Goal: Task Accomplishment & Management: Manage account settings

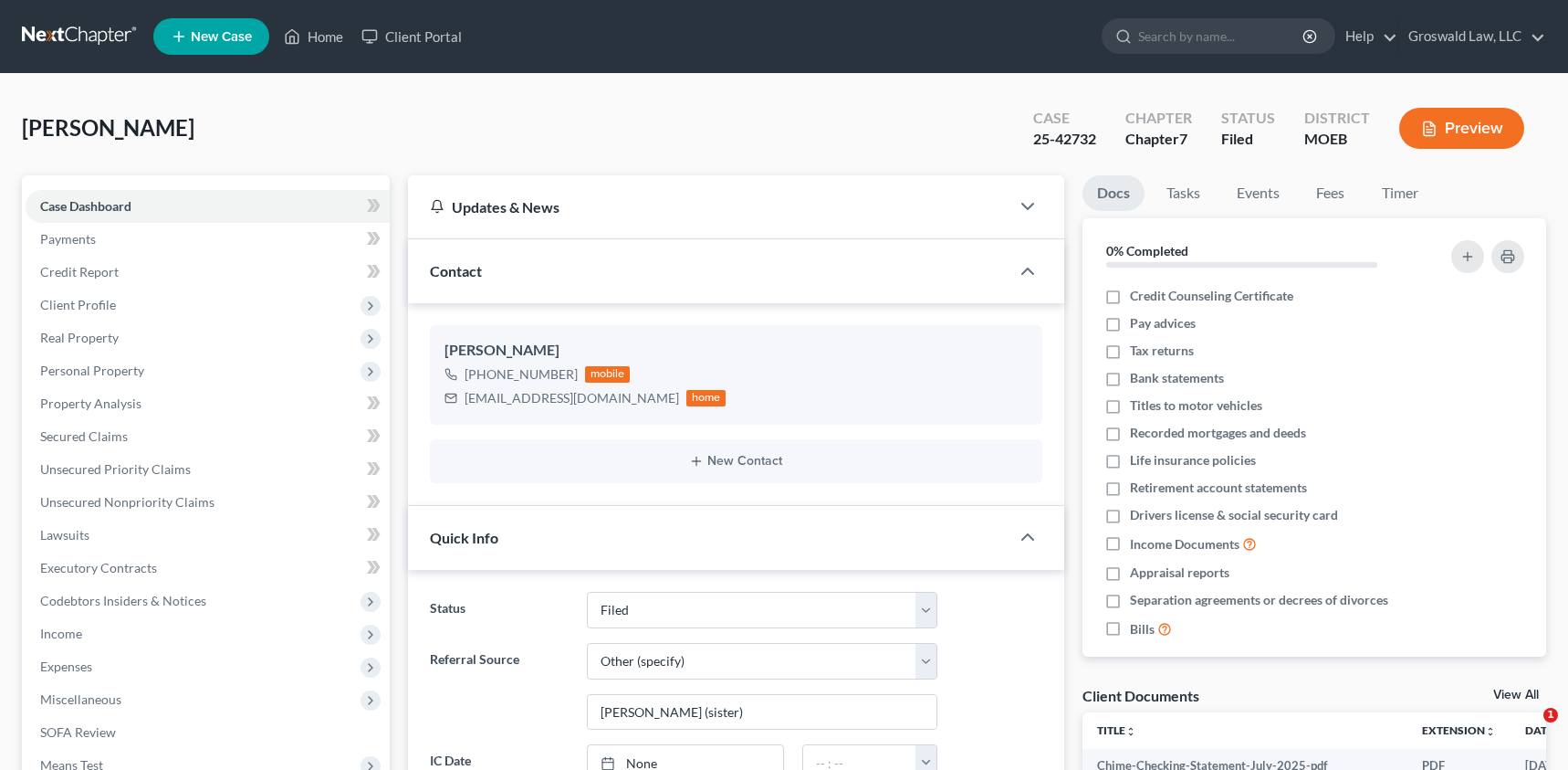
select select "6"
click at [328, 47] on link "Home" at bounding box center [313, 37] width 78 height 33
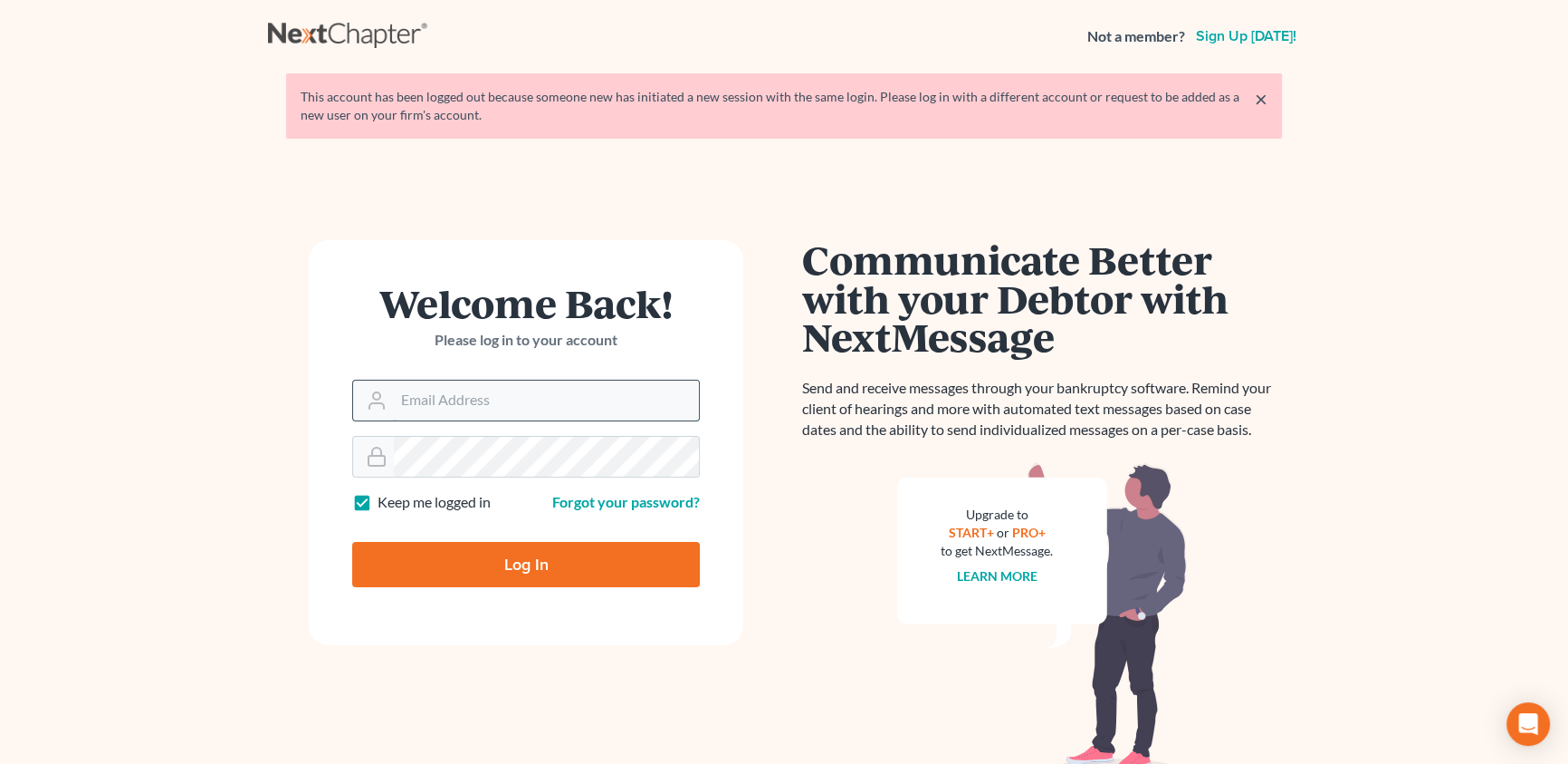
click at [548, 400] on input "Email Address" at bounding box center [546, 401] width 305 height 40
type input "[PERSON_NAME][EMAIL_ADDRESS][DOMAIN_NAME]"
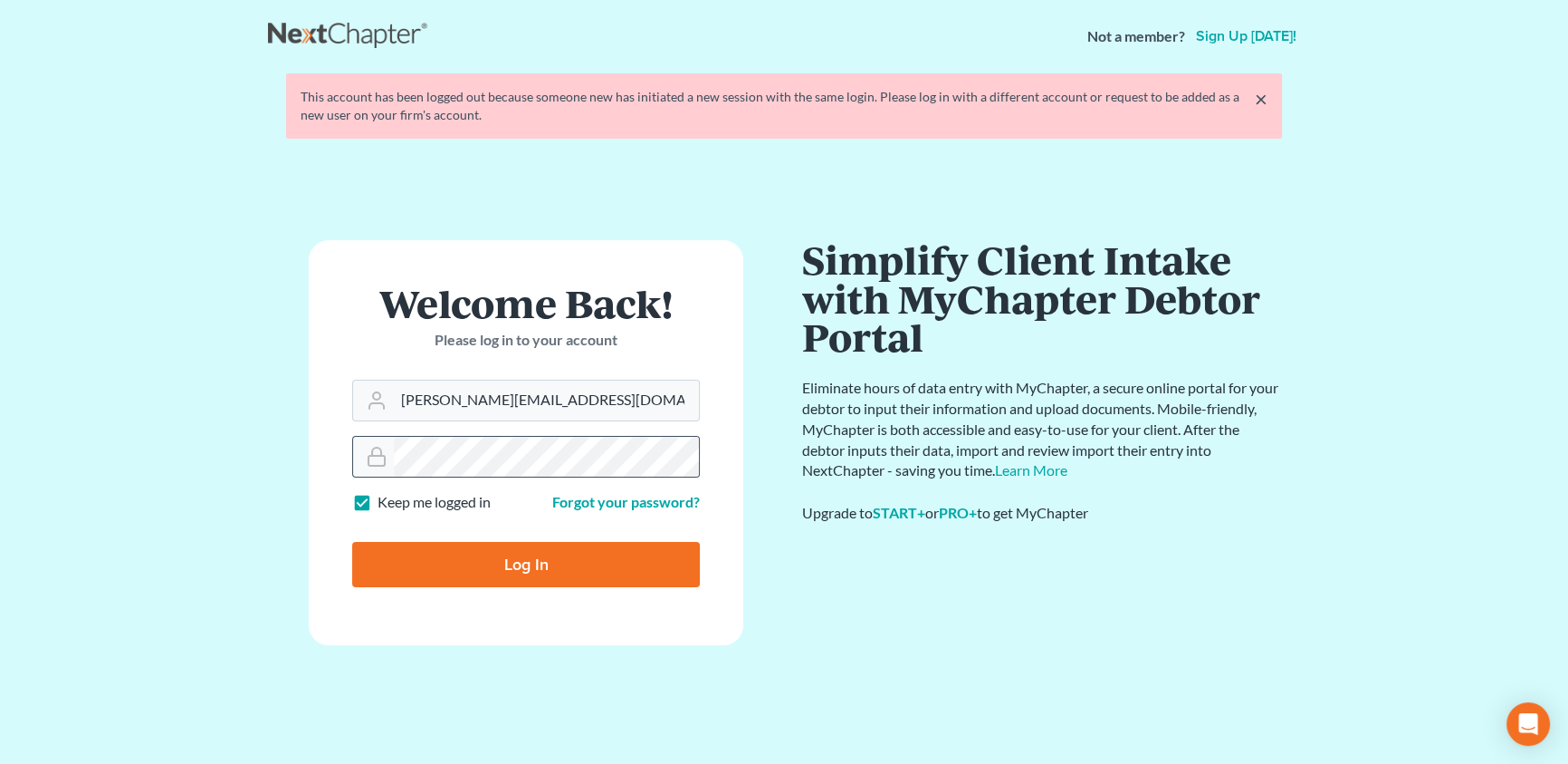
click at [352, 542] on input "Log In" at bounding box center [526, 565] width 348 height 46
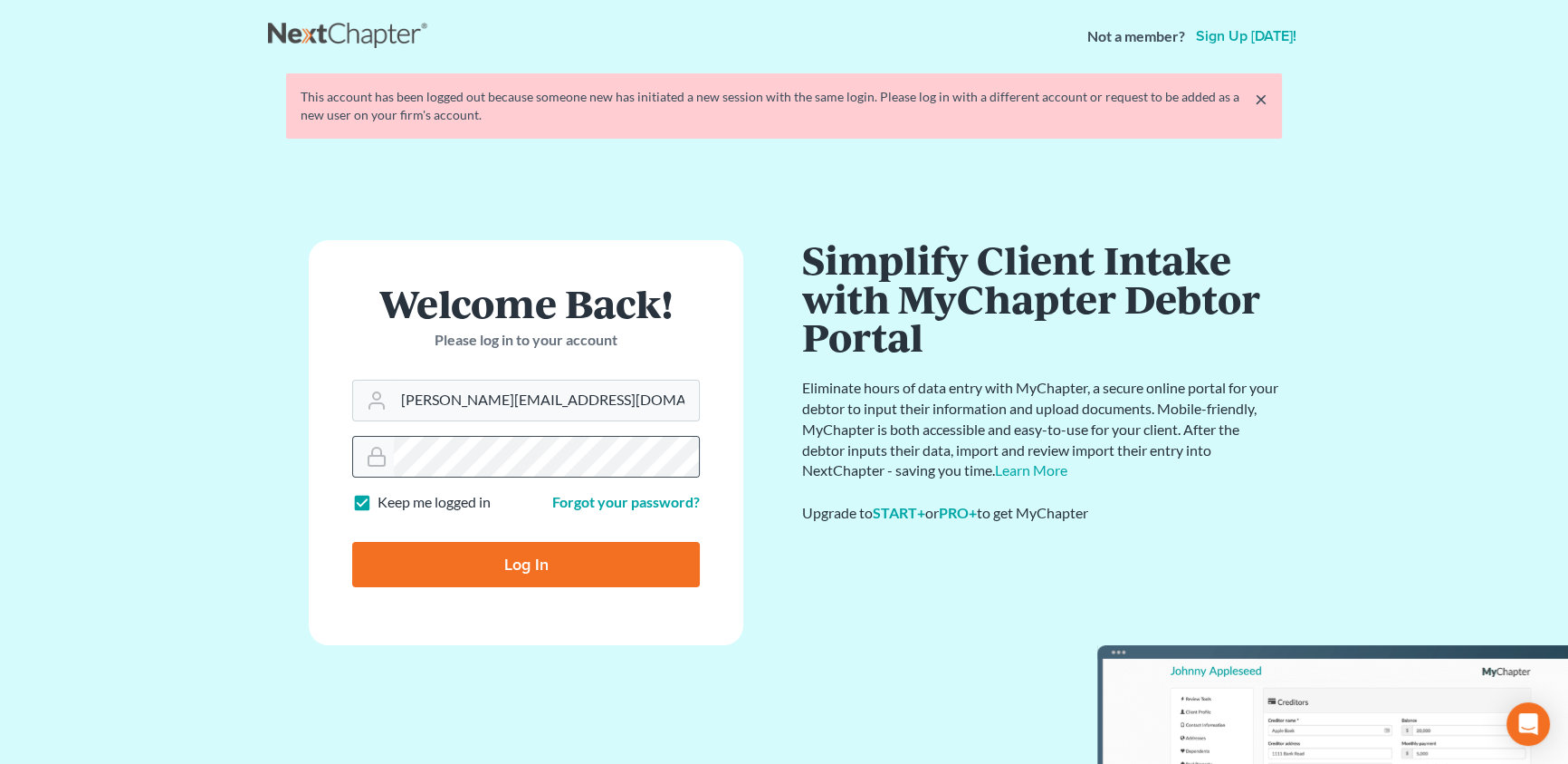
type input "Thinking..."
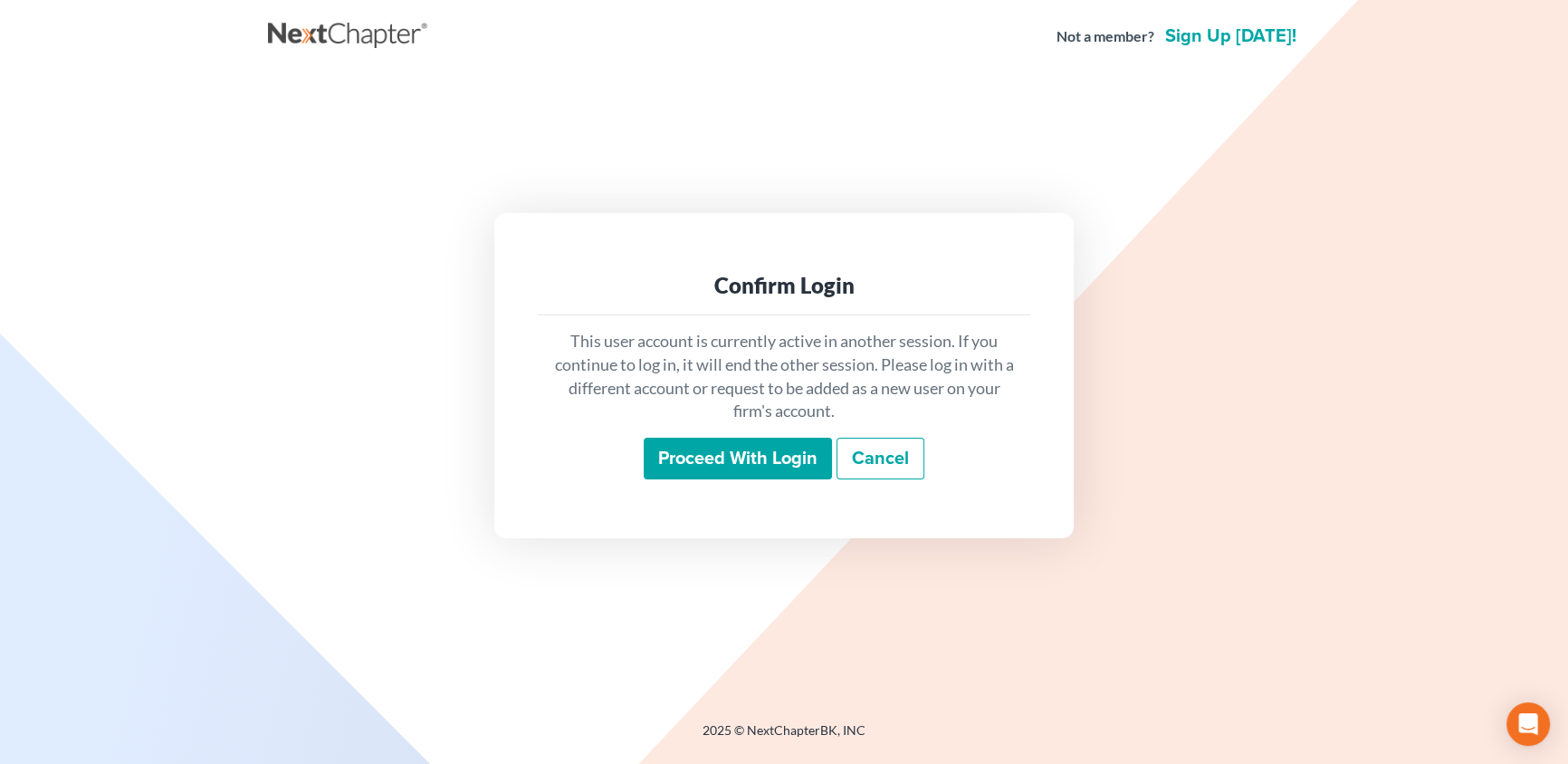
click at [746, 466] on input "Proceed with login" at bounding box center [737, 459] width 188 height 42
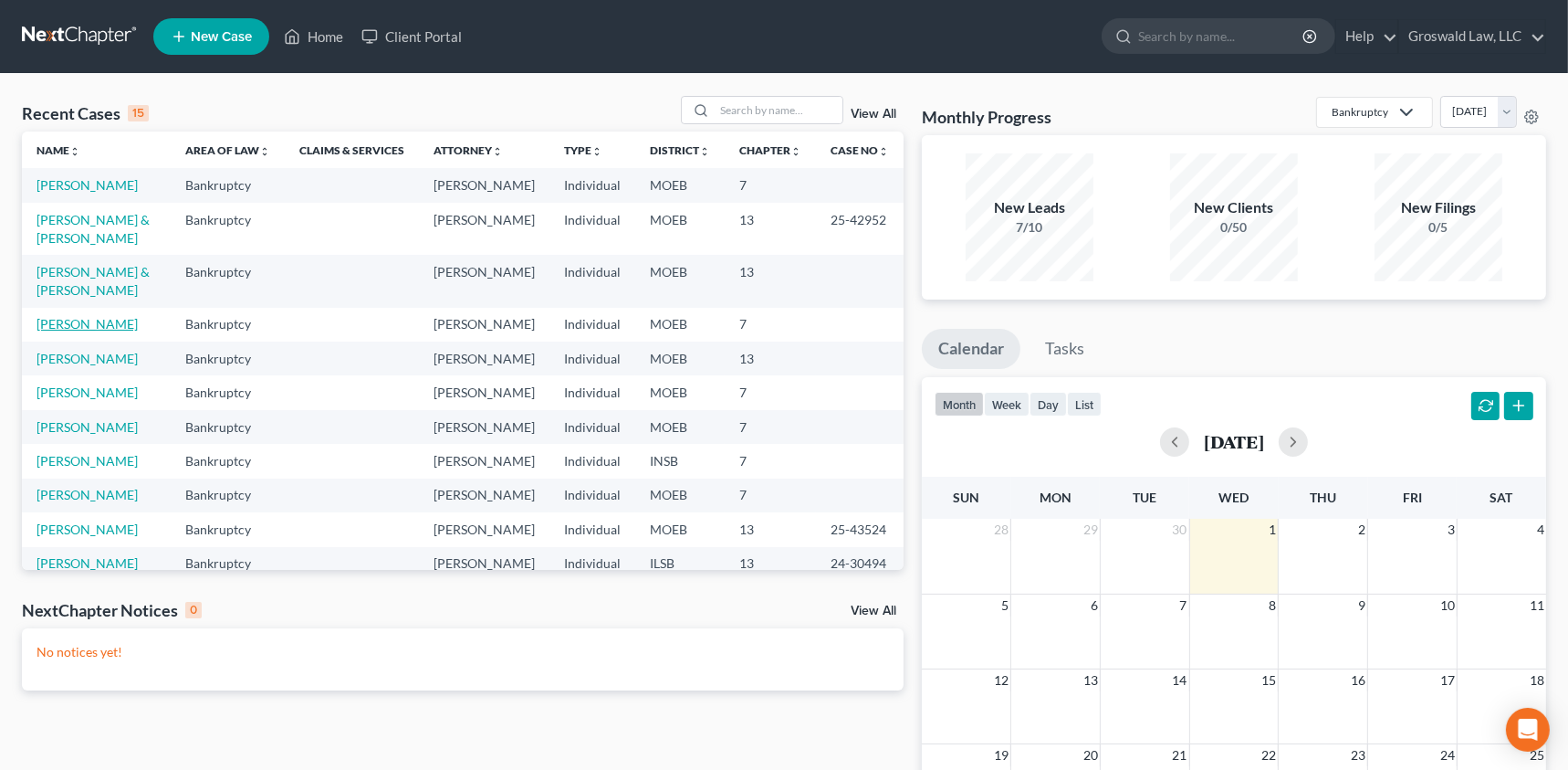
click at [72, 331] on link "[PERSON_NAME]" at bounding box center [87, 323] width 101 height 16
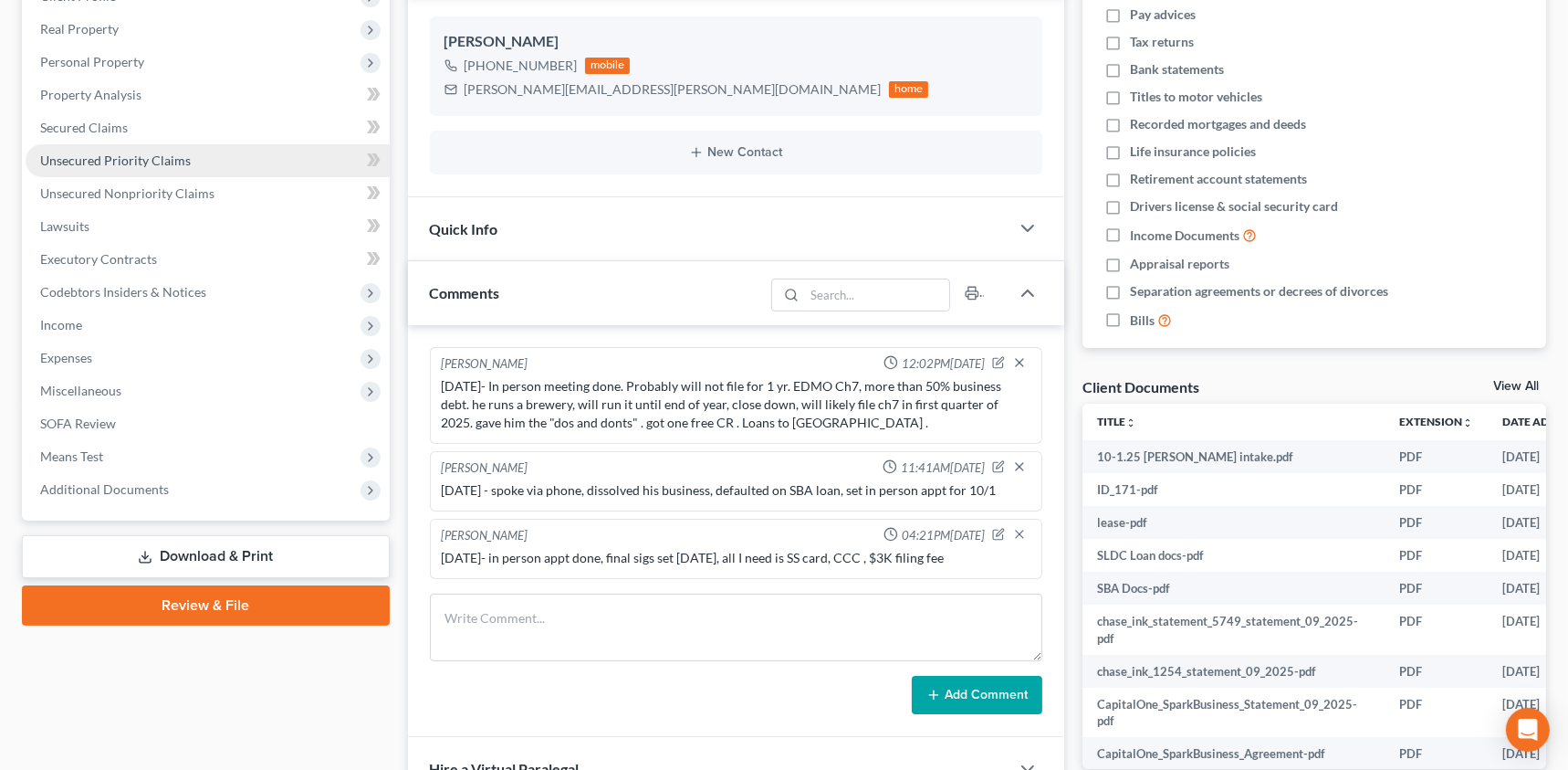
scroll to position [331, 0]
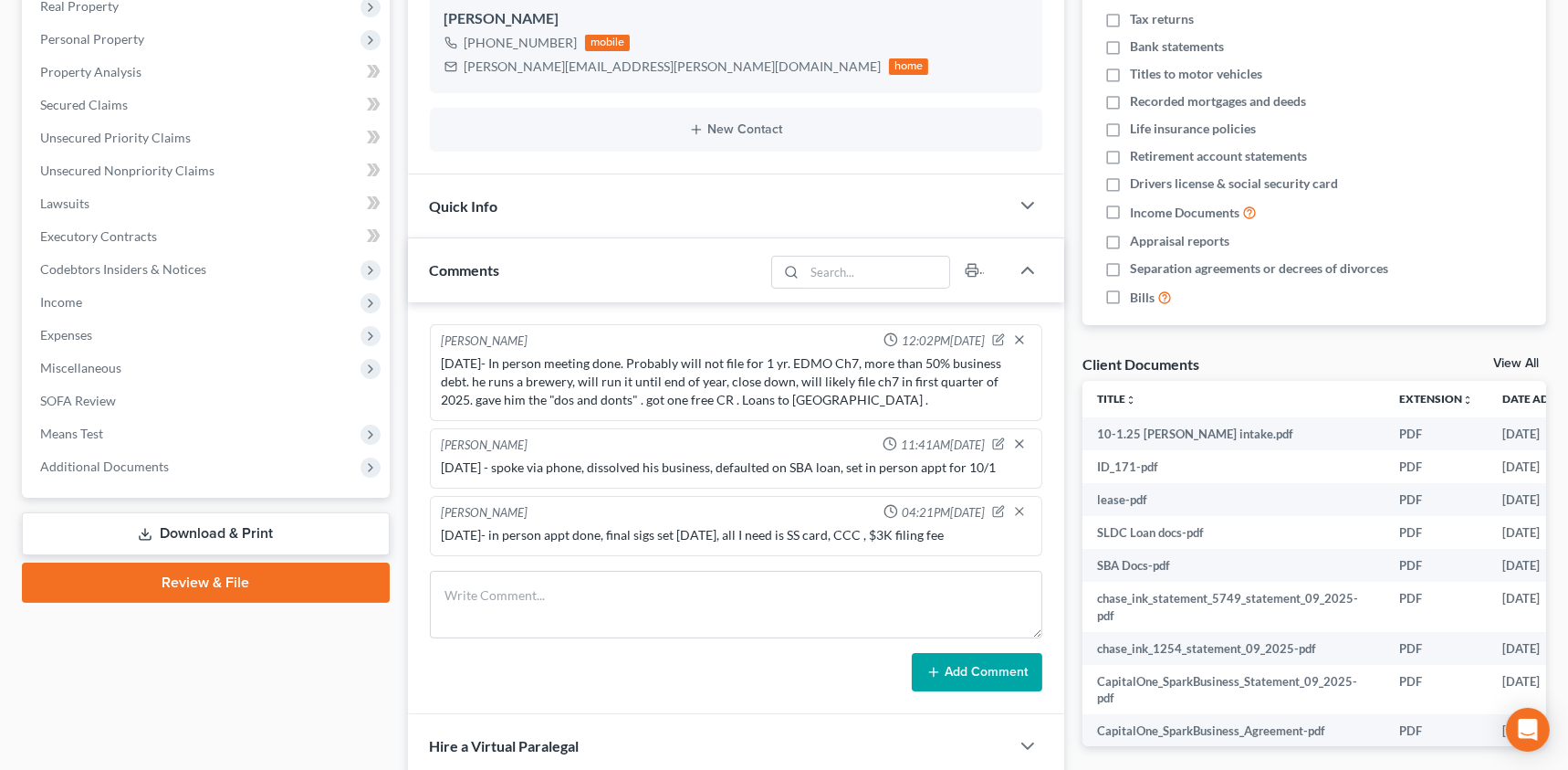
click at [1080, 493] on div "Docs Tasks Events Fees Timer 0% Completed Nothing here yet! Credit Counseling C…" at bounding box center [1314, 375] width 482 height 1063
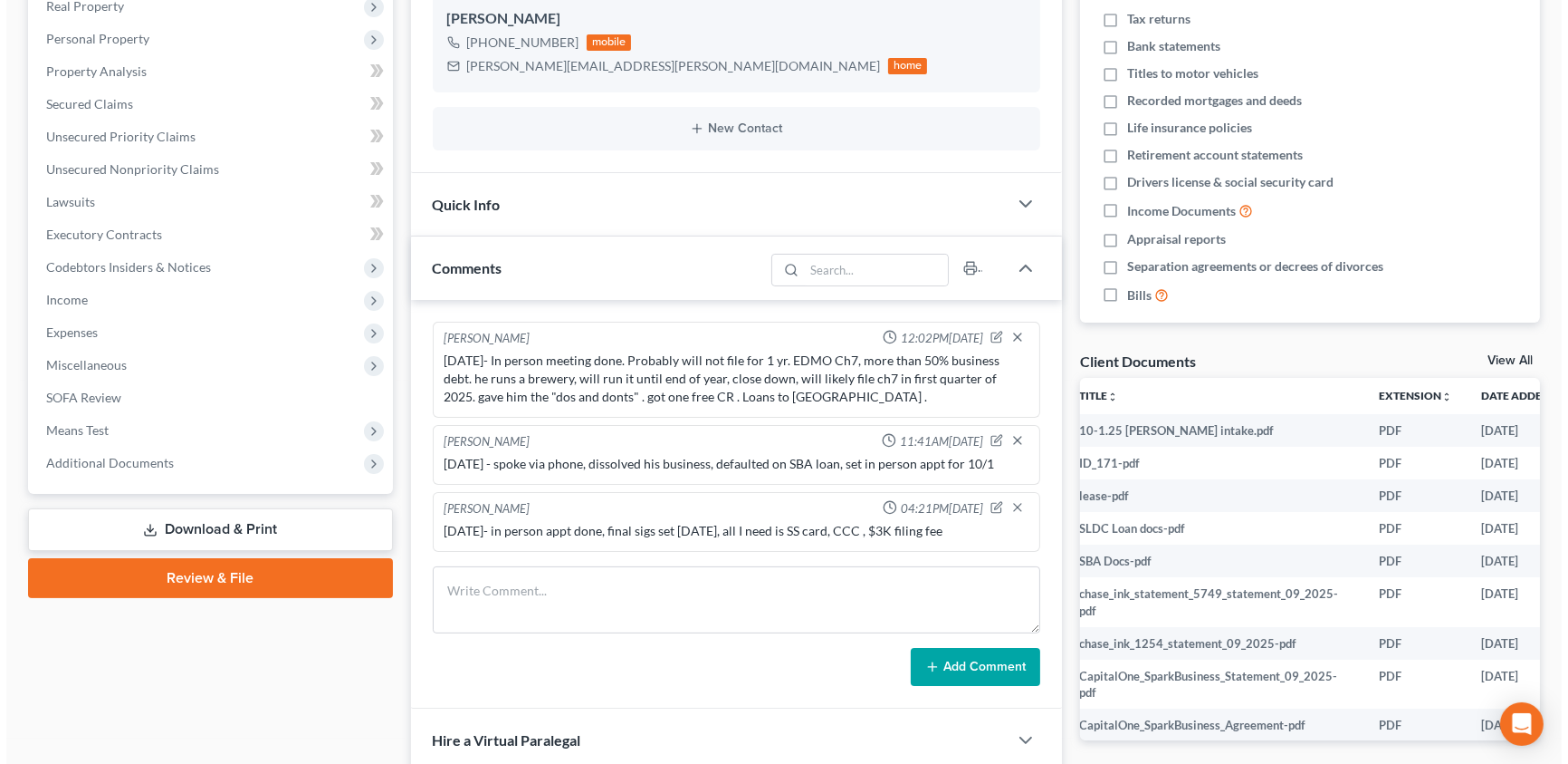
scroll to position [0, 104]
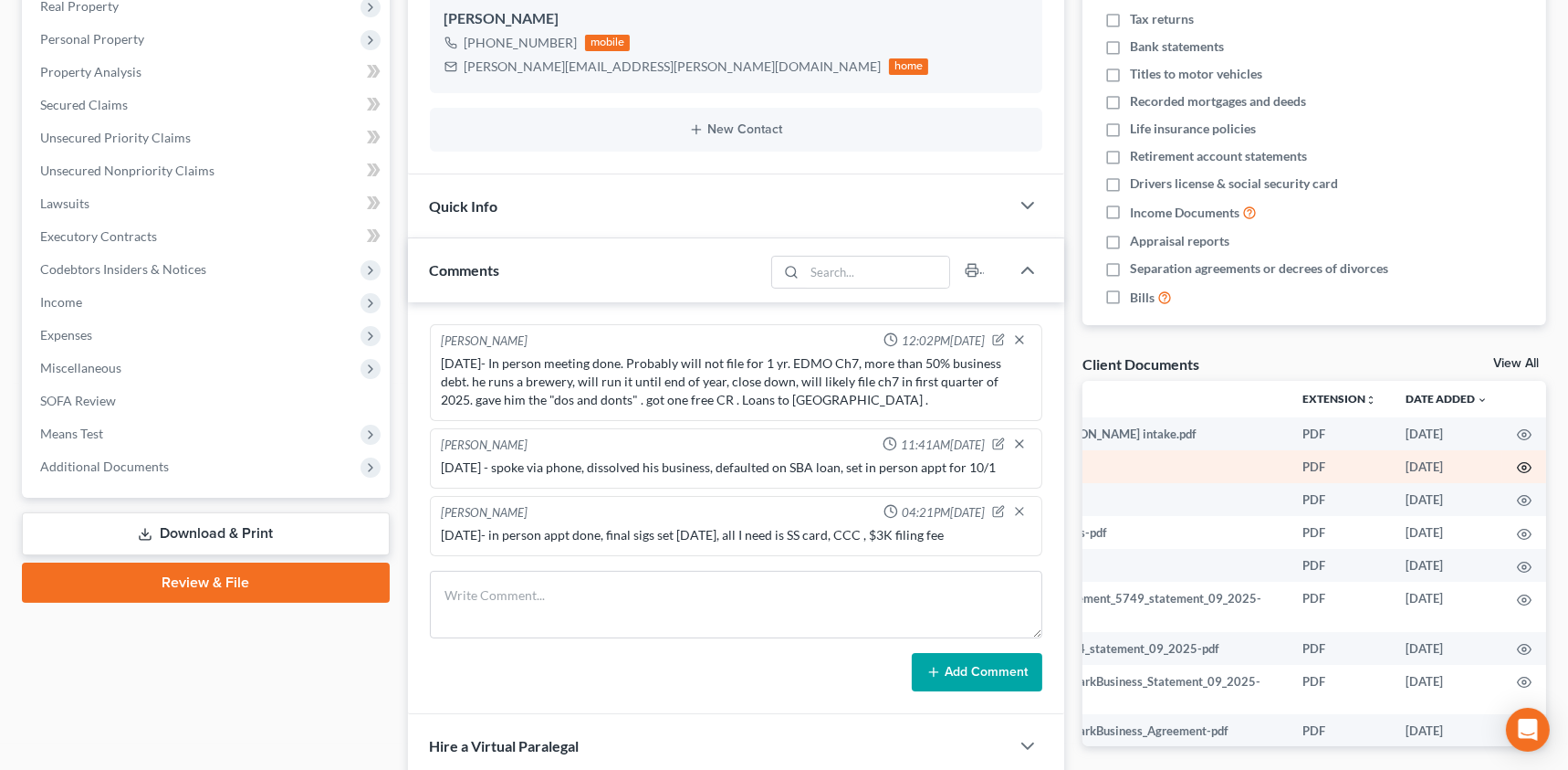
click at [1518, 468] on icon "button" at bounding box center [1525, 467] width 15 height 15
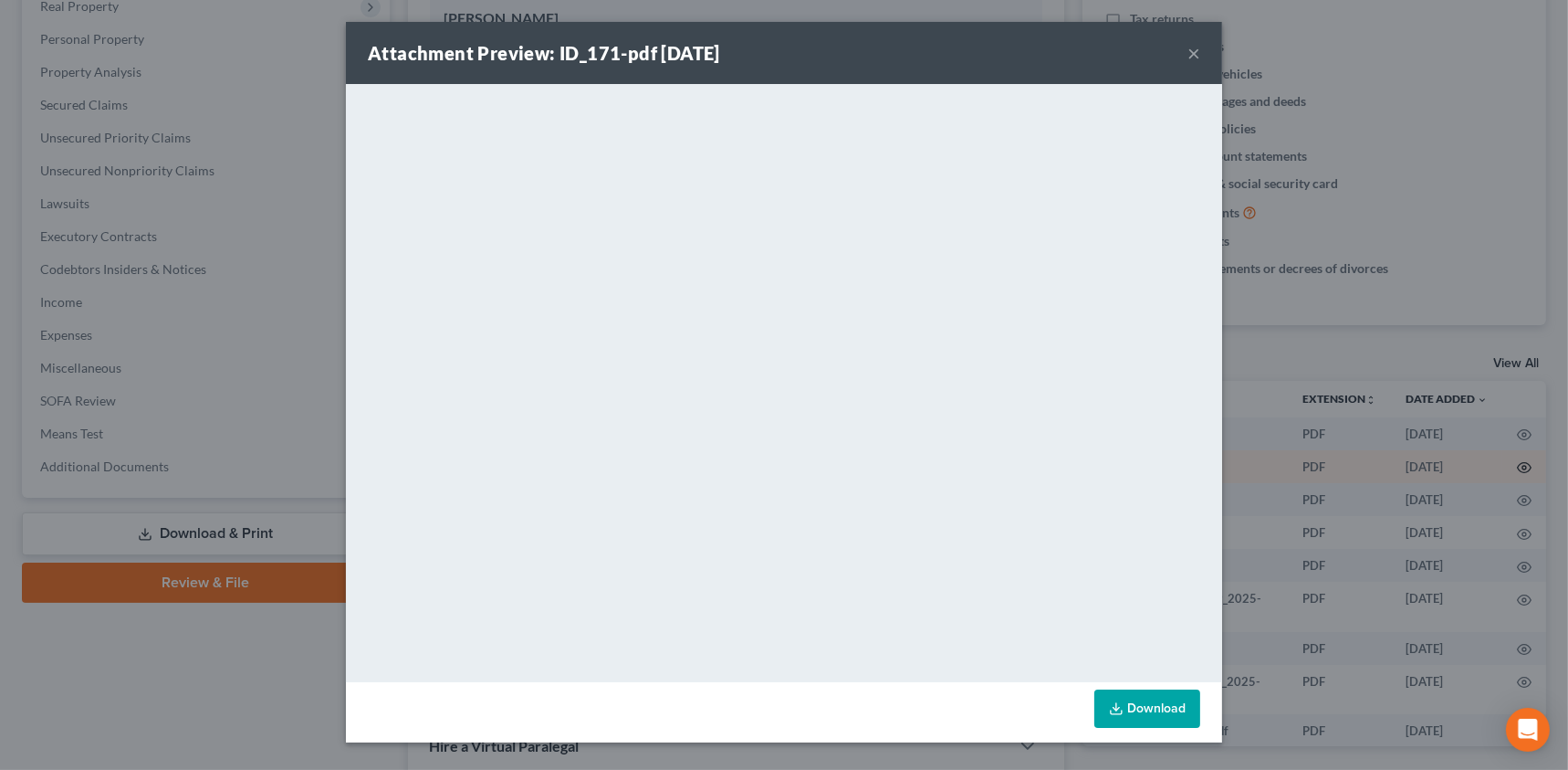
scroll to position [0, 100]
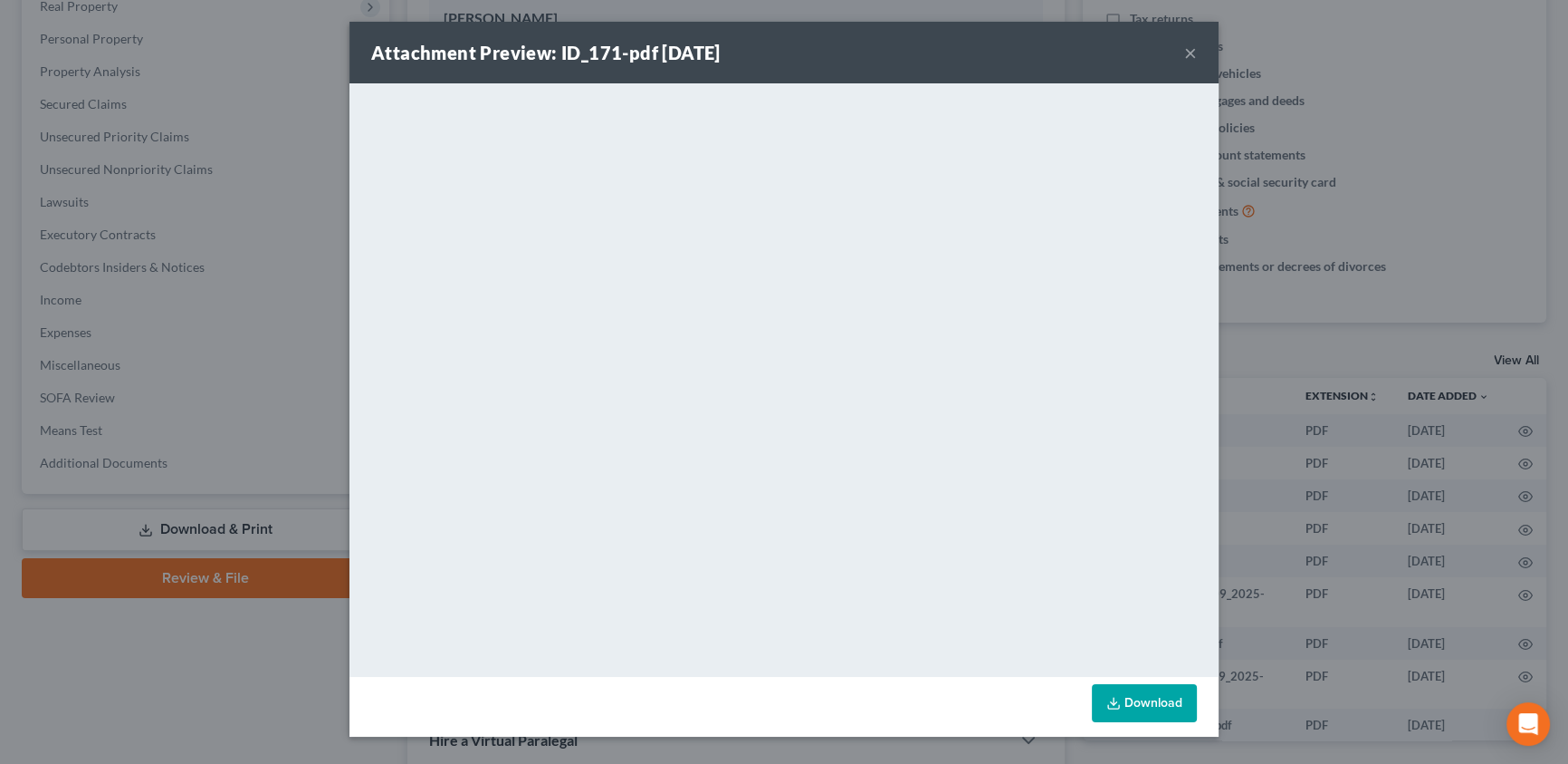
click at [1188, 48] on button "×" at bounding box center [1190, 53] width 13 height 22
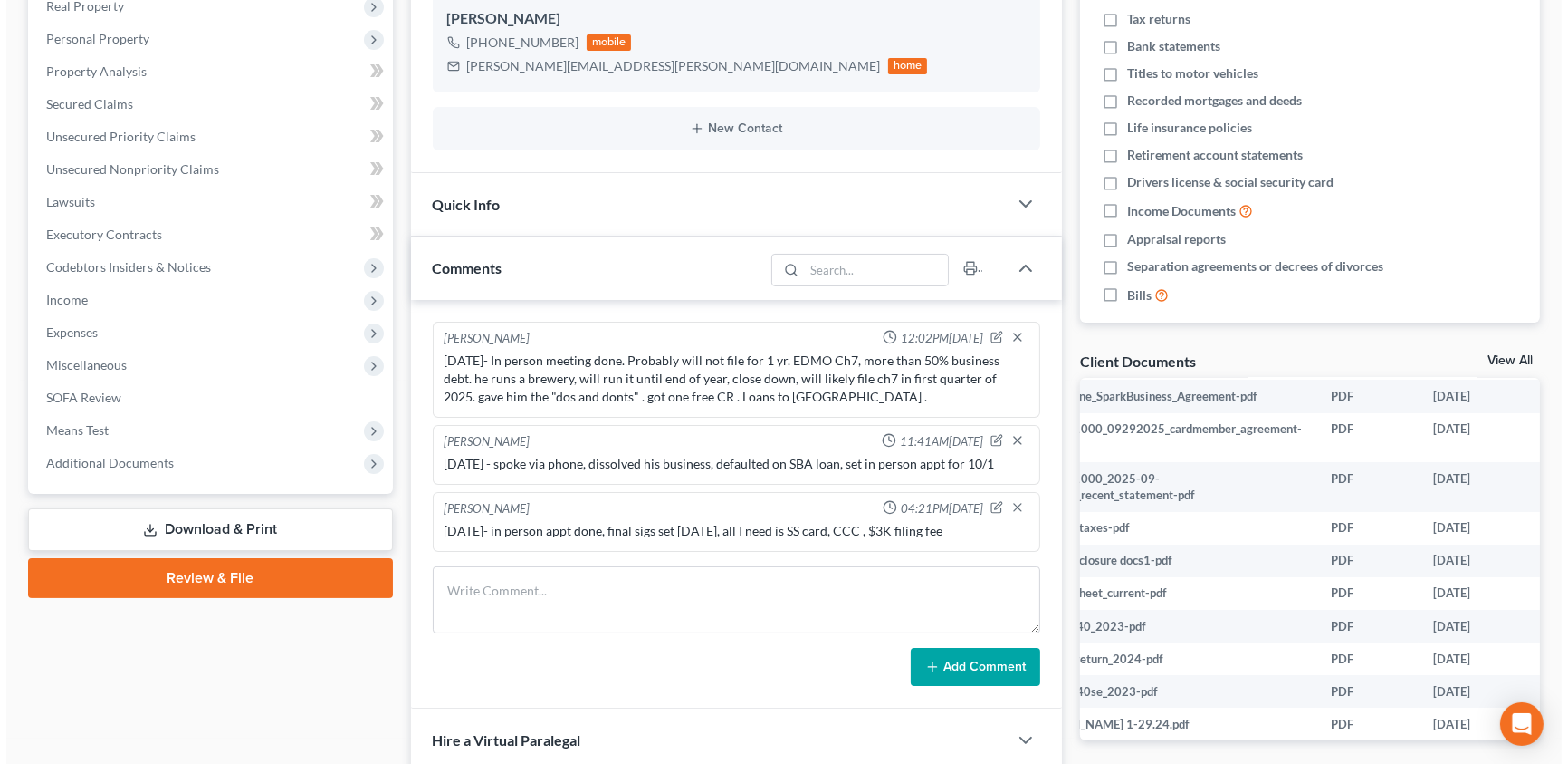
scroll to position [329, 104]
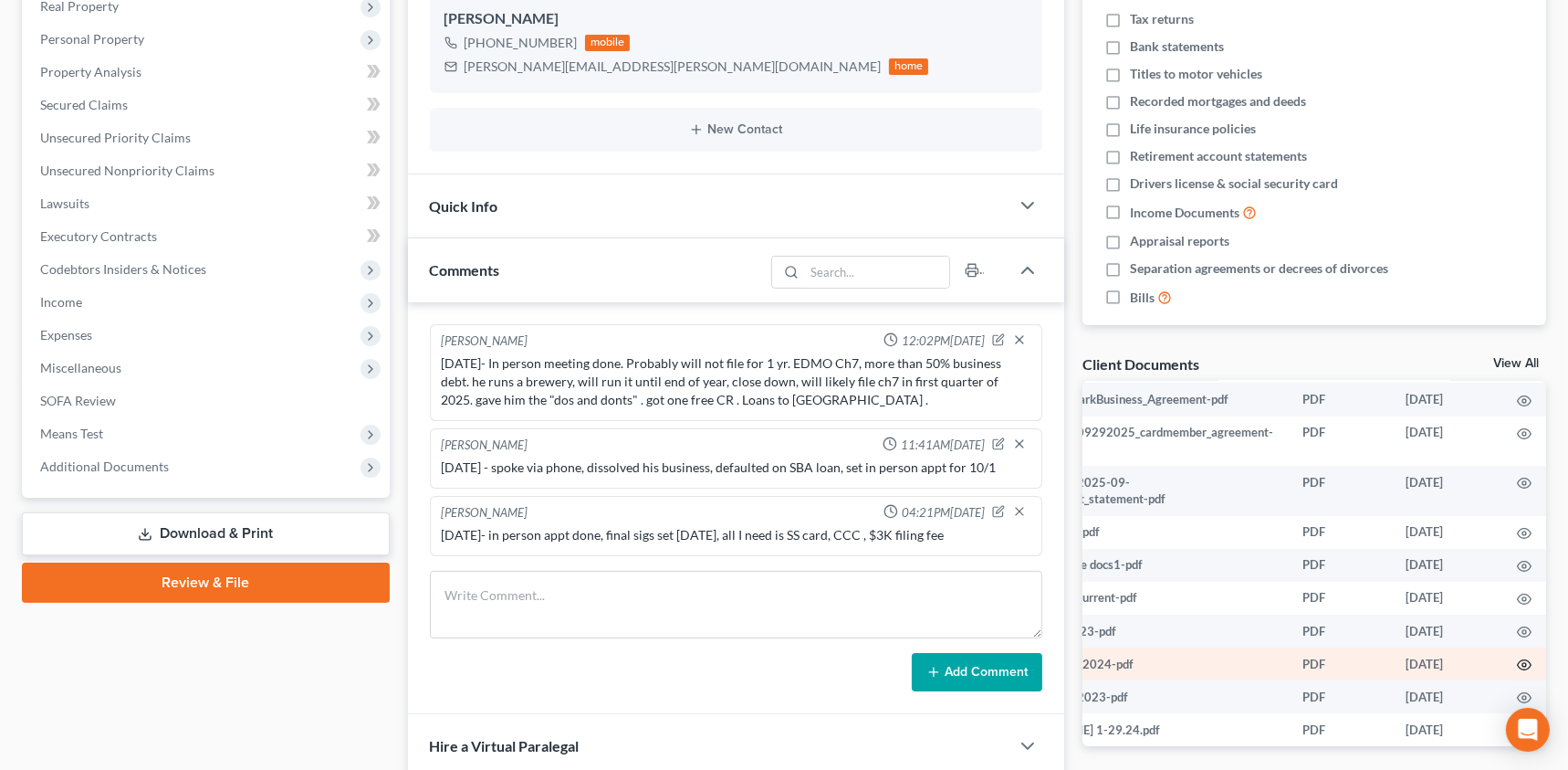
click at [1518, 663] on icon "button" at bounding box center [1525, 664] width 15 height 15
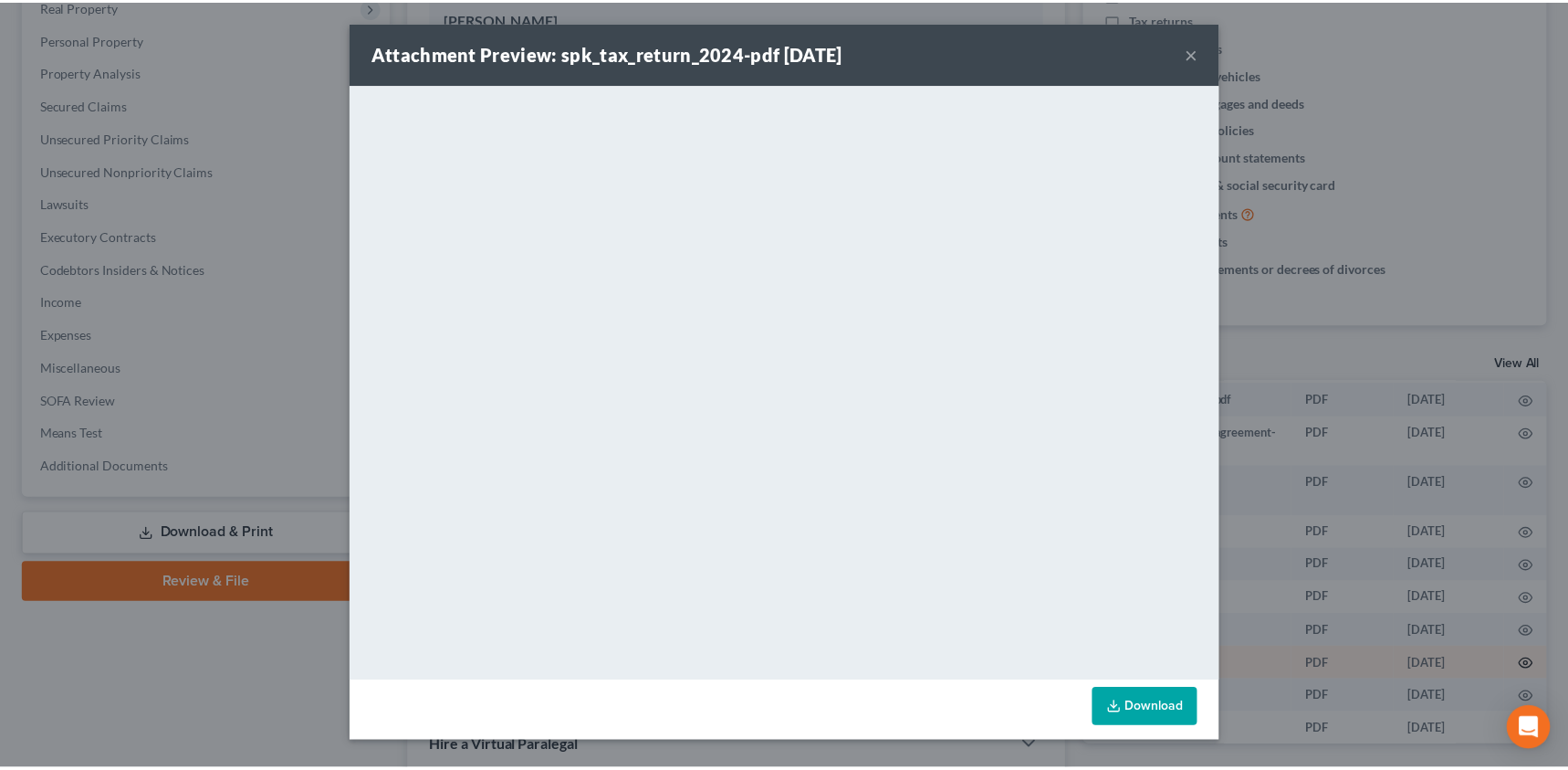
scroll to position [331, 100]
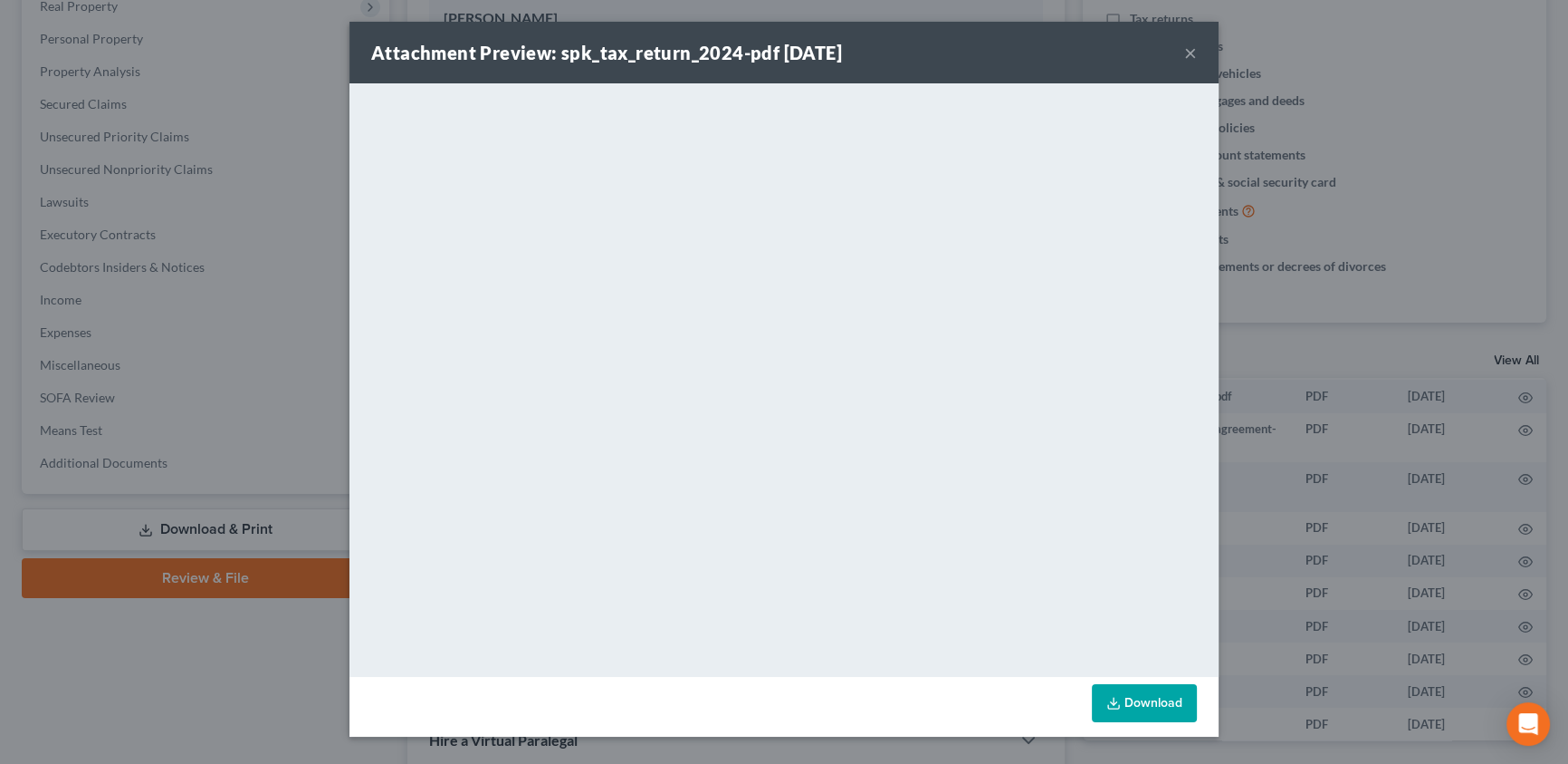
click at [1186, 54] on button "×" at bounding box center [1190, 53] width 13 height 22
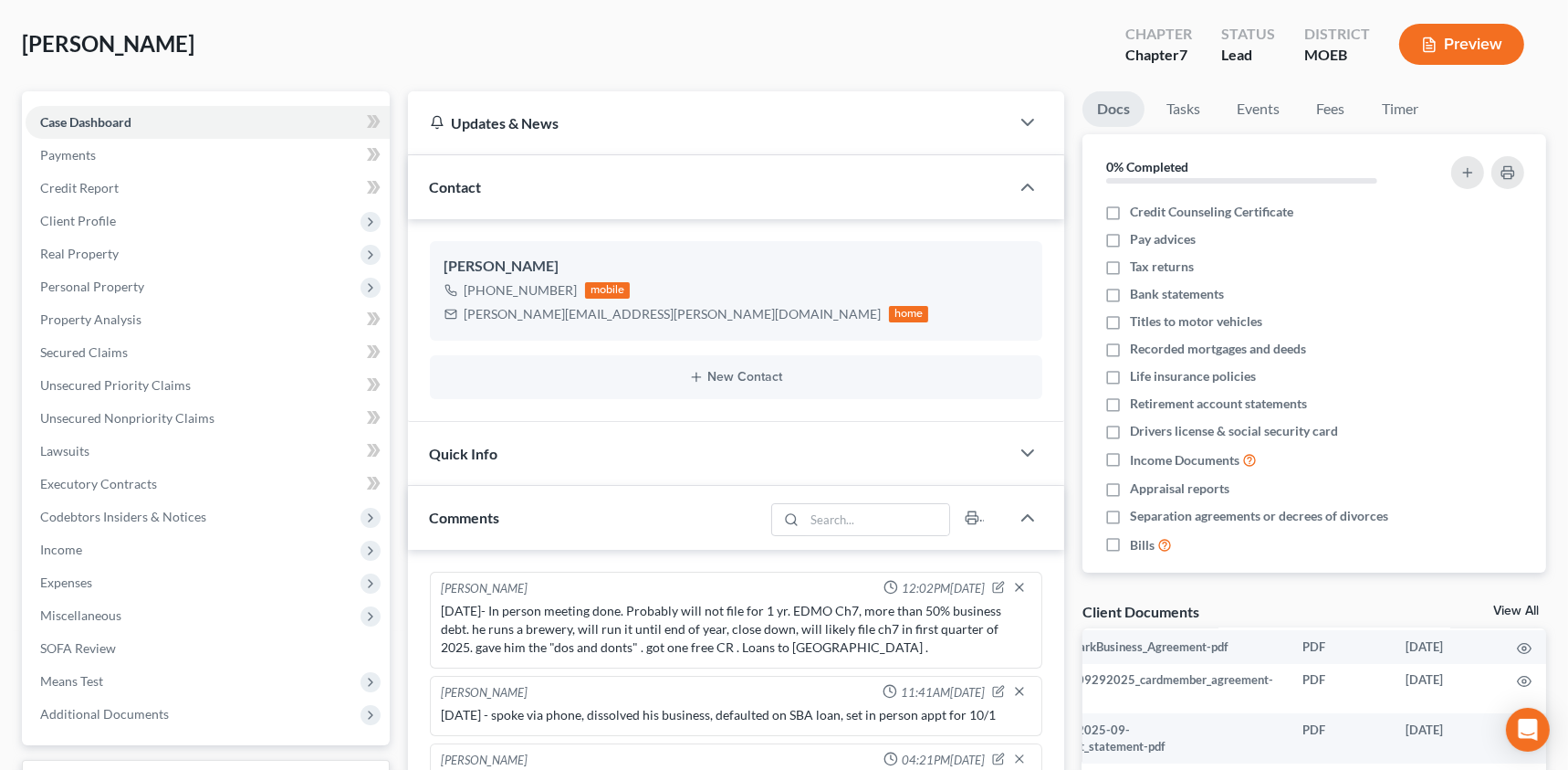
scroll to position [331, 0]
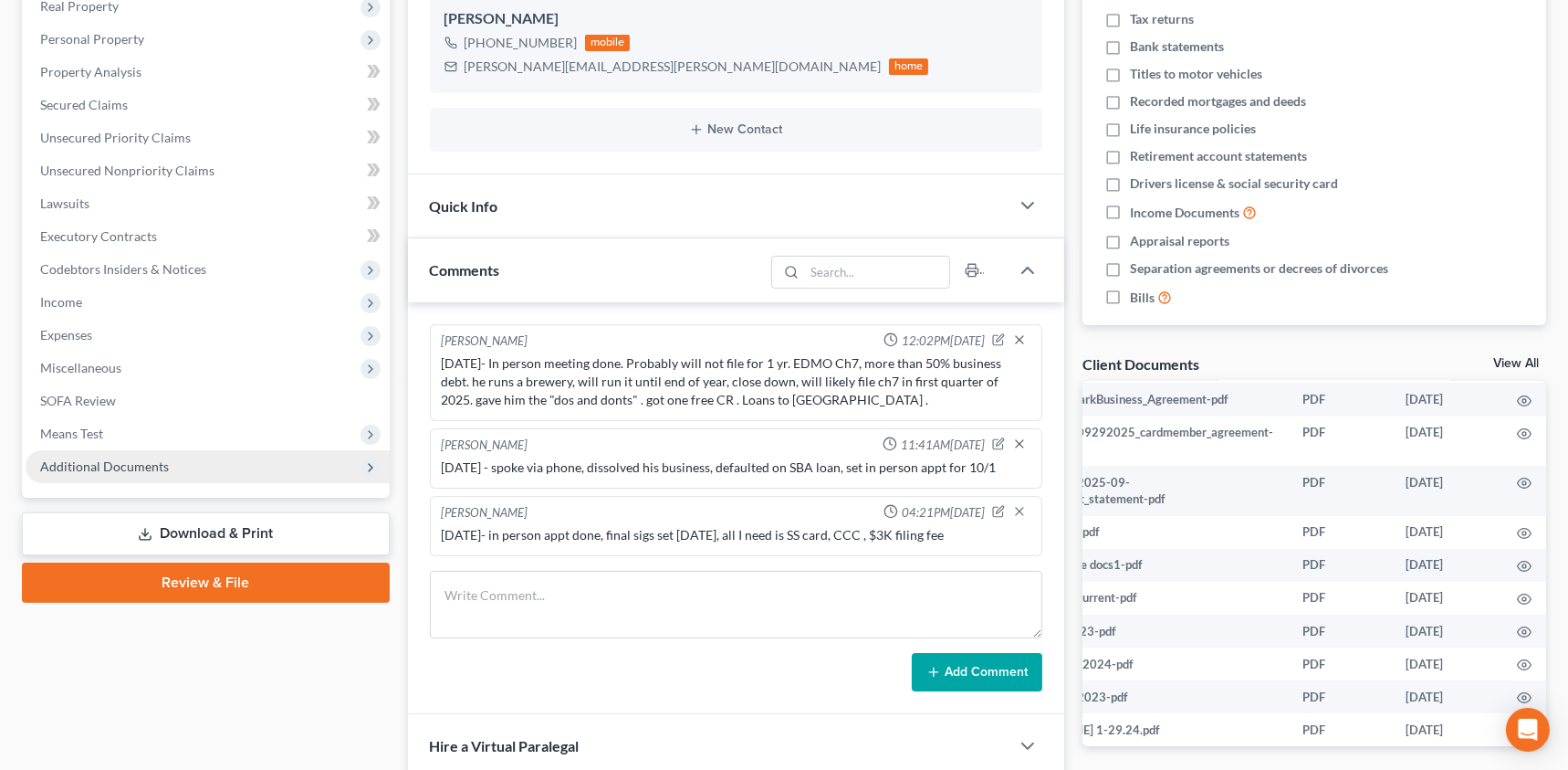
click at [138, 467] on span "Additional Documents" at bounding box center [105, 465] width 128 height 16
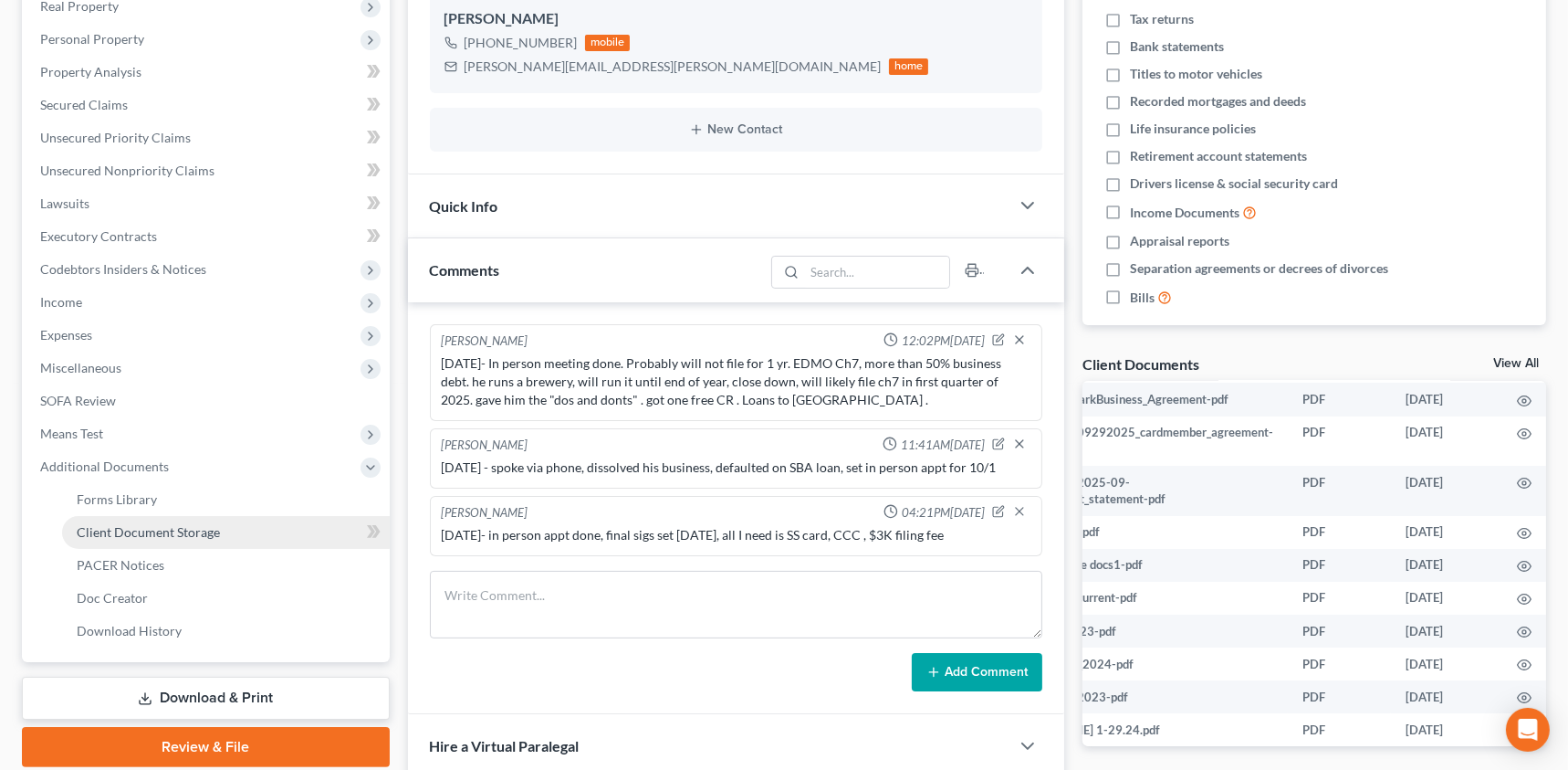
click at [169, 528] on span "Client Document Storage" at bounding box center [149, 531] width 143 height 16
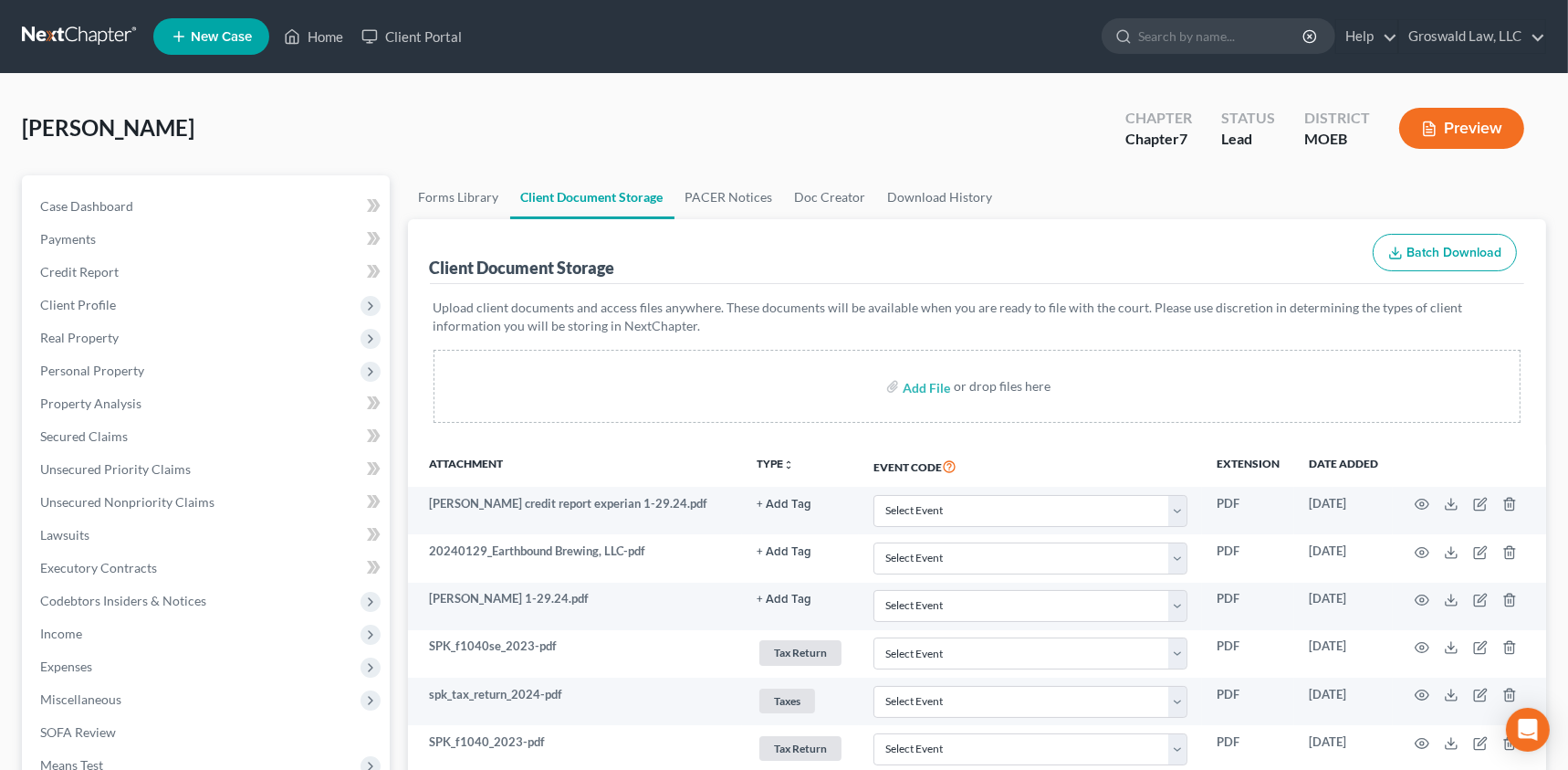
click at [1142, 431] on div "Upload client documents and access files anywhere. These documents will be avai…" at bounding box center [978, 363] width 1095 height 161
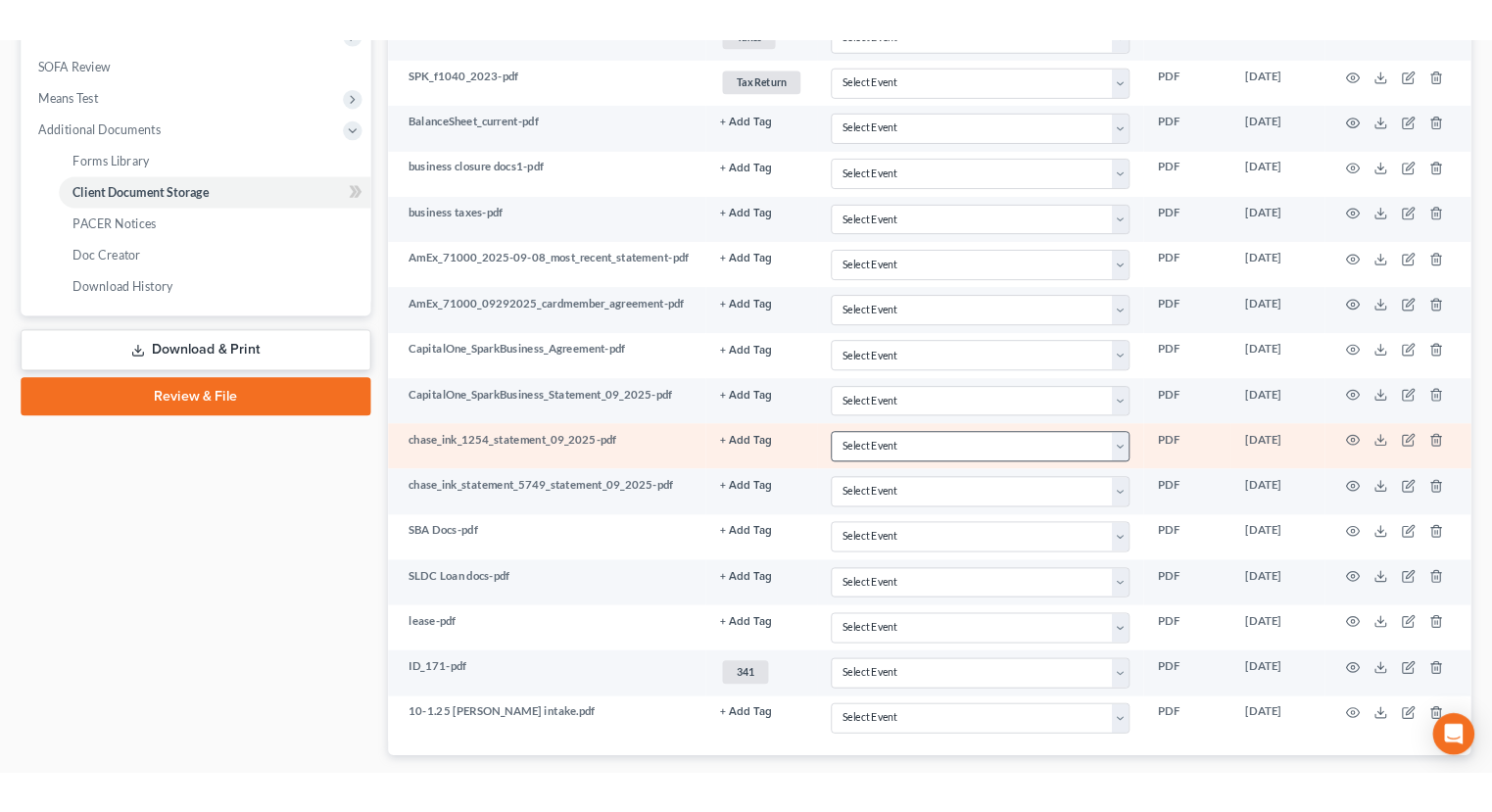
scroll to position [867, 0]
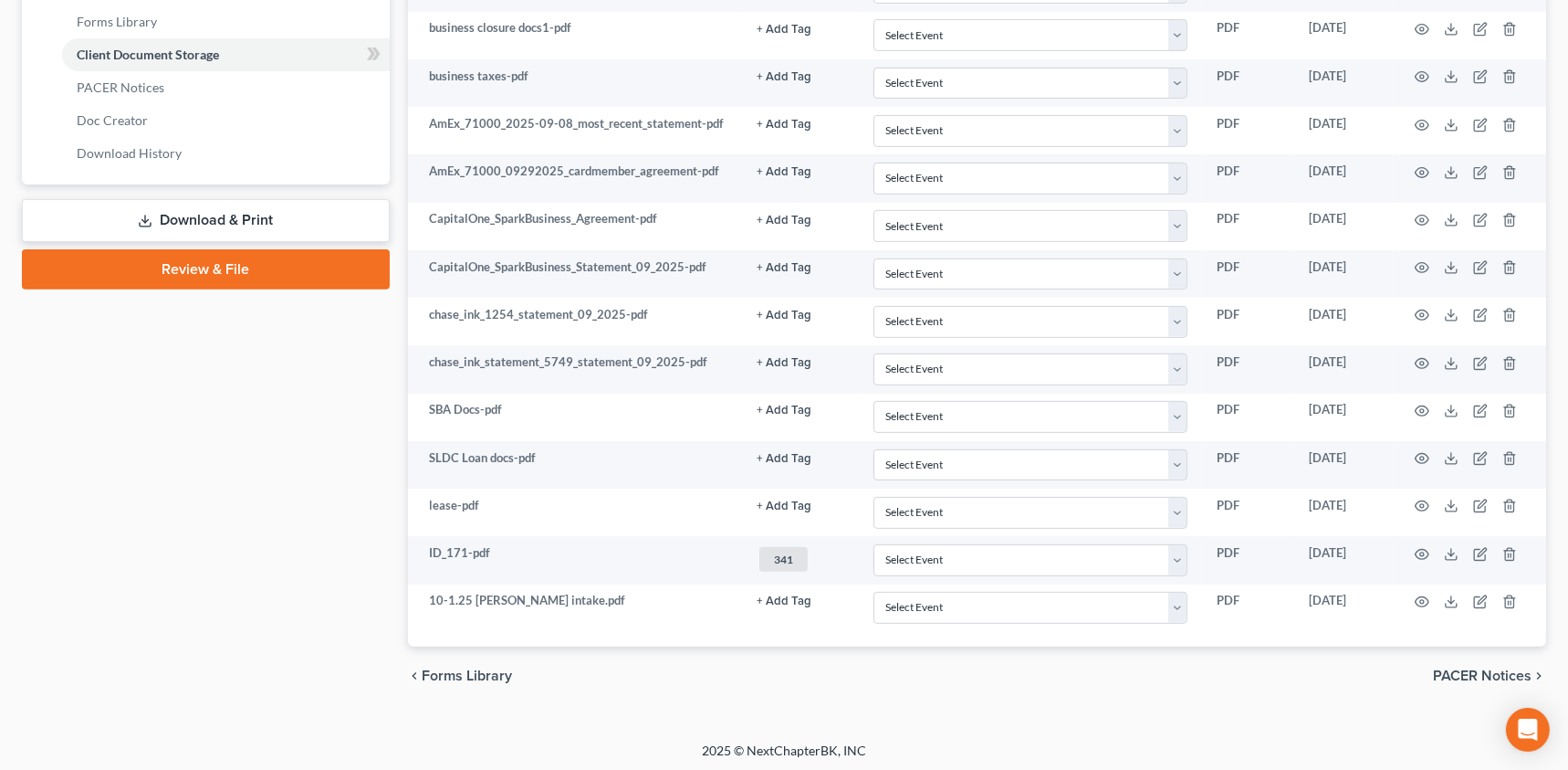
click at [1102, 732] on div "[PERSON_NAME] Upgraded Chapter Chapter 7 Status Lead District MOEB Preview Peti…" at bounding box center [784, 3] width 1568 height 1477
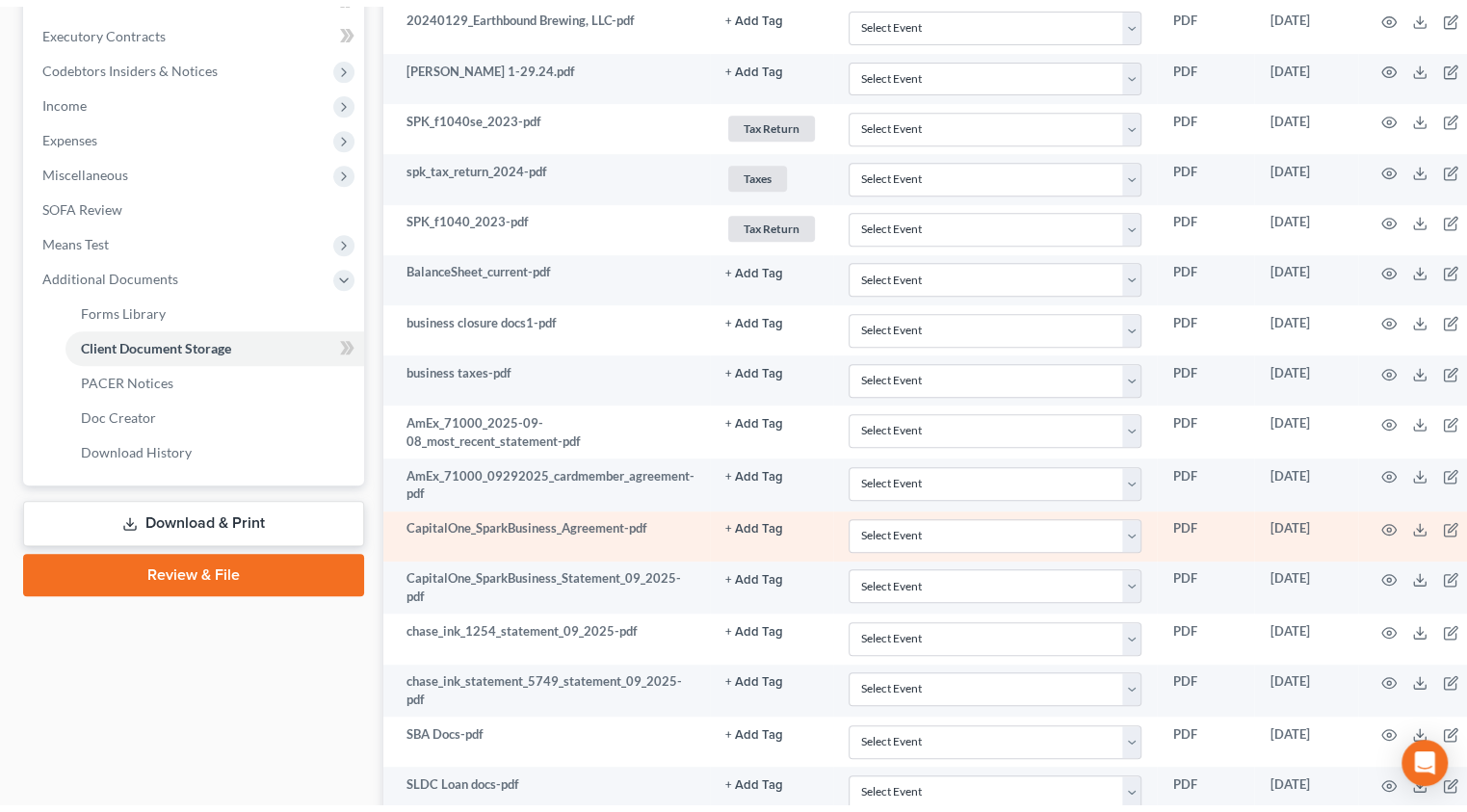
scroll to position [327, 0]
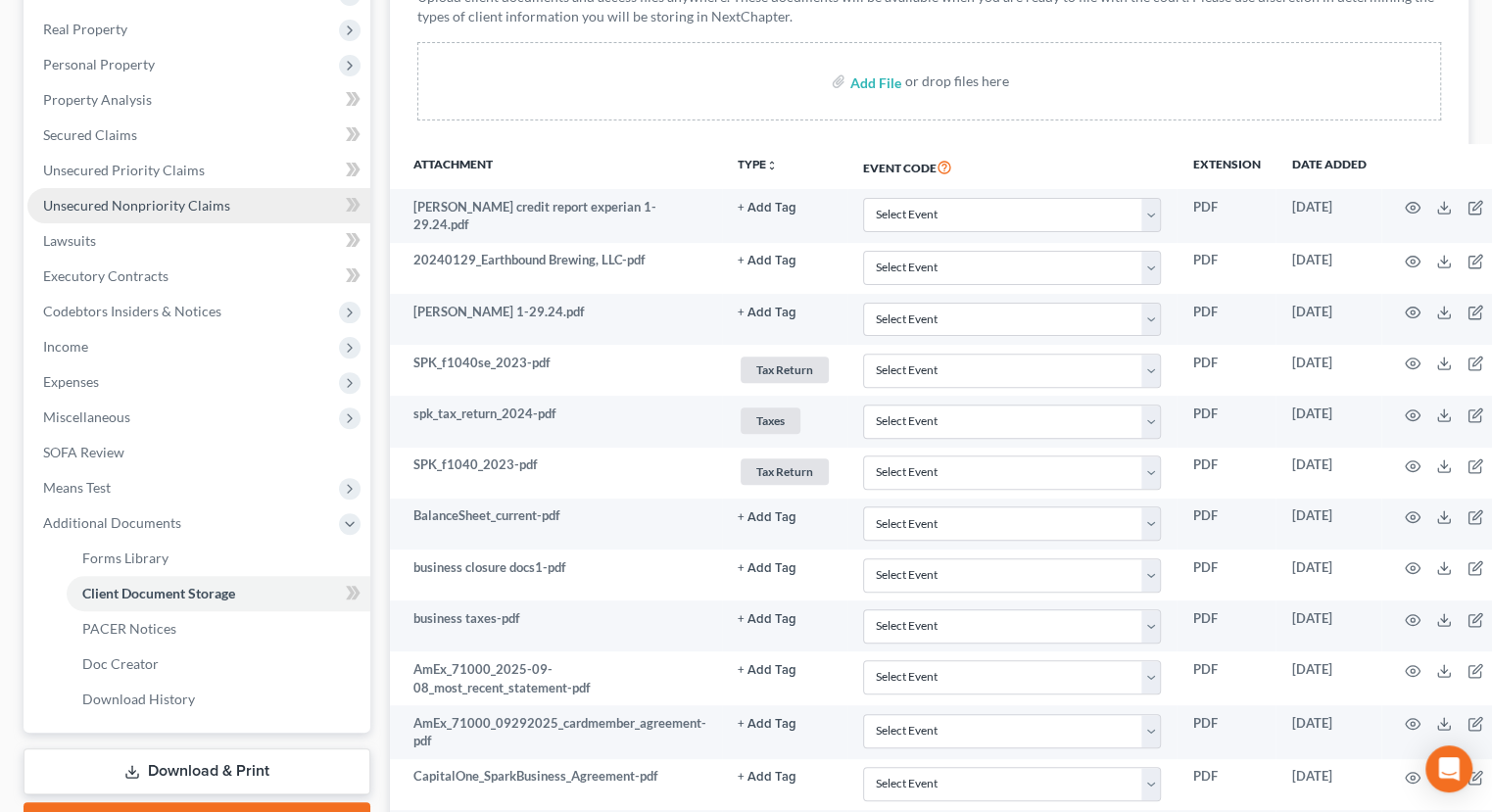
click at [200, 194] on link "Unsecured Nonpriority Claims" at bounding box center [199, 206] width 343 height 35
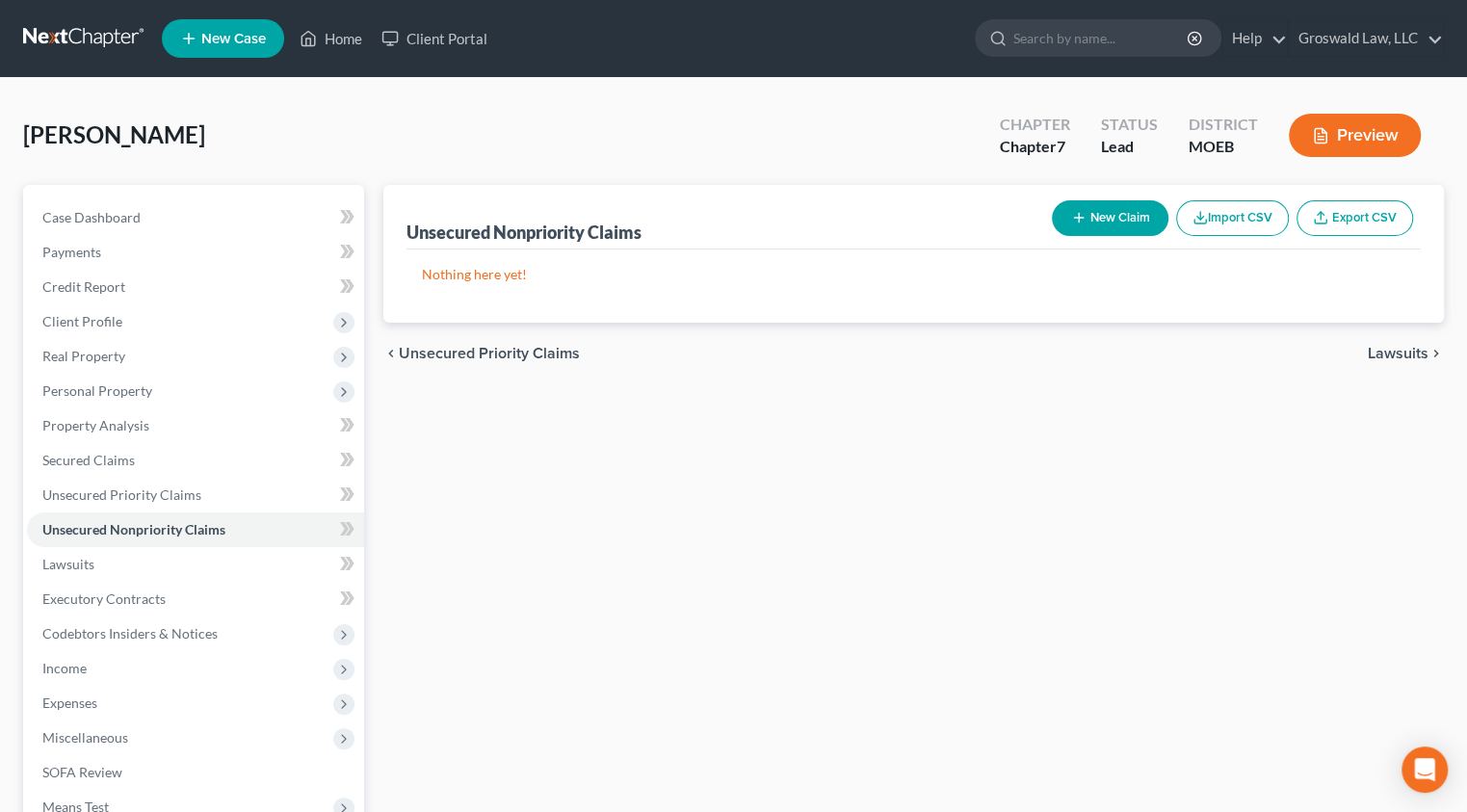
click at [1078, 228] on button "New Claim" at bounding box center [1110, 218] width 116 height 36
select select "0"
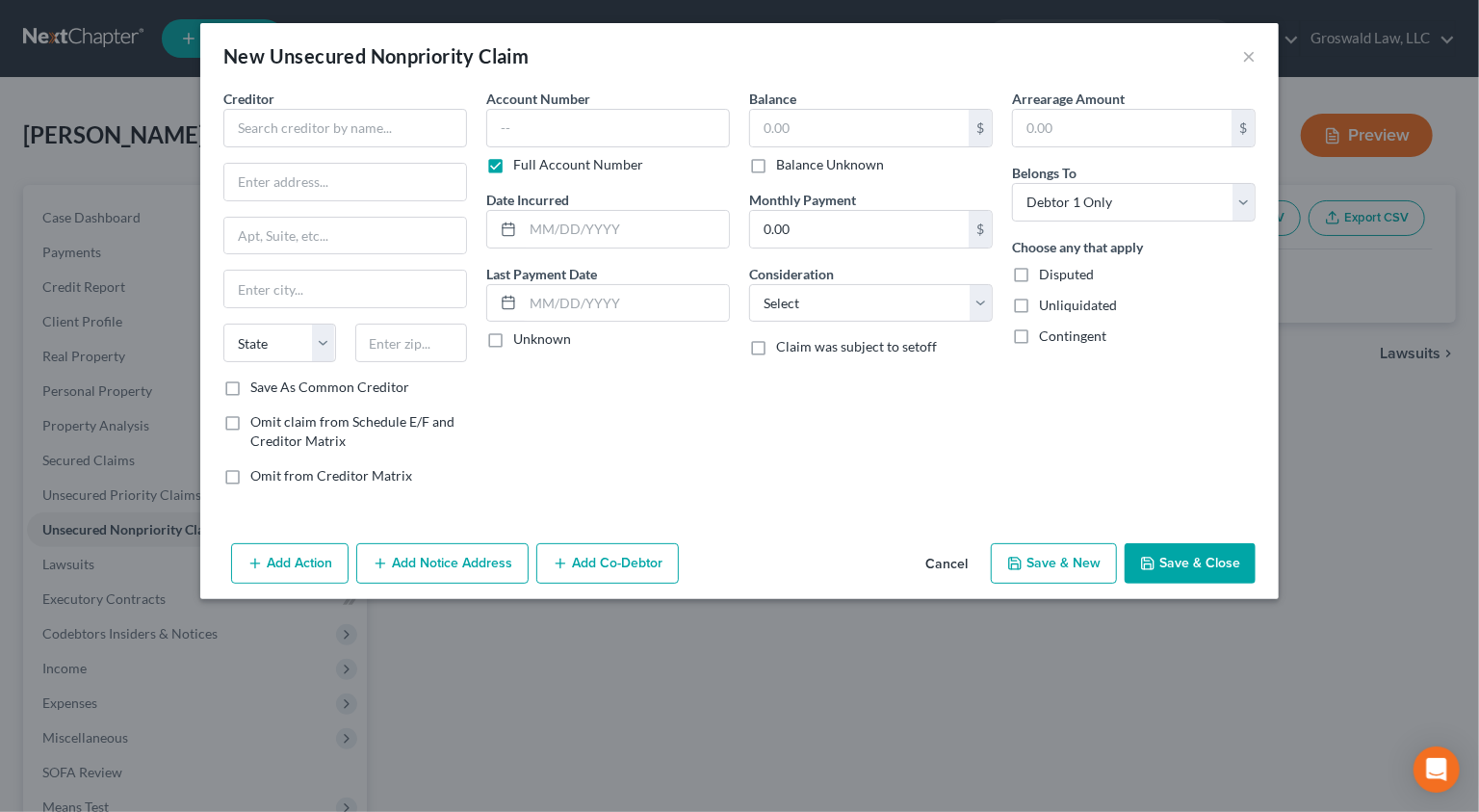
drag, startPoint x: 701, startPoint y: 190, endPoint x: 613, endPoint y: 163, distance: 92.0
click at [697, 190] on div "Date Incurred" at bounding box center [608, 219] width 244 height 59
click at [324, 131] on input "text" at bounding box center [346, 128] width 244 height 39
paste input "Dept Of Ed/aidvantage"
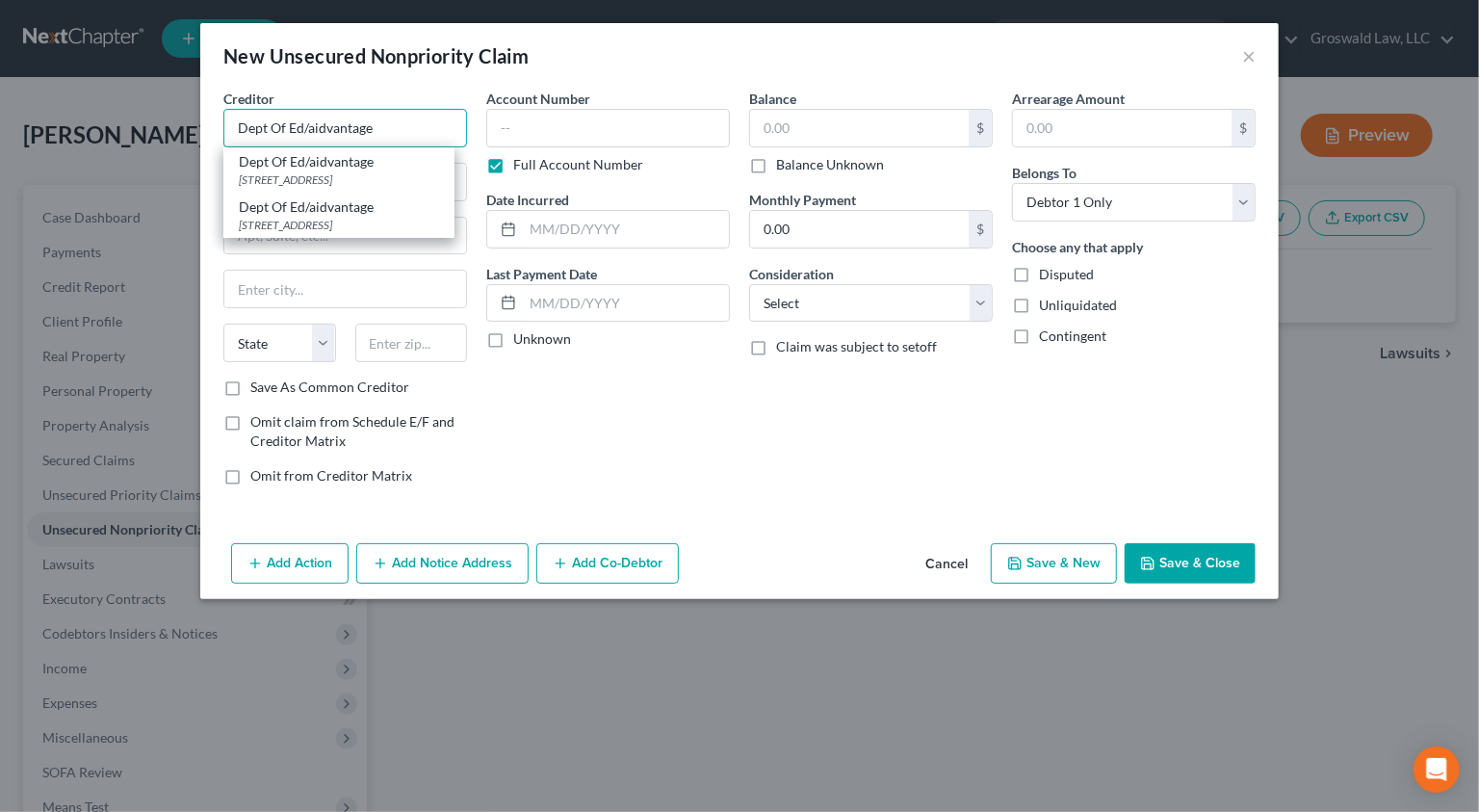
type input "Dept Of Ed/aidvantage"
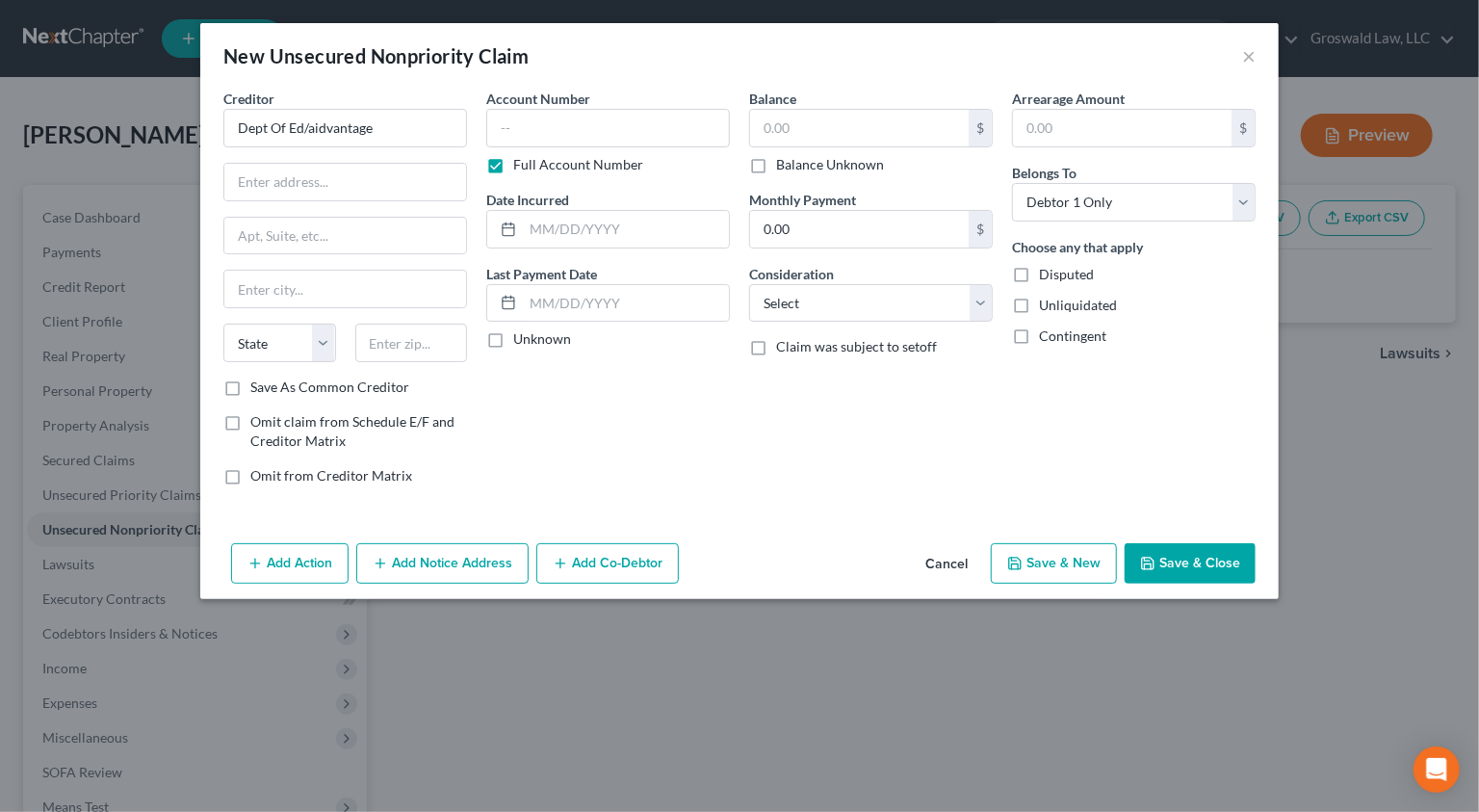
drag, startPoint x: 825, startPoint y: 429, endPoint x: 818, endPoint y: 418, distance: 13.0
click at [825, 428] on div "Balance $ Balance Unknown Balance Undetermined $ Balance Unknown Monthly Paymen…" at bounding box center [871, 295] width 263 height 412
click at [390, 127] on input "Dept Of Ed/aidvantage" at bounding box center [346, 128] width 244 height 39
drag, startPoint x: 390, startPoint y: 127, endPoint x: -100, endPoint y: 128, distance: 490.0
click at [0, 128] on html "Home New Case Client Portal Groswald Law, LLC [PERSON_NAME][EMAIL_ADDRESS][DOMA…" at bounding box center [740, 556] width 1479 height 1112
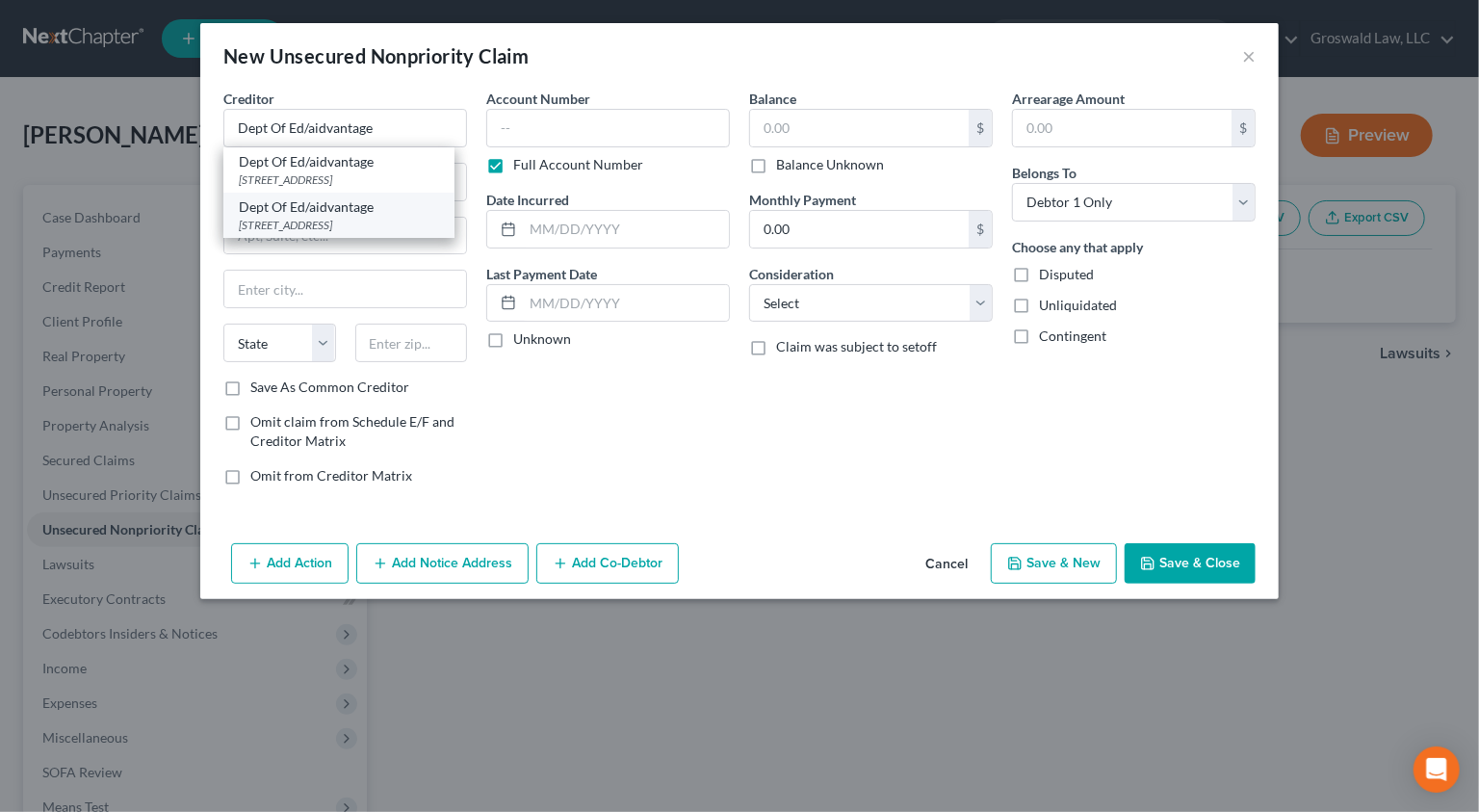
click at [351, 233] on div "[STREET_ADDRESS]" at bounding box center [339, 225] width 200 height 16
type input "Po Box 300001"
type input "[GEOGRAPHIC_DATA]"
select select "45"
type input "75403"
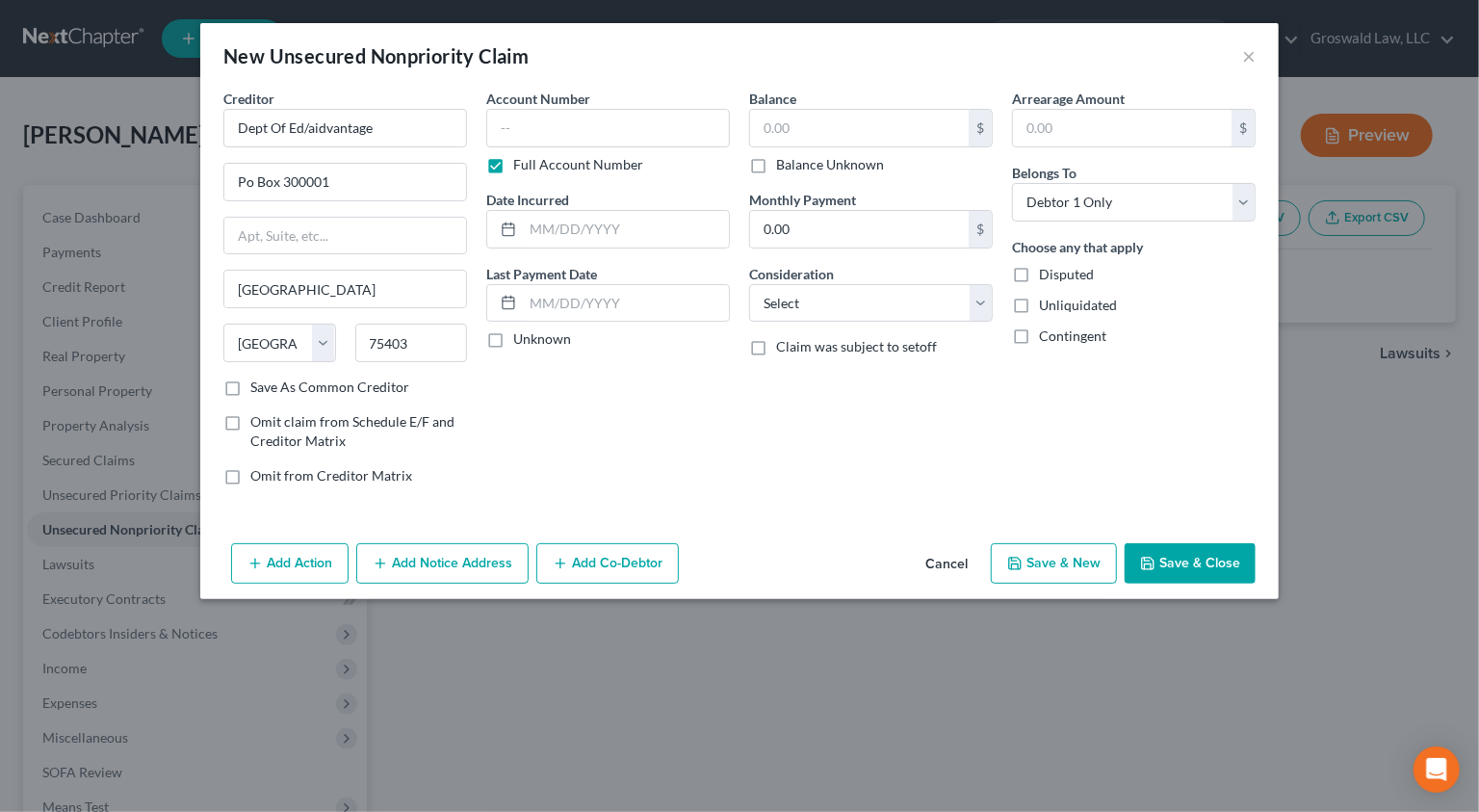
click at [414, 566] on button "Add Notice Address" at bounding box center [442, 563] width 172 height 41
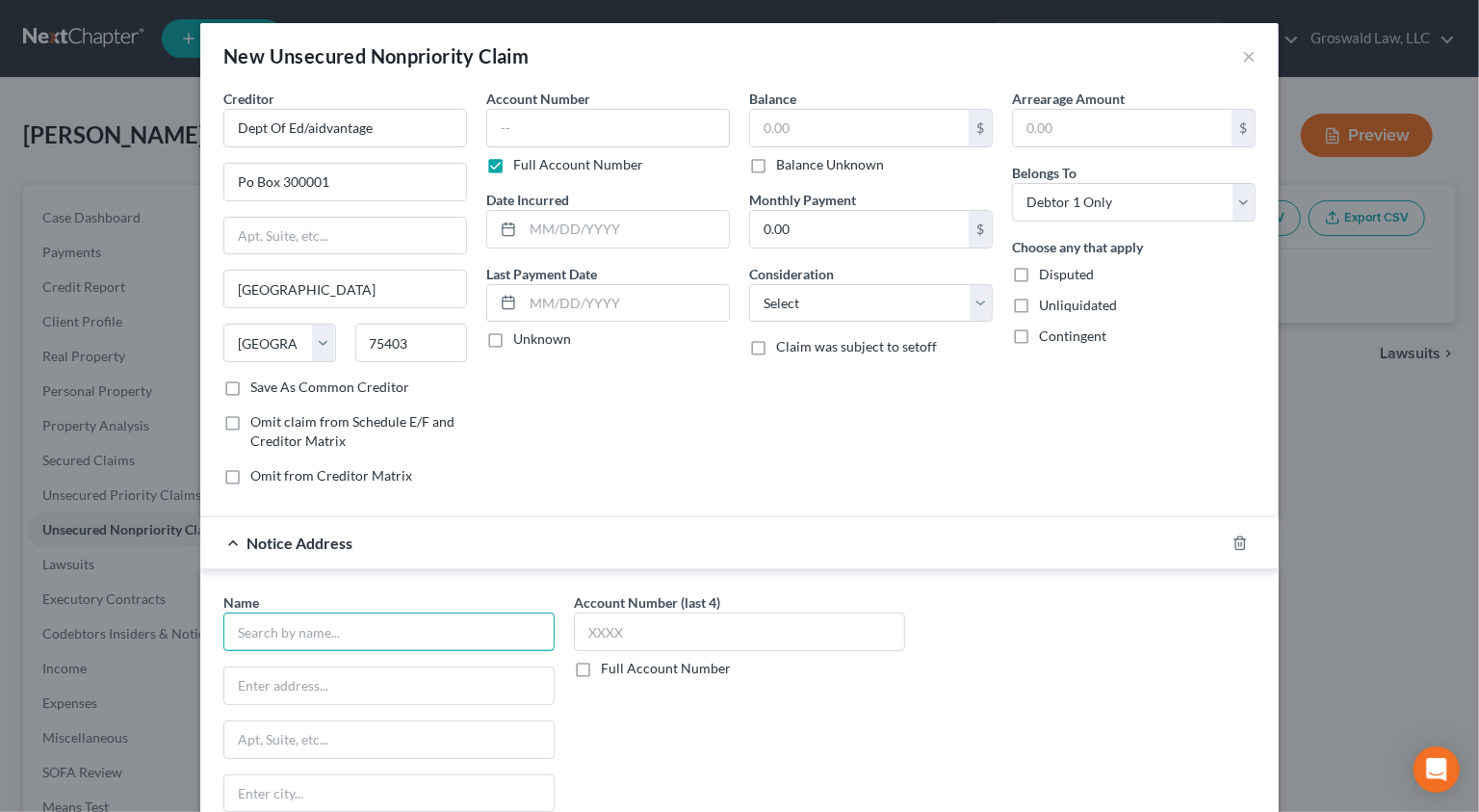
click at [298, 622] on input "text" at bounding box center [389, 632] width 331 height 39
paste input "Dept Of Ed/aidvantage"
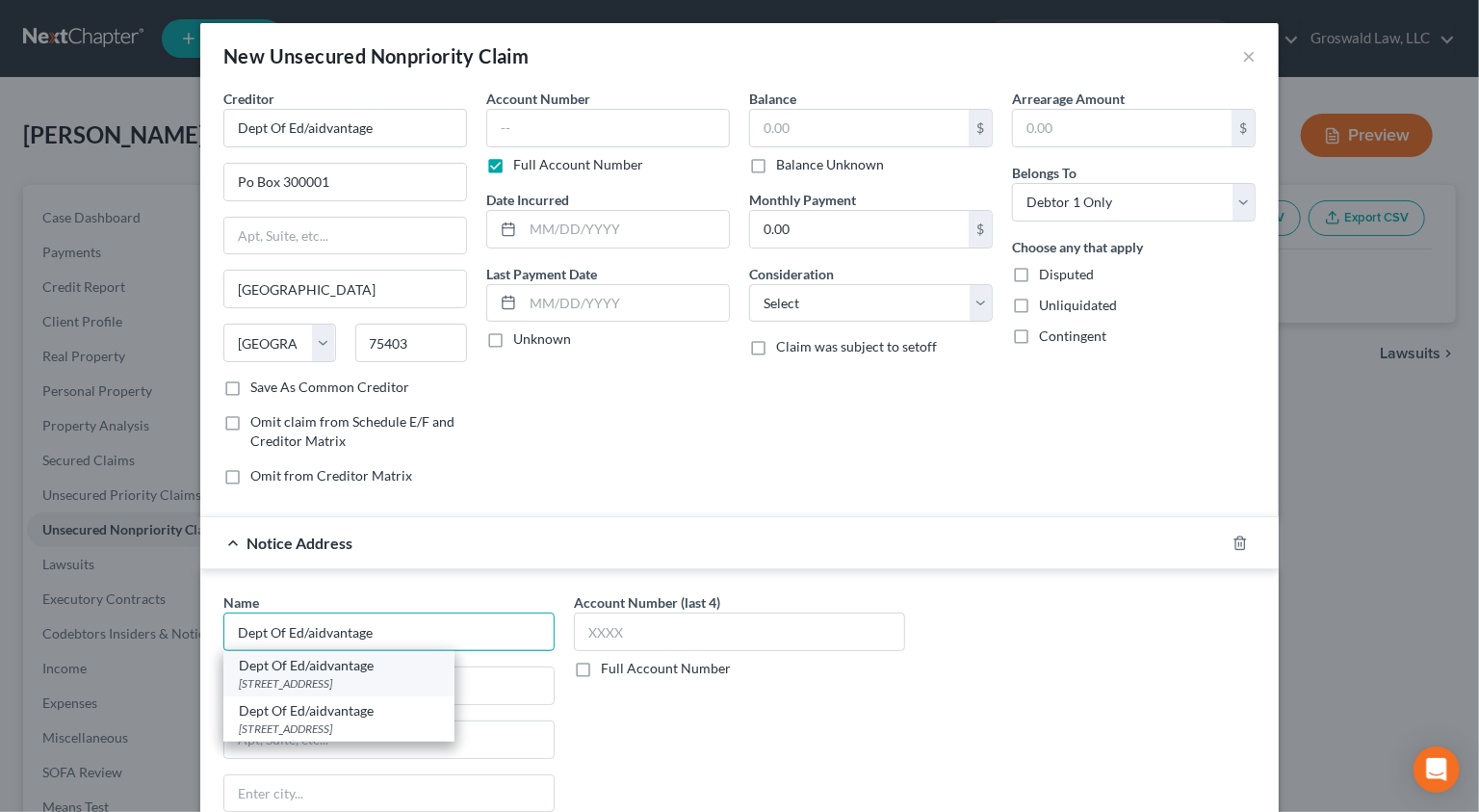
type input "Dept Of Ed/aidvantage"
click at [324, 679] on div "[STREET_ADDRESS]" at bounding box center [339, 682] width 200 height 16
type input "1891 [GEOGRAPHIC_DATA]"
type input "Reston"
select select "48"
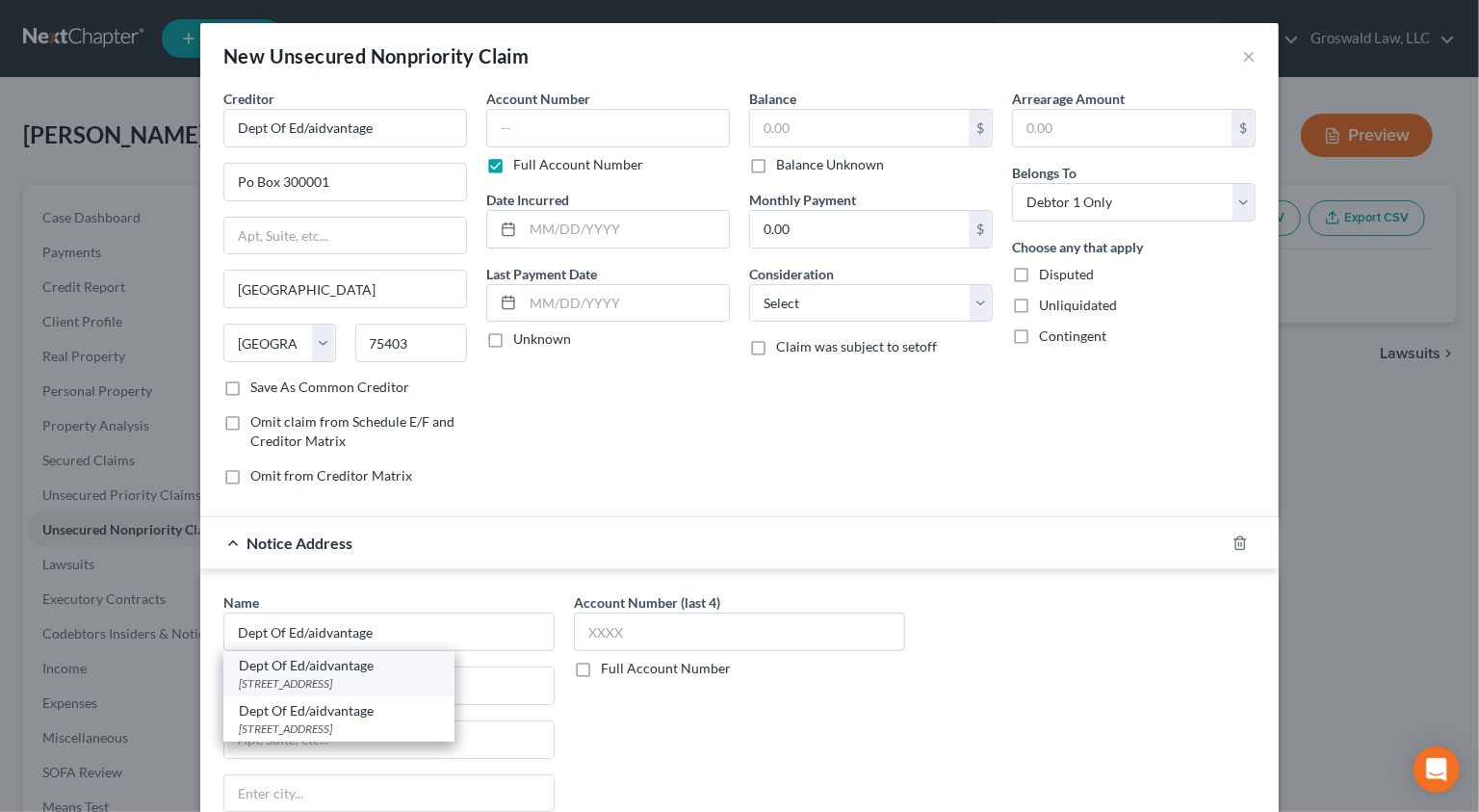
type input "20190"
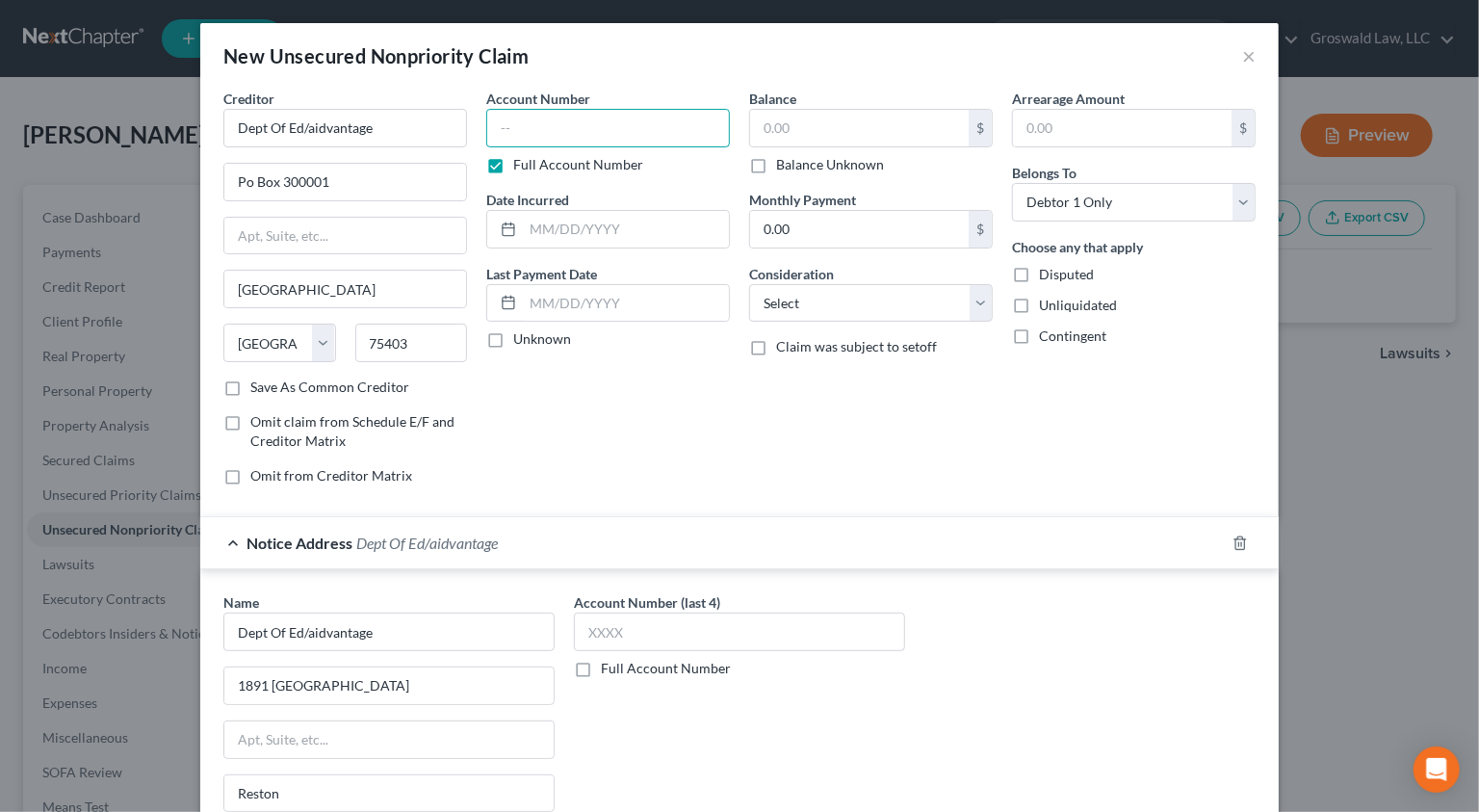
click at [531, 122] on input "text" at bounding box center [608, 128] width 244 height 39
type input "0703"
type input "07/2013"
type input "323,233"
select select "17"
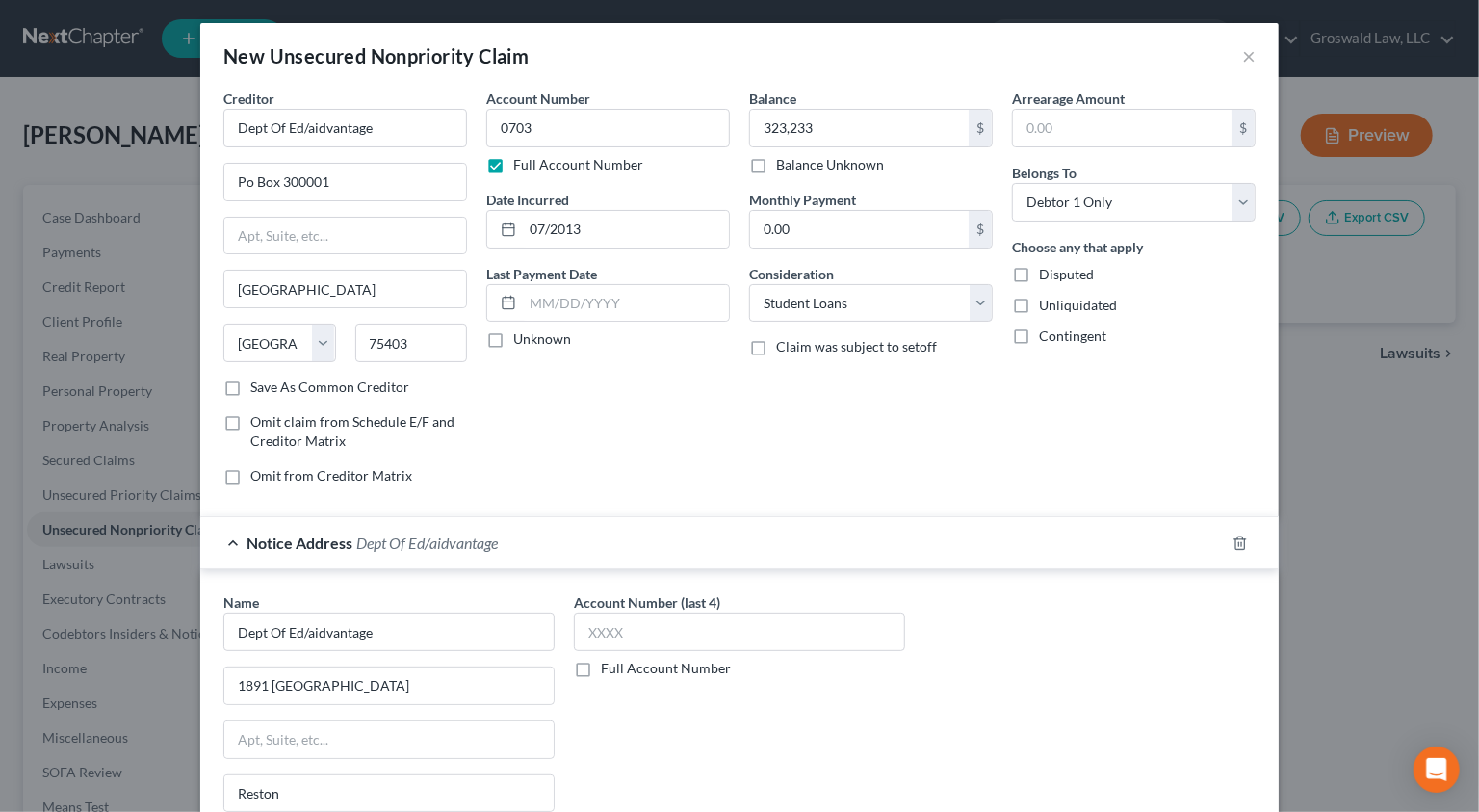
click at [899, 434] on div "Balance 323,233.00 $ Balance Unknown Balance Undetermined 323,233 $ Balance Unk…" at bounding box center [871, 295] width 263 height 412
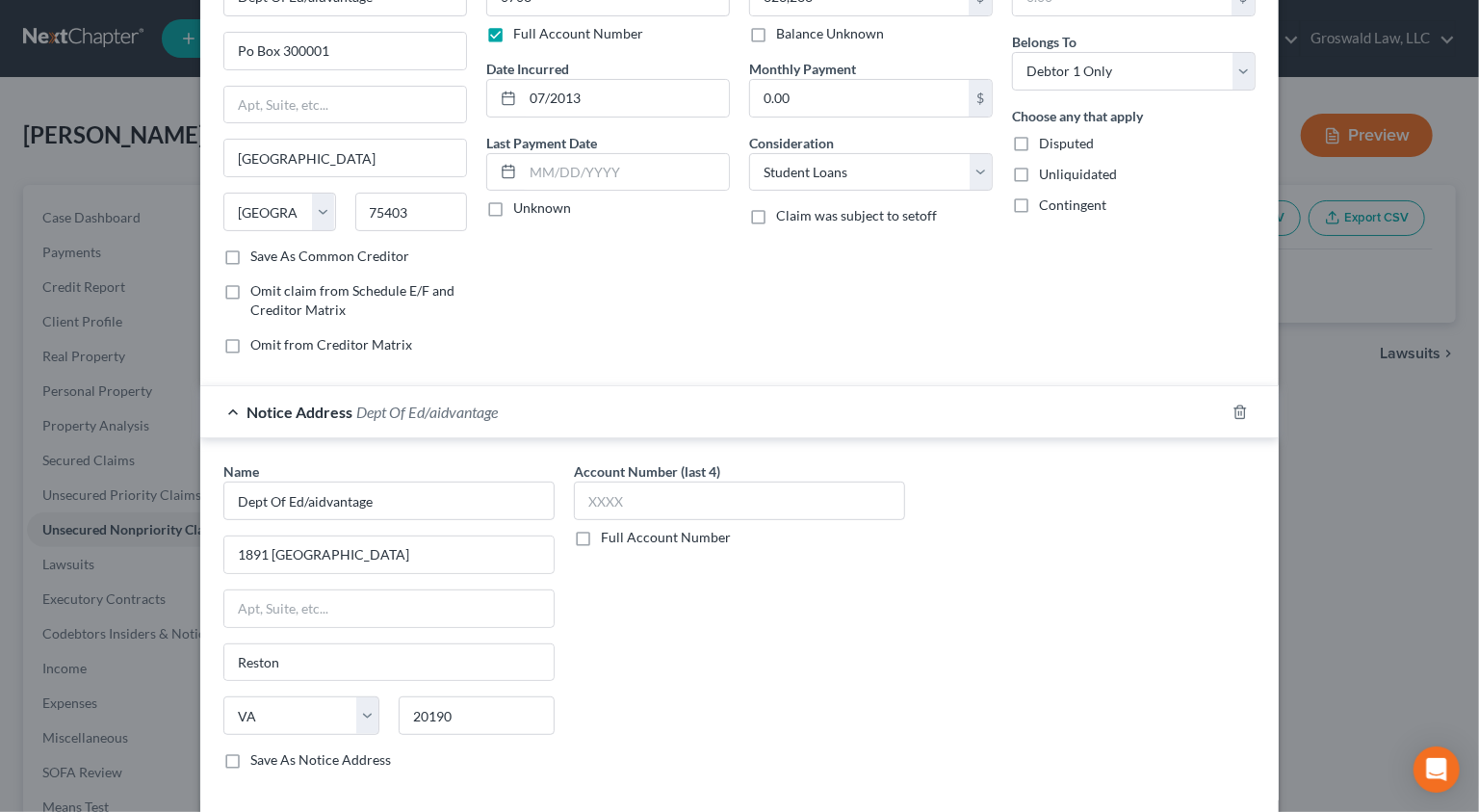
scroll to position [223, 0]
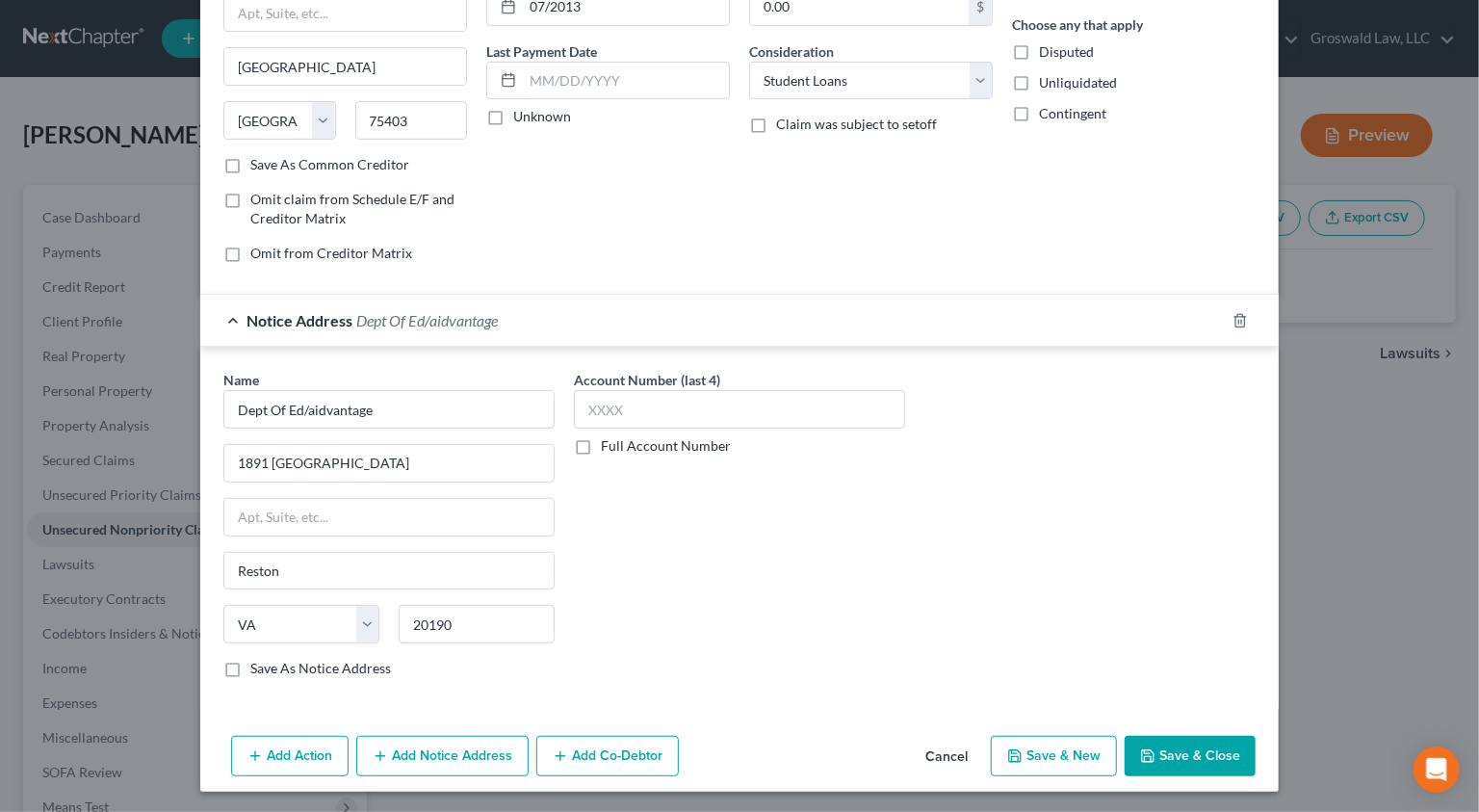
click at [1054, 757] on button "Save & New" at bounding box center [1054, 756] width 126 height 41
select select "0"
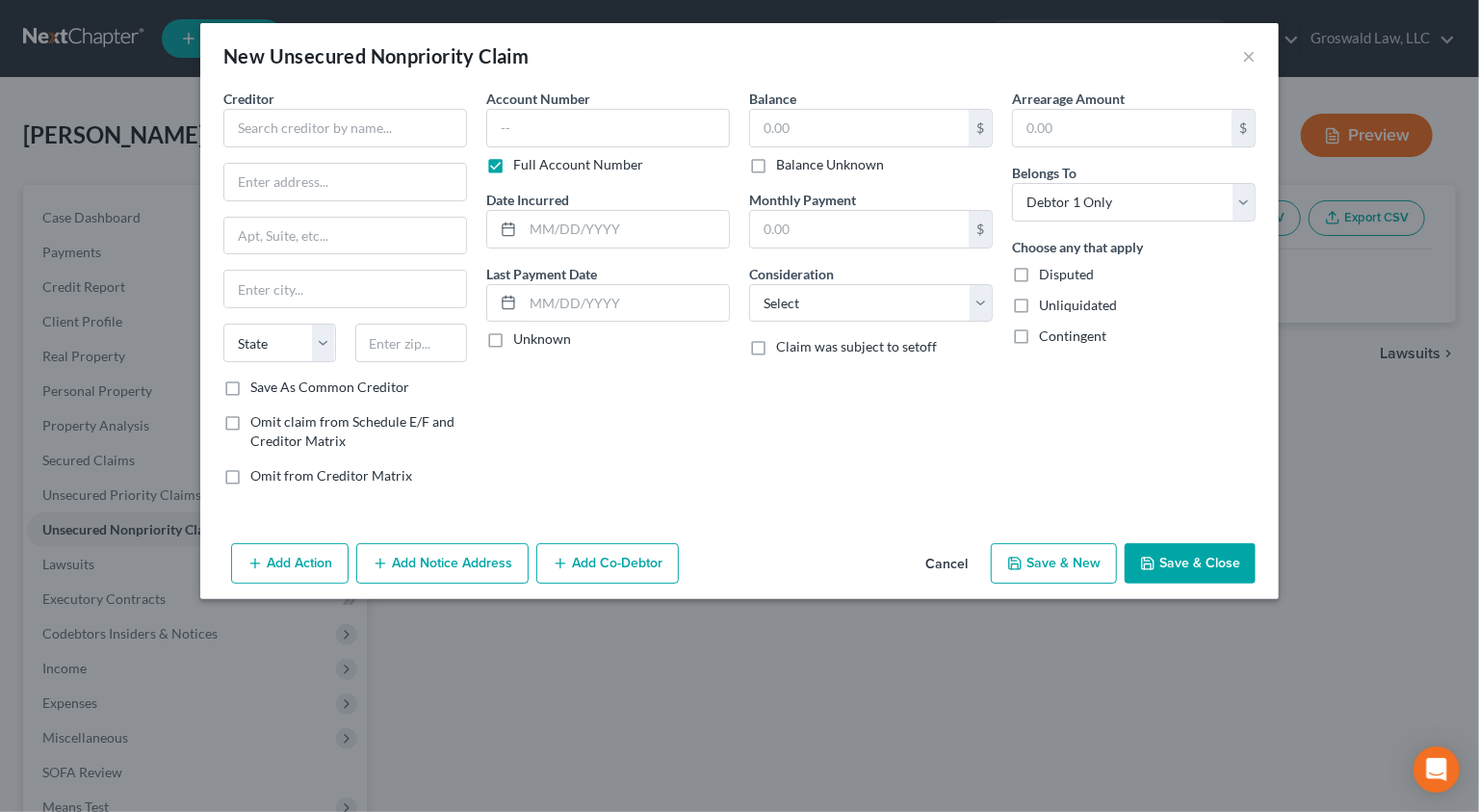
type input "323,233.00"
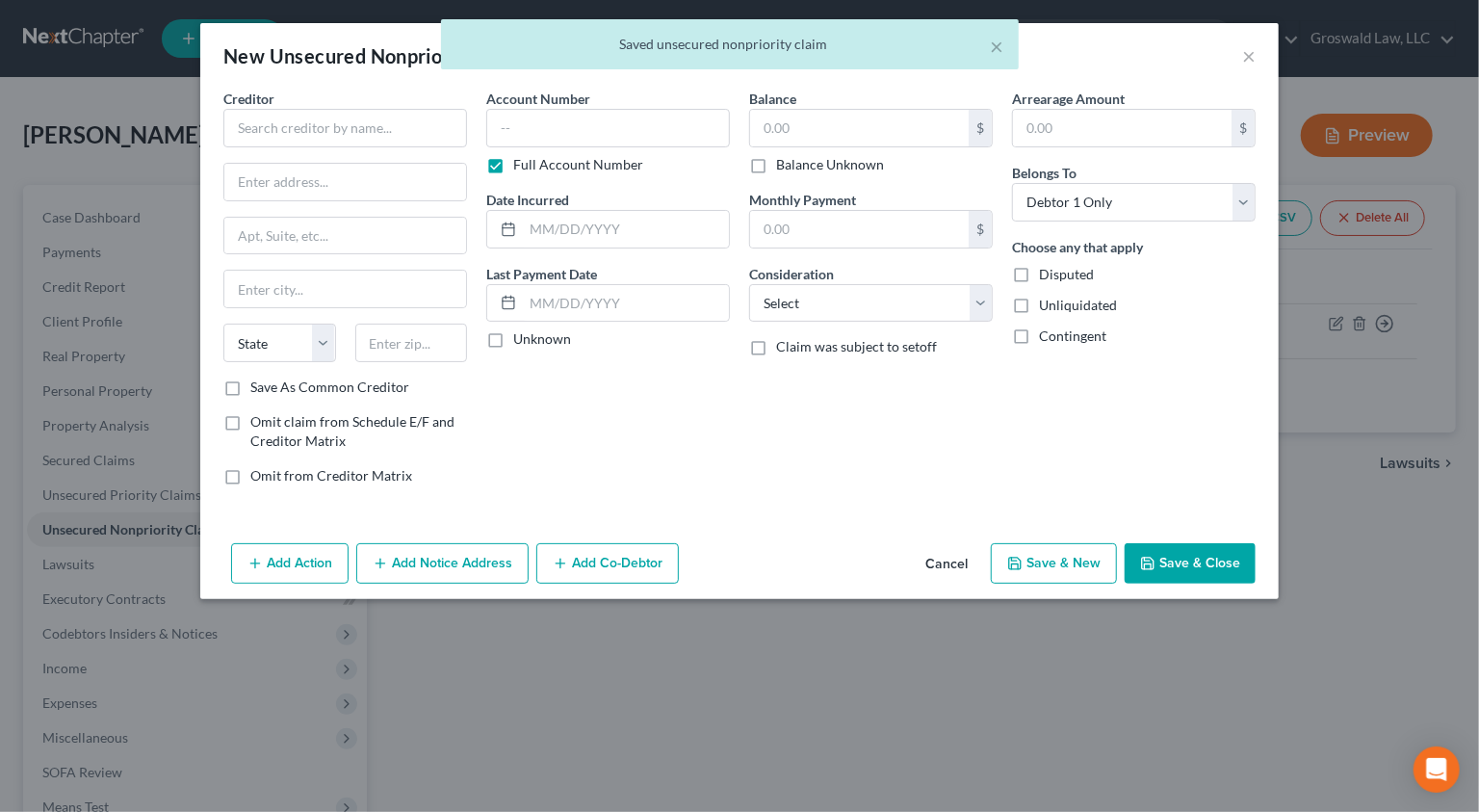
scroll to position [0, 0]
click at [356, 128] on input "text" at bounding box center [346, 128] width 244 height 39
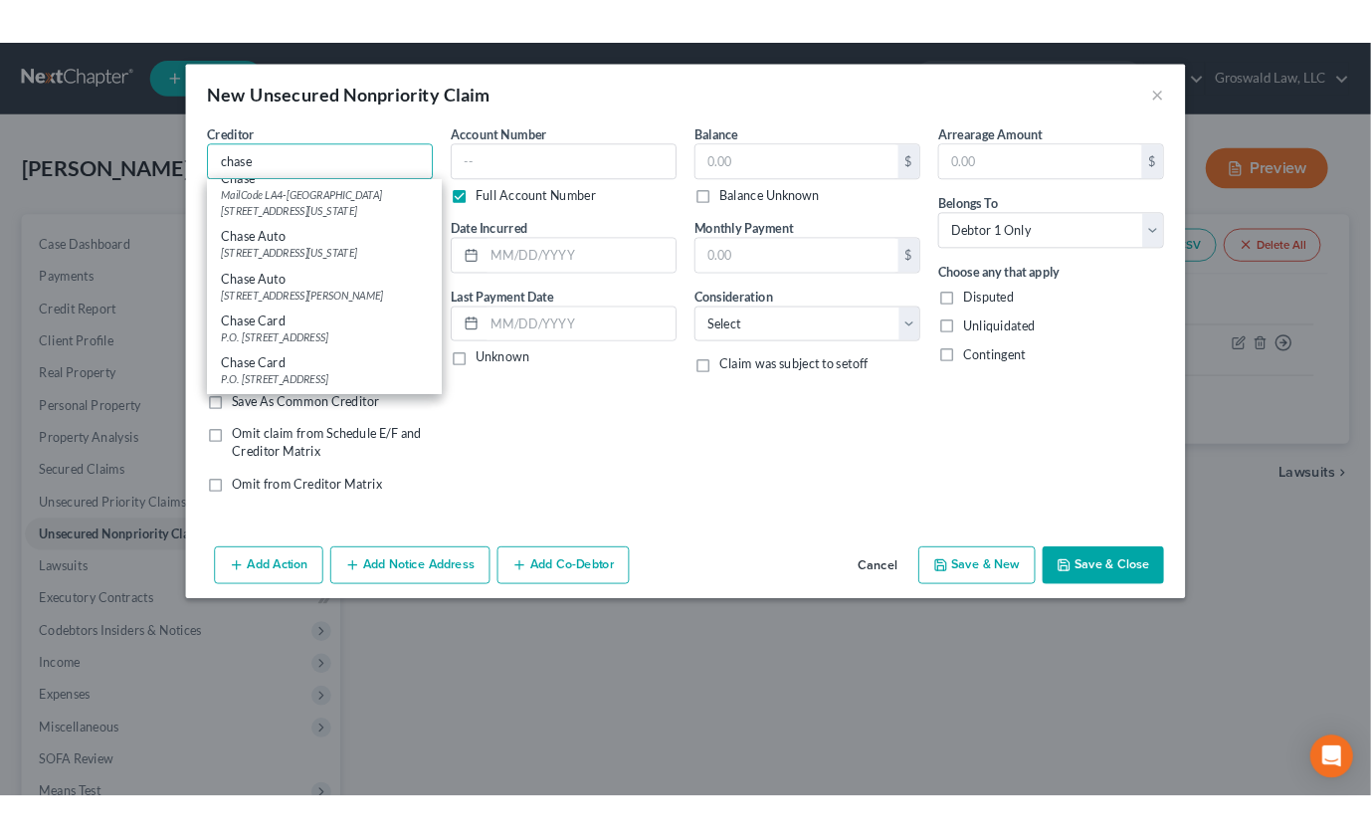
scroll to position [180, 0]
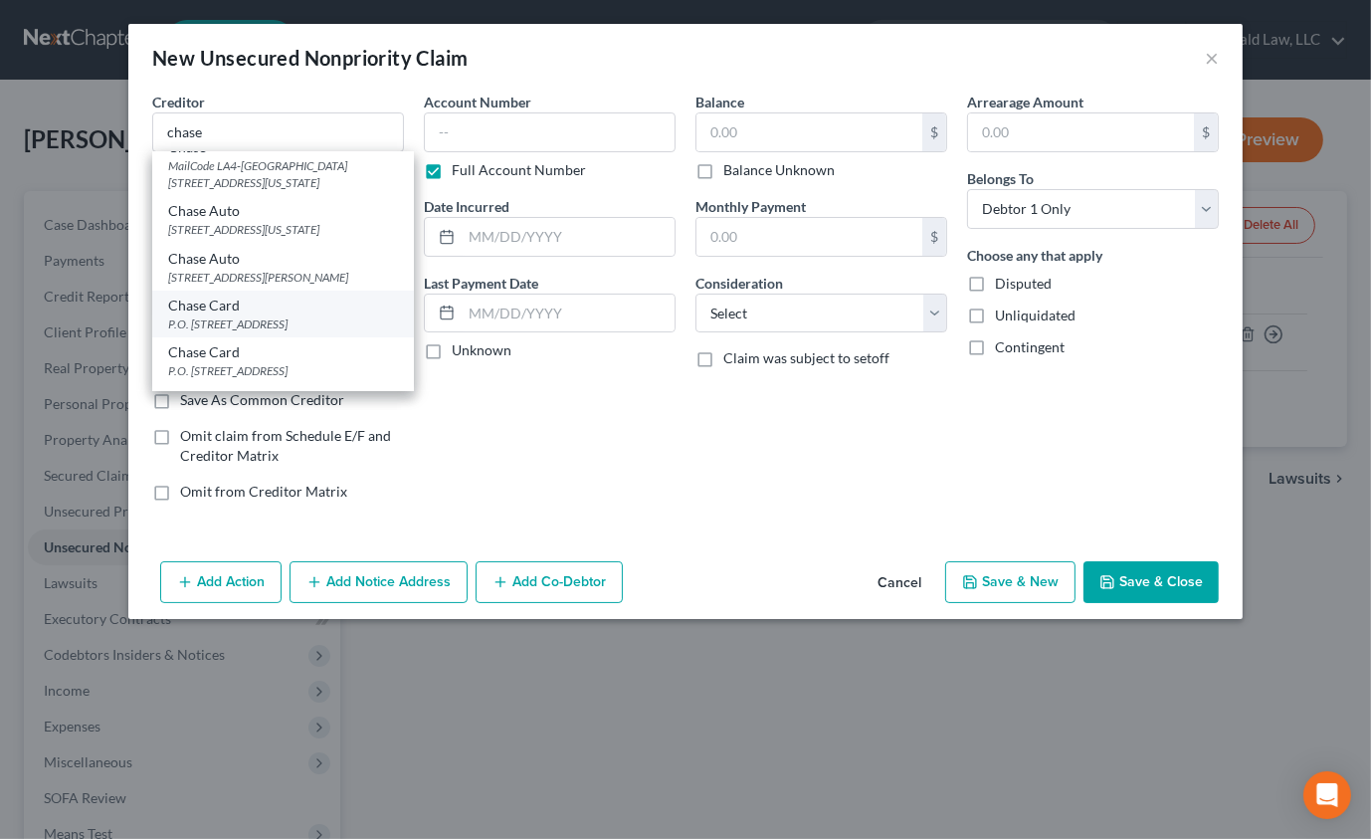
click at [305, 332] on div "P.O. [STREET_ADDRESS]" at bounding box center [283, 323] width 230 height 17
type input "Chase Card"
type input "P.O. Box 15369"
type input "Wilmington"
select select "7"
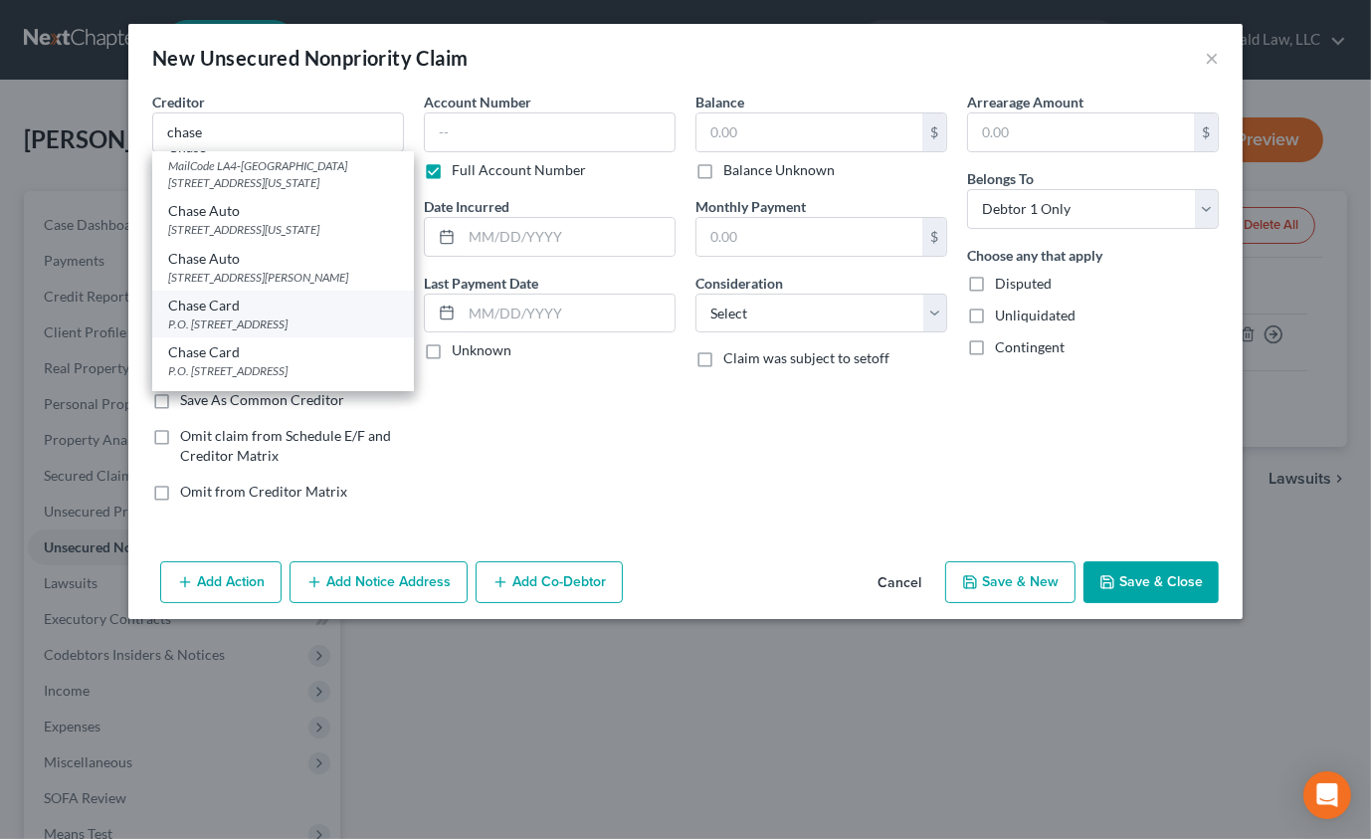
type input "19850"
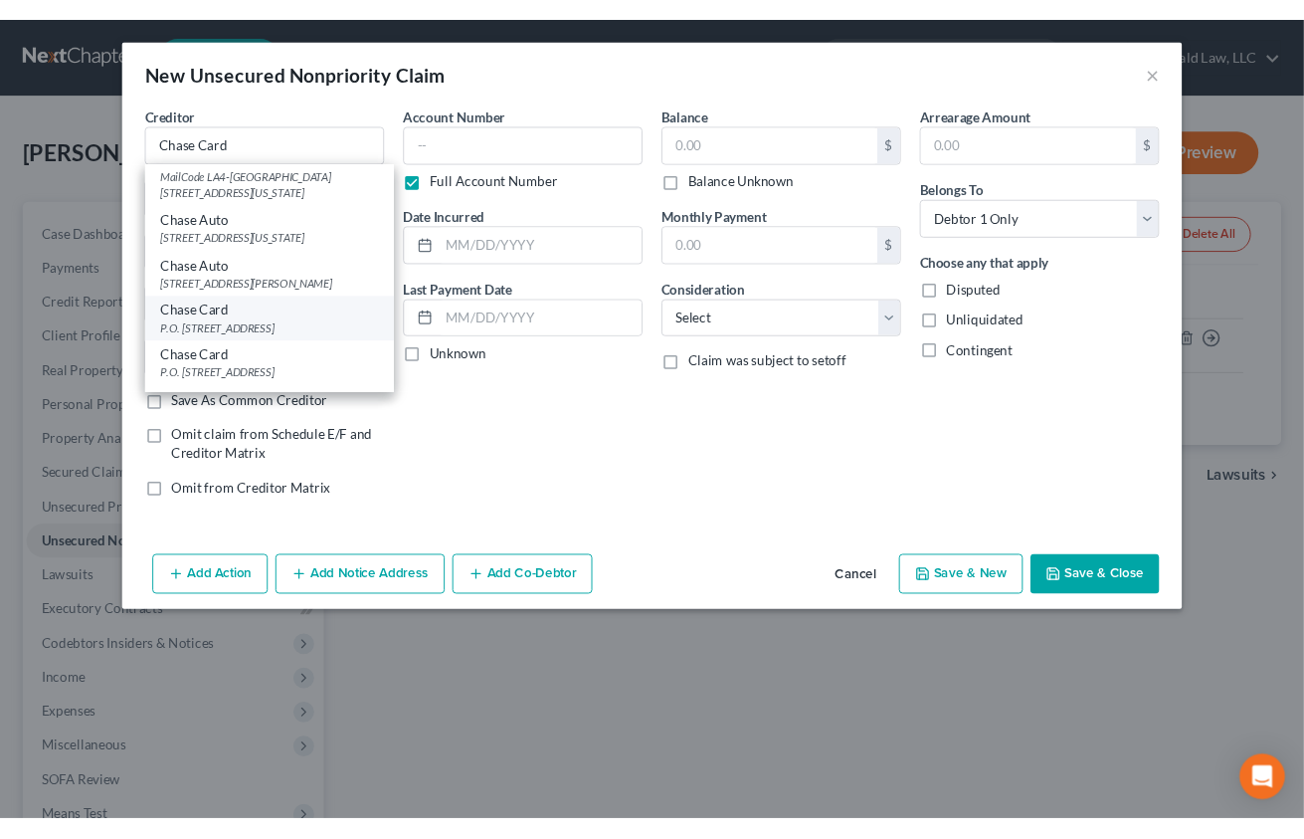
scroll to position [0, 0]
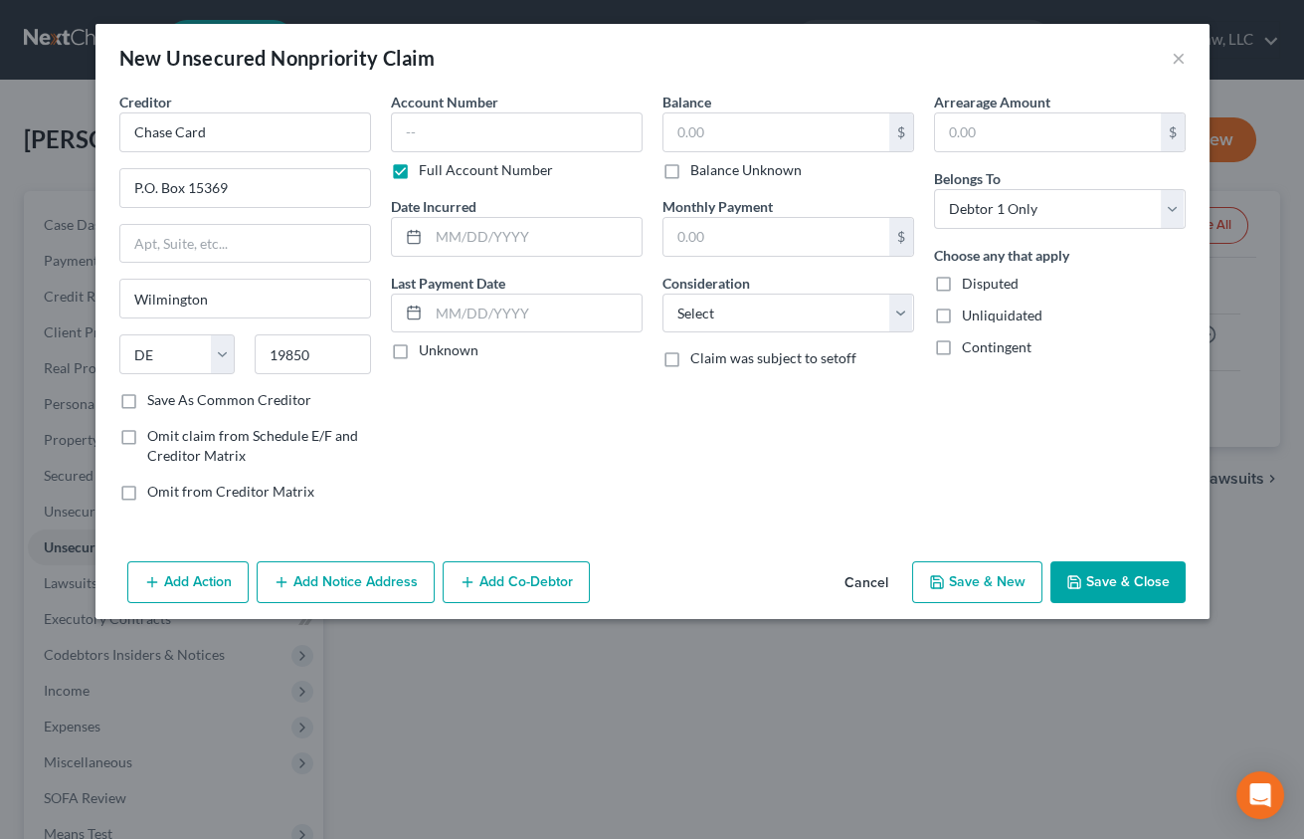
click at [339, 572] on button "Add Notice Address" at bounding box center [346, 582] width 178 height 42
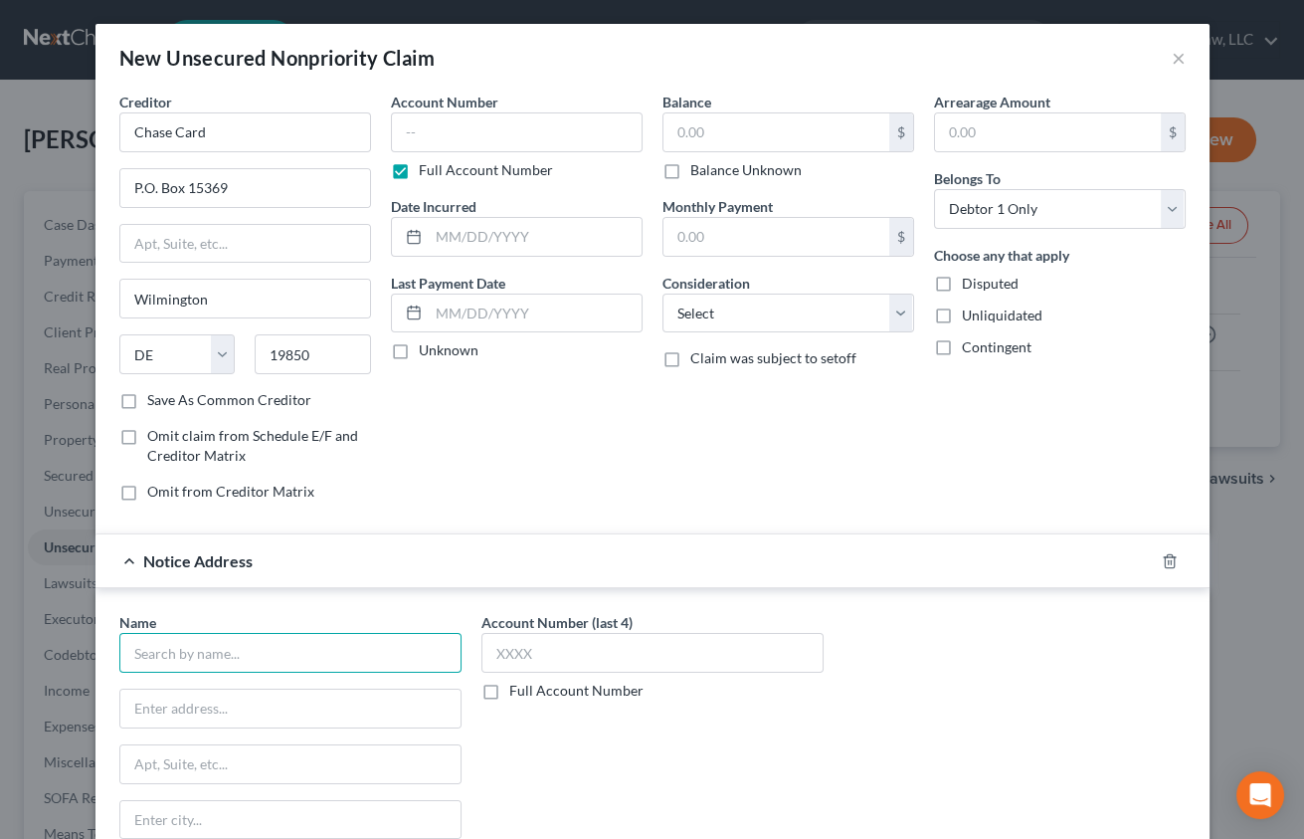
click at [225, 649] on input "text" at bounding box center [290, 653] width 342 height 40
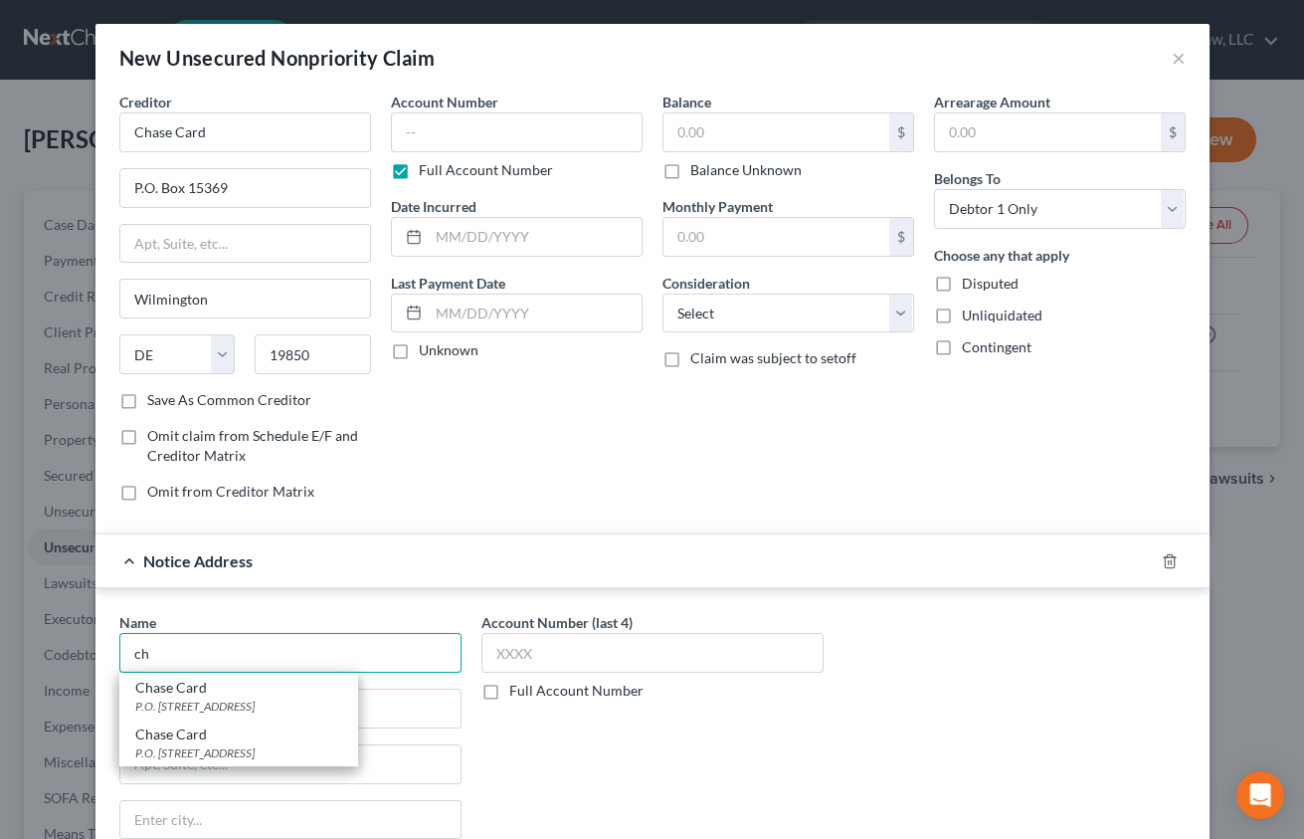
type input "c"
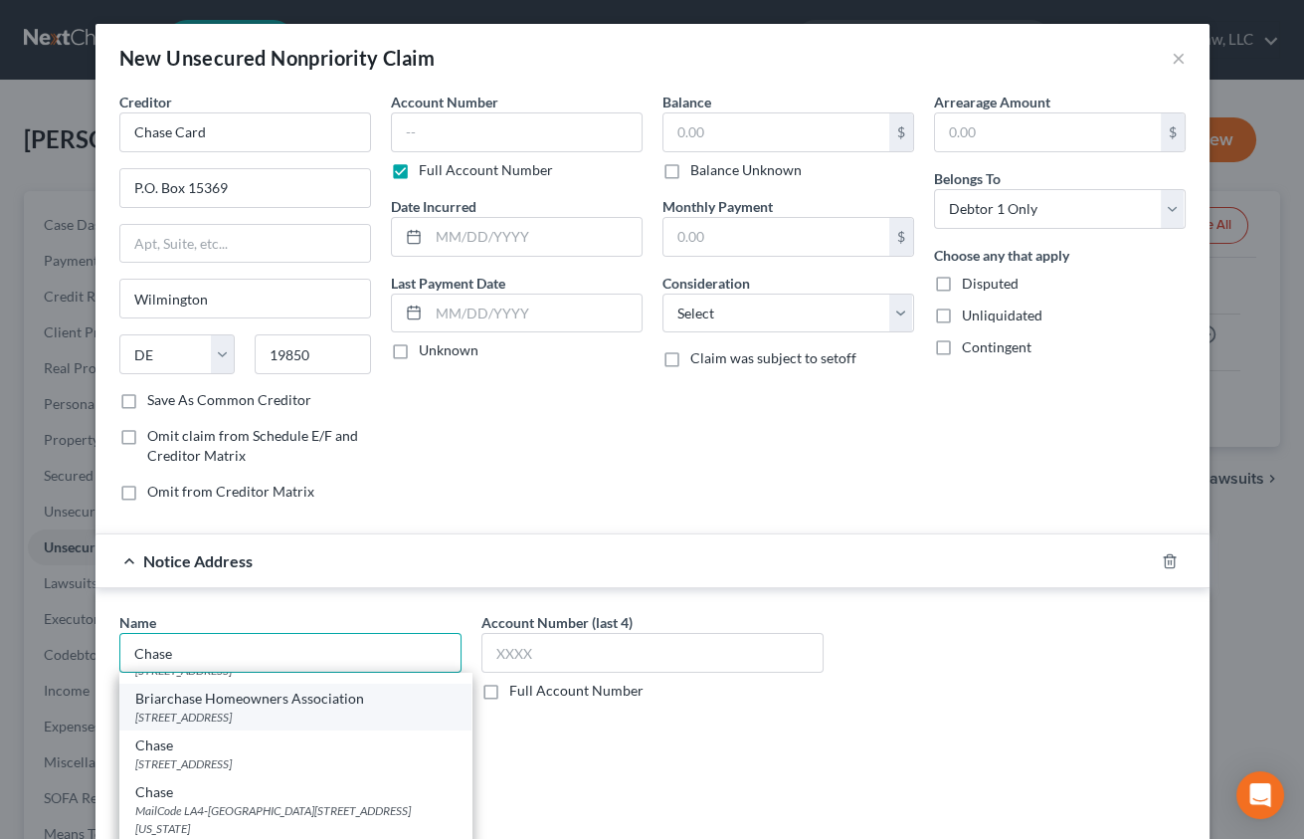
scroll to position [90, 0]
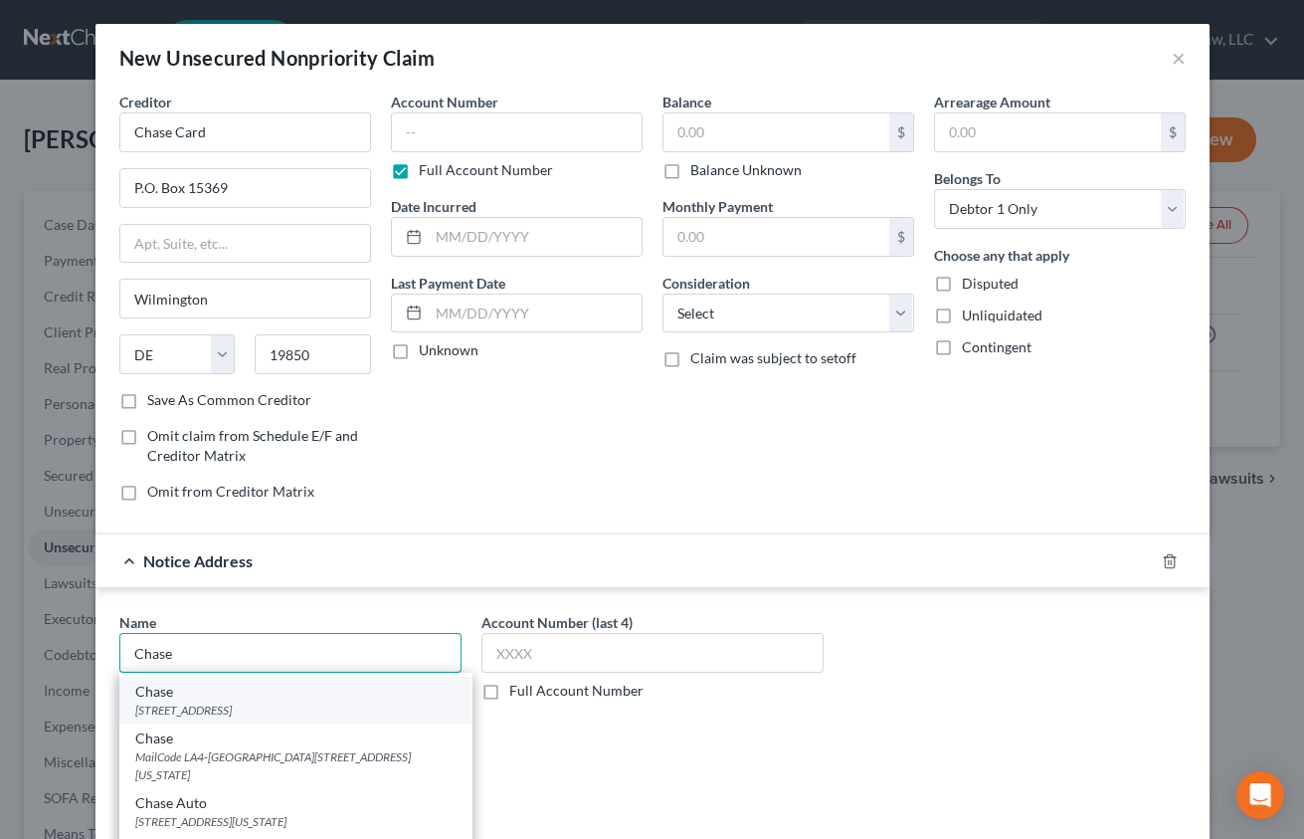
type input "Chase"
click at [255, 701] on div "[STREET_ADDRESS]" at bounding box center [295, 709] width 320 height 17
type input "PO Box 15299"
type input "Wilmington"
select select "7"
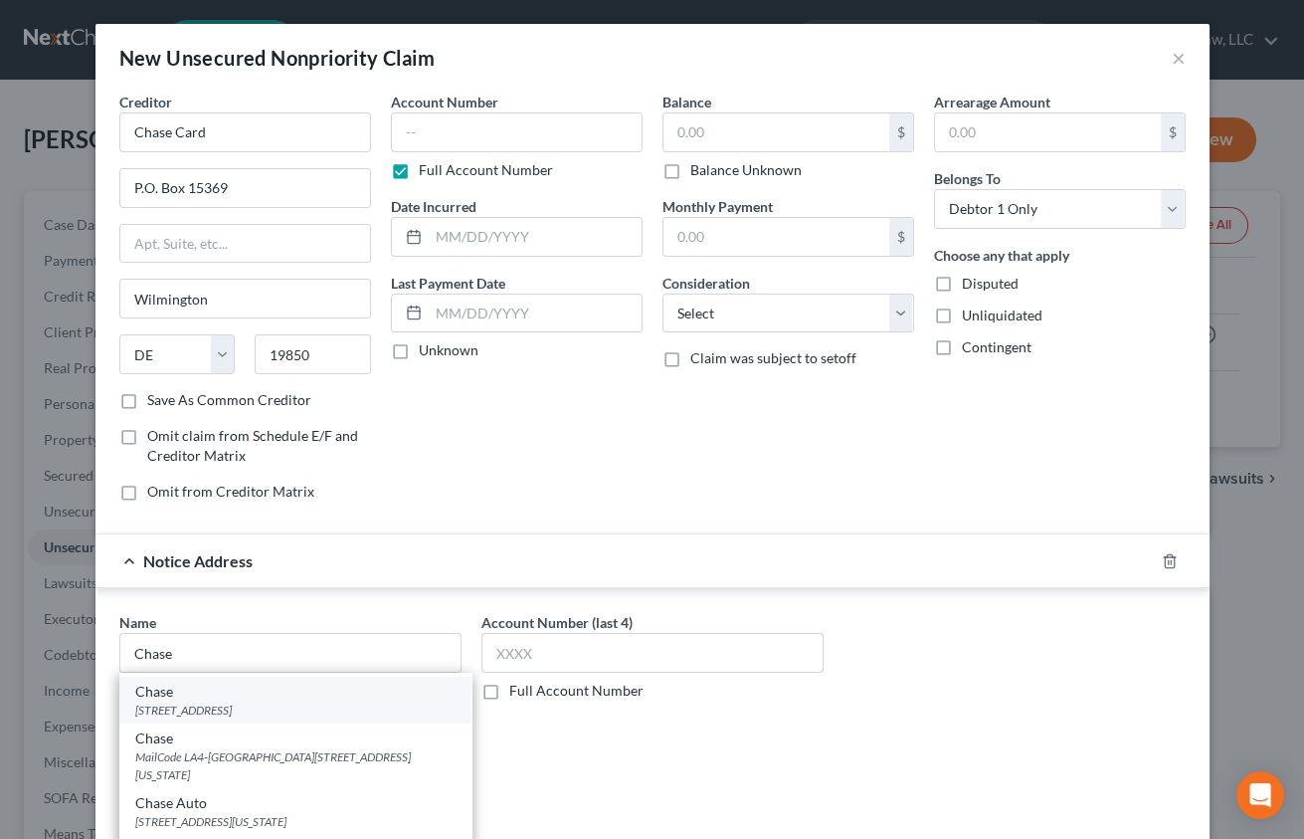
type input "19850"
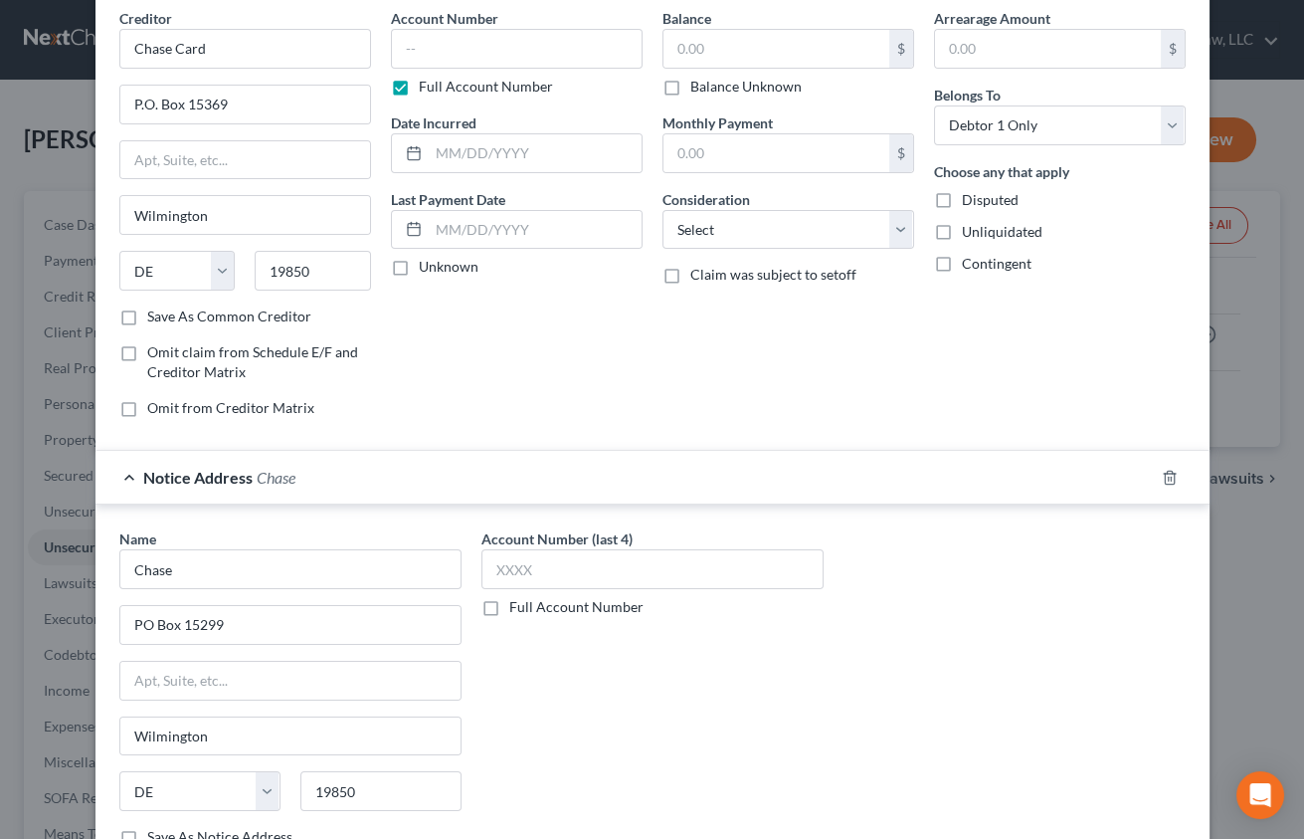
scroll to position [0, 0]
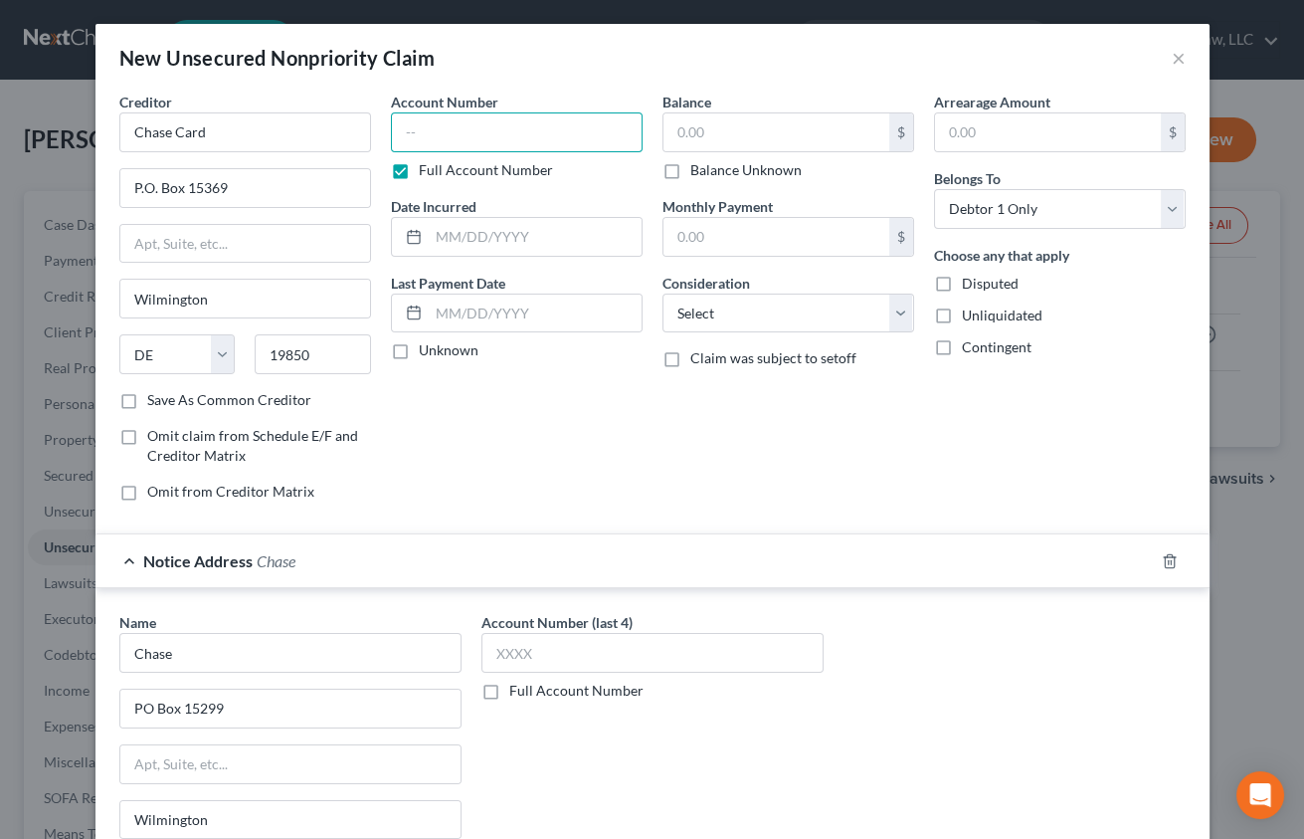
click at [465, 133] on input "text" at bounding box center [517, 132] width 252 height 40
type input "1254"
type input "03/2019"
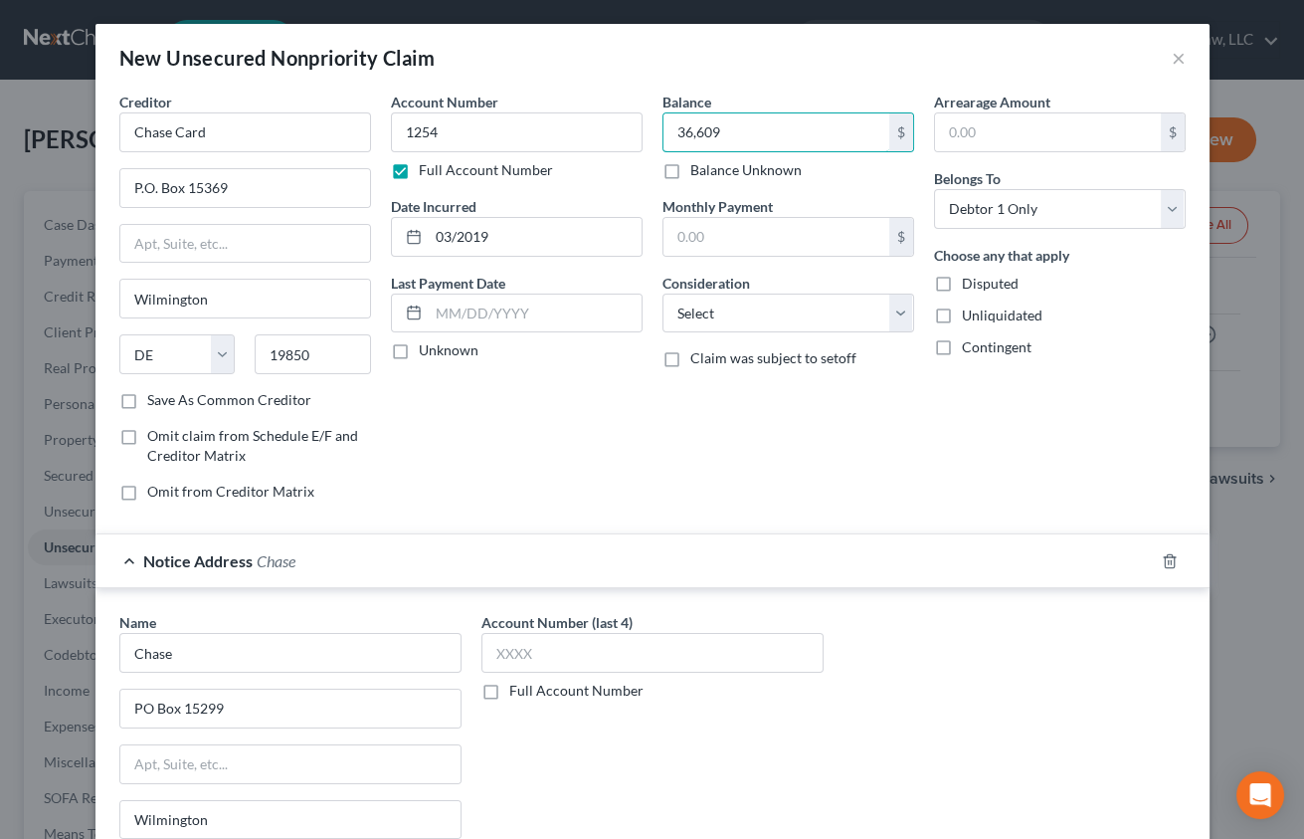
type input "36,609"
click at [935, 721] on div "Name * Chase PO Box [GEOGRAPHIC_DATA] [US_STATE] AK AR AZ CA CO [GEOGRAPHIC_DAT…" at bounding box center [652, 779] width 1086 height 334
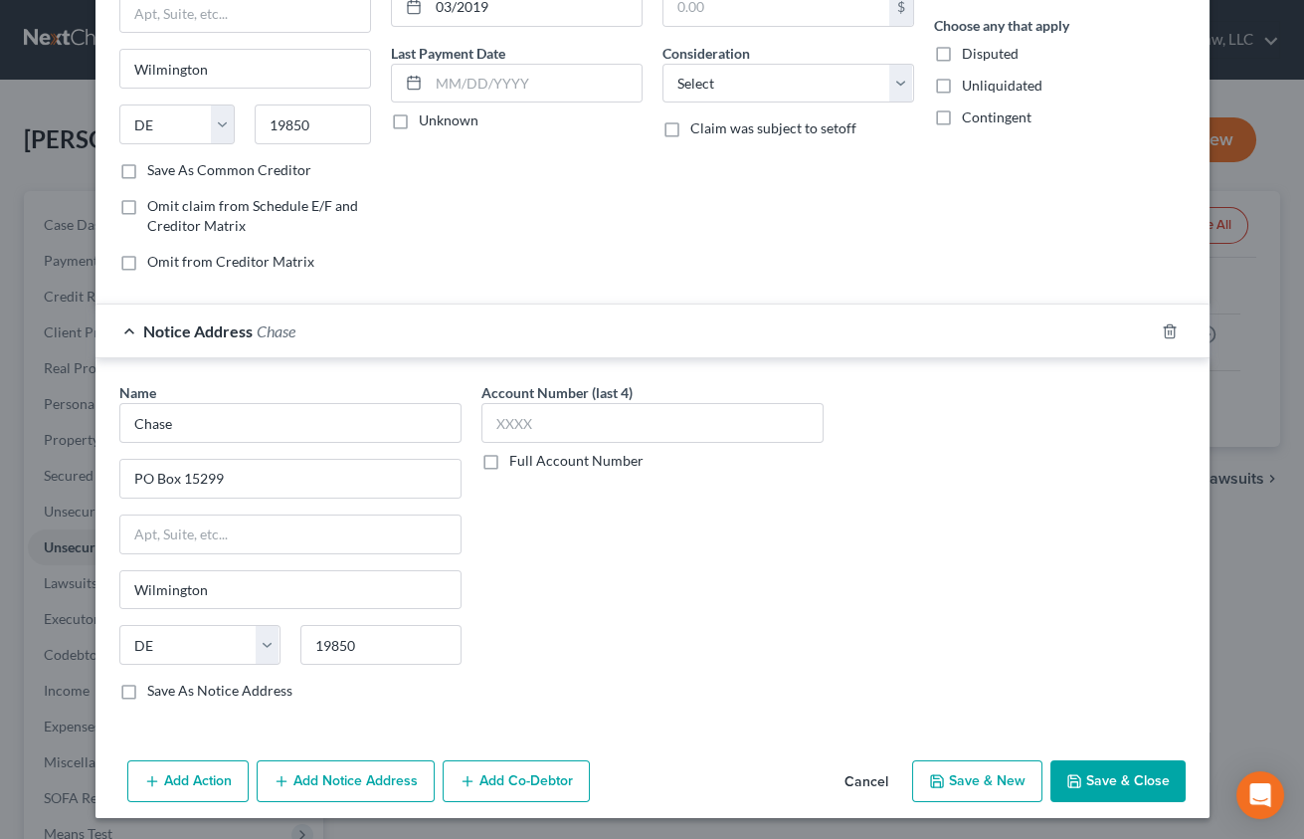
click at [930, 766] on button "Save & New" at bounding box center [977, 781] width 130 height 42
select select "0"
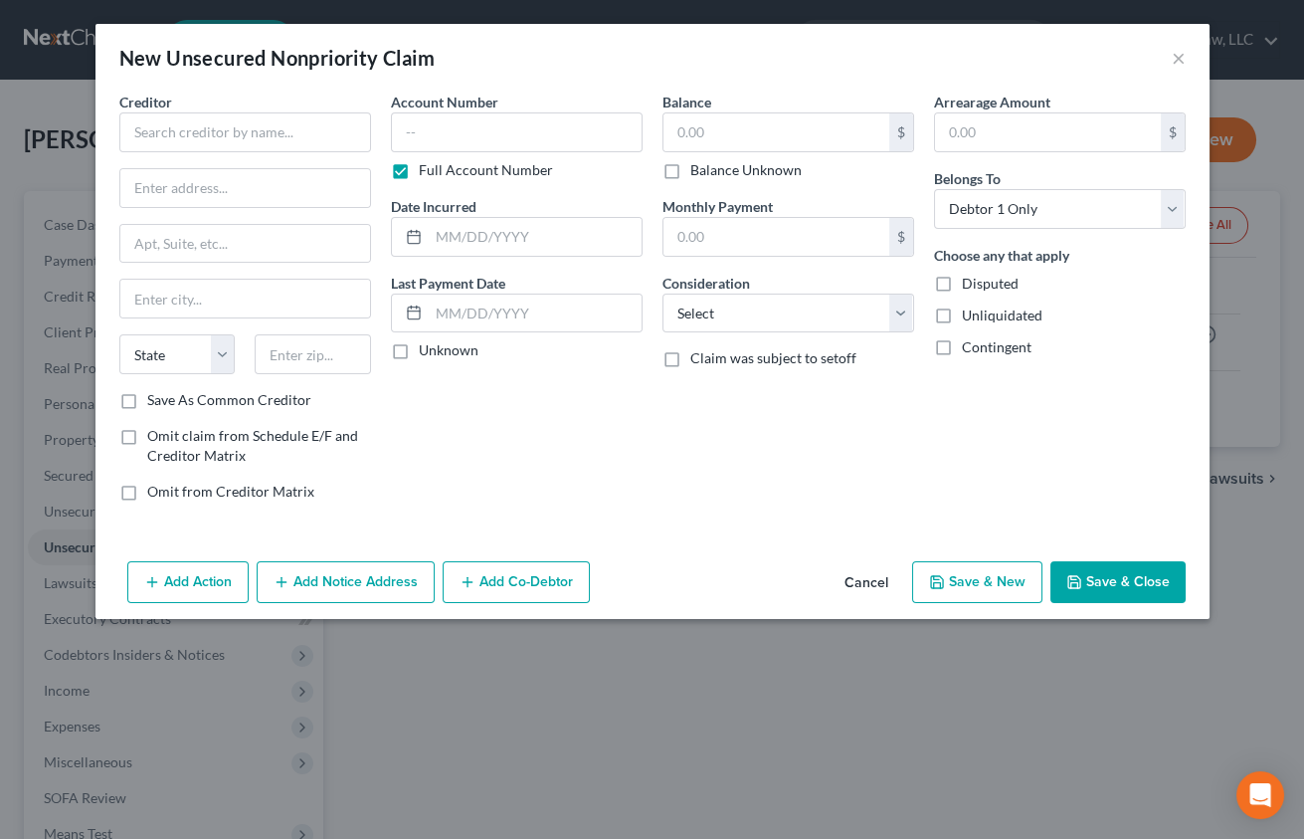
type input "36,609.00"
type input "0.00"
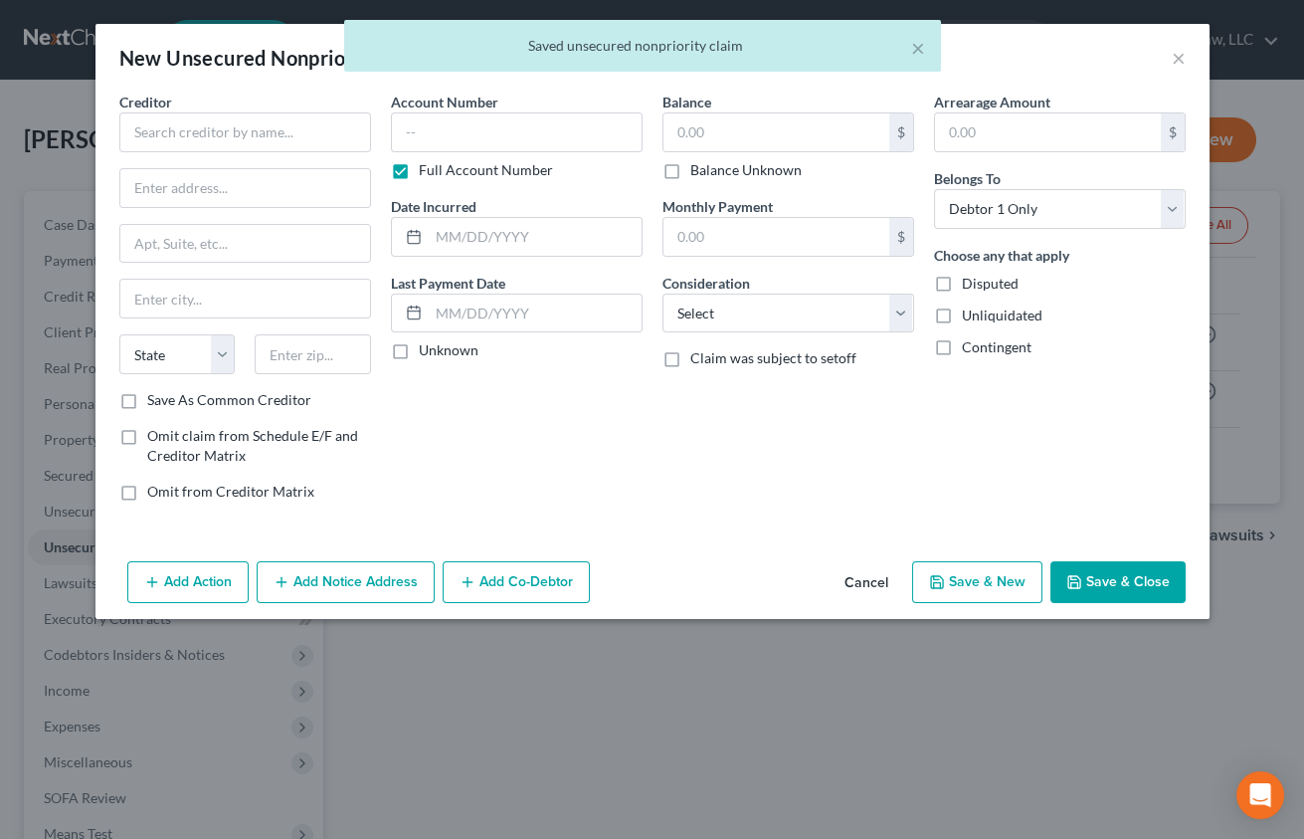
scroll to position [0, 0]
click at [185, 140] on input "text" at bounding box center [245, 132] width 252 height 40
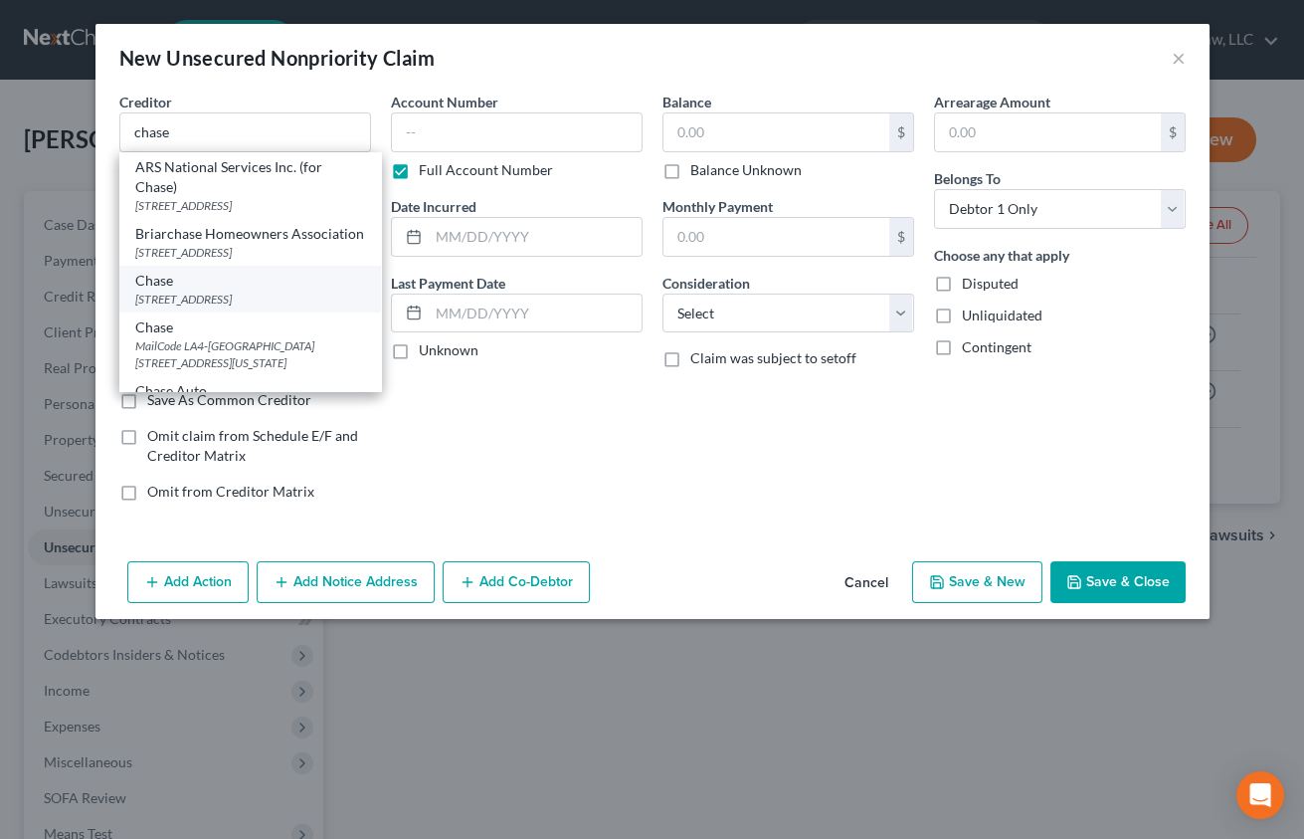
click at [241, 307] on div "[STREET_ADDRESS]" at bounding box center [250, 299] width 230 height 17
type input "Chase"
type input "PO Box 15299"
type input "Wilmington"
select select "7"
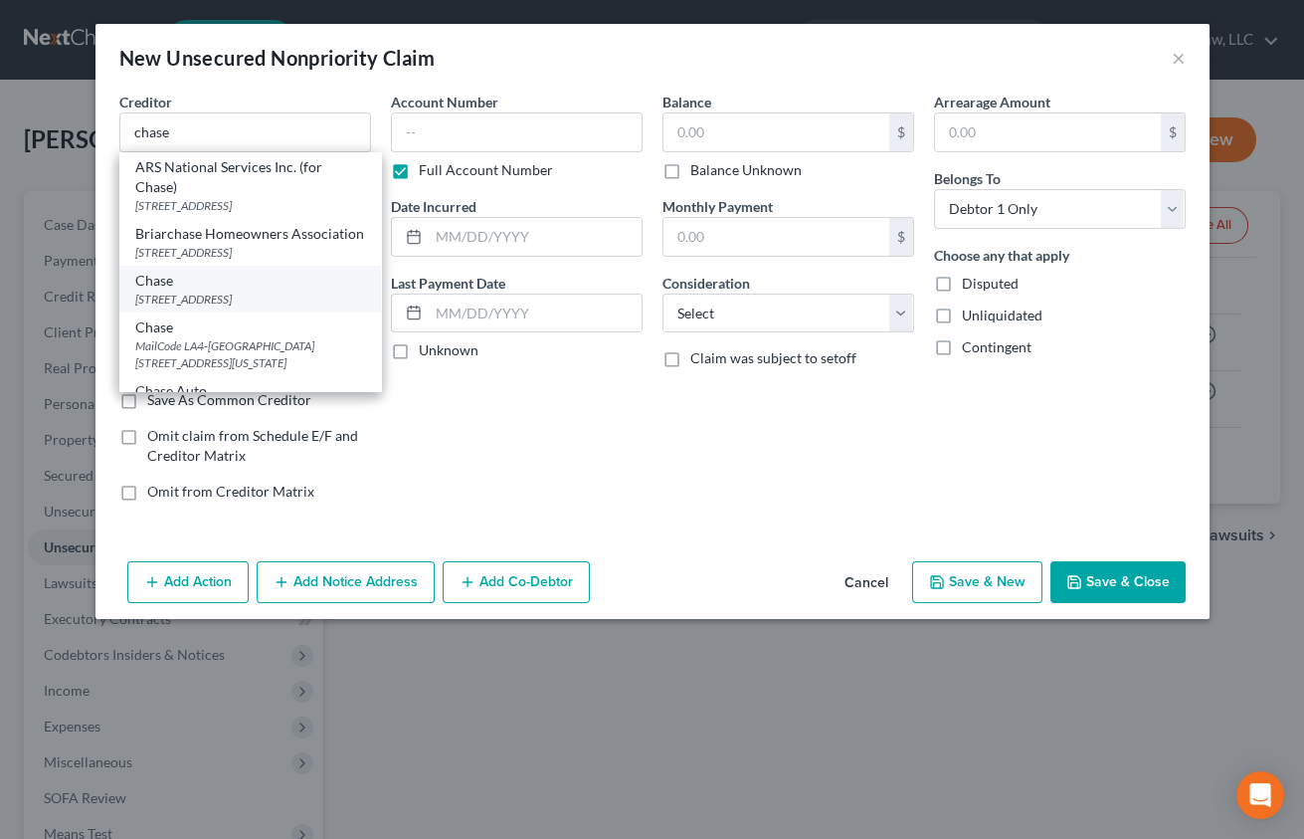
type input "19850"
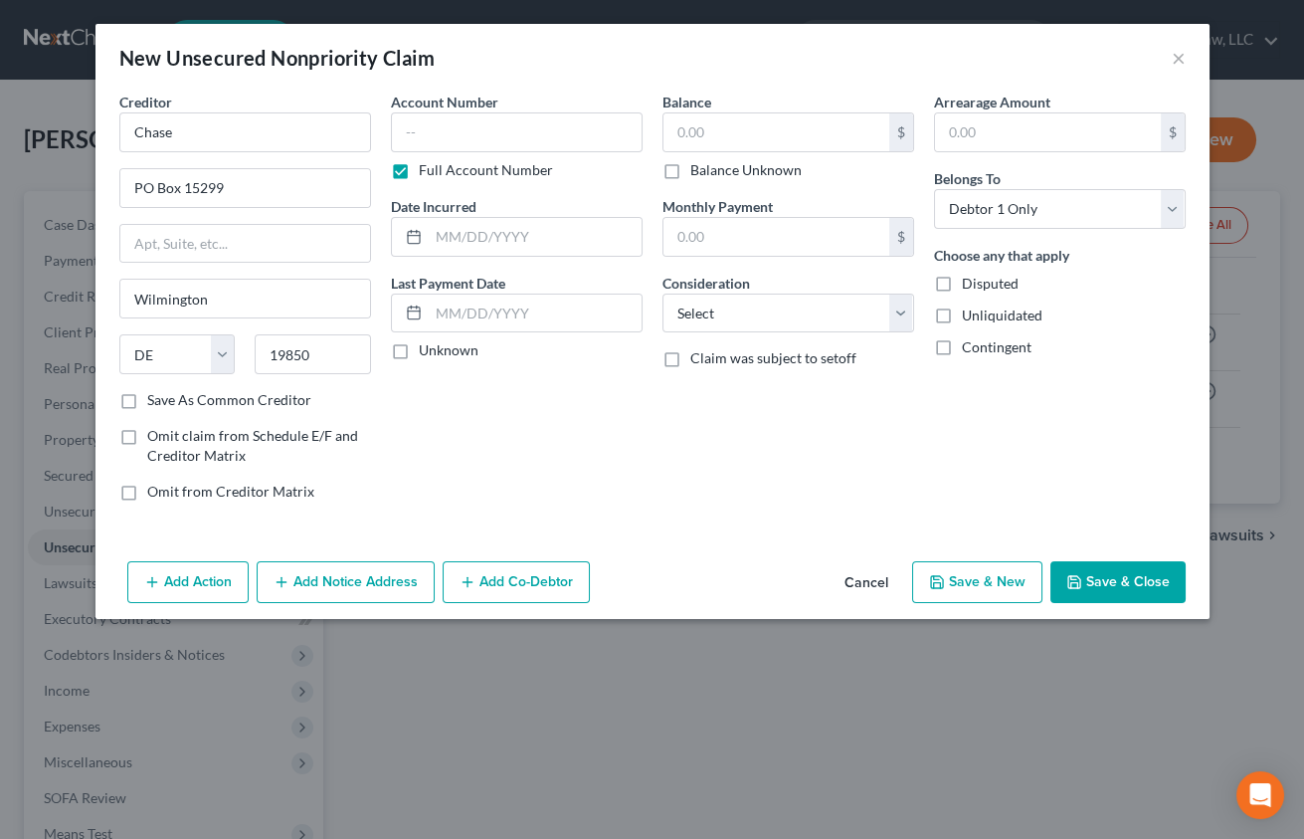
click at [209, 490] on span "Omit from Creditor Matrix" at bounding box center [230, 491] width 167 height 17
click at [168, 490] on input "Omit from Creditor Matrix" at bounding box center [161, 488] width 13 height 13
checkbox input "true"
click at [437, 133] on input "text" at bounding box center [517, 132] width 252 height 40
type input "5749"
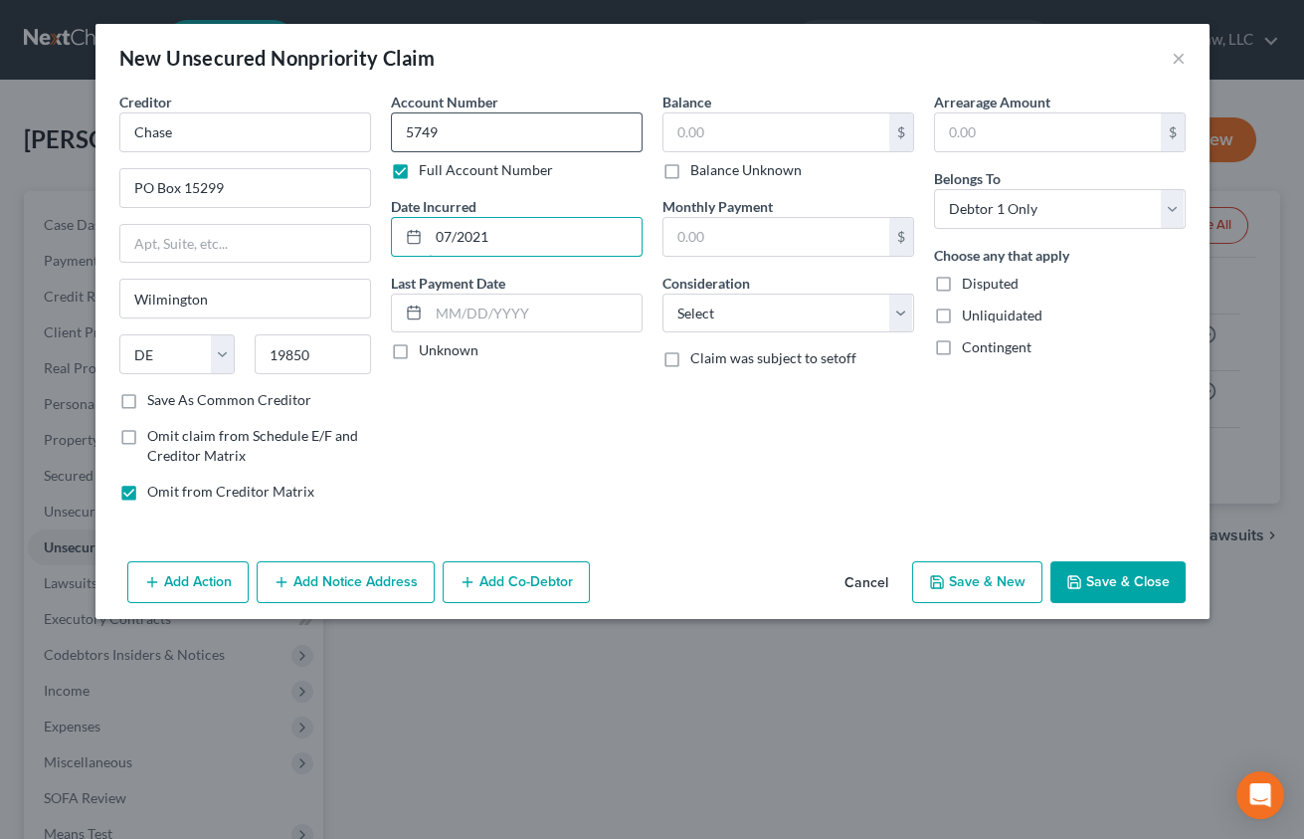
type input "07/2021"
type input "27,530"
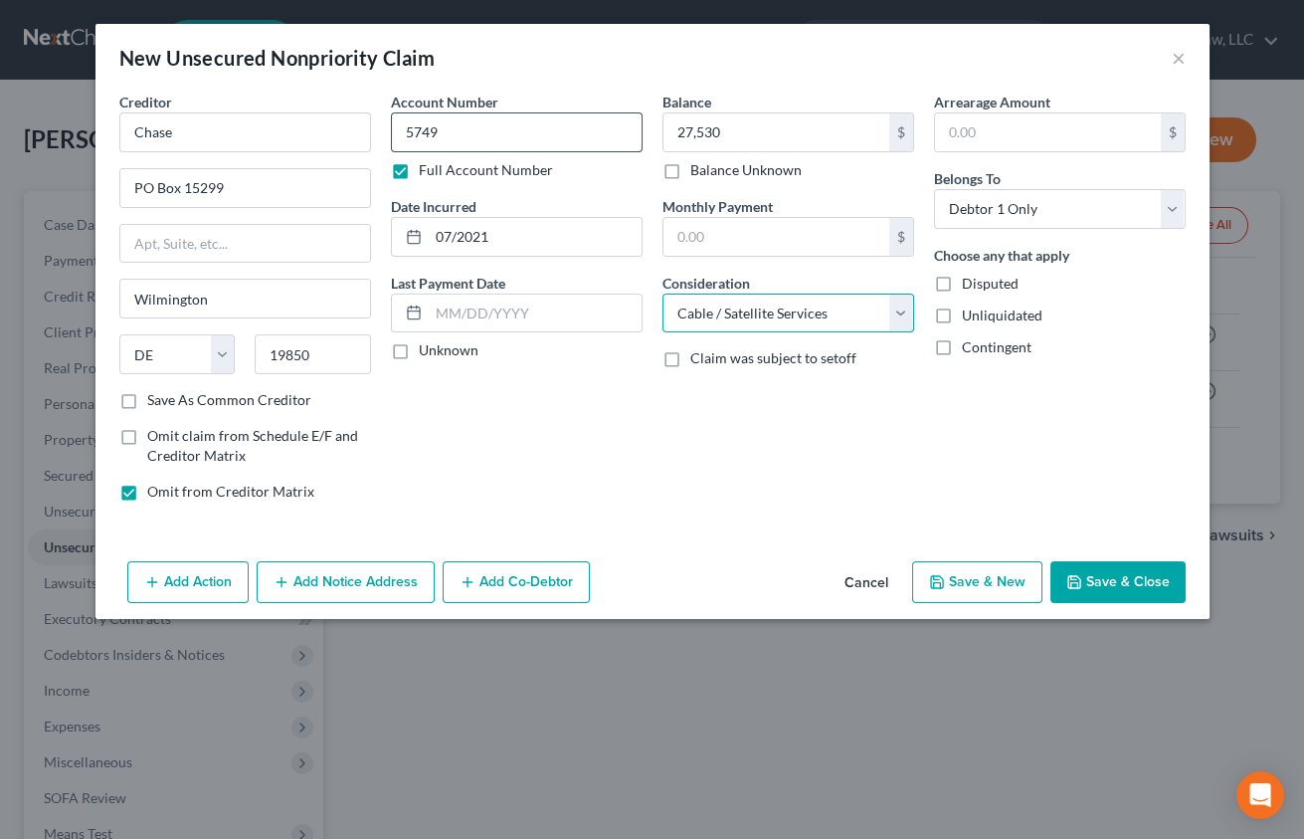
select select "2"
click at [954, 573] on button "Save & New" at bounding box center [977, 582] width 130 height 42
select select "0"
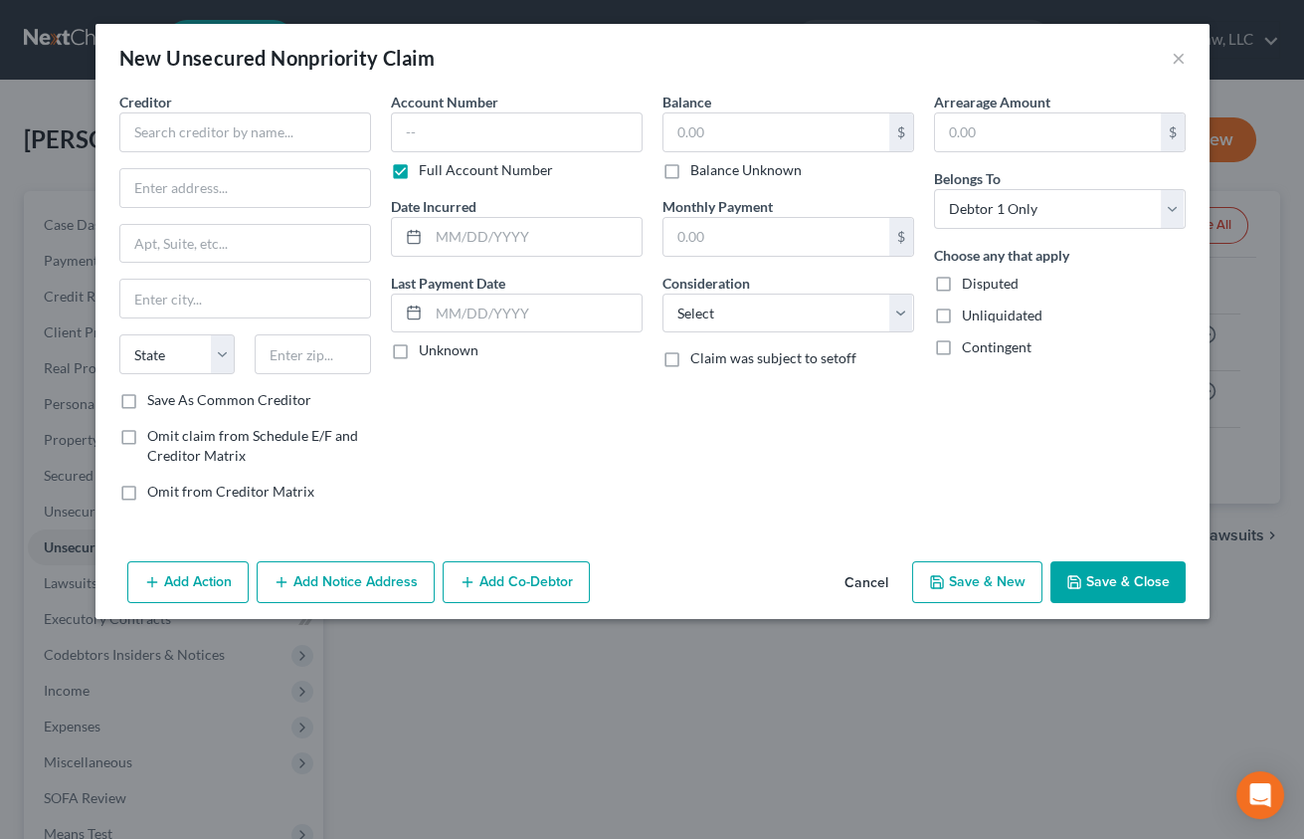
type input "27,530.00"
type input "0.00"
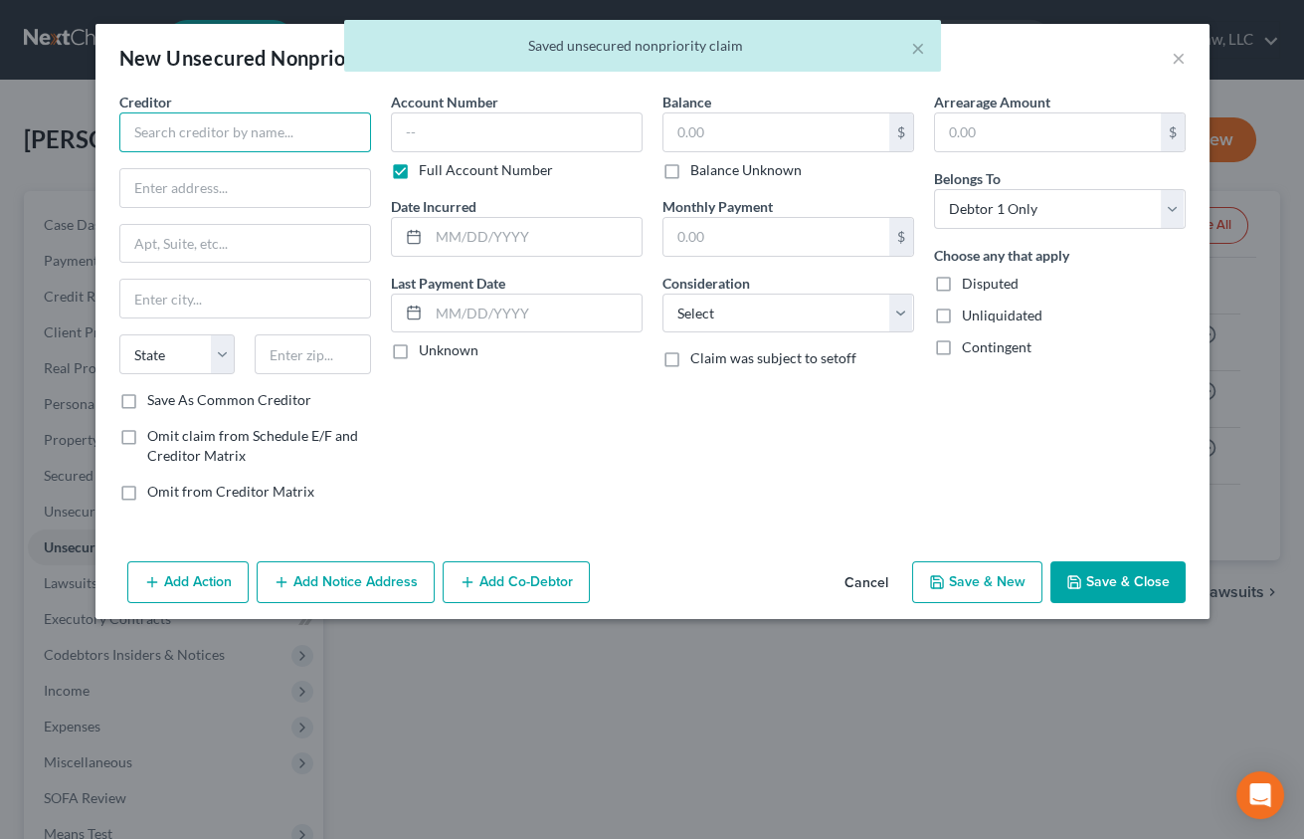
click at [280, 129] on input "text" at bounding box center [245, 132] width 252 height 40
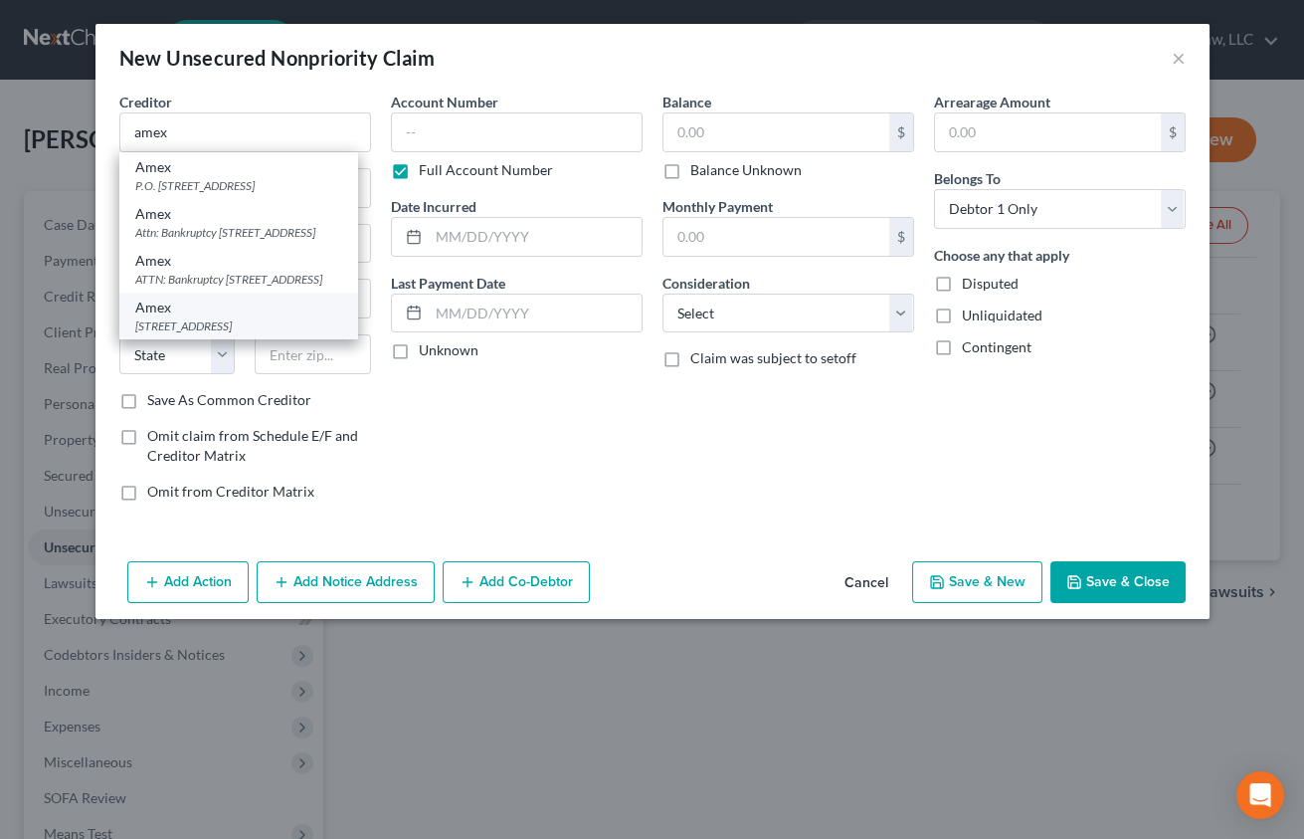
click at [245, 317] on div "Amex" at bounding box center [238, 307] width 207 height 20
type input "Amex"
type input "PO Box 981535"
type input "[GEOGRAPHIC_DATA]"
select select "45"
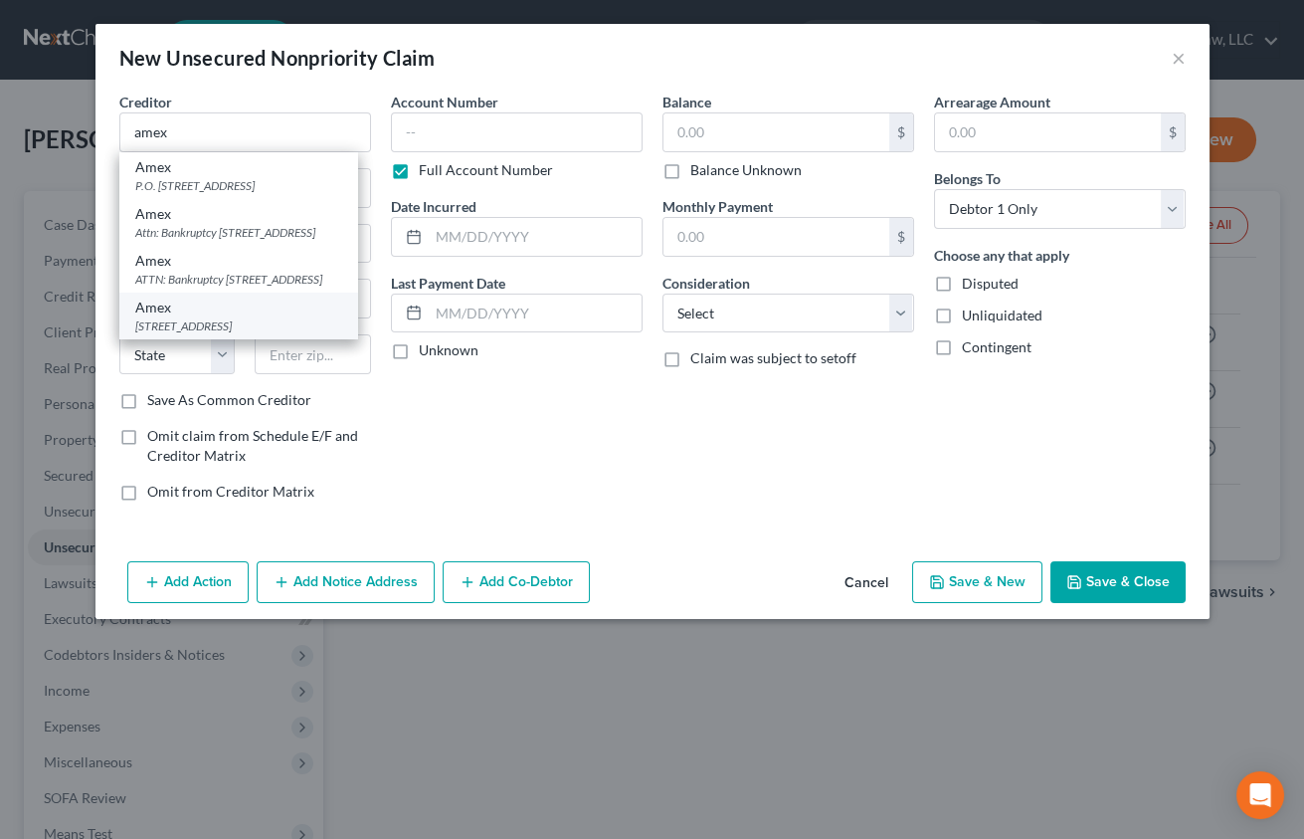
type input "79998"
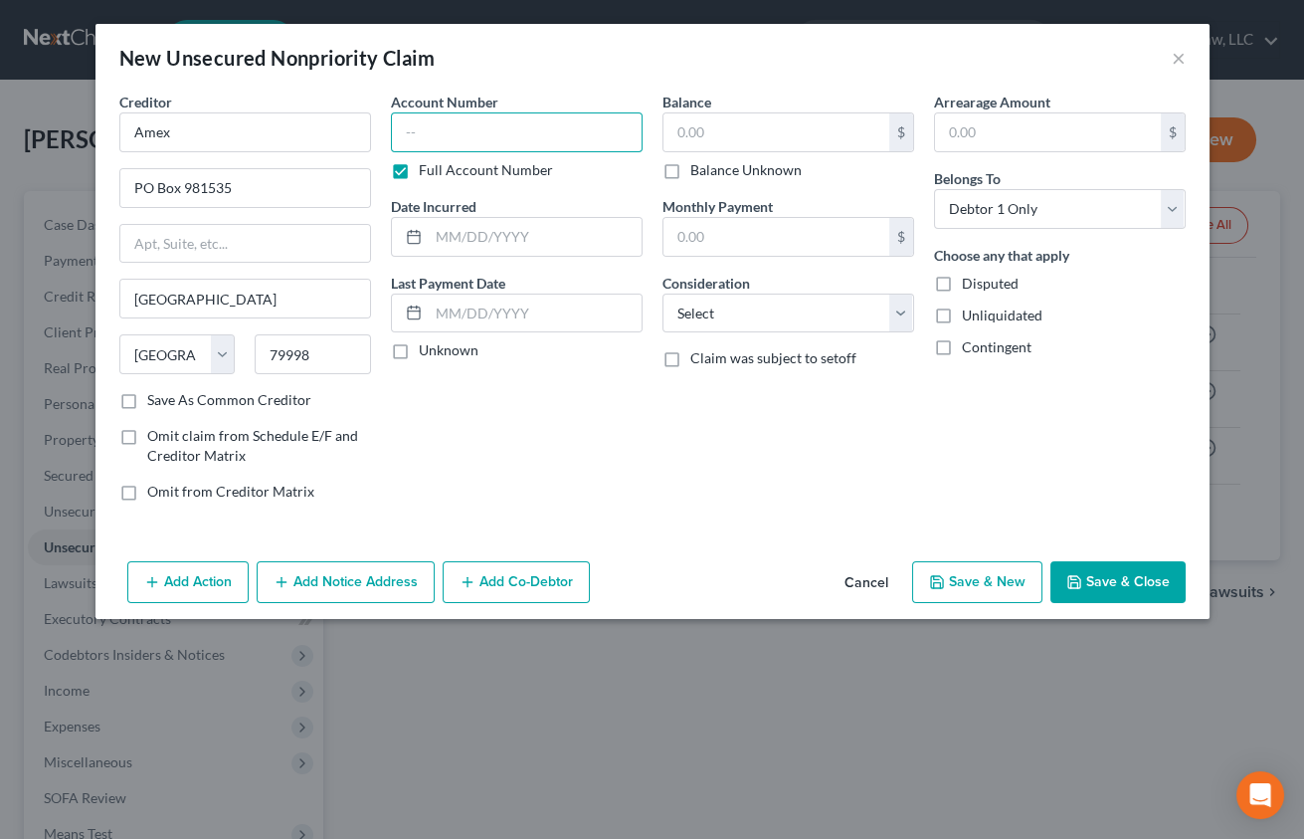
click at [520, 127] on input "text" at bounding box center [517, 132] width 252 height 40
type input "7493"
type input "04/2023"
type input "7,187"
select select "2"
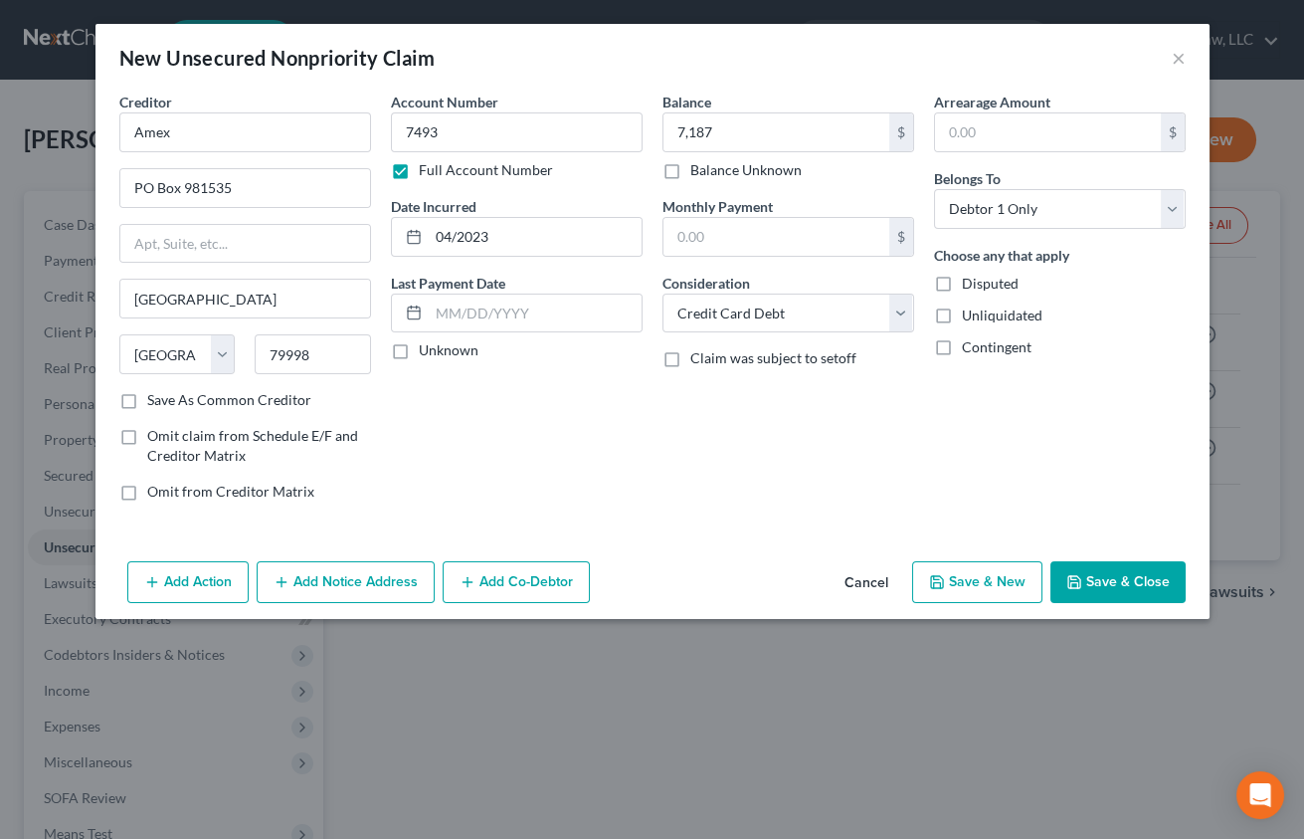
click at [689, 468] on div "Balance 7,187.00 $ Balance Unknown Balance Undetermined 7,187 $ Balance Unknown…" at bounding box center [789, 305] width 272 height 426
click at [569, 521] on div "Creditor * Amex [GEOGRAPHIC_DATA] [GEOGRAPHIC_DATA][US_STATE] AZ CA CO [GEOGRAP…" at bounding box center [653, 323] width 1114 height 462
click at [346, 588] on button "Add Notice Address" at bounding box center [346, 582] width 178 height 42
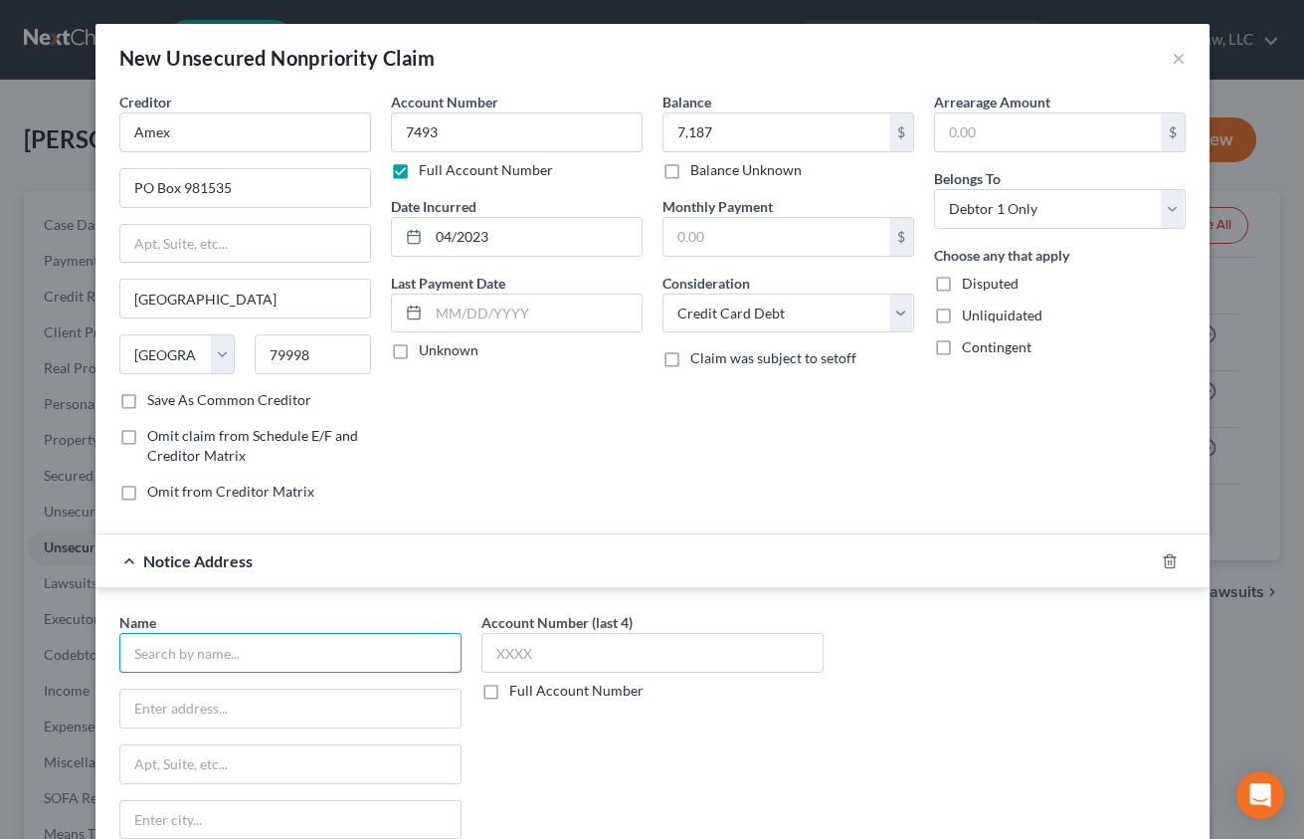
click at [282, 658] on input "text" at bounding box center [290, 653] width 342 height 40
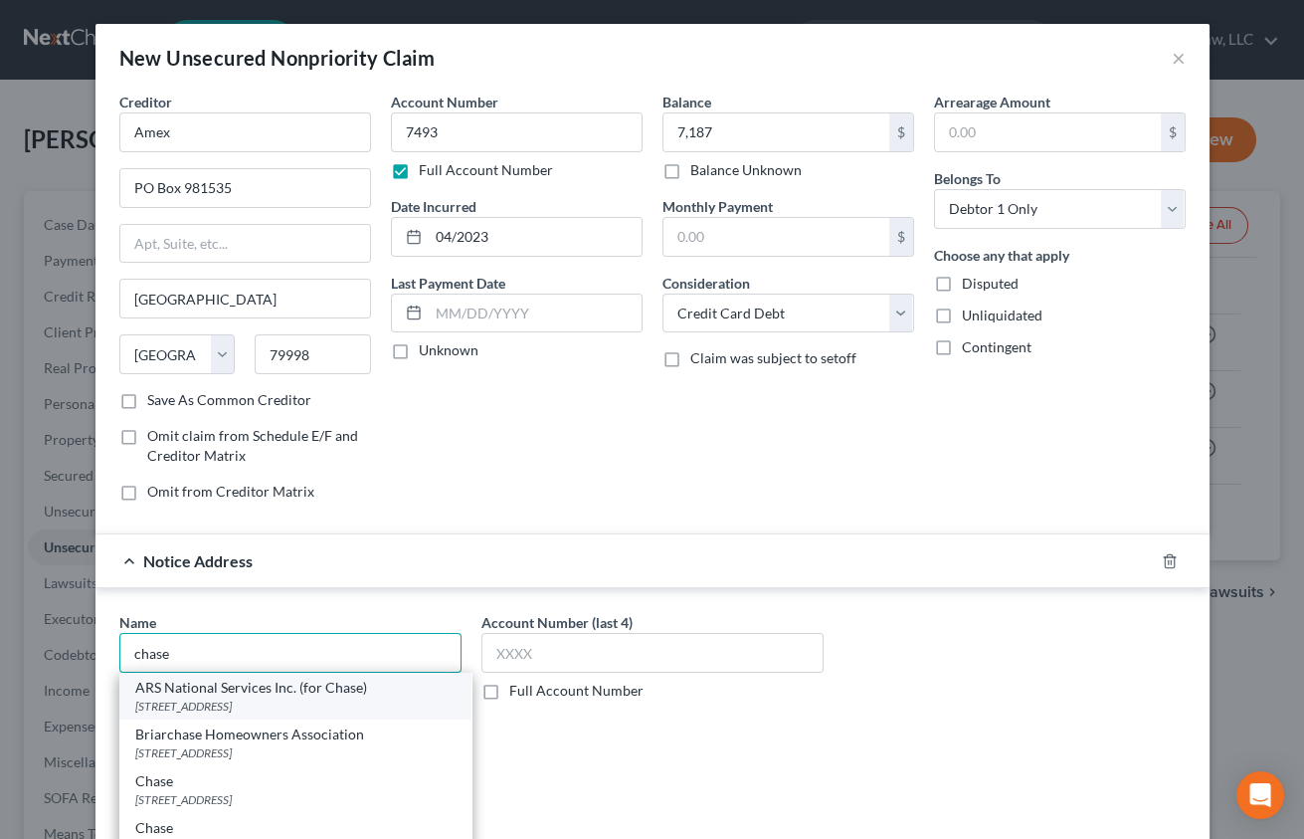
scroll to position [90, 0]
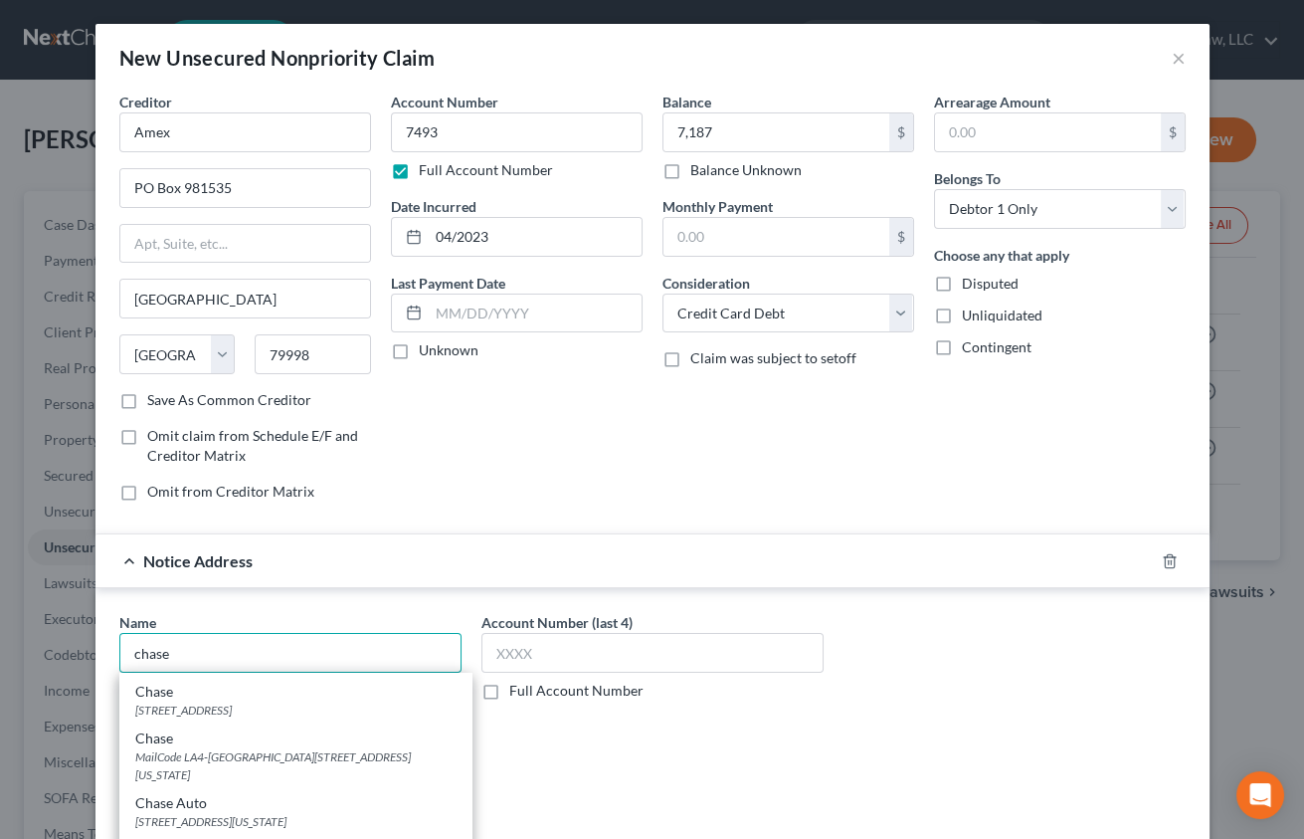
drag, startPoint x: 177, startPoint y: 642, endPoint x: -205, endPoint y: 643, distance: 382.0
click at [0, 643] on html "Home New Case Client Portal Groswald Law, LLC [PERSON_NAME][EMAIL_ADDRESS][DOMA…" at bounding box center [652, 574] width 1304 height 1149
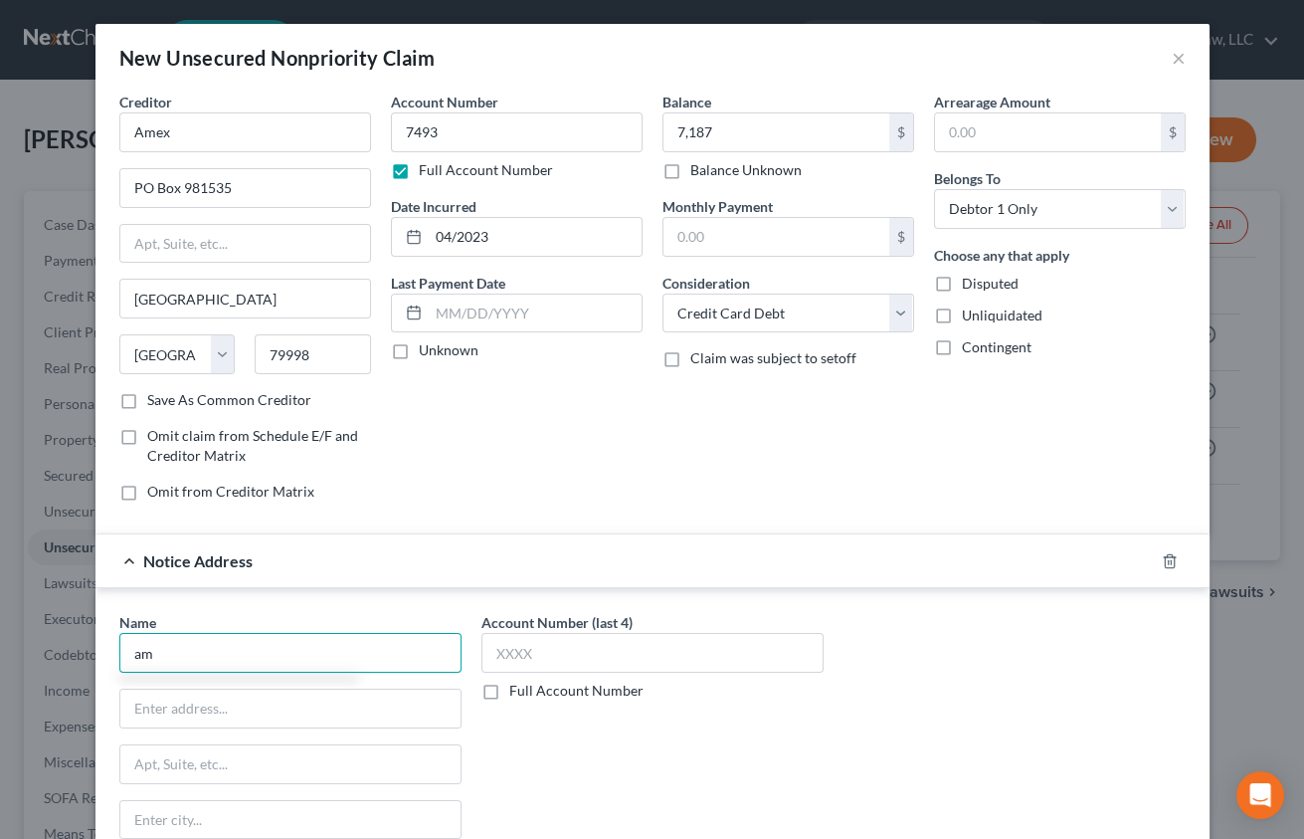
scroll to position [0, 0]
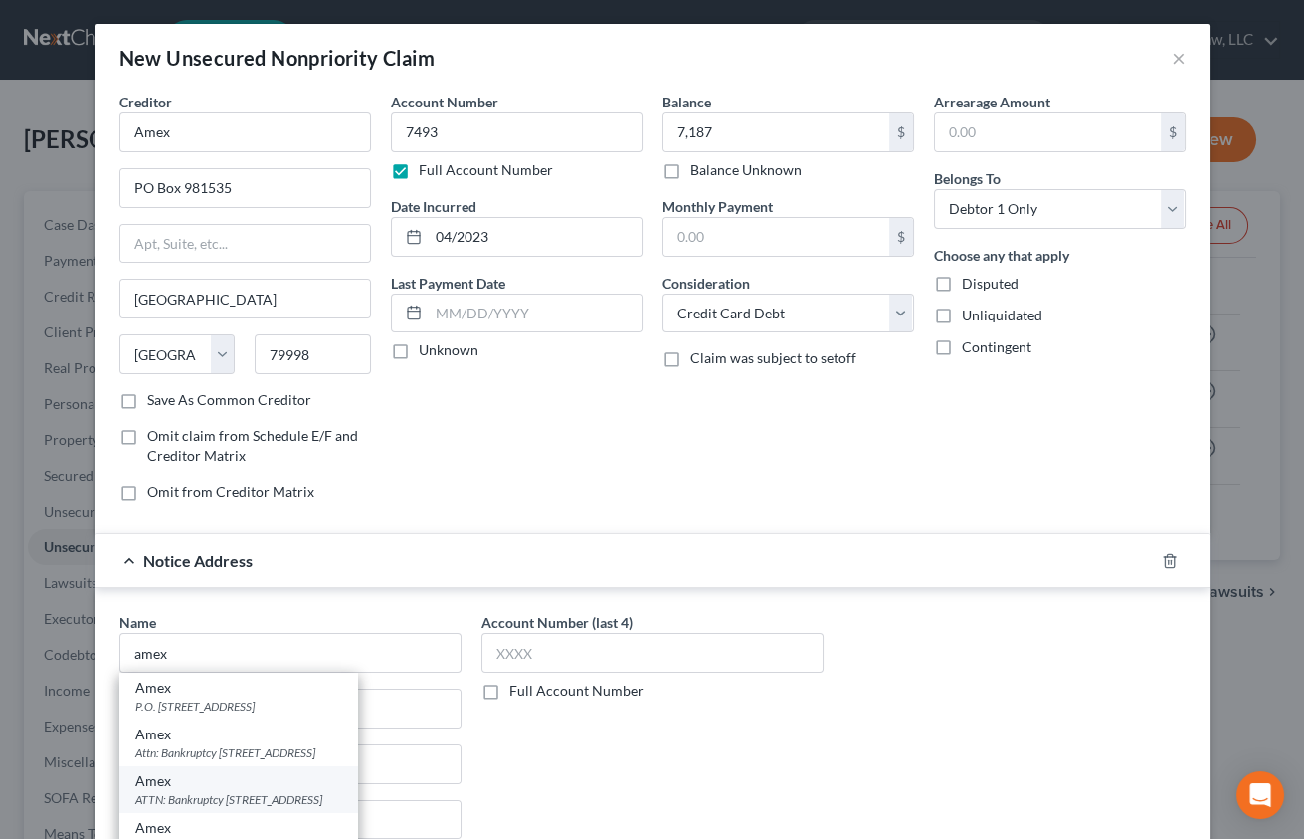
click at [273, 782] on div "Amex" at bounding box center [238, 781] width 207 height 20
type input "Amex"
type input "ATTN: Bankruptcy"
type input "PO Box 981537"
type input "[GEOGRAPHIC_DATA]"
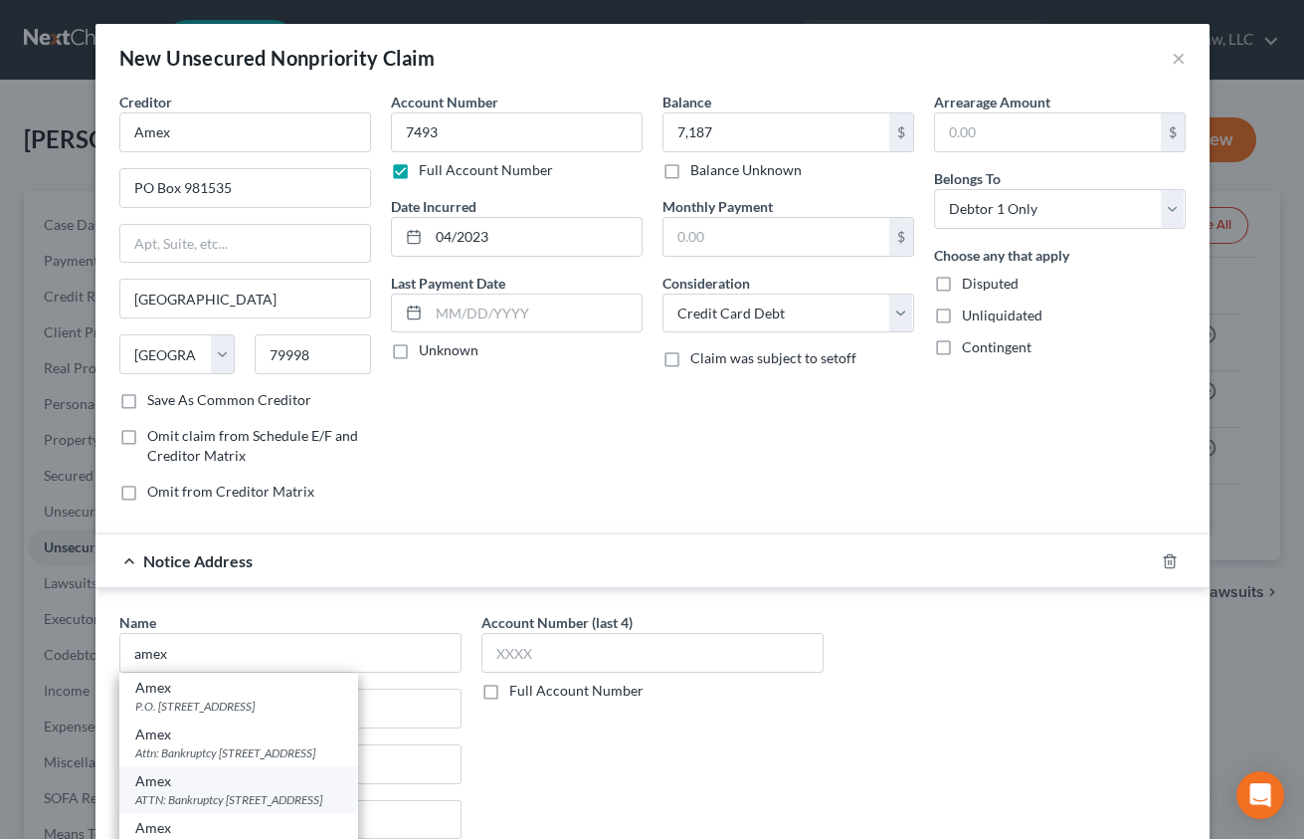
select select "45"
type input "79998"
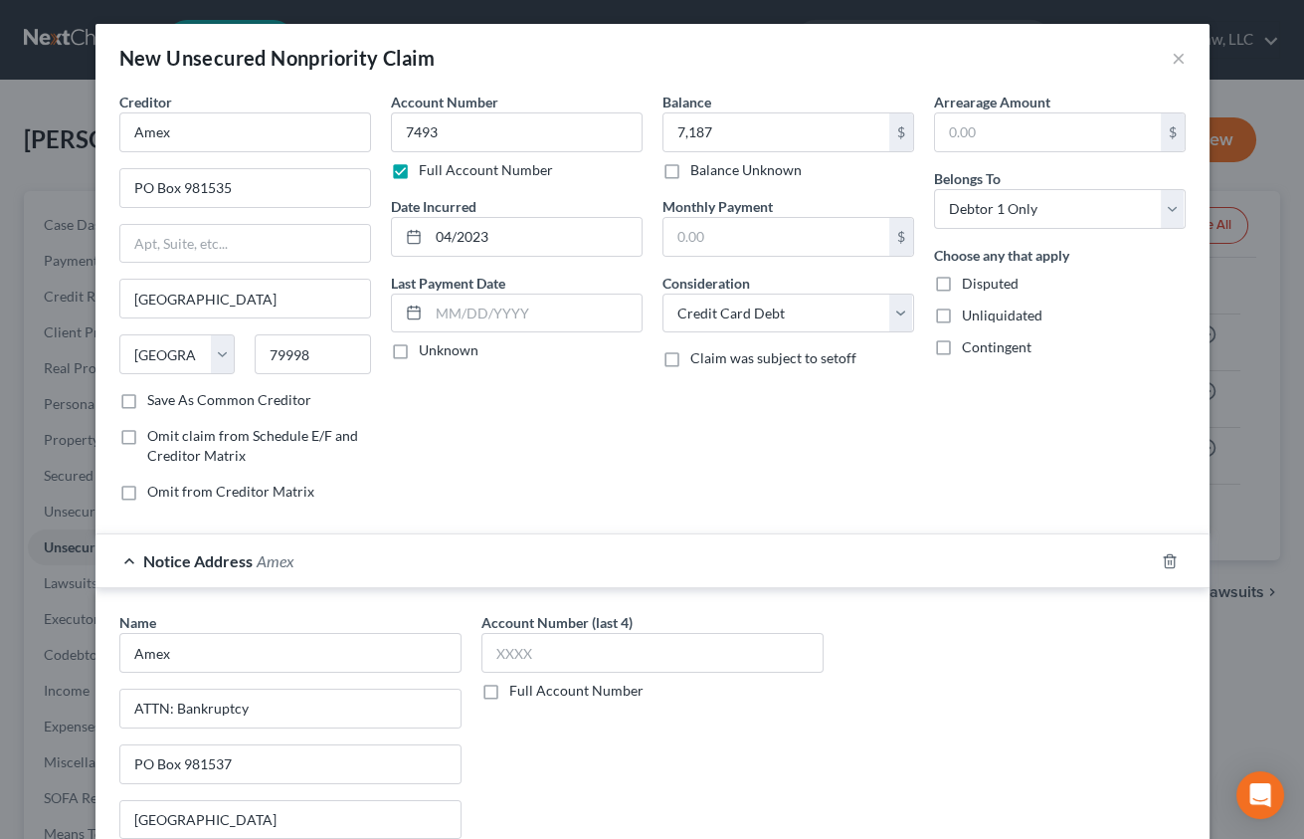
click at [699, 724] on div "Account Number (last 4) Full Account Number" at bounding box center [653, 779] width 362 height 334
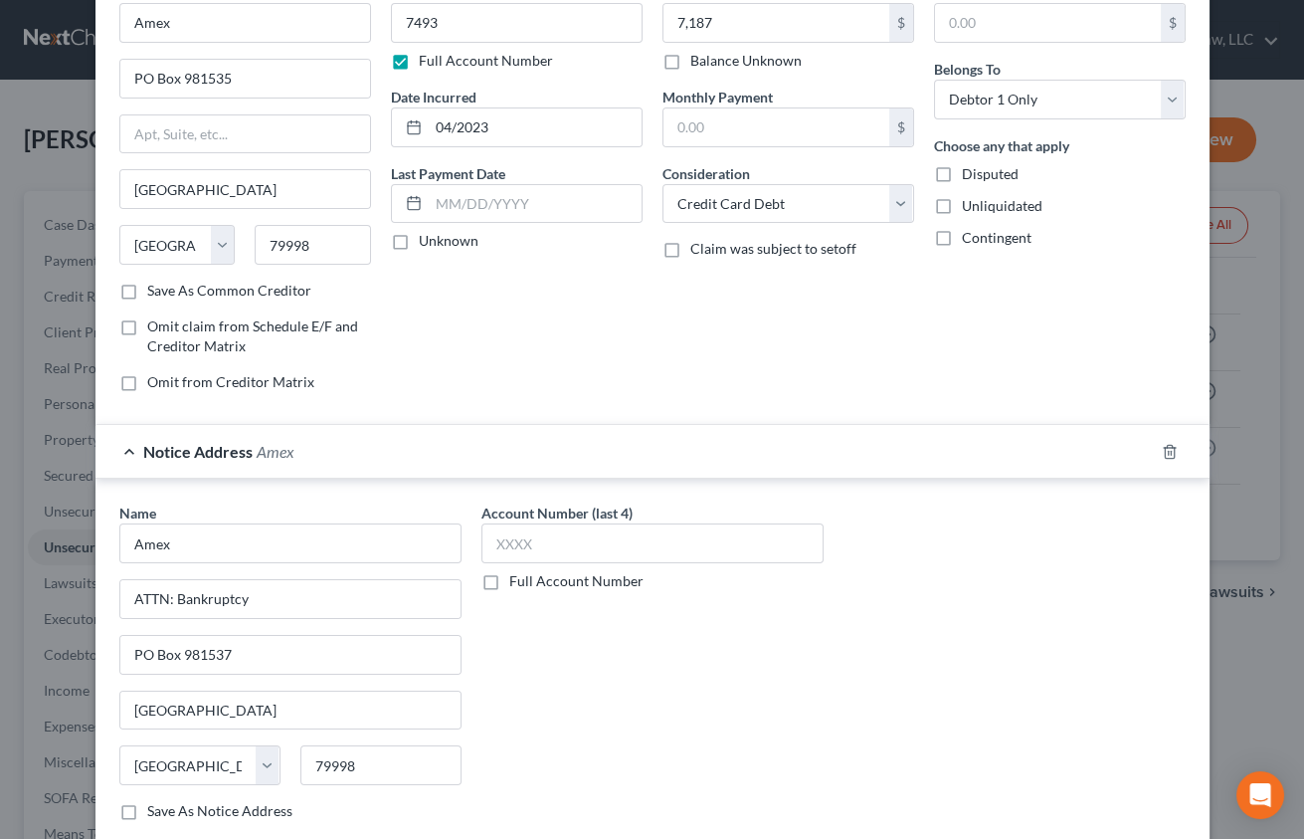
scroll to position [230, 0]
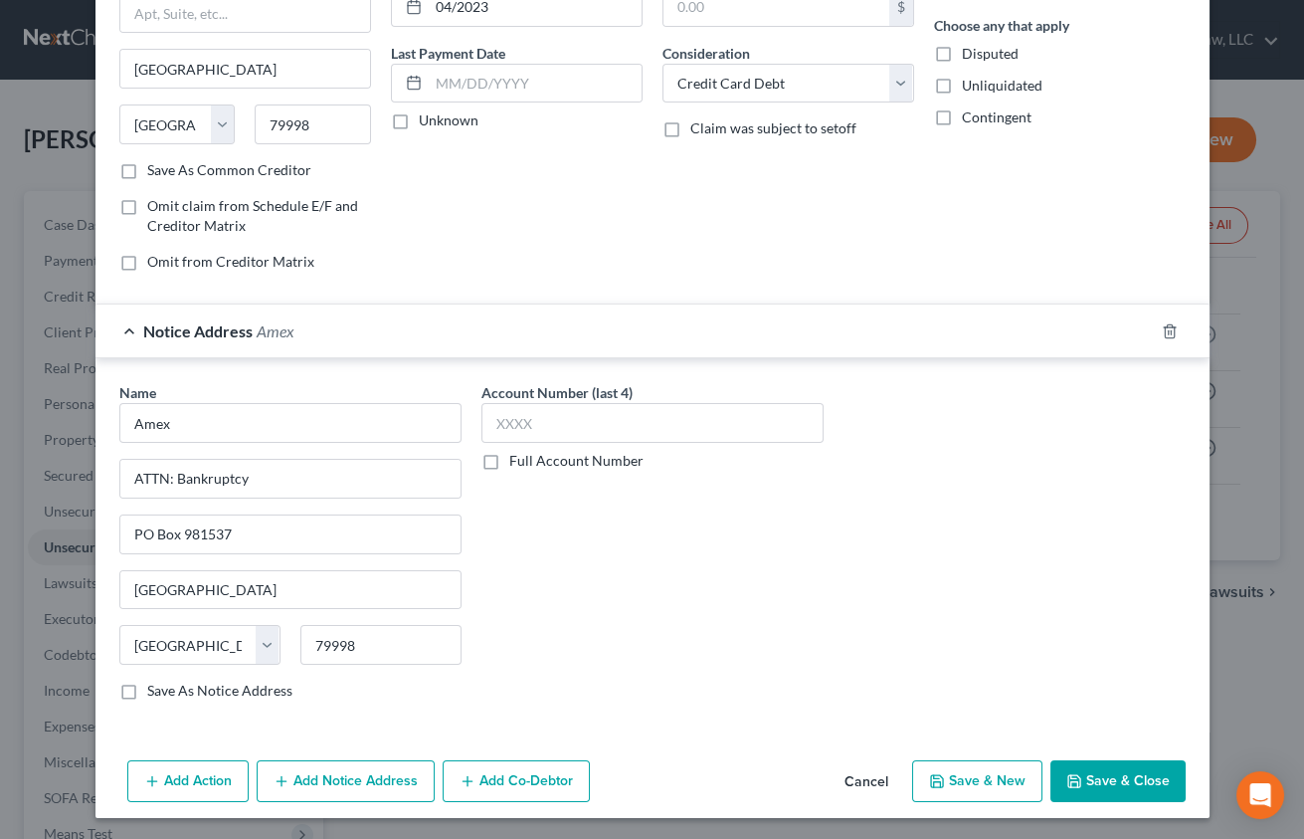
click at [1077, 771] on button "Save & Close" at bounding box center [1118, 781] width 135 height 42
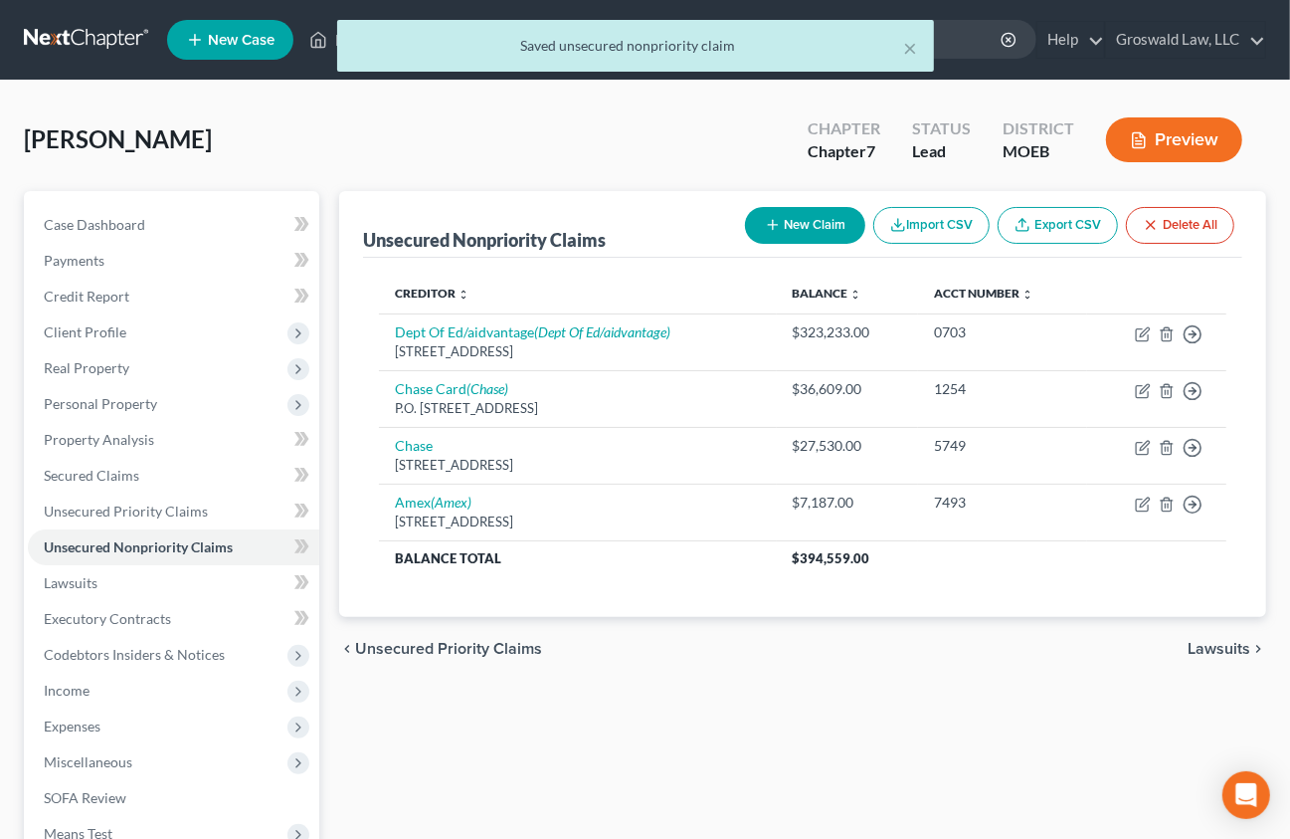
click at [783, 235] on button "New Claim" at bounding box center [805, 225] width 120 height 37
select select "0"
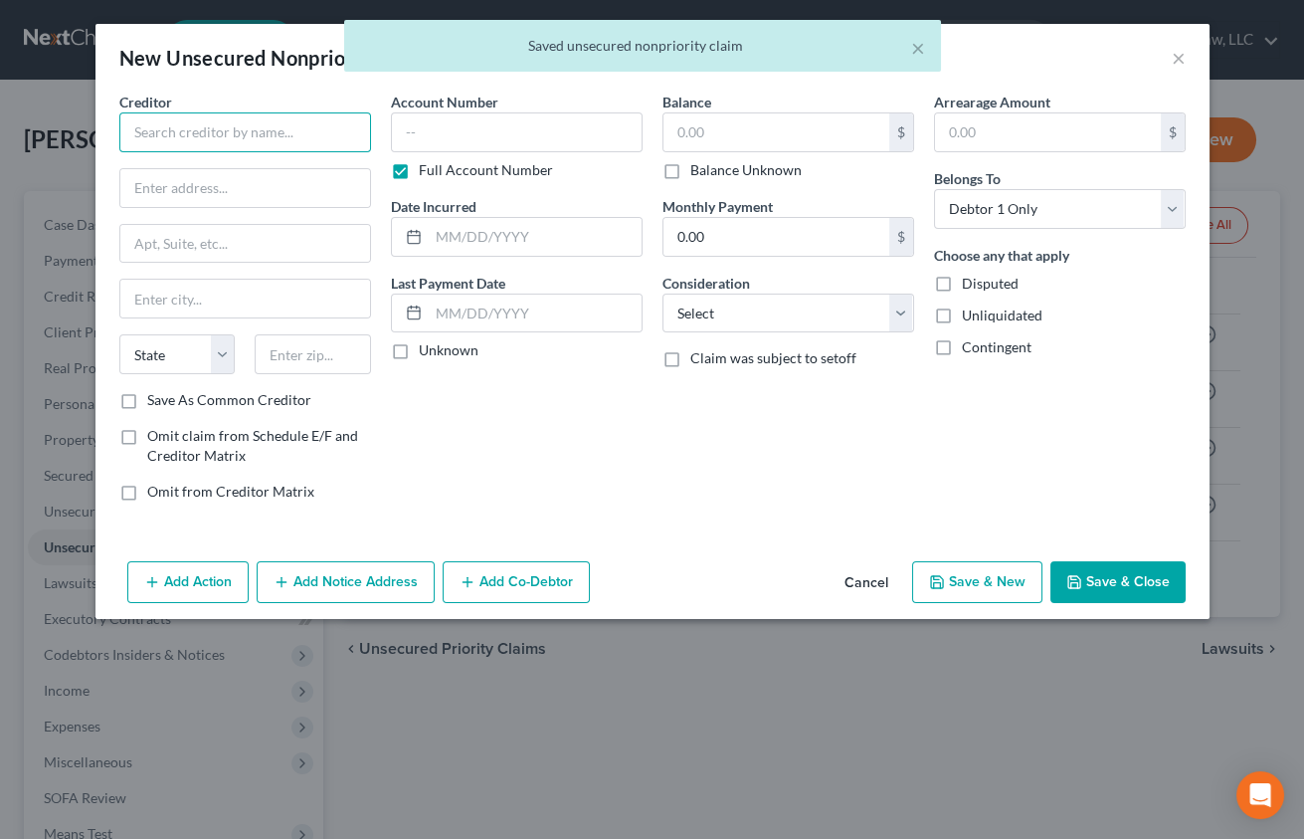
click at [286, 132] on input "text" at bounding box center [245, 132] width 252 height 40
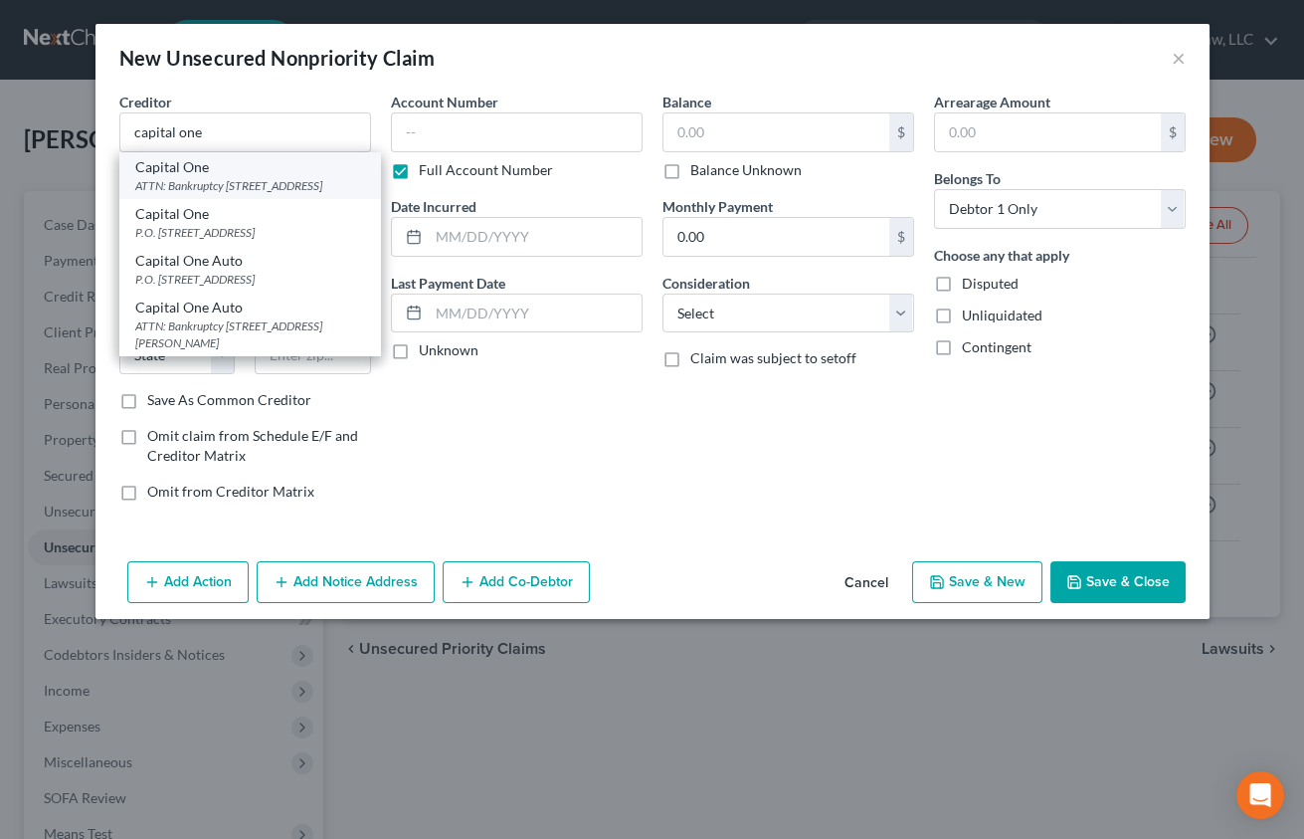
click at [214, 182] on div "ATTN: Bankruptcy [STREET_ADDRESS]" at bounding box center [250, 185] width 230 height 17
type input "Capital One"
type input "ATTN: Bankruptcy"
type input "PO Box 30285"
type input "[GEOGRAPHIC_DATA]"
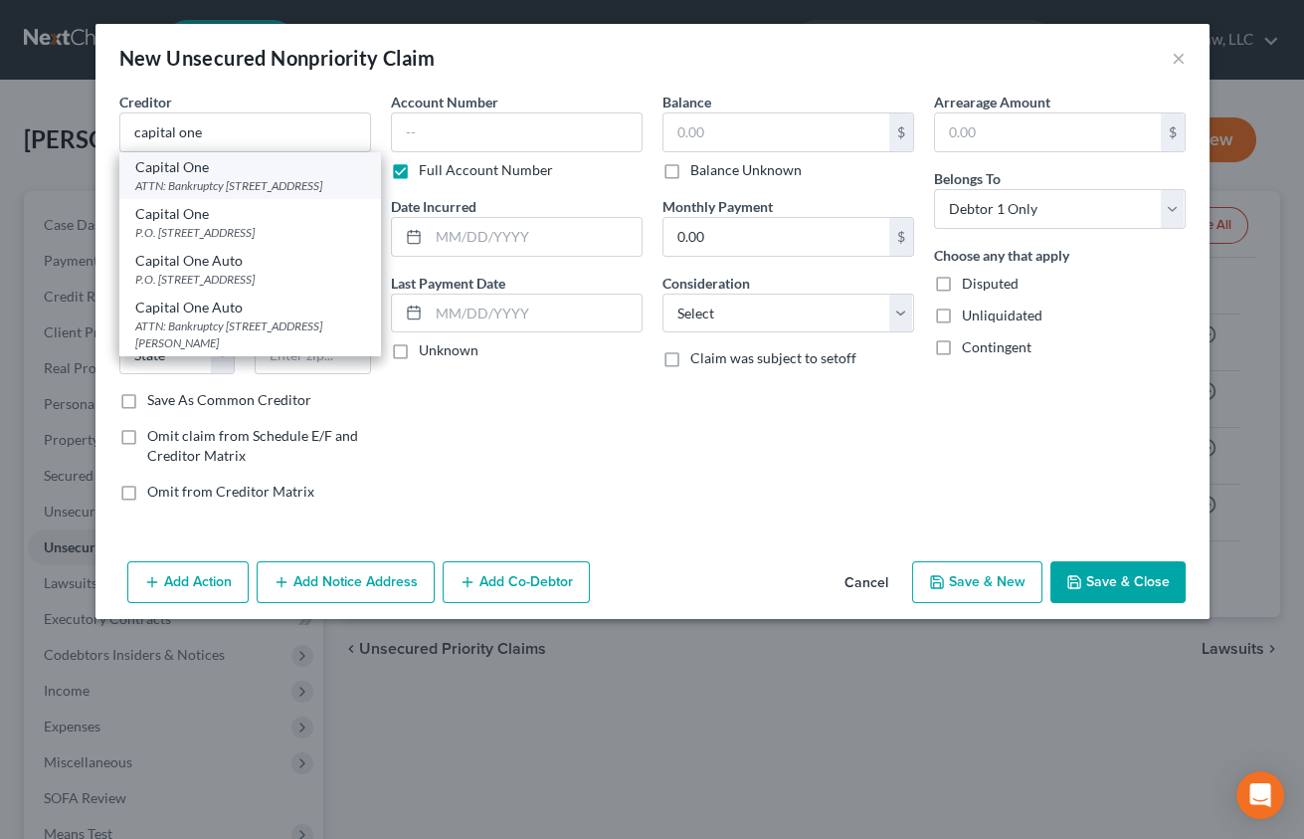
select select "46"
type input "84130"
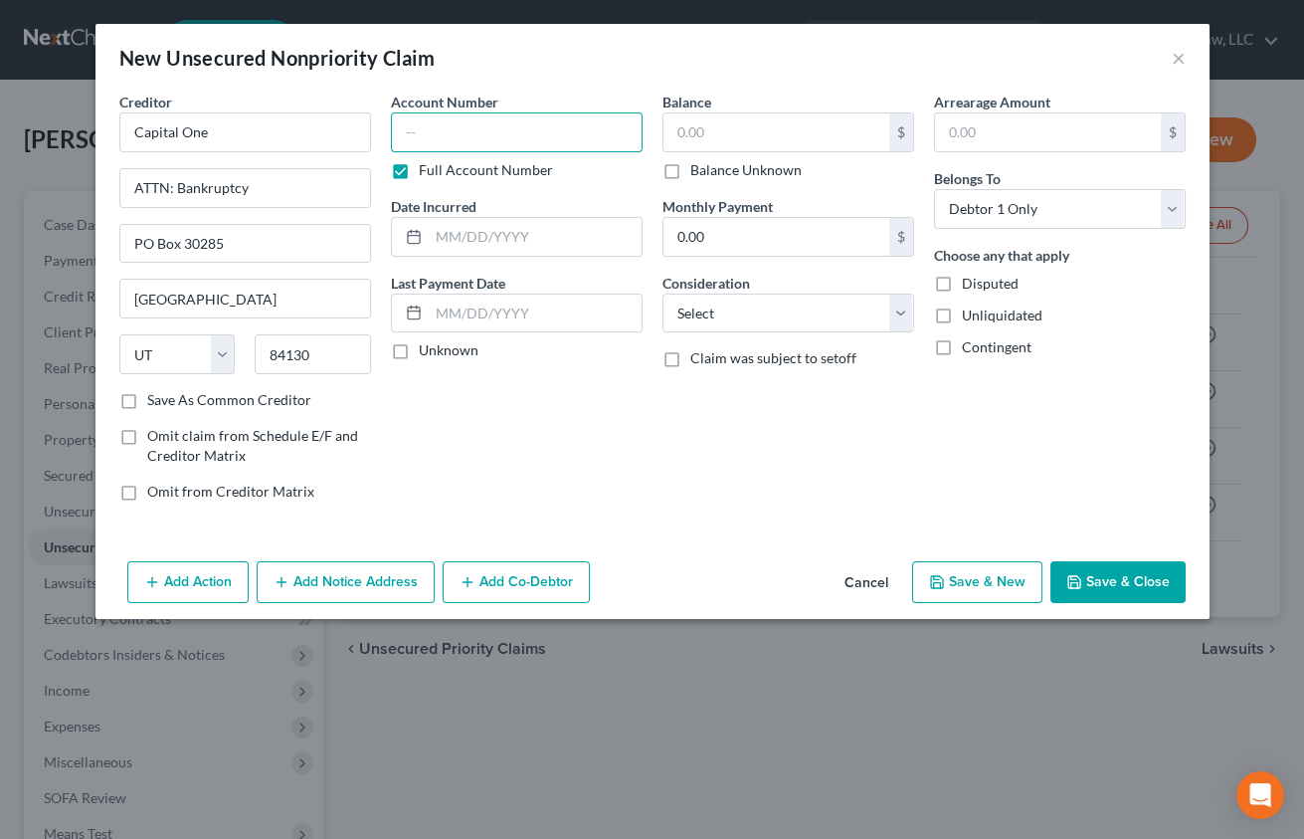
click at [453, 147] on input "text" at bounding box center [517, 132] width 252 height 40
type input "0672"
type input "08/2016"
type input "3572"
select select "2"
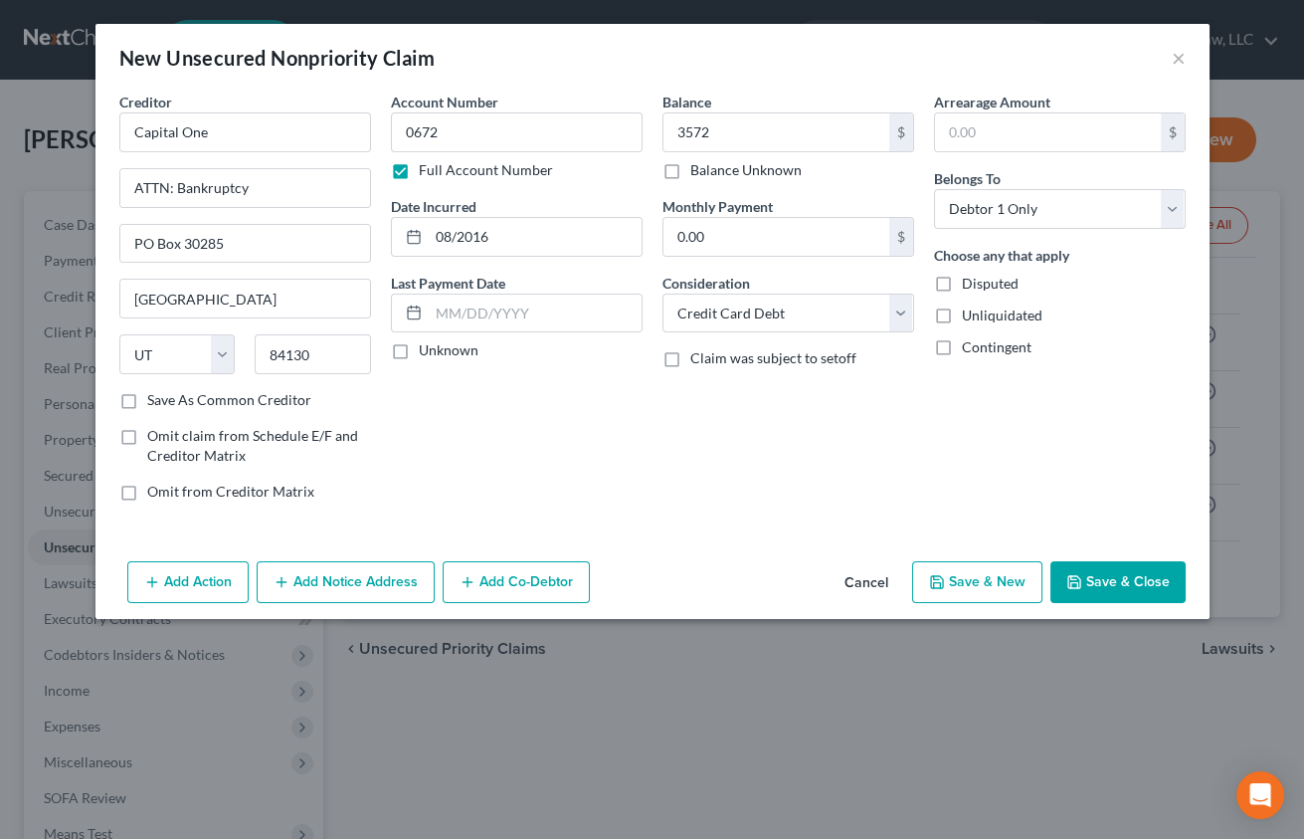
click at [762, 532] on div "Creditor * Capital One ATTN: Bankruptcy PO Box 30285 [GEOGRAPHIC_DATA] [US_STAT…" at bounding box center [653, 323] width 1114 height 462
click at [380, 589] on button "Add Notice Address" at bounding box center [346, 582] width 178 height 42
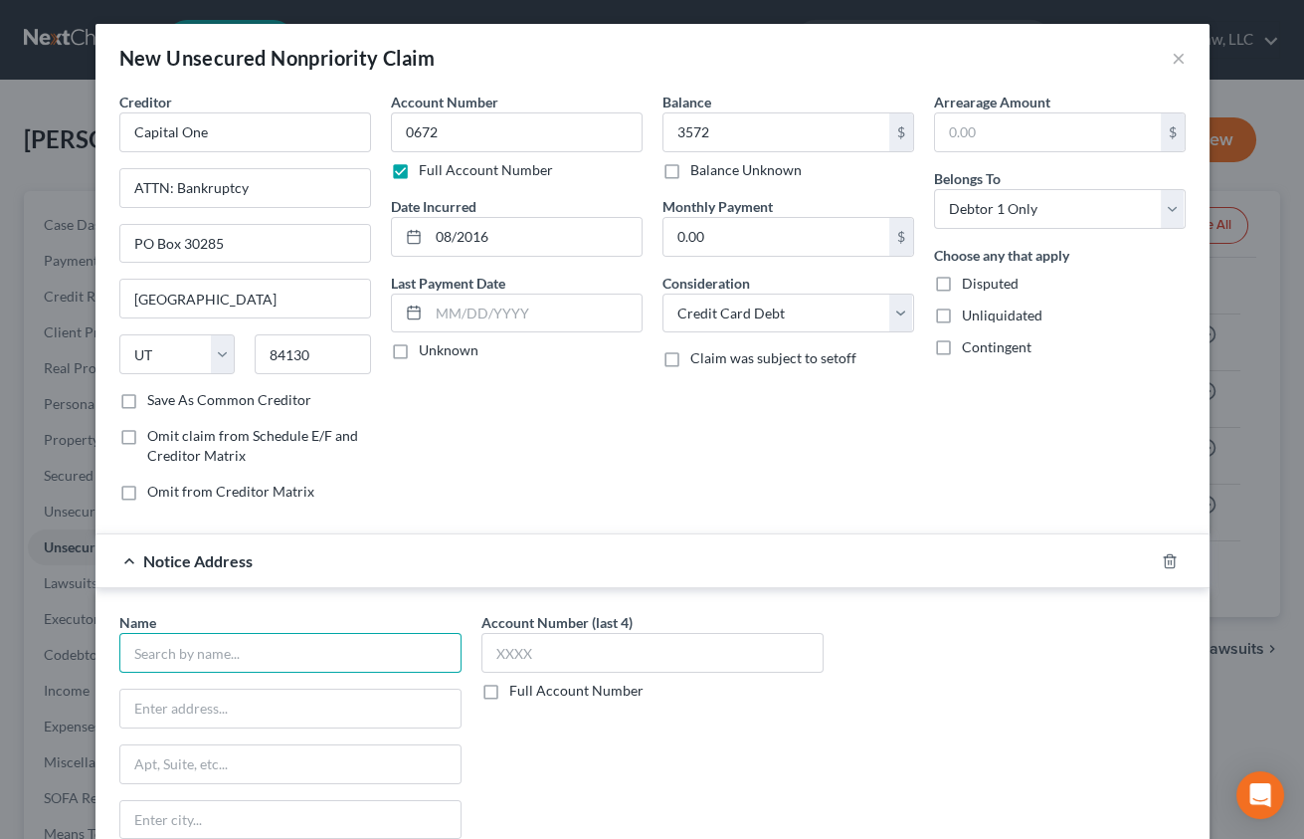
click at [206, 658] on input "text" at bounding box center [290, 653] width 342 height 40
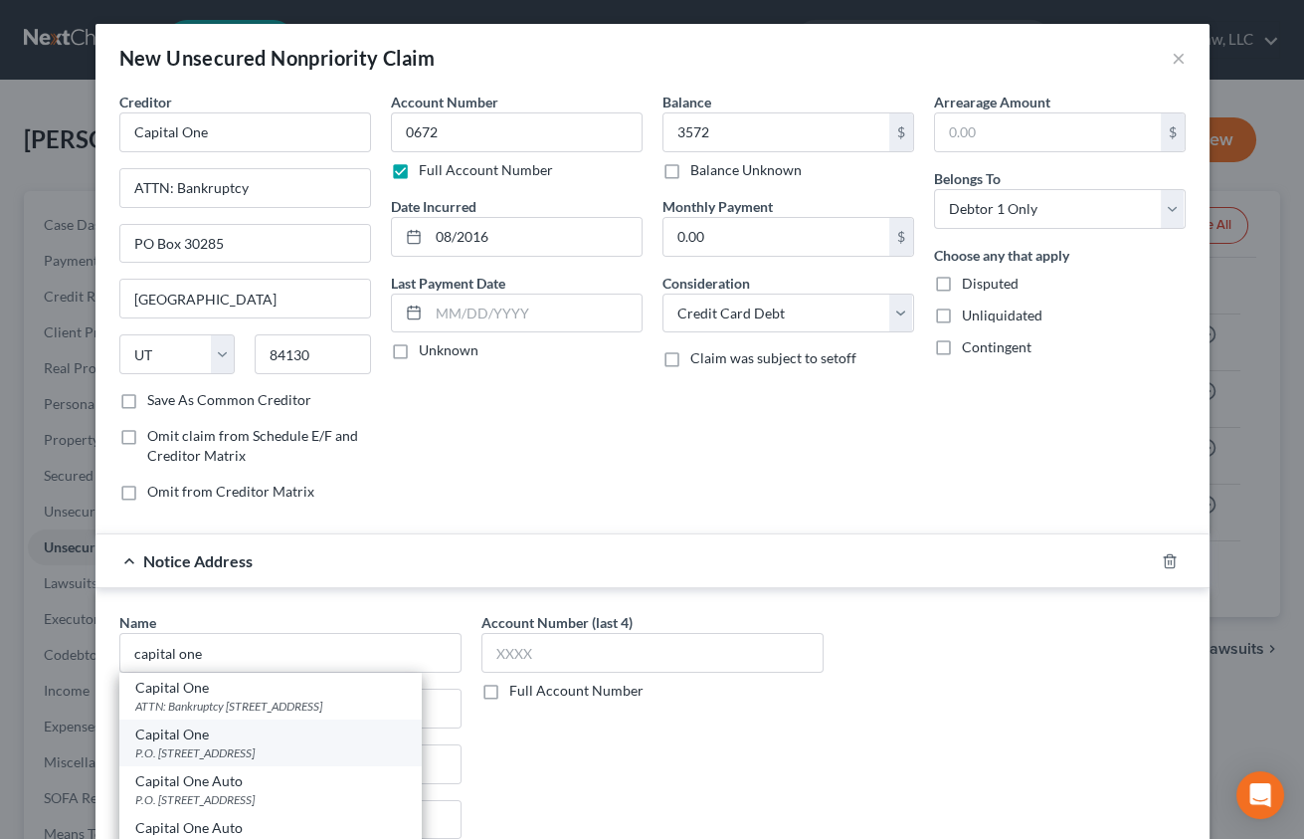
click at [281, 738] on div "Capital One" at bounding box center [270, 734] width 271 height 20
type input "Capital One"
type input "P.O. Box 31293"
type input "[GEOGRAPHIC_DATA]"
select select "46"
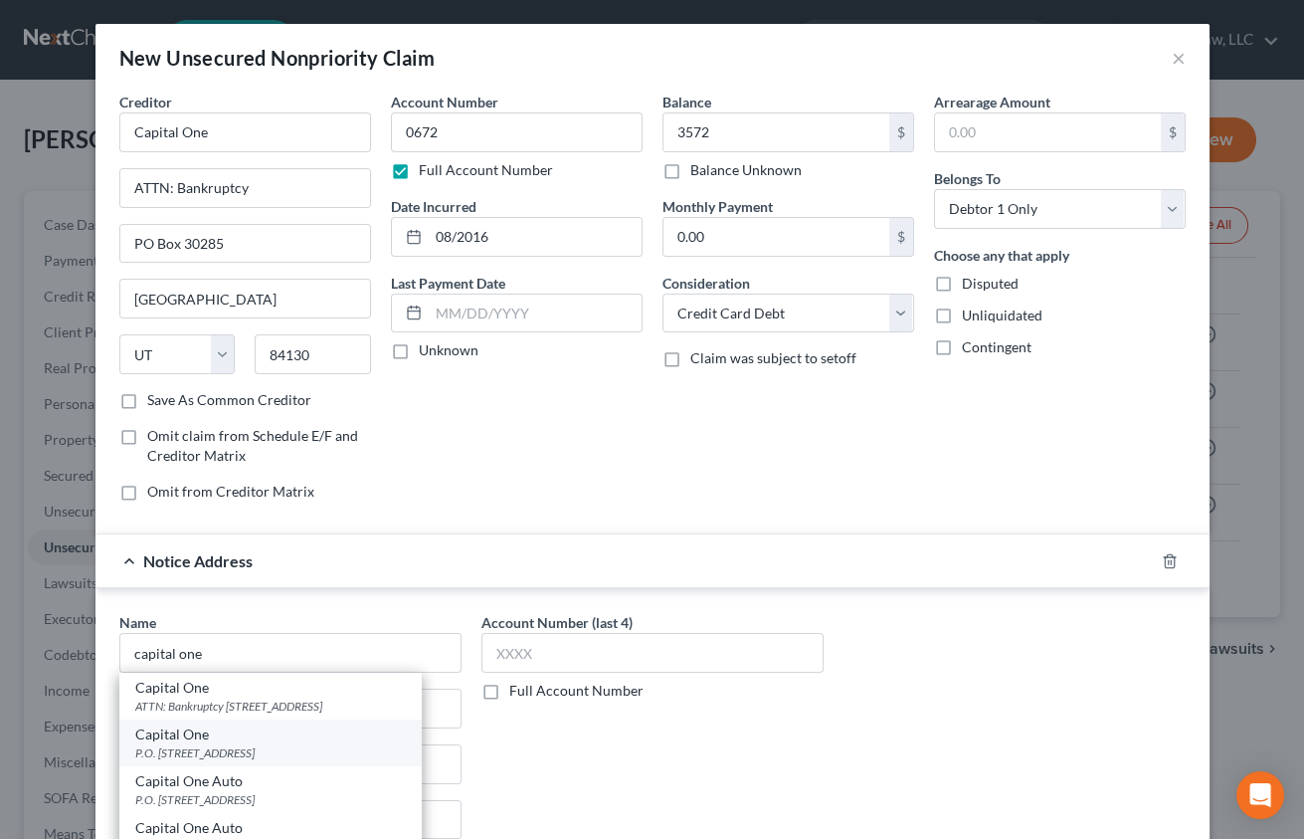
type input "84131"
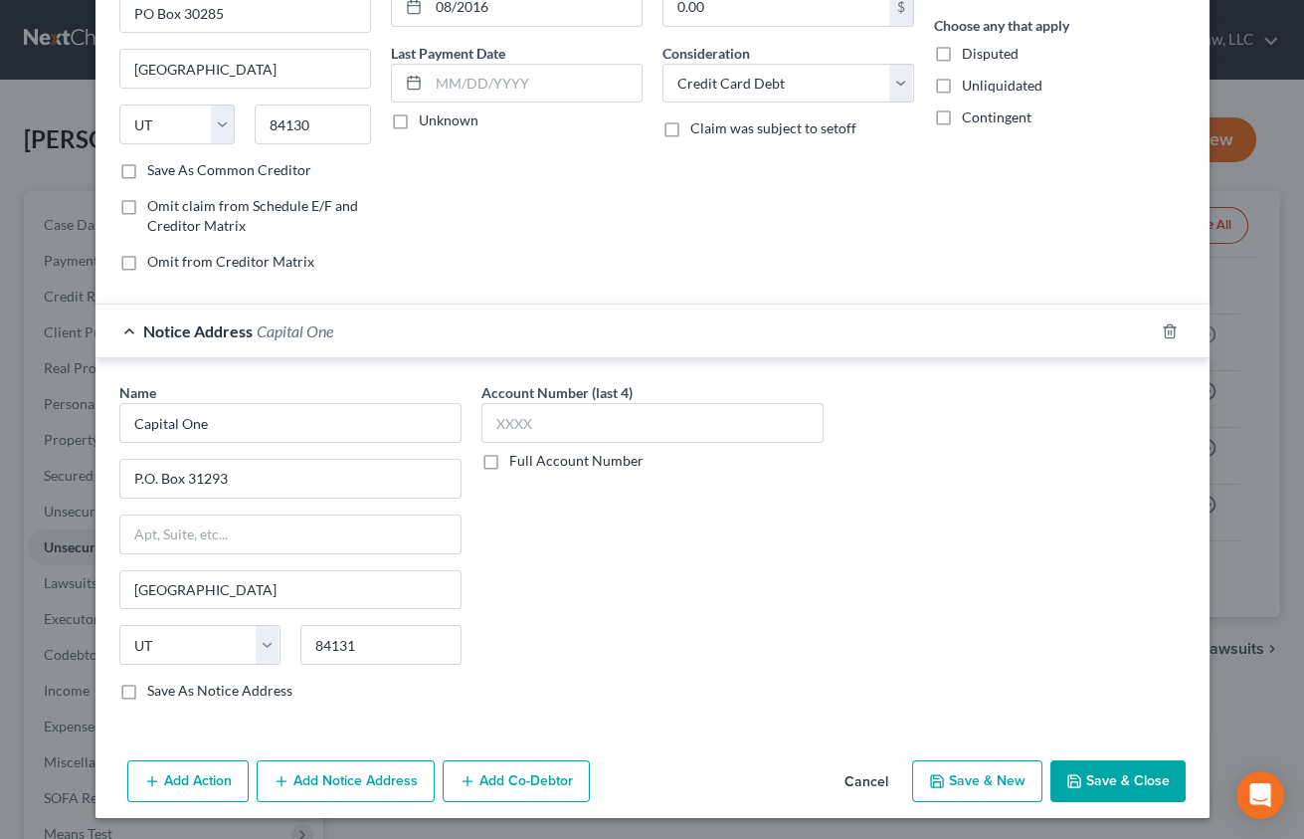
click at [944, 776] on button "Save & New" at bounding box center [977, 781] width 130 height 42
select select "0"
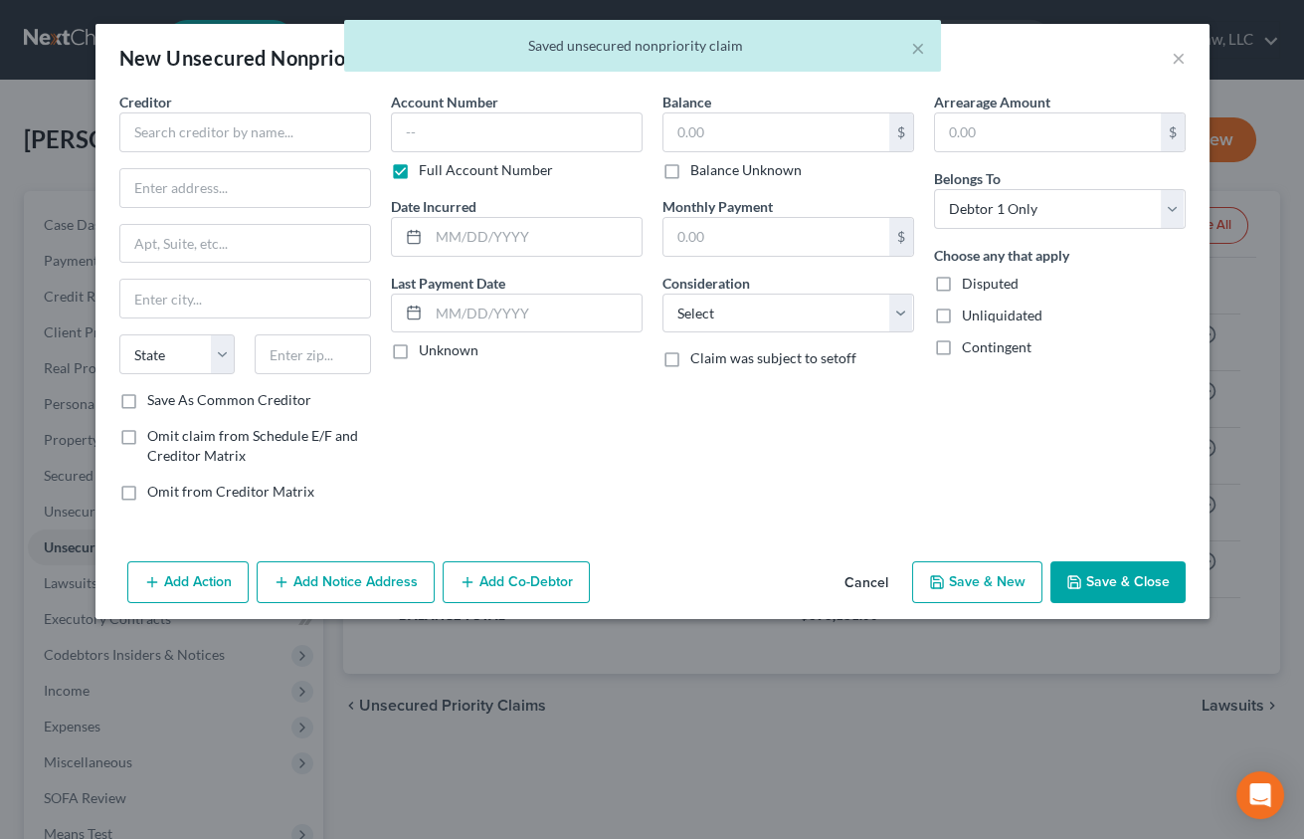
type input "3,572.00"
click at [267, 132] on input "text" at bounding box center [245, 132] width 252 height 40
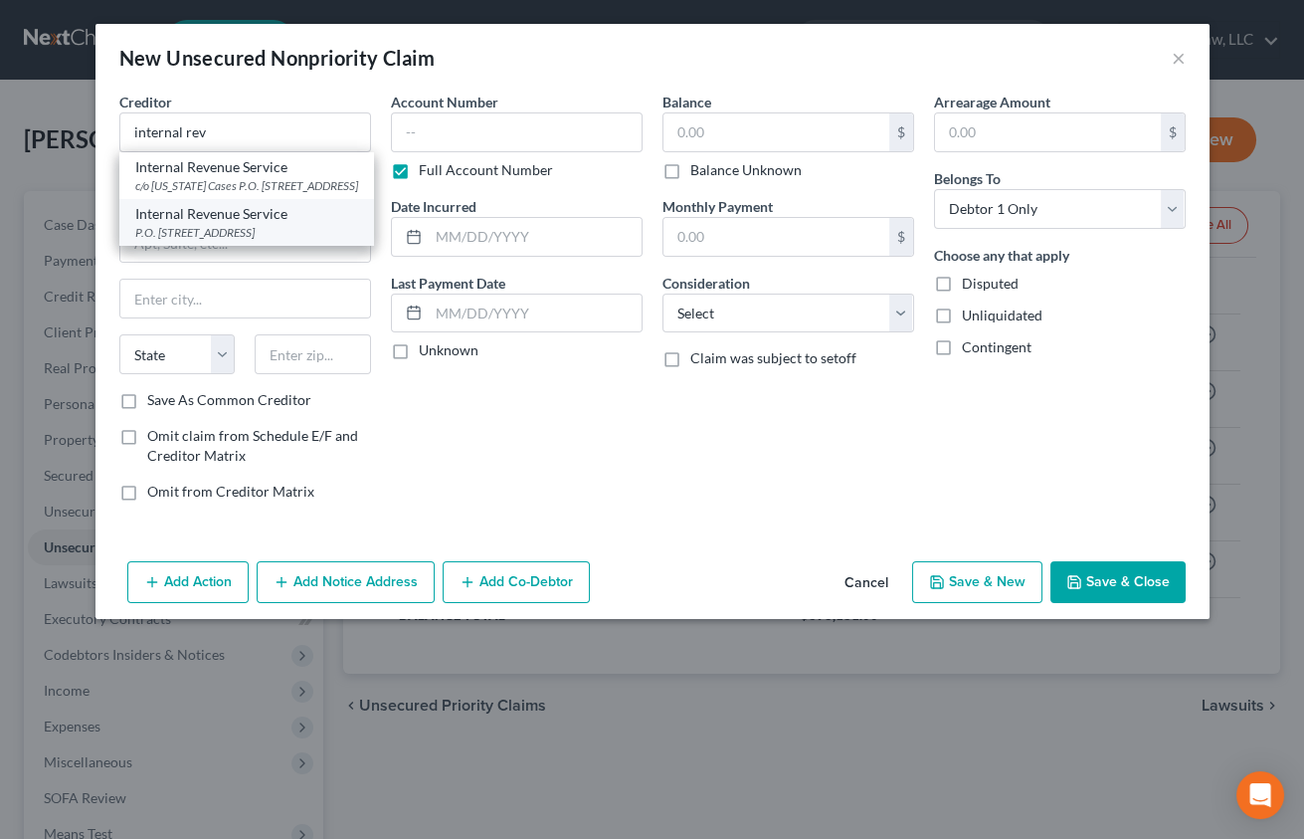
click at [246, 241] on div "P.O. [STREET_ADDRESS]" at bounding box center [246, 232] width 223 height 17
type input "Internal Revenue Service"
type input "P.O. Box 7346"
type input "[GEOGRAPHIC_DATA]"
select select "39"
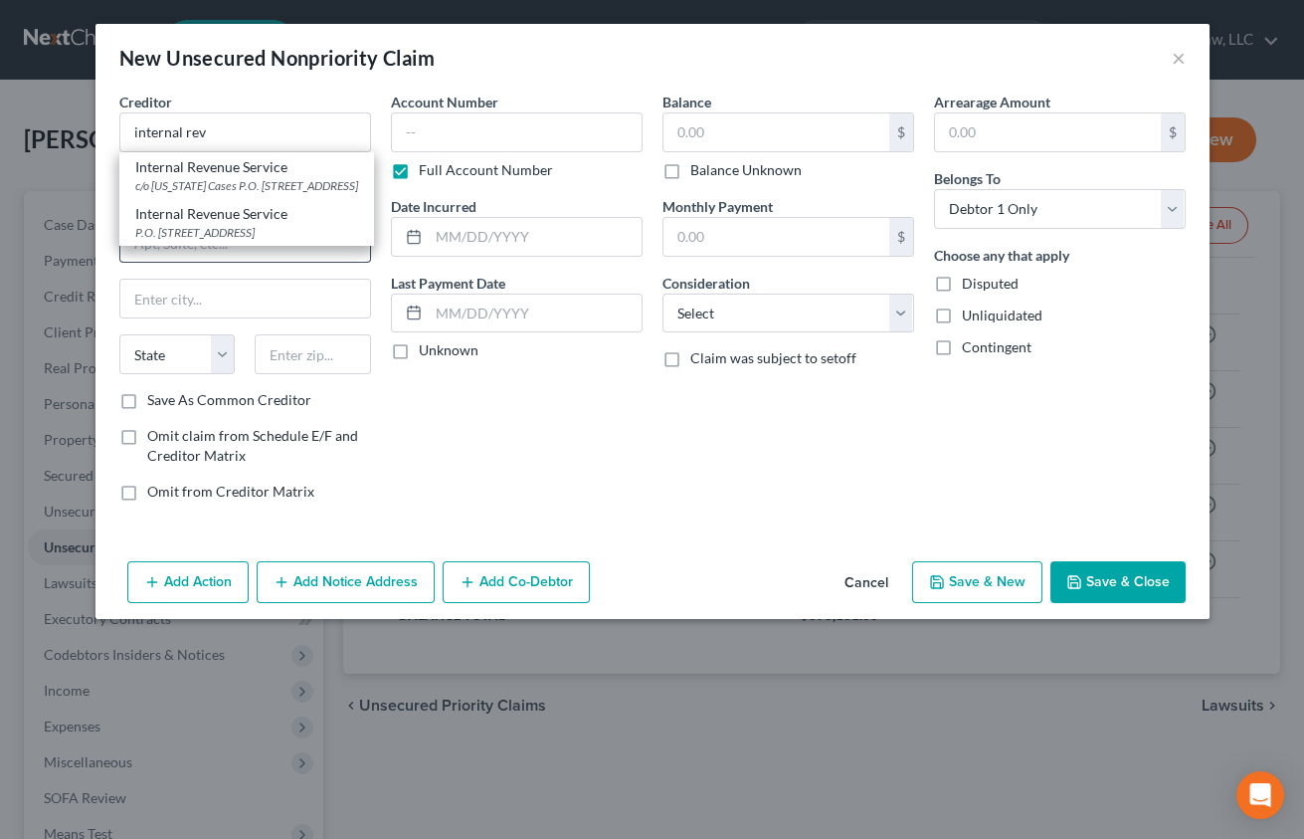
type input "19101"
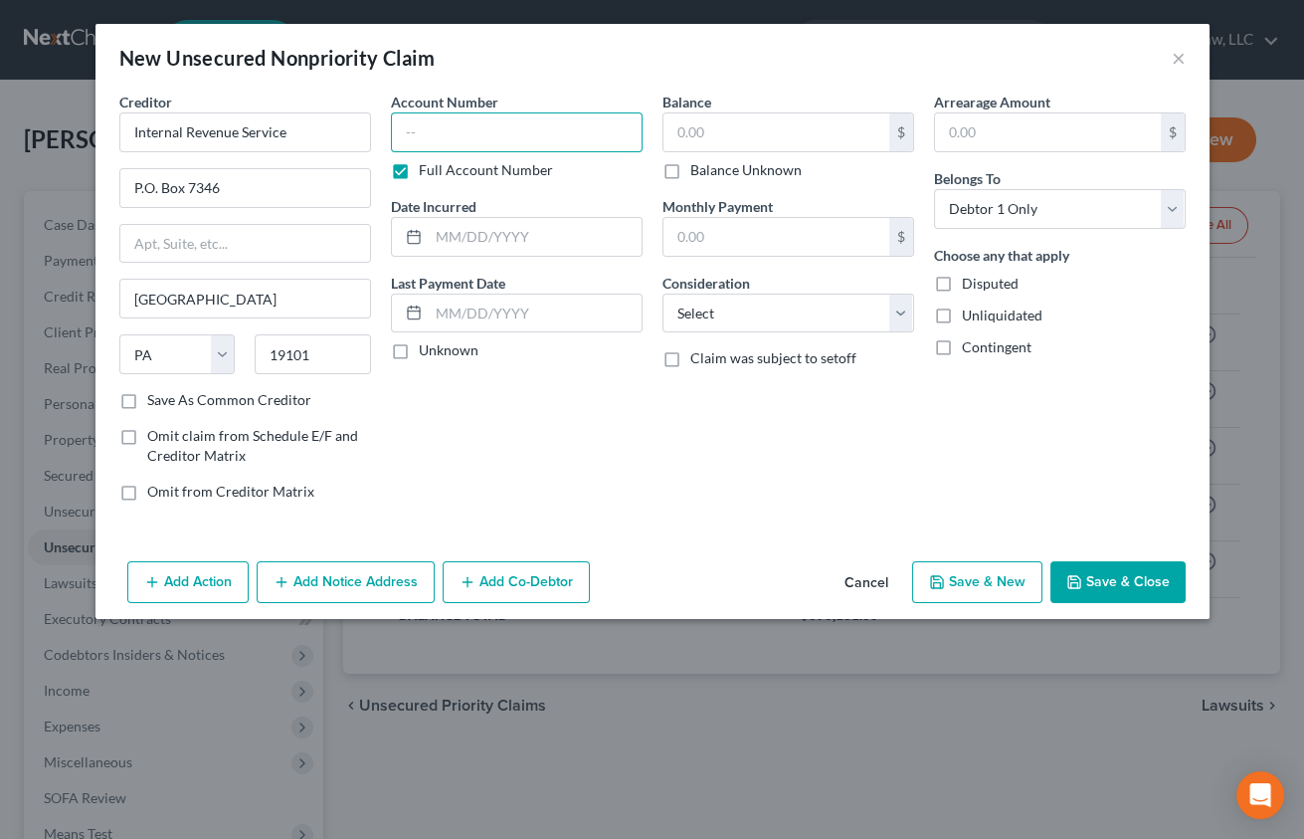
click at [409, 141] on input "text" at bounding box center [517, 132] width 252 height 40
type input "0000"
select select "14"
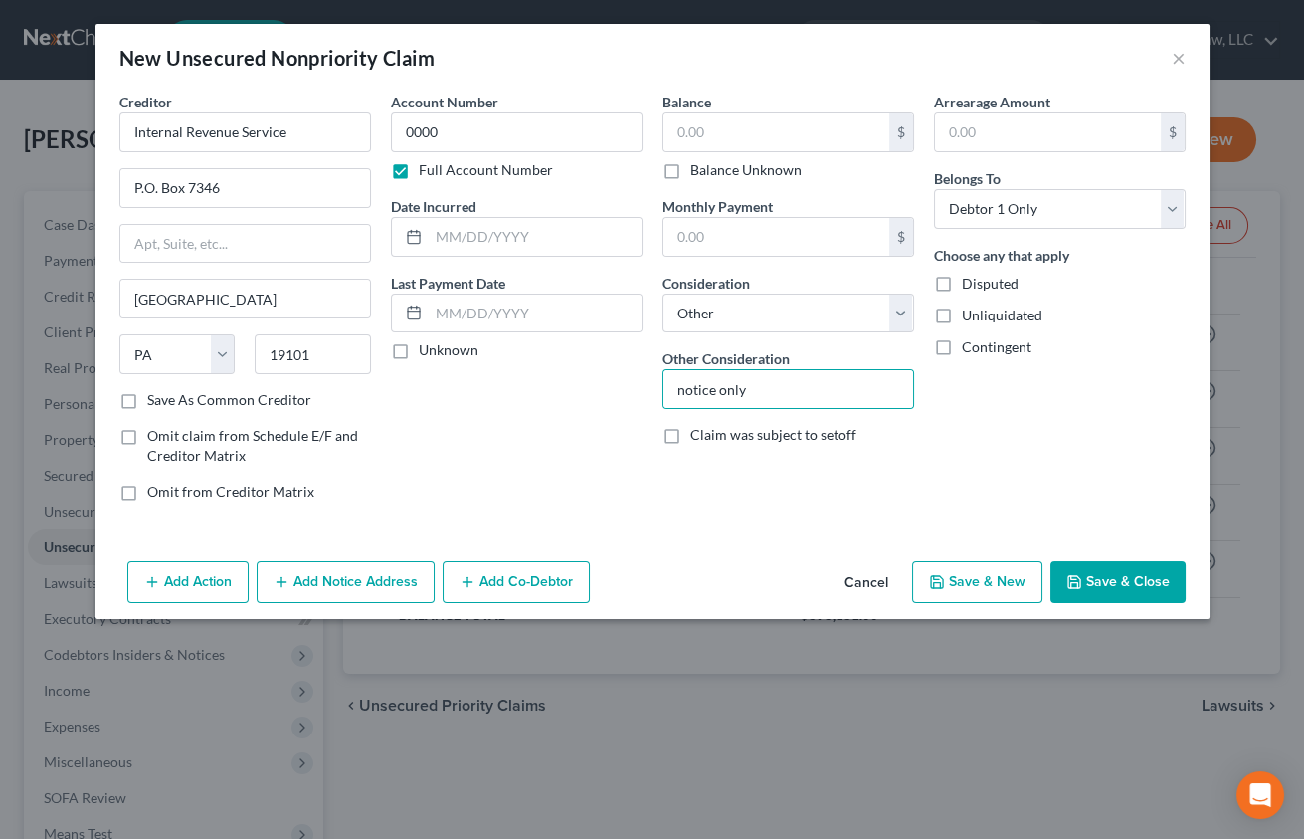
type input "notice only"
click at [1109, 579] on button "Save & Close" at bounding box center [1118, 582] width 135 height 42
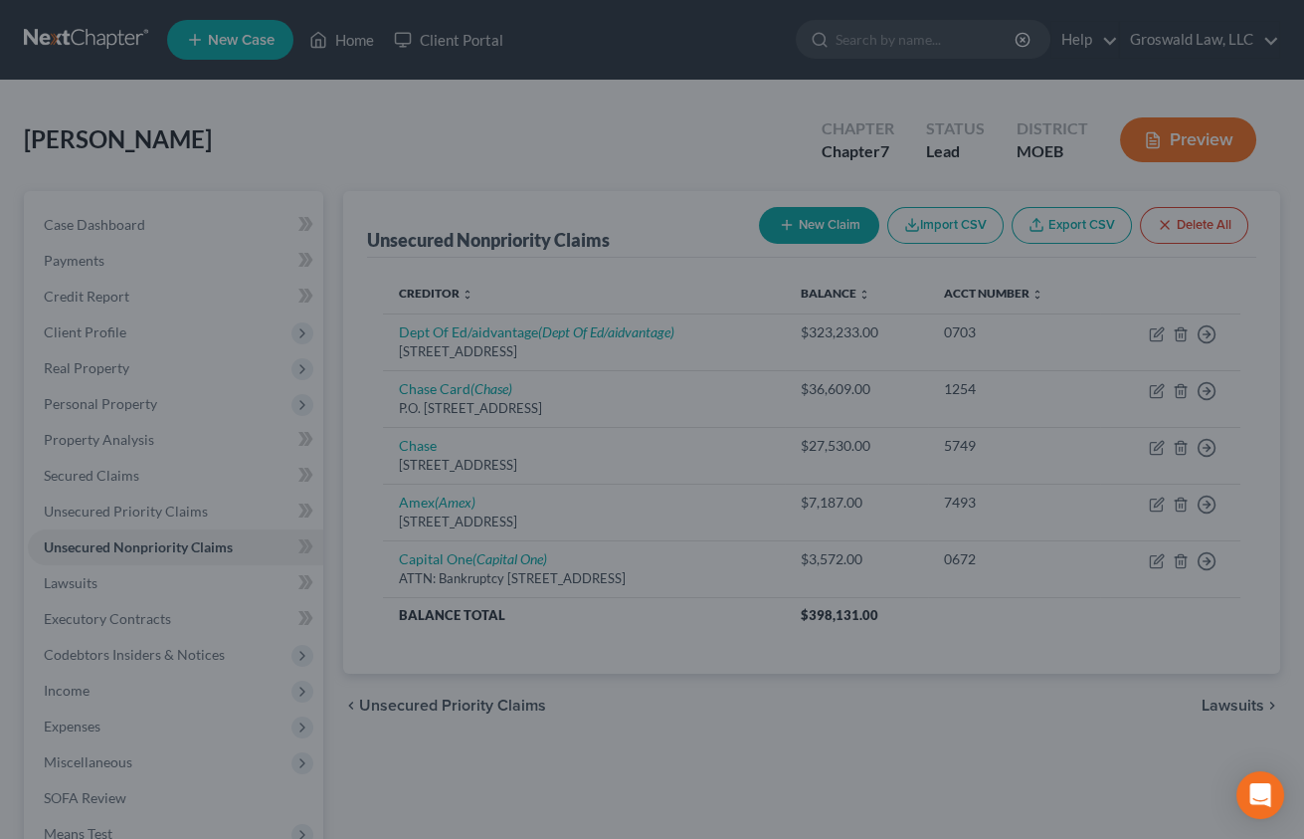
type input "0.00"
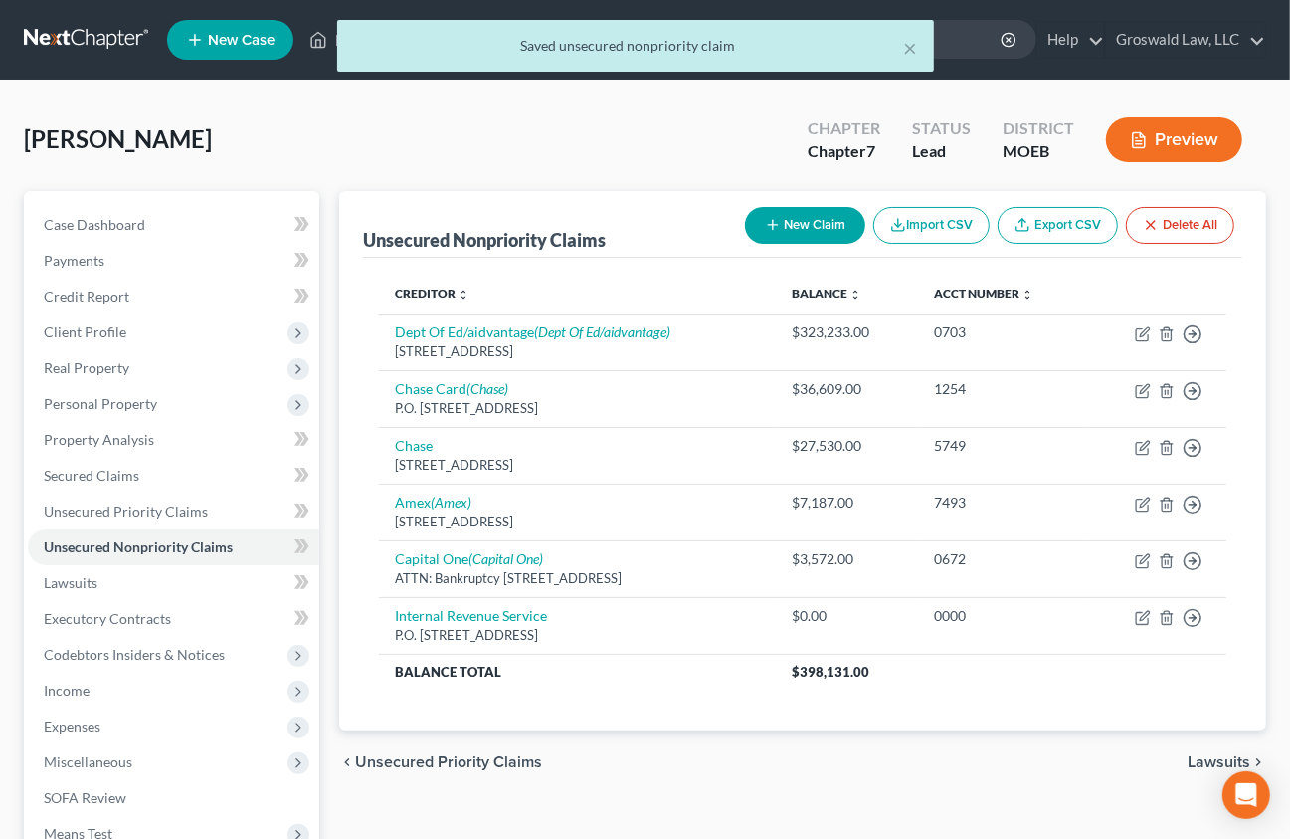
click at [784, 222] on button "New Claim" at bounding box center [805, 225] width 120 height 37
select select "0"
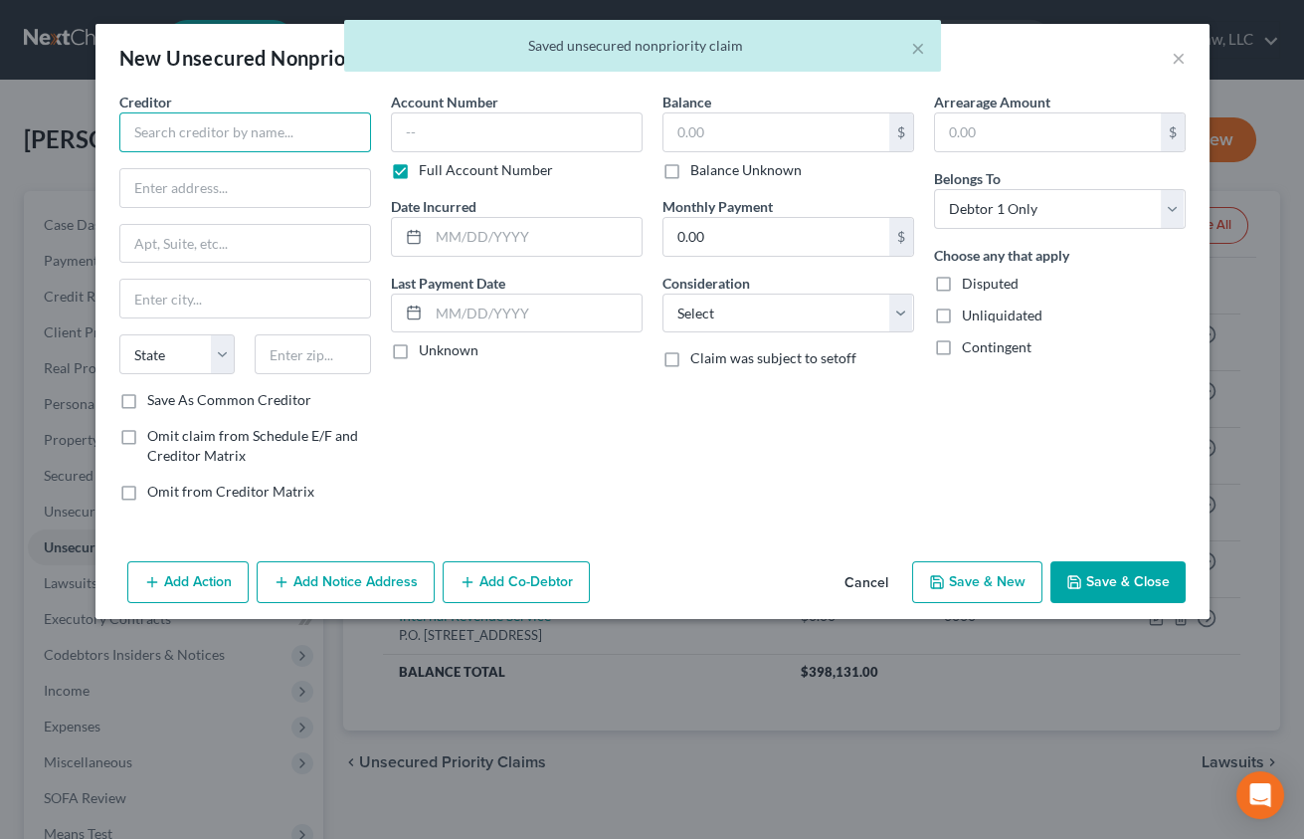
click at [308, 139] on input "text" at bounding box center [245, 132] width 252 height 40
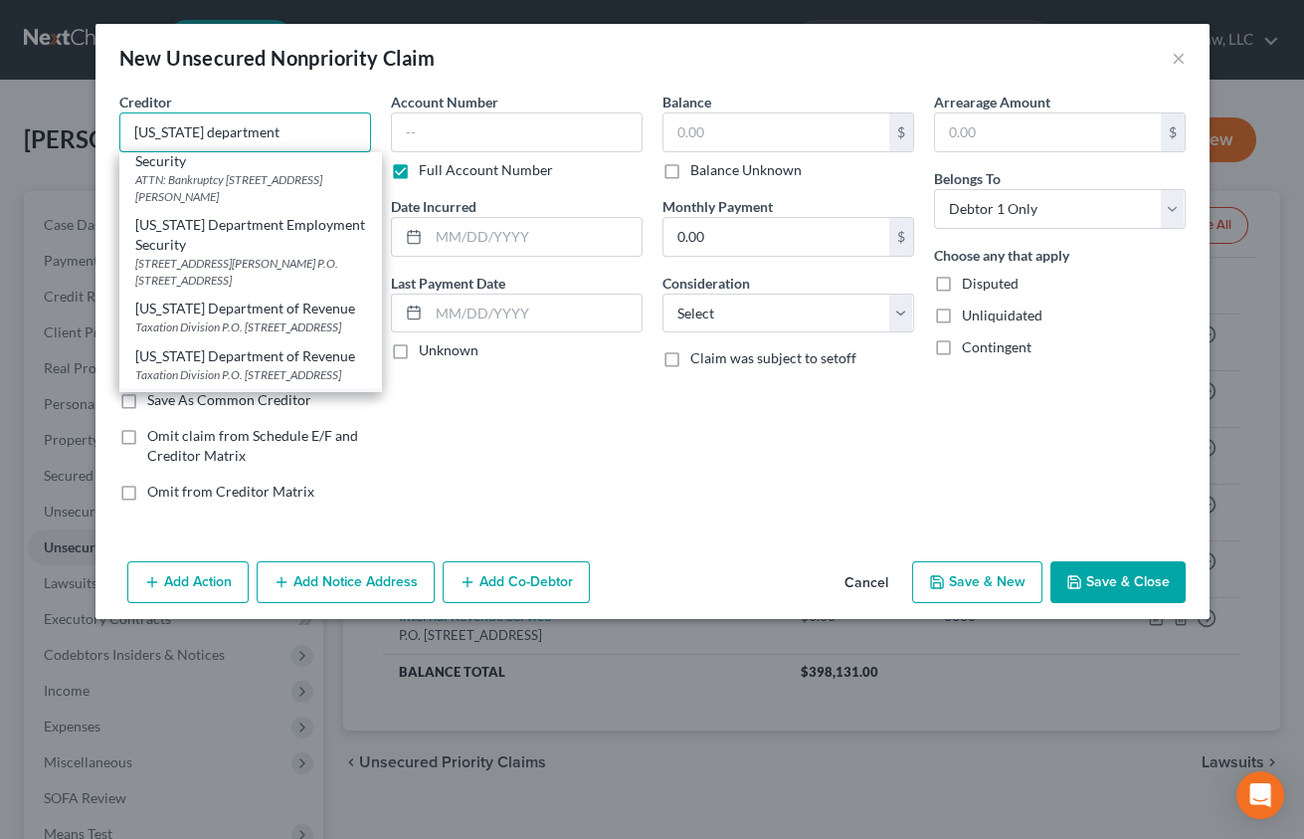
scroll to position [204, 0]
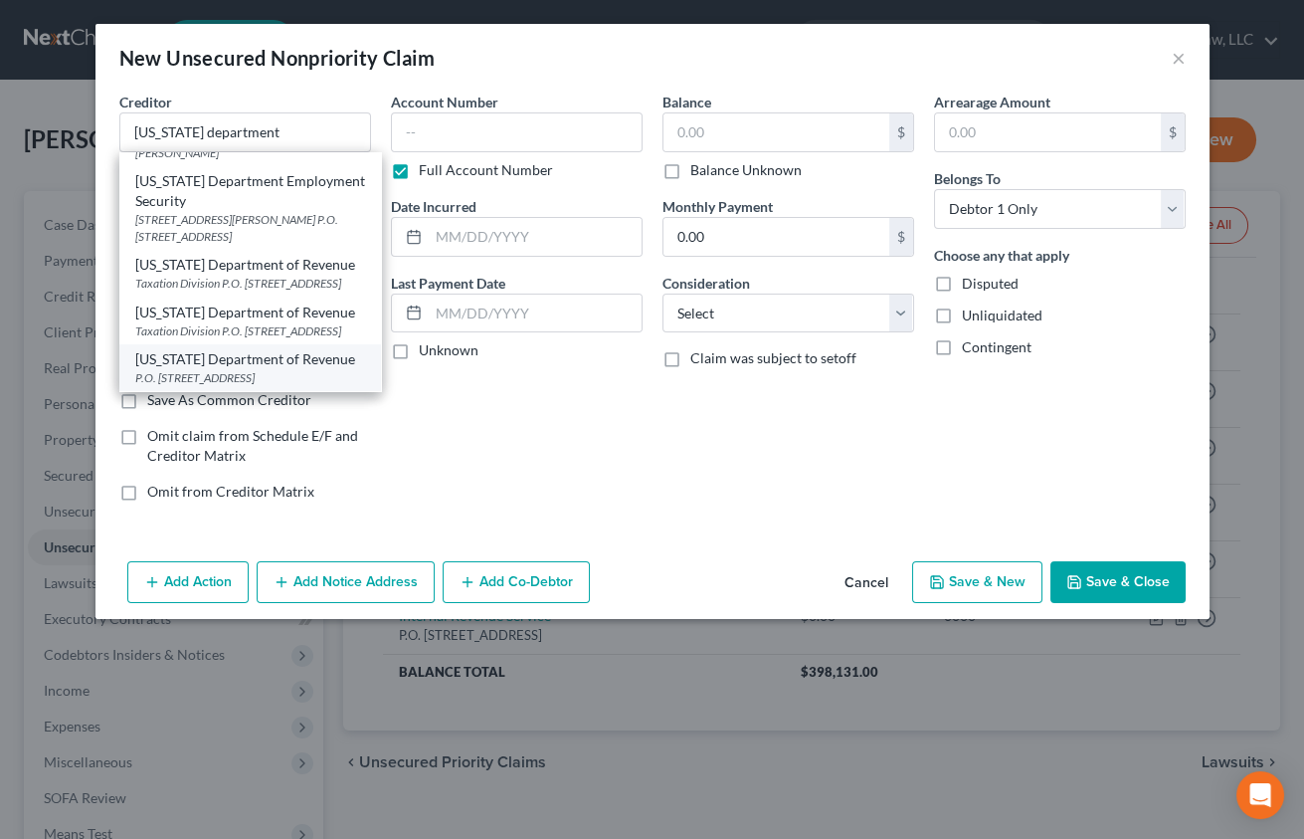
click at [238, 349] on div "[US_STATE] Department of Revenue" at bounding box center [250, 359] width 230 height 20
type input "[US_STATE] Department of Revenue"
type input "P.O. Box 475"
type input "[STREET_ADDRESS]"
type input "[GEOGRAPHIC_DATA]"
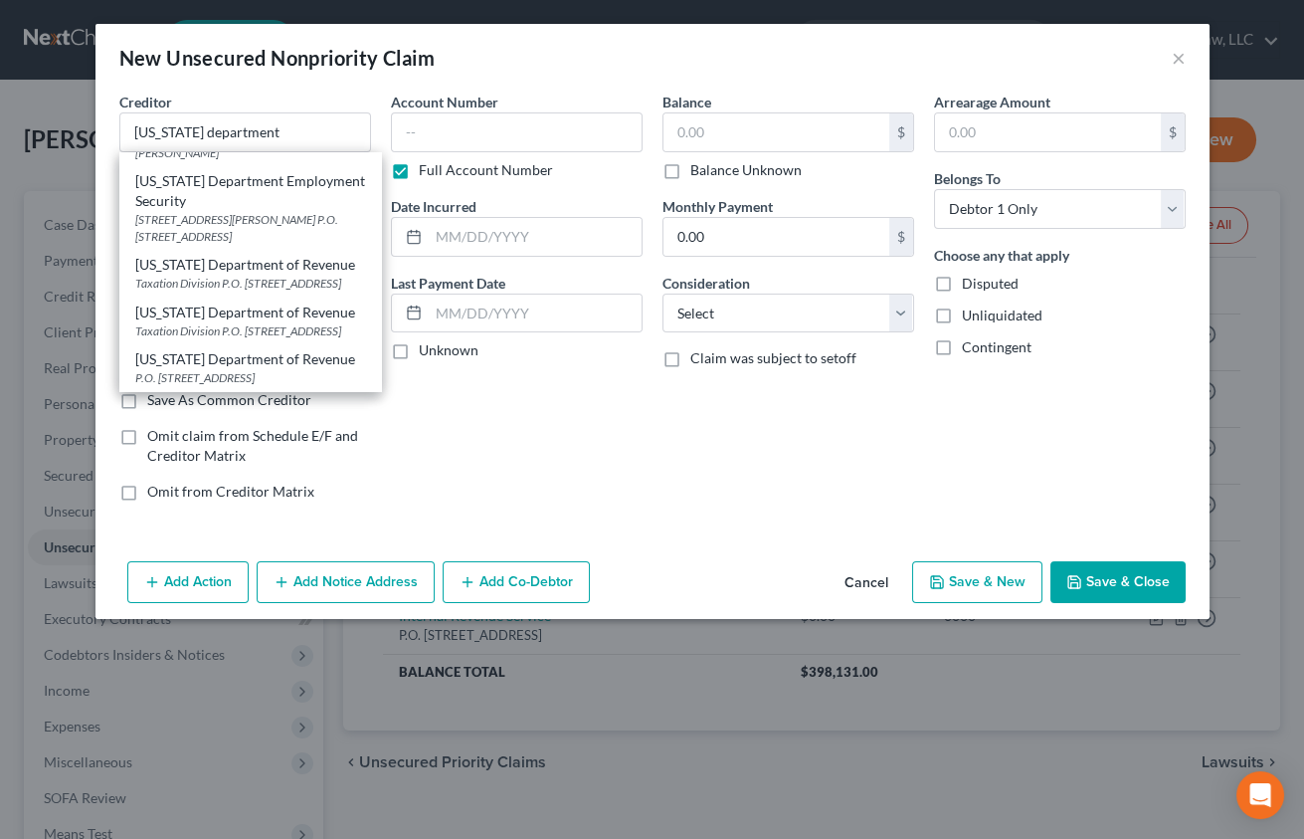
select select "26"
type input "65105"
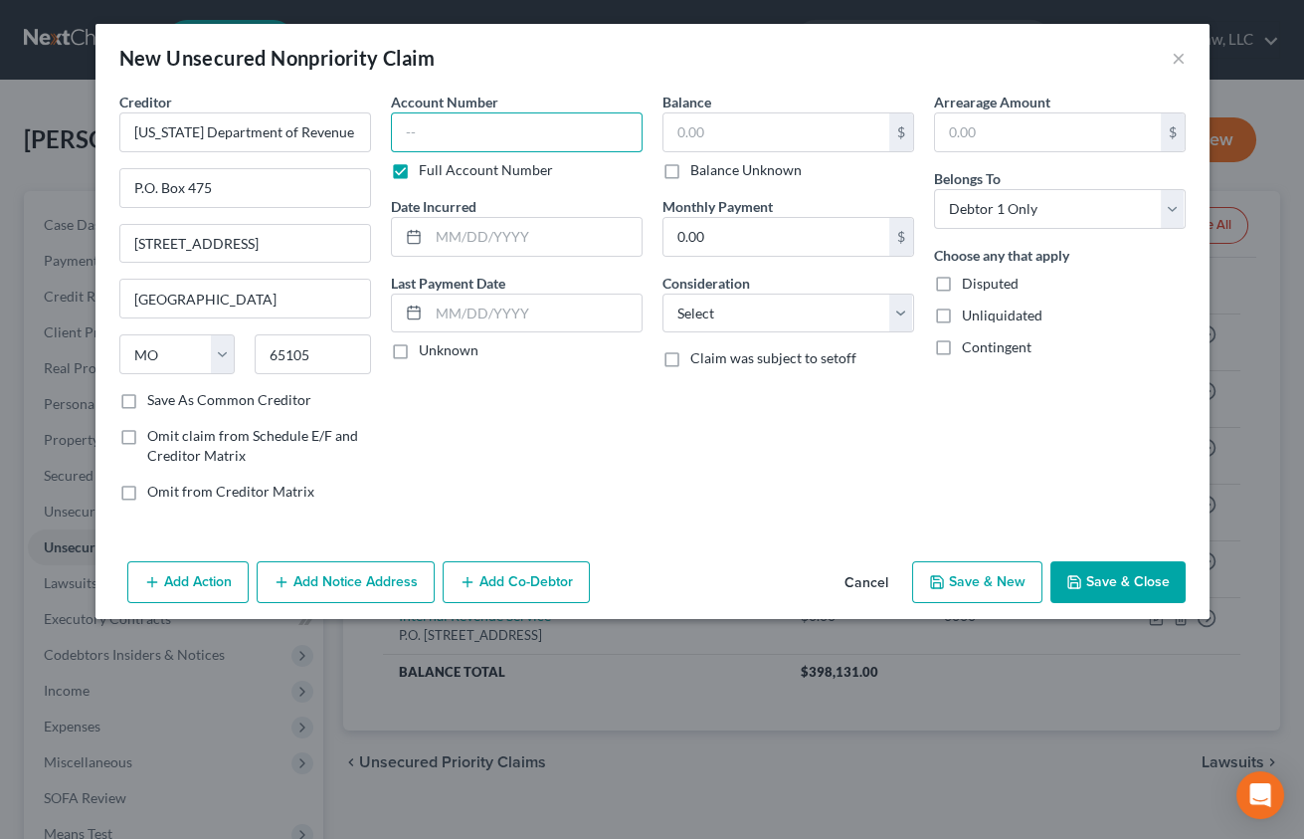
click at [479, 129] on input "text" at bounding box center [517, 132] width 252 height 40
type input "0000"
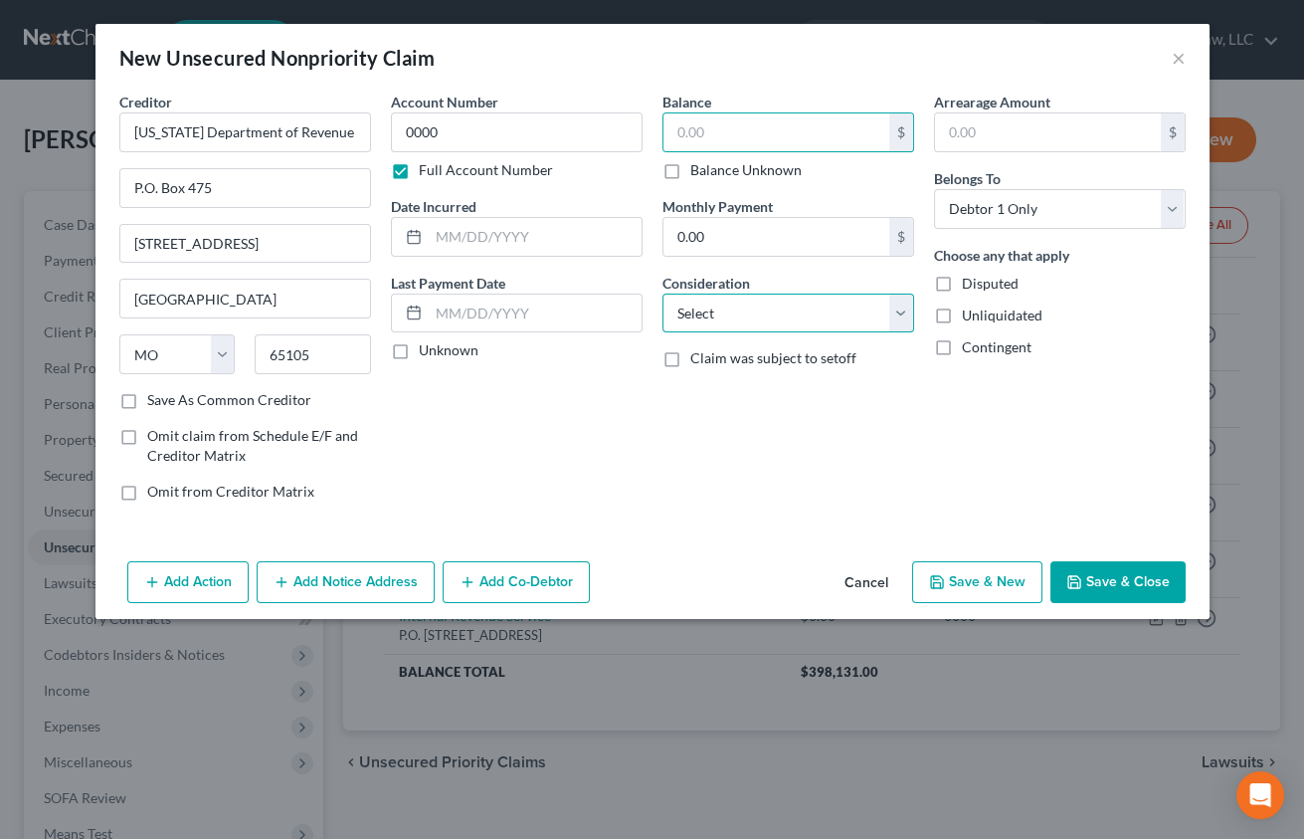
click at [771, 307] on select "Select Cable / Satellite Services Collection Agency Credit Card Debt Debt Couns…" at bounding box center [789, 313] width 252 height 40
select select "14"
click at [663, 293] on select "Select Cable / Satellite Services Collection Agency Credit Card Debt Debt Couns…" at bounding box center [789, 313] width 252 height 40
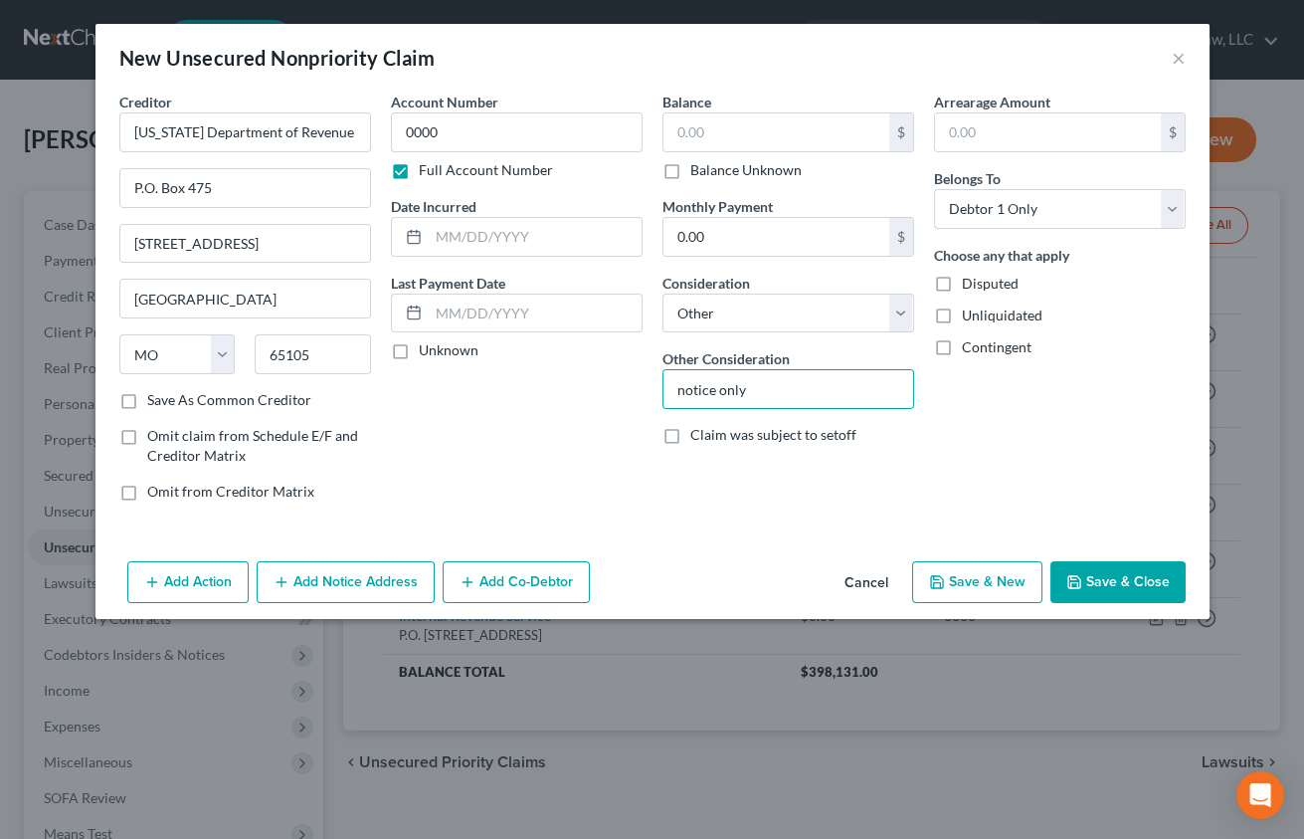
type input "notice only"
click at [345, 576] on button "Add Notice Address" at bounding box center [346, 582] width 178 height 42
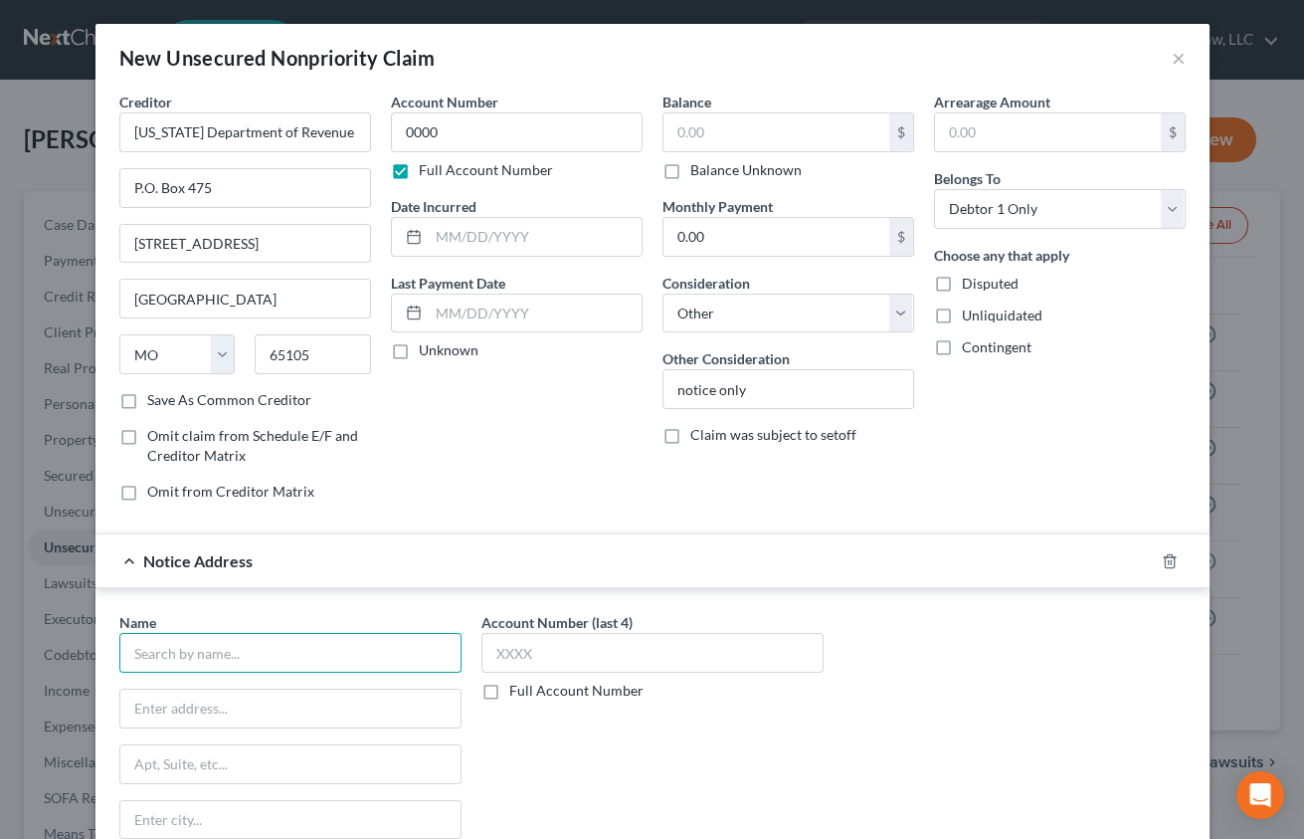
click at [322, 643] on input "text" at bounding box center [290, 653] width 342 height 40
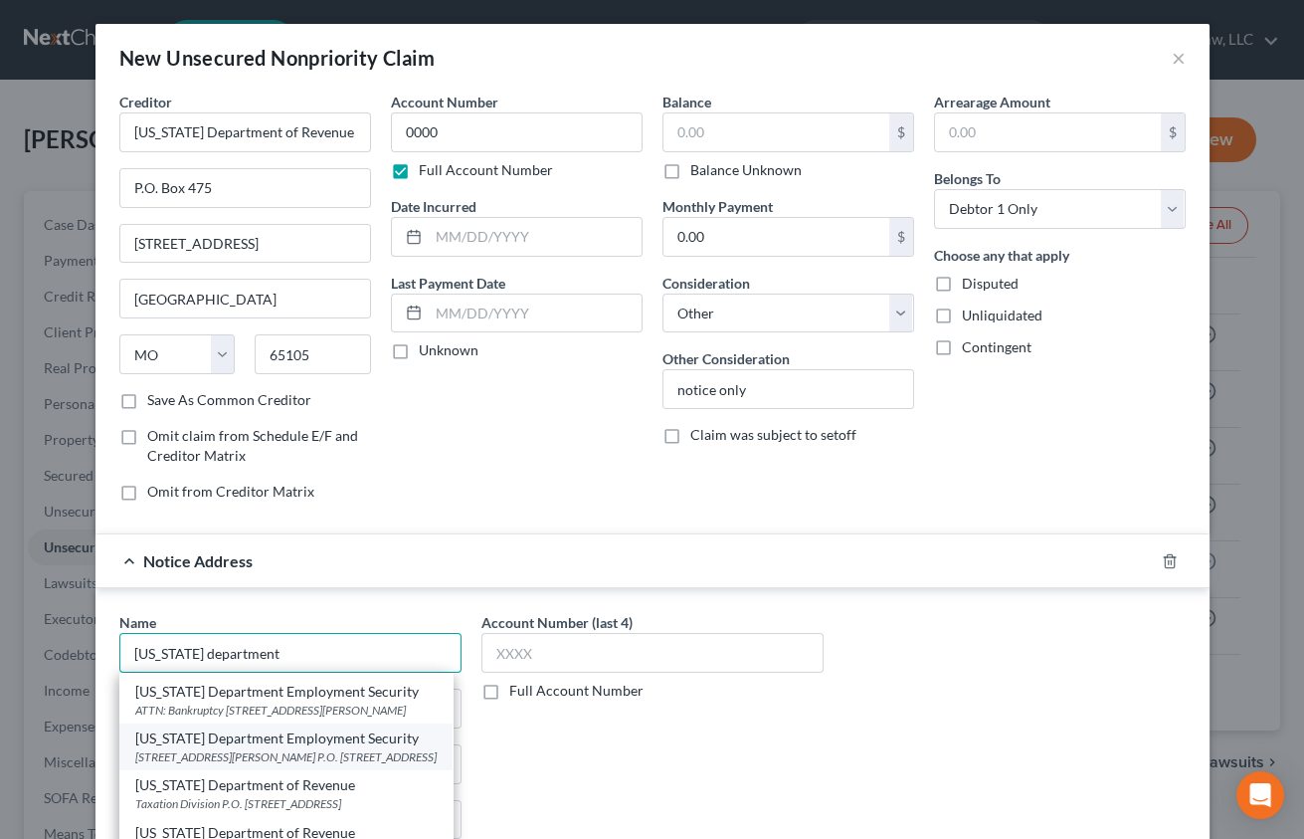
scroll to position [90, 0]
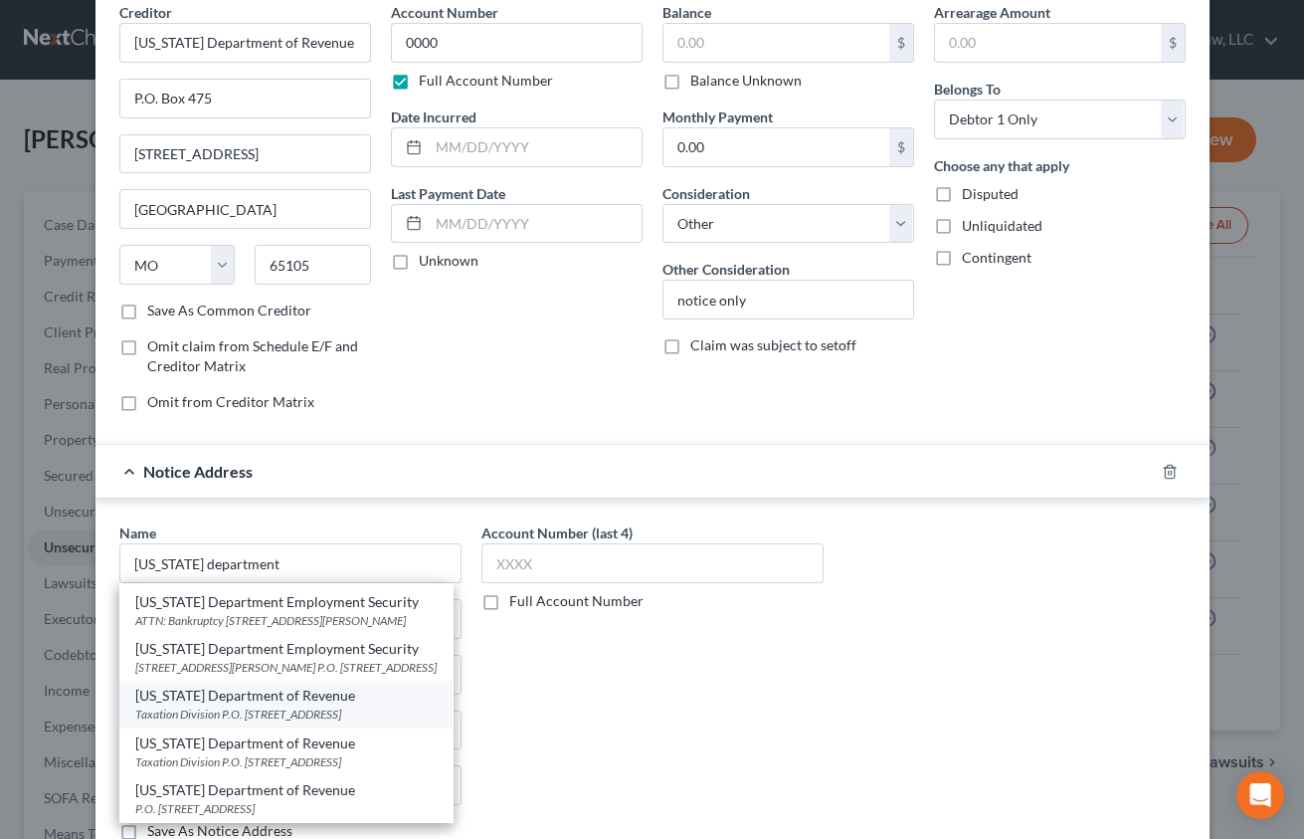
click at [357, 705] on div "Taxation Division P.O. [STREET_ADDRESS]" at bounding box center [285, 713] width 301 height 17
type input "[US_STATE] Department of Revenue"
type input "Taxation Division"
type input "P.O. Box 3800"
type input "[GEOGRAPHIC_DATA]"
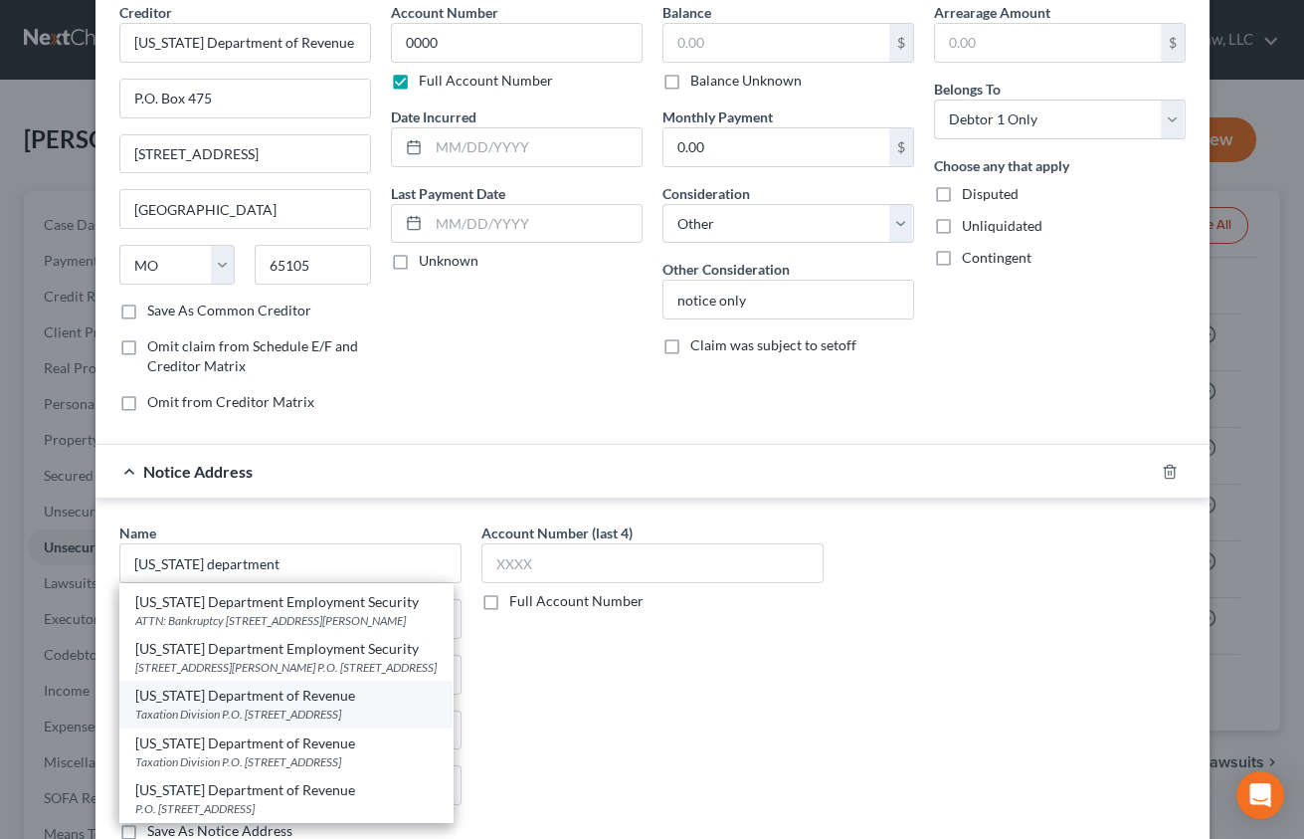
select select "26"
type input "65105"
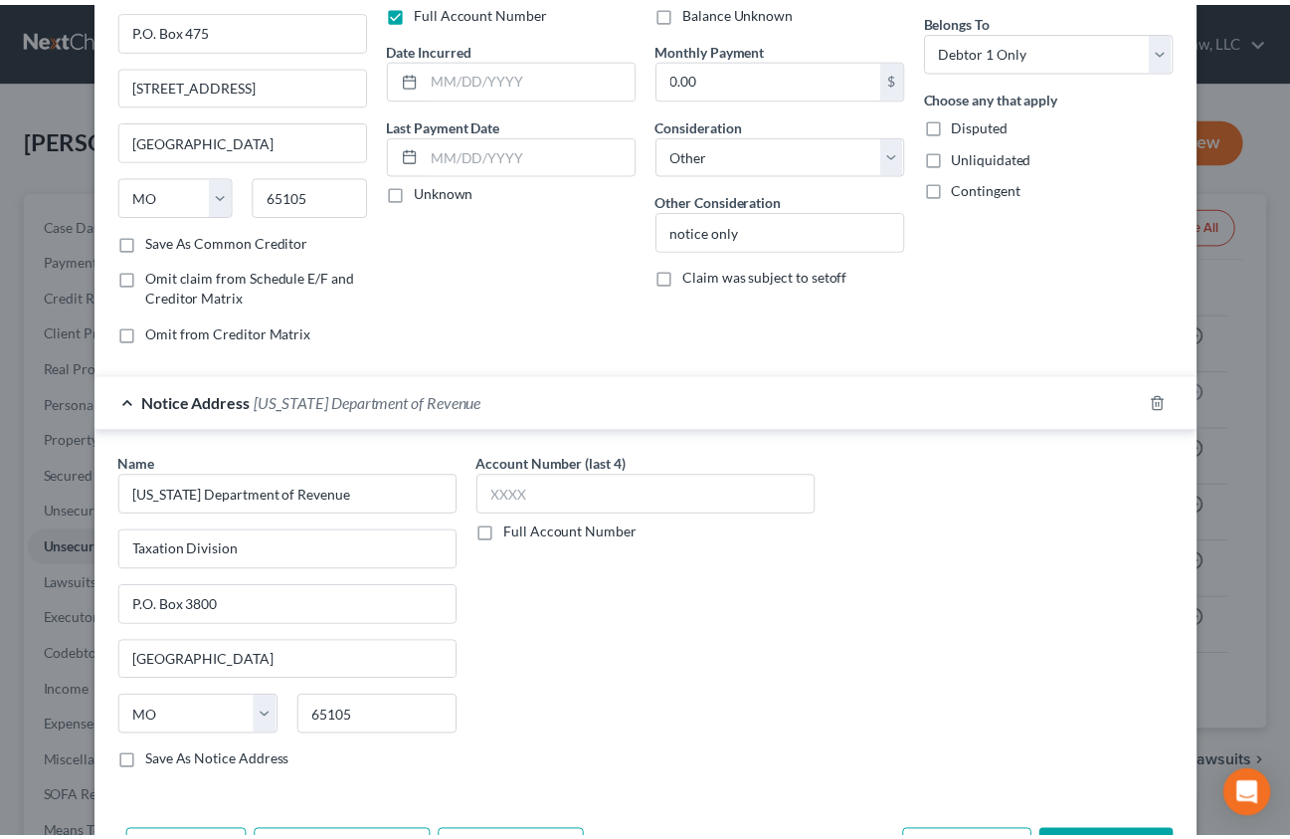
scroll to position [230, 0]
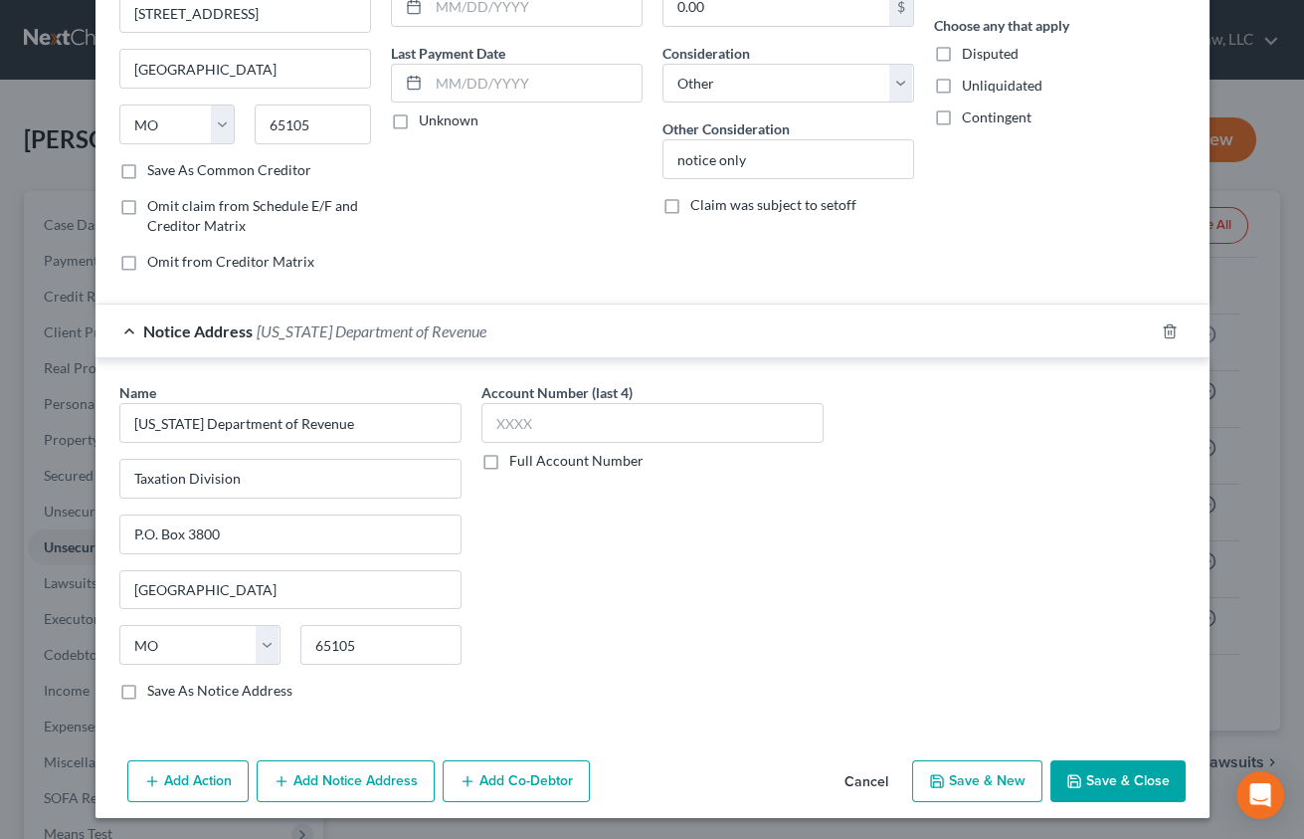
click at [1101, 767] on button "Save & Close" at bounding box center [1118, 781] width 135 height 42
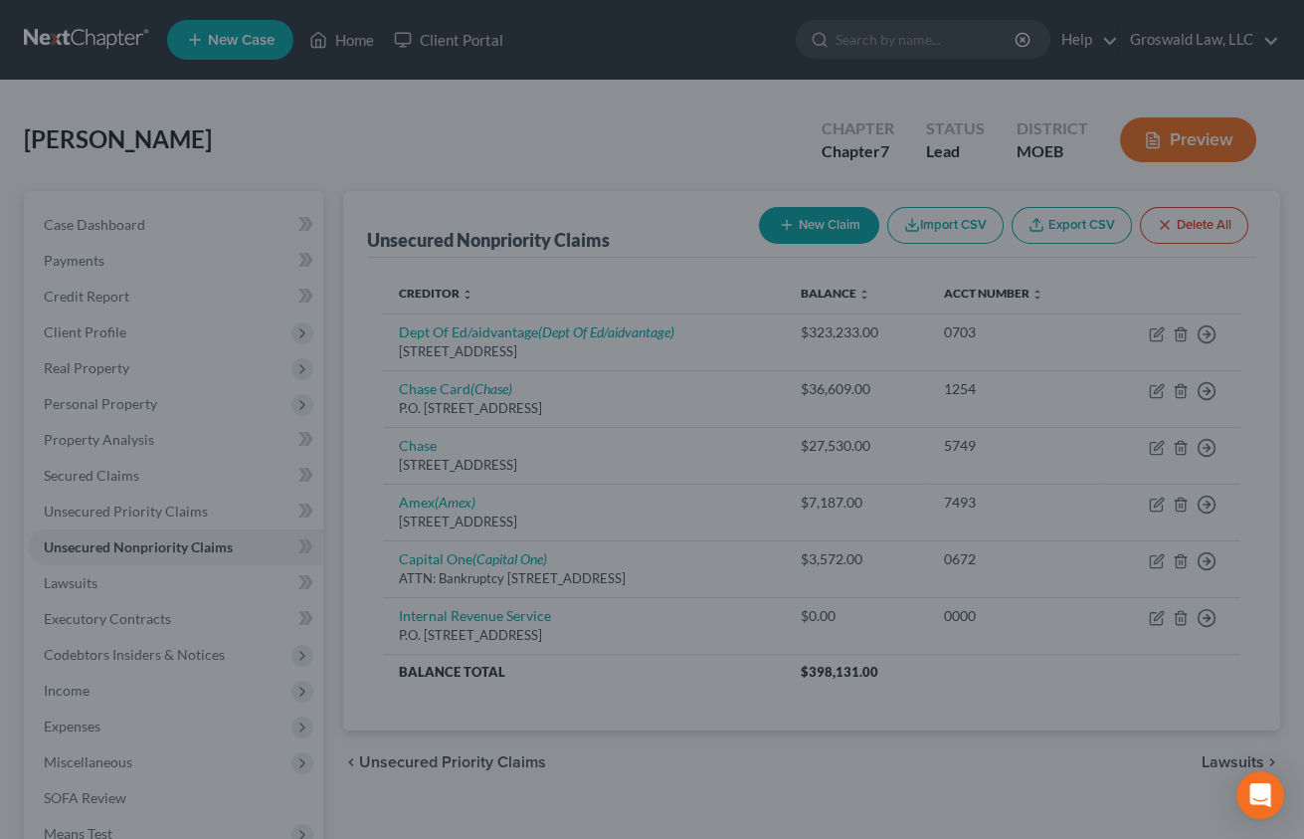
type input "0.00"
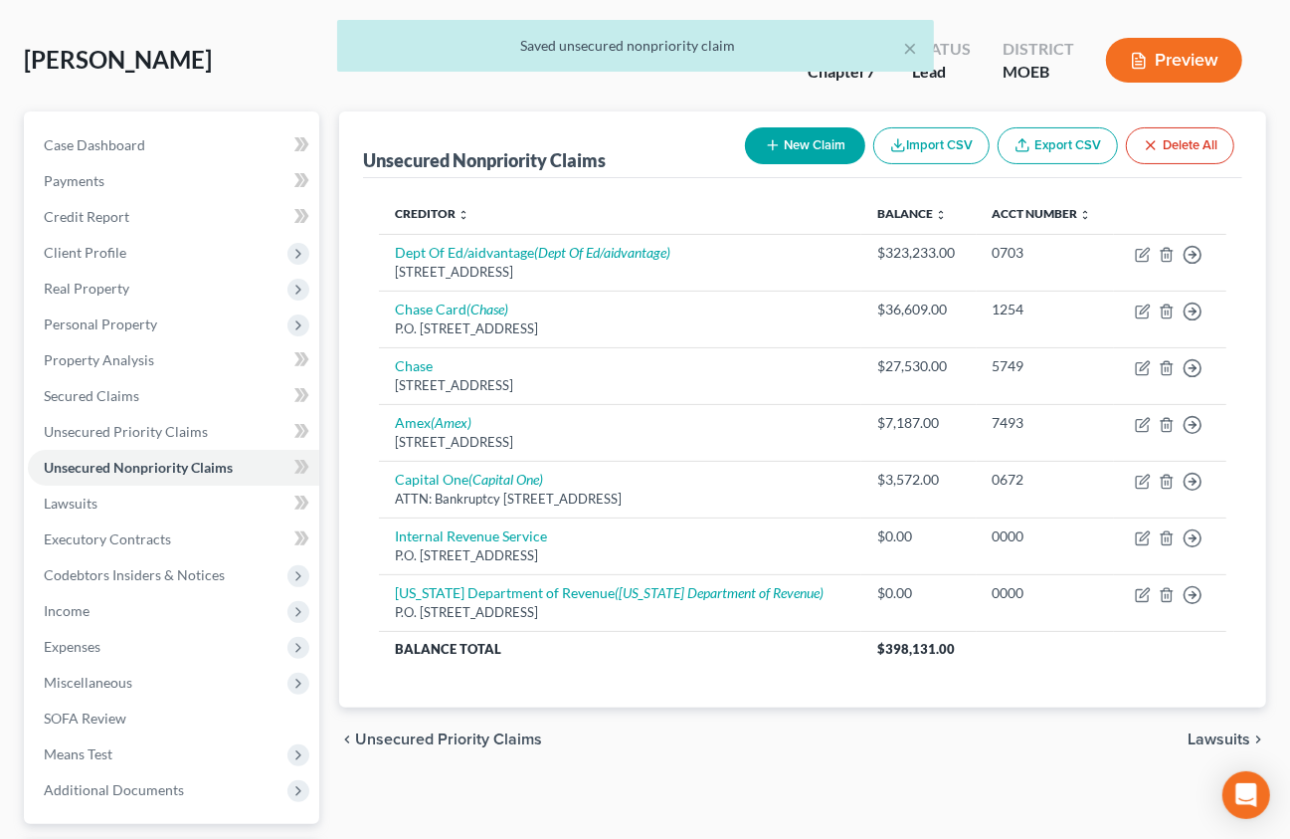
scroll to position [252, 0]
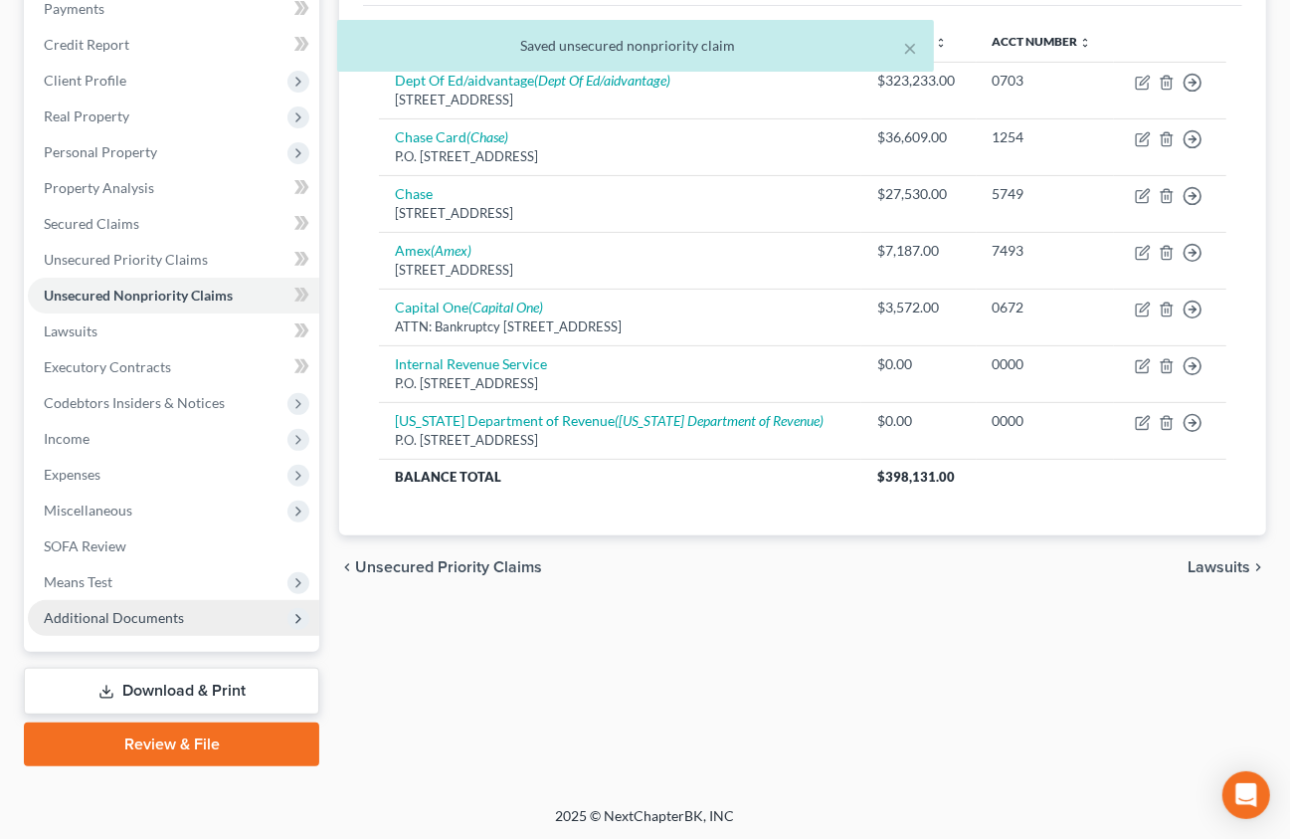
click at [129, 623] on span "Additional Documents" at bounding box center [114, 617] width 140 height 17
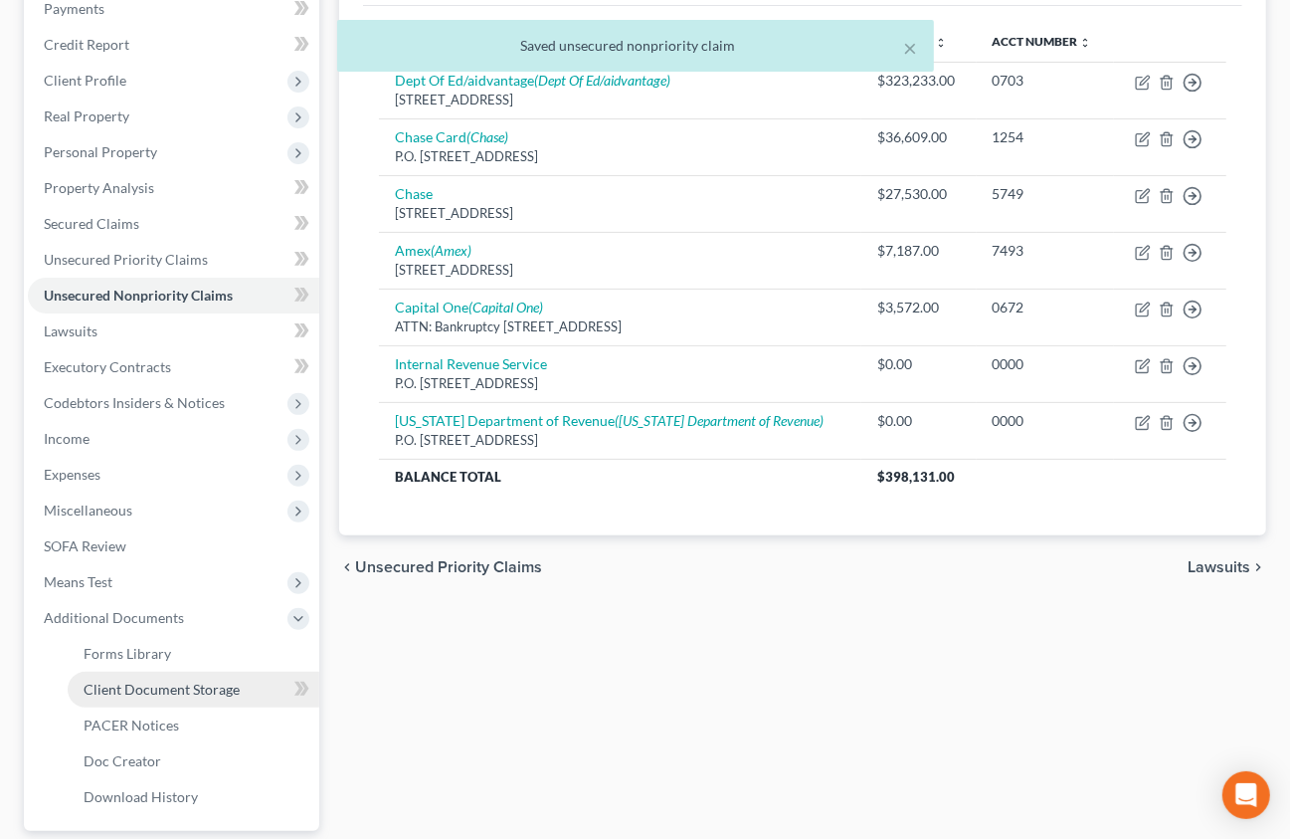
click at [155, 692] on span "Client Document Storage" at bounding box center [162, 689] width 156 height 17
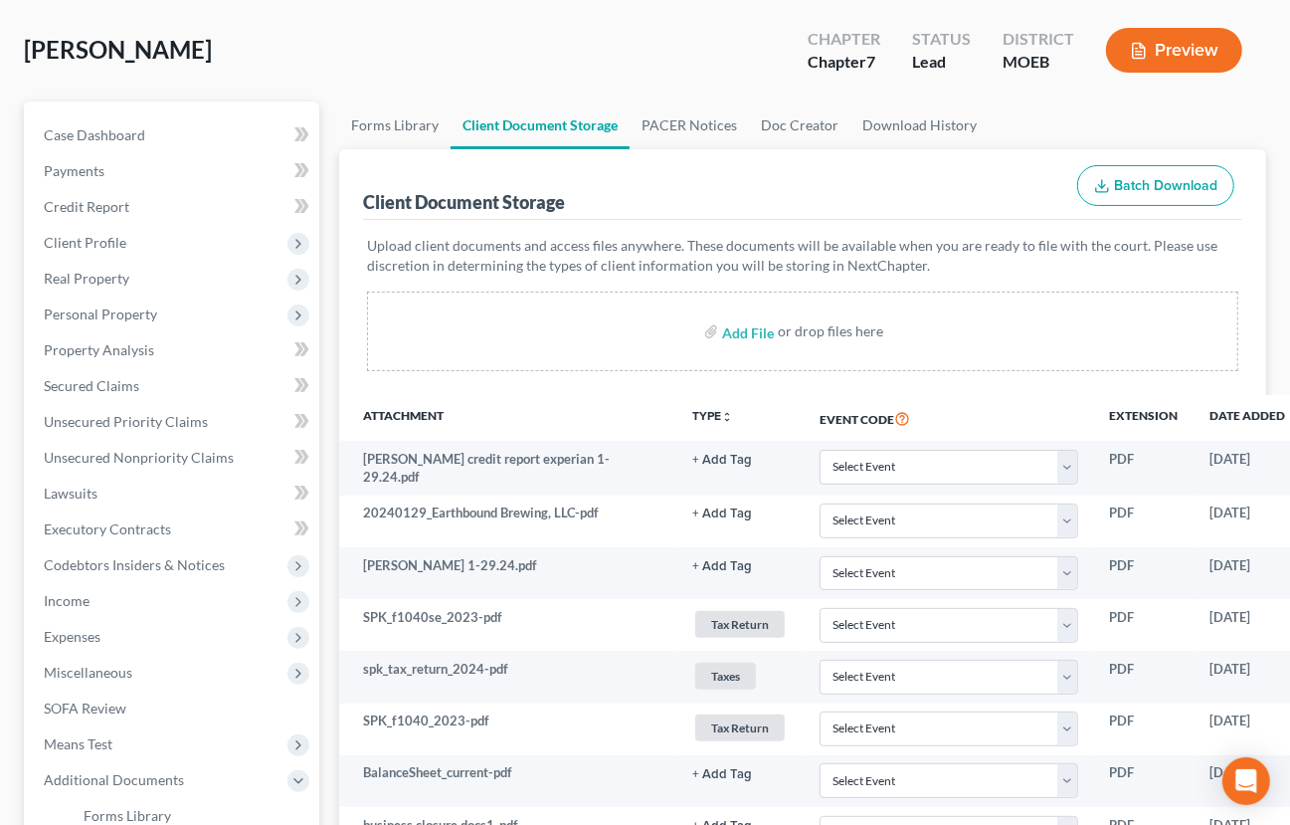
scroll to position [90, 174]
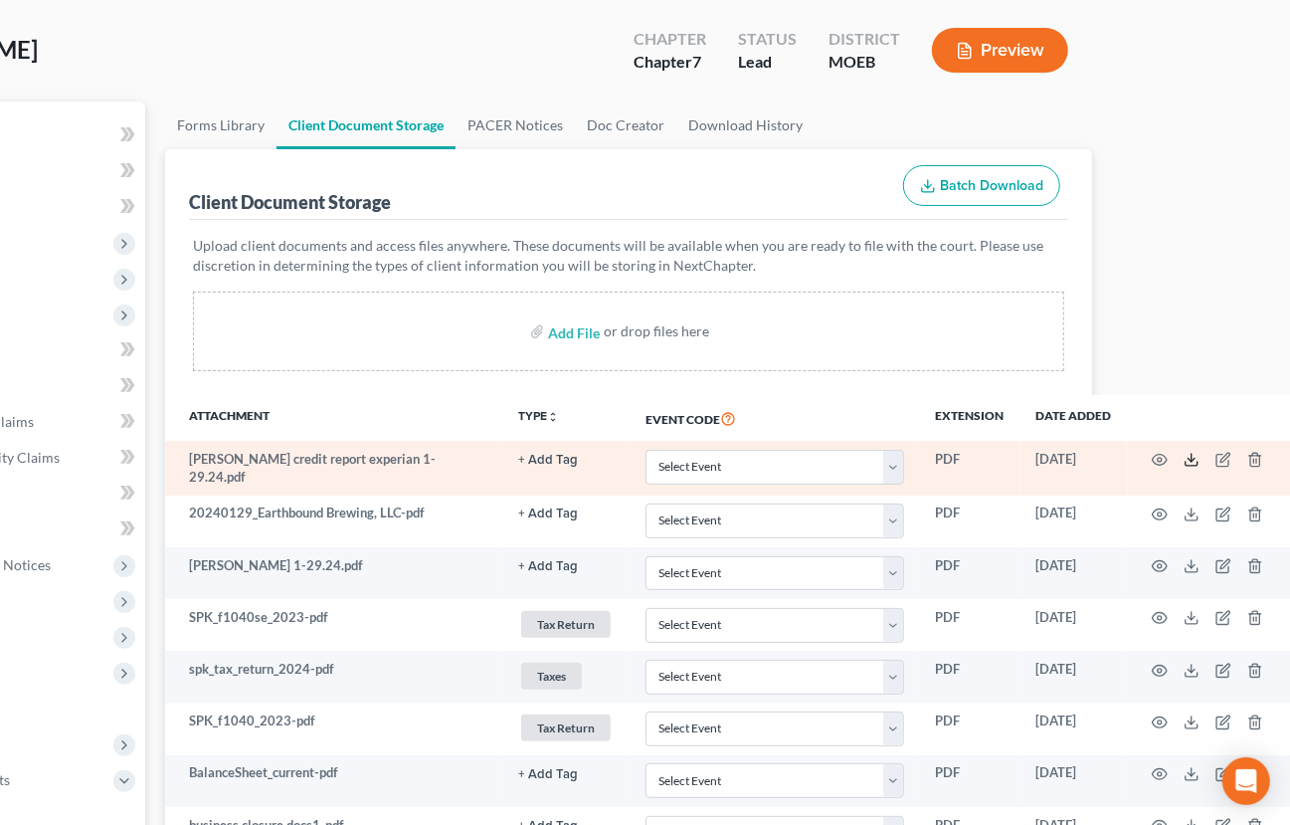
click at [1188, 452] on icon at bounding box center [1192, 460] width 16 height 16
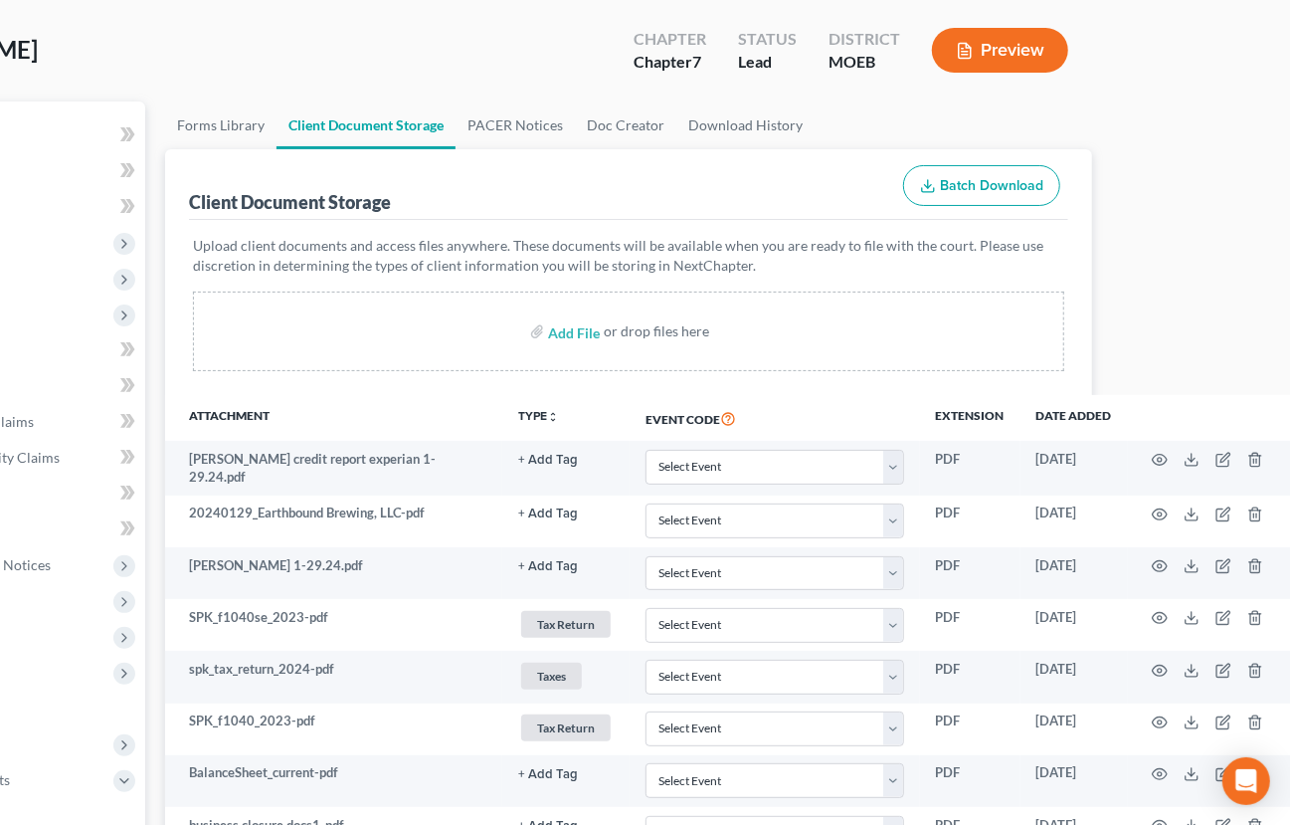
click at [605, 405] on th "TYPE unfold_more NONE 2022 Federal Tax Return 2022 [US_STATE] State tax return …" at bounding box center [565, 418] width 127 height 46
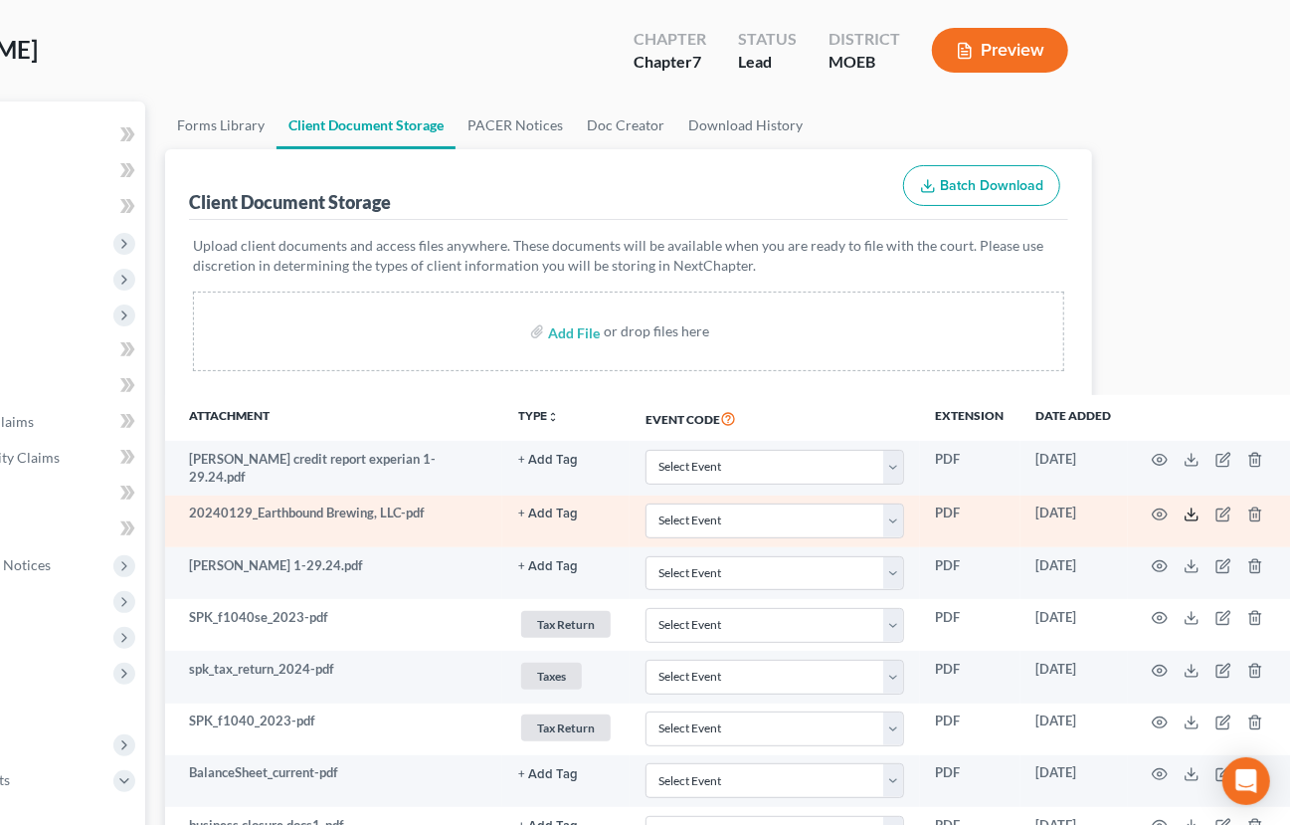
click at [1192, 508] on line at bounding box center [1192, 512] width 0 height 8
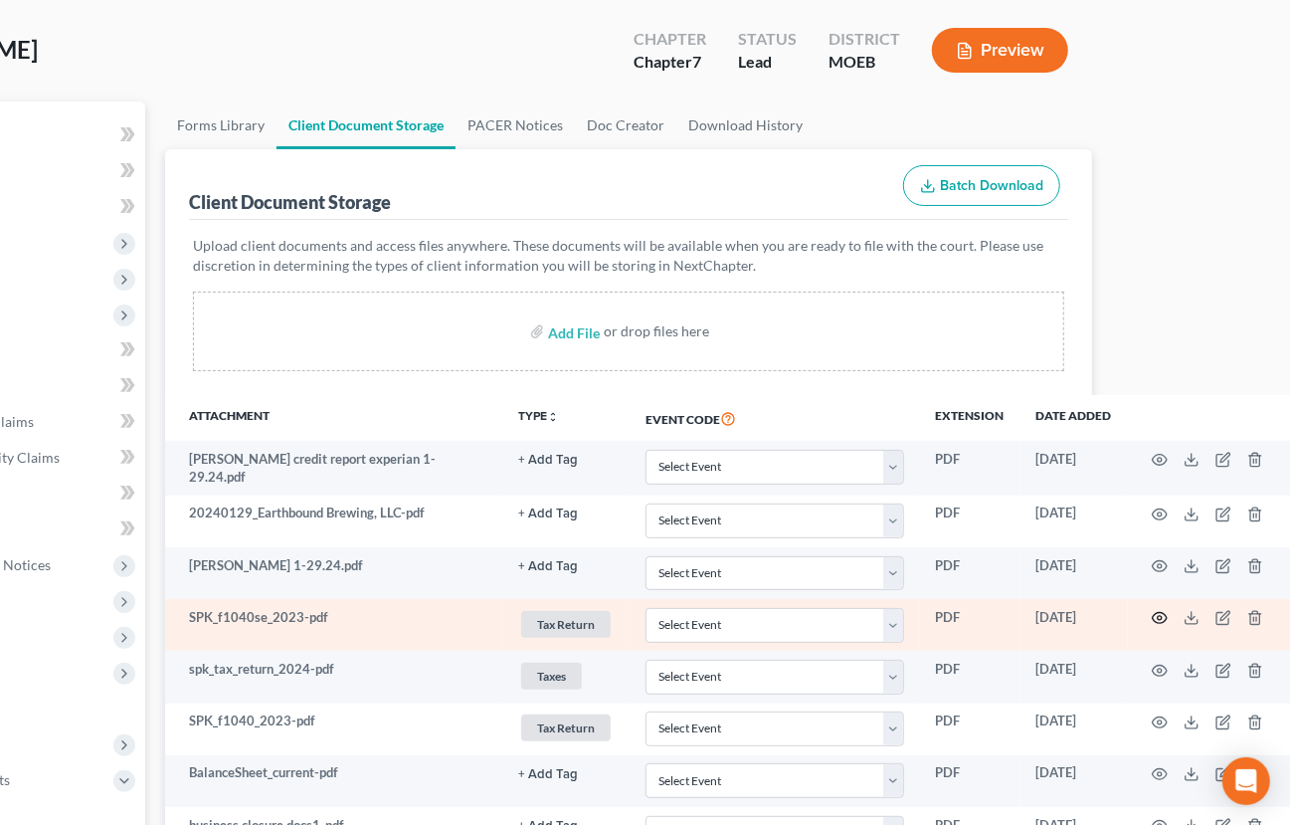
click at [1158, 616] on circle "button" at bounding box center [1160, 618] width 4 height 4
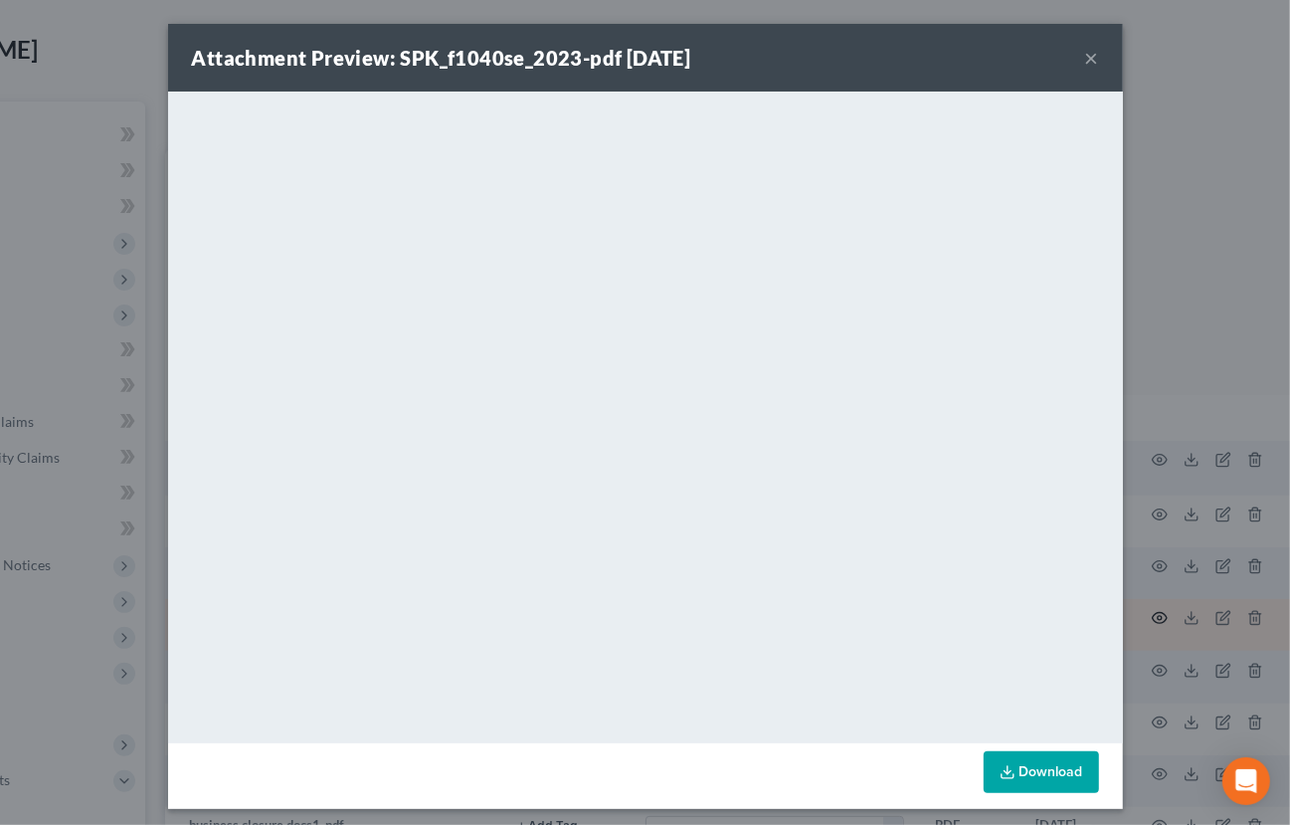
scroll to position [90, 164]
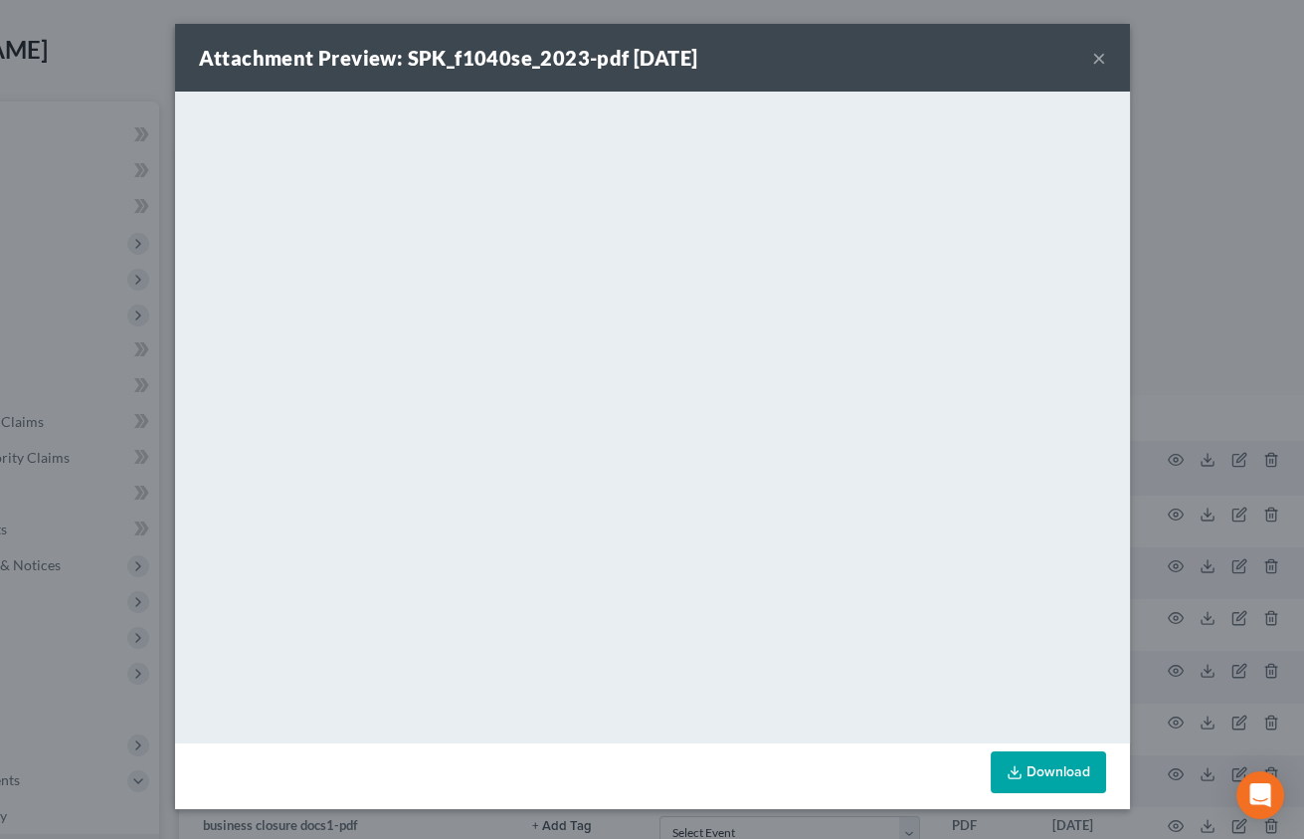
click at [1101, 53] on button "×" at bounding box center [1099, 58] width 14 height 24
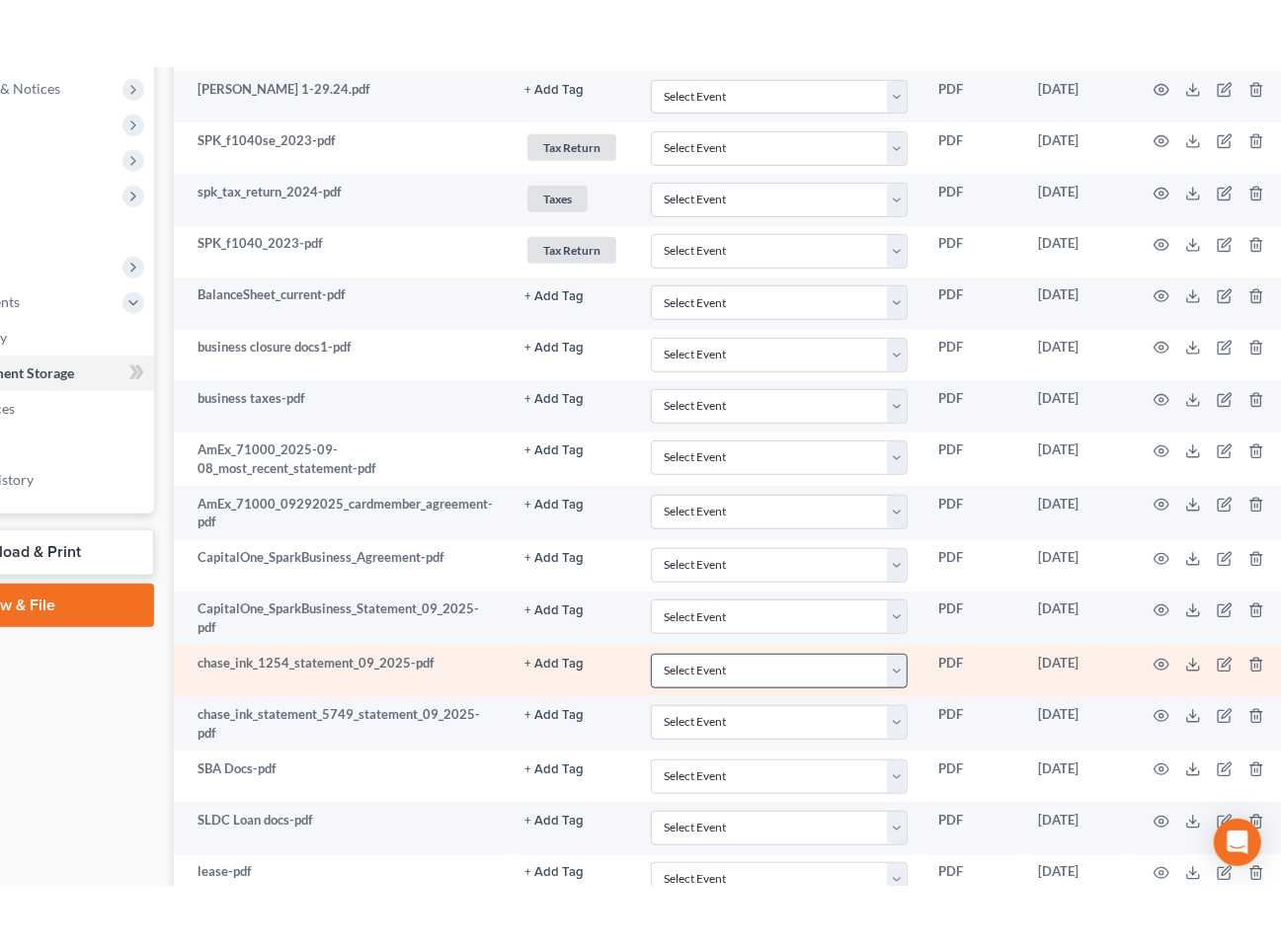
scroll to position [718, 163]
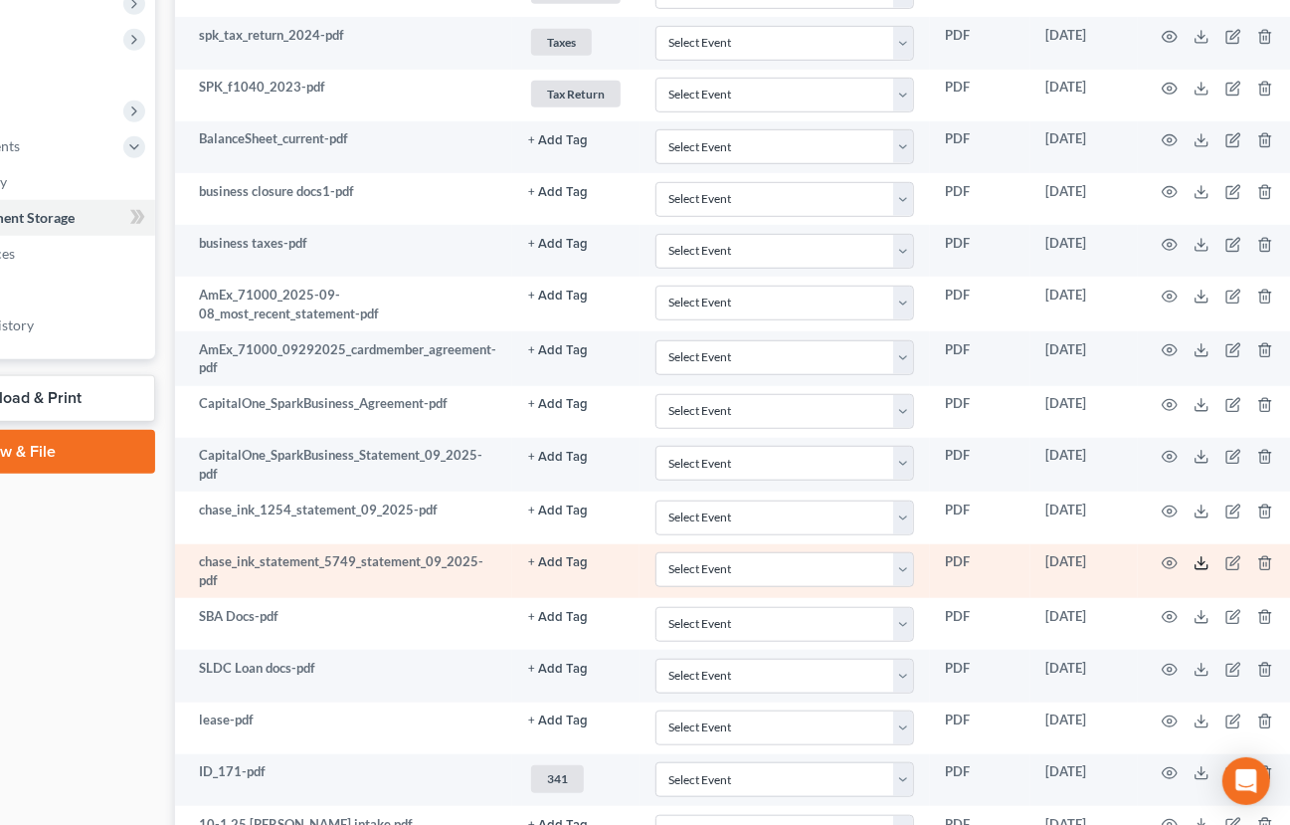
click at [1196, 558] on icon at bounding box center [1202, 563] width 16 height 16
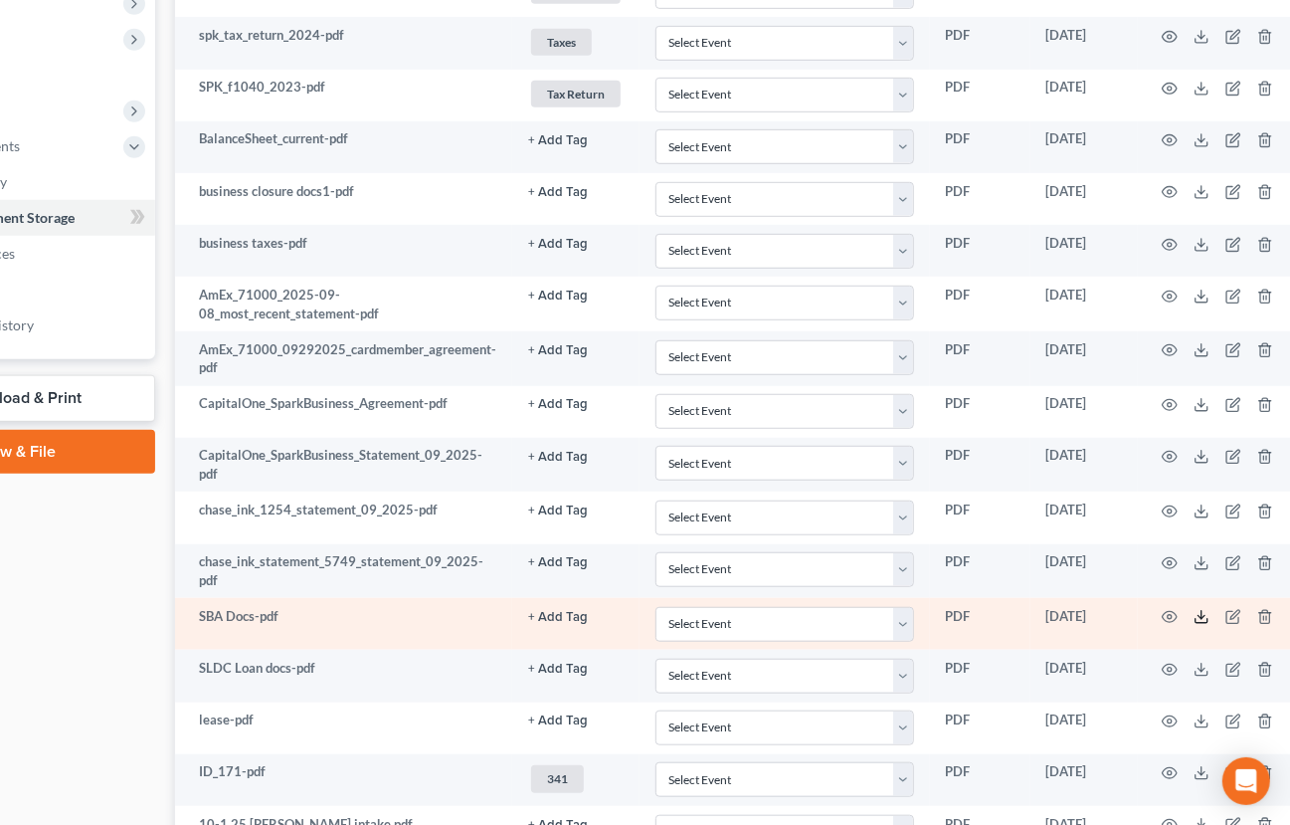
click at [1200, 612] on icon at bounding box center [1202, 617] width 16 height 16
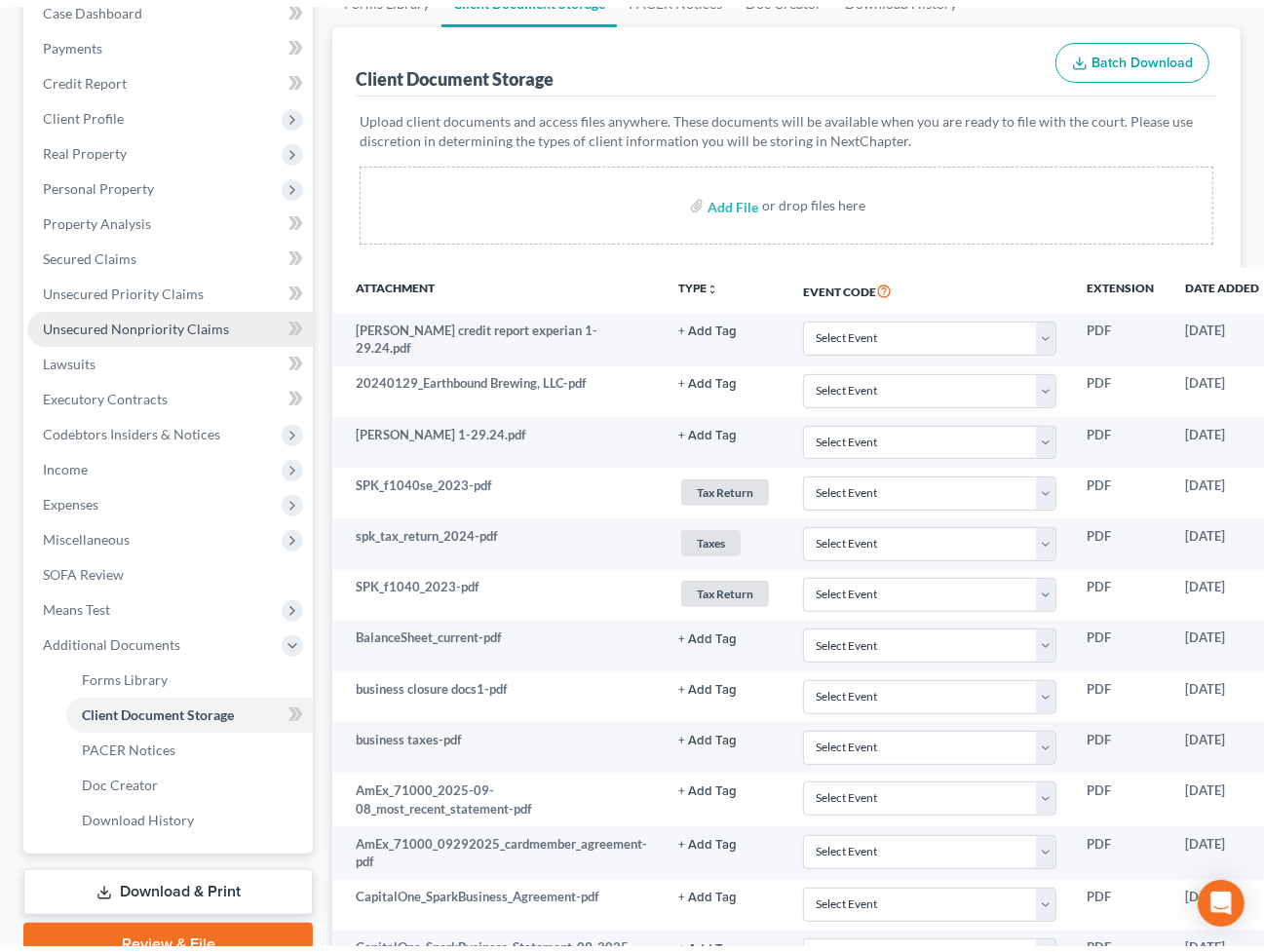
scroll to position [176, 0]
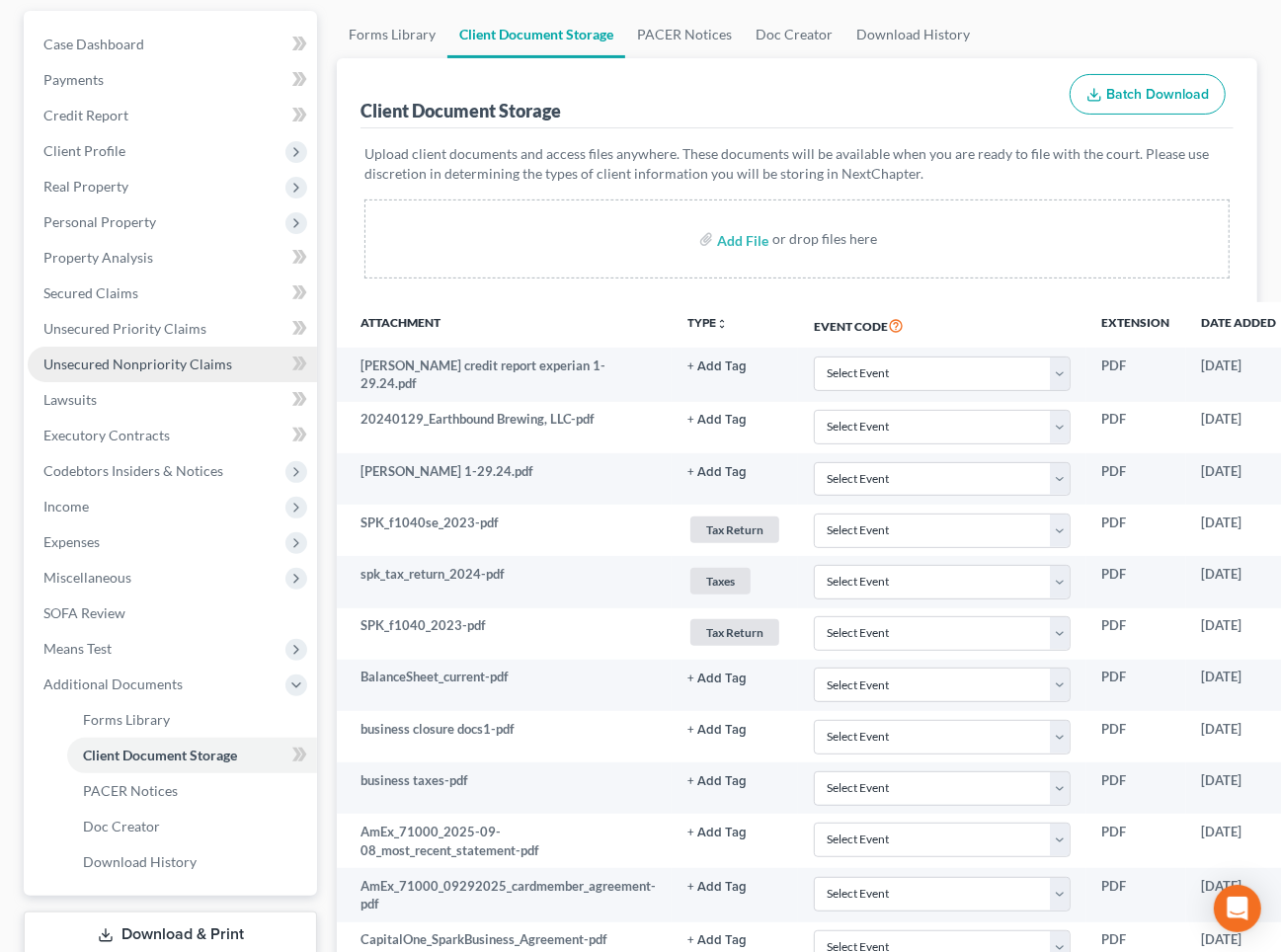
click at [178, 364] on span "Unsecured Nonpriority Claims" at bounding box center [138, 363] width 189 height 17
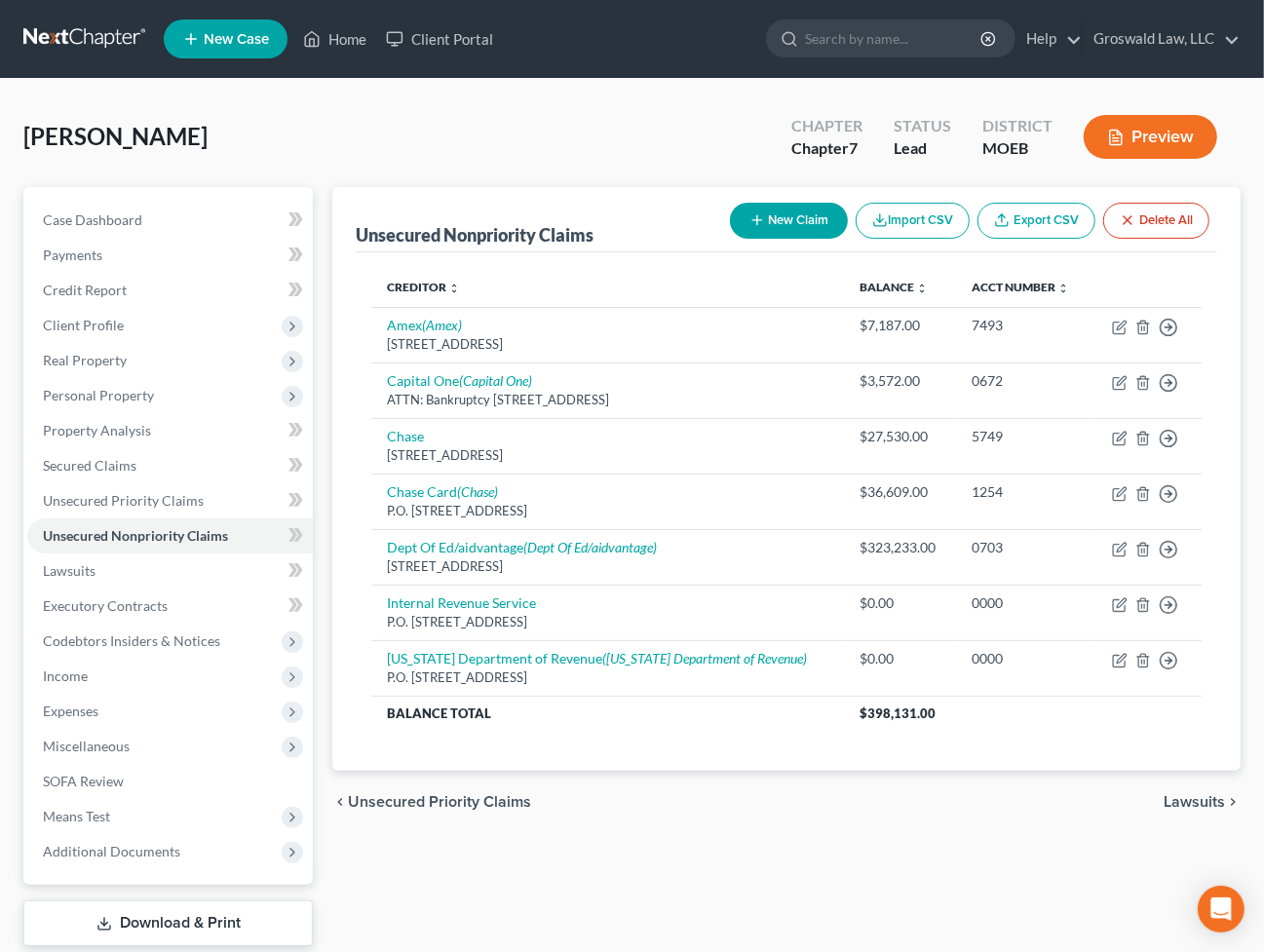
click at [760, 210] on button "New Claim" at bounding box center [789, 220] width 118 height 36
select select "0"
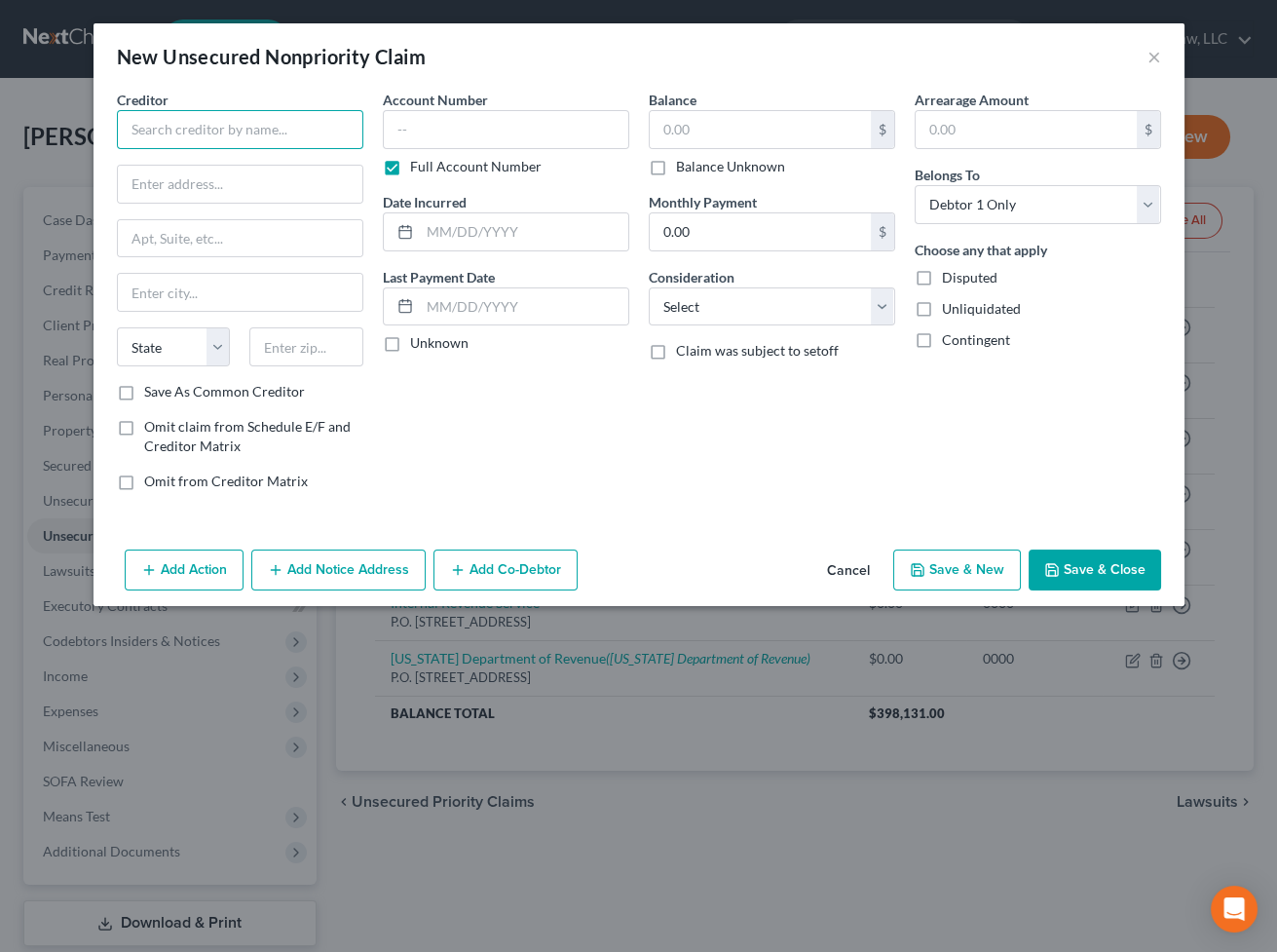
click at [220, 131] on input "text" at bounding box center [240, 129] width 247 height 39
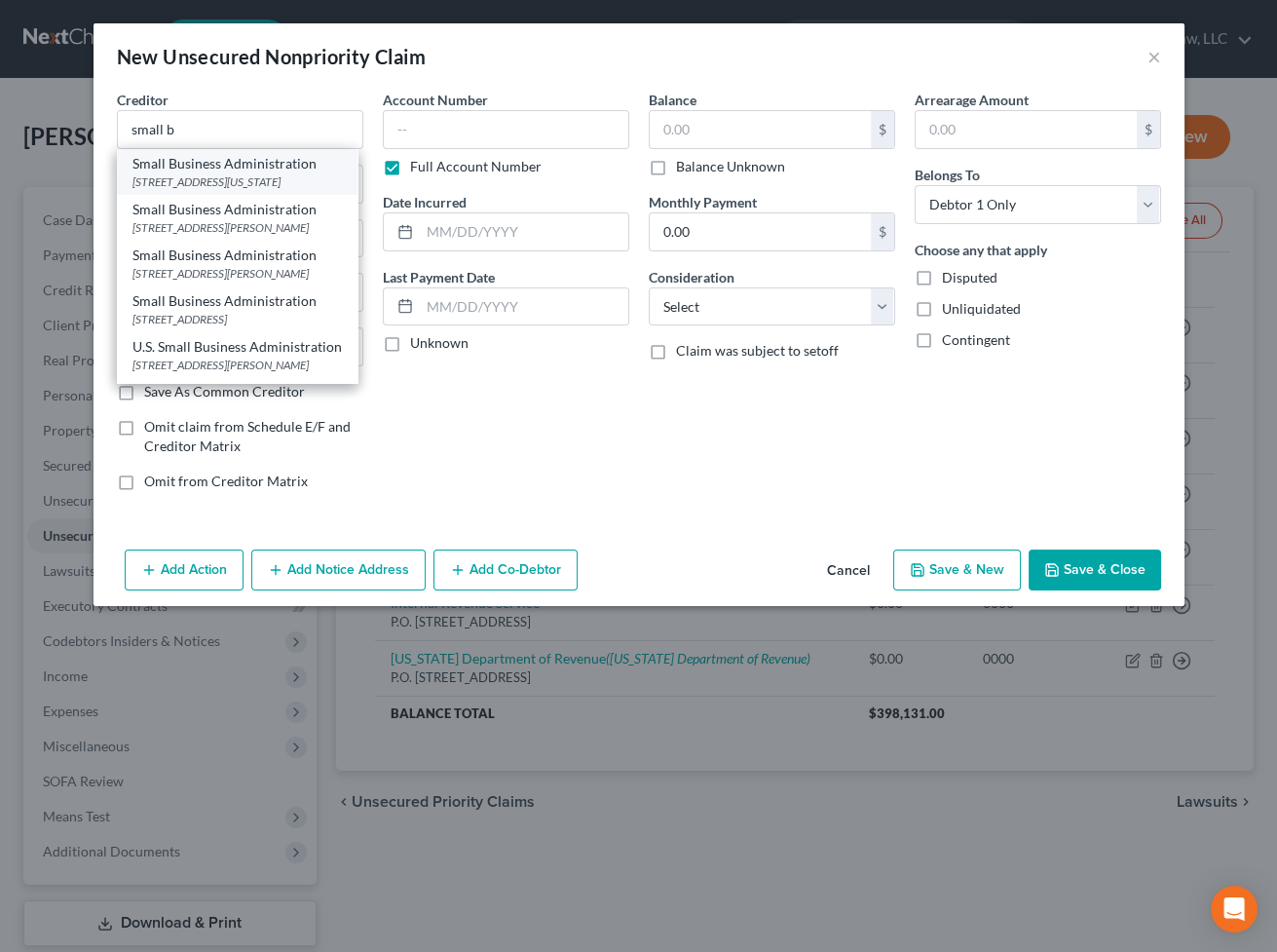
click at [276, 174] on div "[STREET_ADDRESS][US_STATE]" at bounding box center [237, 181] width 210 height 17
type input "Small Business Administration"
type input "[STREET_ADDRESS]"
type input "[US_STATE]"
select select "8"
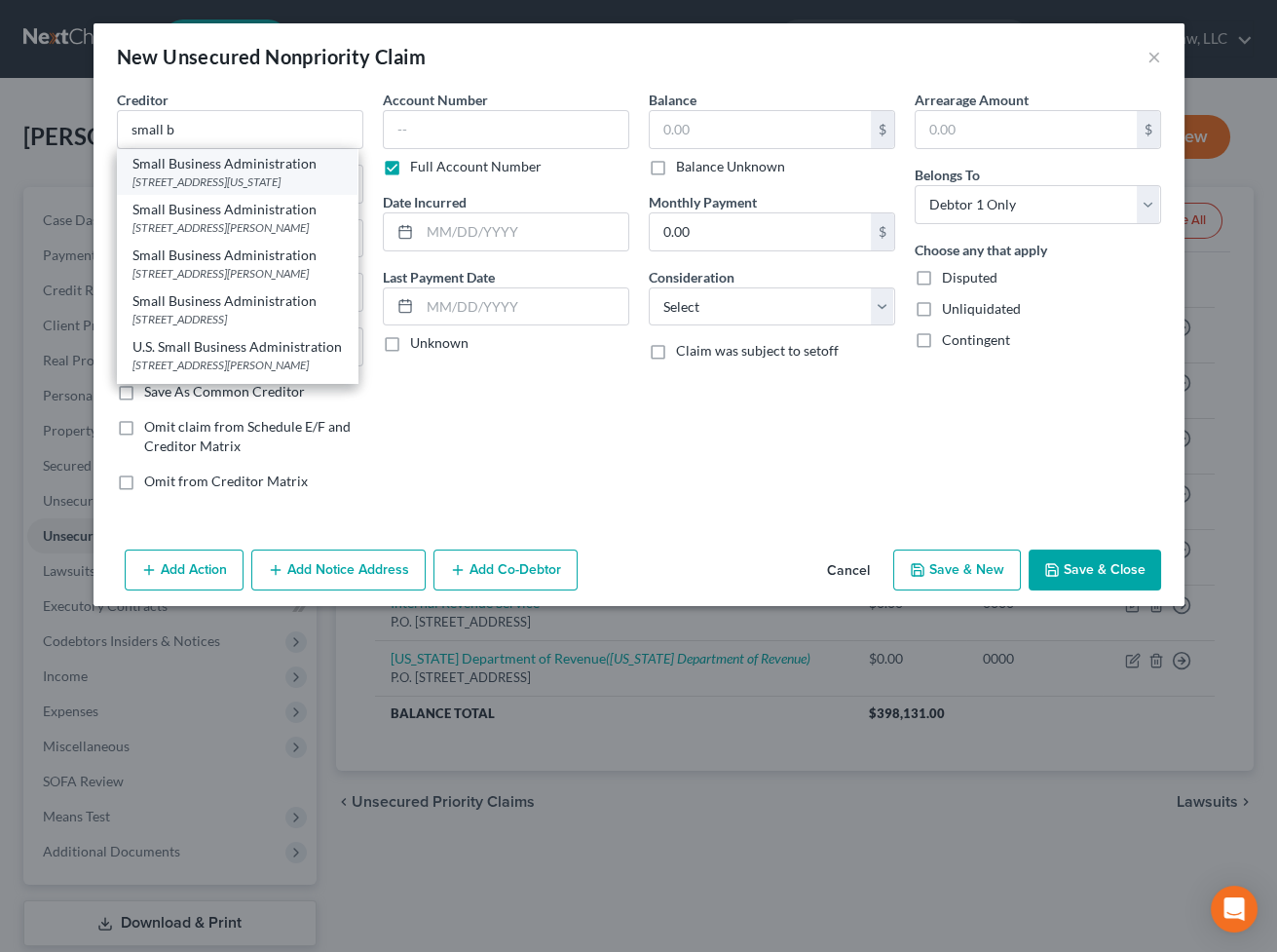
type input "20416"
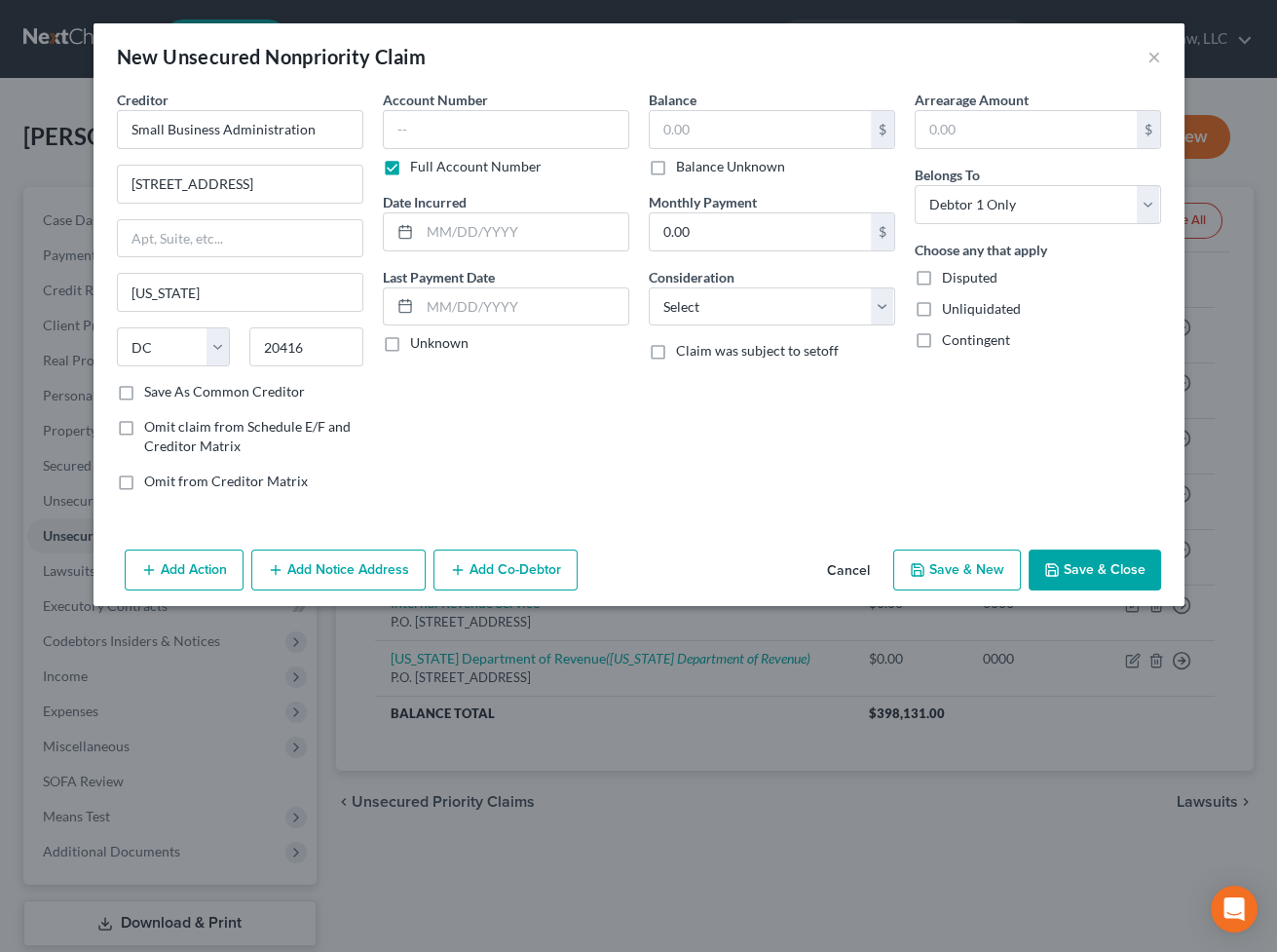
click at [330, 569] on button "Add Notice Address" at bounding box center [339, 570] width 174 height 41
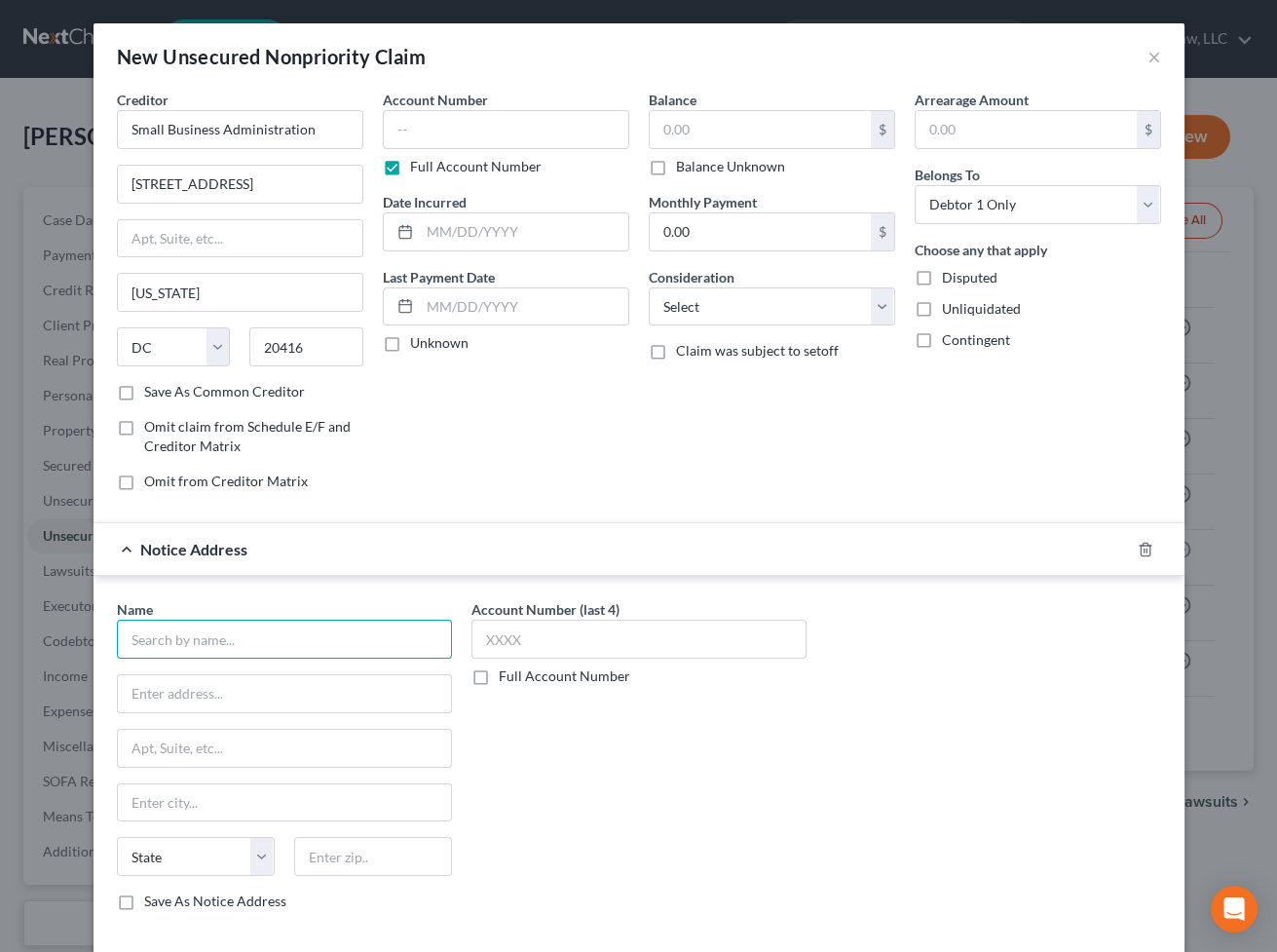
click at [240, 631] on input "text" at bounding box center [284, 640] width 335 height 39
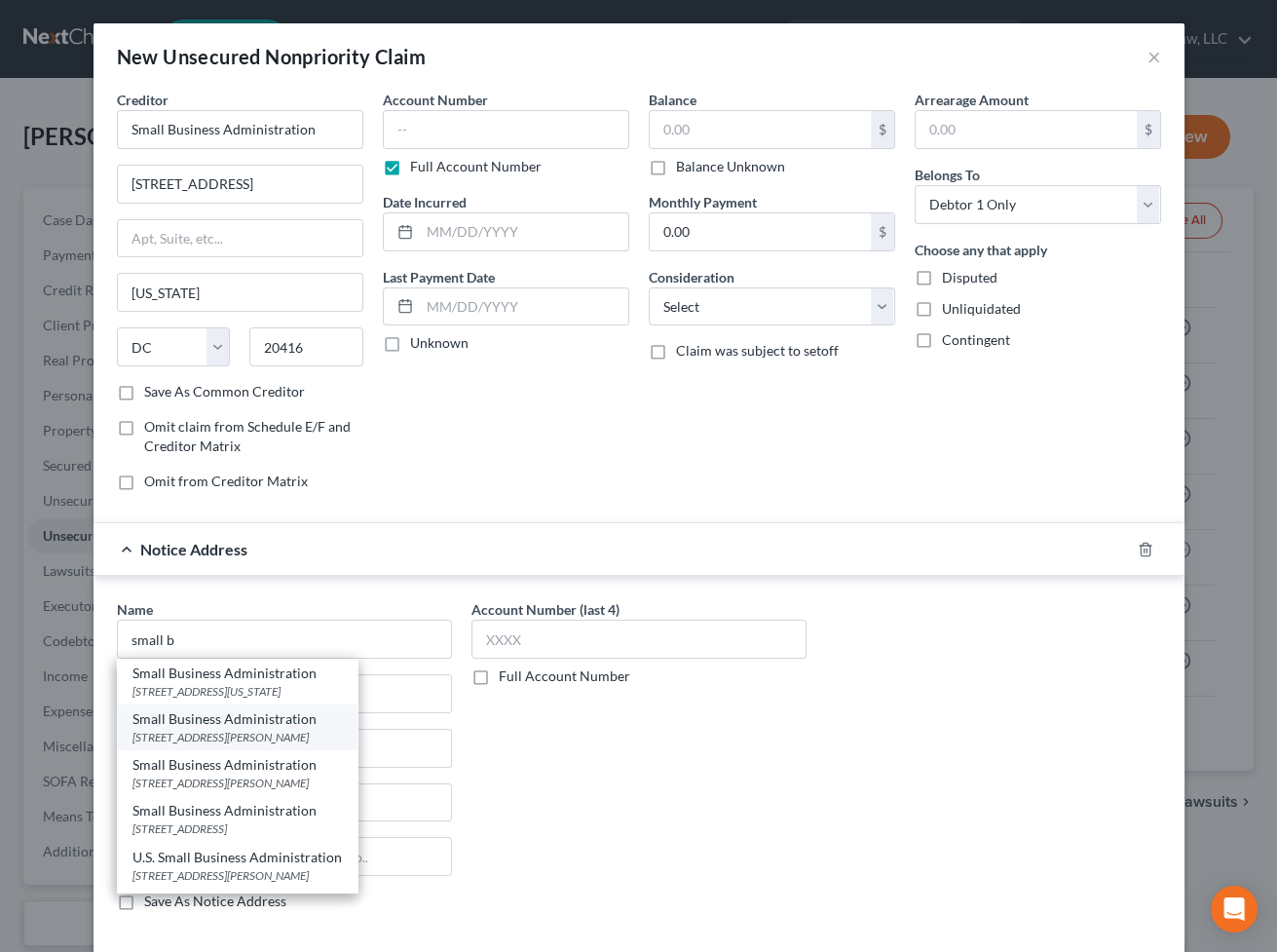
click at [248, 738] on div "[STREET_ADDRESS][PERSON_NAME]" at bounding box center [237, 737] width 210 height 17
type input "Small Business Administration"
type input "[STREET_ADDRESS][PERSON_NAME]"
type input "[GEOGRAPHIC_DATA]"
select select "45"
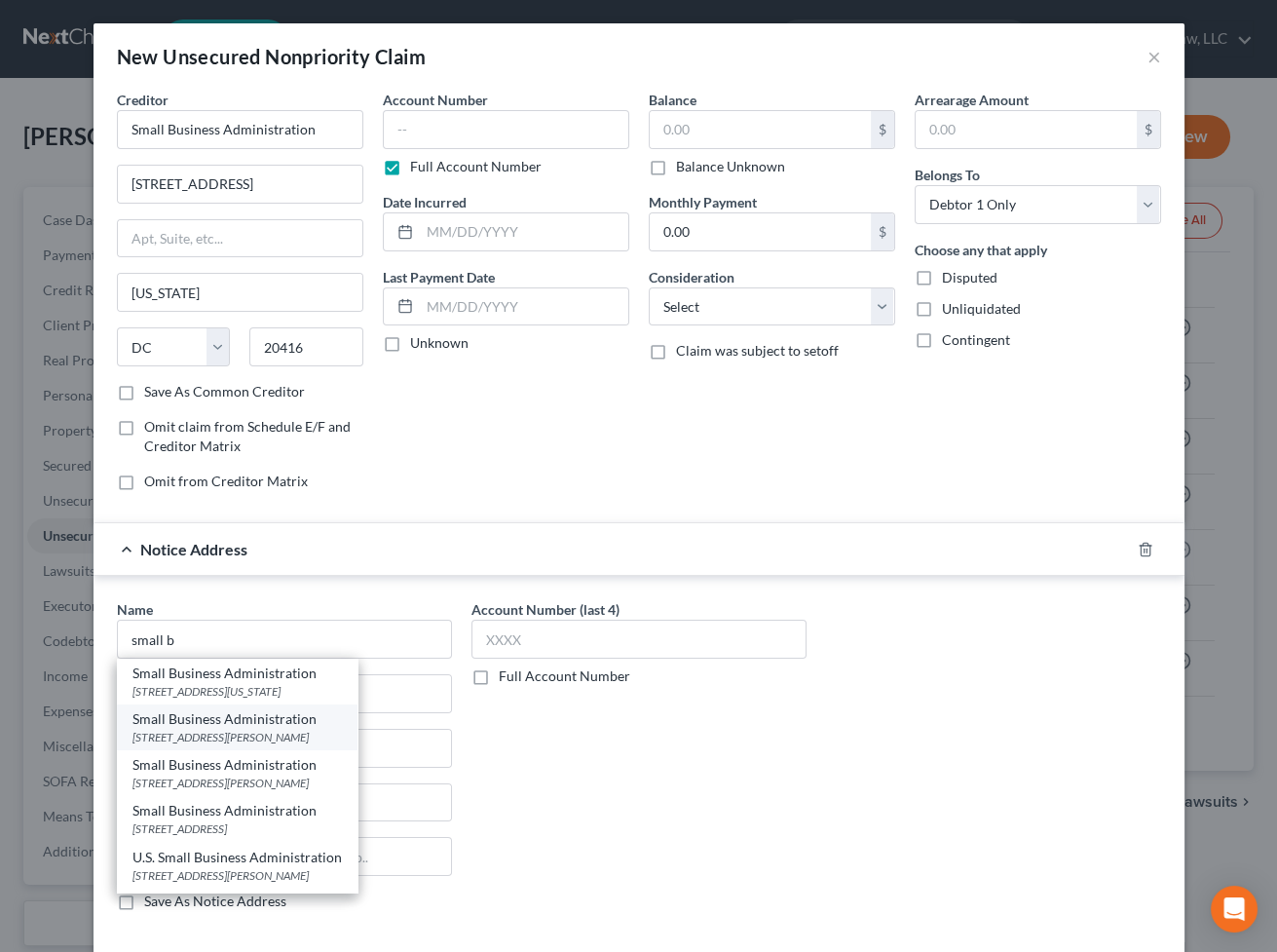
type input "79925"
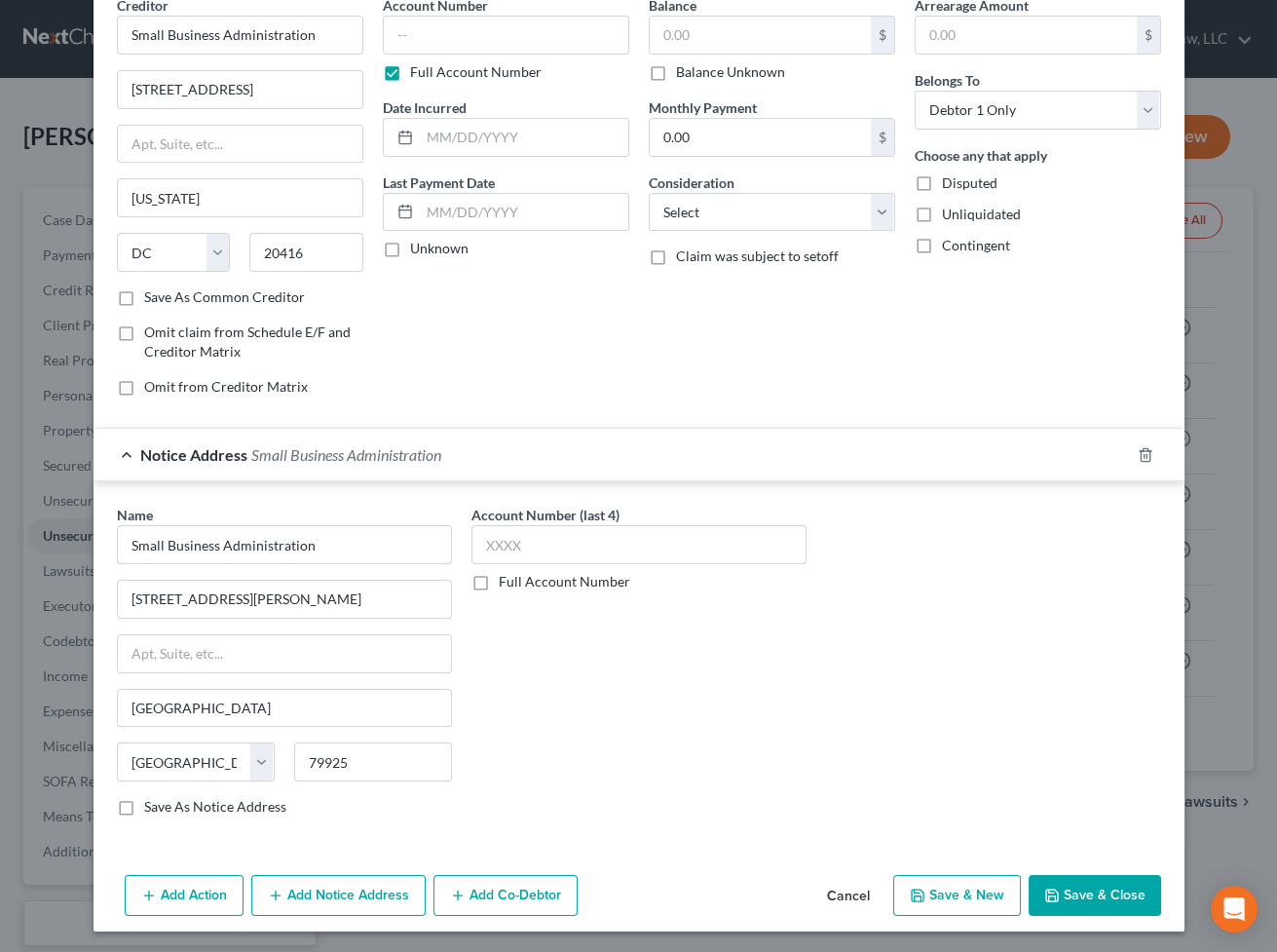
click at [373, 821] on button "Add Notice Address" at bounding box center [339, 895] width 174 height 41
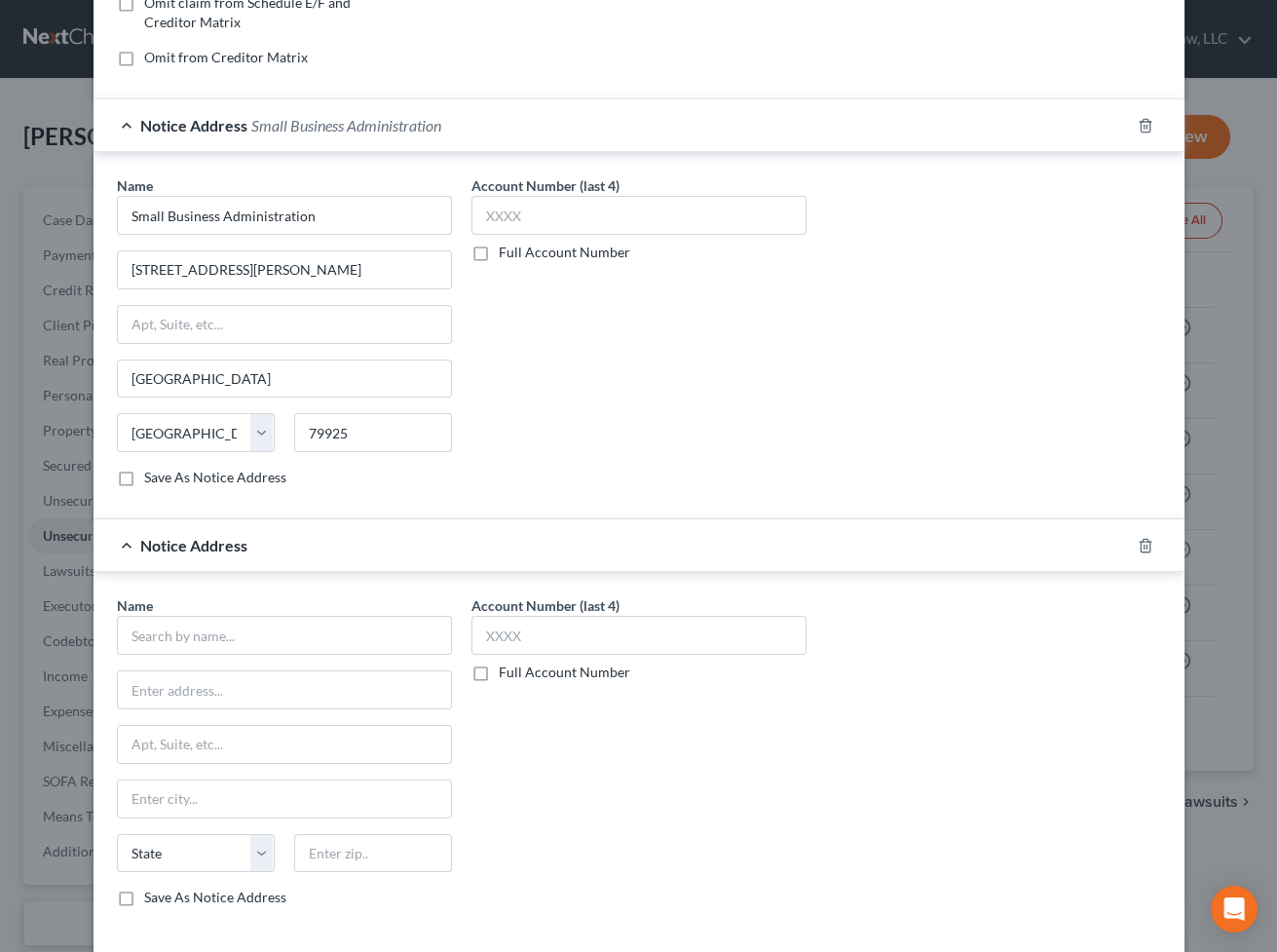
scroll to position [449, 0]
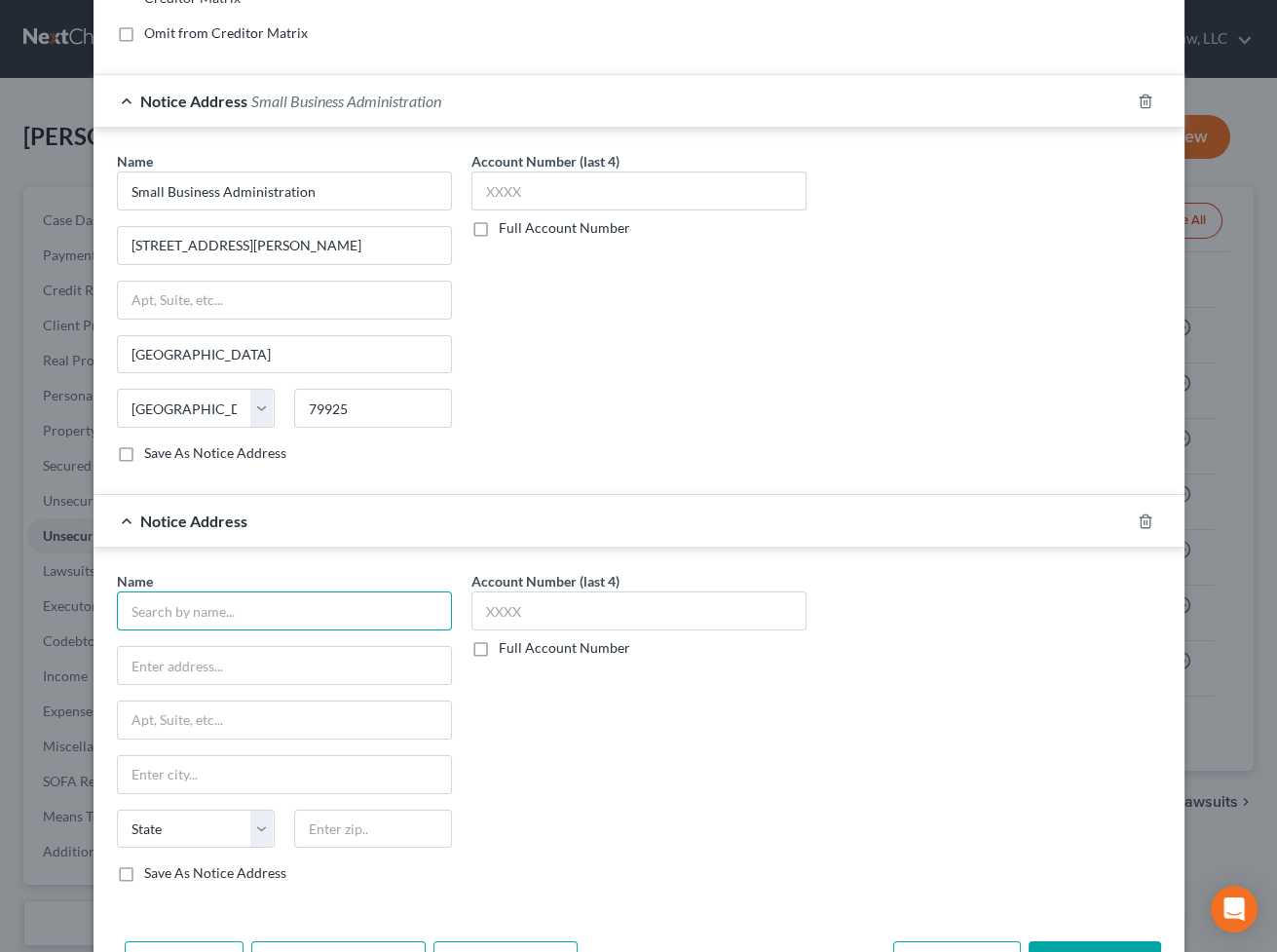
drag, startPoint x: 213, startPoint y: 598, endPoint x: 223, endPoint y: 563, distance: 36.4
click at [215, 592] on input "text" at bounding box center [284, 611] width 335 height 39
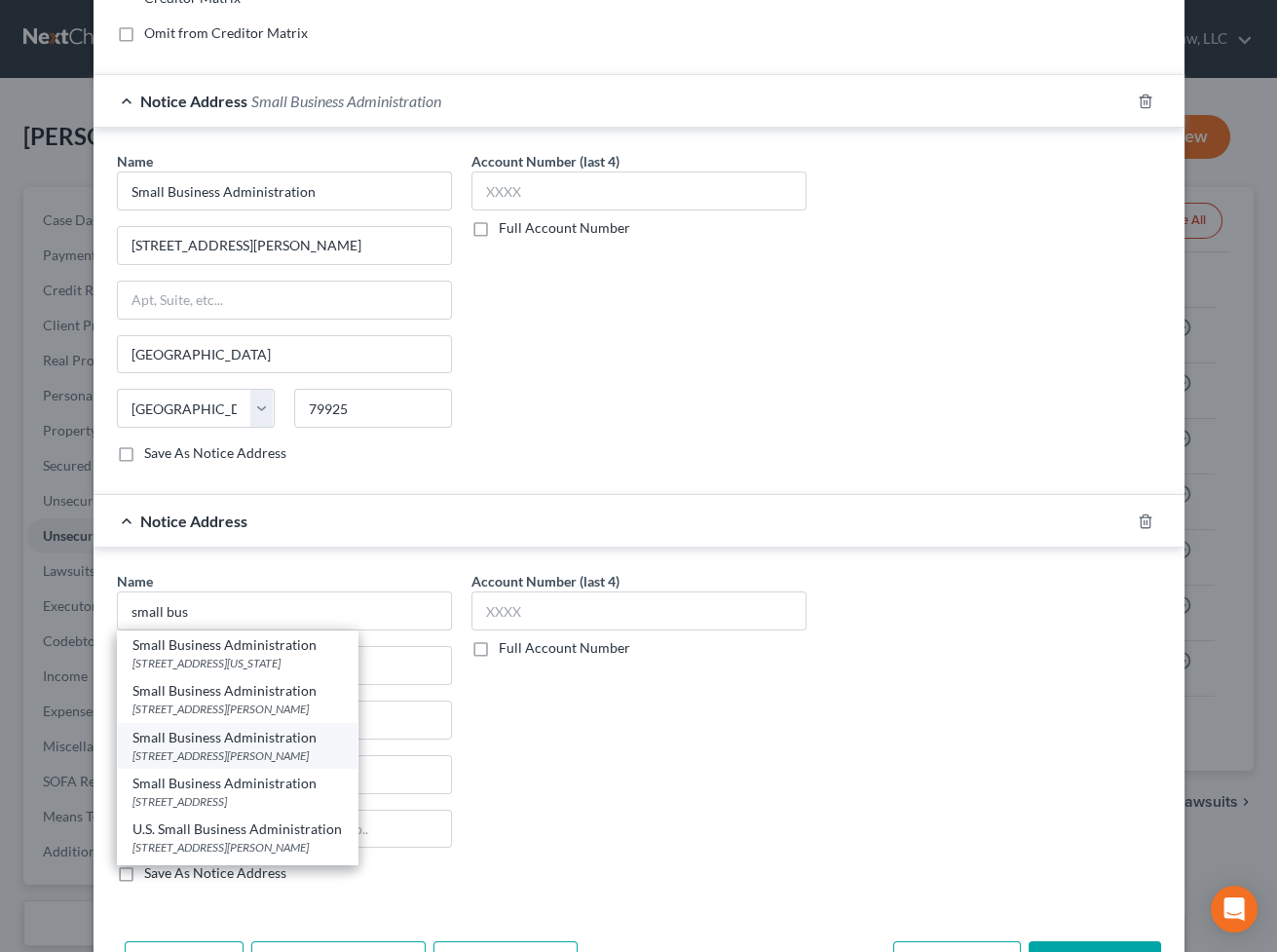
click at [264, 747] on div "[STREET_ADDRESS][PERSON_NAME]" at bounding box center [237, 755] width 210 height 17
type input "Small Business Administration"
type input "[STREET_ADDRESS][PERSON_NAME]"
type input "Santa [PERSON_NAME]"
select select "4"
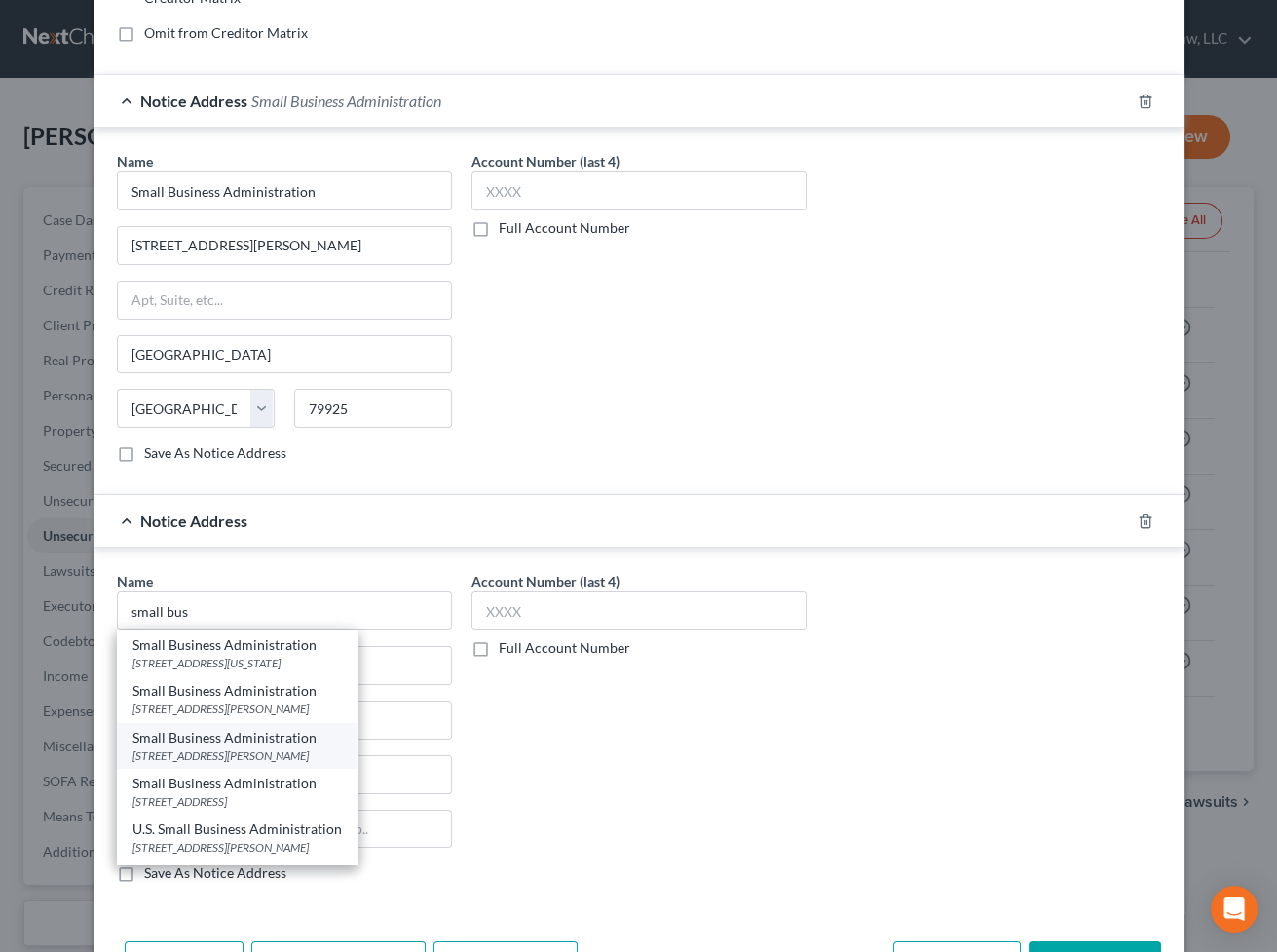
type input "92701"
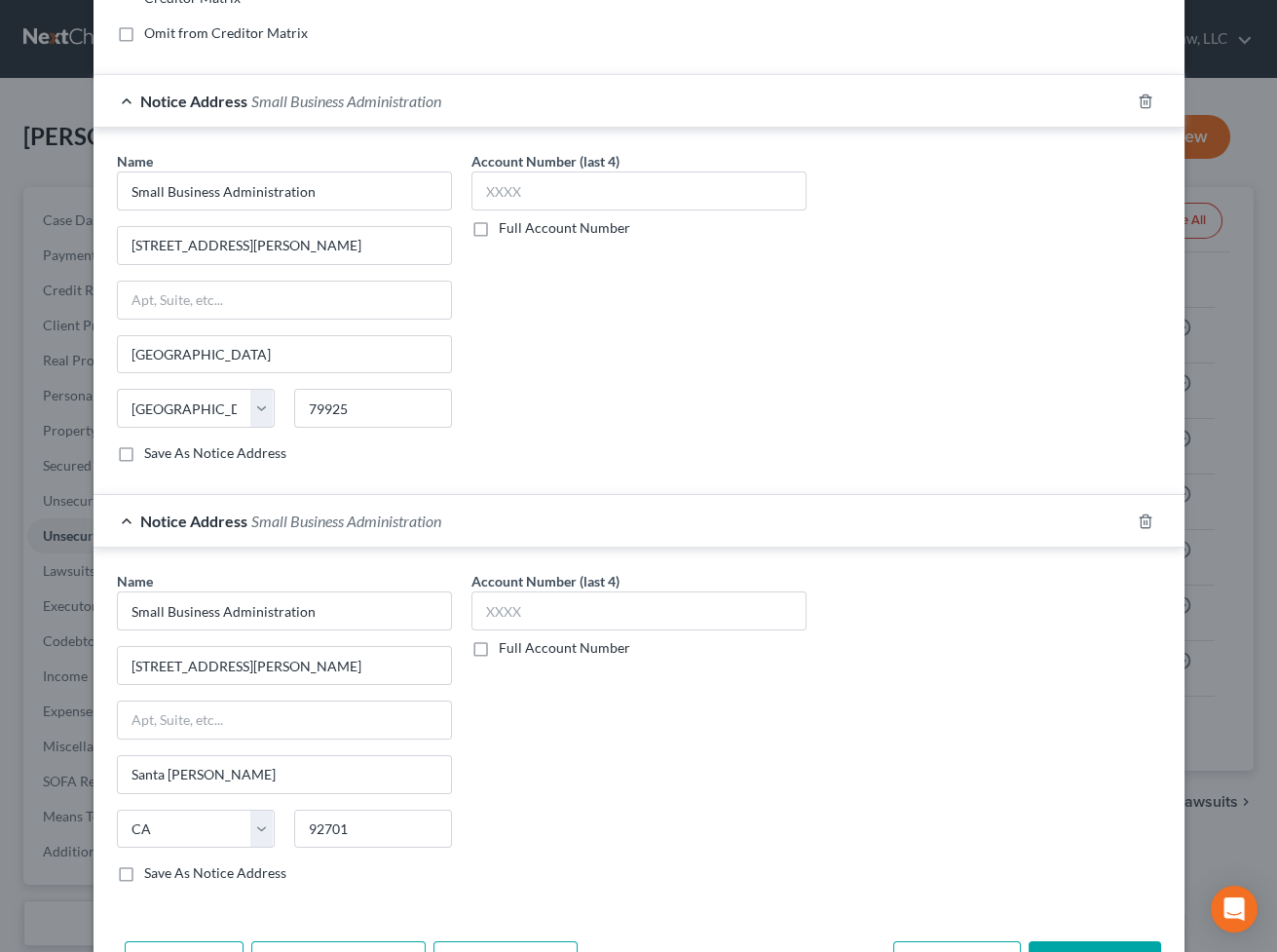
scroll to position [513, 0]
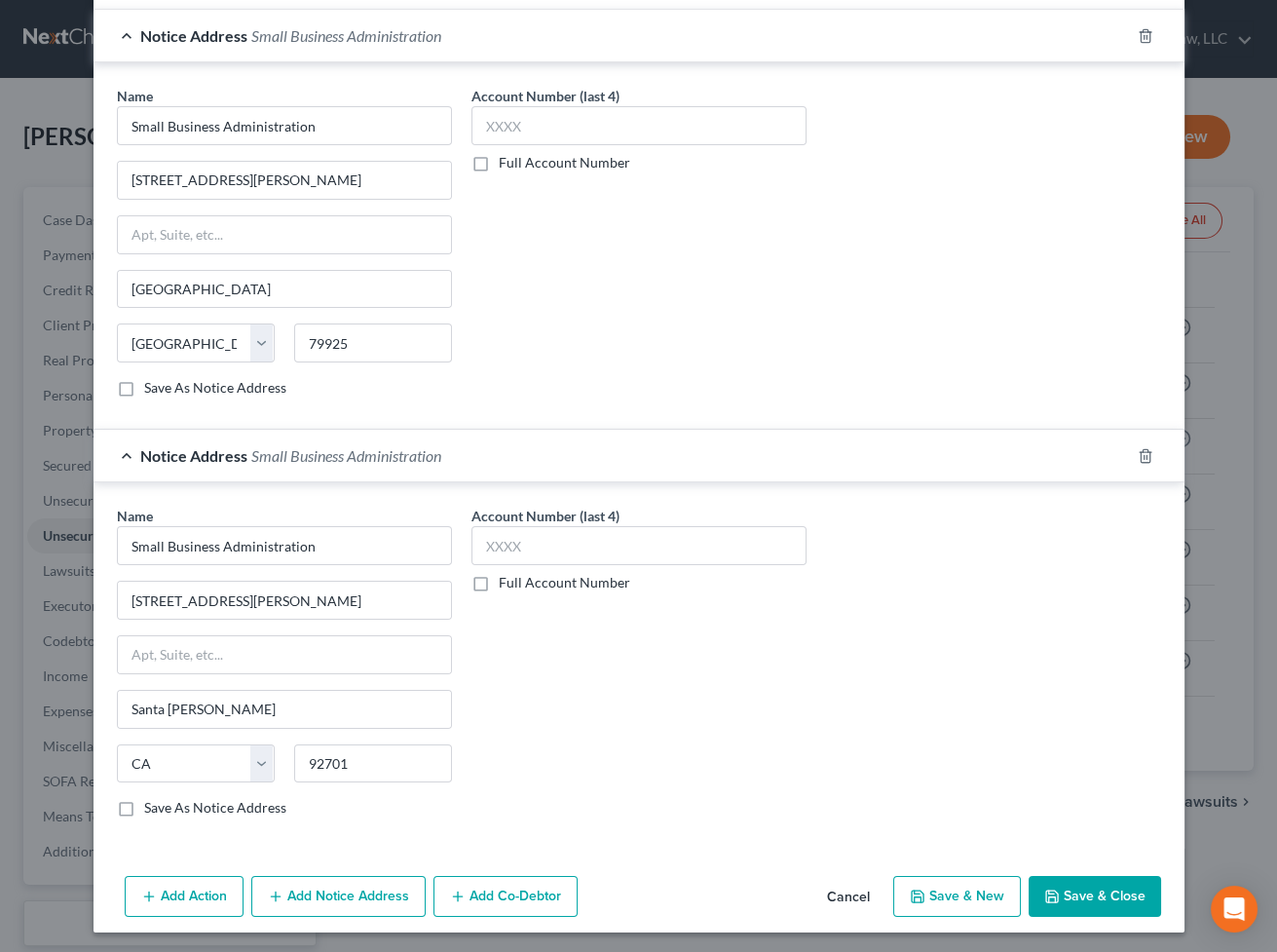
click at [337, 821] on button "Add Notice Address" at bounding box center [339, 896] width 174 height 41
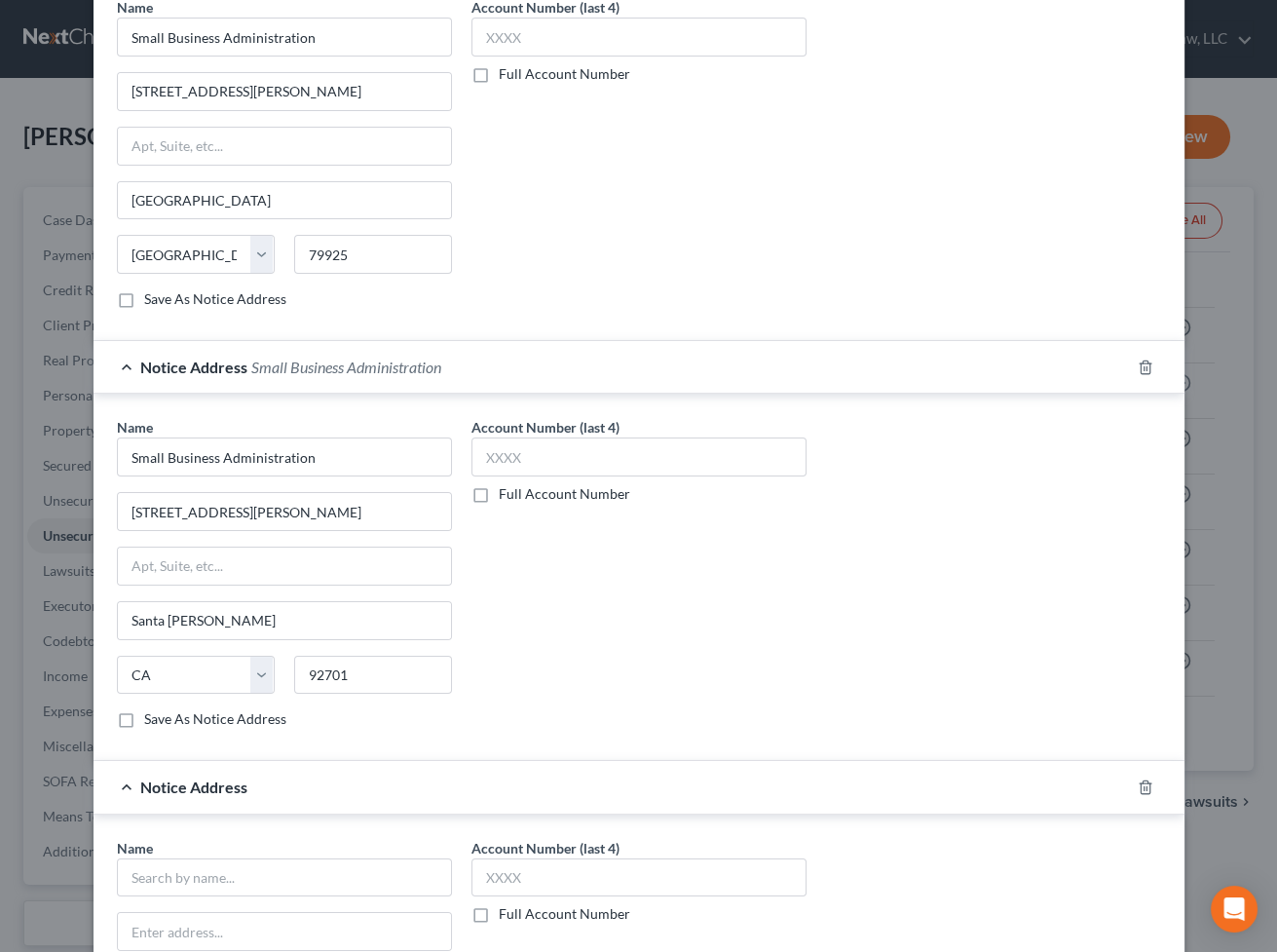
scroll to position [780, 0]
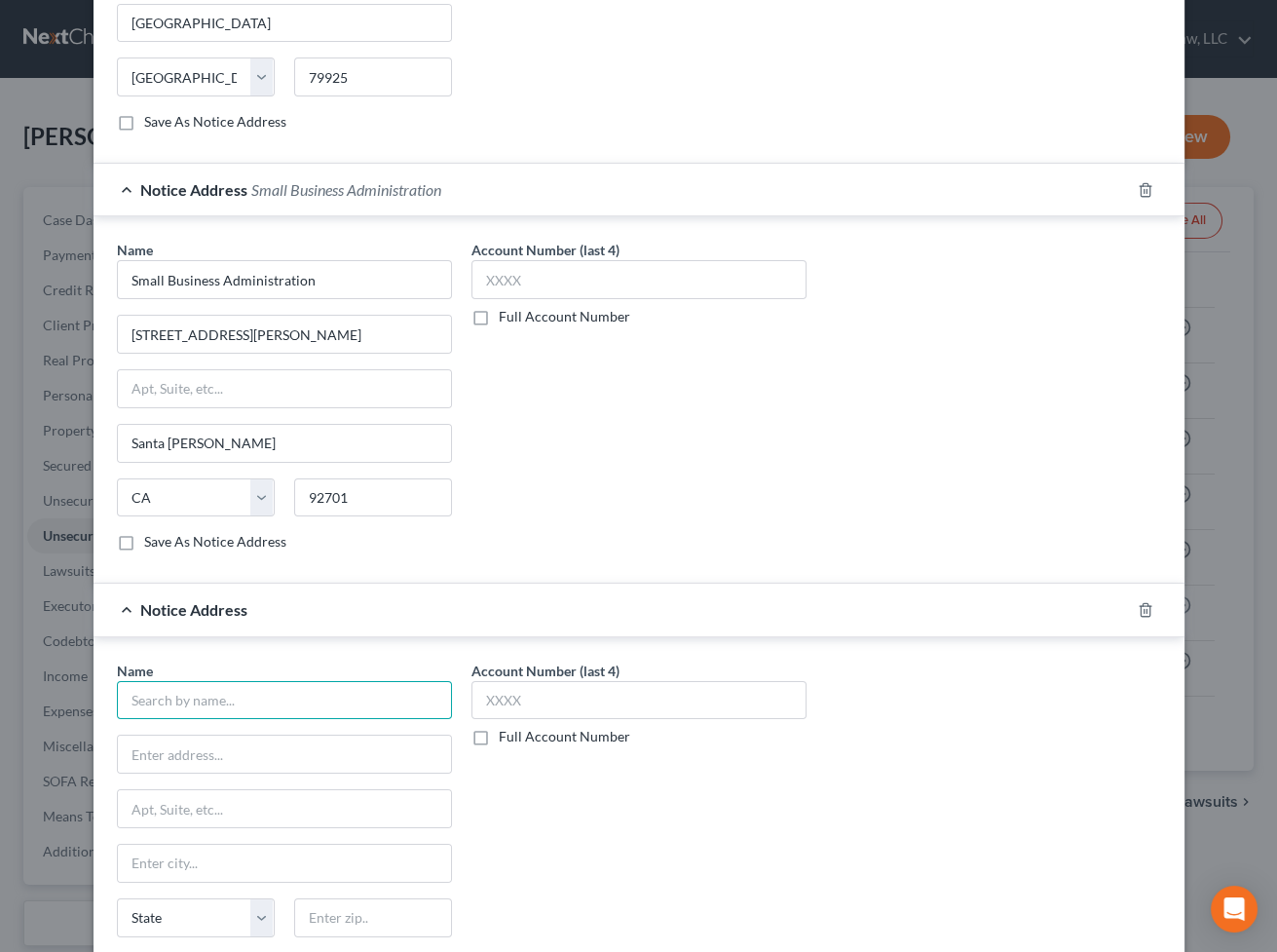
click at [223, 689] on input "text" at bounding box center [284, 700] width 335 height 39
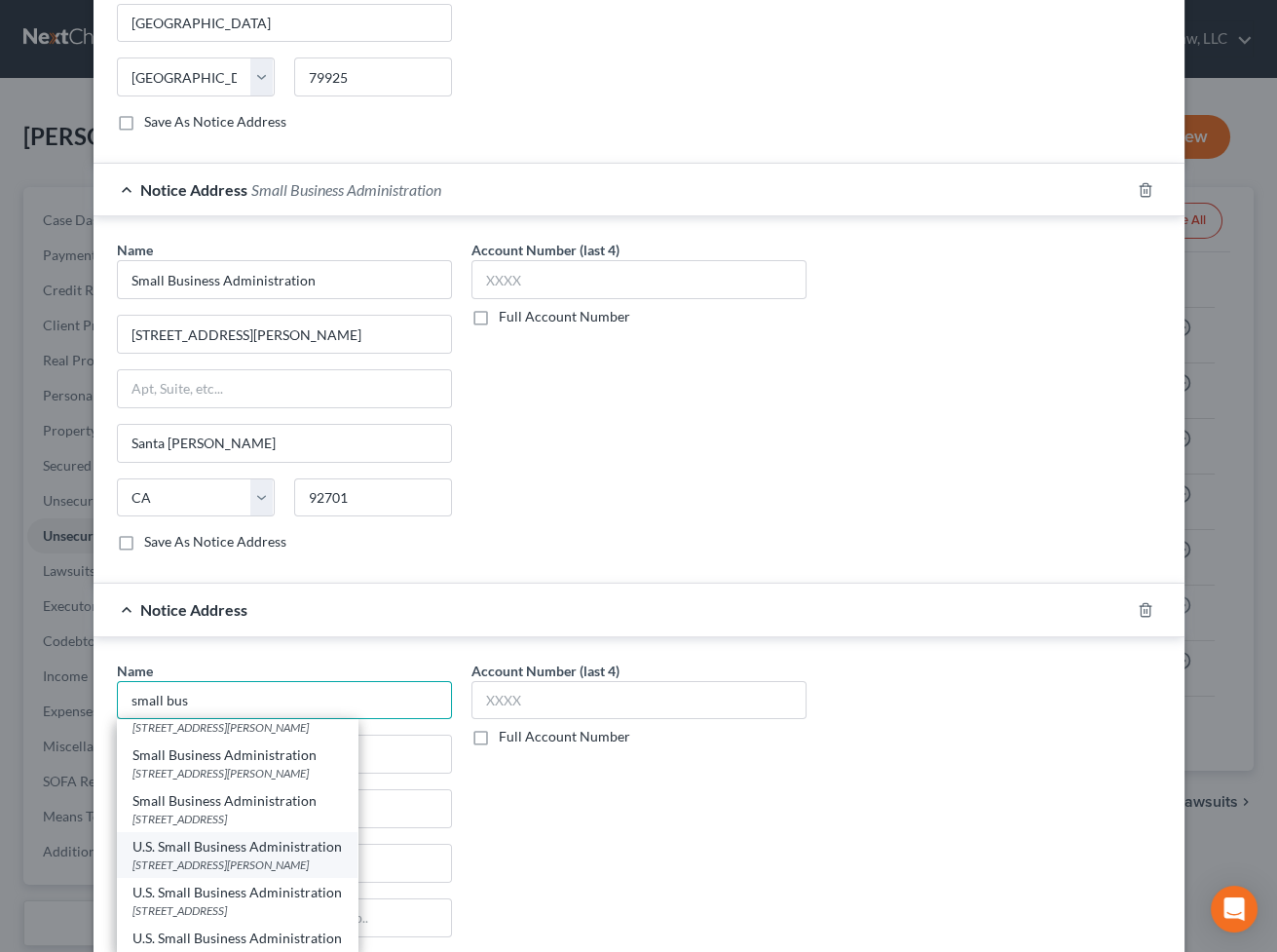
scroll to position [45, 0]
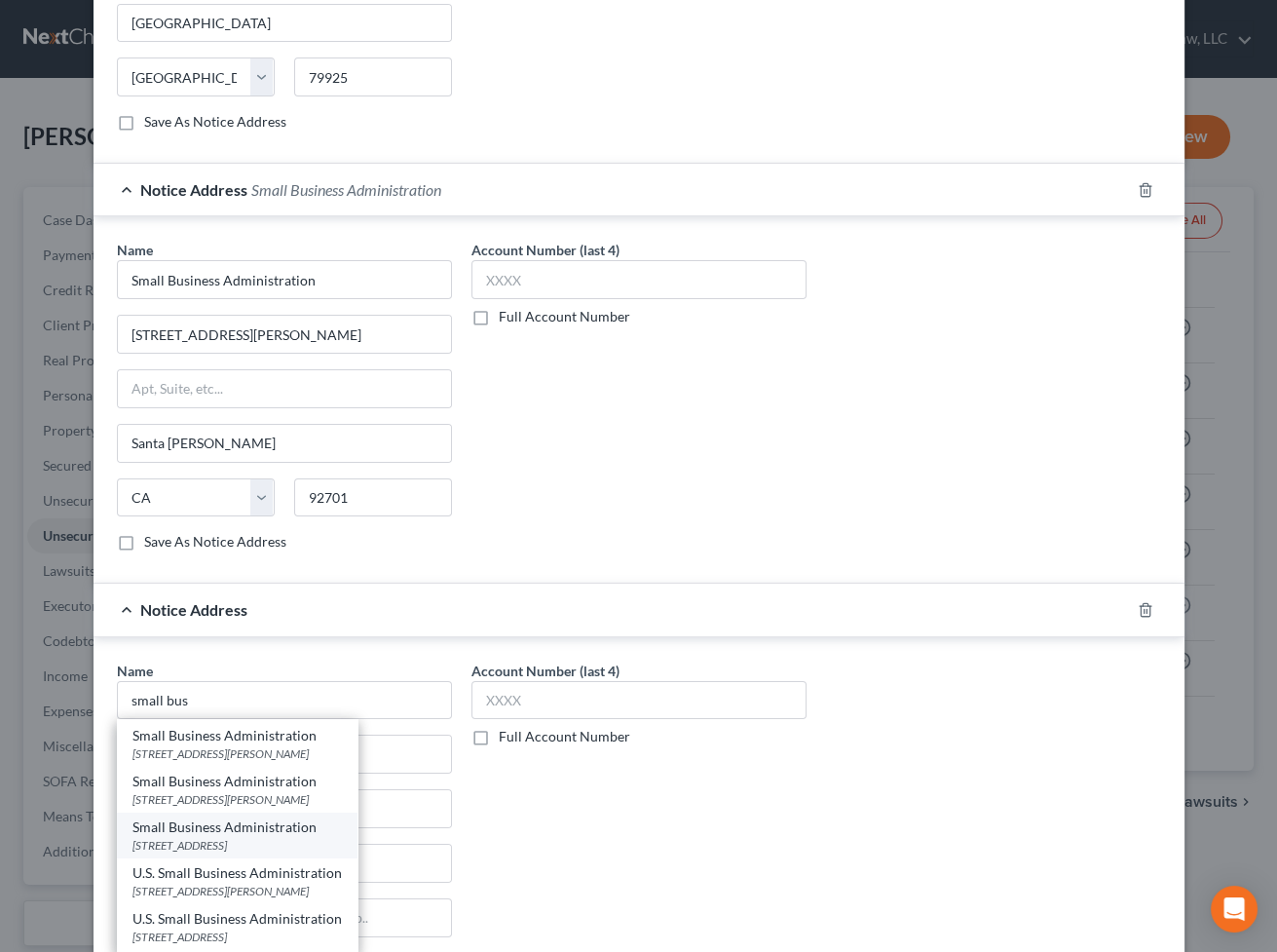
click at [260, 821] on div "[STREET_ADDRESS]" at bounding box center [237, 845] width 210 height 17
type input "Small Business Administration"
type input "[STREET_ADDRESS]"
type input "[GEOGRAPHIC_DATA]"
select select "45"
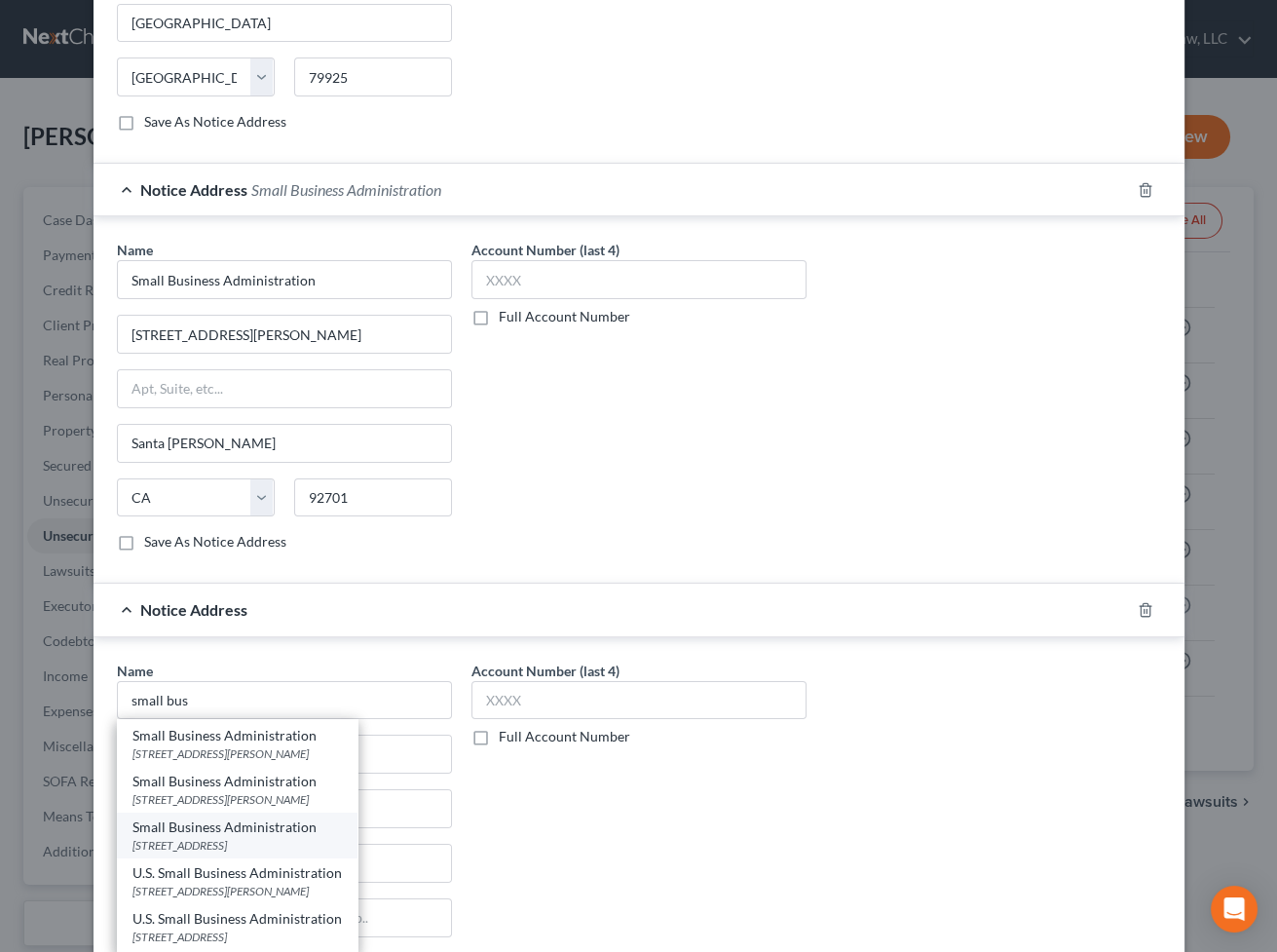
type input "76155"
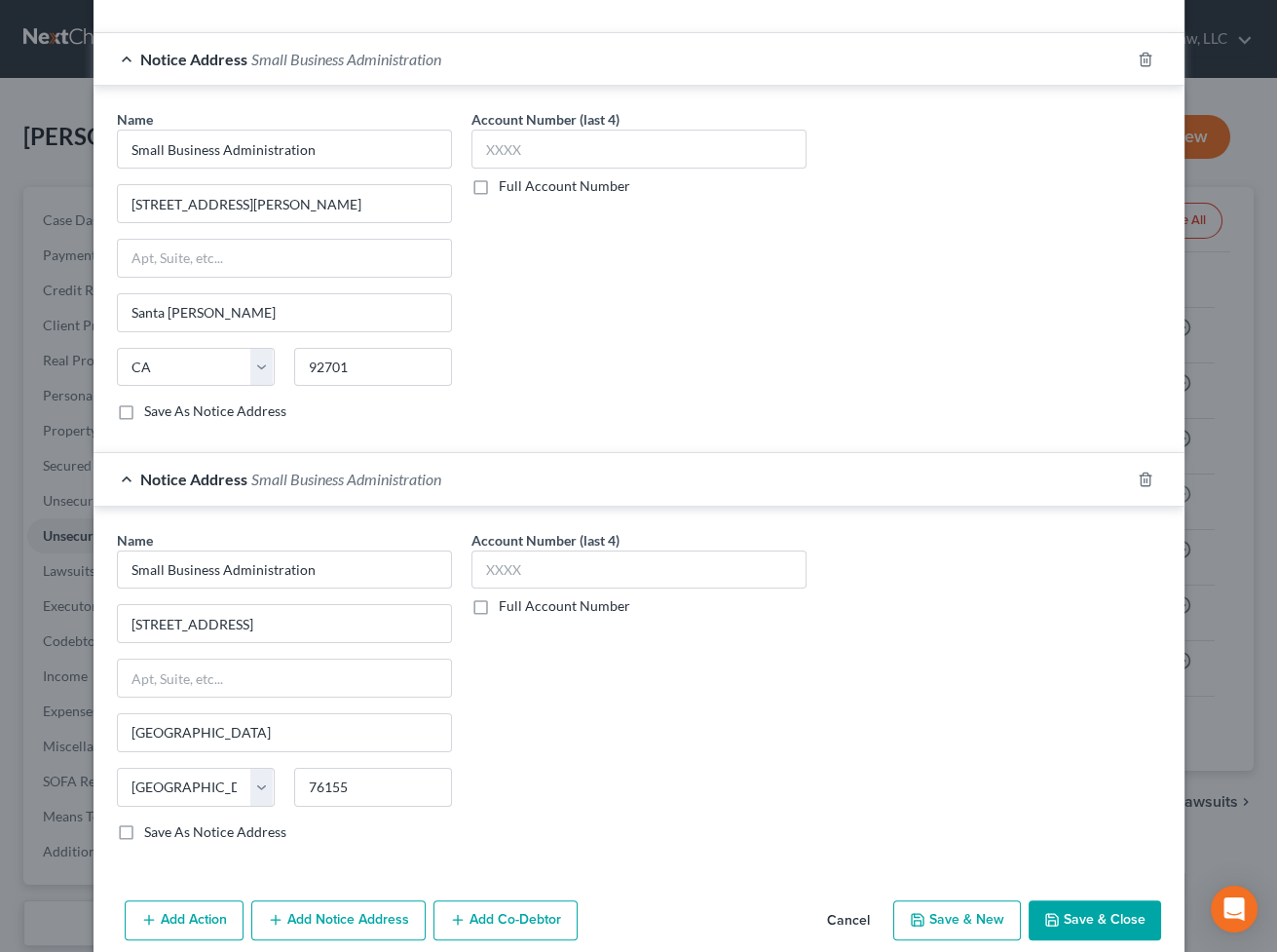
scroll to position [932, 0]
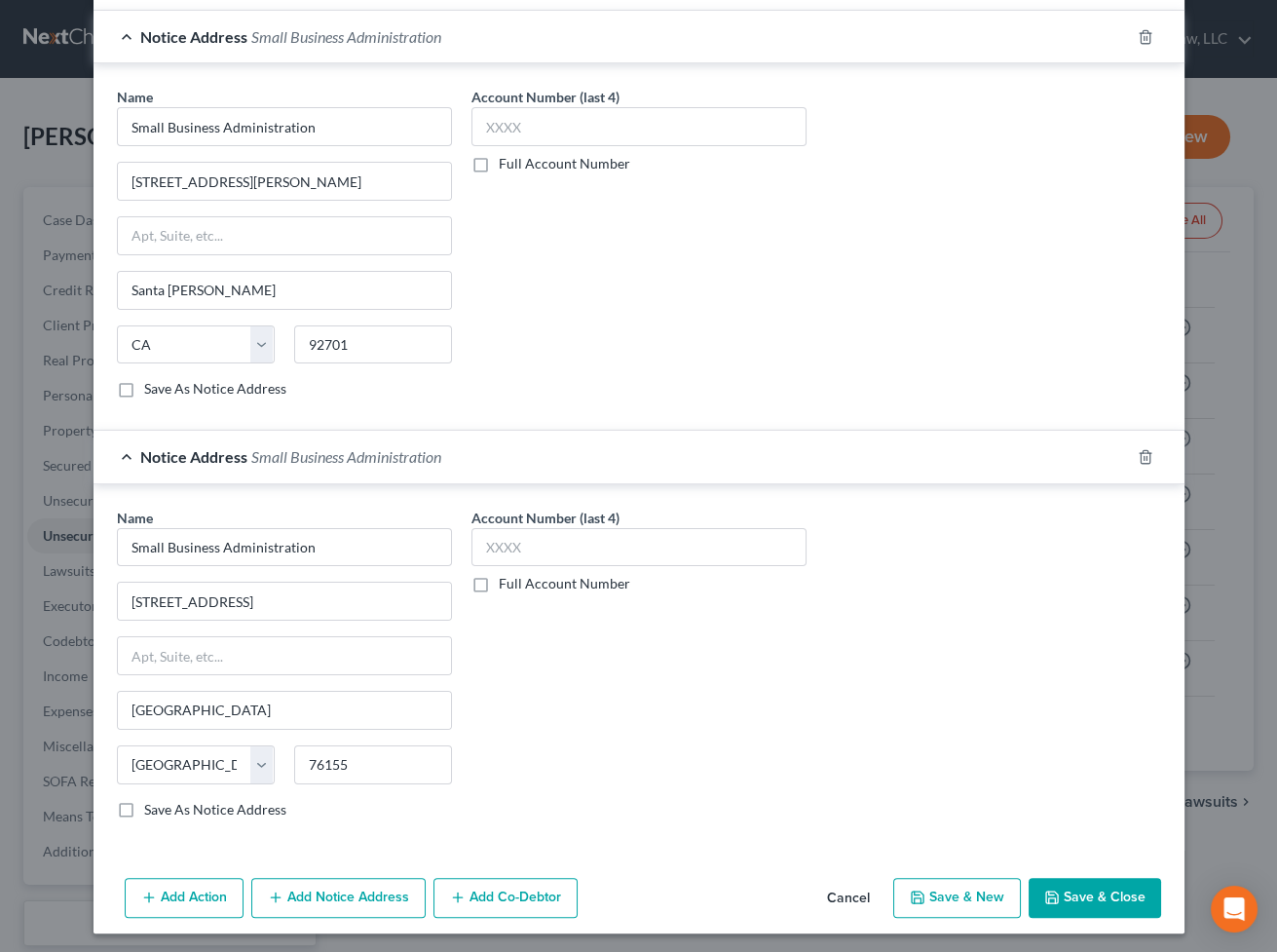
click at [351, 821] on button "Add Notice Address" at bounding box center [339, 898] width 174 height 41
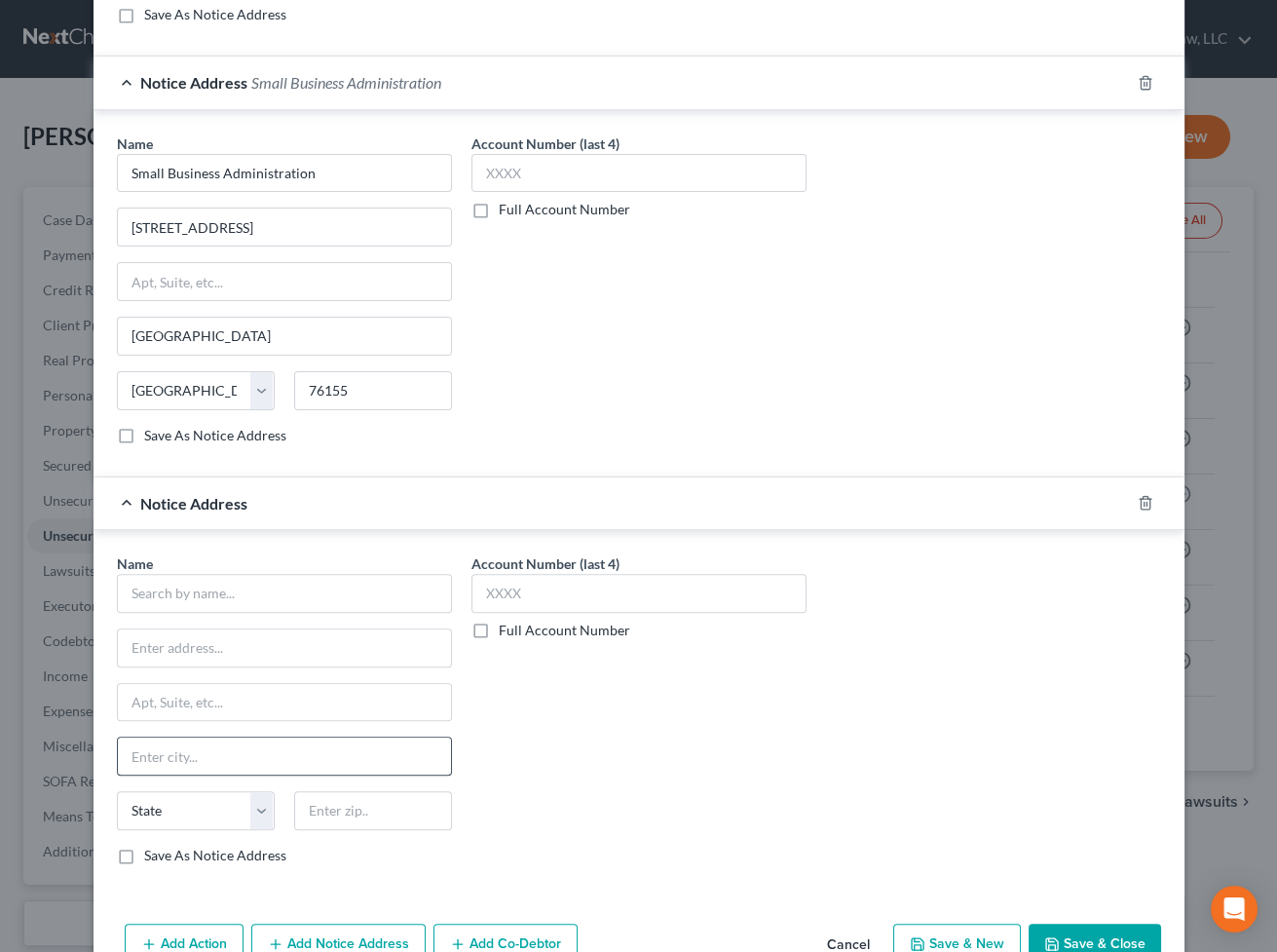
scroll to position [1352, 0]
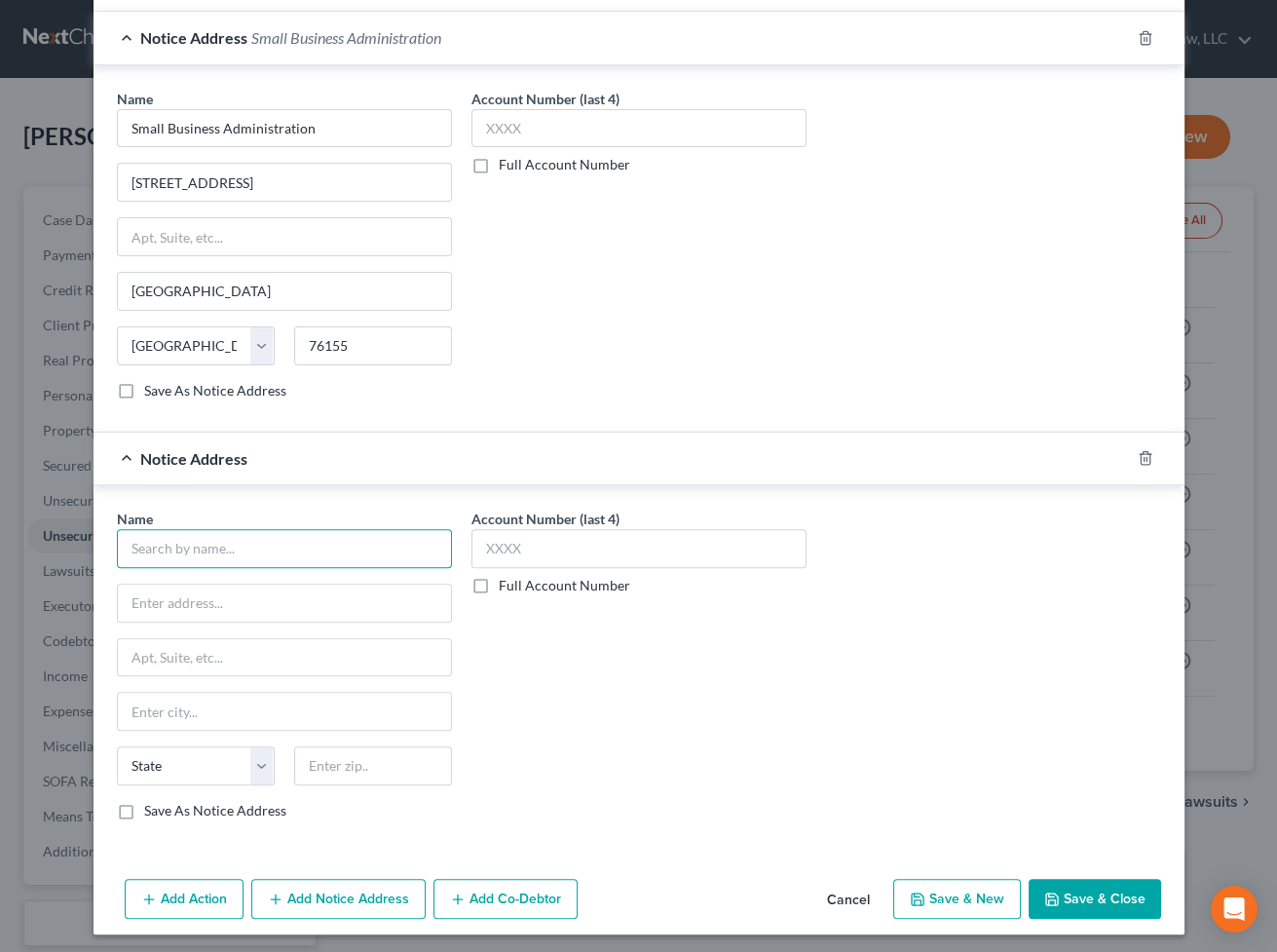
click at [221, 529] on input "text" at bounding box center [284, 548] width 335 height 39
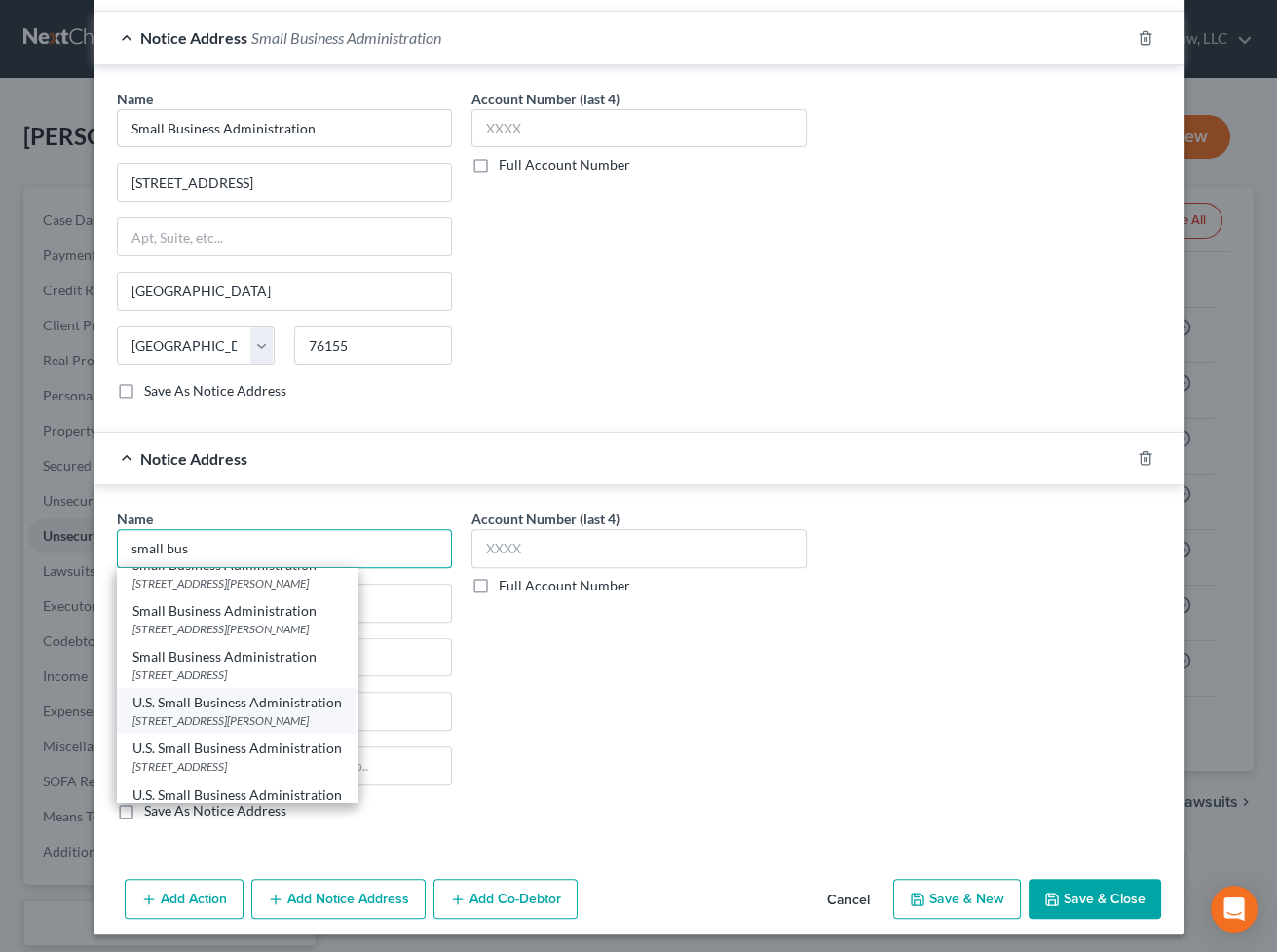
scroll to position [133, 0]
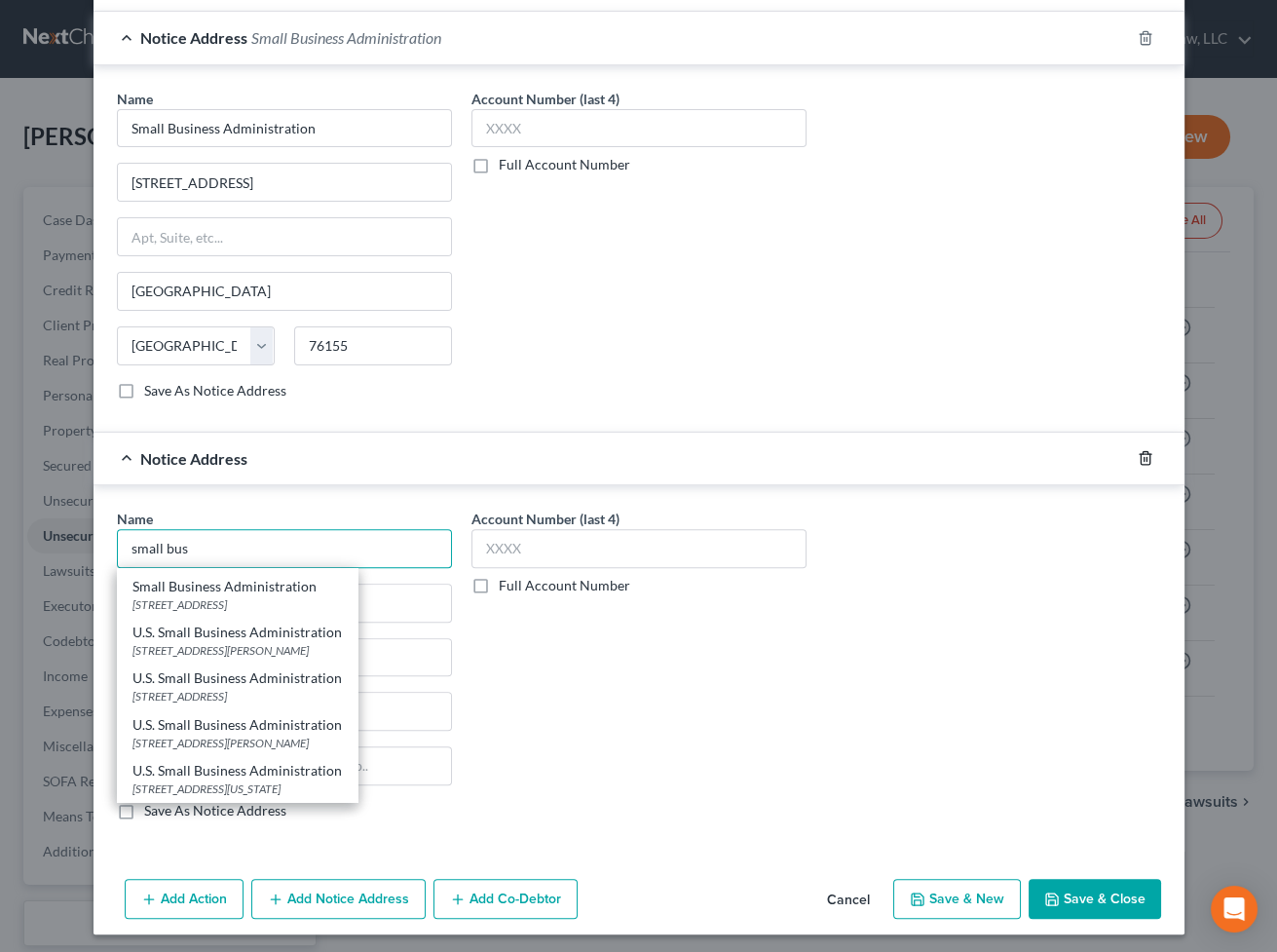
type input "small bus"
click at [1143, 457] on icon "button" at bounding box center [1145, 458] width 9 height 13
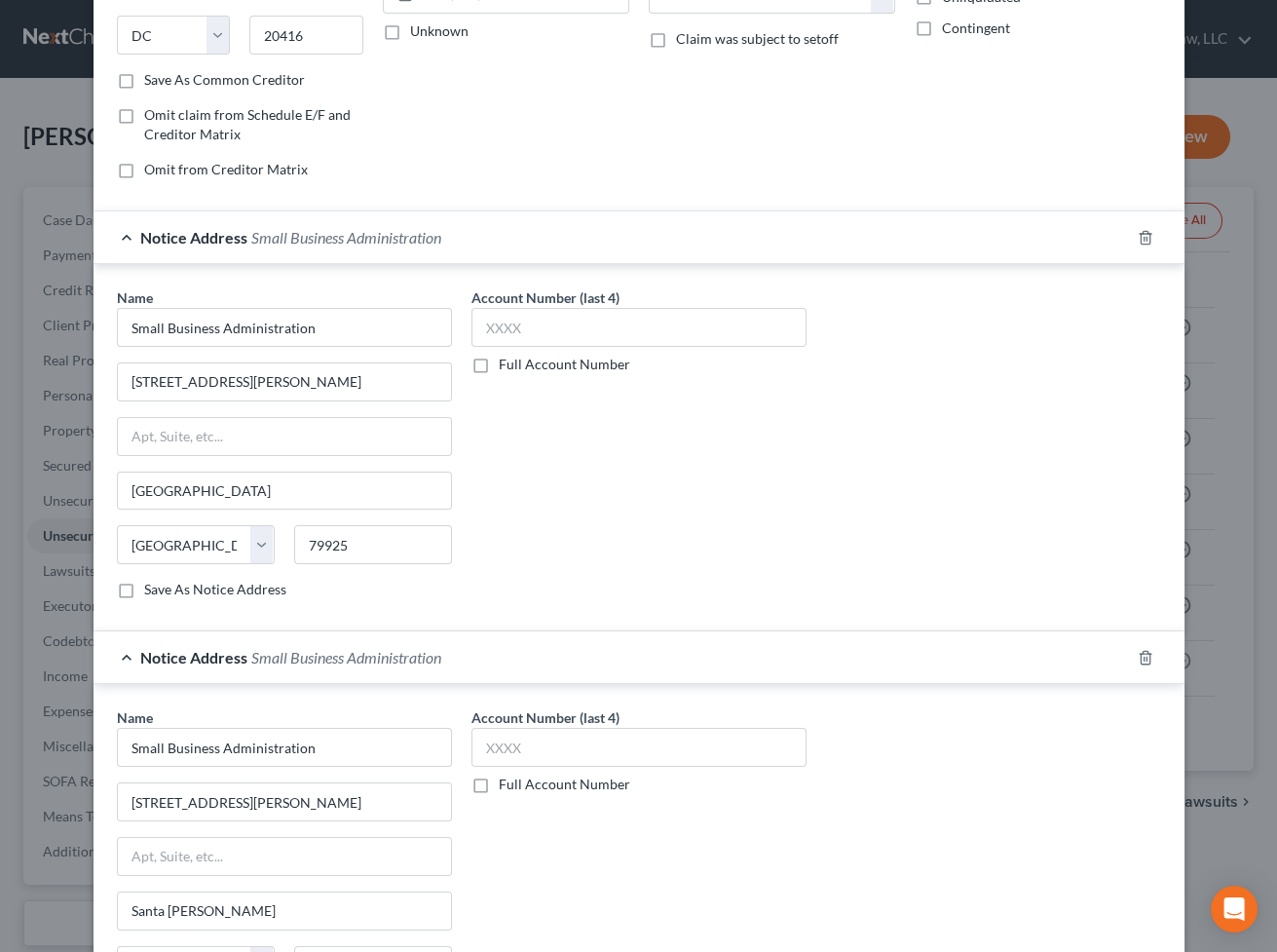
scroll to position [0, 0]
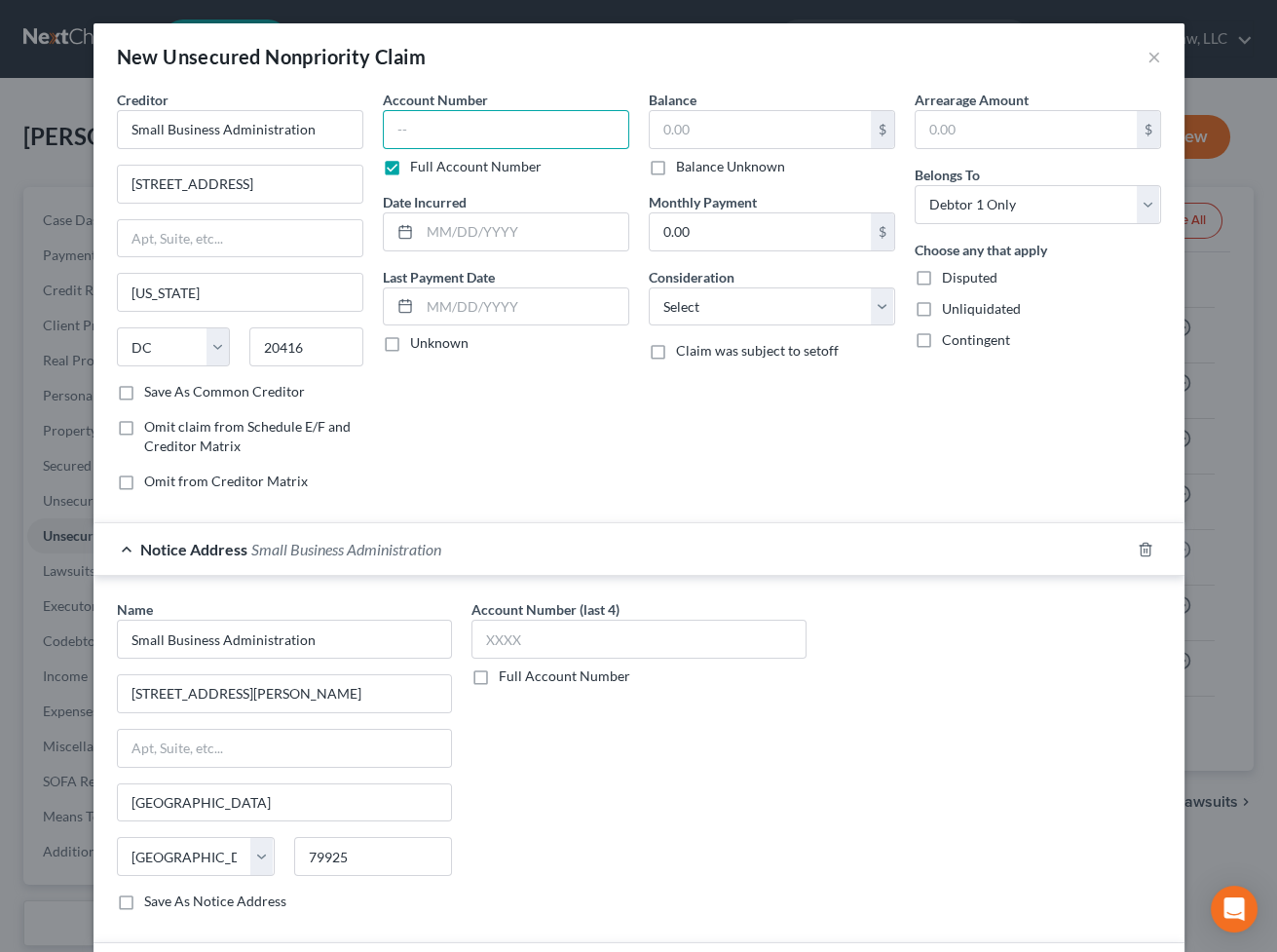
click at [534, 119] on input "text" at bounding box center [506, 129] width 247 height 39
type input "7807"
type input "2020"
type input "500,000"
select select "14"
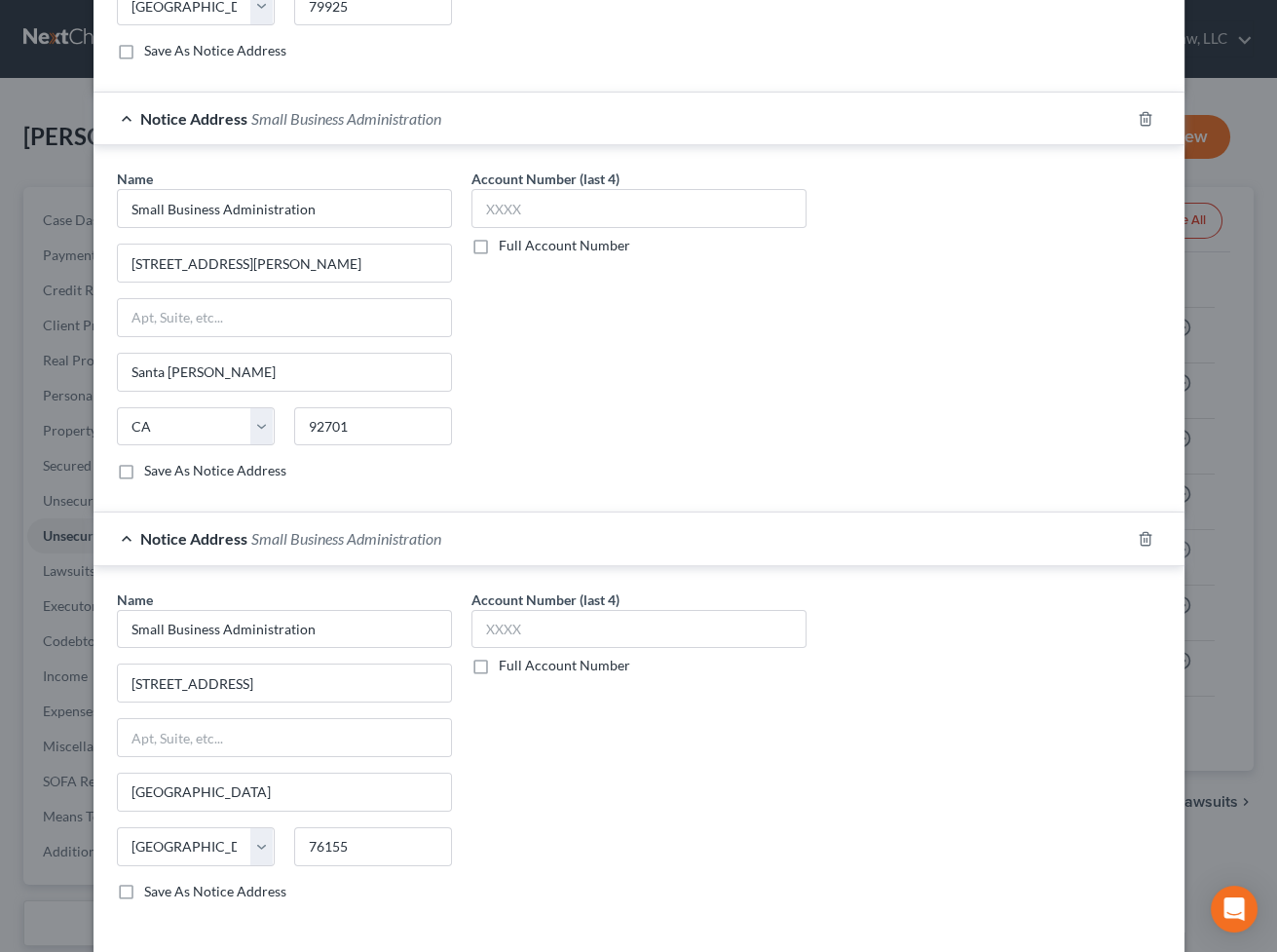
scroll to position [932, 0]
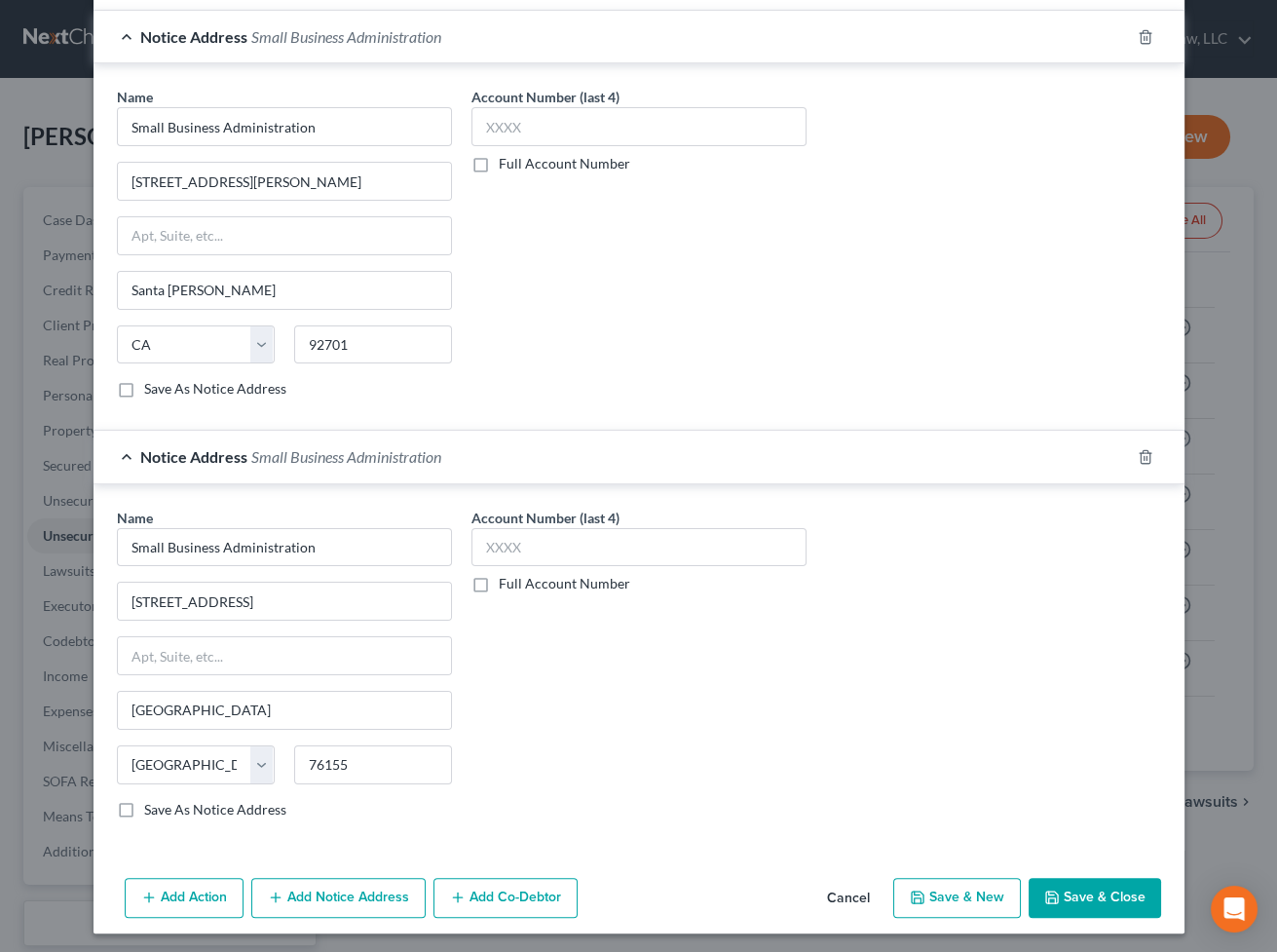
type input "small business loan"
click at [1098, 821] on button "Save & Close" at bounding box center [1095, 898] width 132 height 41
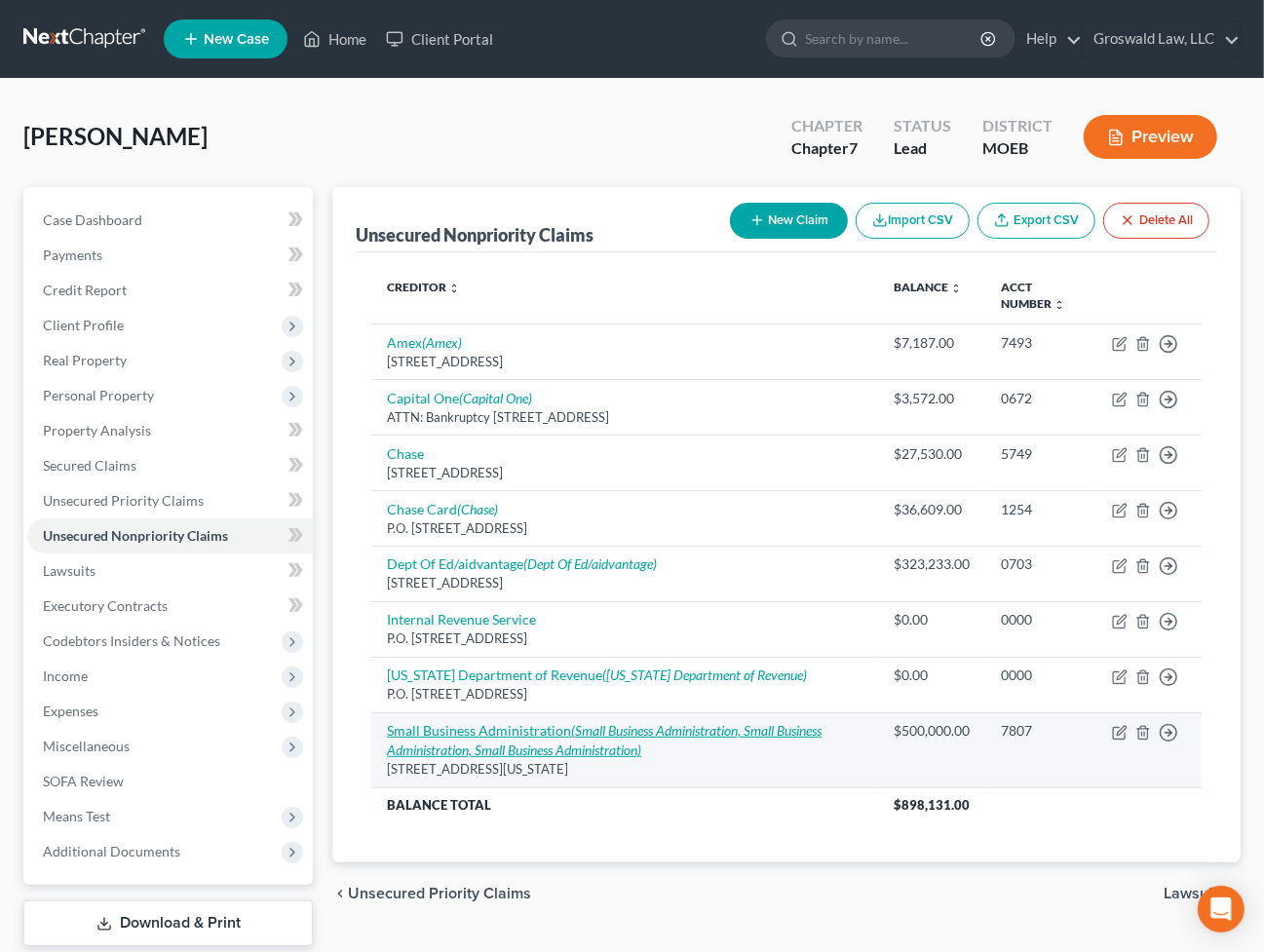
click at [536, 741] on icon "(Small Business Administration, Small Business Administration, Small Business A…" at bounding box center [605, 739] width 435 height 36
select select "8"
select select "14"
select select "0"
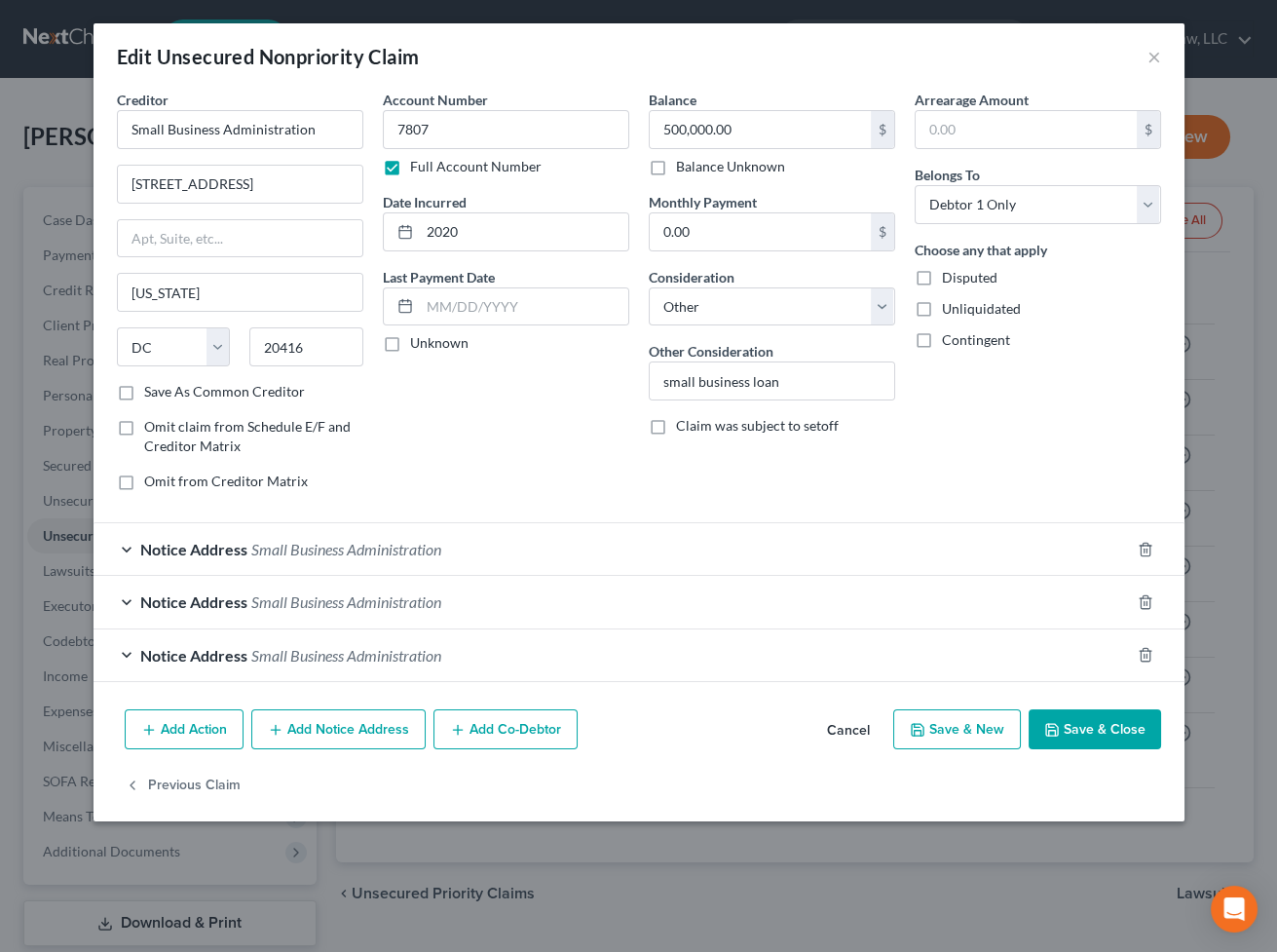
click at [213, 534] on div "Notice Address Small Business Administration" at bounding box center [612, 548] width 1037 height 52
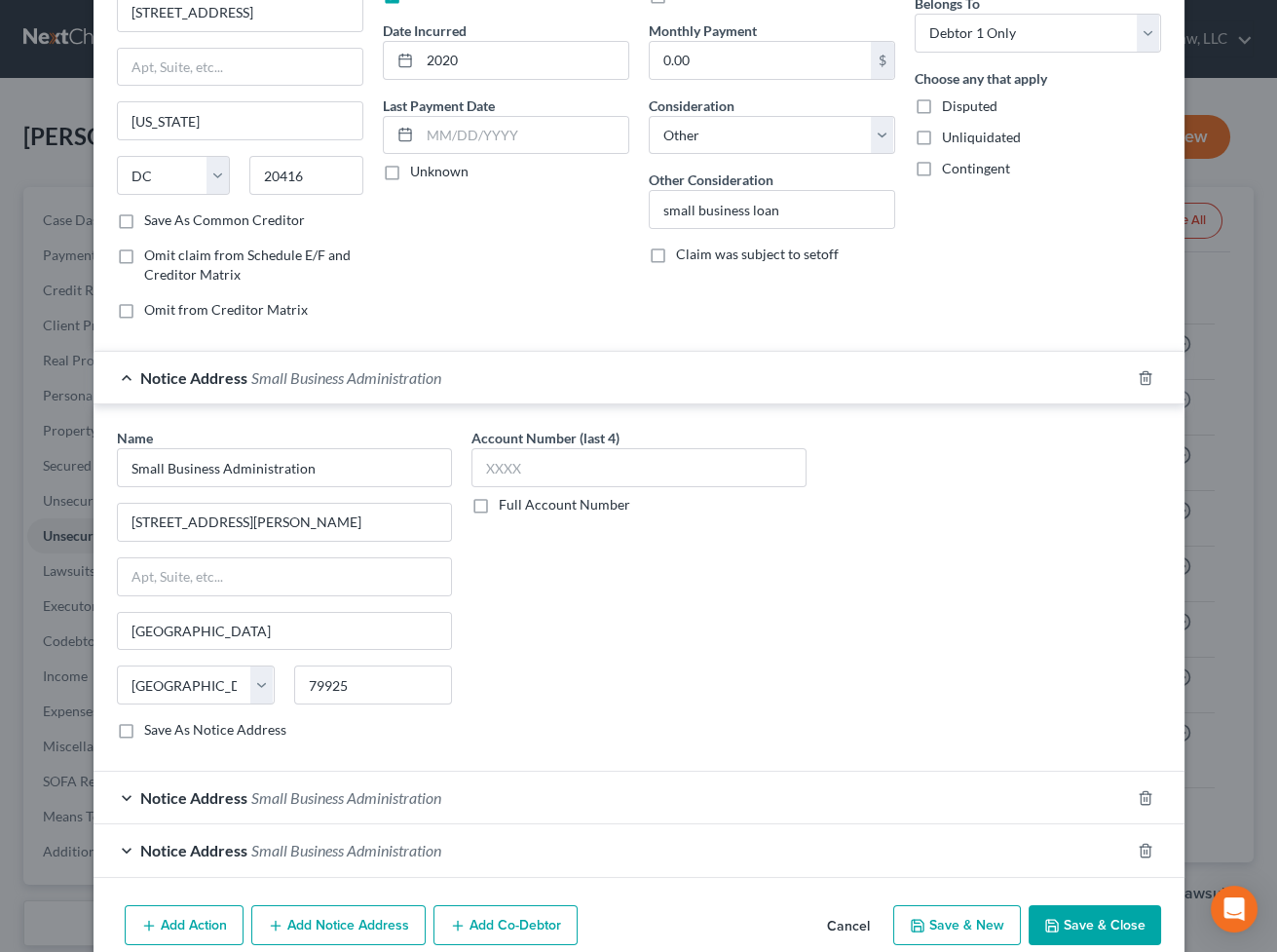
scroll to position [176, 0]
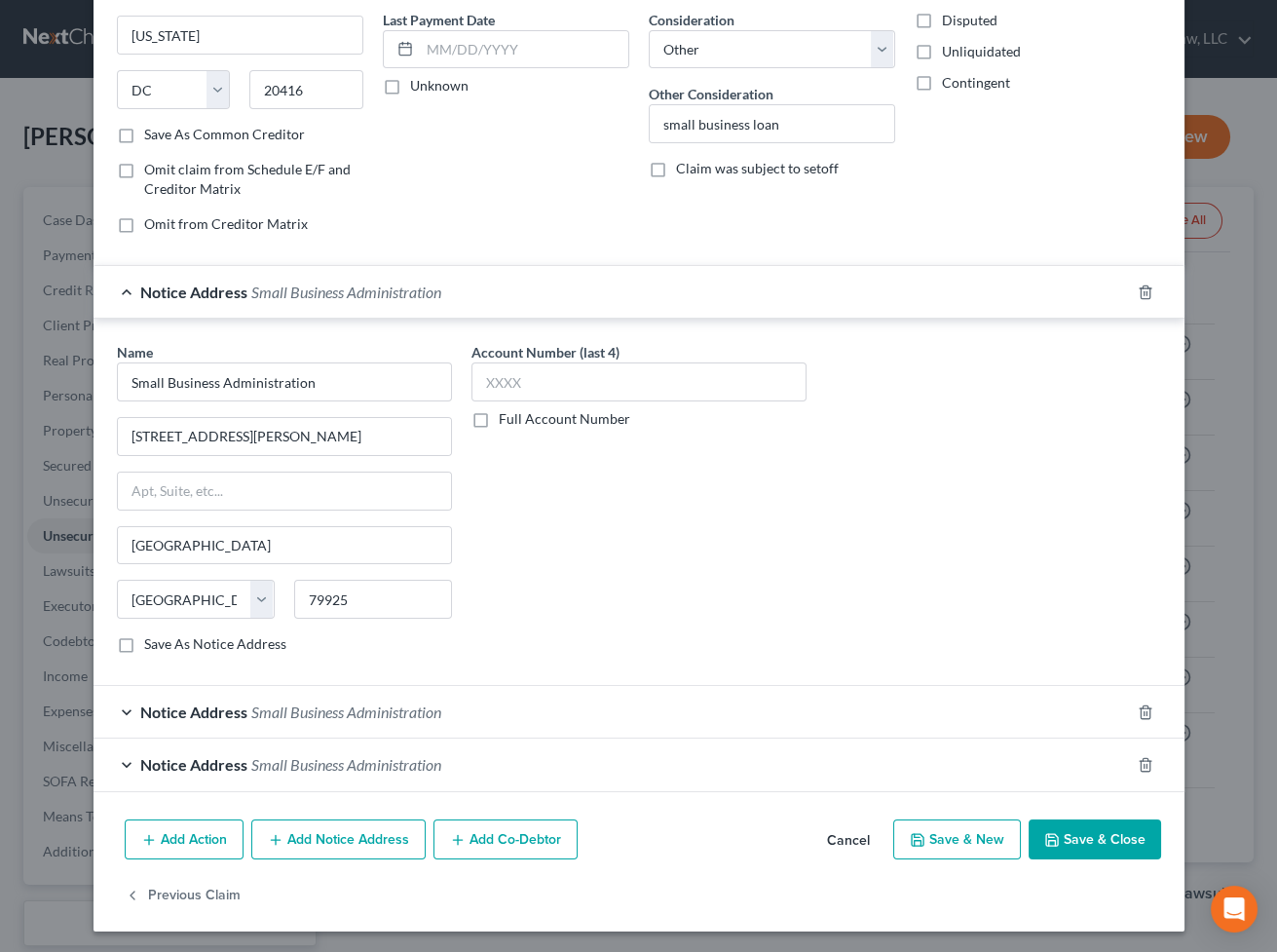
click at [205, 712] on span "Notice Address" at bounding box center [193, 711] width 107 height 19
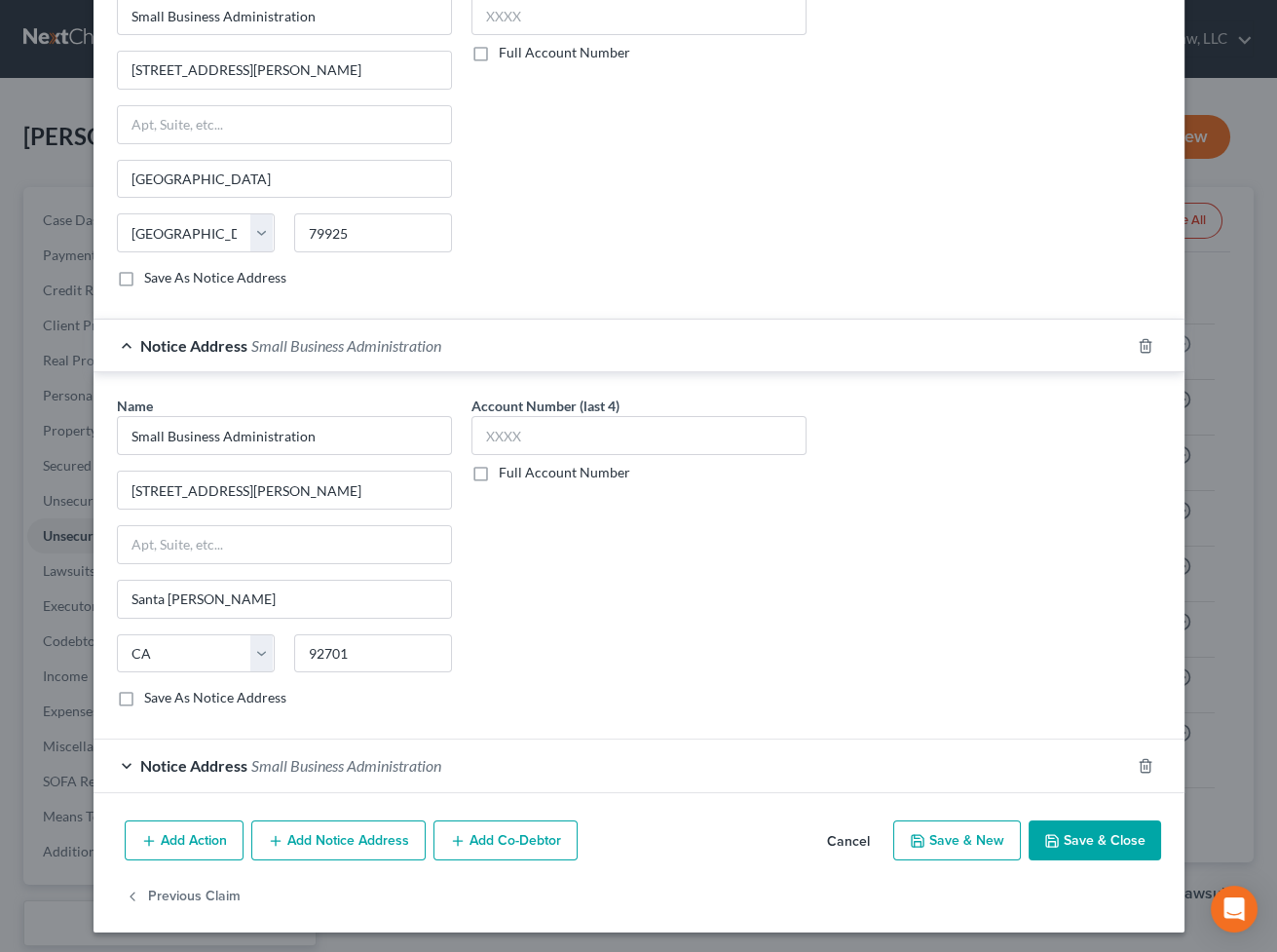
click at [239, 763] on span "Notice Address" at bounding box center [193, 765] width 107 height 19
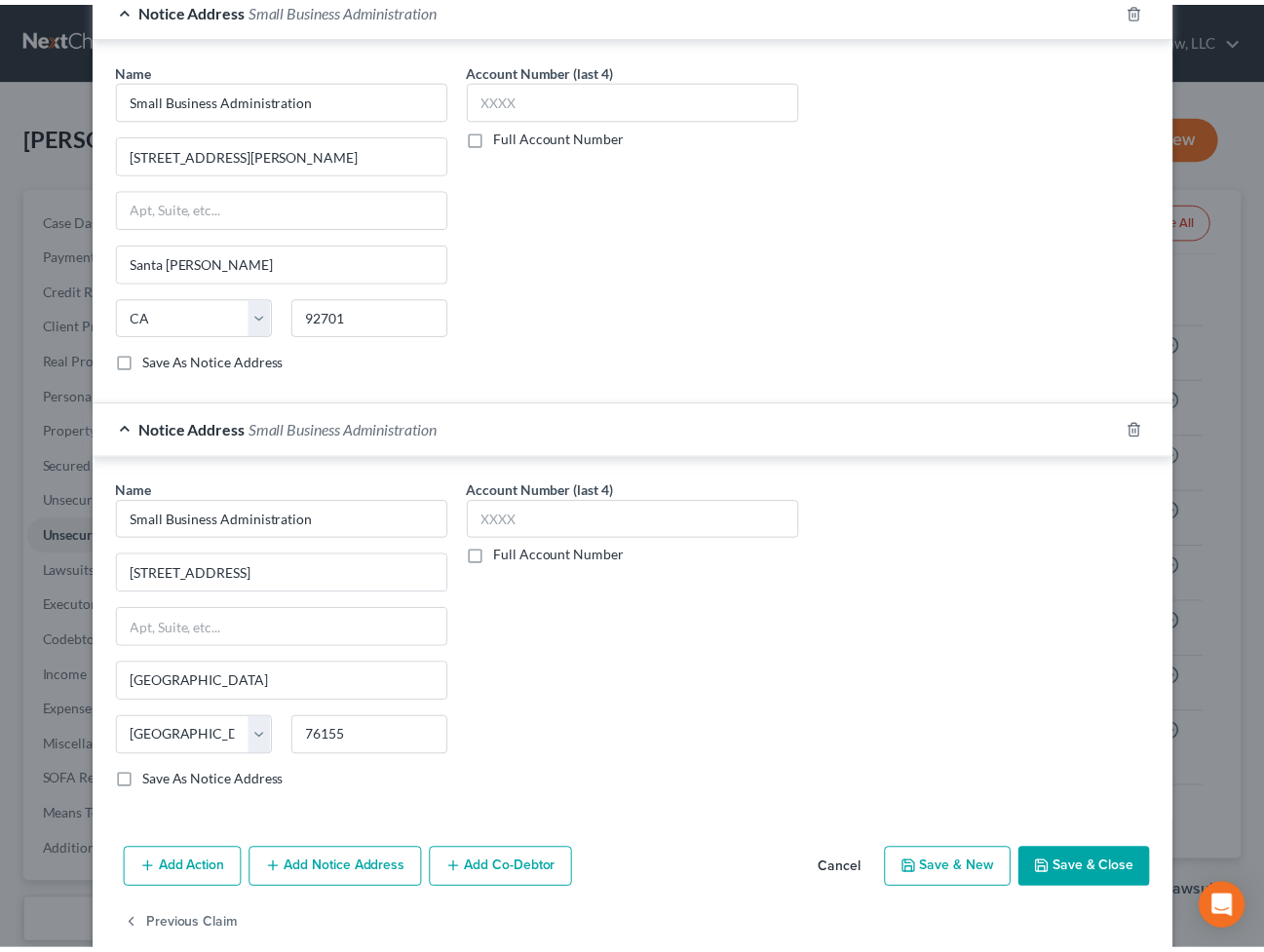
scroll to position [988, 0]
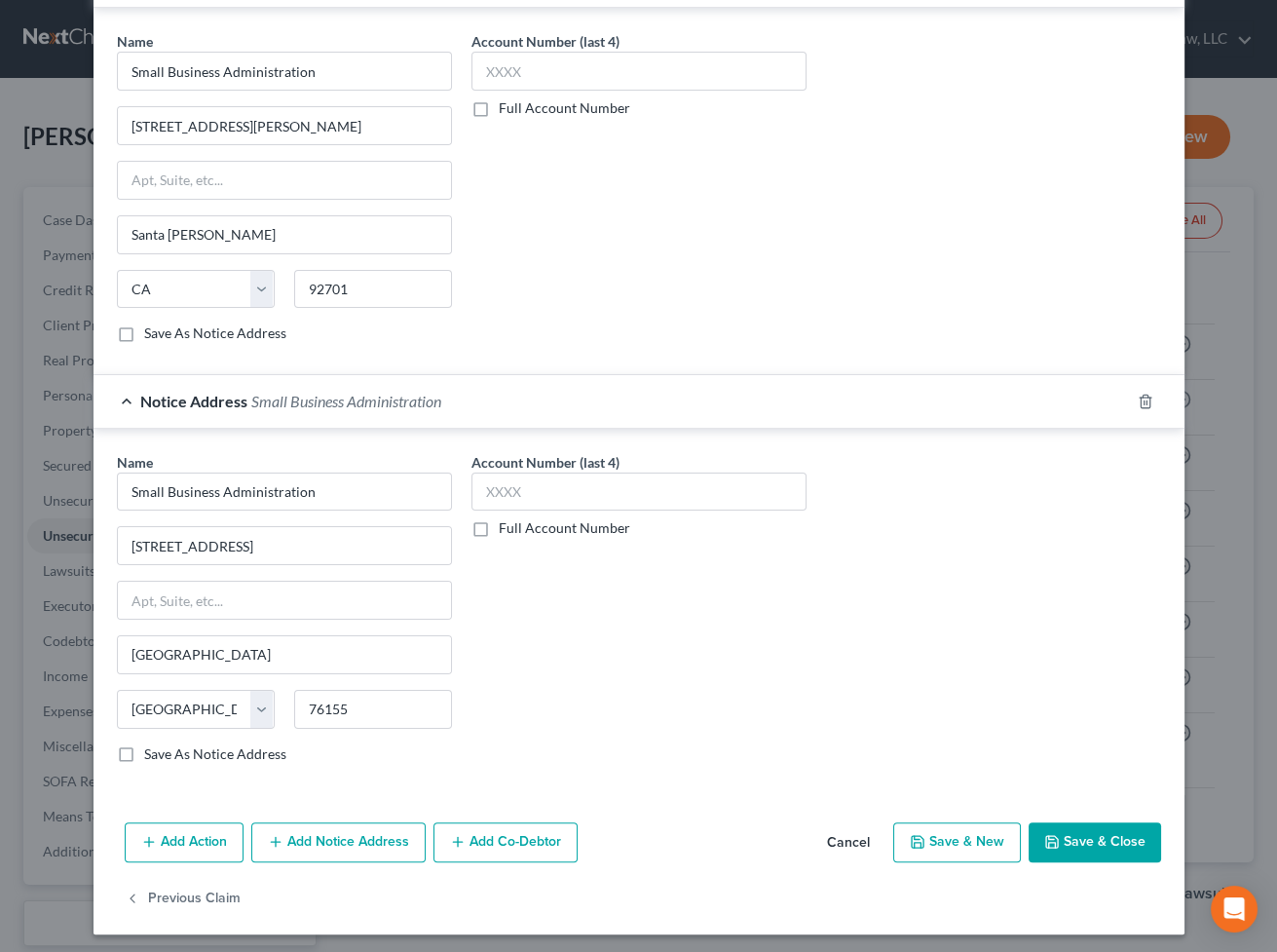
click at [1055, 821] on button "Save & Close" at bounding box center [1095, 843] width 132 height 41
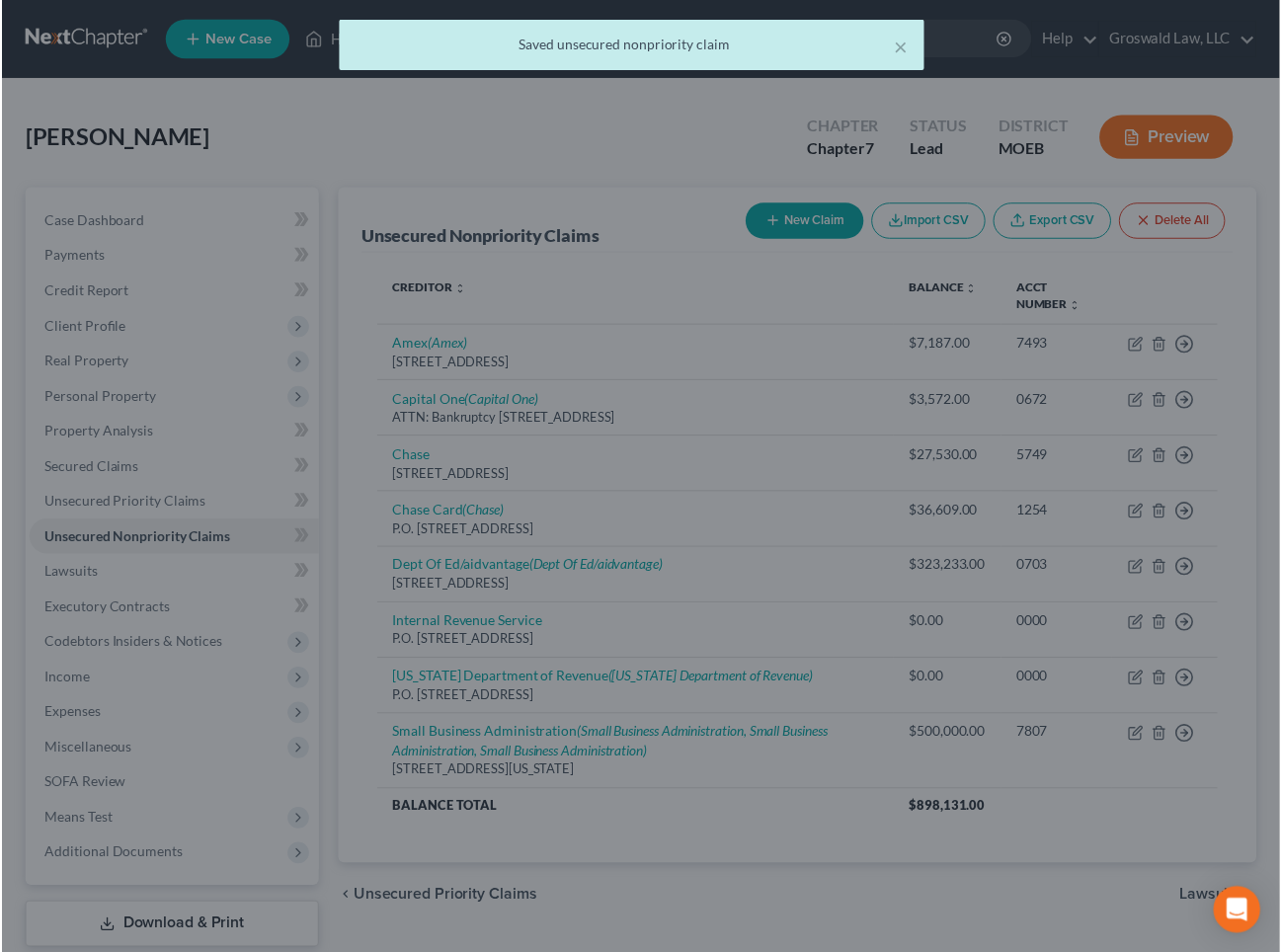
scroll to position [0, 0]
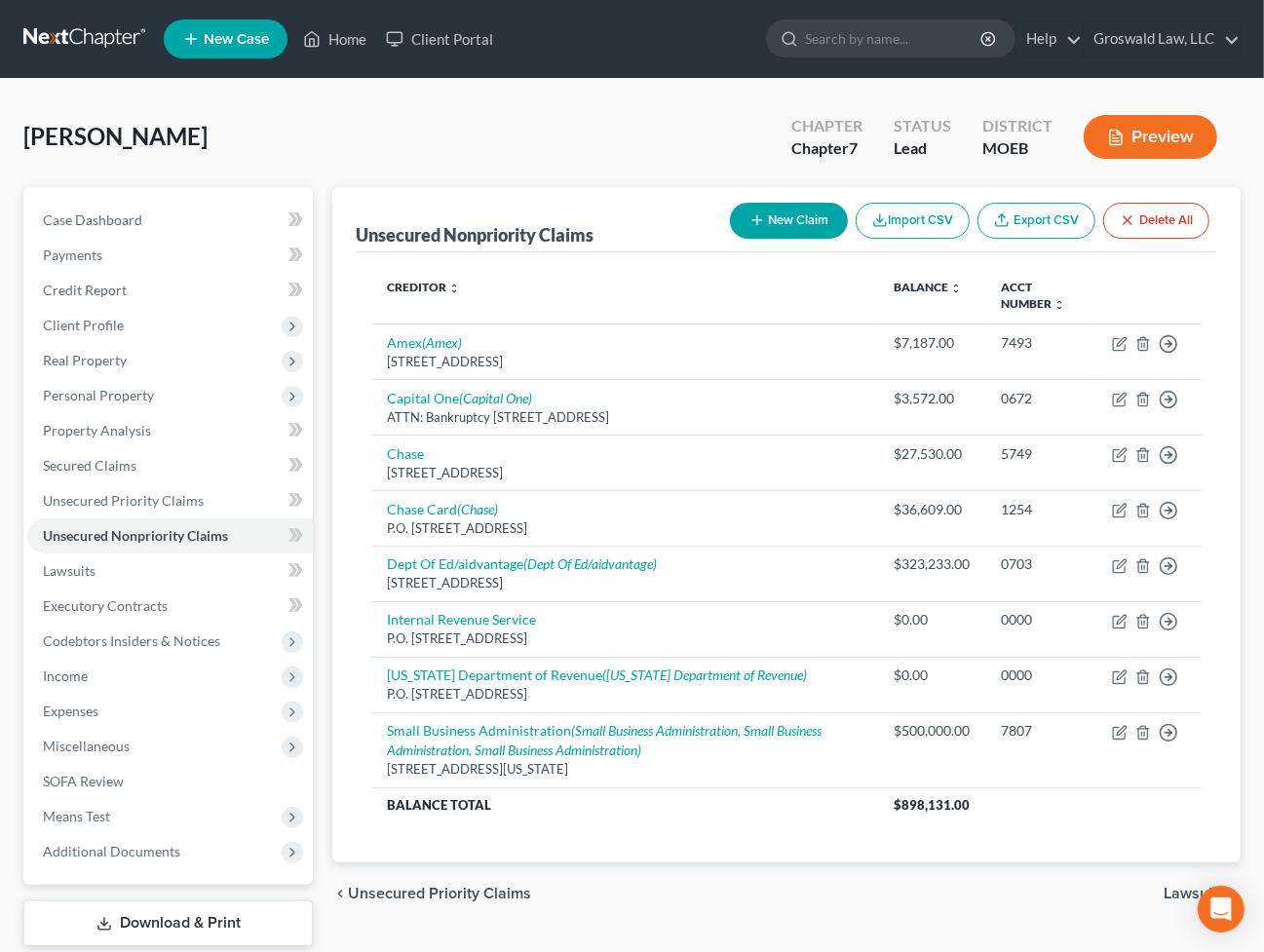
drag, startPoint x: 685, startPoint y: 904, endPoint x: 662, endPoint y: 896, distance: 24.4
click at [685, 821] on div "chevron_left Unsecured Priority Claims Lawsuits chevron_right" at bounding box center [786, 893] width 908 height 63
click at [49, 821] on span "Additional Documents" at bounding box center [112, 851] width 137 height 17
click at [192, 821] on span "Client Document Storage" at bounding box center [159, 921] width 153 height 17
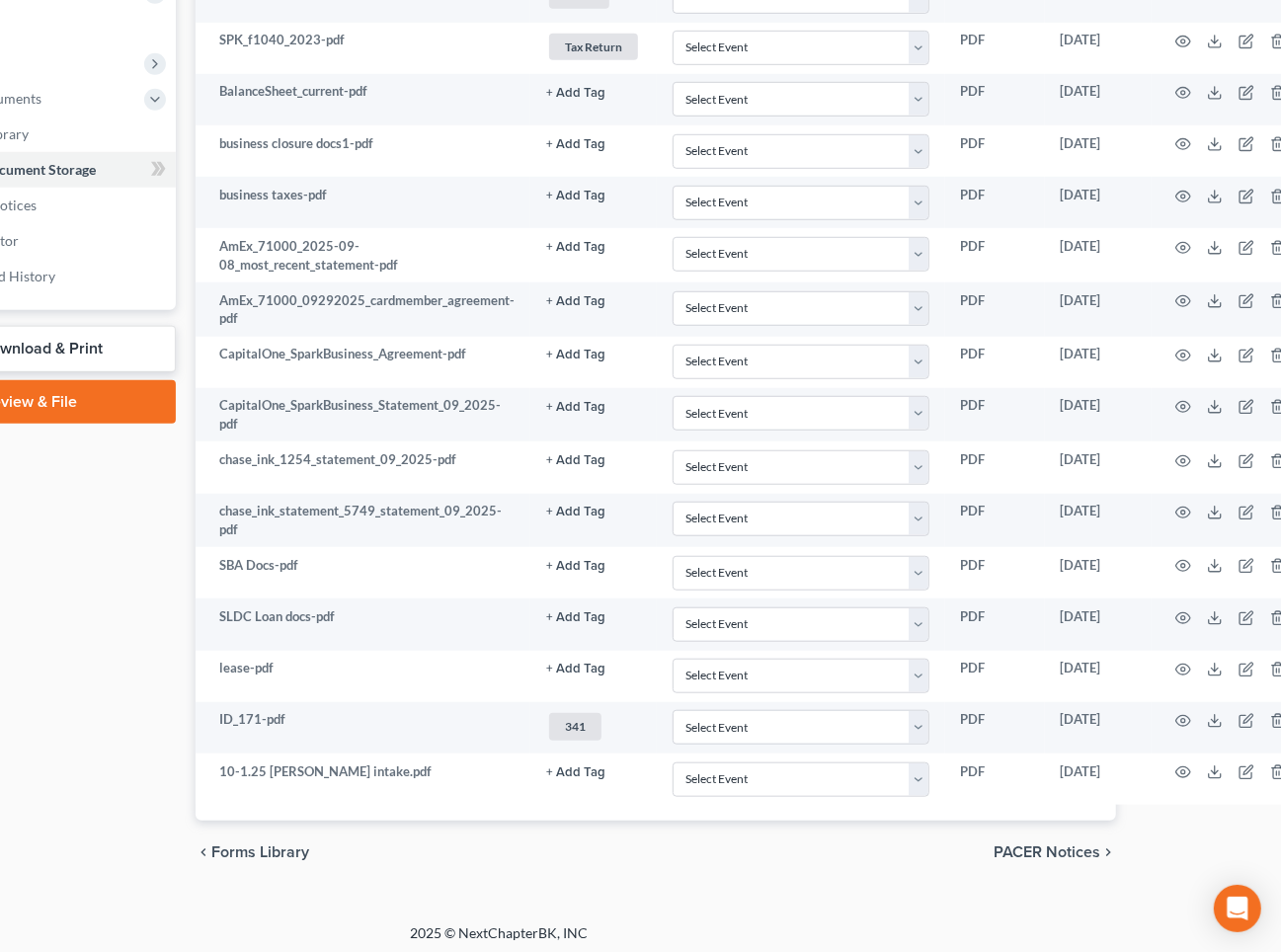
scroll to position [764, 173]
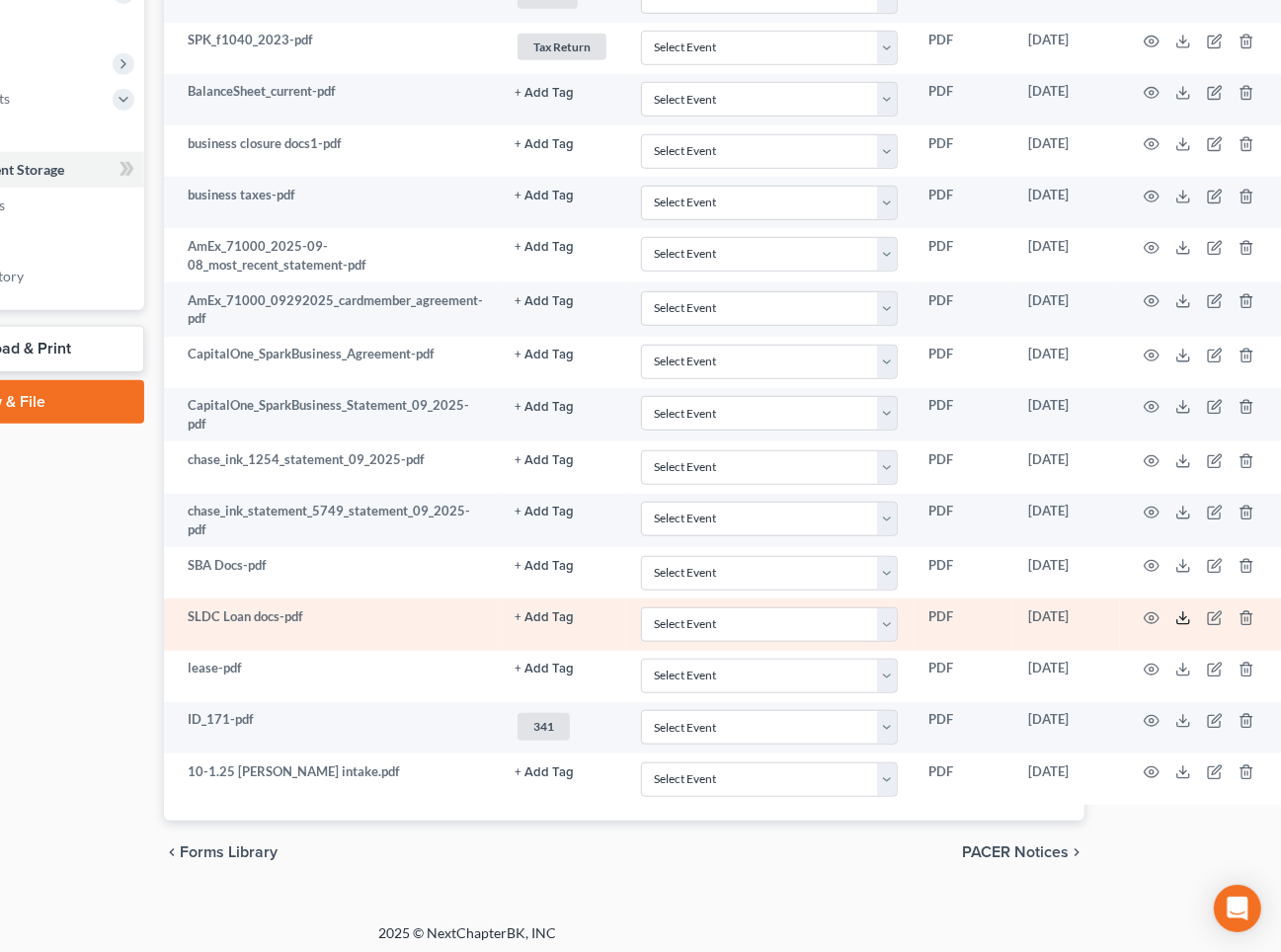
click at [1181, 611] on icon at bounding box center [1184, 618] width 16 height 16
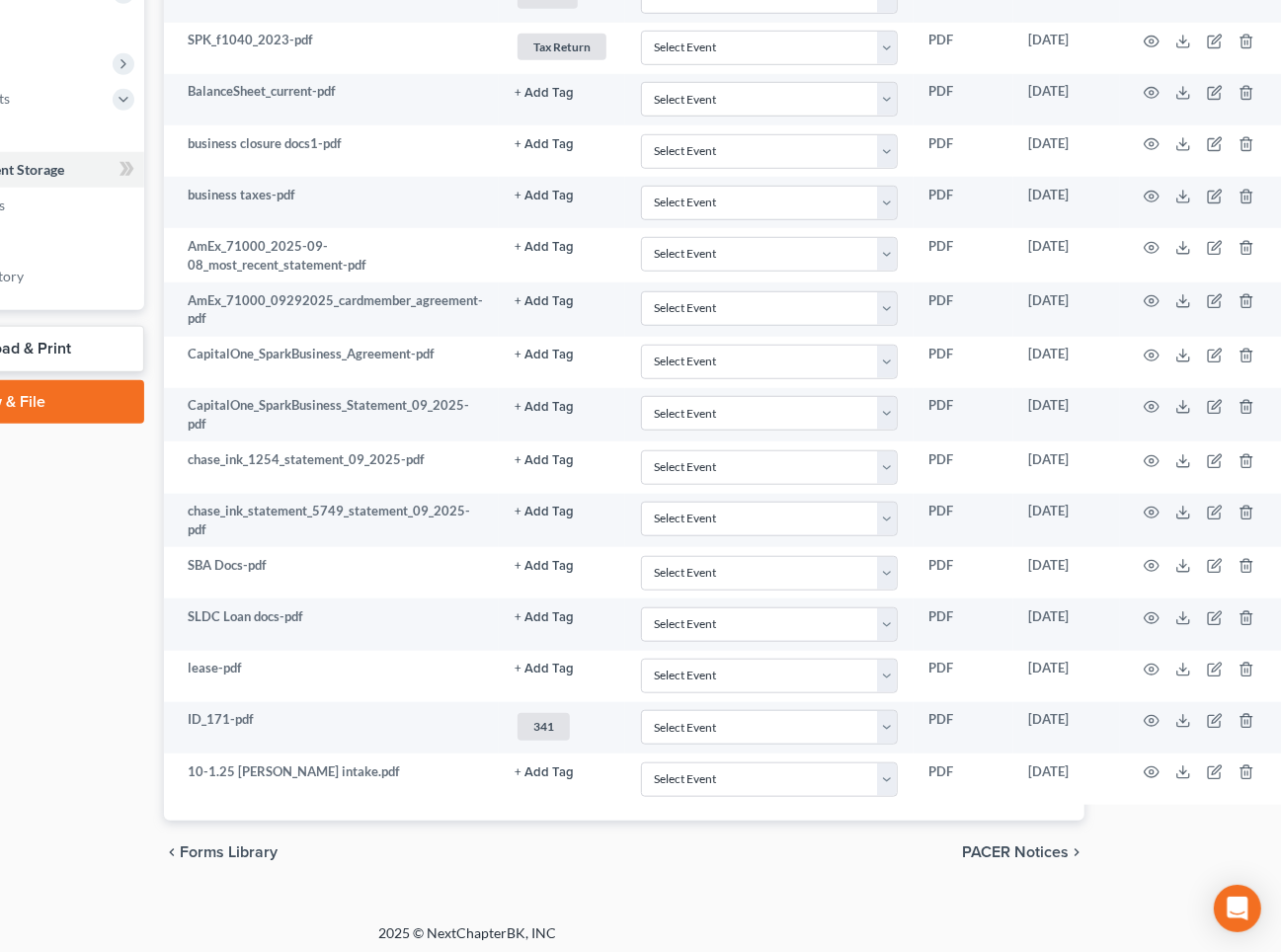
click at [848, 832] on div "[PERSON_NAME] Upgraded Chapter Chapter 7 Status Lead District MOEB Preview Peti…" at bounding box center [468, 120] width 1281 height 1608
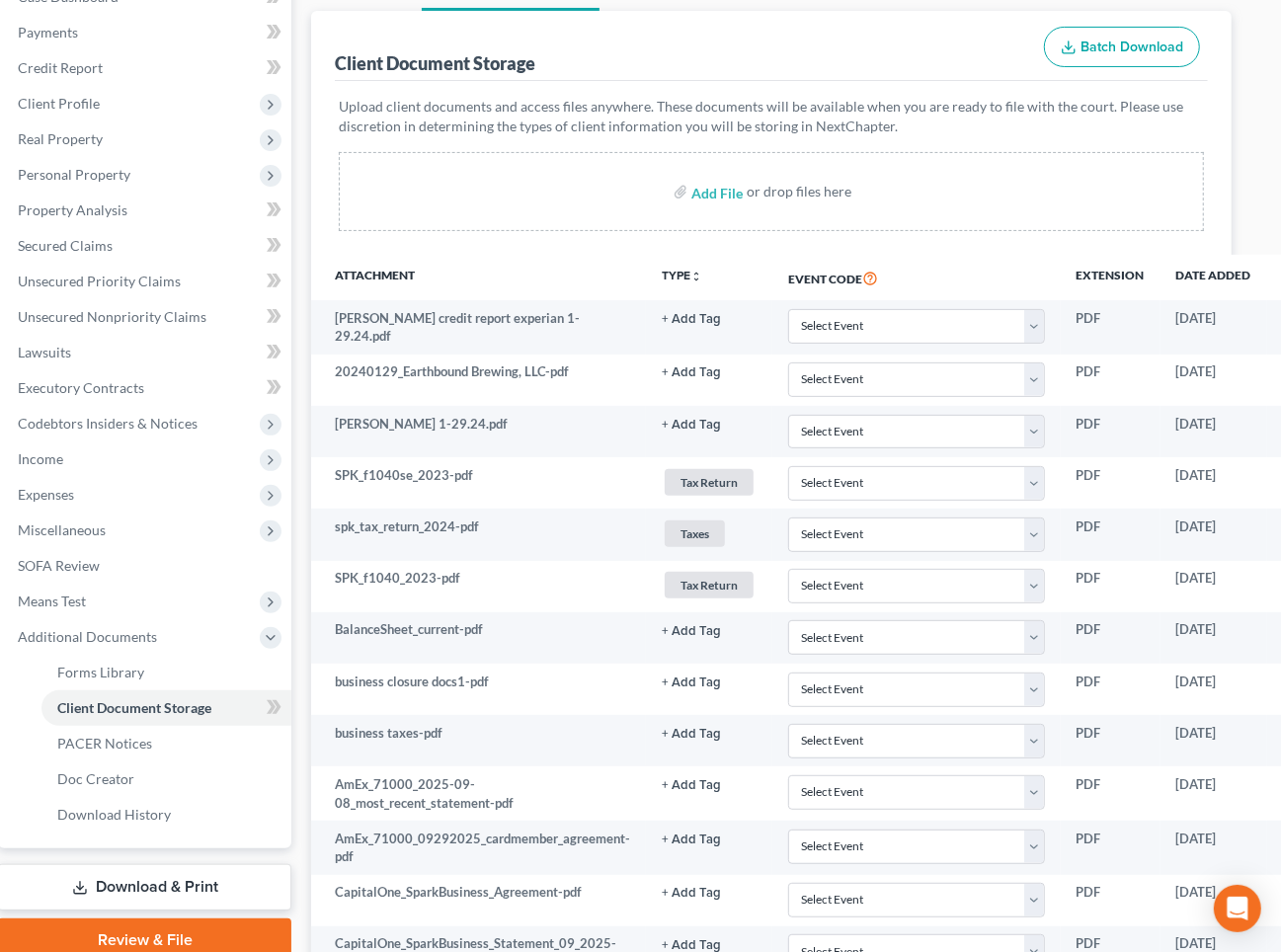
scroll to position [226, 25]
click at [128, 308] on span "Unsecured Nonpriority Claims" at bounding box center [113, 316] width 189 height 17
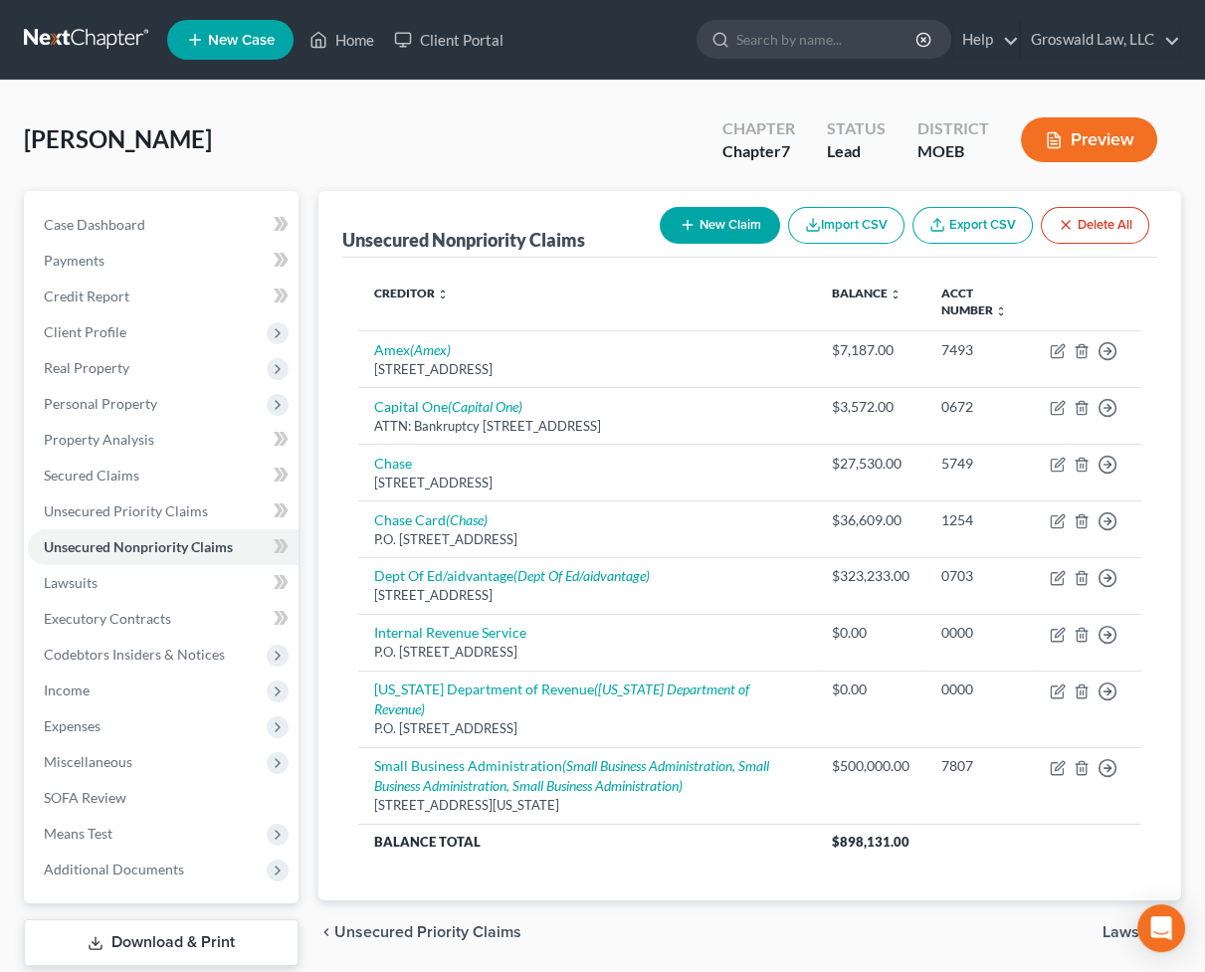
click at [725, 228] on button "New Claim" at bounding box center [720, 225] width 120 height 37
select select "0"
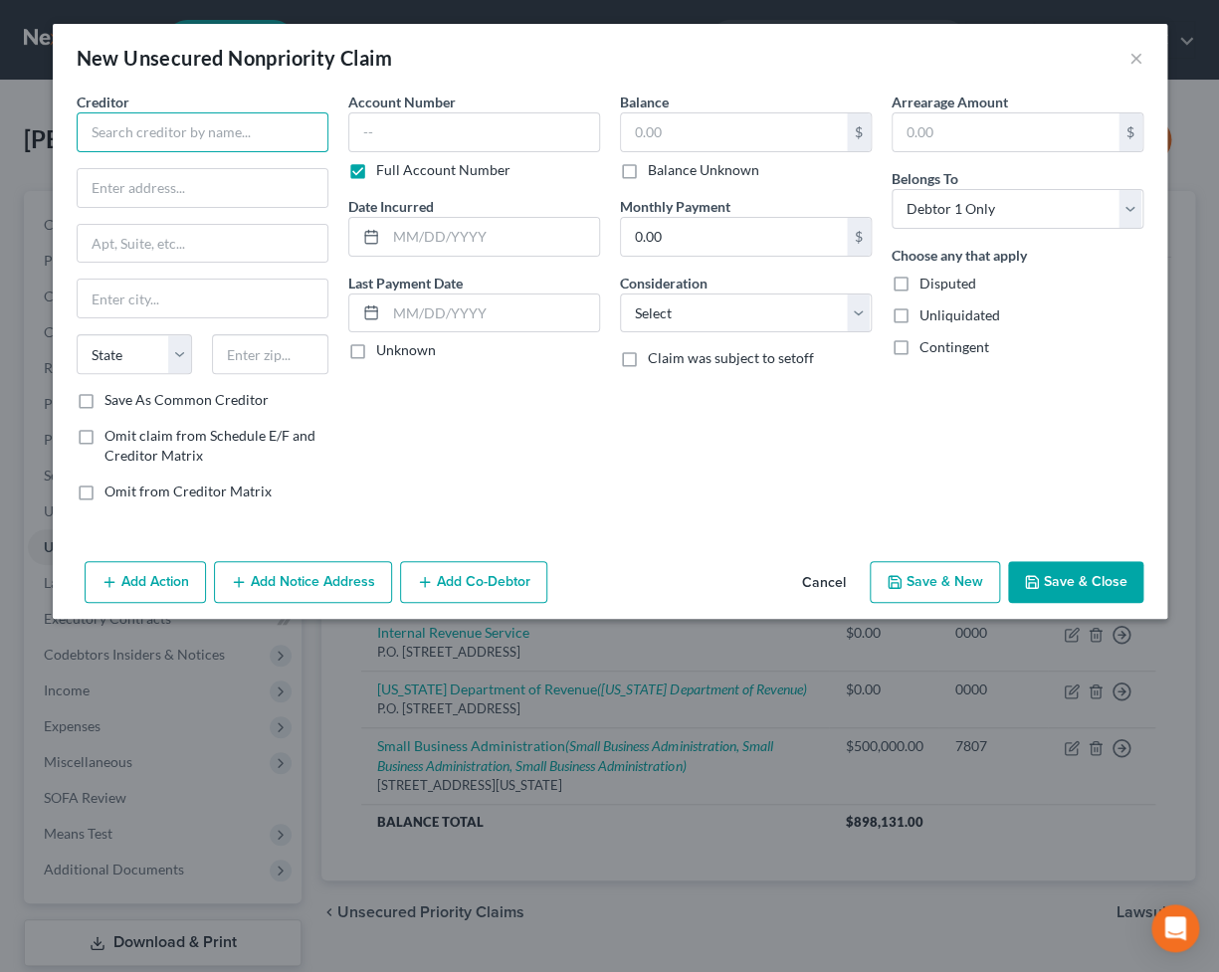
click at [206, 134] on input "text" at bounding box center [203, 132] width 252 height 40
type input "The St. Louis Local Development Company"
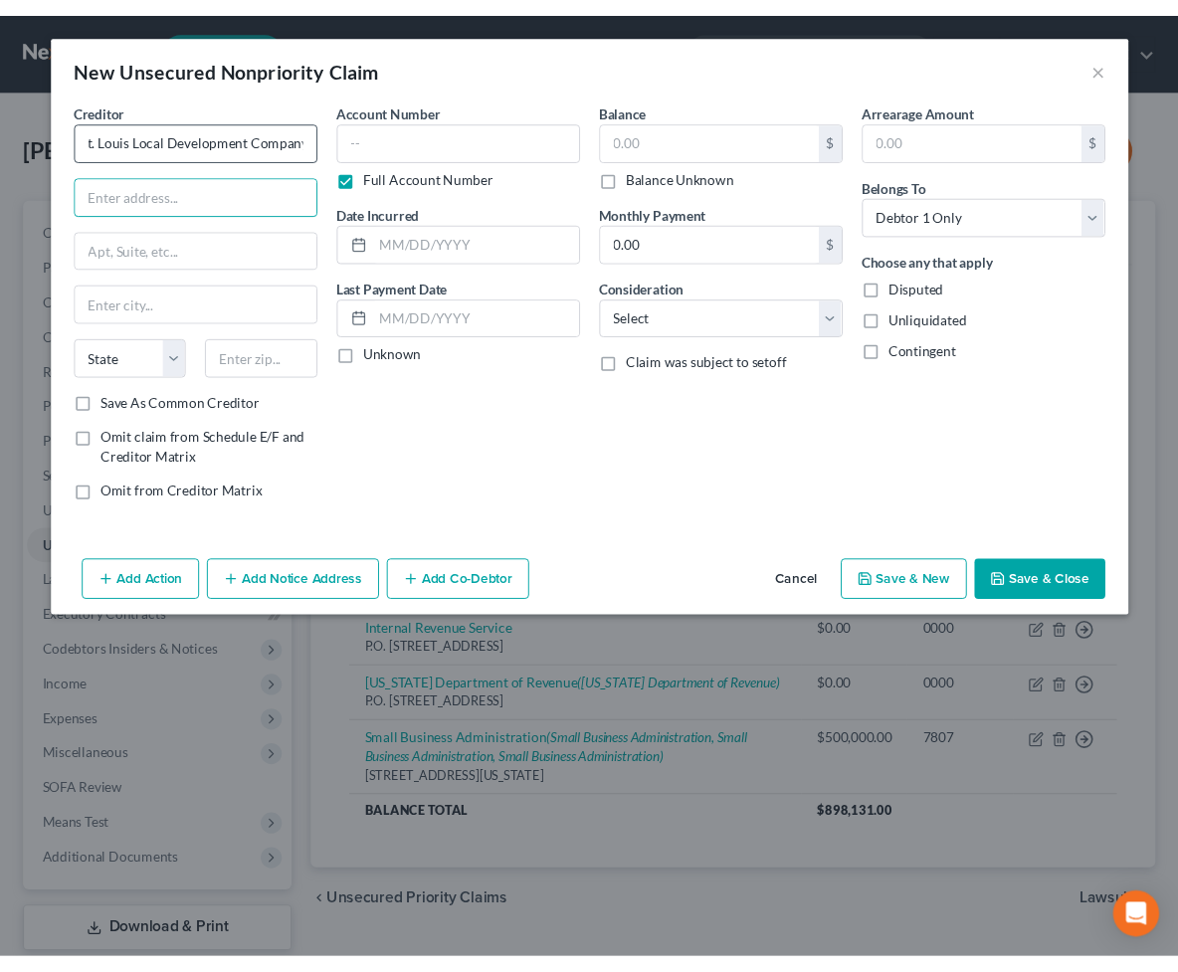
scroll to position [0, 0]
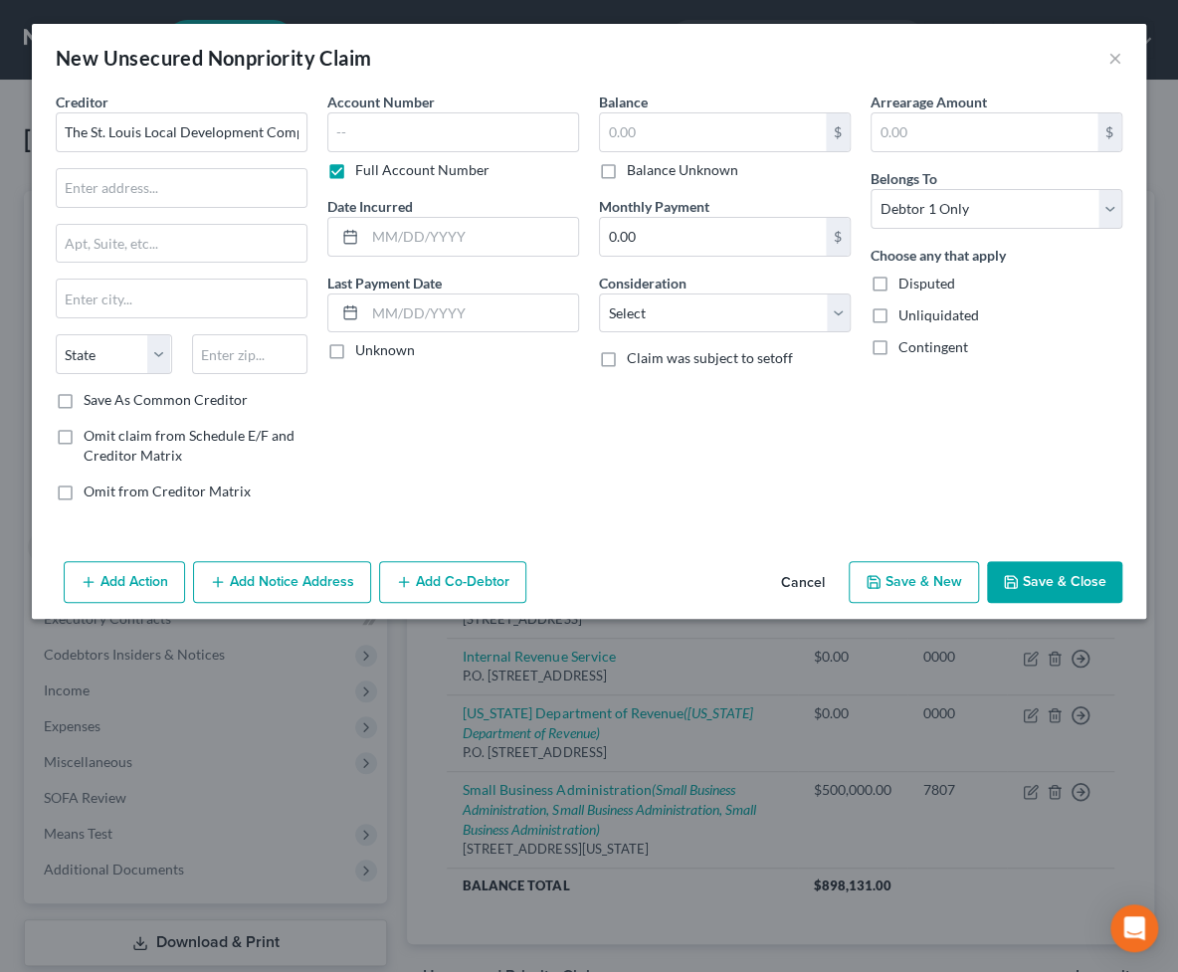
click at [454, 491] on div "Account Number Full Account Number Date Incurred Last Payment Date Unknown" at bounding box center [453, 305] width 272 height 426
click at [157, 188] on input "text" at bounding box center [182, 188] width 250 height 38
click at [192, 182] on input "text" at bounding box center [182, 188] width 250 height 38
type input "[STREET_ADDRESS]"
type input "Suite 2300"
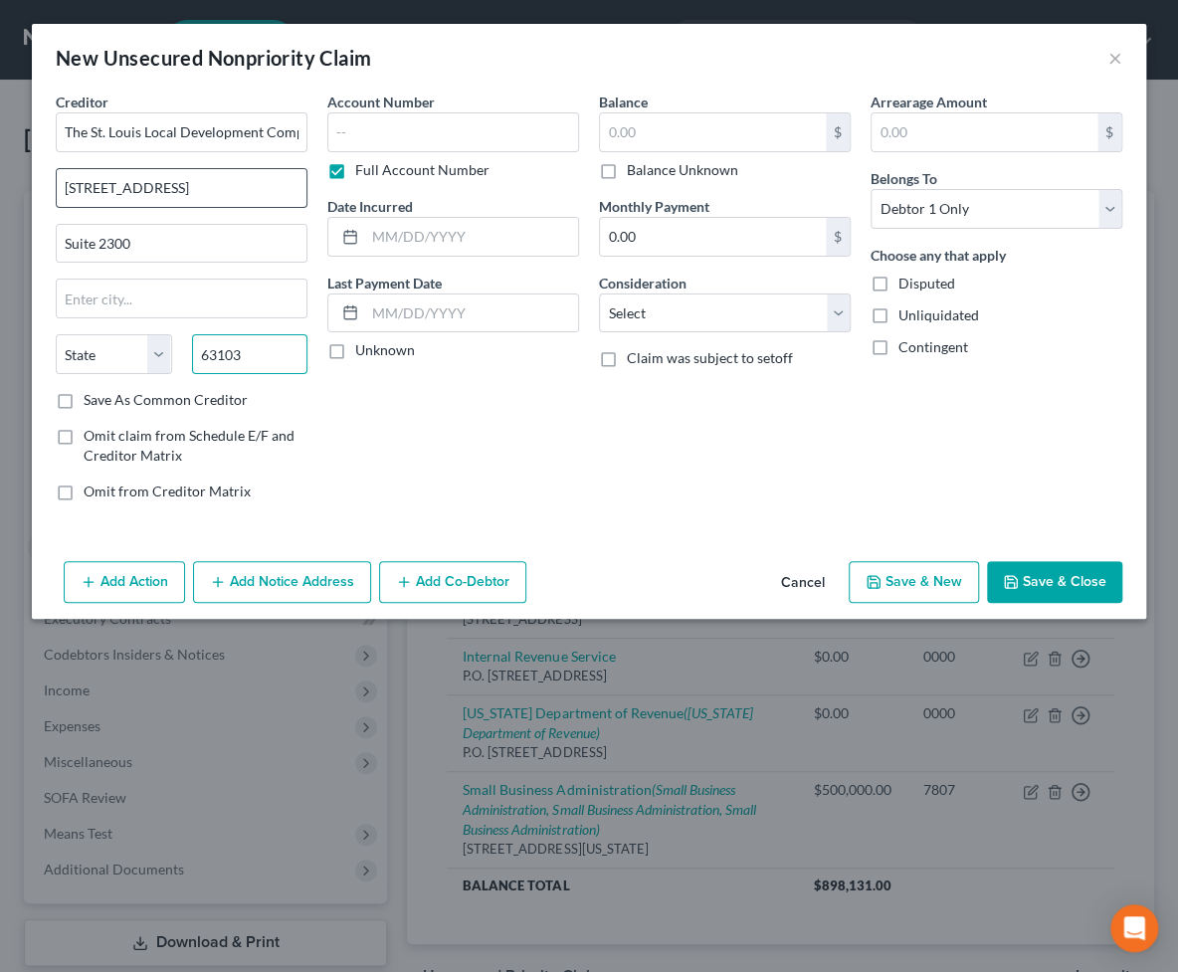
type input "63103"
type input "Saint Louis"
select select "26"
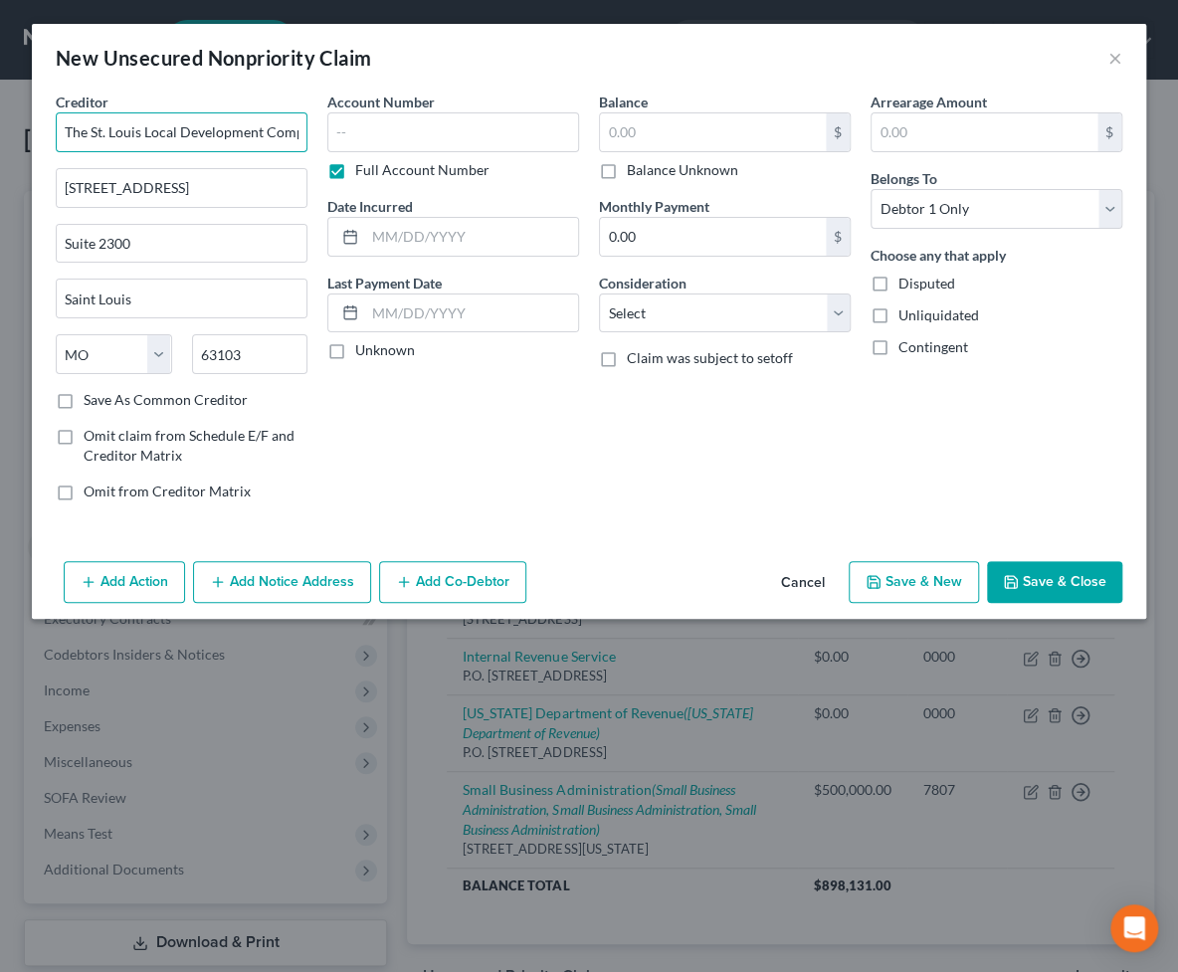
click at [212, 139] on input "The St. Louis Local Development Company" at bounding box center [182, 132] width 252 height 40
click at [304, 570] on button "Add Notice Address" at bounding box center [282, 582] width 178 height 42
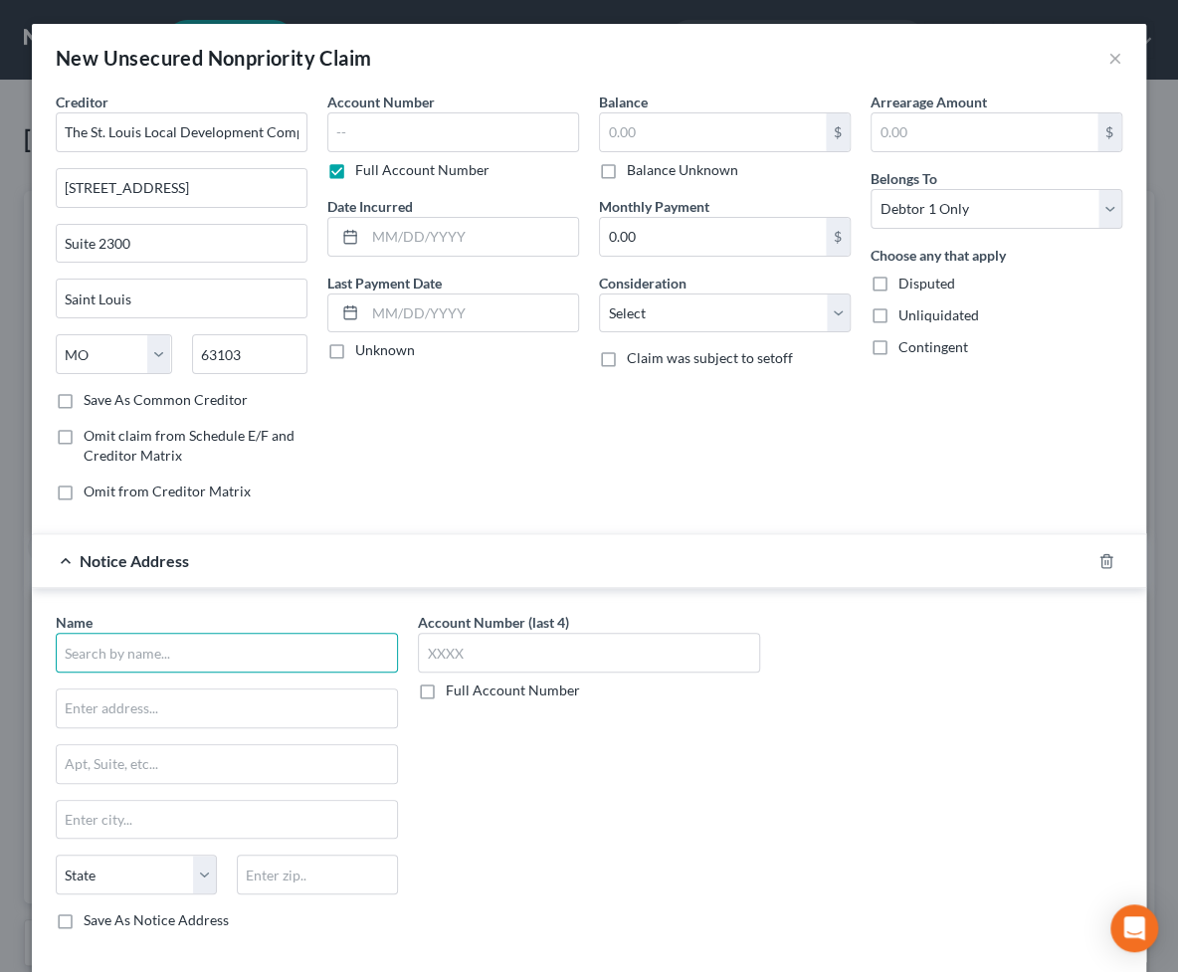
click at [201, 653] on input "text" at bounding box center [227, 653] width 342 height 40
paste input "The St. Louis Local Development Company"
type input "The St. Louis Local Development Company"
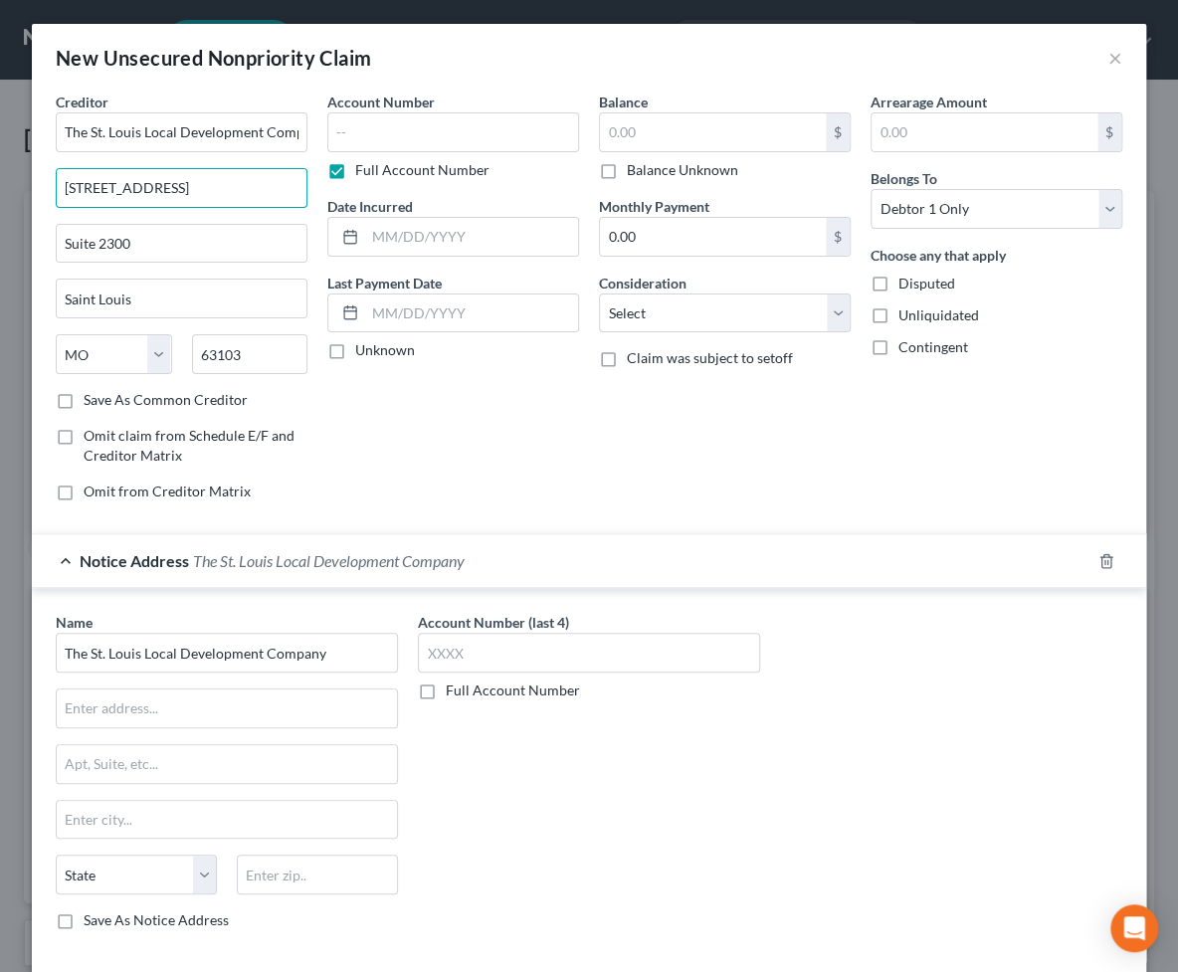
drag, startPoint x: 195, startPoint y: 190, endPoint x: -69, endPoint y: 190, distance: 263.7
click at [0, 190] on html "Home New Case Client Portal Groswald Law, LLC [PERSON_NAME][EMAIL_ADDRESS][DOMA…" at bounding box center [589, 574] width 1178 height 1149
click at [149, 713] on input "text" at bounding box center [227, 708] width 340 height 38
paste input "[STREET_ADDRESS]"
type input "[STREET_ADDRESS]"
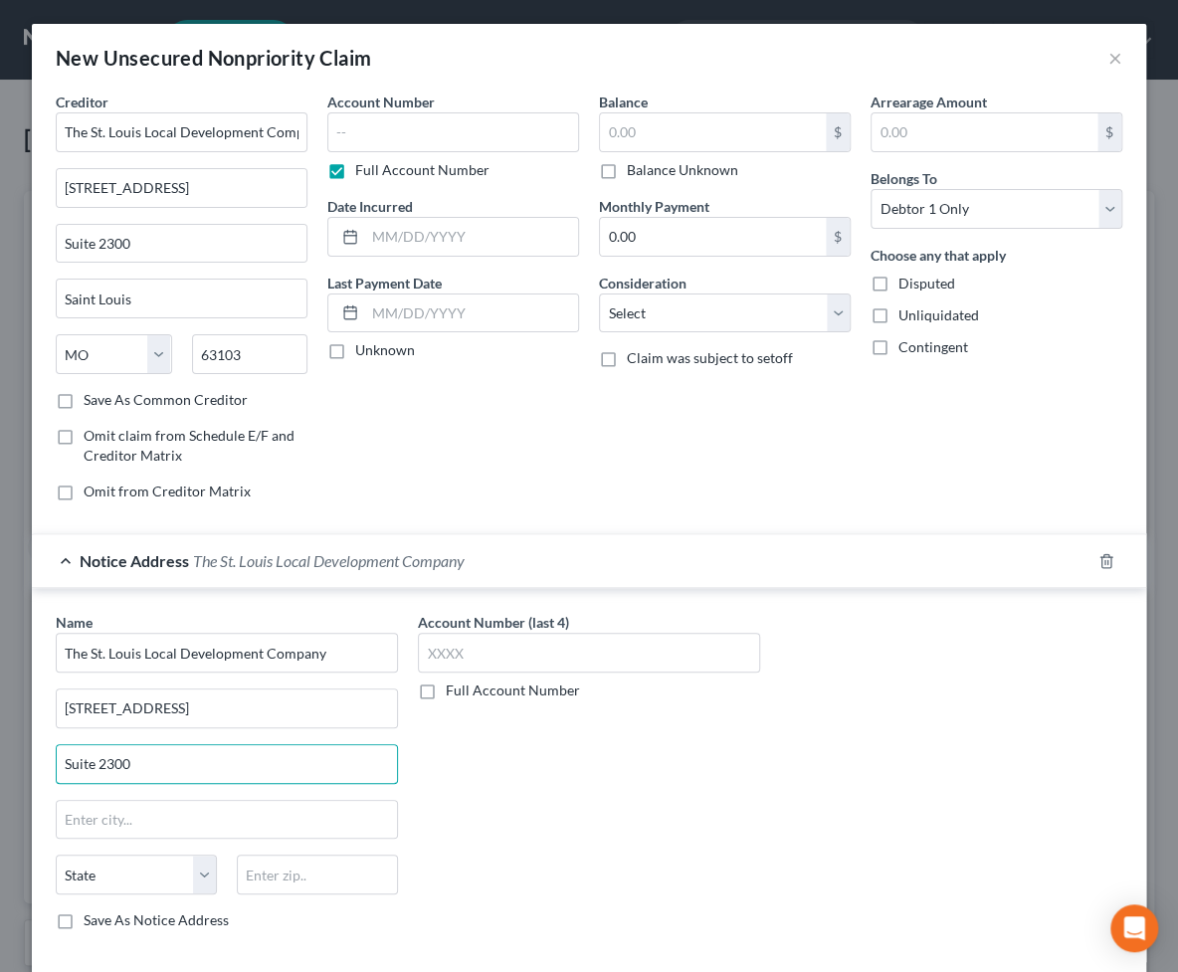
type input "Suite 2300"
type input "63105"
type input "Saint Louis"
select select "26"
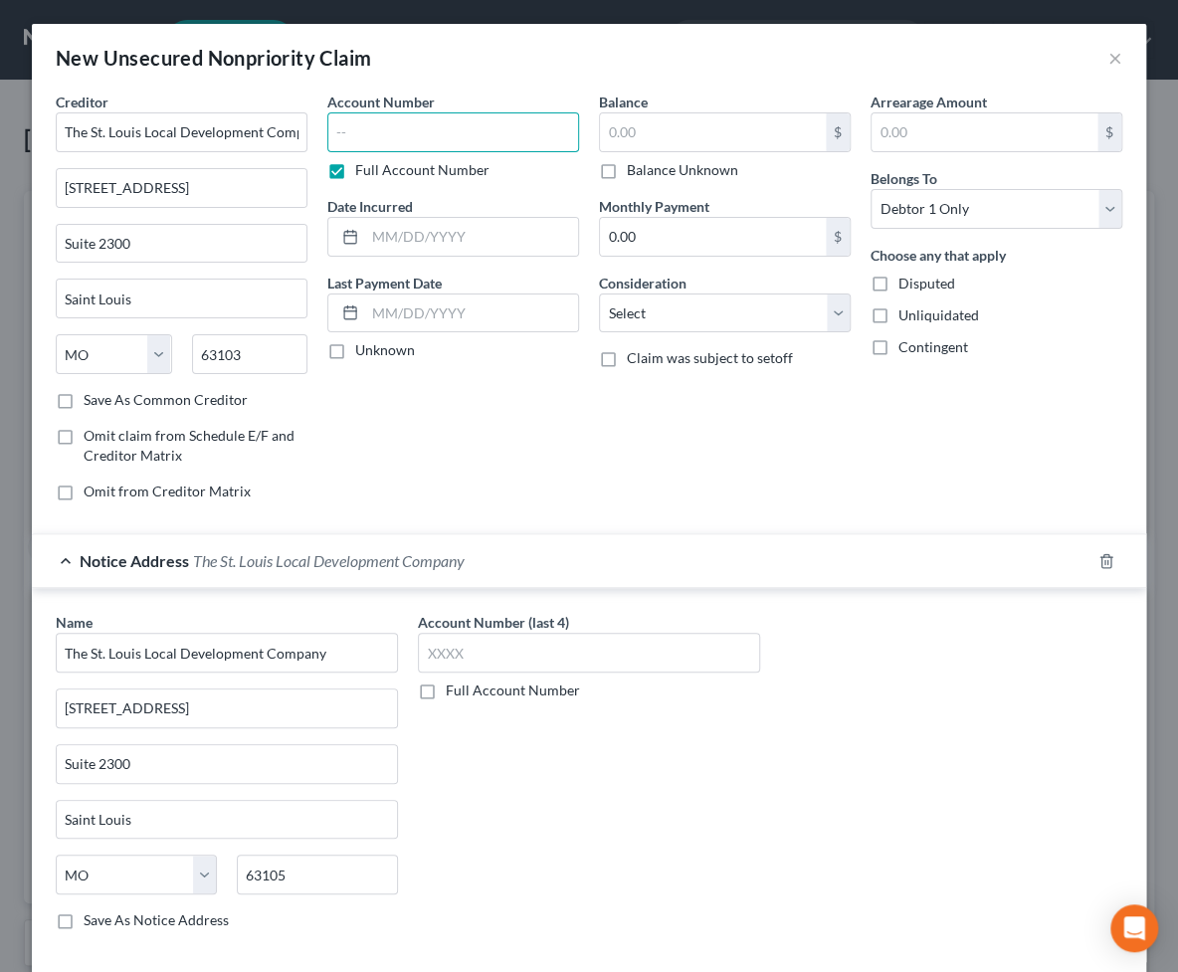
click at [450, 130] on input "text" at bounding box center [453, 132] width 252 height 40
type input "0000"
type input "2015"
type input "78,000"
select select "14"
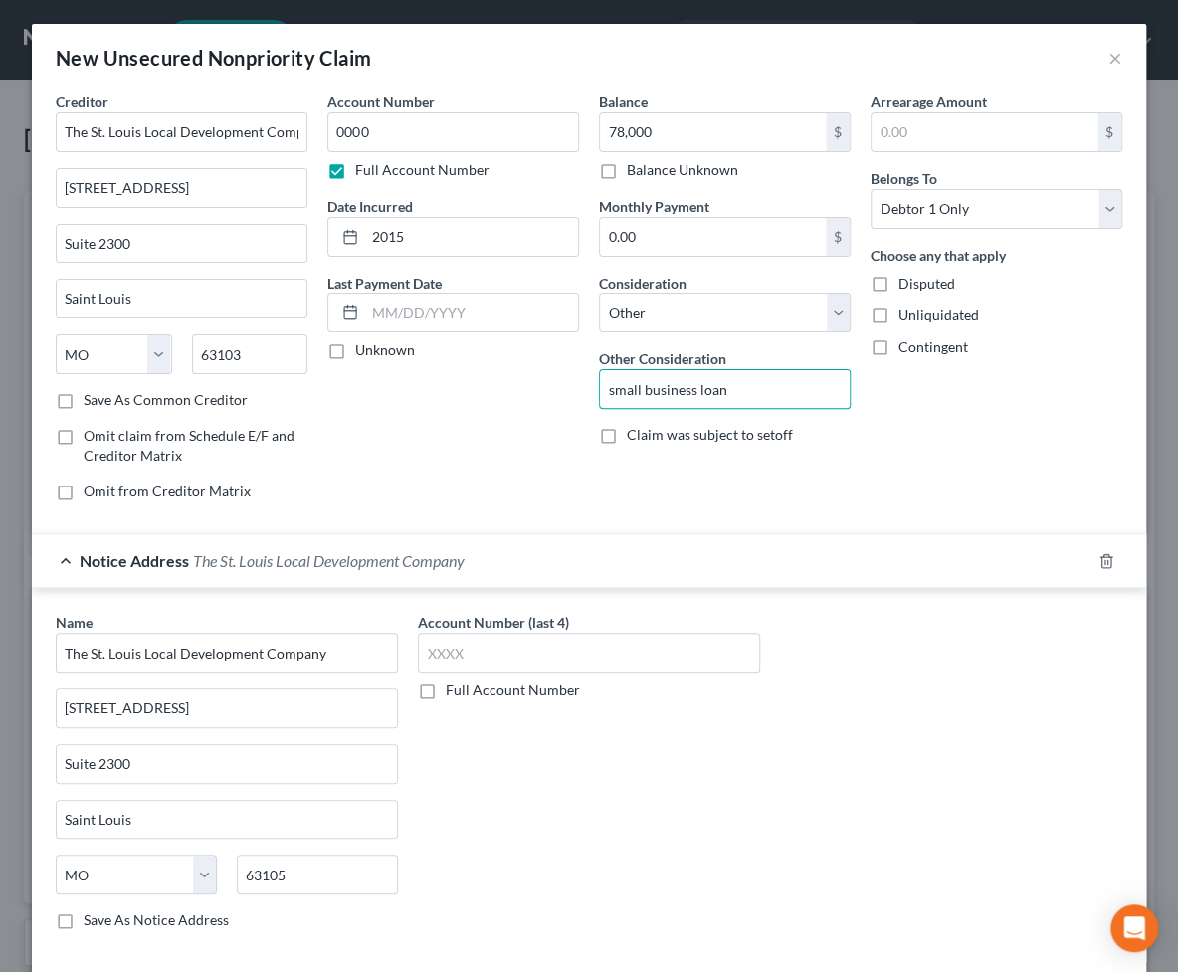
type input "small business loan"
click at [641, 816] on div "Account Number (last 4) Full Account Number" at bounding box center [589, 779] width 362 height 334
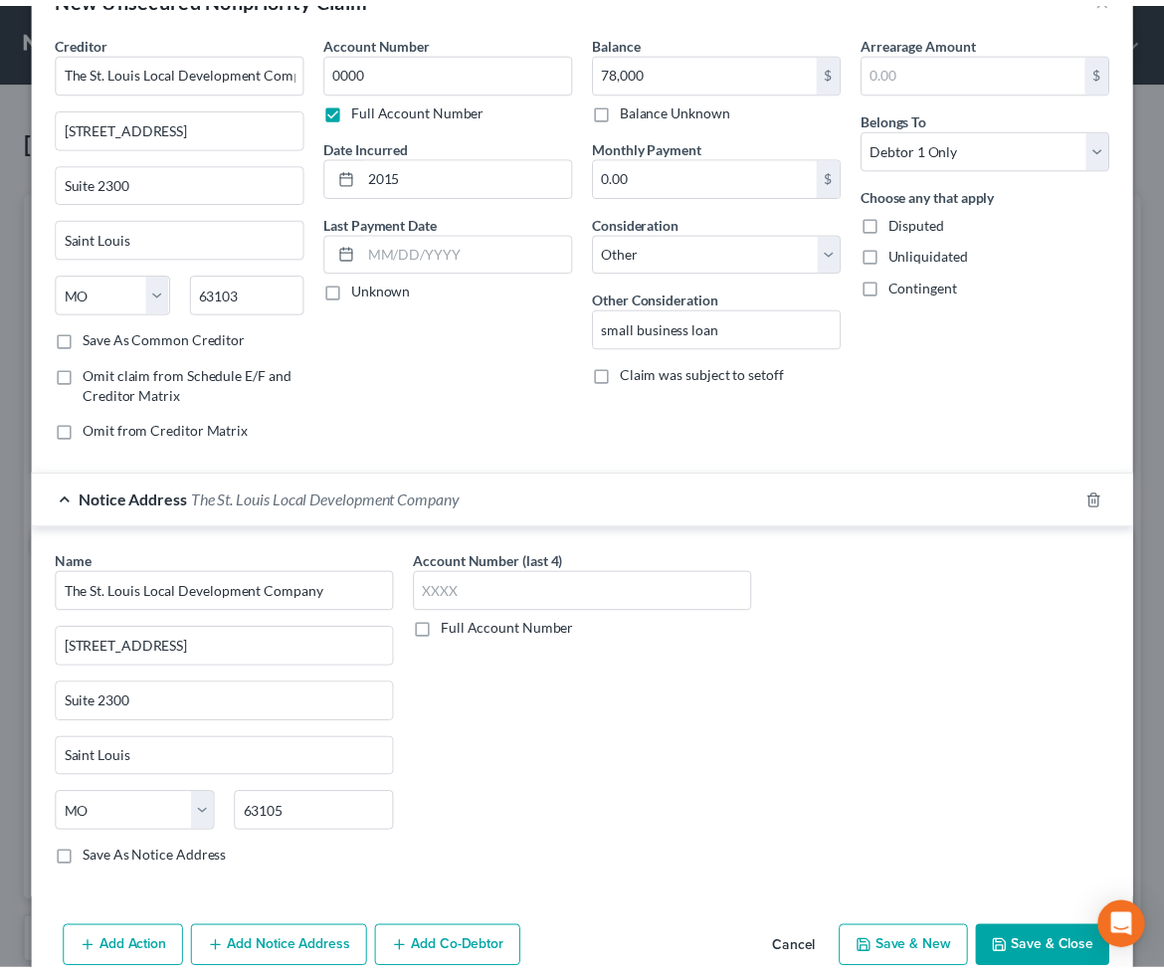
scroll to position [97, 0]
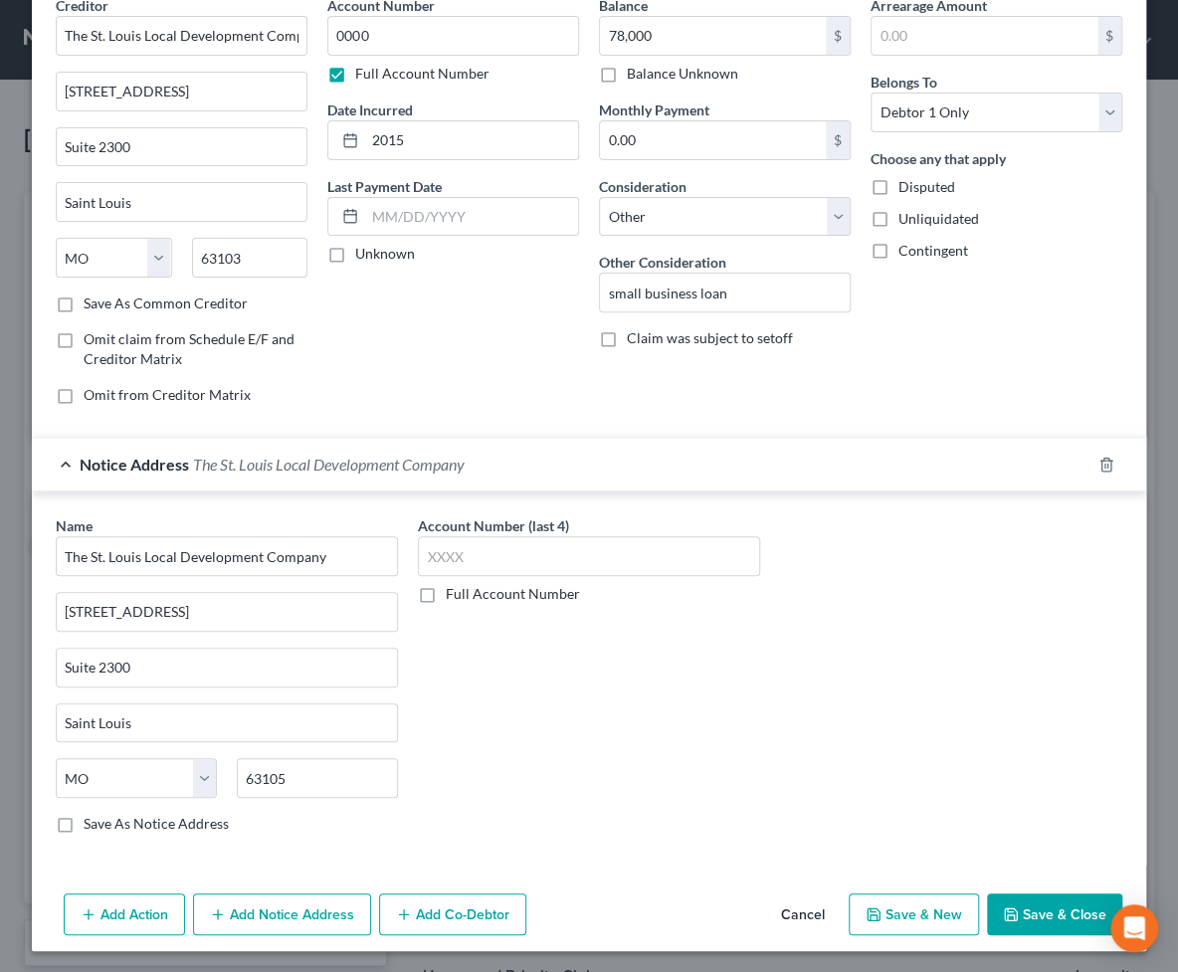
click at [1045, 838] on button "Save & Close" at bounding box center [1054, 914] width 135 height 42
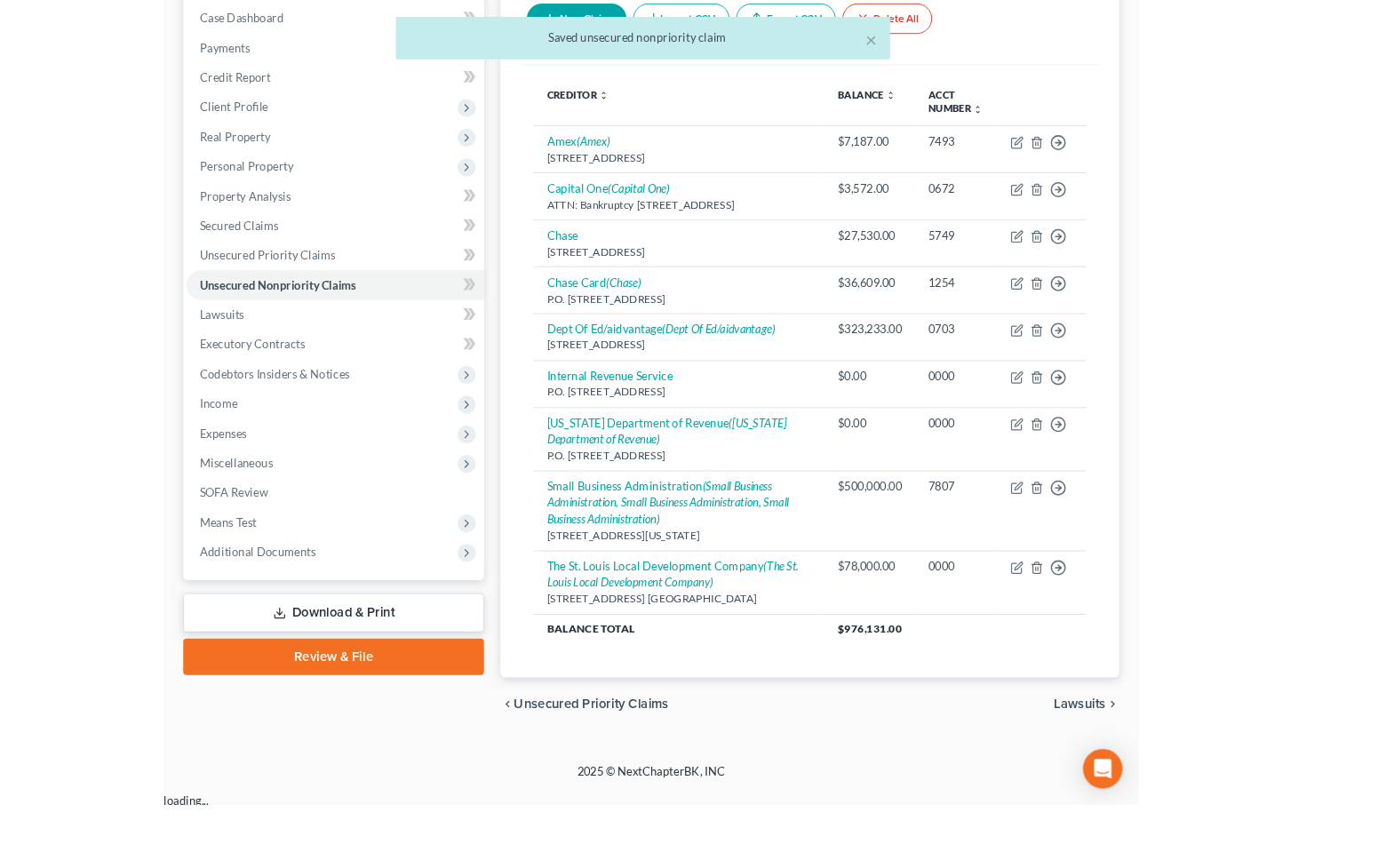
scroll to position [105, 0]
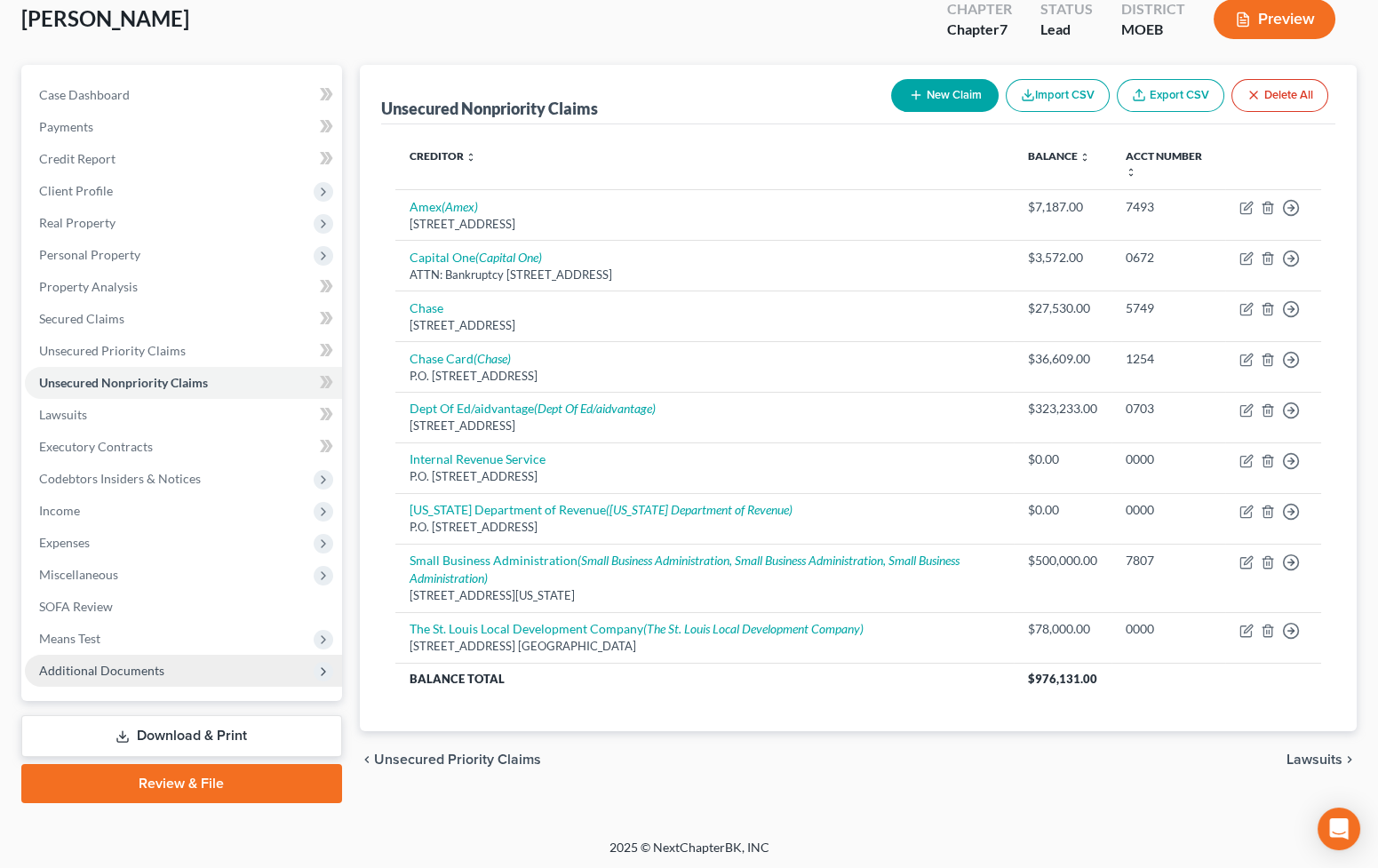
click at [192, 665] on span "Additional Documents" at bounding box center [183, 671] width 317 height 32
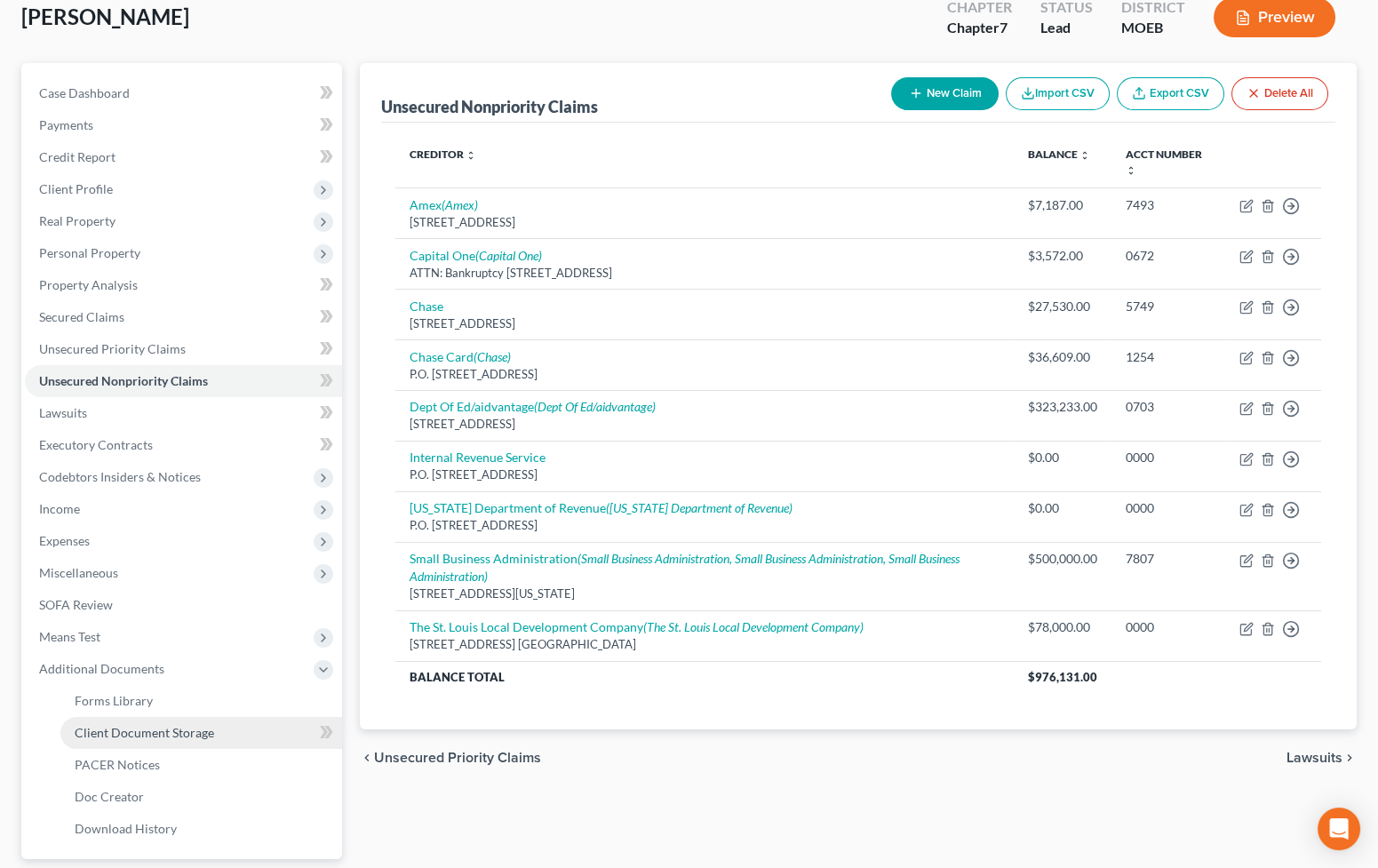
click at [240, 726] on link "Client Document Storage" at bounding box center [201, 733] width 281 height 32
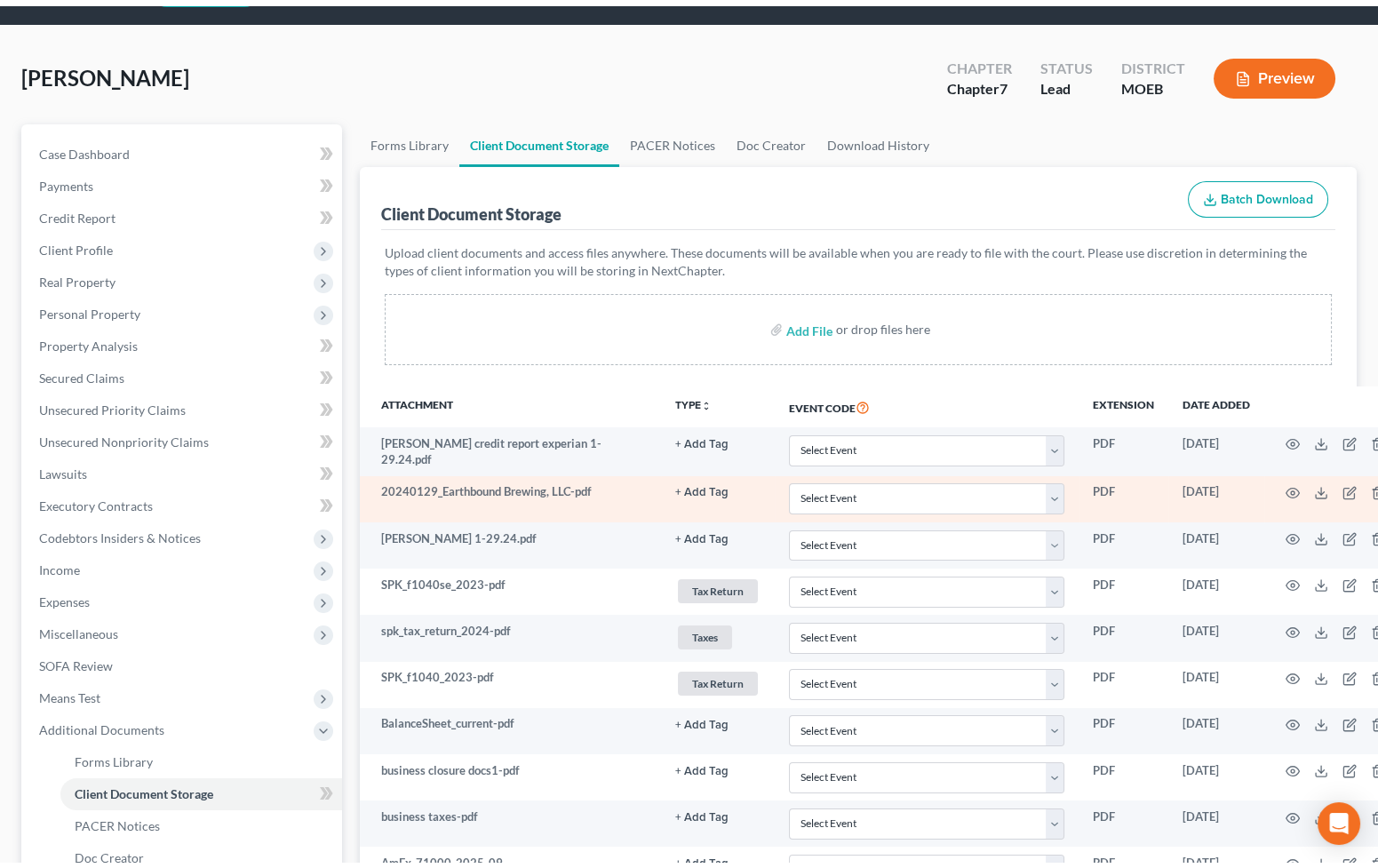
scroll to position [80, 0]
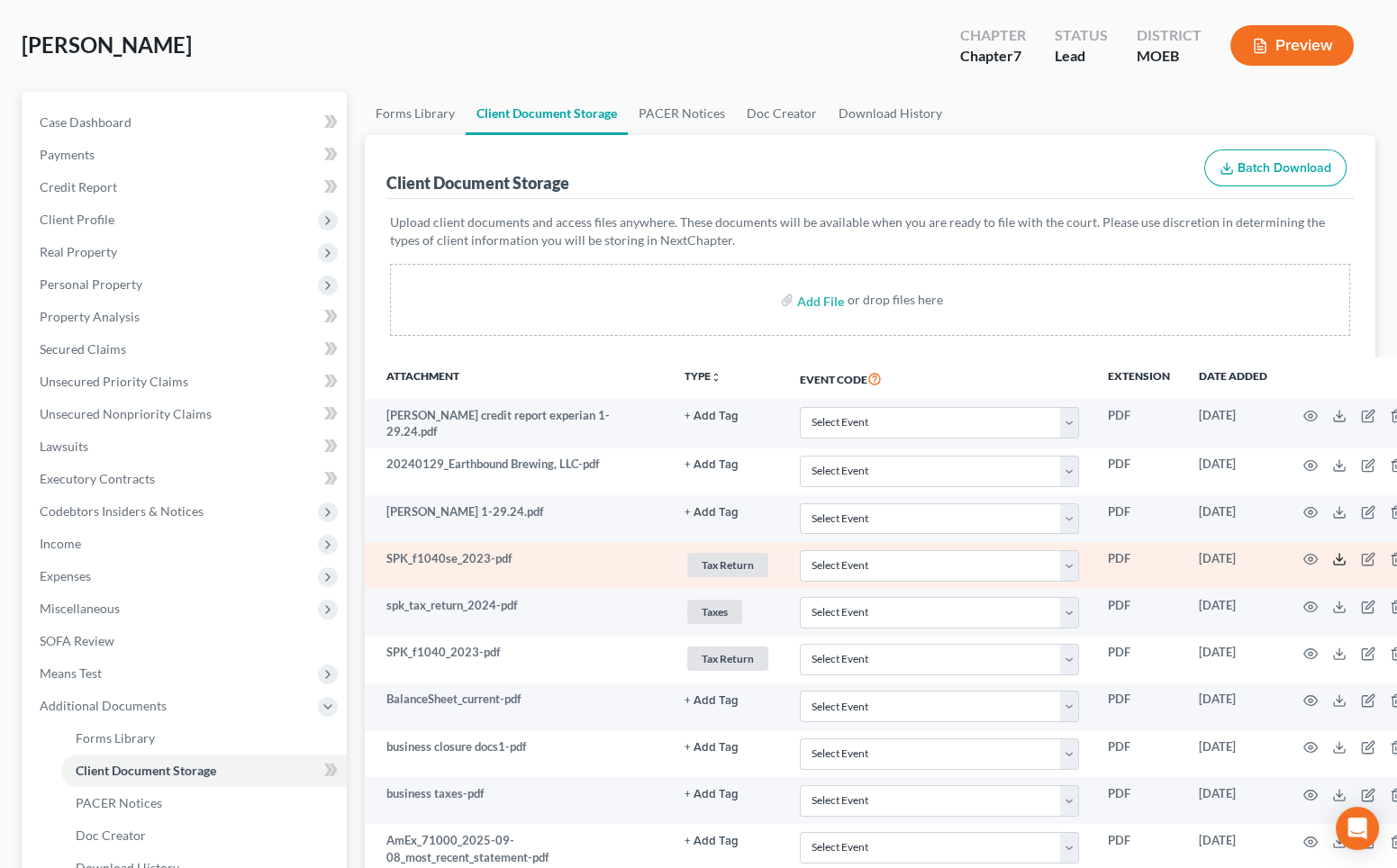
click at [1336, 558] on polyline at bounding box center [1339, 559] width 6 height 3
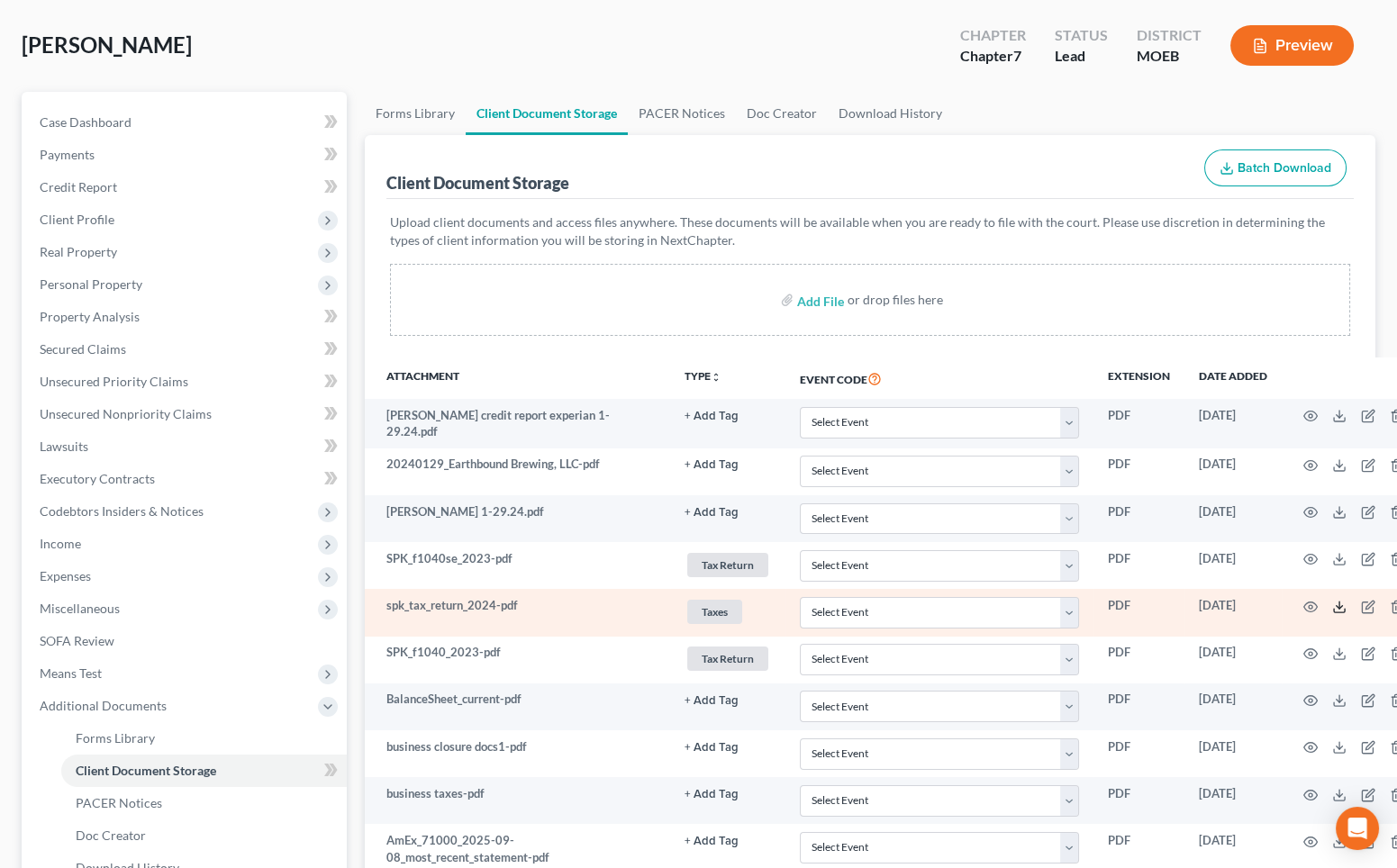
click at [1333, 600] on icon at bounding box center [1339, 607] width 14 height 14
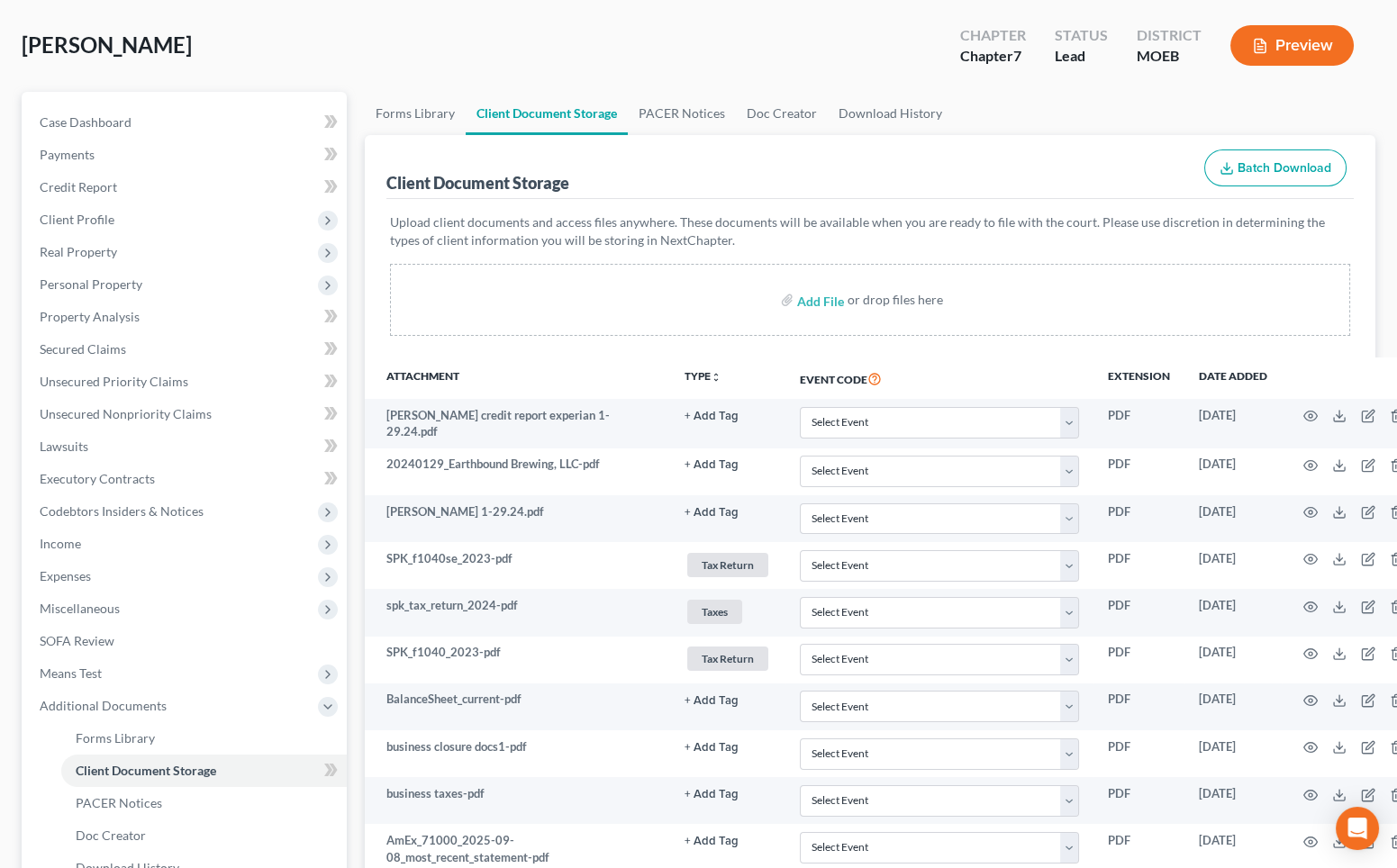
click at [1030, 381] on th "Event Code" at bounding box center [940, 378] width 308 height 42
click at [140, 538] on span "Income" at bounding box center [186, 544] width 321 height 33
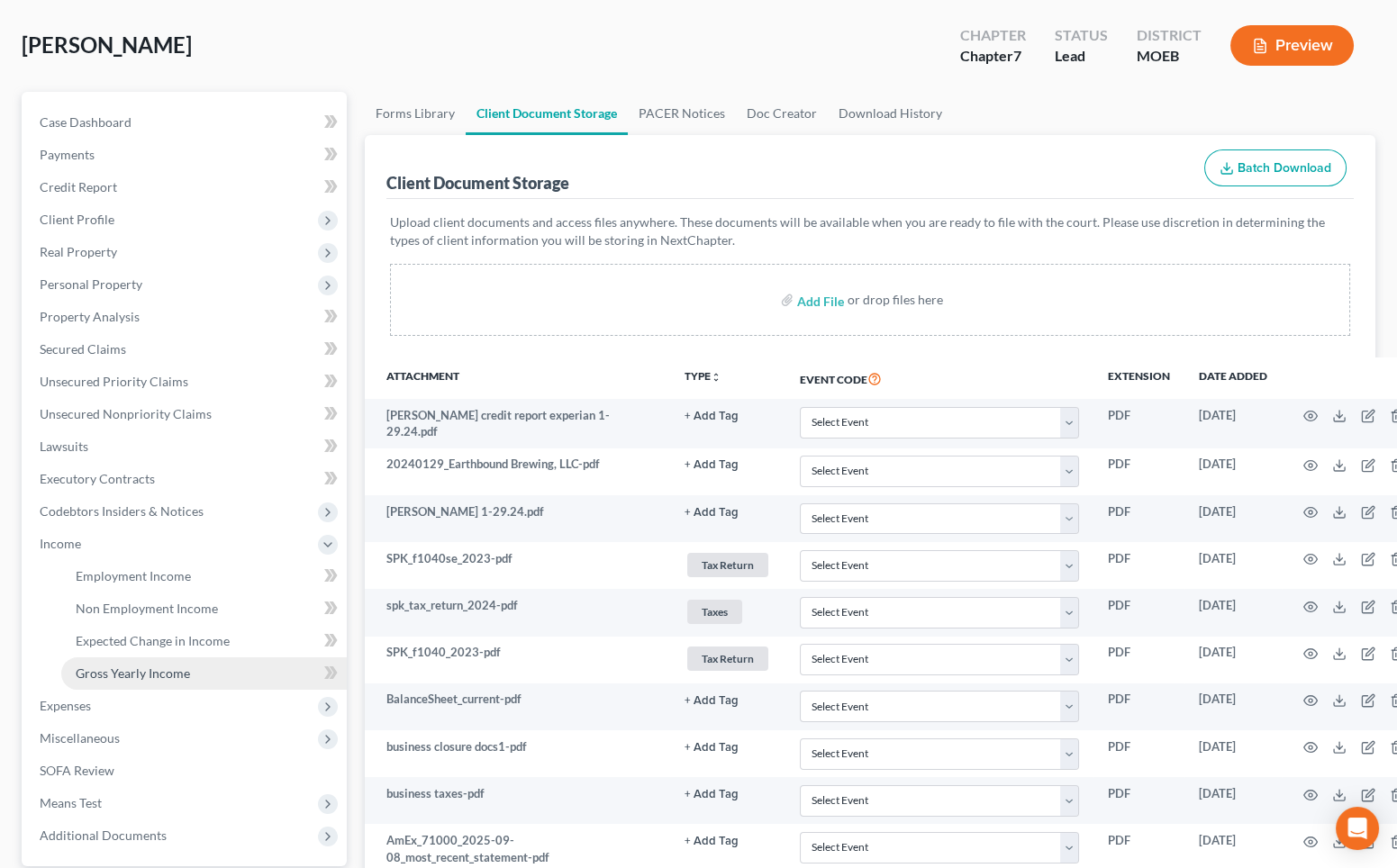
click at [167, 666] on span "Gross Yearly Income" at bounding box center [133, 672] width 114 height 15
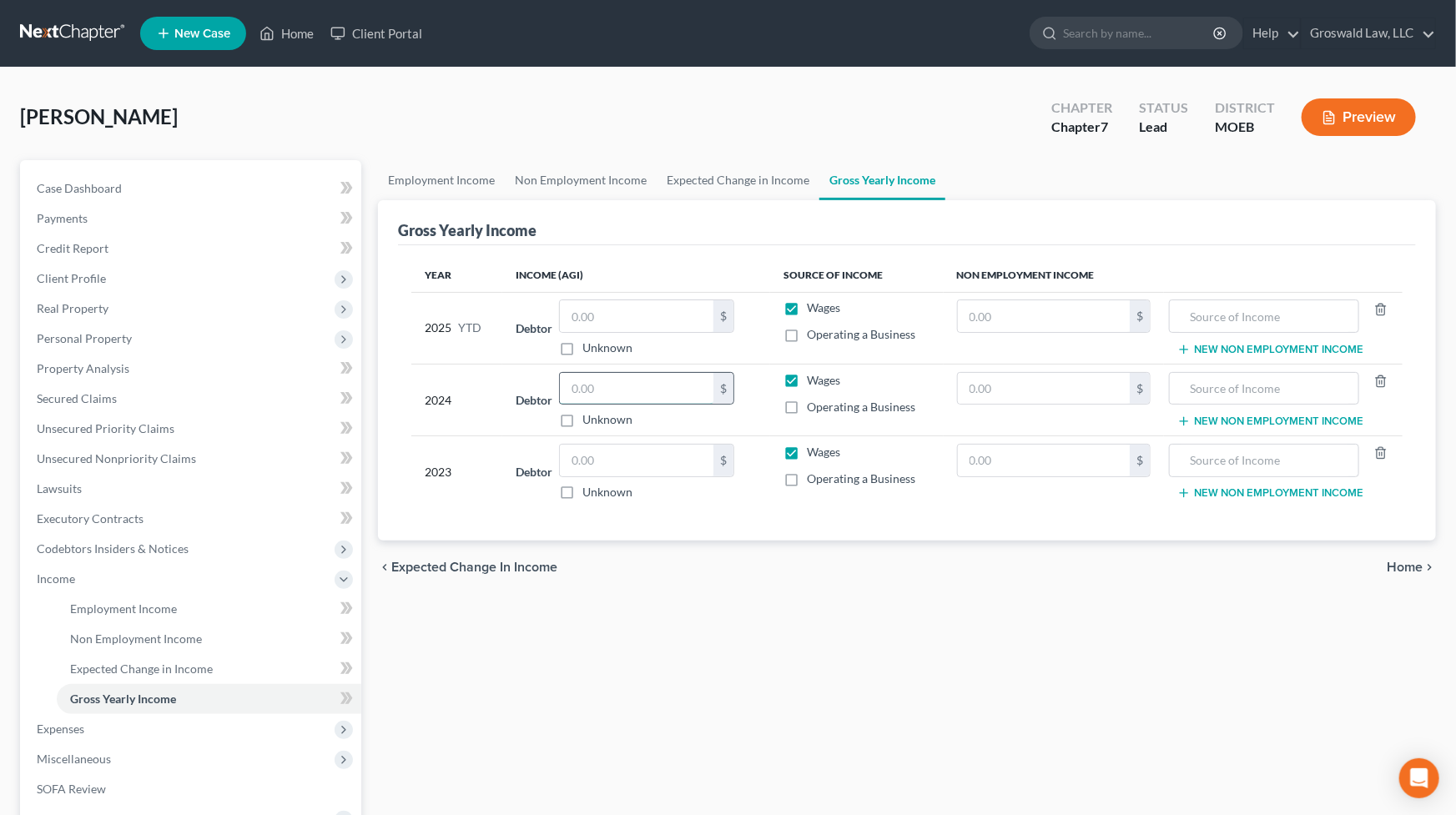
click at [579, 390] on input "text" at bounding box center [637, 389] width 153 height 32
type input "15,057"
drag, startPoint x: 574, startPoint y: 592, endPoint x: 318, endPoint y: 517, distance: 266.8
click at [572, 592] on div "Employment Income Non Employment Income Expected Change in Income Gross Yearly …" at bounding box center [907, 567] width 1074 height 813
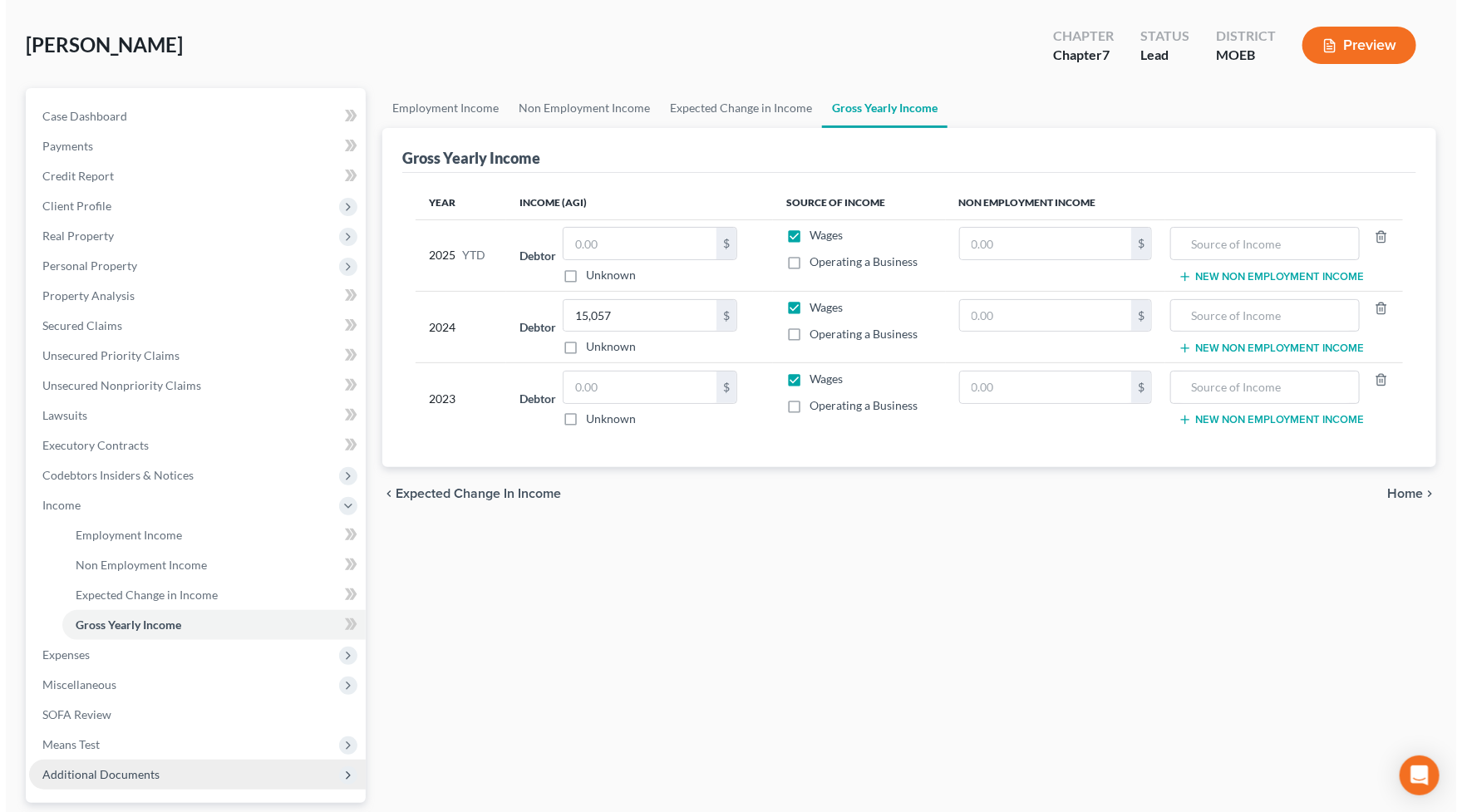
scroll to position [219, 0]
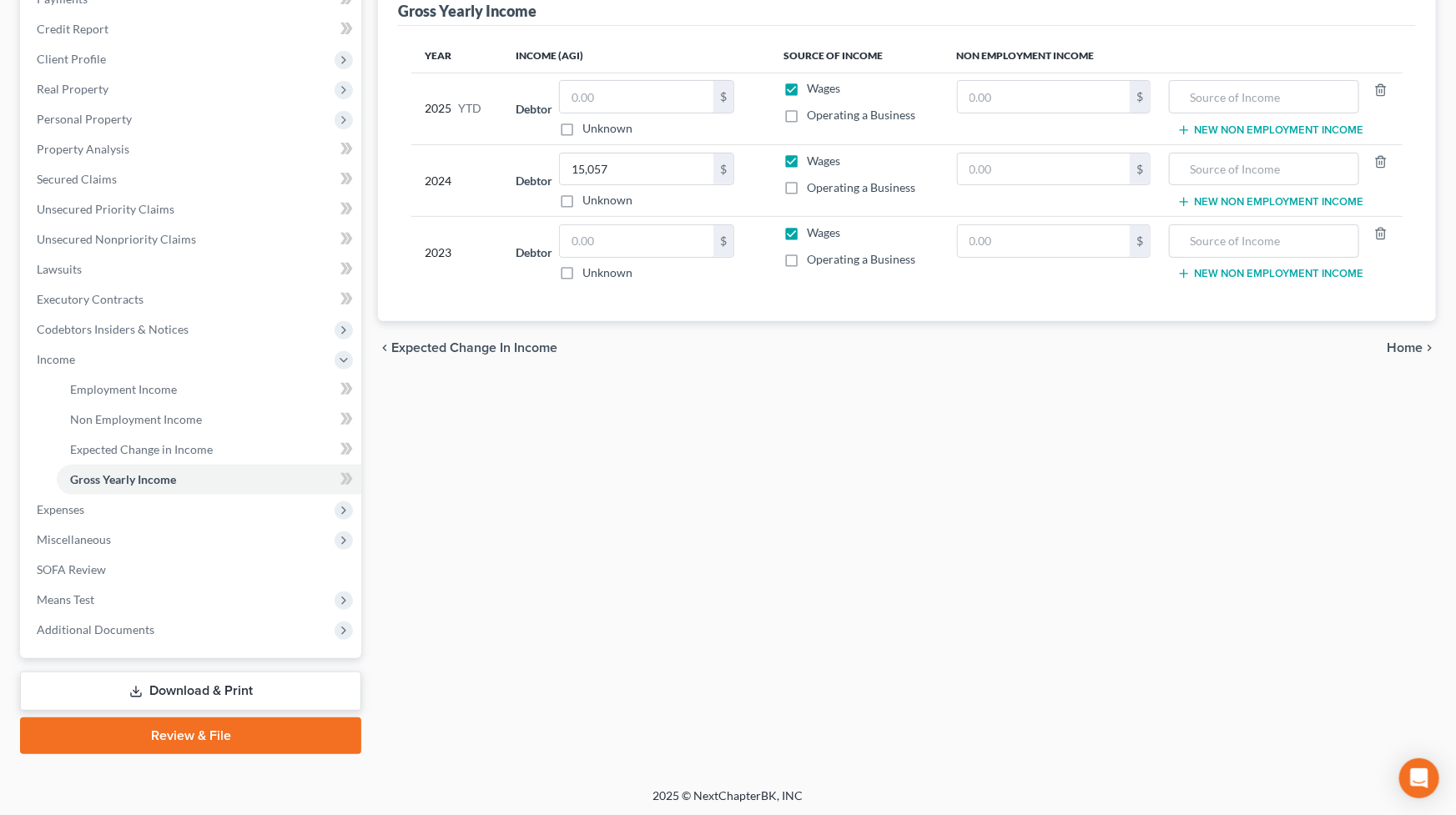
click at [942, 597] on div "Employment Income Non Employment Income Expected Change in Income Gross Yearly …" at bounding box center [907, 347] width 1074 height 813
click at [164, 632] on span "Additional Documents" at bounding box center [192, 630] width 338 height 30
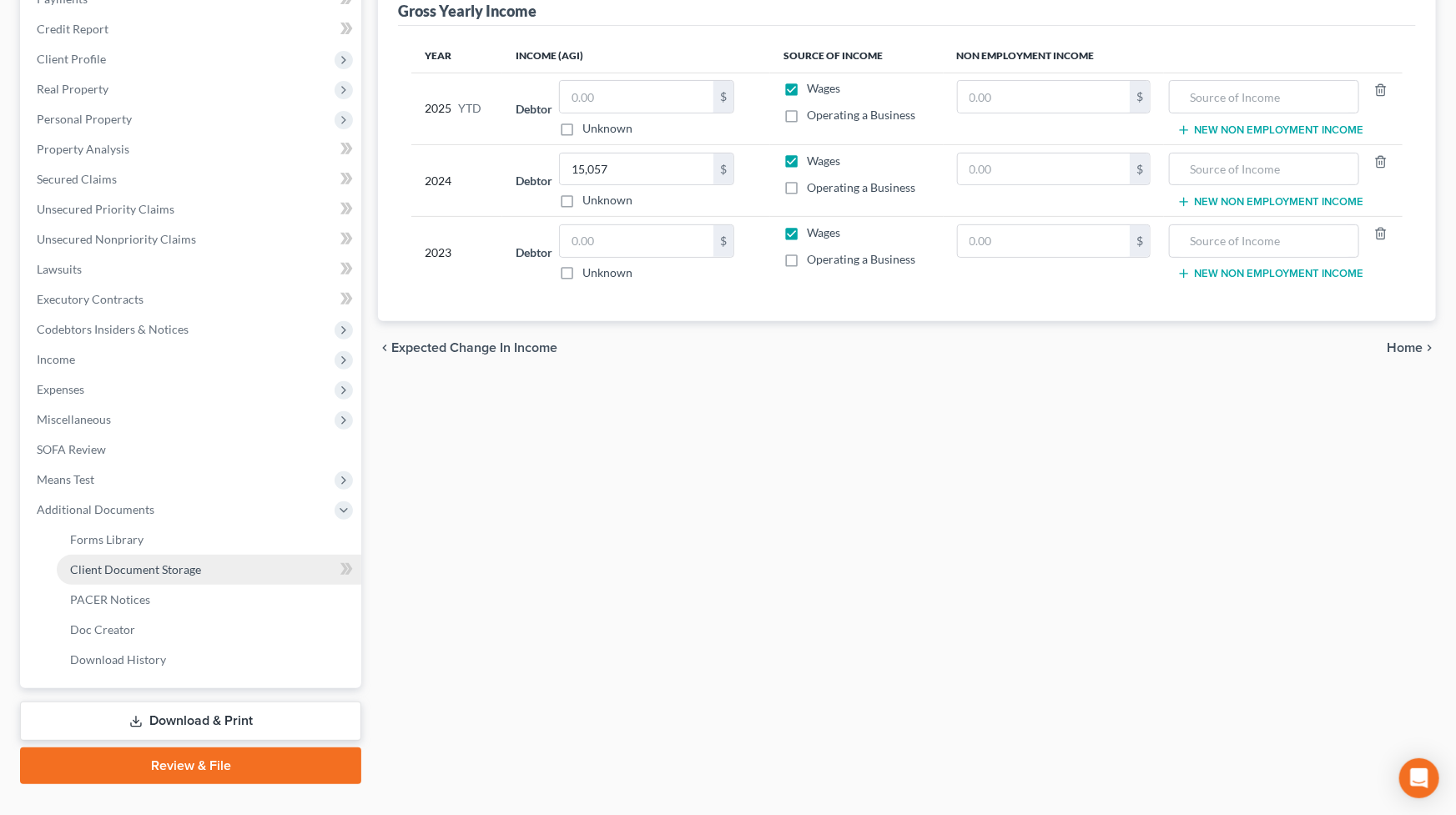
click at [169, 563] on span "Client Document Storage" at bounding box center [136, 569] width 131 height 14
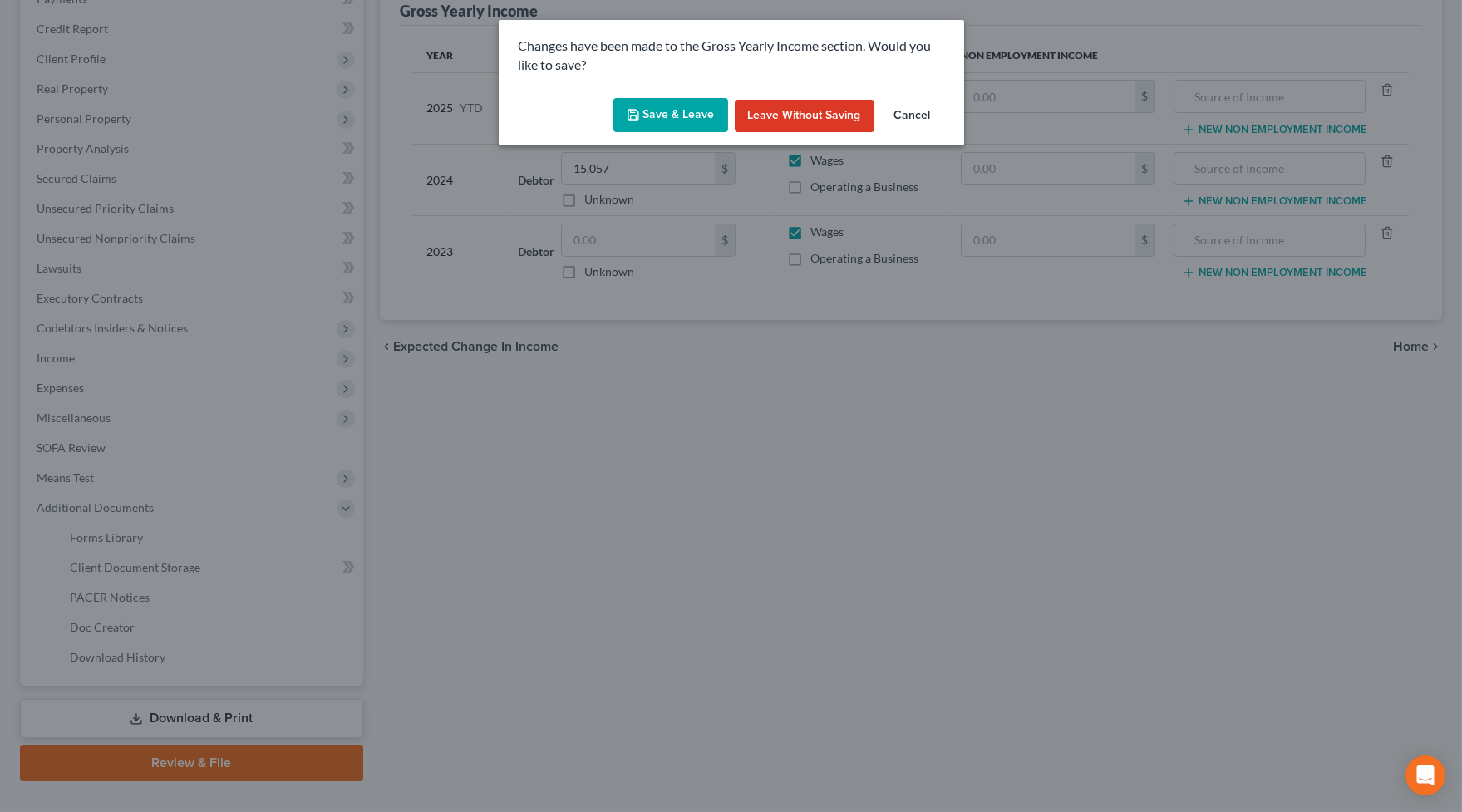
click at [649, 121] on button "Save & Leave" at bounding box center [670, 115] width 114 height 35
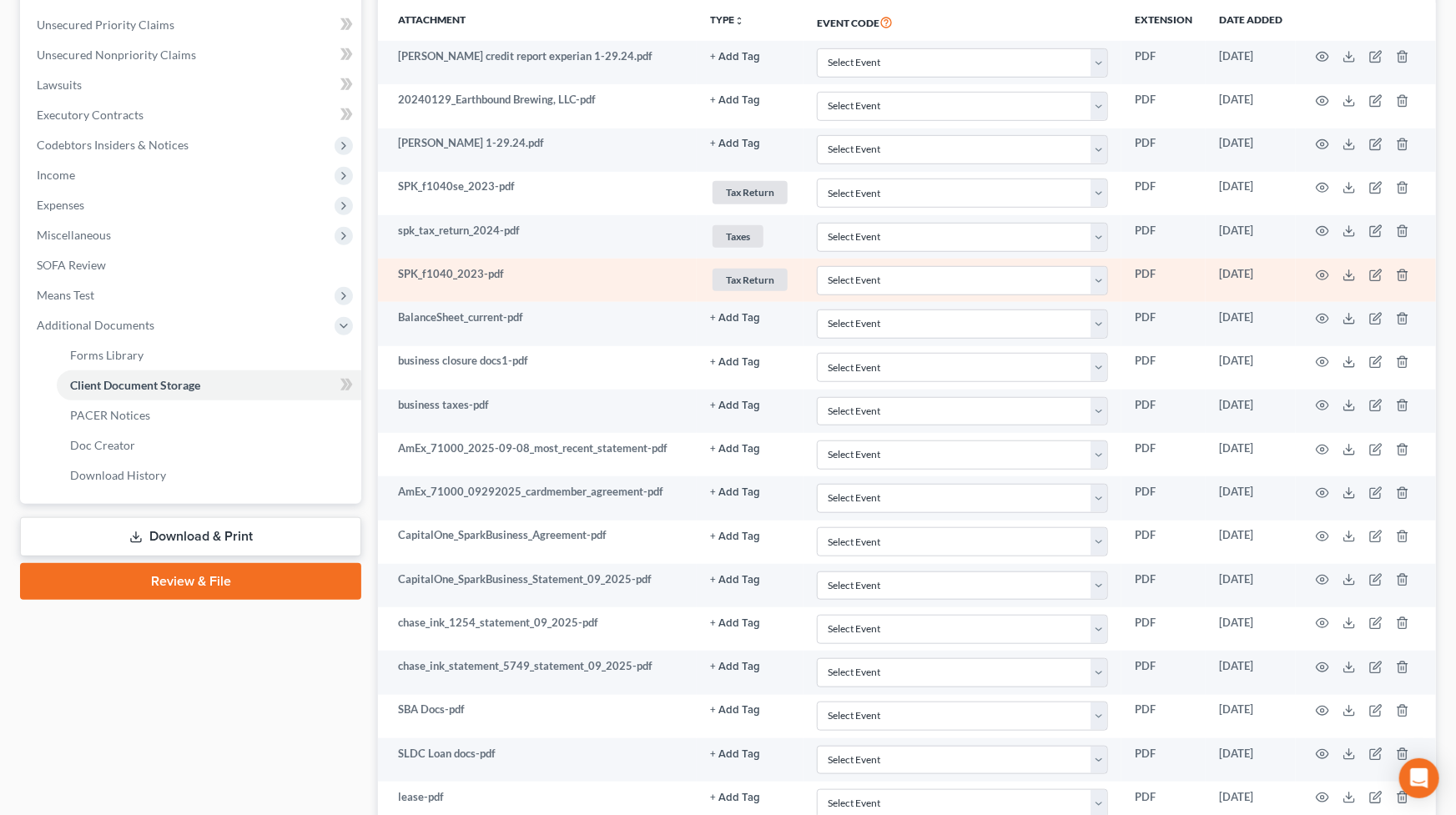
scroll to position [379, 0]
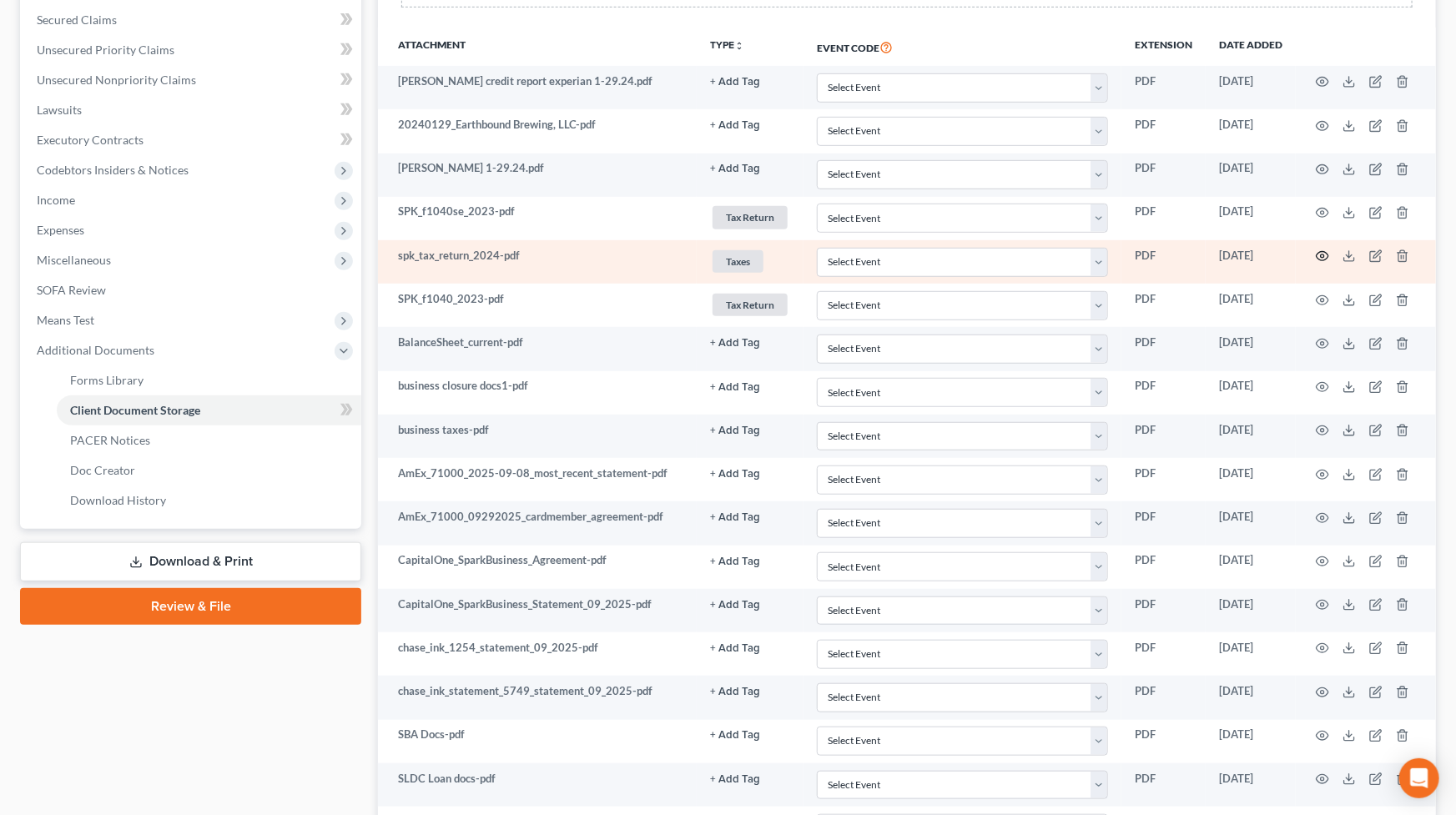
click at [1323, 255] on circle "button" at bounding box center [1323, 256] width 3 height 3
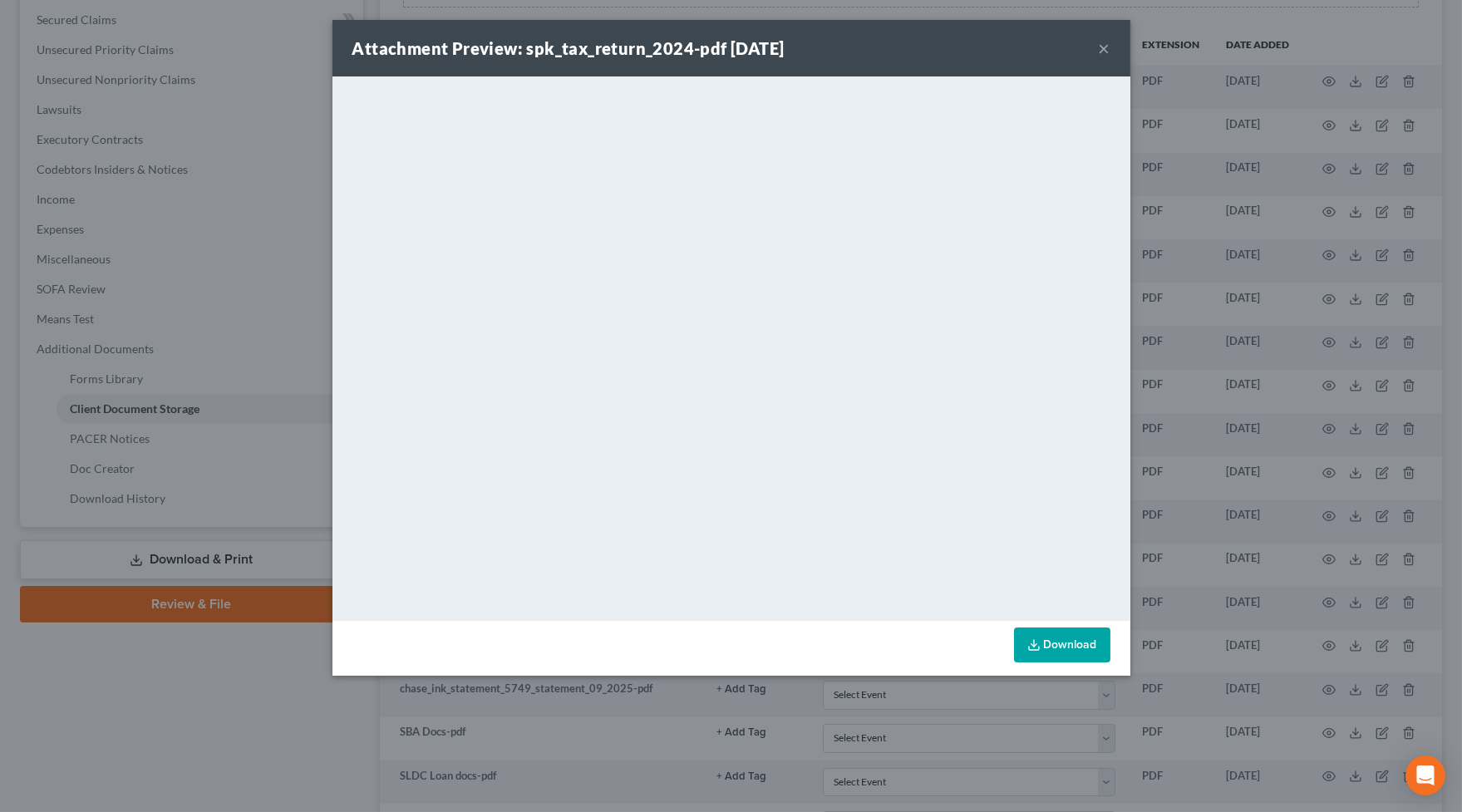
click at [1108, 45] on button "×" at bounding box center [1104, 48] width 12 height 20
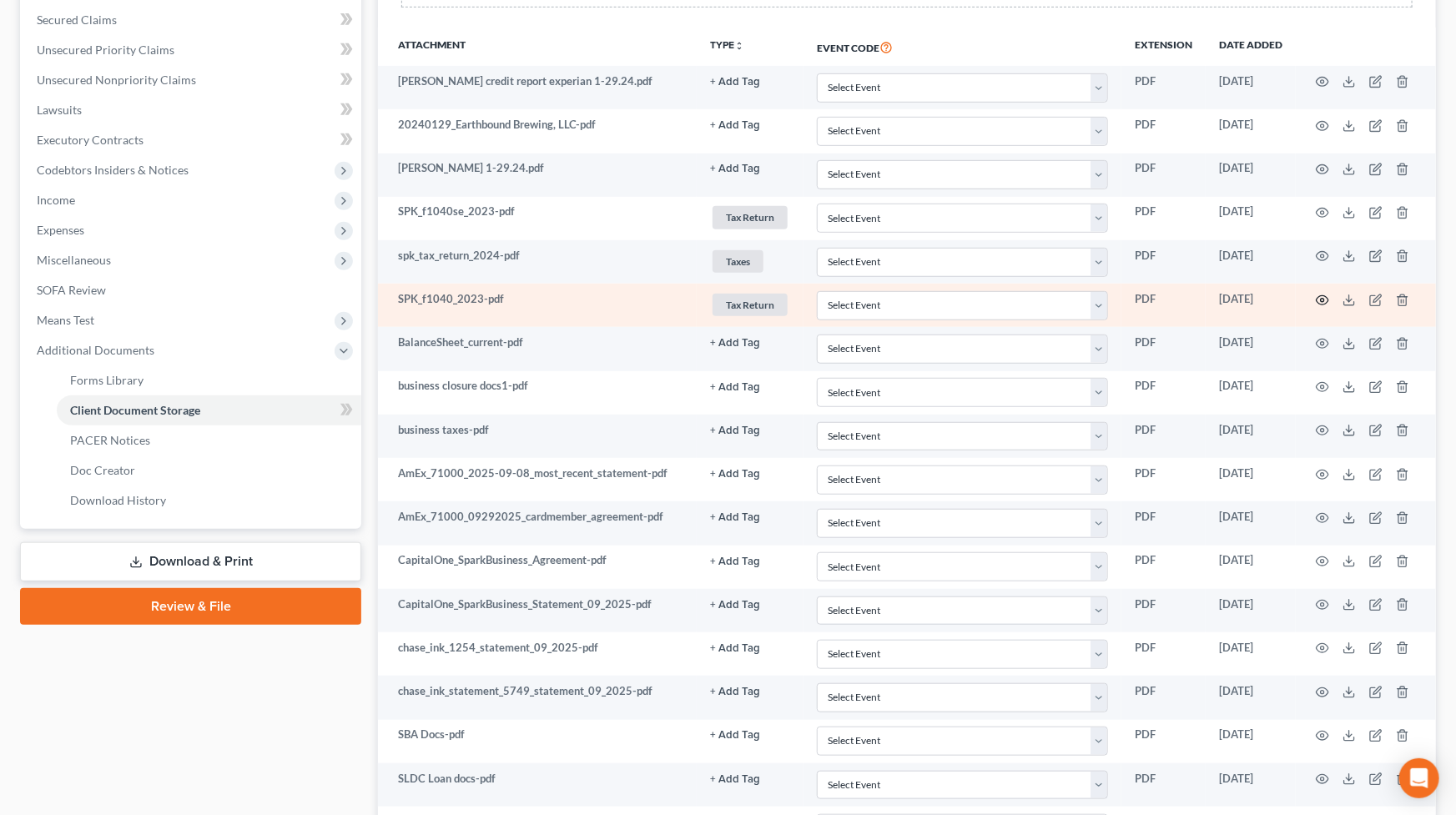
click at [1320, 294] on icon "button" at bounding box center [1323, 300] width 13 height 13
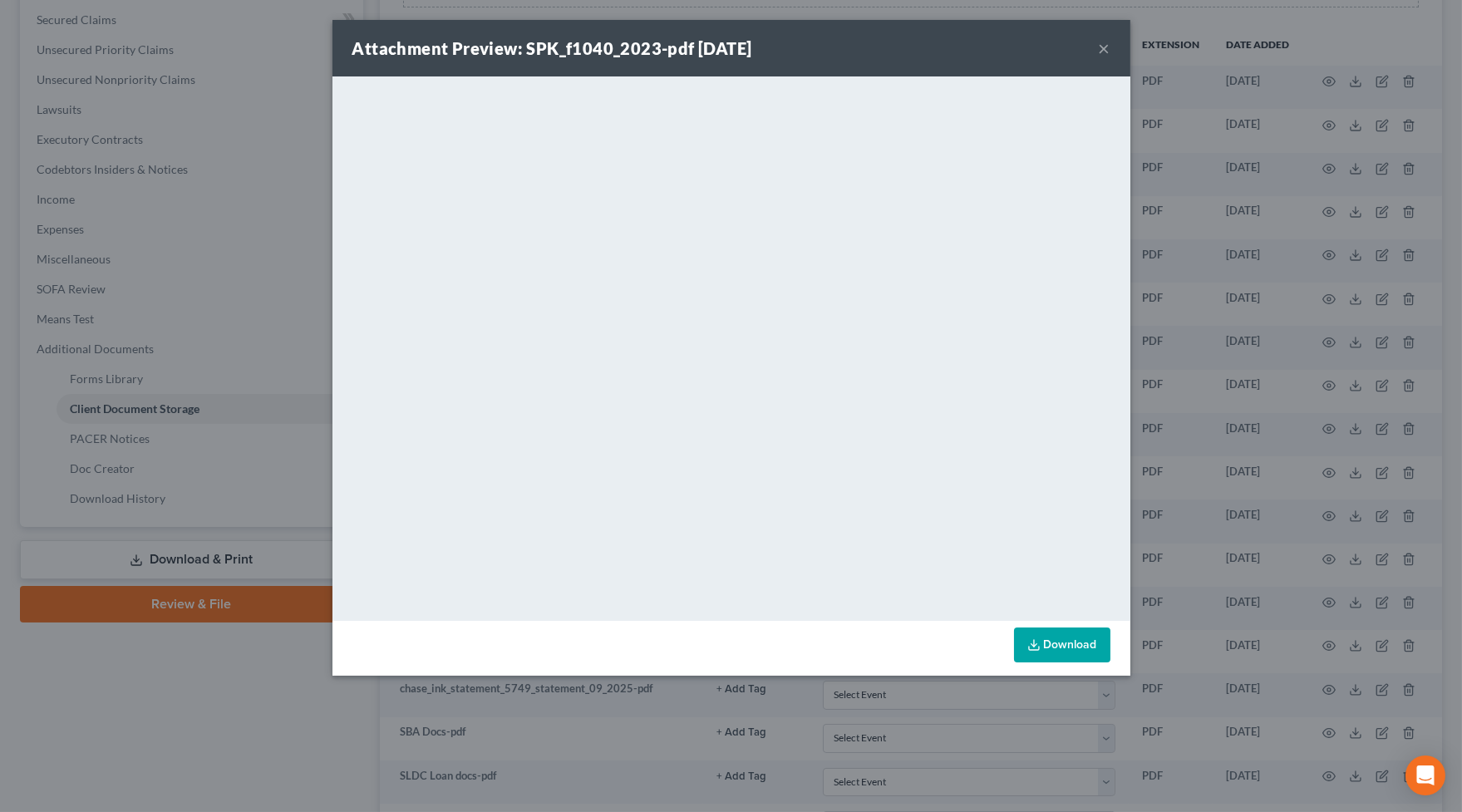
click at [1078, 642] on link "Download" at bounding box center [1062, 645] width 96 height 35
click at [1107, 50] on button "×" at bounding box center [1104, 48] width 12 height 20
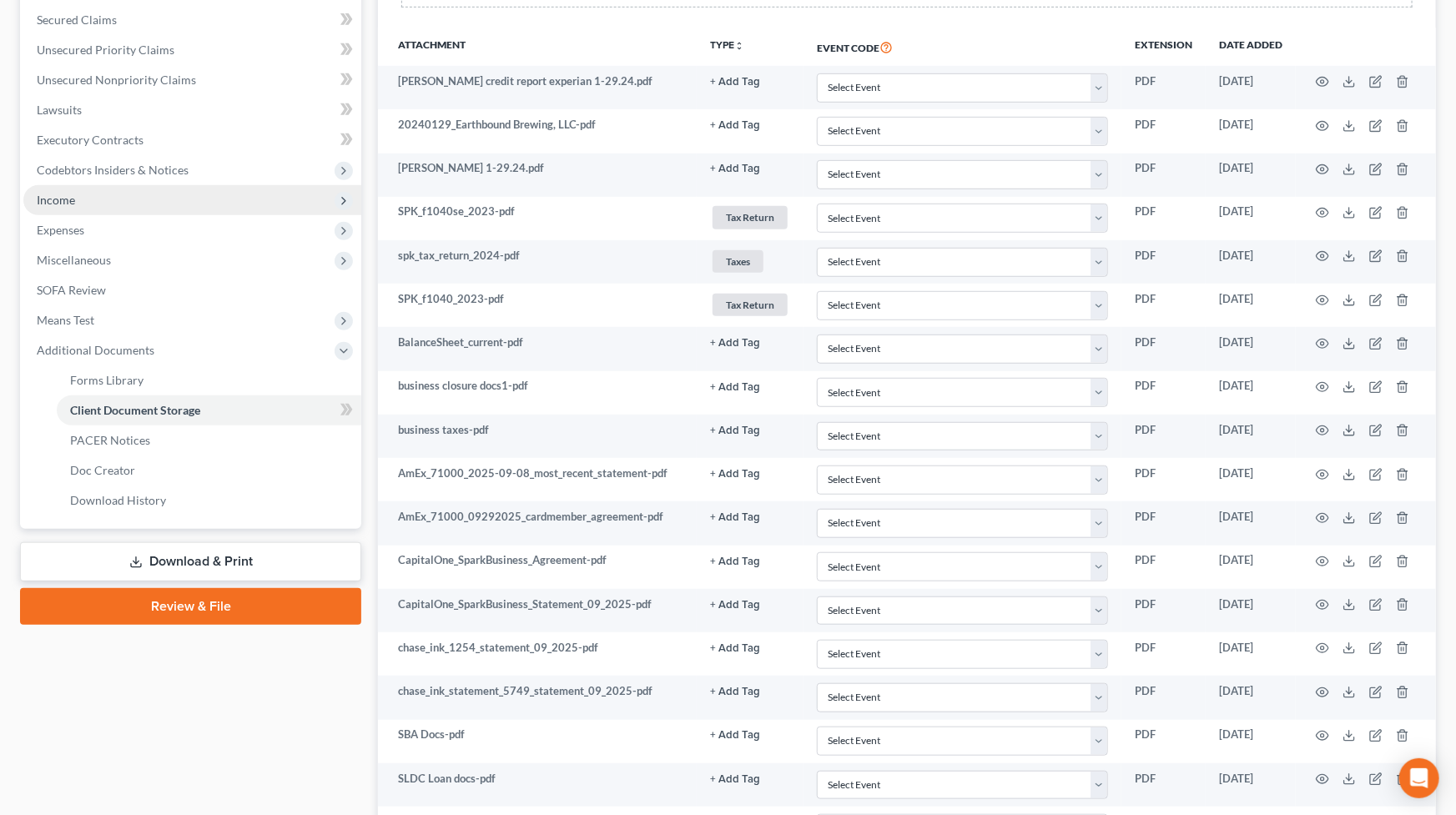
click at [91, 205] on span "Income" at bounding box center [192, 200] width 338 height 30
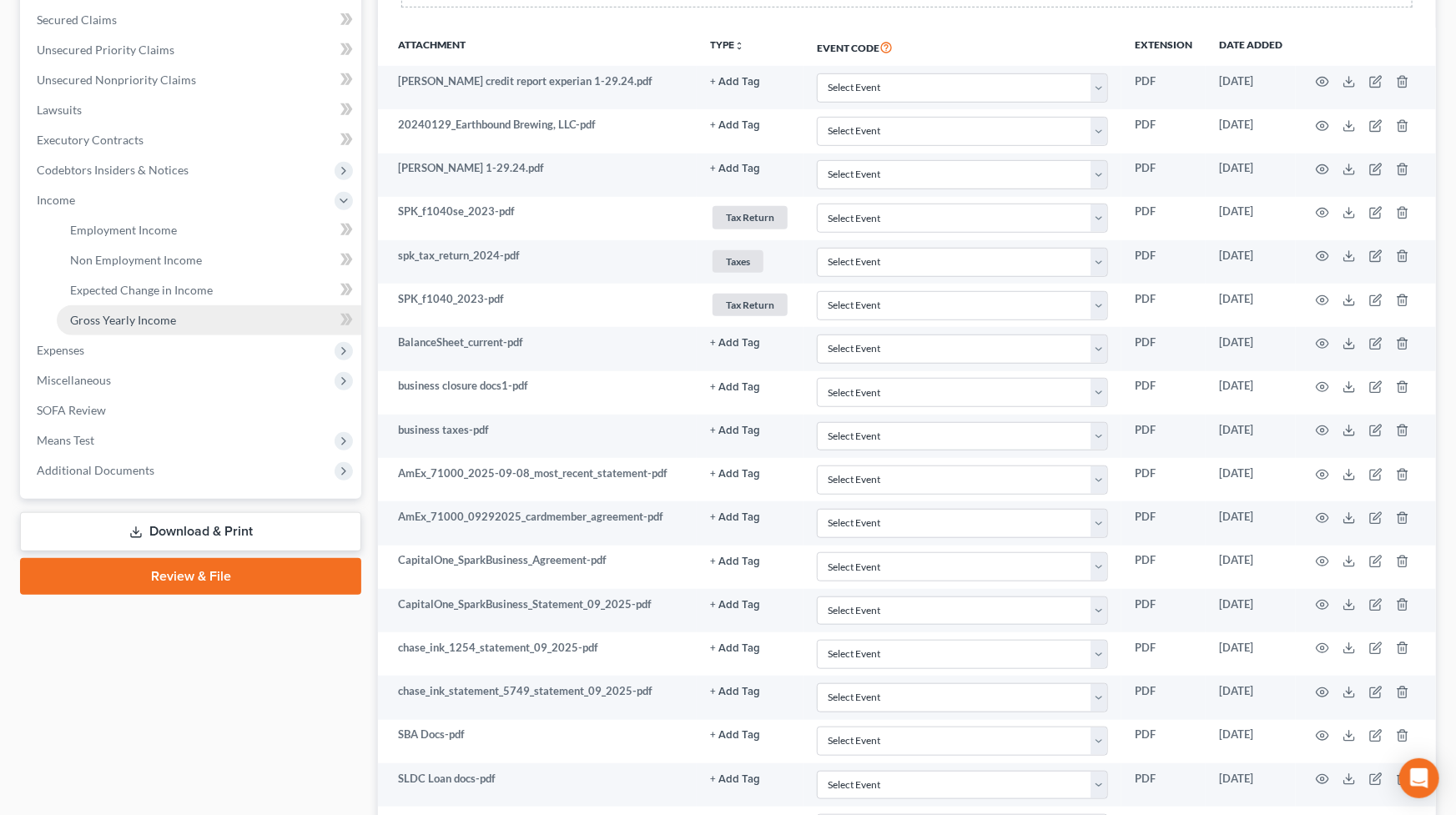
click at [141, 317] on span "Gross Yearly Income" at bounding box center [123, 319] width 106 height 14
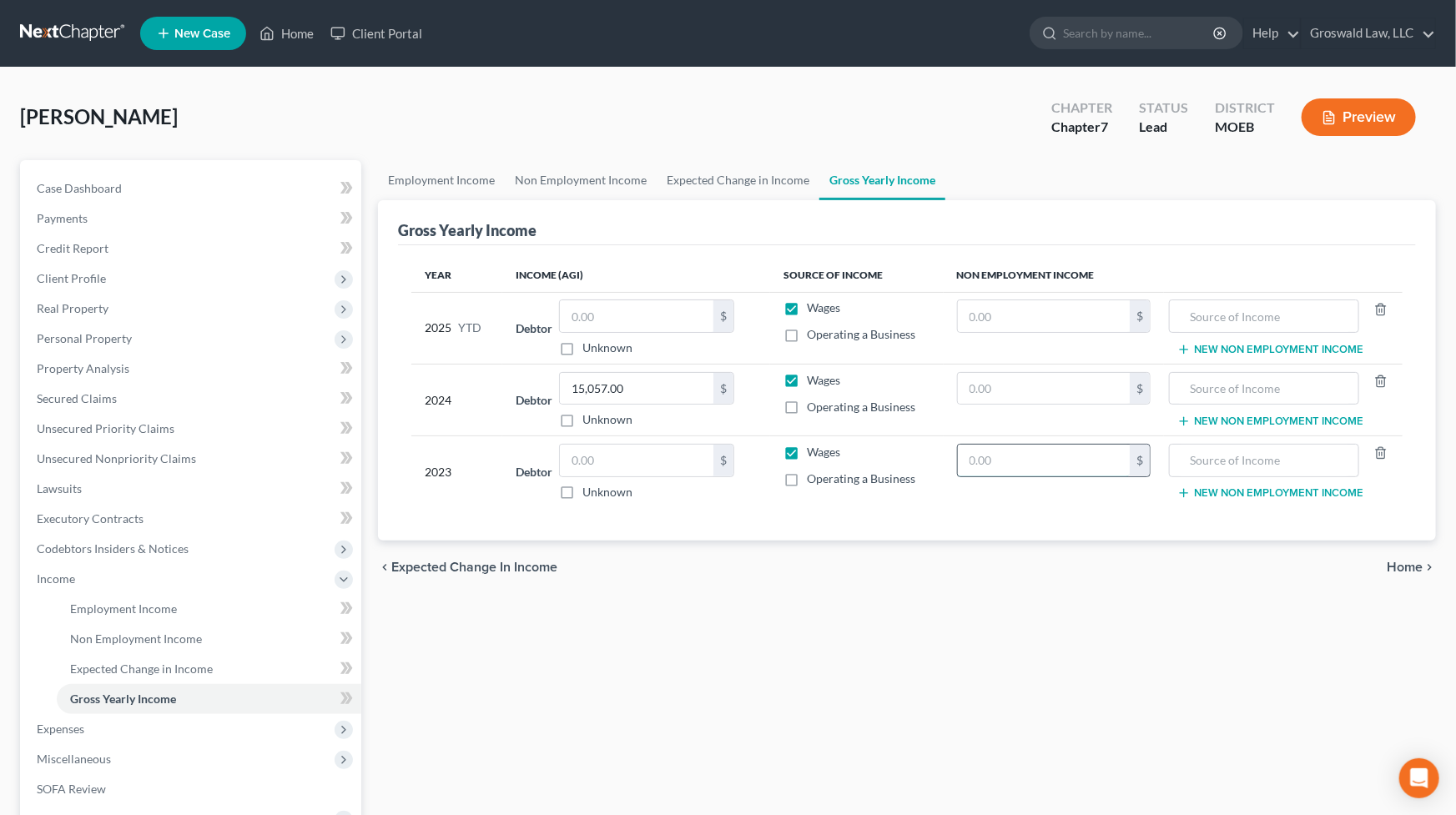
click at [1053, 452] on input "text" at bounding box center [1043, 460] width 172 height 32
type input "22,287"
type input "retirement cashout"
drag, startPoint x: 1069, startPoint y: 659, endPoint x: 933, endPoint y: 615, distance: 142.9
click at [1041, 651] on div "Employment Income Non Employment Income Expected Change in Income Gross Yearly …" at bounding box center [907, 567] width 1074 height 813
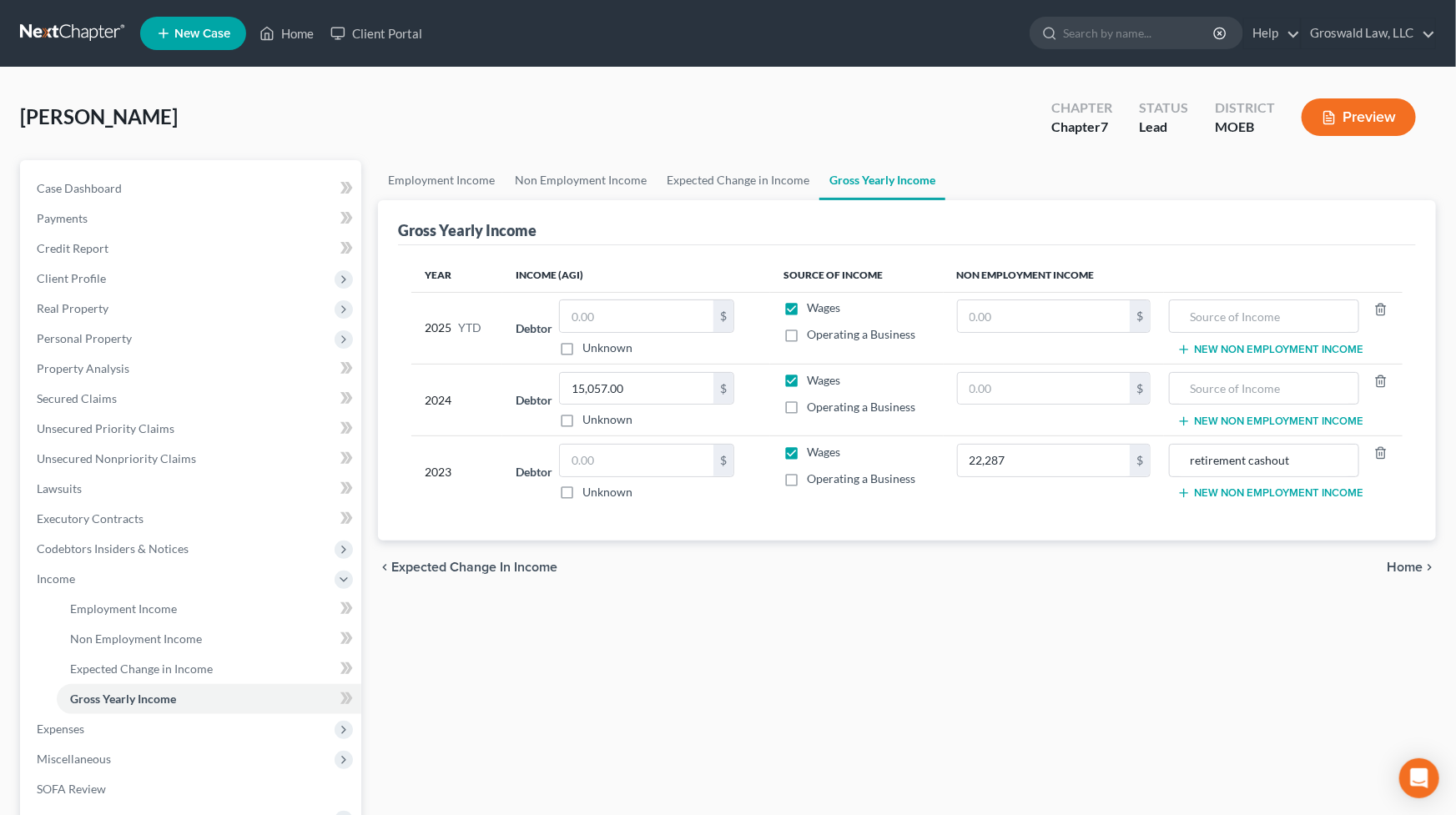
click at [999, 619] on div "Employment Income Non Employment Income Expected Change in Income Gross Yearly …" at bounding box center [907, 567] width 1074 height 813
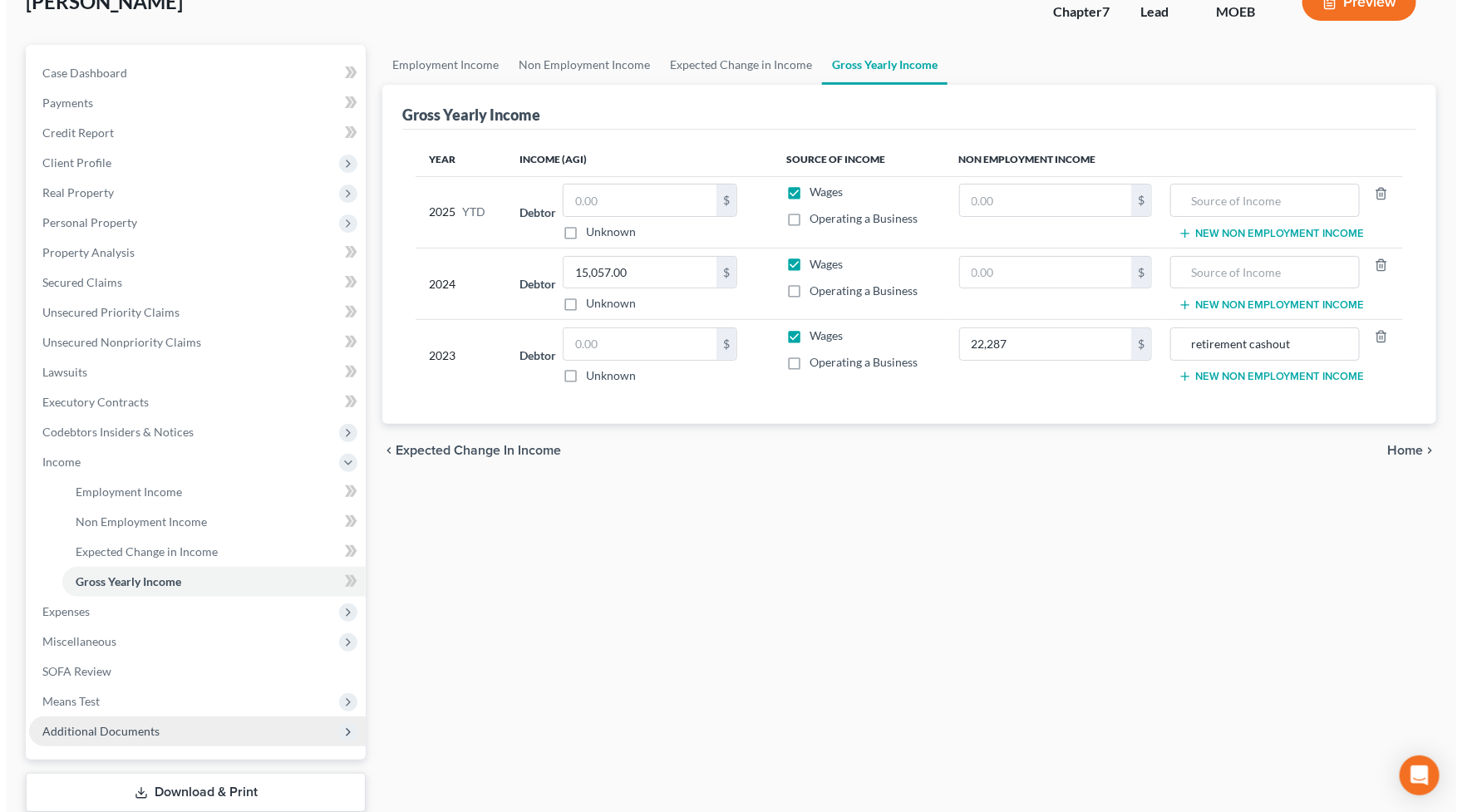
scroll to position [219, 0]
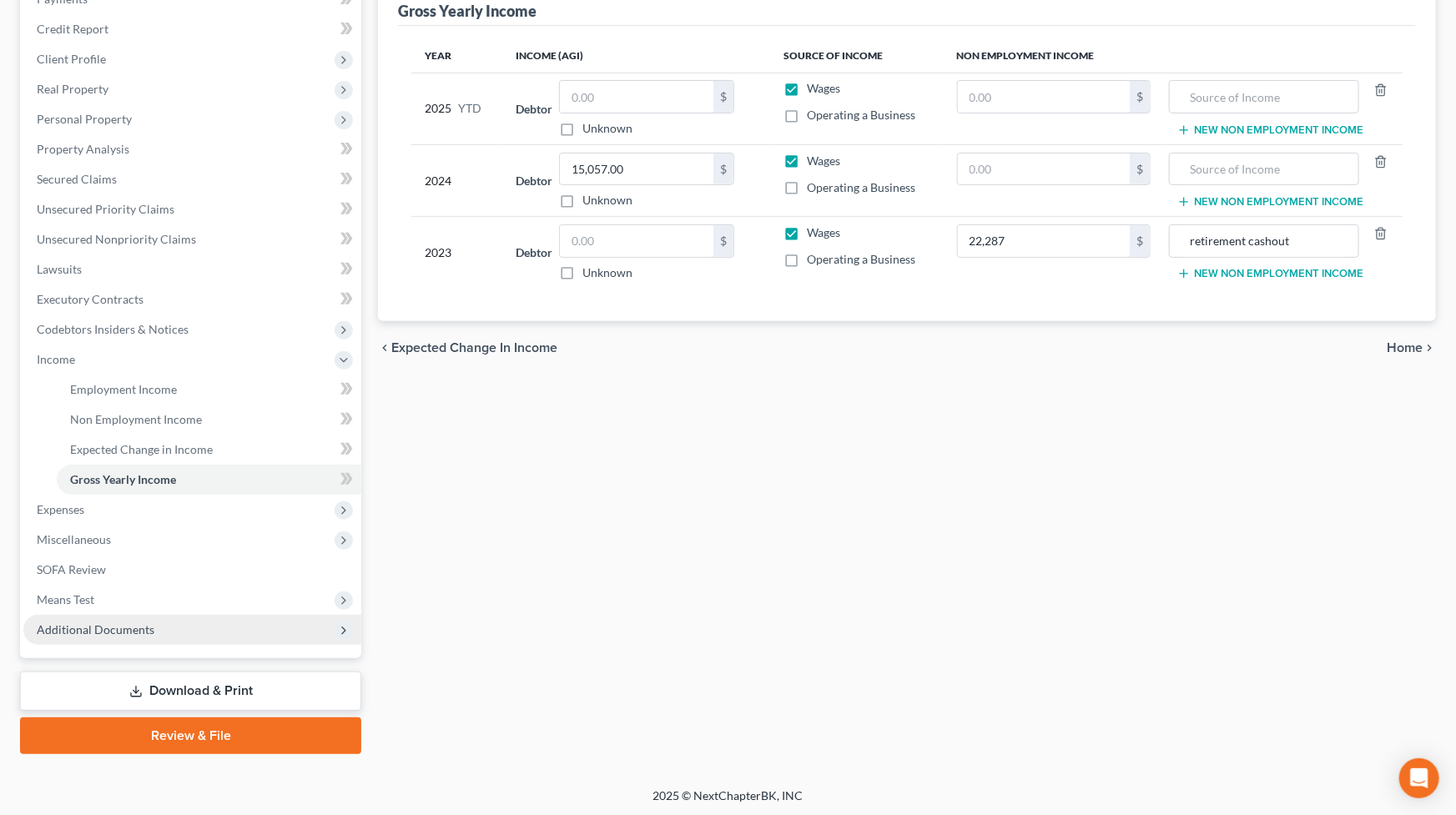
click at [144, 633] on span "Additional Documents" at bounding box center [96, 629] width 117 height 14
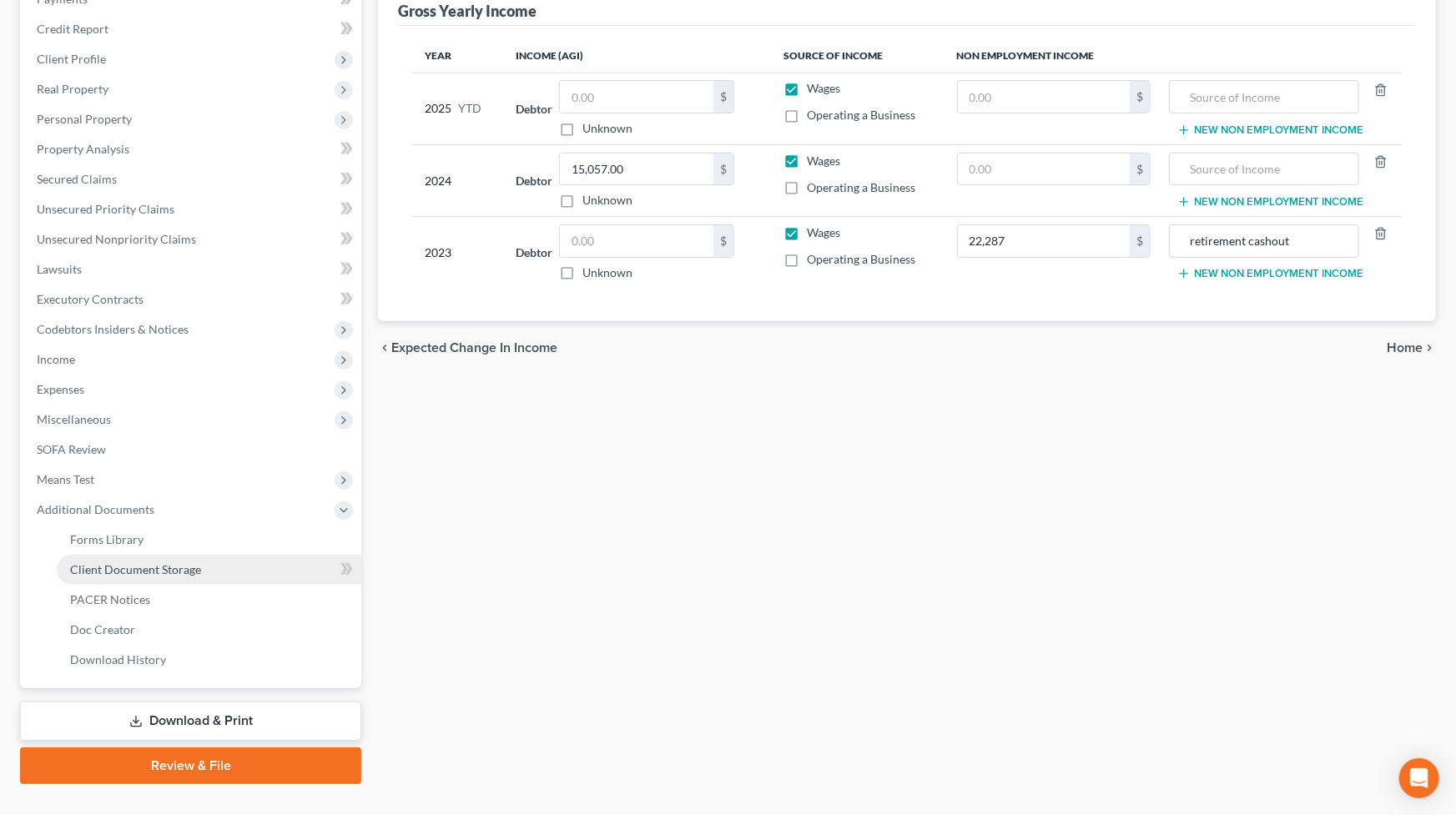
click at [179, 572] on span "Client Document Storage" at bounding box center [136, 569] width 131 height 14
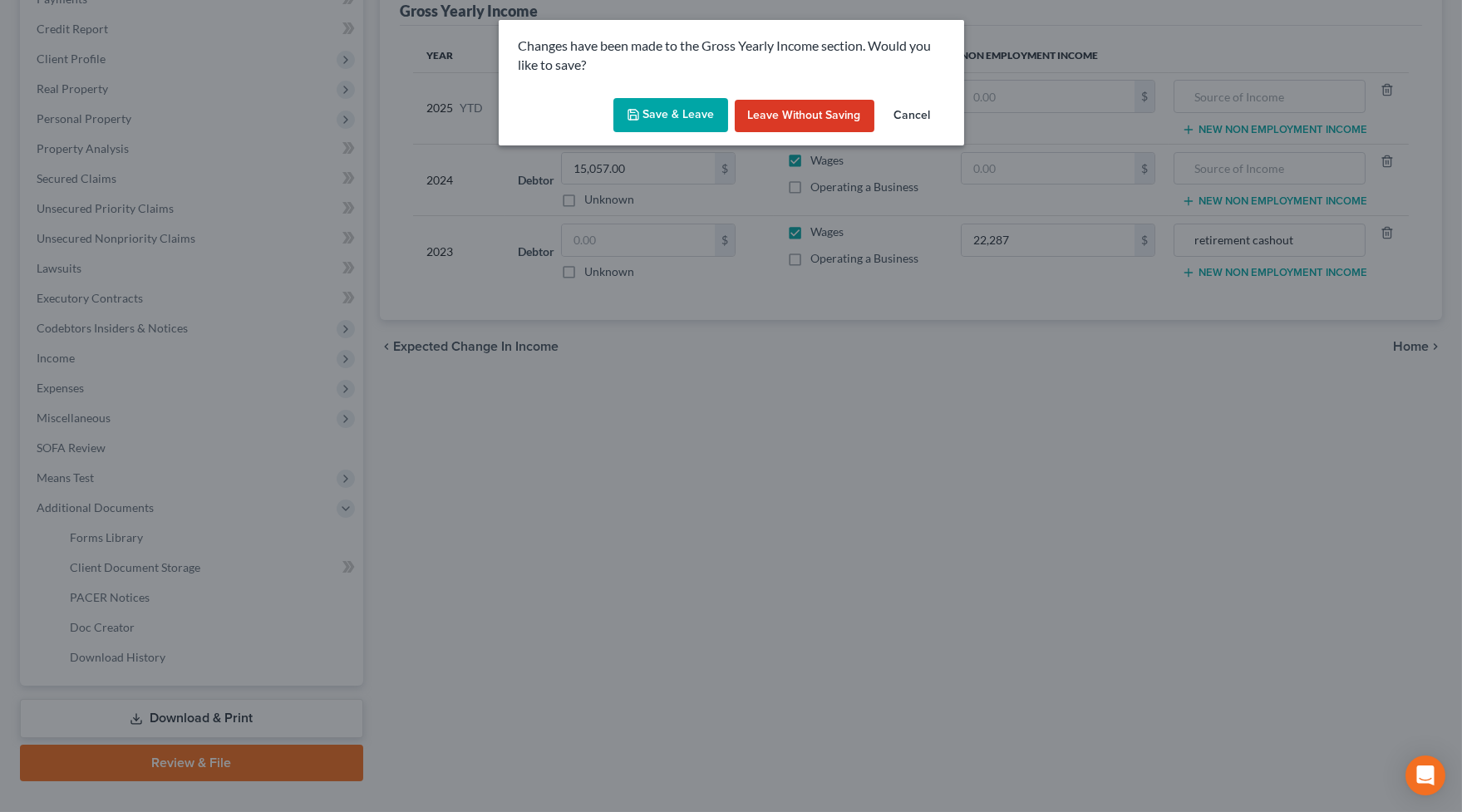
click at [685, 106] on button "Save & Leave" at bounding box center [670, 115] width 114 height 35
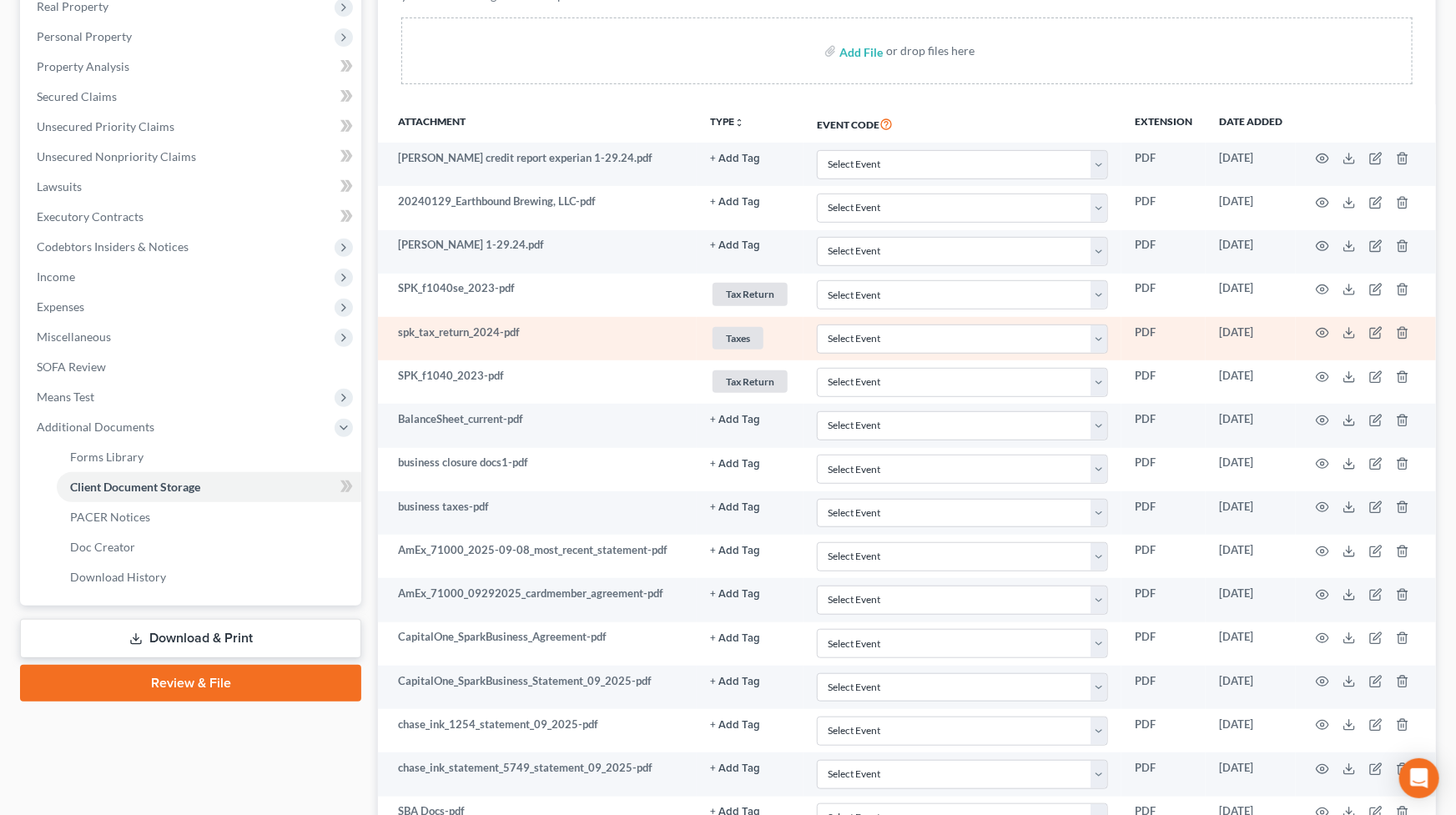
scroll to position [303, 0]
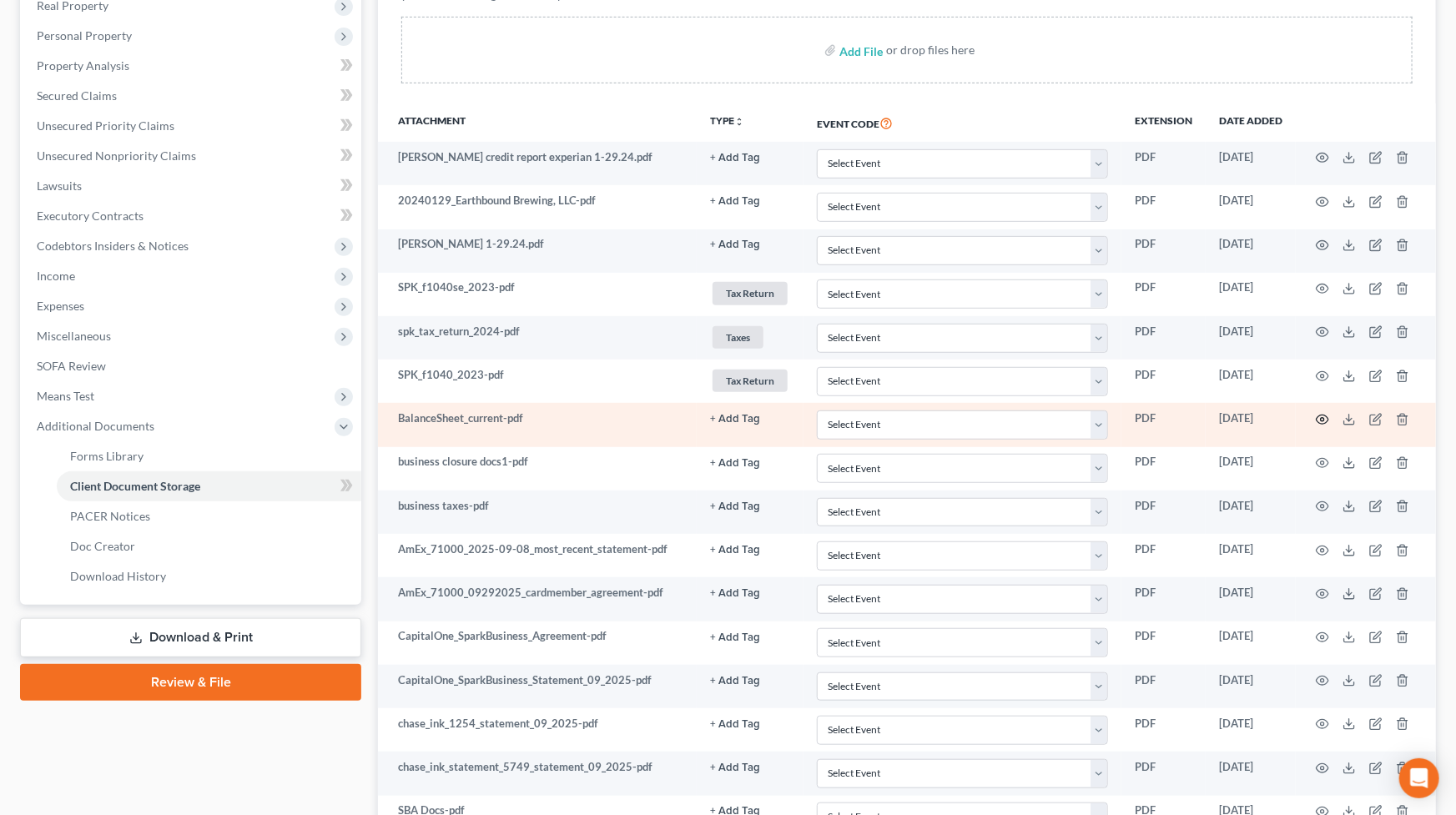
click at [1324, 418] on circle "button" at bounding box center [1323, 419] width 3 height 3
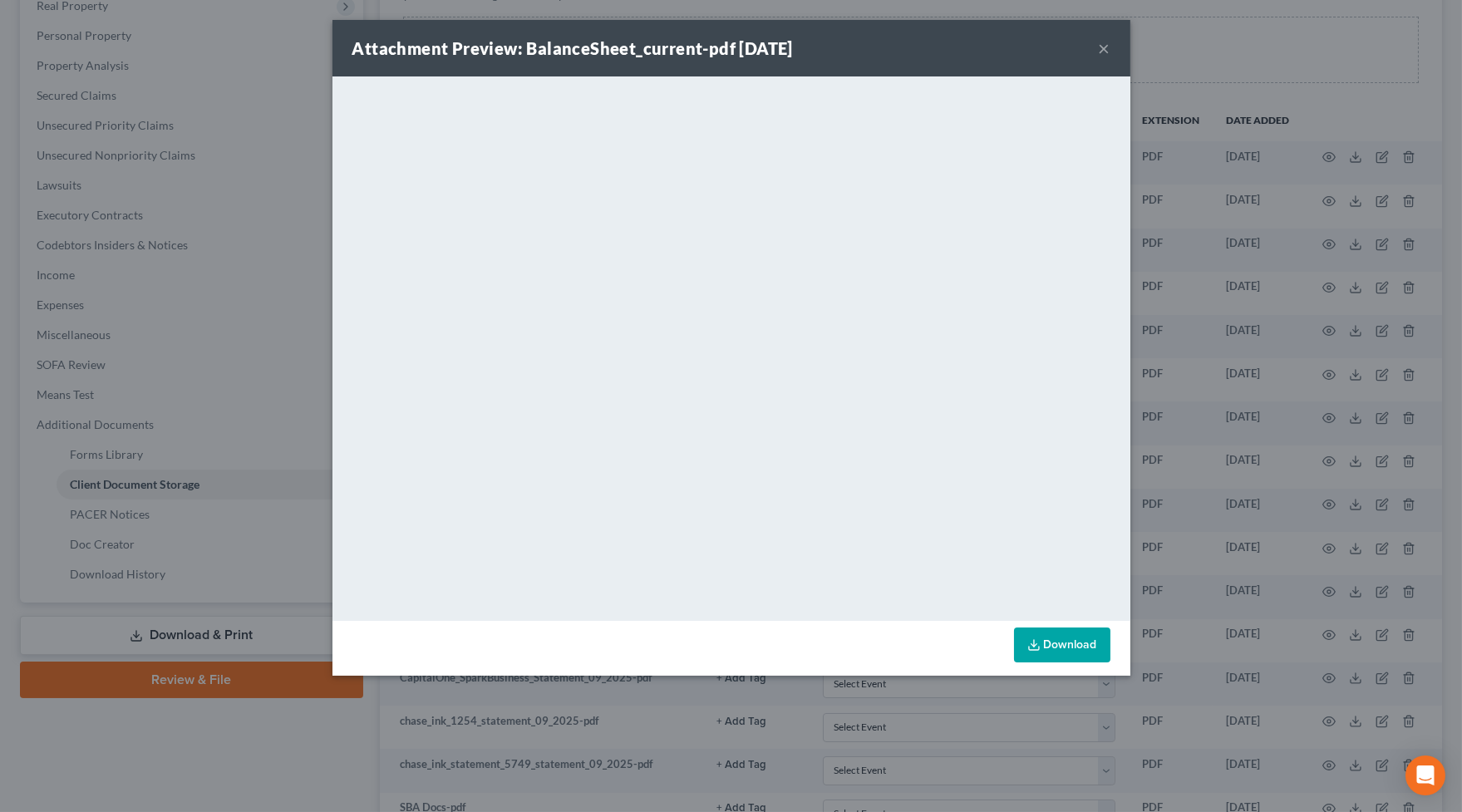
drag, startPoint x: 1079, startPoint y: 643, endPoint x: 1072, endPoint y: 608, distance: 35.7
click at [1079, 642] on link "Download" at bounding box center [1062, 645] width 96 height 35
click at [1105, 39] on button "×" at bounding box center [1104, 48] width 12 height 20
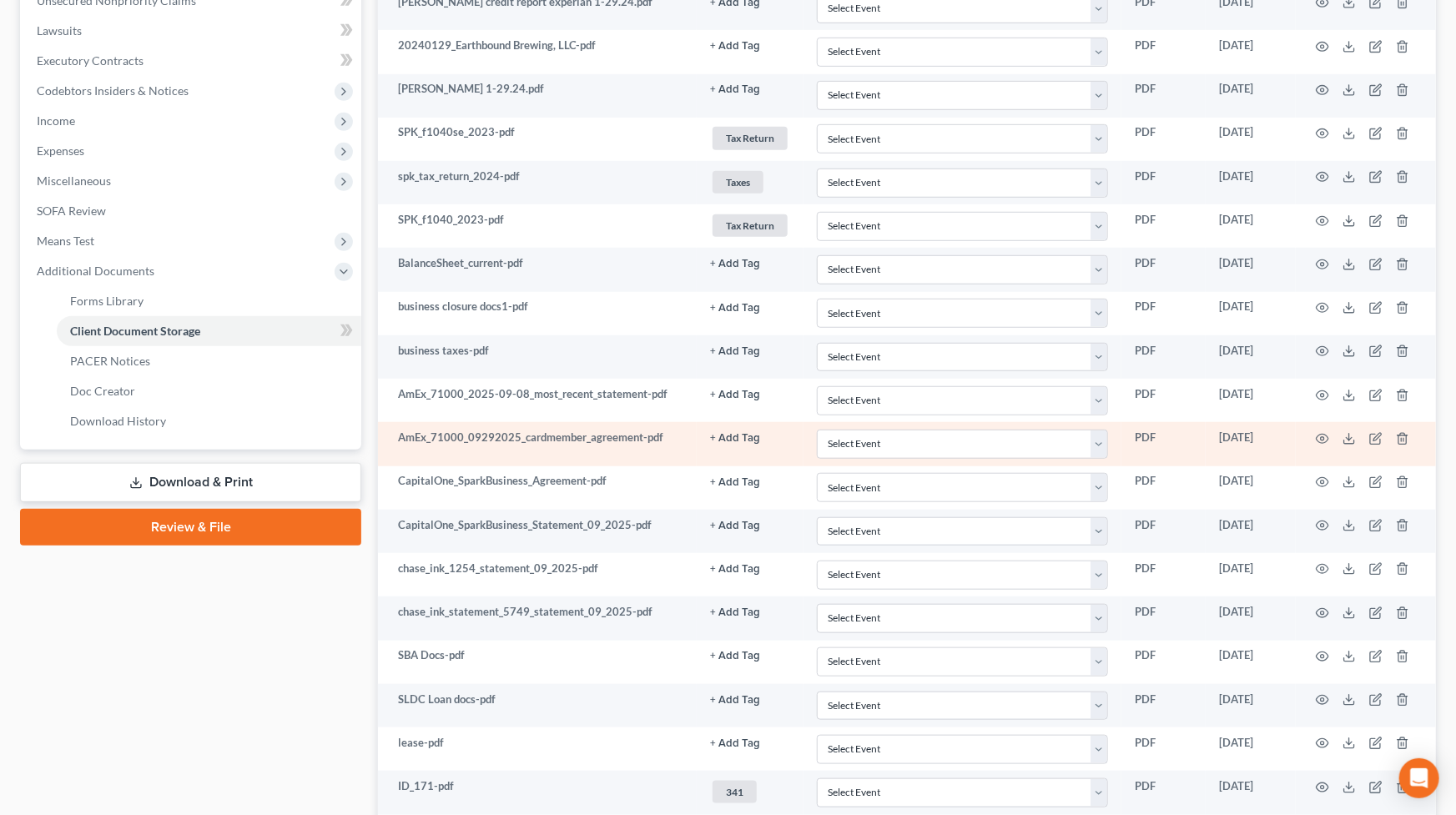
scroll to position [551, 0]
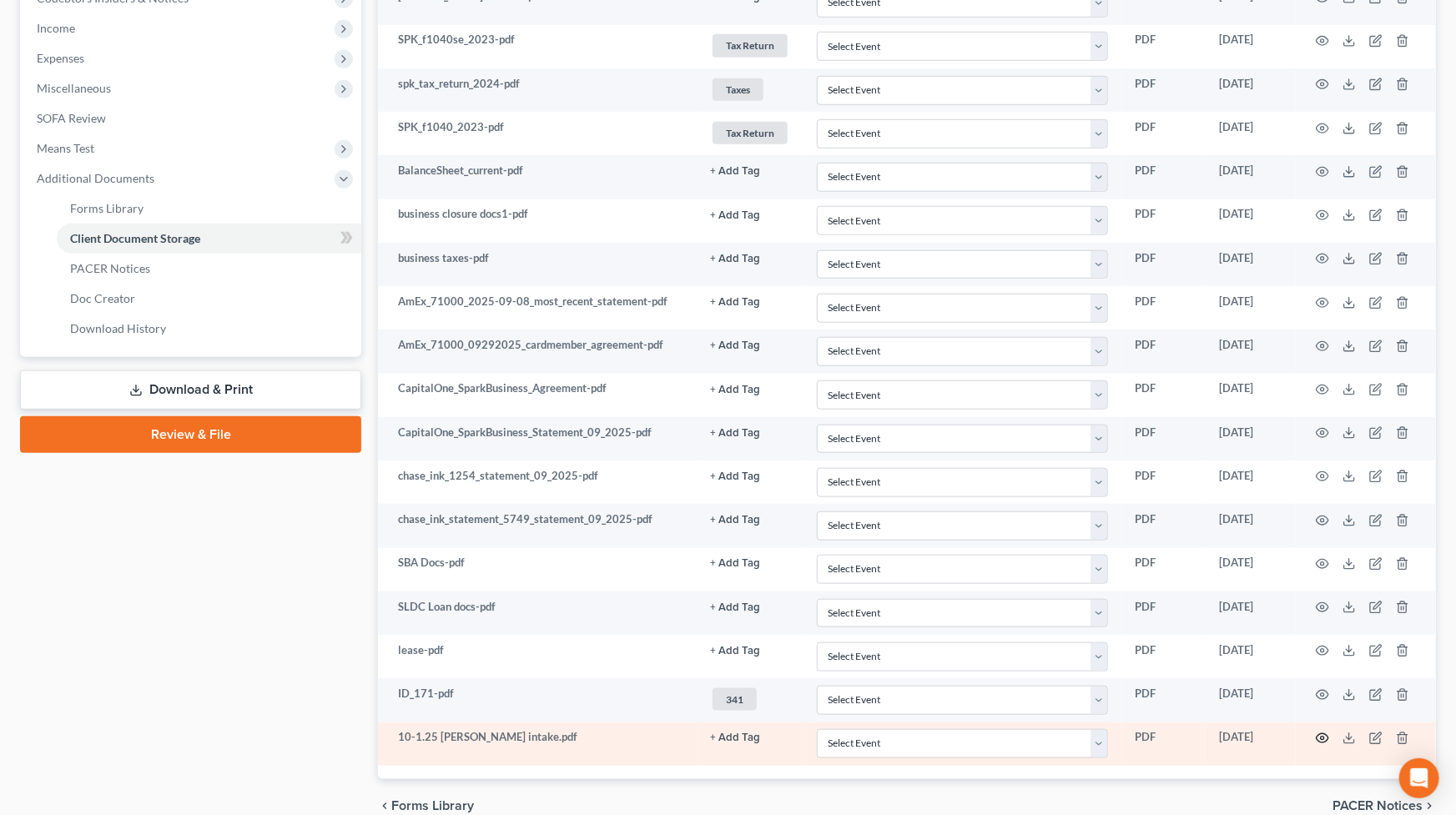
click at [1323, 703] on icon "button" at bounding box center [1323, 739] width 13 height 13
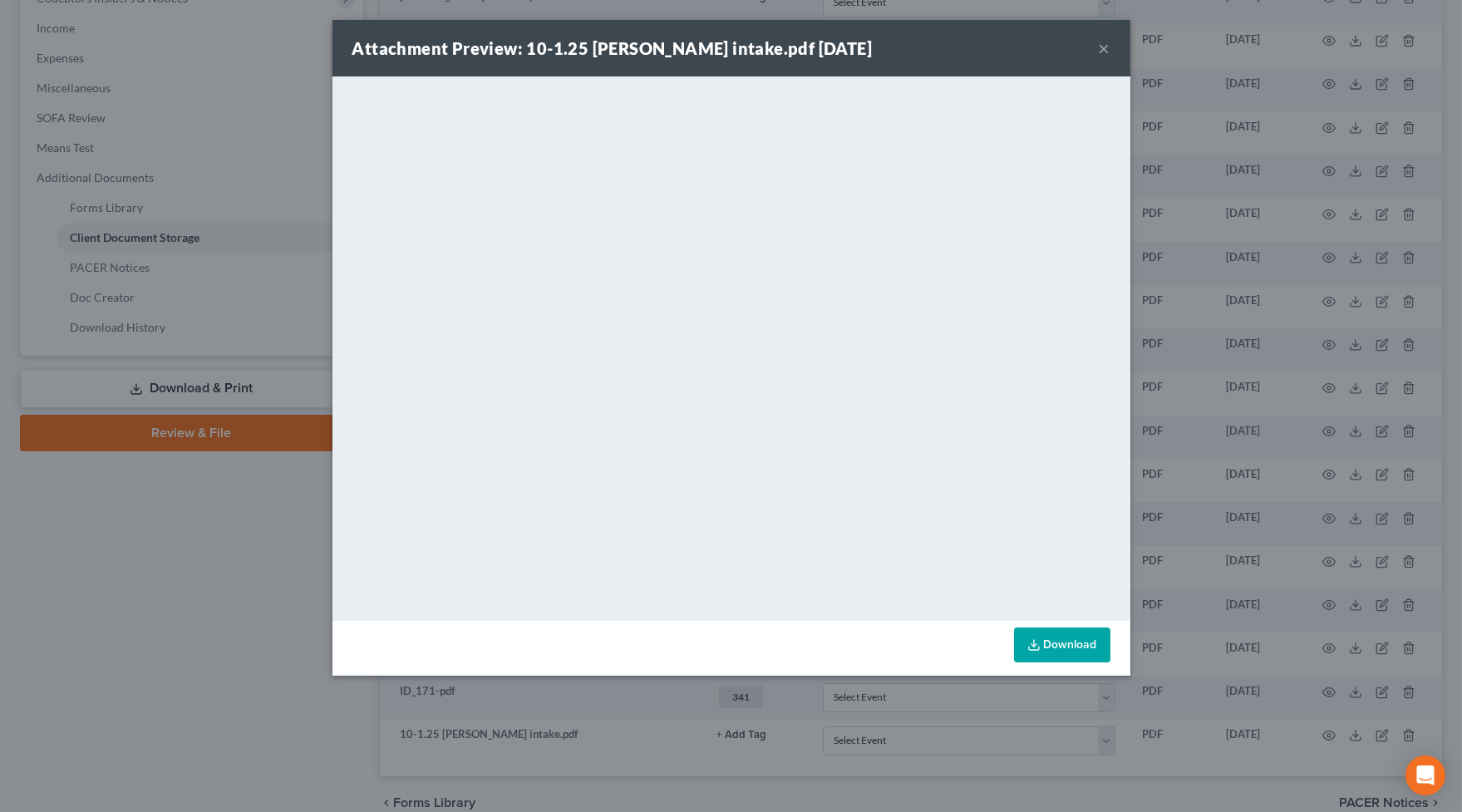
click at [1104, 48] on button "×" at bounding box center [1104, 48] width 12 height 20
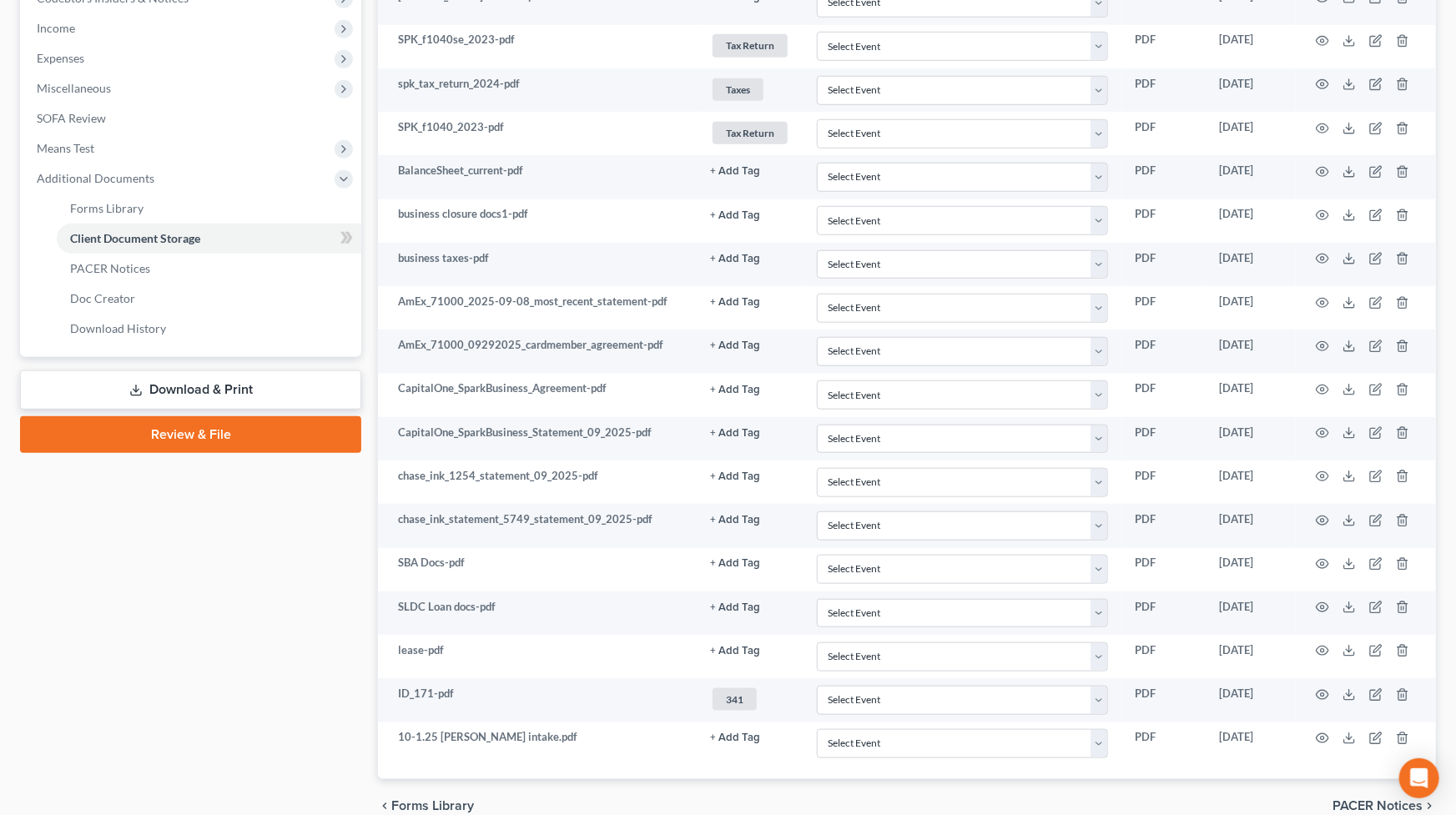
click at [289, 507] on div "Case Dashboard Payments Invoices Payments Payments Credit Report Client Profile" at bounding box center [190, 221] width 358 height 1223
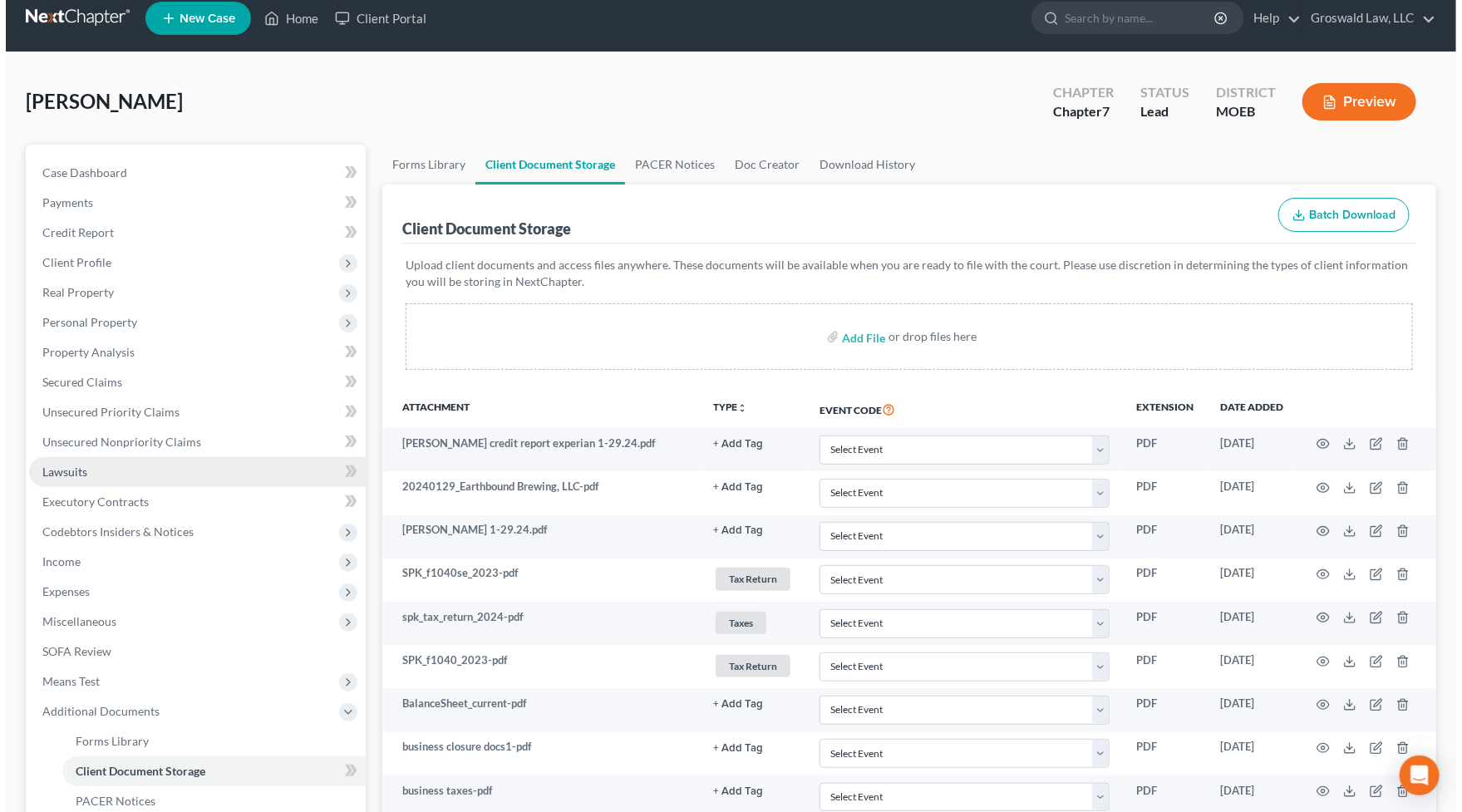
scroll to position [0, 0]
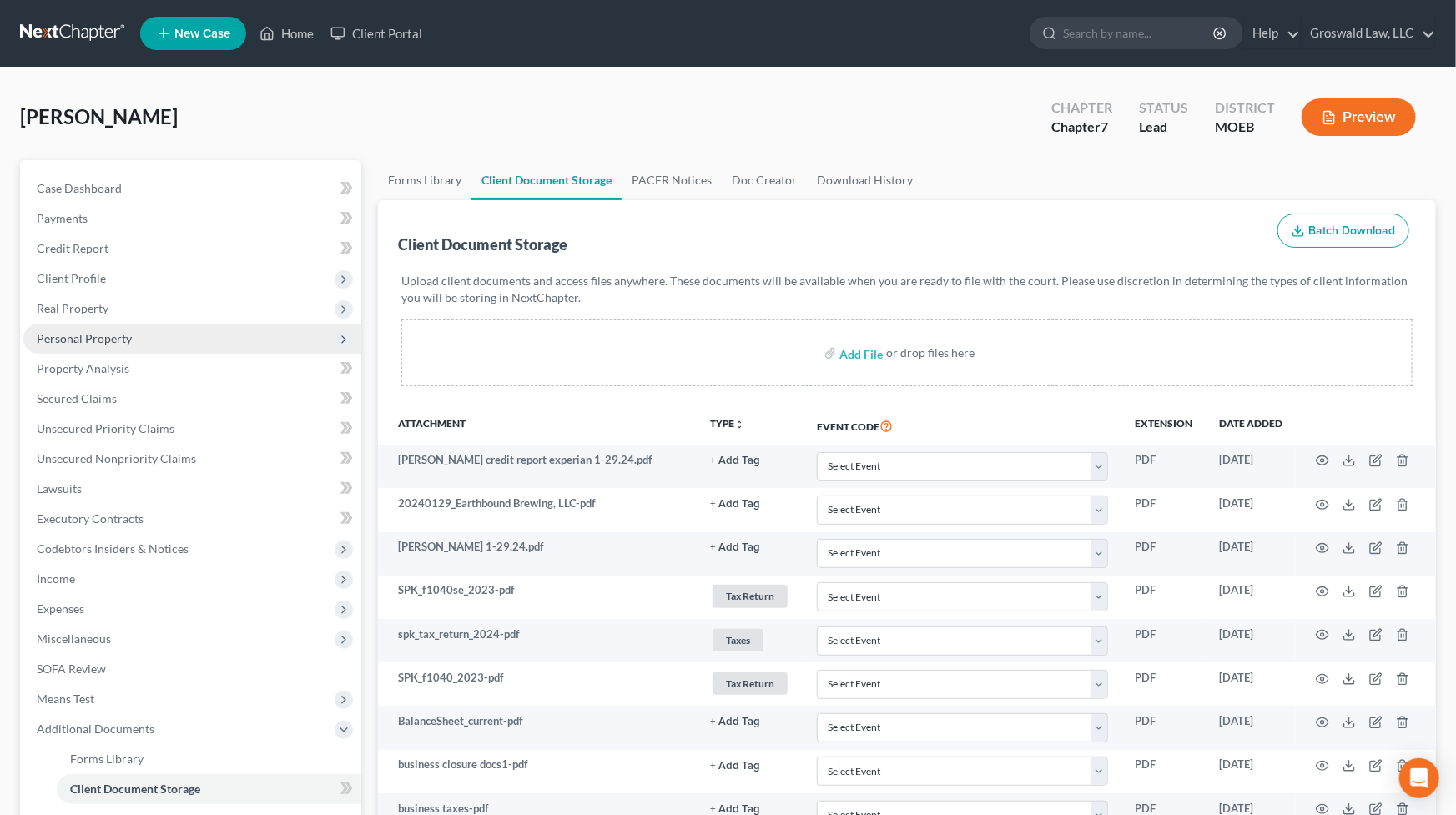
click at [91, 342] on span "Personal Property" at bounding box center [84, 338] width 95 height 14
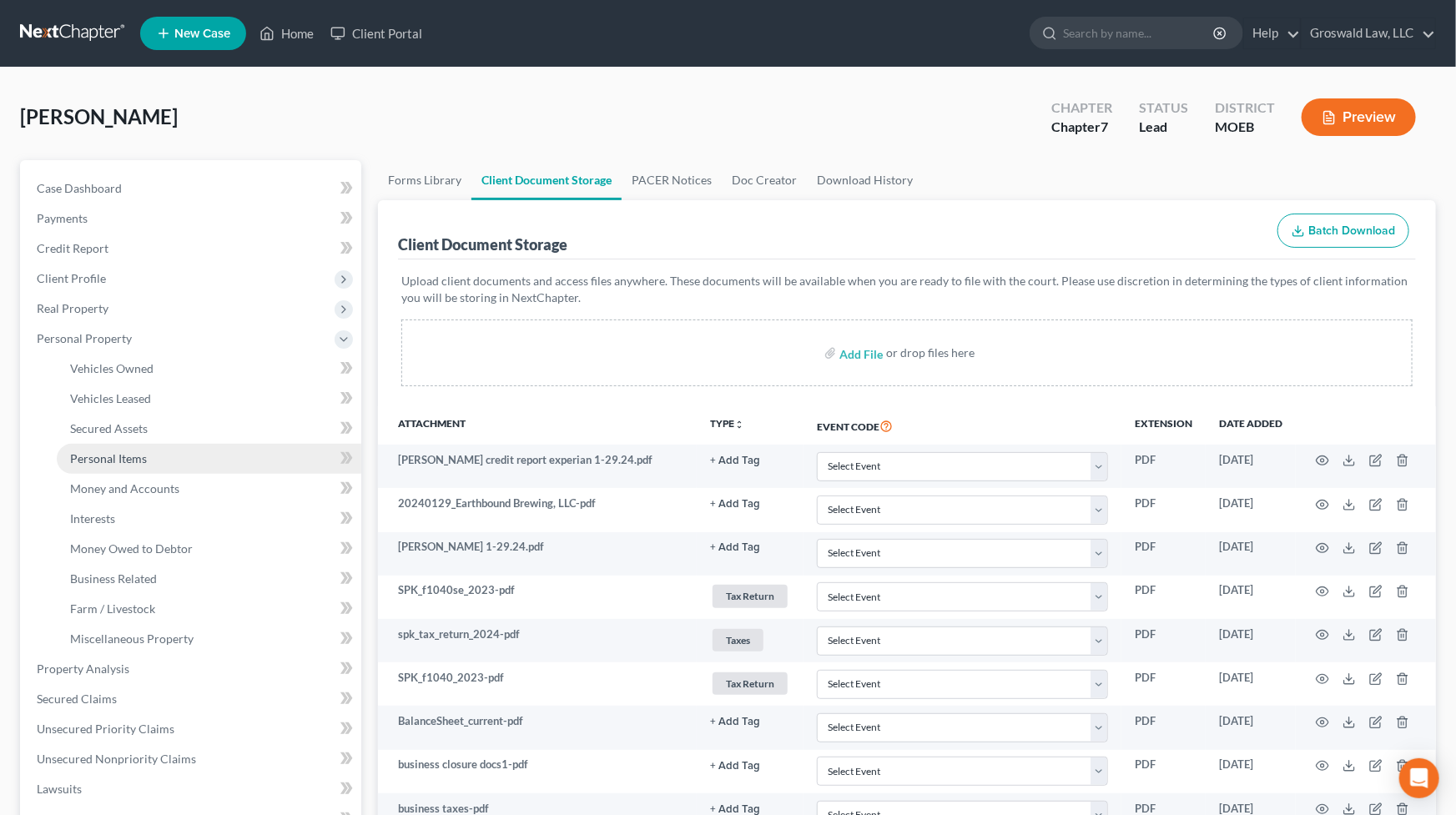
click at [127, 459] on span "Personal Items" at bounding box center [109, 458] width 77 height 14
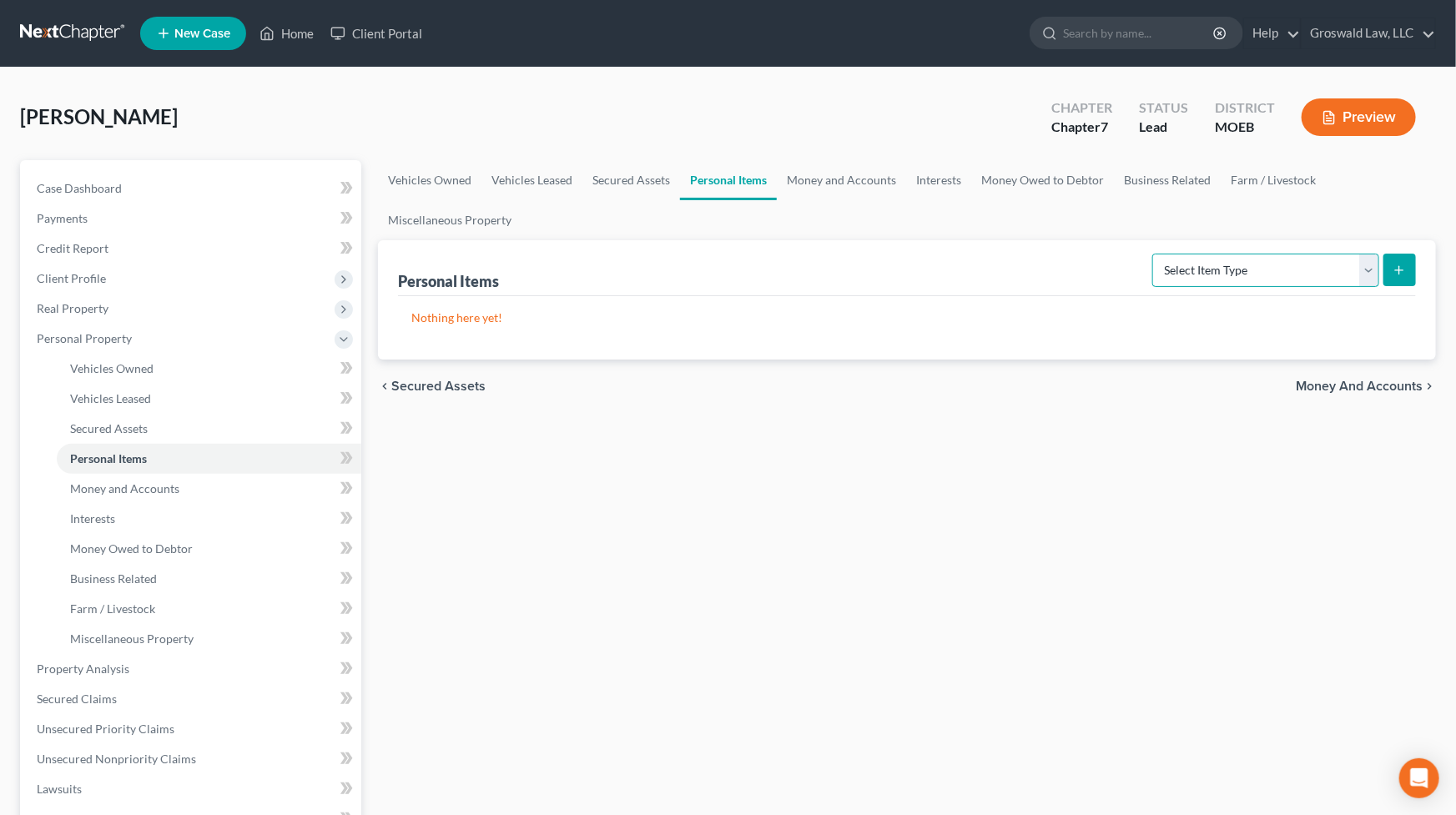
click at [1199, 257] on select "Select Item Type Clothing (A/B: 11) Collectibles Of Value (A/B: 8) Electronics …" at bounding box center [1266, 270] width 227 height 34
select select "clothing"
click at [1155, 253] on select "Select Item Type Clothing (A/B: 11) Collectibles Of Value (A/B: 8) Electronics …" at bounding box center [1266, 270] width 227 height 34
click at [1398, 270] on line "submit" at bounding box center [1399, 270] width 8 height 0
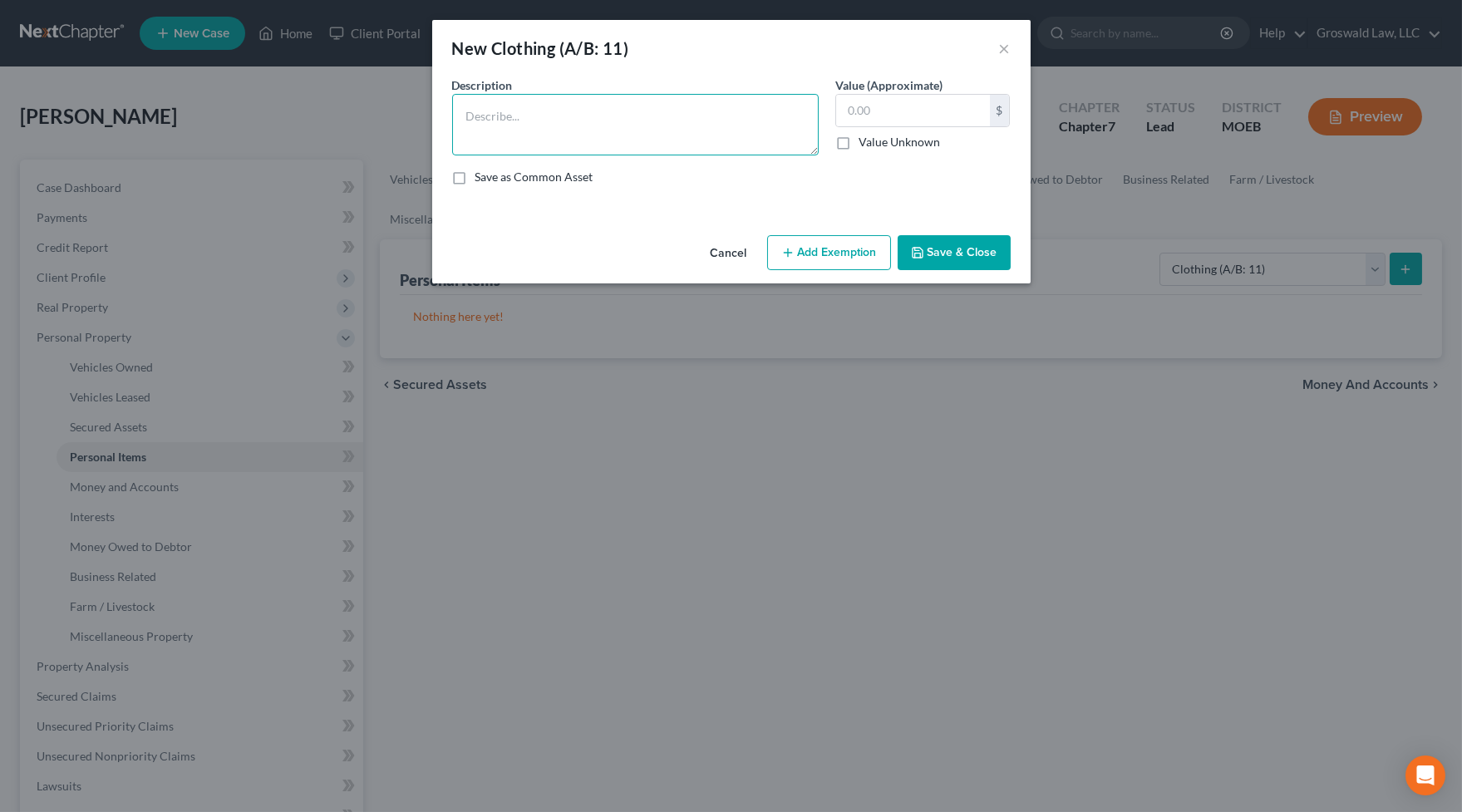
click at [810, 133] on textarea at bounding box center [635, 124] width 367 height 62
paste textarea "*the valuation of this property is based on an estimation of a hypothetical liq…"
type textarea "clothes/shoes/misc wearing apparel *the valuation of this property is based on …"
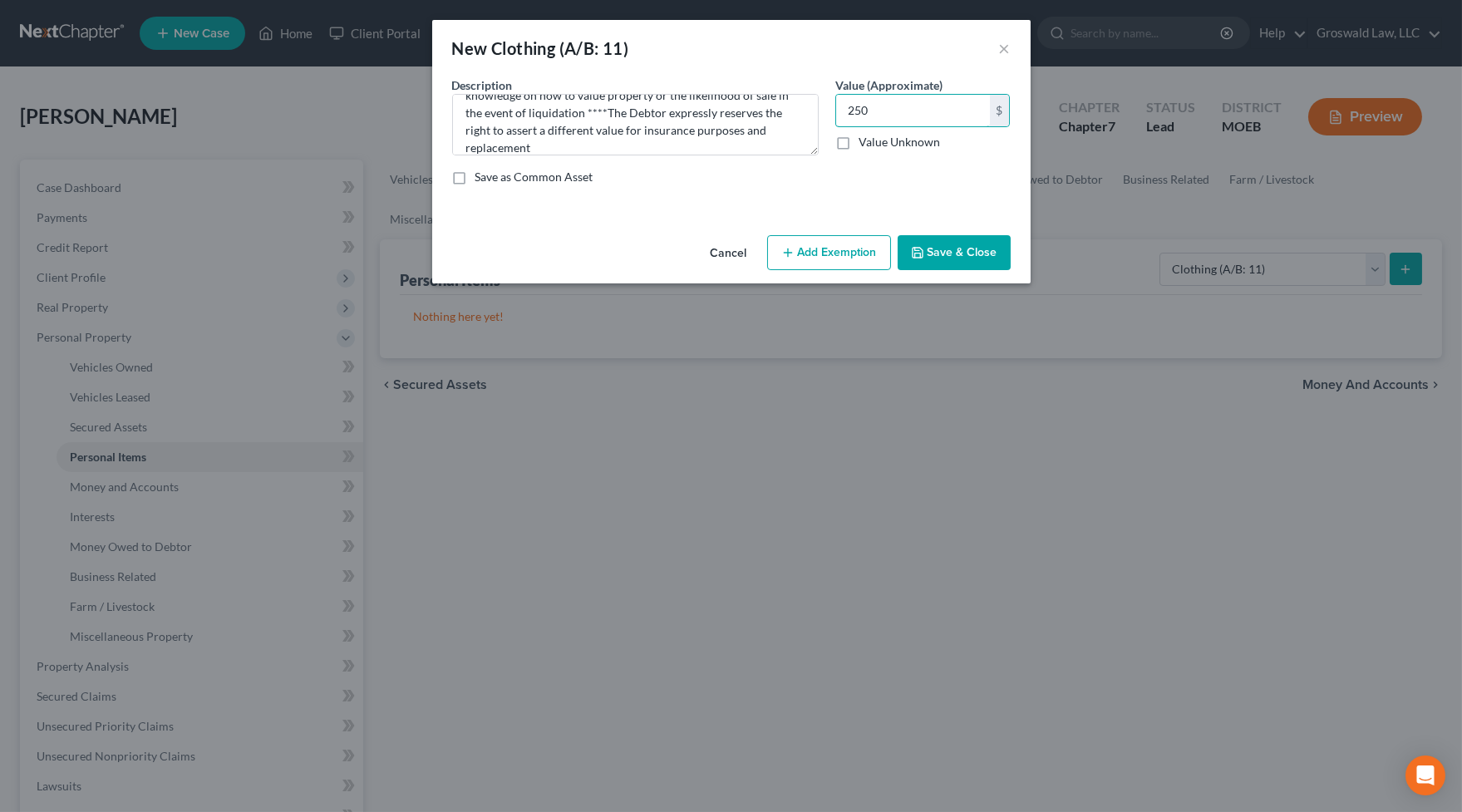
type input "250"
click at [825, 245] on button "Add Exemption" at bounding box center [829, 253] width 124 height 35
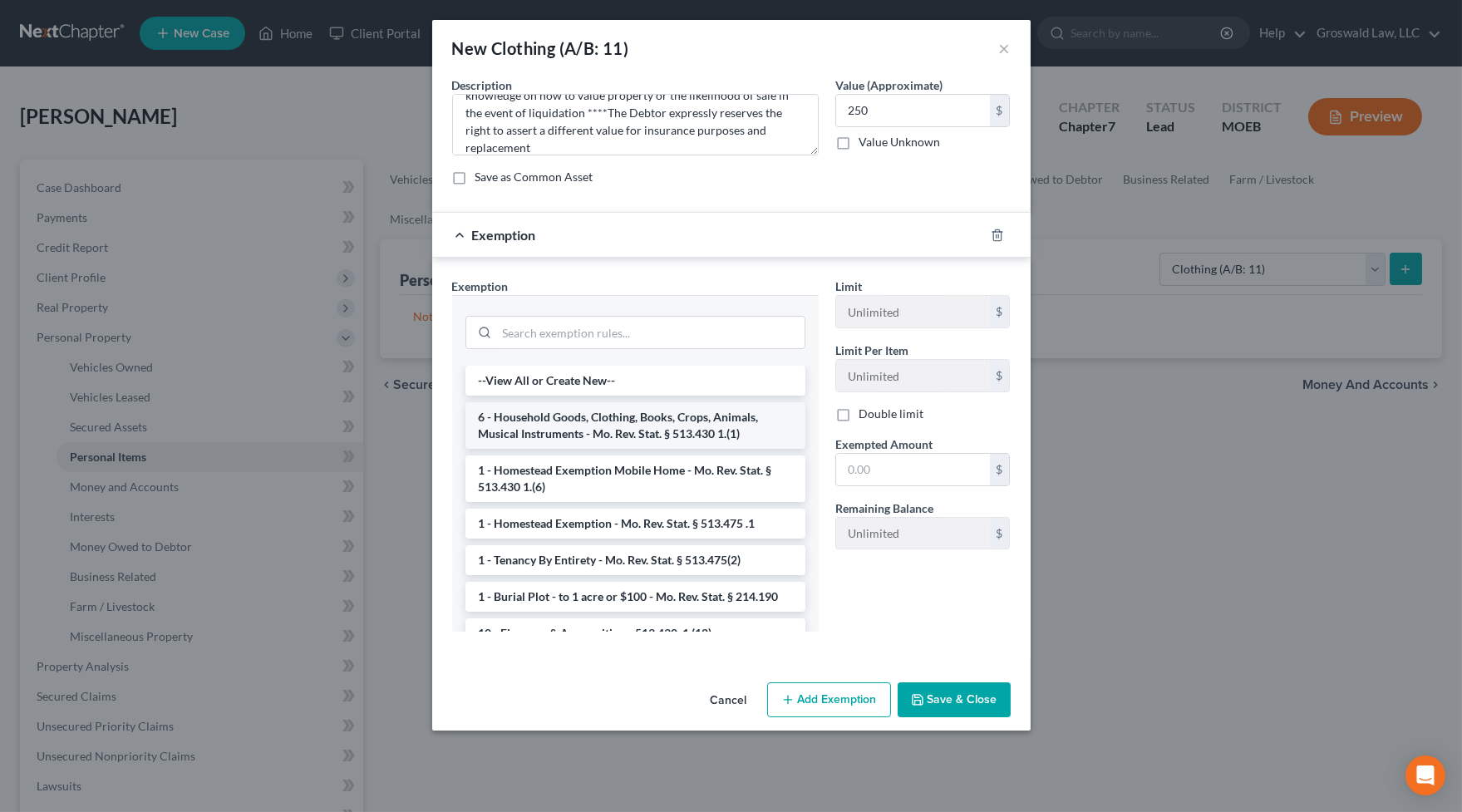
click at [617, 426] on li "6 - Household Goods, Clothing, Books, Crops, Animals, Musical Instruments - Mo.…" at bounding box center [635, 426] width 340 height 47
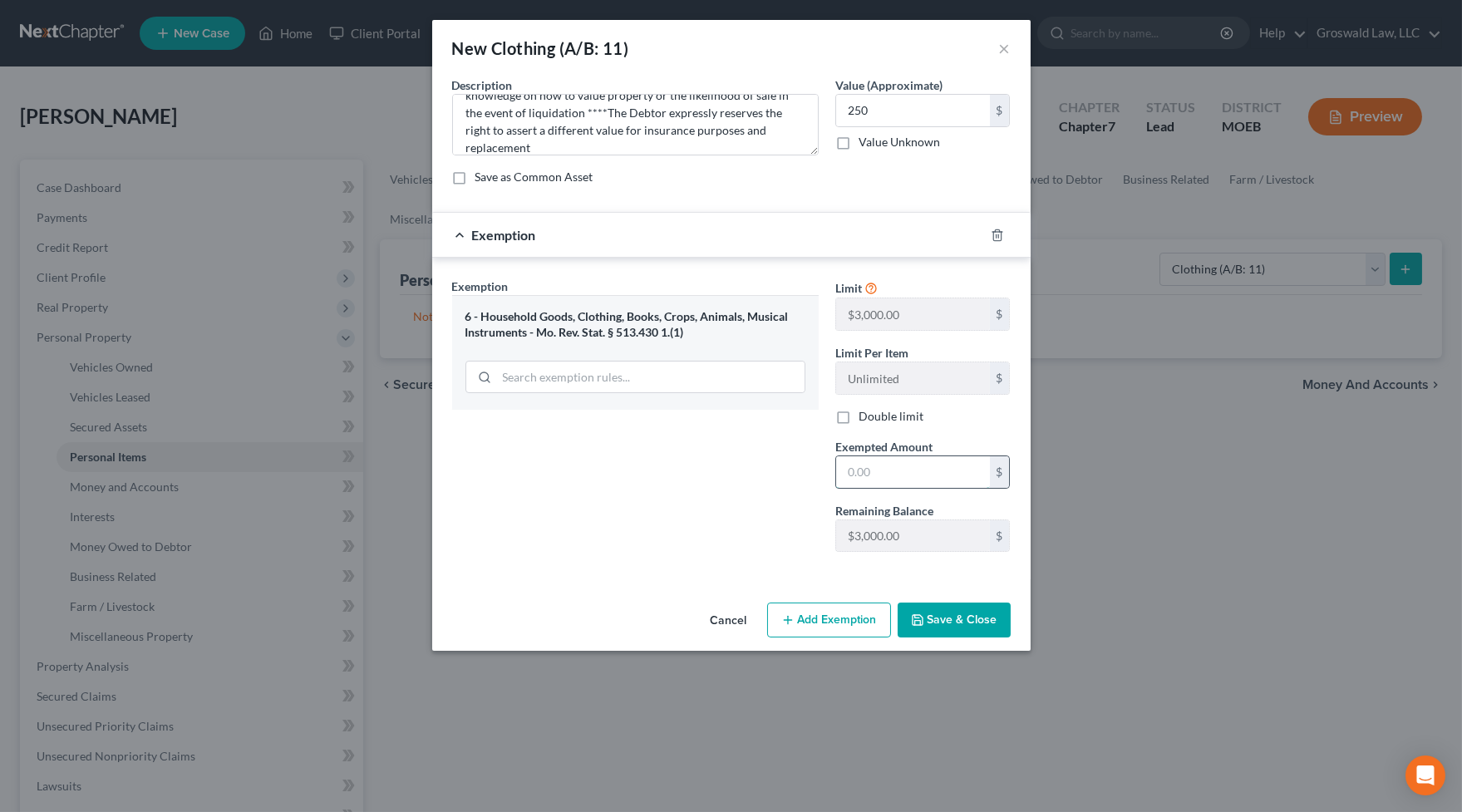
click at [909, 465] on input "text" at bounding box center [913, 472] width 154 height 32
type input "250"
click at [944, 619] on button "Save & Close" at bounding box center [954, 620] width 113 height 35
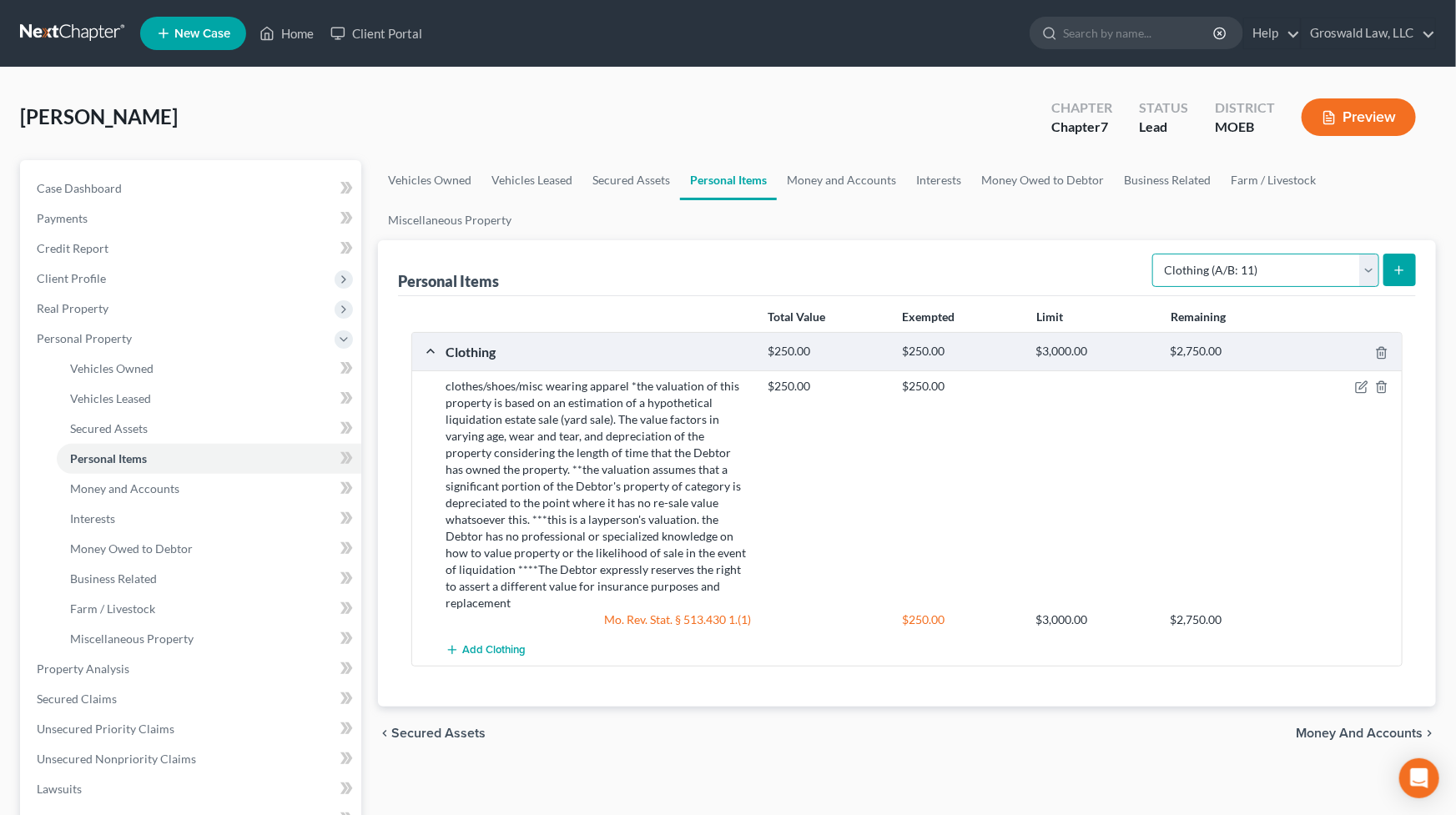
click at [1204, 274] on select "Select Item Type Clothing (A/B: 11) Collectibles Of Value (A/B: 8) Electronics …" at bounding box center [1266, 270] width 227 height 34
select select "electronics"
click at [1155, 253] on select "Select Item Type Clothing (A/B: 11) Collectibles Of Value (A/B: 8) Electronics …" at bounding box center [1266, 270] width 227 height 34
click at [1410, 268] on button "submit" at bounding box center [1400, 269] width 33 height 33
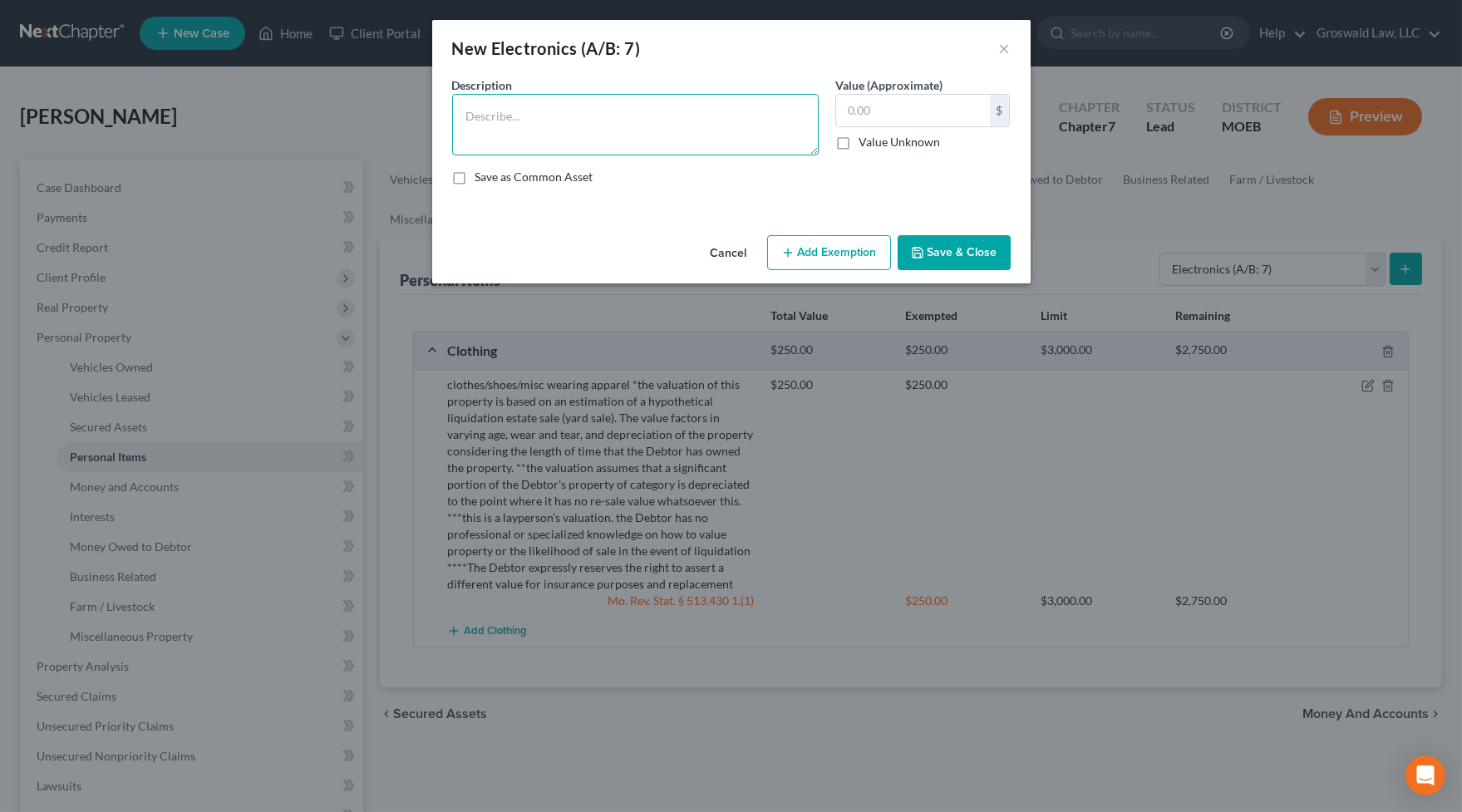
click at [779, 132] on textarea at bounding box center [635, 124] width 367 height 62
paste textarea "Ordinary/misc. electronics, TV, tablet, cell phone, smart watch, computer"
click at [777, 131] on textarea "Ordinary/misc. electronics, TV, tablet, cell phone, smart watch, computer" at bounding box center [635, 124] width 367 height 62
paste textarea "*the valuation of this property is based on an estimation of a hypothetical liq…"
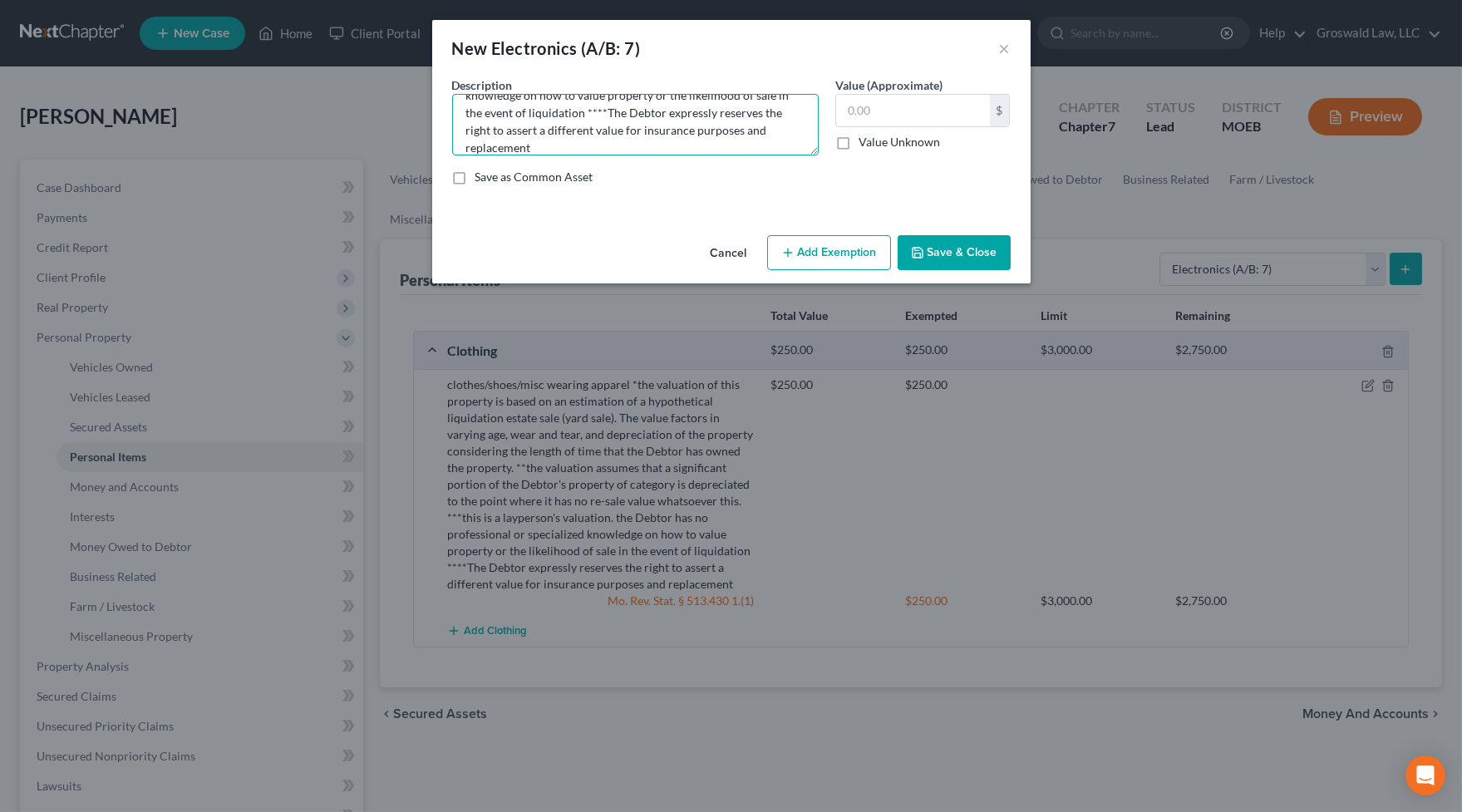
type textarea "Ordinary/misc. electronics, TV, tablet, cell phone, smart watch, computer *the …"
type input "790"
click at [871, 265] on button "Add Exemption" at bounding box center [829, 253] width 124 height 35
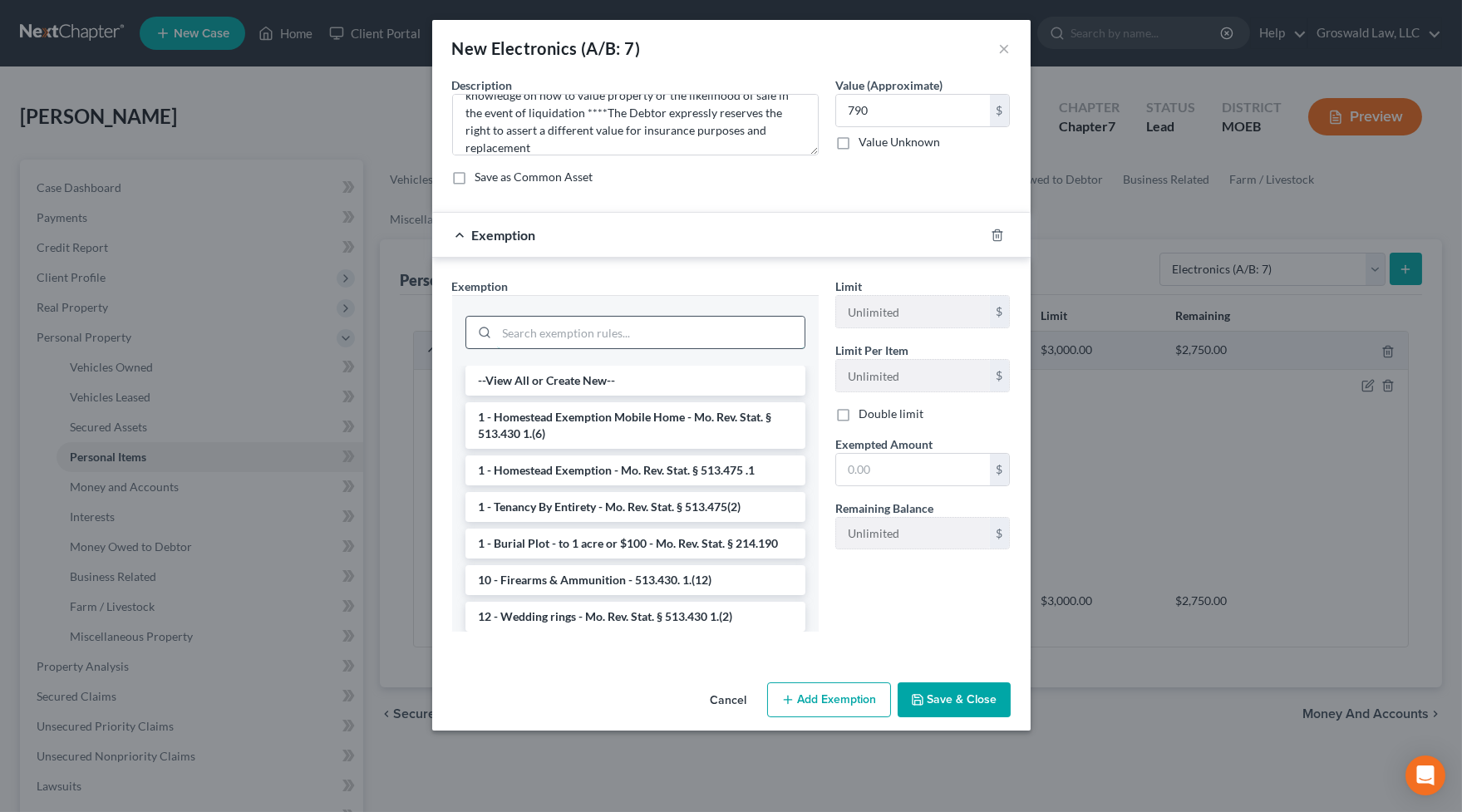
click at [553, 336] on input "search" at bounding box center [651, 332] width 307 height 32
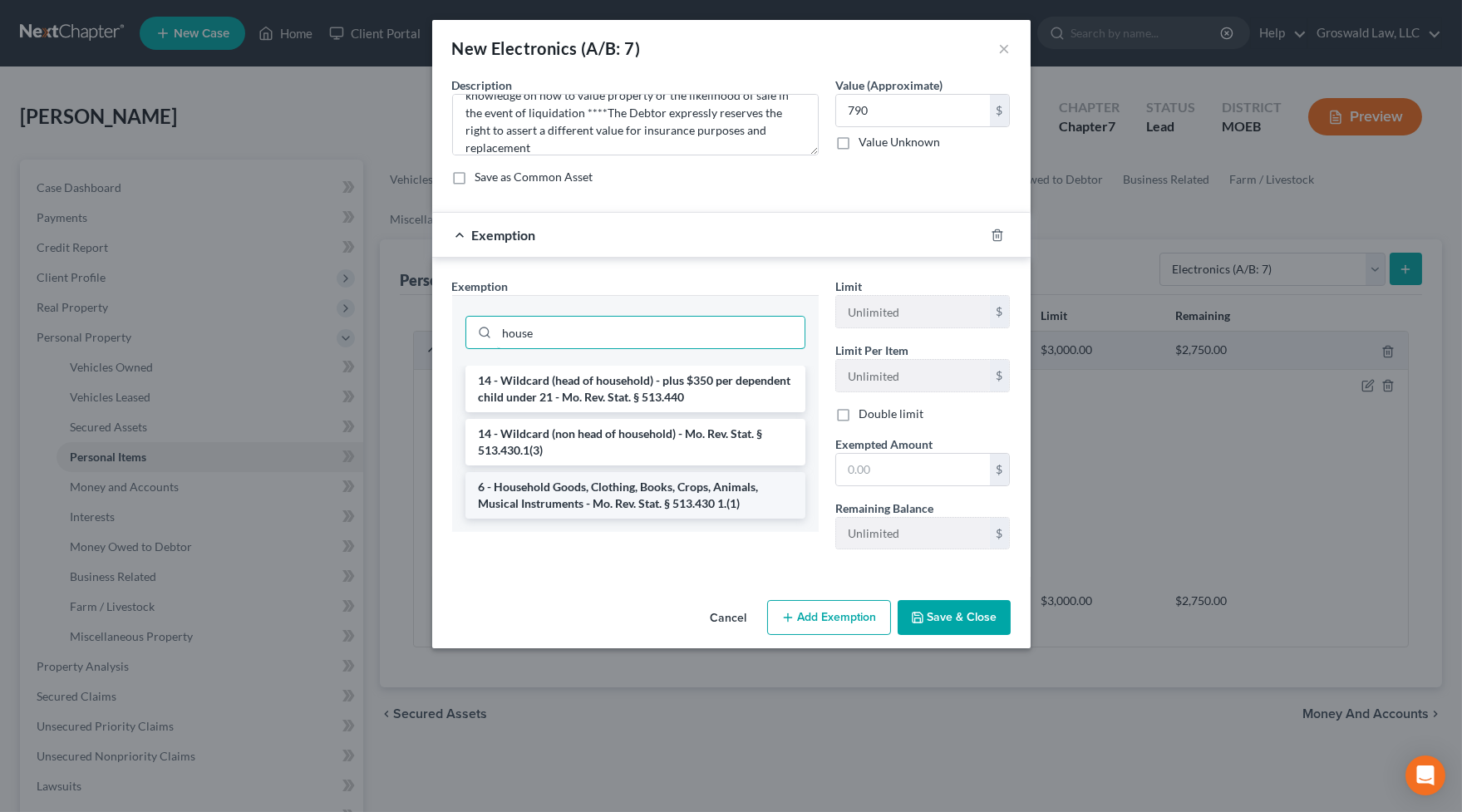
type input "house"
click at [701, 500] on li "6 - Household Goods, Clothing, Books, Crops, Animals, Musical Instruments - Mo.…" at bounding box center [635, 495] width 340 height 47
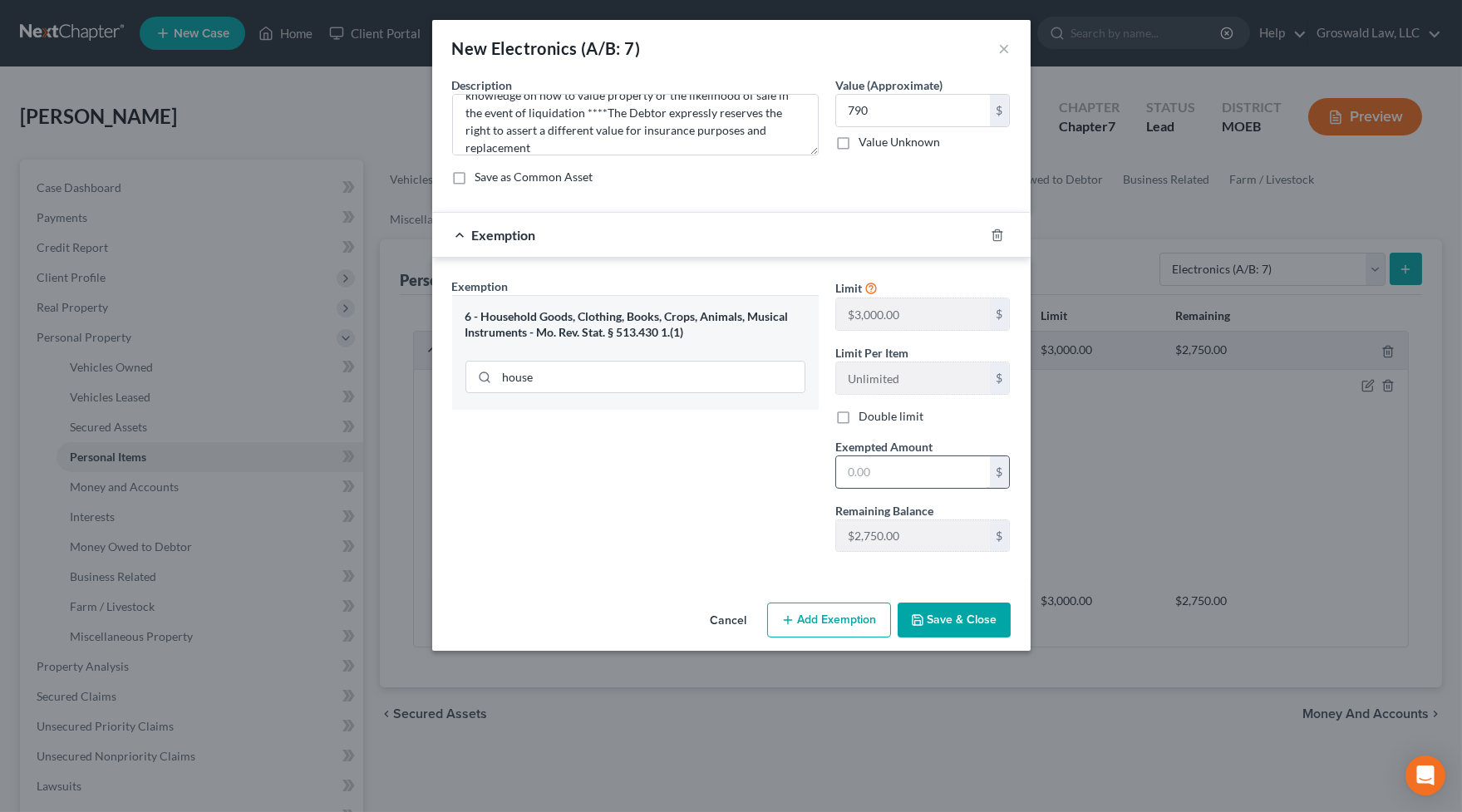
click at [901, 470] on input "text" at bounding box center [913, 472] width 154 height 32
type input "790"
click at [972, 621] on button "Save & Close" at bounding box center [954, 620] width 113 height 35
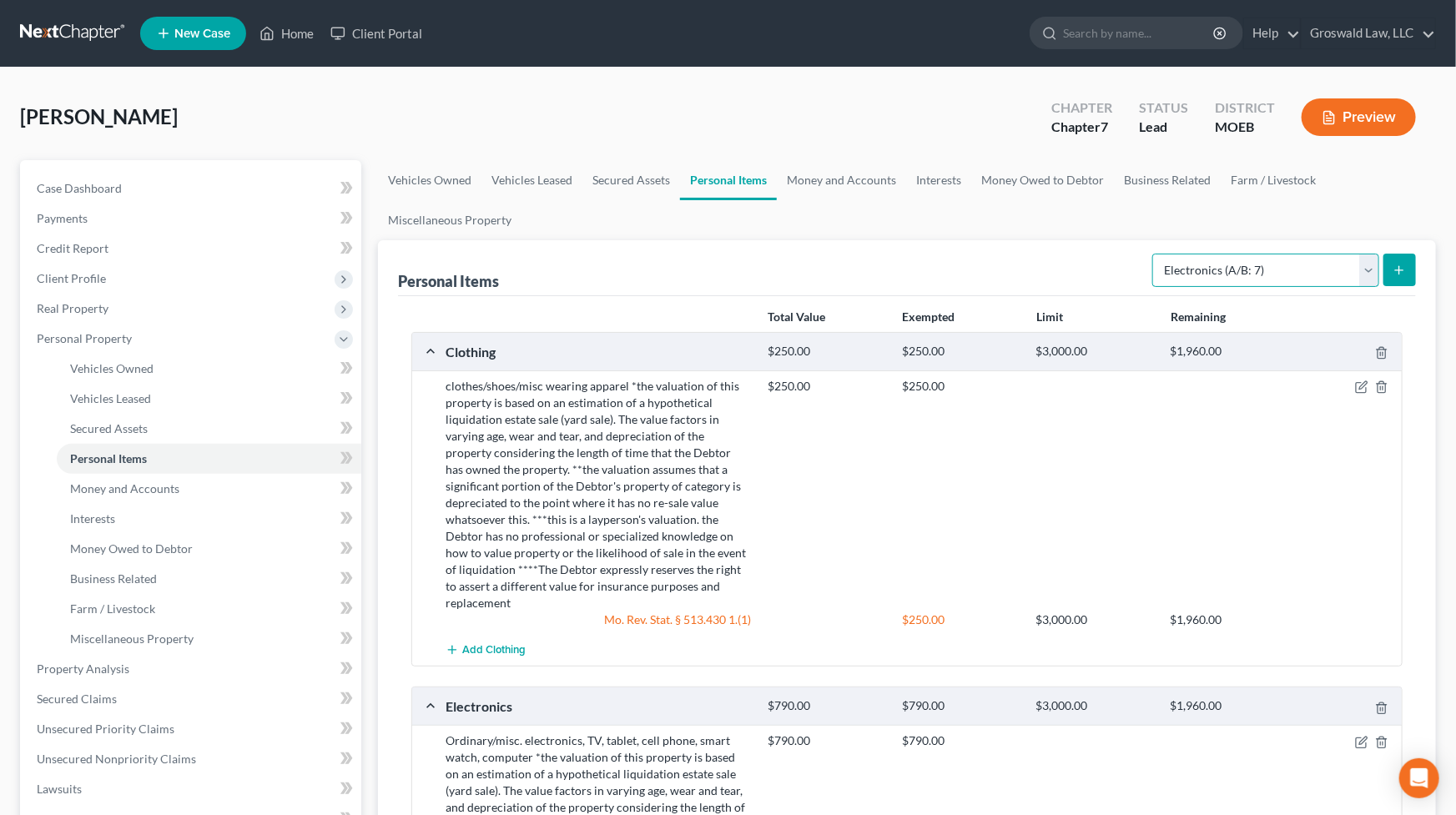
click at [1268, 257] on select "Select Item Type Clothing (A/B: 11) Collectibles Of Value (A/B: 8) Electronics …" at bounding box center [1266, 270] width 227 height 34
select select "household_goods"
click at [1155, 253] on select "Select Item Type Clothing (A/B: 11) Collectibles Of Value (A/B: 8) Electronics …" at bounding box center [1266, 270] width 227 height 34
click at [1401, 271] on icon "submit" at bounding box center [1400, 270] width 13 height 13
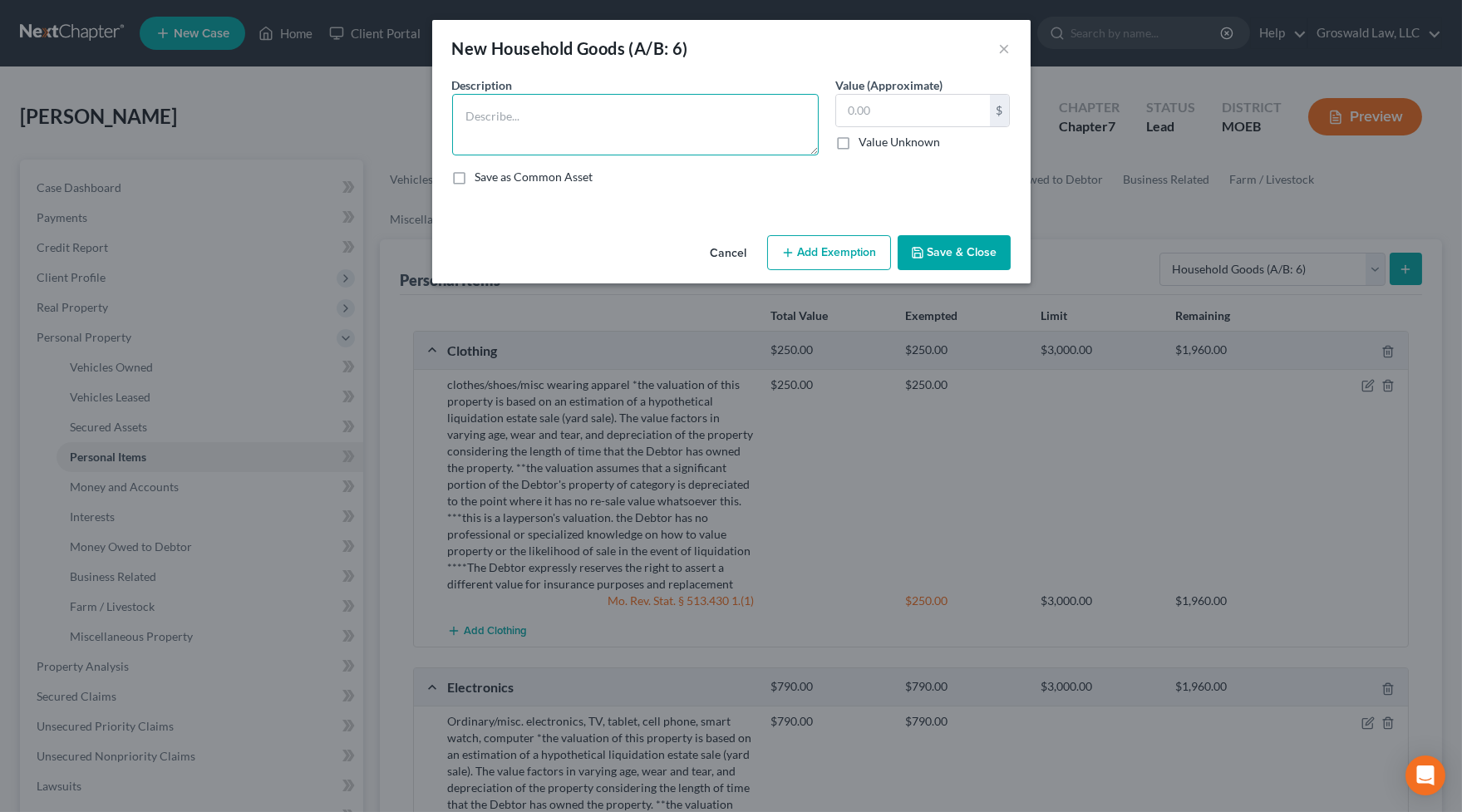
click at [803, 113] on textarea at bounding box center [635, 124] width 367 height 62
paste textarea "Ordinary/misc. household goods and furnishings, couch, chairs, table, bed, line…"
click at [754, 136] on textarea "Ordinary/misc. household goods and furnishings, couch, chairs, table, bed, line…" at bounding box center [635, 124] width 367 height 62
paste textarea "*the valuation of this property is based on an estimation of a hypothetical liq…"
type textarea "Ordinary/misc. household goods and furnishings, couch, chairs, table, bed, line…"
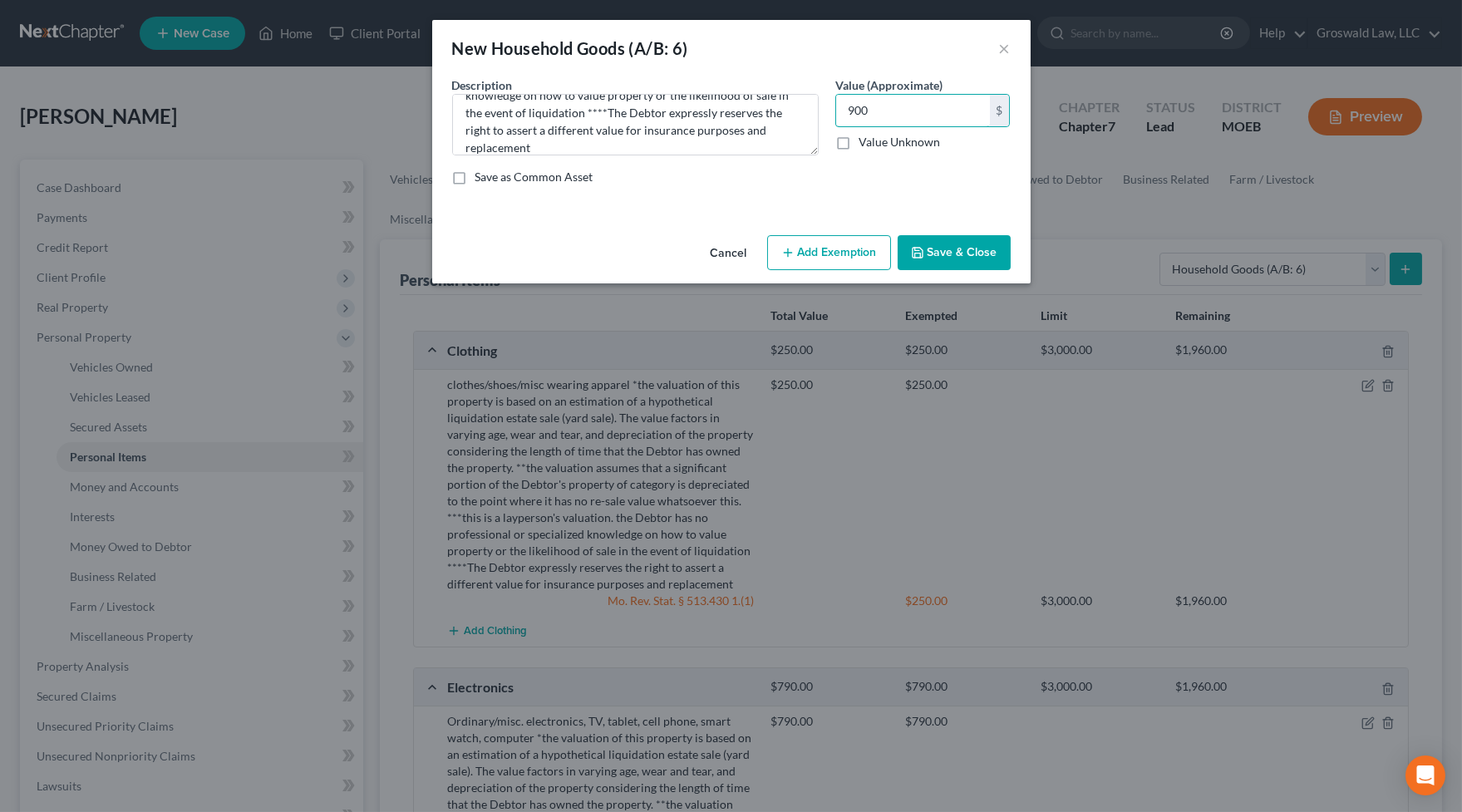
type input "900"
click at [849, 249] on button "Add Exemption" at bounding box center [829, 253] width 124 height 35
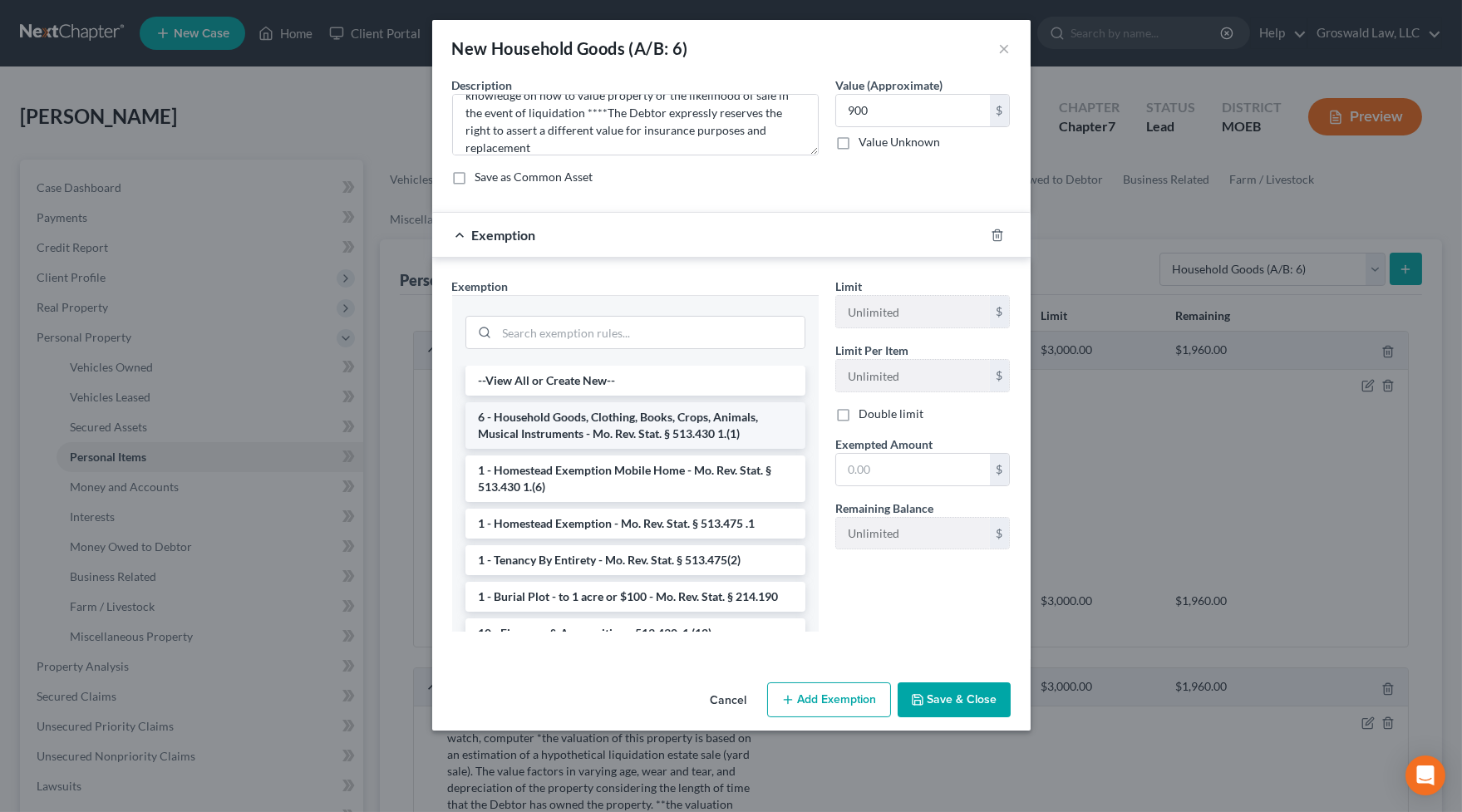
click at [559, 419] on li "6 - Household Goods, Clothing, Books, Crops, Animals, Musical Instruments - Mo.…" at bounding box center [635, 426] width 340 height 47
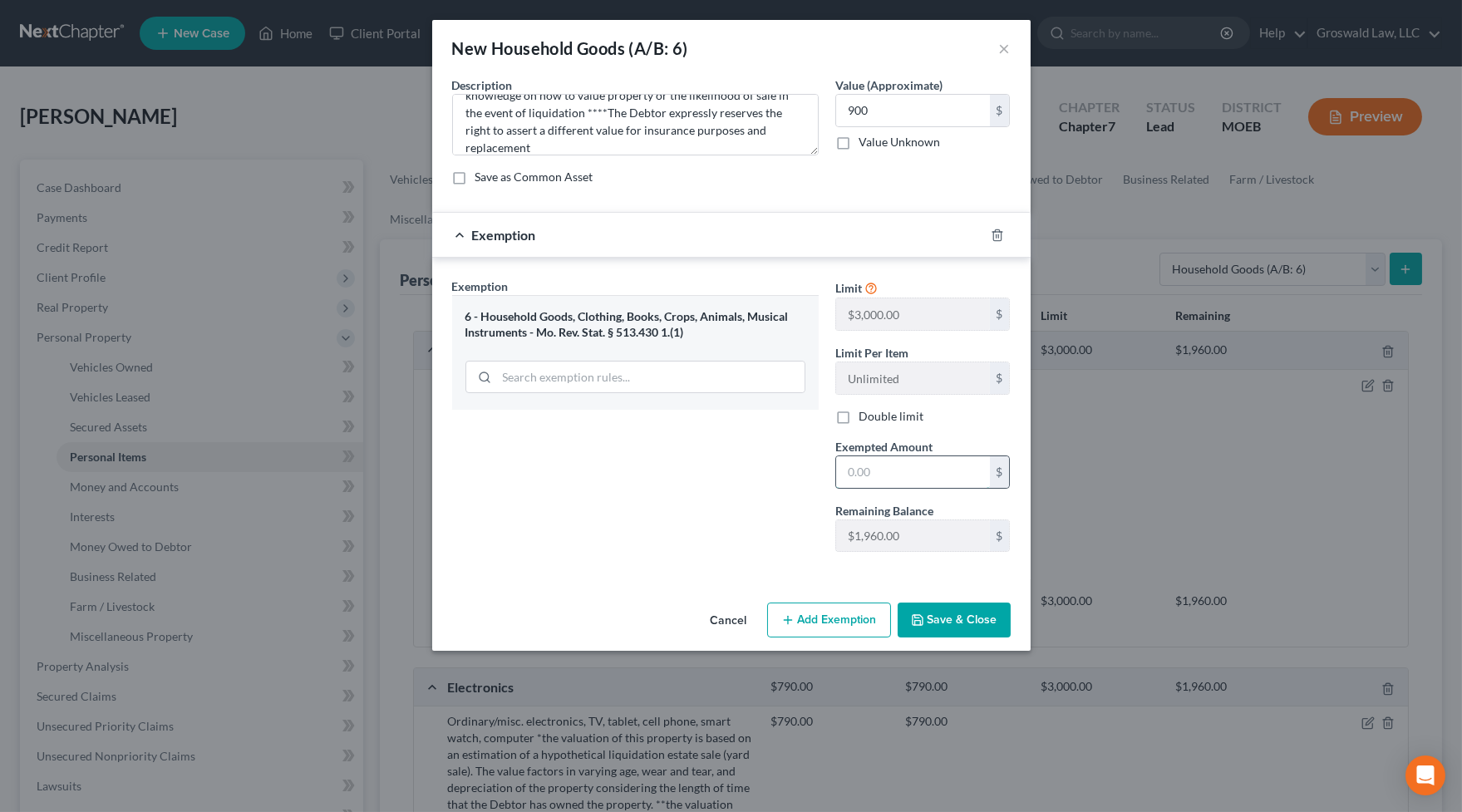
click at [887, 476] on input "text" at bounding box center [913, 472] width 154 height 32
type input "900"
click at [930, 612] on button "Save & Close" at bounding box center [954, 620] width 113 height 35
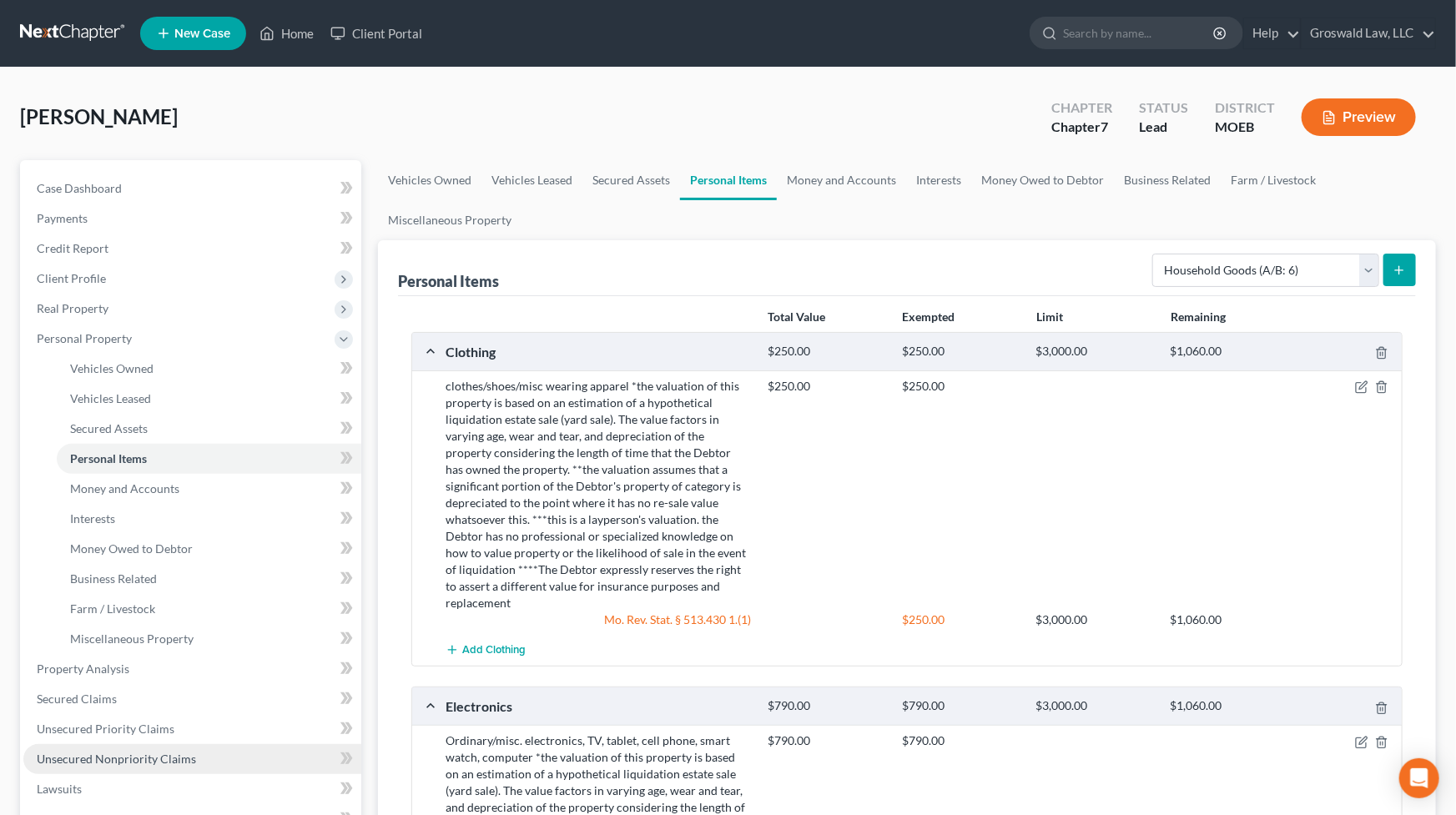
click at [113, 703] on span "Unsecured Nonpriority Claims" at bounding box center [117, 758] width 159 height 14
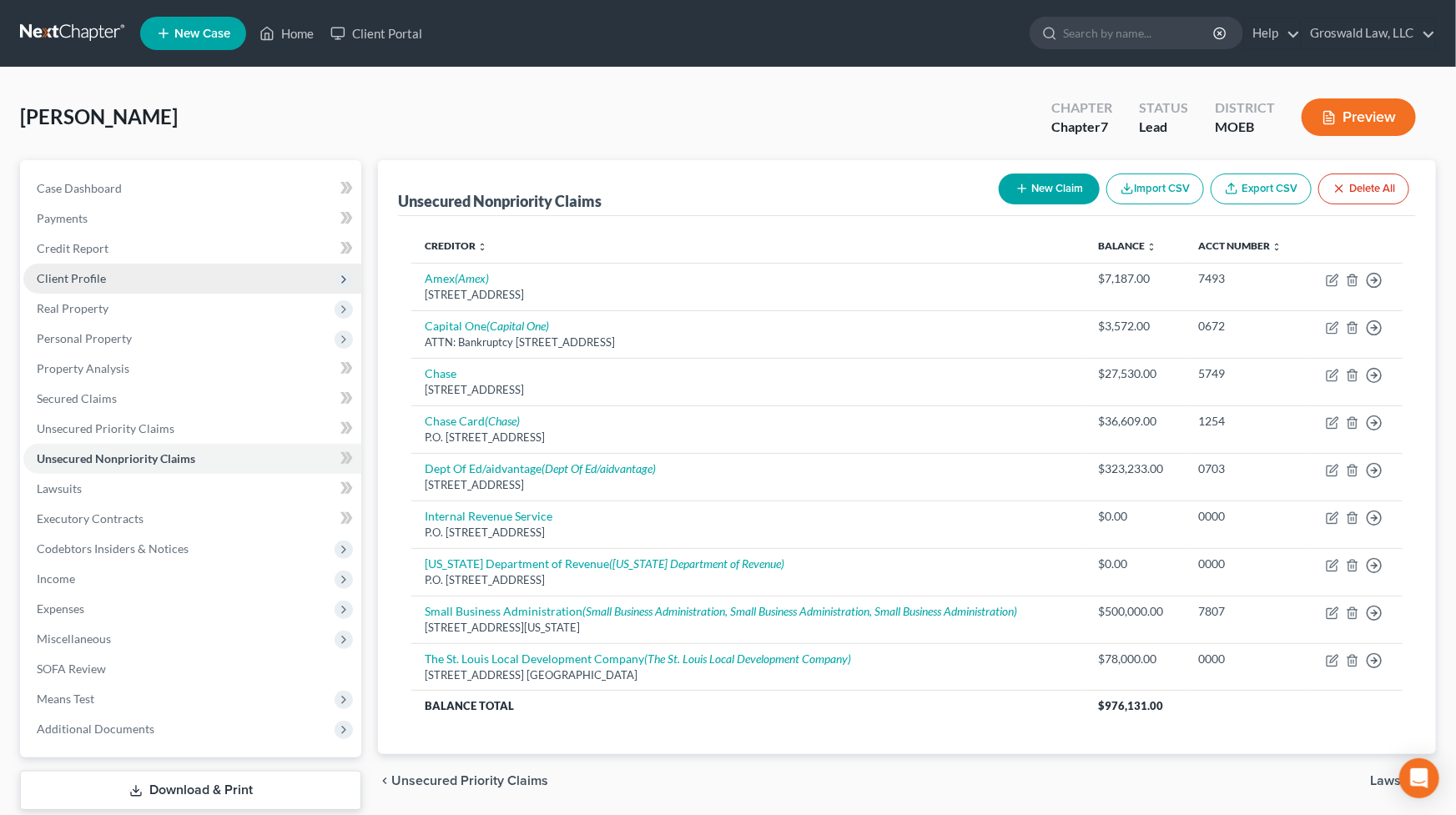
click at [91, 277] on span "Client Profile" at bounding box center [71, 278] width 70 height 14
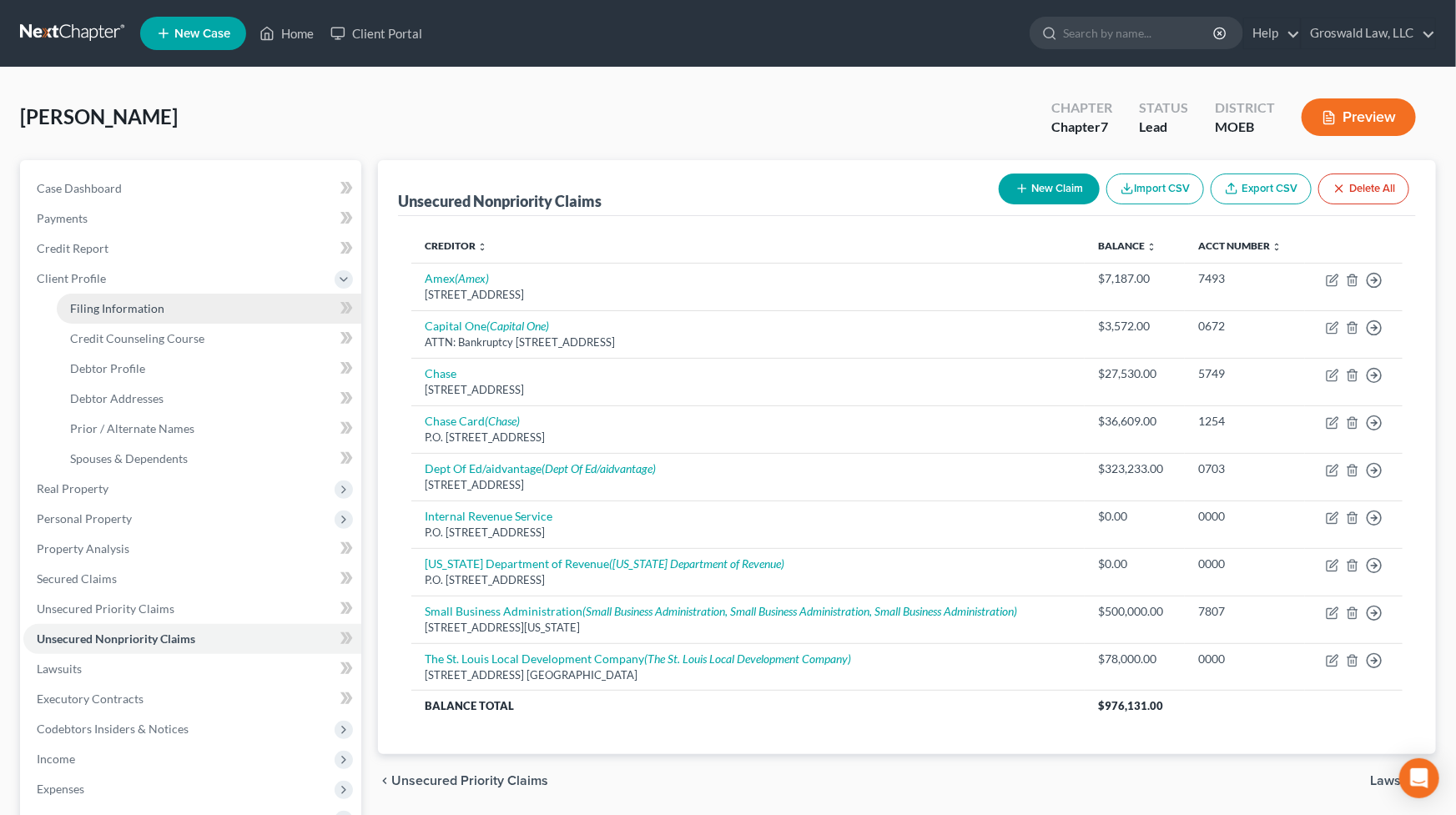
click at [131, 306] on span "Filing Information" at bounding box center [117, 308] width 94 height 14
select select "1"
select select "0"
select select "26"
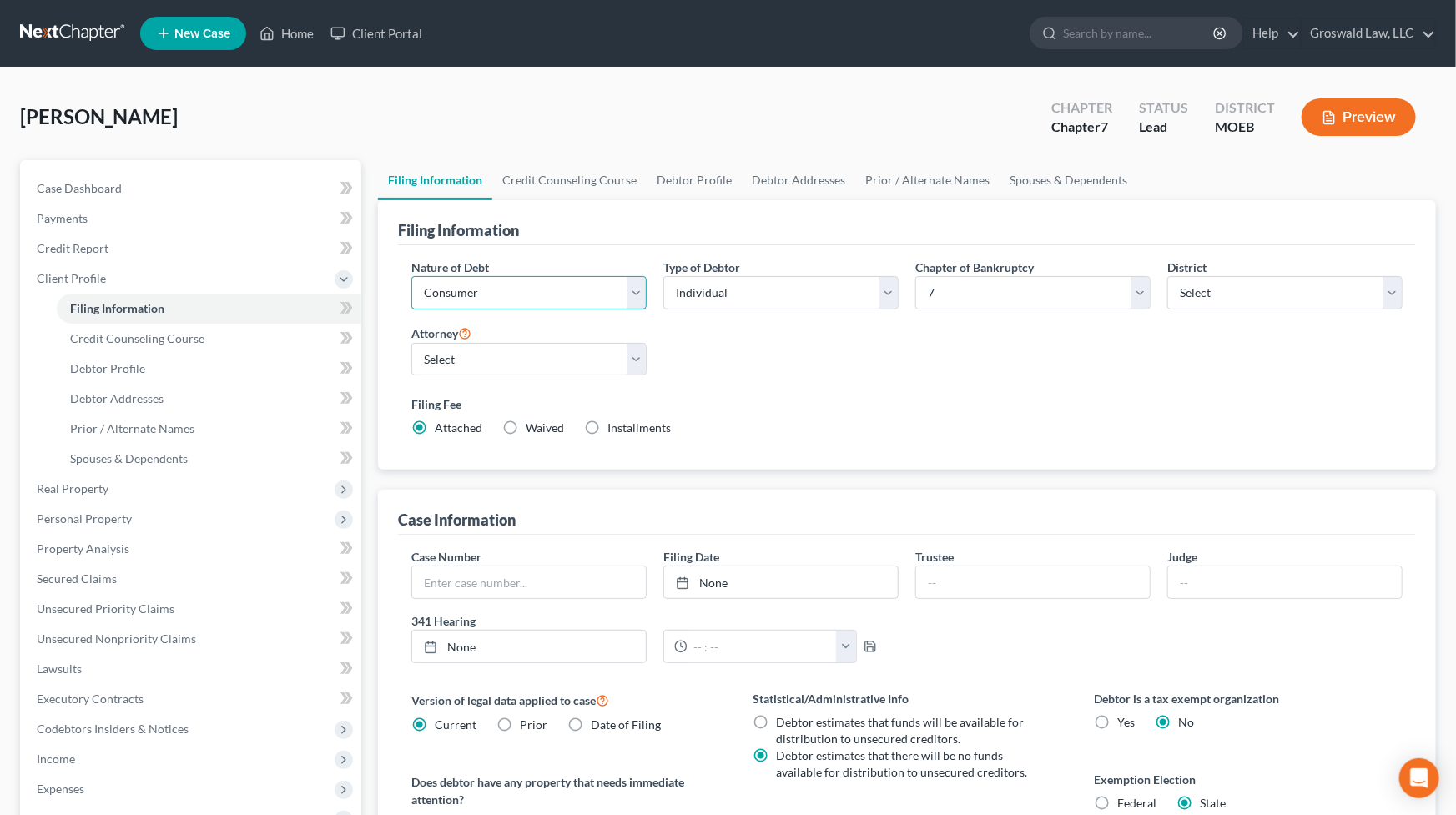
click at [498, 292] on select "Select Business Consumer Other" at bounding box center [528, 293] width 236 height 34
select select "0"
click at [411, 276] on select "Select Business Consumer Other" at bounding box center [528, 293] width 236 height 34
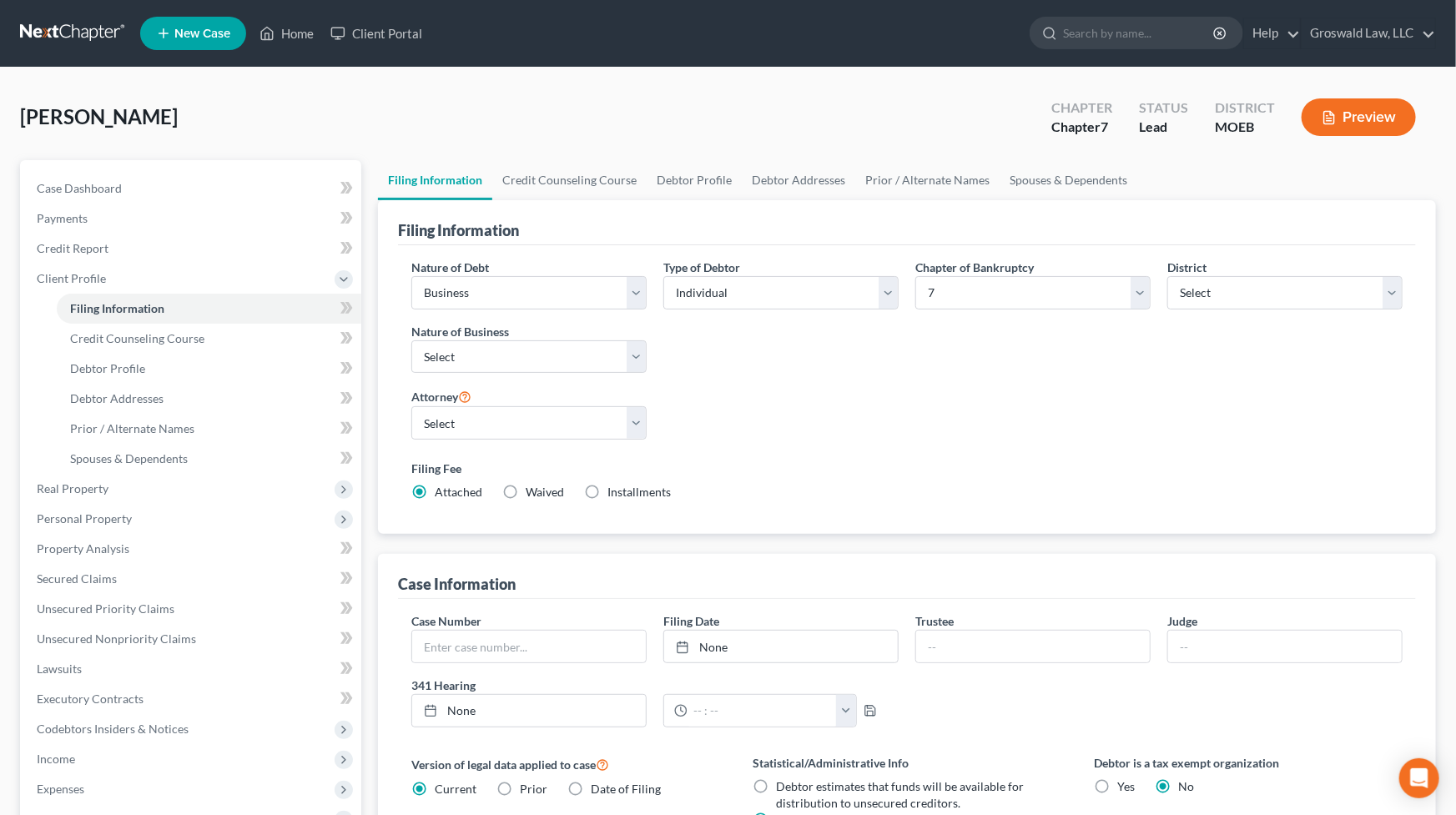
click at [719, 371] on div "Type of Debtor Select Individual Joint" at bounding box center [781, 322] width 252 height 128
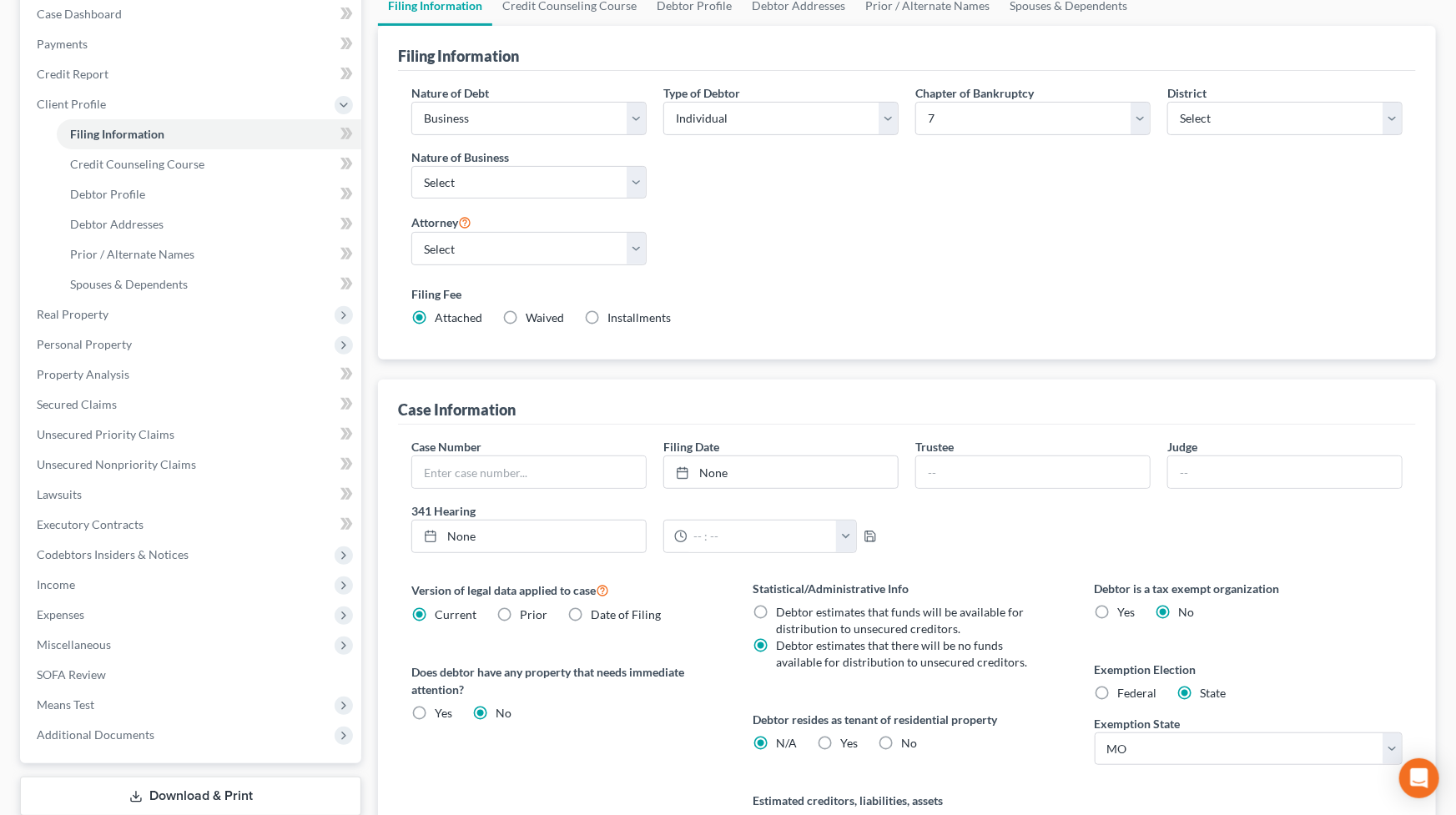
scroll to position [345, 0]
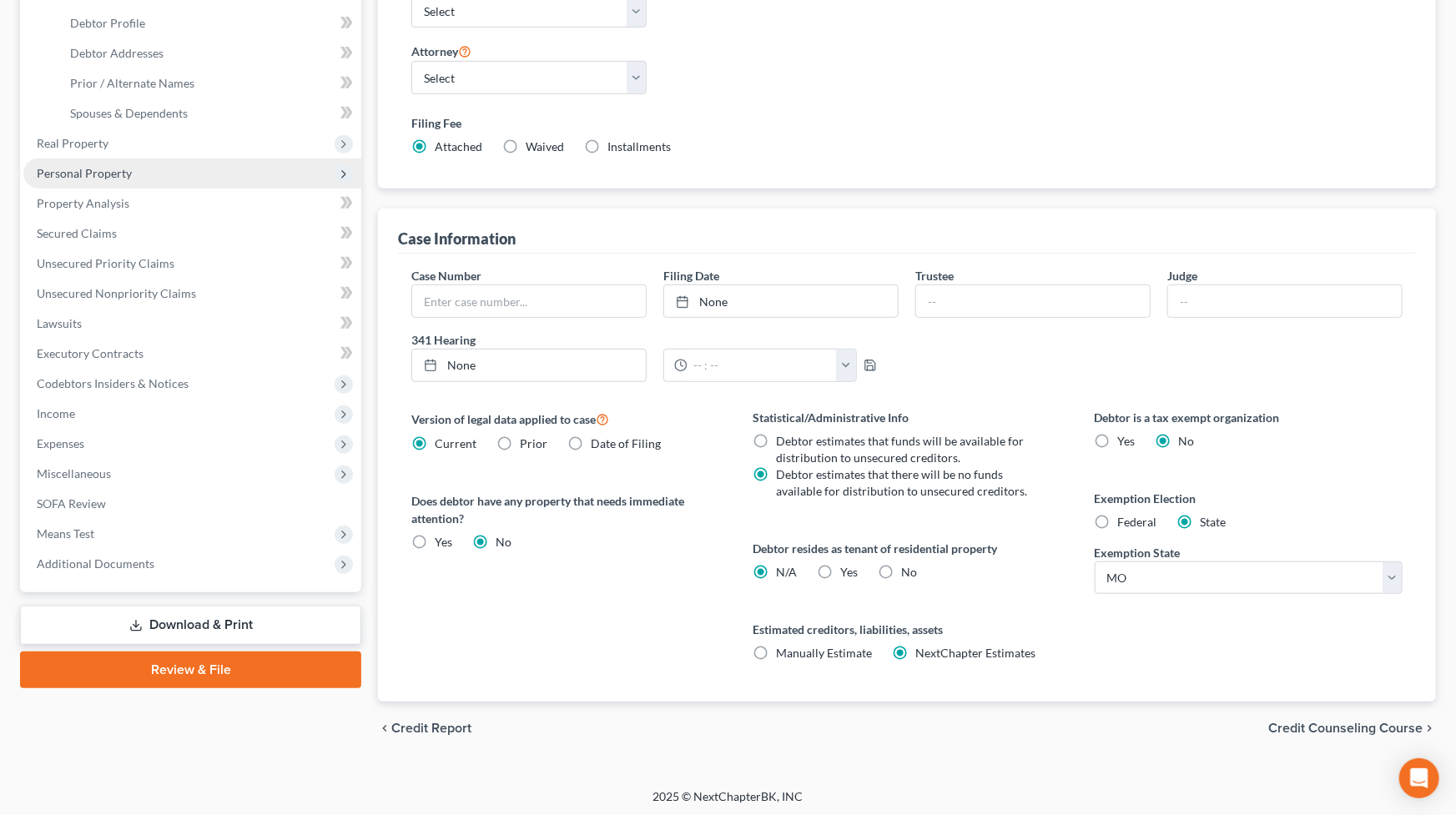
click at [112, 173] on span "Personal Property" at bounding box center [84, 173] width 95 height 14
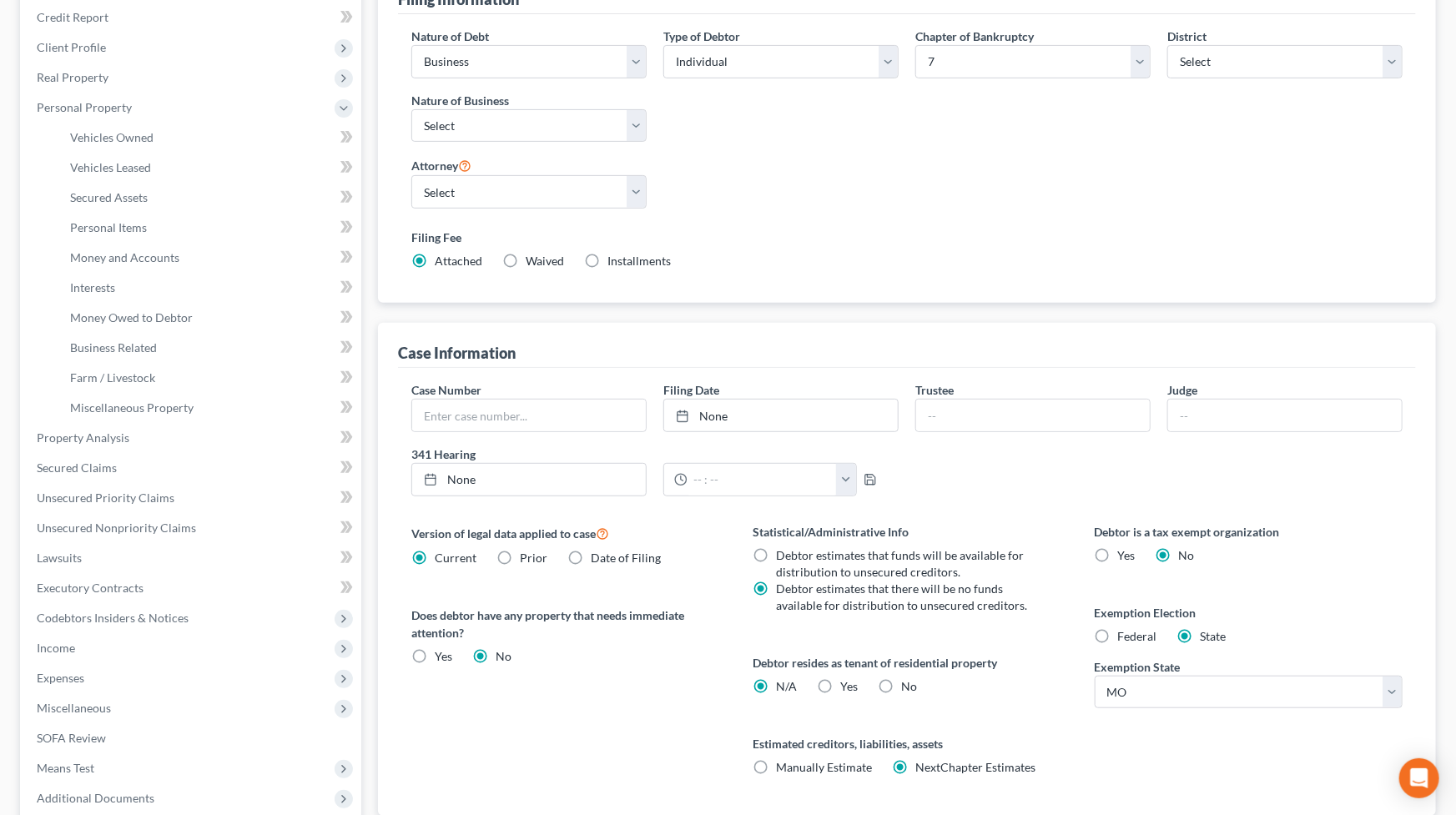
scroll to position [20, 0]
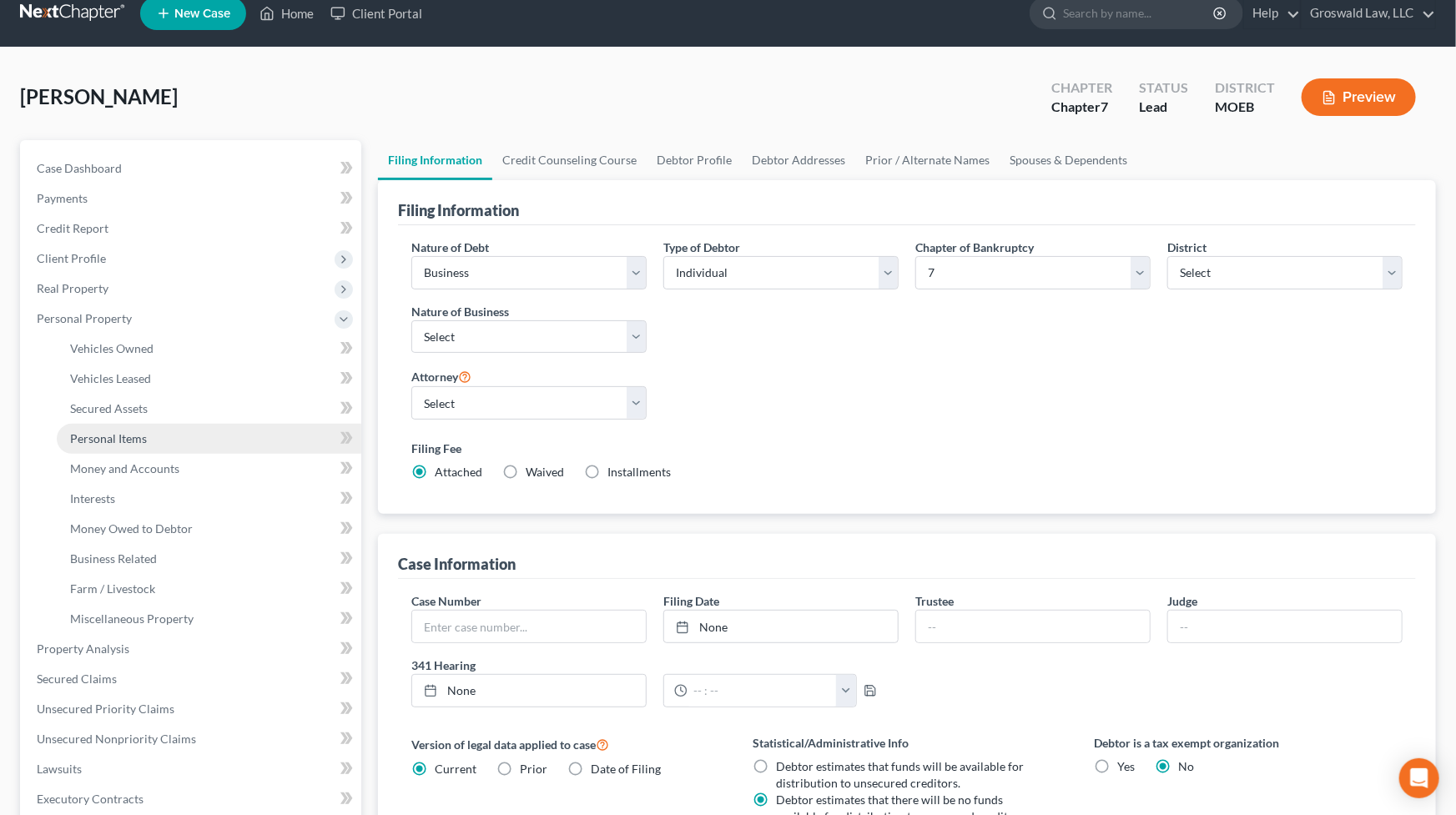
click at [119, 438] on span "Personal Items" at bounding box center [109, 438] width 77 height 14
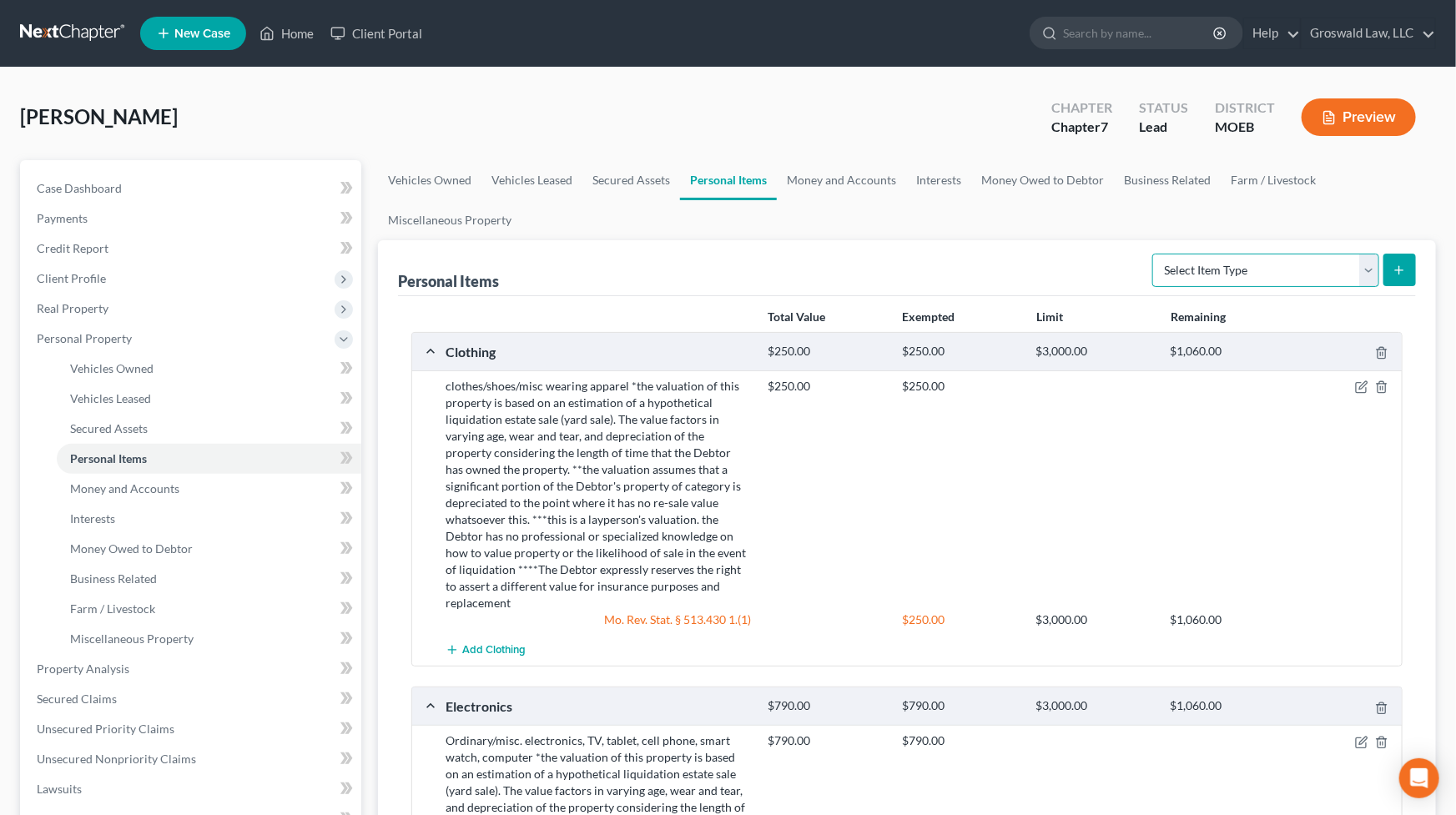
click at [1218, 265] on select "Select Item Type Clothing (A/B: 11) Collectibles Of Value (A/B: 8) Electronics …" at bounding box center [1266, 270] width 227 height 34
select select "jewelry"
click at [1155, 253] on select "Select Item Type Clothing (A/B: 11) Collectibles Of Value (A/B: 8) Electronics …" at bounding box center [1266, 270] width 227 height 34
click at [1409, 262] on button "submit" at bounding box center [1400, 269] width 33 height 33
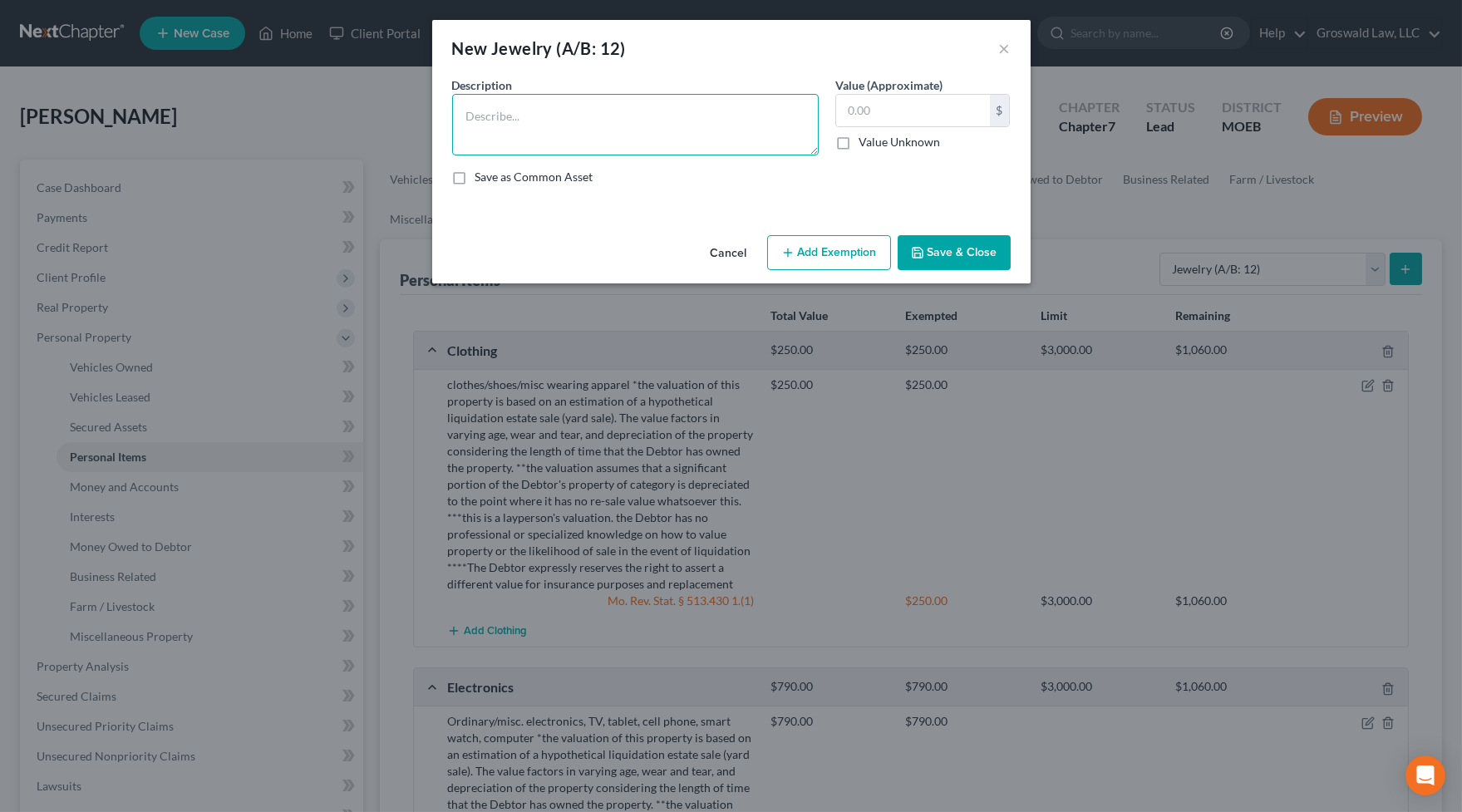
click at [518, 129] on textarea at bounding box center [635, 124] width 367 height 62
paste textarea "*the valuation of this property is based on an estimation of a hypothetical liq…"
type textarea "costume/misc/watch *the valuation of this property is based on an estimation of…"
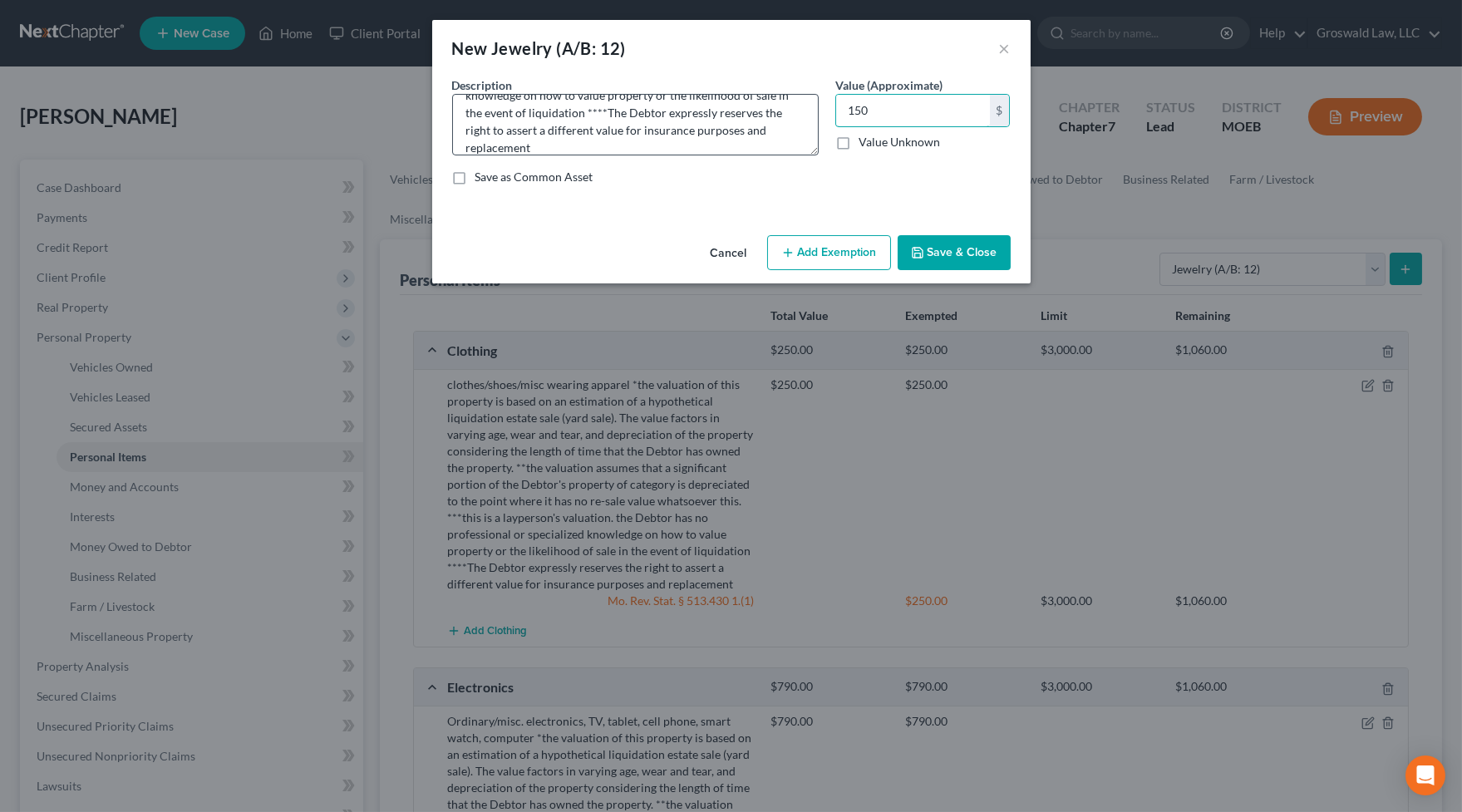
type input "150"
click at [823, 251] on button "Add Exemption" at bounding box center [829, 253] width 124 height 35
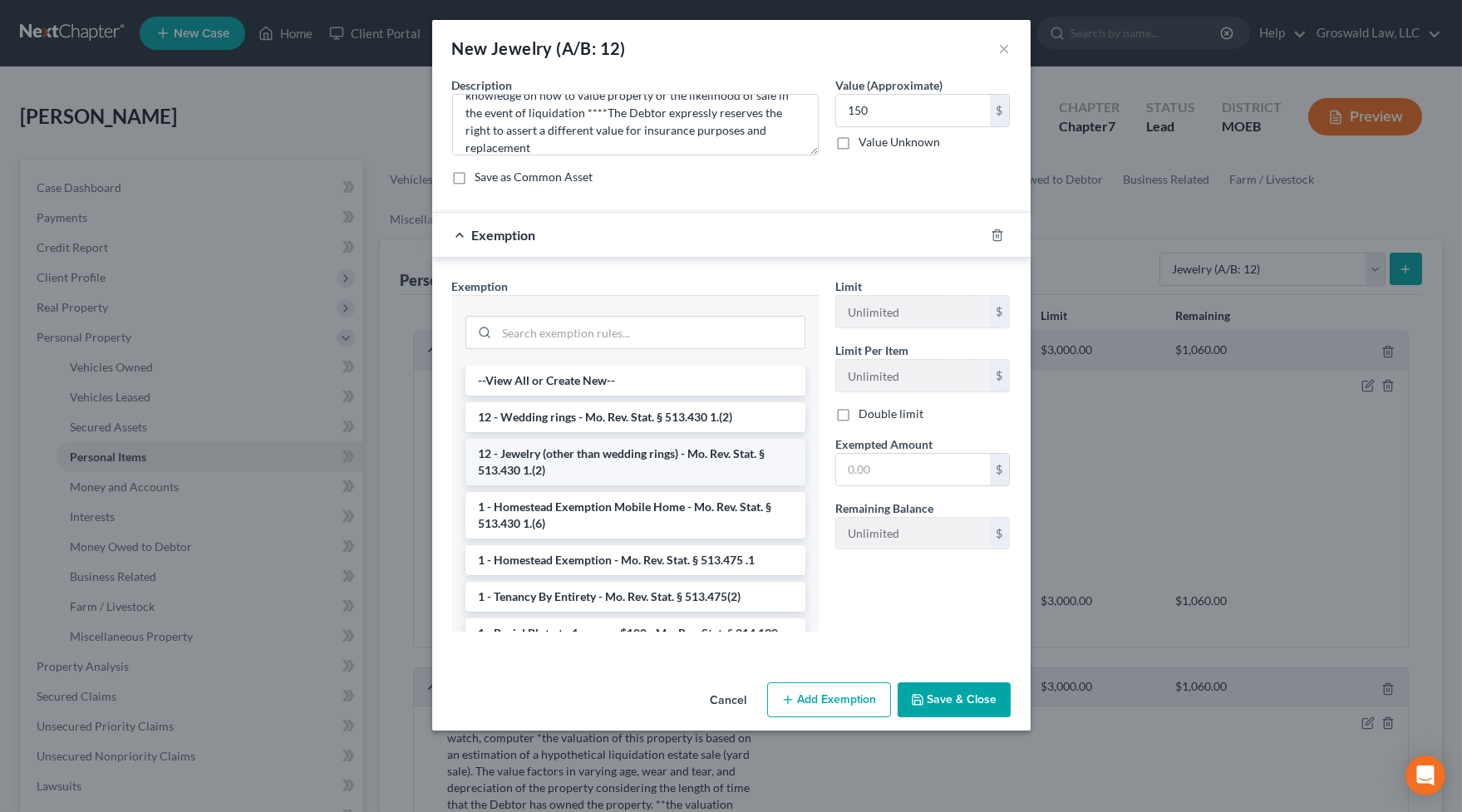
click at [573, 460] on li "12 - Jewelry (other than wedding rings) - Mo. Rev. Stat. § 513.430 1.(2)" at bounding box center [635, 462] width 340 height 47
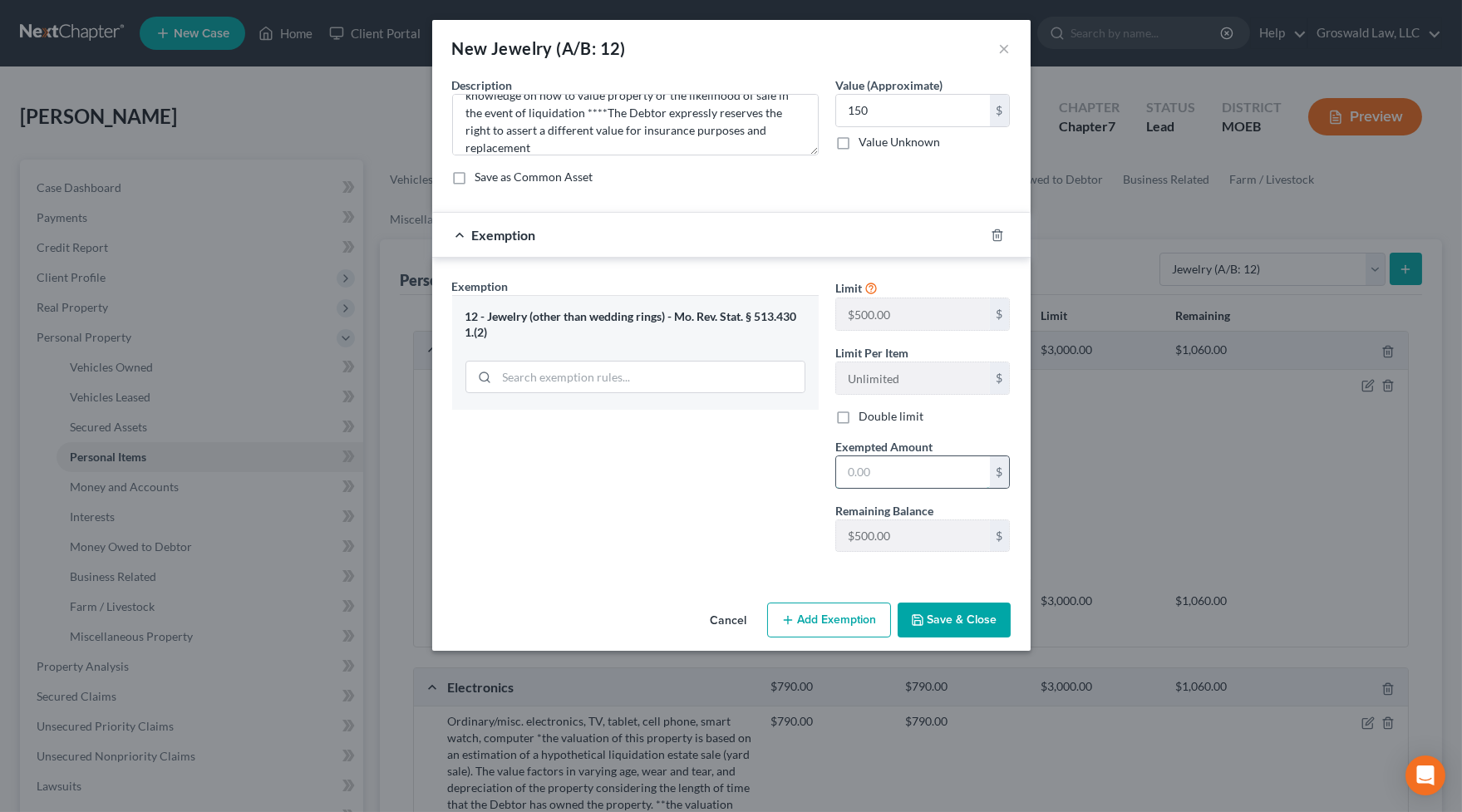
click at [874, 470] on input "text" at bounding box center [913, 472] width 154 height 32
type input "150"
click at [671, 490] on div "Exemption Set must be selected for CA. Exemption * 12 - Jewelry (other than wed…" at bounding box center [635, 421] width 383 height 287
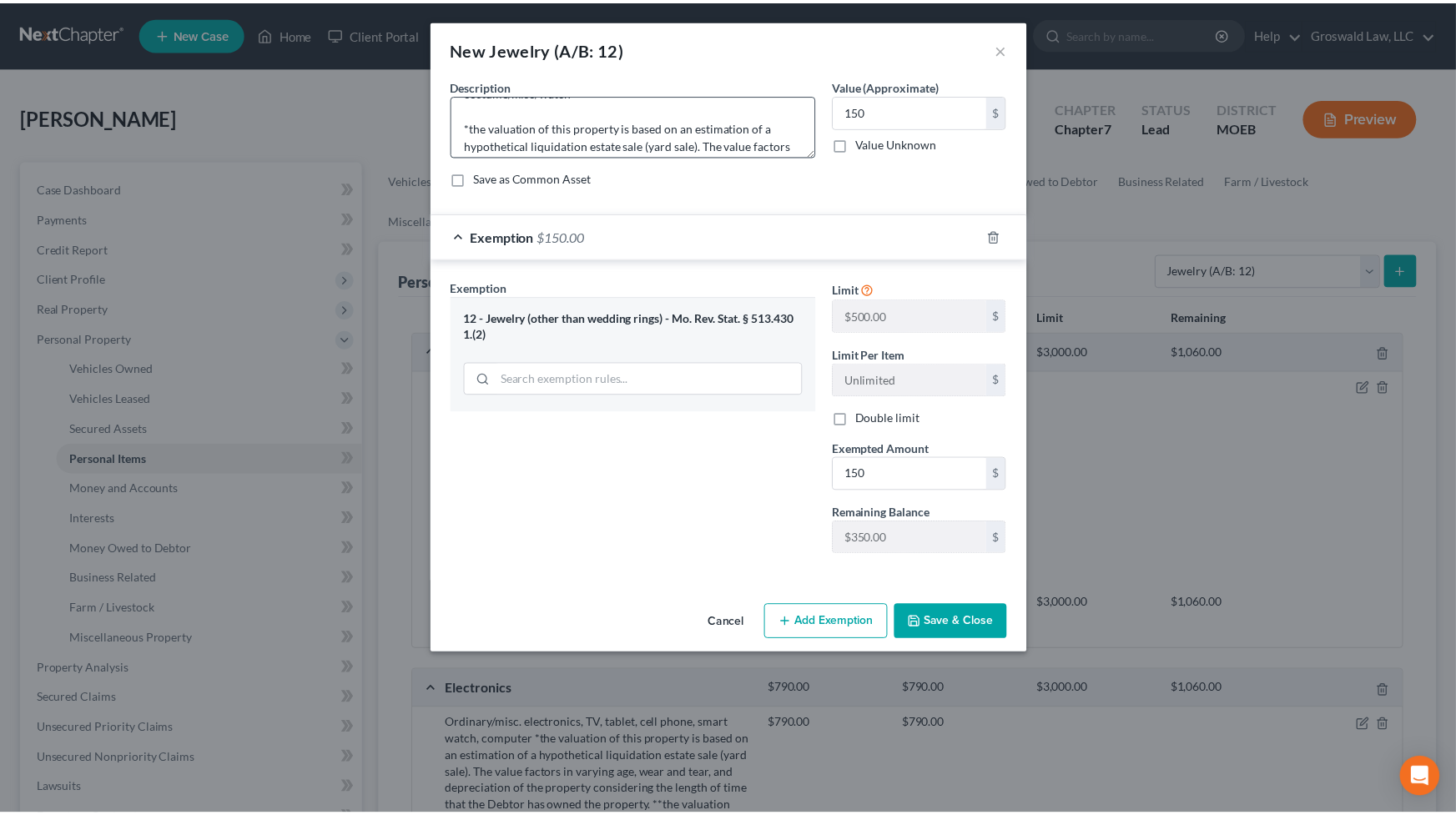
scroll to position [0, 0]
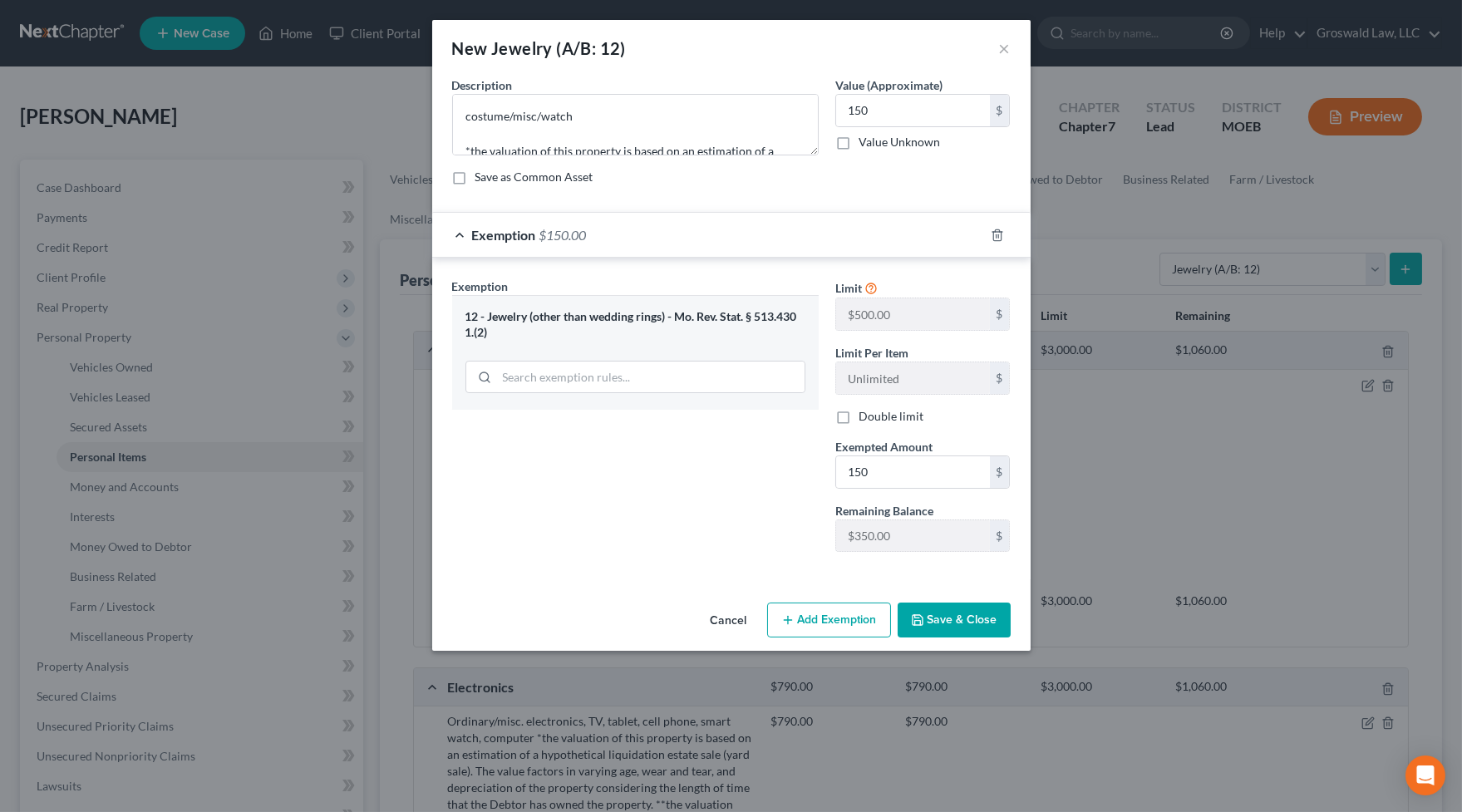
click at [967, 612] on button "Save & Close" at bounding box center [954, 620] width 113 height 35
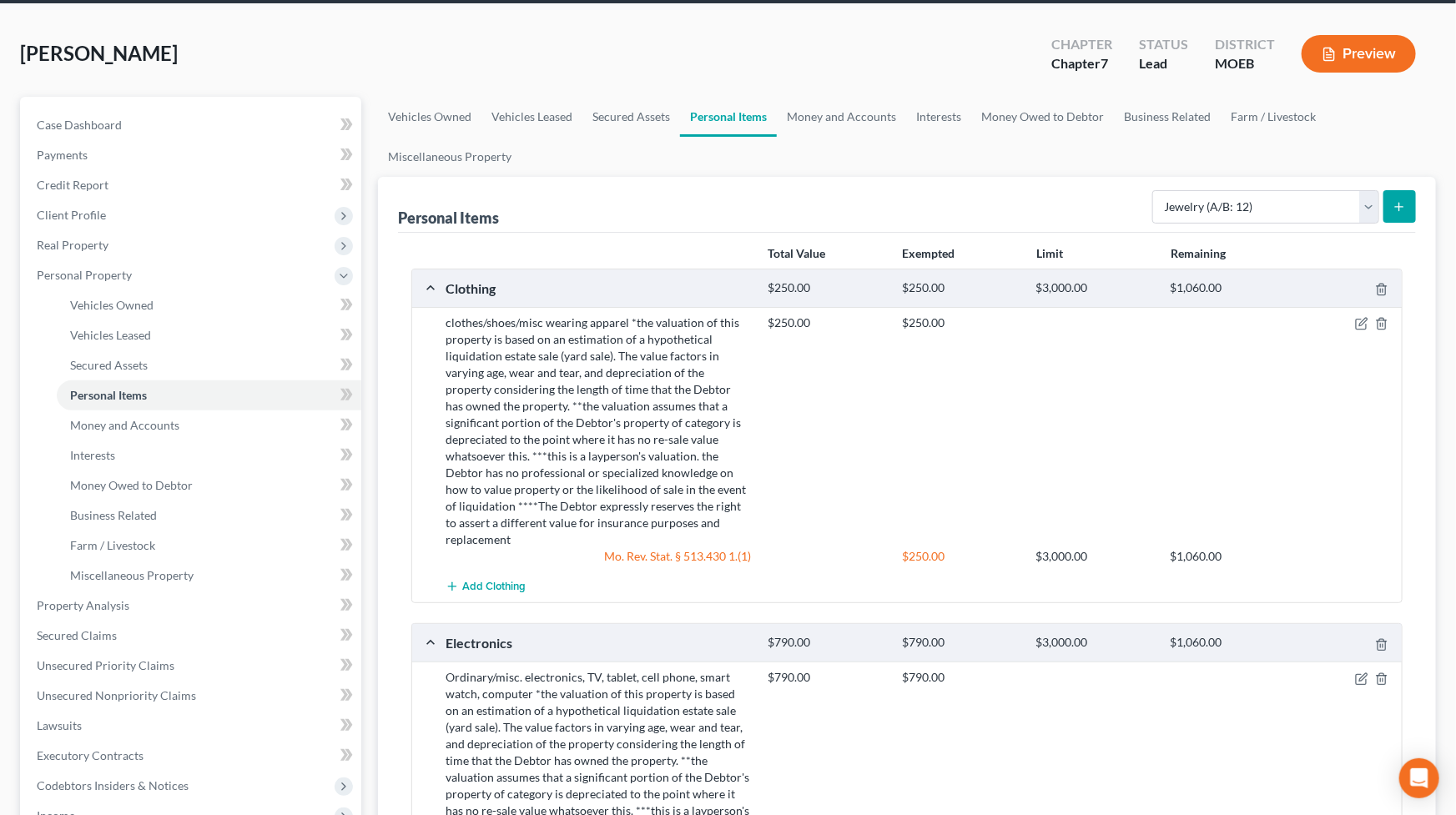
scroll to position [50, 0]
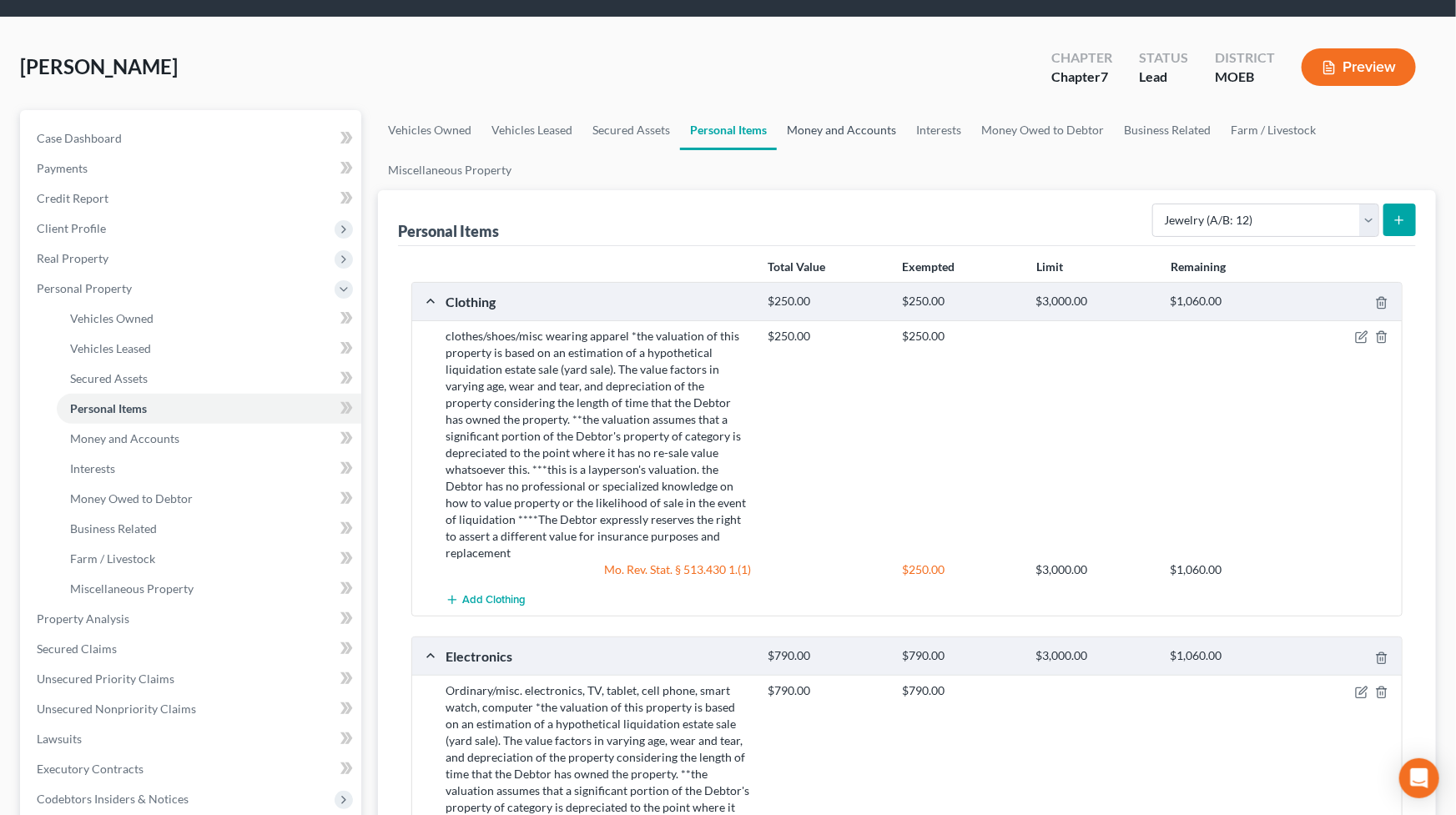
click at [843, 133] on link "Money and Accounts" at bounding box center [841, 130] width 129 height 40
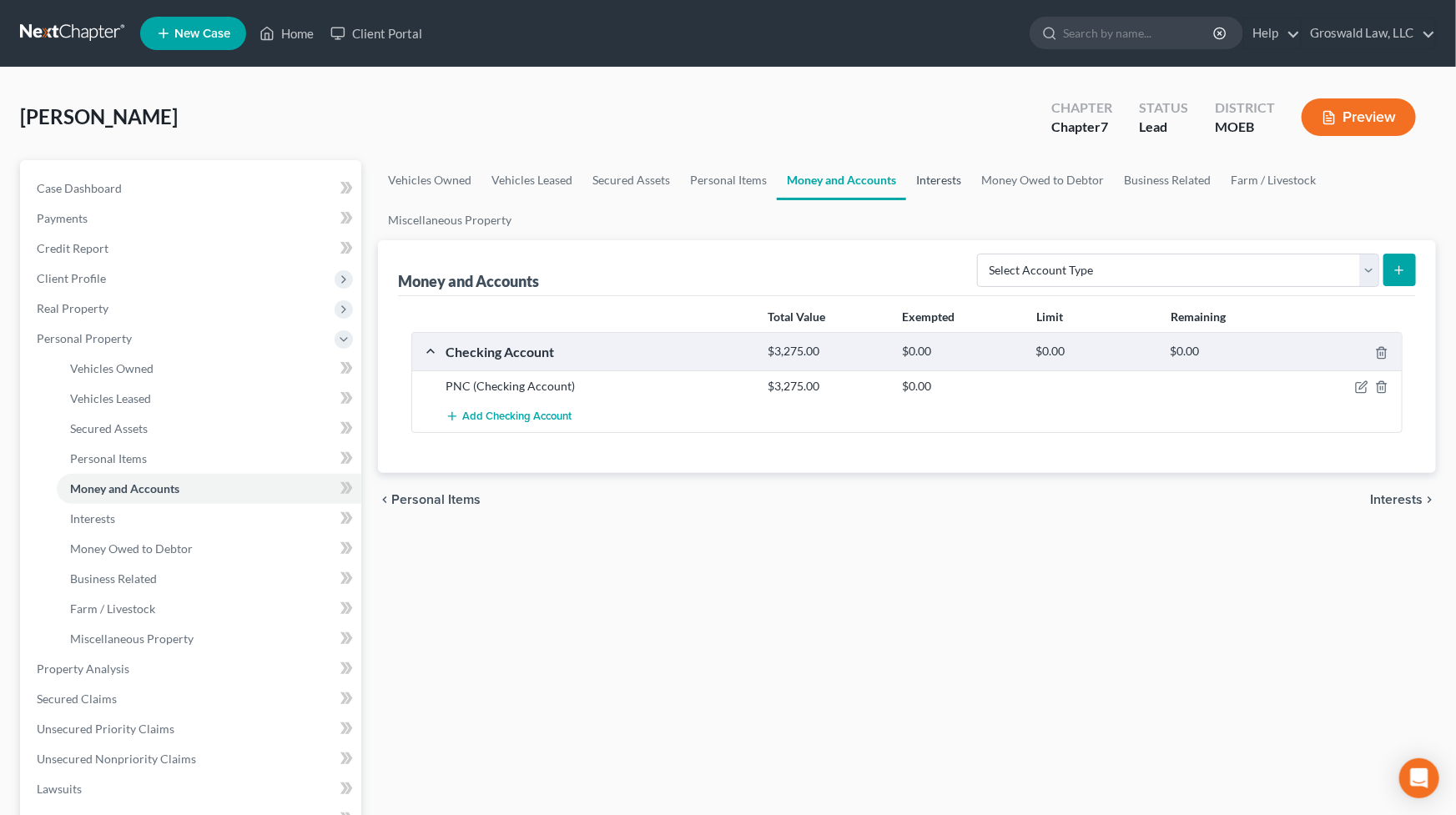
click at [939, 180] on link "Interests" at bounding box center [939, 180] width 65 height 40
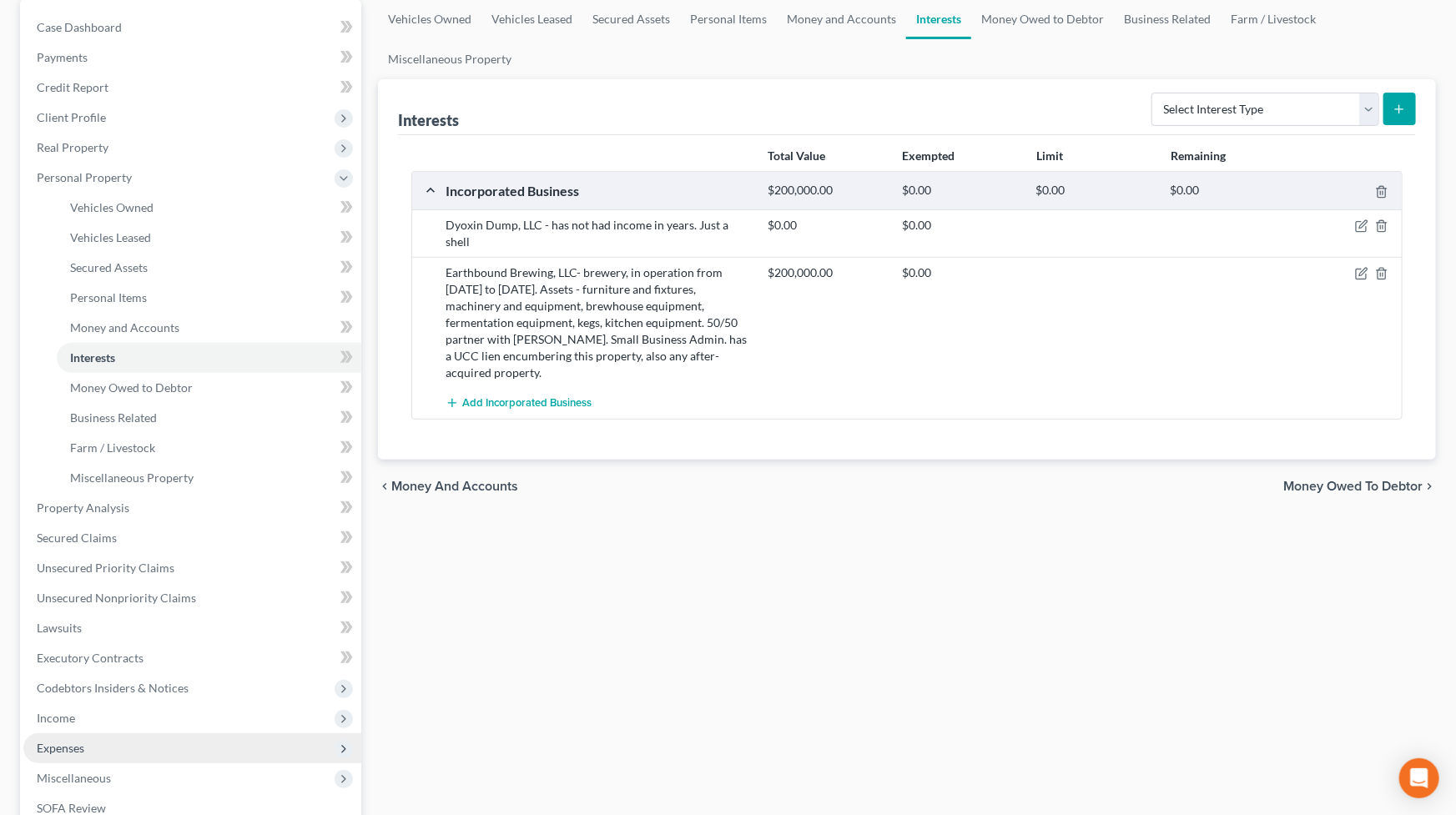
scroll to position [379, 0]
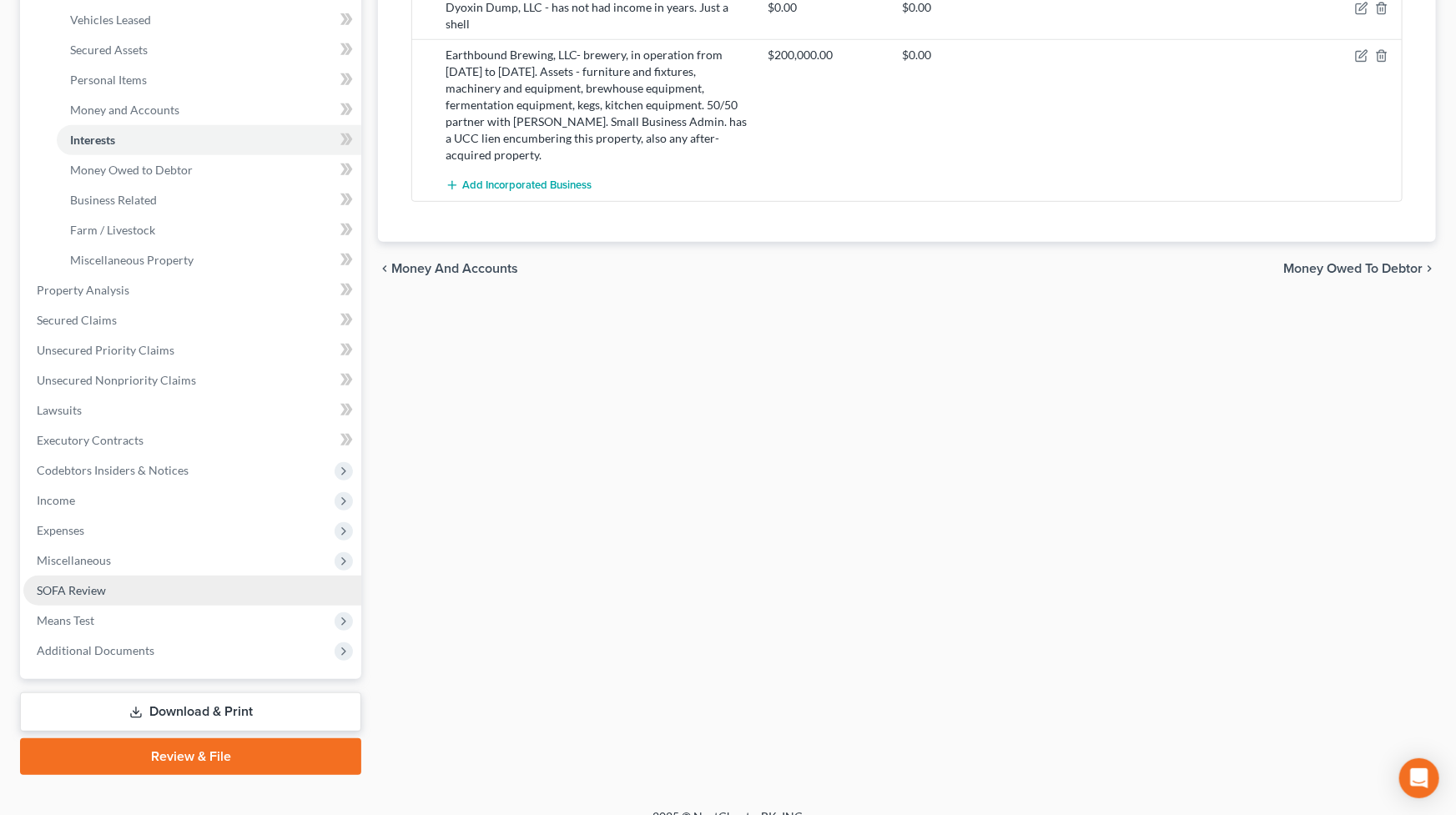
click at [114, 584] on link "SOFA Review" at bounding box center [192, 590] width 338 height 30
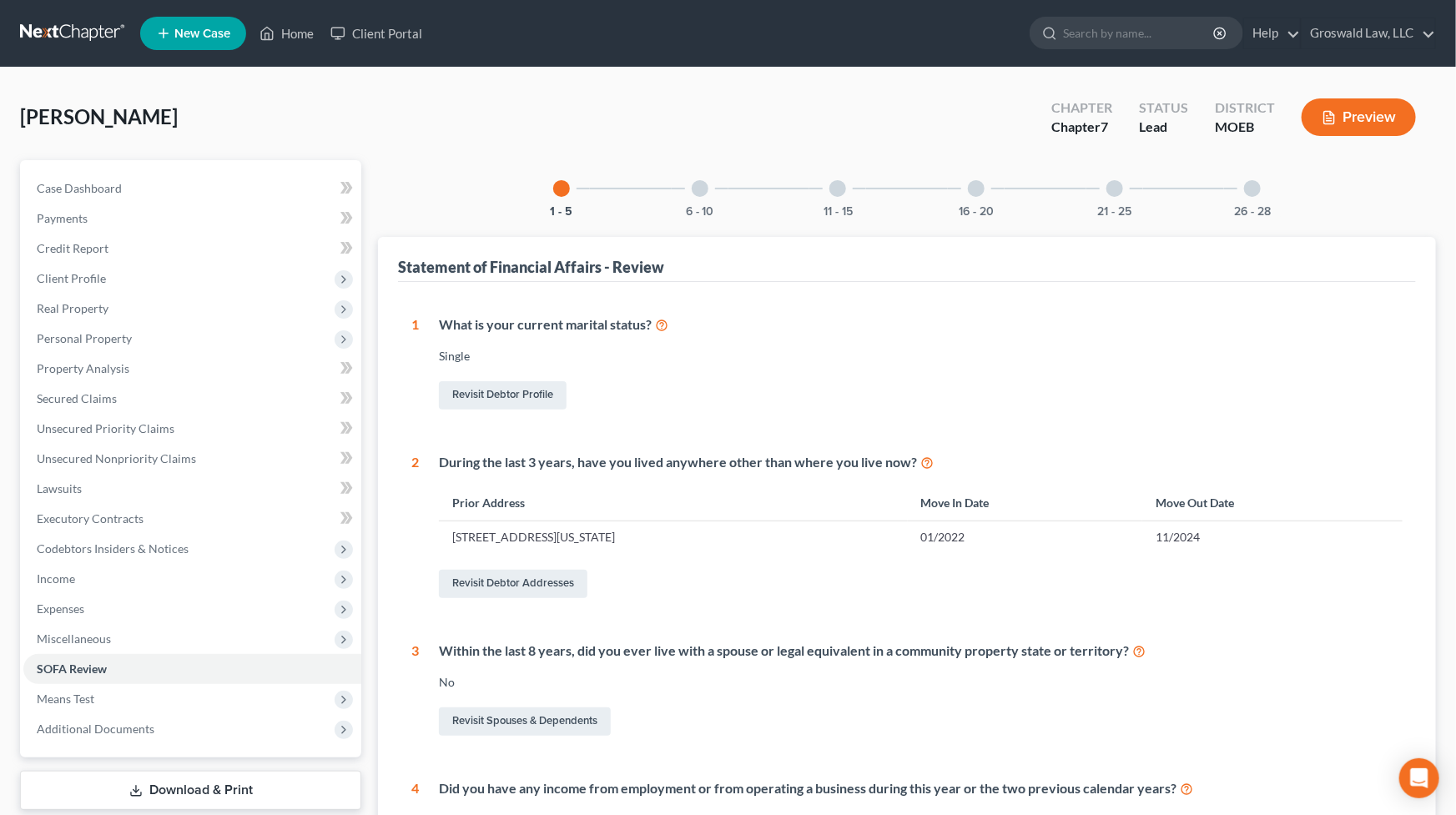
click at [975, 197] on div "16 - 20" at bounding box center [976, 189] width 57 height 57
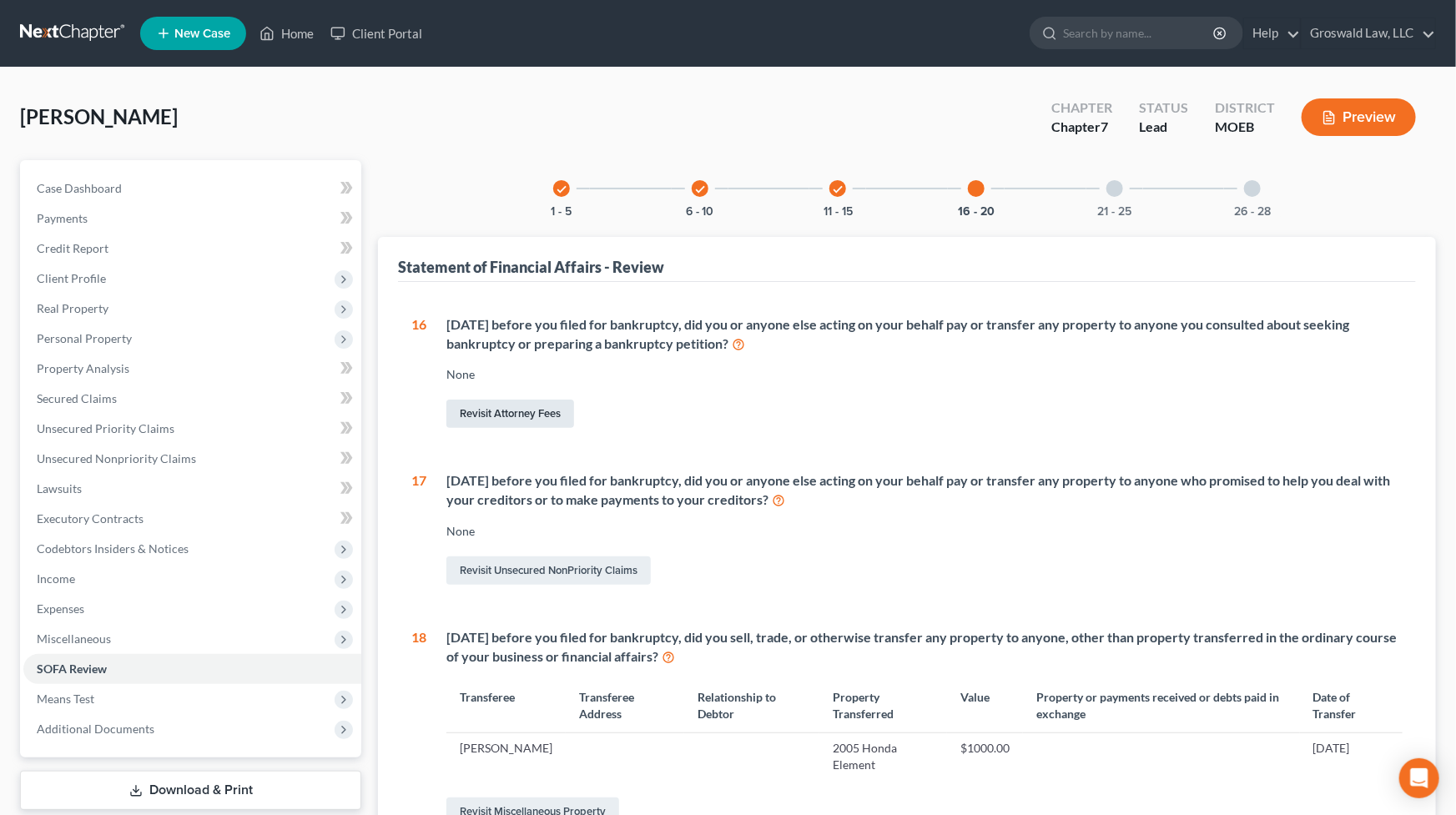
click at [517, 403] on link "Revisit Attorney Fees" at bounding box center [510, 414] width 127 height 29
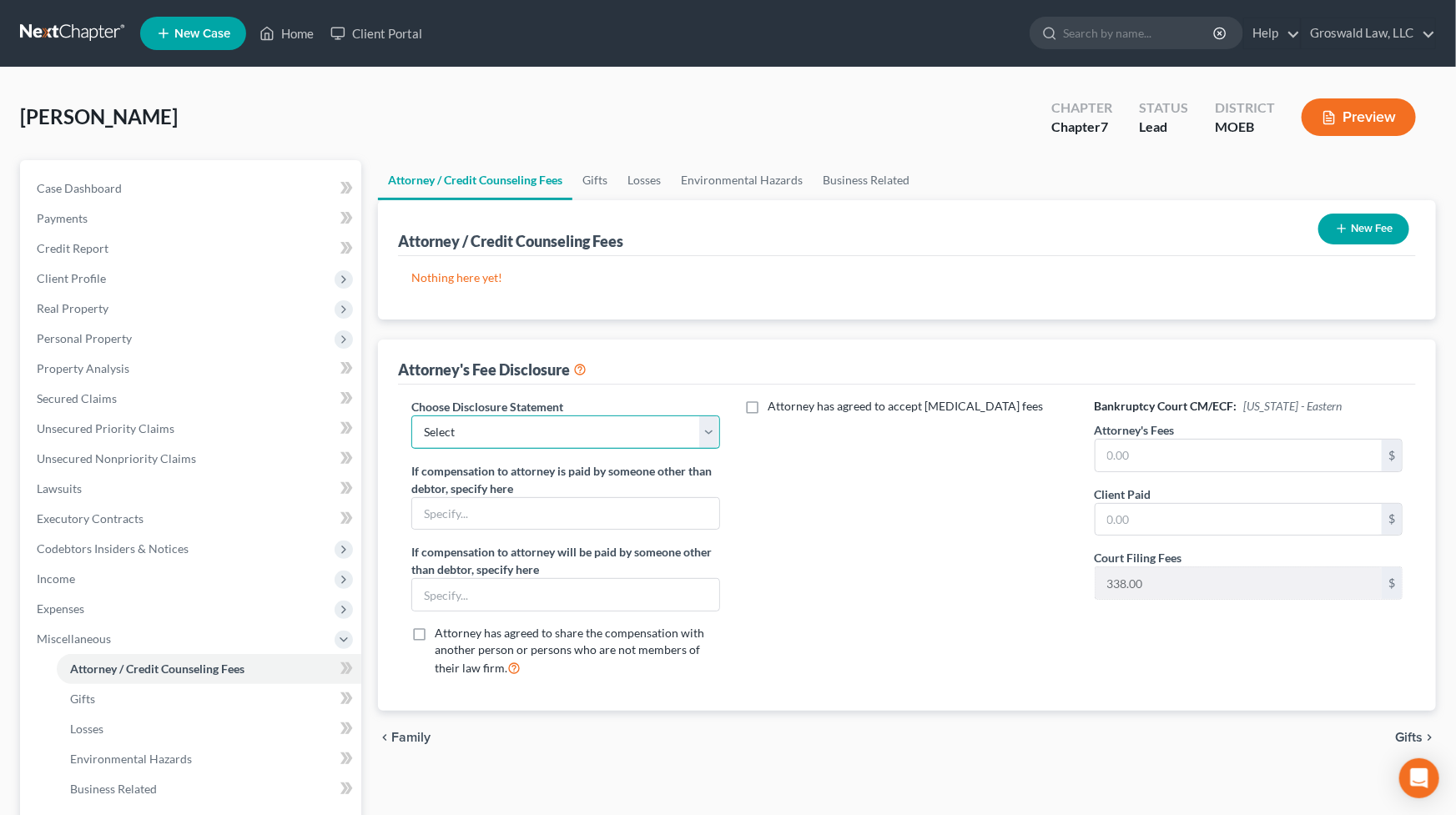
drag, startPoint x: 547, startPoint y: 423, endPoint x: 539, endPoint y: 436, distance: 15.3
click at [547, 423] on select "Select Chapter 13 Fee Disclosure Chapter 7 Fee Disclosure" at bounding box center [564, 432] width 308 height 34
select select "1"
click at [411, 415] on select "Select Chapter 13 Fee Disclosure Chapter 7 Fee Disclosure" at bounding box center [564, 432] width 308 height 34
click at [1162, 459] on input "text" at bounding box center [1238, 455] width 286 height 32
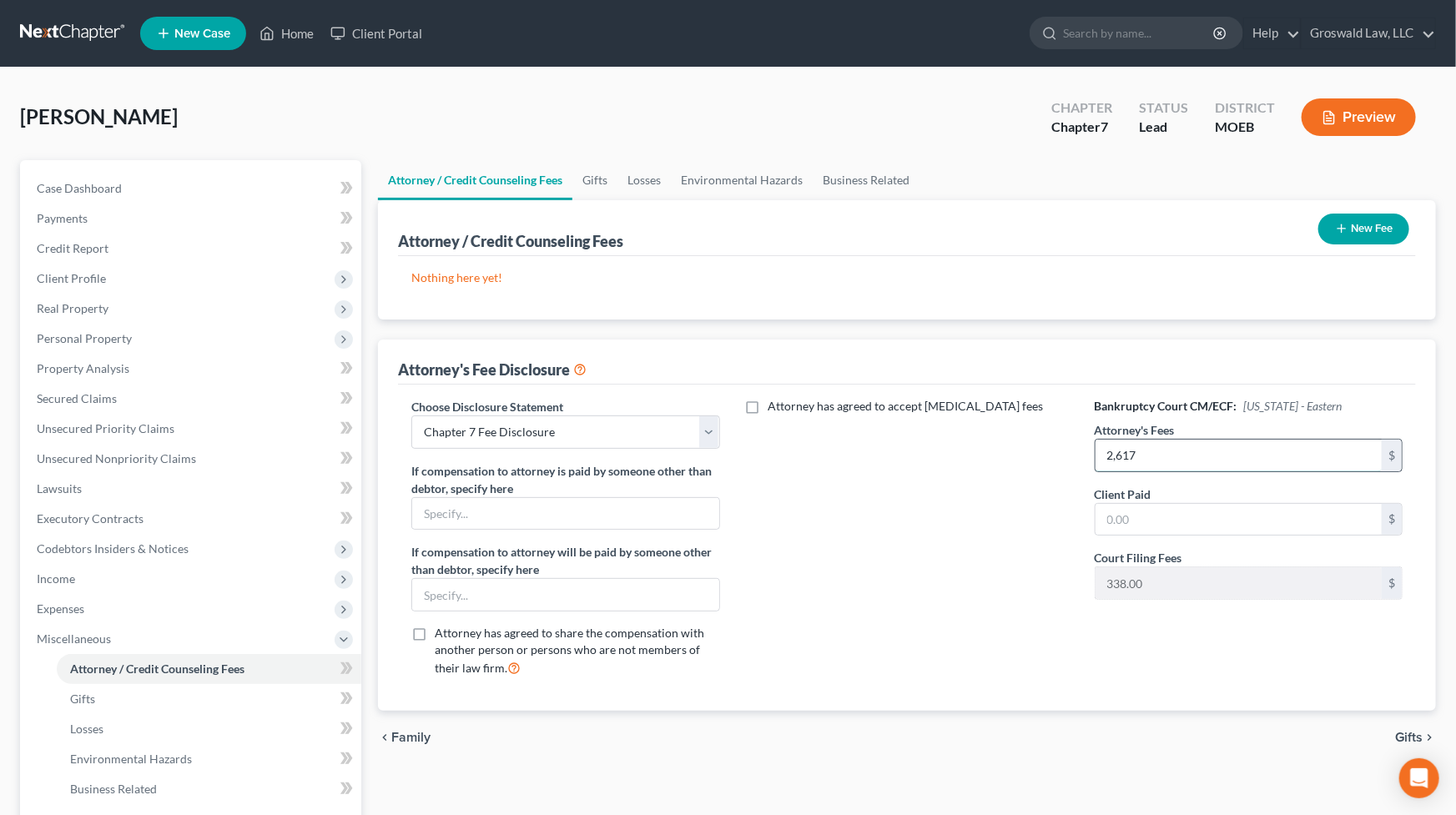
type input "2,617"
click at [1022, 610] on div "Attorney has agreed to accept [MEDICAL_DATA] fees" at bounding box center [907, 544] width 341 height 293
click at [1356, 221] on button "New Fee" at bounding box center [1364, 229] width 91 height 31
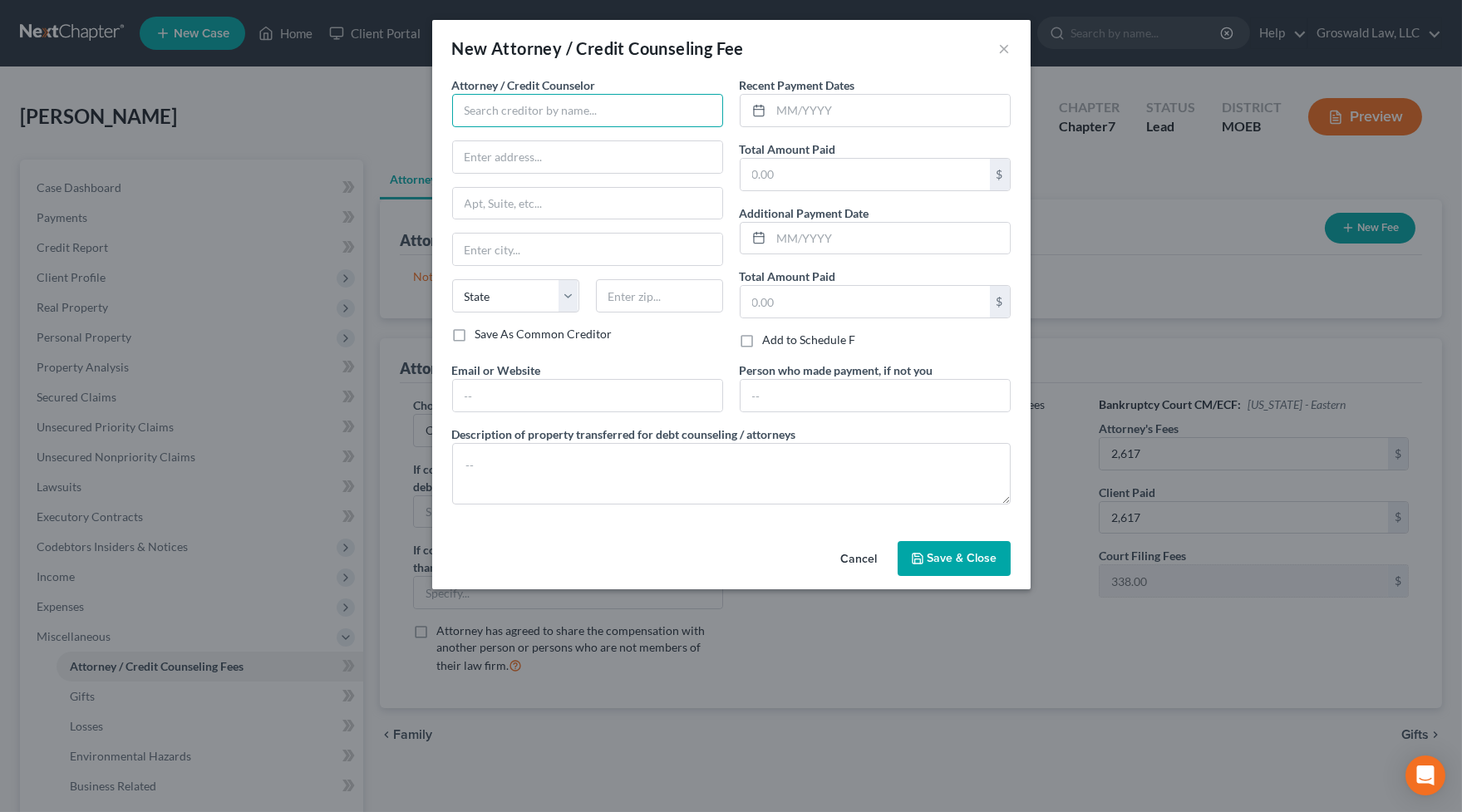
click at [581, 119] on input "text" at bounding box center [587, 110] width 271 height 33
type input "Groswald Law"
click at [548, 142] on div "Groswald Law" at bounding box center [551, 140] width 173 height 17
type input "P.O. Box 179343"
type input "Saint Louis"
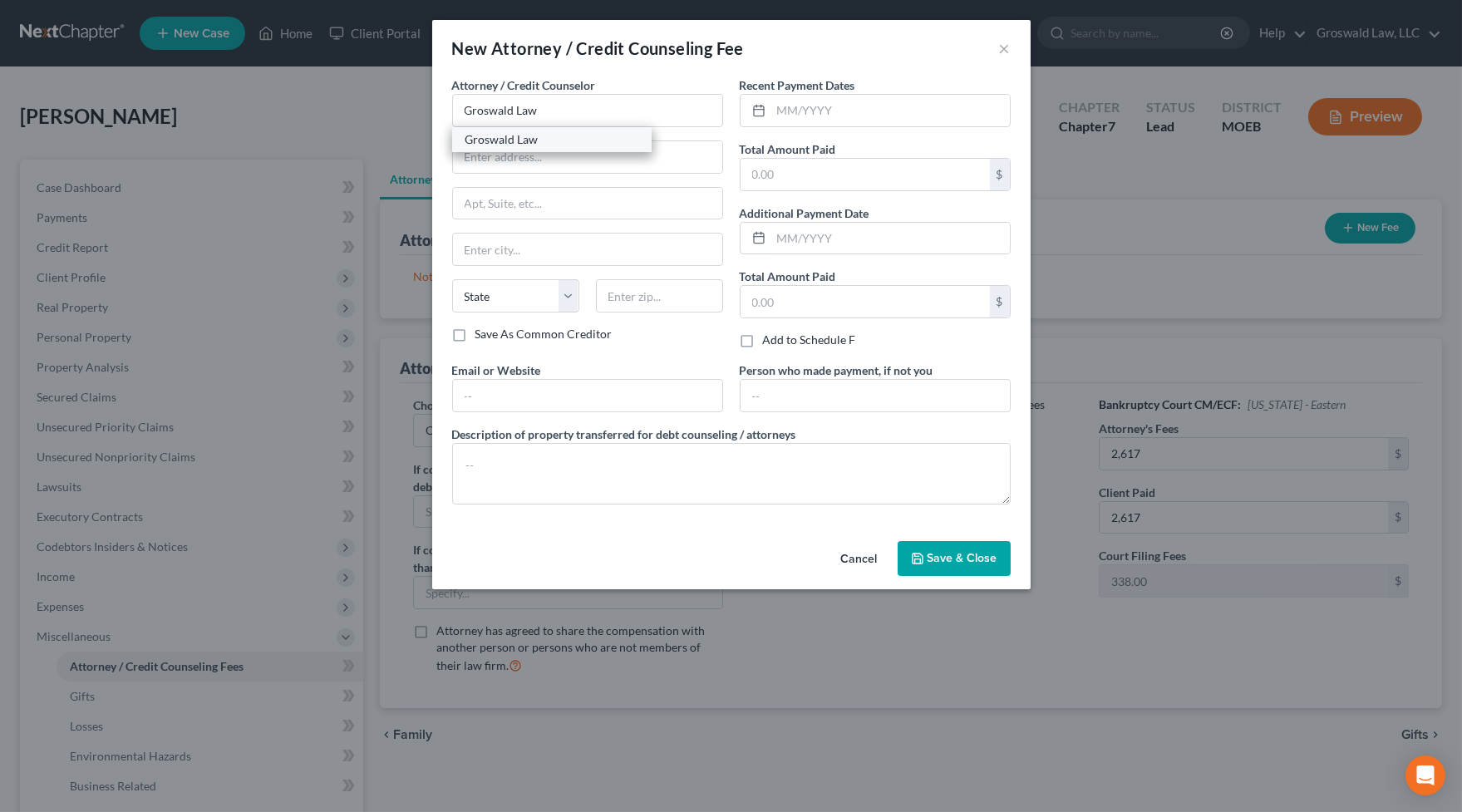
select select "26"
type input "63117"
click at [864, 114] on input "text" at bounding box center [891, 110] width 239 height 32
type input "10/2025"
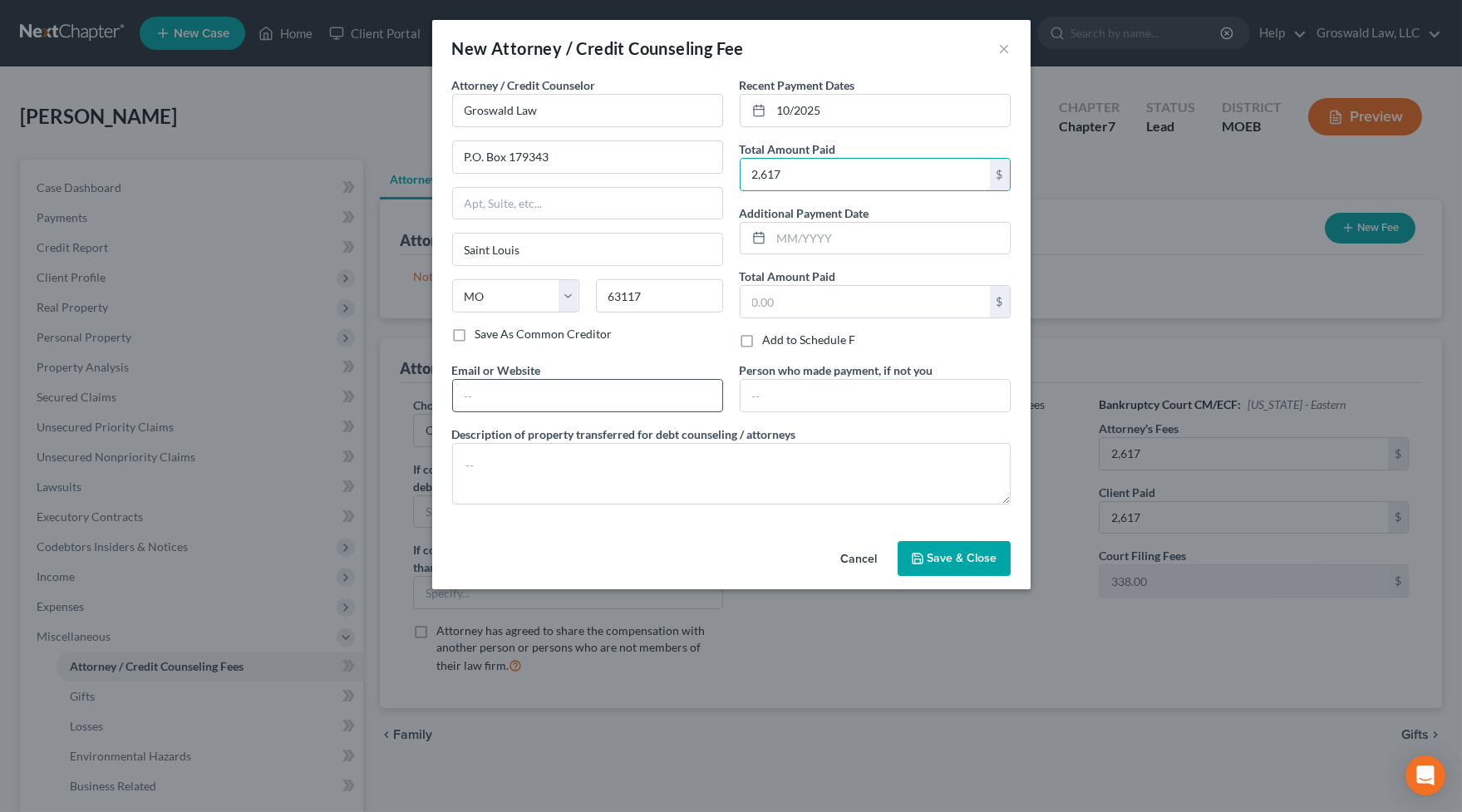
type input "2,617"
click at [592, 390] on input "text" at bounding box center [587, 396] width 269 height 32
type input "[DOMAIN_NAME]"
type textarea "attorneys fees"
click at [963, 567] on button "Save & Close" at bounding box center [954, 559] width 113 height 35
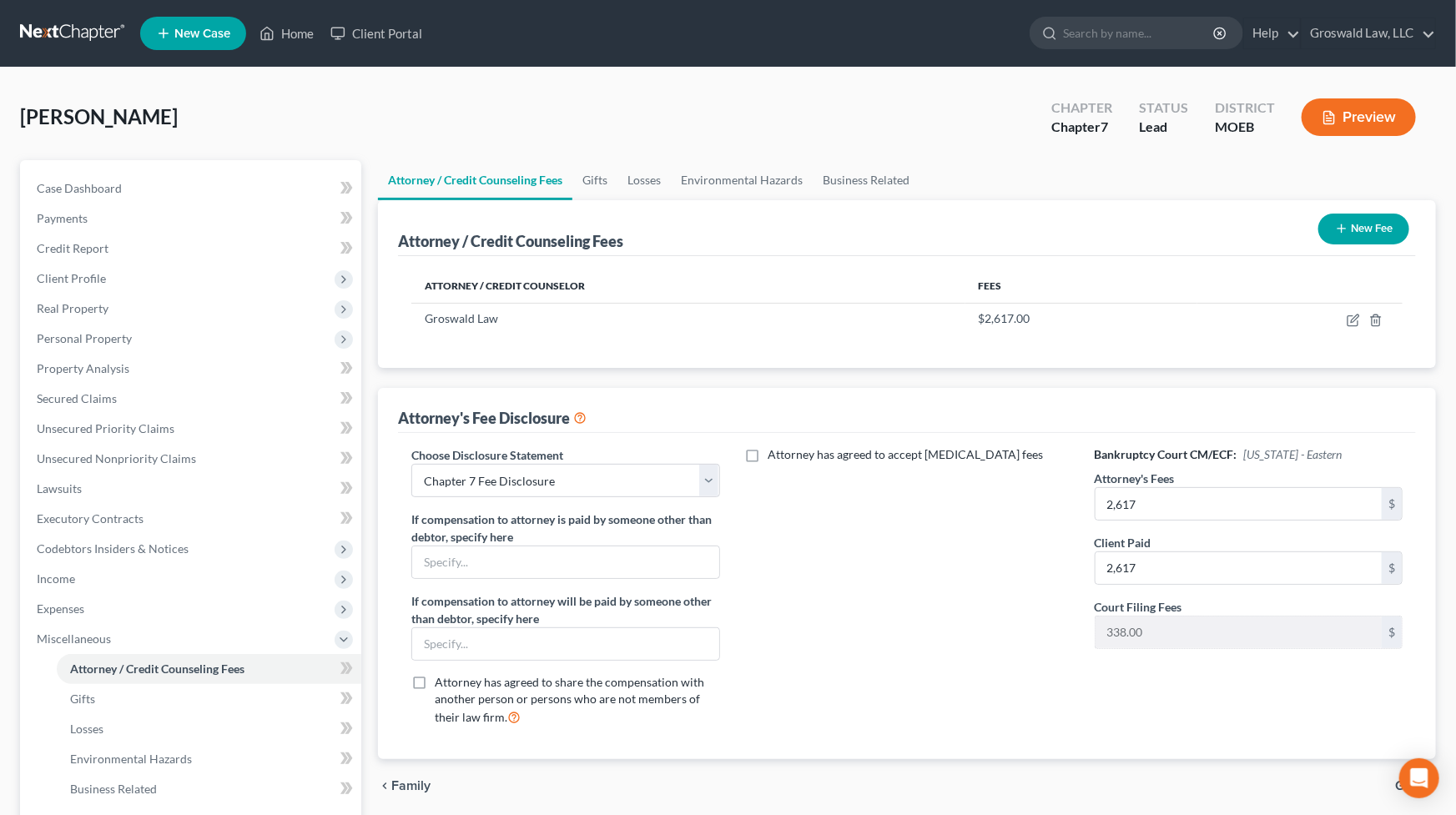
click at [1368, 221] on button "New Fee" at bounding box center [1364, 229] width 91 height 31
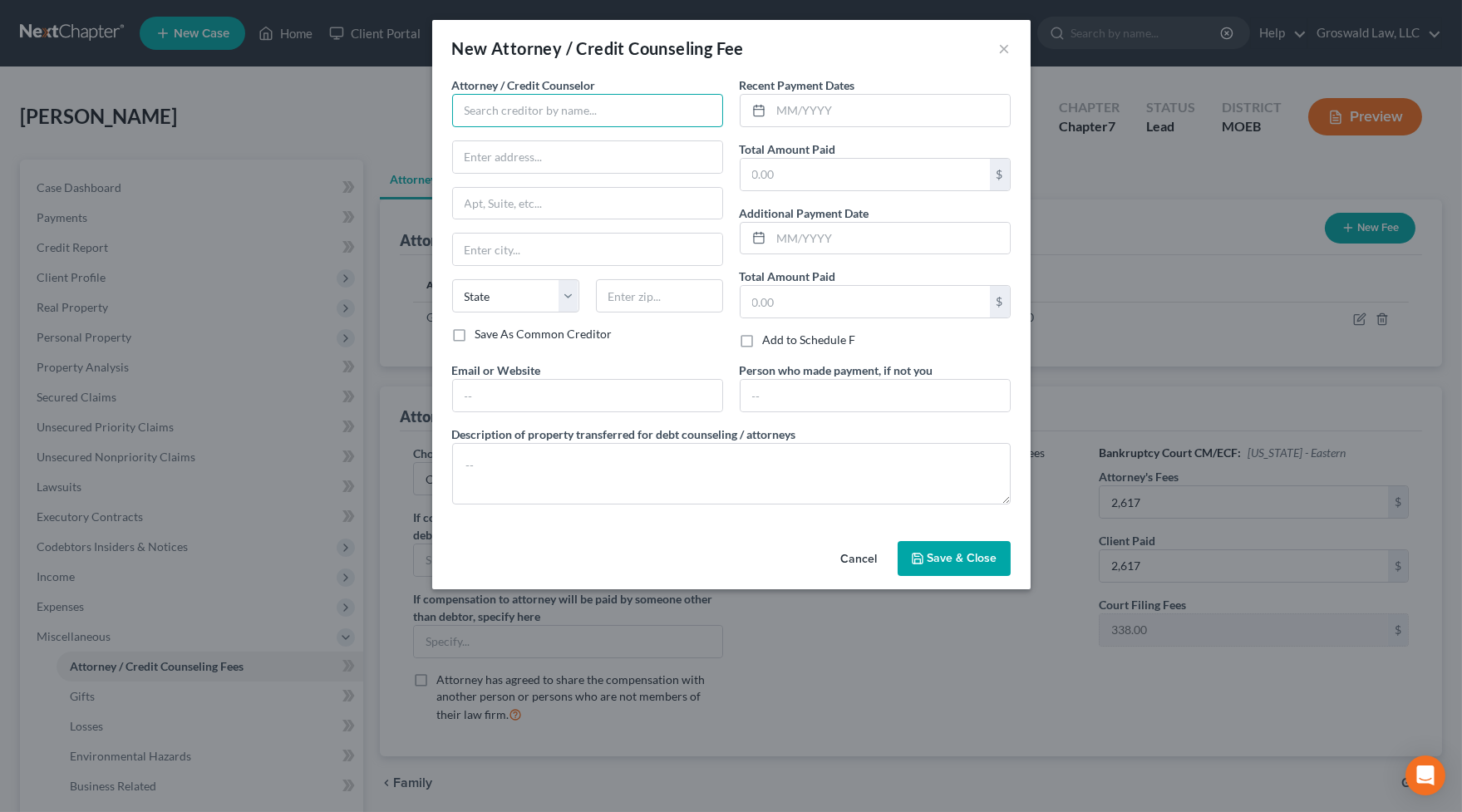
click at [647, 110] on input "text" at bounding box center [587, 110] width 271 height 33
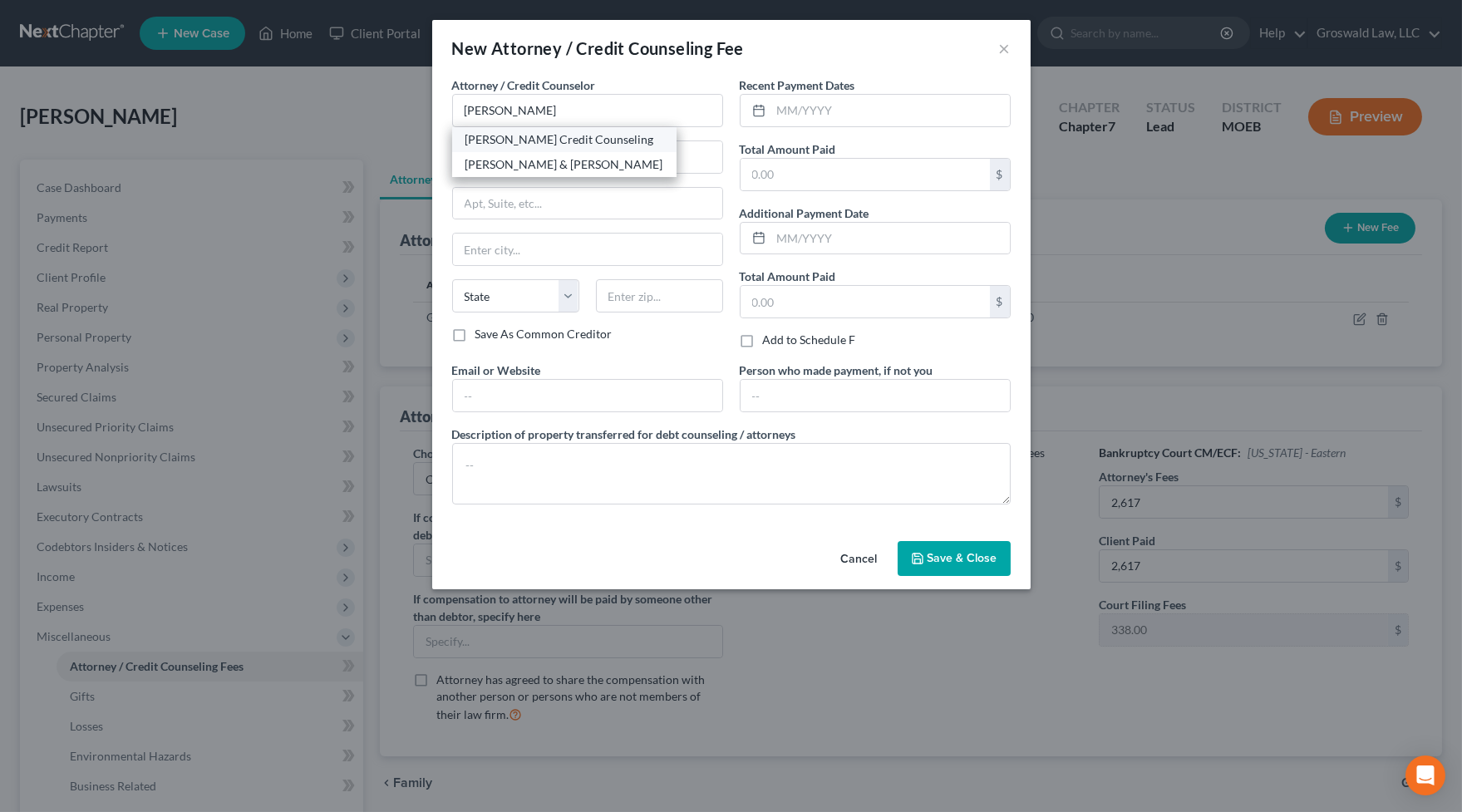
click at [555, 141] on div "[PERSON_NAME] Credit Counseling" at bounding box center [564, 140] width 198 height 17
type input "[PERSON_NAME] Credit Counseling"
type input "[STREET_ADDRESS]"
type input "[PERSON_NAME]"
select select "43"
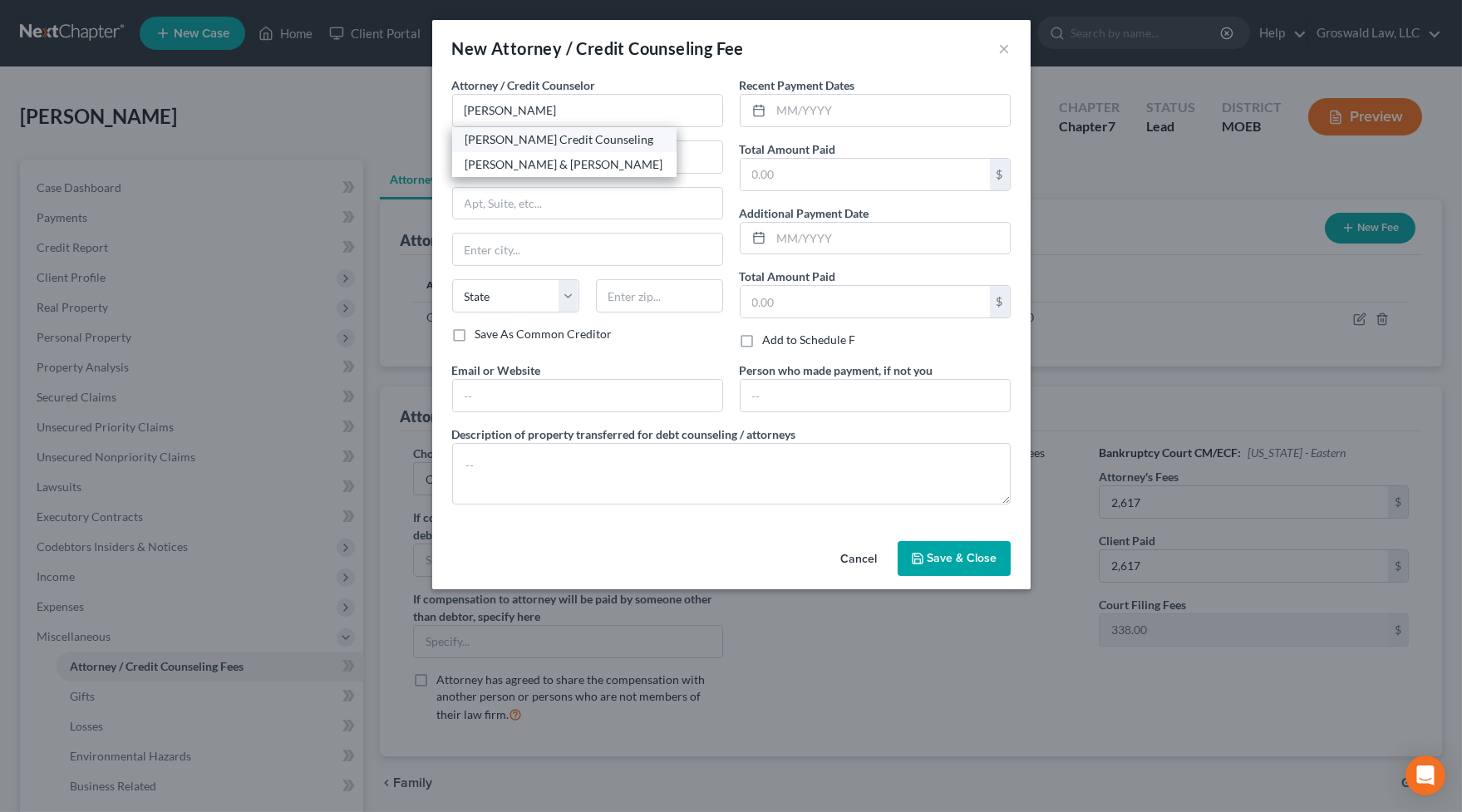
type input "57384"
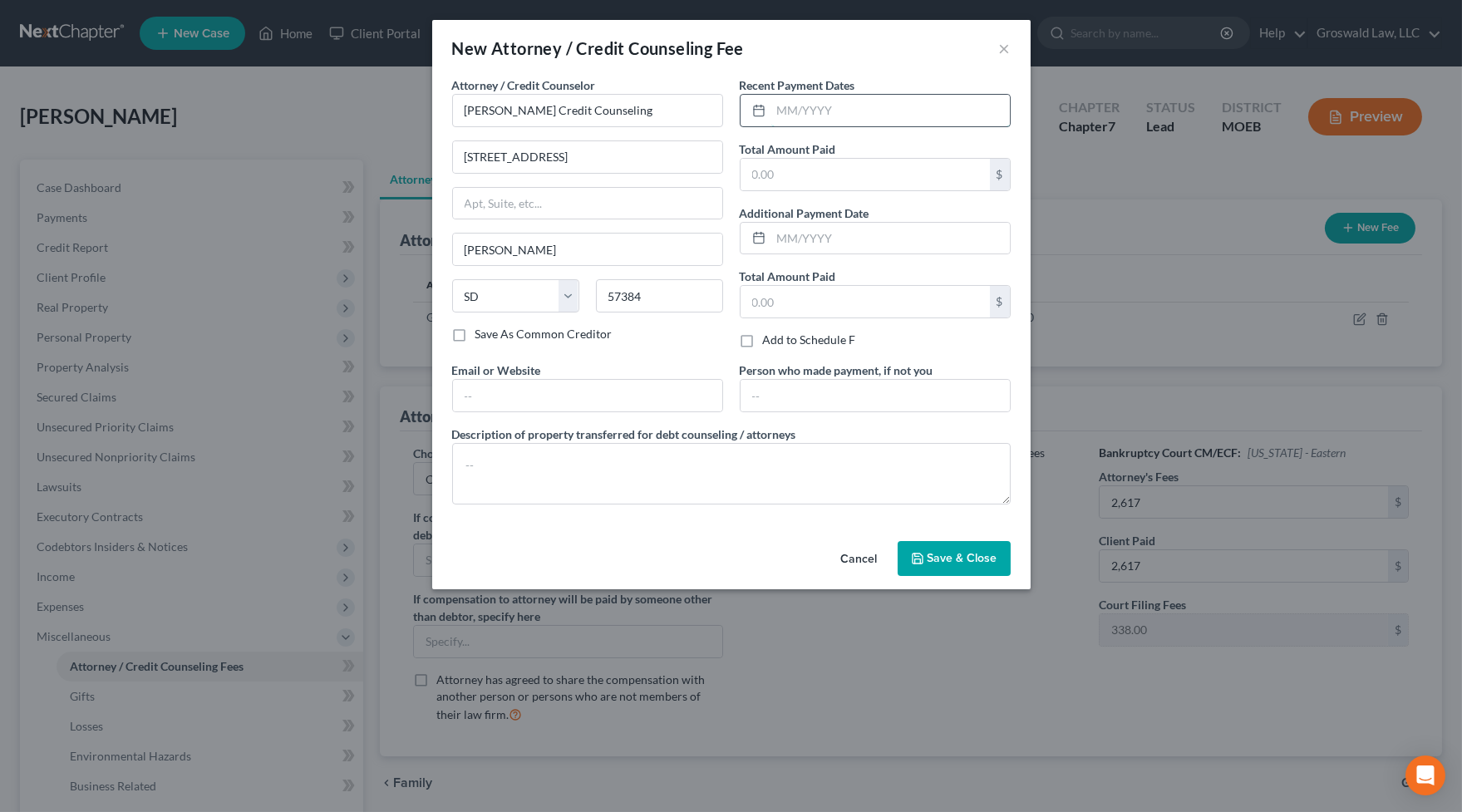
click at [819, 108] on input "text" at bounding box center [891, 110] width 239 height 32
type input "10/2025"
type input "20"
click at [571, 398] on input "text" at bounding box center [587, 396] width 269 height 32
type input "[DOMAIN_NAME]"
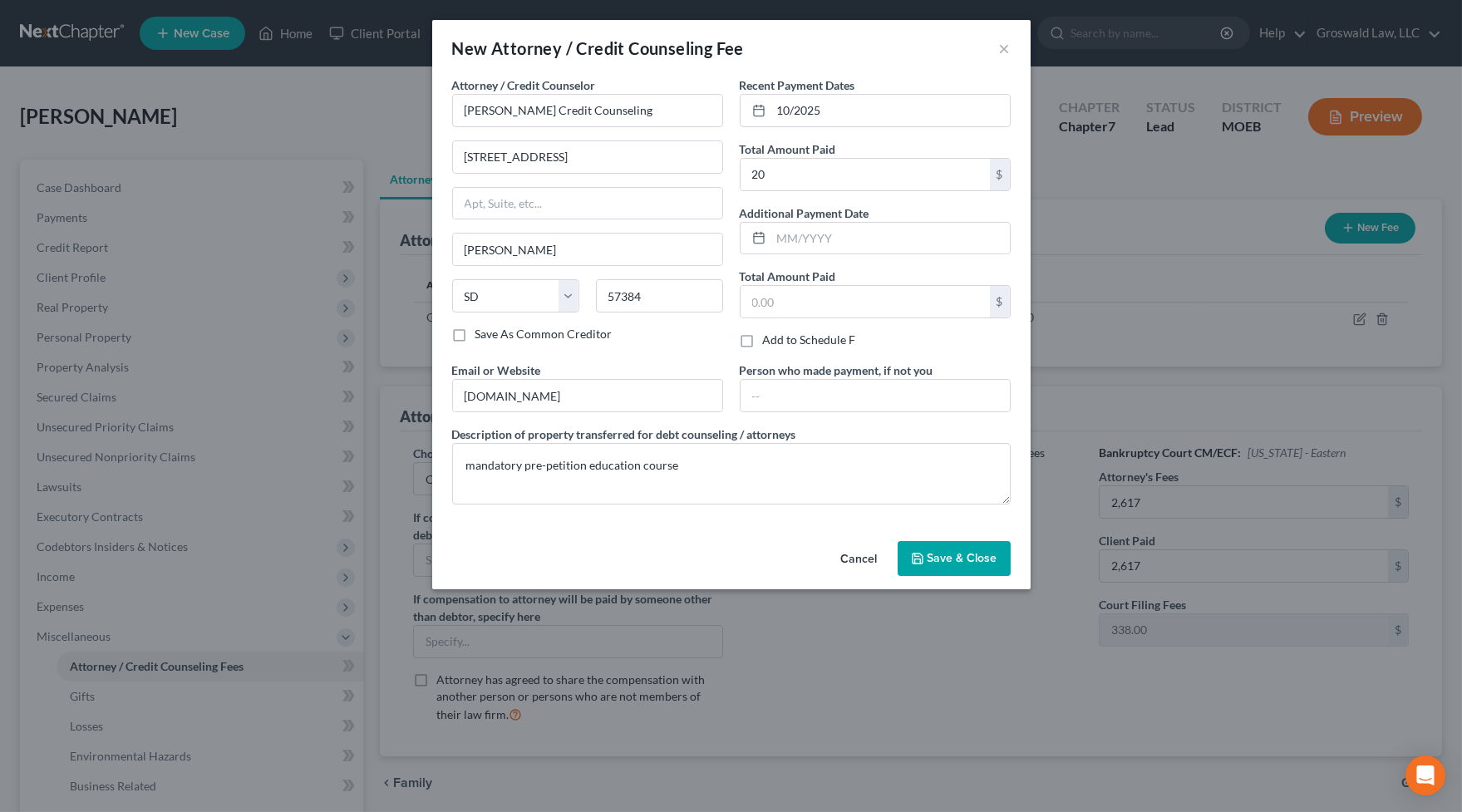
click at [957, 556] on span "Save & Close" at bounding box center [962, 558] width 70 height 14
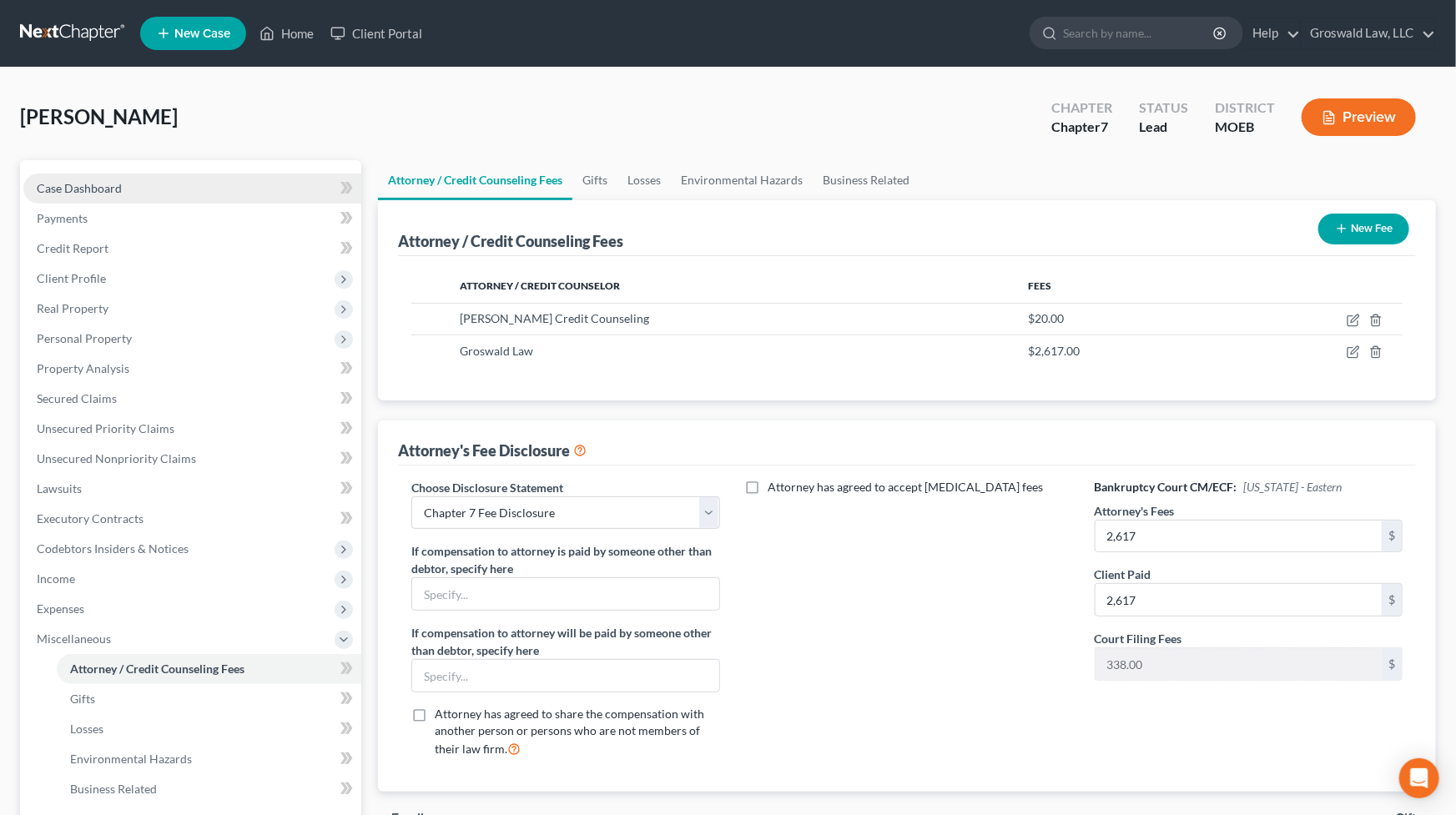
click at [154, 189] on link "Case Dashboard" at bounding box center [192, 189] width 338 height 30
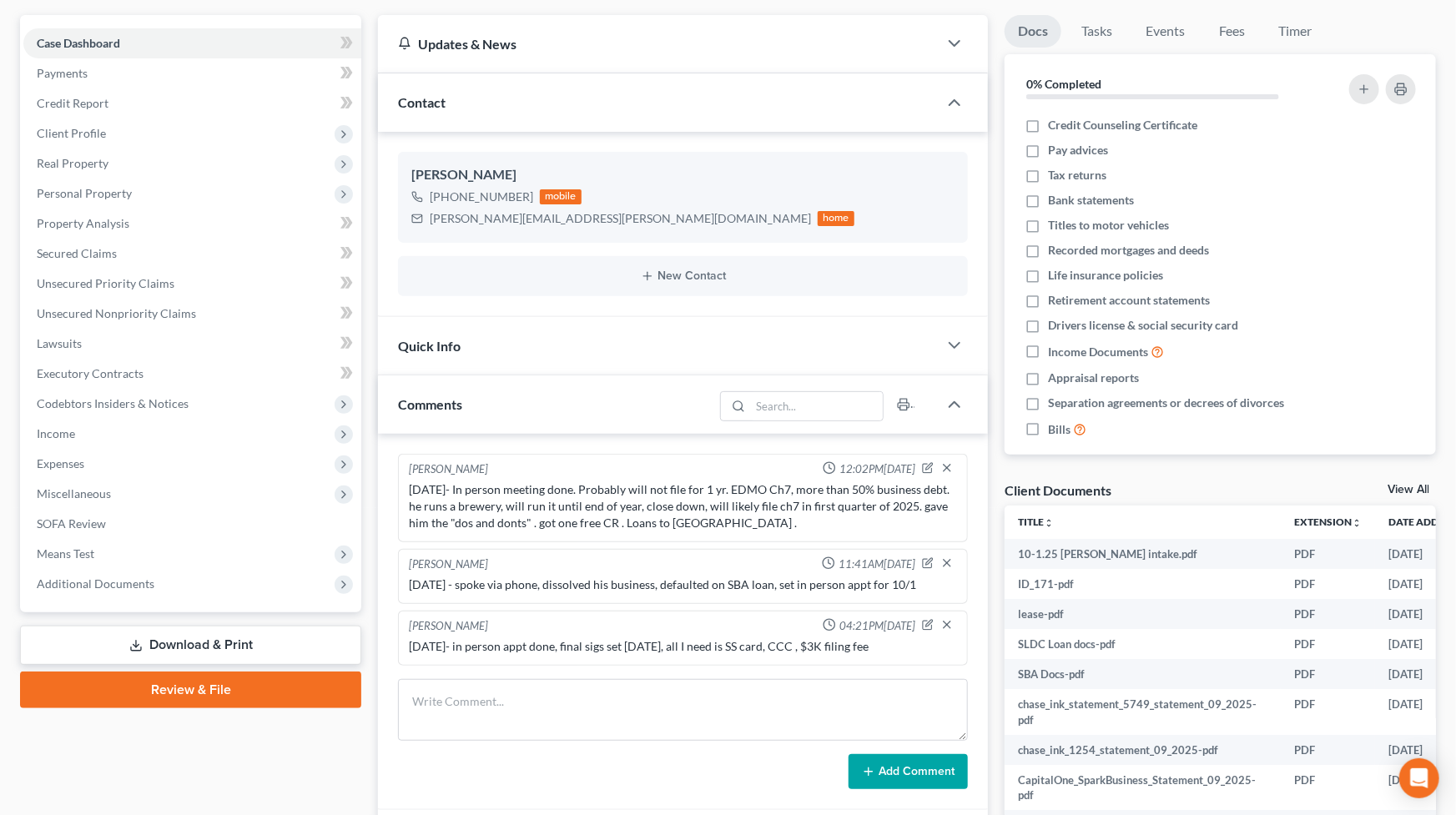
scroll to position [376, 0]
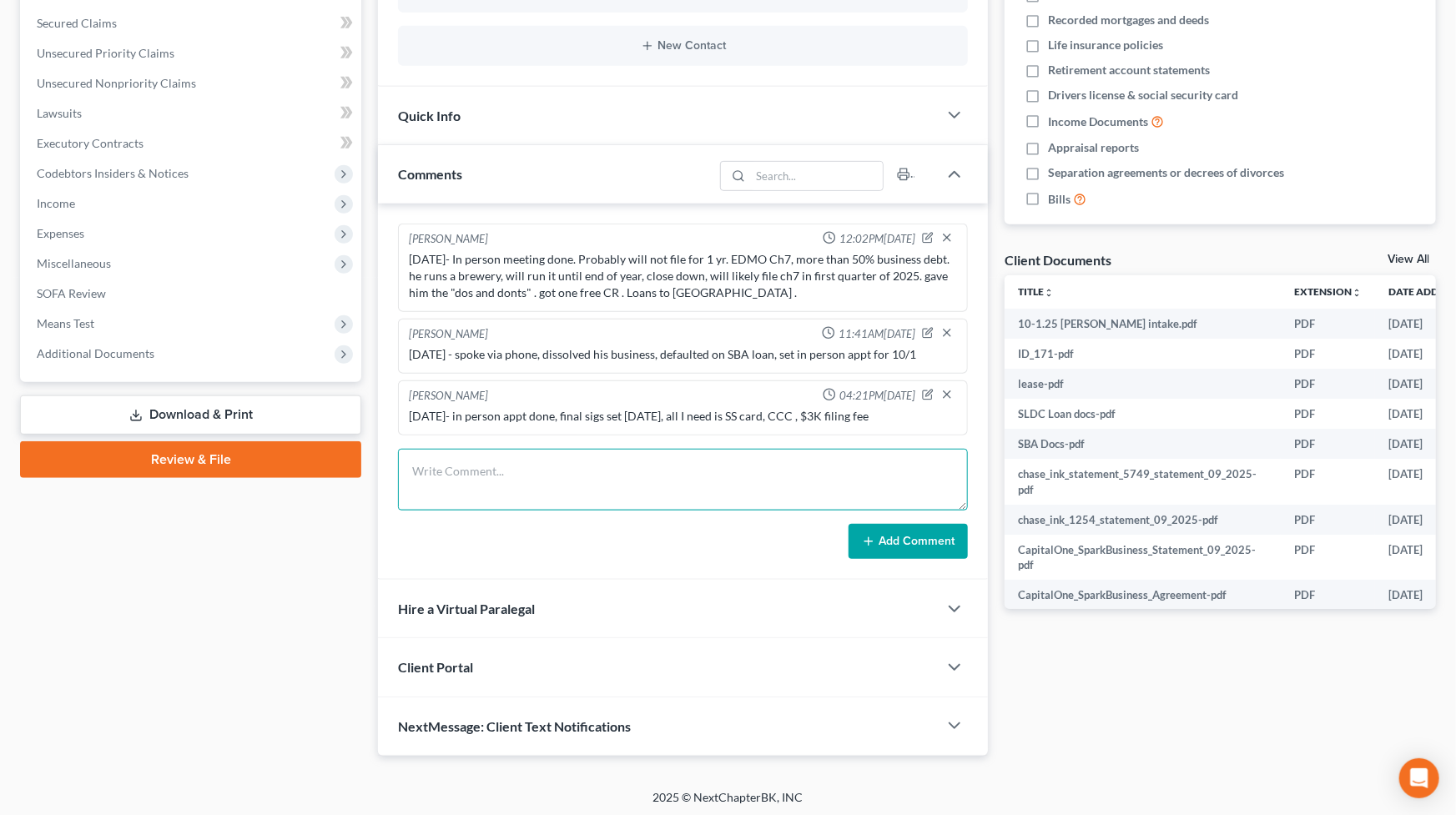
click at [666, 483] on textarea at bounding box center [684, 480] width 570 height 62
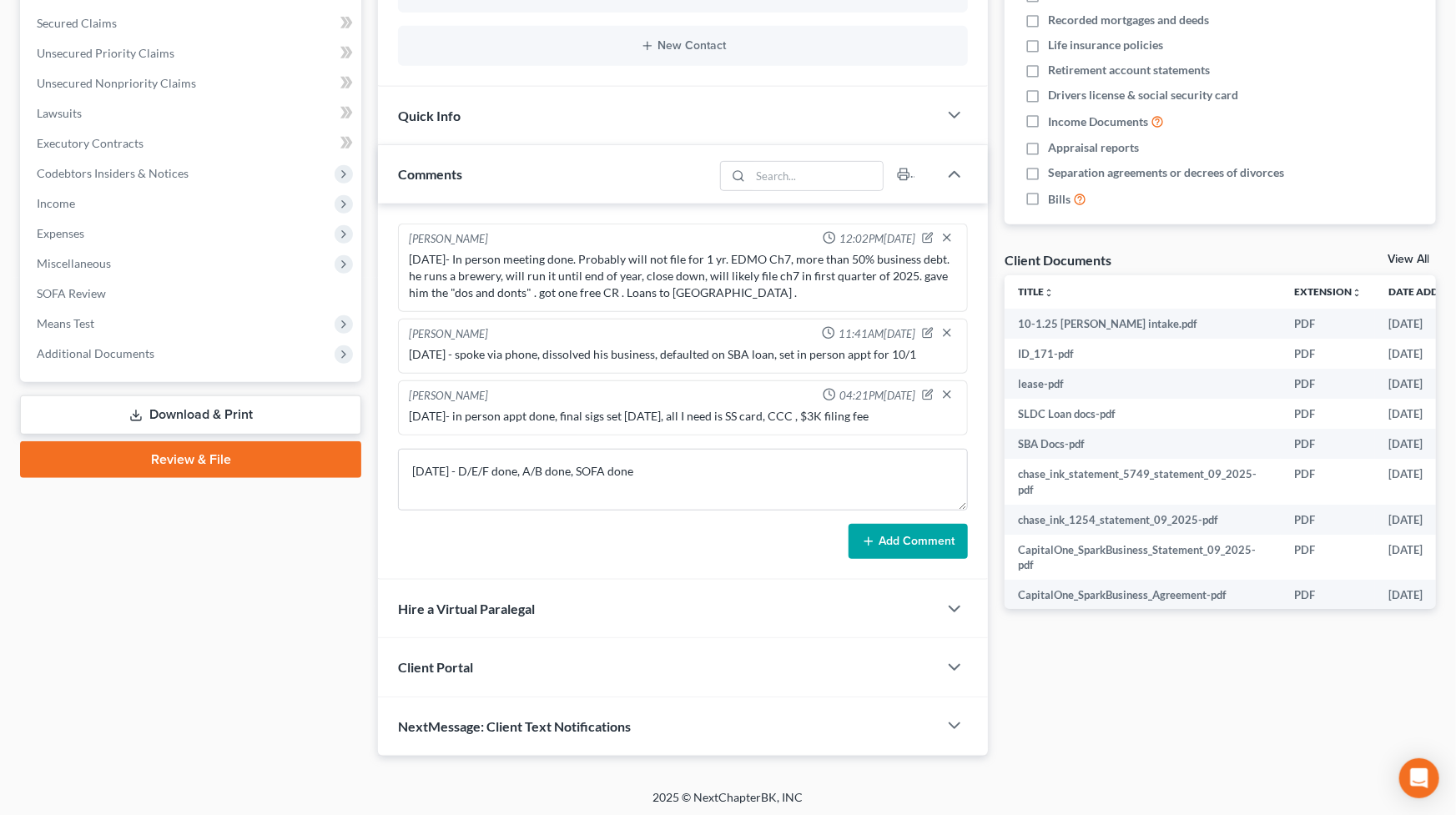
click at [909, 545] on button "Add Comment" at bounding box center [908, 542] width 119 height 35
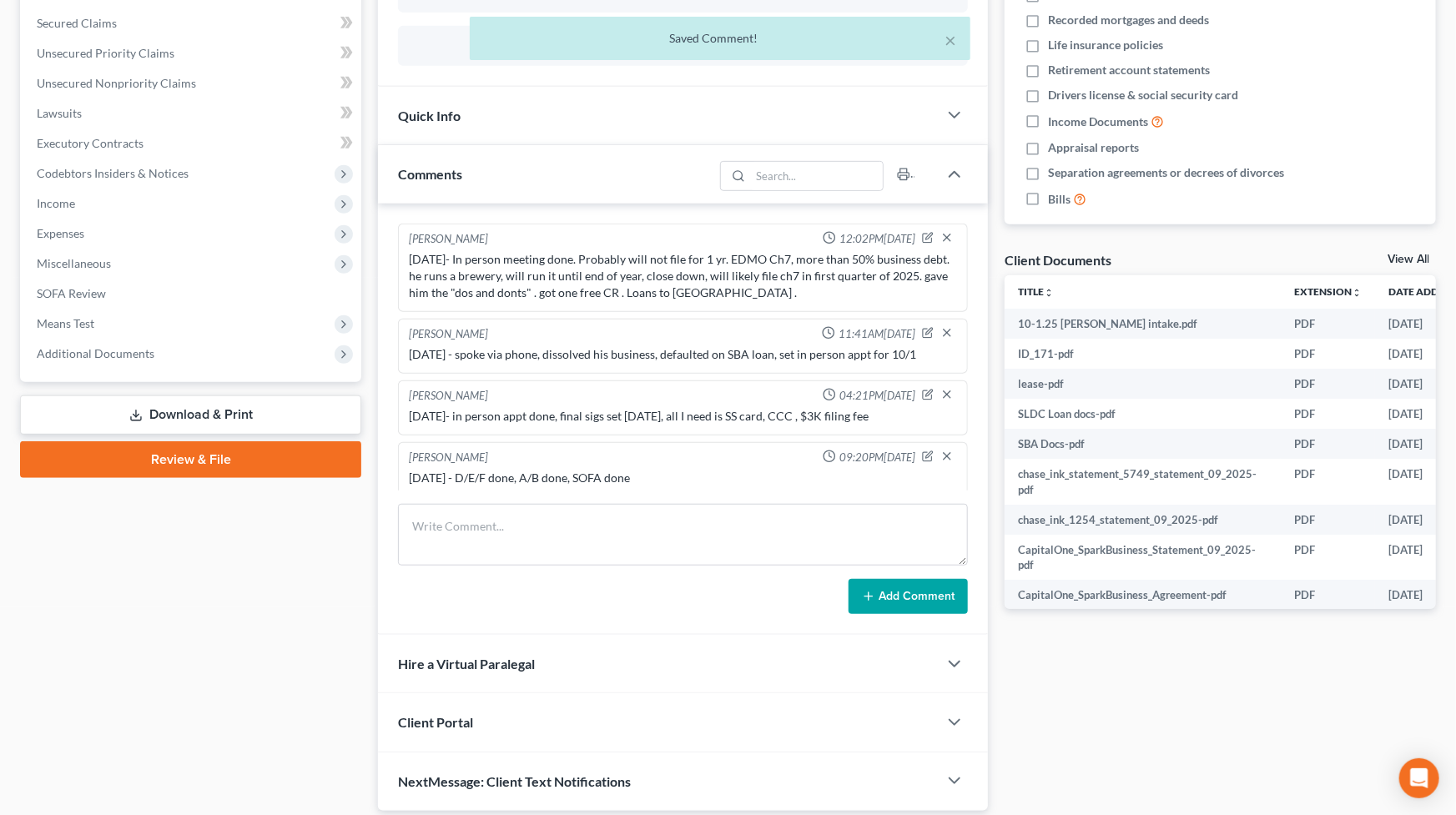
scroll to position [6, 0]
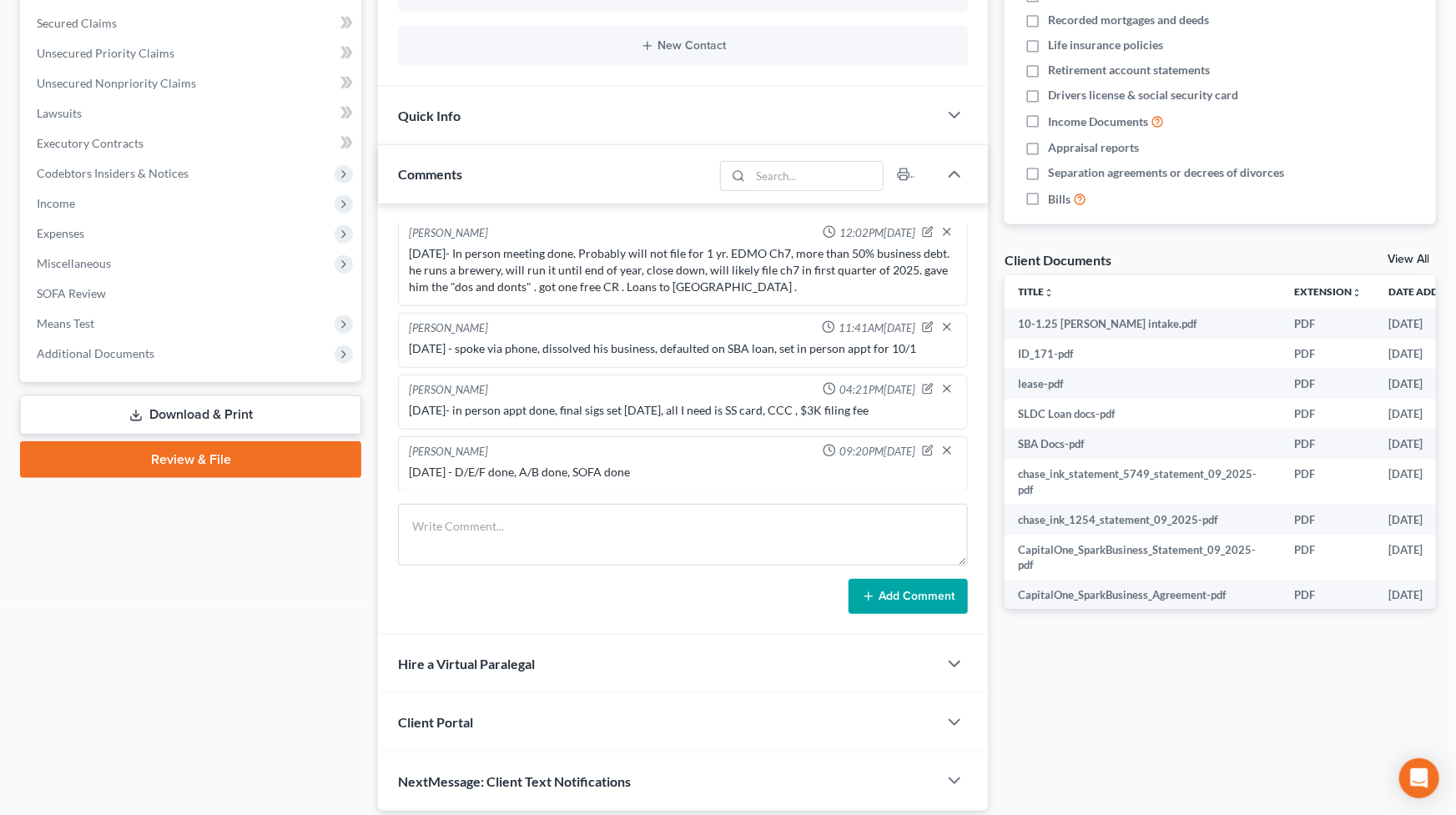
drag, startPoint x: 1215, startPoint y: 729, endPoint x: 1222, endPoint y: 714, distance: 16.6
click at [1216, 703] on div "Docs Tasks Events Fees Timer 0% Completed Nothing here yet! Credit Counseling C…" at bounding box center [1220, 298] width 448 height 1026
click at [183, 662] on div "Case Dashboard Payments Invoices Payments Payments Credit Report Client Profile" at bounding box center [190, 298] width 358 height 1026
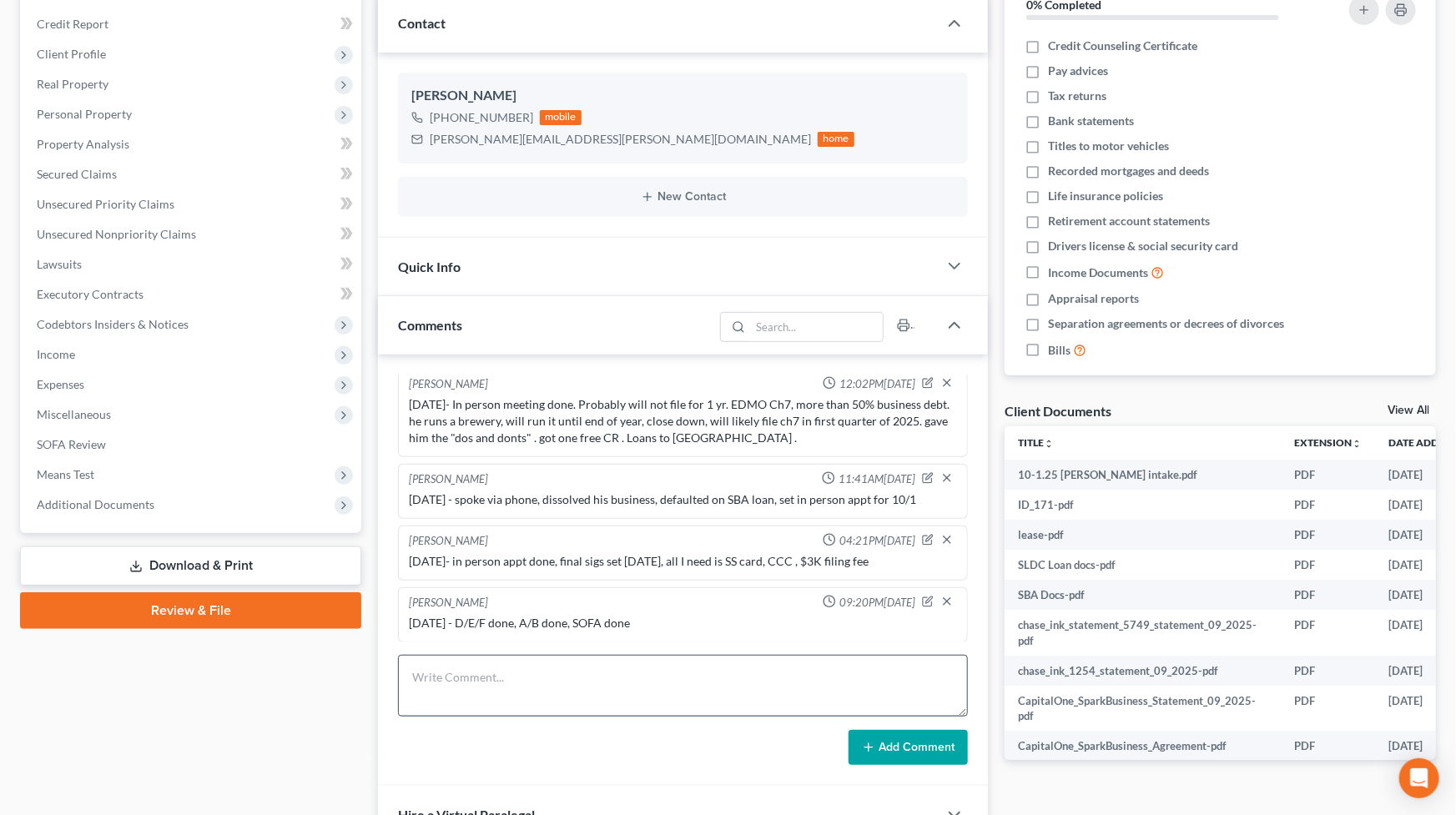
scroll to position [0, 0]
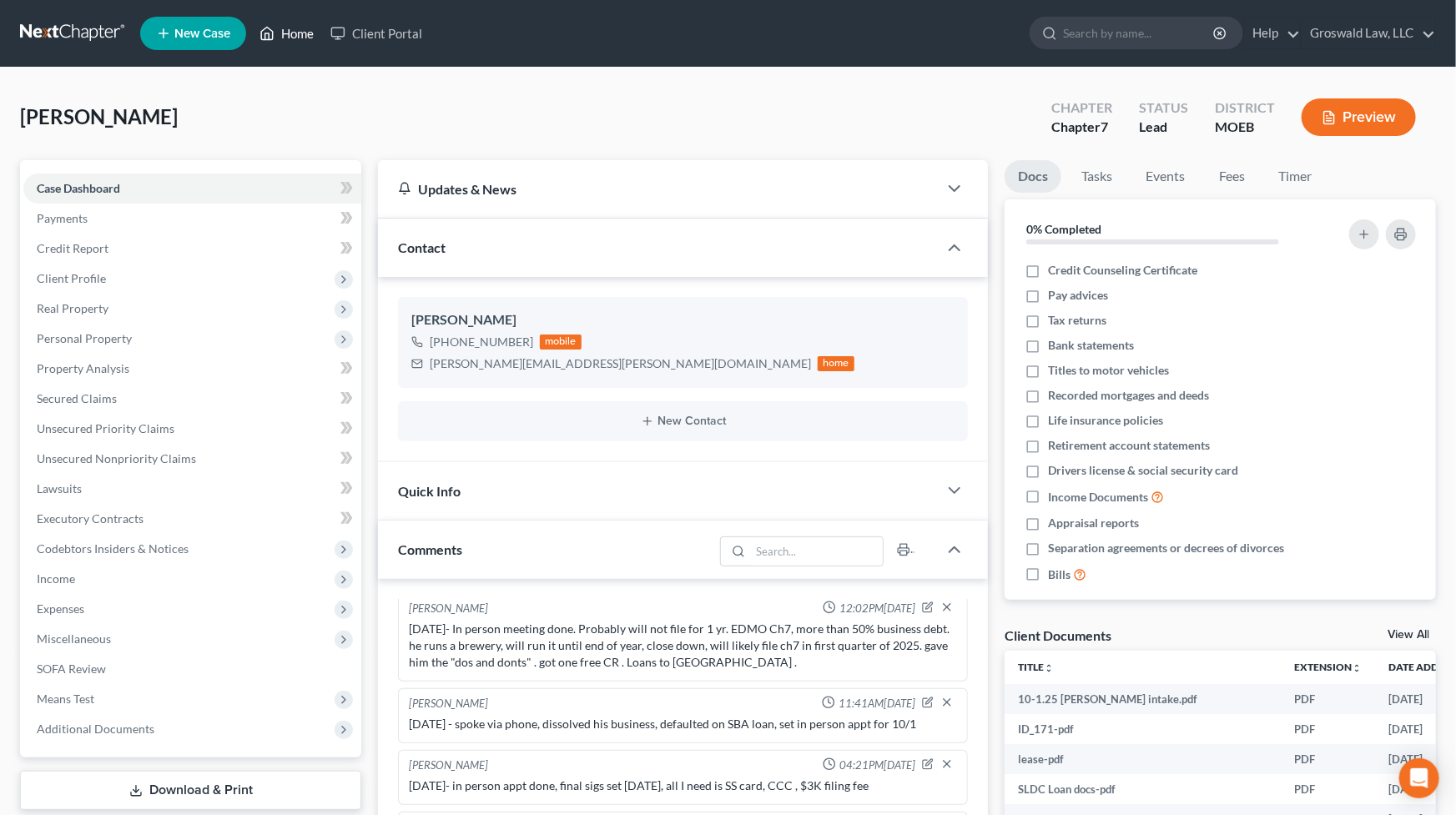
drag, startPoint x: 289, startPoint y: 31, endPoint x: 301, endPoint y: 67, distance: 37.9
click at [289, 31] on link "Home" at bounding box center [286, 34] width 71 height 30
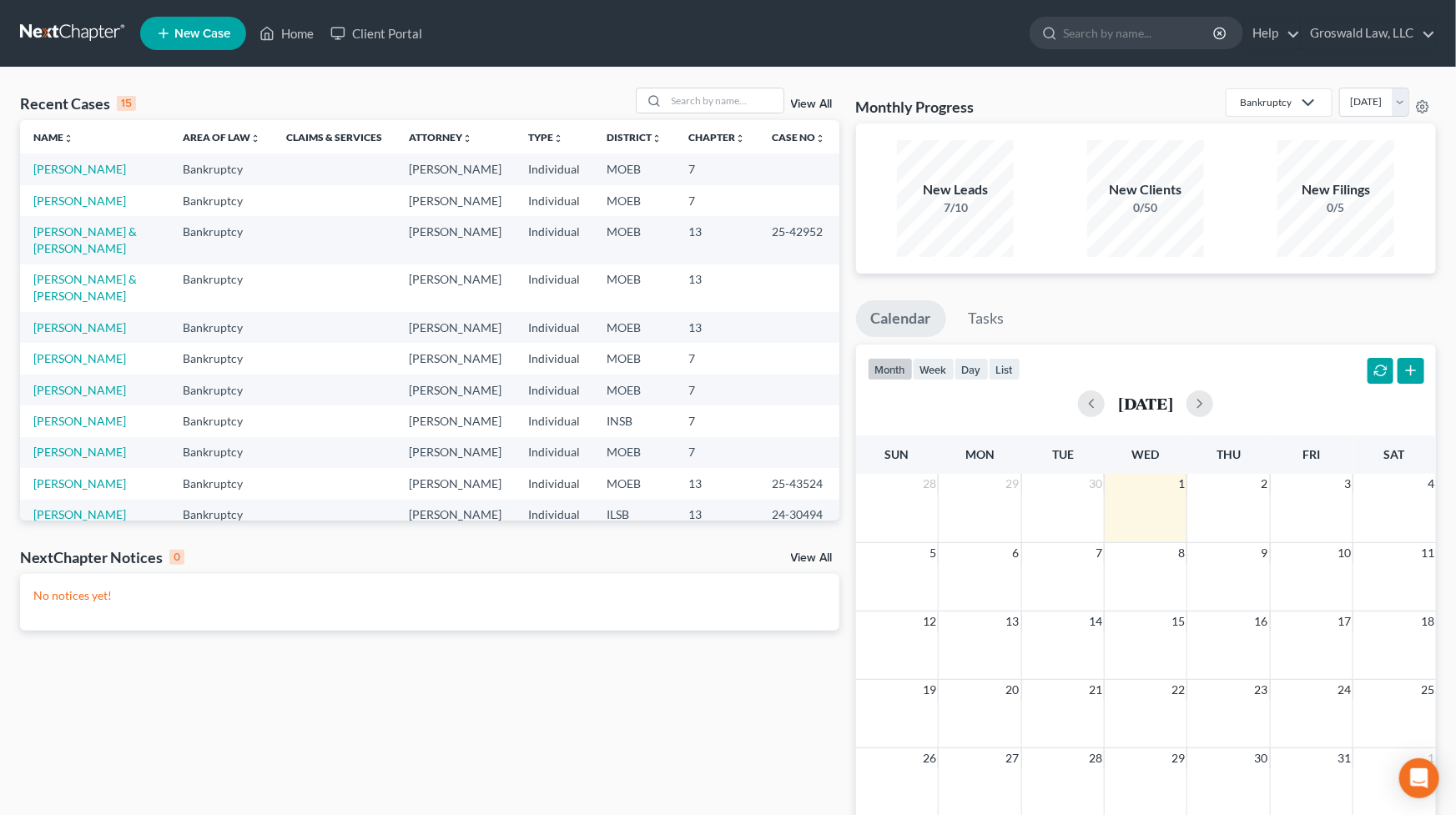
click at [848, 562] on div "Monthly Progress Bankruptcy Bankruptcy Civil Litigation and Disputes Personal a…" at bounding box center [1146, 500] width 596 height 826
click at [709, 100] on input "search" at bounding box center [725, 100] width 117 height 24
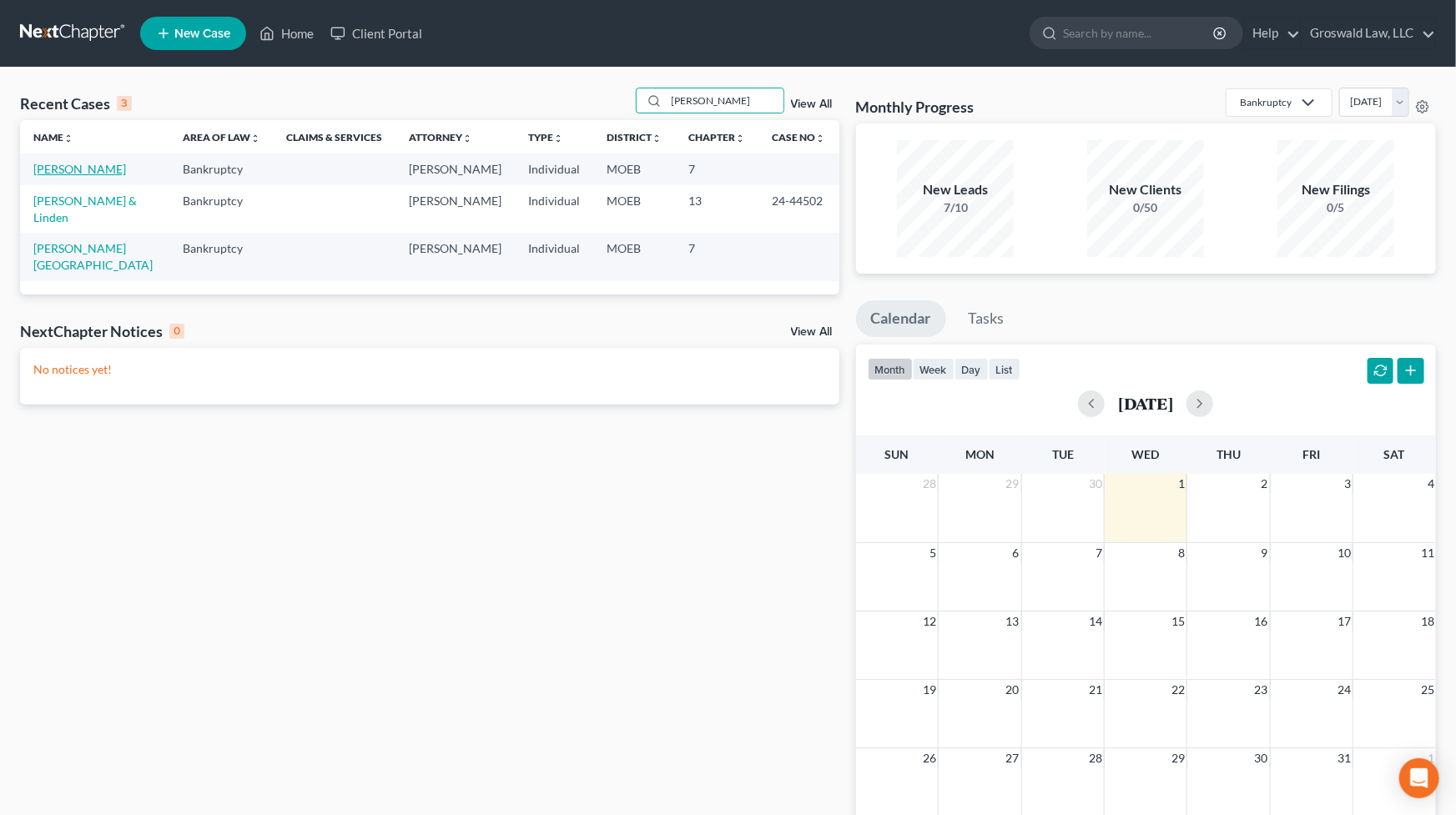
click at [87, 173] on link "[PERSON_NAME]" at bounding box center [80, 169] width 92 height 14
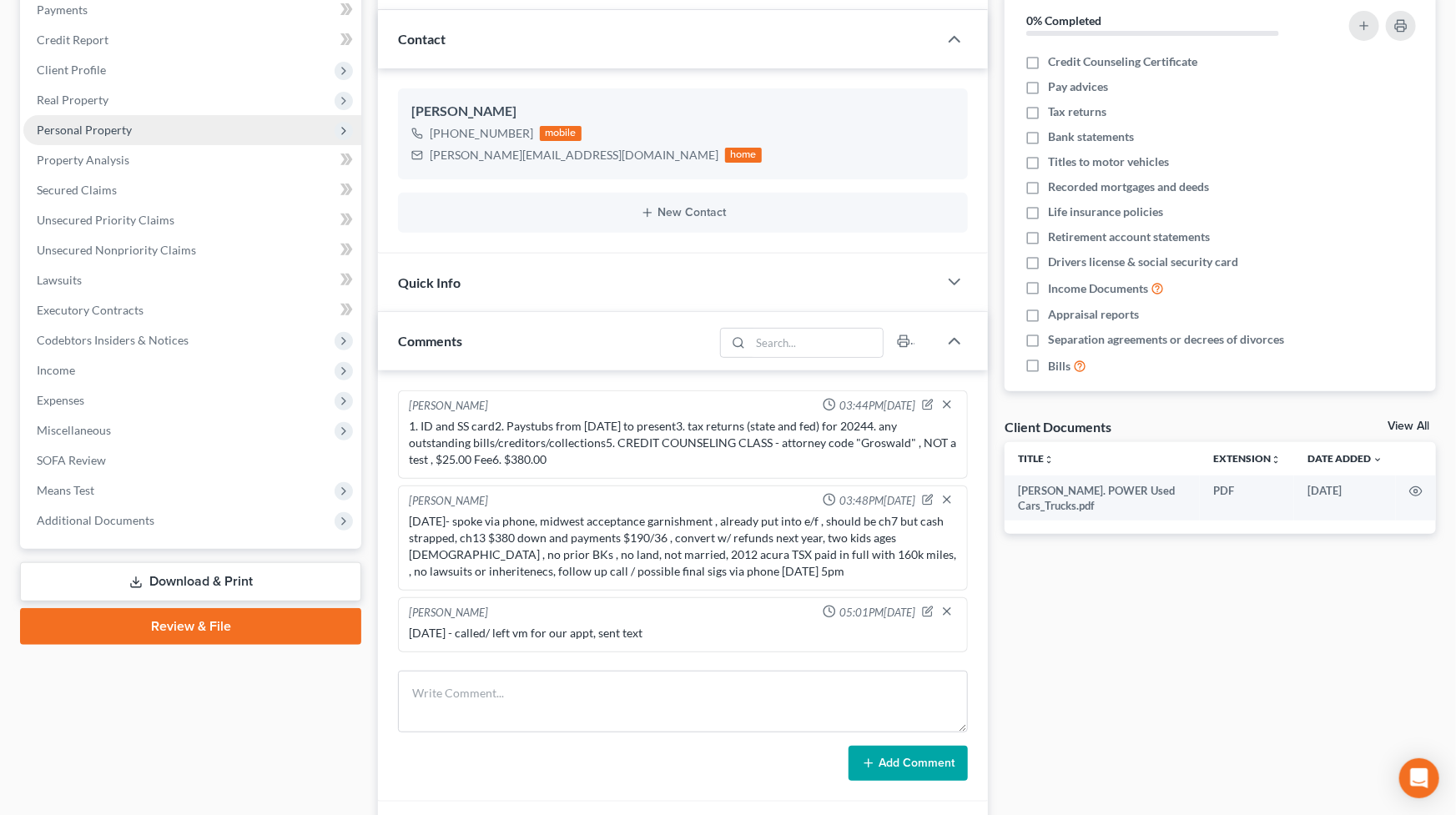
scroll to position [75, 0]
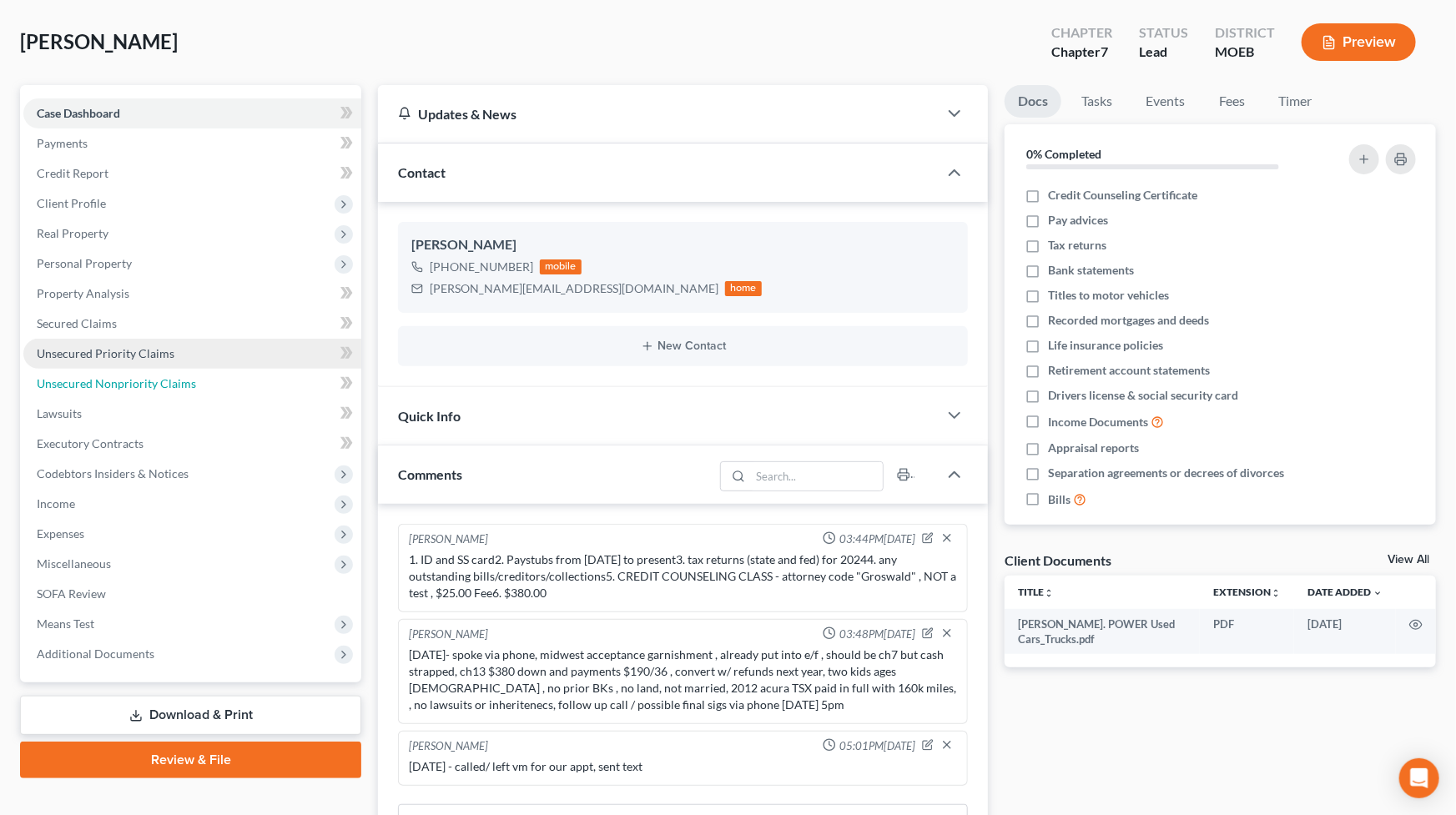
drag, startPoint x: 180, startPoint y: 383, endPoint x: 179, endPoint y: 366, distance: 17.0
click at [180, 383] on span "Unsecured Nonpriority Claims" at bounding box center [117, 383] width 159 height 14
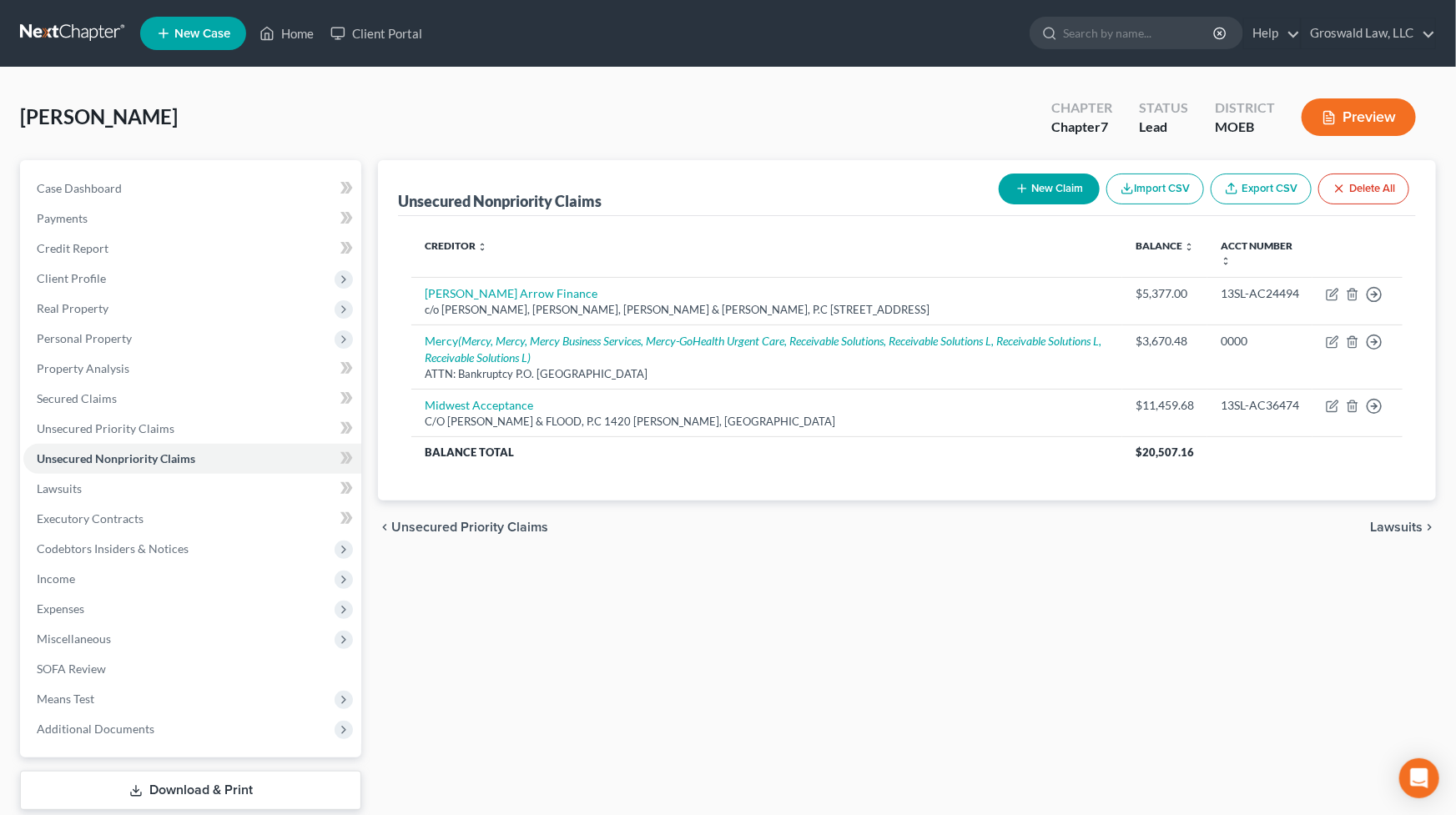
click at [1046, 184] on button "New Claim" at bounding box center [1049, 189] width 101 height 31
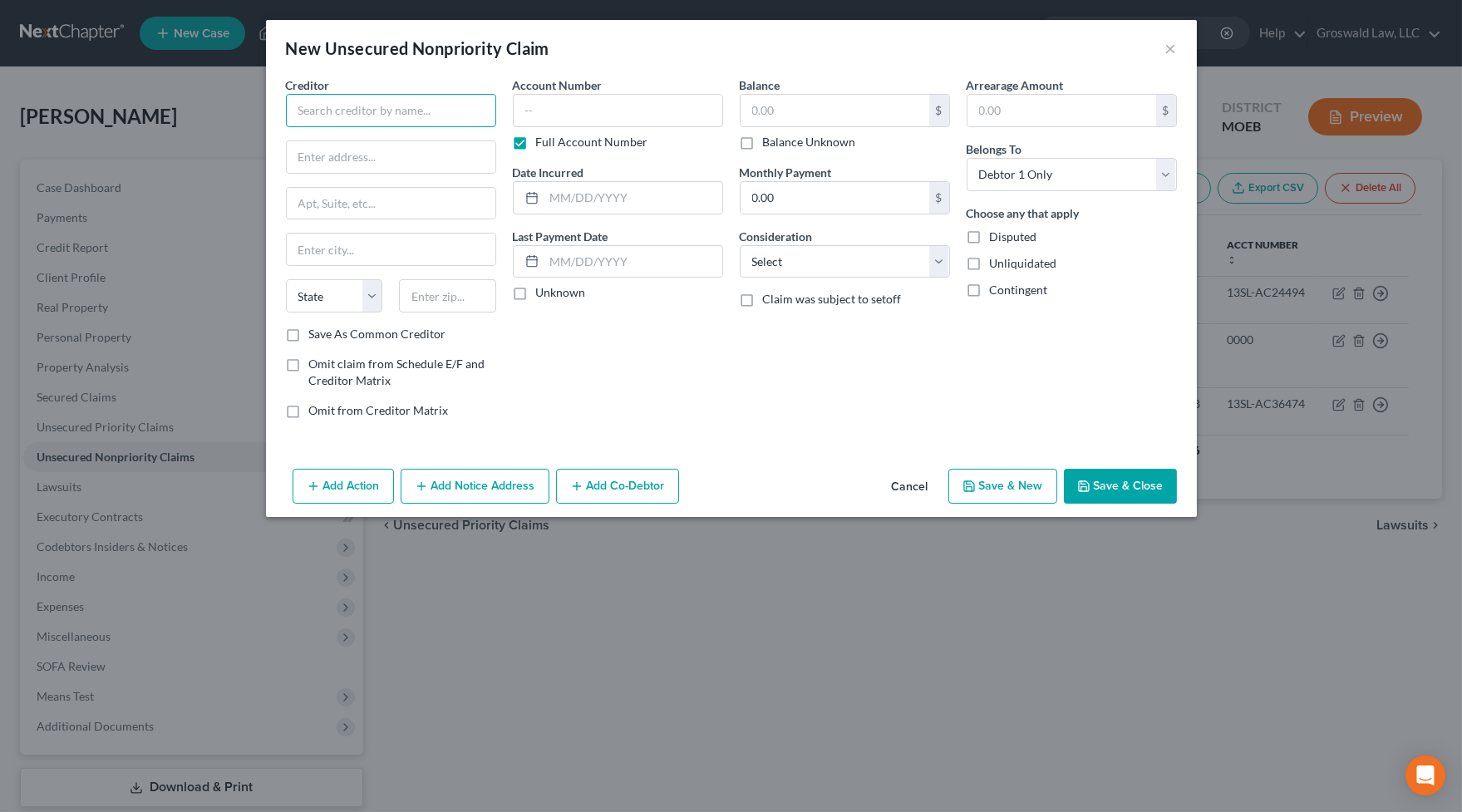
drag, startPoint x: 424, startPoint y: 109, endPoint x: 461, endPoint y: 82, distance: 45.8
click at [429, 100] on input "text" at bounding box center [391, 110] width 211 height 33
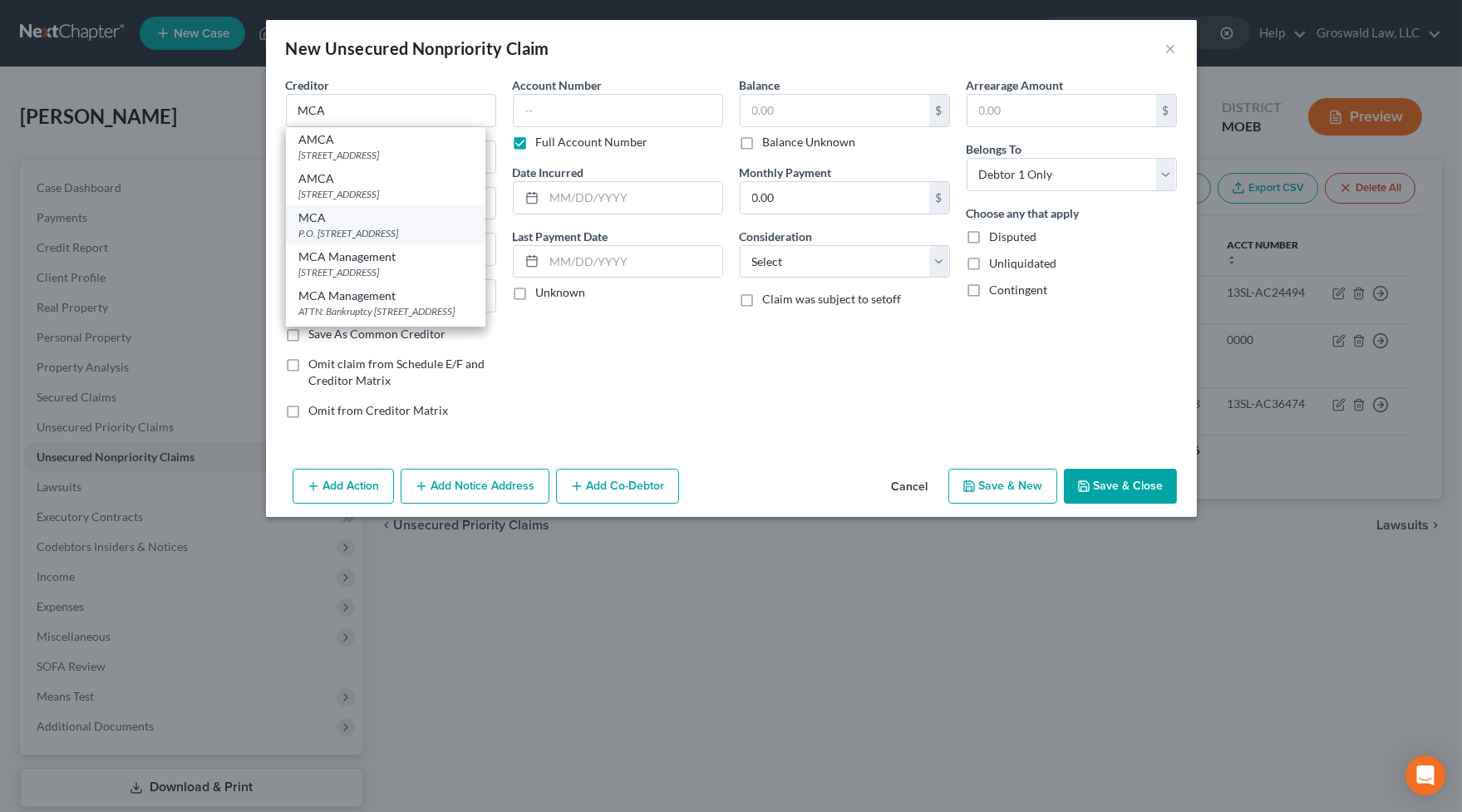
click at [383, 240] on div "P.O. [STREET_ADDRESS]" at bounding box center [385, 233] width 173 height 14
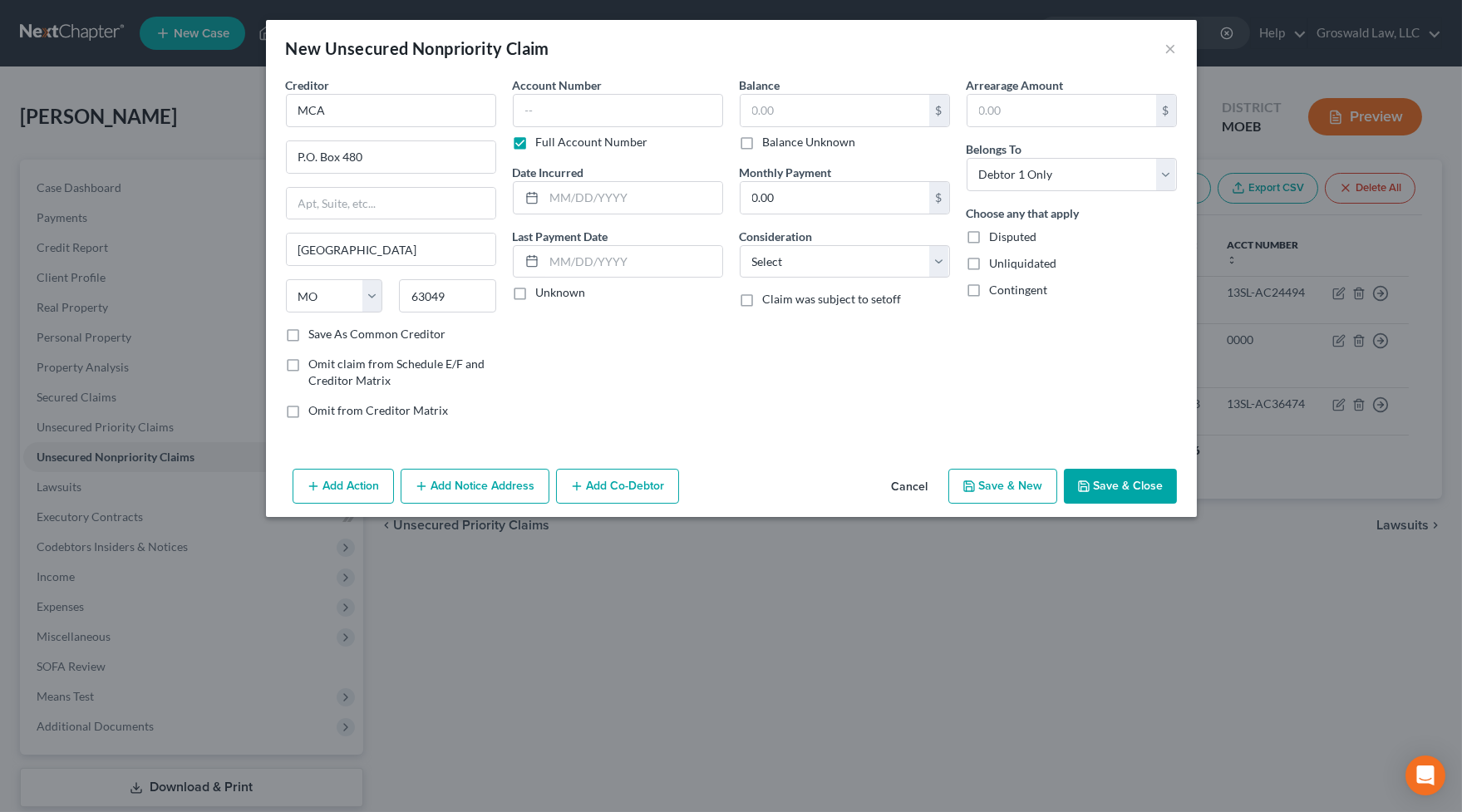
click at [758, 391] on div "Balance $ Balance Unknown Balance Undetermined $ Balance Unknown Monthly Paymen…" at bounding box center [845, 255] width 227 height 356
click at [509, 487] on button "Add Notice Address" at bounding box center [475, 486] width 149 height 35
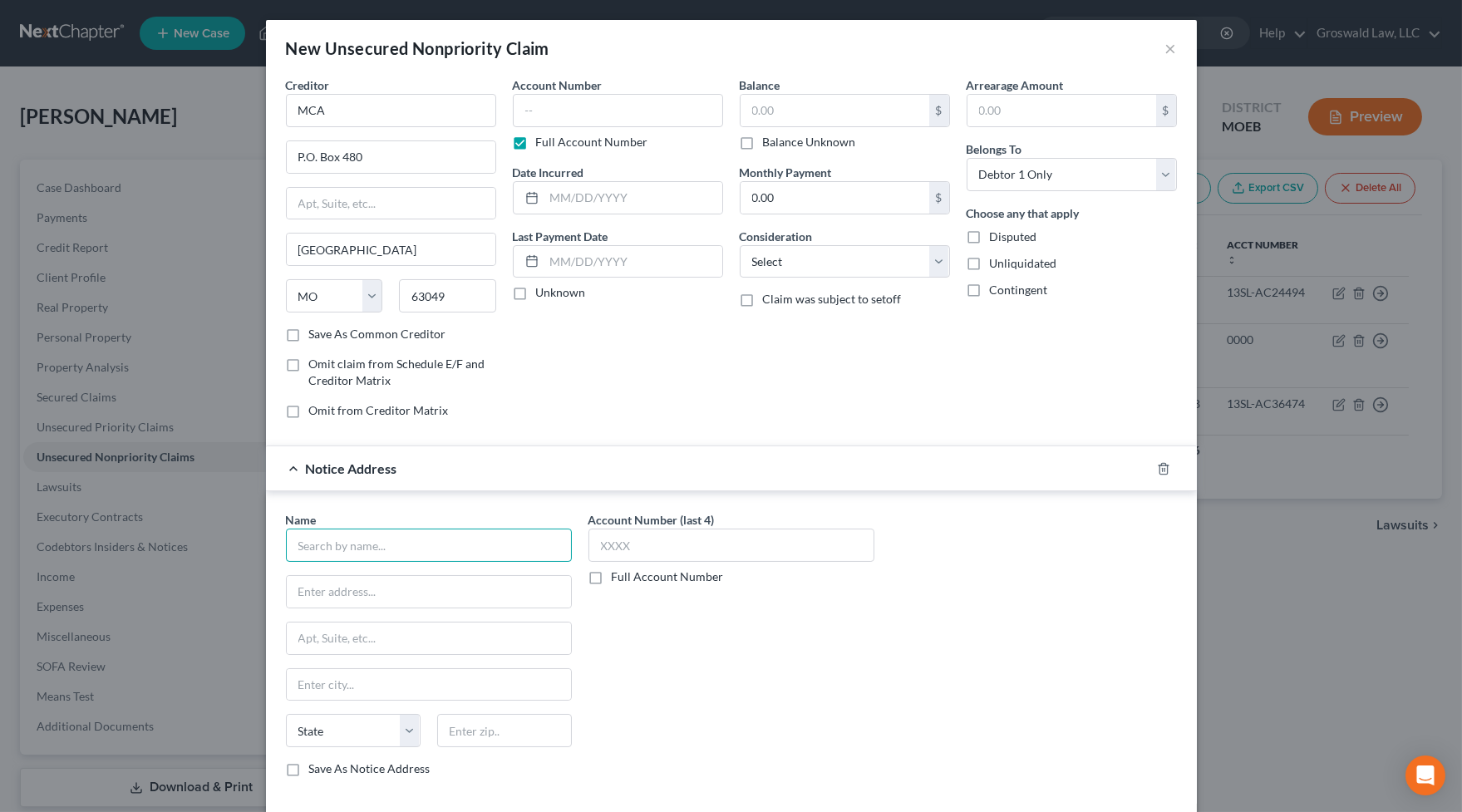
click at [411, 546] on input "text" at bounding box center [429, 546] width 286 height 33
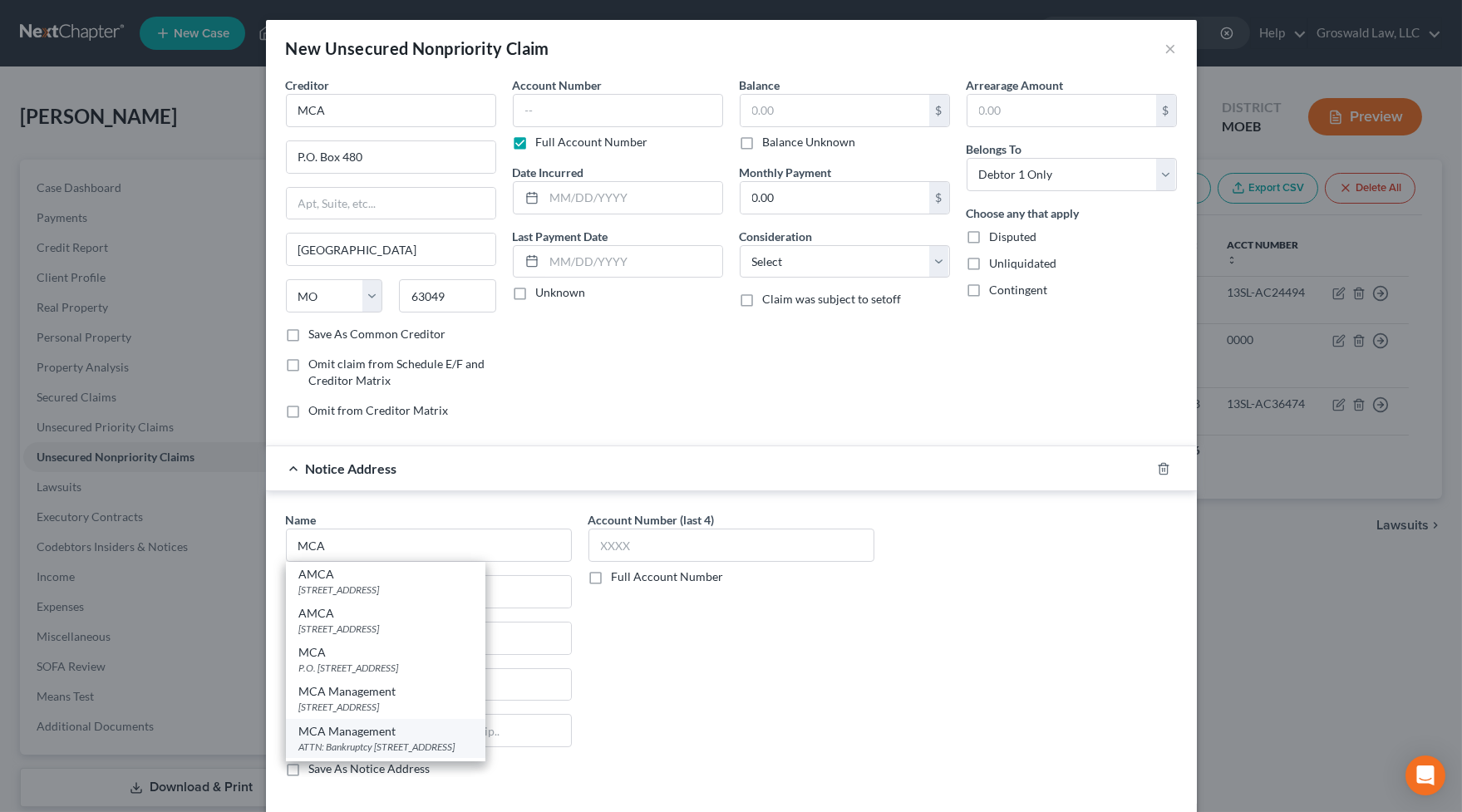
click at [405, 700] on div "ATTN: Bankruptcy [STREET_ADDRESS]" at bounding box center [385, 746] width 173 height 14
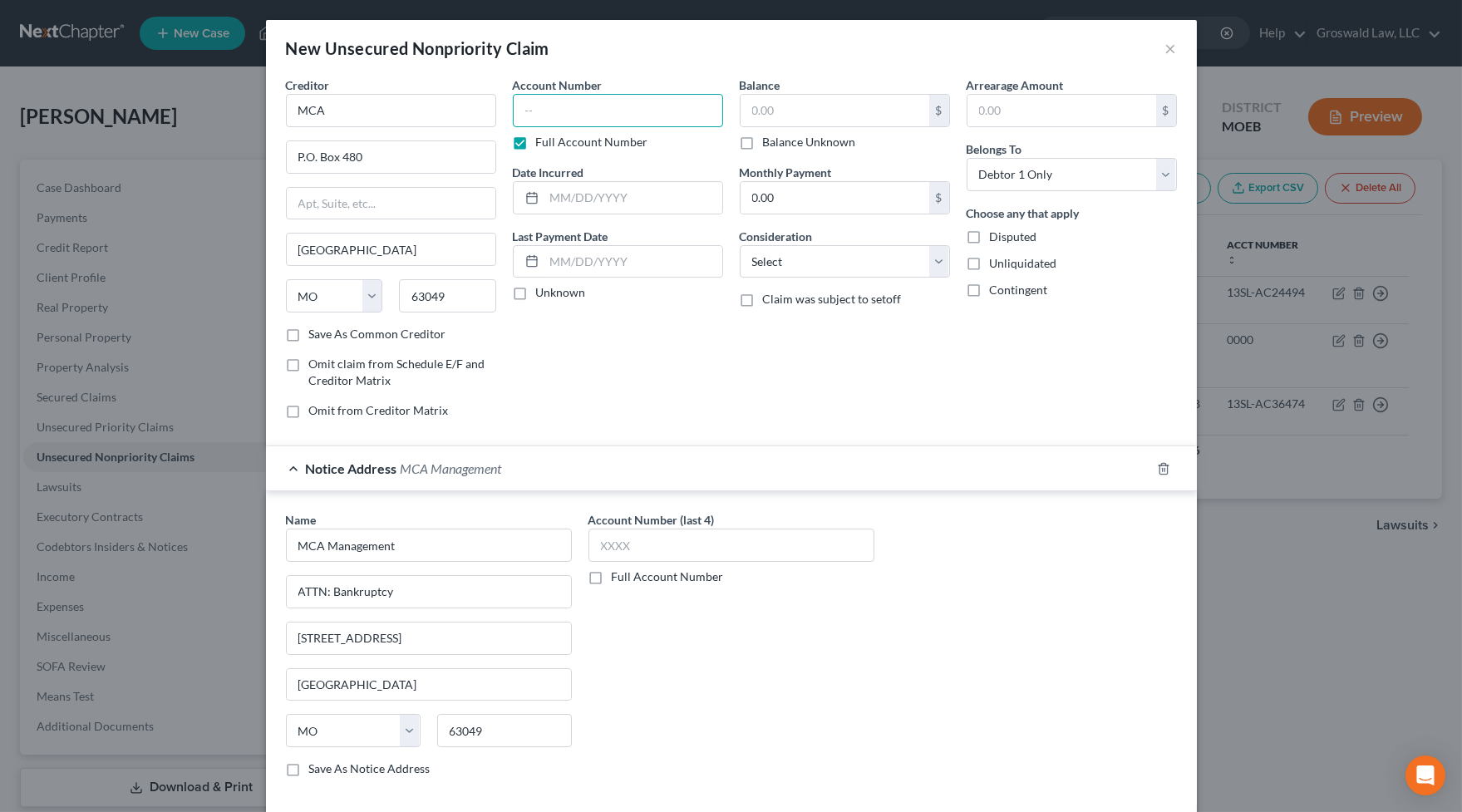
click at [523, 101] on input "text" at bounding box center [618, 110] width 211 height 33
click at [805, 260] on select "Select Cable / Satellite Services Collection Agency Credit Card Debt Debt Couns…" at bounding box center [845, 261] width 211 height 33
click at [739, 245] on select "Select Cable / Satellite Services Collection Agency Credit Card Debt Debt Couns…" at bounding box center [845, 261] width 211 height 33
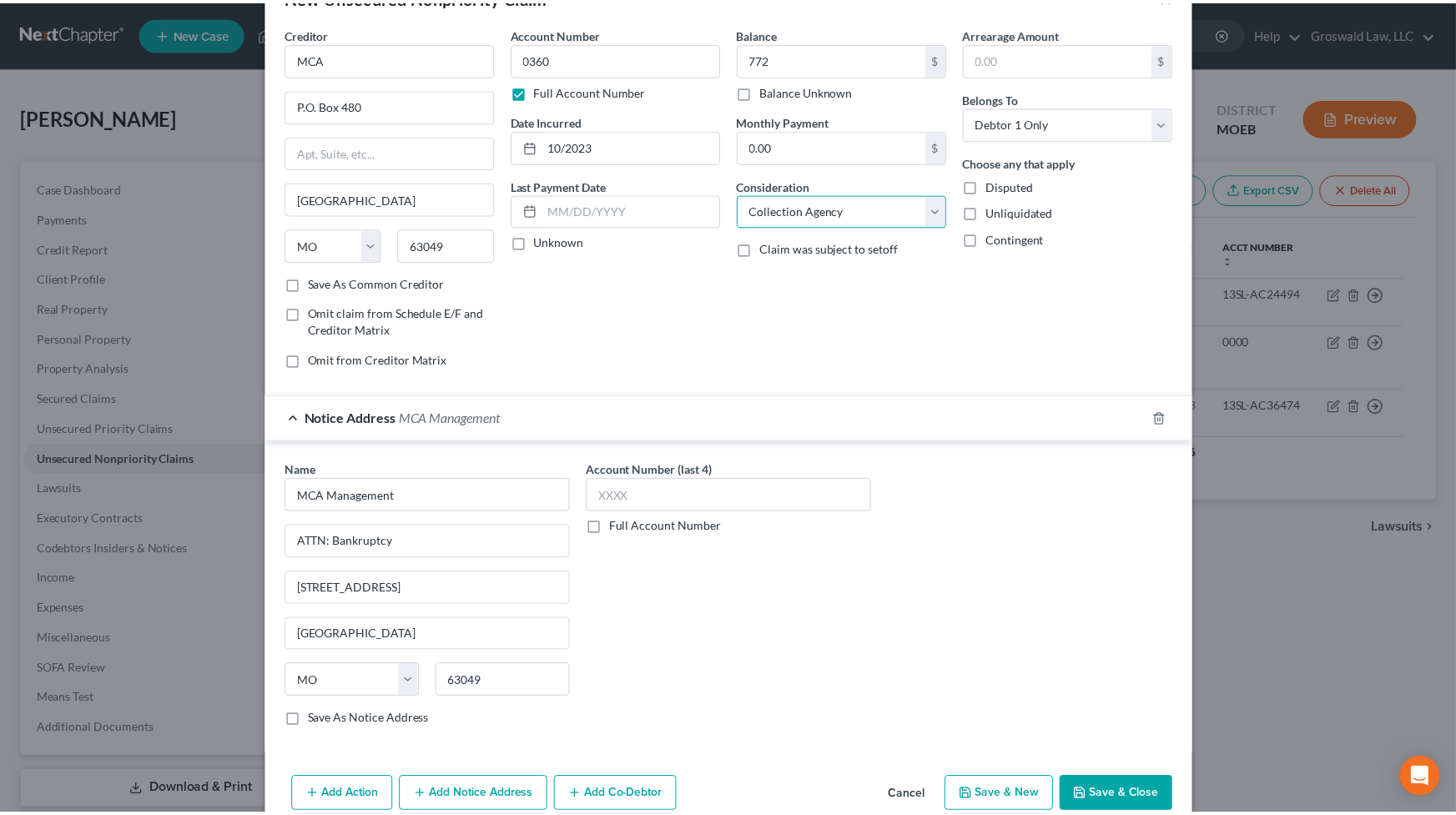
scroll to position [81, 0]
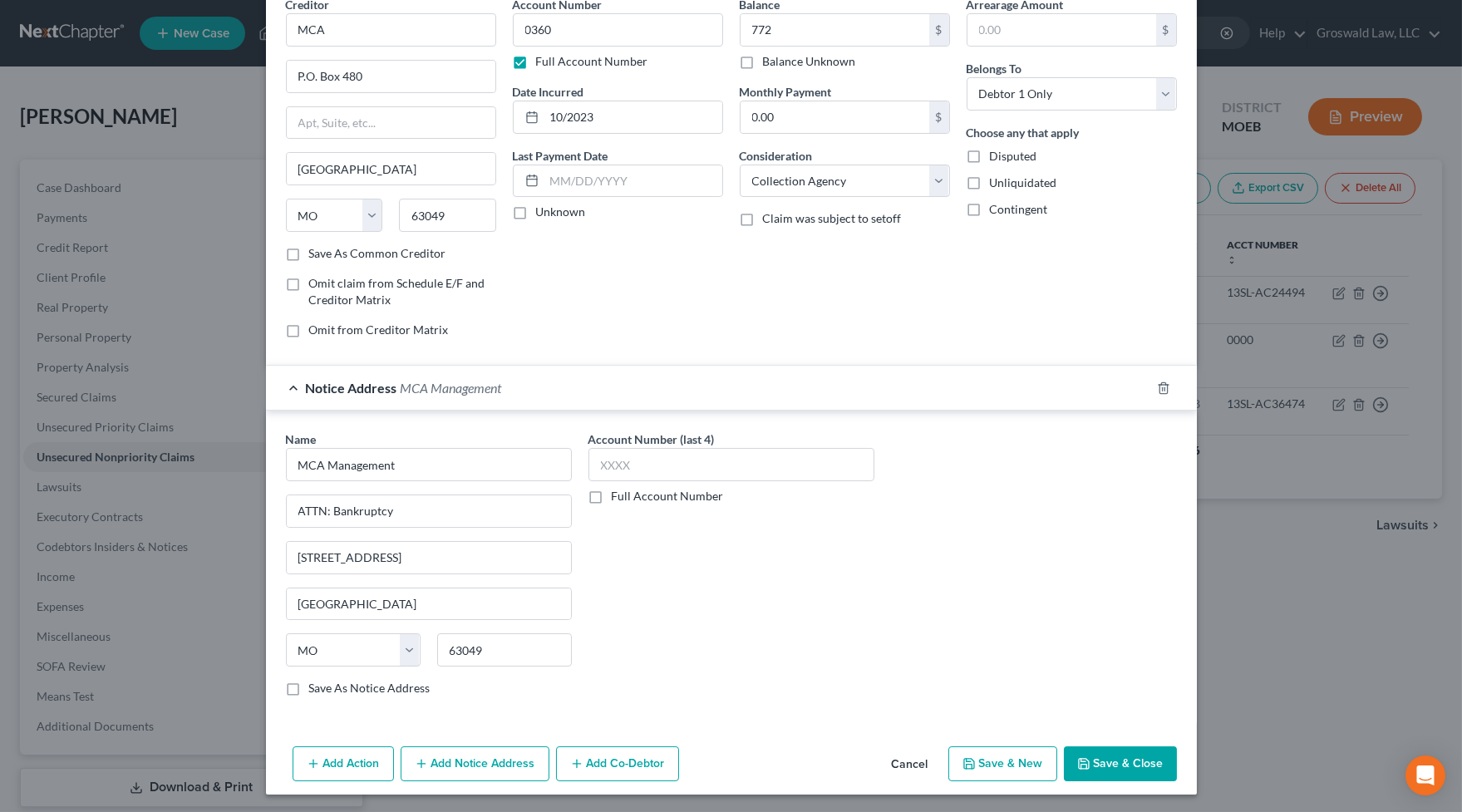
click at [1111, 700] on button "Save & Close" at bounding box center [1119, 764] width 113 height 35
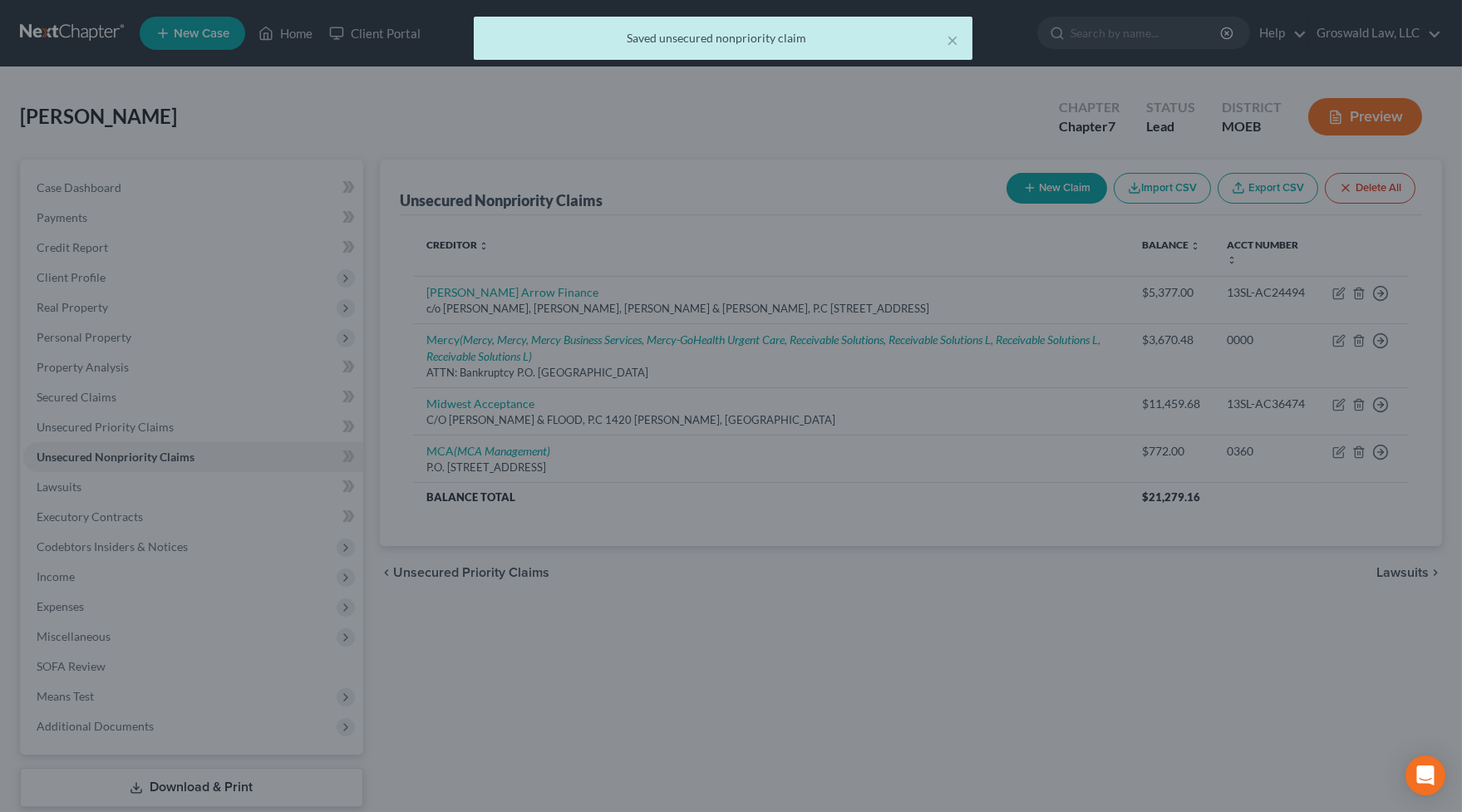
scroll to position [0, 0]
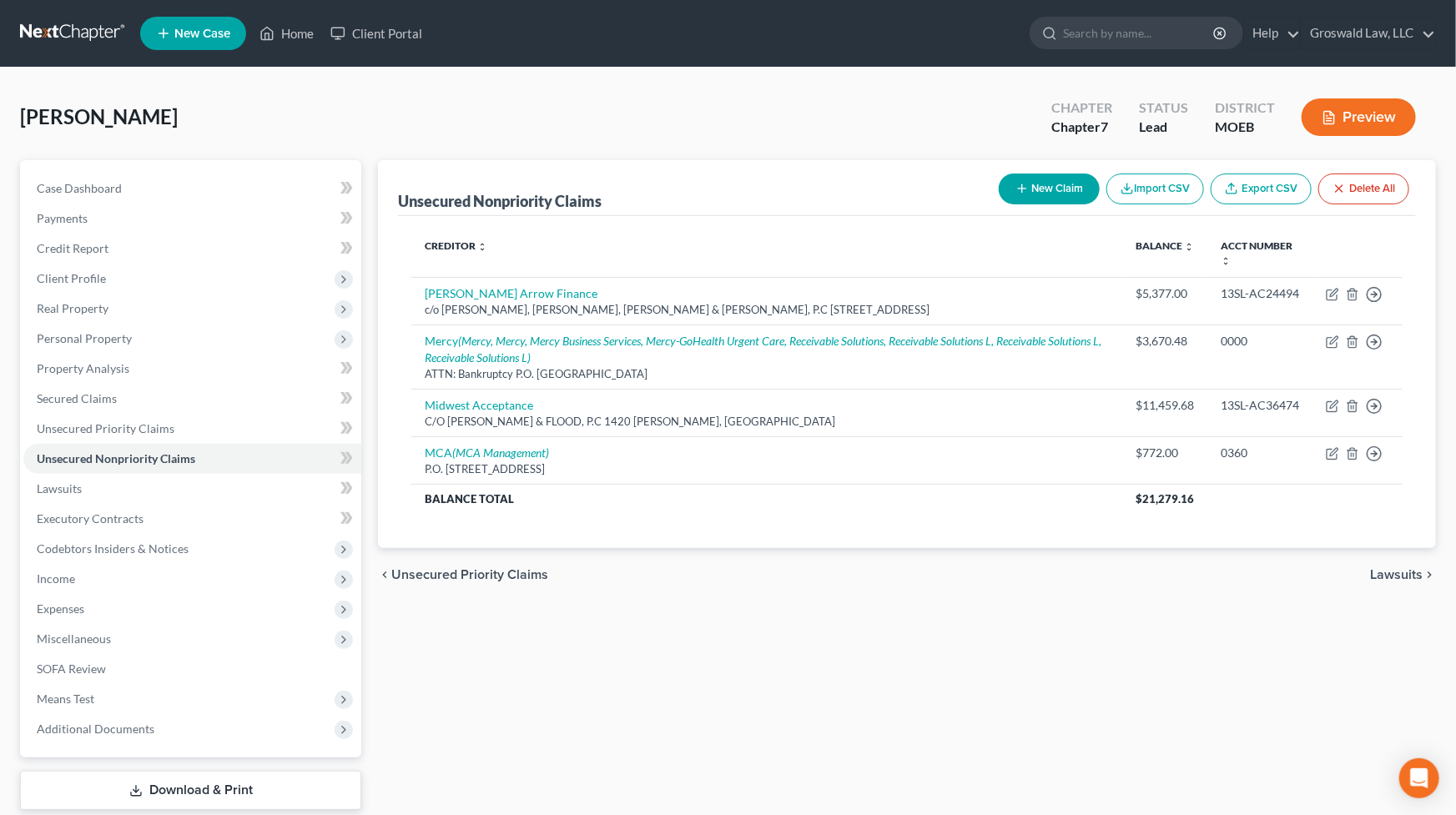
click at [1035, 182] on button "New Claim" at bounding box center [1049, 189] width 101 height 31
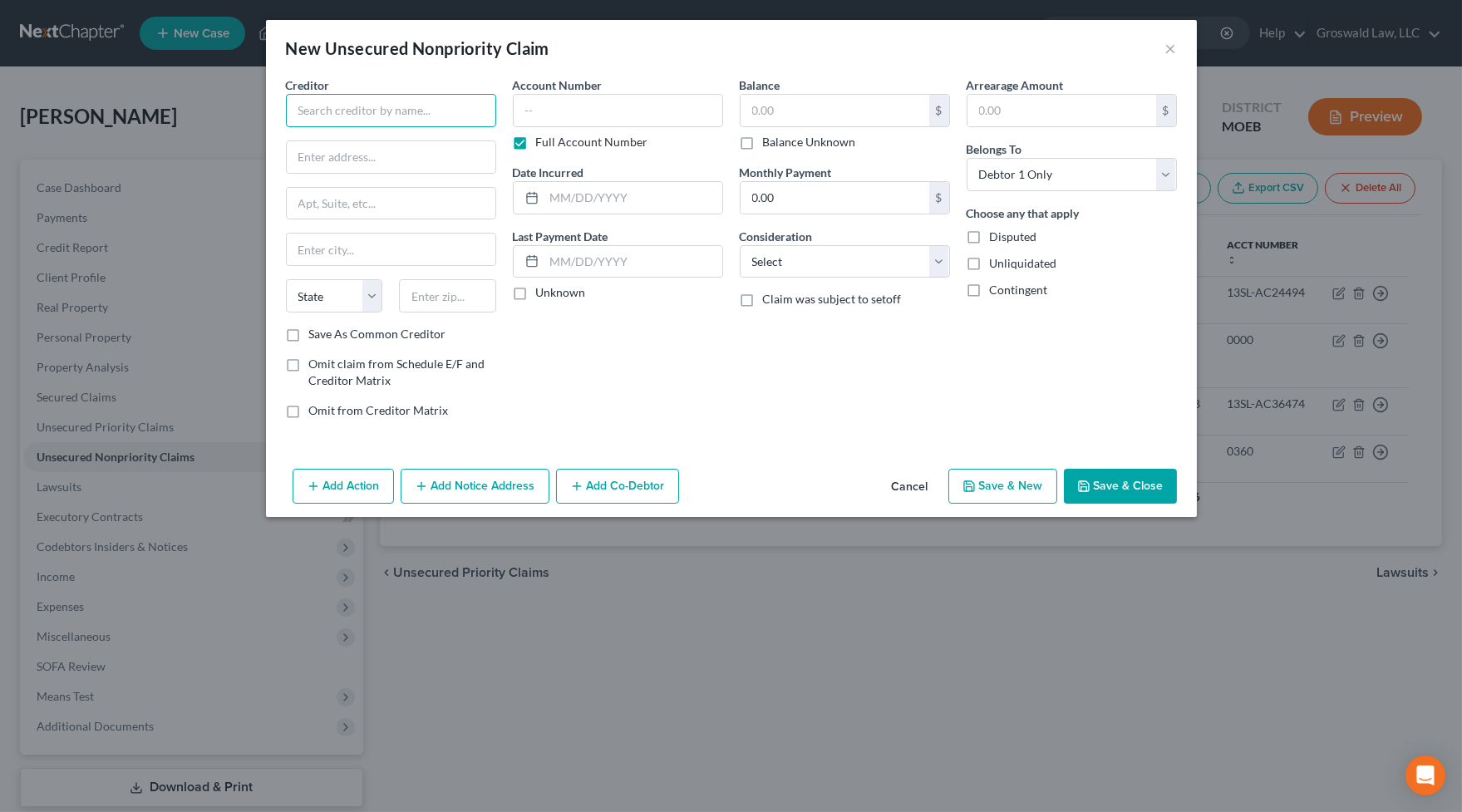
click at [344, 106] on input "text" at bounding box center [391, 110] width 211 height 33
click at [565, 109] on input "text" at bounding box center [618, 110] width 211 height 33
drag, startPoint x: 706, startPoint y: 376, endPoint x: 688, endPoint y: 368, distance: 19.7
click at [706, 376] on div "Account Number 3398 Full Account Number Date Incurred 10/2019 Last Payment Date…" at bounding box center [618, 255] width 227 height 356
drag, startPoint x: 455, startPoint y: 107, endPoint x: 36, endPoint y: 129, distance: 419.6
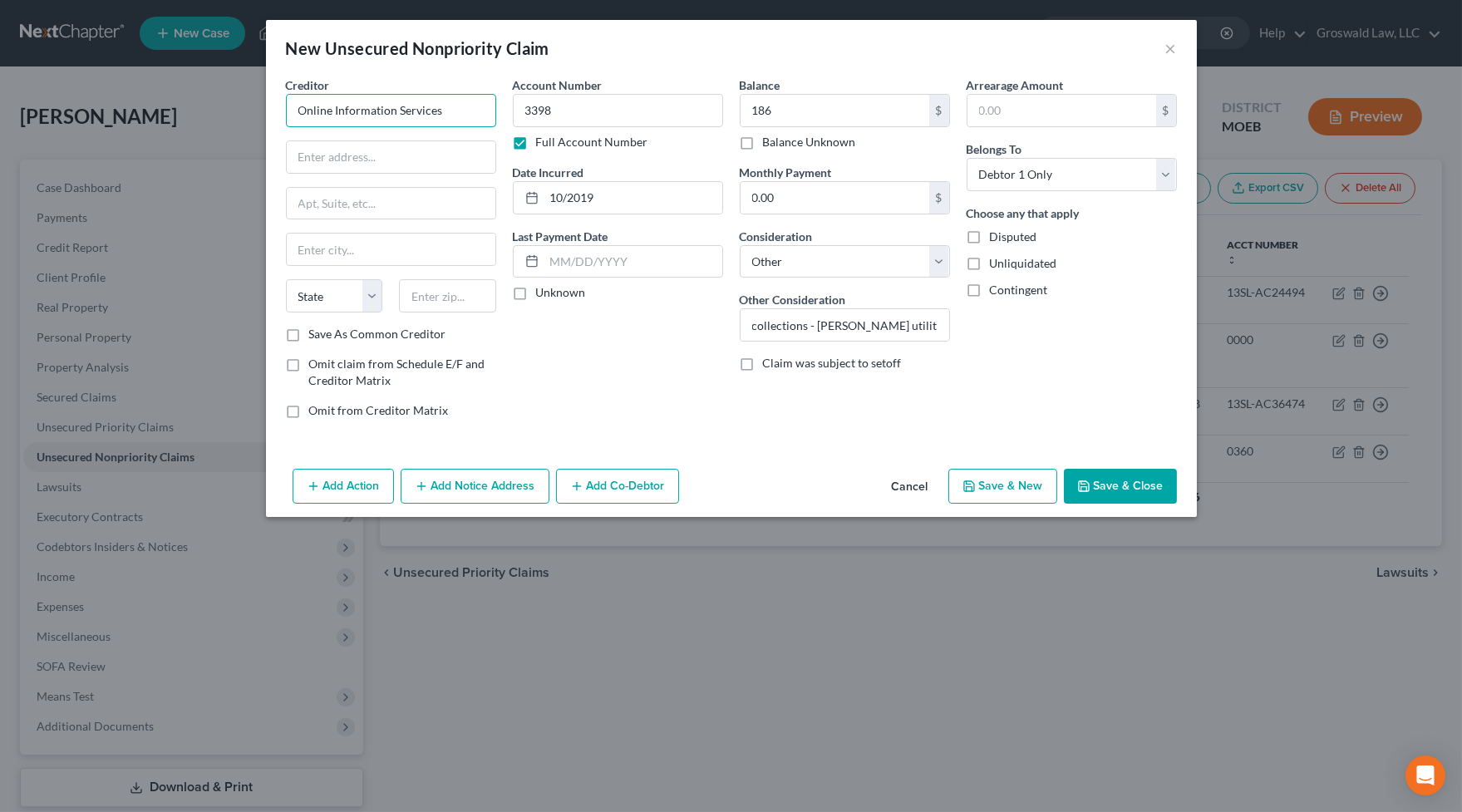
click at [36, 129] on div "New Unsecured Nonpriority Claim × Creditor * Online Information Services State …" at bounding box center [731, 406] width 1462 height 812
paste input "PO Box 1489"
drag, startPoint x: 637, startPoint y: 396, endPoint x: 522, endPoint y: 356, distance: 121.8
click at [632, 394] on div "Account Number 3398 Full Account Number Date Incurred 10/2019 Last Payment Date…" at bounding box center [618, 255] width 227 height 356
click at [446, 296] on input "text" at bounding box center [448, 296] width 97 height 33
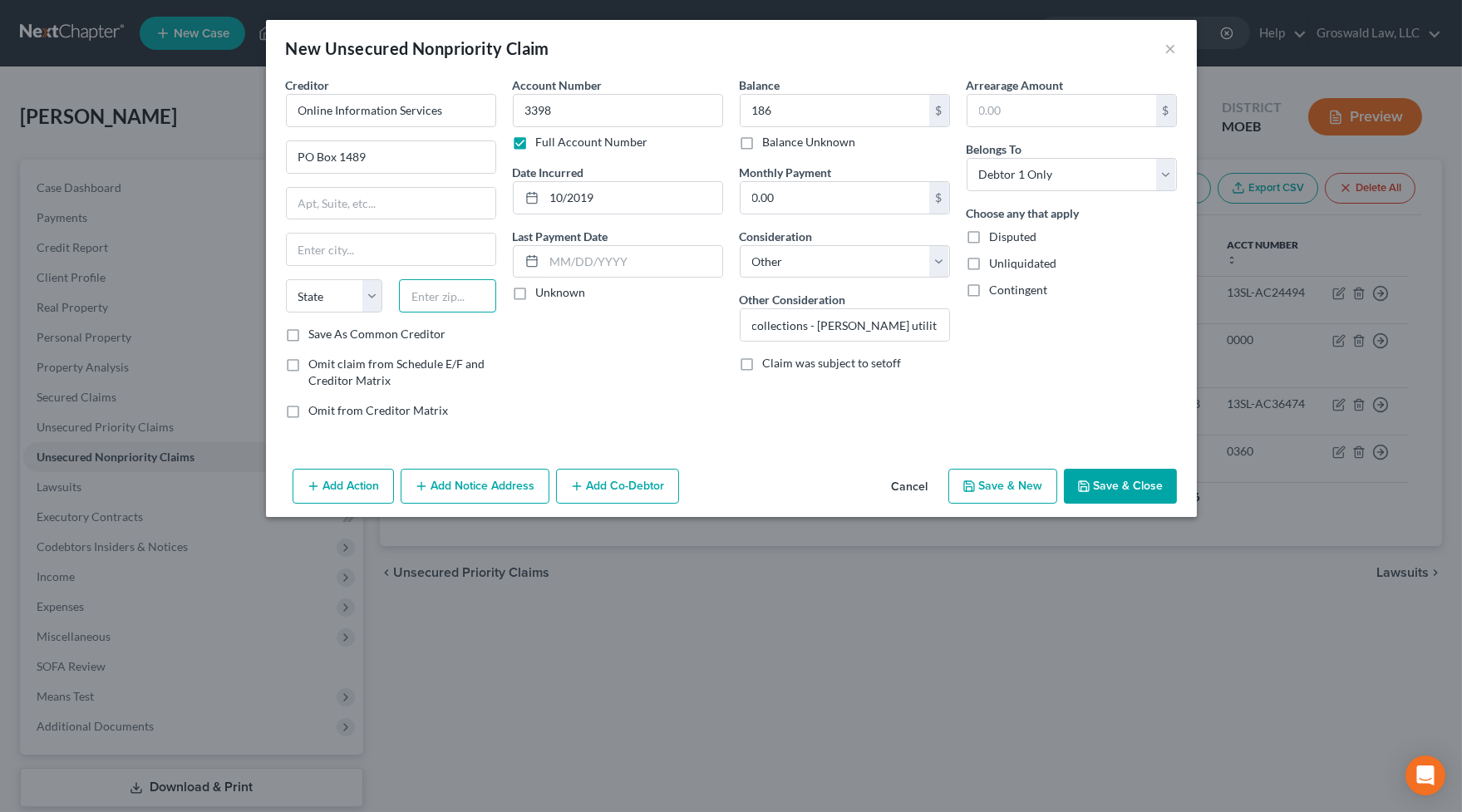
paste input "28590"
click at [343, 337] on label "Save As Common Creditor" at bounding box center [378, 334] width 137 height 17
click at [327, 337] on input "Save As Common Creditor" at bounding box center [321, 331] width 11 height 11
drag, startPoint x: 448, startPoint y: 113, endPoint x: -18, endPoint y: 113, distance: 466.0
click at [0, 113] on html "Home New Case Client Portal Groswald Law, LLC [PERSON_NAME][EMAIL_ADDRESS][DOMA…" at bounding box center [731, 480] width 1462 height 960
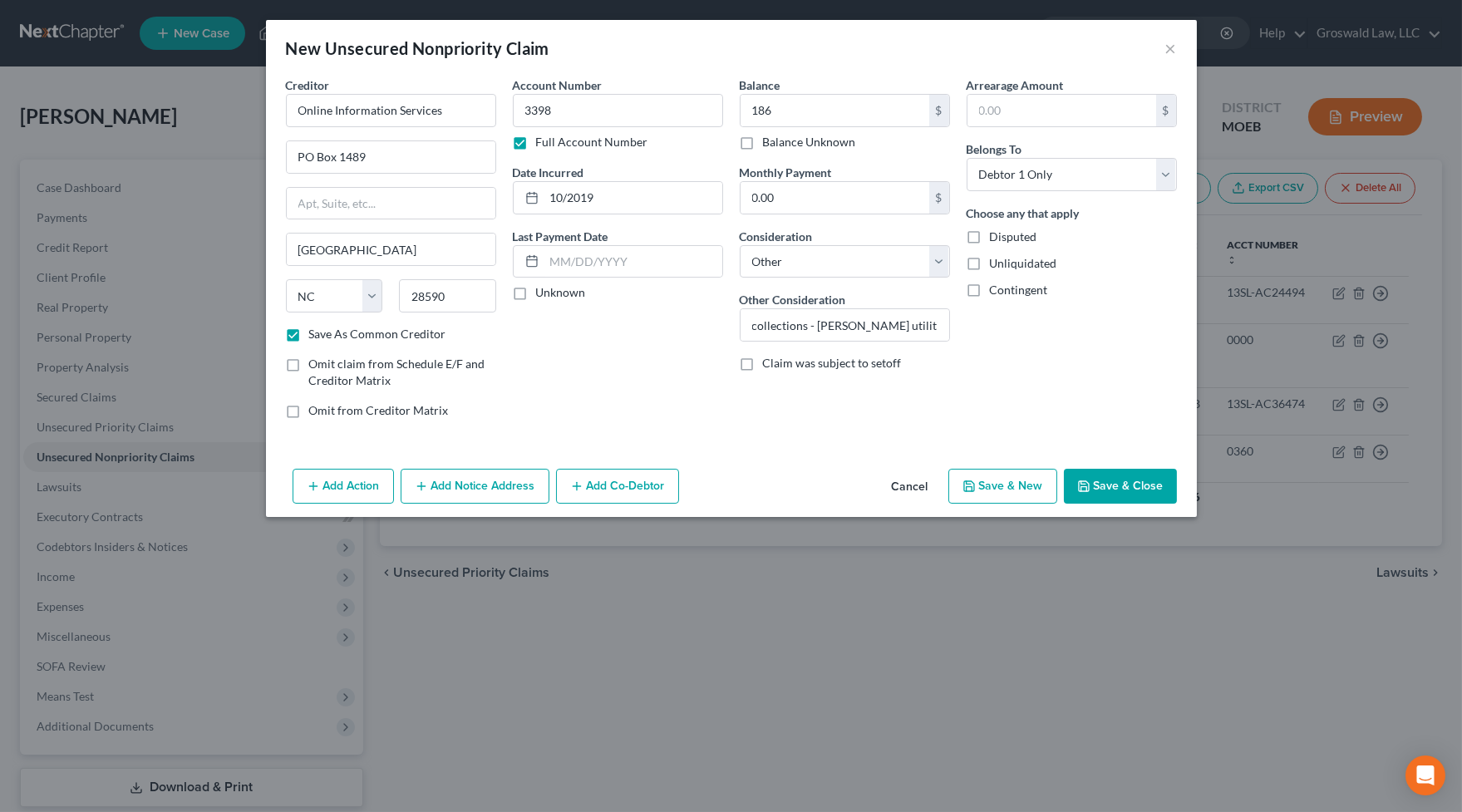
click at [639, 434] on div "Creditor * Online Information Services [GEOGRAPHIC_DATA] [US_STATE] AK [GEOGRAP…" at bounding box center [731, 270] width 931 height 386
drag, startPoint x: 453, startPoint y: 492, endPoint x: 358, endPoint y: 551, distance: 111.8
click at [449, 494] on button "Add Notice Address" at bounding box center [475, 486] width 149 height 35
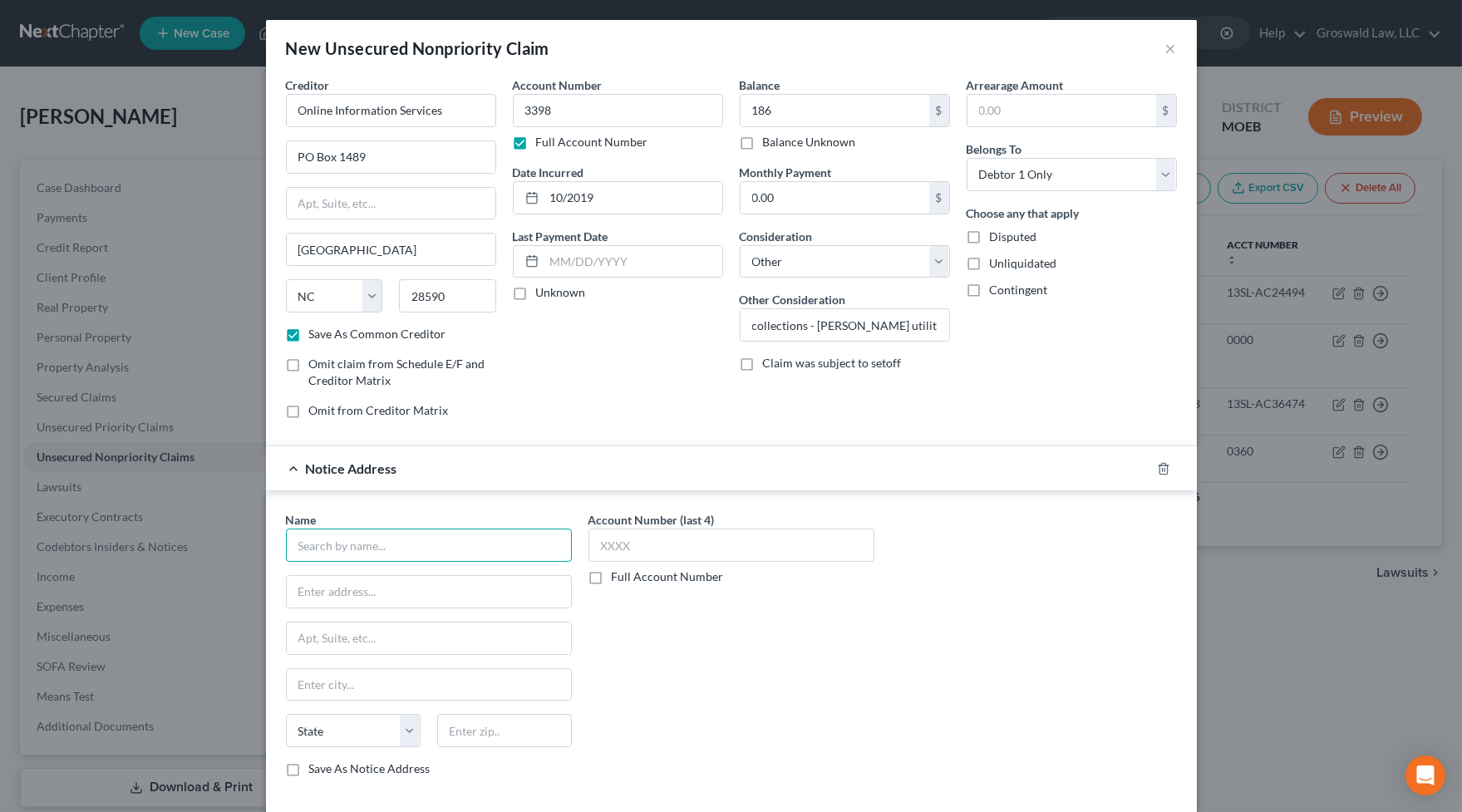
click at [360, 551] on input "text" at bounding box center [429, 546] width 286 height 33
paste input "Online Collections"
drag, startPoint x: 689, startPoint y: 369, endPoint x: 500, endPoint y: 468, distance: 213.4
click at [679, 373] on div "Account Number 3398 Full Account Number Date Incurred 10/2019 Last Payment Date…" at bounding box center [618, 255] width 227 height 356
click at [319, 598] on input "text" at bounding box center [429, 591] width 284 height 32
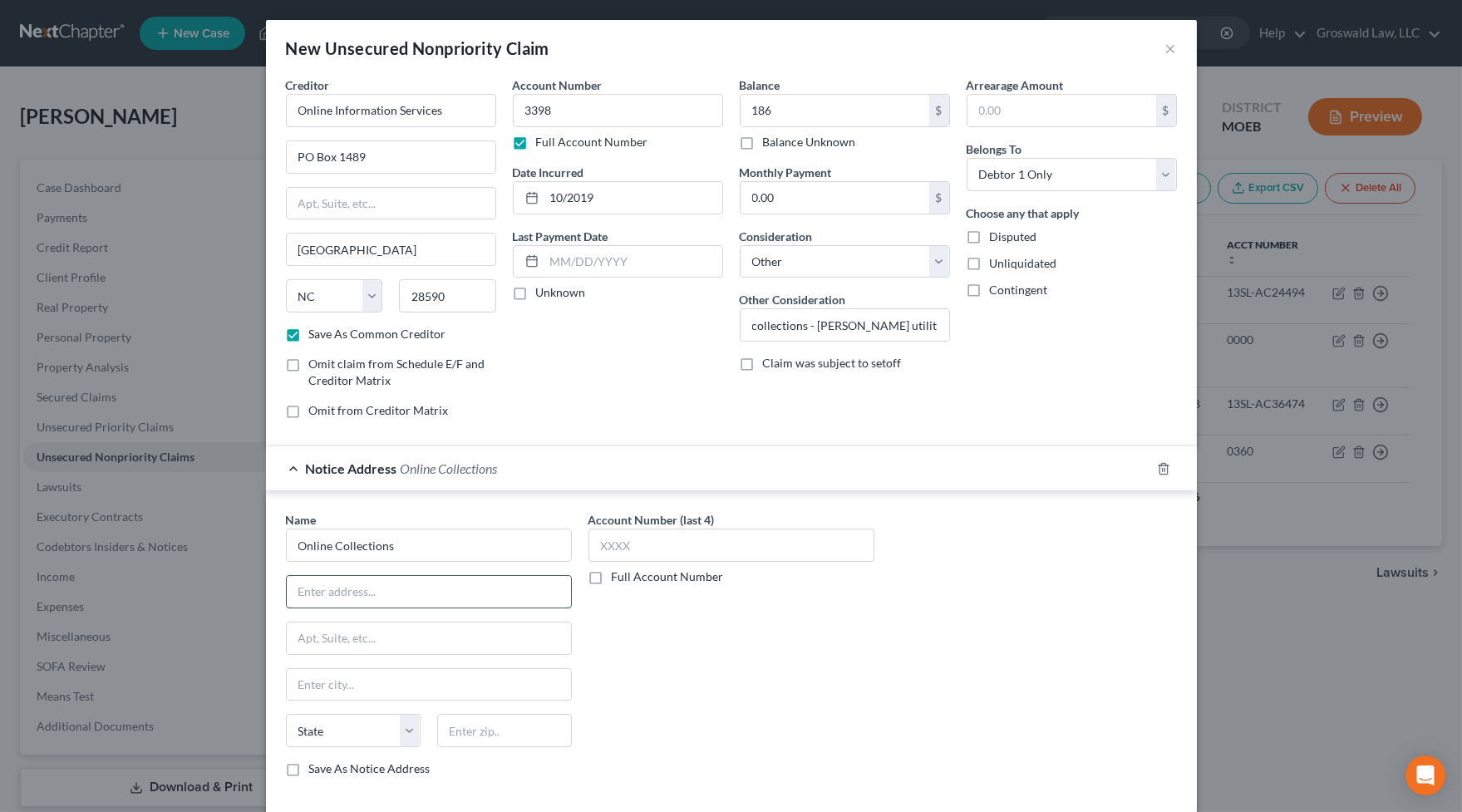
paste input "[STREET_ADDRESS]"
drag, startPoint x: 764, startPoint y: 758, endPoint x: 674, endPoint y: 752, distance: 90.2
click at [763, 700] on div "Account Number (last 4) Full Account Number" at bounding box center [731, 651] width 302 height 279
click at [489, 700] on input "text" at bounding box center [504, 731] width 135 height 33
paste input "28590"
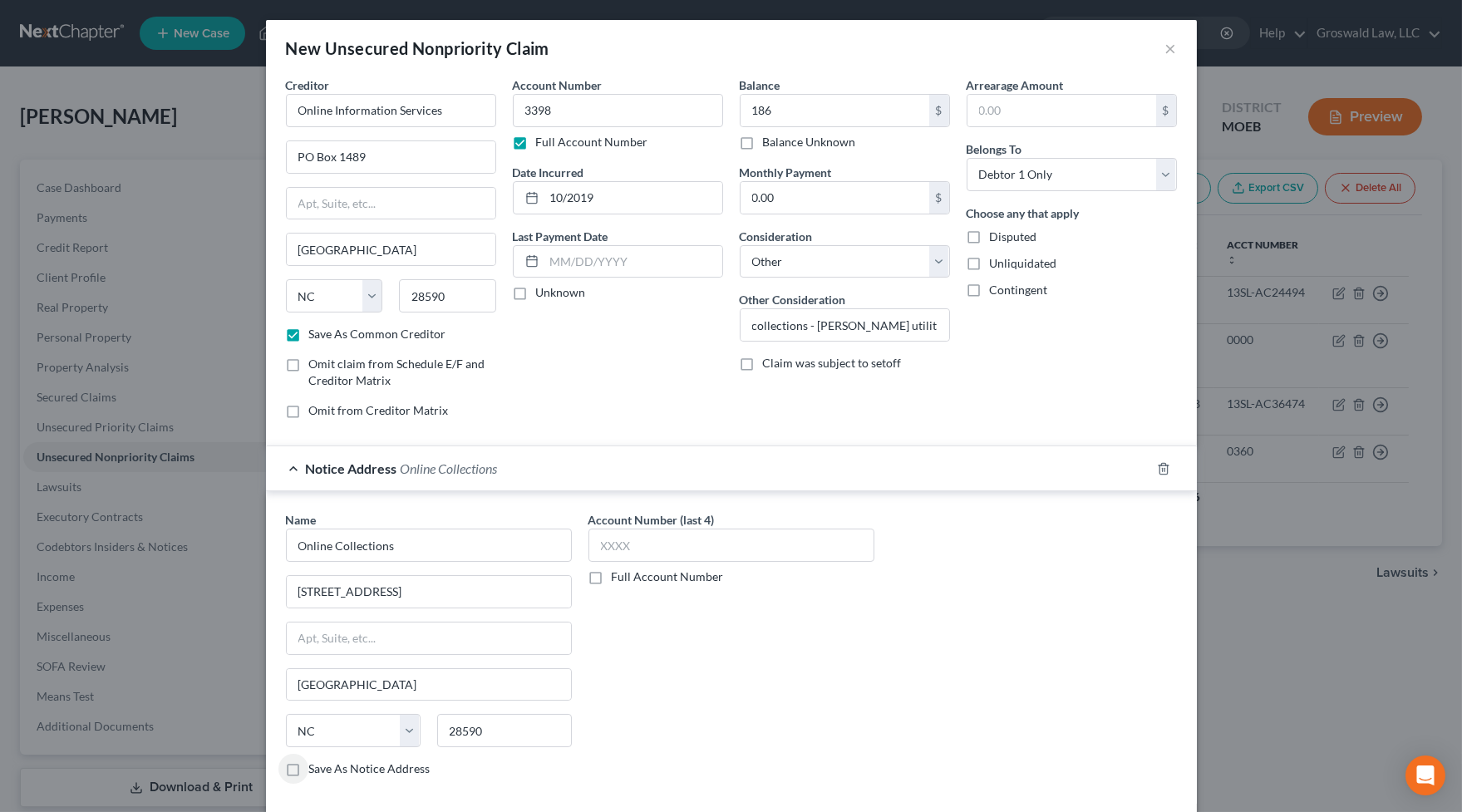
click at [309, 700] on label "Save As Notice Address" at bounding box center [369, 769] width 121 height 17
click at [316, 700] on input "Save As Notice Address" at bounding box center [321, 765] width 11 height 11
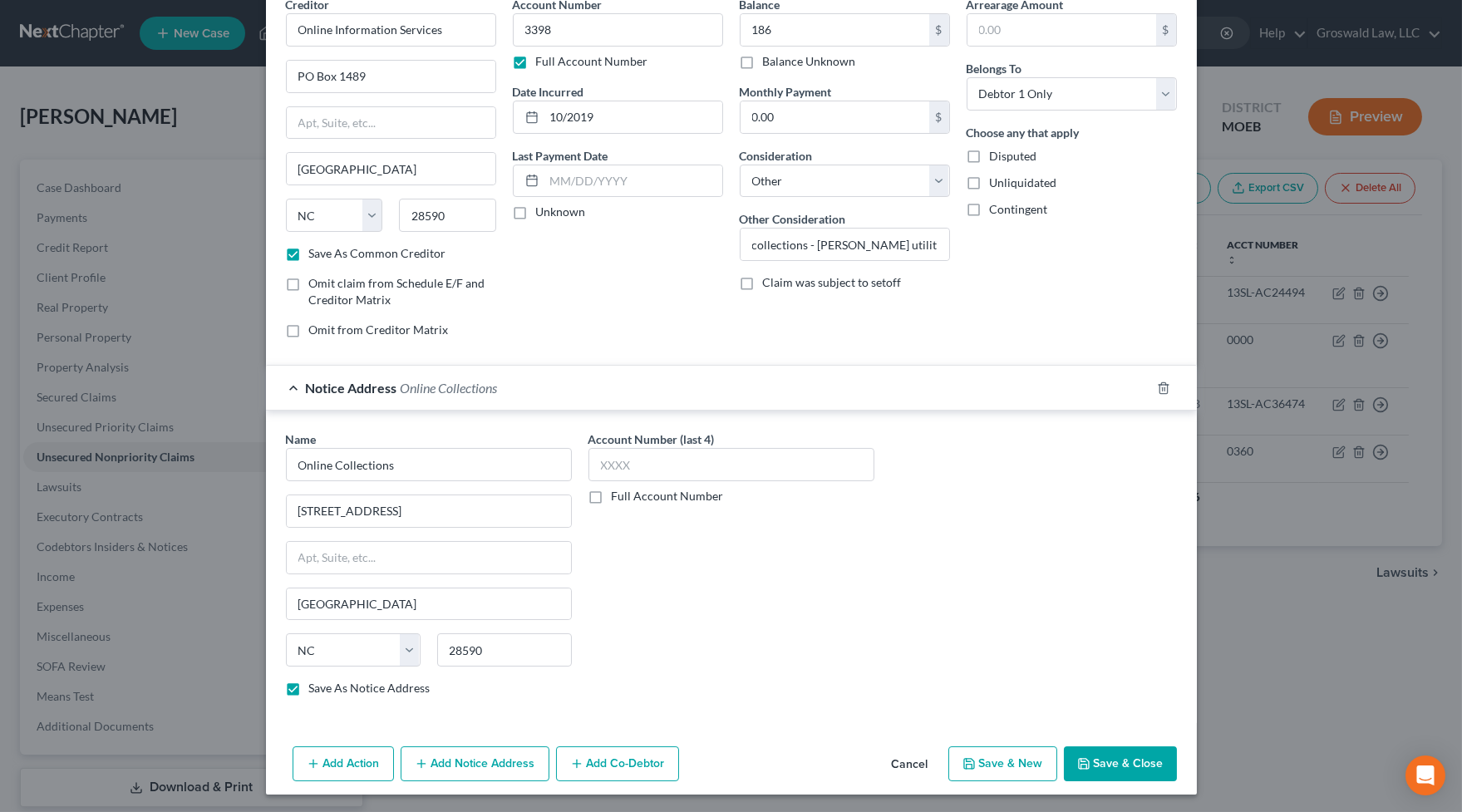
click at [1086, 700] on button "Save & Close" at bounding box center [1119, 764] width 113 height 35
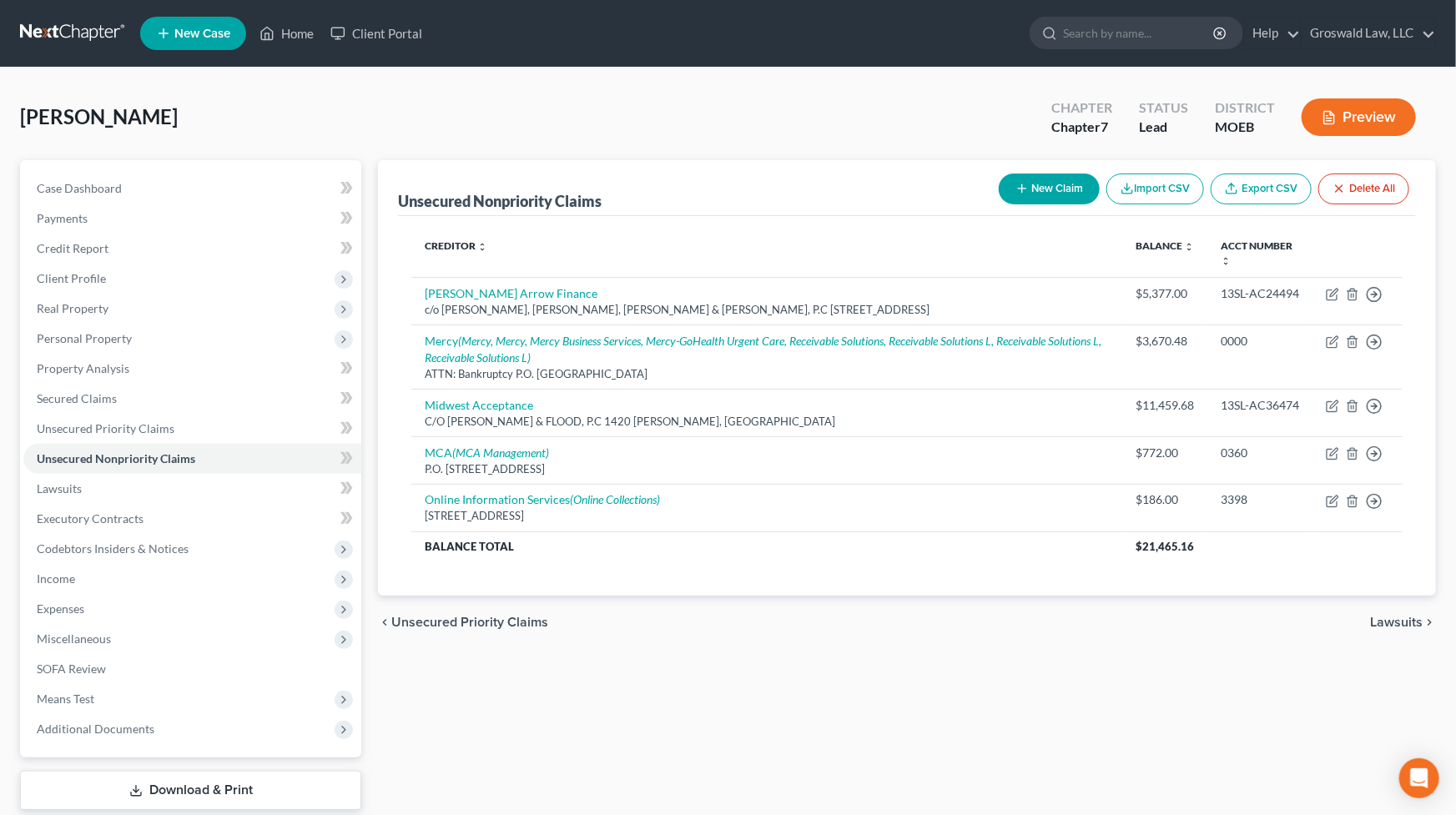
click at [1044, 195] on button "New Claim" at bounding box center [1049, 189] width 101 height 31
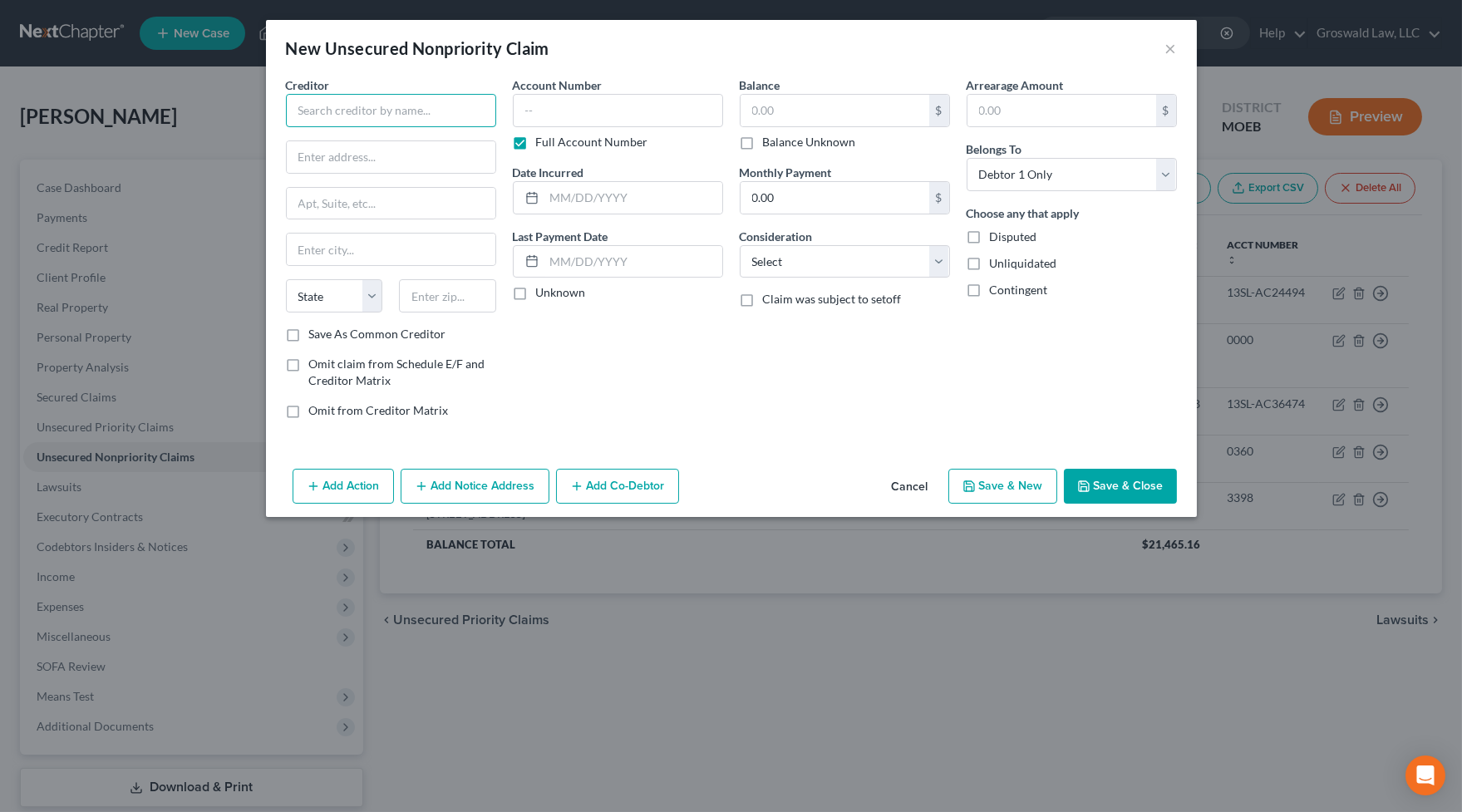
click at [373, 116] on input "text" at bounding box center [391, 110] width 211 height 33
drag, startPoint x: 436, startPoint y: 158, endPoint x: 416, endPoint y: 158, distance: 20.0
click at [435, 157] on div "[STREET_ADDRESS][PERSON_NAME]" at bounding box center [385, 155] width 173 height 14
click at [697, 451] on div "Creditor * CCI/Contract Callers Inc [STREET_ADDRESS][GEOGRAPHIC_DATA][PERSON_NA…" at bounding box center [731, 270] width 931 height 386
click at [567, 113] on input "text" at bounding box center [618, 110] width 211 height 33
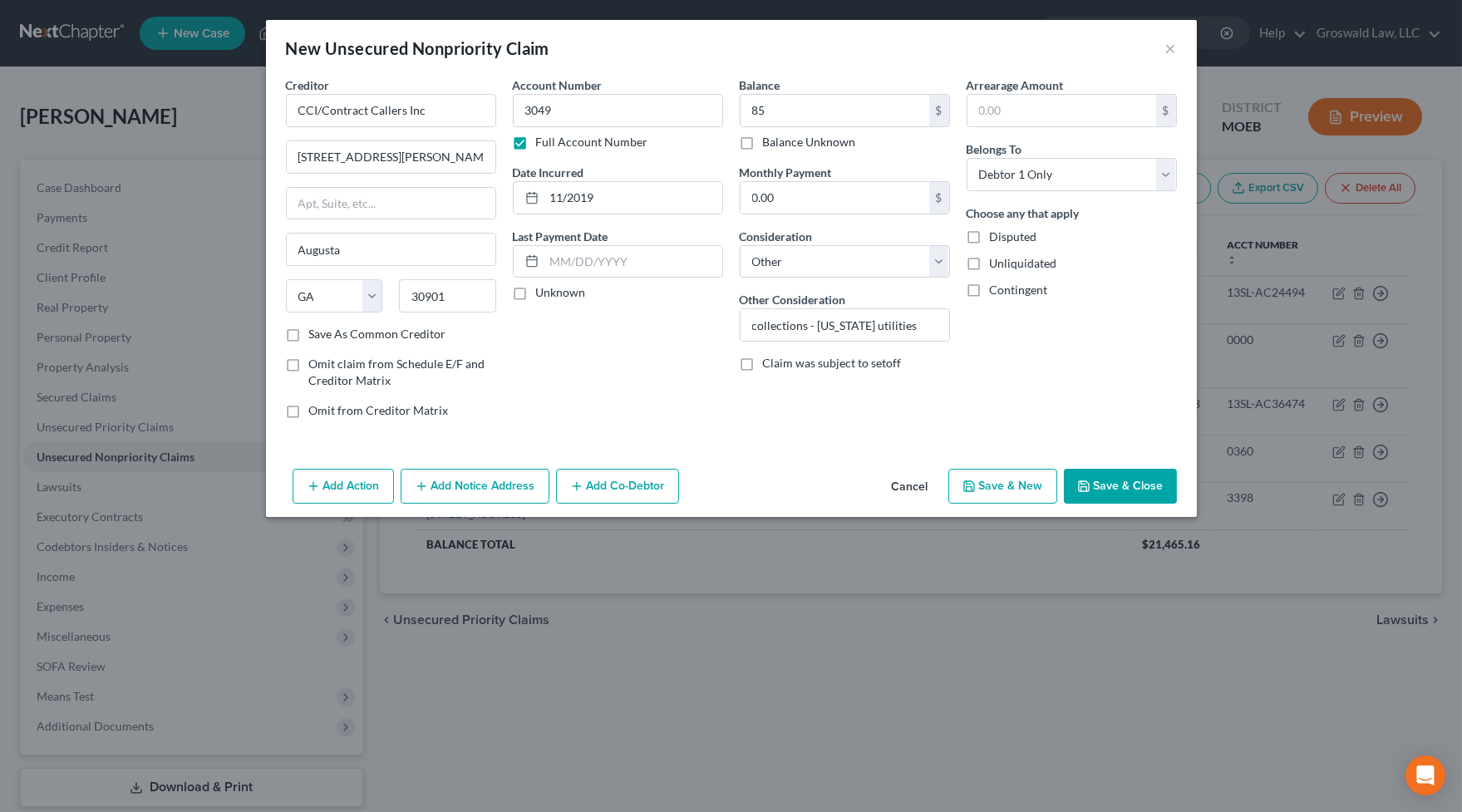
click at [1019, 485] on button "Save & New" at bounding box center [1003, 486] width 109 height 35
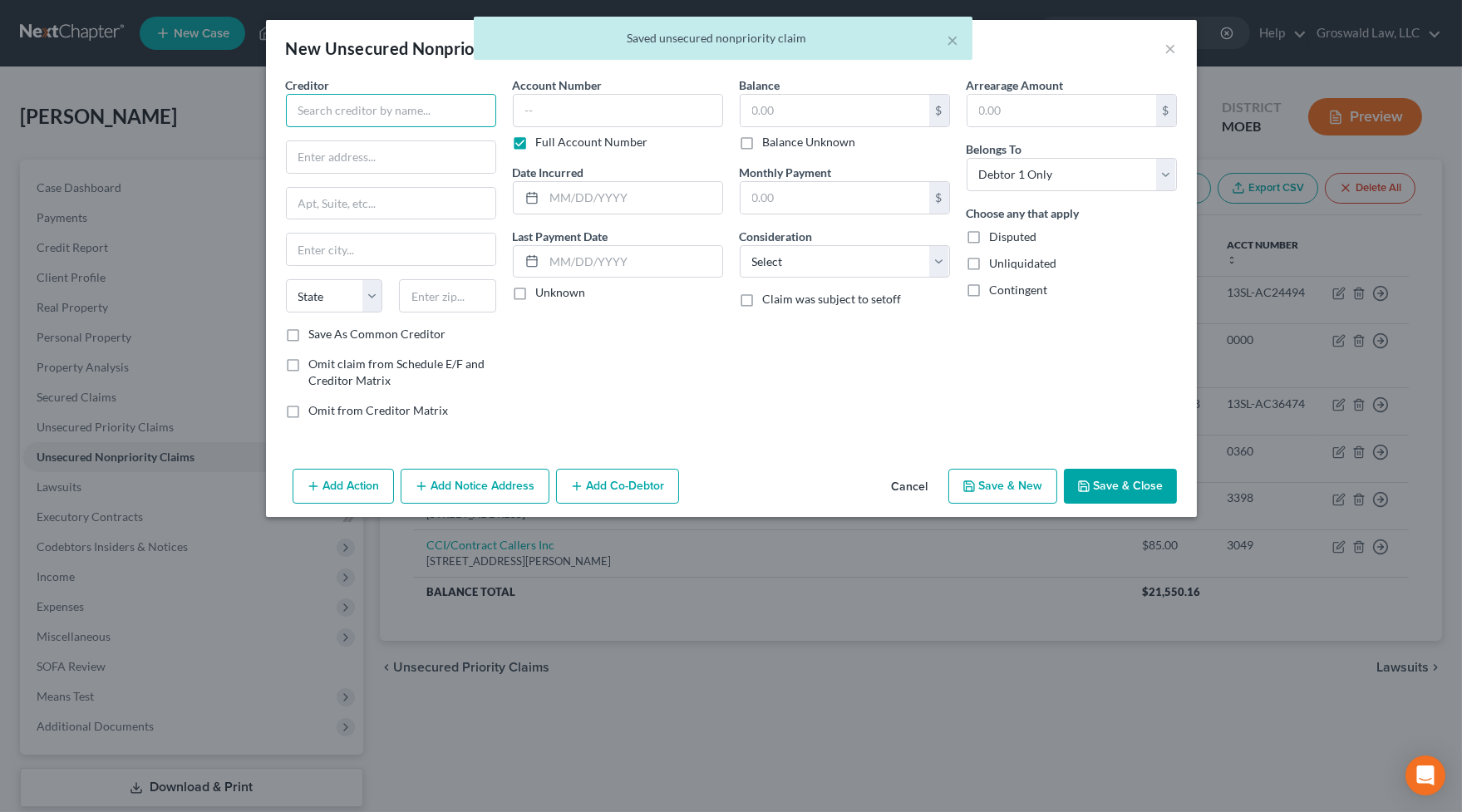
drag, startPoint x: 413, startPoint y: 113, endPoint x: 409, endPoint y: 103, distance: 10.8
click at [410, 107] on input "text" at bounding box center [391, 110] width 211 height 33
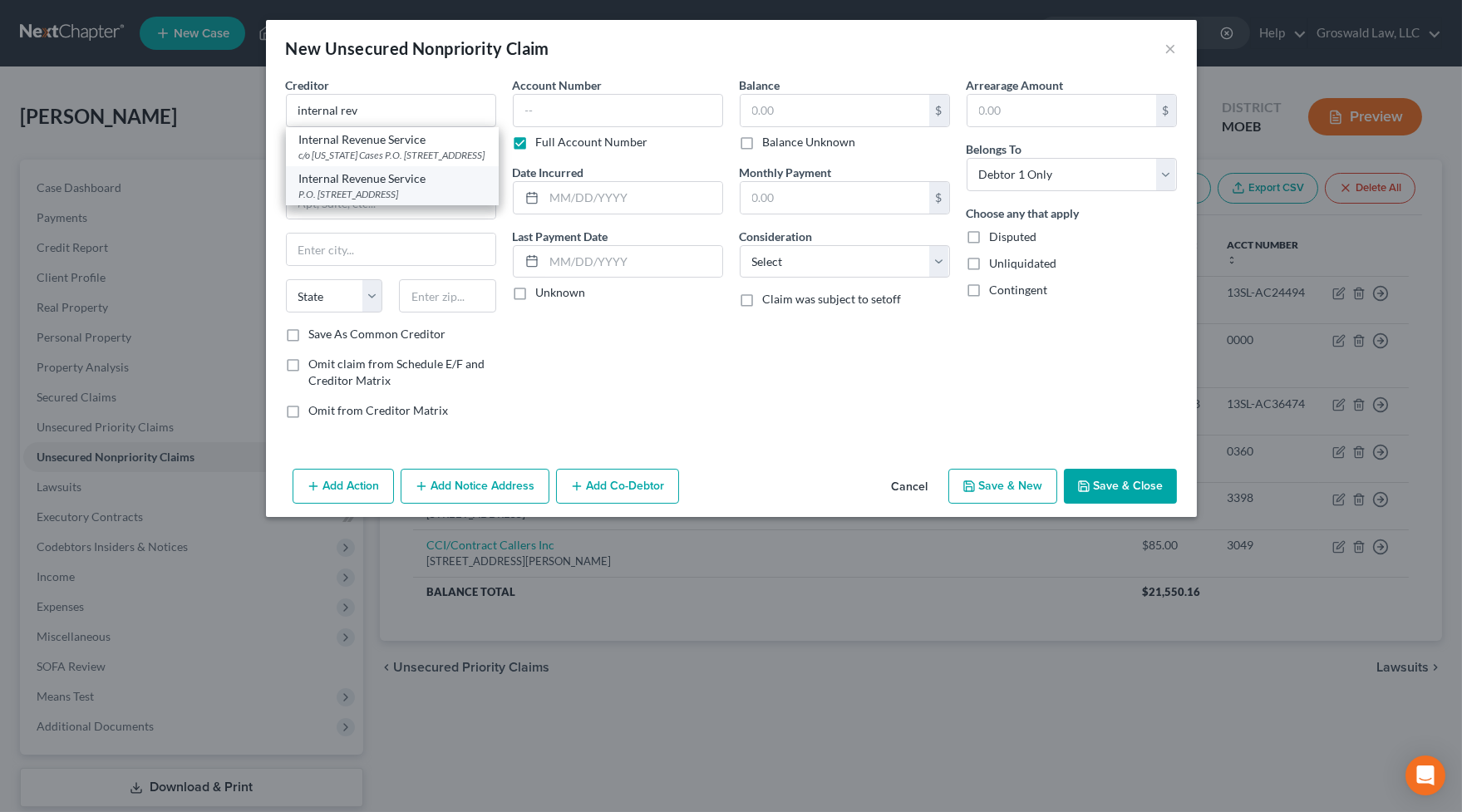
click at [423, 201] on div "P.O. [STREET_ADDRESS]" at bounding box center [392, 194] width 186 height 14
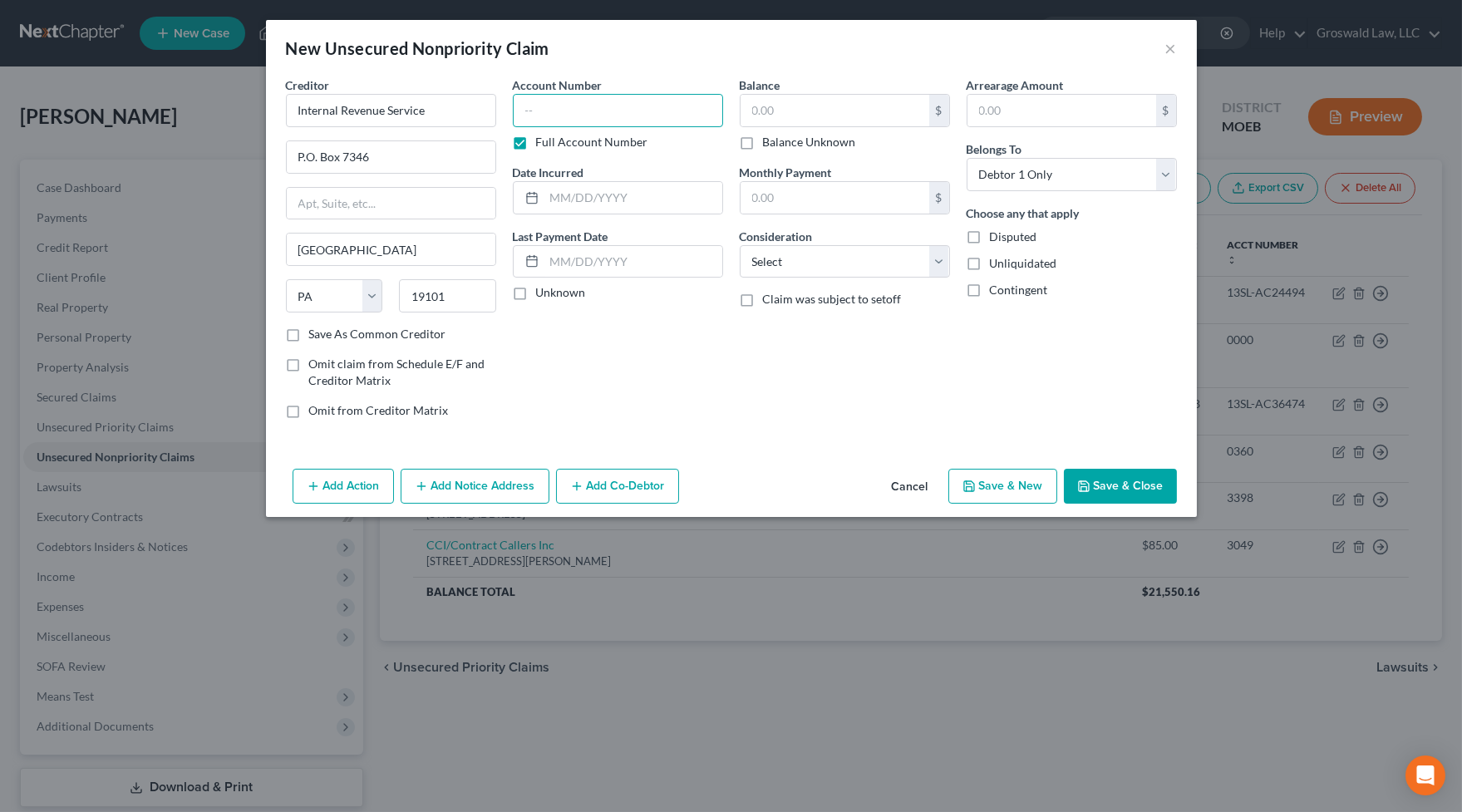
click at [640, 105] on input "text" at bounding box center [618, 110] width 211 height 33
click at [739, 245] on select "Select Cable / Satellite Services Collection Agency Credit Card Debt Debt Couns…" at bounding box center [845, 261] width 211 height 33
click at [1019, 491] on button "Save & New" at bounding box center [1003, 486] width 109 height 35
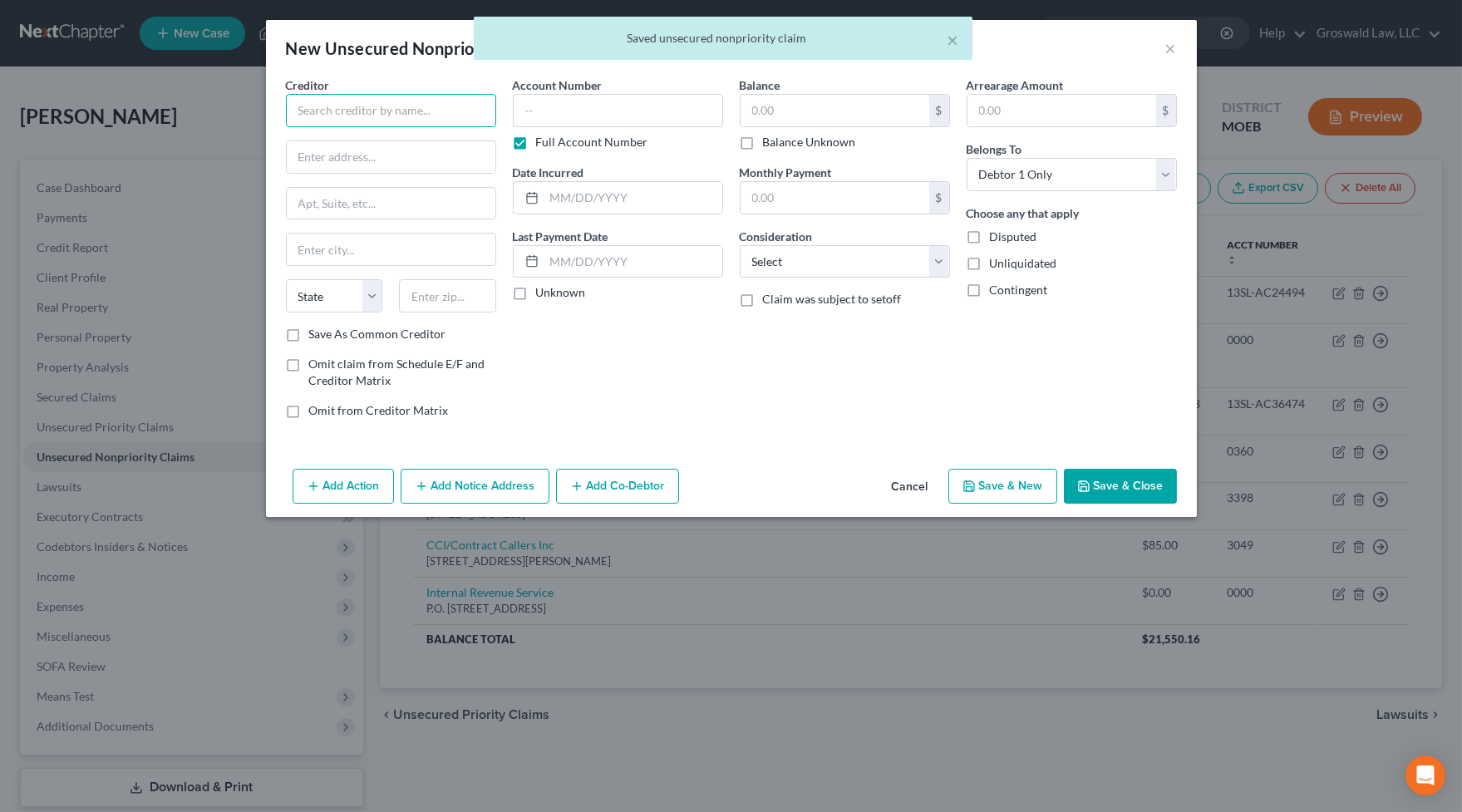
click at [404, 116] on input "text" at bounding box center [391, 110] width 211 height 33
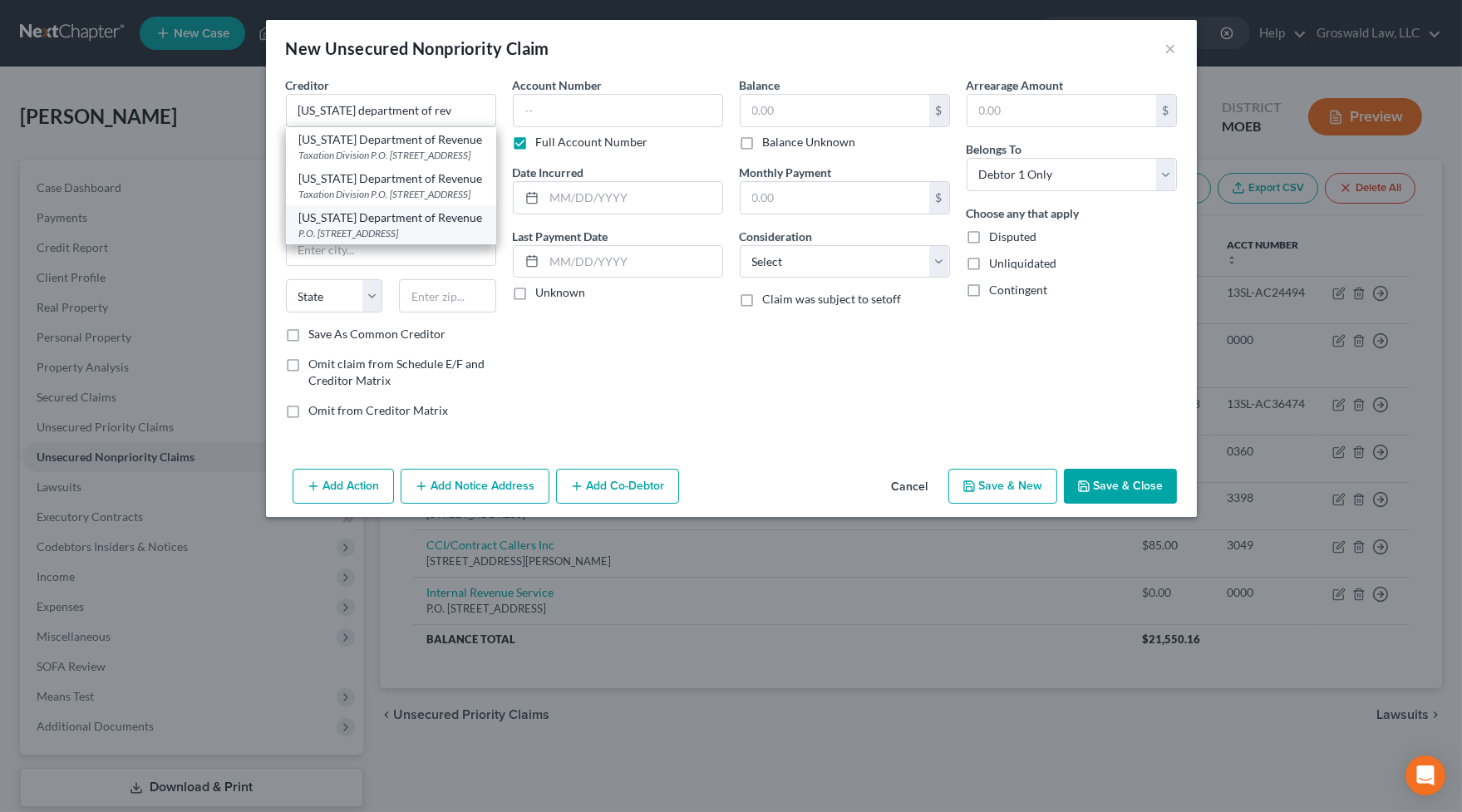
click at [354, 226] on div "[US_STATE] Department of Revenue" at bounding box center [391, 218] width 184 height 17
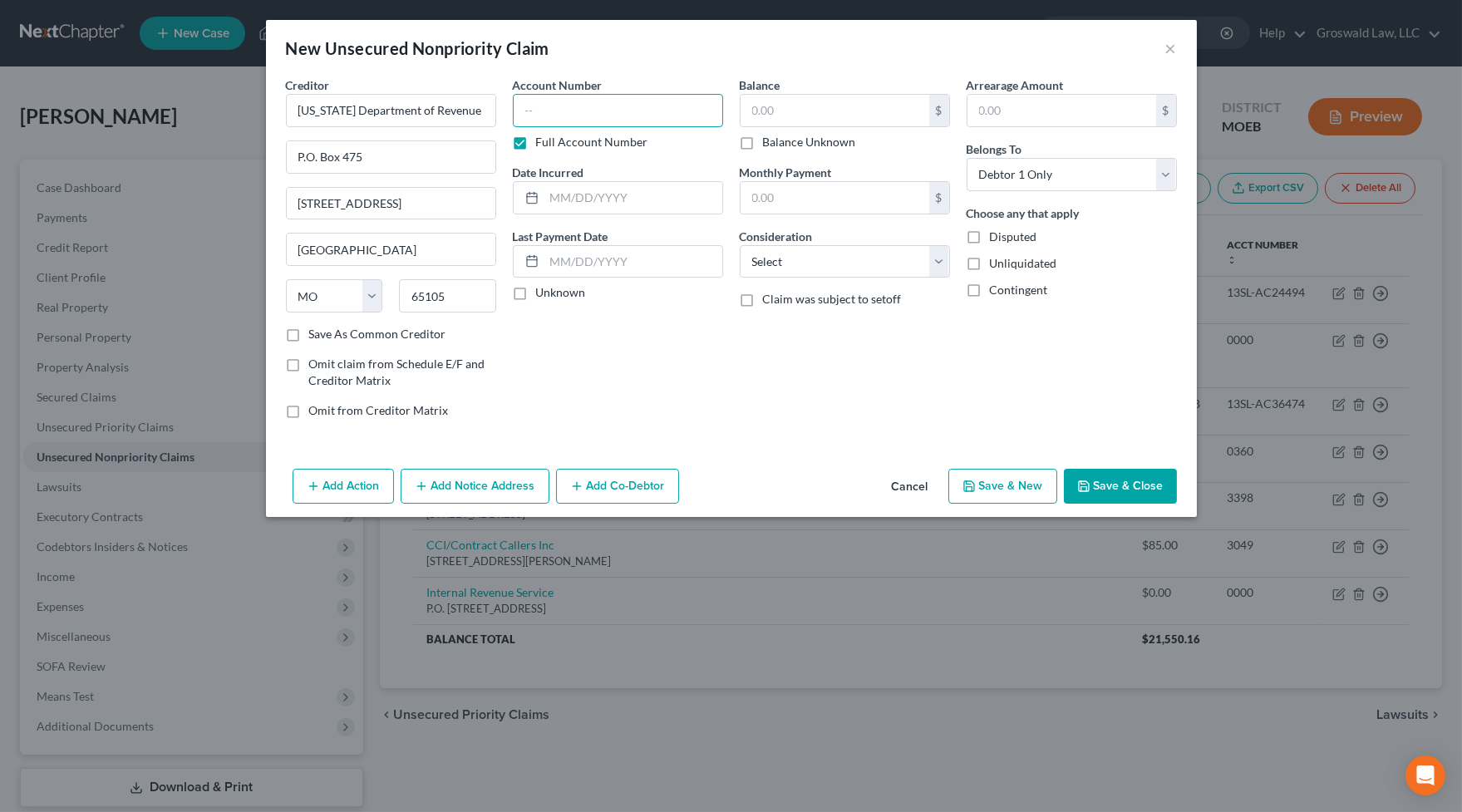
click at [541, 100] on input "text" at bounding box center [618, 110] width 211 height 33
click at [490, 489] on button "Add Notice Address" at bounding box center [475, 486] width 149 height 35
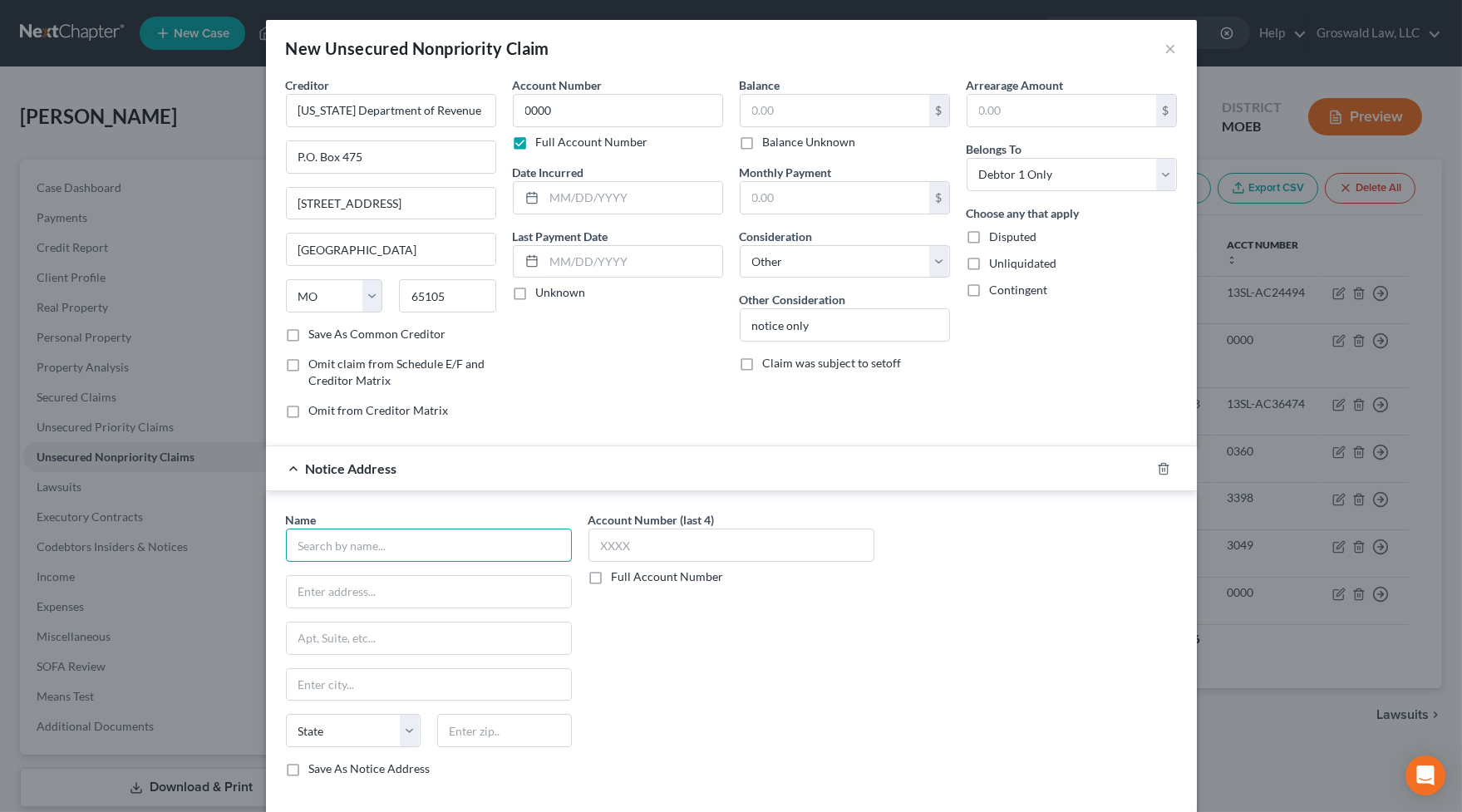
click at [466, 549] on input "text" at bounding box center [429, 546] width 286 height 33
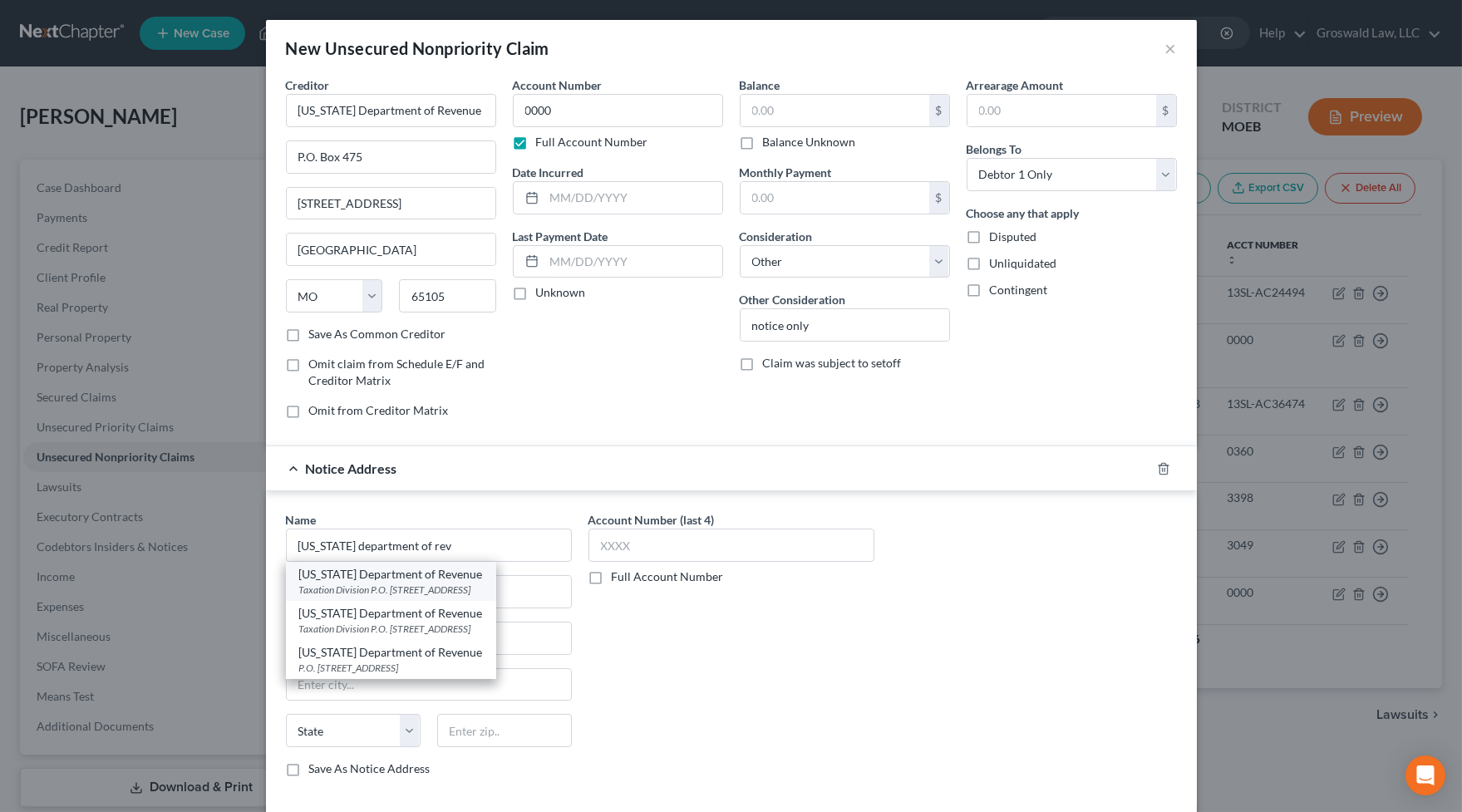
click at [483, 592] on div "Taxation Division P.O. [STREET_ADDRESS]" at bounding box center [391, 589] width 184 height 14
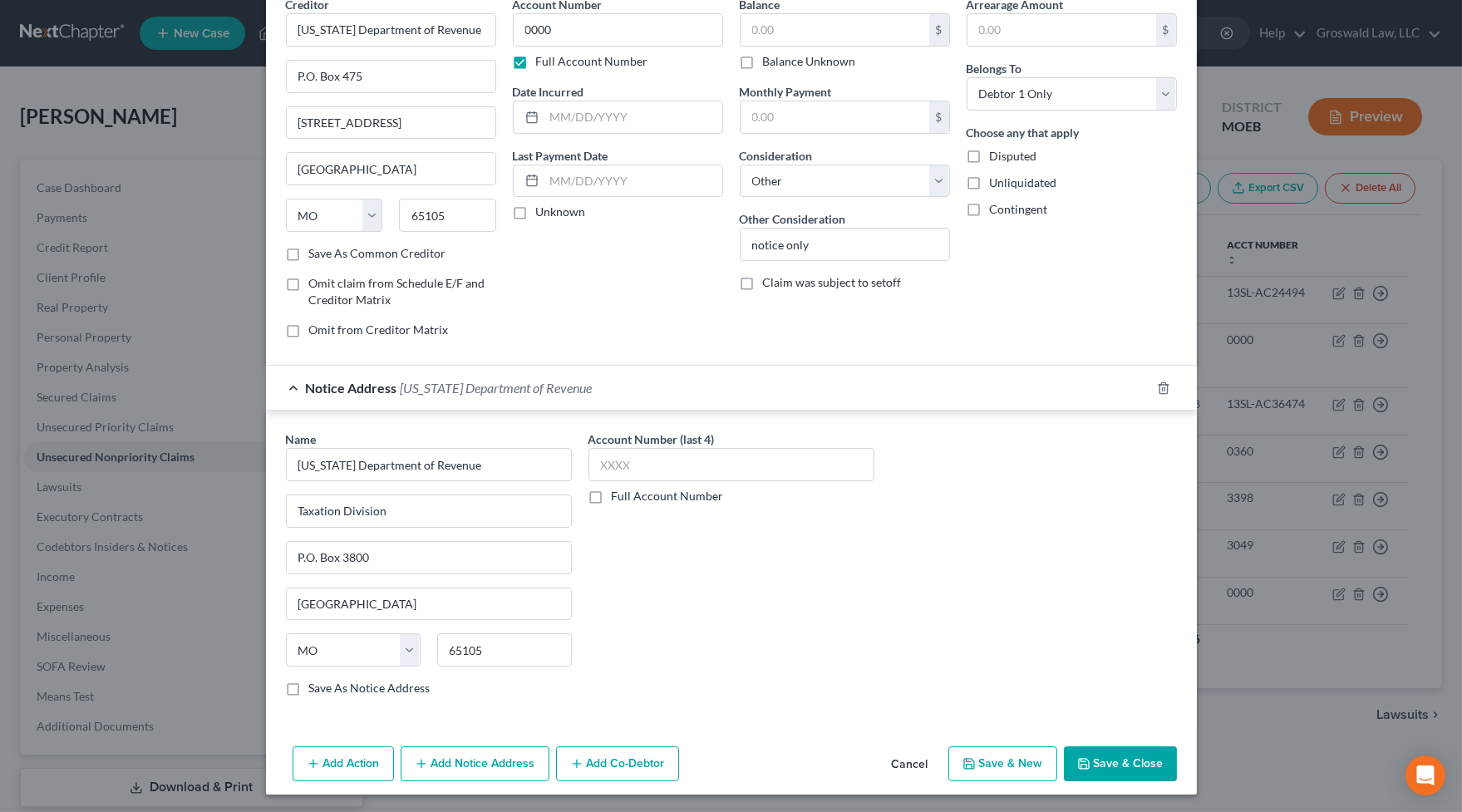
click at [1133, 700] on button "Save & Close" at bounding box center [1119, 764] width 113 height 35
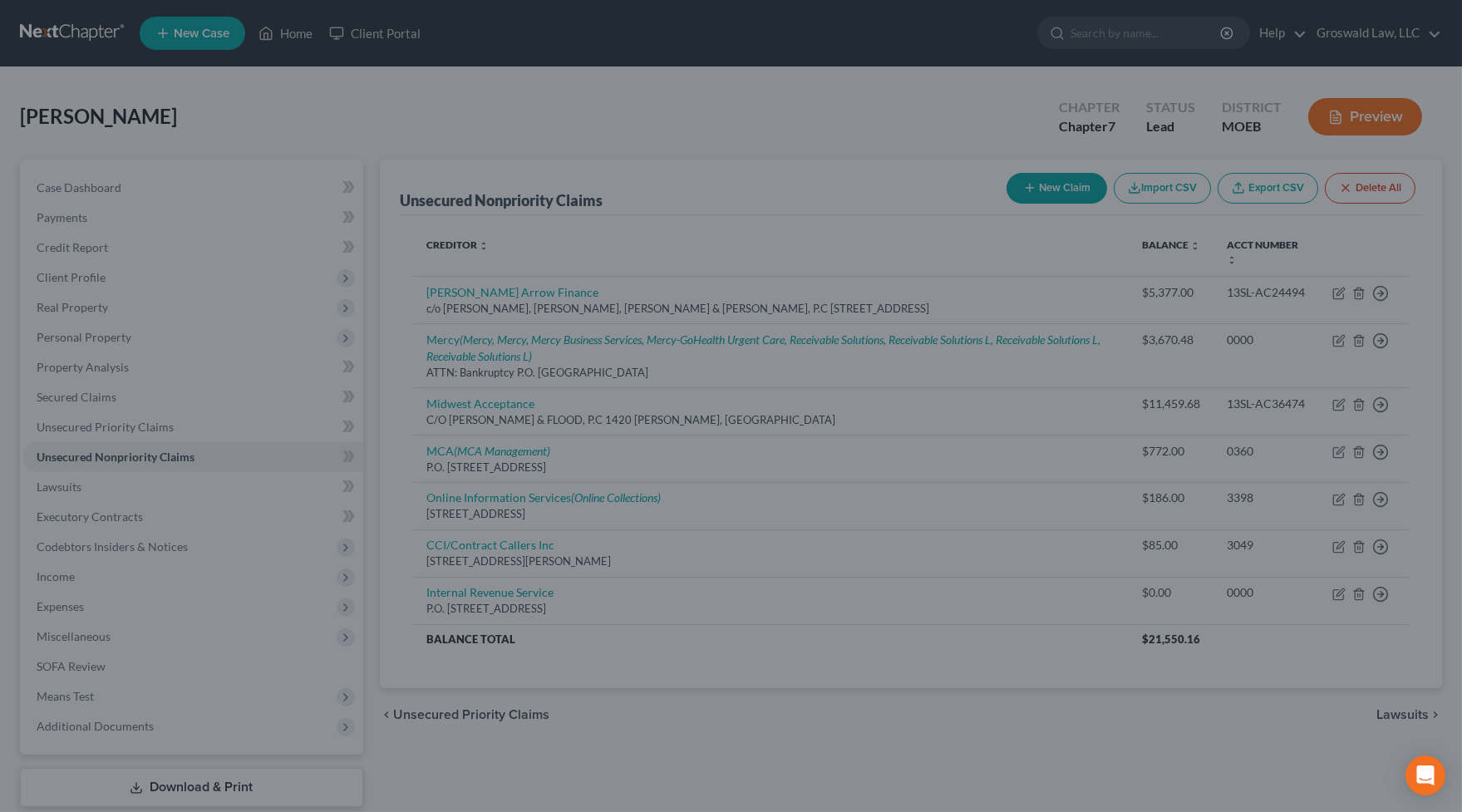
scroll to position [0, 0]
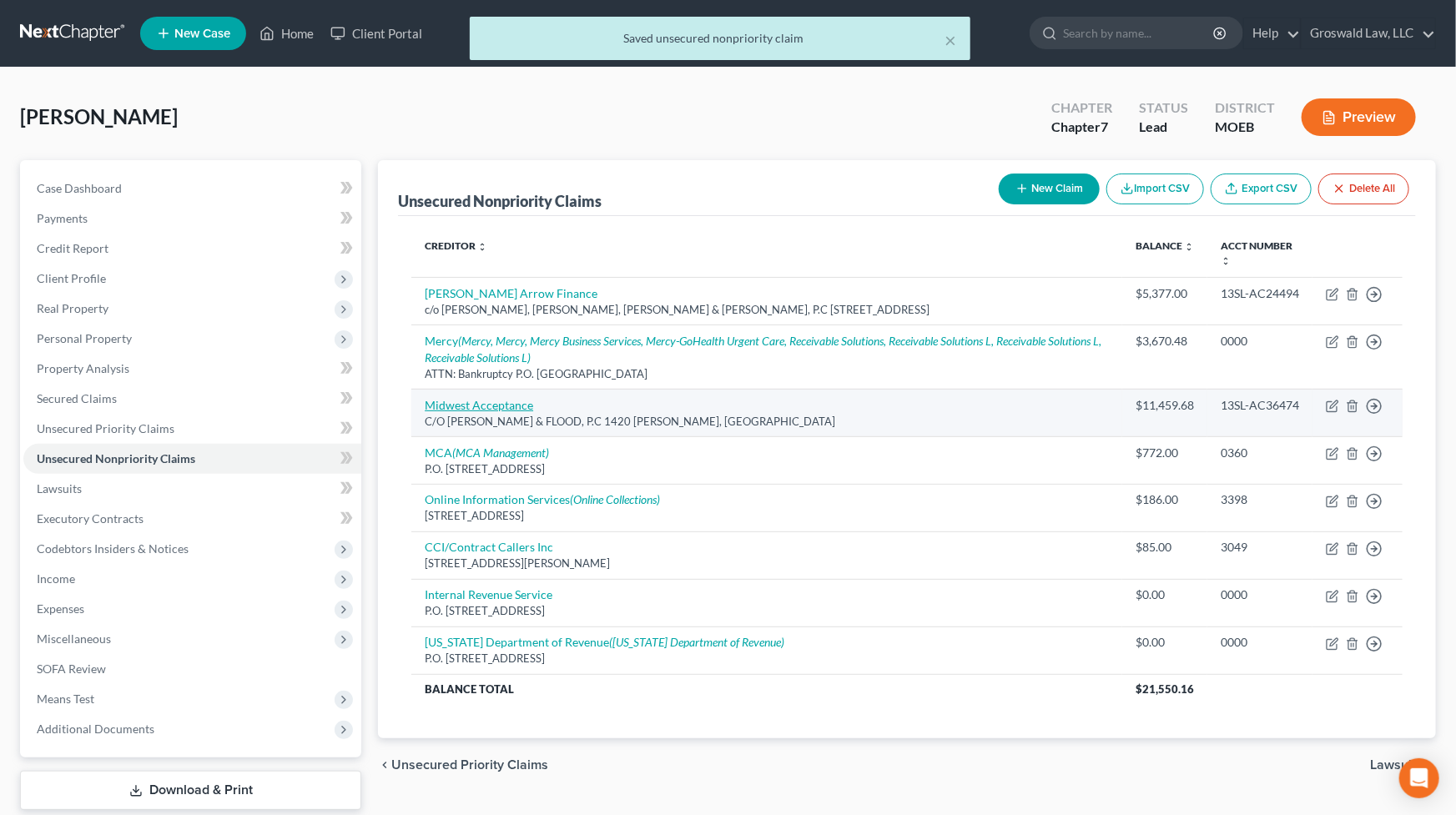
click at [456, 406] on link "Midwest Acceptance" at bounding box center [478, 405] width 108 height 14
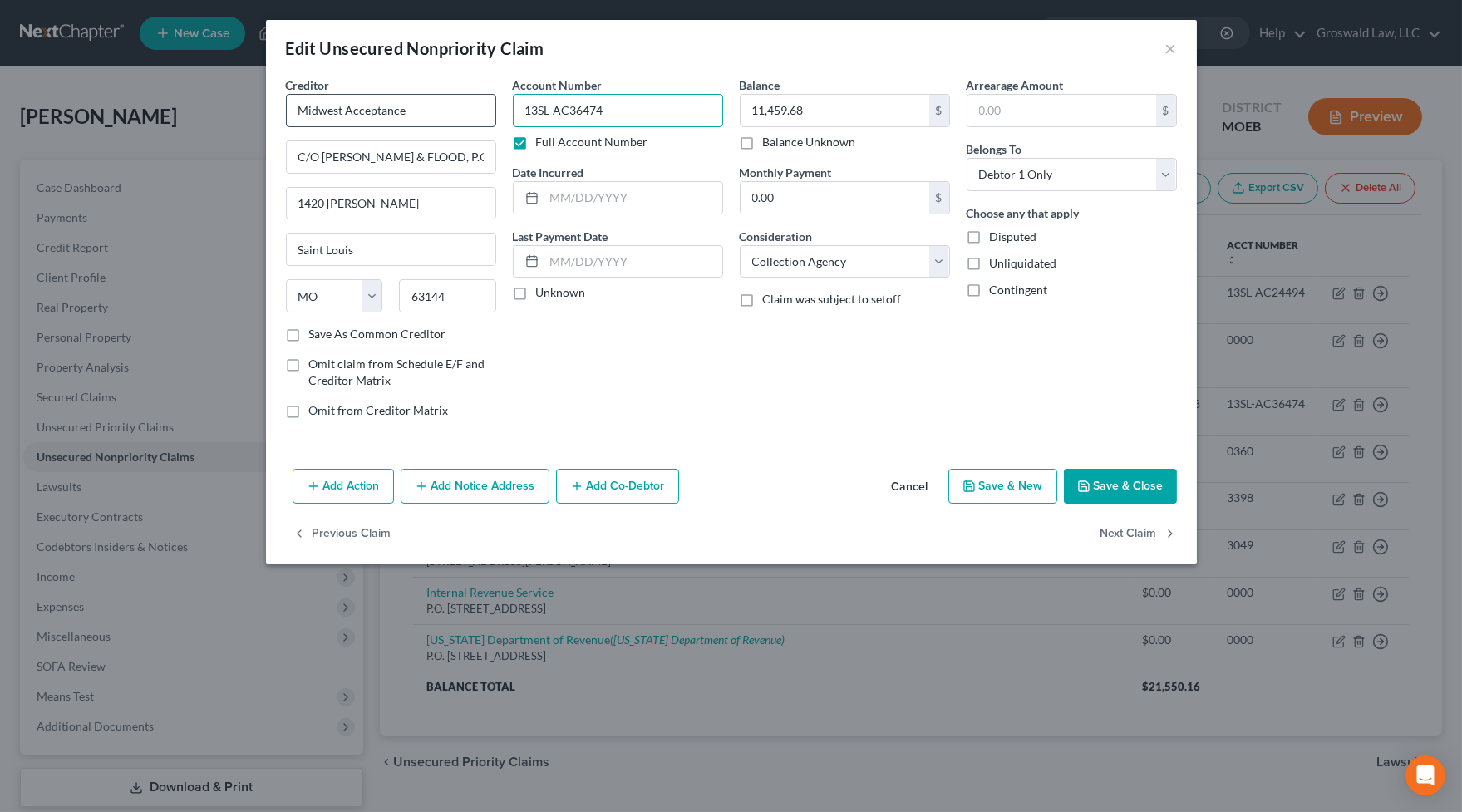
drag, startPoint x: 632, startPoint y: 110, endPoint x: 386, endPoint y: 110, distance: 246.0
click at [386, 110] on div "Creditor * Midwest Acceptance C/O [PERSON_NAME] & FLOOD, P.C 1420 [PERSON_NAME]…" at bounding box center [731, 255] width 907 height 356
click at [627, 194] on input "text" at bounding box center [633, 198] width 178 height 32
click at [501, 486] on button "Add Notice Address" at bounding box center [475, 486] width 149 height 35
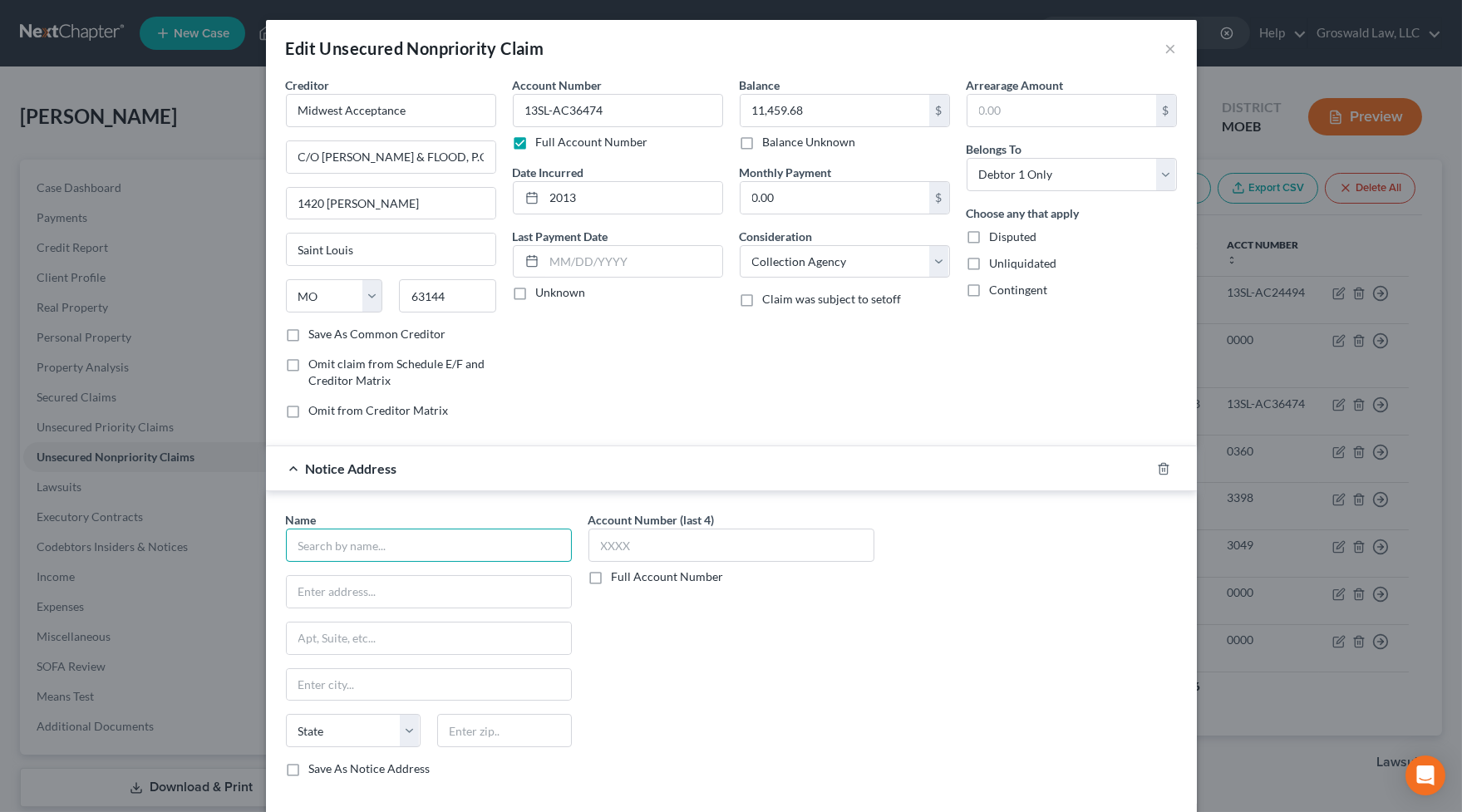
click at [353, 538] on input "text" at bounding box center [429, 546] width 286 height 33
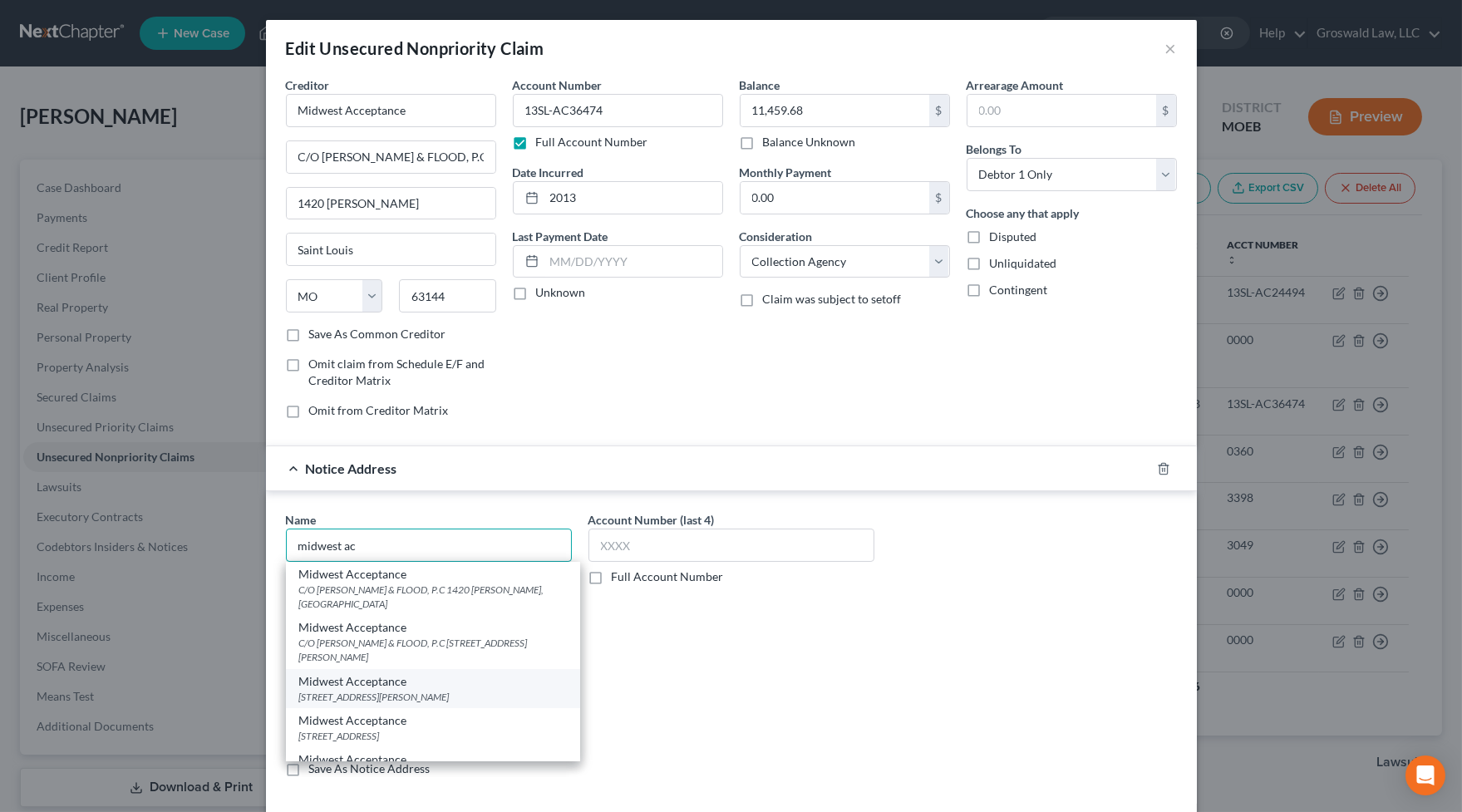
scroll to position [64, 0]
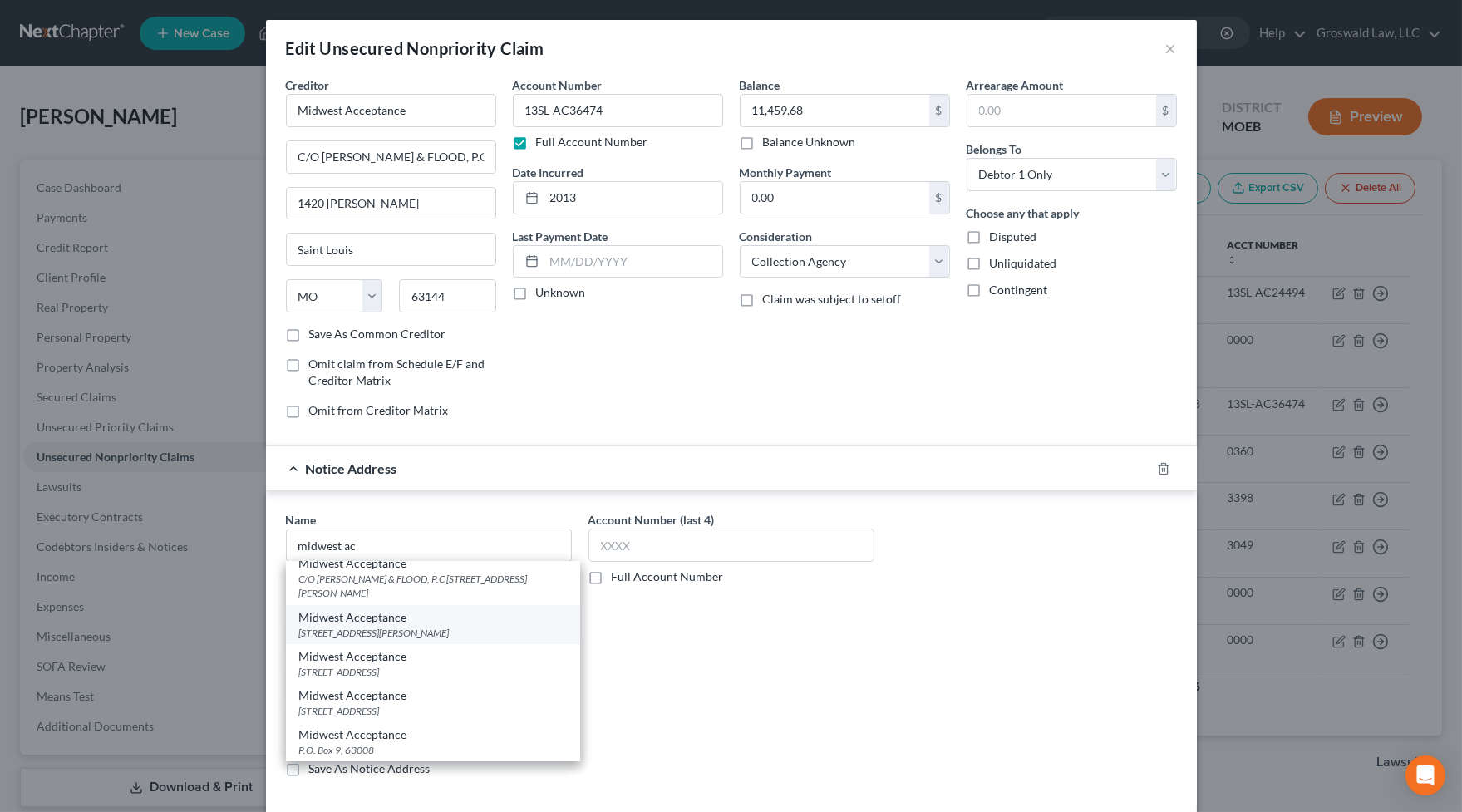
click at [391, 622] on div "Midwest Acceptance" at bounding box center [433, 617] width 267 height 17
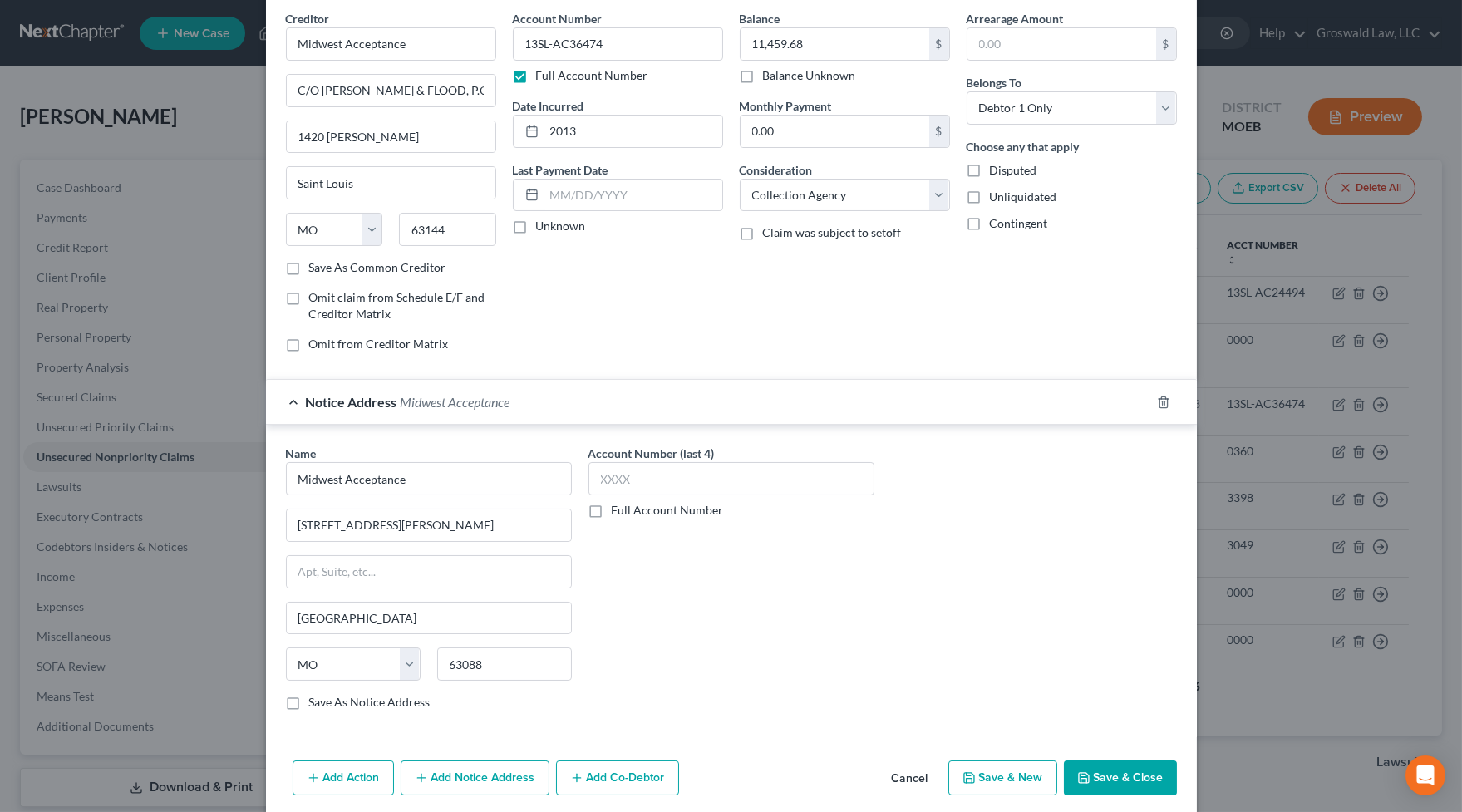
scroll to position [128, 0]
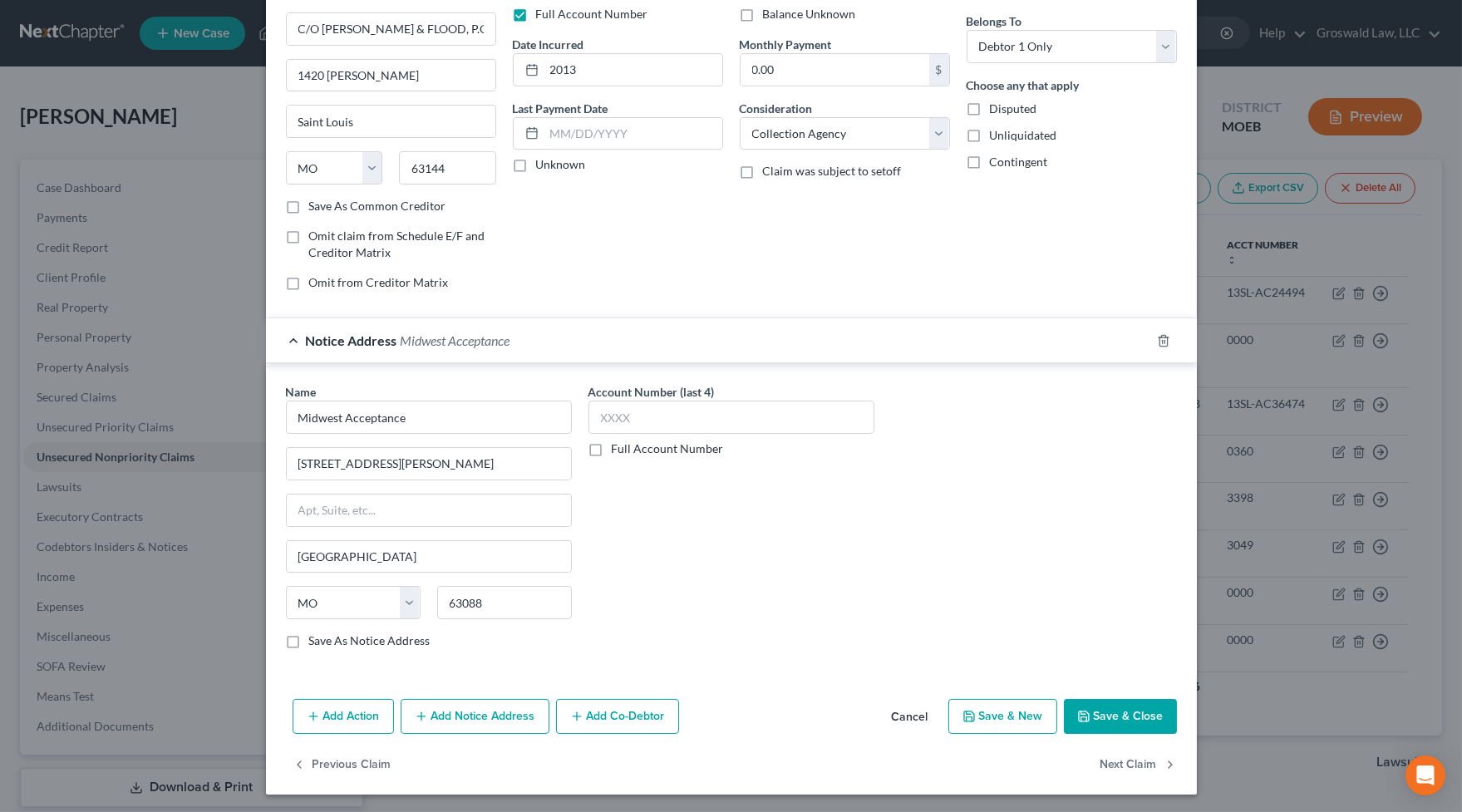
click at [494, 700] on button "Add Notice Address" at bounding box center [475, 717] width 149 height 35
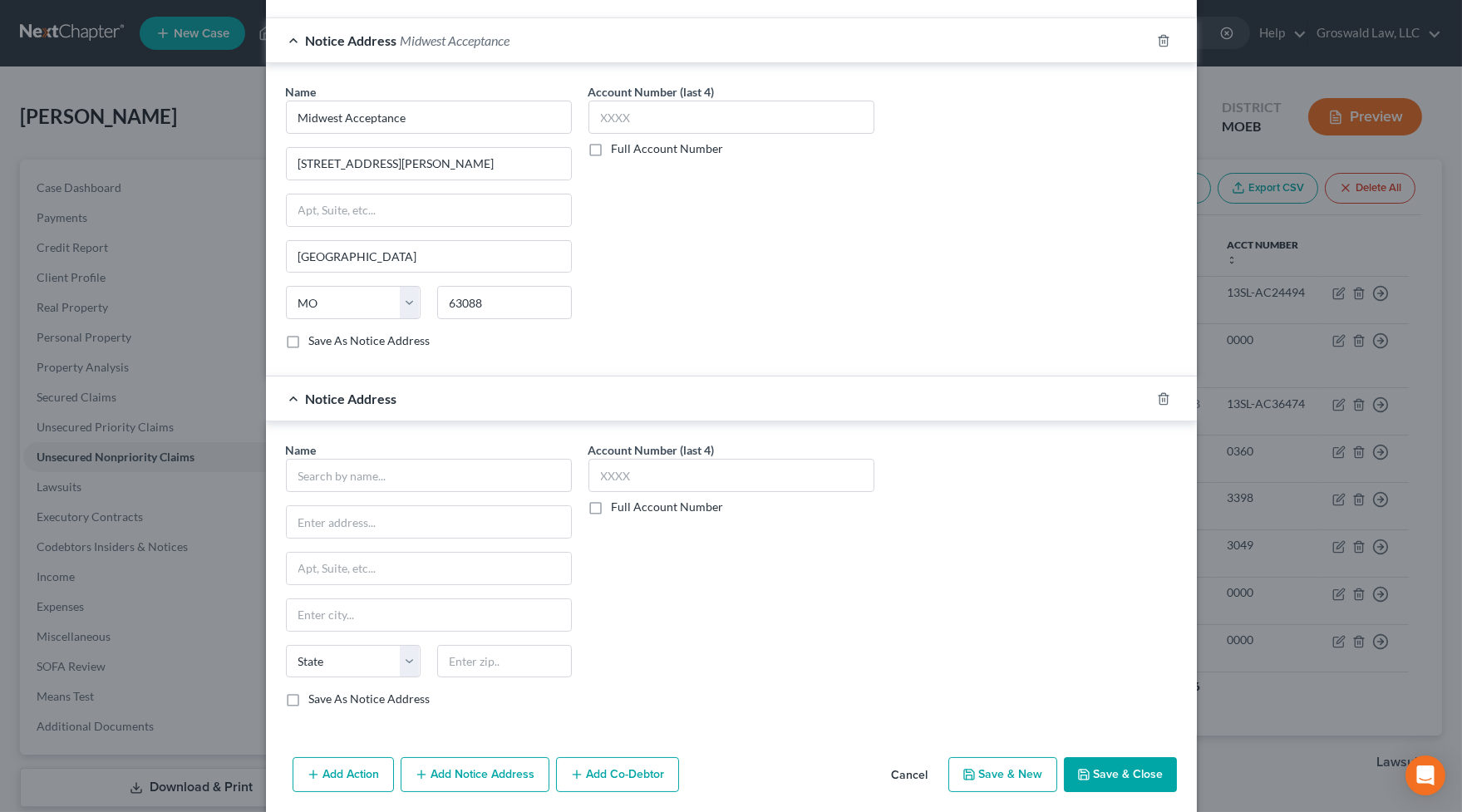
scroll to position [430, 0]
click at [369, 476] on input "text" at bounding box center [429, 473] width 286 height 33
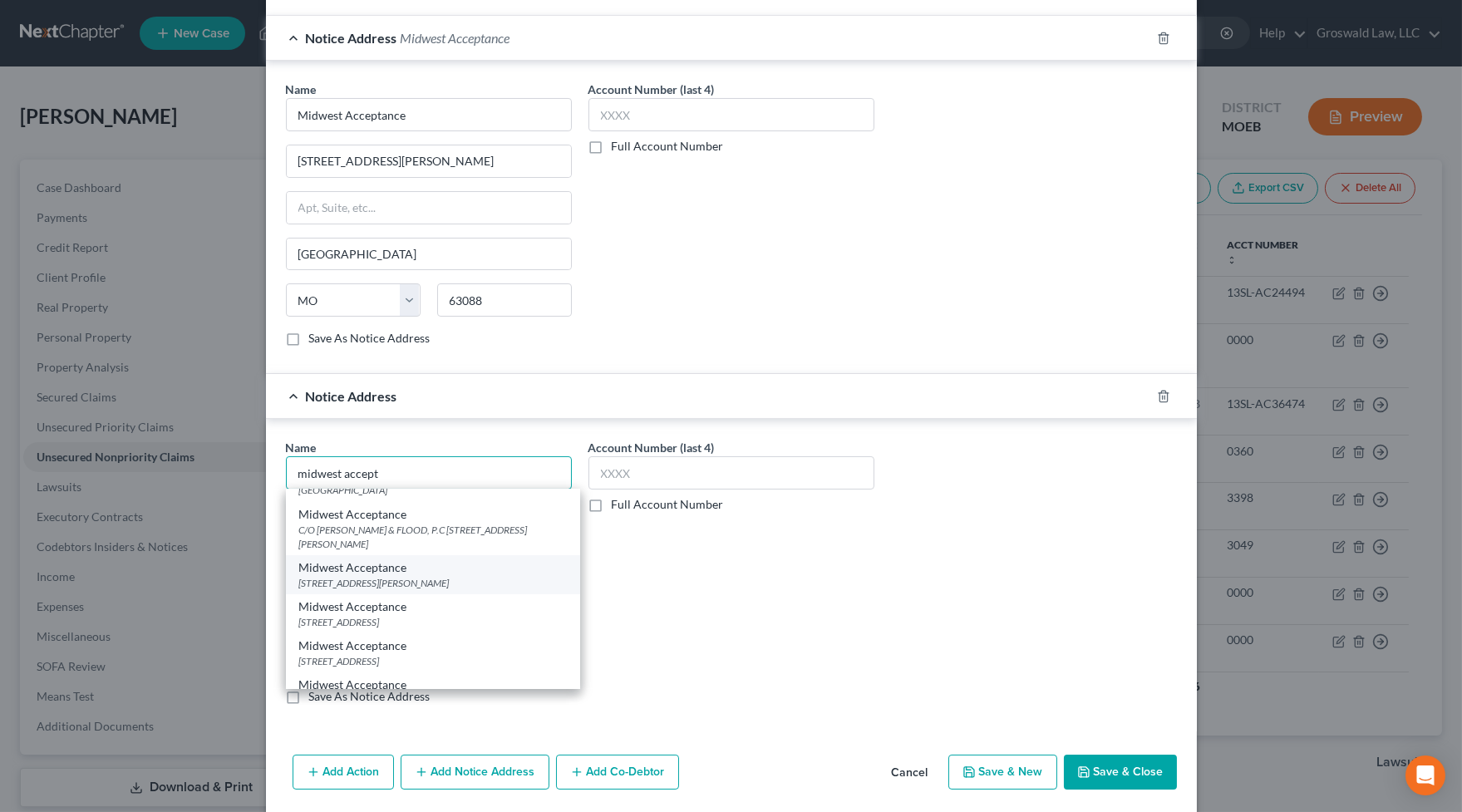
scroll to position [64, 0]
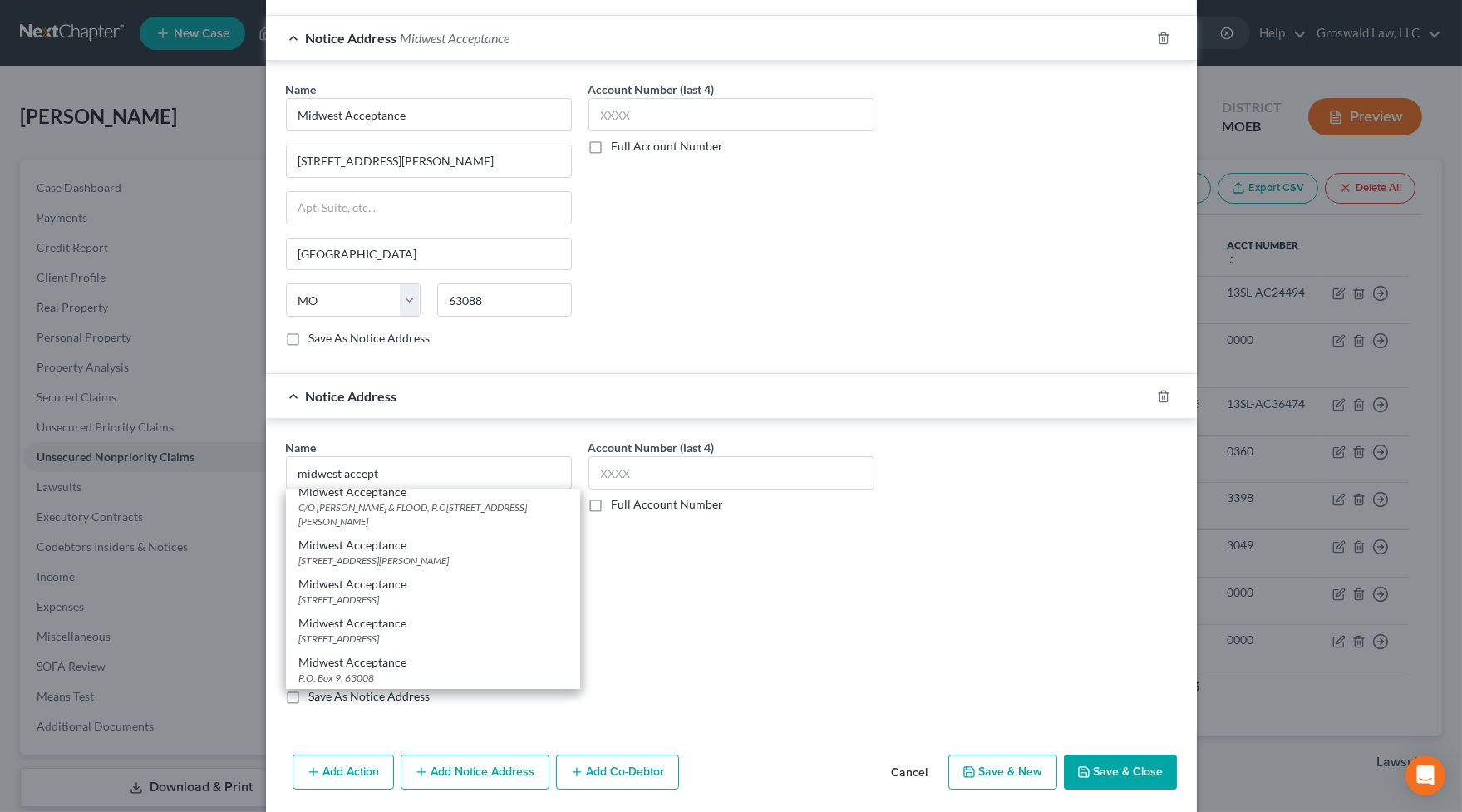
click at [413, 638] on div "[STREET_ADDRESS]" at bounding box center [433, 638] width 267 height 14
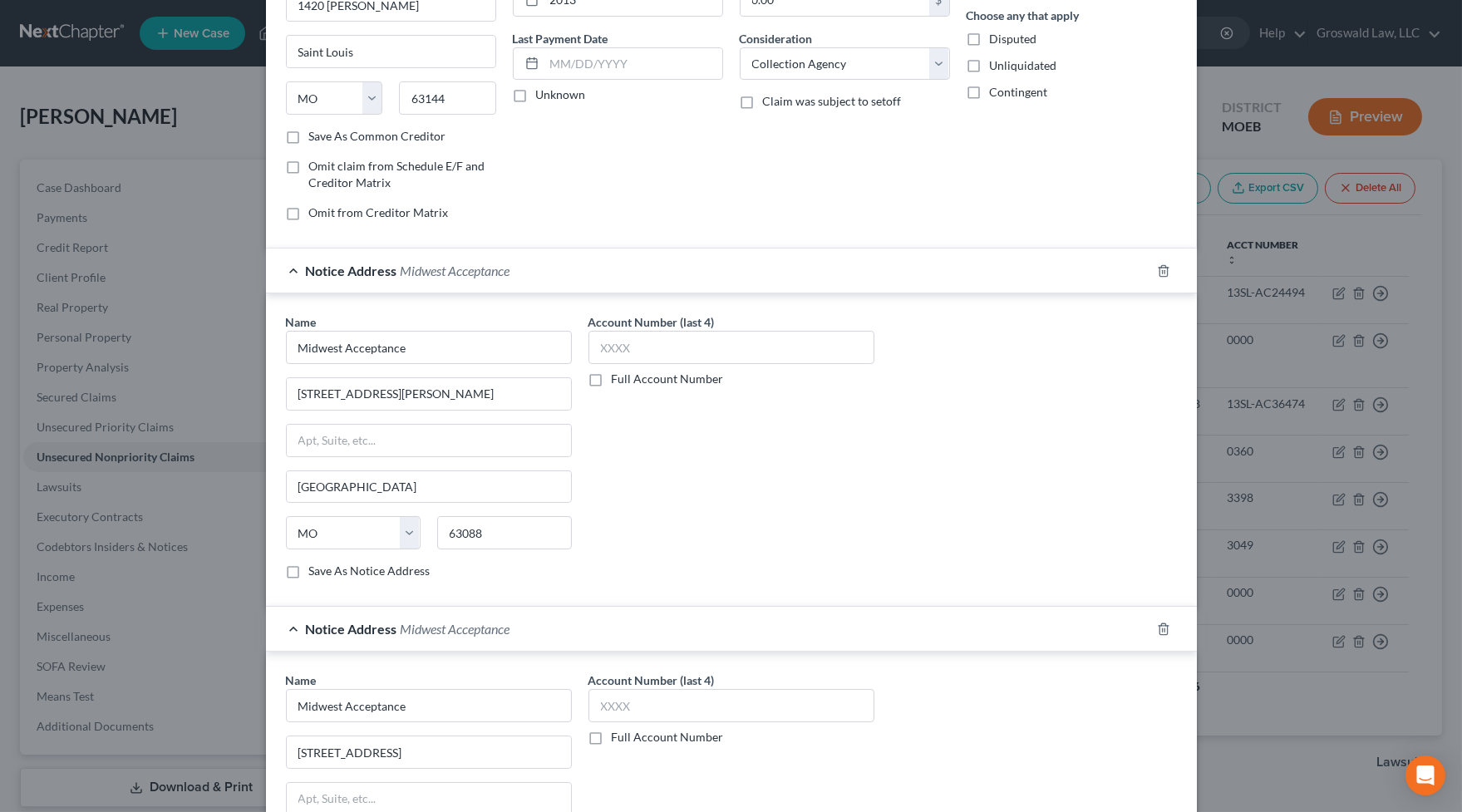
scroll to position [485, 0]
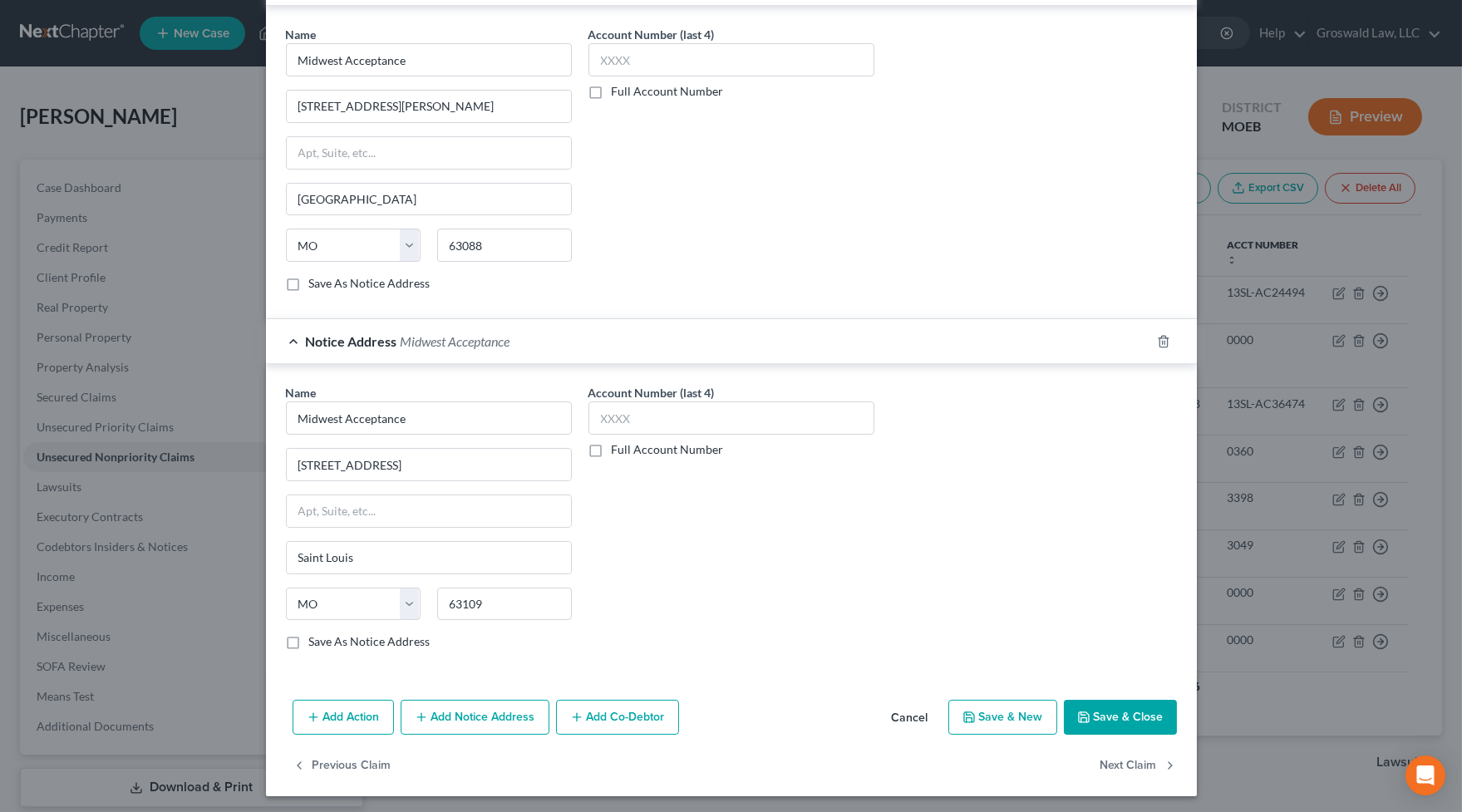
click at [1104, 700] on button "Save & Close" at bounding box center [1119, 718] width 113 height 35
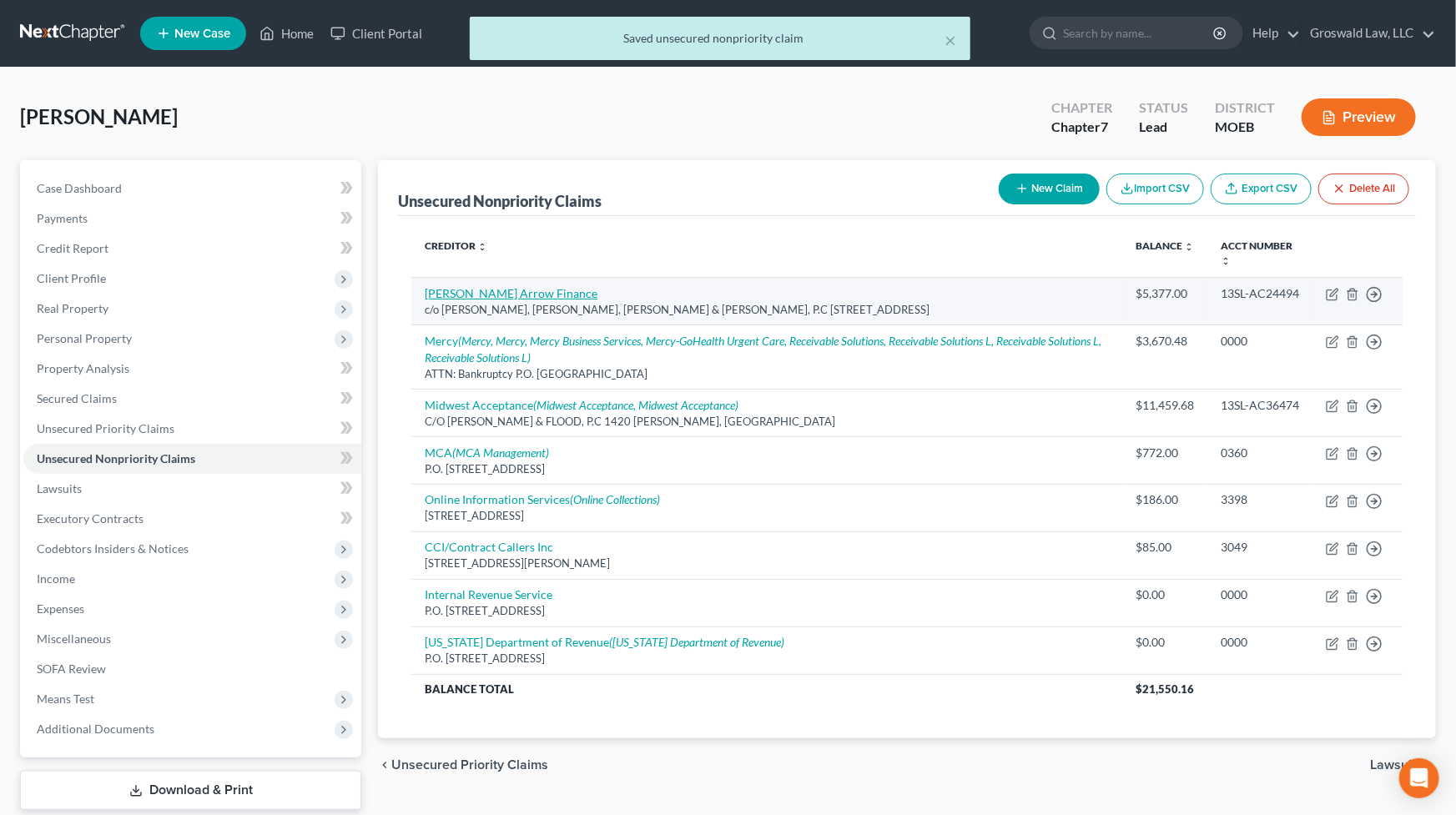
click at [508, 291] on link "[PERSON_NAME] Arrow Finance" at bounding box center [511, 293] width 173 height 14
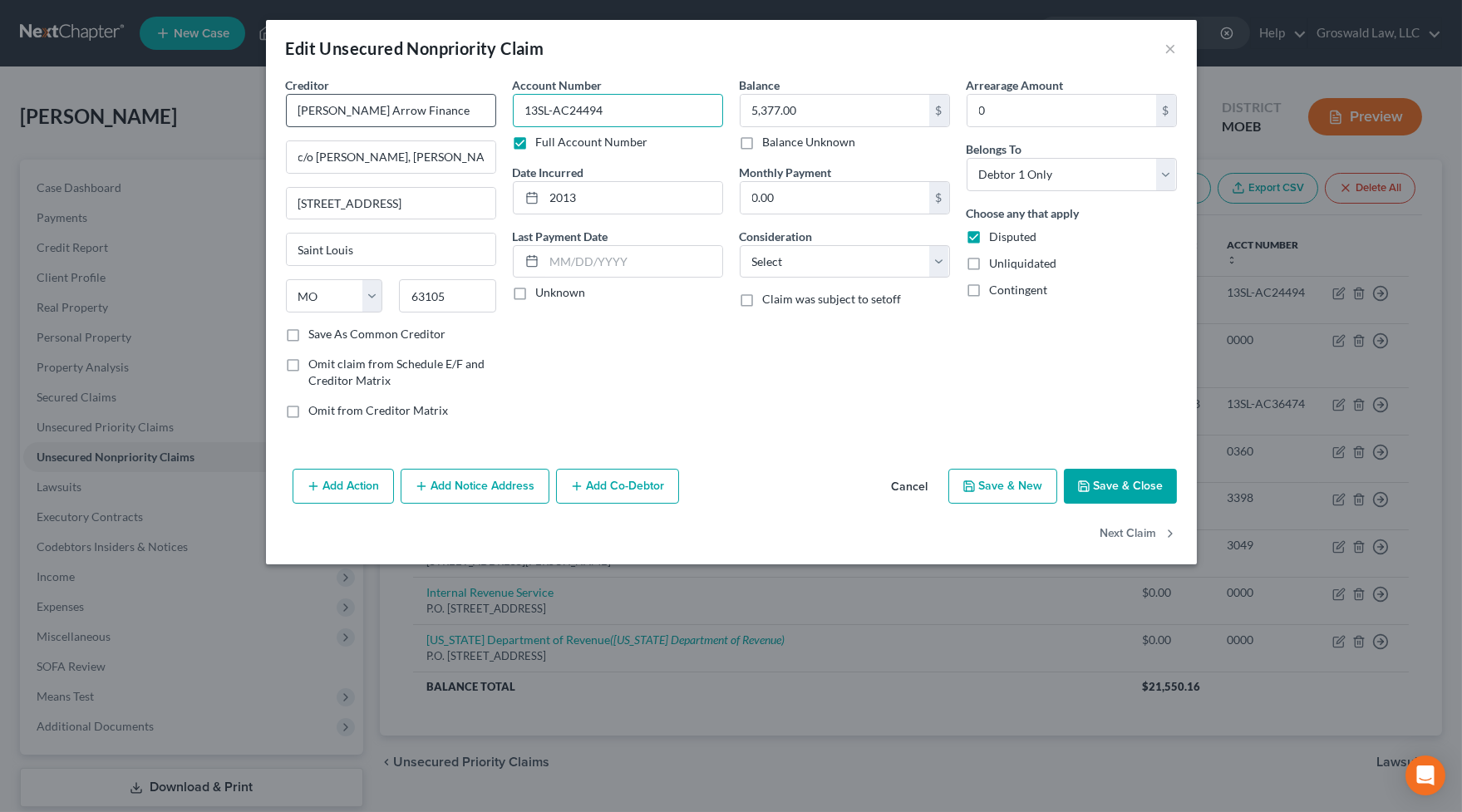
drag, startPoint x: 581, startPoint y: 114, endPoint x: 399, endPoint y: 114, distance: 182.0
click at [399, 114] on div "Creditor * [PERSON_NAME] Arrow Finance c/o [PERSON_NAME], [PERSON_NAME], [PERSO…" at bounding box center [731, 255] width 907 height 356
click at [820, 262] on select "Select Cable / Satellite Services Collection Agency Credit Card Debt Debt Couns…" at bounding box center [845, 261] width 211 height 33
click at [739, 245] on select "Select Cable / Satellite Services Collection Agency Credit Card Debt Debt Couns…" at bounding box center [845, 261] width 211 height 33
drag, startPoint x: 750, startPoint y: 477, endPoint x: 524, endPoint y: 230, distance: 334.8
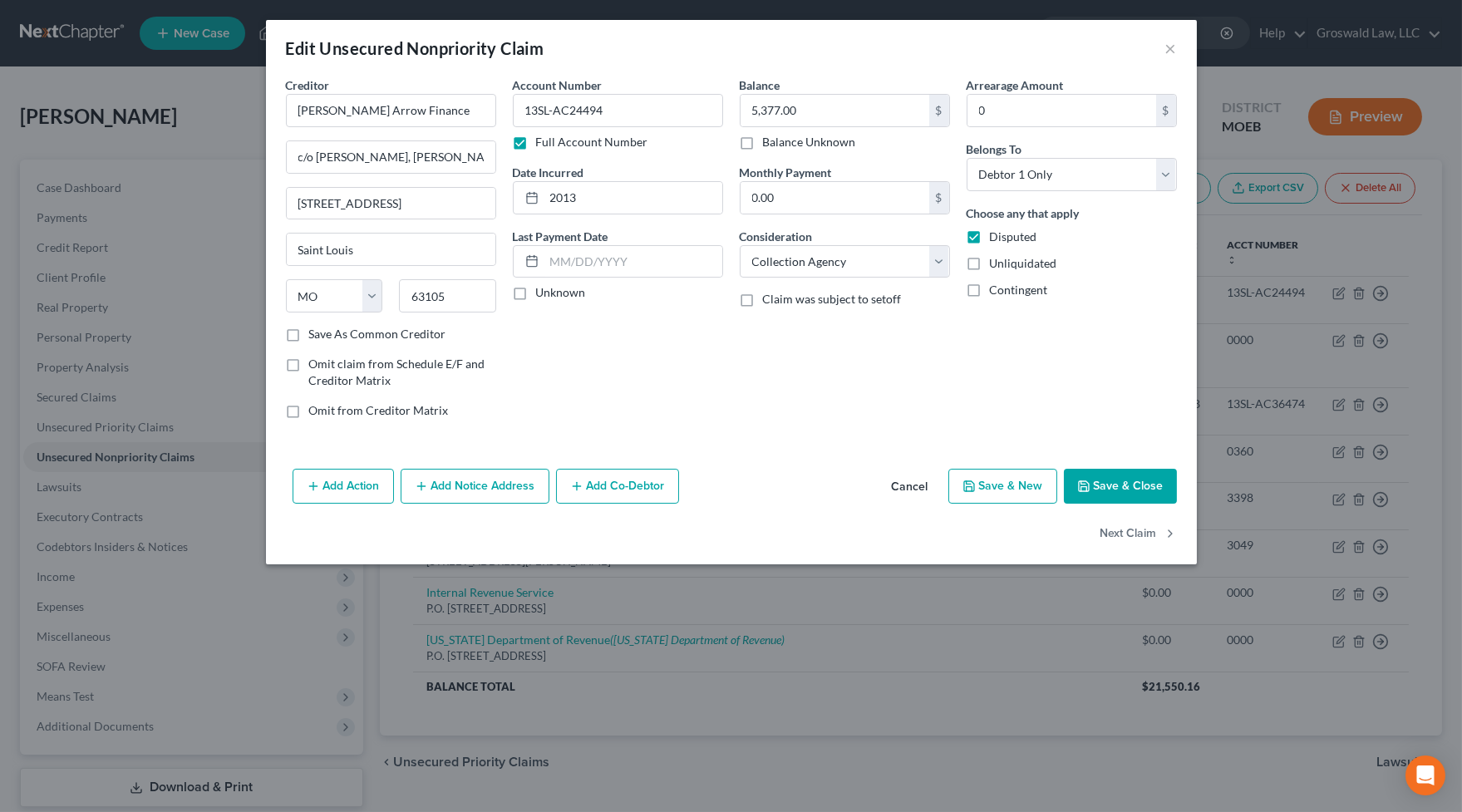
click at [749, 474] on div "Add Action Add Notice Address Add Co-Debtor Cancel Save & New Save & Close" at bounding box center [731, 490] width 931 height 55
drag, startPoint x: 445, startPoint y: 108, endPoint x: 236, endPoint y: 113, distance: 209.1
click at [236, 113] on div "Edit Unsecured Nonpriority Claim × Creditor * [PERSON_NAME] Arrow Finance c/o […" at bounding box center [731, 406] width 1462 height 812
click at [482, 487] on button "Add Notice Address" at bounding box center [475, 486] width 149 height 35
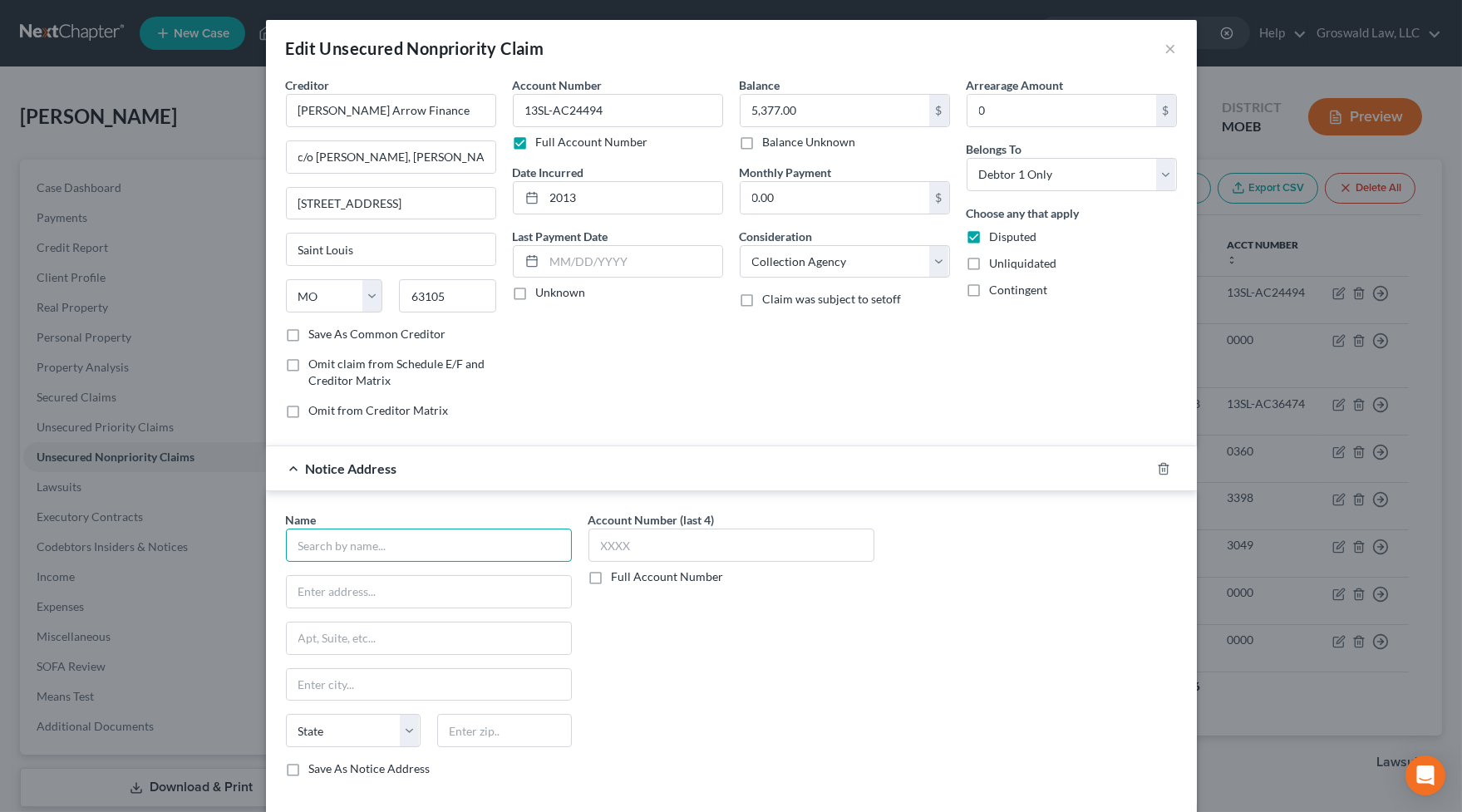
click at [446, 541] on input "text" at bounding box center [429, 546] width 286 height 33
paste input "[PERSON_NAME] Arrow Finance"
click at [346, 152] on input "c/o [PERSON_NAME], [PERSON_NAME], [PERSON_NAME] & [PERSON_NAME], P.C" at bounding box center [391, 157] width 209 height 32
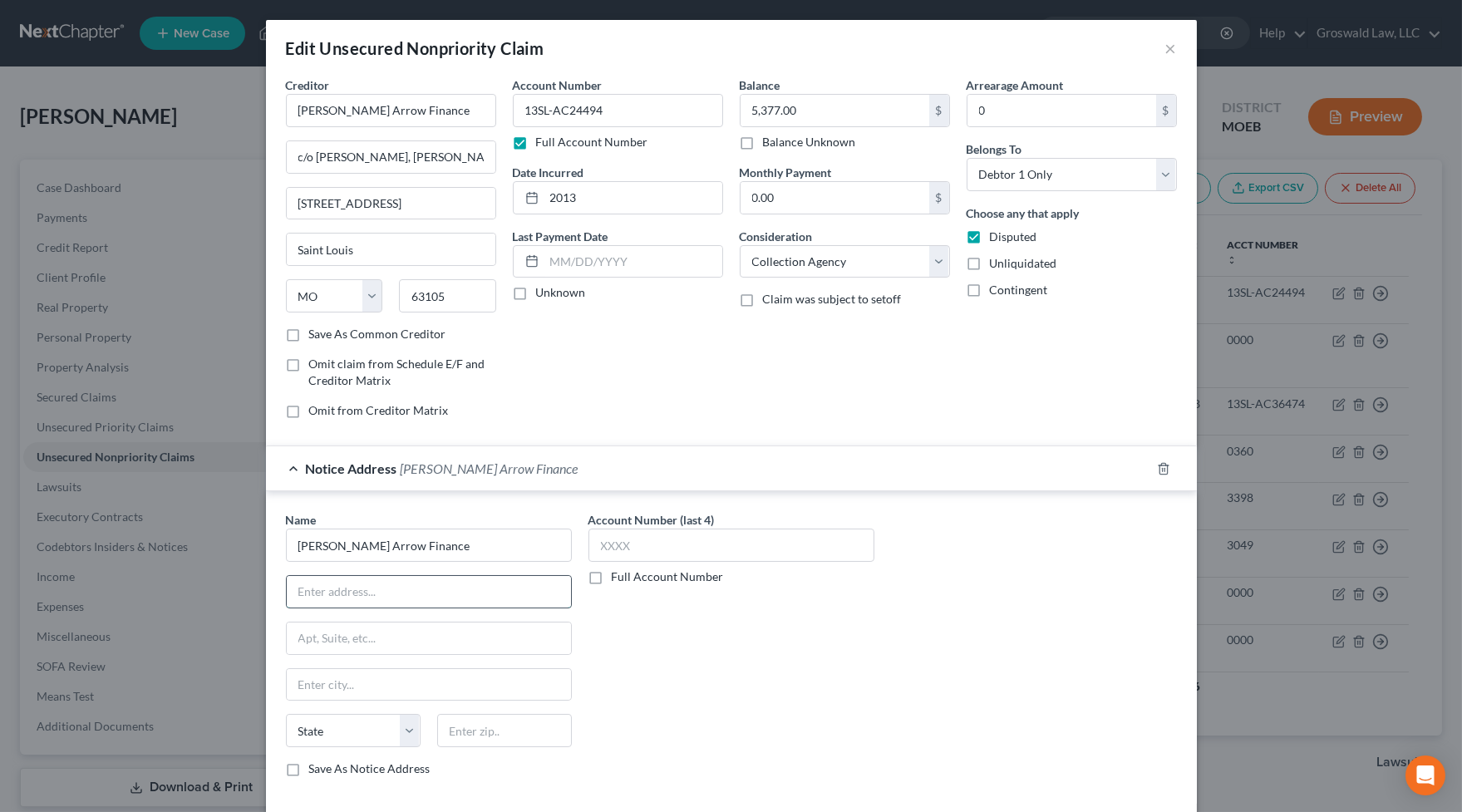
click at [388, 587] on input "text" at bounding box center [429, 591] width 284 height 32
paste input "c/o [PERSON_NAME], [PERSON_NAME], [PERSON_NAME] & [PERSON_NAME], P.C"
click at [5, 476] on div "Edit Unsecured Nonpriority Claim × Creditor * [PERSON_NAME] Arrow Finance c/o […" at bounding box center [731, 406] width 1462 height 812
drag, startPoint x: 769, startPoint y: 698, endPoint x: 592, endPoint y: 640, distance: 186.3
click at [746, 688] on div "Account Number (last 4) Full Account Number" at bounding box center [731, 651] width 302 height 279
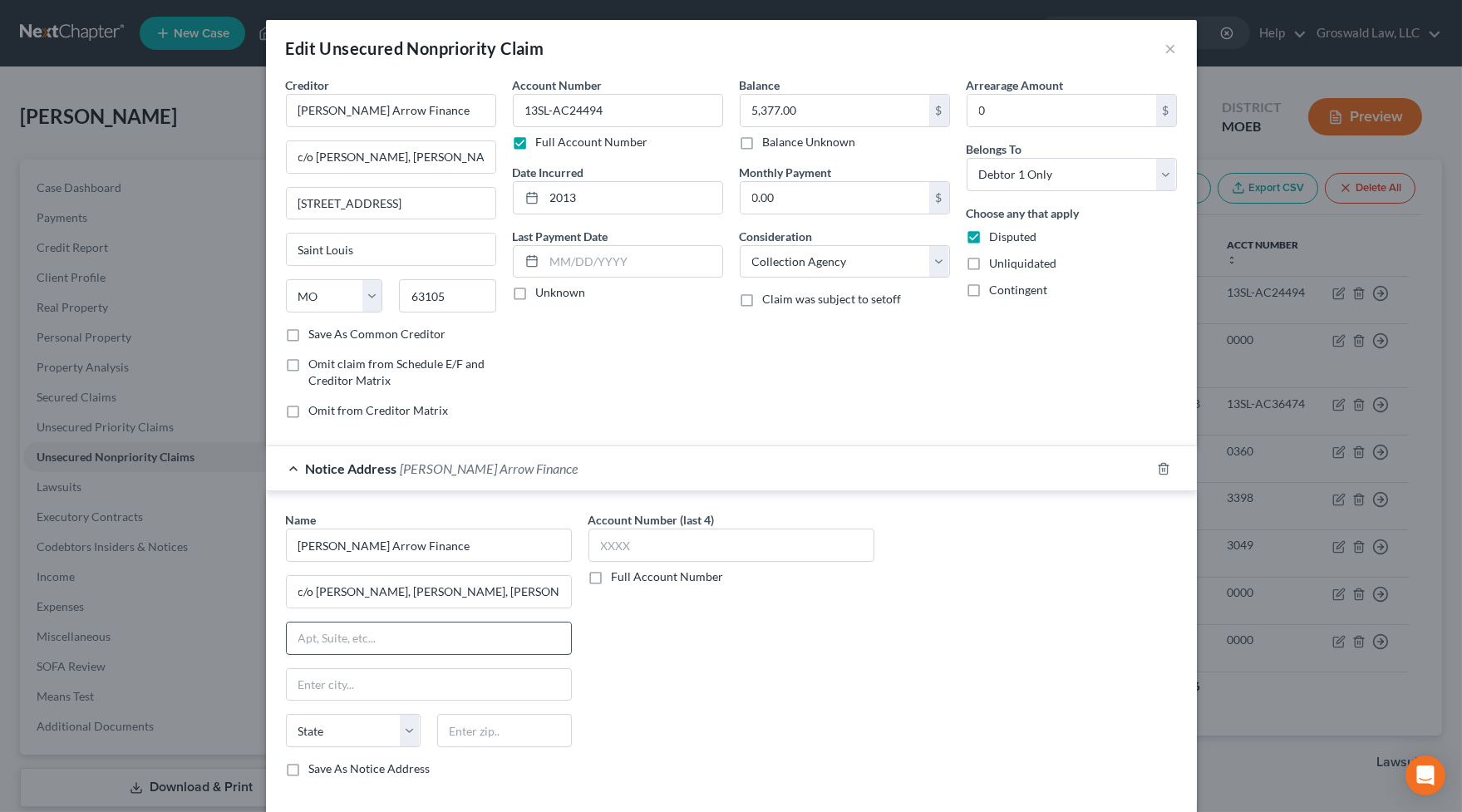
click at [543, 632] on input "text" at bounding box center [429, 638] width 284 height 32
paste input "[STREET_ADDRESS]"
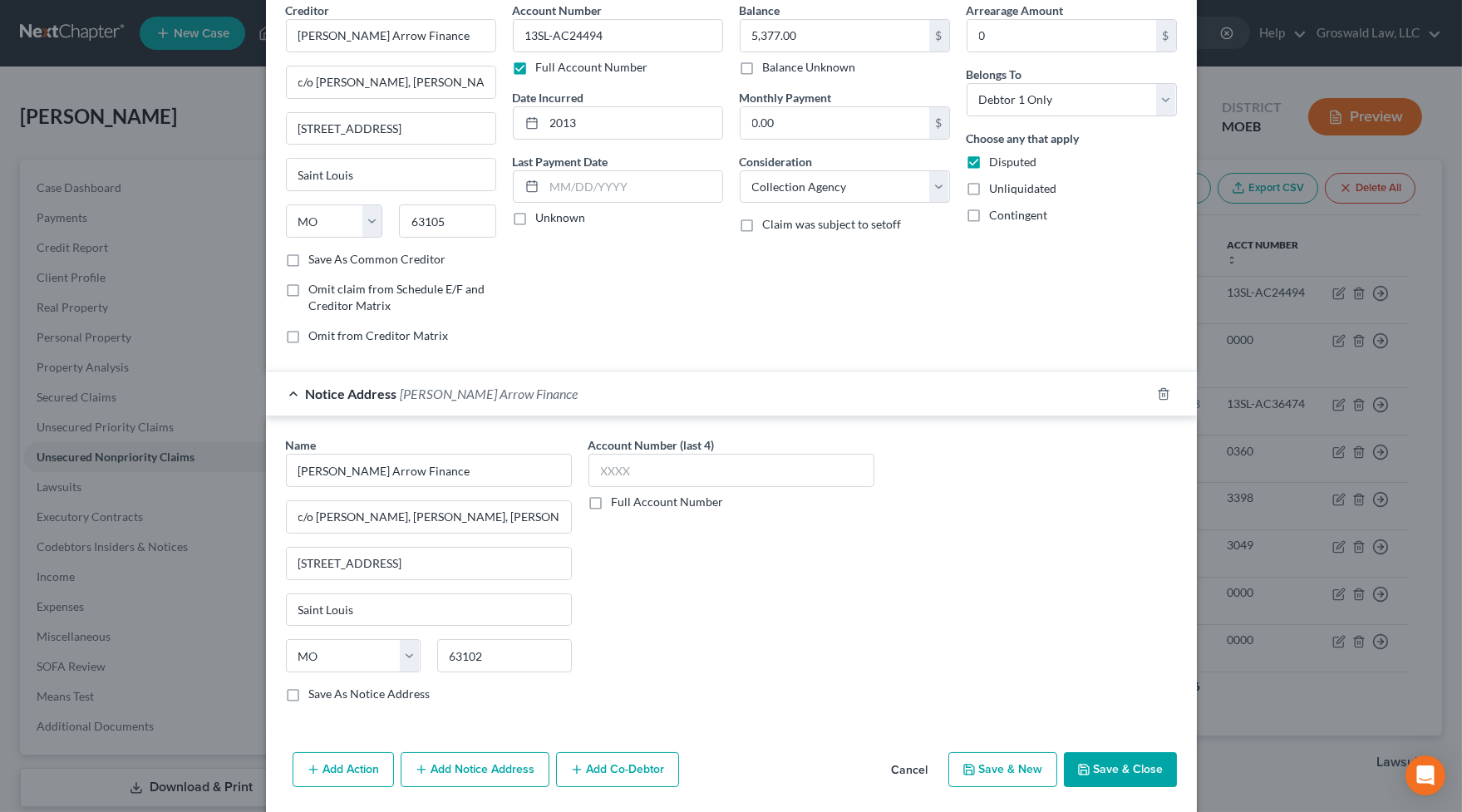
scroll to position [53, 0]
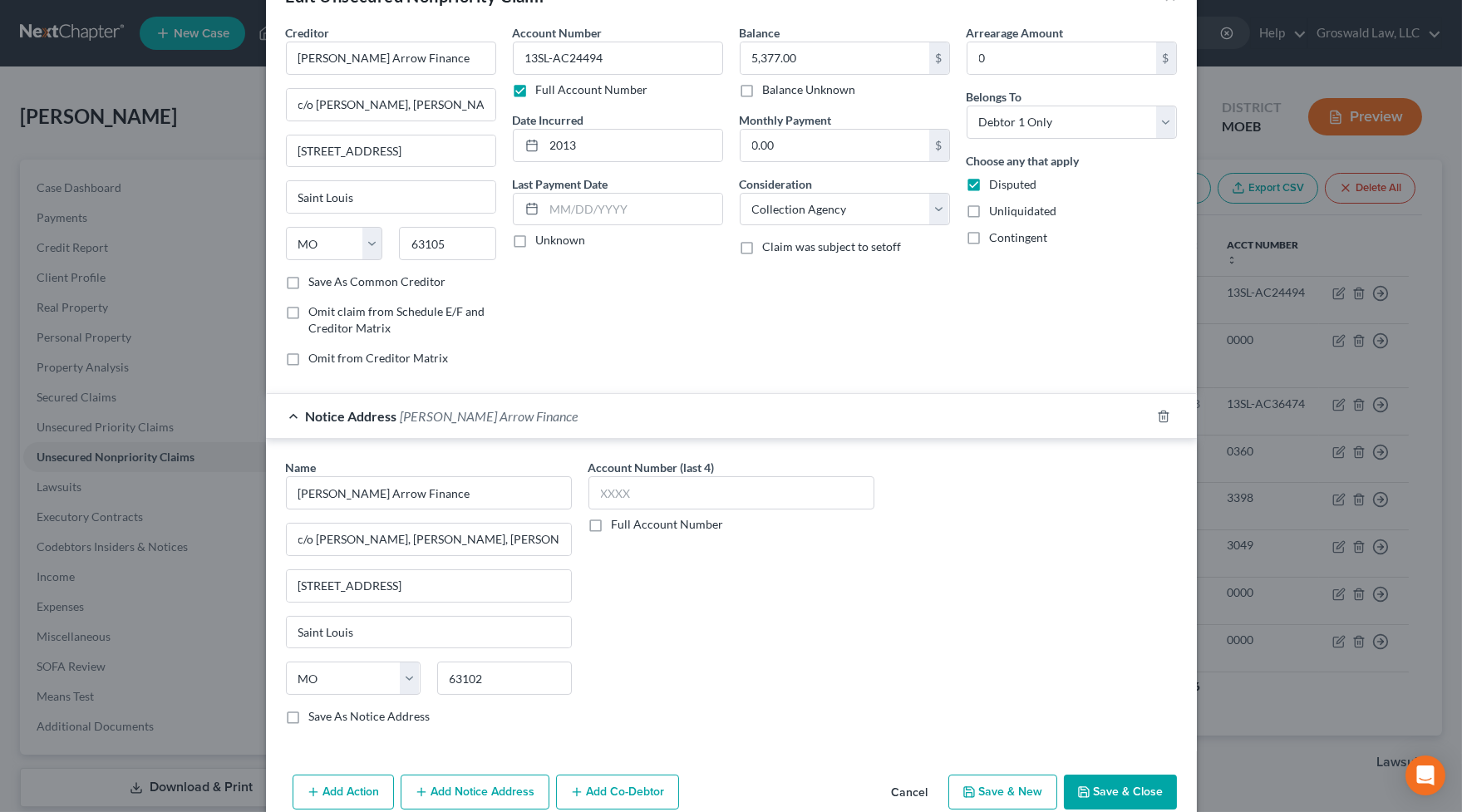
click at [888, 326] on div "Balance 5,377.00 $ Balance Unknown Balance Undetermined 5,377.00 $ Balance Unkn…" at bounding box center [845, 202] width 227 height 356
click at [939, 560] on div "Name * [PERSON_NAME] Arrow Finance c/o [PERSON_NAME], [PERSON_NAME], [PERSON_NA…" at bounding box center [731, 598] width 907 height 279
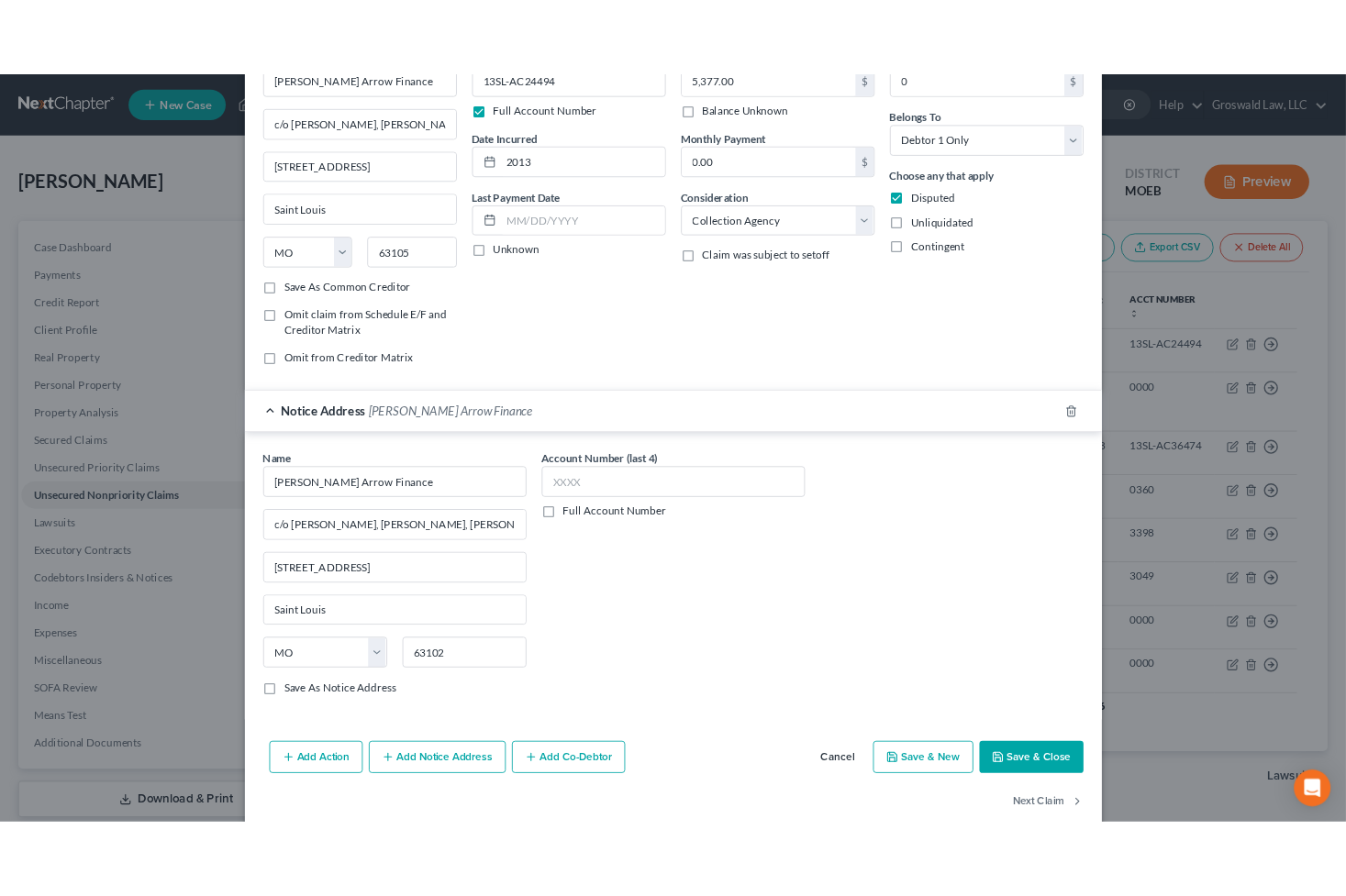
scroll to position [141, 0]
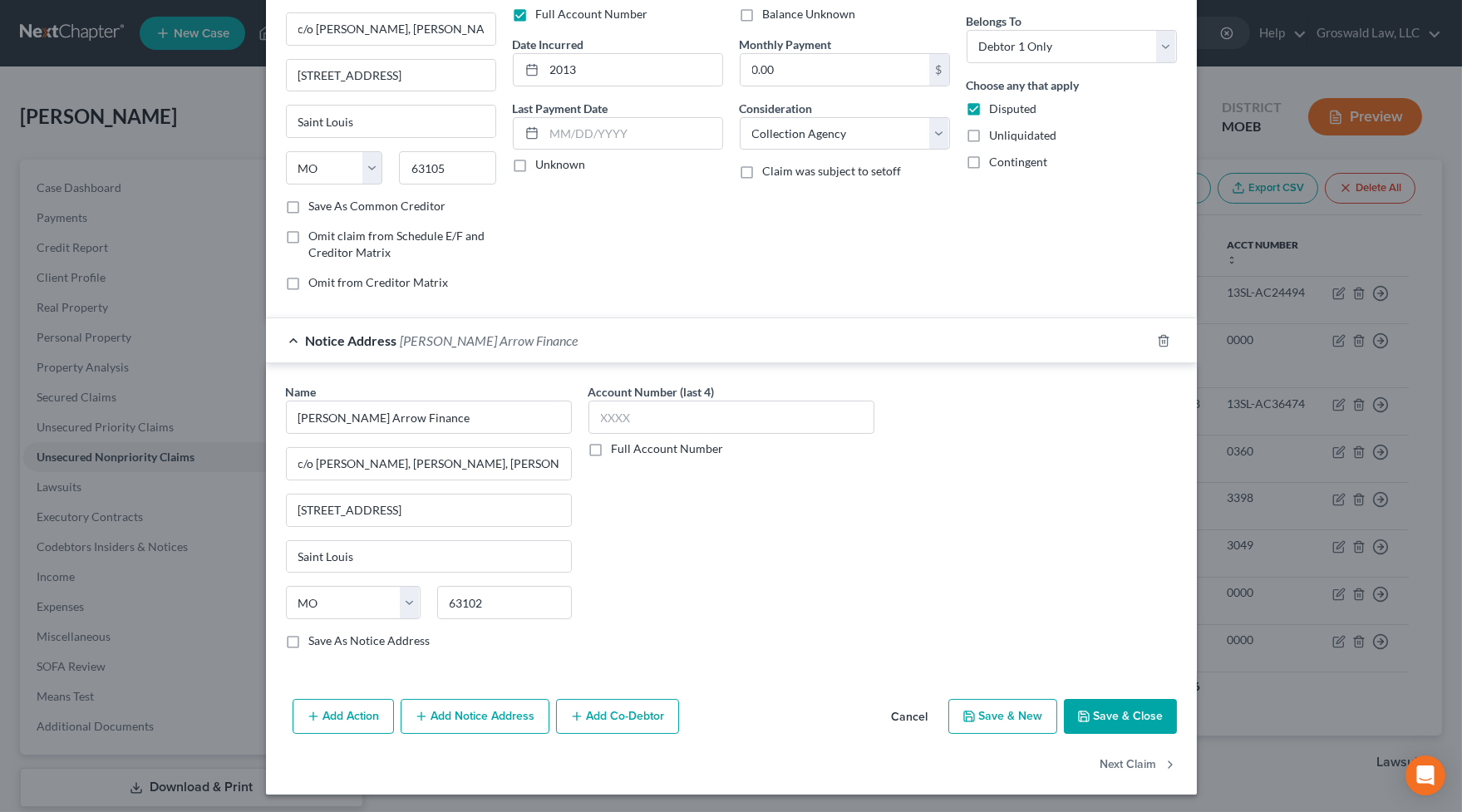
click at [1100, 700] on button "Save & Close" at bounding box center [1119, 717] width 113 height 35
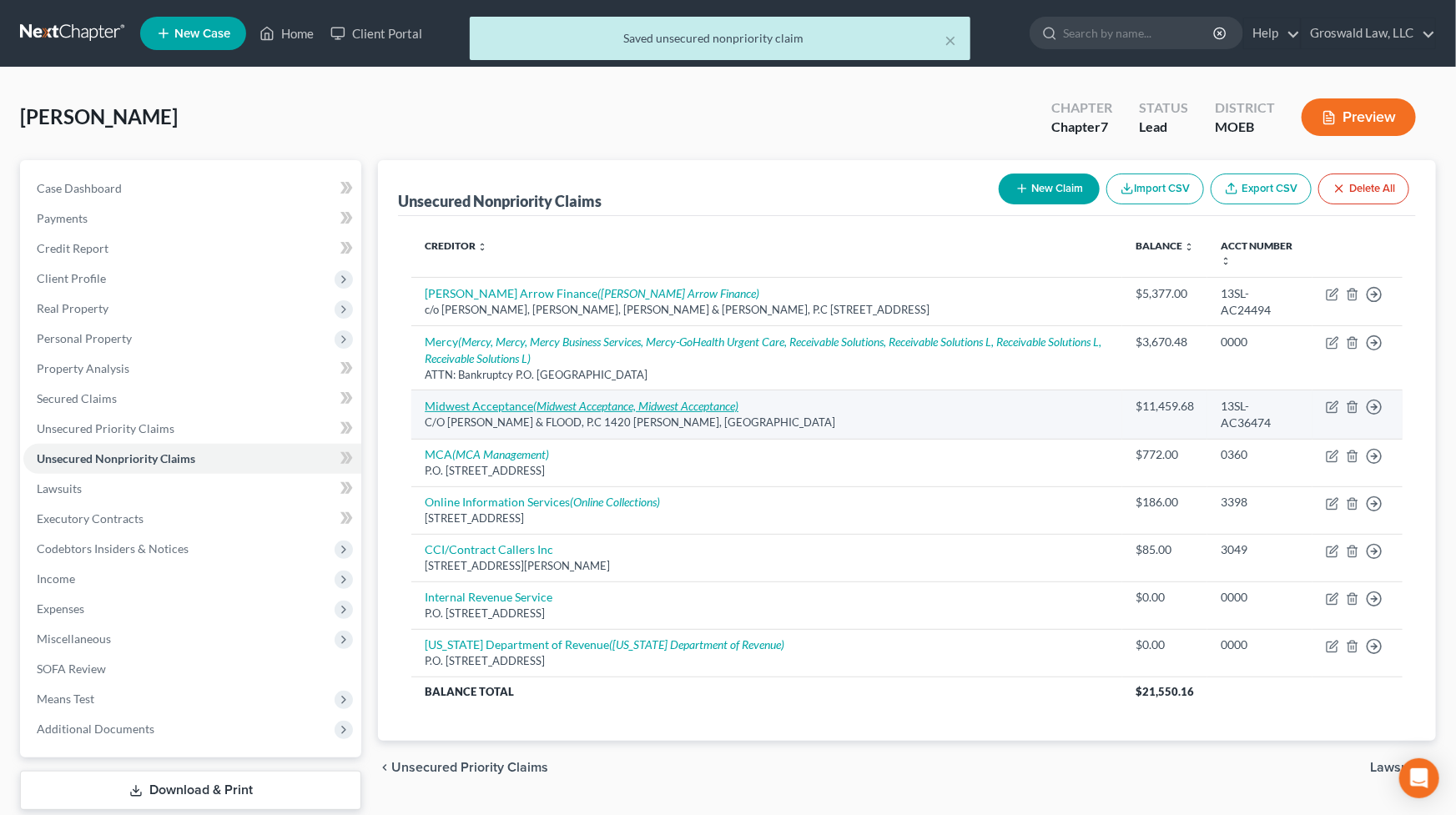
click at [524, 408] on link "Midwest Acceptance (Midwest Acceptance, Midwest Acceptance)" at bounding box center [581, 406] width 314 height 14
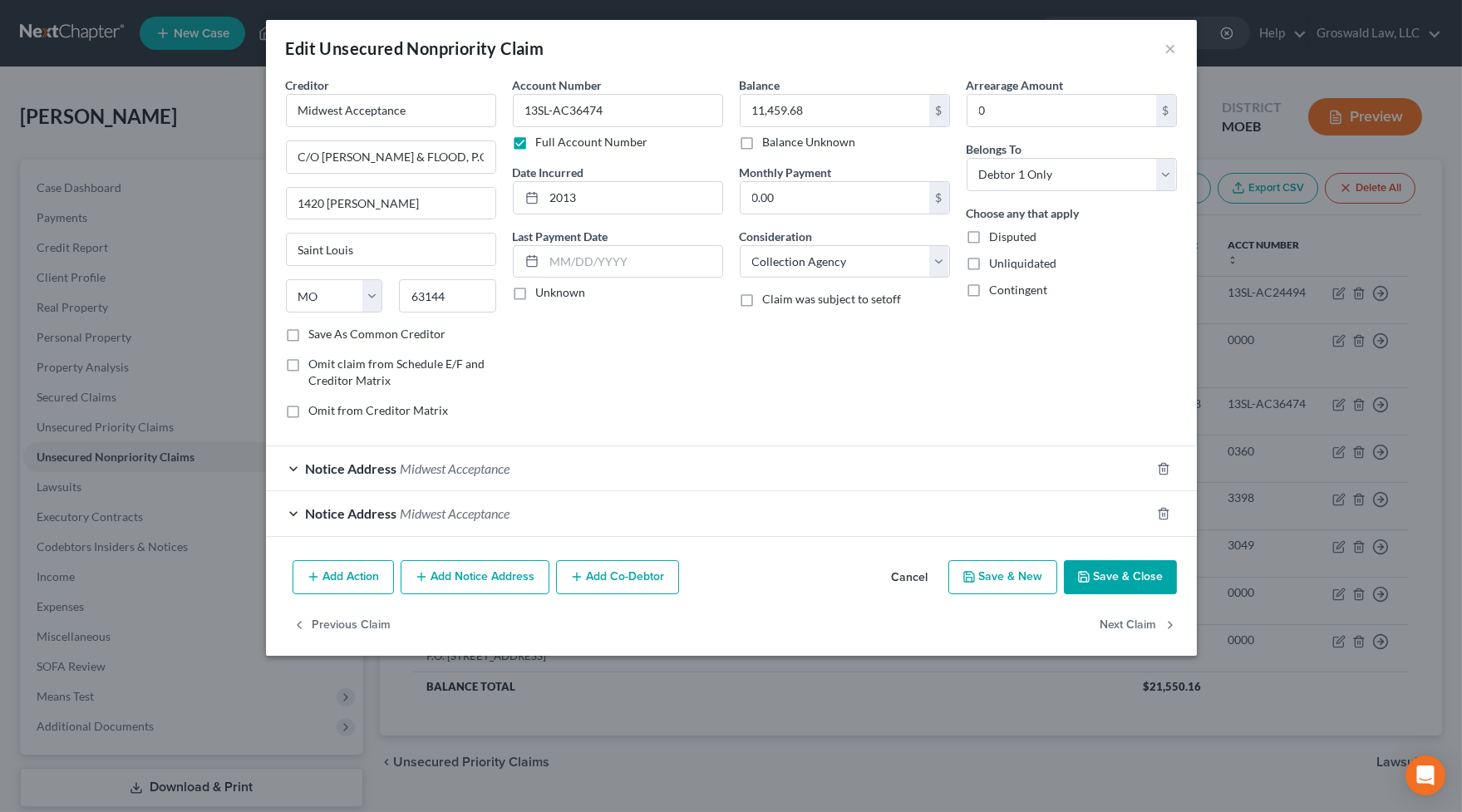
click at [1109, 571] on button "Save & Close" at bounding box center [1119, 578] width 113 height 35
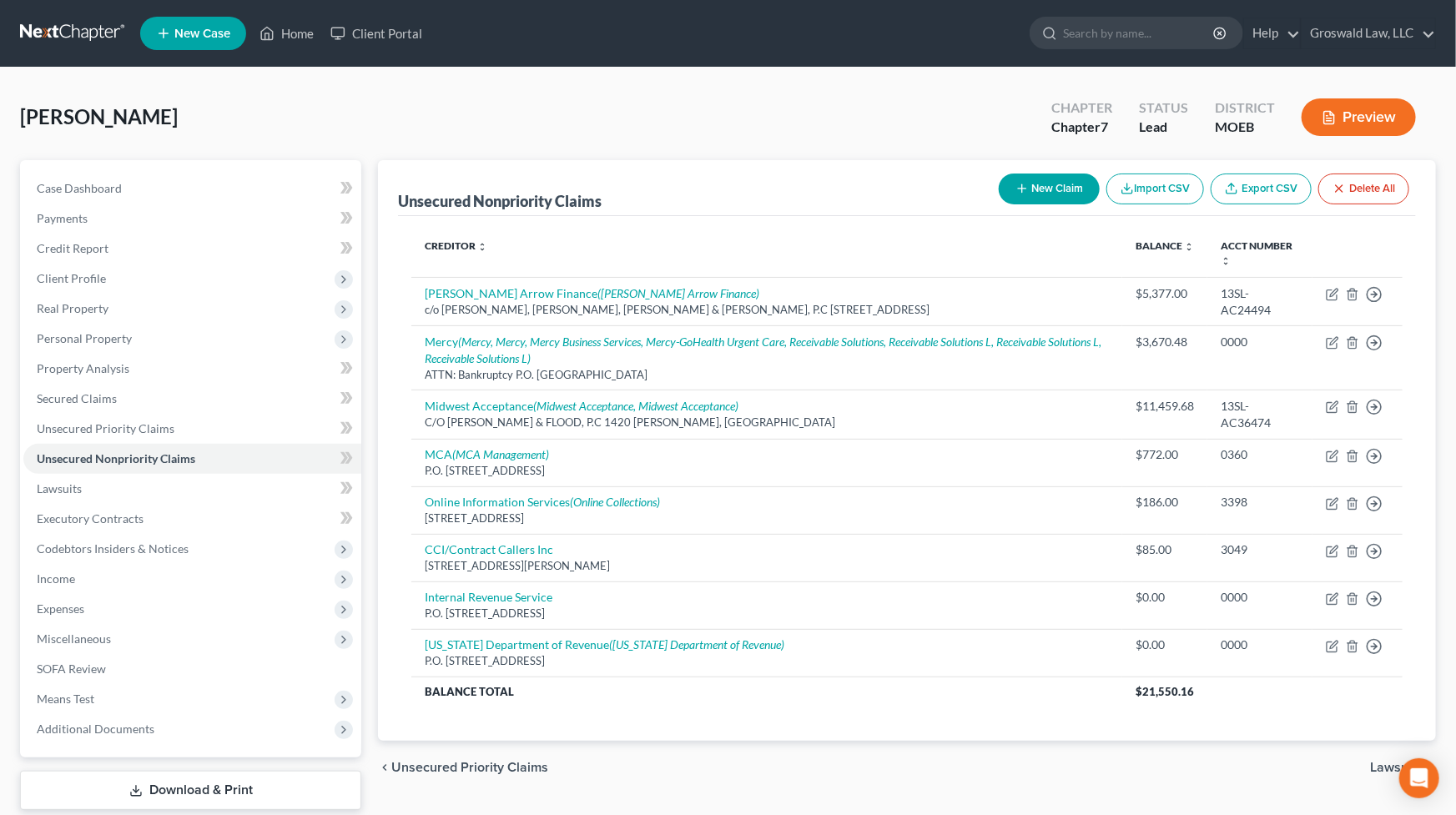
drag, startPoint x: 746, startPoint y: 143, endPoint x: 754, endPoint y: 51, distance: 92.3
click at [746, 140] on div "[PERSON_NAME] Upgraded Chapter Chapter 7 Status Lead District MOEB Preview" at bounding box center [728, 123] width 1416 height 73
click at [820, 196] on div "Unsecured Nonpriority Claims New Claim Import CSV Export CSV Delete All" at bounding box center [907, 188] width 1018 height 56
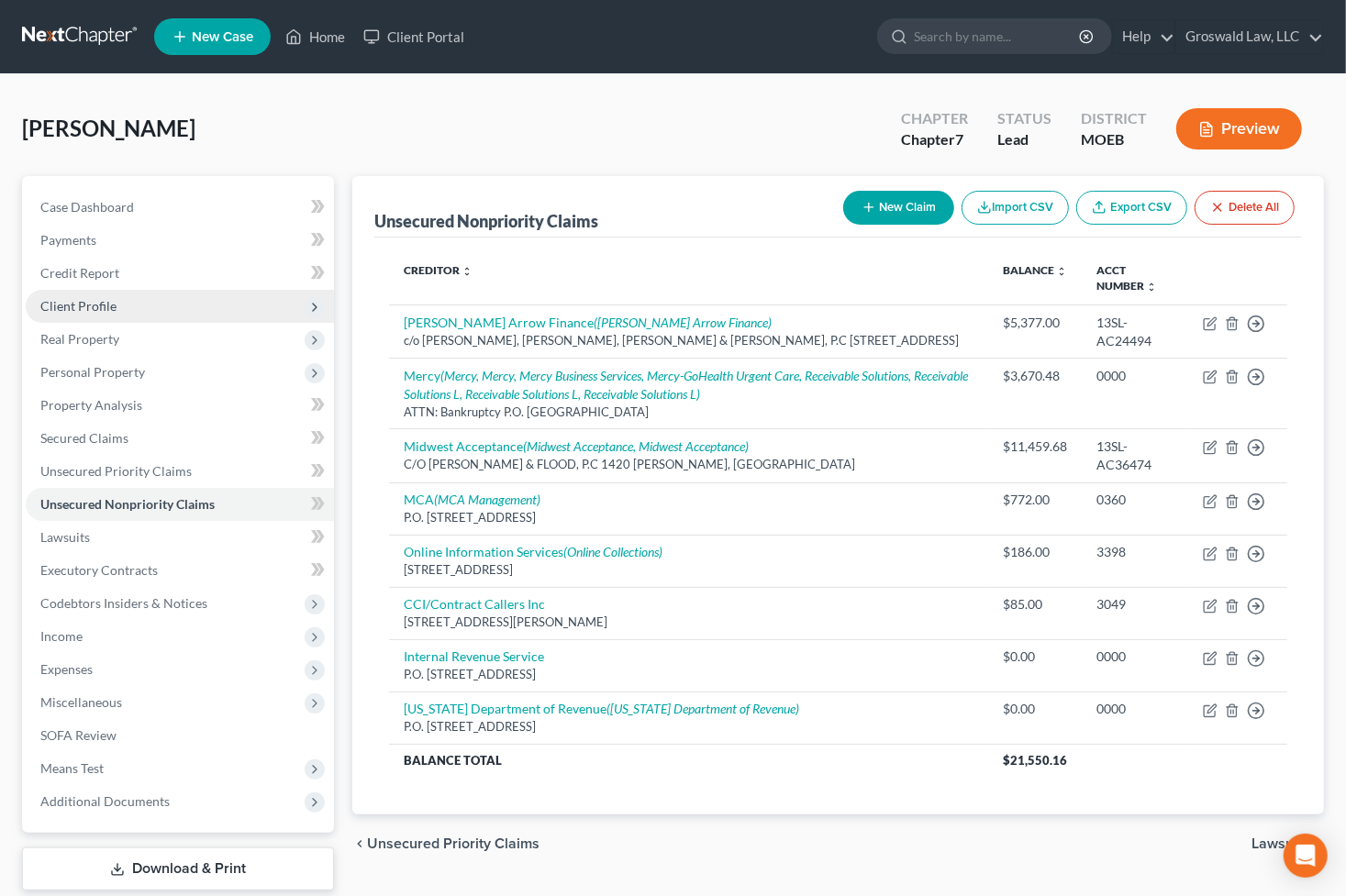
click at [103, 290] on span "Client Profile" at bounding box center [180, 306] width 308 height 33
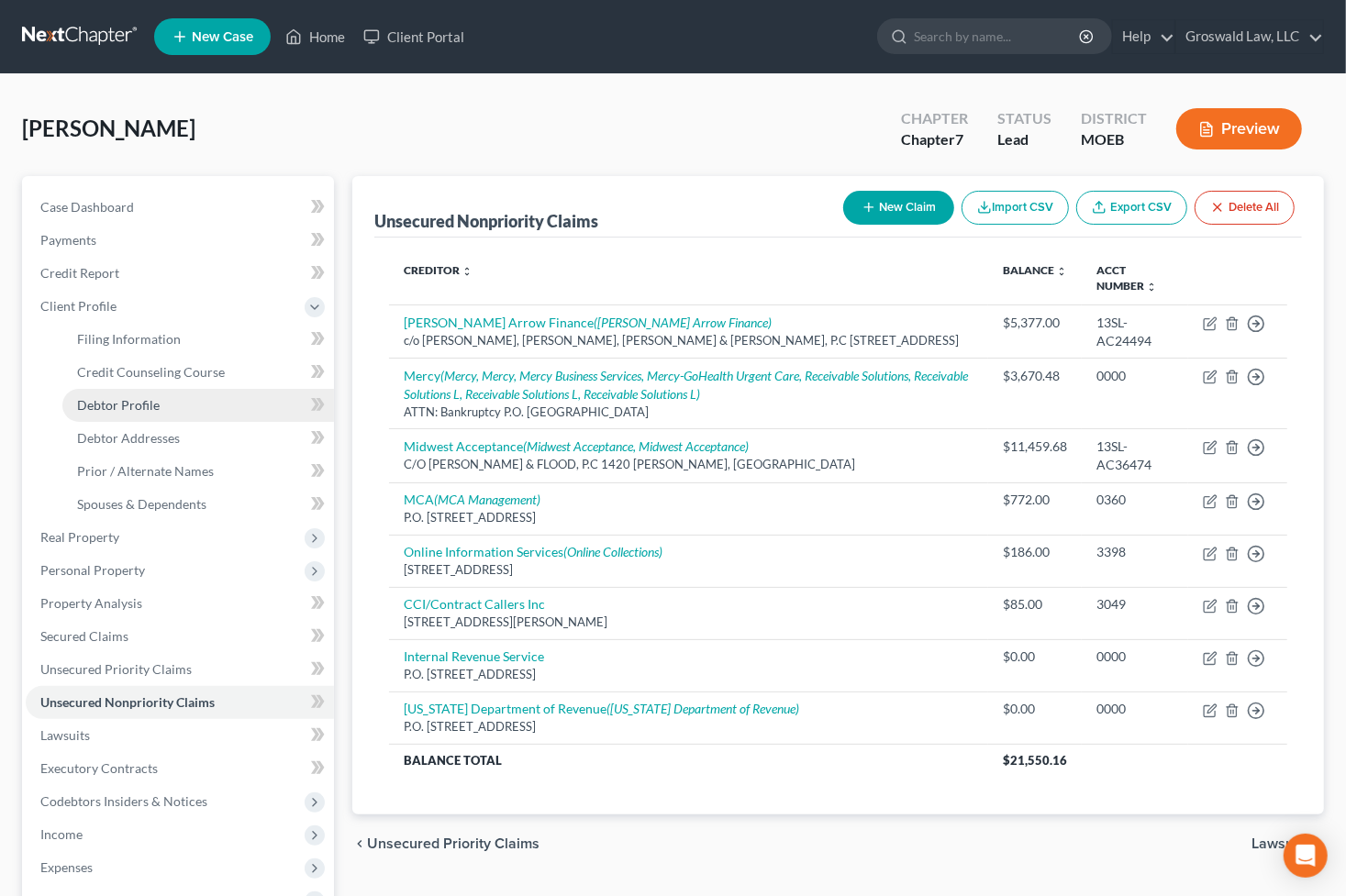
click at [147, 406] on span "Debtor Profile" at bounding box center [119, 405] width 83 height 16
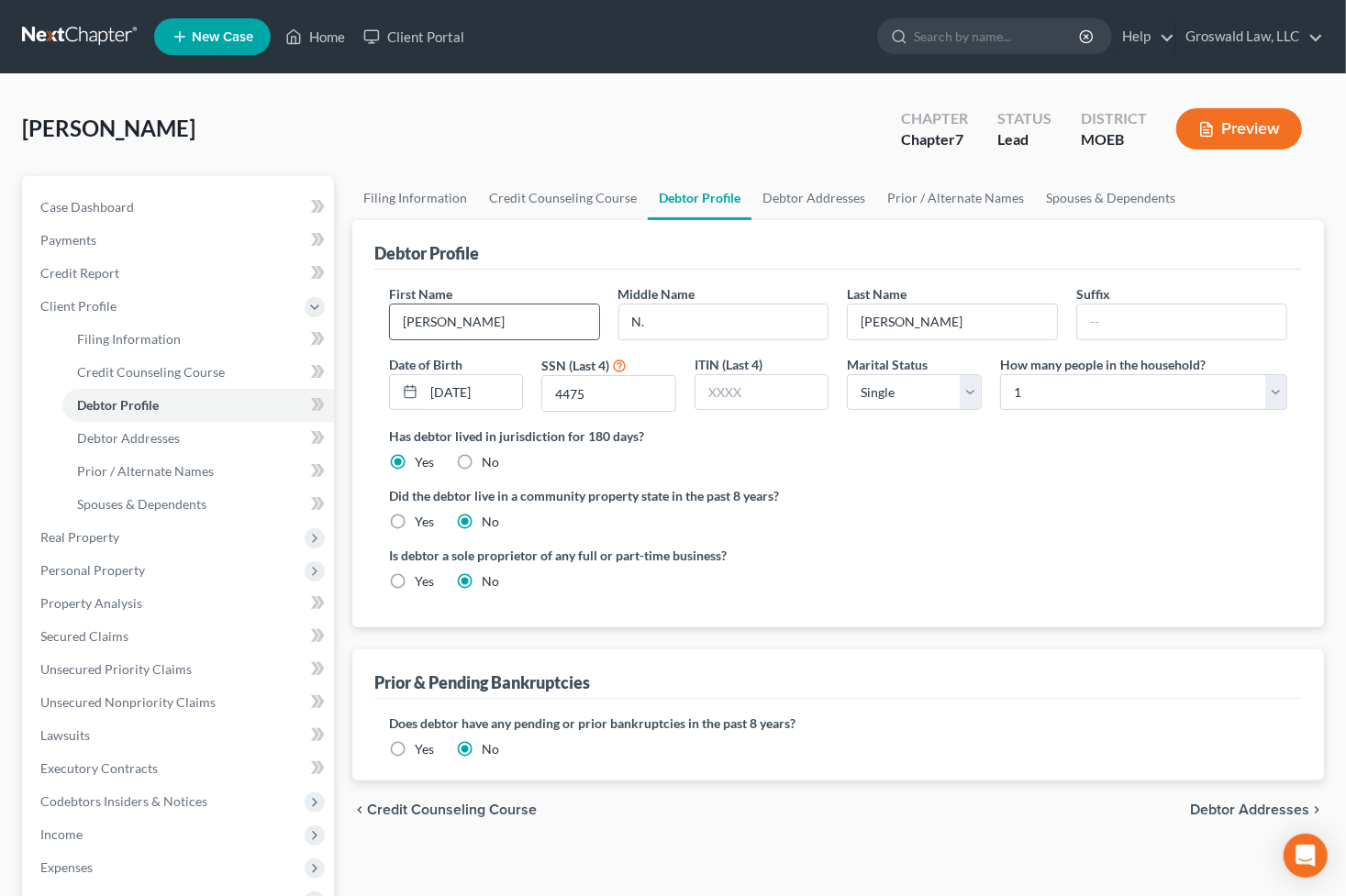
click at [481, 321] on input "[PERSON_NAME]" at bounding box center [494, 322] width 209 height 35
click at [848, 435] on label "Has debtor lived in jurisdiction for 180 days?" at bounding box center [838, 436] width 898 height 19
click at [821, 504] on div "Did the debtor live in a community property state in the past 8 years? Yes No" at bounding box center [838, 508] width 898 height 45
click at [936, 190] on link "Prior / Alternate Names" at bounding box center [955, 198] width 159 height 44
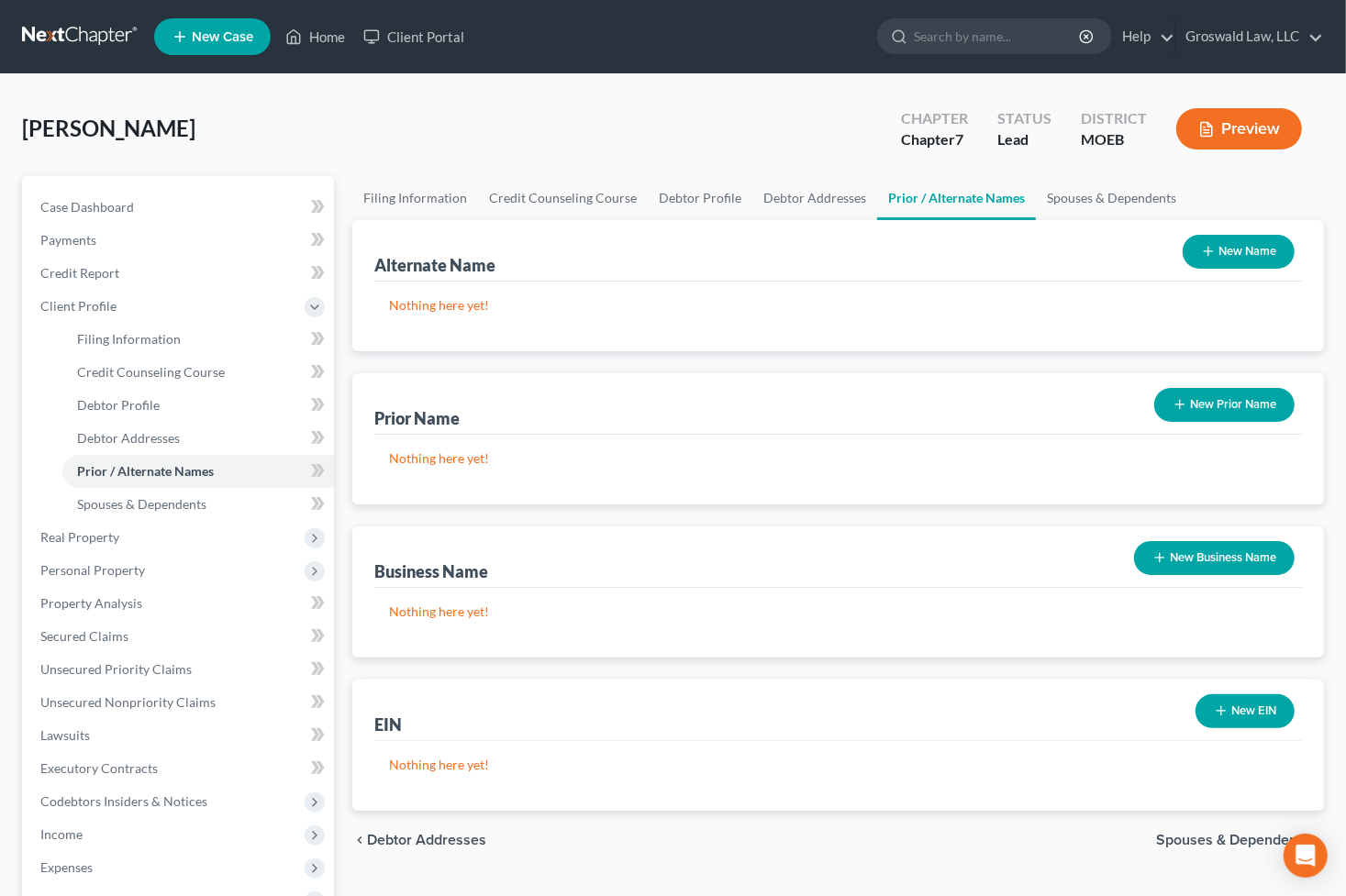
click at [1222, 248] on button "New Name" at bounding box center [1237, 252] width 112 height 34
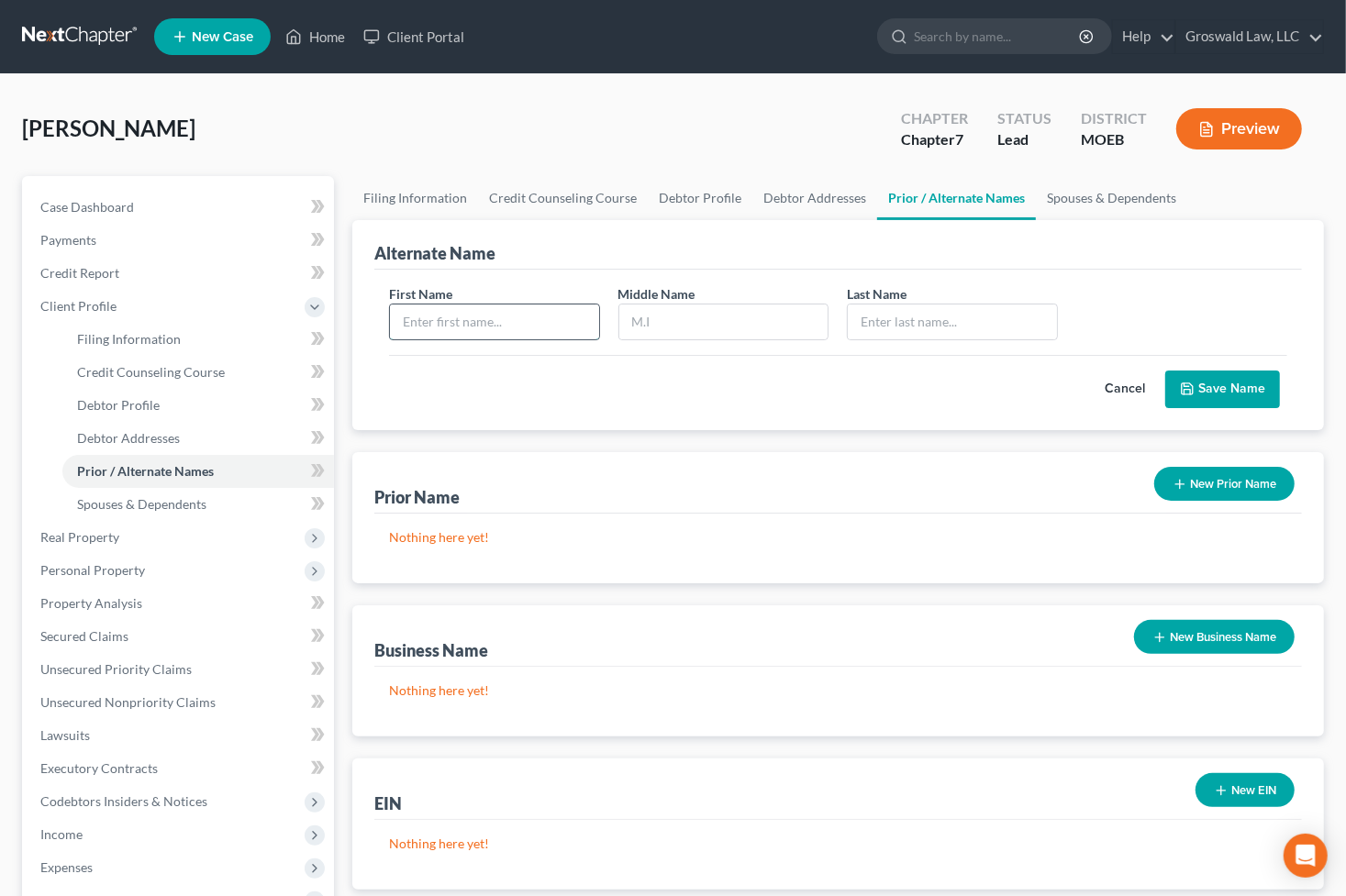
click at [512, 318] on input "text" at bounding box center [494, 322] width 209 height 35
click at [1239, 392] on button "Save Name" at bounding box center [1222, 390] width 114 height 39
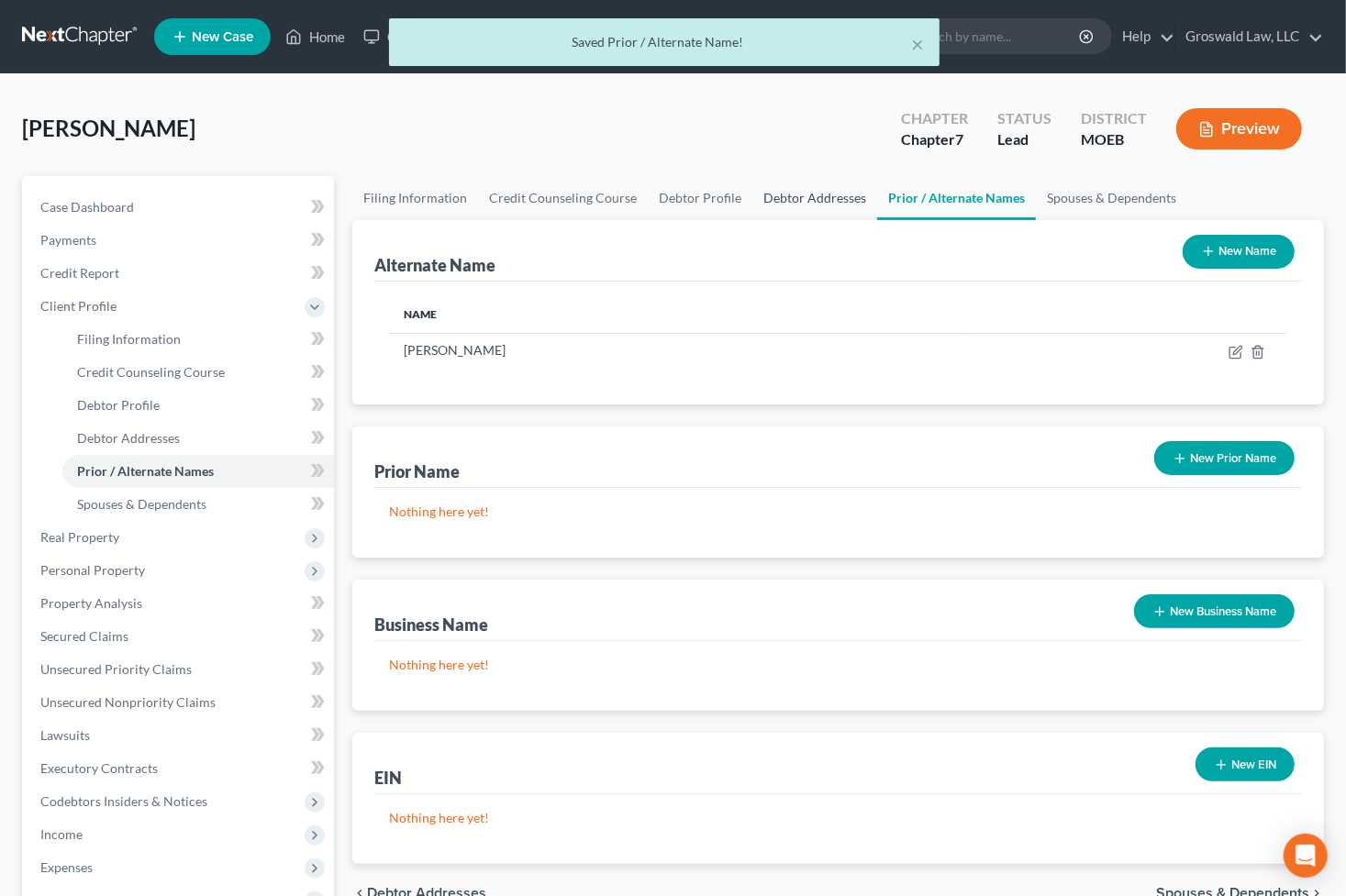
click at [769, 196] on link "Debtor Addresses" at bounding box center [814, 198] width 124 height 44
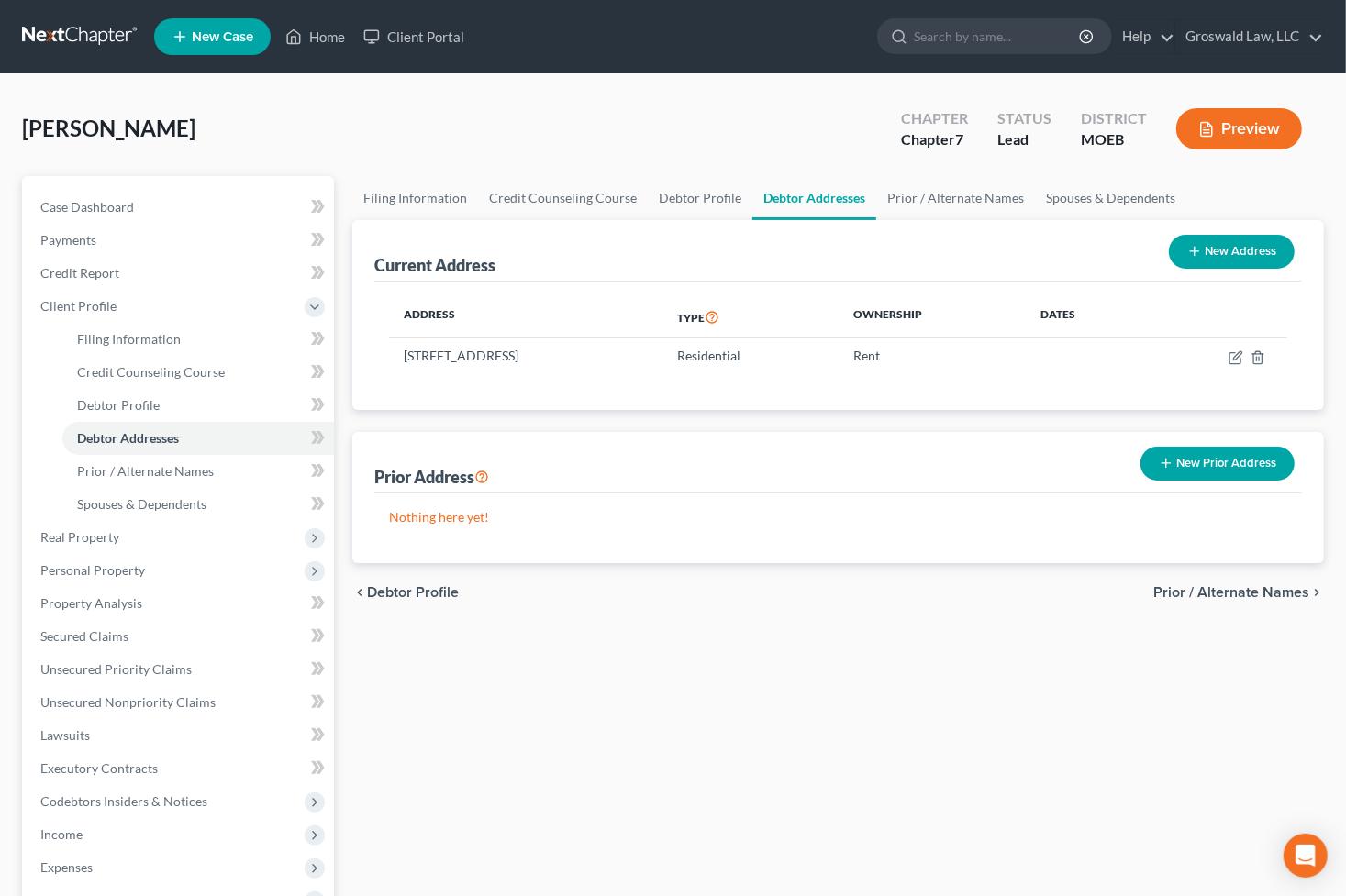
drag, startPoint x: 1237, startPoint y: 738, endPoint x: 1210, endPoint y: 737, distance: 27.0
click at [1237, 738] on div "Filing Information Credit Counseling Course Debtor Profile Debtor Addresses Pri…" at bounding box center [838, 656] width 990 height 961
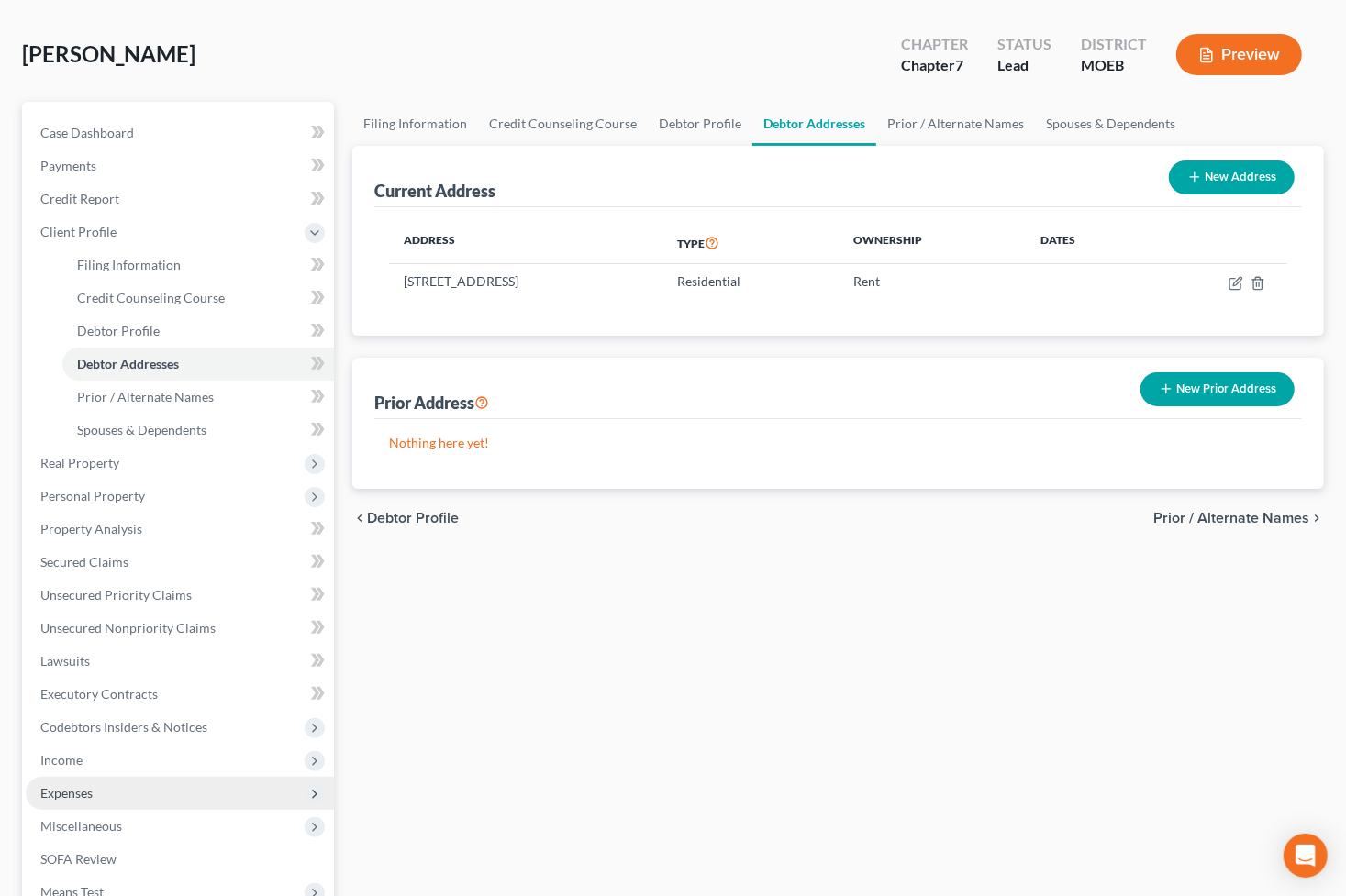
scroll to position [166, 0]
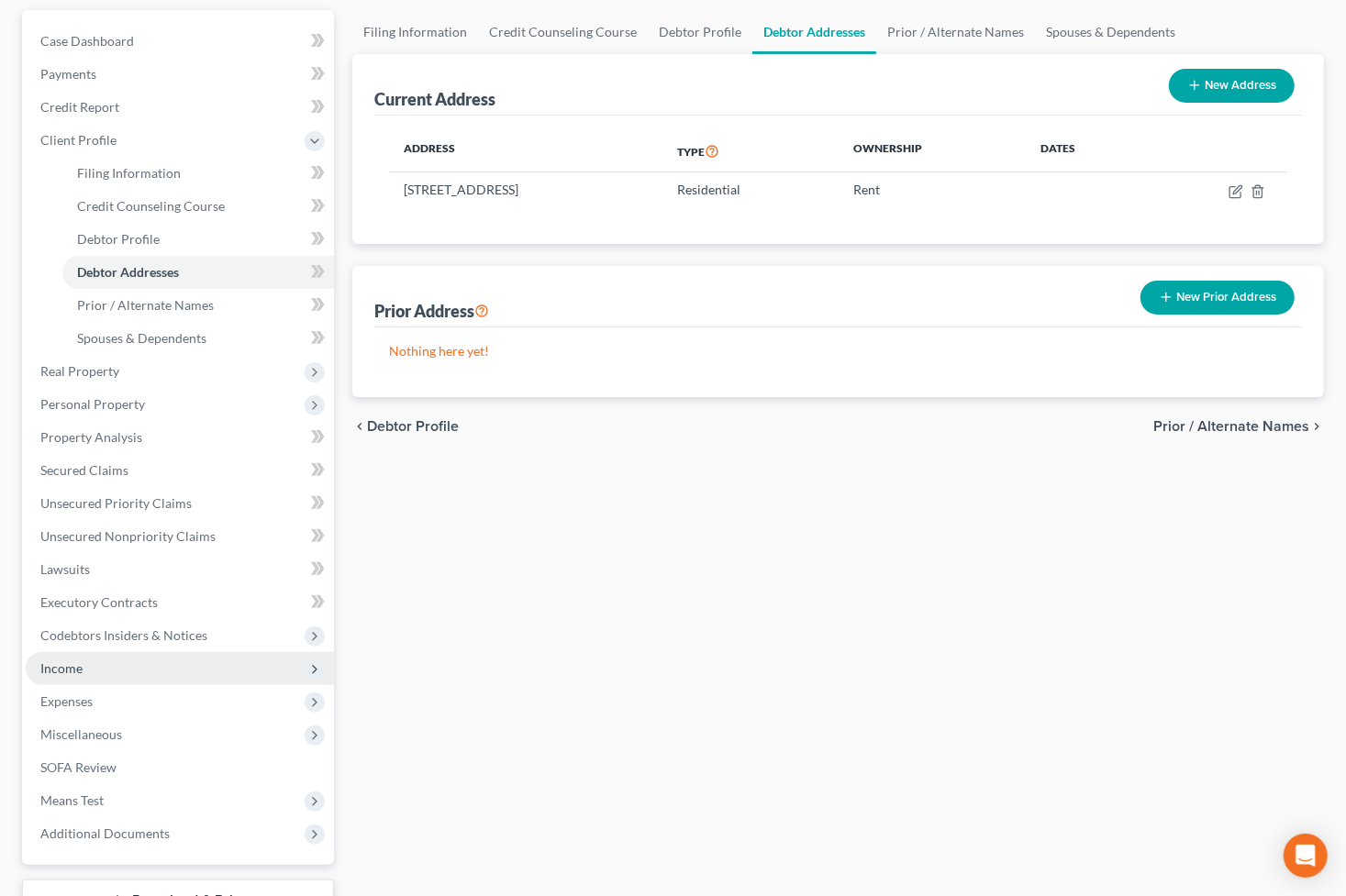
click at [128, 664] on span "Income" at bounding box center [180, 668] width 308 height 33
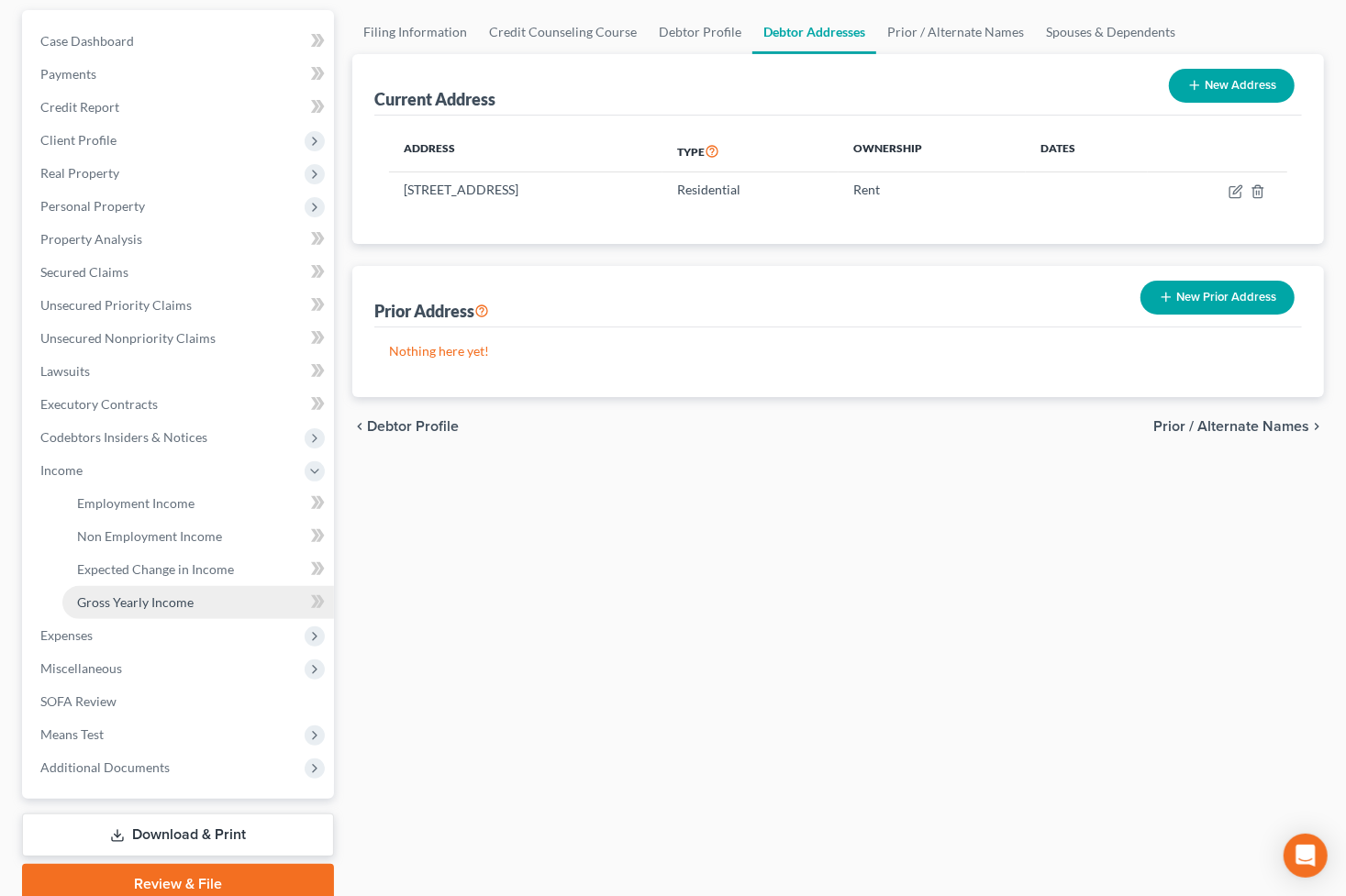
click at [128, 603] on span "Gross Yearly Income" at bounding box center [136, 602] width 116 height 16
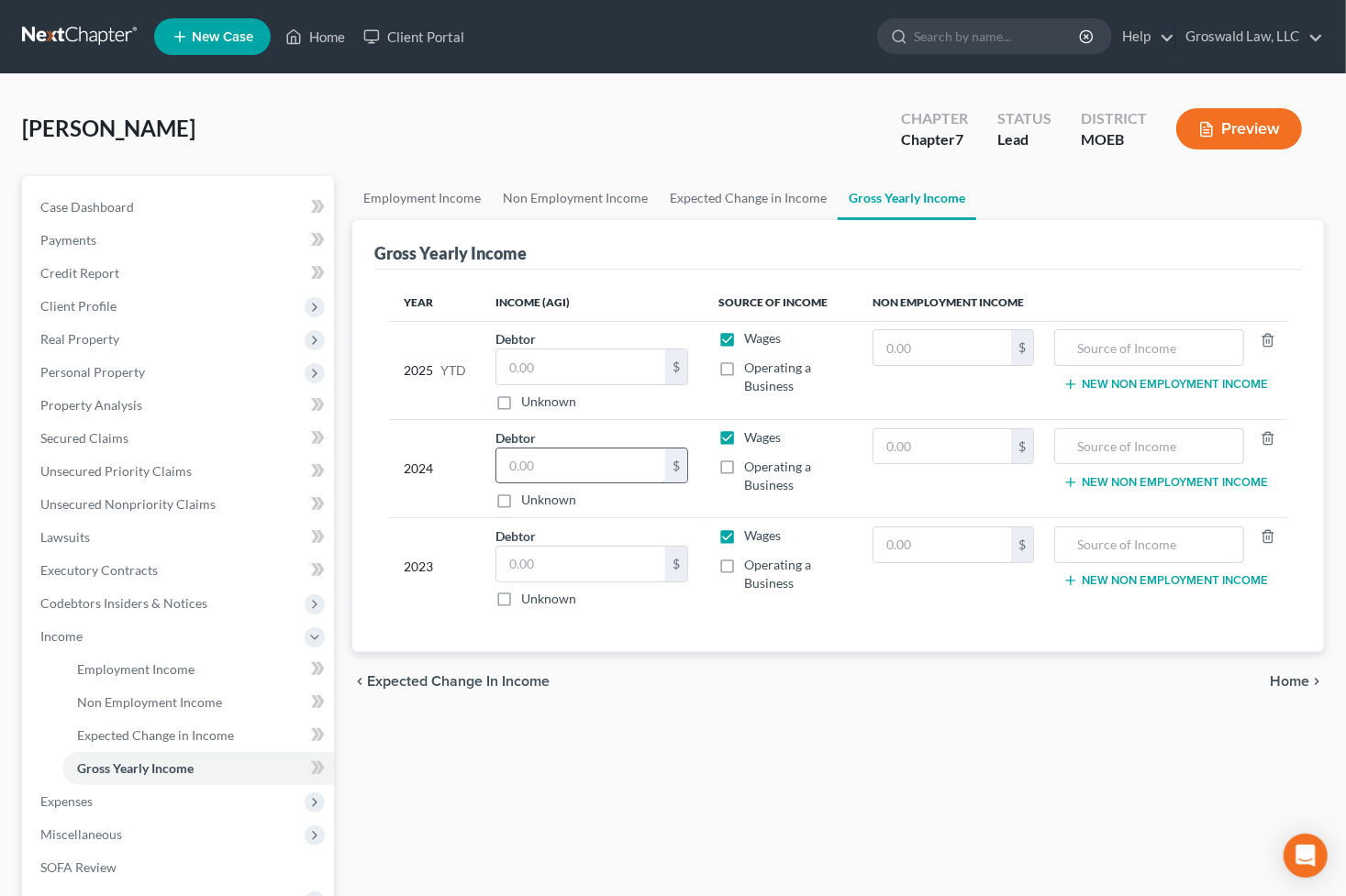
click at [603, 450] on input "text" at bounding box center [580, 466] width 169 height 35
drag, startPoint x: 1089, startPoint y: 755, endPoint x: 1036, endPoint y: 744, distance: 54.1
click at [1082, 755] on div "Employment Income Non Employment Income Expected Change in Income Gross Yearly …" at bounding box center [838, 623] width 990 height 894
click at [162, 665] on span "Employment Income" at bounding box center [136, 668] width 117 height 16
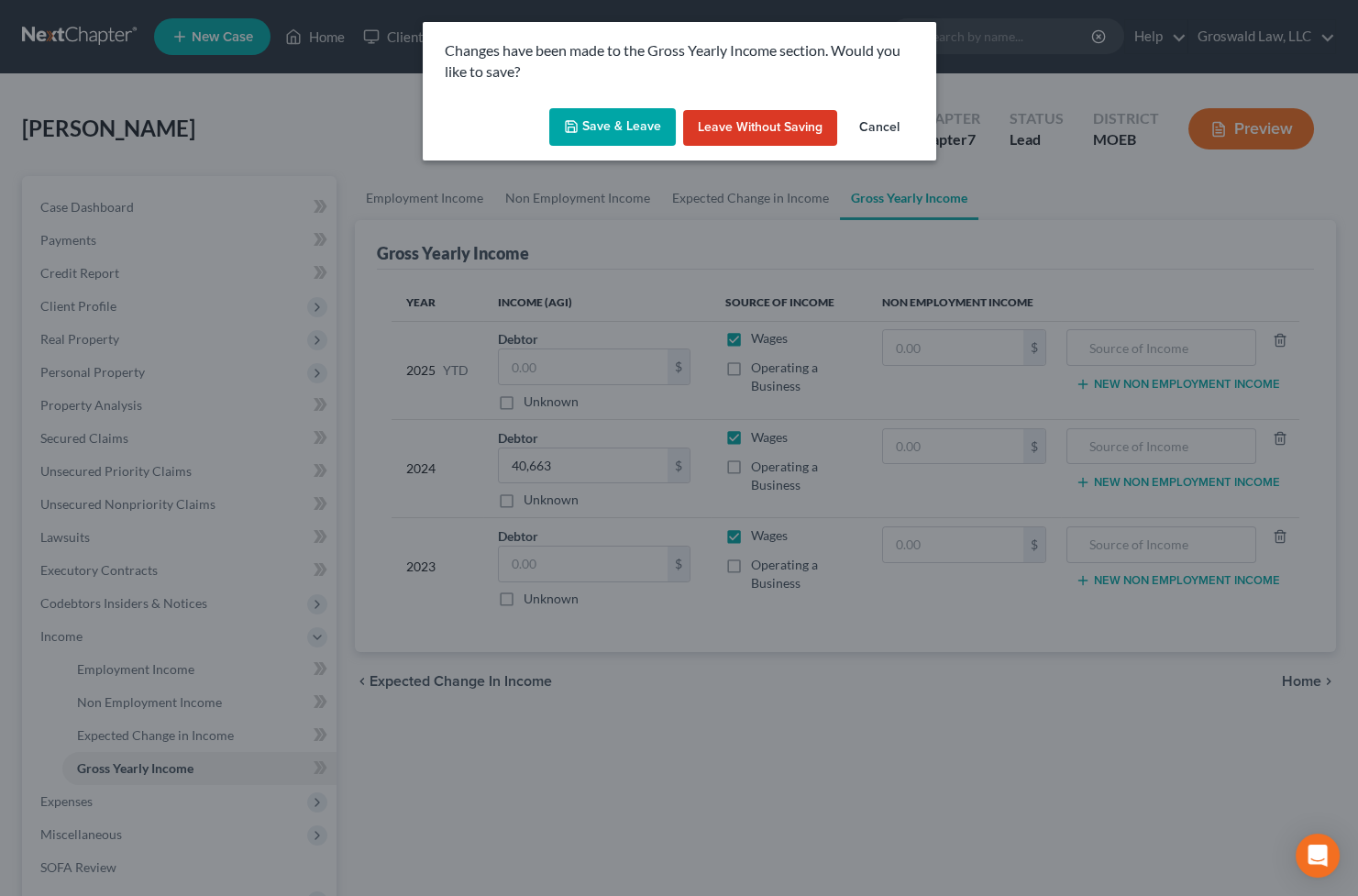
click at [611, 118] on button "Save & Leave" at bounding box center [612, 127] width 126 height 39
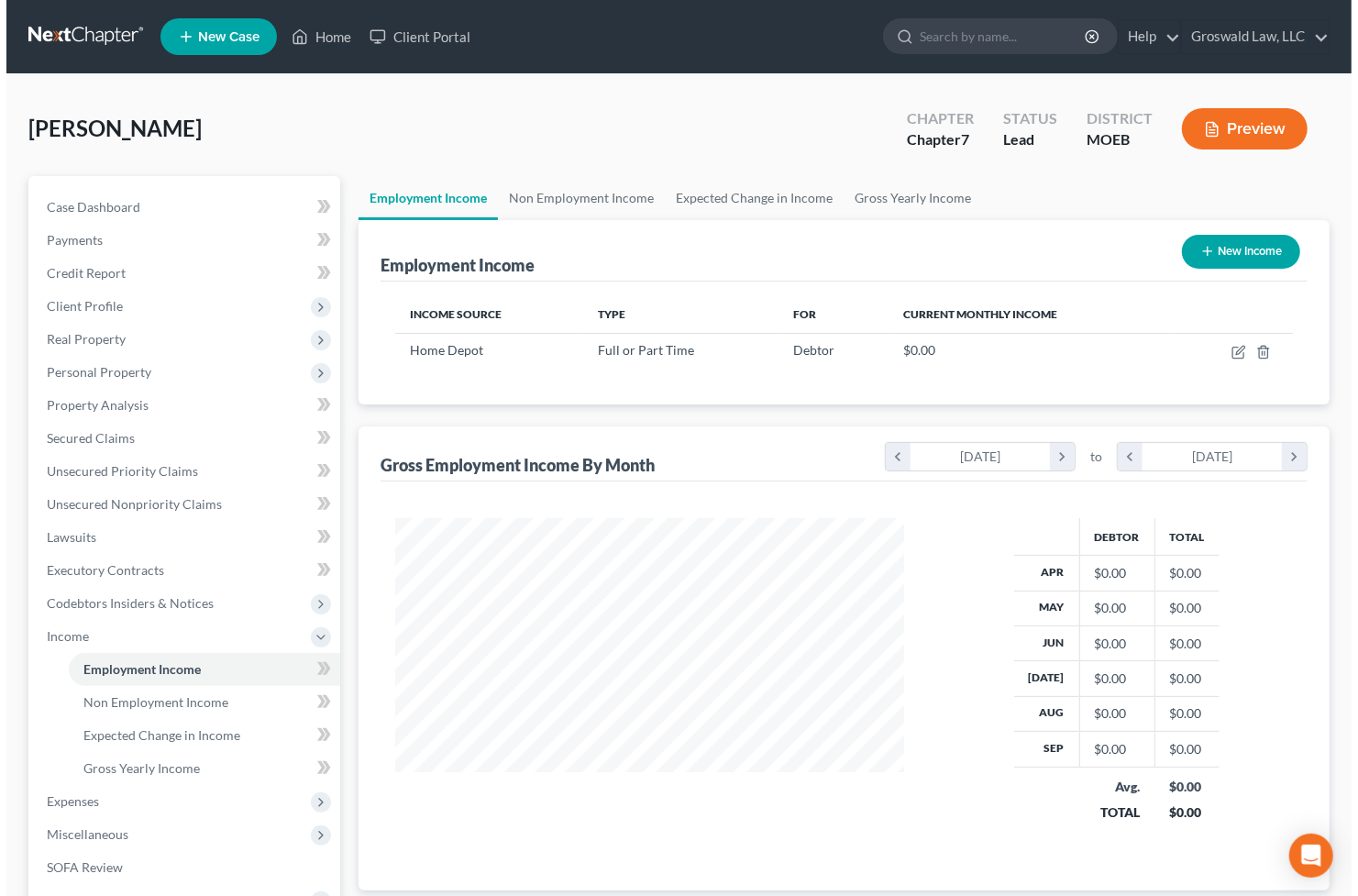
scroll to position [328, 545]
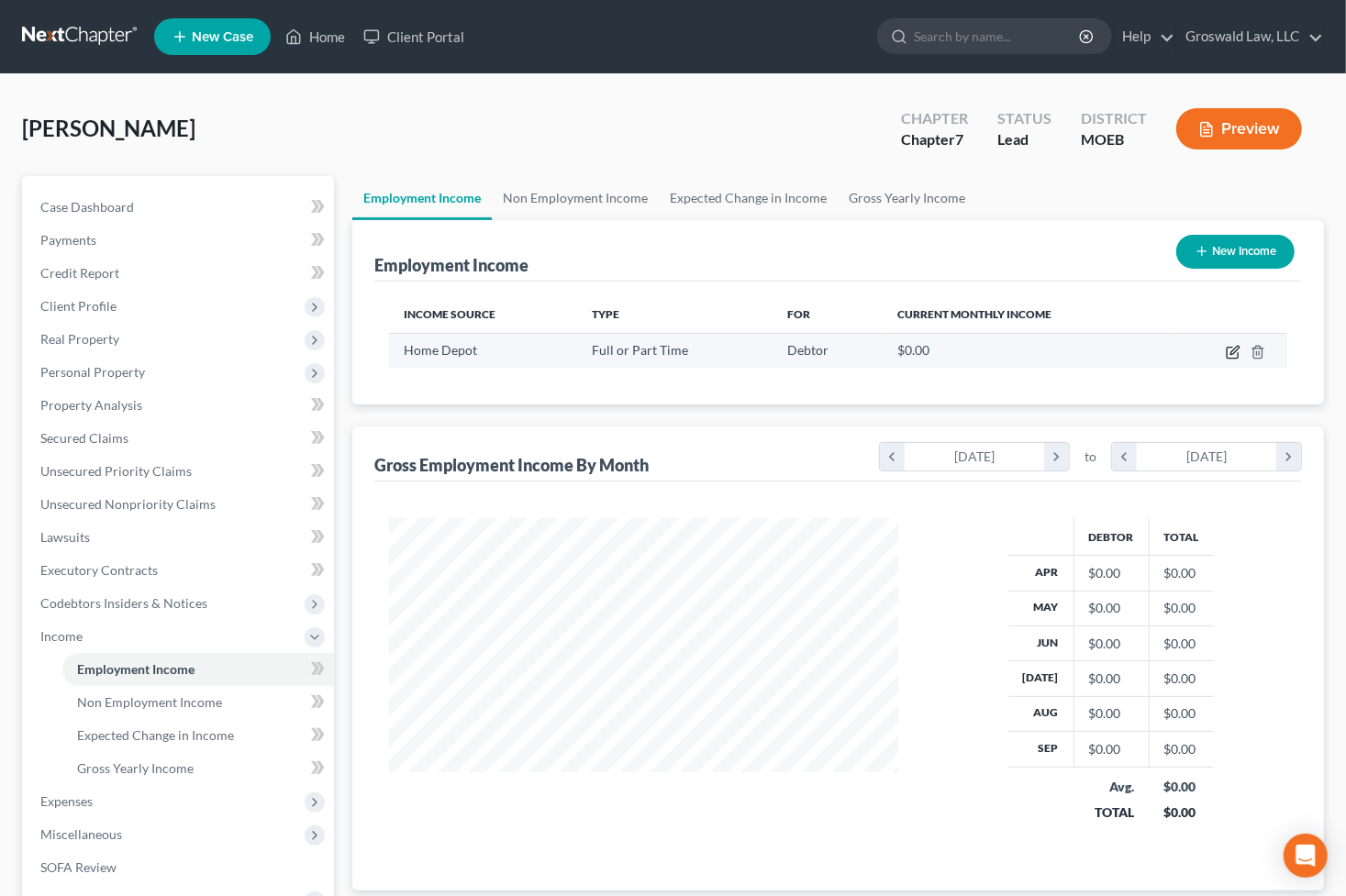
click at [1228, 348] on icon "button" at bounding box center [1233, 352] width 15 height 15
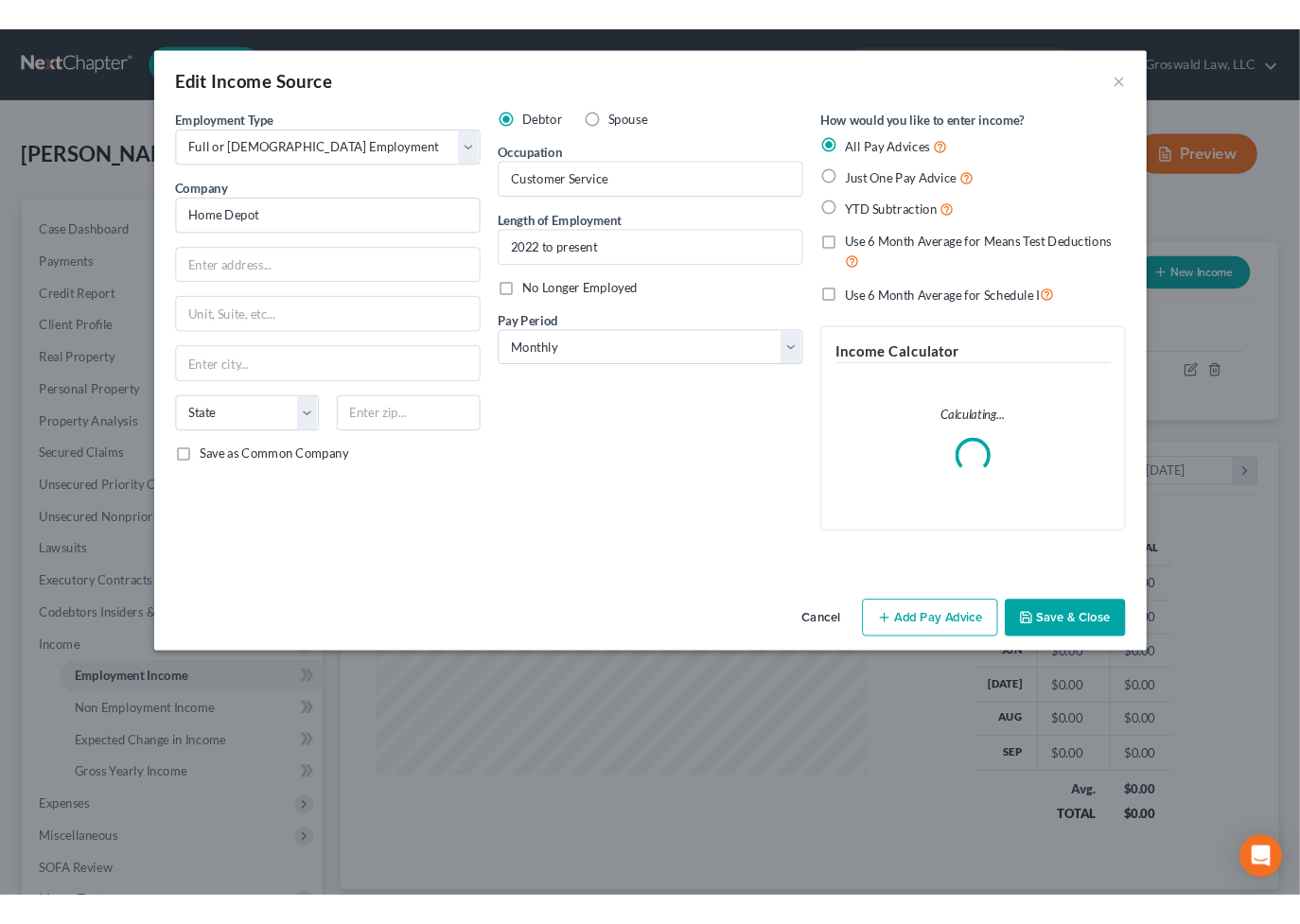
scroll to position [338, 568]
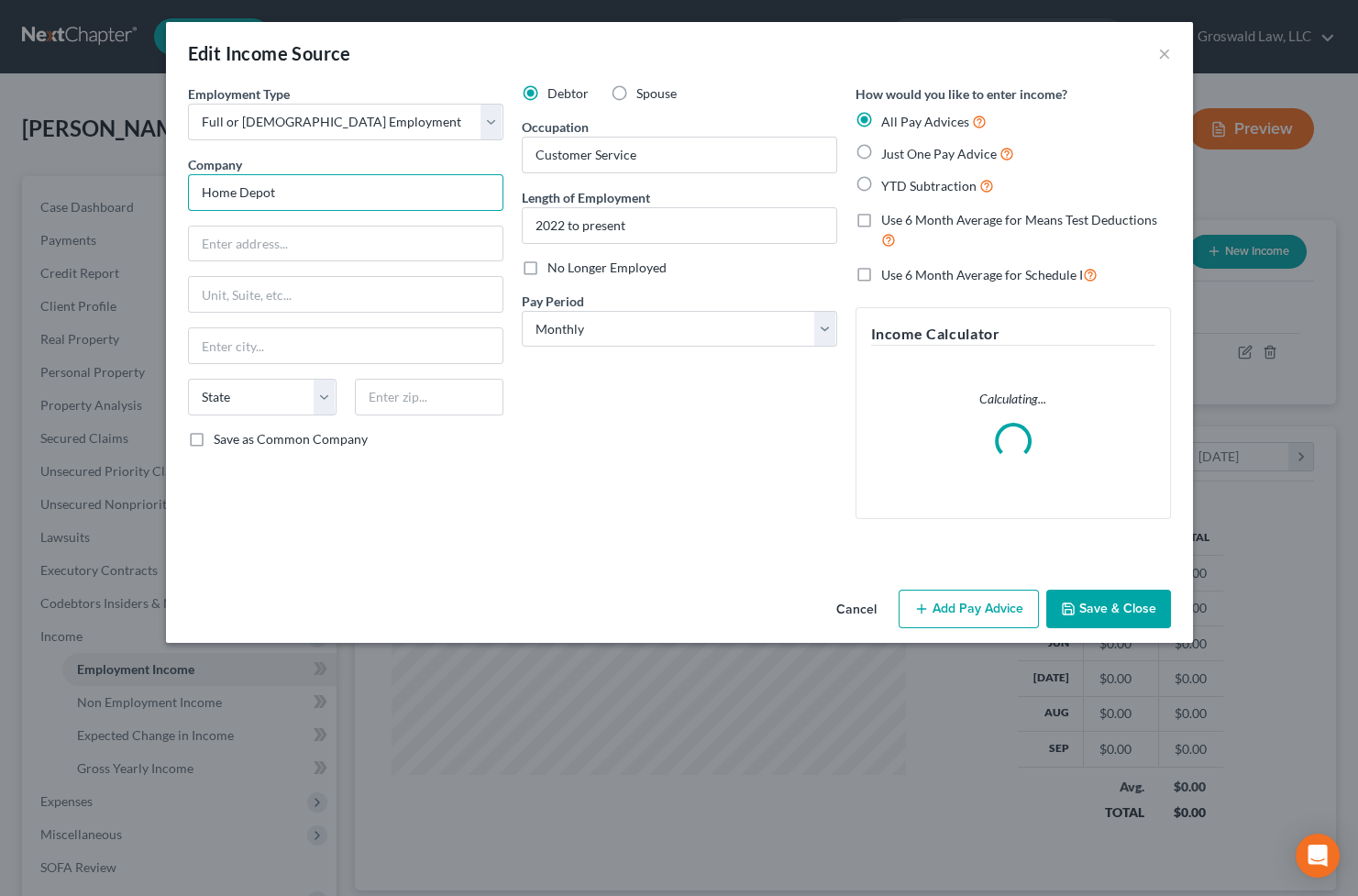
click at [308, 182] on input "Home Depot" at bounding box center [346, 193] width 315 height 37
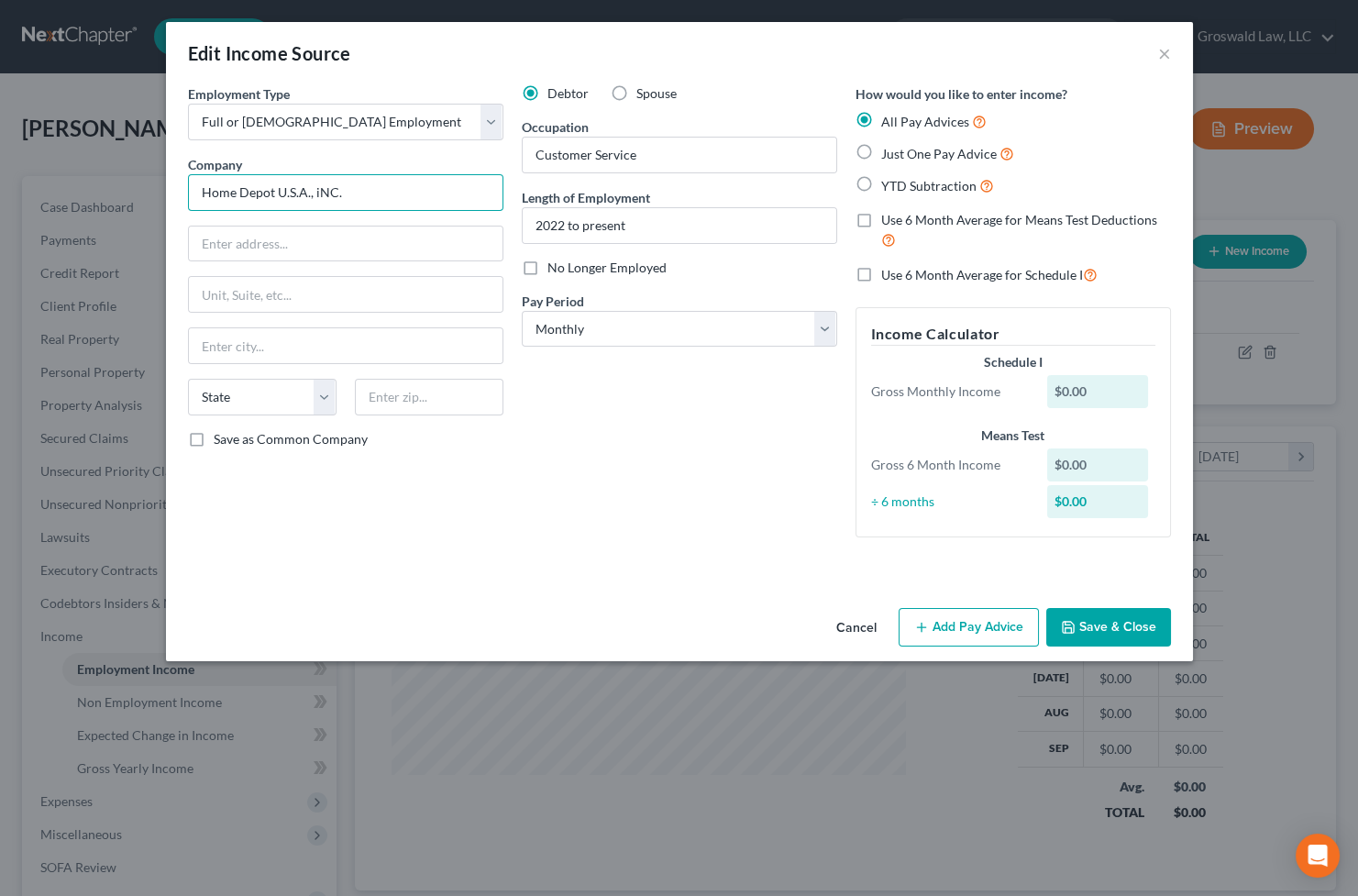
drag, startPoint x: 345, startPoint y: 191, endPoint x: 315, endPoint y: 196, distance: 30.4
click at [315, 196] on input "Home Depot U.S.A., iNC." at bounding box center [346, 193] width 315 height 37
click at [927, 185] on span "YTD Subtraction" at bounding box center [928, 185] width 95 height 16
click at [901, 185] on input "YTD Subtraction" at bounding box center [894, 181] width 12 height 12
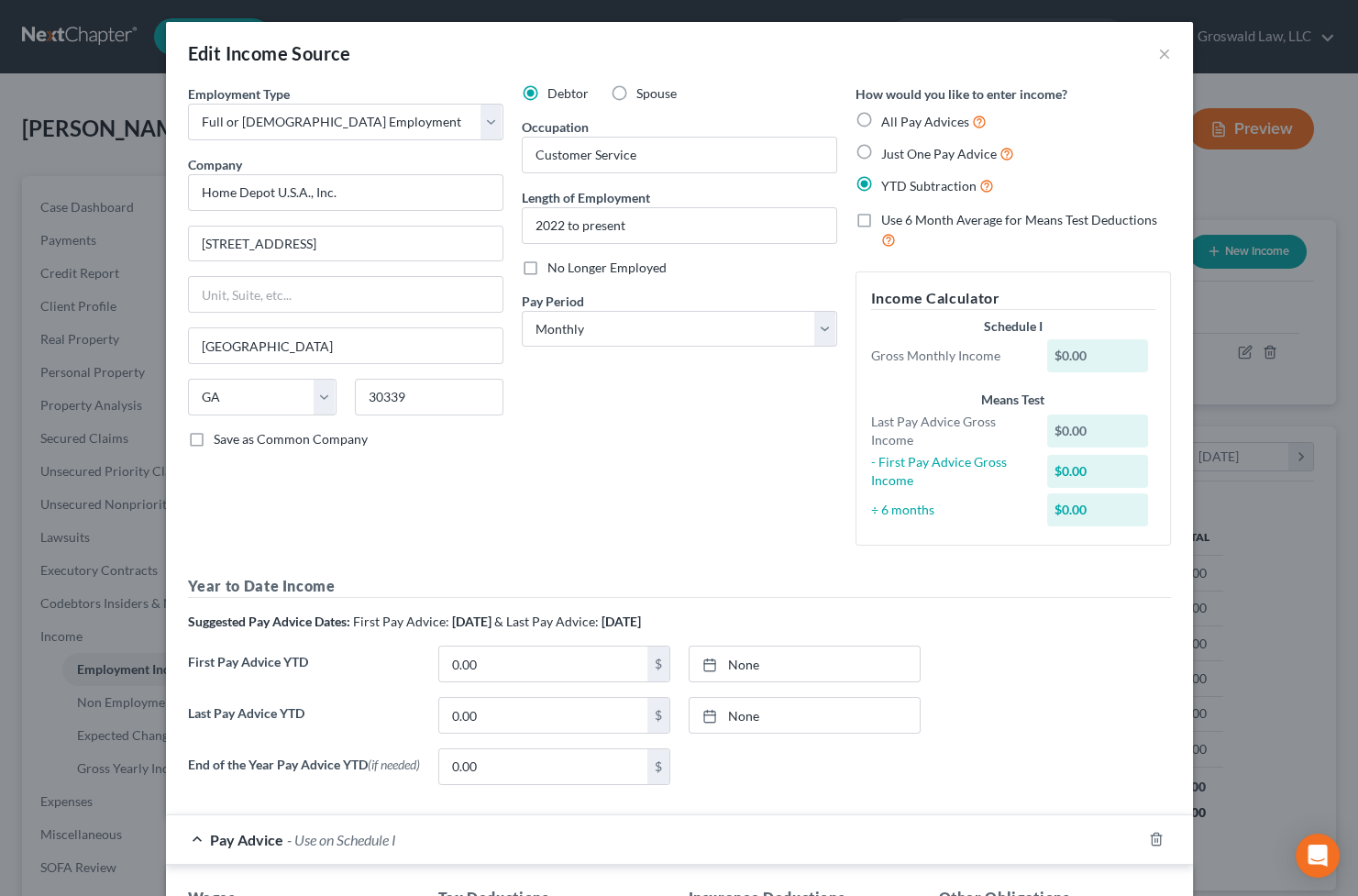
click at [1116, 690] on div "First Pay Advice YTD 0.00 $ None close Date Time chevron_left [DATE] chevron_ri…" at bounding box center [679, 671] width 1001 height 52
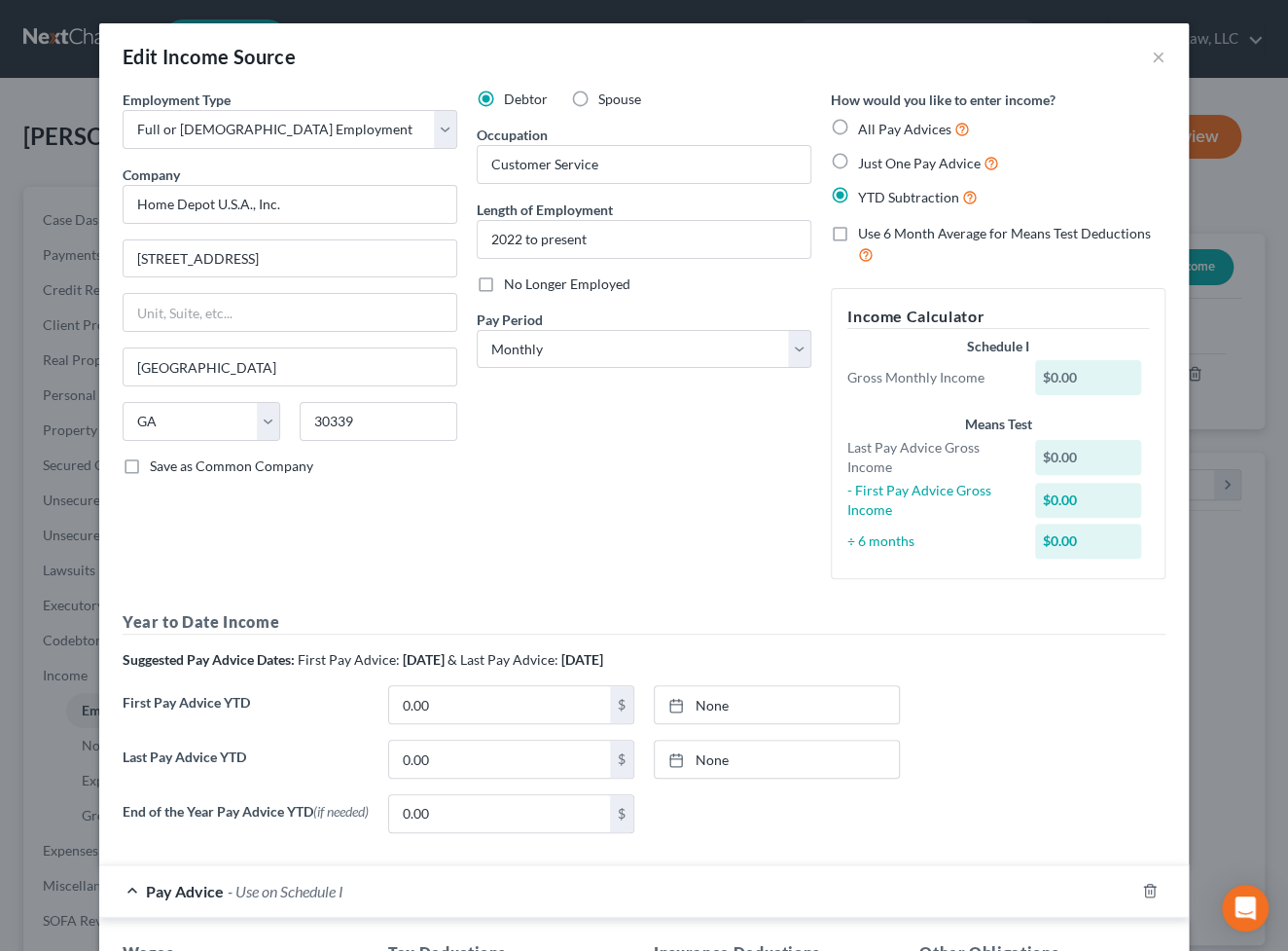
scroll to position [348, 516]
drag, startPoint x: 827, startPoint y: 819, endPoint x: 788, endPoint y: 820, distance: 39.0
click at [824, 820] on div "None close Date Time chevron_left [DATE] chevron_right Su M Tu W Th F Sa 28 29 …" at bounding box center [777, 814] width 266 height 39
click at [453, 741] on input "0.00" at bounding box center [500, 759] width 221 height 37
click at [918, 712] on div "First Pay Advice YTD 0.00 $ None close Date Time chevron_left [DATE] chevron_ri…" at bounding box center [644, 712] width 1062 height 55
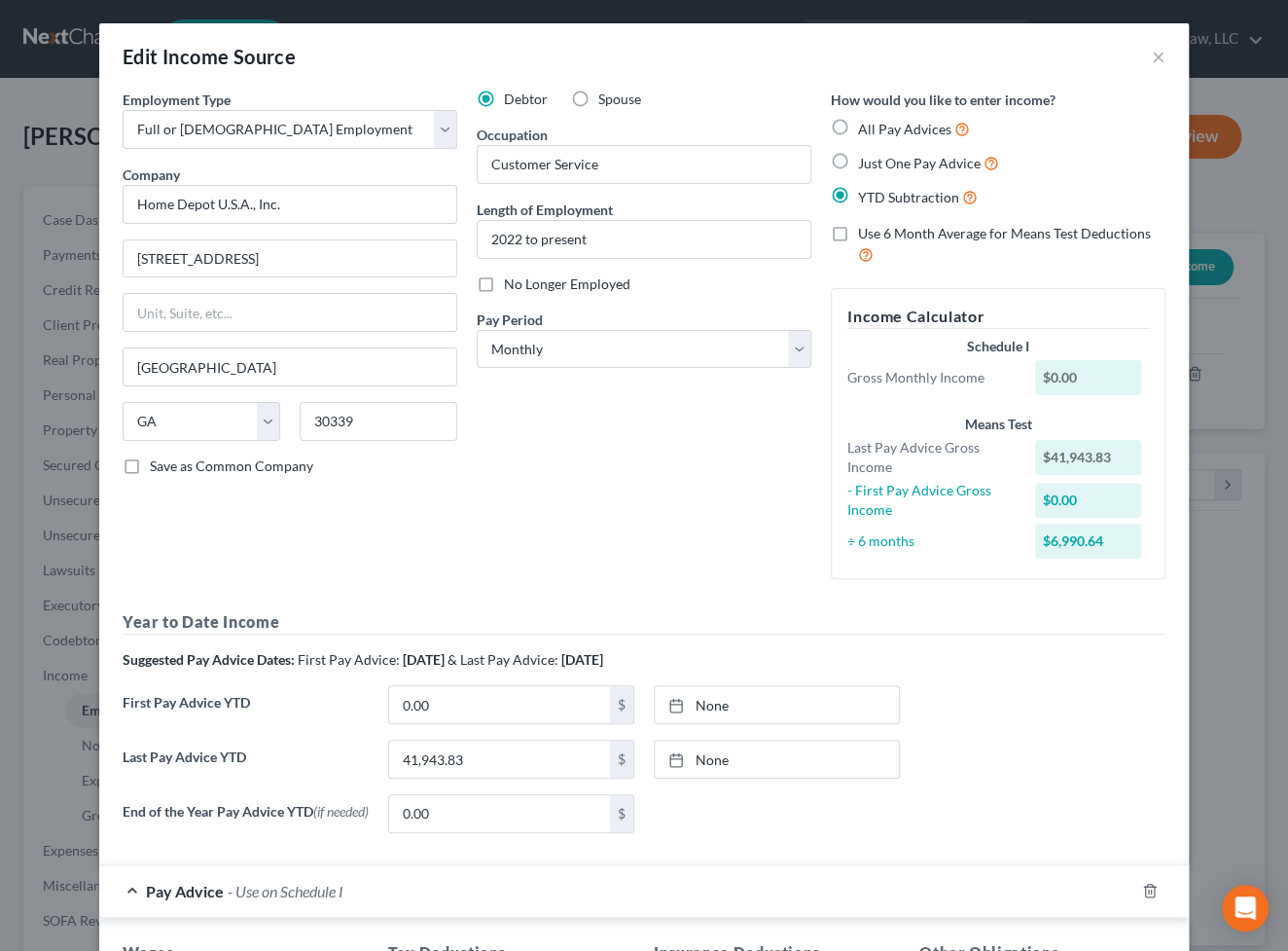
drag, startPoint x: 698, startPoint y: 569, endPoint x: 673, endPoint y: 598, distance: 38.3
click at [698, 569] on div "Debtor Spouse Occupation Customer Service Length of Employment 2022 to present …" at bounding box center [644, 342] width 354 height 505
click at [688, 714] on link "None" at bounding box center [777, 704] width 244 height 37
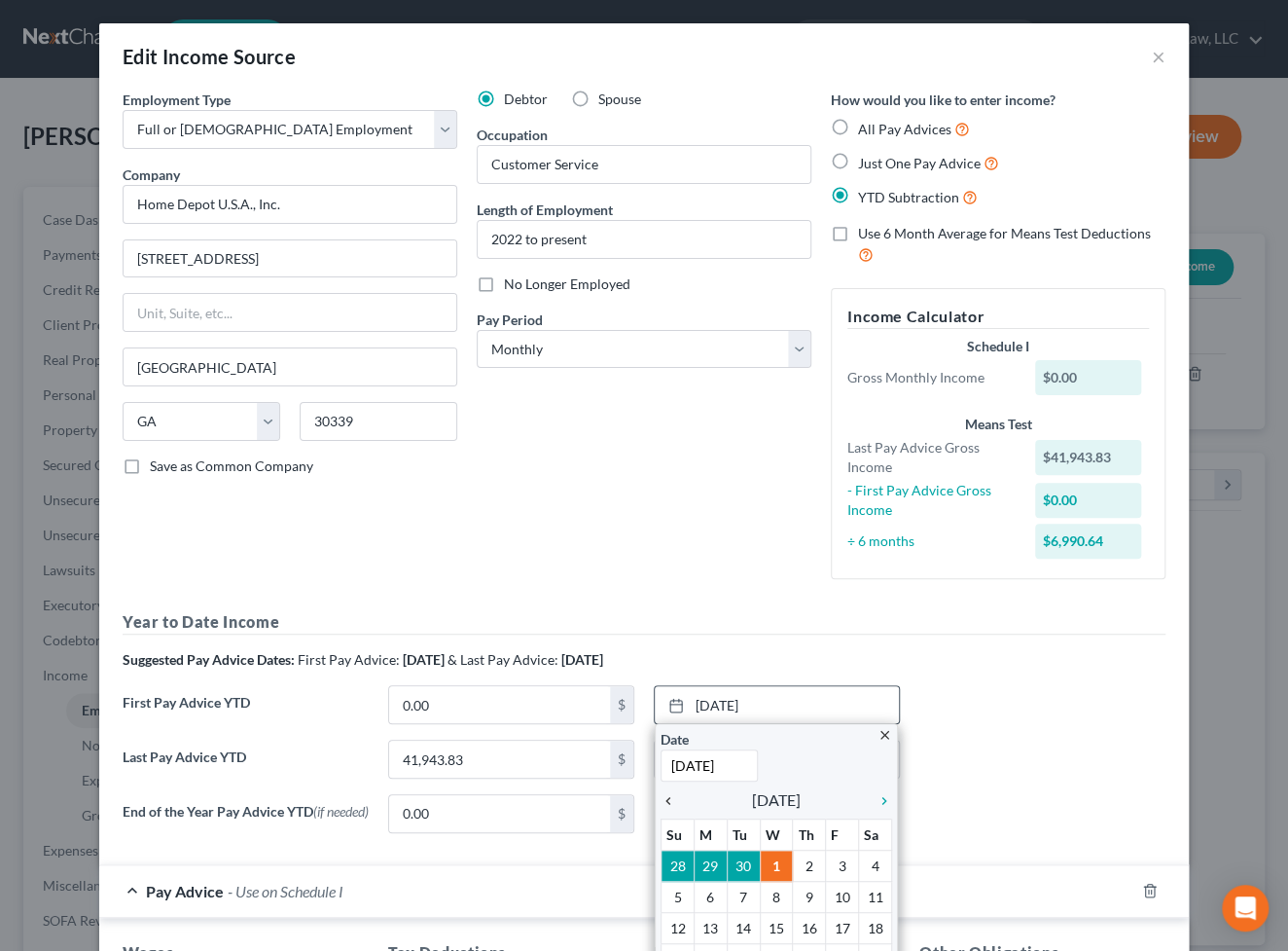
click at [663, 795] on icon "chevron_left" at bounding box center [674, 801] width 25 height 16
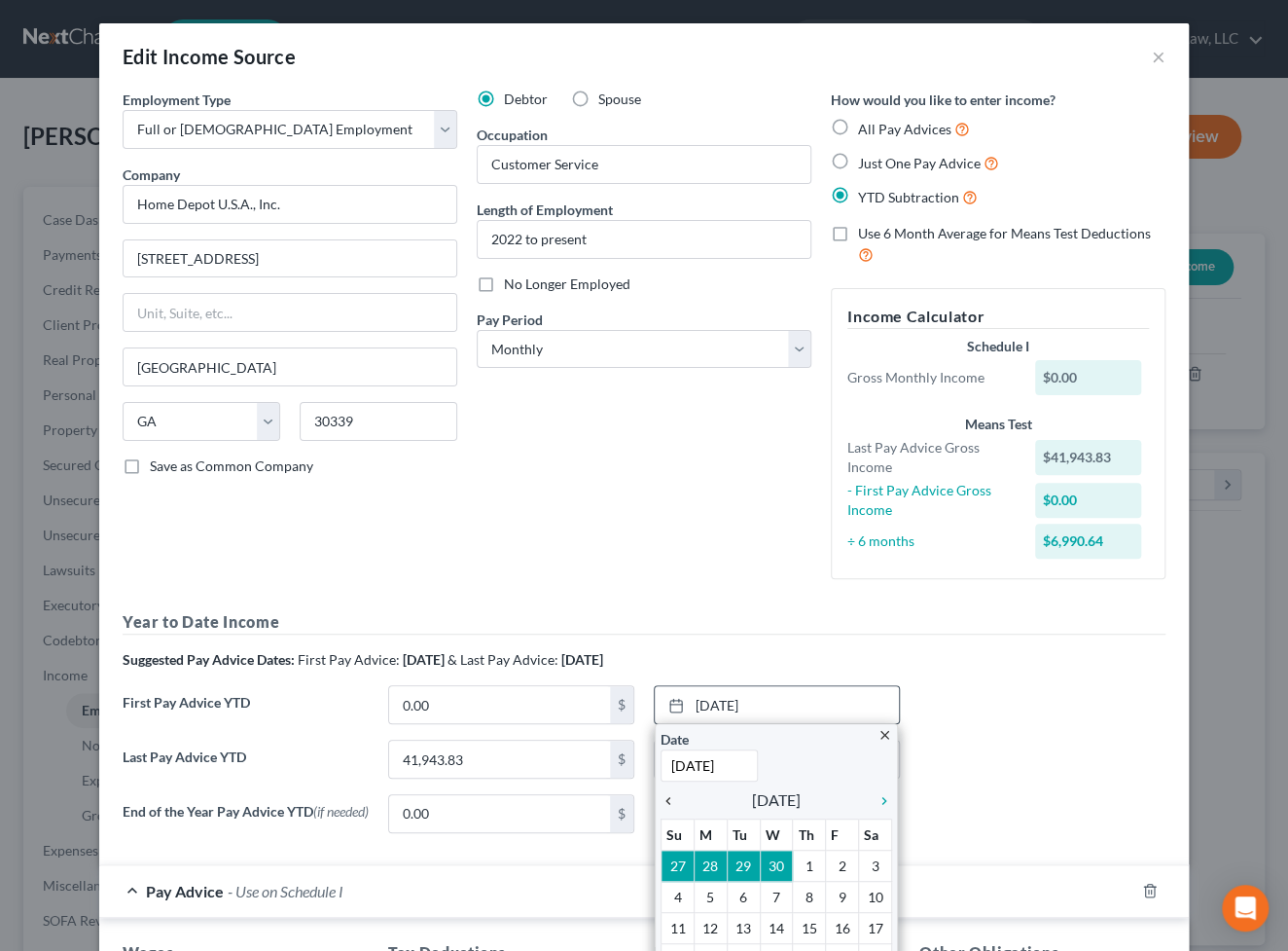
click at [667, 795] on icon "chevron_left" at bounding box center [674, 801] width 25 height 16
click at [662, 796] on icon "chevron_left" at bounding box center [674, 801] width 25 height 16
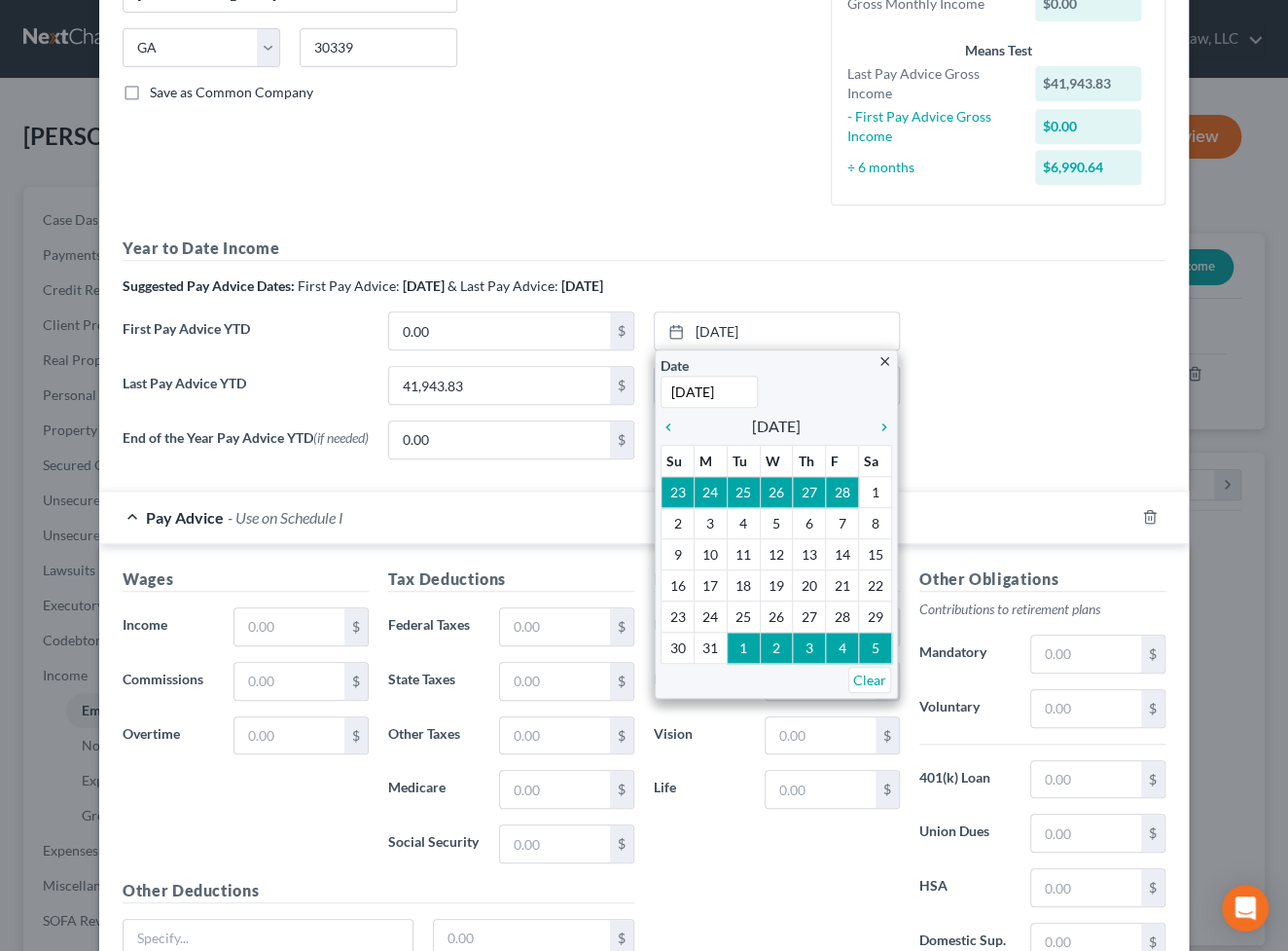
scroll to position [442, 0]
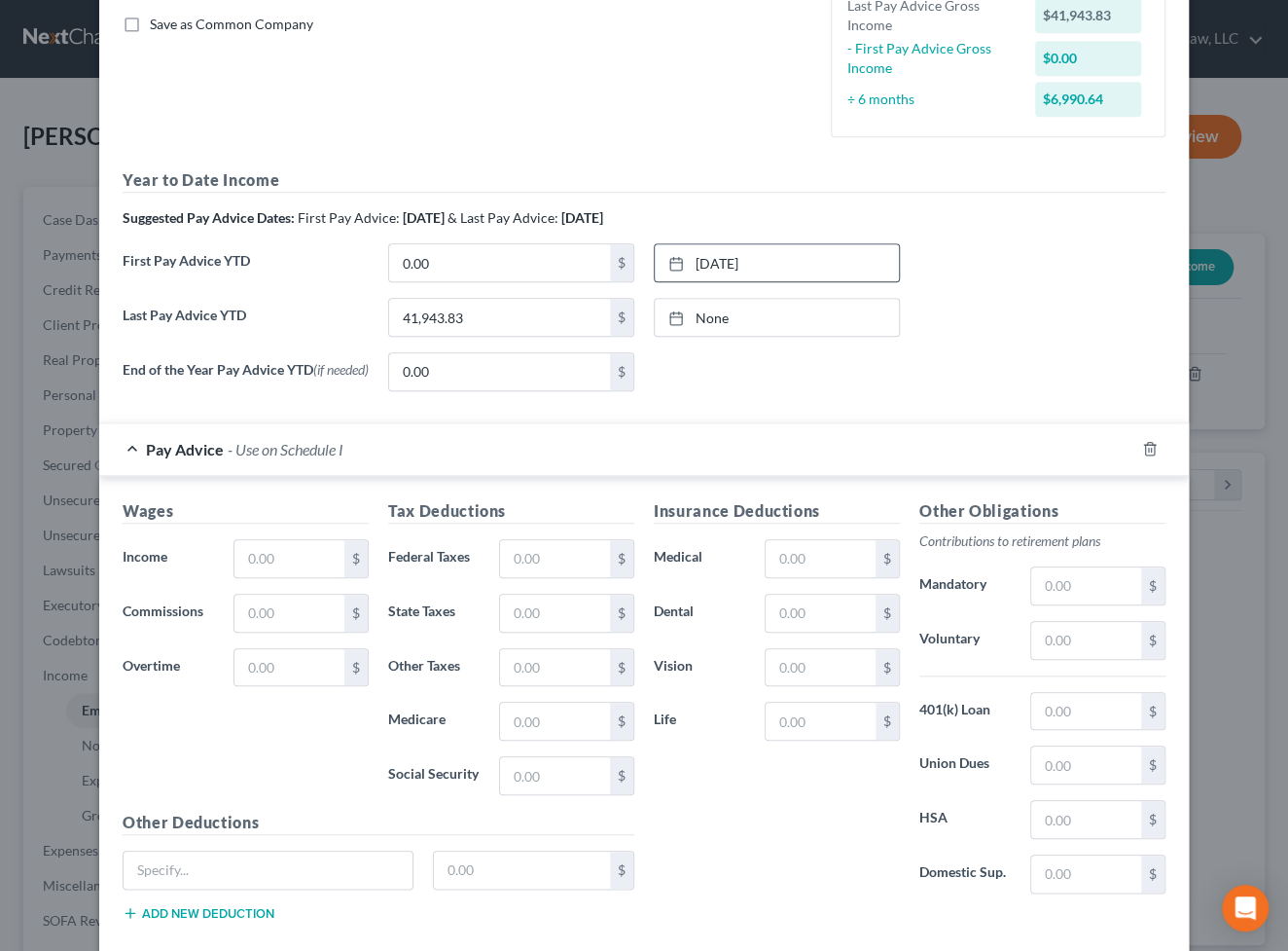
drag, startPoint x: 948, startPoint y: 377, endPoint x: 915, endPoint y: 386, distance: 34.2
click at [948, 377] on div "End of the Year Pay Advice YTD (if needed) 0.00 $ None close Date Time chevron_…" at bounding box center [644, 380] width 1062 height 55
click at [754, 375] on div "None close Date Time chevron_left [DATE] chevron_right Su M Tu W Th F Sa 28 29 …" at bounding box center [777, 372] width 266 height 39
click at [686, 314] on div at bounding box center [683, 317] width 27 height 17
click at [509, 254] on input "0.00" at bounding box center [500, 263] width 221 height 37
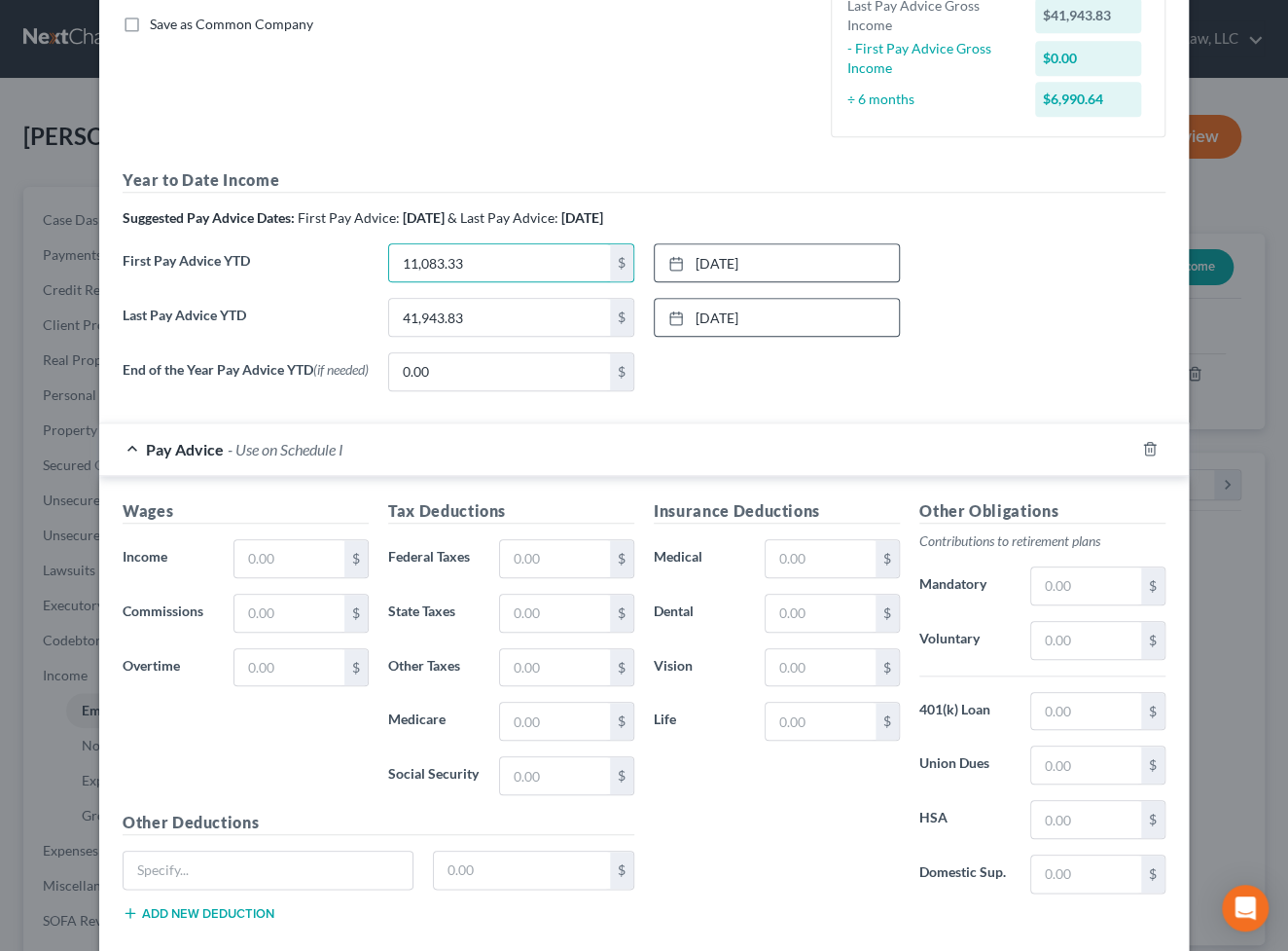
click at [1018, 292] on div "First Pay Advice YTD 11,083.33 $ [DATE] close Date [DATE] Time 12:00 AM chevron…" at bounding box center [644, 271] width 1062 height 55
drag, startPoint x: 982, startPoint y: 362, endPoint x: 1045, endPoint y: 396, distance: 71.6
click at [982, 362] on div "End of the Year Pay Advice YTD (if needed) 0.00 $ None close Date Time chevron_…" at bounding box center [644, 380] width 1062 height 55
click at [1146, 449] on icon "button" at bounding box center [1150, 449] width 16 height 16
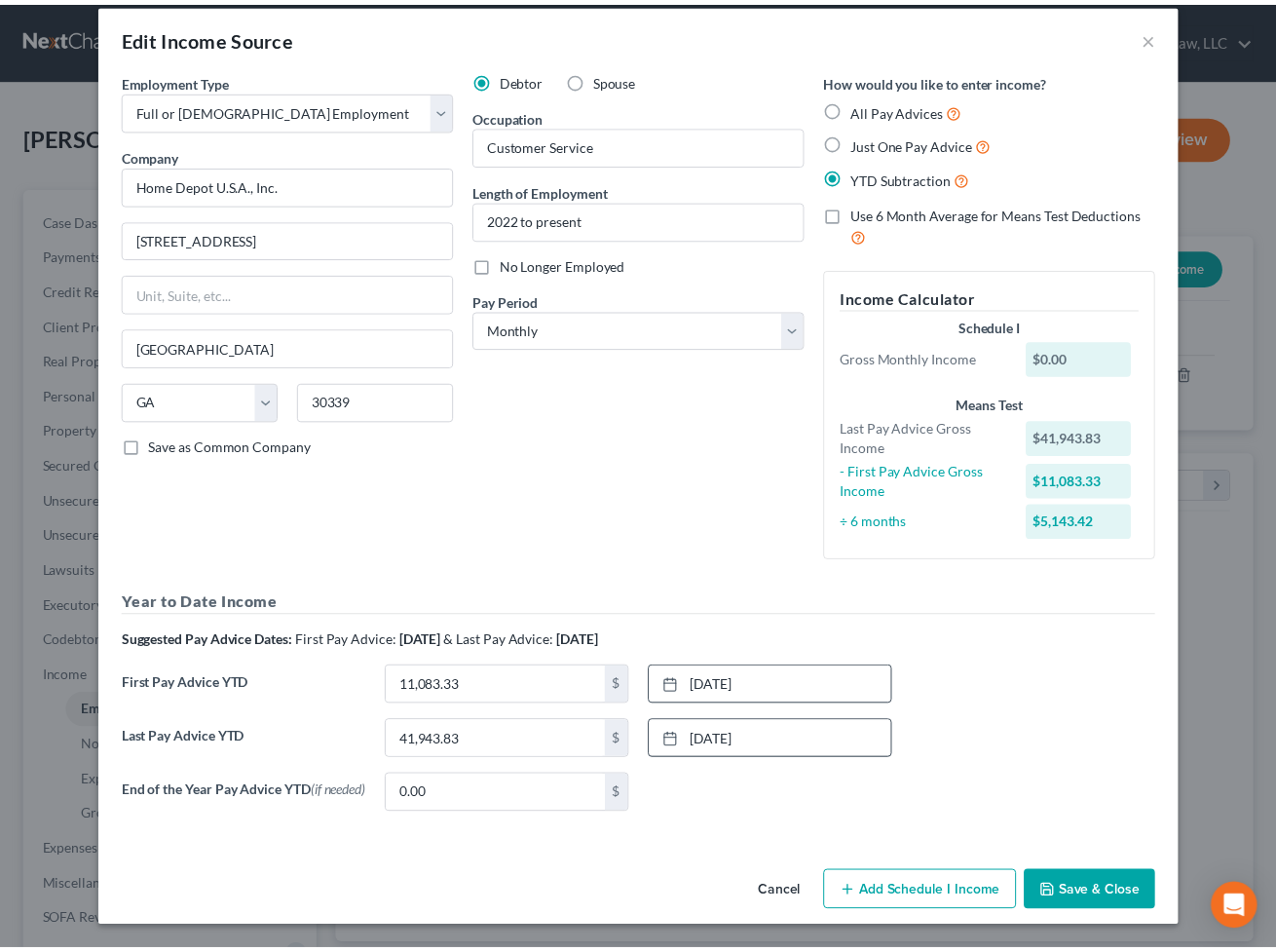
scroll to position [23, 0]
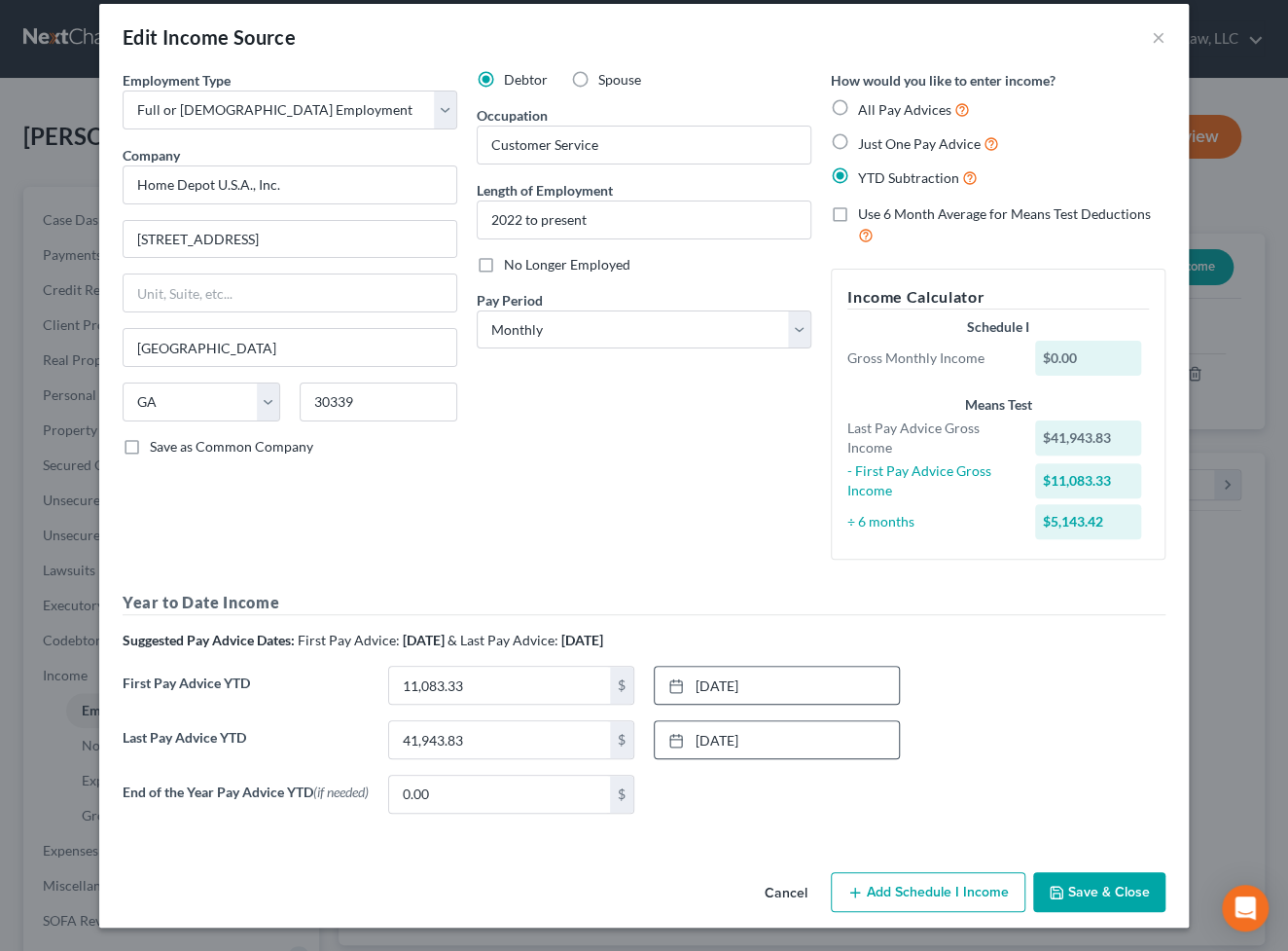
click at [1116, 820] on button "Save & Close" at bounding box center [1099, 892] width 132 height 41
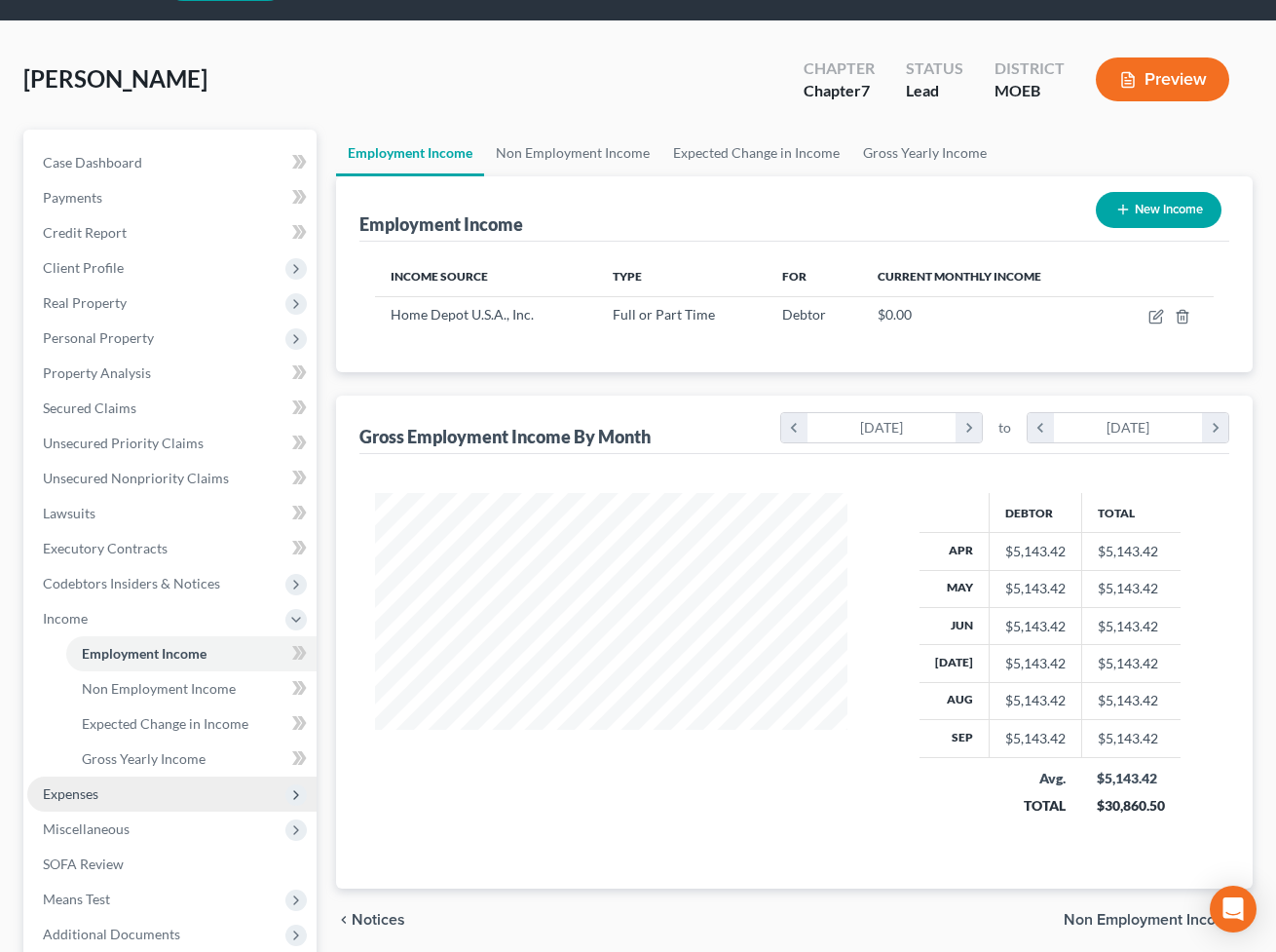
scroll to position [88, 0]
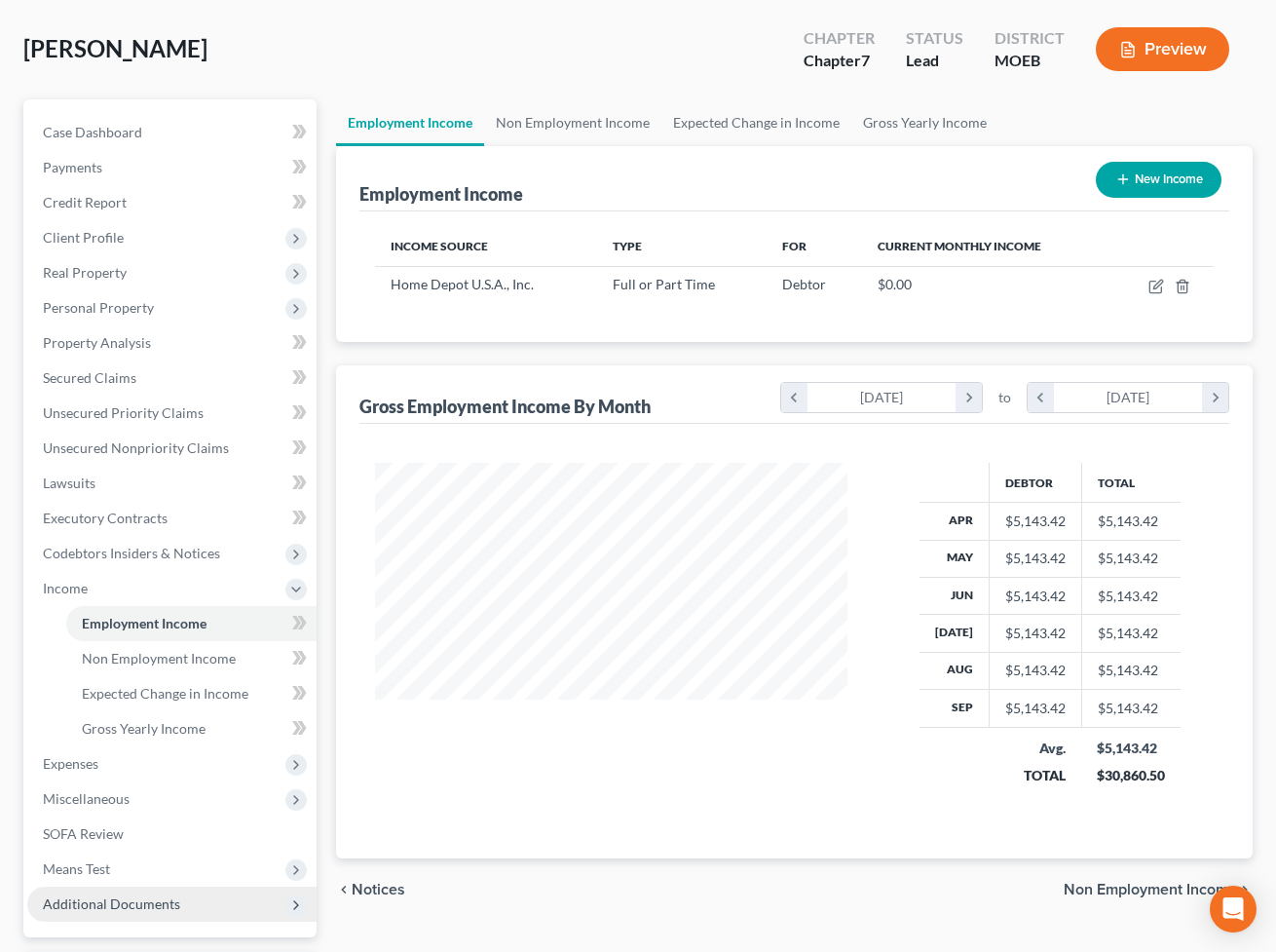
click at [71, 821] on span "Additional Documents" at bounding box center [112, 903] width 137 height 17
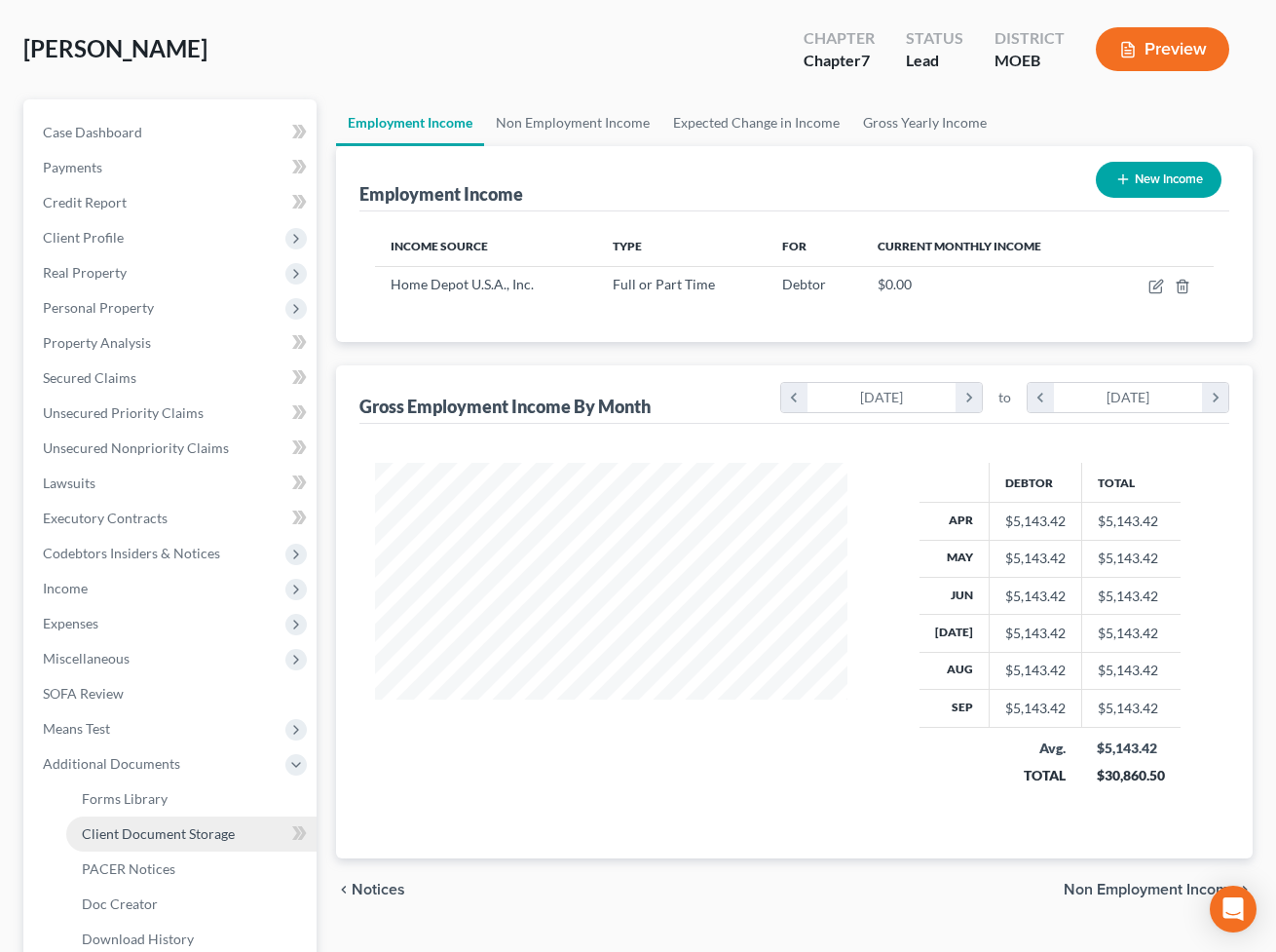
click at [167, 821] on span "Client Document Storage" at bounding box center [159, 833] width 153 height 17
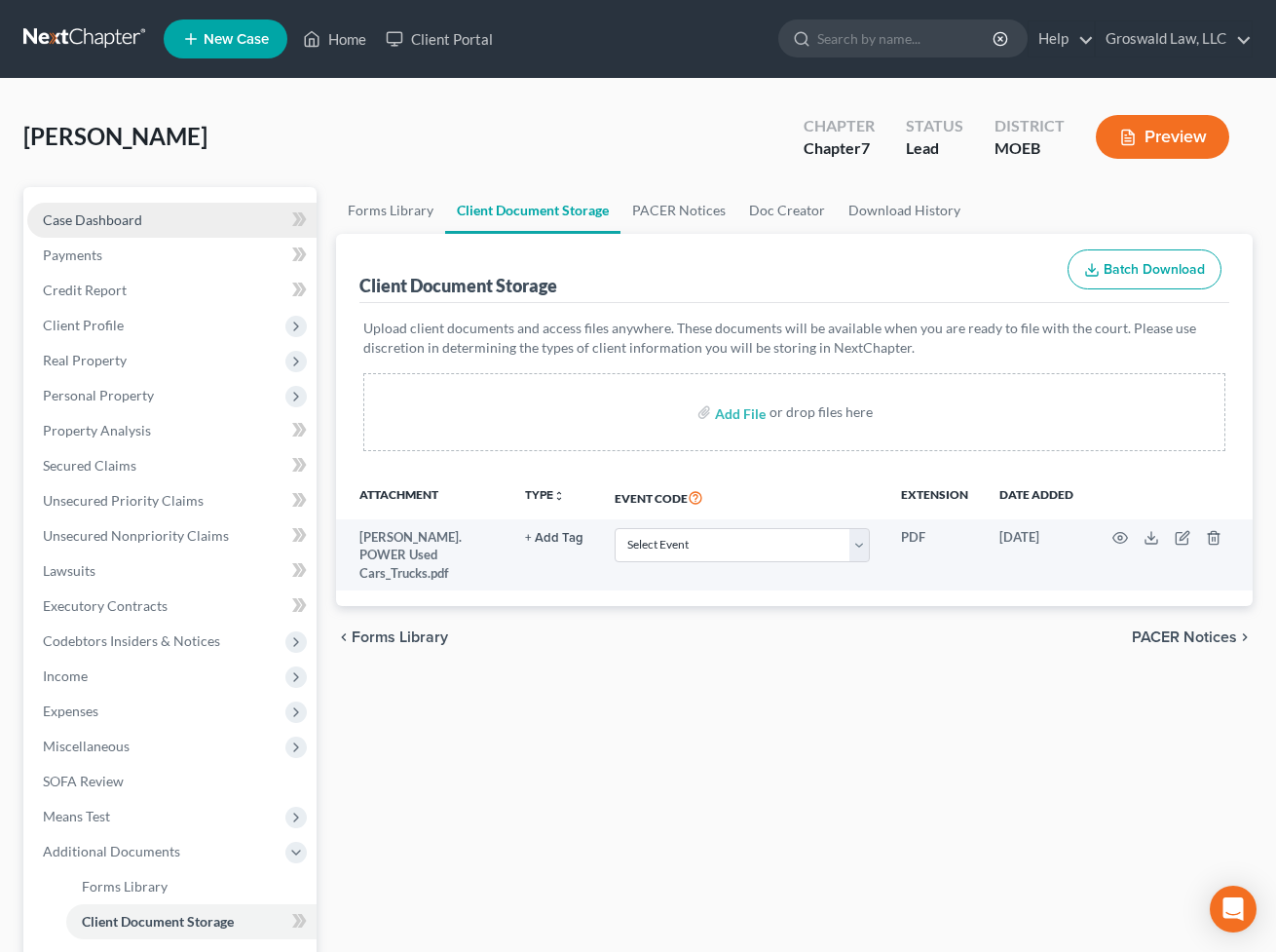
click at [113, 214] on span "Case Dashboard" at bounding box center [92, 219] width 99 height 17
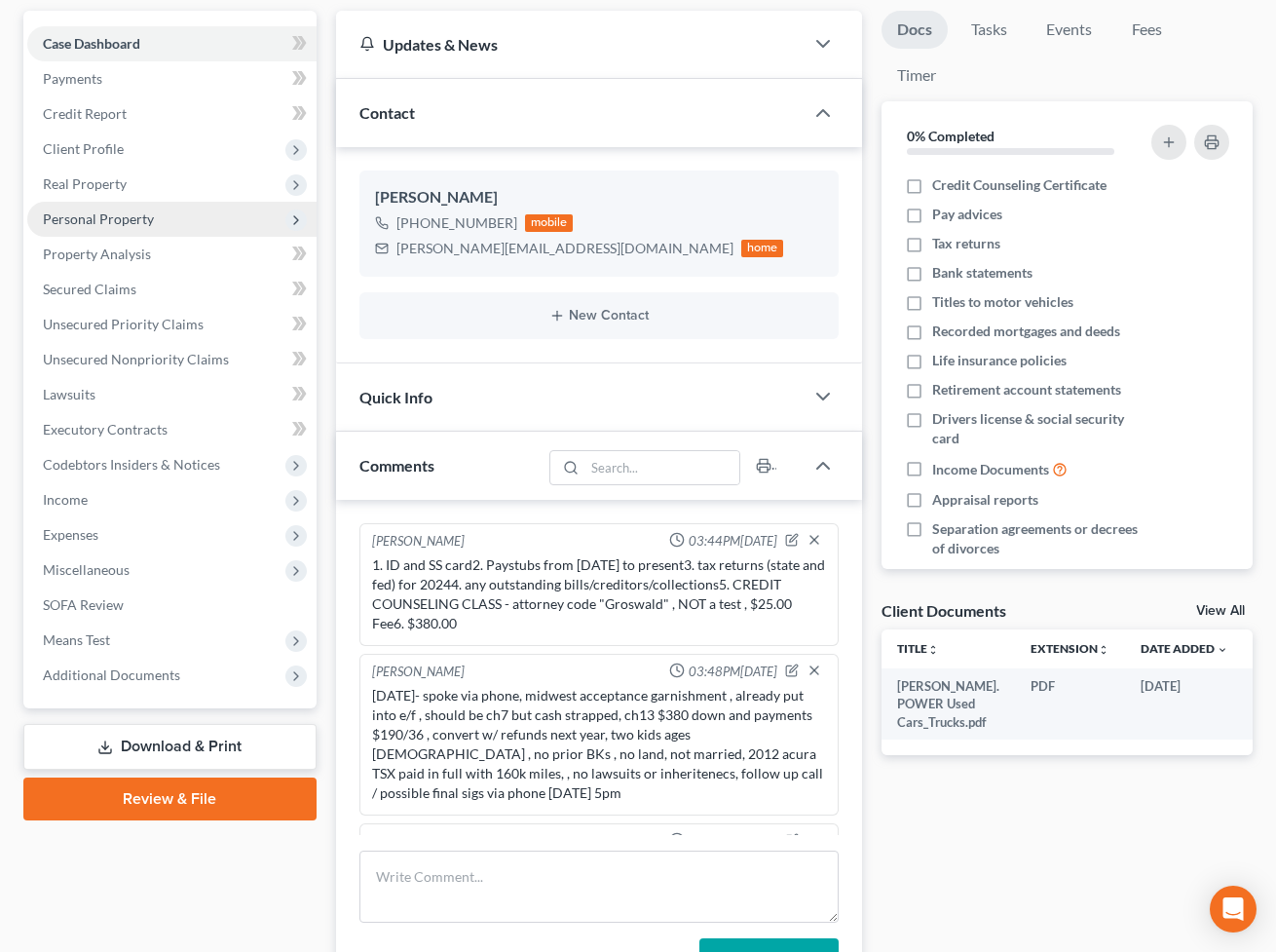
click at [117, 215] on span "Personal Property" at bounding box center [98, 218] width 111 height 17
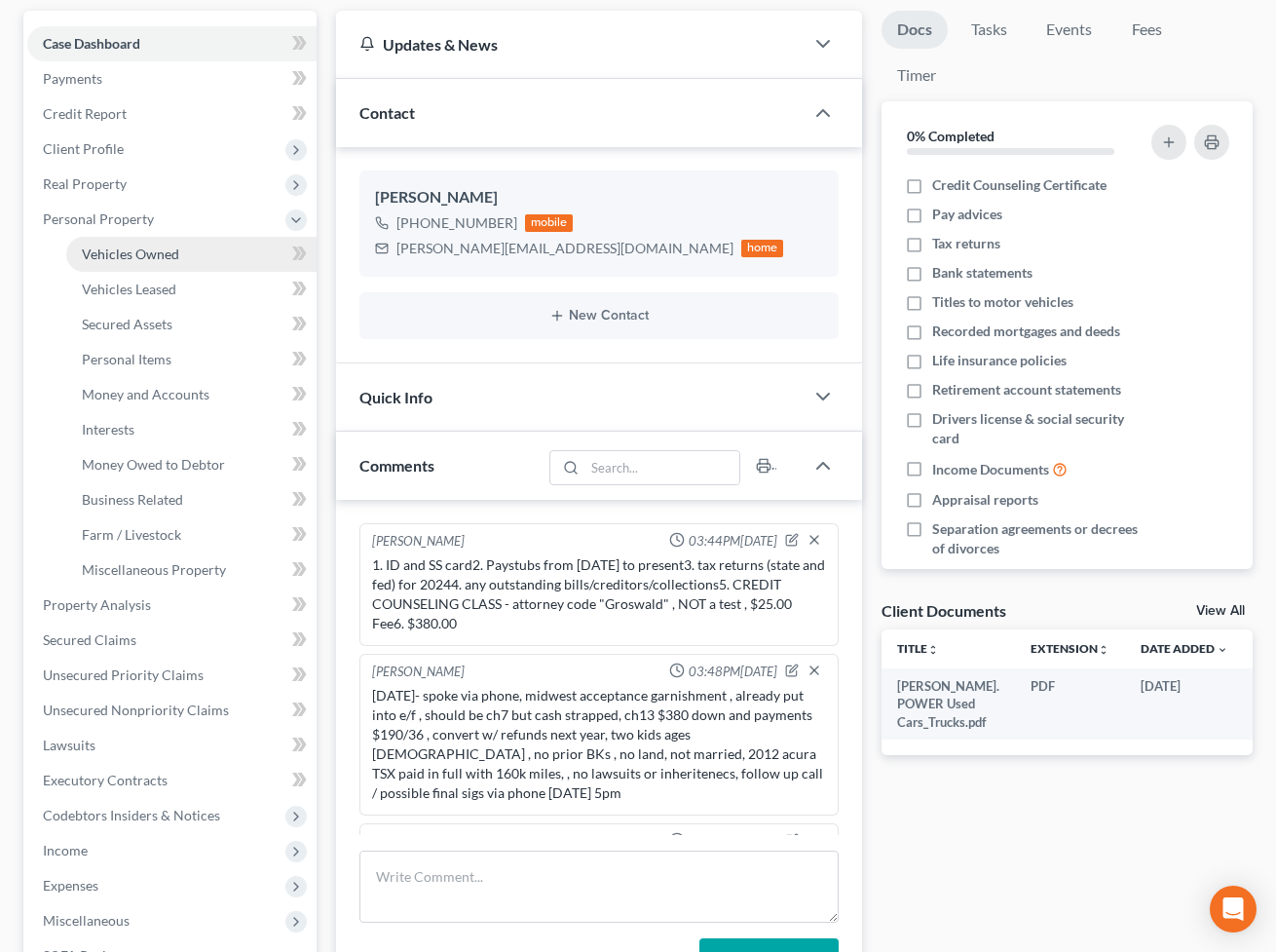
click at [124, 246] on span "Vehicles Owned" at bounding box center [130, 254] width 97 height 17
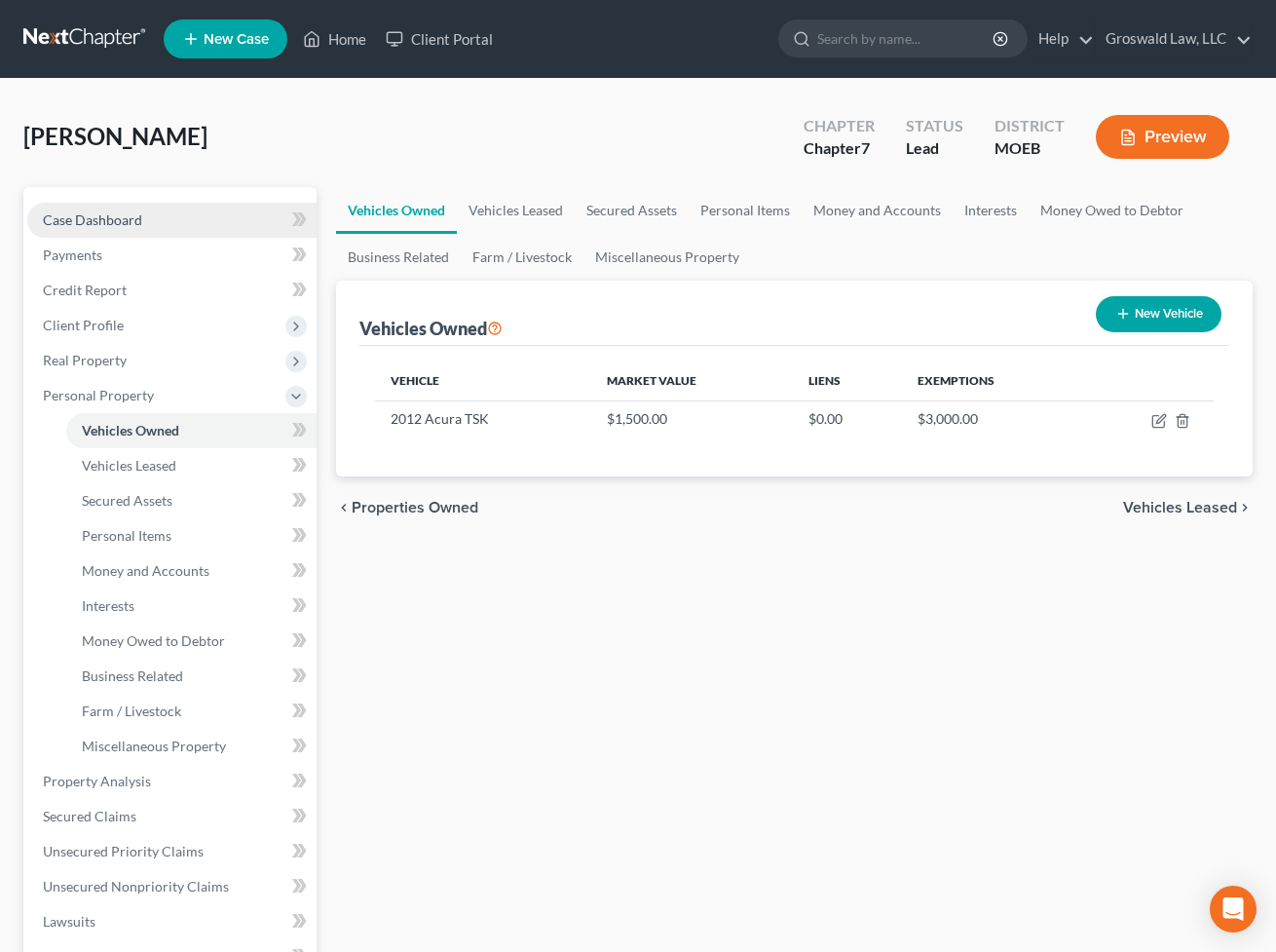
click at [113, 220] on span "Case Dashboard" at bounding box center [92, 219] width 99 height 17
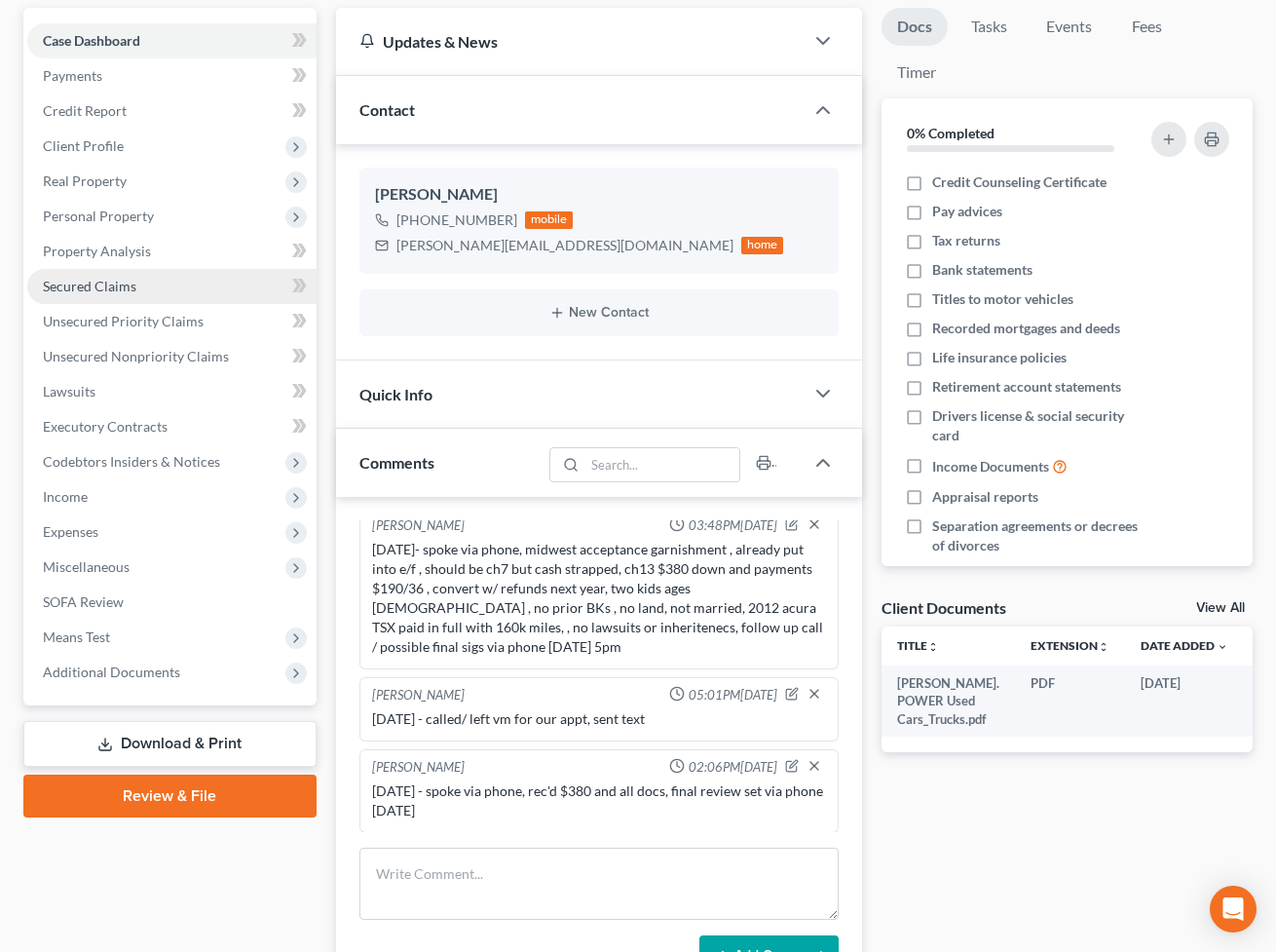
scroll to position [176, 0]
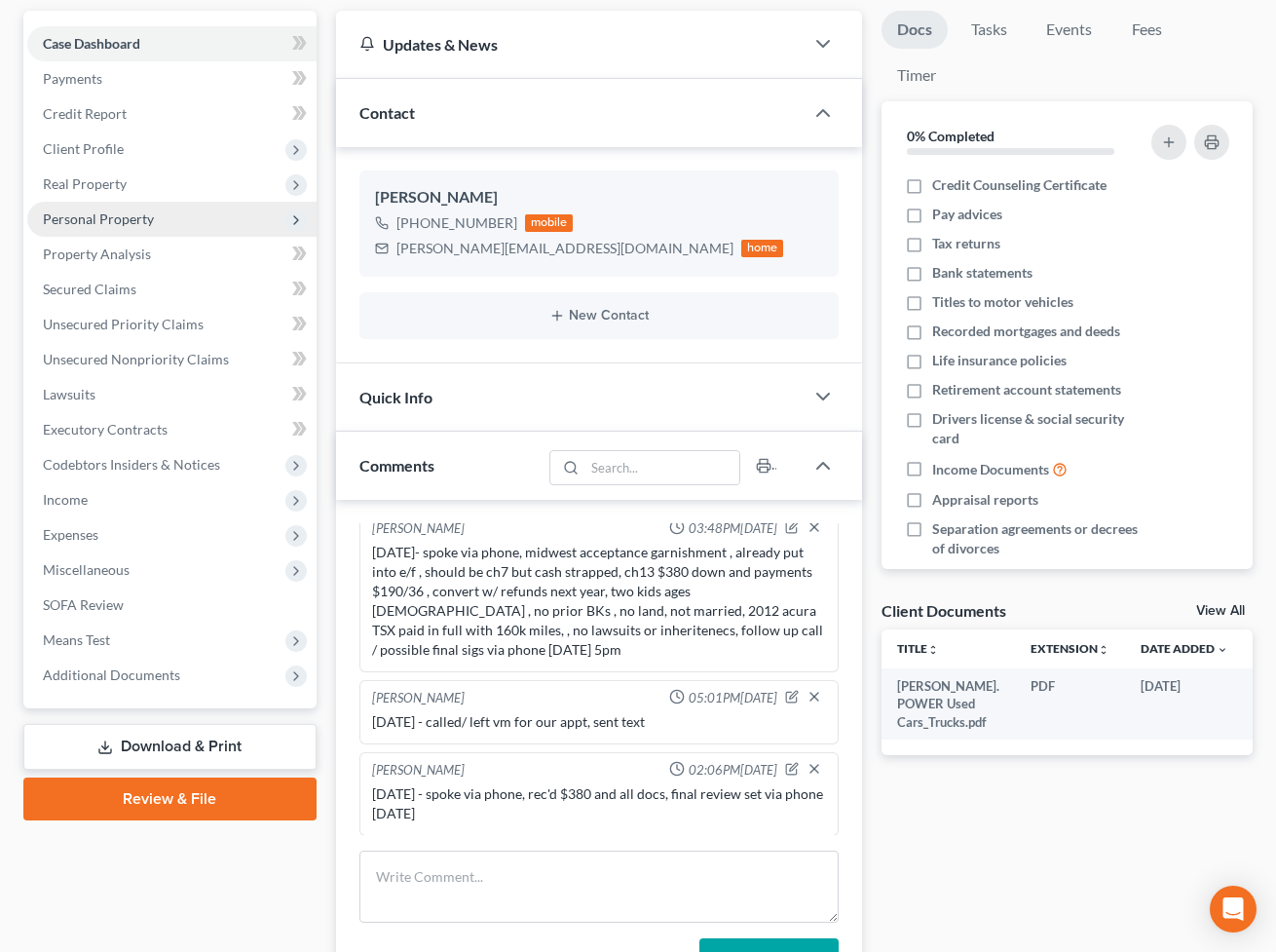
click at [114, 214] on span "Personal Property" at bounding box center [98, 218] width 111 height 17
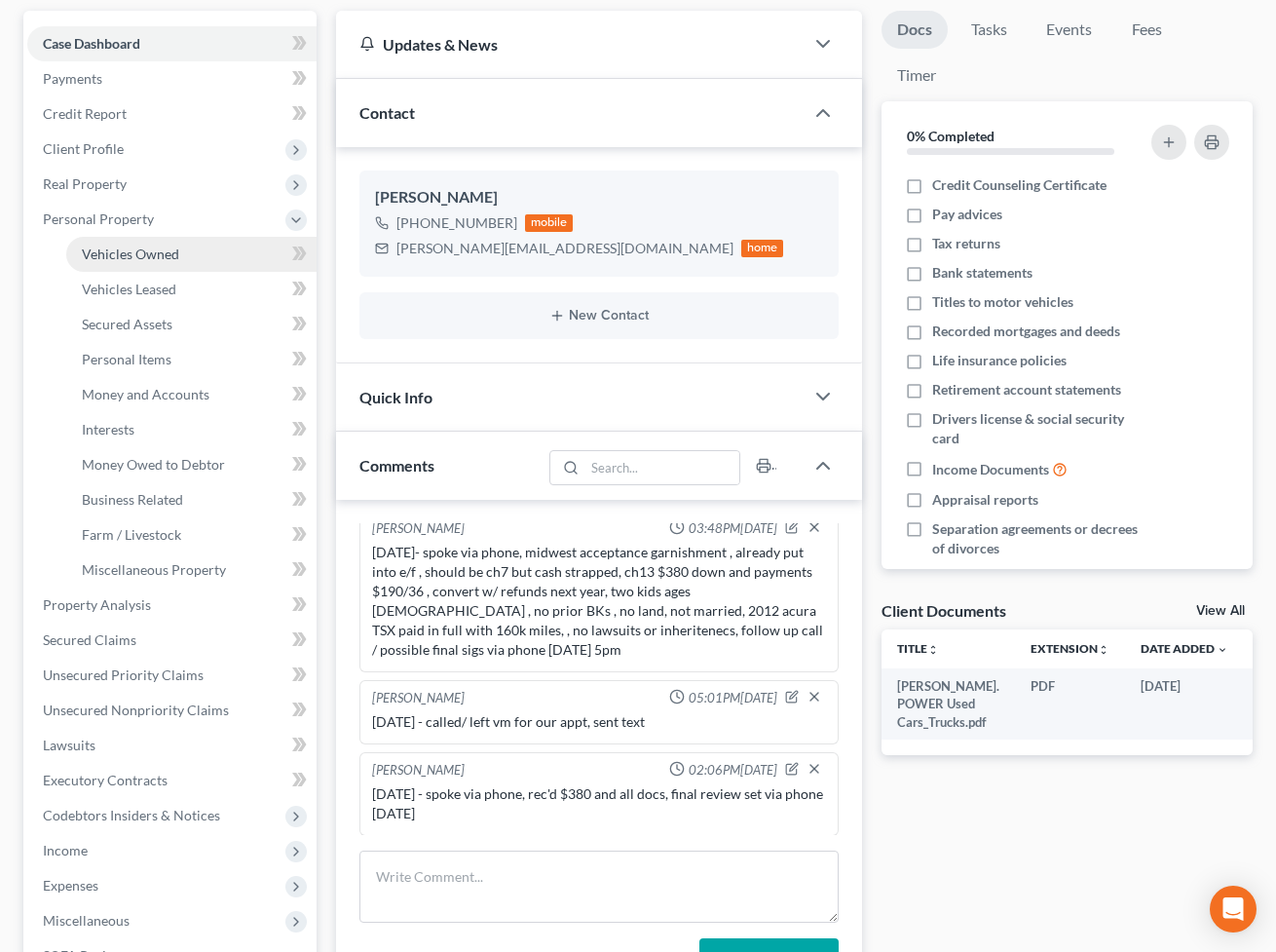
click at [144, 259] on span "Vehicles Owned" at bounding box center [130, 254] width 97 height 17
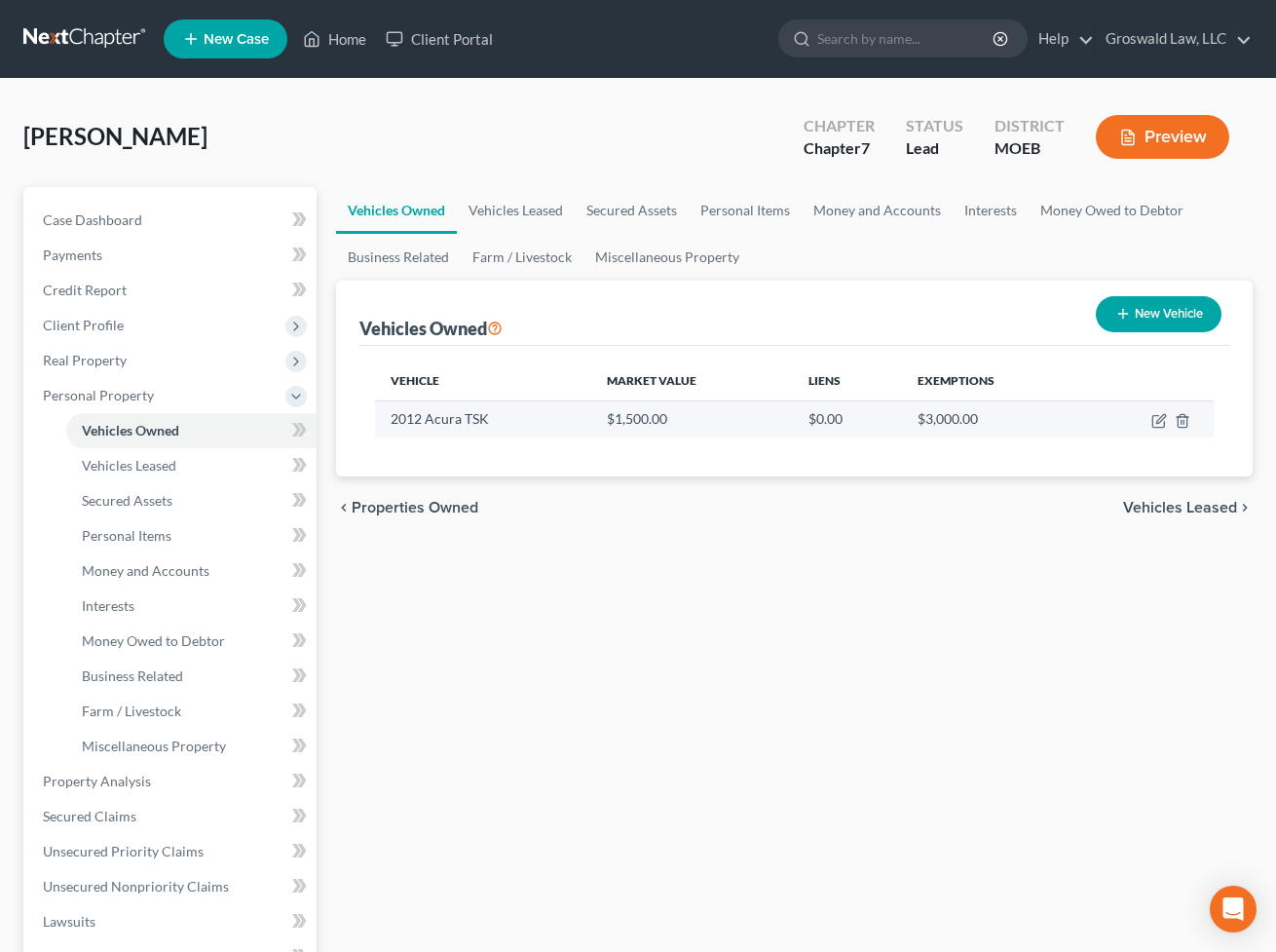
click at [1158, 428] on td at bounding box center [1148, 419] width 130 height 37
click at [1158, 423] on icon "button" at bounding box center [1159, 421] width 16 height 16
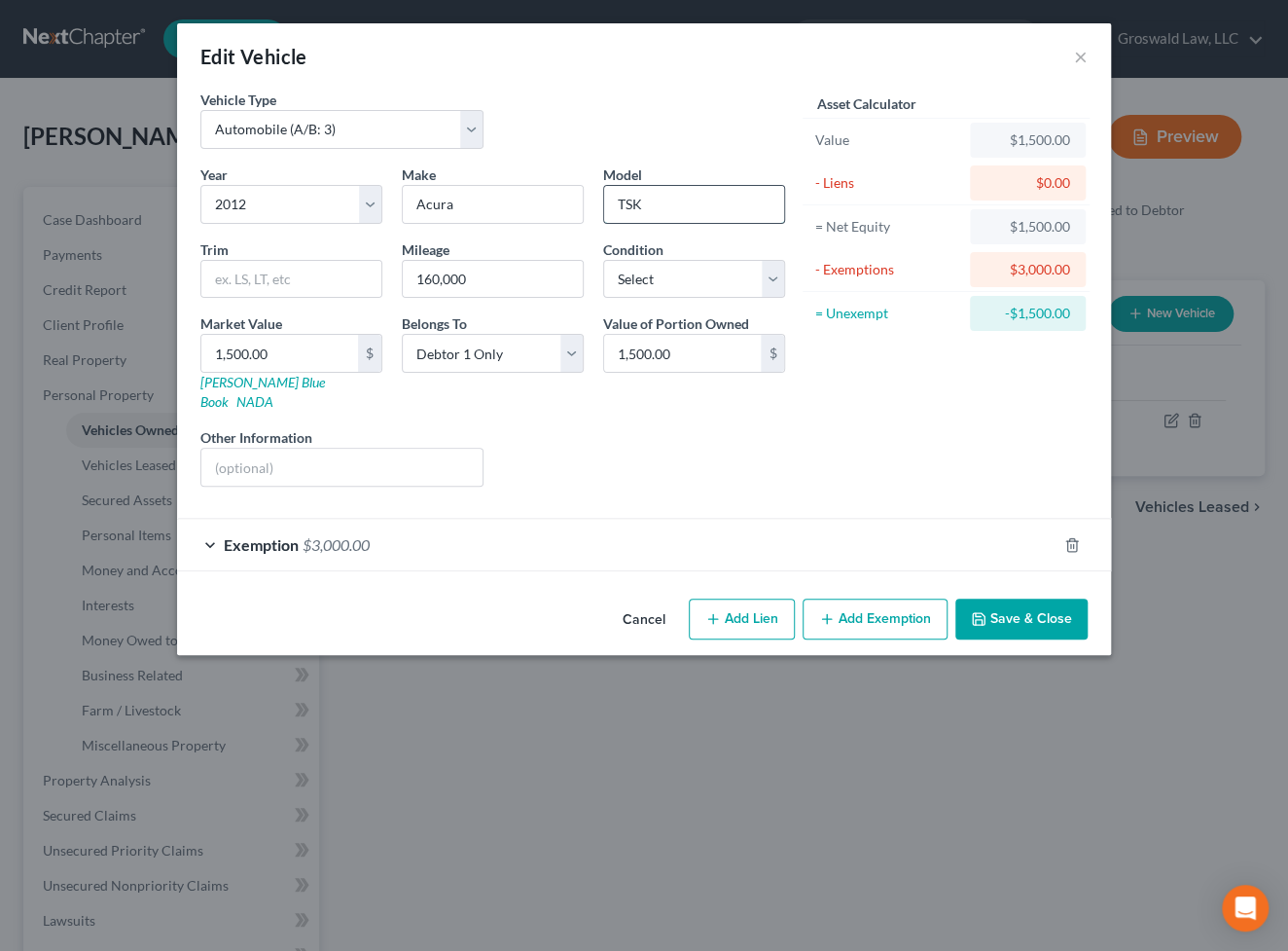
drag, startPoint x: 689, startPoint y: 201, endPoint x: 636, endPoint y: 205, distance: 53.2
click at [636, 205] on input "TSK" at bounding box center [694, 204] width 180 height 37
click at [1058, 611] on button "Save & Close" at bounding box center [1021, 619] width 132 height 41
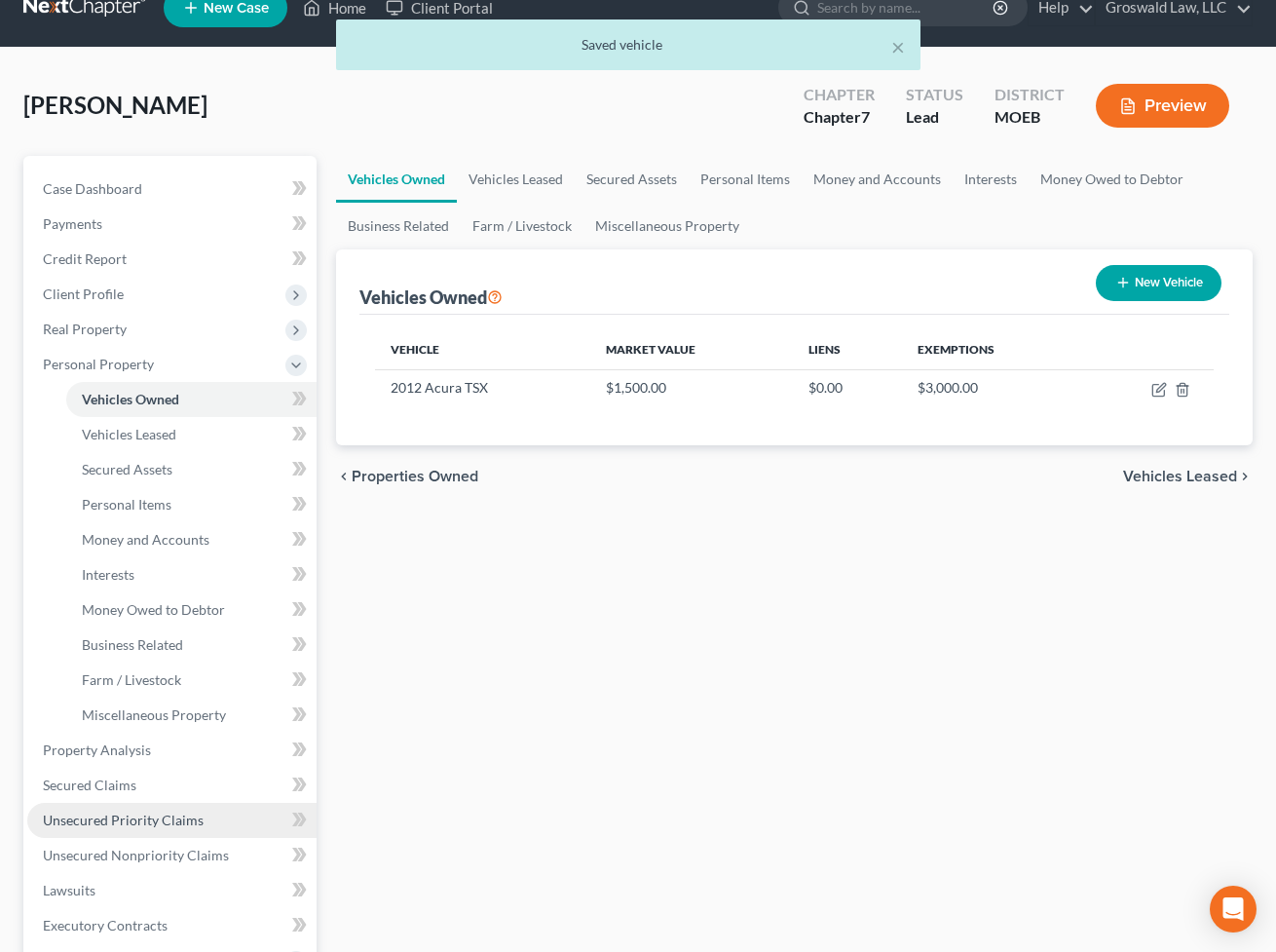
scroll to position [88, 0]
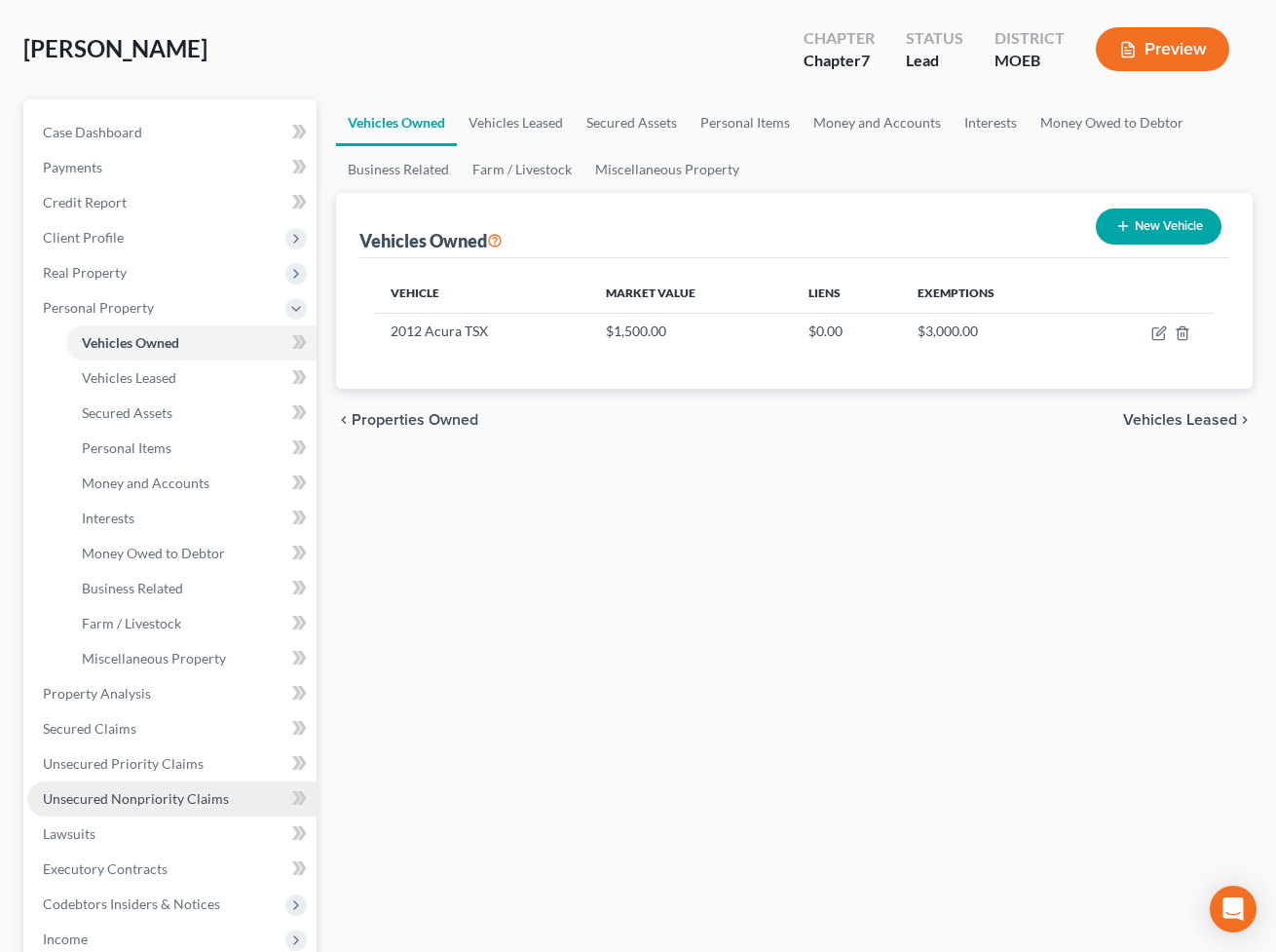
click at [174, 793] on span "Unsecured Nonpriority Claims" at bounding box center [136, 798] width 186 height 17
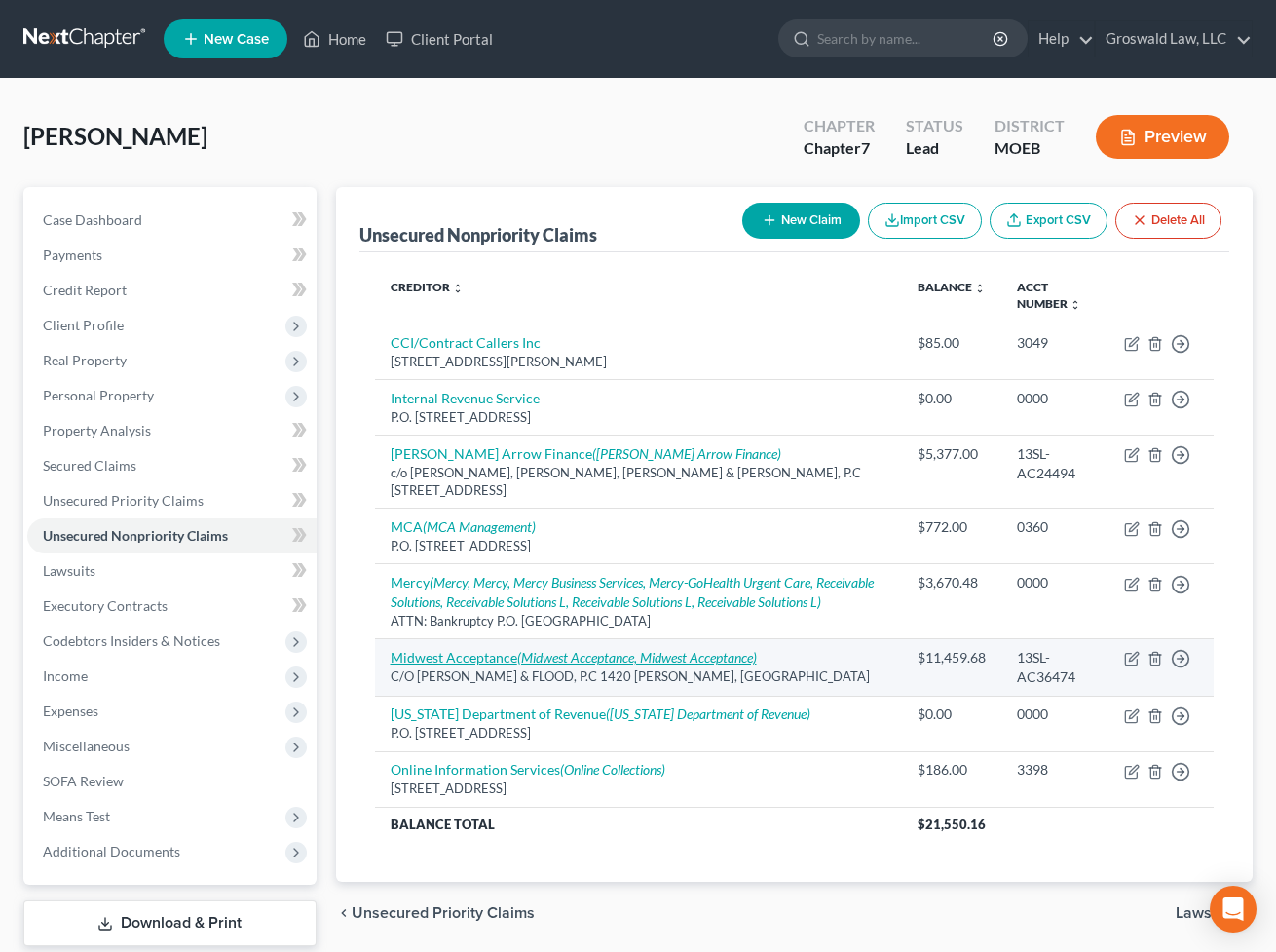
click at [486, 661] on link "Midwest Acceptance (Midwest Acceptance, Midwest Acceptance)" at bounding box center [574, 657] width 366 height 17
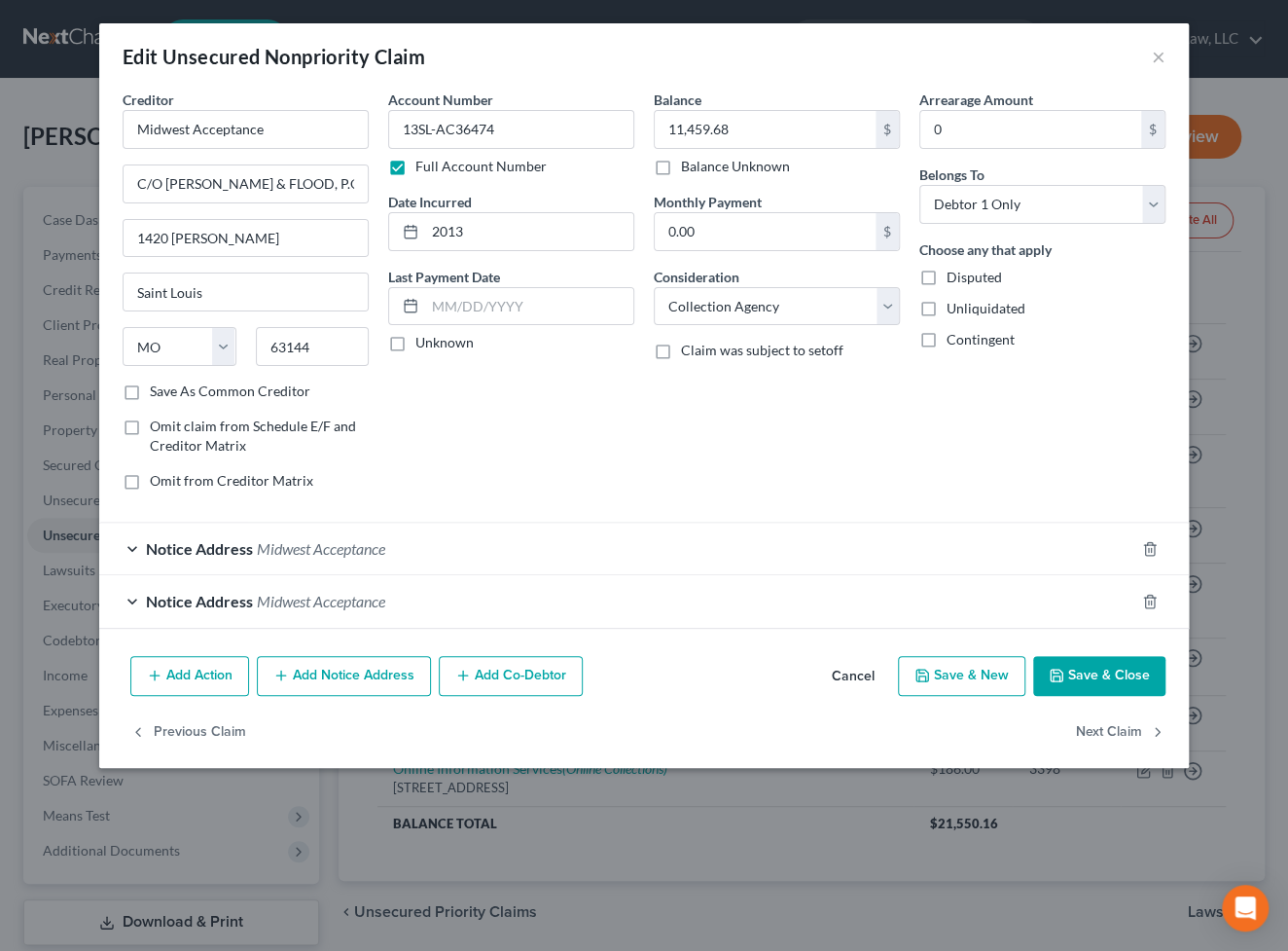
drag, startPoint x: 946, startPoint y: 430, endPoint x: 930, endPoint y: 444, distance: 21.3
click at [946, 430] on div "Arrearage Amount 0 $ Belongs To * Select Debtor 1 Only Debtor 2 Only Debtor 1 A…" at bounding box center [1043, 298] width 266 height 417
click at [322, 680] on button "Add Notice Address" at bounding box center [344, 677] width 174 height 41
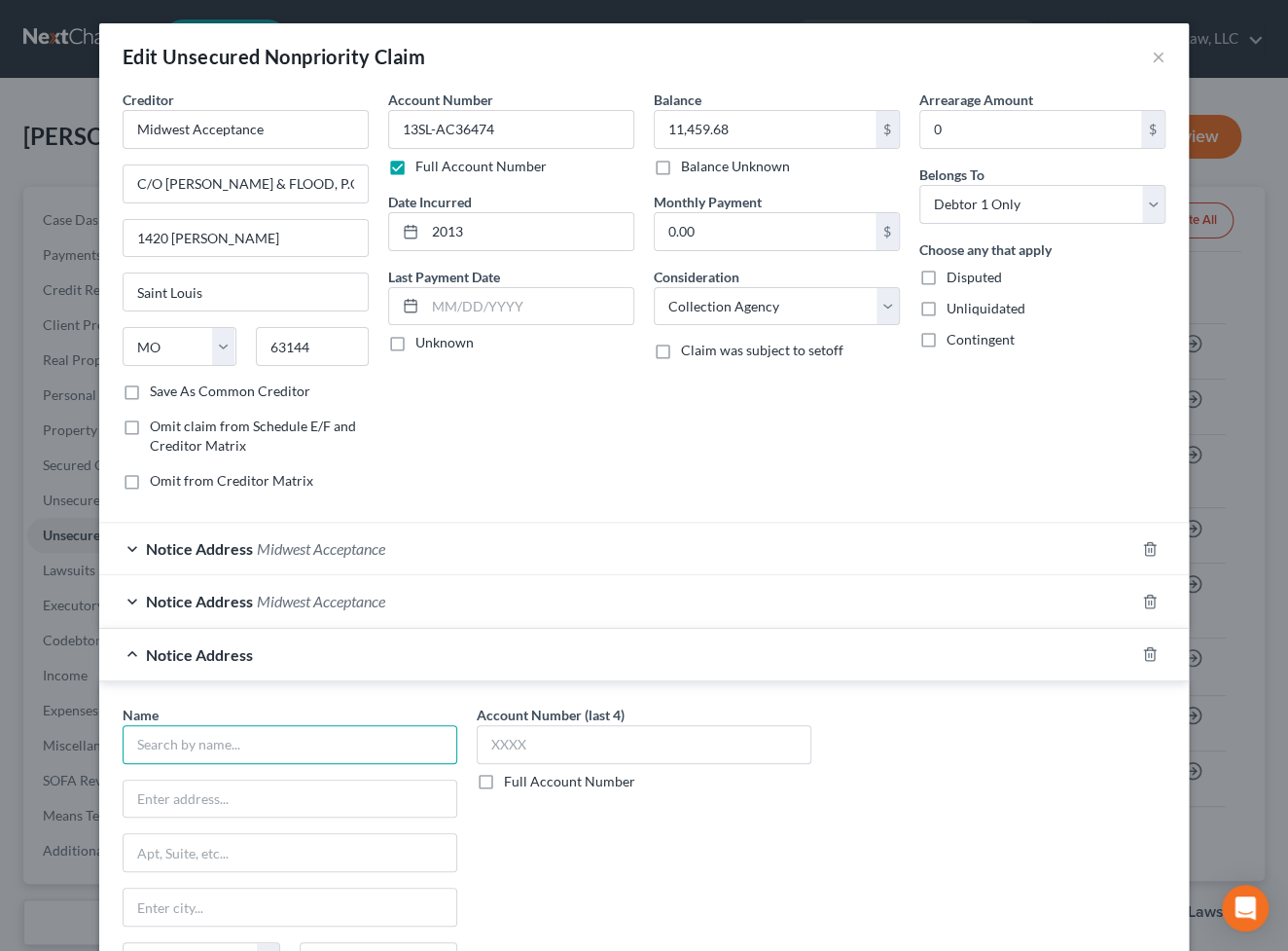
click at [251, 747] on input "text" at bounding box center [289, 745] width 334 height 39
click at [1142, 651] on icon "button" at bounding box center [1150, 655] width 16 height 16
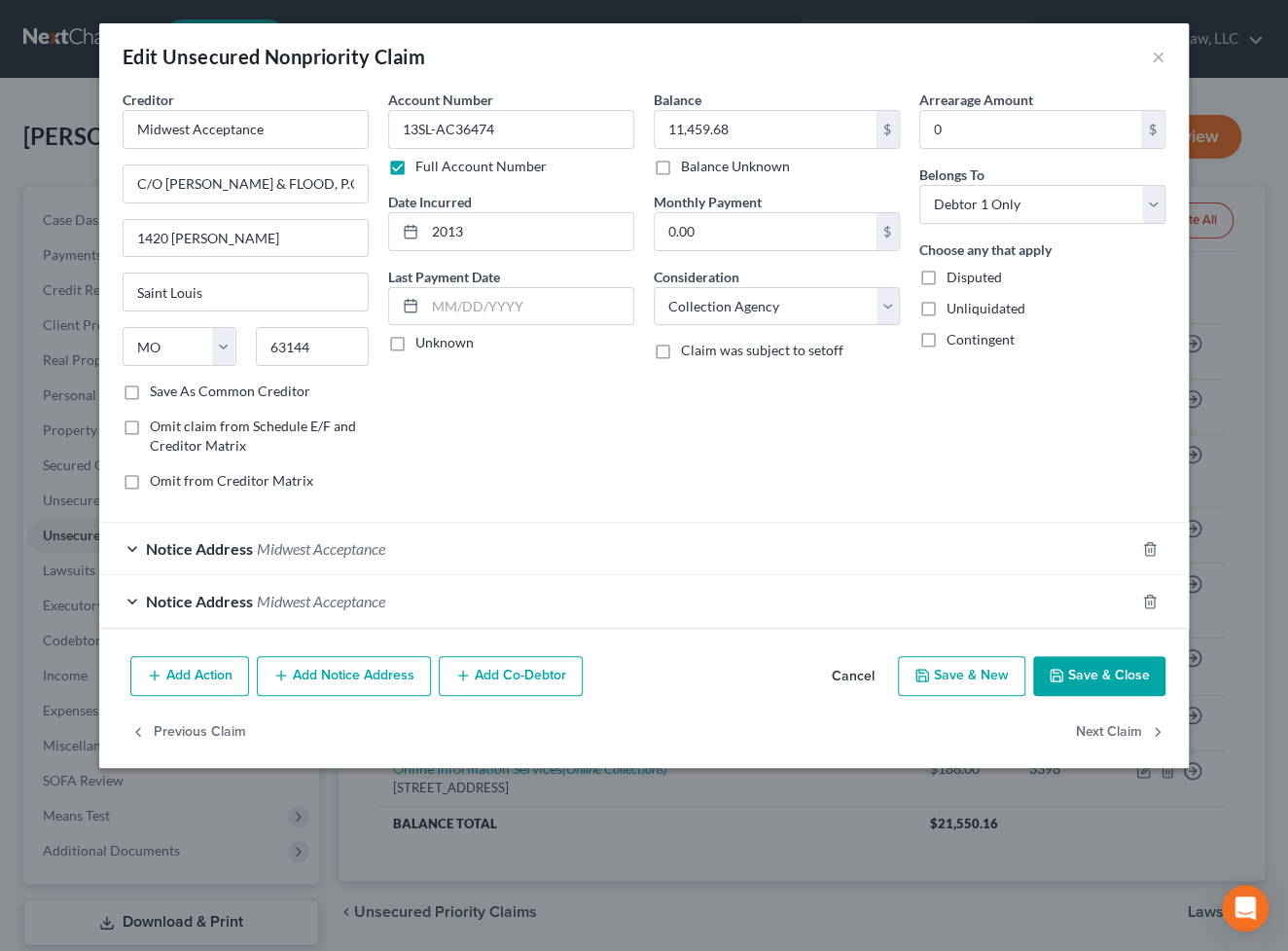
click at [185, 684] on button "Add Action" at bounding box center [189, 677] width 118 height 41
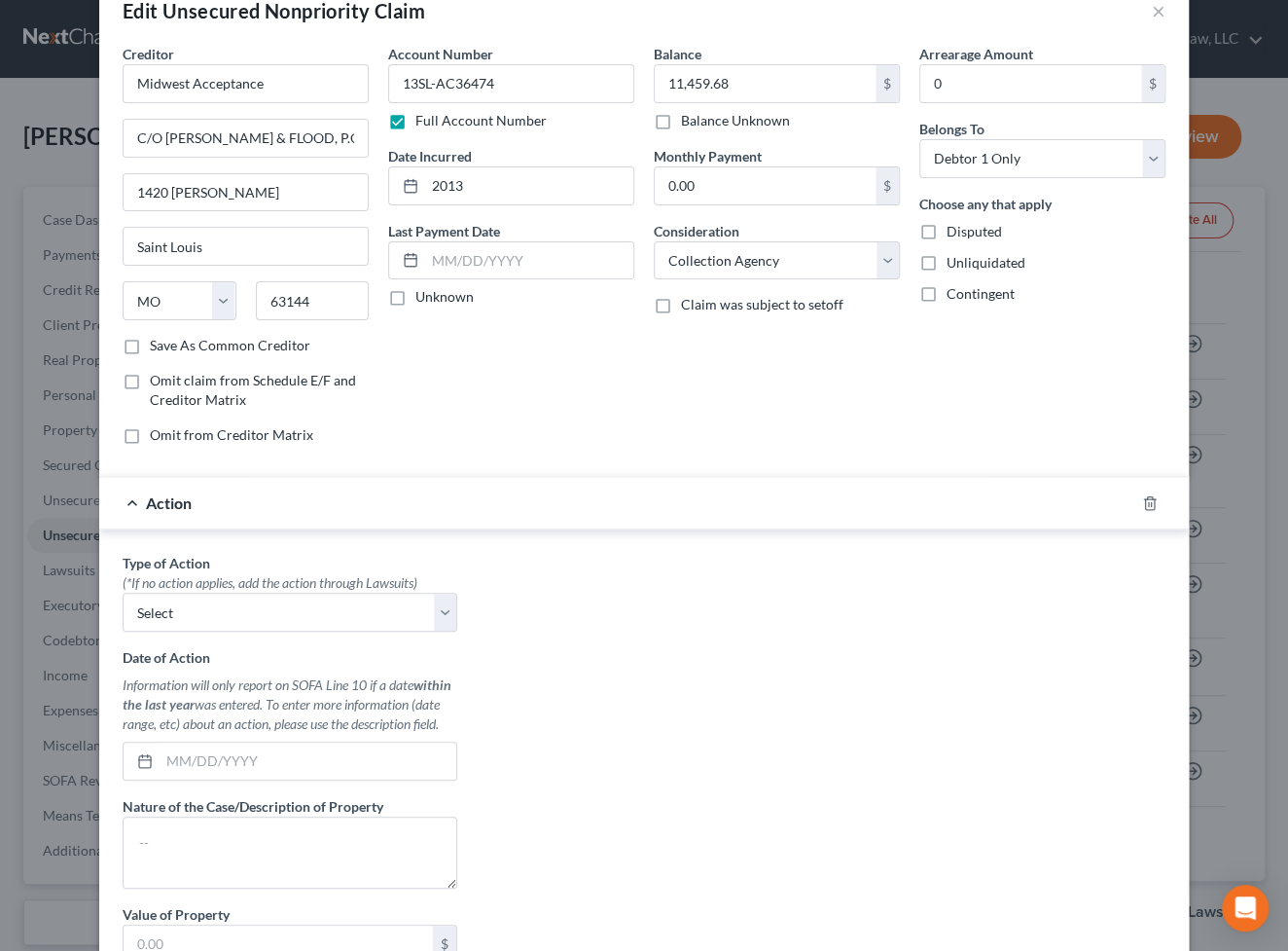
scroll to position [88, 0]
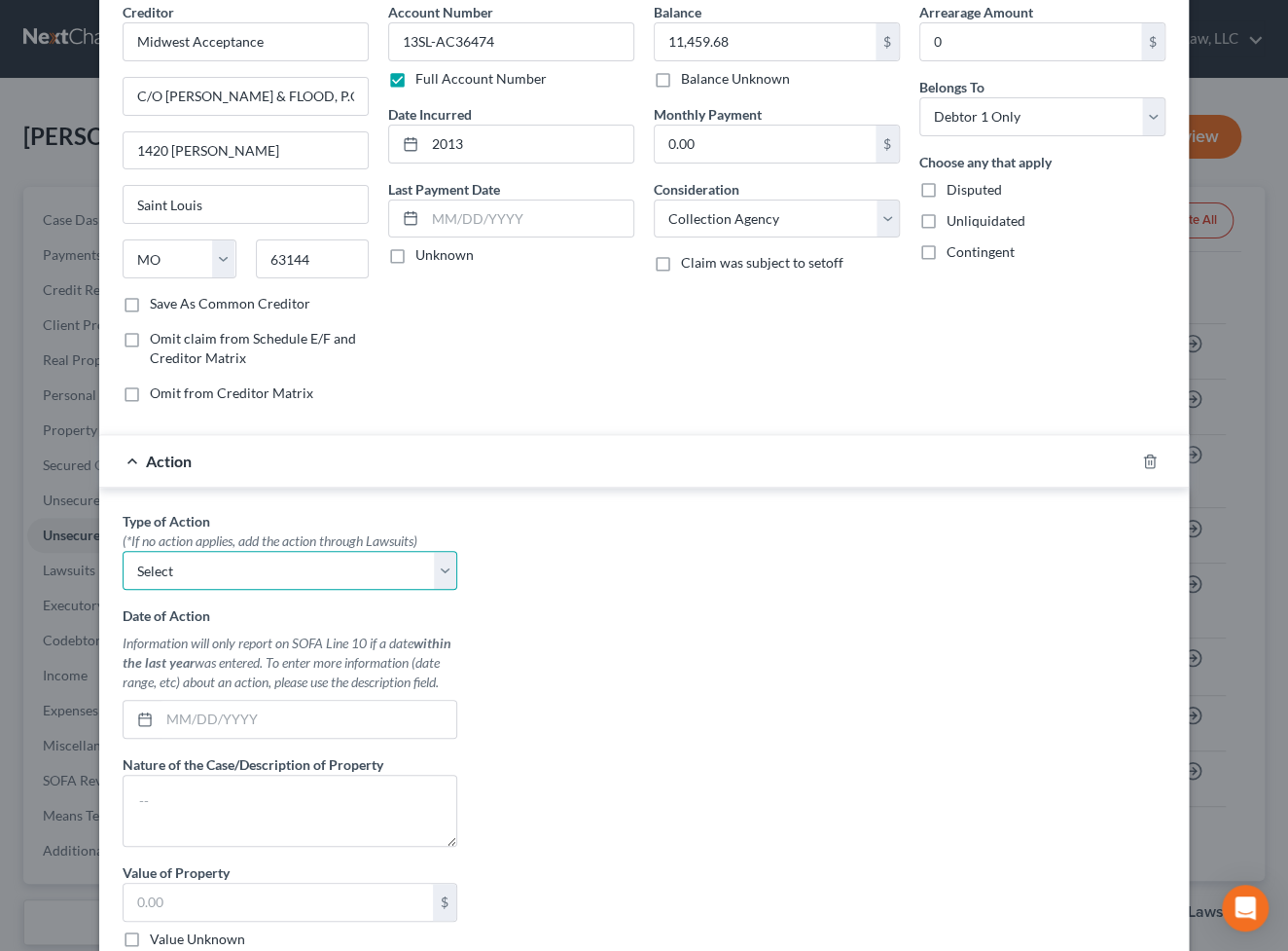
drag, startPoint x: 227, startPoint y: 552, endPoint x: 225, endPoint y: 585, distance: 33.1
click at [227, 555] on select "Select Repossession Garnishment Foreclosure Personal Injury Attached, Seized, O…" at bounding box center [289, 570] width 334 height 39
click at [122, 551] on select "Select Repossession Garnishment Foreclosure Personal Injury Attached, Seized, O…" at bounding box center [289, 570] width 334 height 39
click at [233, 718] on input "text" at bounding box center [307, 719] width 296 height 37
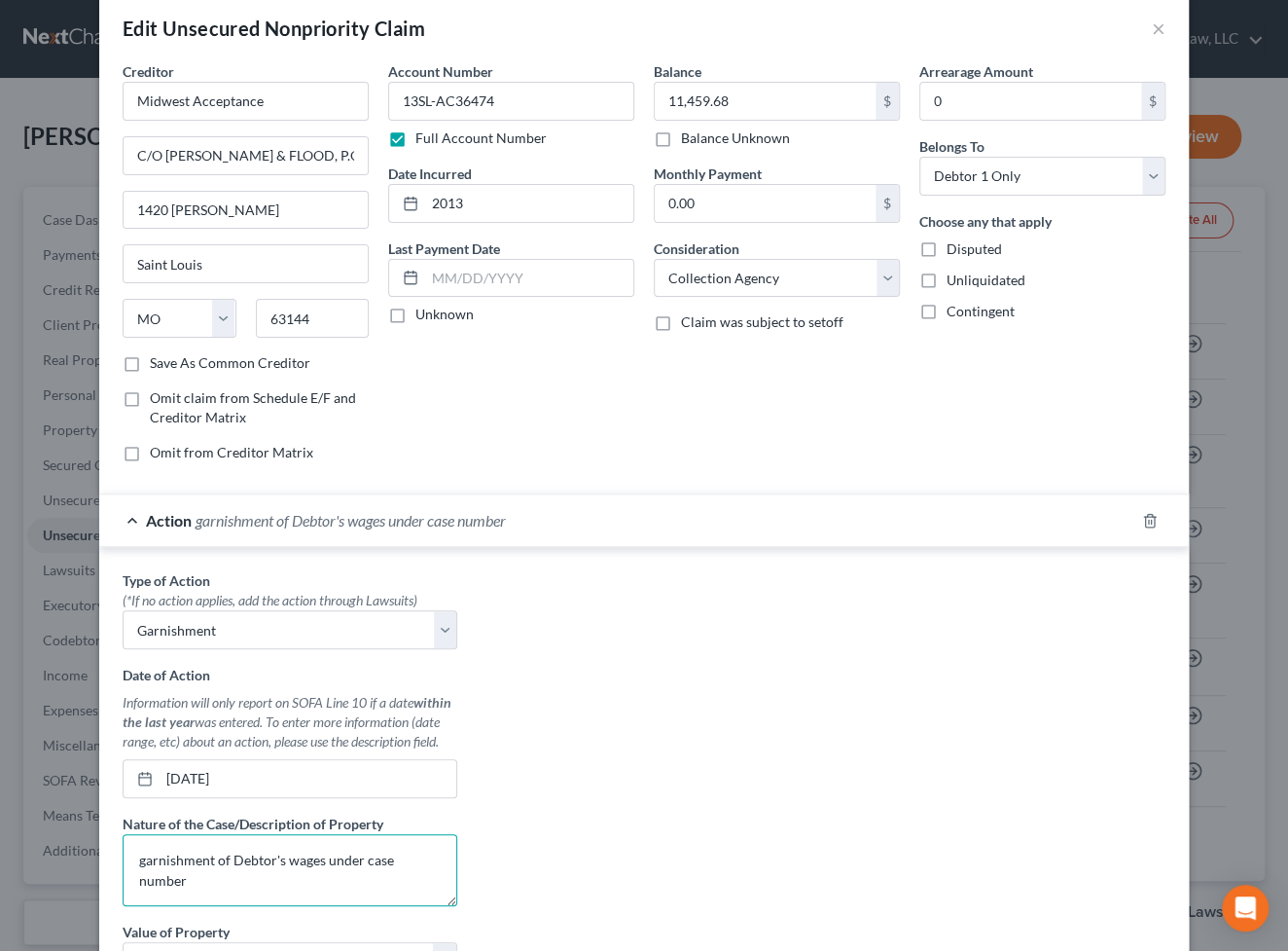
scroll to position [0, 0]
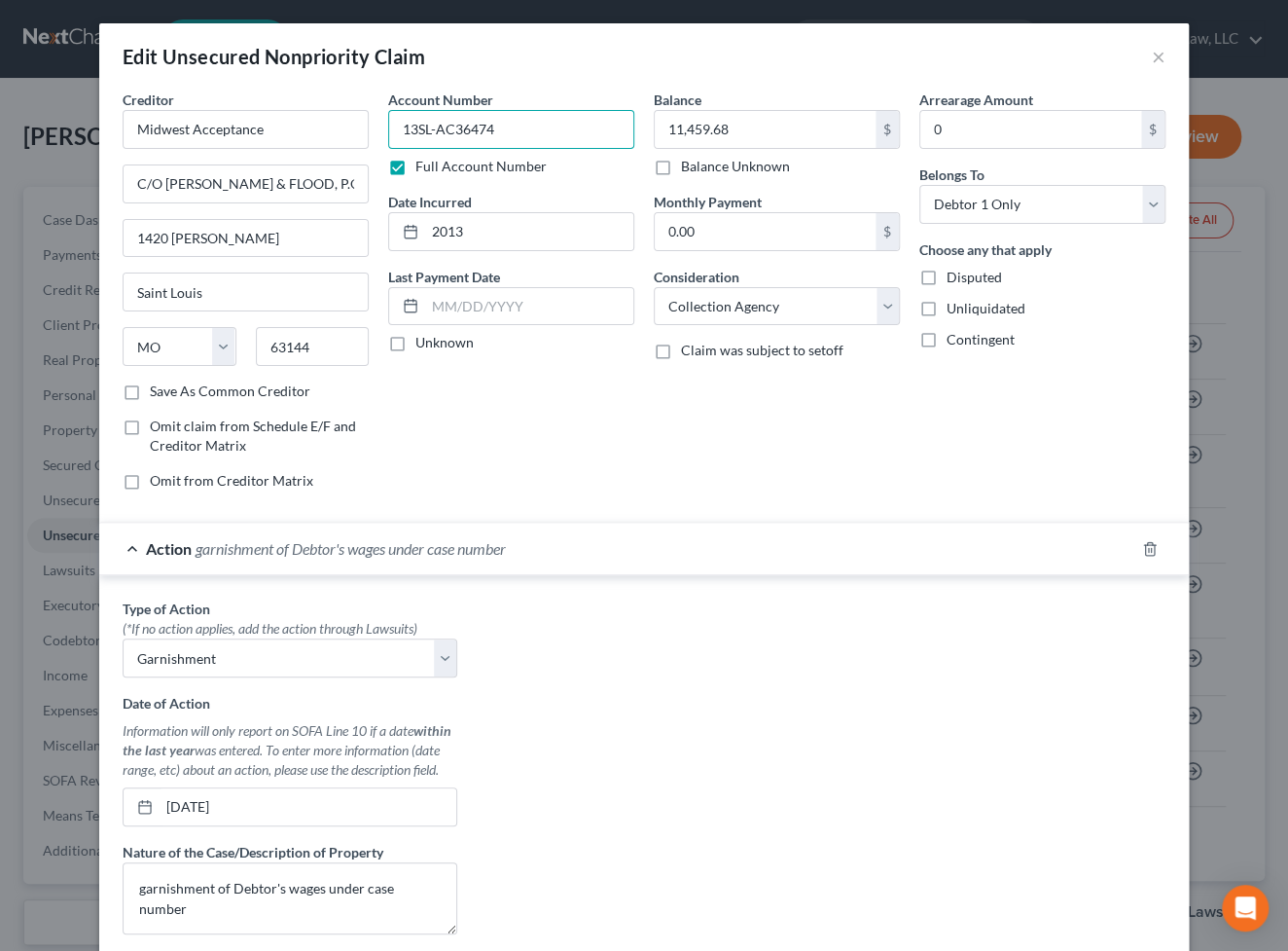
drag, startPoint x: 497, startPoint y: 128, endPoint x: 94, endPoint y: 128, distance: 403.0
click at [99, 128] on div "Creditor * Midwest Acceptance C/O [PERSON_NAME] & FLOOD, P.C 1420 [PERSON_NAME]…" at bounding box center [644, 659] width 1089 height 1139
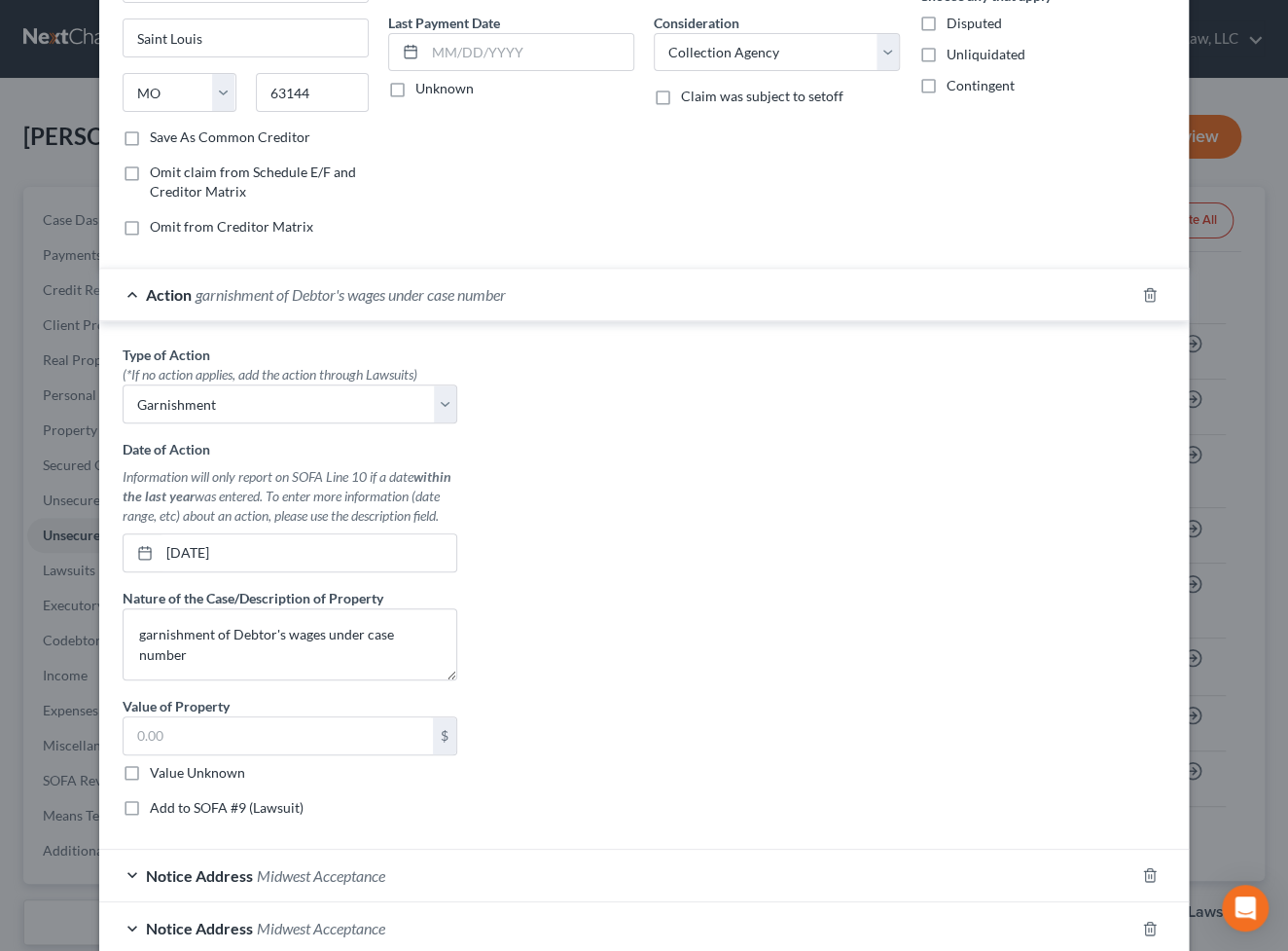
scroll to position [265, 0]
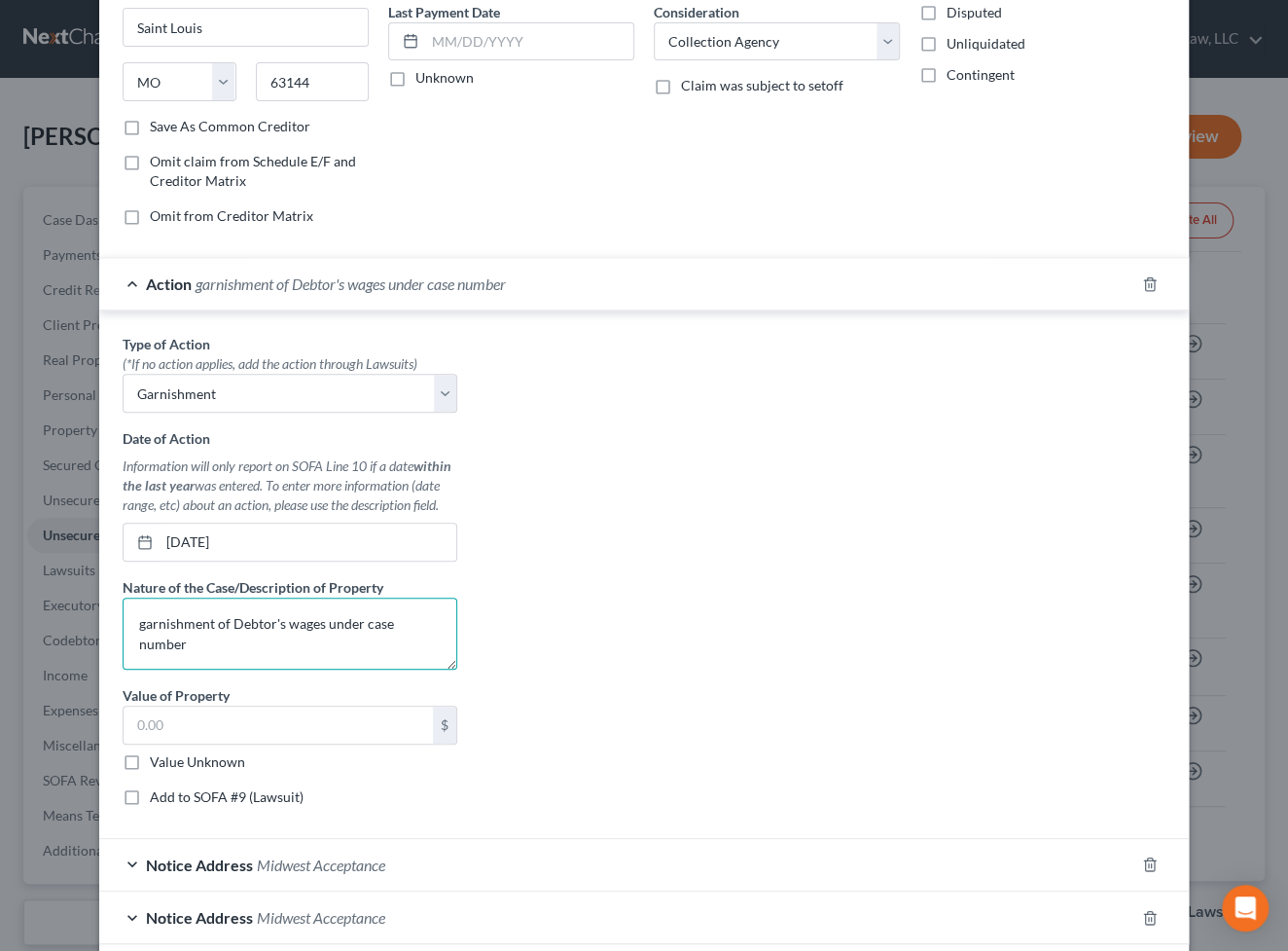
click at [433, 621] on textarea "garnishment of Debtor's wages under case number" at bounding box center [289, 634] width 334 height 72
paste textarea "13SL-AC36474"
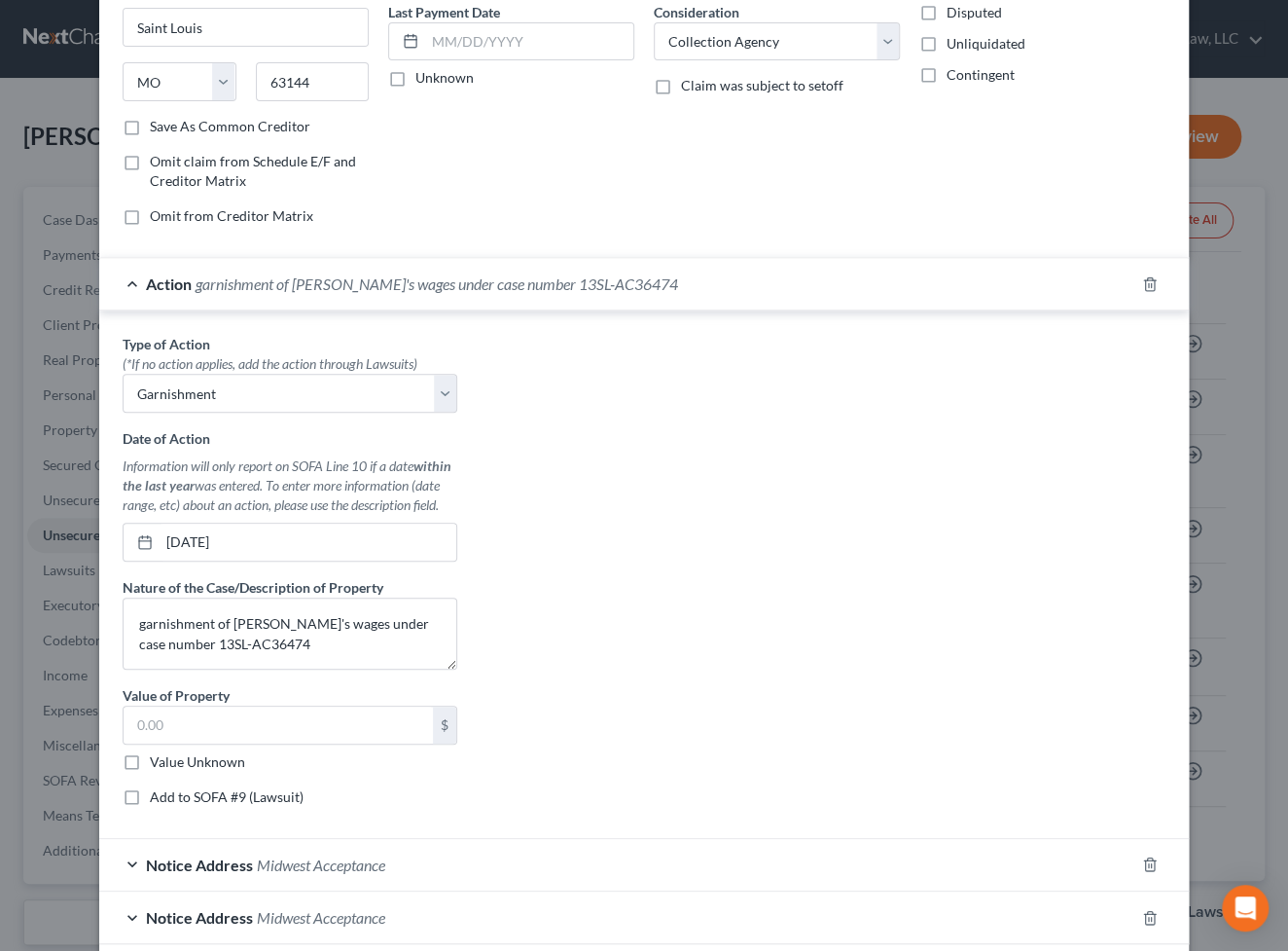
drag, startPoint x: 975, startPoint y: 684, endPoint x: 777, endPoint y: 716, distance: 200.6
click at [975, 684] on div "Type of Action * (*If no action applies, add the action through Lawsuits) Selec…" at bounding box center [644, 577] width 1062 height 487
click at [316, 721] on input "text" at bounding box center [278, 725] width 309 height 37
click at [822, 623] on div "Type of Action * (*If no action applies, add the action through Lawsuits) Selec…" at bounding box center [644, 577] width 1062 height 487
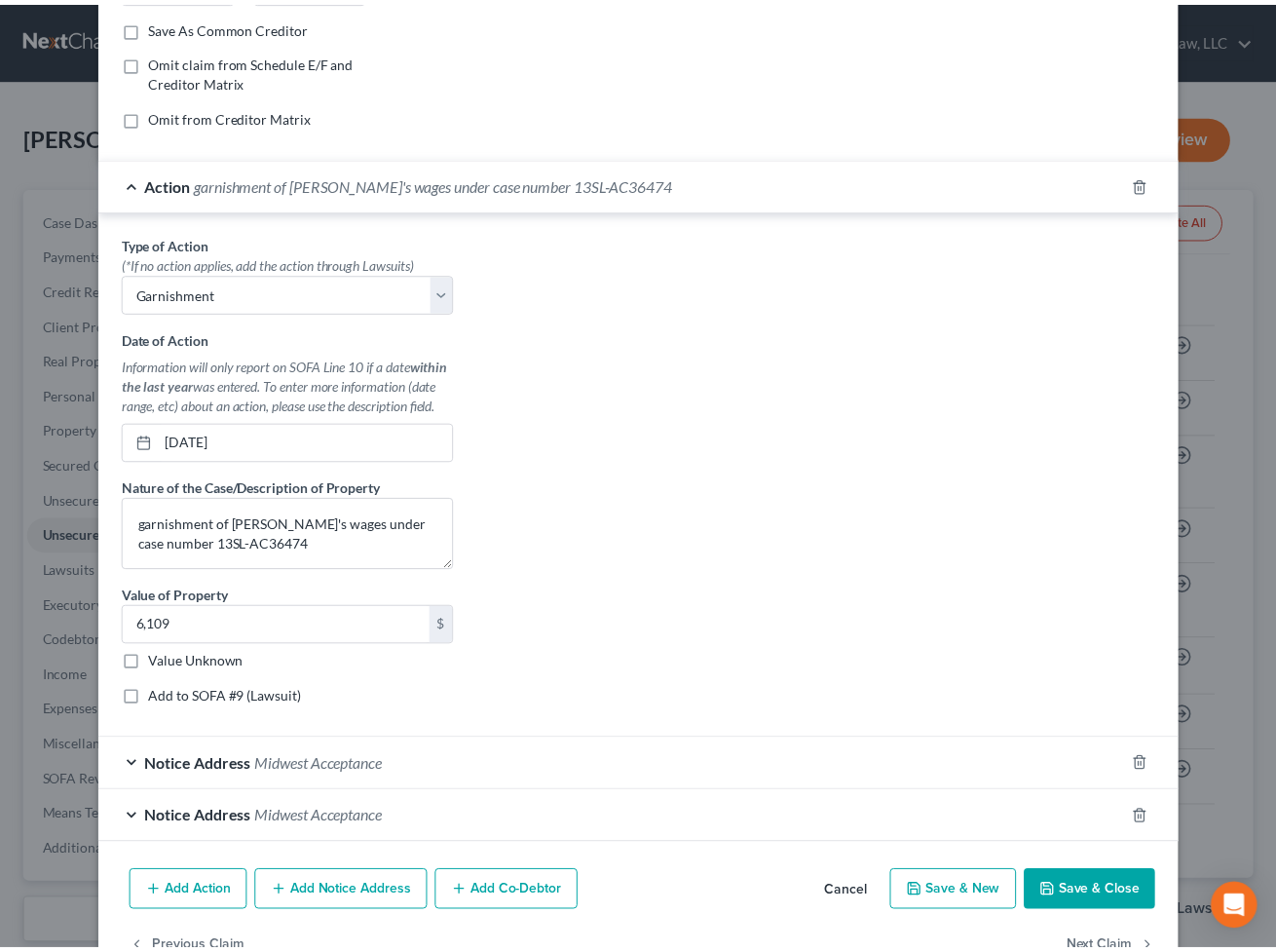
scroll to position [419, 0]
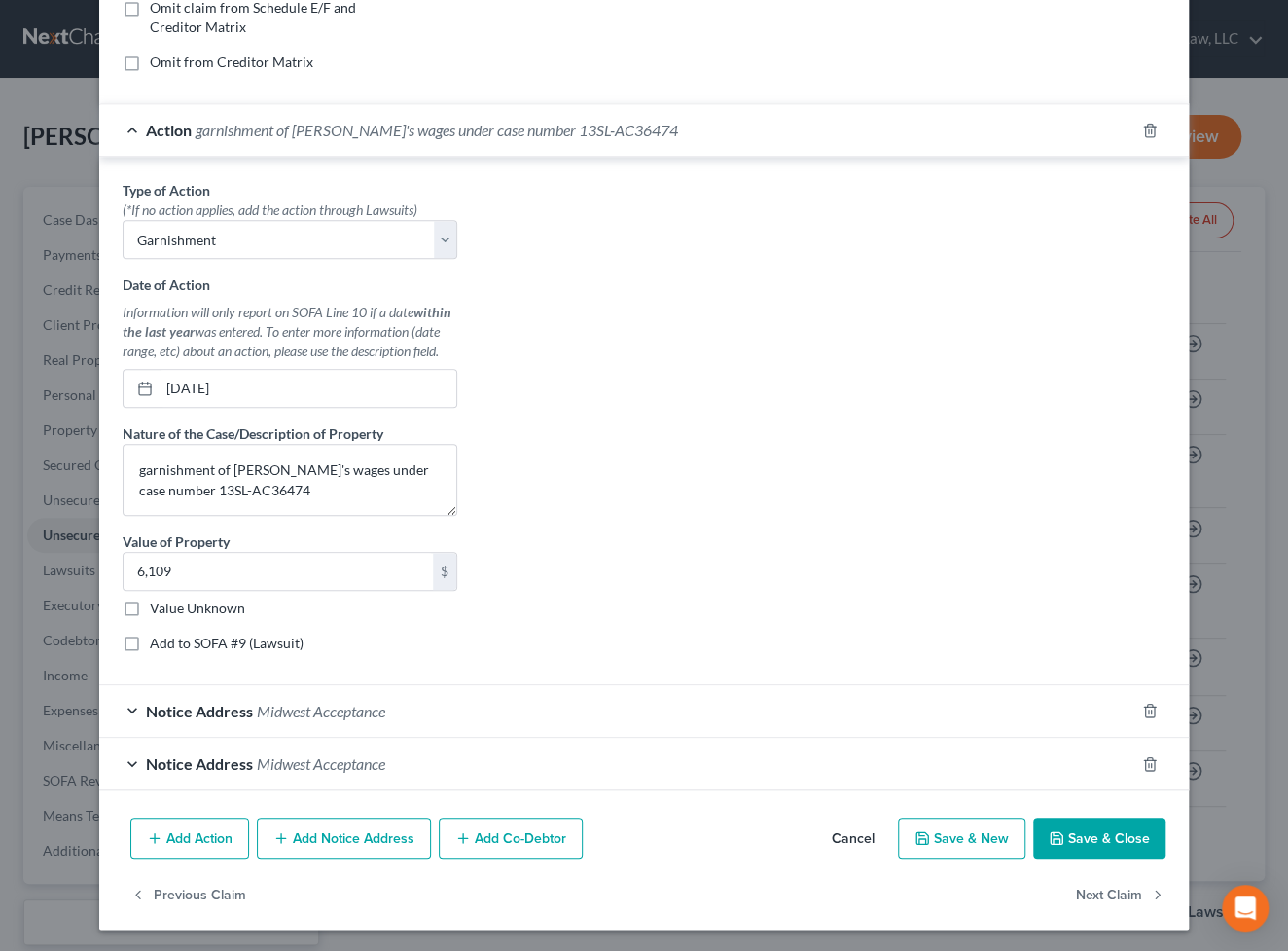
click at [1114, 820] on button "Save & Close" at bounding box center [1099, 838] width 132 height 41
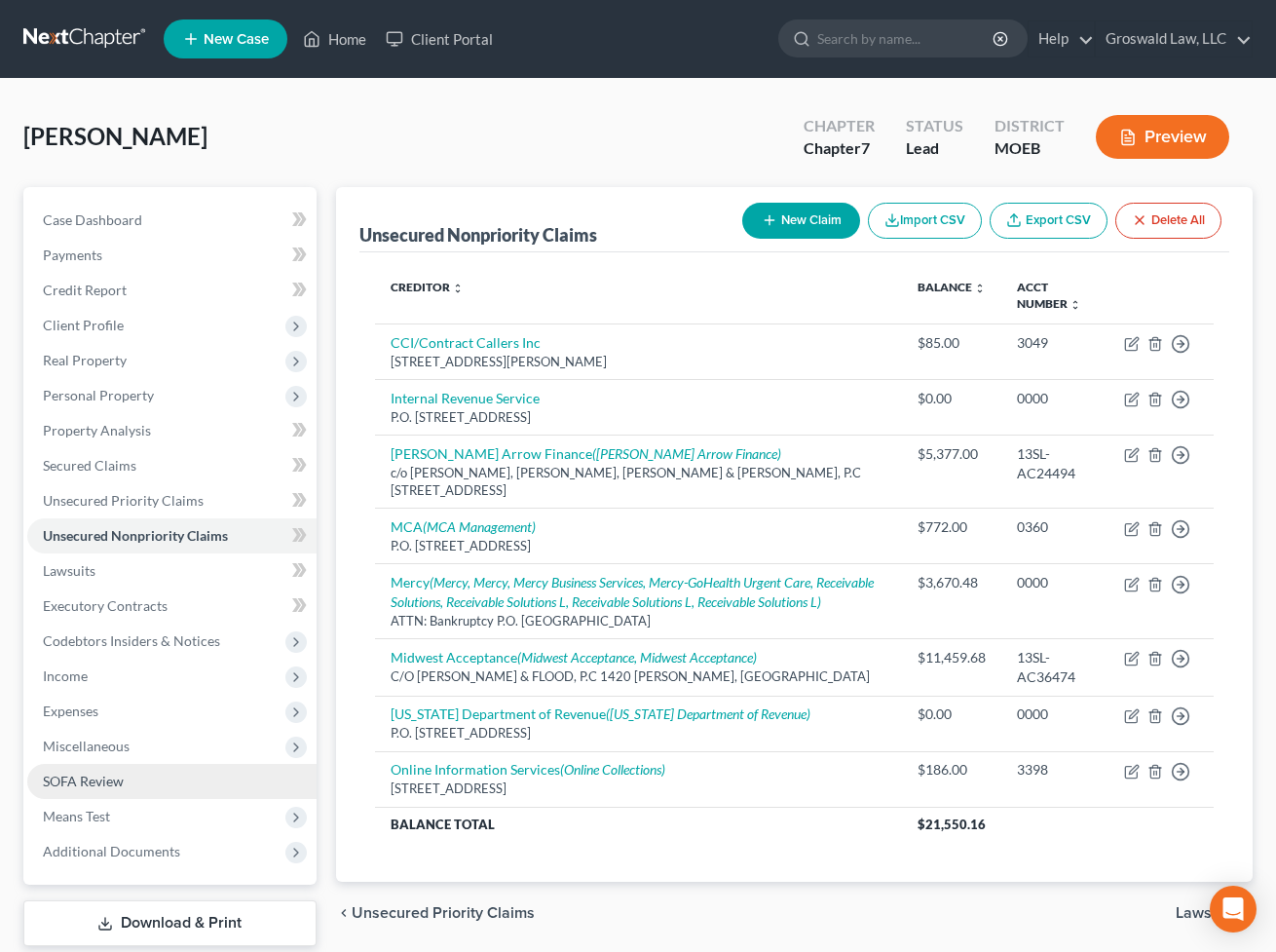
click at [126, 773] on link "SOFA Review" at bounding box center [171, 782] width 289 height 35
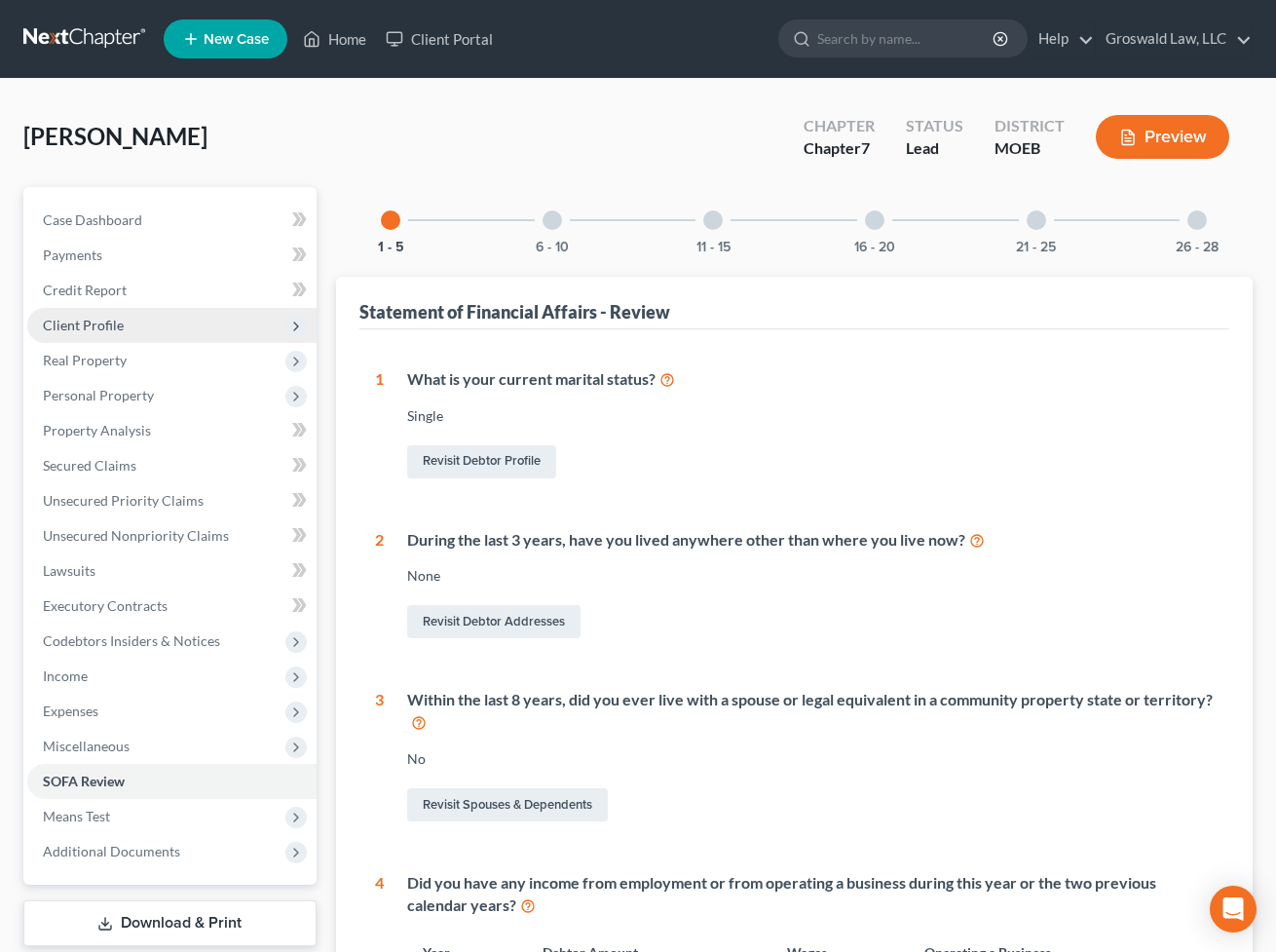
click at [126, 316] on span "Client Profile" at bounding box center [171, 325] width 289 height 35
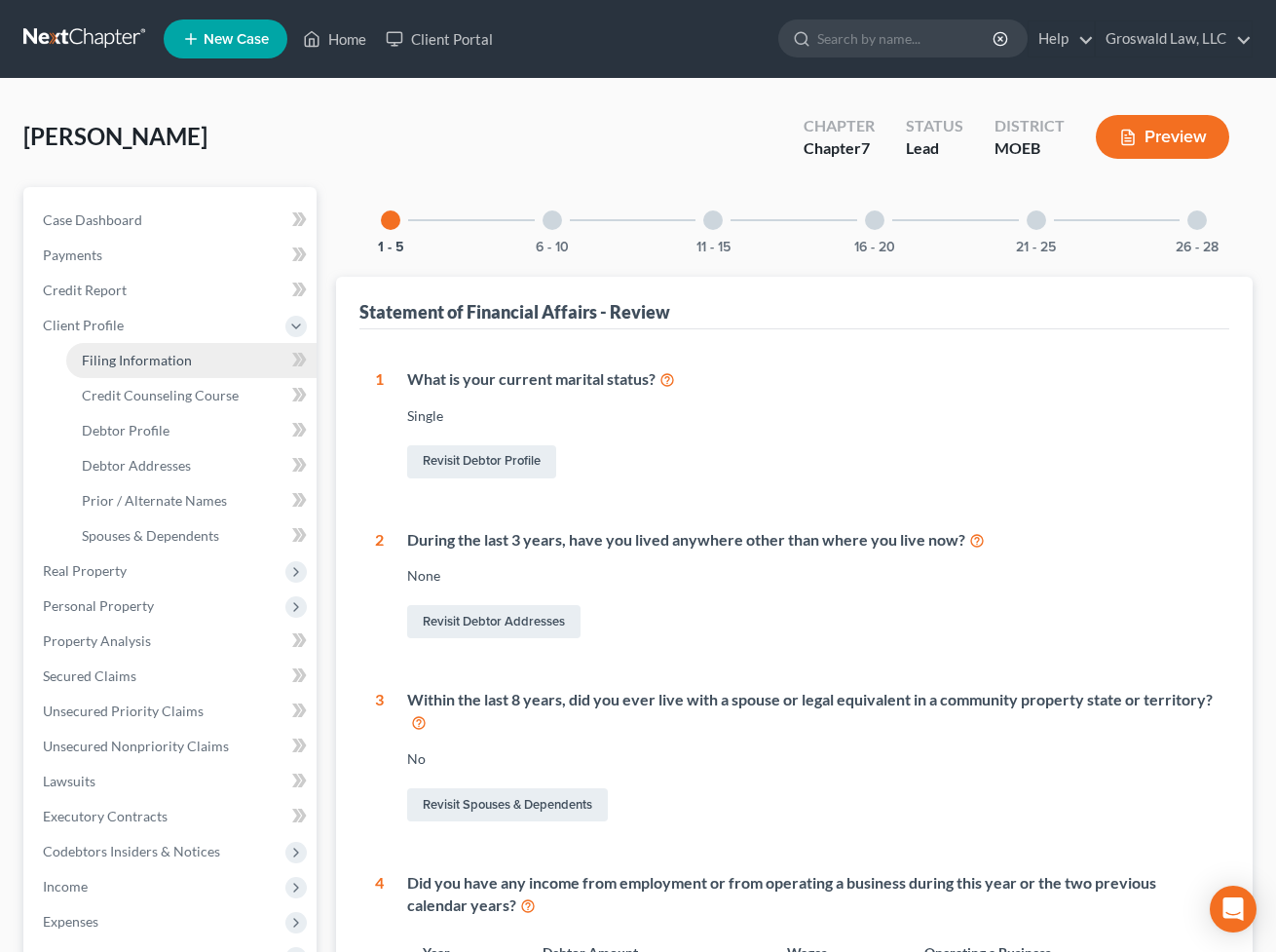
click at [146, 357] on span "Filing Information" at bounding box center [137, 359] width 110 height 17
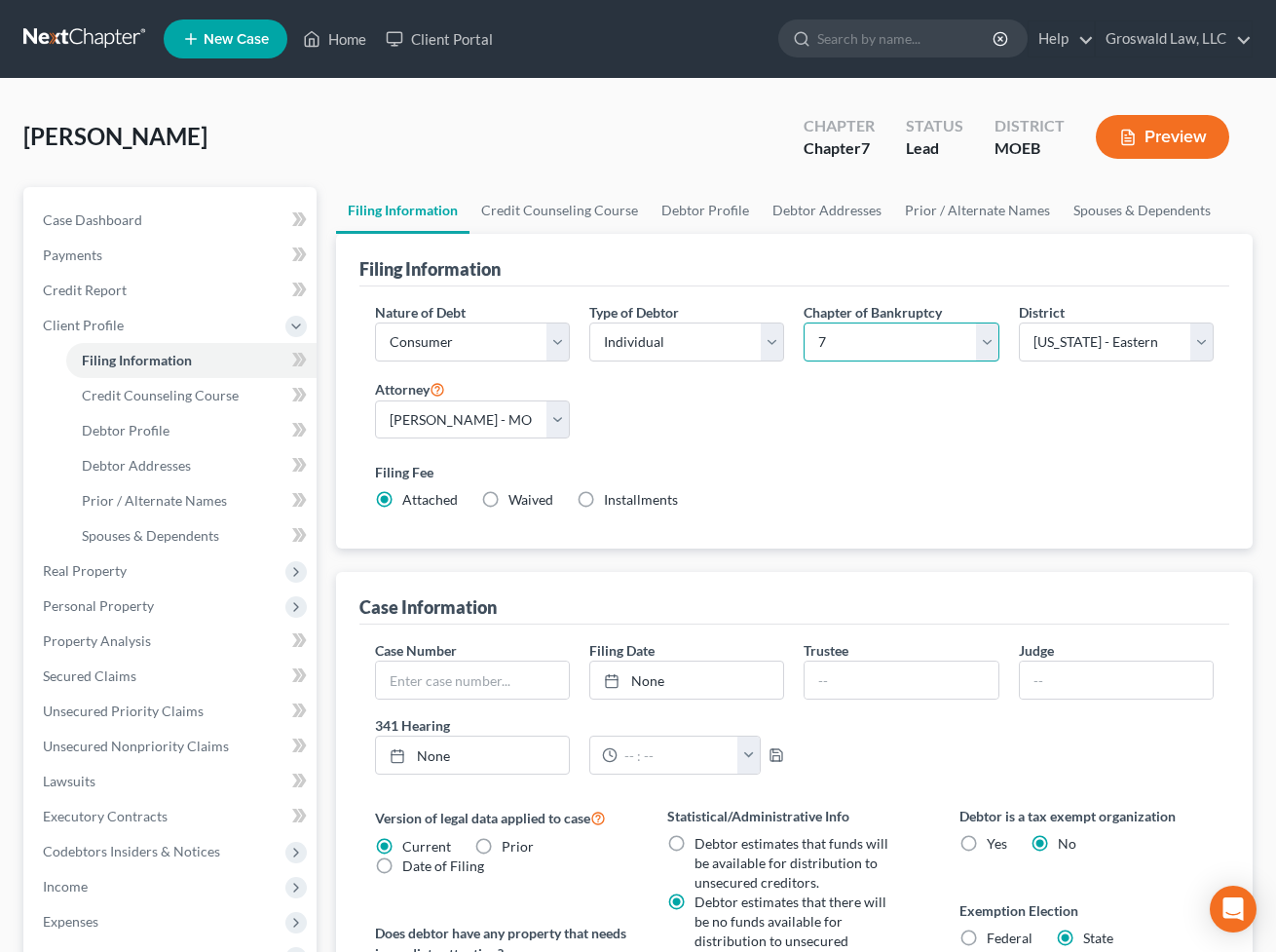
drag, startPoint x: 882, startPoint y: 345, endPoint x: 877, endPoint y: 358, distance: 13.9
click at [882, 345] on select "Select 7 11 12 13" at bounding box center [901, 342] width 195 height 39
click at [804, 322] on select "Select 7 11 12 13" at bounding box center [901, 342] width 195 height 39
click at [837, 441] on div "Nature of Debt Select Business Consumer Other Nature of Business Select Clearin…" at bounding box center [795, 413] width 860 height 224
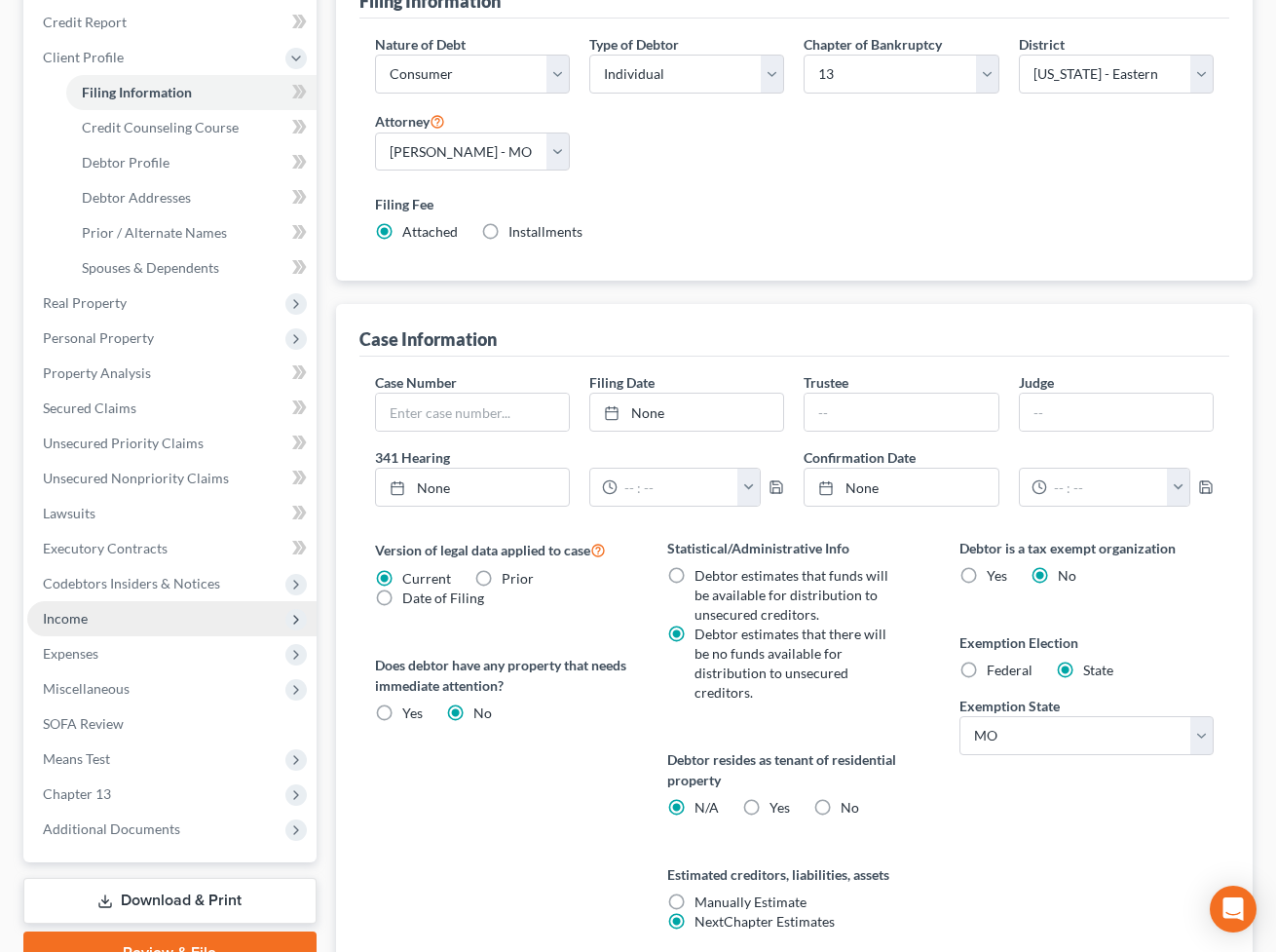
scroll to position [354, 0]
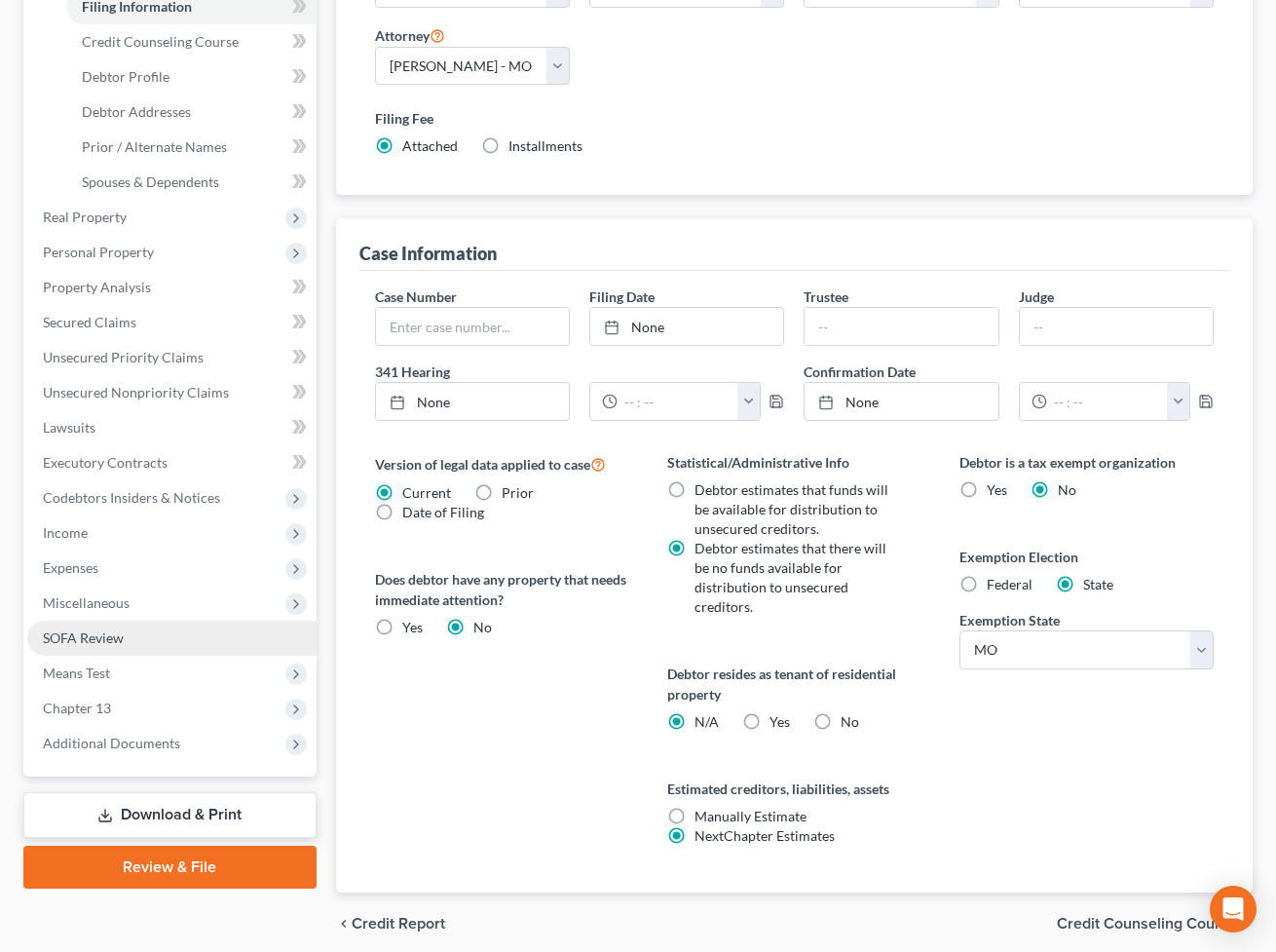
click at [113, 626] on link "SOFA Review" at bounding box center [171, 639] width 289 height 35
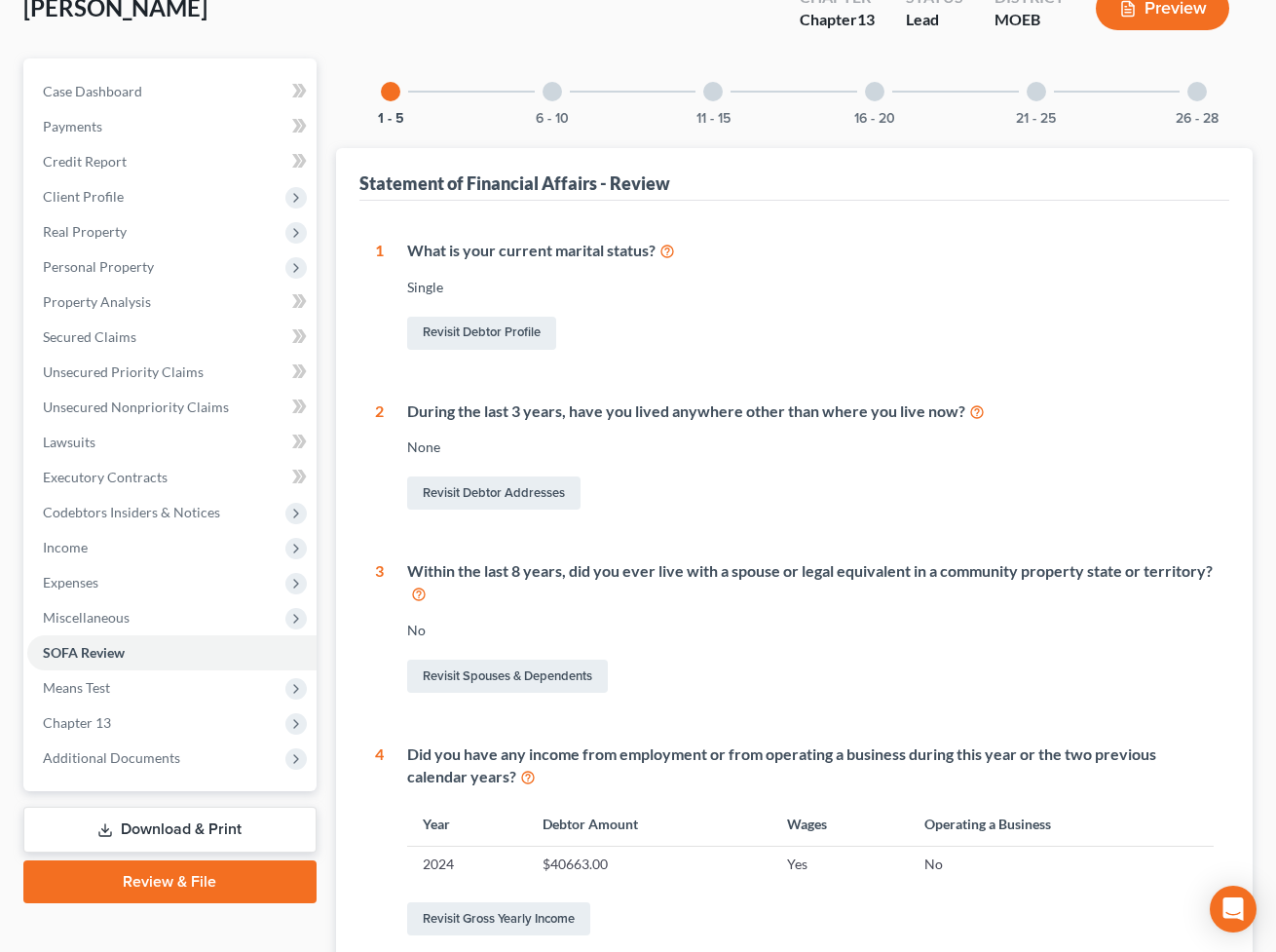
scroll to position [354, 0]
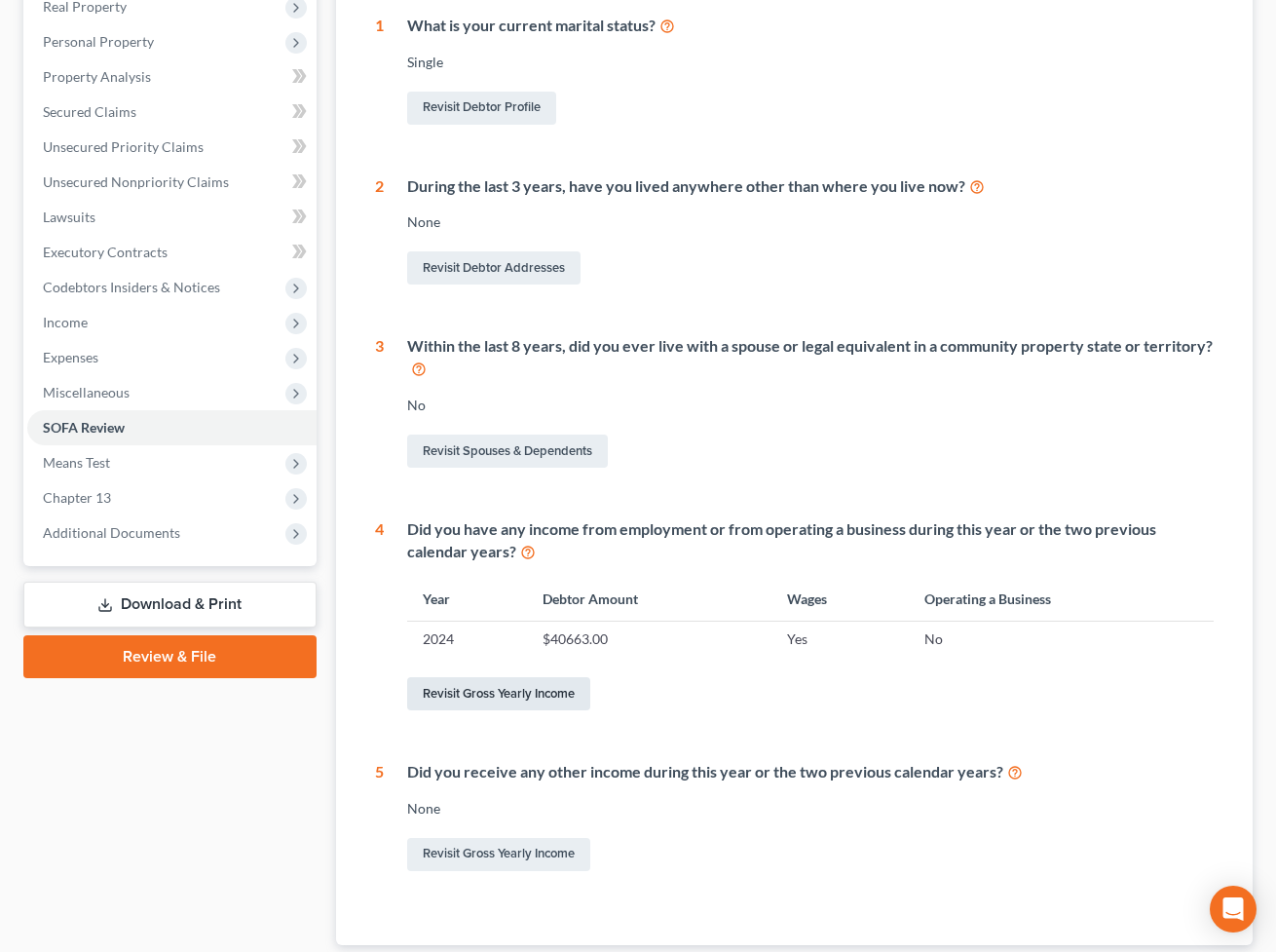
click at [491, 690] on link "Revisit Gross Yearly Income" at bounding box center [498, 693] width 183 height 33
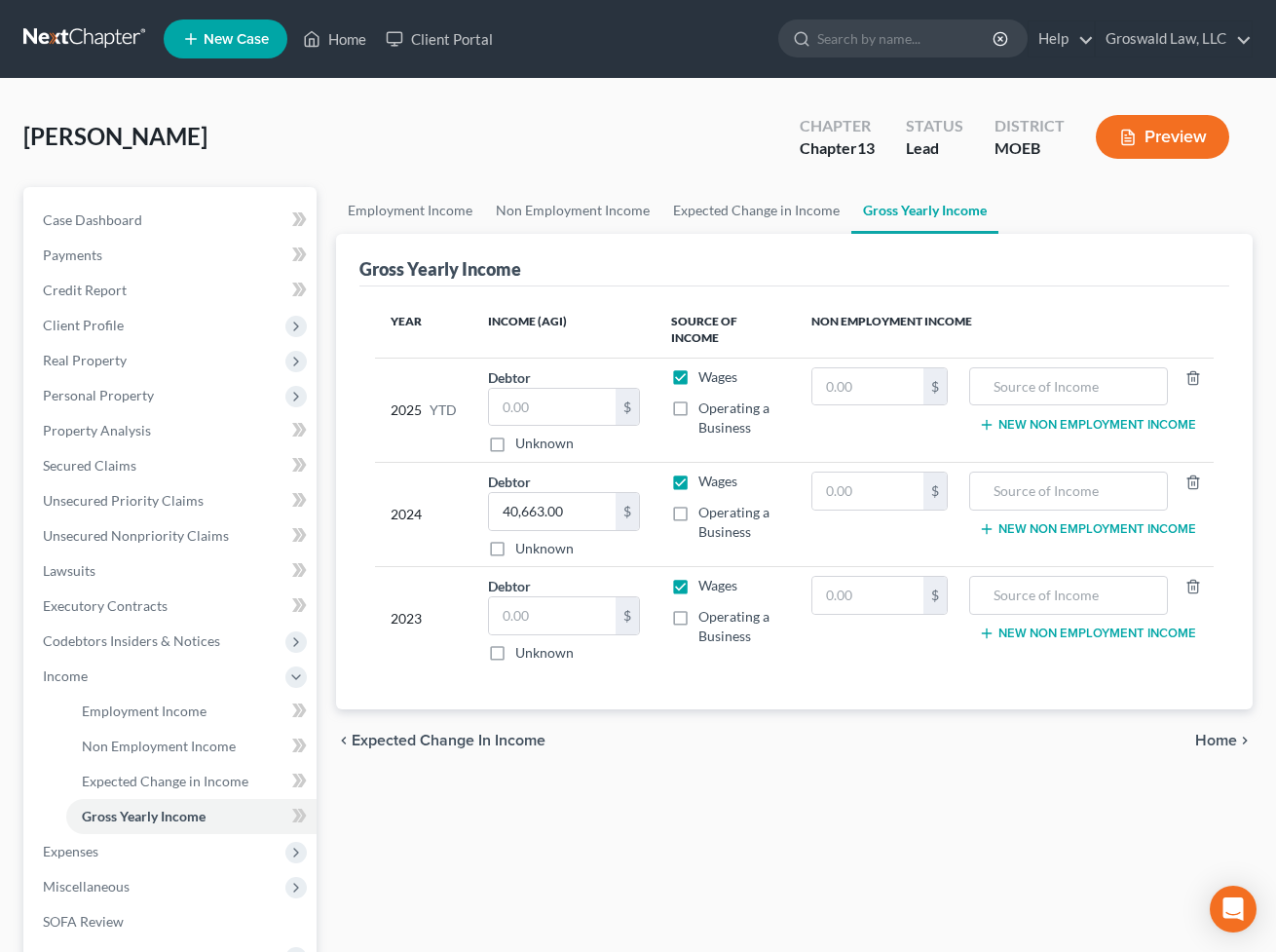
drag, startPoint x: 1083, startPoint y: 817, endPoint x: 1037, endPoint y: 715, distance: 111.9
click at [1083, 817] on div "Employment Income Non Employment Income Expected Change in Income Gross Yearly …" at bounding box center [794, 680] width 937 height 985
click at [618, 400] on div "$" at bounding box center [628, 407] width 24 height 37
click at [536, 400] on input "text" at bounding box center [551, 407] width 126 height 37
click at [532, 608] on input "text" at bounding box center [551, 616] width 126 height 37
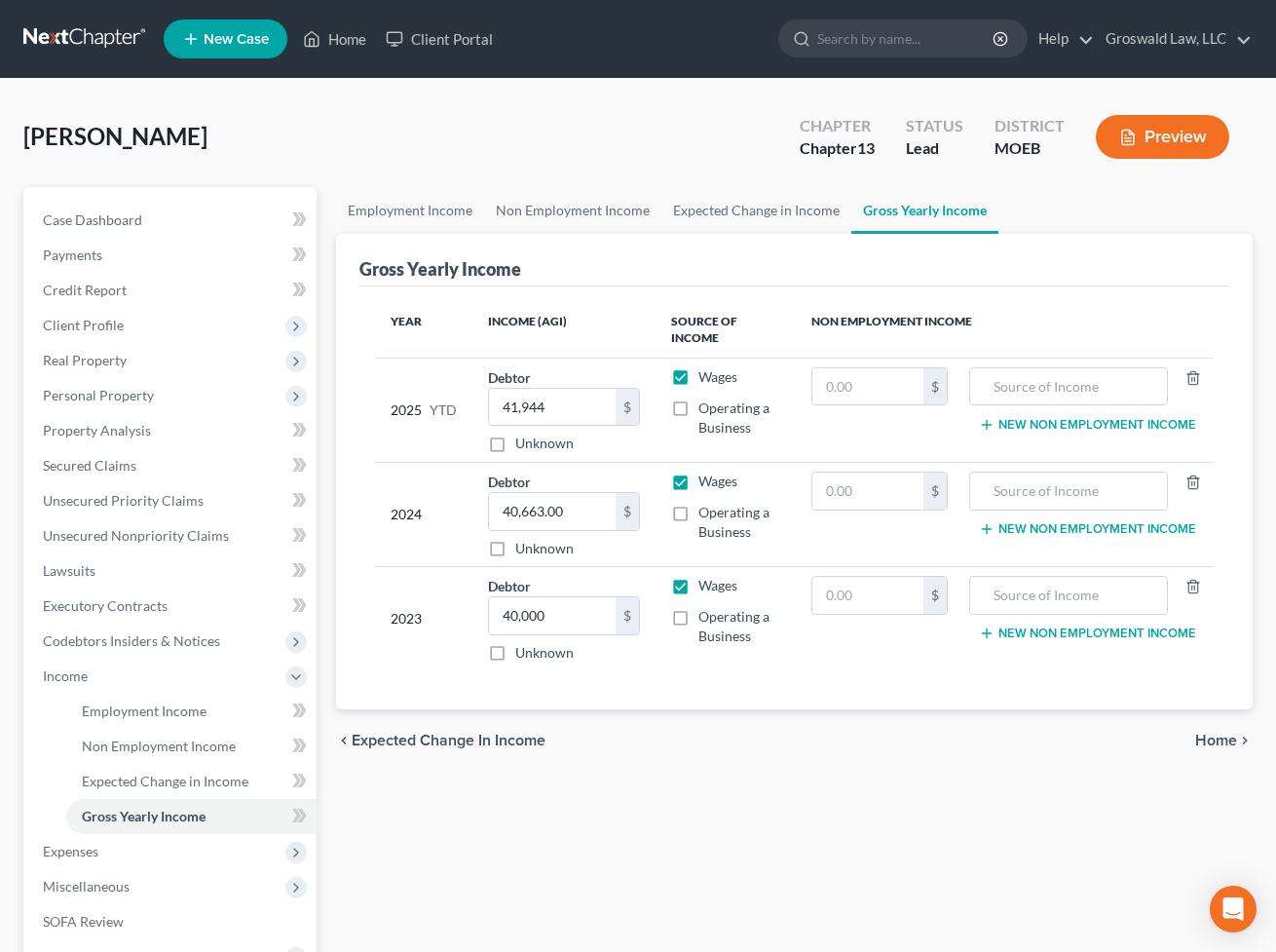
drag, startPoint x: 793, startPoint y: 830, endPoint x: 472, endPoint y: 659, distance: 363.7
click at [788, 821] on div "Employment Income Non Employment Income Expected Change in Income Gross Yearly …" at bounding box center [794, 680] width 937 height 985
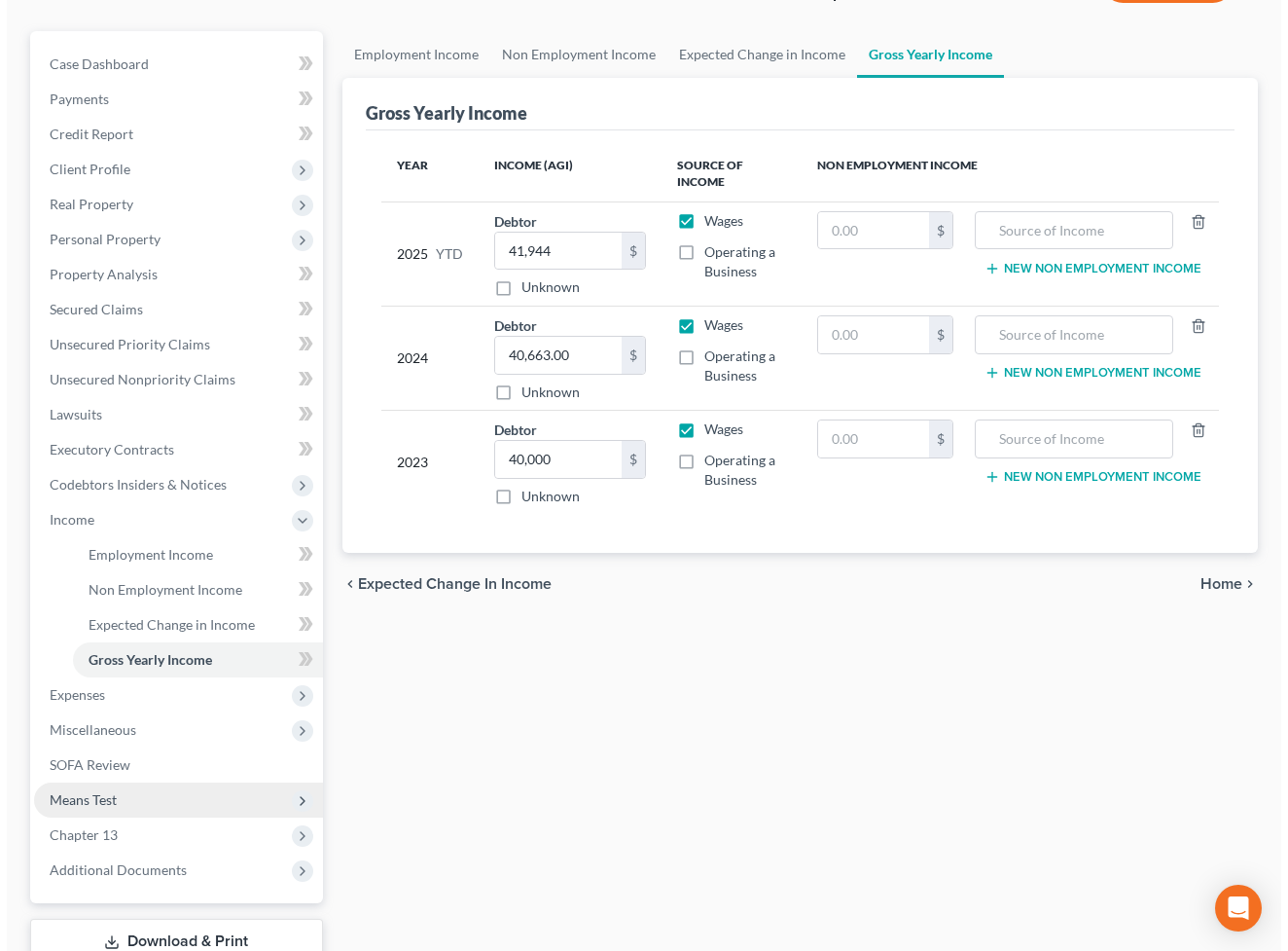
scroll to position [265, 0]
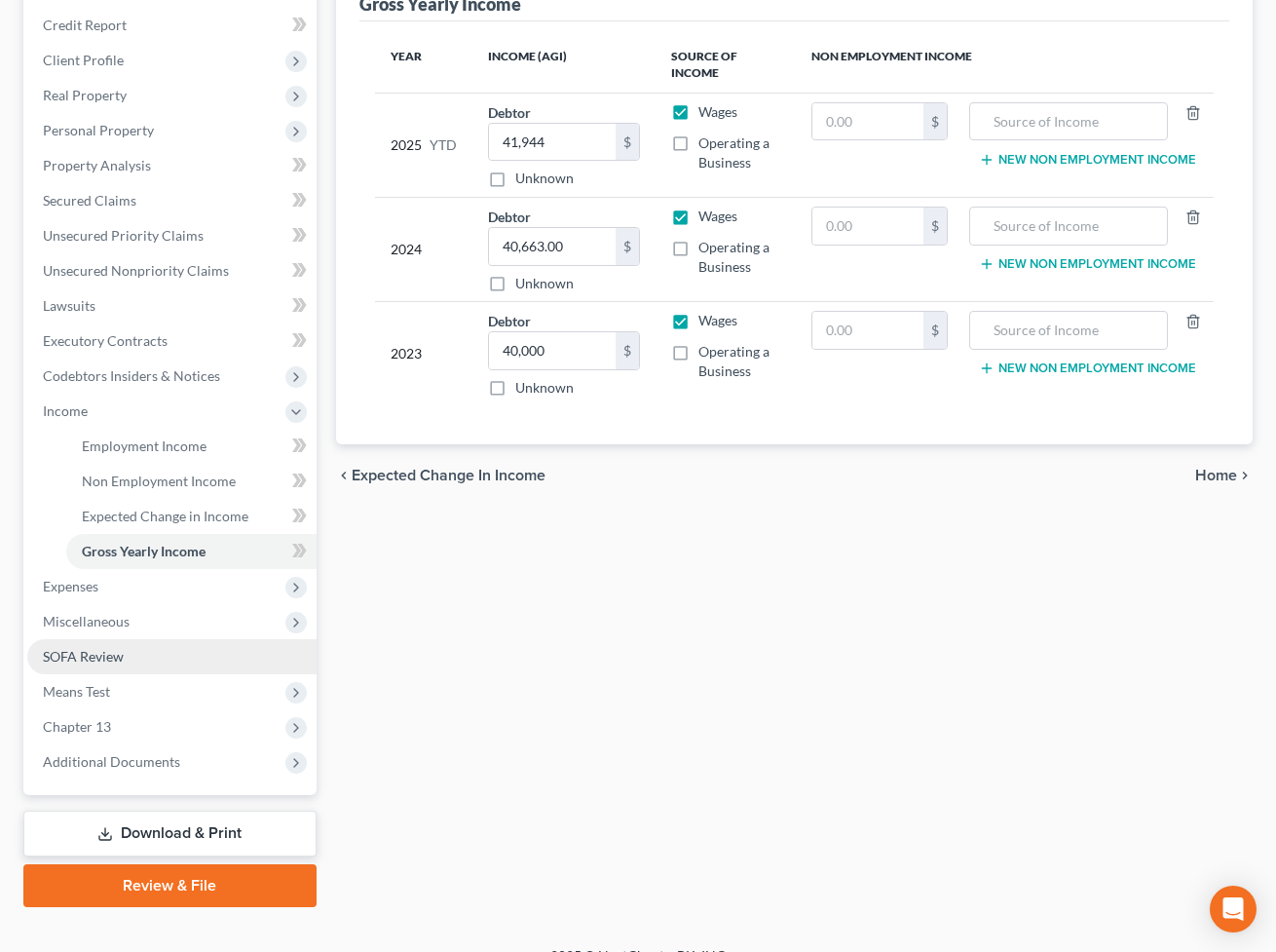
click at [89, 655] on span "SOFA Review" at bounding box center [83, 656] width 81 height 17
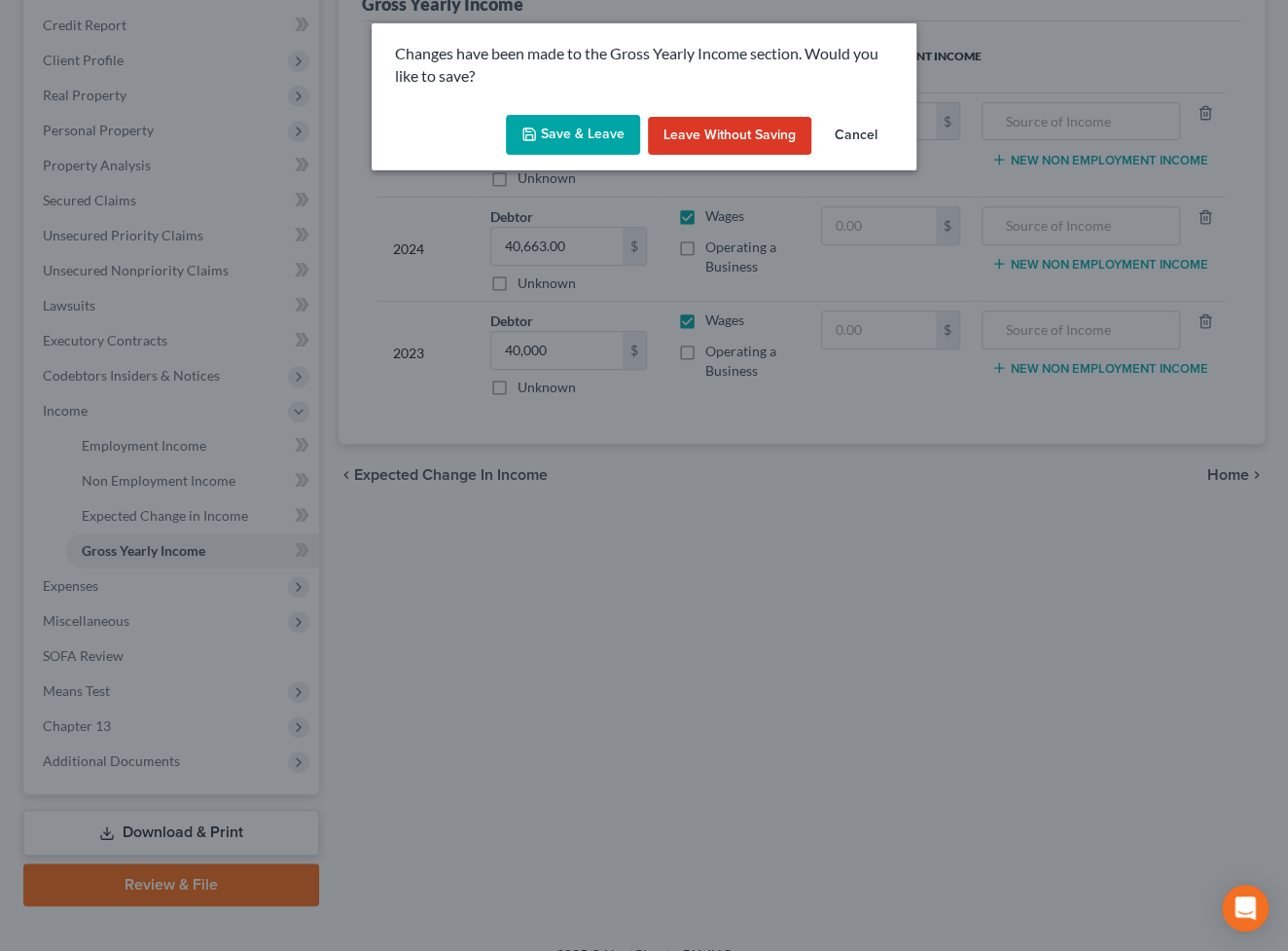
click at [600, 120] on button "Save & Leave" at bounding box center [572, 135] width 134 height 41
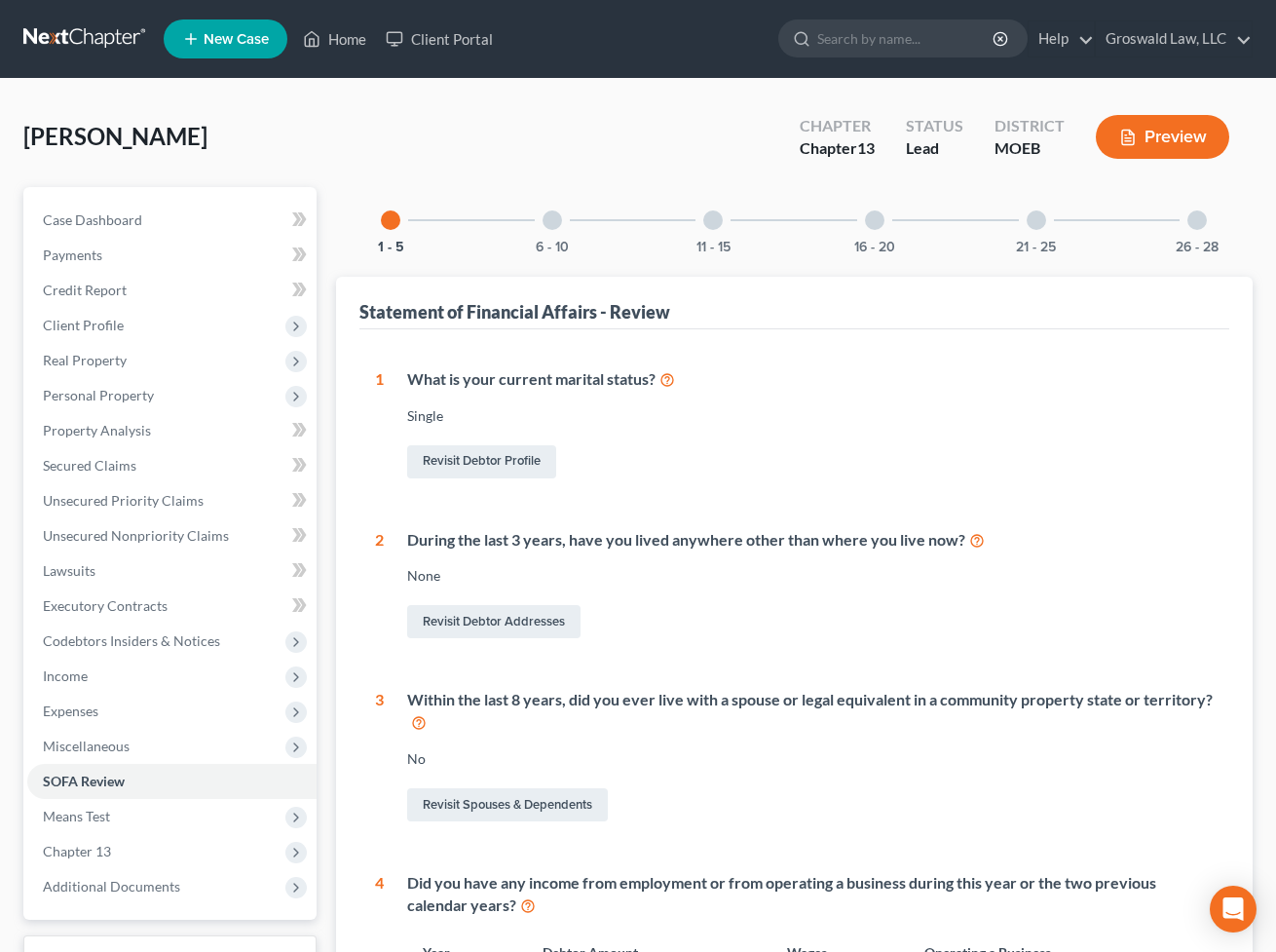
click at [877, 217] on div at bounding box center [874, 220] width 20 height 20
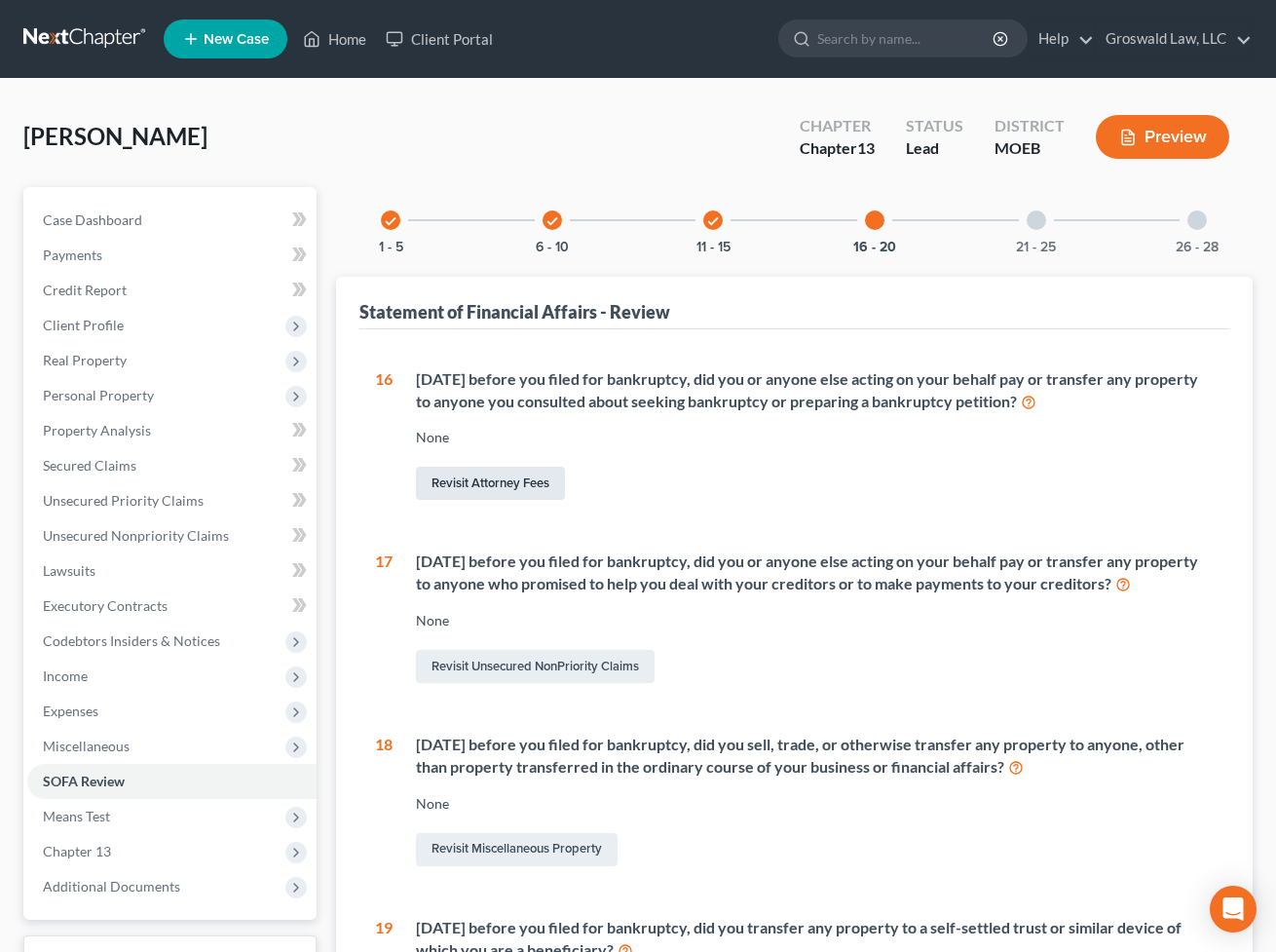
click at [451, 468] on link "Revisit Attorney Fees" at bounding box center [491, 484] width 149 height 33
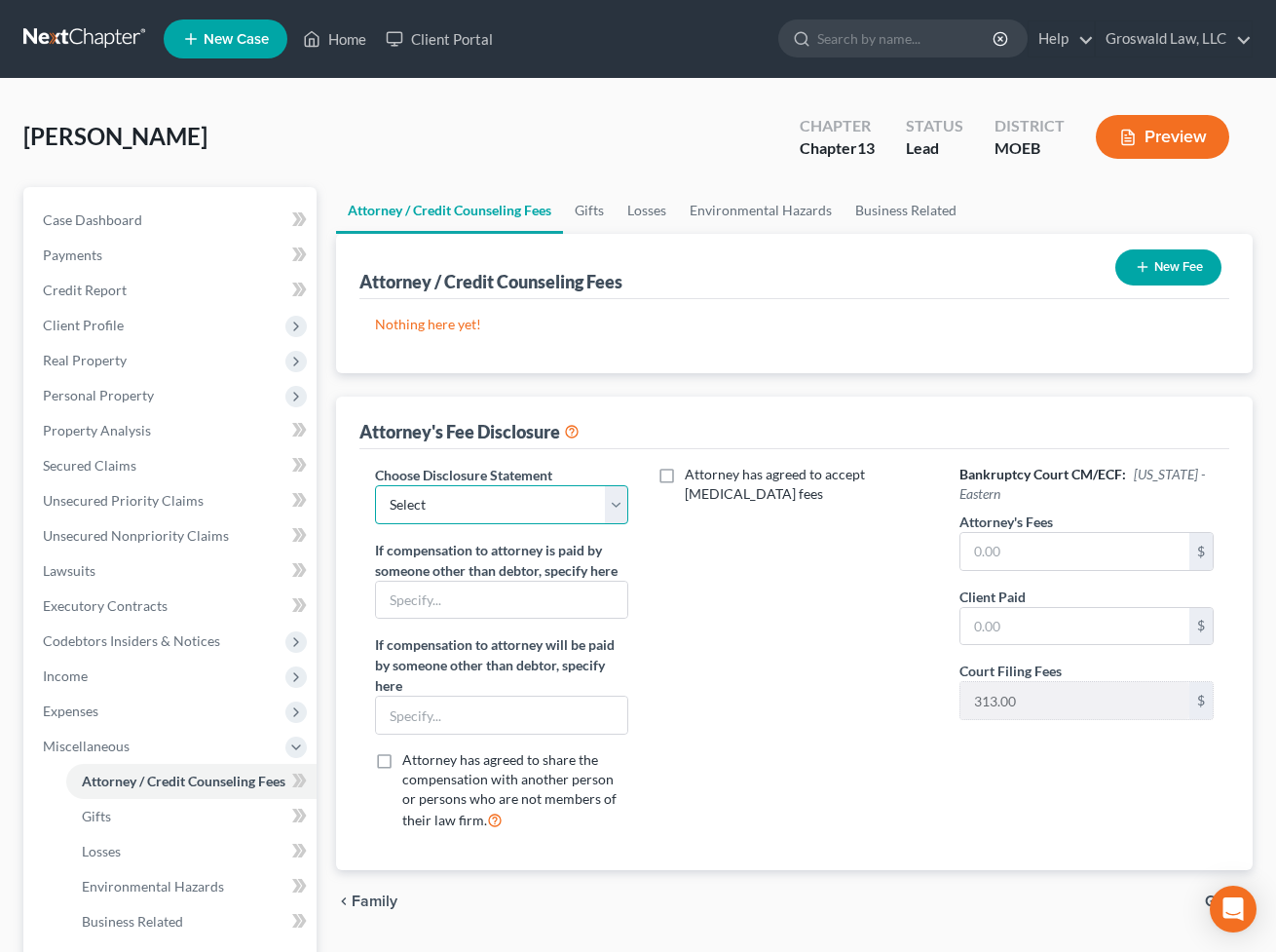
click at [483, 491] on select "Select Chapter 13 Fee Disclosure Chapter 7 Fee Disclosure" at bounding box center [501, 504] width 254 height 39
click at [375, 485] on select "Select Chapter 13 Fee Disclosure Chapter 7 Fee Disclosure" at bounding box center [501, 504] width 254 height 39
click at [1017, 553] on input "text" at bounding box center [1075, 551] width 229 height 37
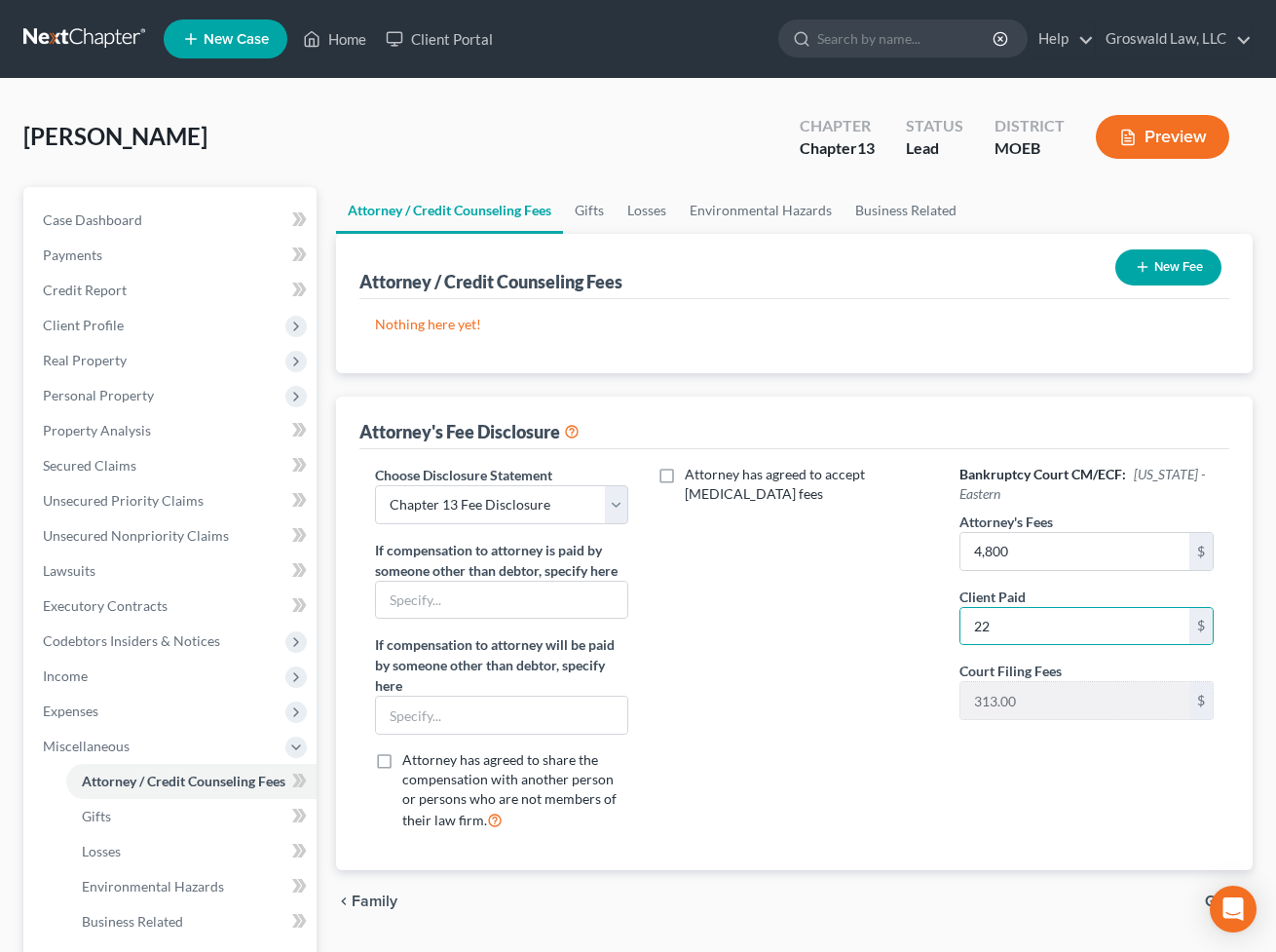
drag, startPoint x: 784, startPoint y: 686, endPoint x: 848, endPoint y: 556, distance: 144.9
click at [784, 684] on div "Attorney has agreed to accept [MEDICAL_DATA] fees" at bounding box center [794, 656] width 292 height 382
click at [1175, 268] on button "New Fee" at bounding box center [1168, 267] width 106 height 36
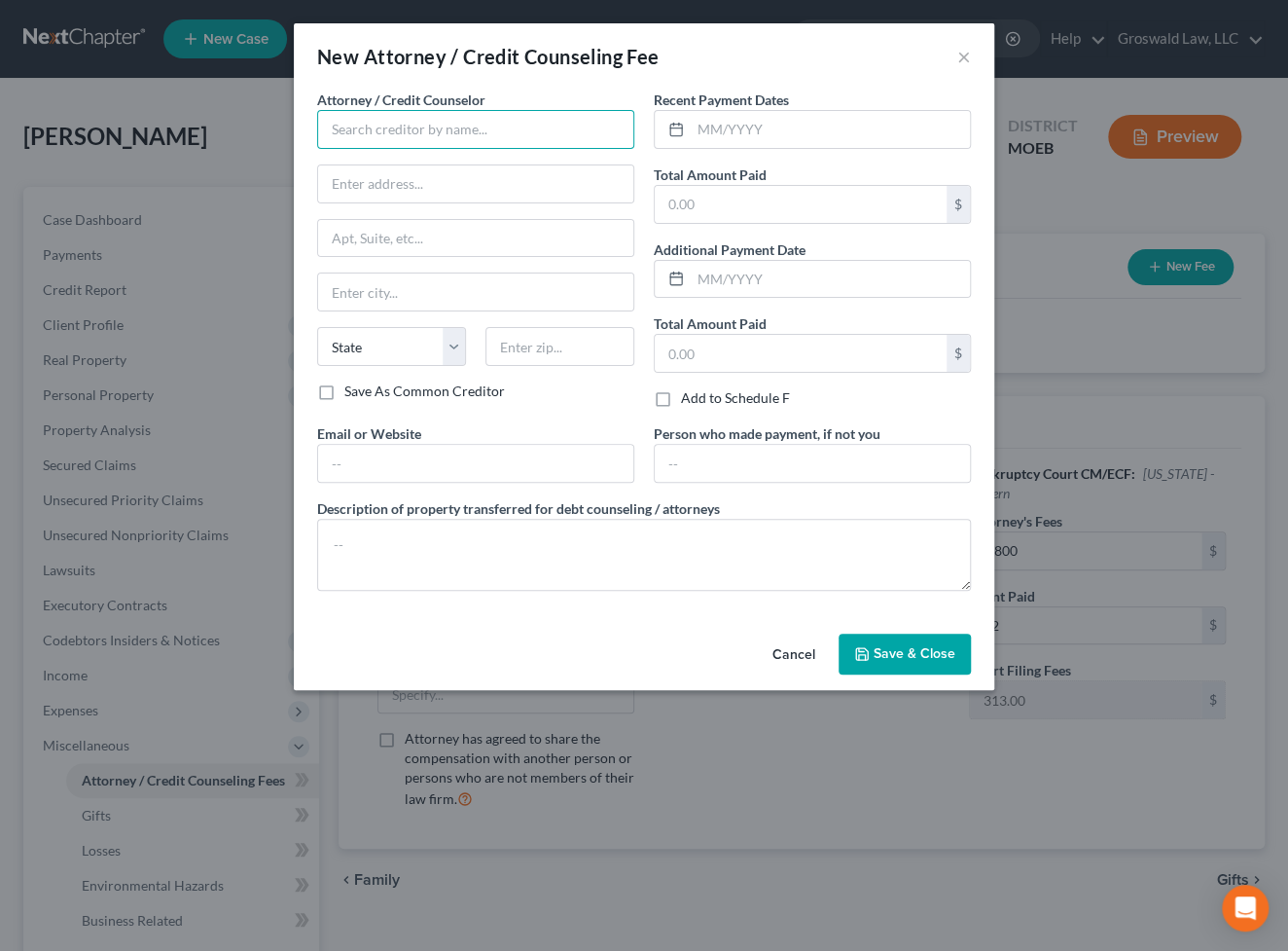
click at [555, 142] on input "text" at bounding box center [475, 129] width 317 height 39
click at [449, 165] on div "Groswald Law" at bounding box center [433, 163] width 202 height 20
click at [721, 126] on input "text" at bounding box center [830, 129] width 280 height 37
click at [444, 453] on input "text" at bounding box center [475, 464] width 315 height 37
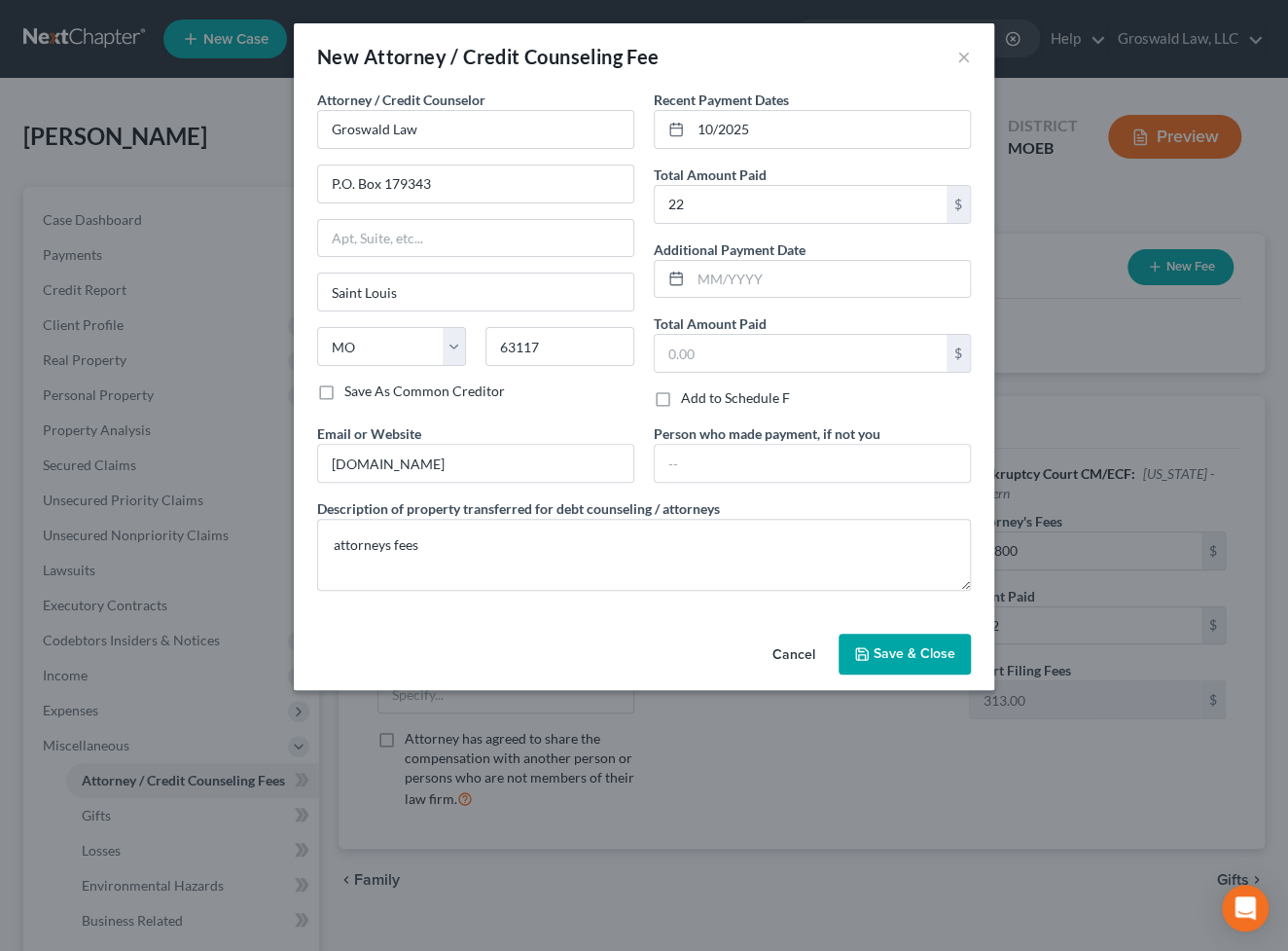
click at [935, 646] on span "Save & Close" at bounding box center [914, 654] width 82 height 17
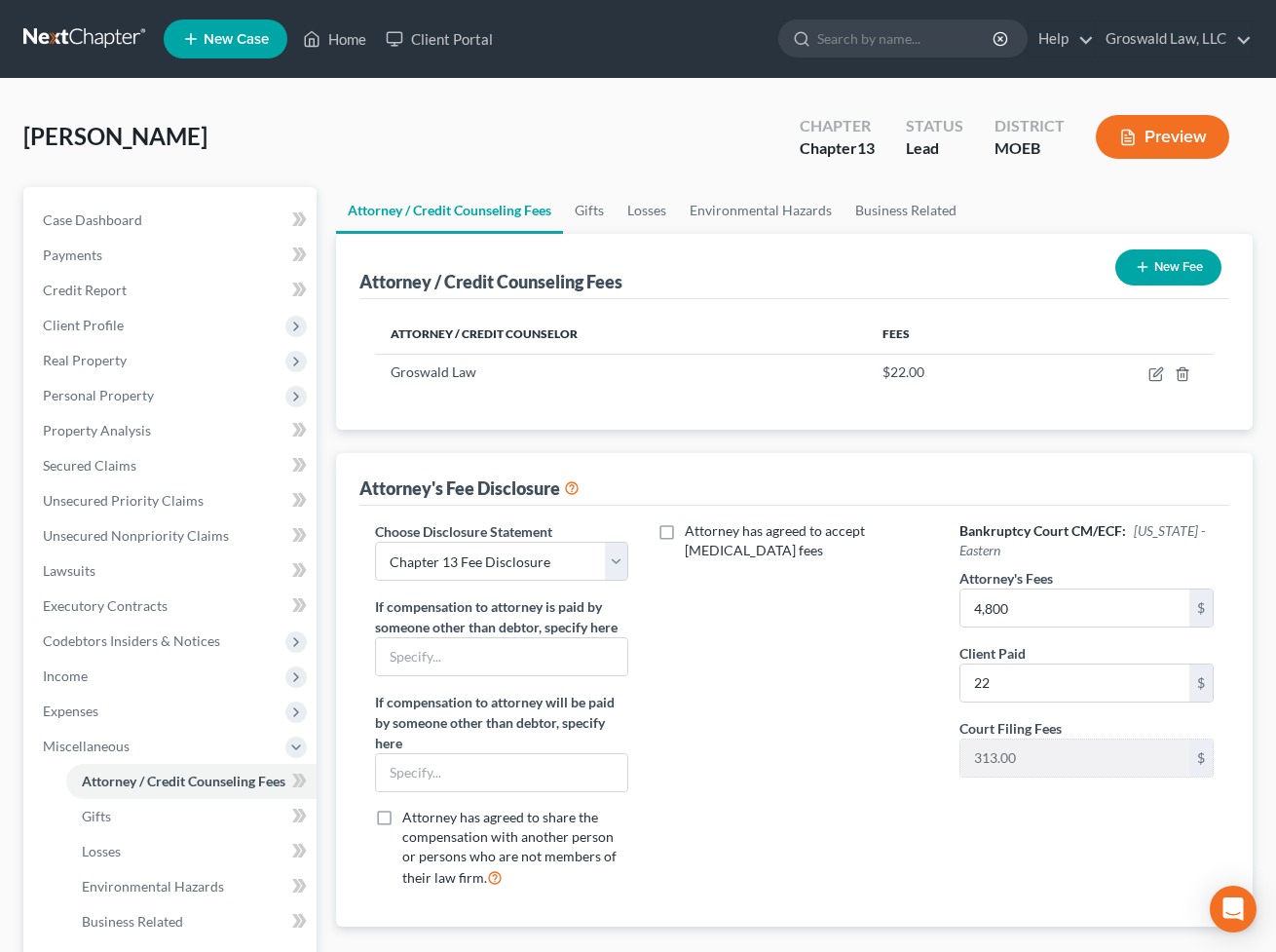
click at [1159, 266] on button "New Fee" at bounding box center [1168, 267] width 106 height 36
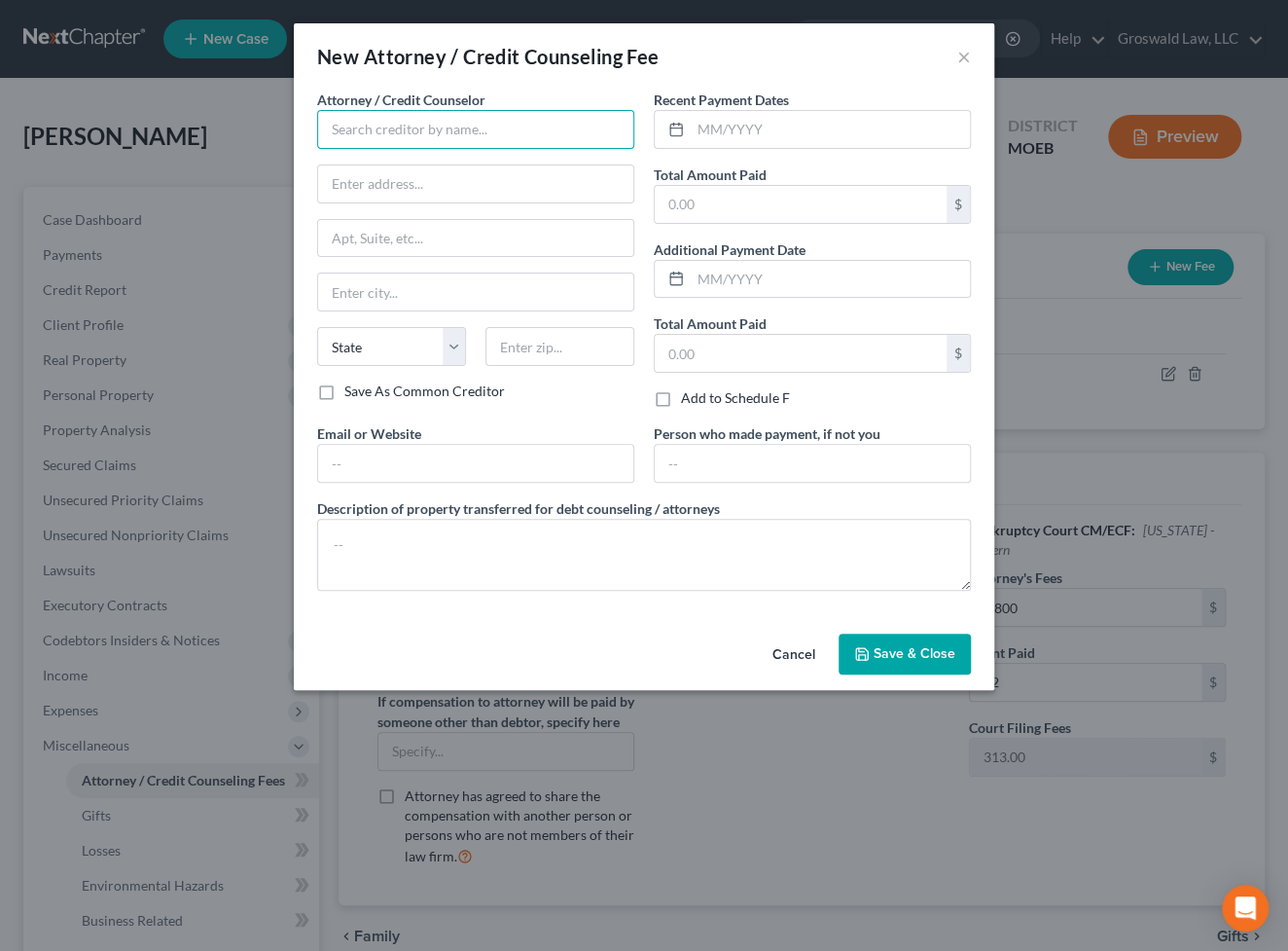
click at [411, 128] on input "text" at bounding box center [475, 129] width 317 height 39
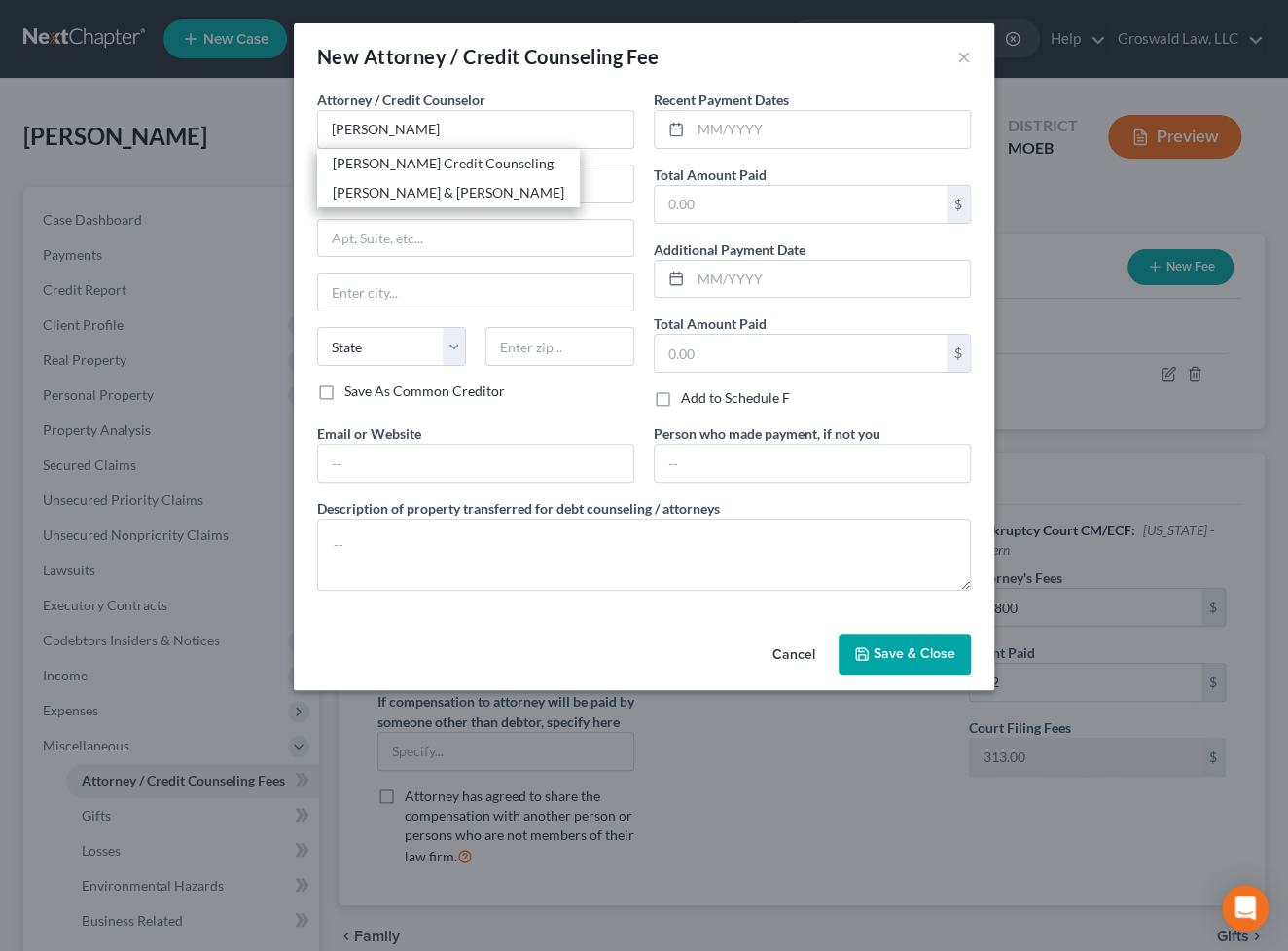
drag, startPoint x: 399, startPoint y: 165, endPoint x: 466, endPoint y: 157, distance: 67.5
click at [401, 165] on div "[PERSON_NAME] Credit Counseling" at bounding box center [448, 163] width 232 height 20
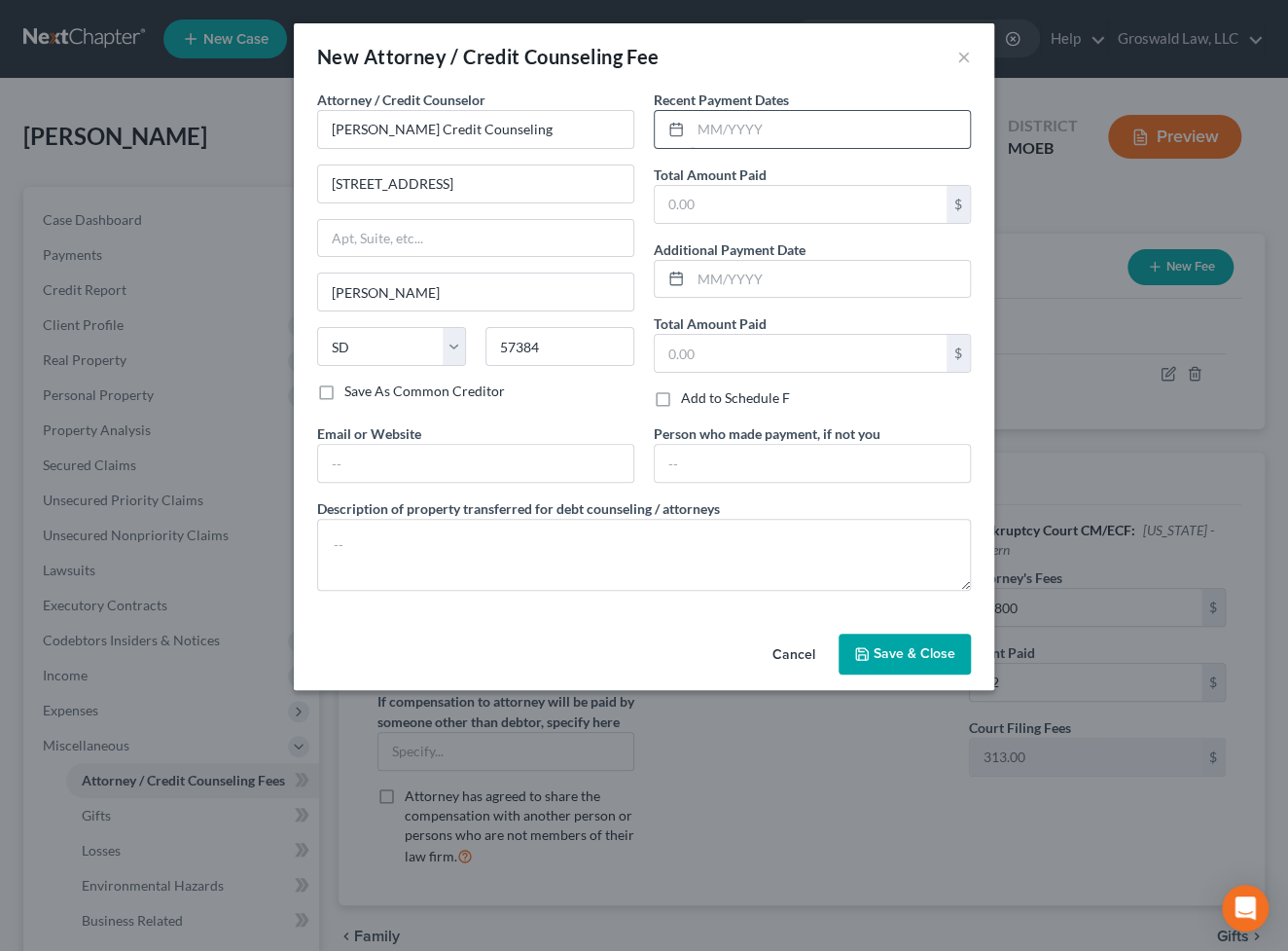
click at [757, 122] on input "text" at bounding box center [830, 129] width 280 height 37
click at [407, 457] on input "text" at bounding box center [475, 464] width 315 height 37
click at [902, 660] on span "Save & Close" at bounding box center [914, 654] width 82 height 17
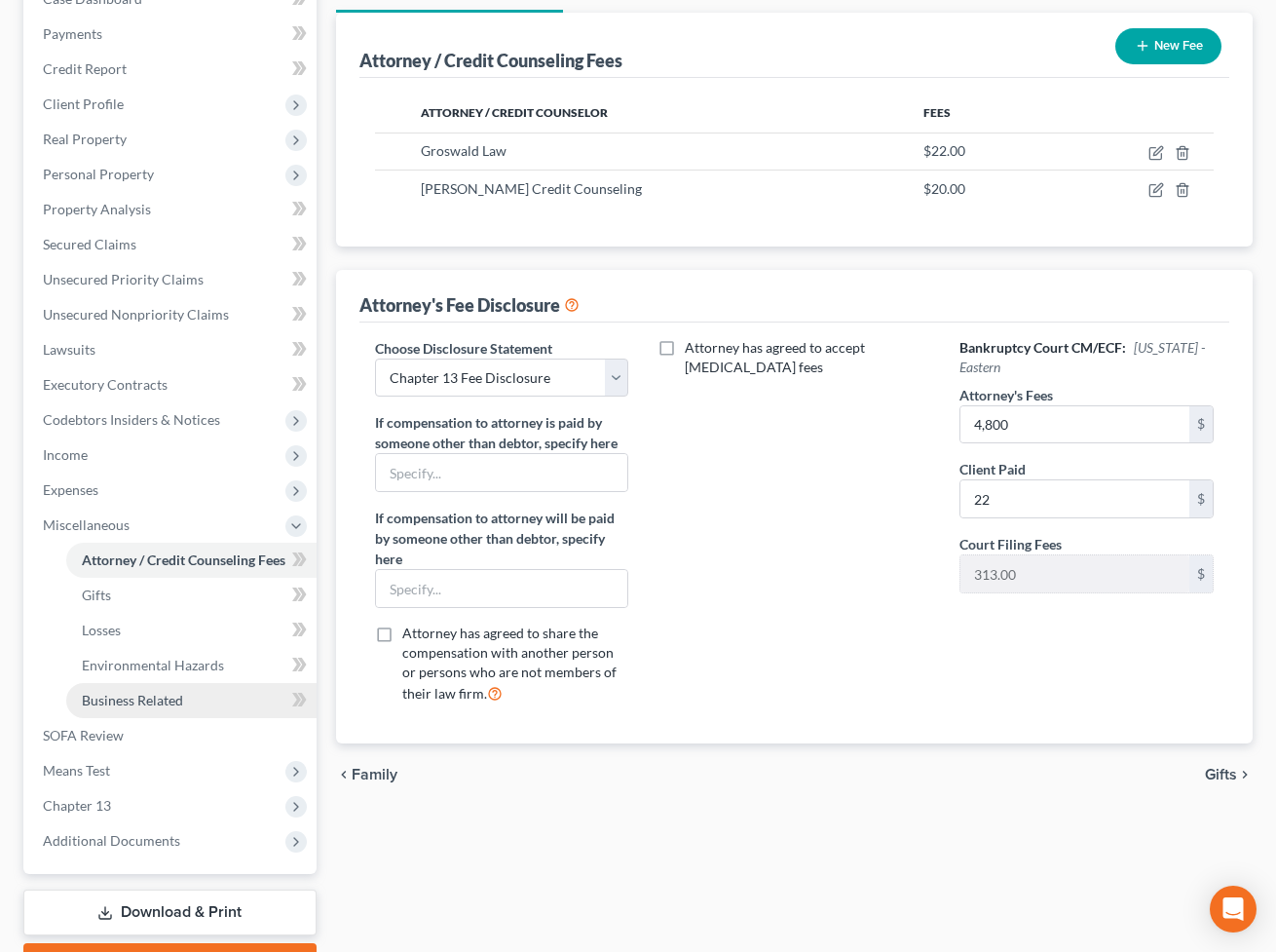
scroll to position [326, 0]
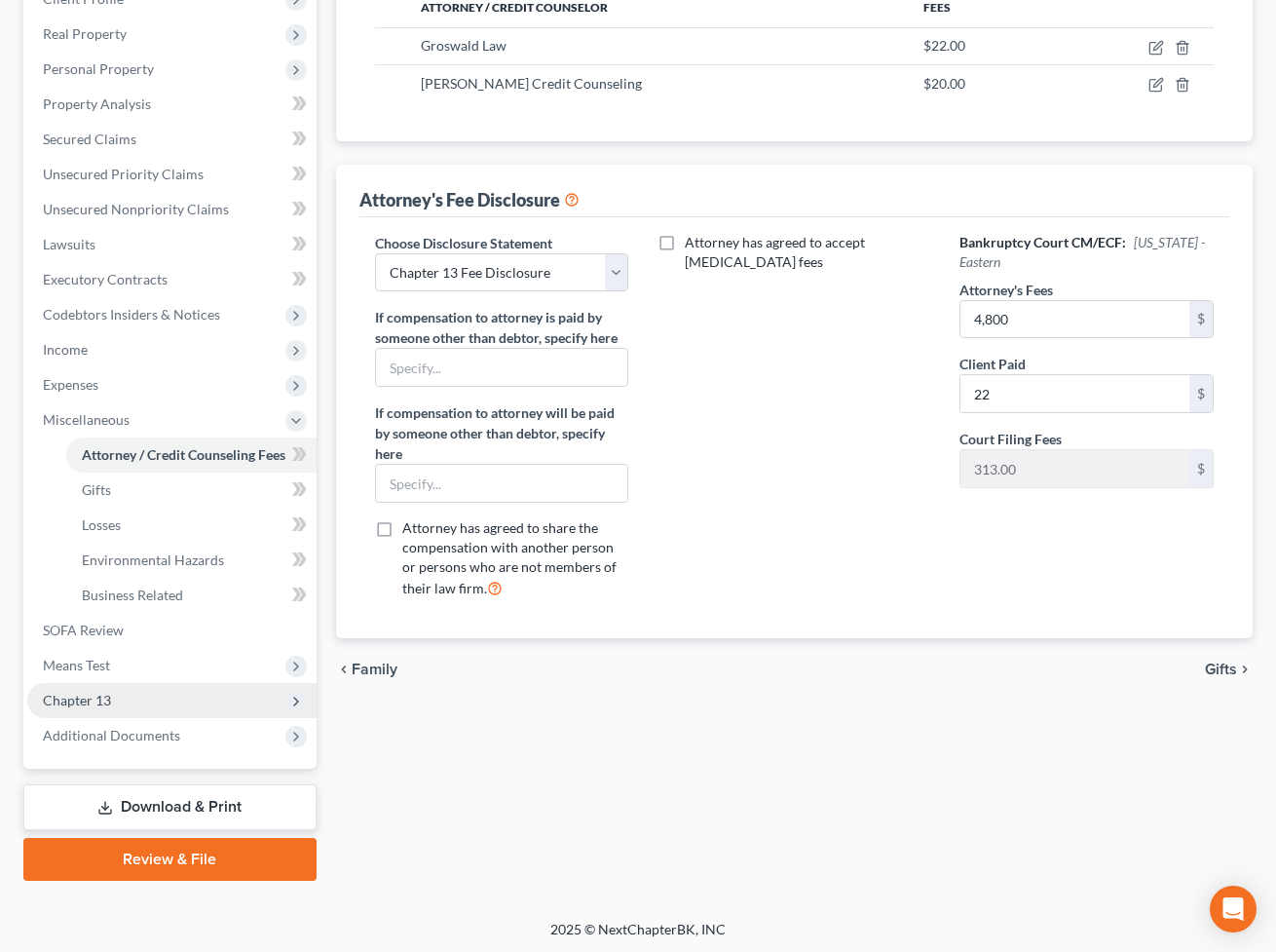
click at [198, 697] on span "Chapter 13" at bounding box center [171, 700] width 289 height 35
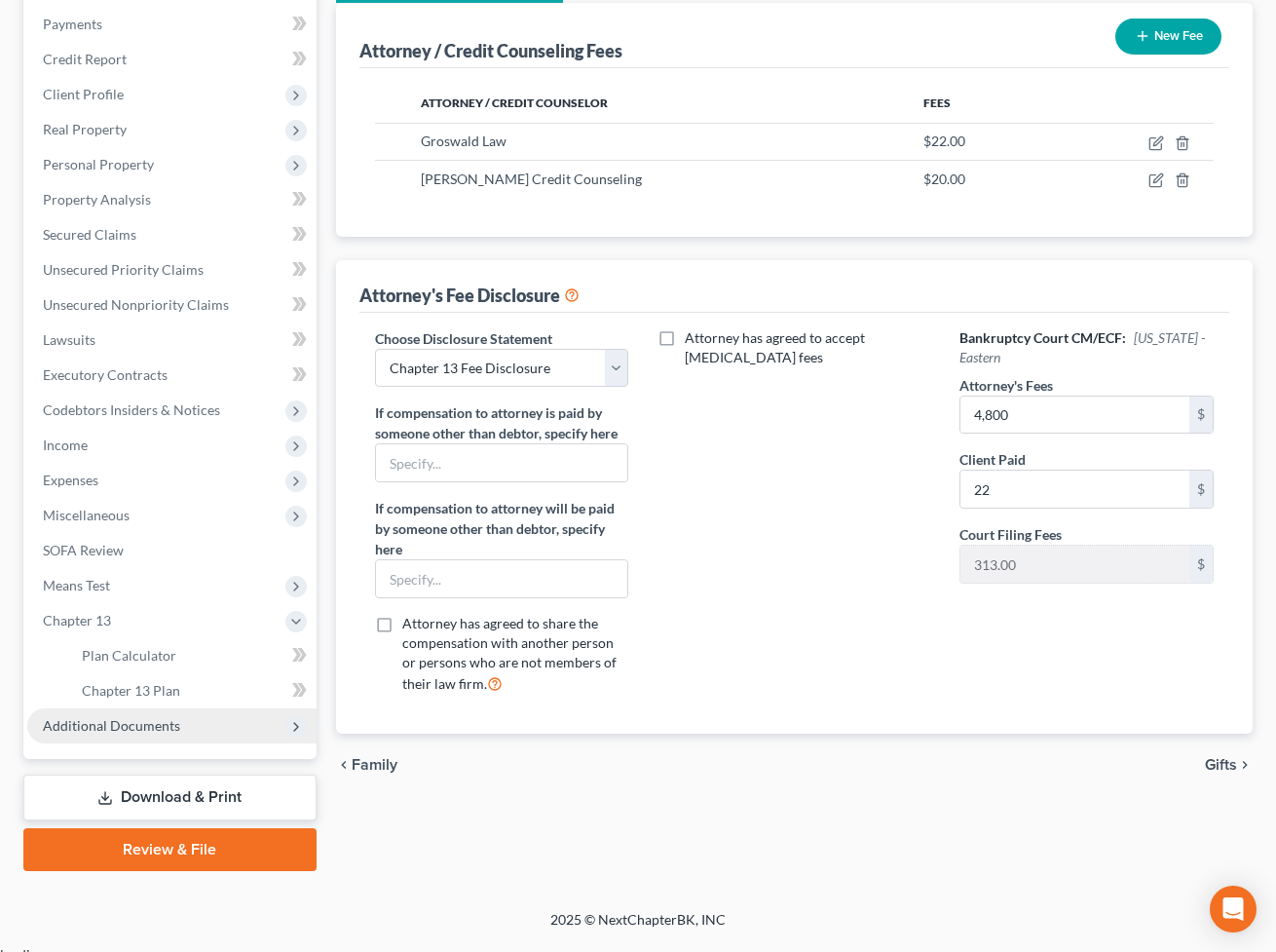
scroll to position [221, 0]
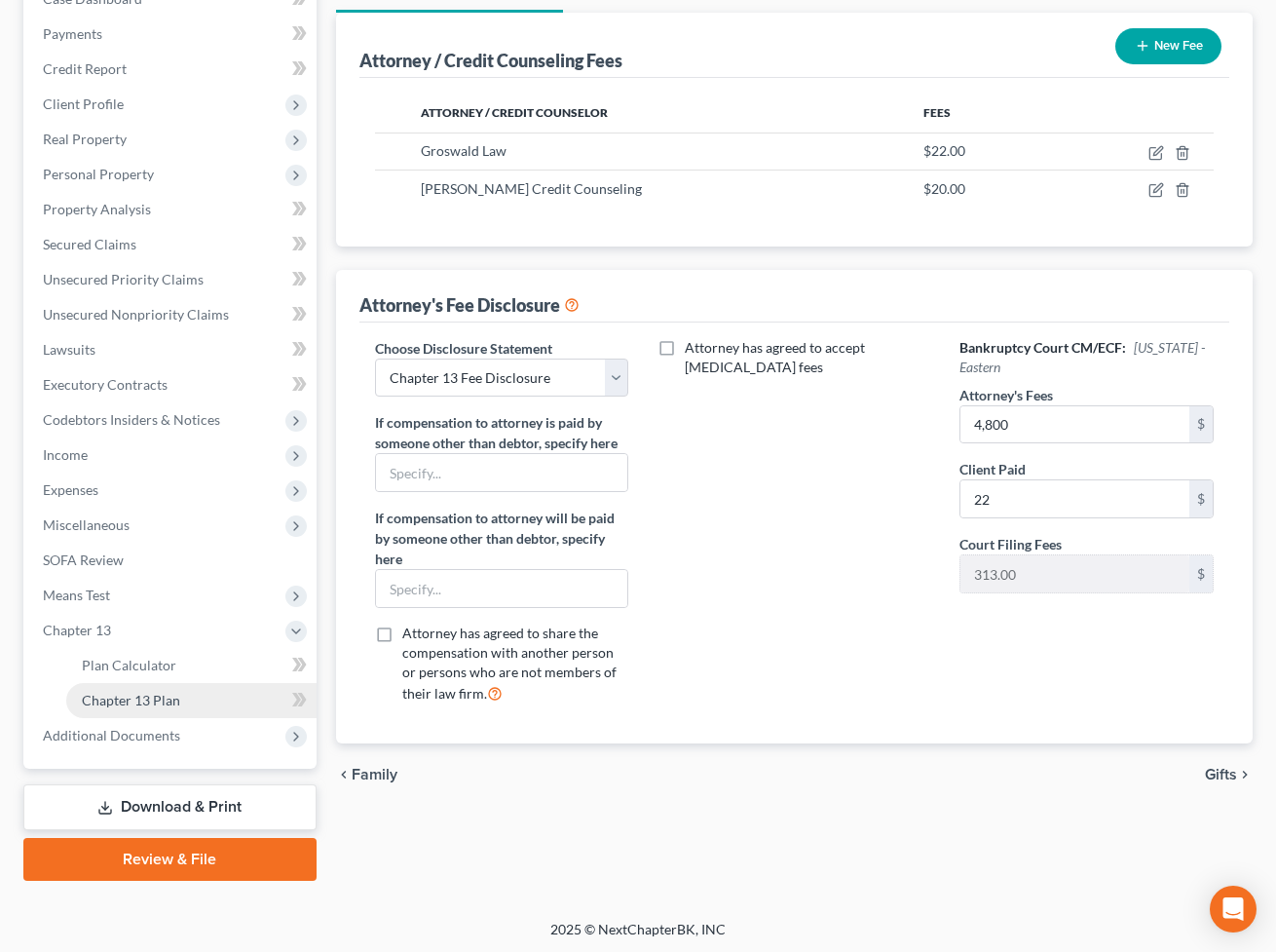
click at [205, 691] on link "Chapter 13 Plan" at bounding box center [192, 700] width 251 height 35
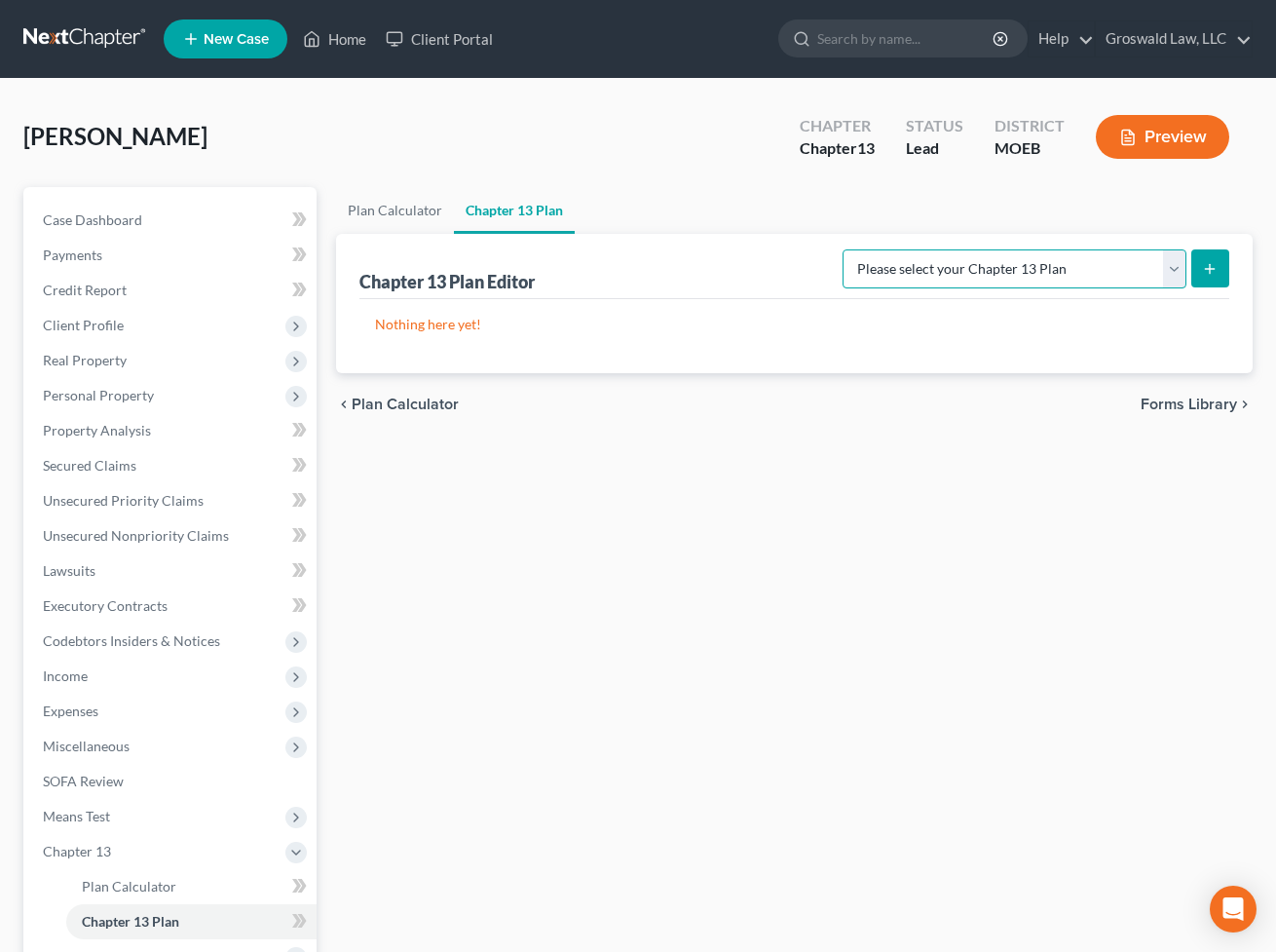
click at [1111, 275] on select "Please select your Chapter 13 Plan Eastern District of [US_STATE] Eastern Distr…" at bounding box center [1015, 269] width 344 height 39
click at [856, 250] on select "Please select your Chapter 13 Plan Eastern District of [US_STATE] Eastern Distr…" at bounding box center [1015, 269] width 344 height 39
click at [1205, 262] on icon "submit" at bounding box center [1210, 269] width 16 height 16
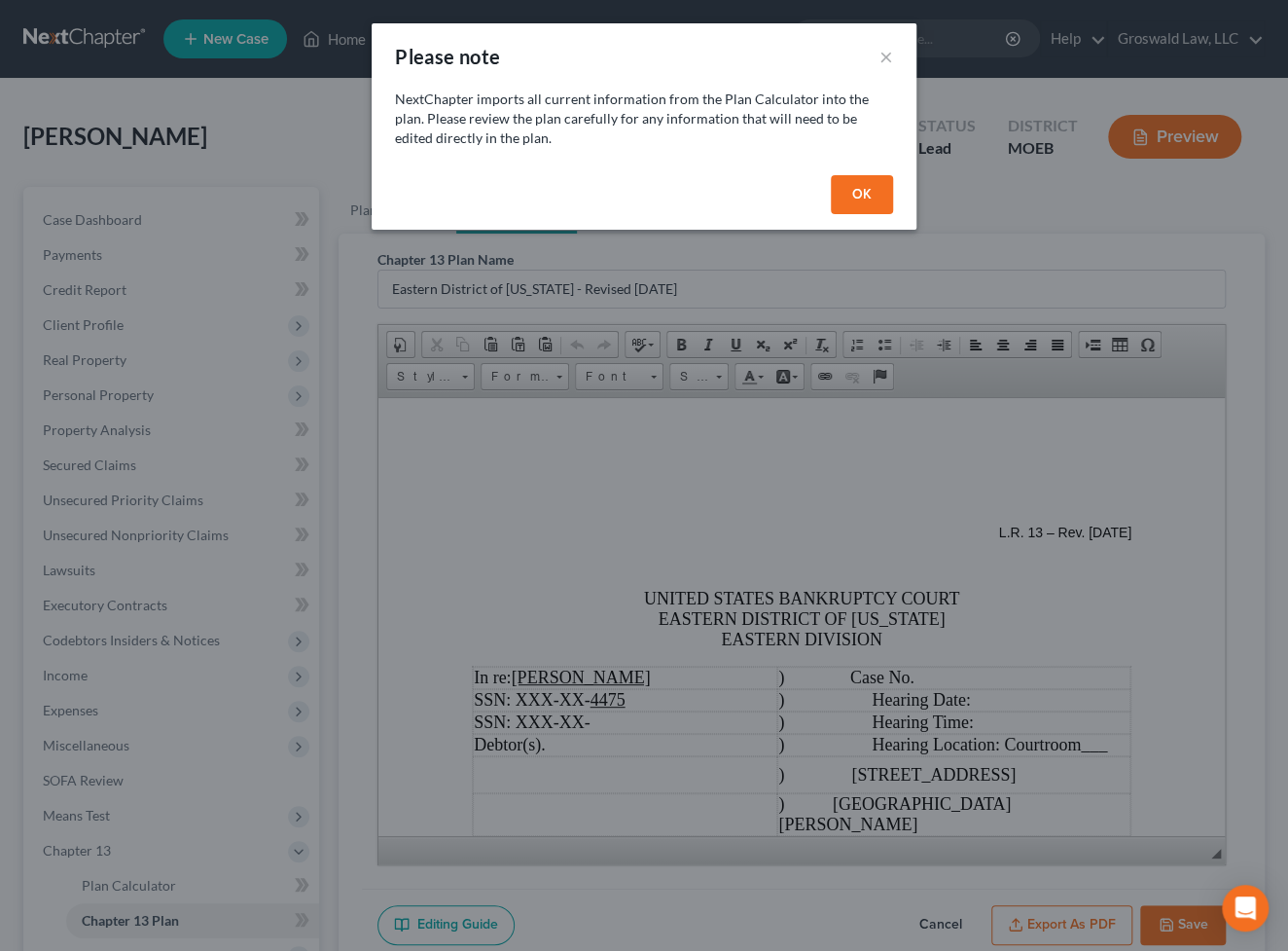
click at [860, 176] on button "OK" at bounding box center [863, 195] width 63 height 39
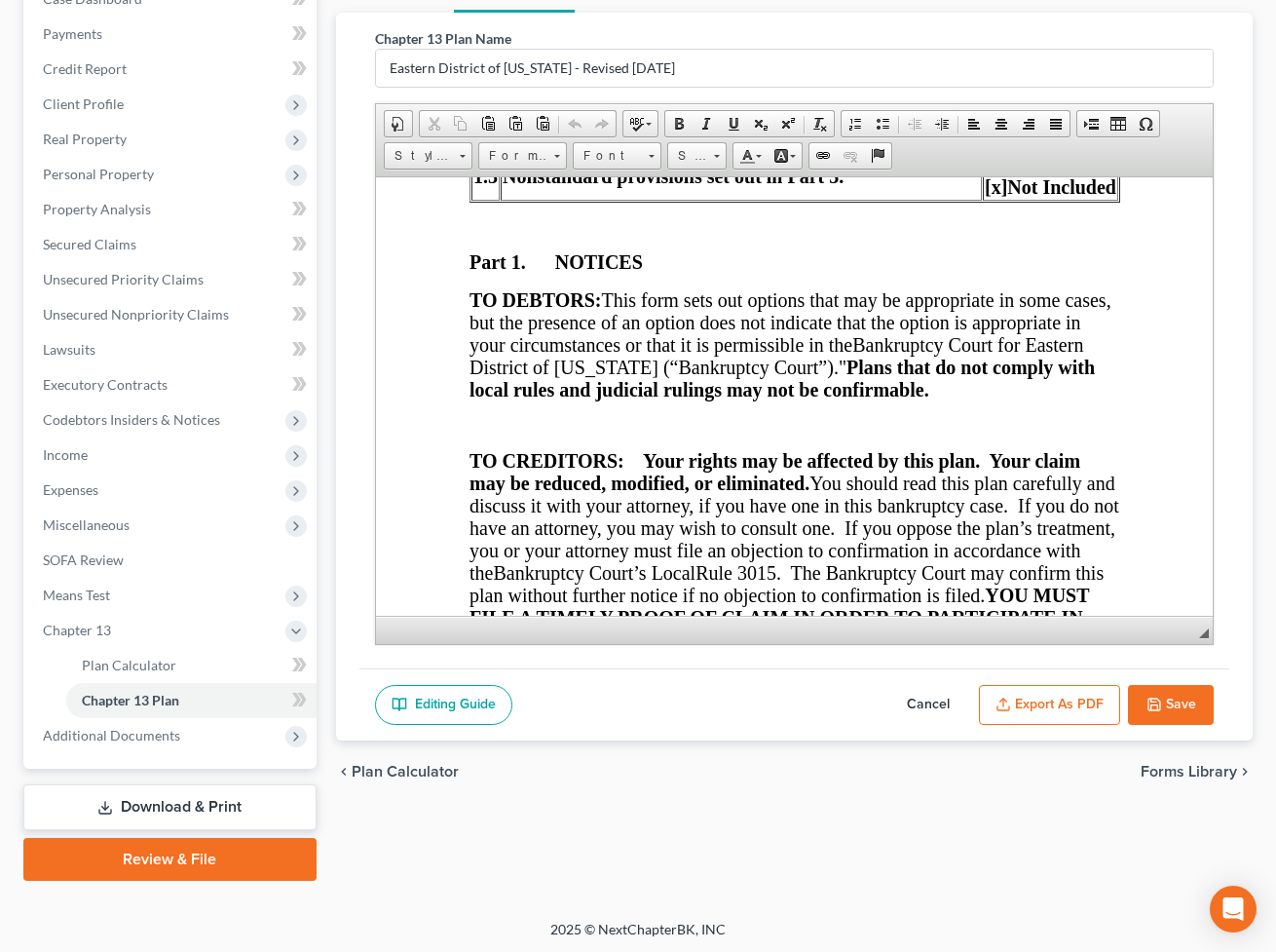
scroll to position [443, 0]
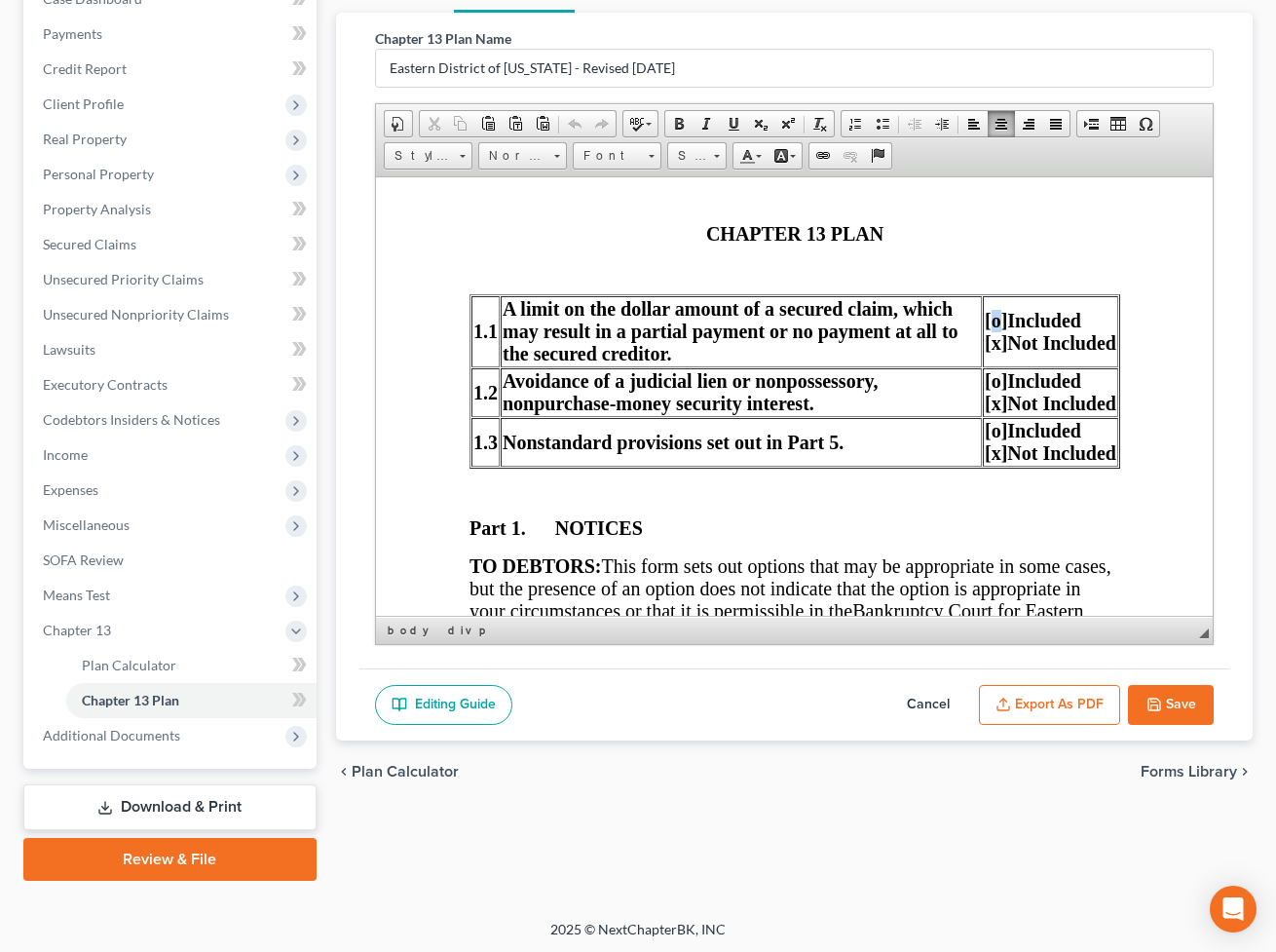
drag, startPoint x: 973, startPoint y: 320, endPoint x: 981, endPoint y: 373, distance: 53.6
click at [984, 321] on span "[o]" at bounding box center [995, 319] width 23 height 22
click at [984, 390] on span "[o]" at bounding box center [995, 380] width 23 height 22
click at [984, 437] on span "[o]" at bounding box center [995, 430] width 23 height 22
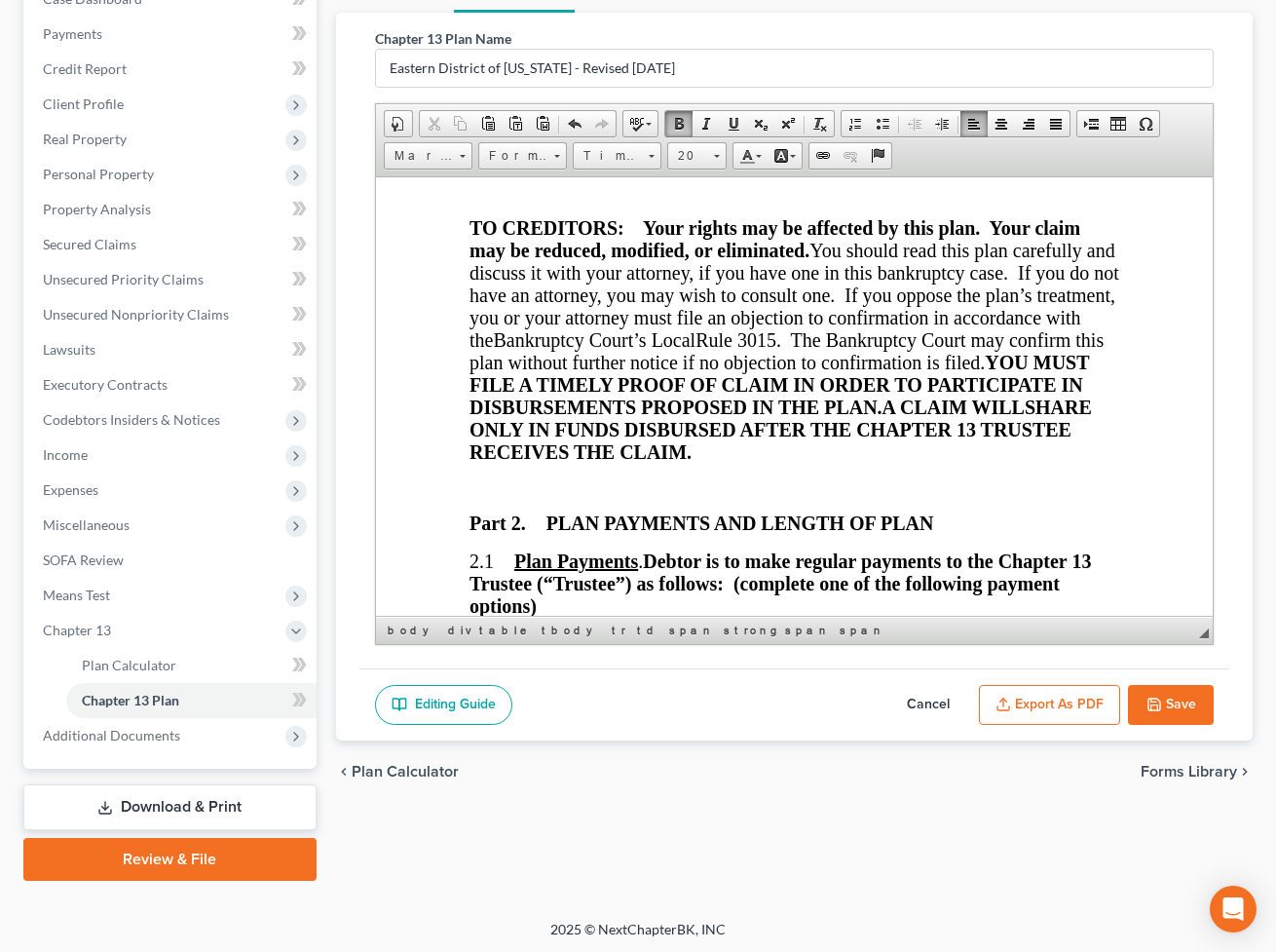
scroll to position [1151, 0]
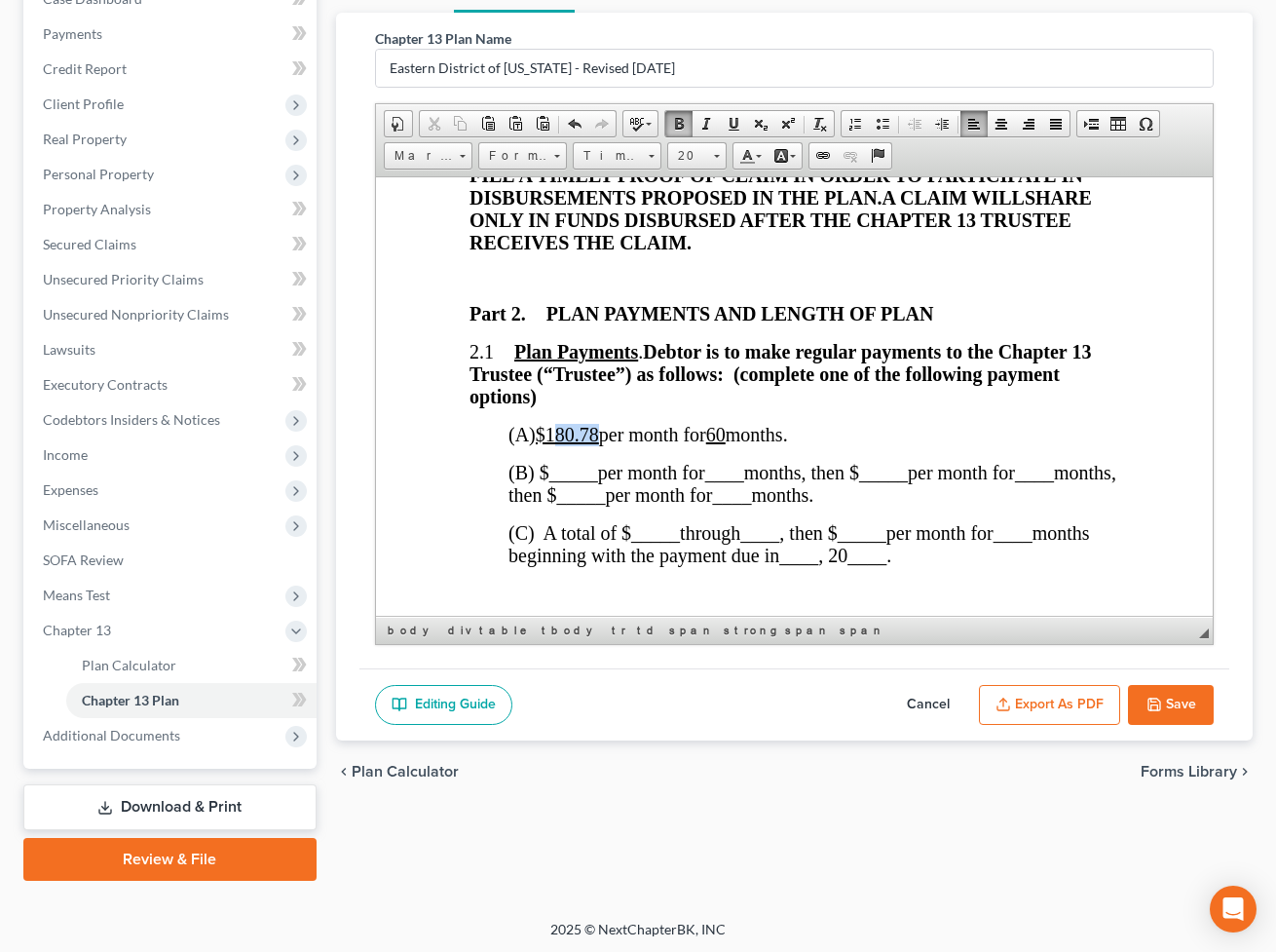
drag, startPoint x: 609, startPoint y: 457, endPoint x: 565, endPoint y: 457, distance: 44.0
click at [565, 445] on span "(A) $180.78 per month for 60 months." at bounding box center [647, 434] width 280 height 22
drag, startPoint x: 736, startPoint y: 463, endPoint x: 723, endPoint y: 463, distance: 13.0
click at [723, 445] on span "(A) $190.00 per month for 60 months." at bounding box center [647, 434] width 280 height 22
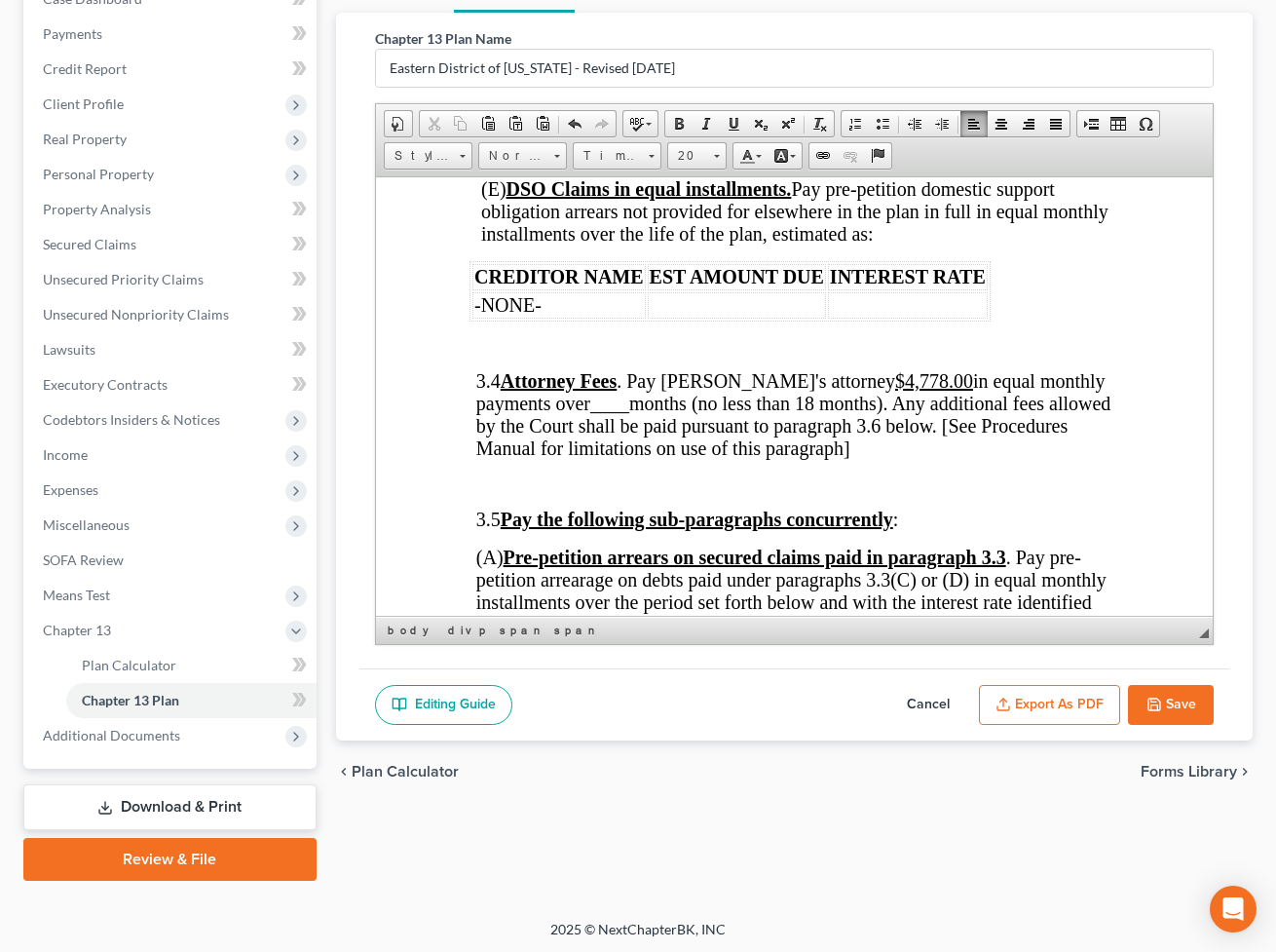
scroll to position [3721, 0]
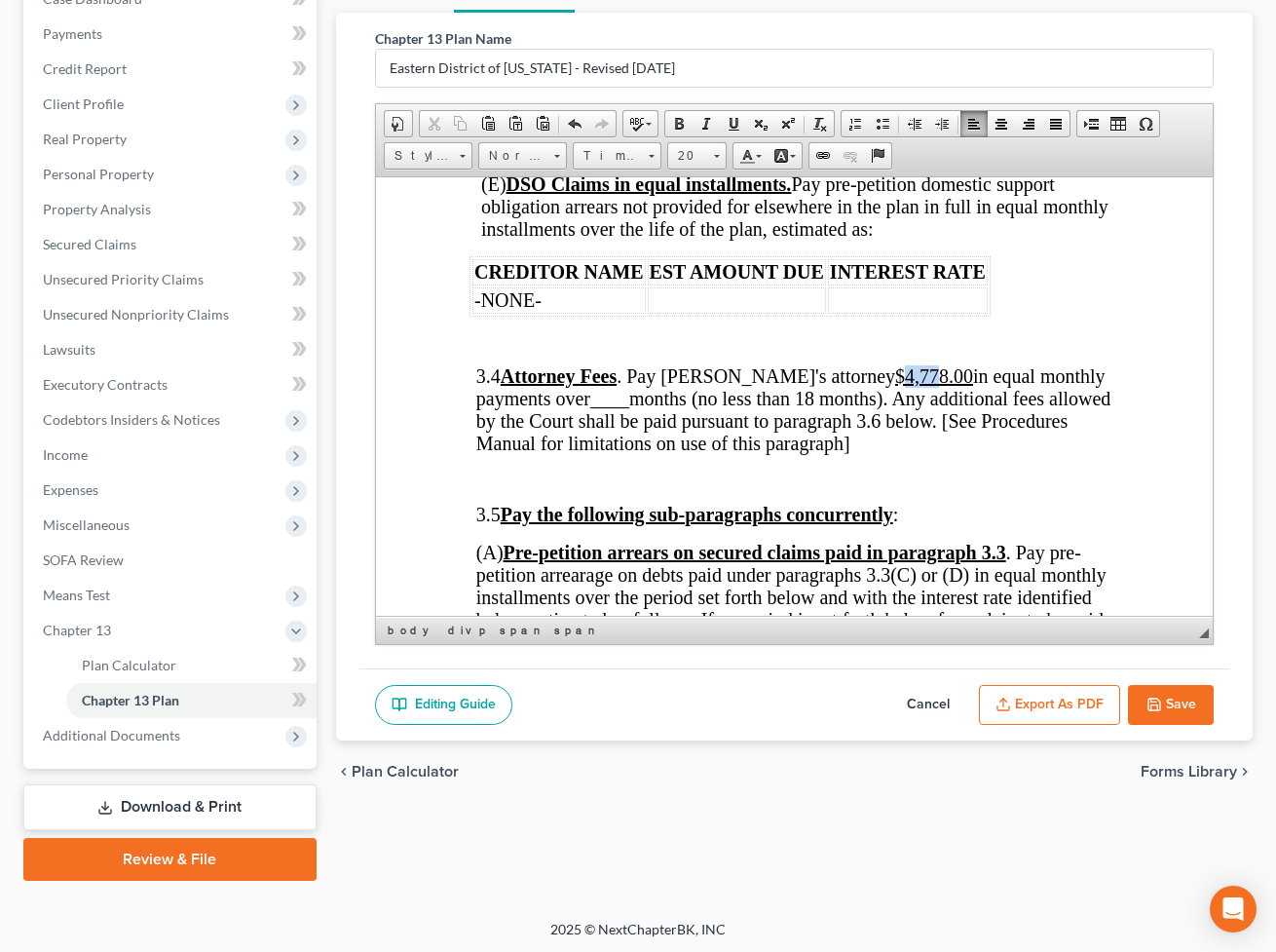
drag, startPoint x: 874, startPoint y: 500, endPoint x: 856, endPoint y: 502, distance: 18.1
click at [894, 386] on u "$4,778.00" at bounding box center [933, 375] width 78 height 22
drag, startPoint x: 635, startPoint y: 526, endPoint x: 596, endPoint y: 525, distance: 39.0
click at [596, 453] on span "3.4 Attorney Fees . Pay Debtor's attorney $2,378.00 in equal monthly payments o…" at bounding box center [793, 408] width 636 height 89
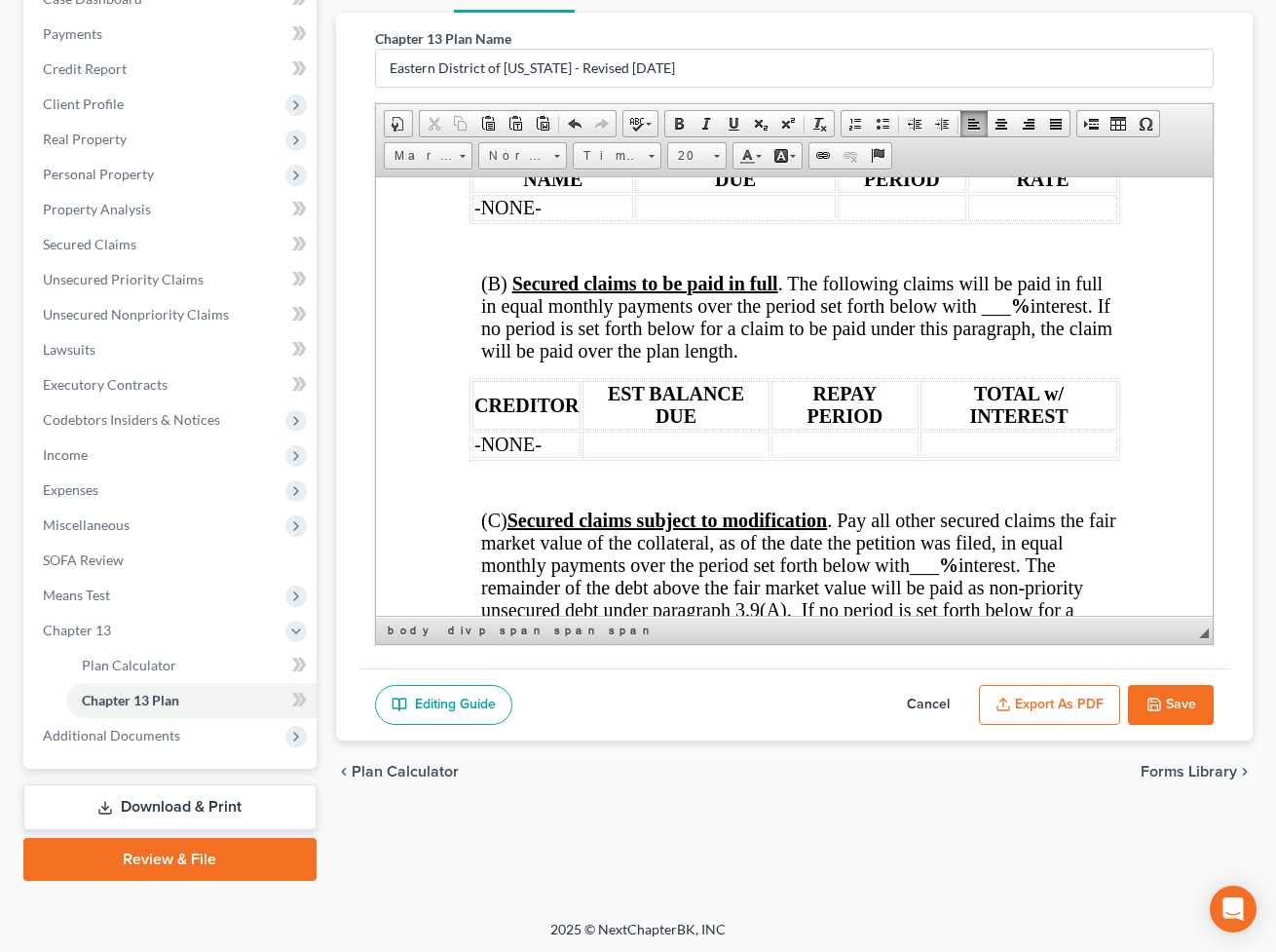
scroll to position [4252, 0]
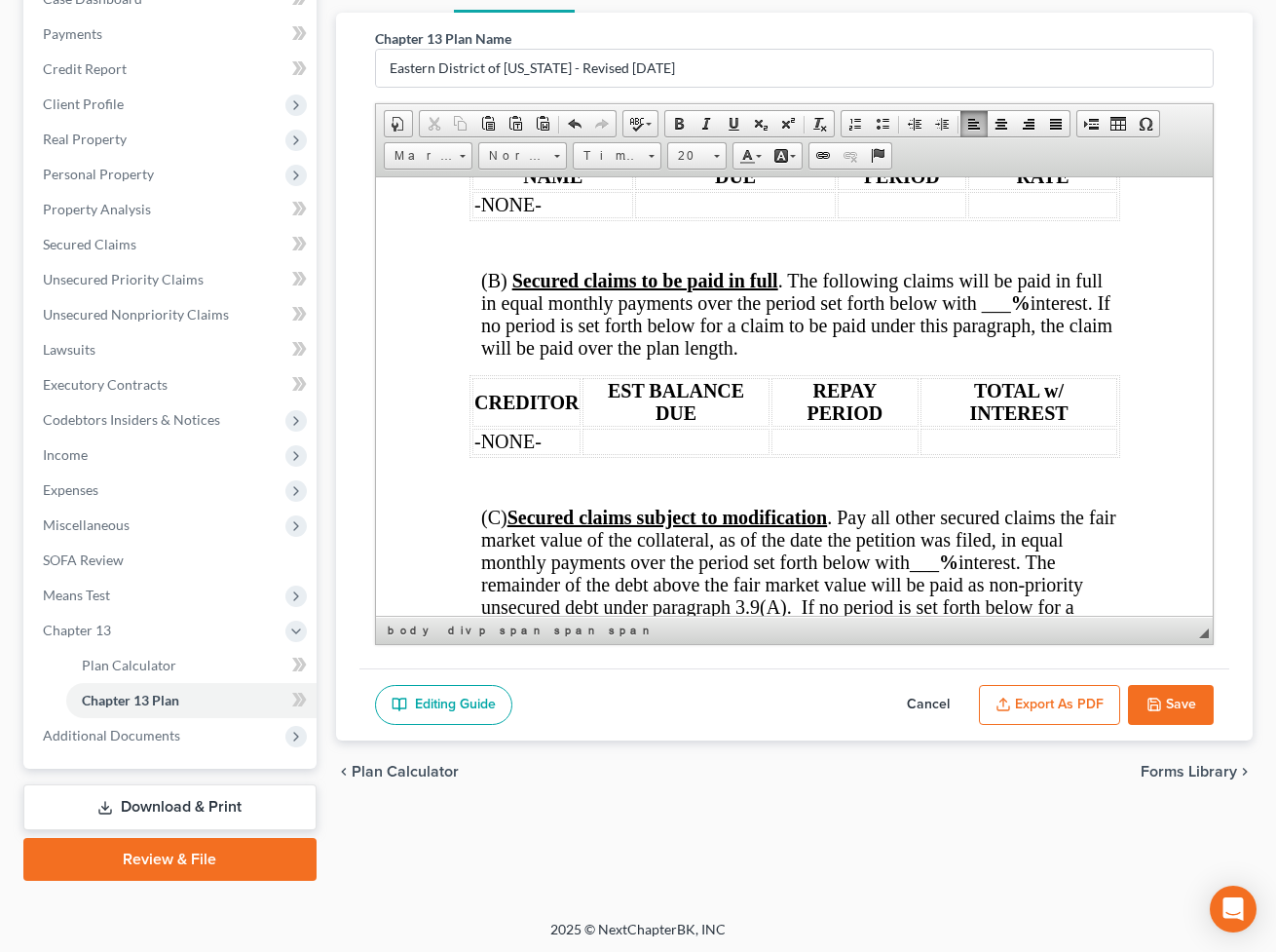
click at [501, 357] on span "(B) Secured claims to be paid in full . The following claims will be paid in fu…" at bounding box center [795, 313] width 632 height 89
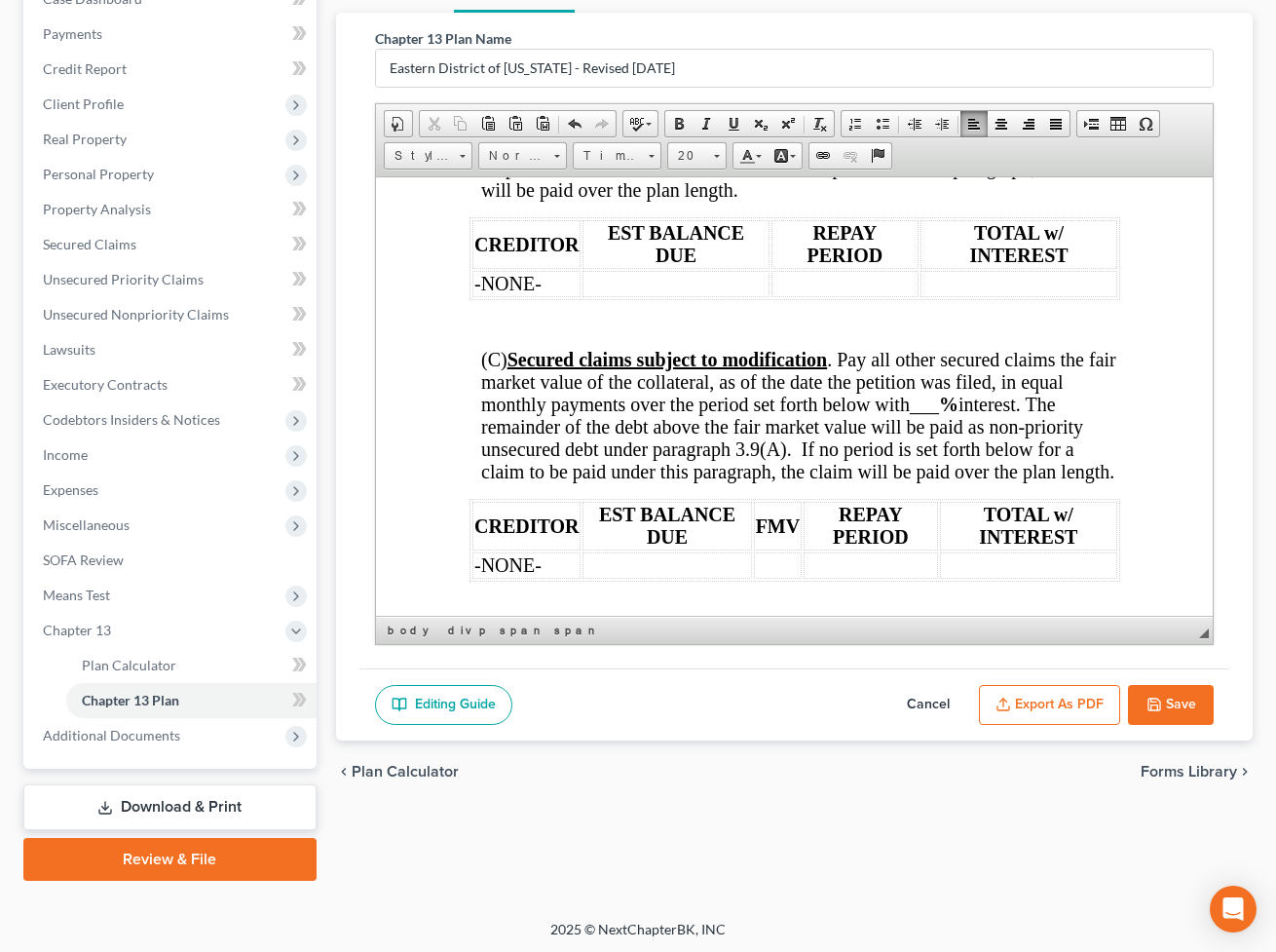
scroll to position [4429, 0]
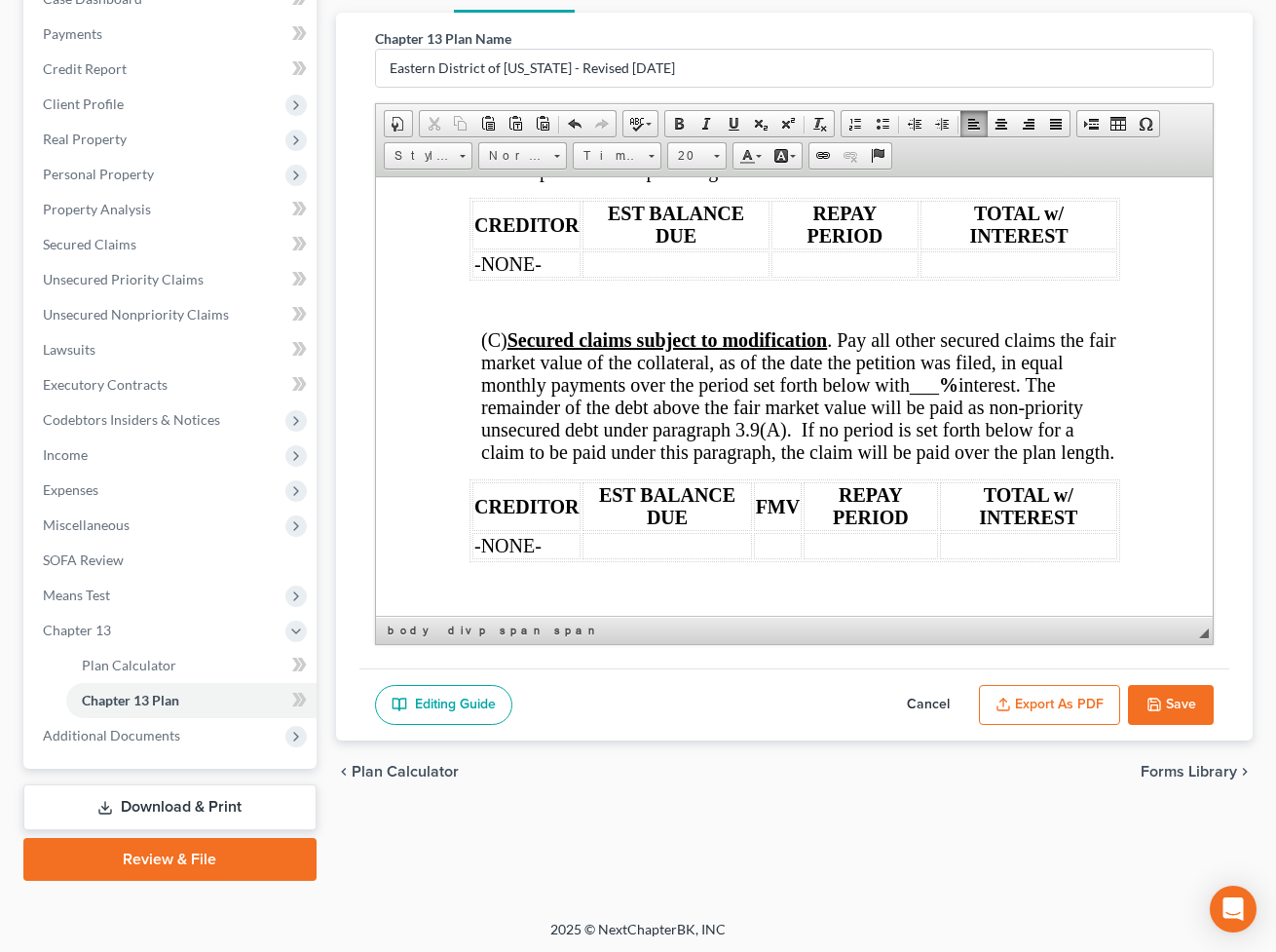
click at [926, 395] on span "___" at bounding box center [923, 384] width 29 height 22
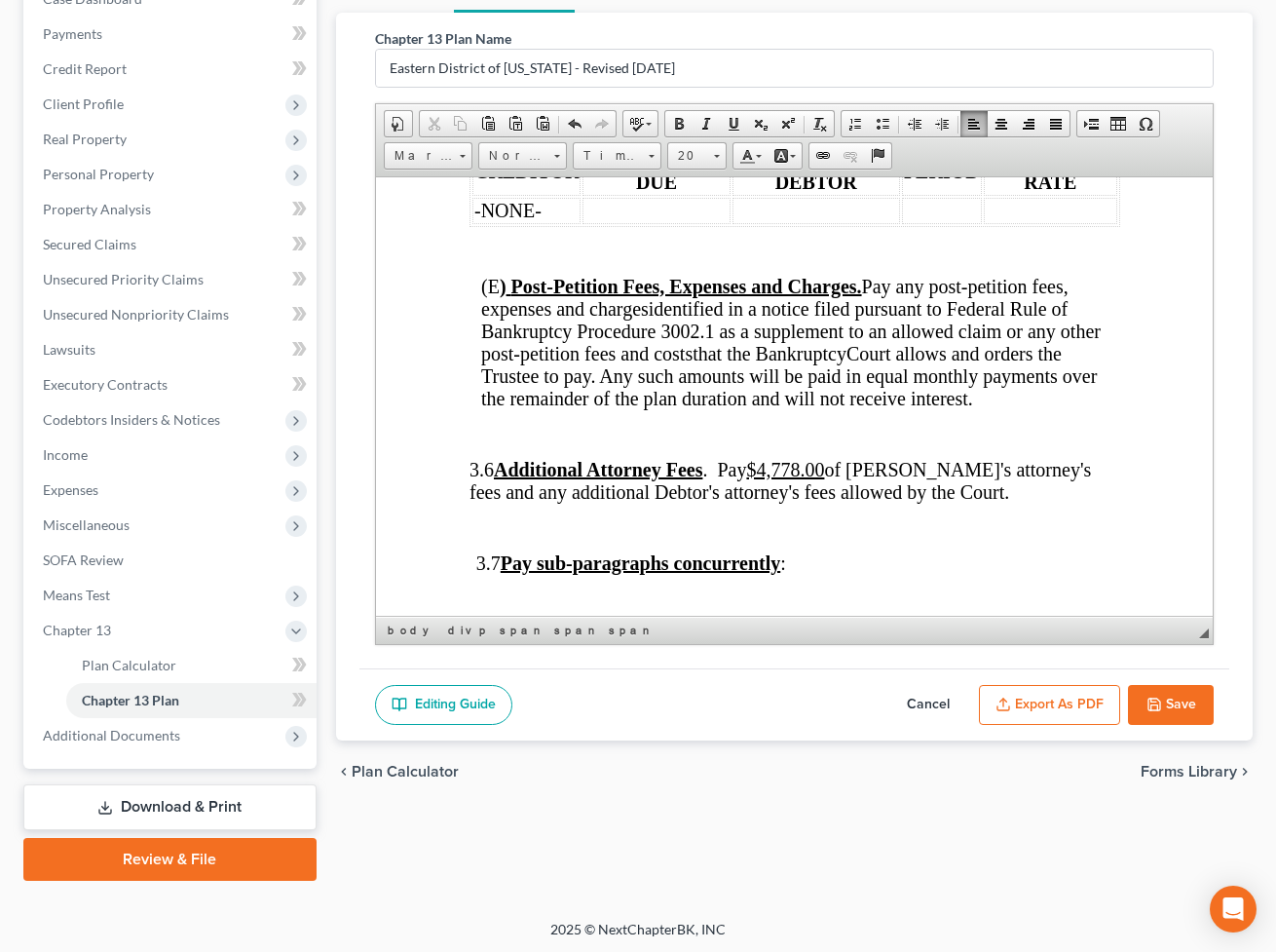
scroll to position [5137, 0]
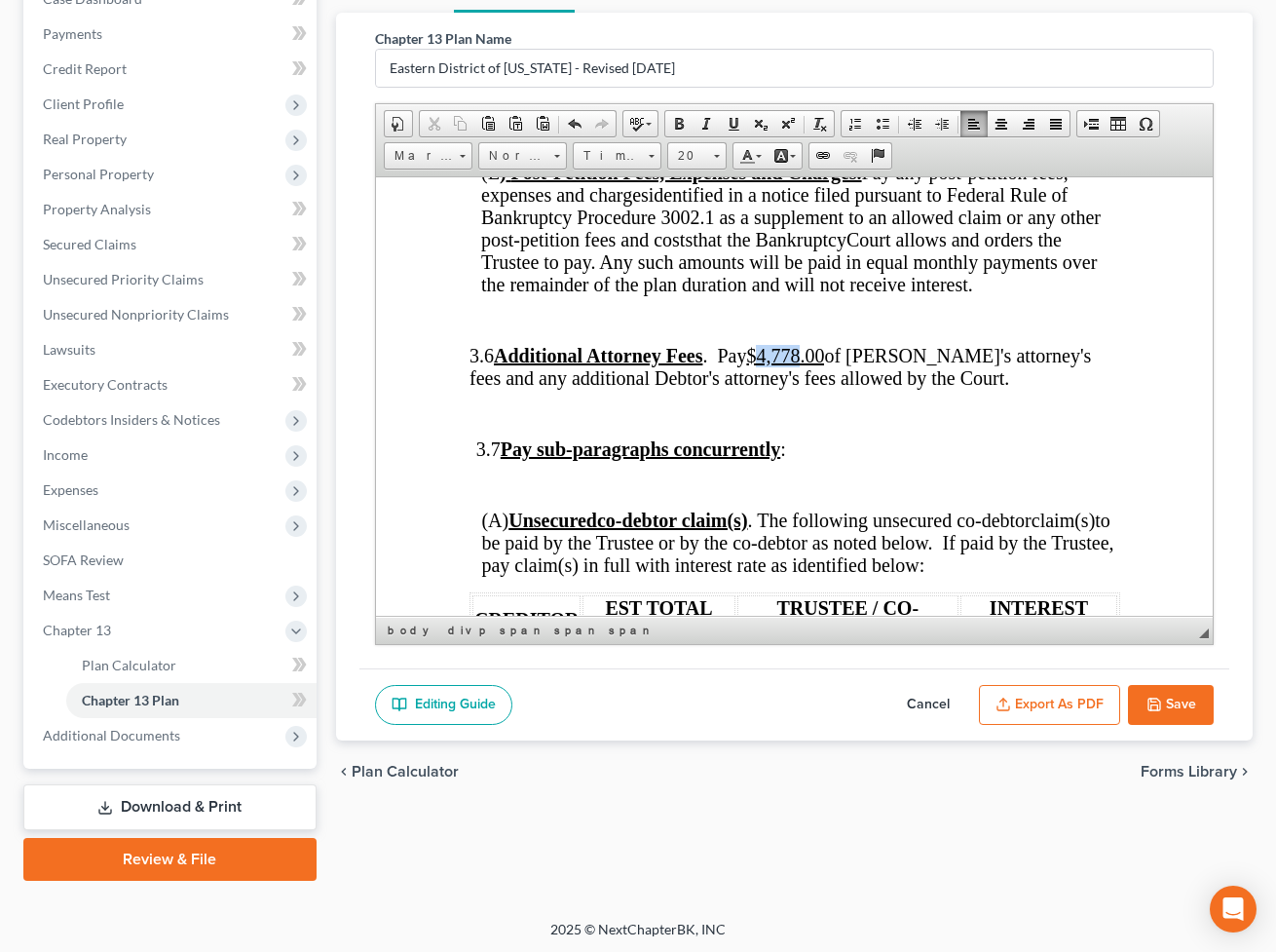
drag, startPoint x: 848, startPoint y: 529, endPoint x: 808, endPoint y: 528, distance: 40.0
click at [808, 365] on u "$4,778.00" at bounding box center [784, 355] width 78 height 22
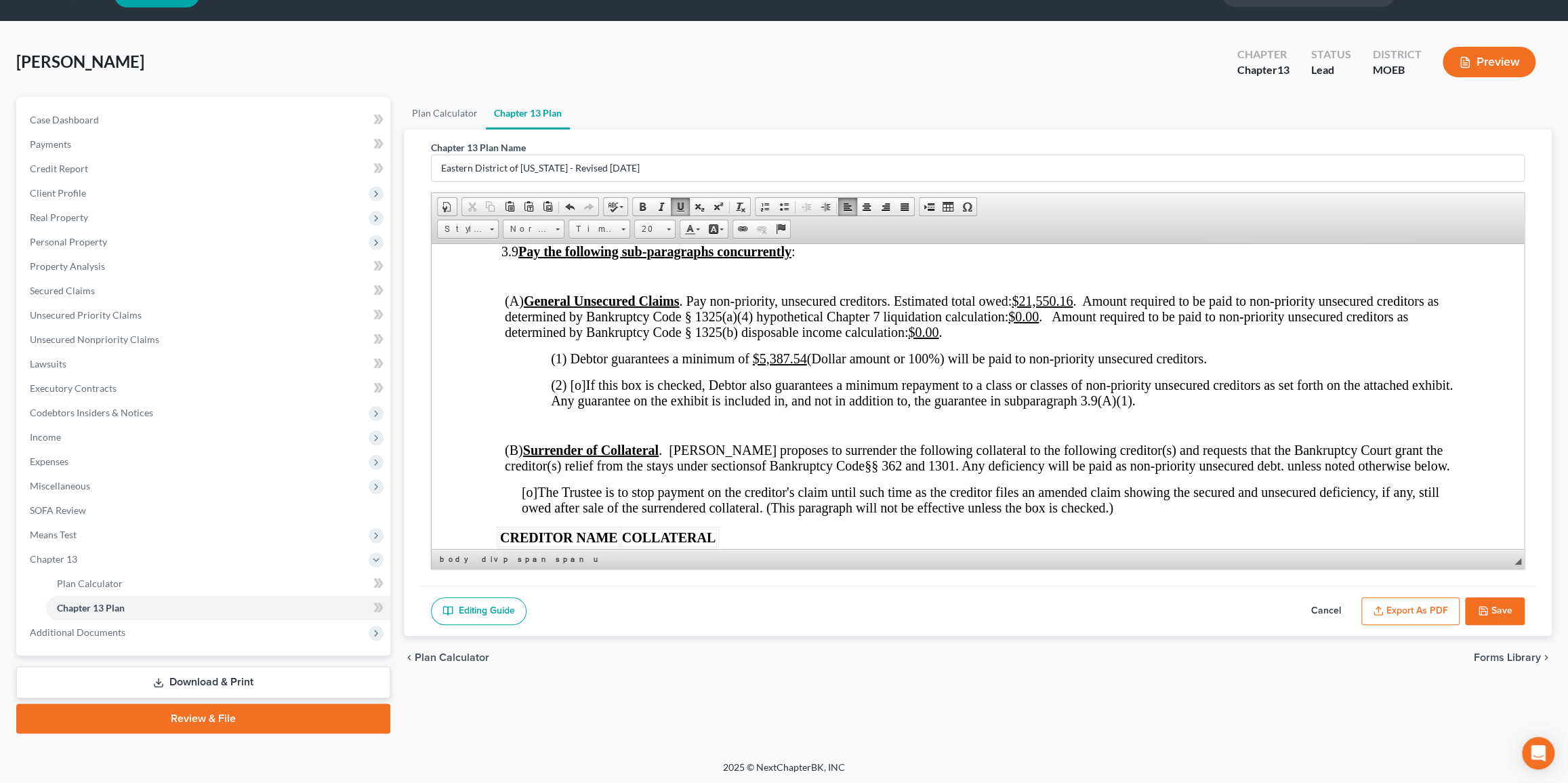
scroll to position [3268, 0]
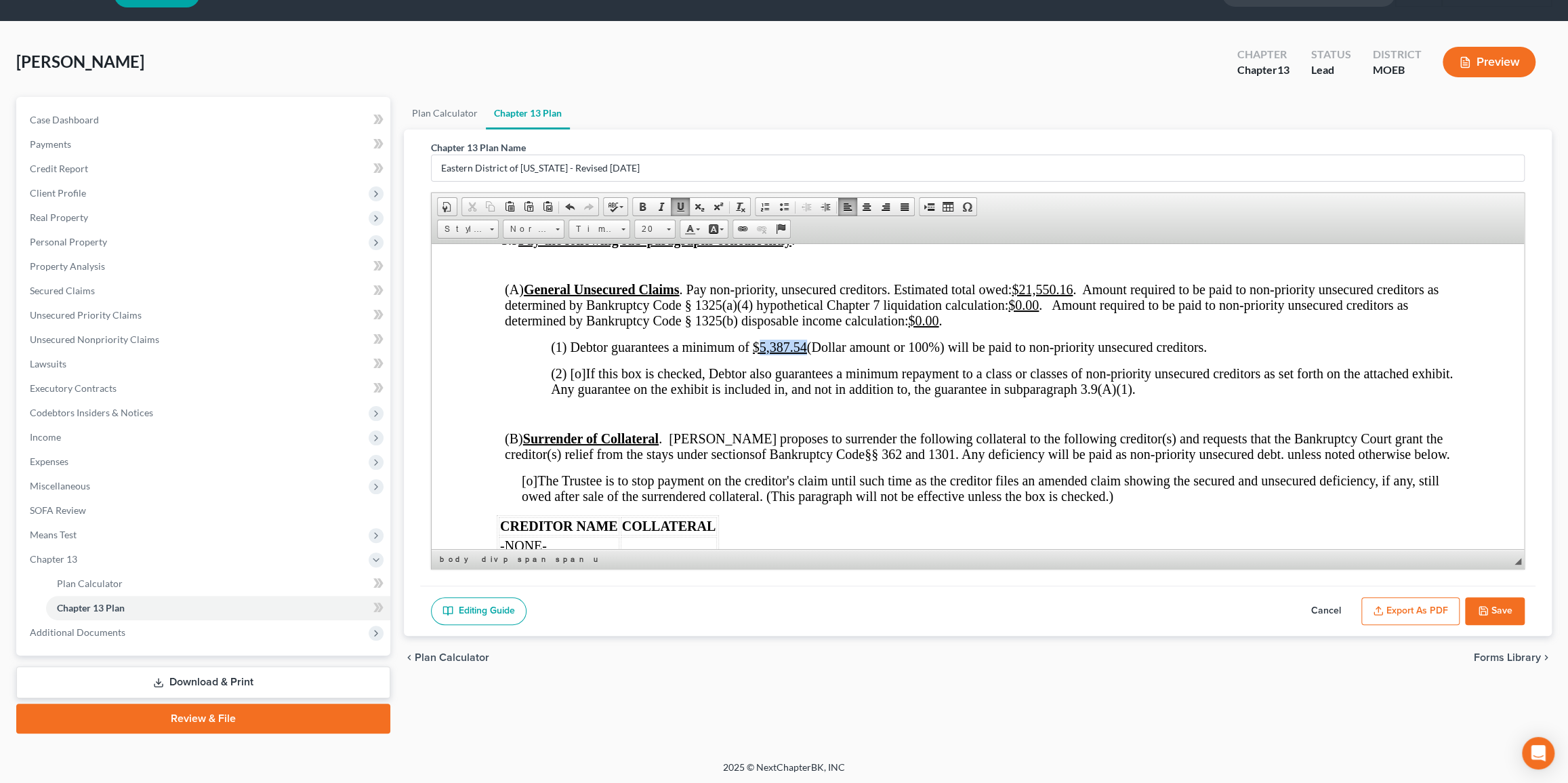
drag, startPoint x: 804, startPoint y: 406, endPoint x: 761, endPoint y: 405, distance: 43.0
click at [761, 354] on u "$5,387.54" at bounding box center [779, 346] width 54 height 15
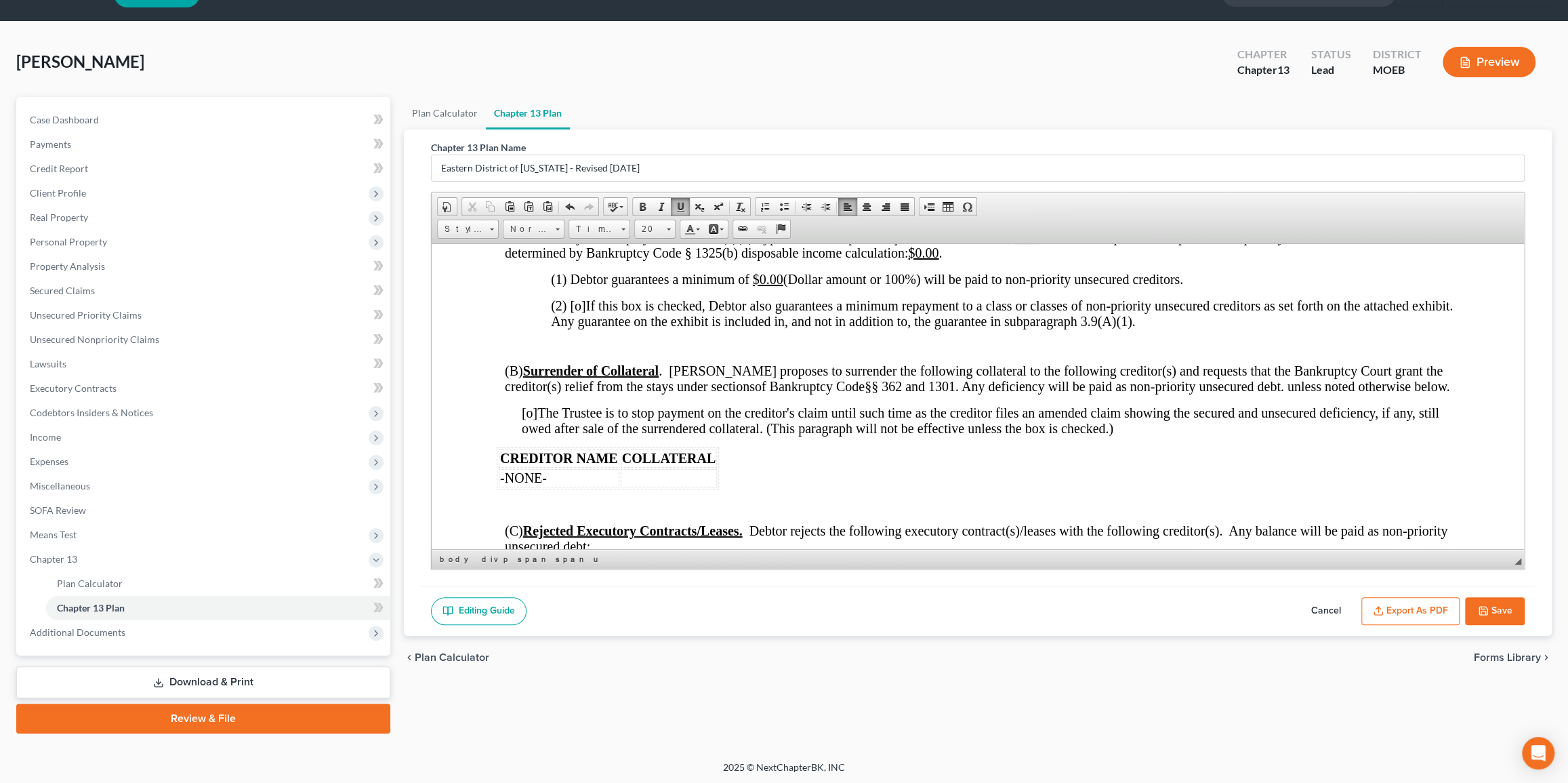
scroll to position [3329, 0]
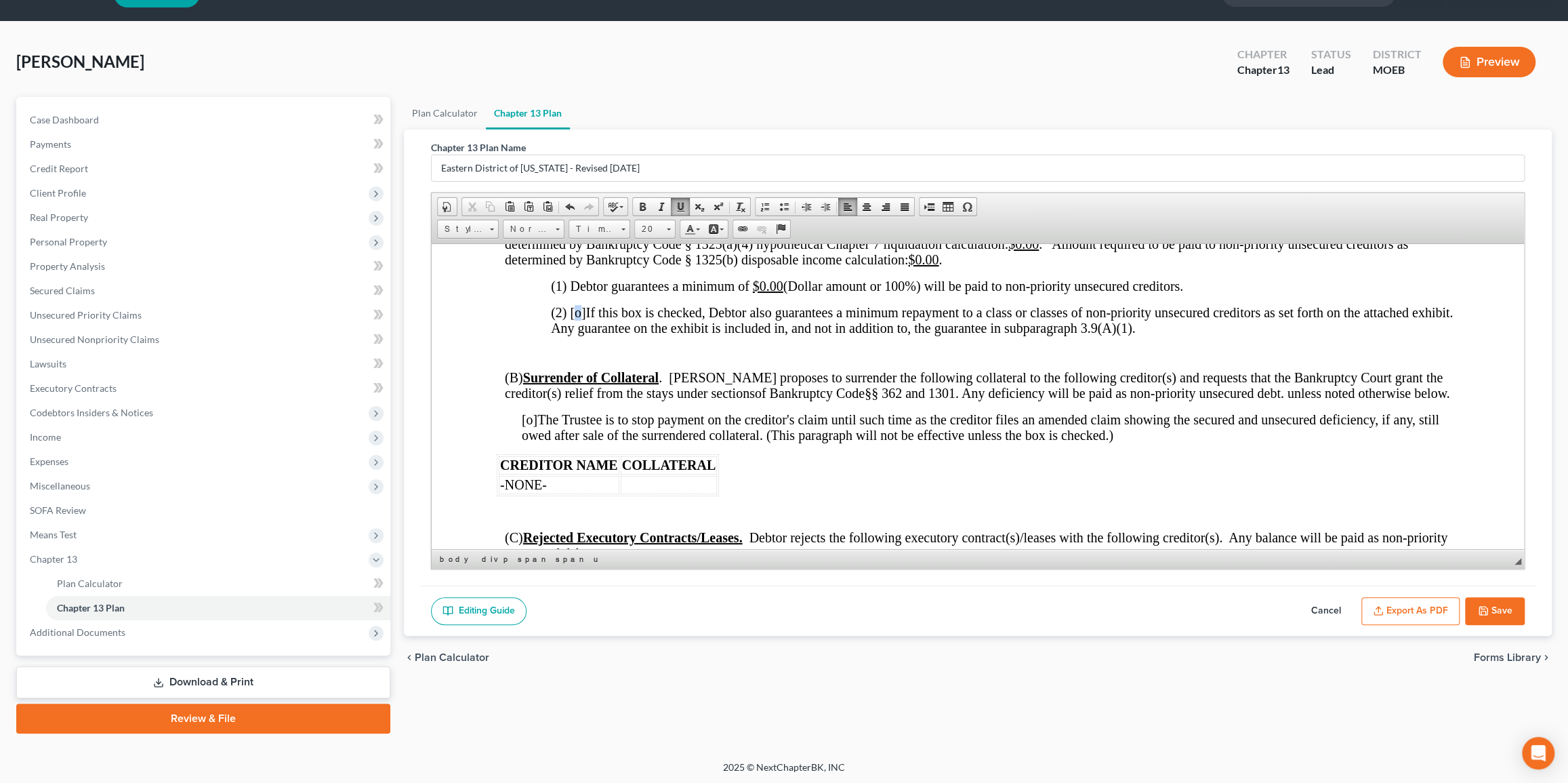
click at [576, 320] on span "(2) [o]" at bounding box center [568, 312] width 35 height 15
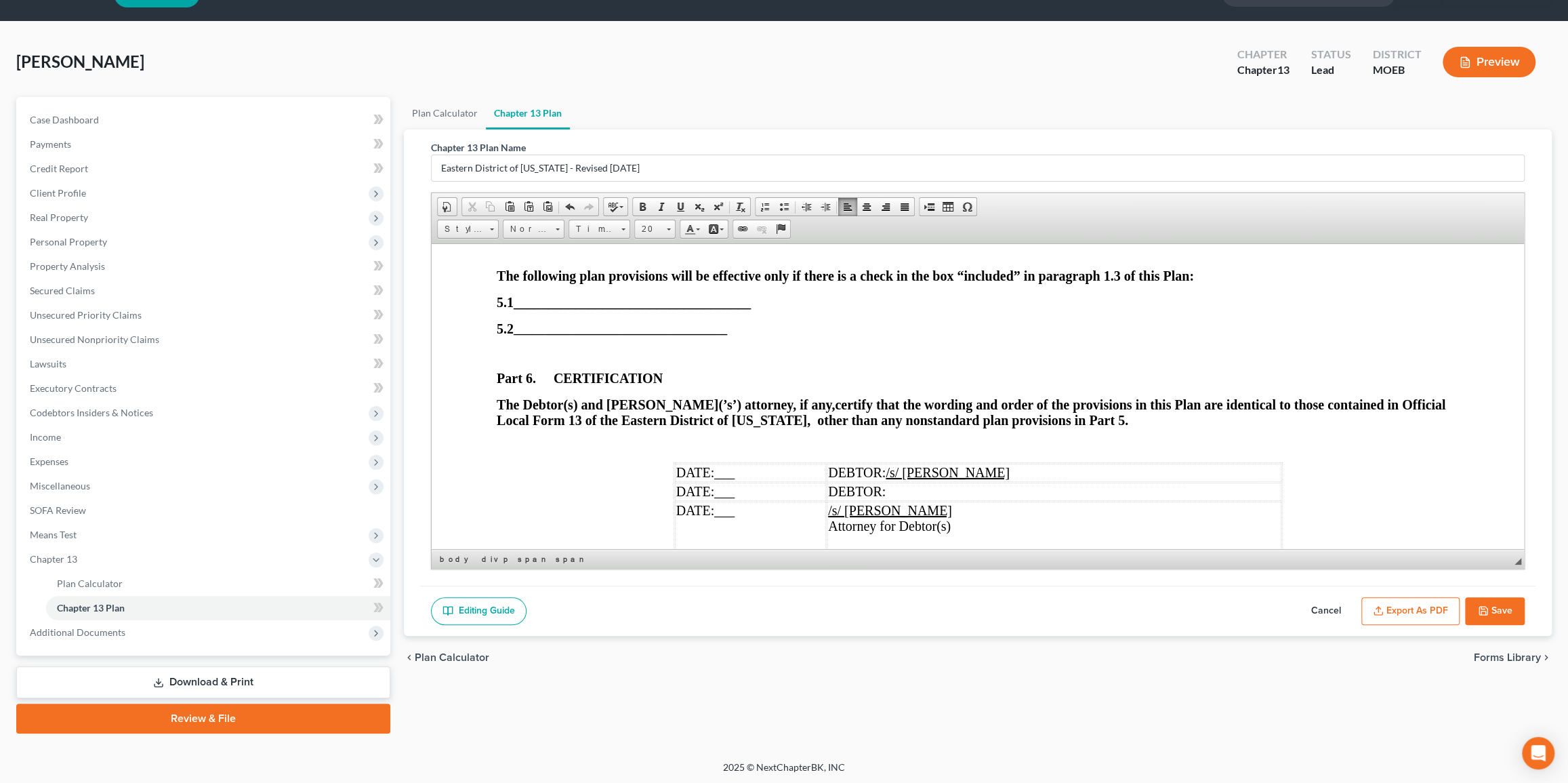
scroll to position [4522, 0]
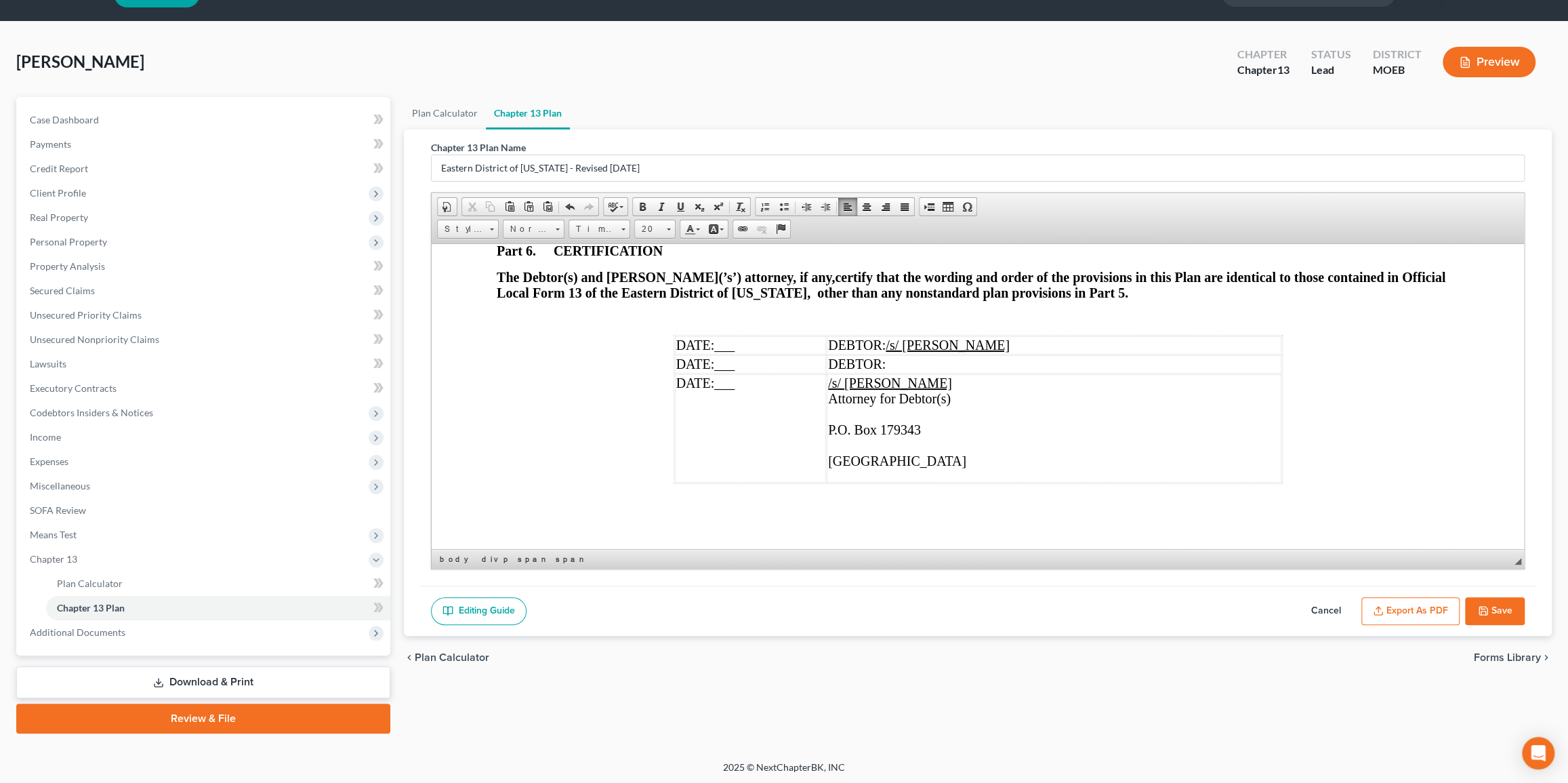
click at [1173, 571] on icon "button" at bounding box center [1484, 611] width 8 height 8
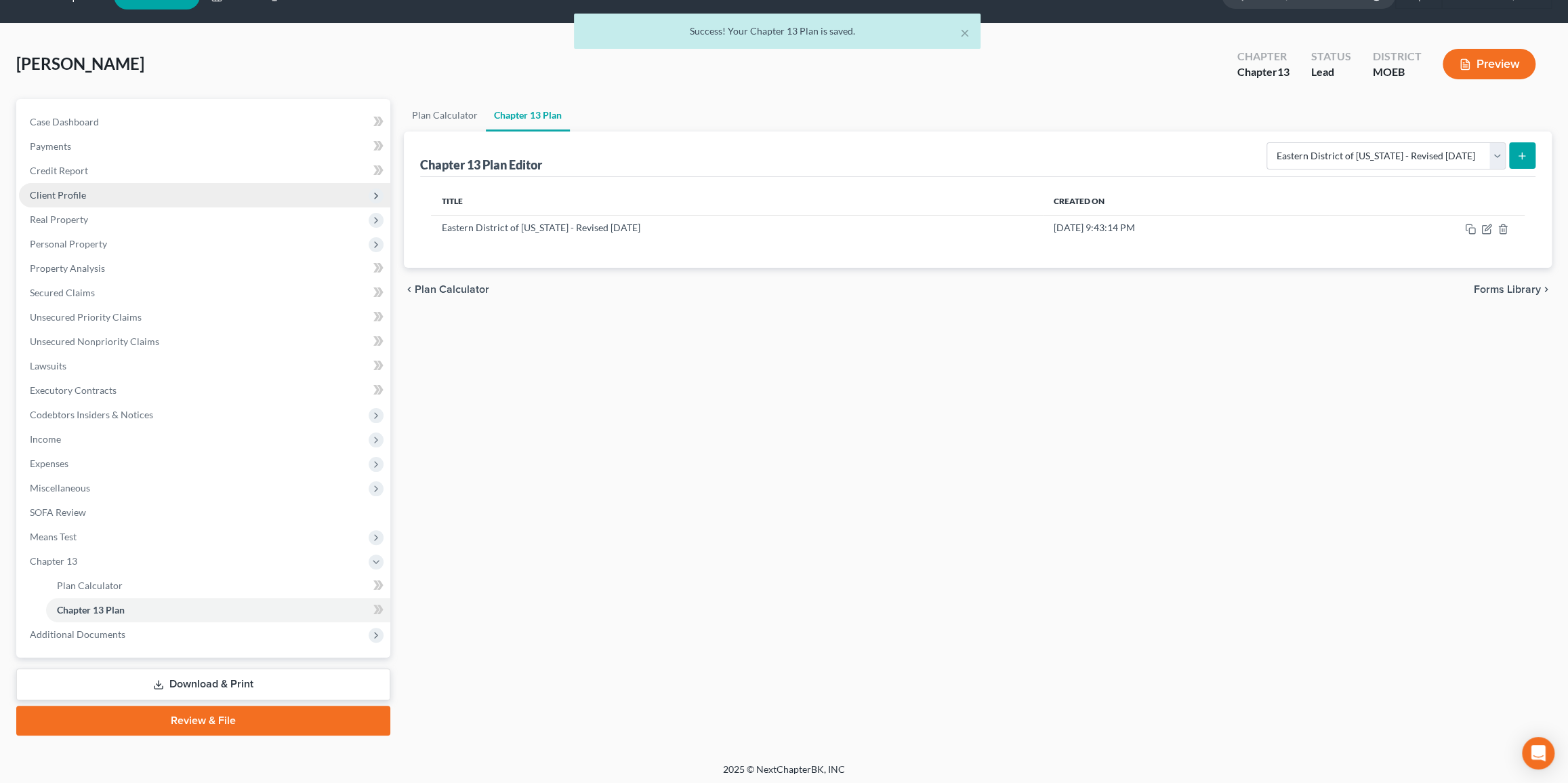
scroll to position [0, 0]
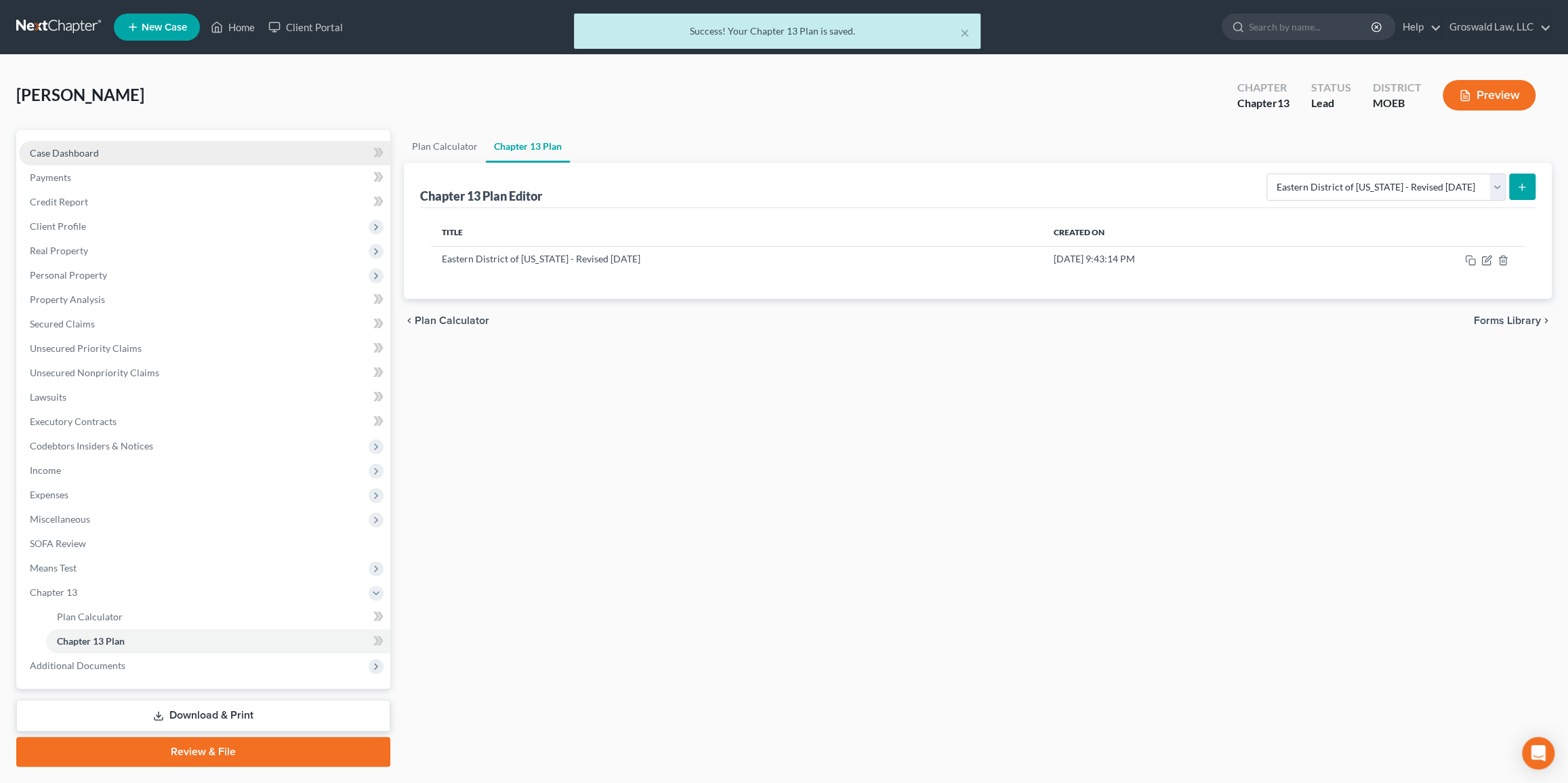
click at [170, 152] on link "Case Dashboard" at bounding box center [204, 153] width 371 height 25
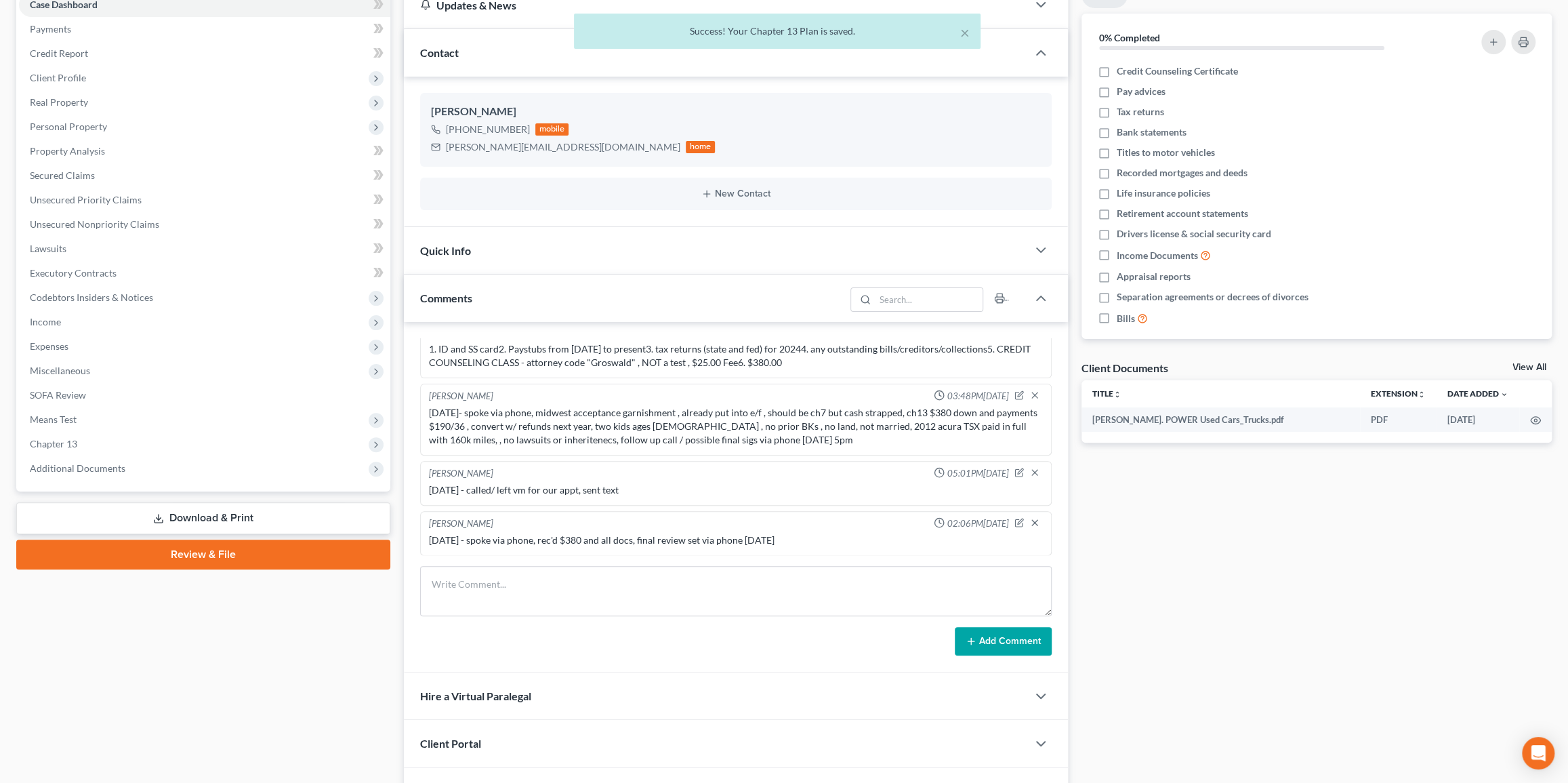
scroll to position [185, 0]
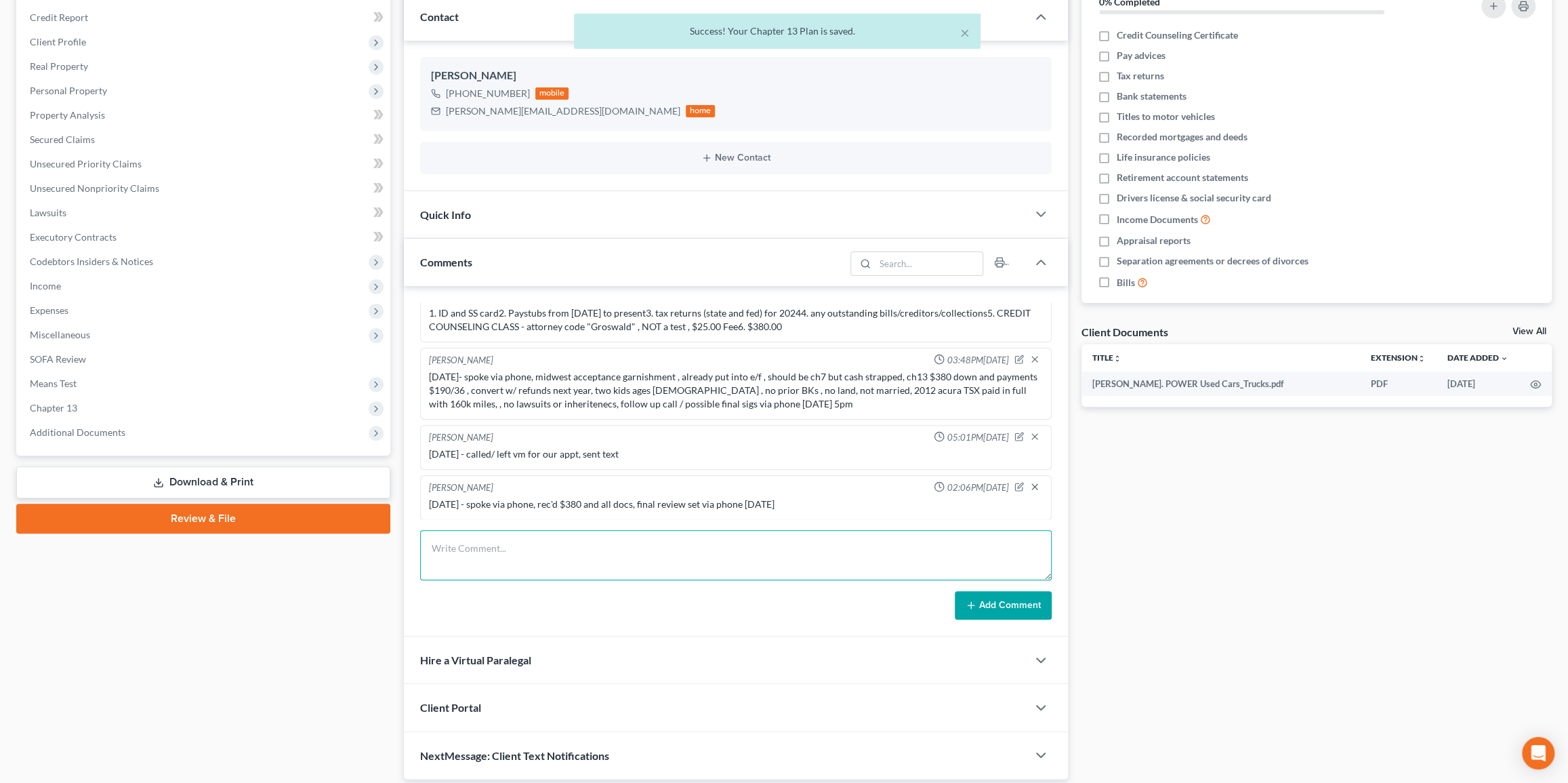
click at [566, 553] on textarea at bounding box center [736, 555] width 631 height 50
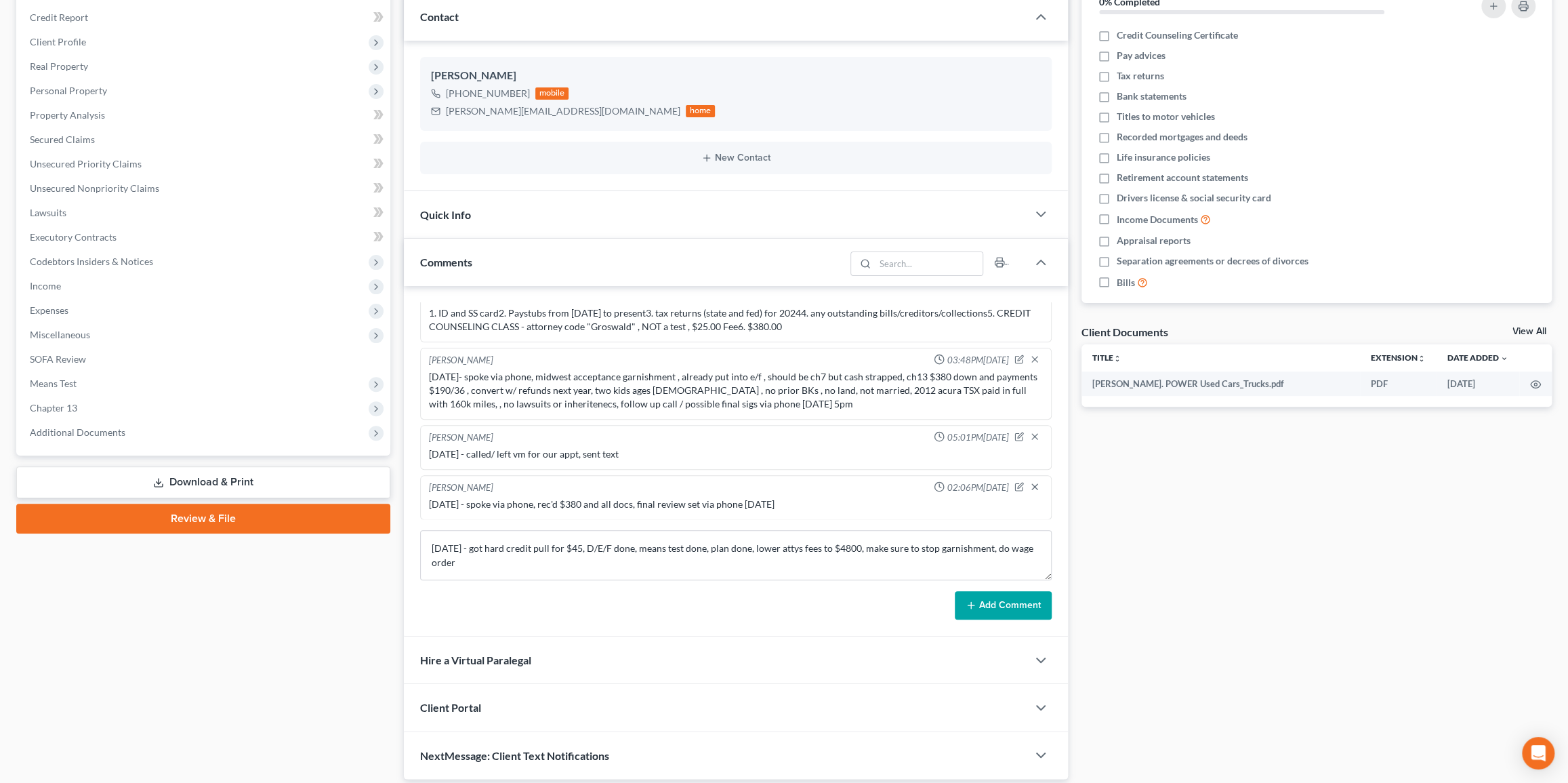
click at [1011, 571] on button "Add Comment" at bounding box center [1003, 606] width 97 height 29
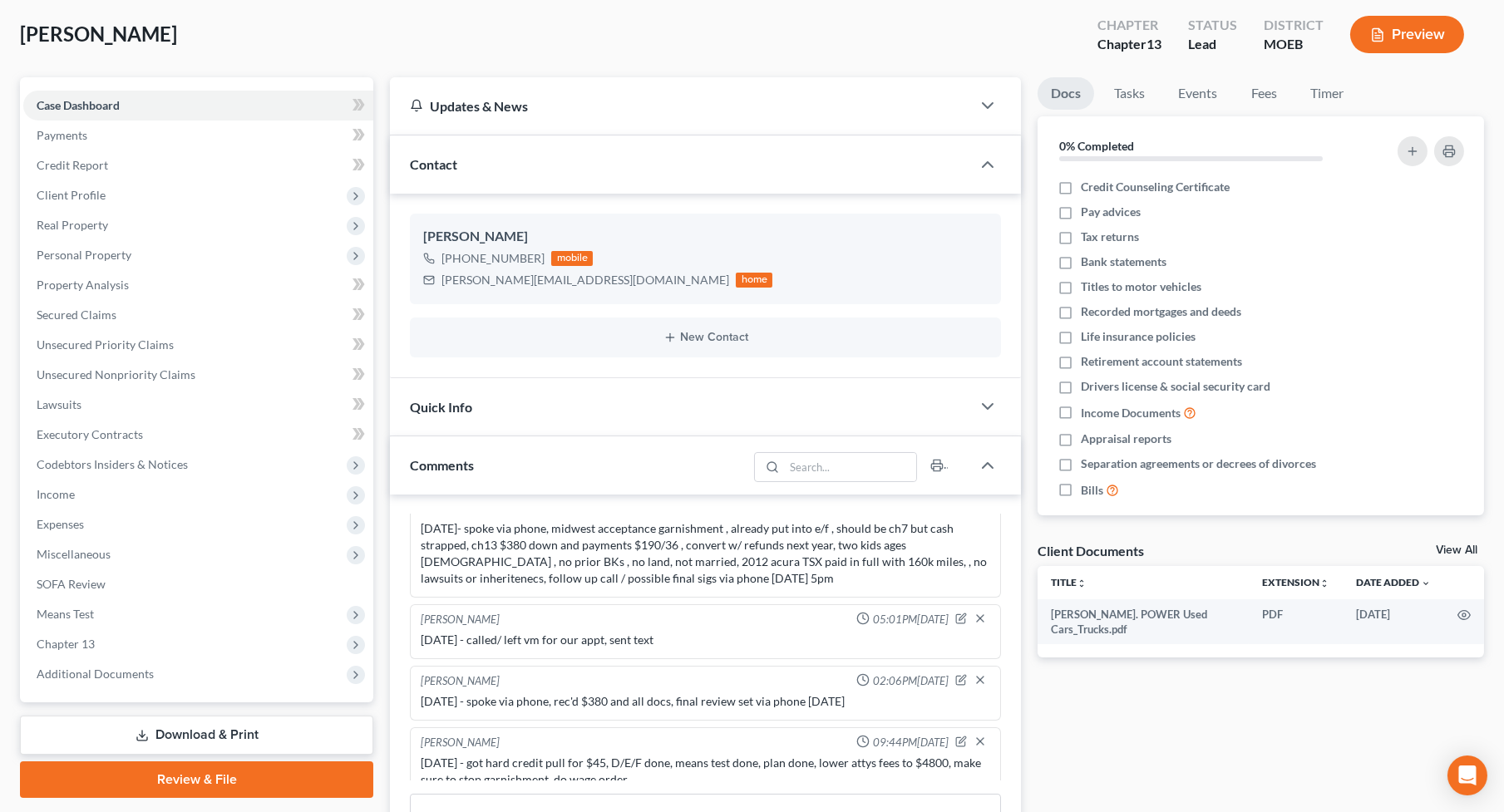
scroll to position [0, 0]
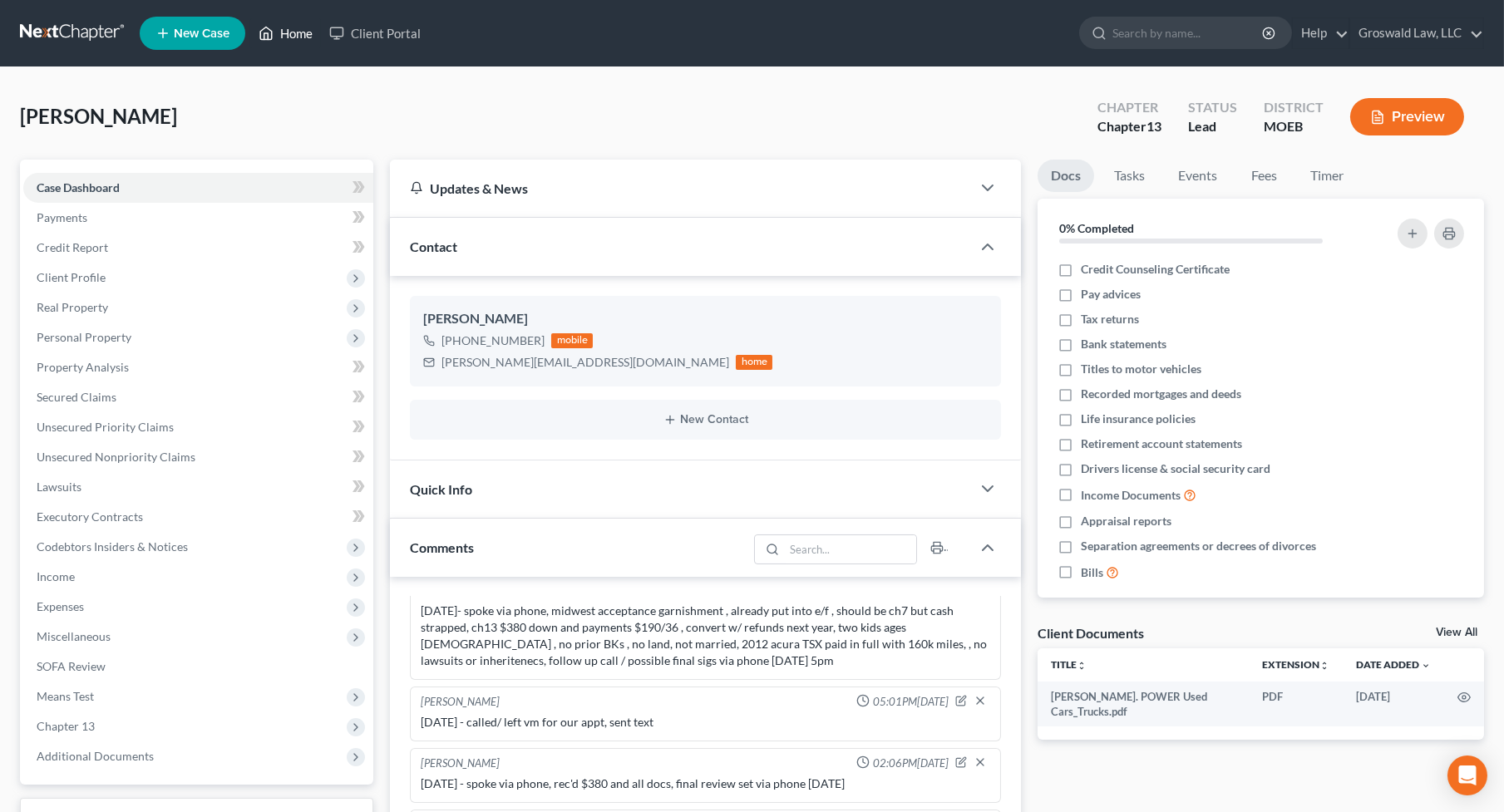
click at [292, 38] on link "Home" at bounding box center [285, 33] width 71 height 30
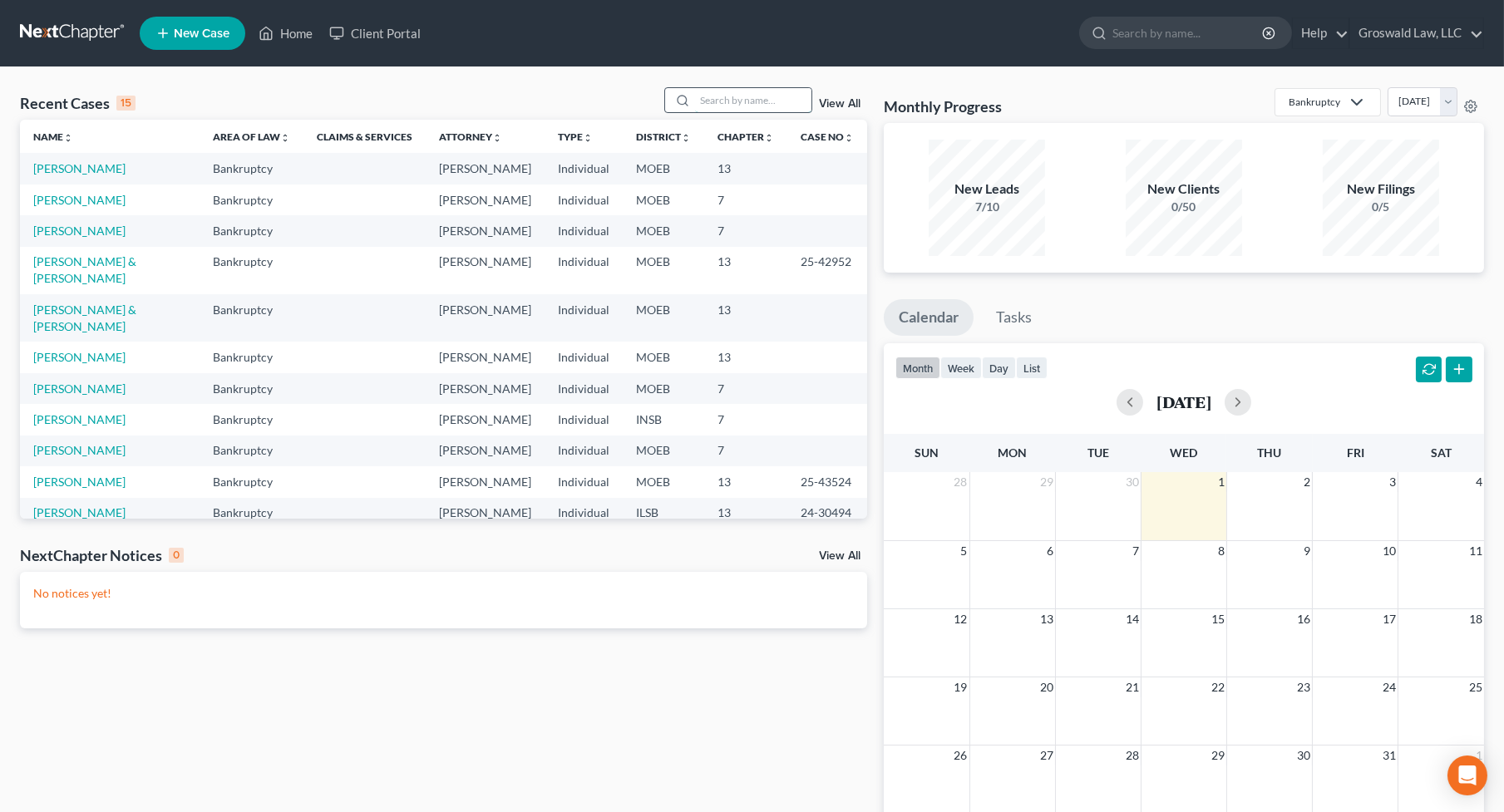
click at [789, 100] on input "search" at bounding box center [753, 99] width 116 height 24
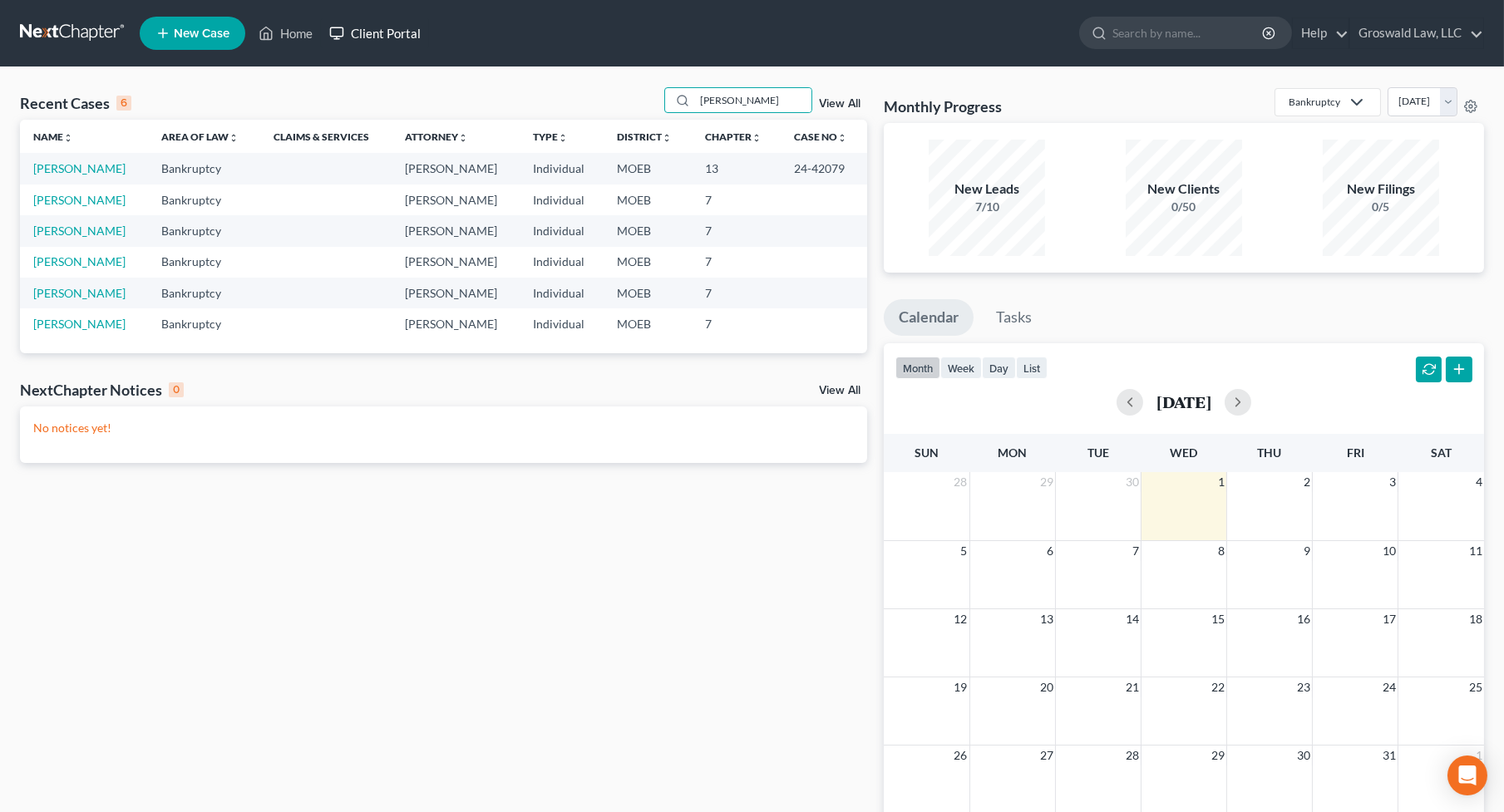
click at [384, 31] on link "Client Portal" at bounding box center [374, 33] width 108 height 30
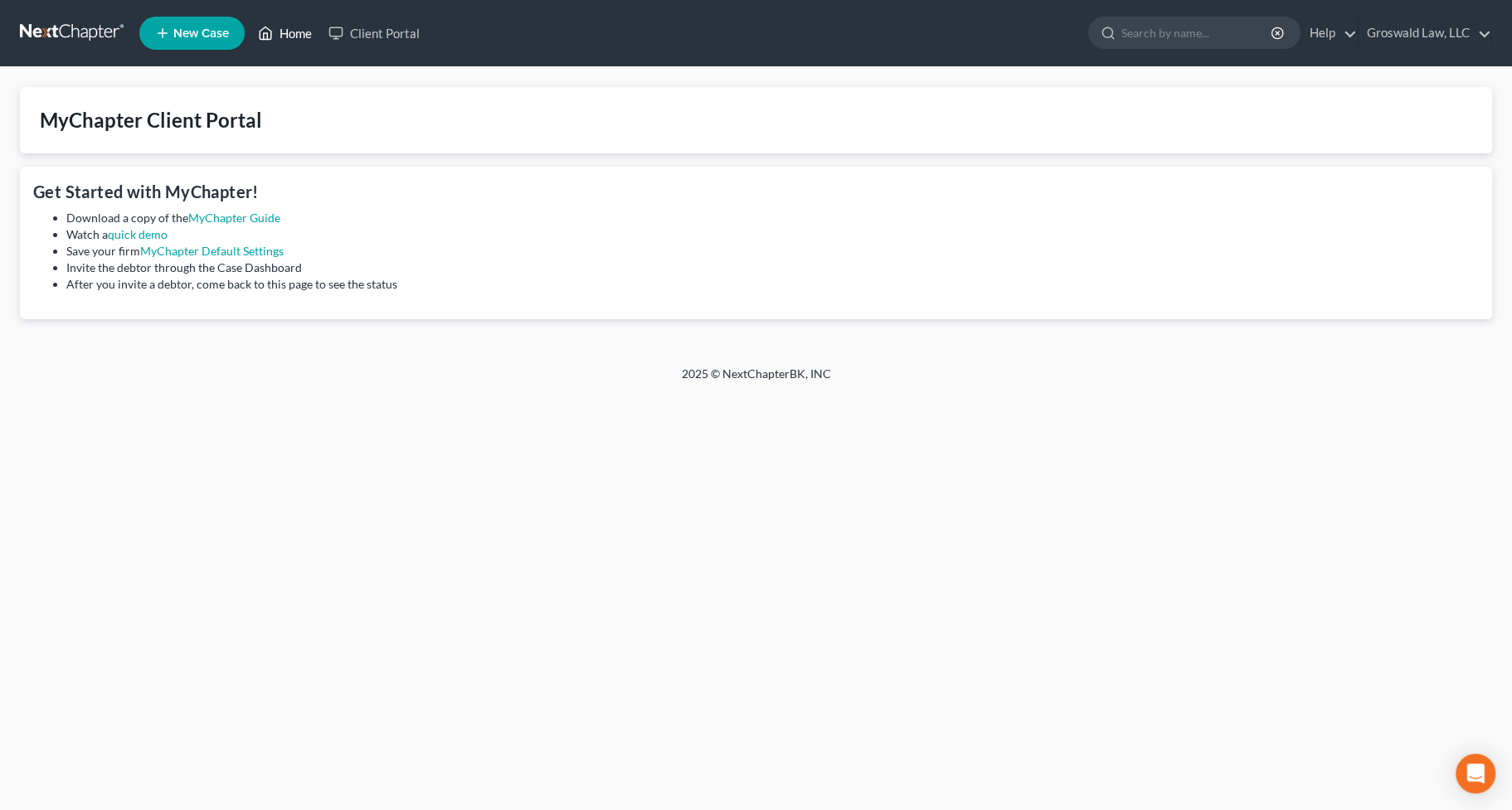
click at [290, 32] on link "Home" at bounding box center [284, 33] width 71 height 30
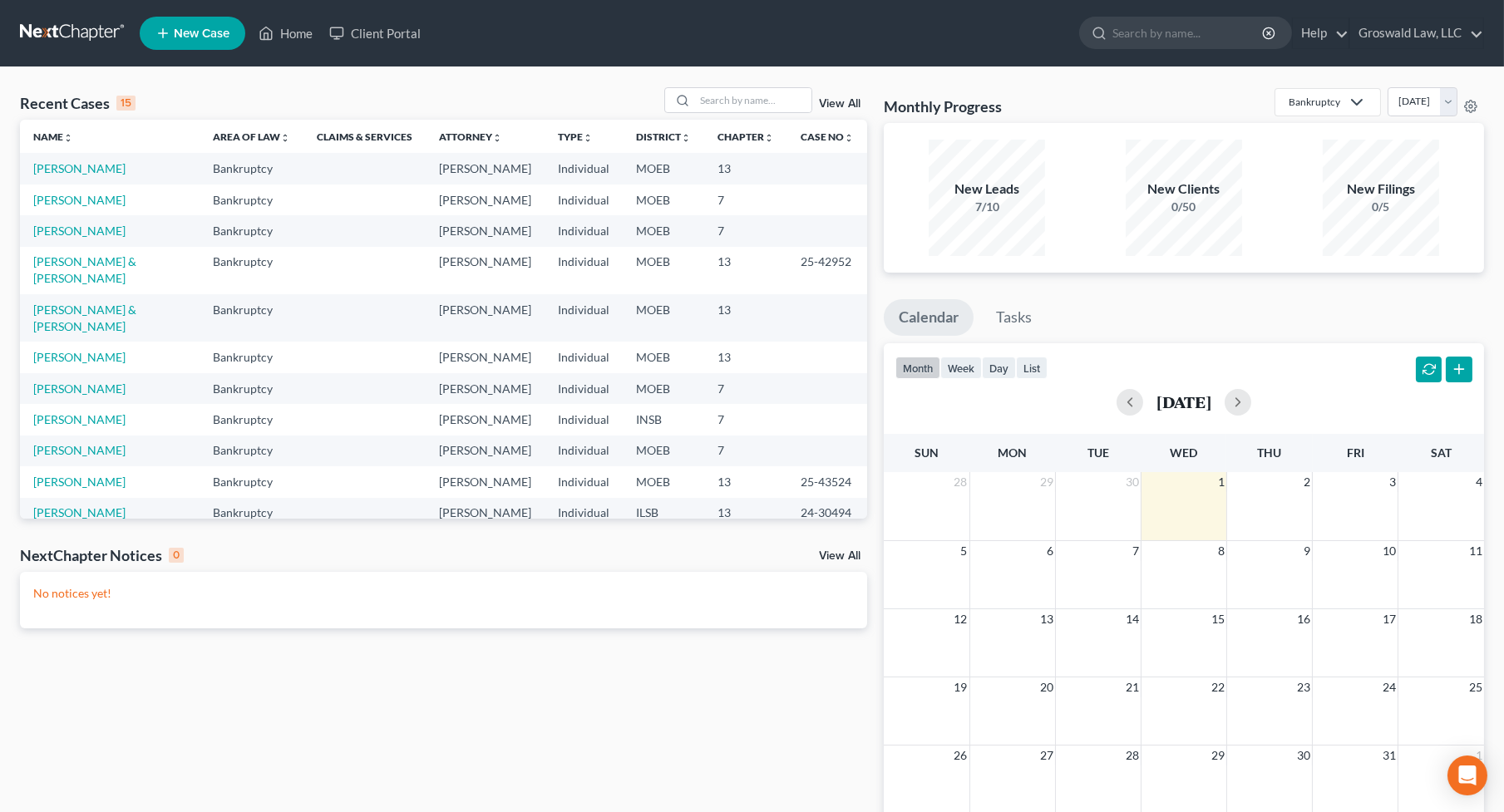
click at [845, 102] on link "View All" at bounding box center [840, 104] width 42 height 12
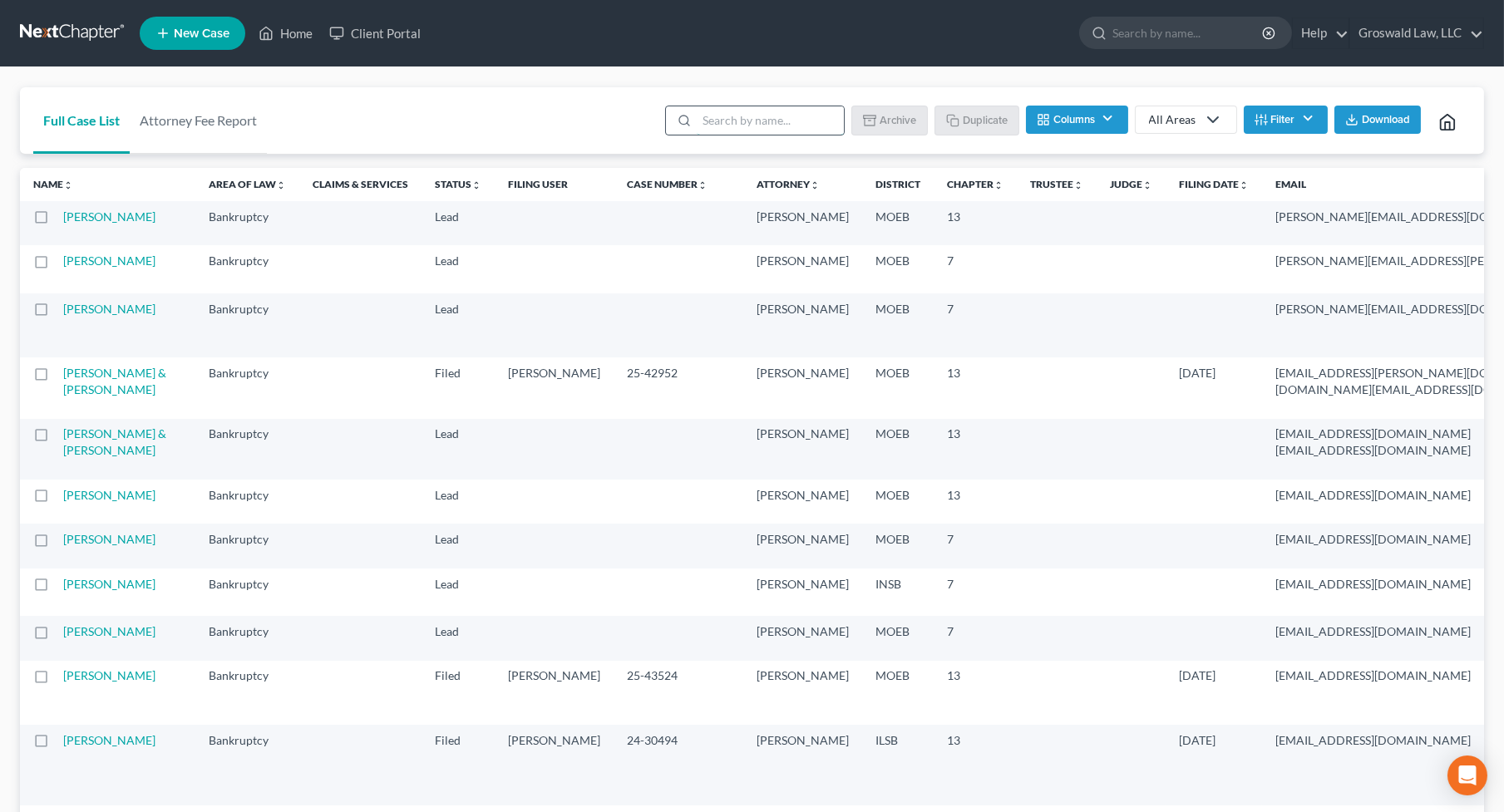
click at [796, 121] on input "search" at bounding box center [770, 120] width 147 height 28
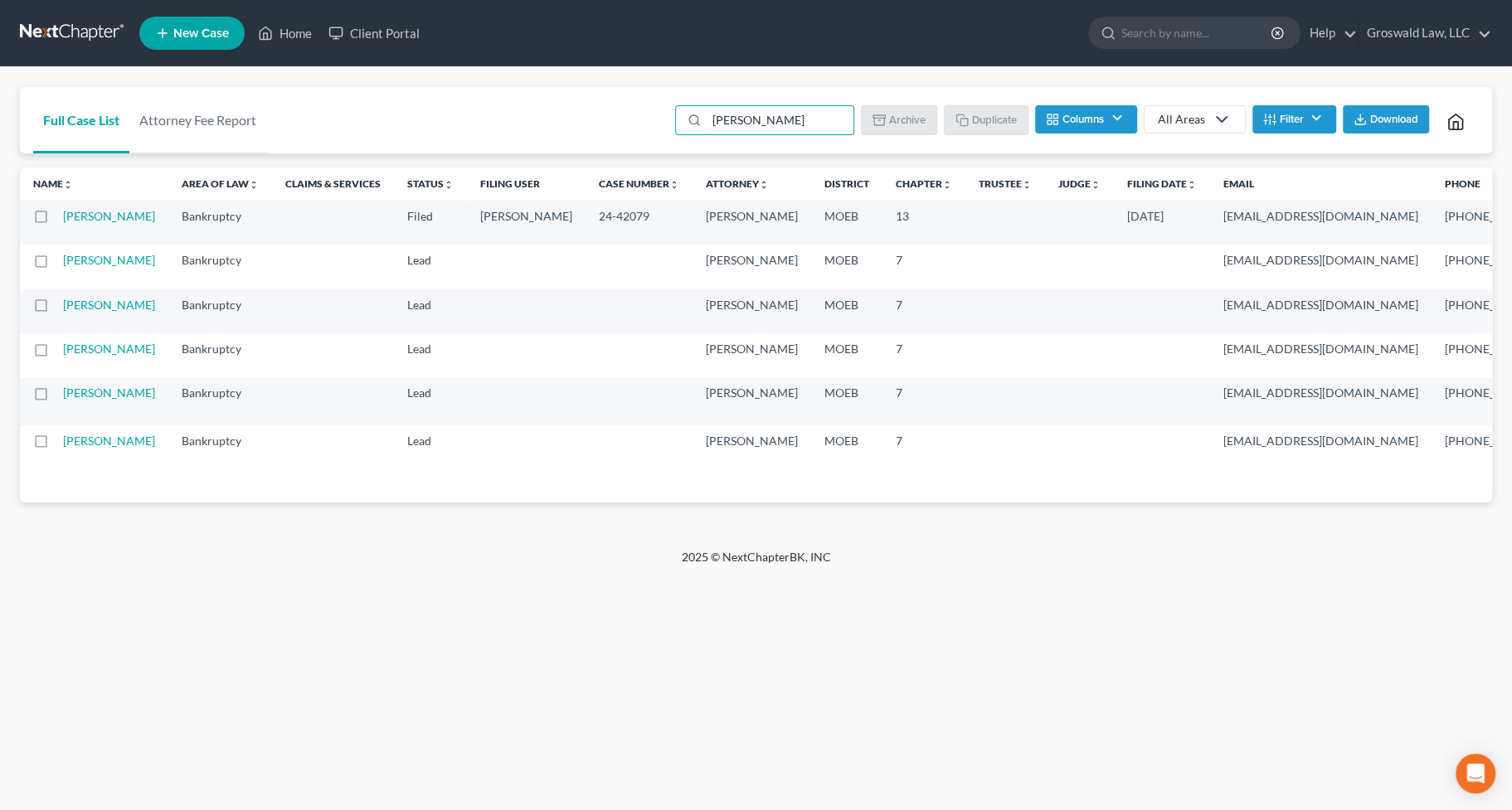
click at [57, 221] on label at bounding box center [57, 221] width 0 height 0
click at [63, 219] on input "checkbox" at bounding box center [68, 213] width 11 height 11
click at [981, 120] on button "Duplicate" at bounding box center [986, 119] width 83 height 28
click at [285, 36] on link "Home" at bounding box center [284, 33] width 71 height 30
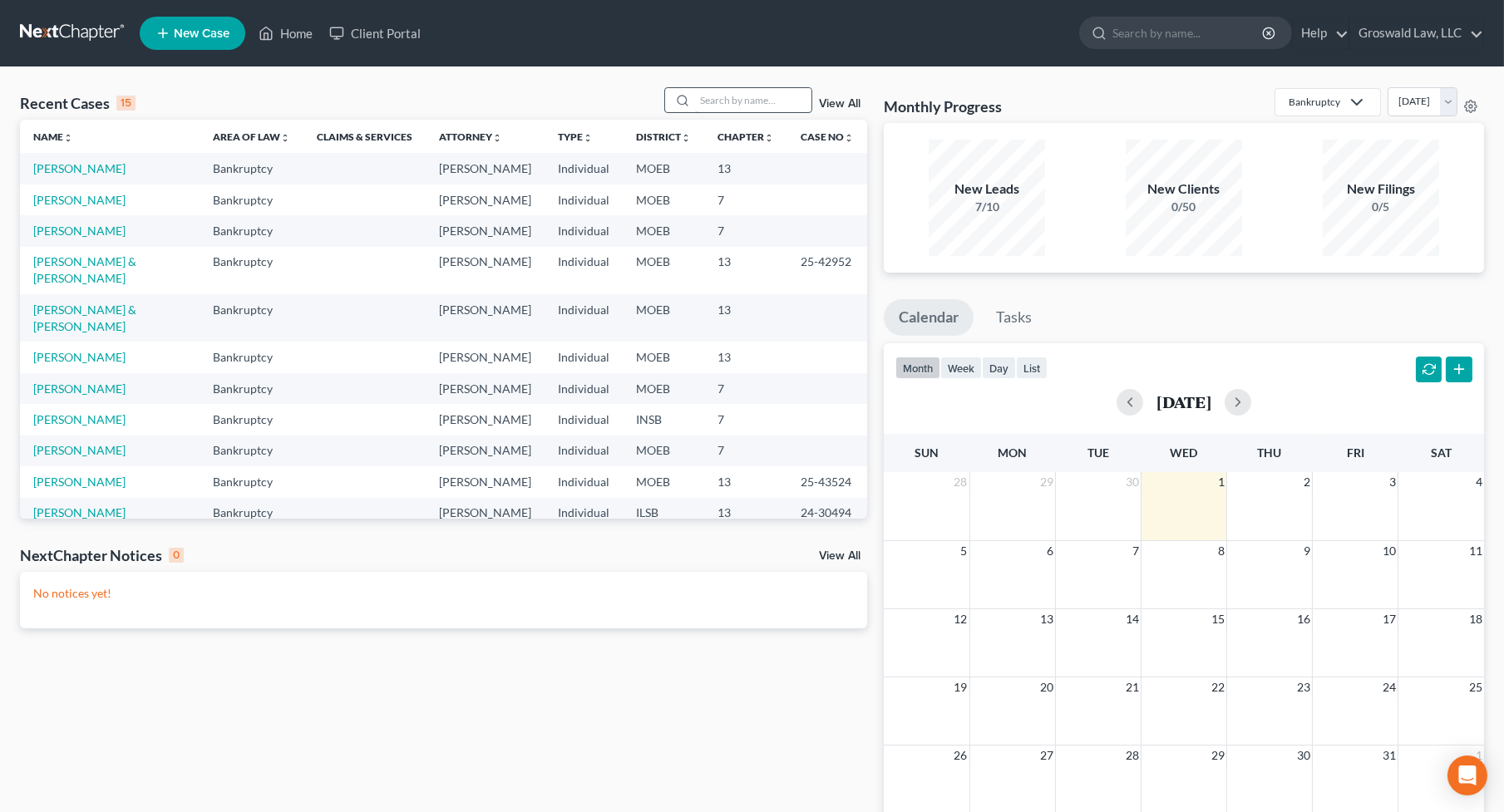
click at [758, 104] on input "search" at bounding box center [753, 99] width 116 height 24
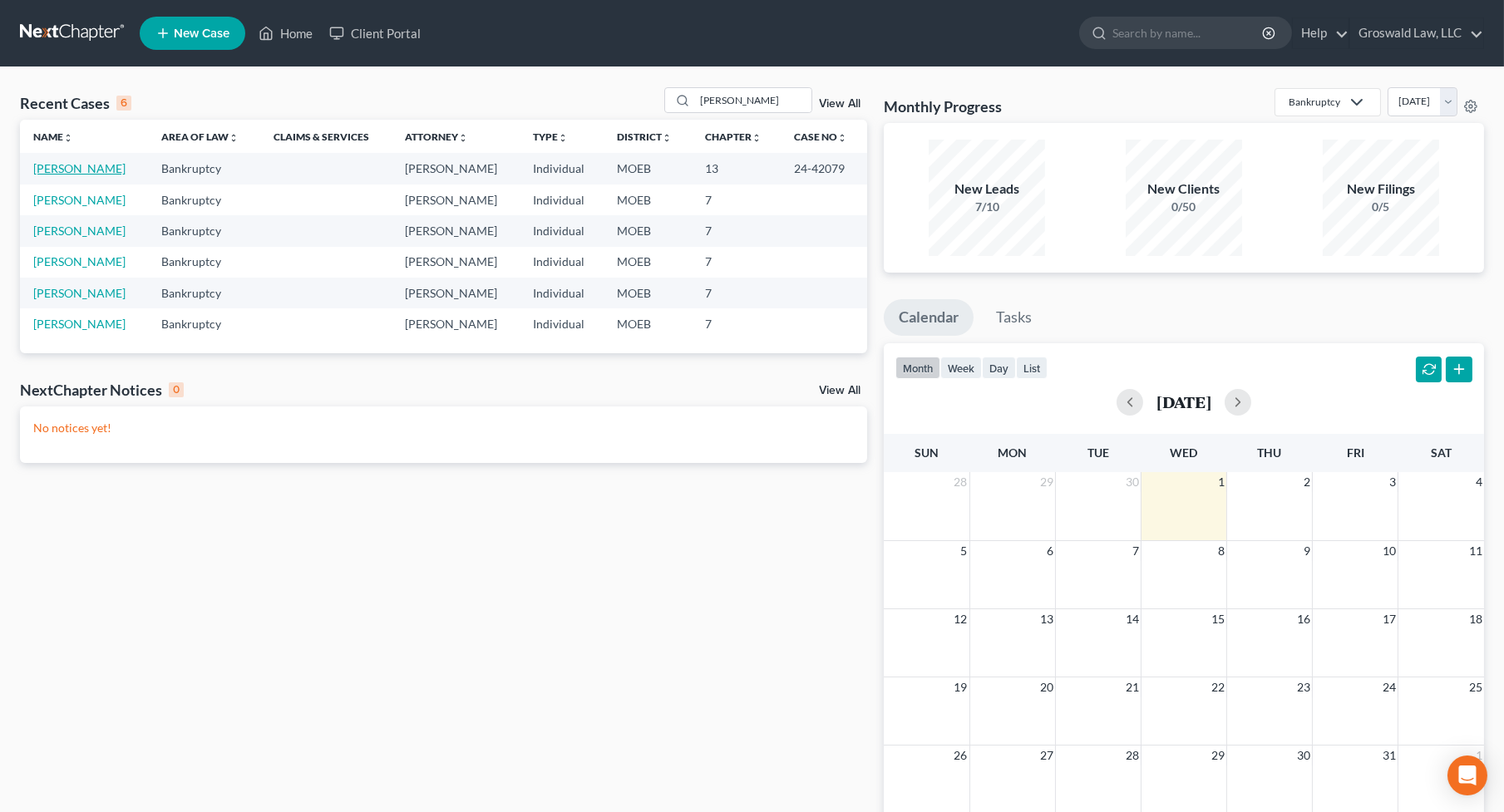
click at [48, 165] on link "[PERSON_NAME]" at bounding box center [79, 168] width 92 height 14
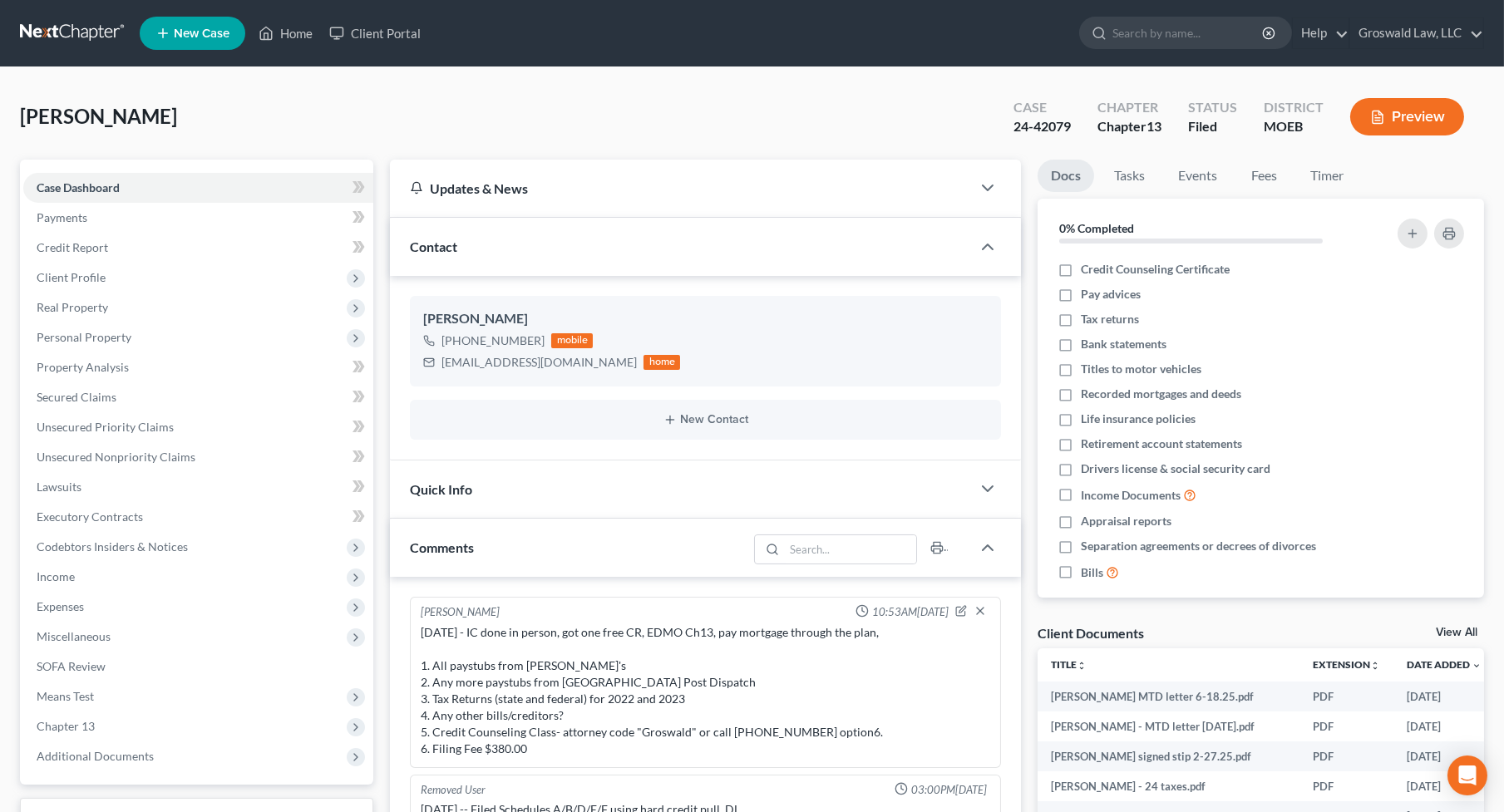
scroll to position [1033, 0]
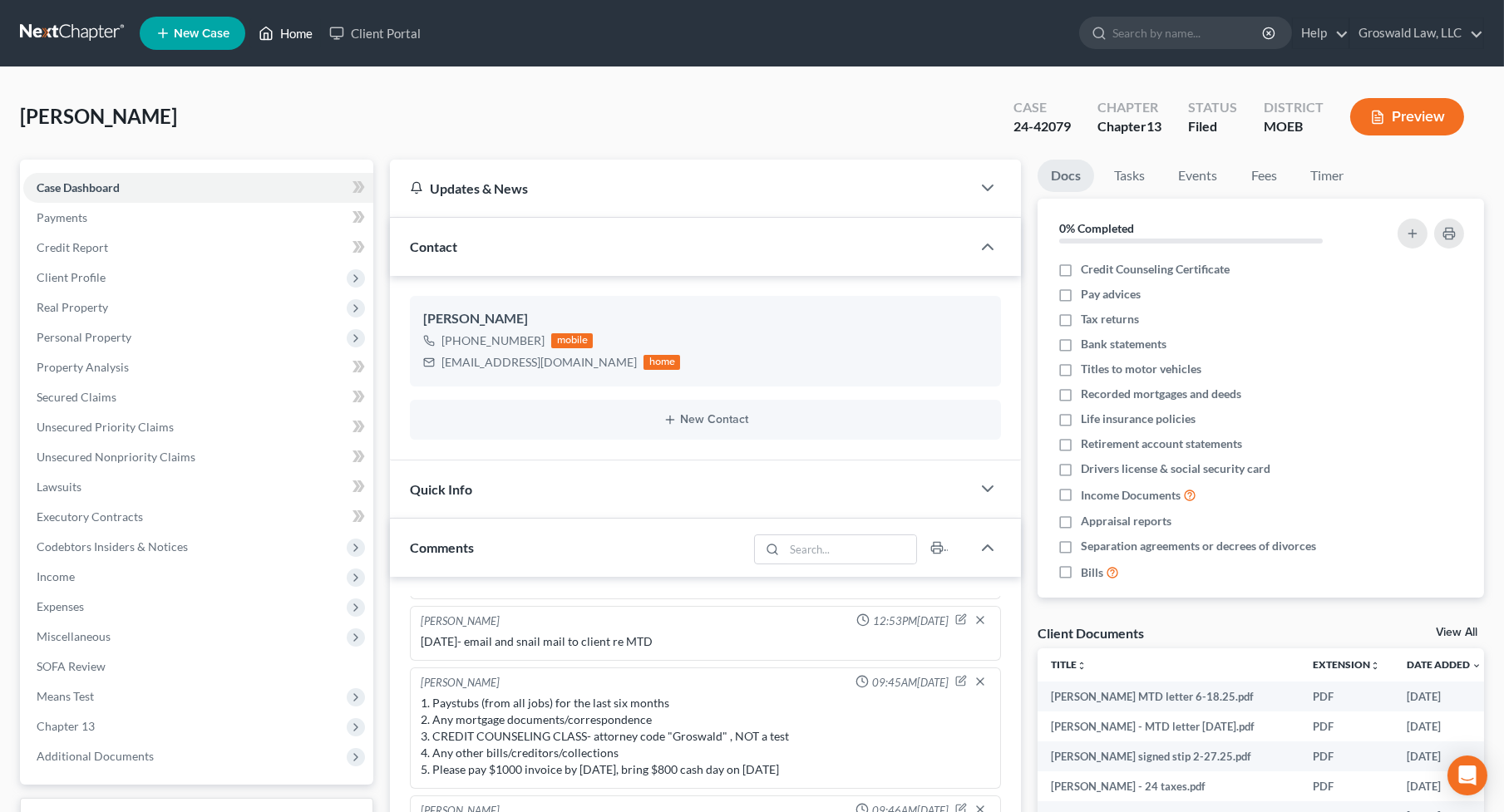
click at [277, 36] on link "Home" at bounding box center [285, 33] width 71 height 30
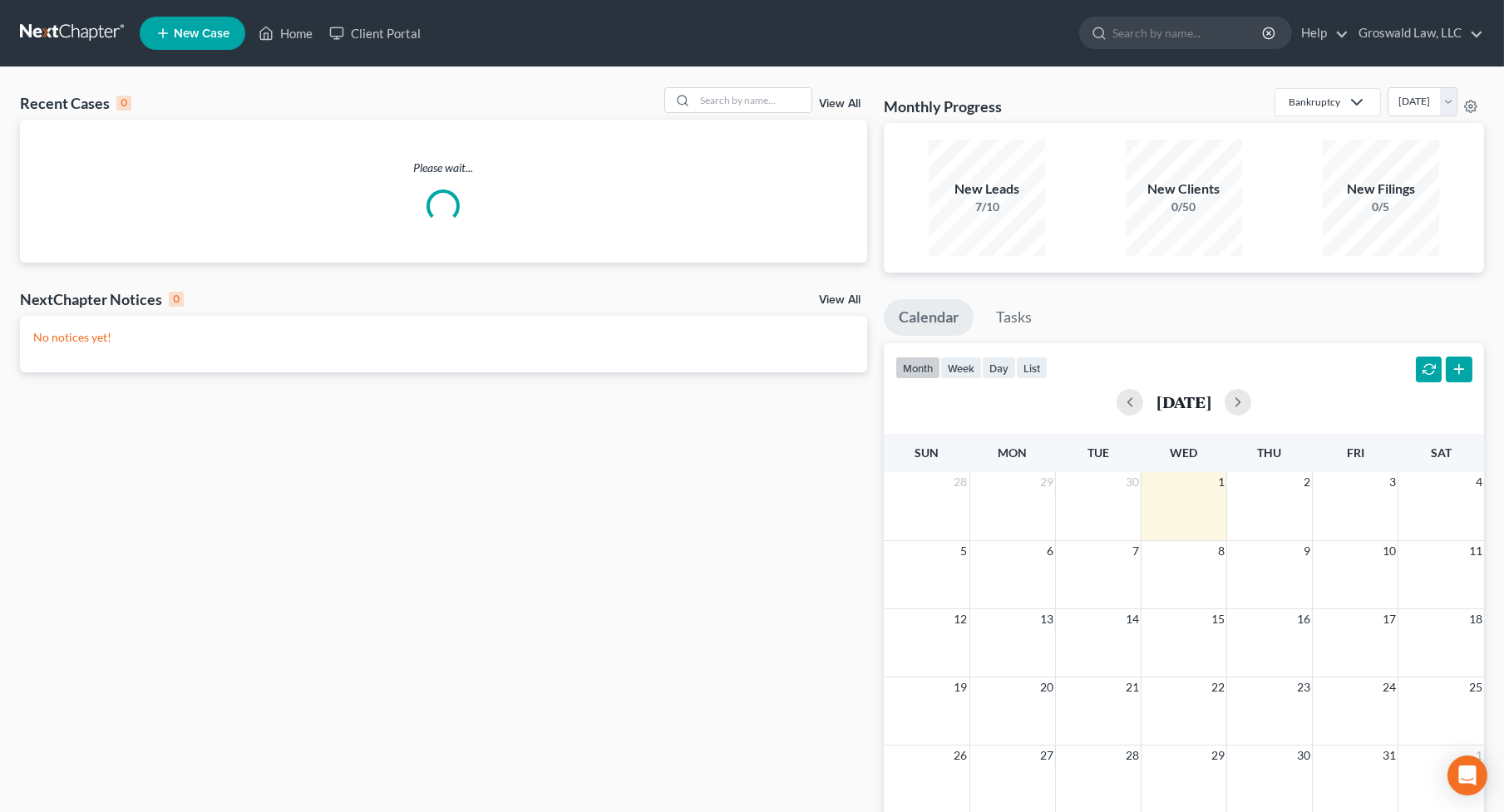
click at [857, 104] on link "View All" at bounding box center [840, 104] width 42 height 12
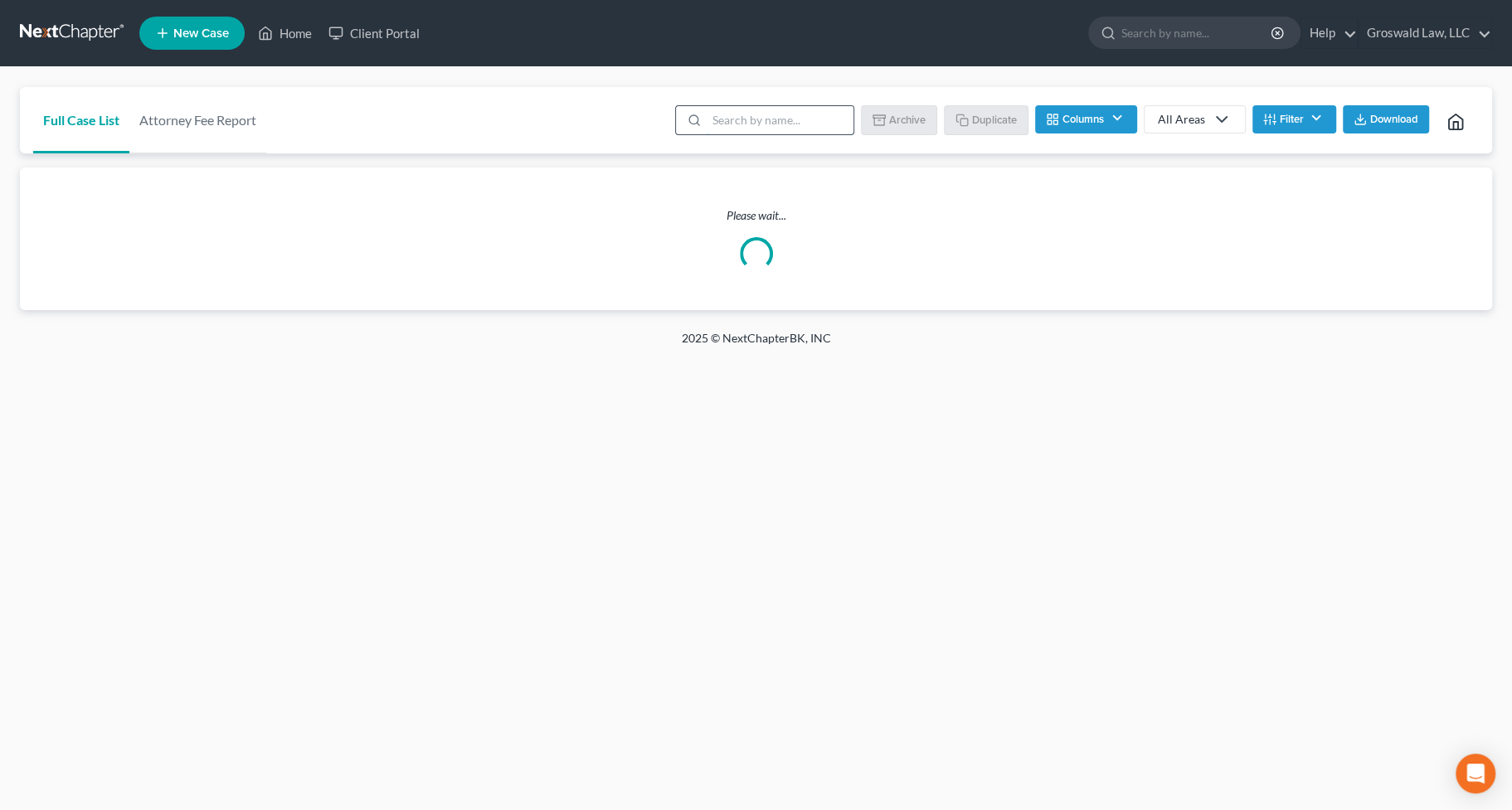
click at [791, 116] on input "search" at bounding box center [780, 120] width 147 height 28
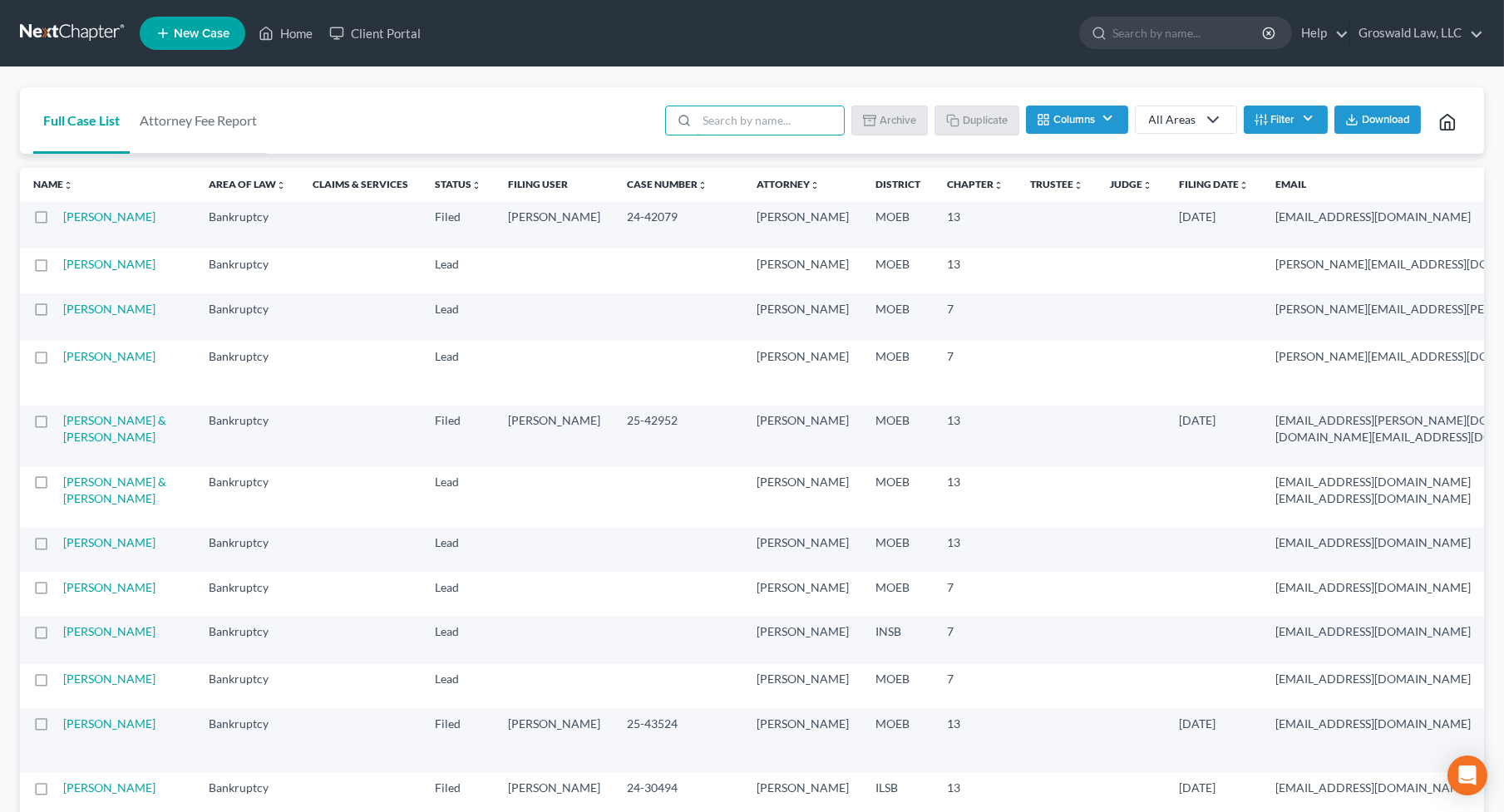
click at [57, 221] on label at bounding box center [57, 221] width 0 height 0
click at [64, 220] on input "checkbox" at bounding box center [69, 214] width 11 height 11
click at [894, 122] on button "Archive" at bounding box center [892, 119] width 75 height 28
click at [988, 118] on button "Duplicate" at bounding box center [977, 119] width 83 height 28
click at [98, 224] on link "[PERSON_NAME]" at bounding box center [109, 216] width 92 height 14
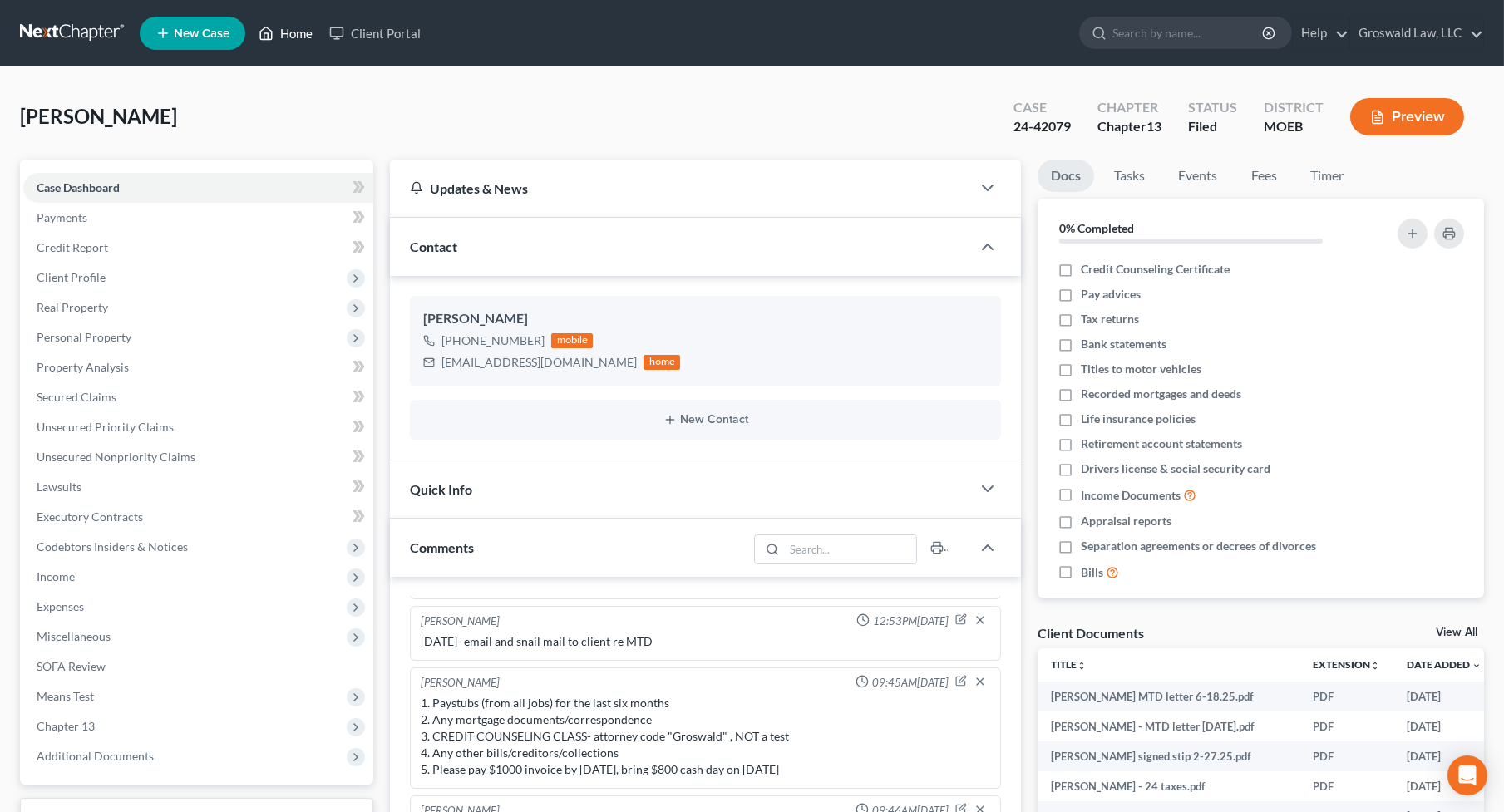
click at [272, 28] on icon at bounding box center [266, 33] width 15 height 20
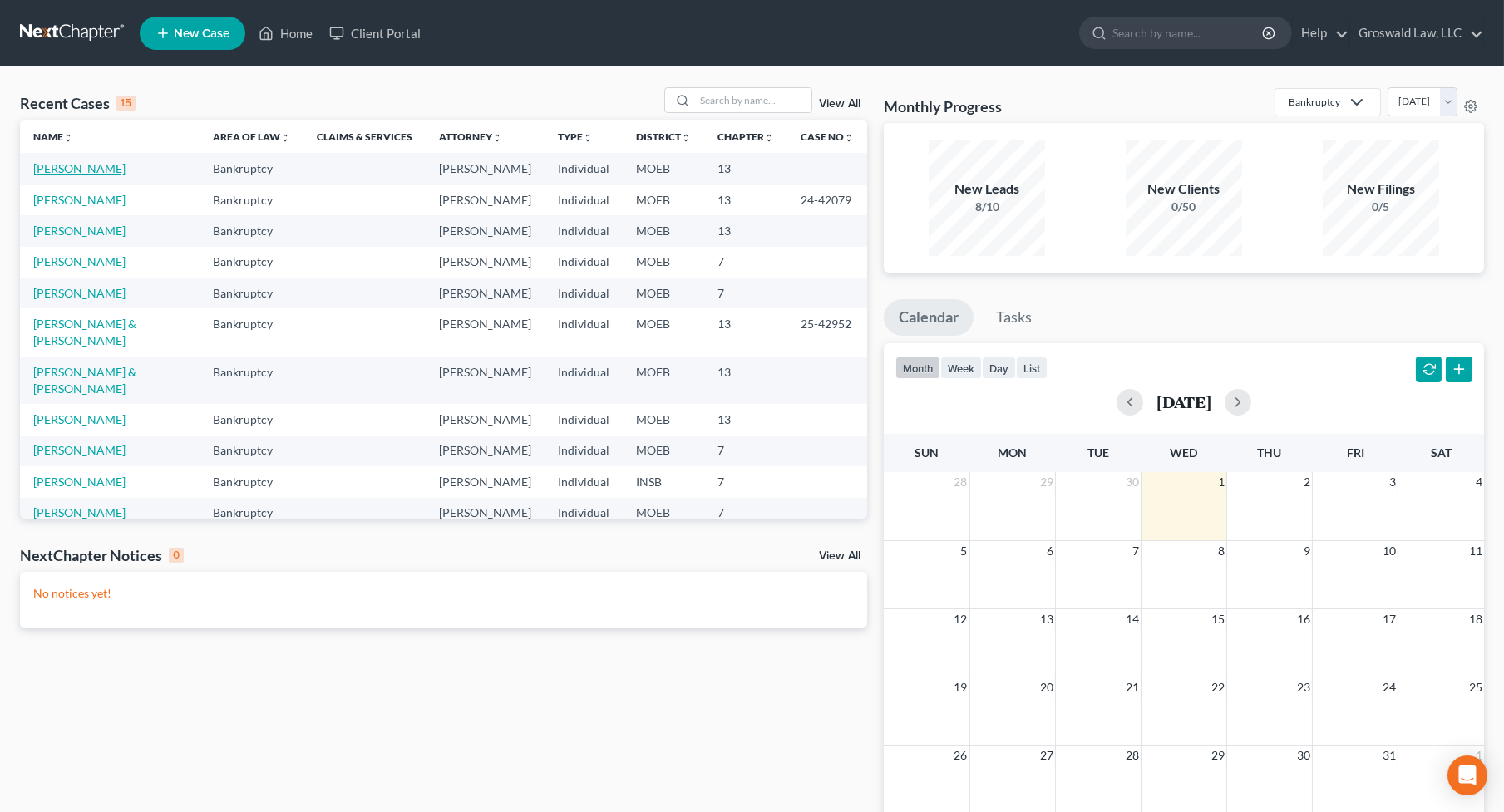
click at [94, 168] on link "[PERSON_NAME]" at bounding box center [79, 168] width 92 height 14
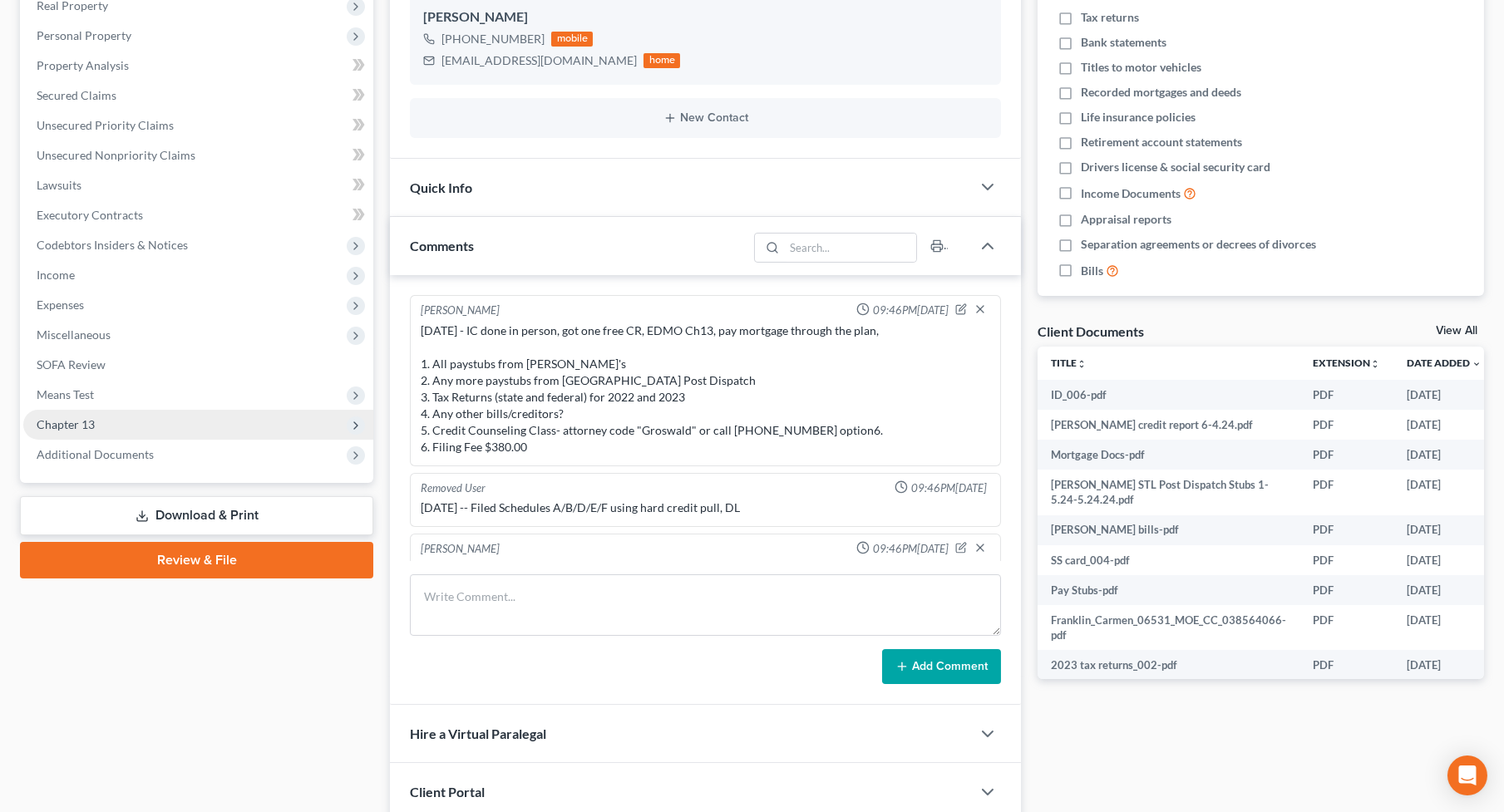
click at [84, 426] on span "Chapter 13" at bounding box center [66, 424] width 58 height 14
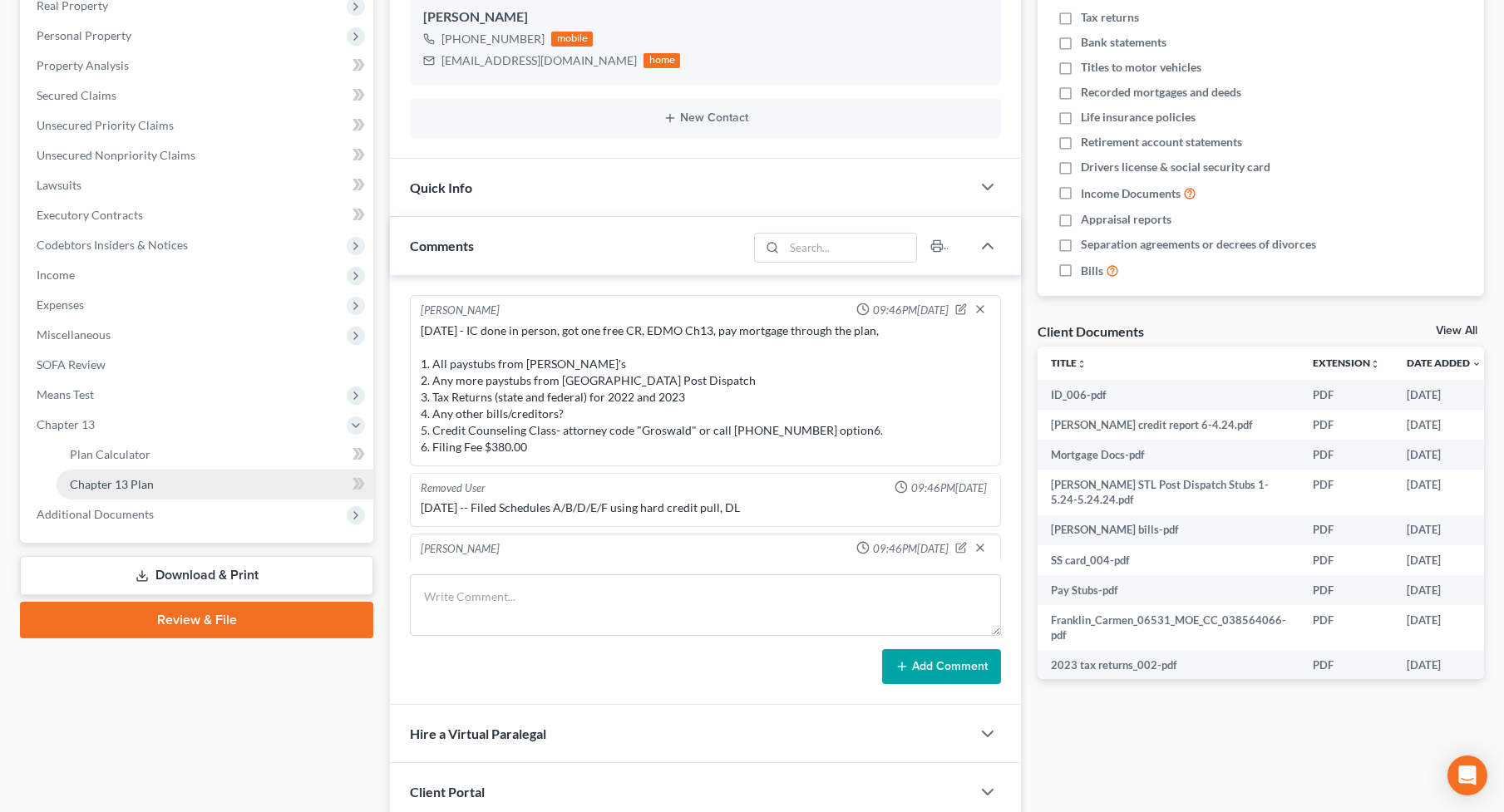
click at [126, 485] on span "Chapter 13 Plan" at bounding box center [112, 484] width 84 height 14
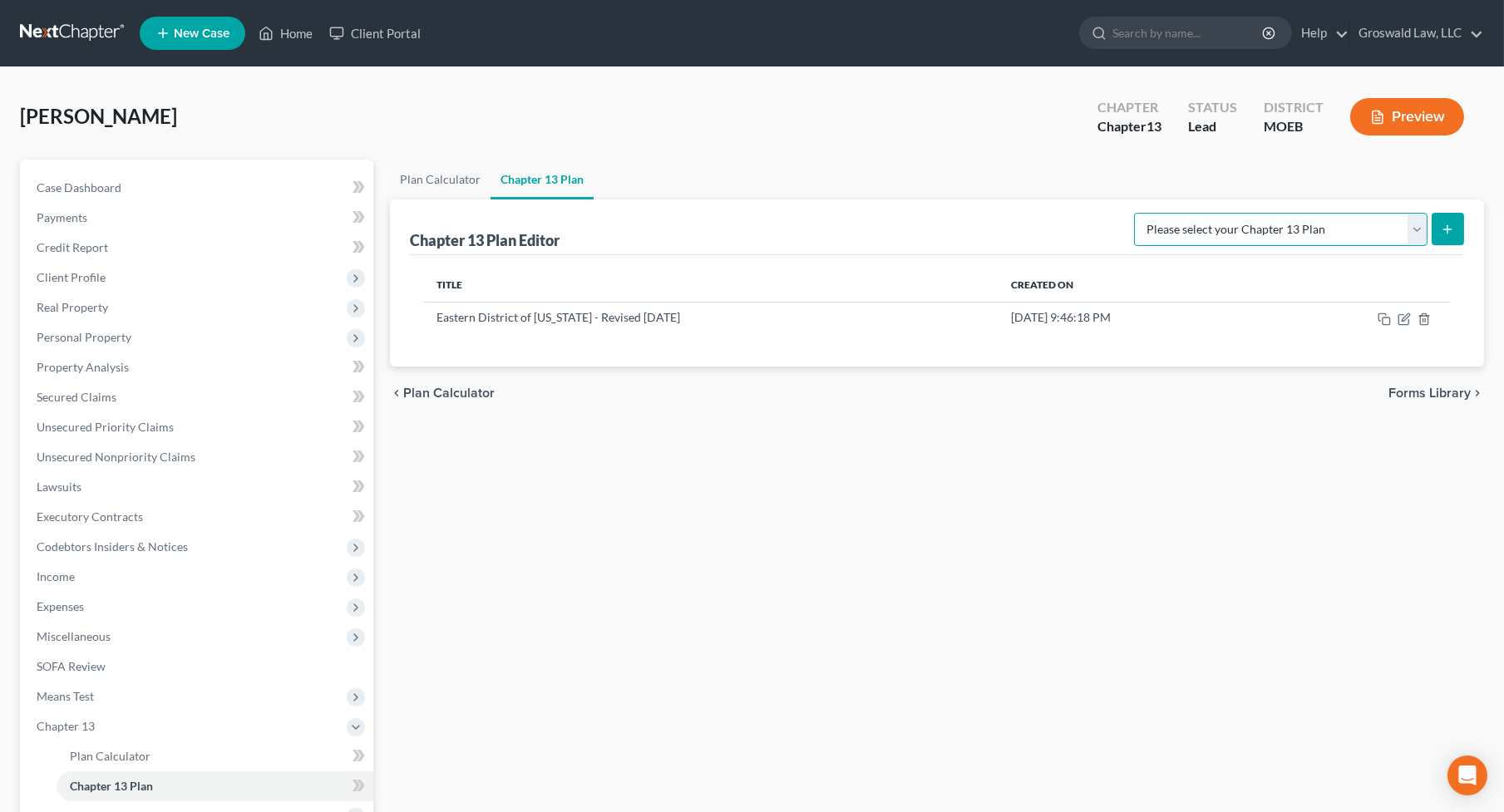
click at [1303, 233] on select "Please select your Chapter 13 Plan Eastern District of [US_STATE] Eastern Distr…" at bounding box center [1280, 230] width 293 height 33
click at [1145, 213] on select "Please select your Chapter 13 Plan Eastern District of [US_STATE] Eastern Distr…" at bounding box center [1280, 230] width 293 height 33
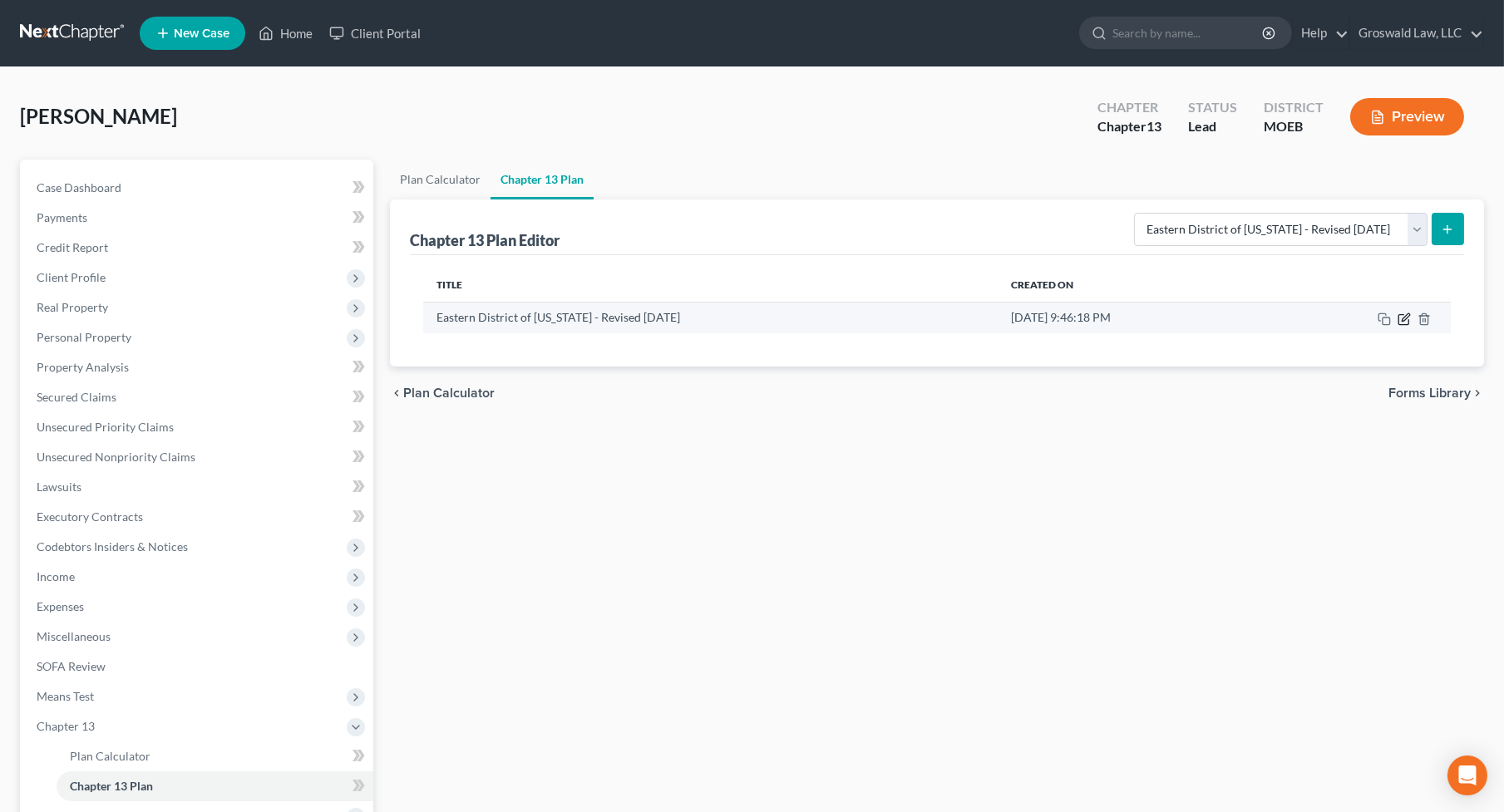
click at [1405, 317] on icon "button" at bounding box center [1404, 319] width 13 height 13
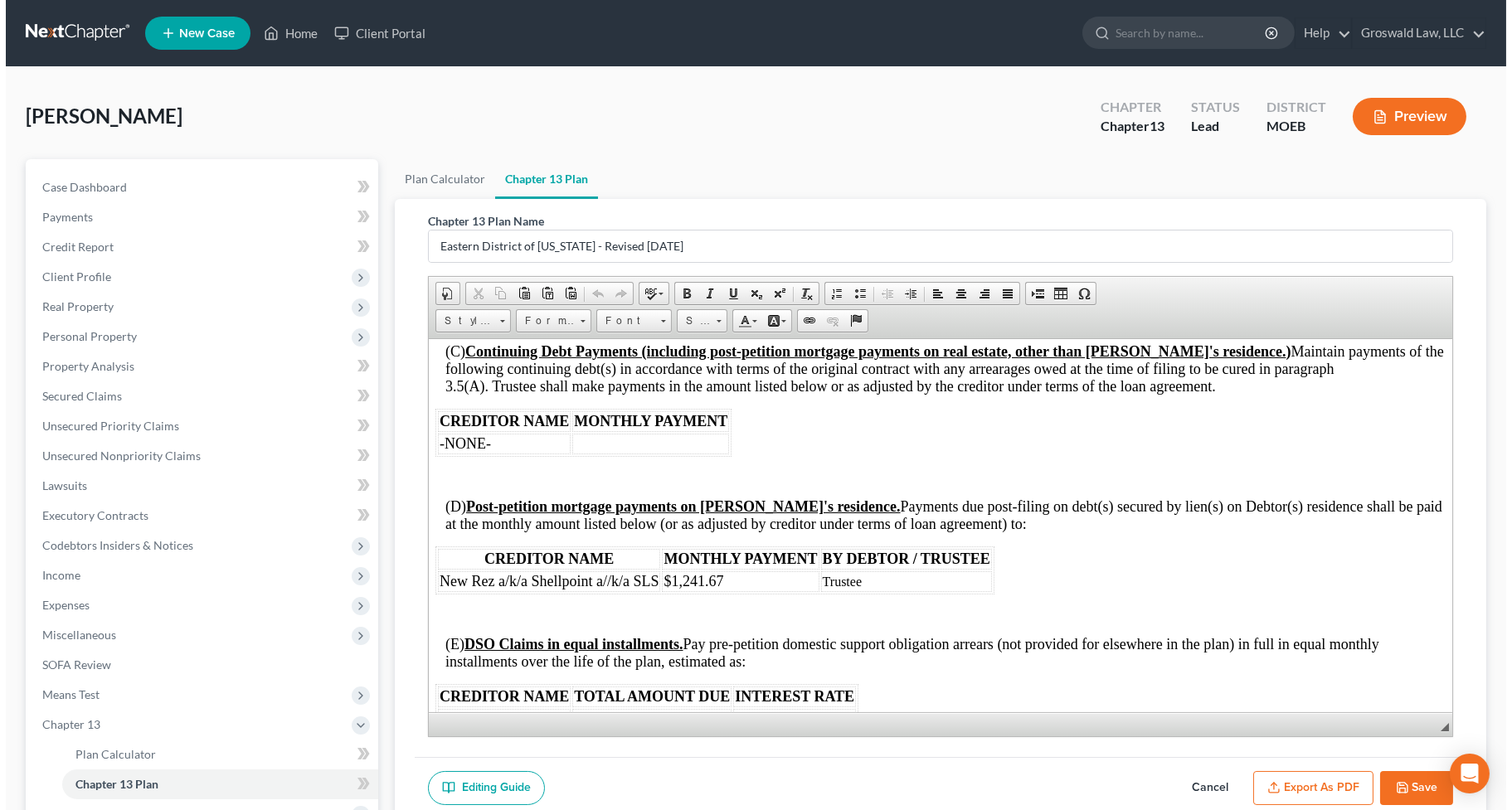
scroll to position [1808, 0]
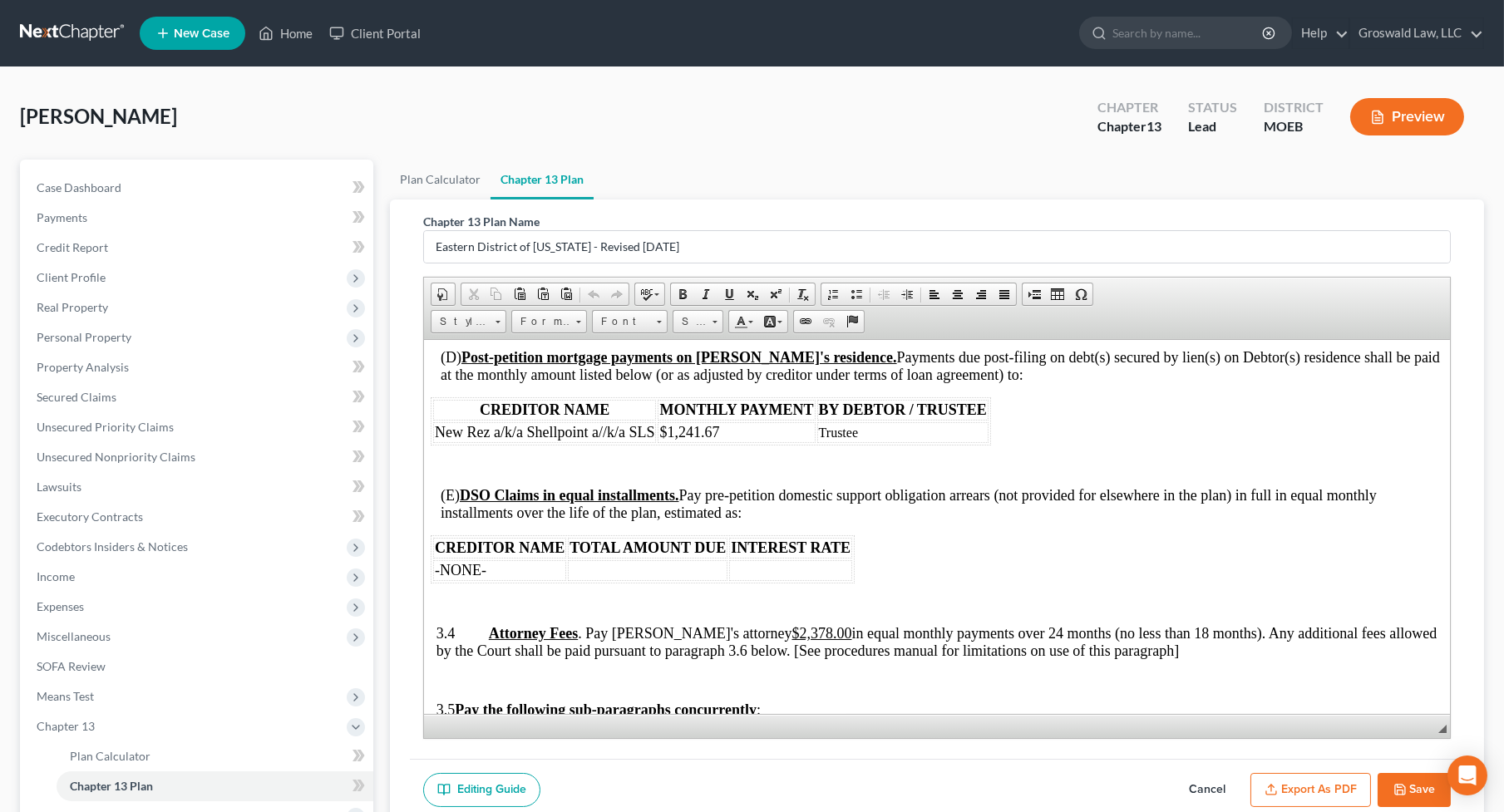
click at [1209, 700] on button "Cancel" at bounding box center [1207, 790] width 74 height 35
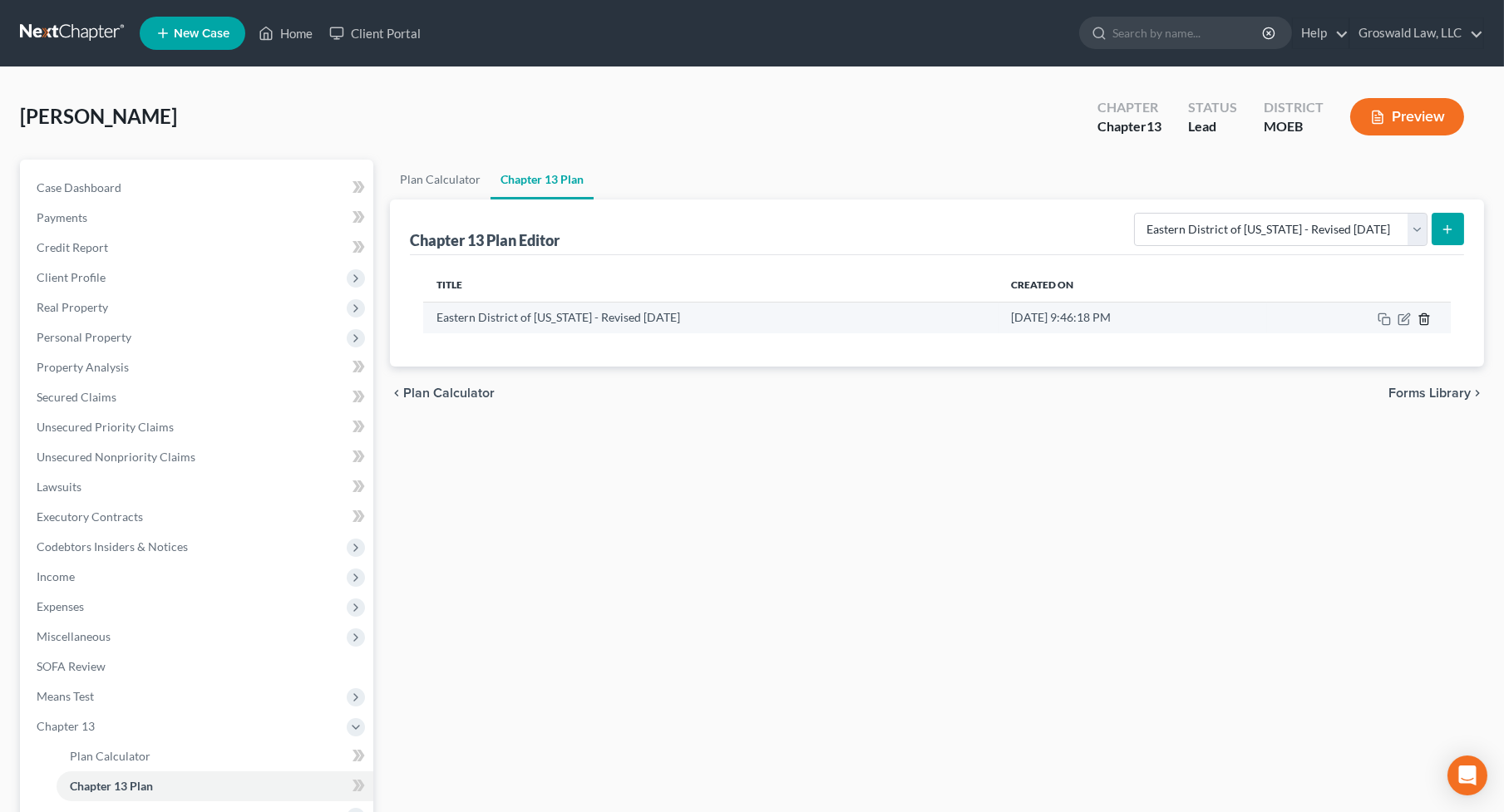
click at [1430, 317] on icon "button" at bounding box center [1424, 319] width 13 height 13
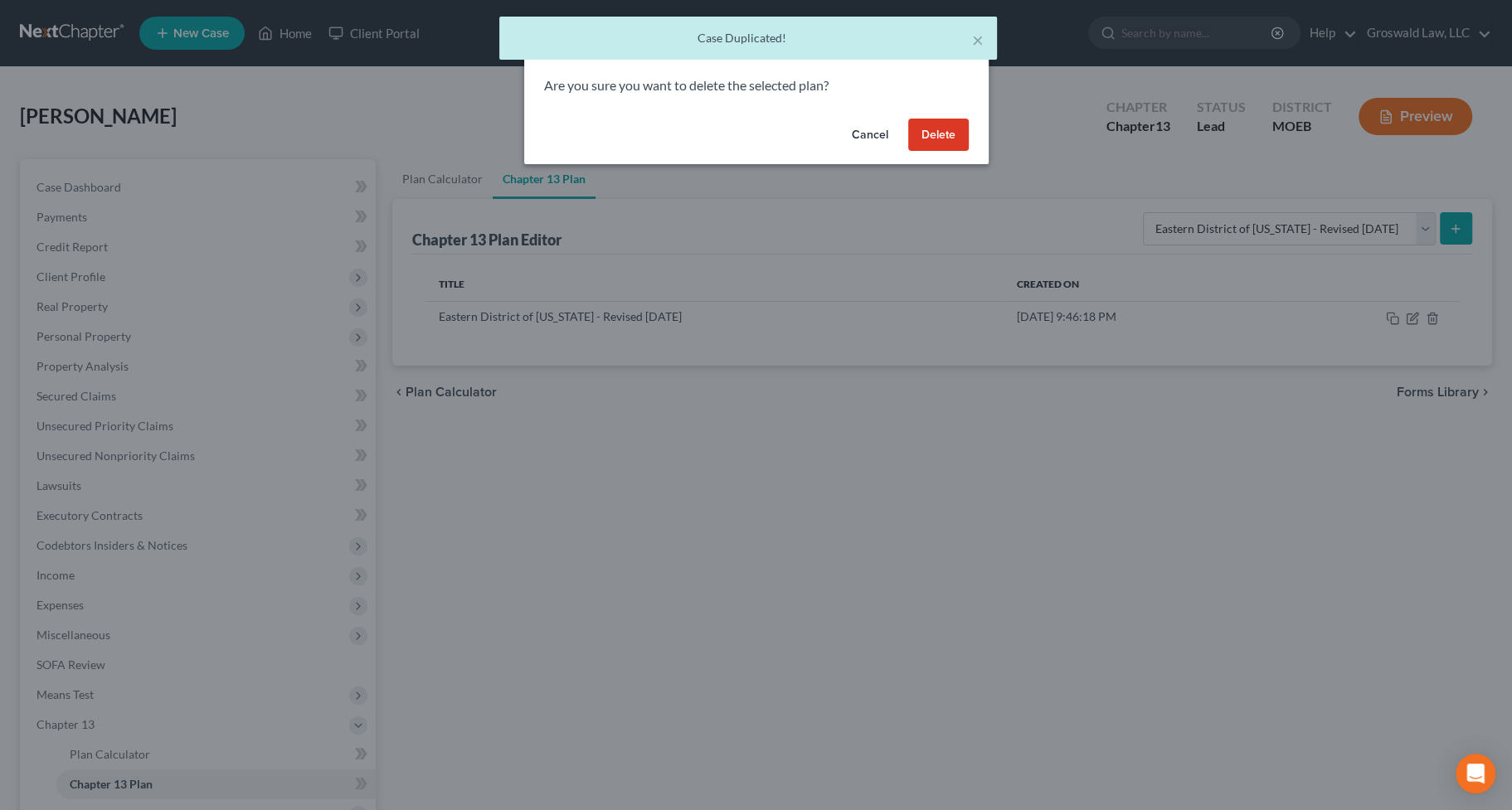
click at [961, 137] on button "Delete" at bounding box center [938, 135] width 61 height 33
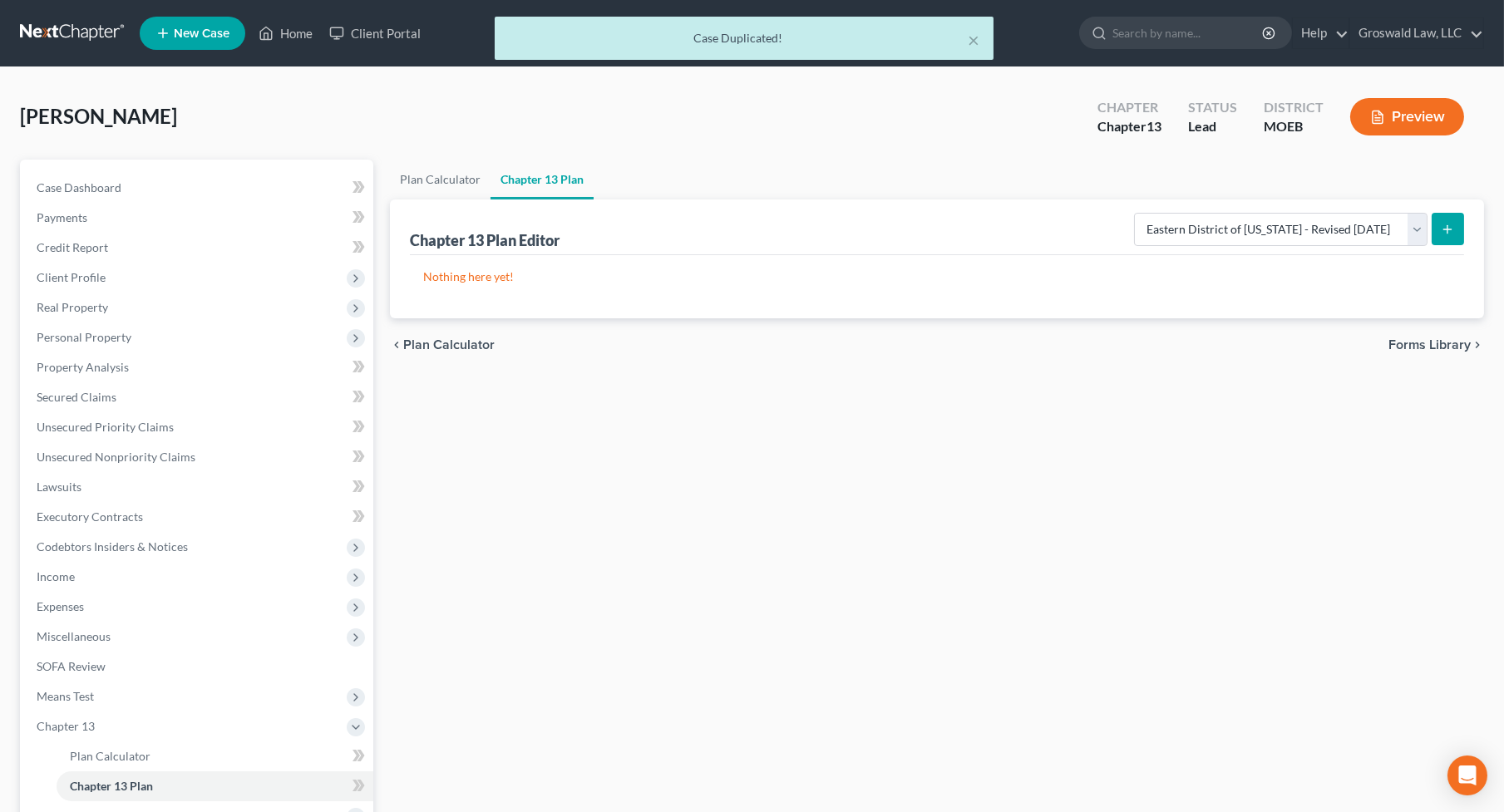
click at [1439, 230] on line "submit" at bounding box center [1447, 230] width 8 height 0
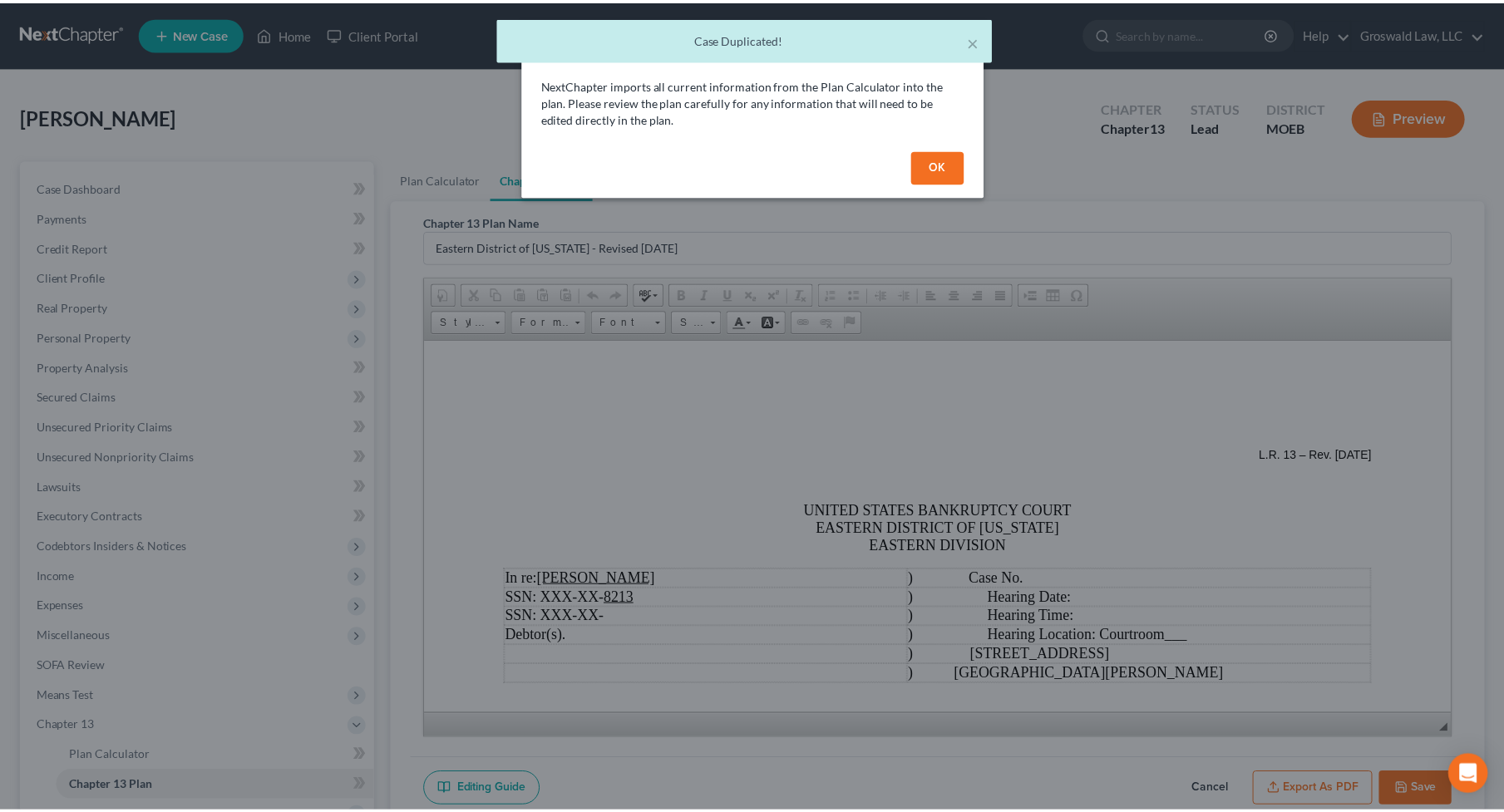
scroll to position [0, 0]
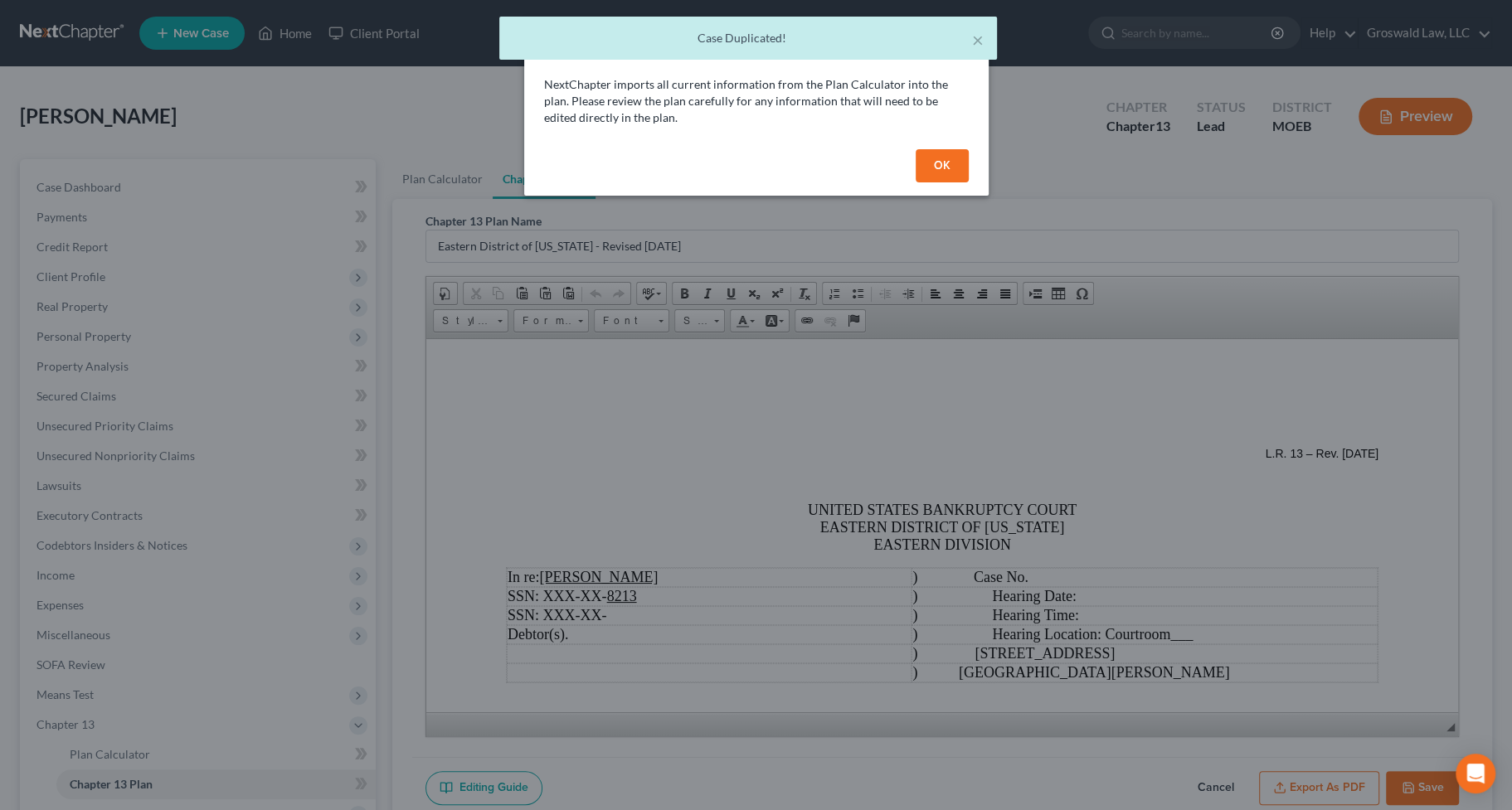
click at [954, 162] on button "OK" at bounding box center [942, 166] width 53 height 33
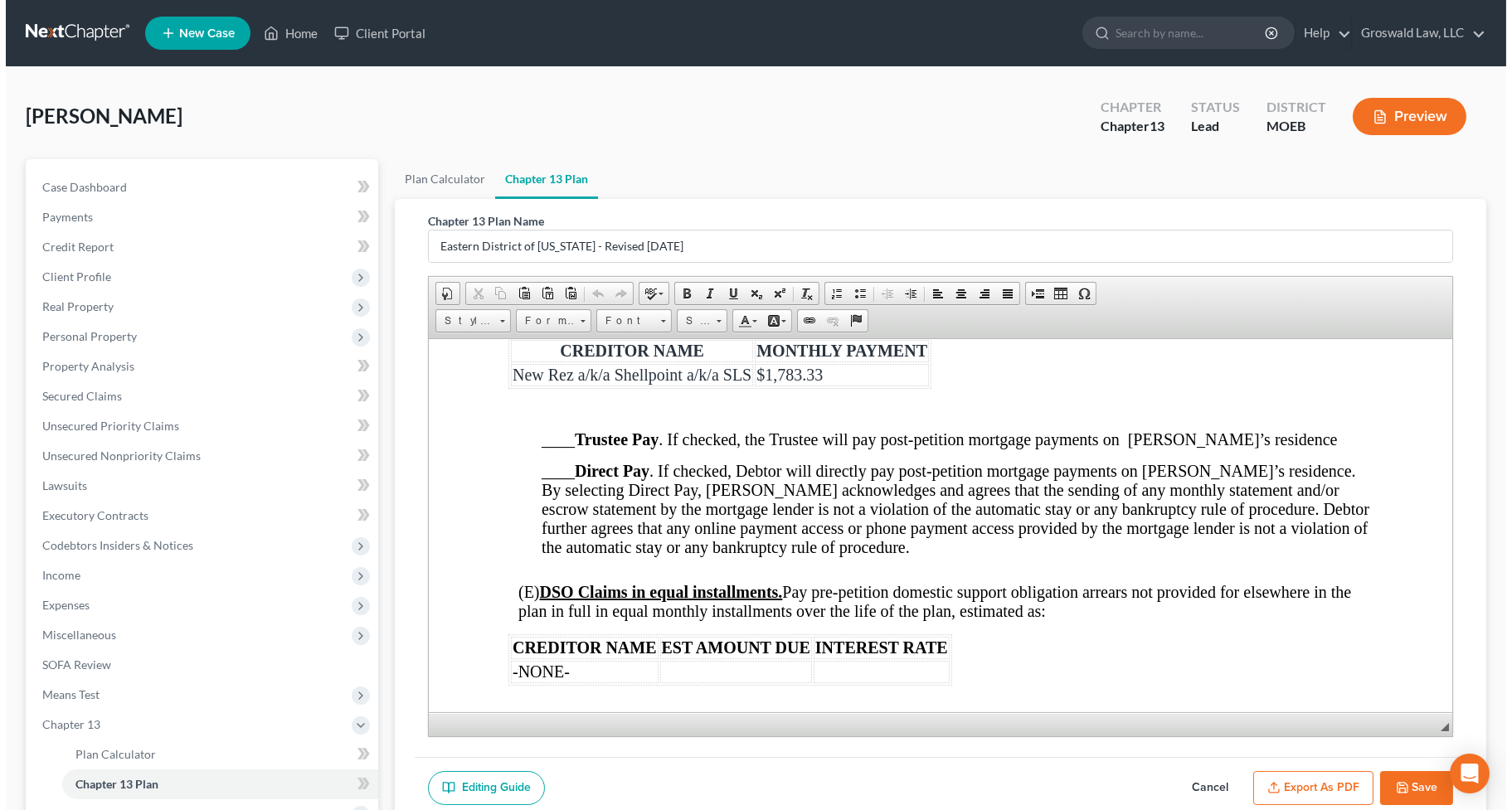
scroll to position [2337, 0]
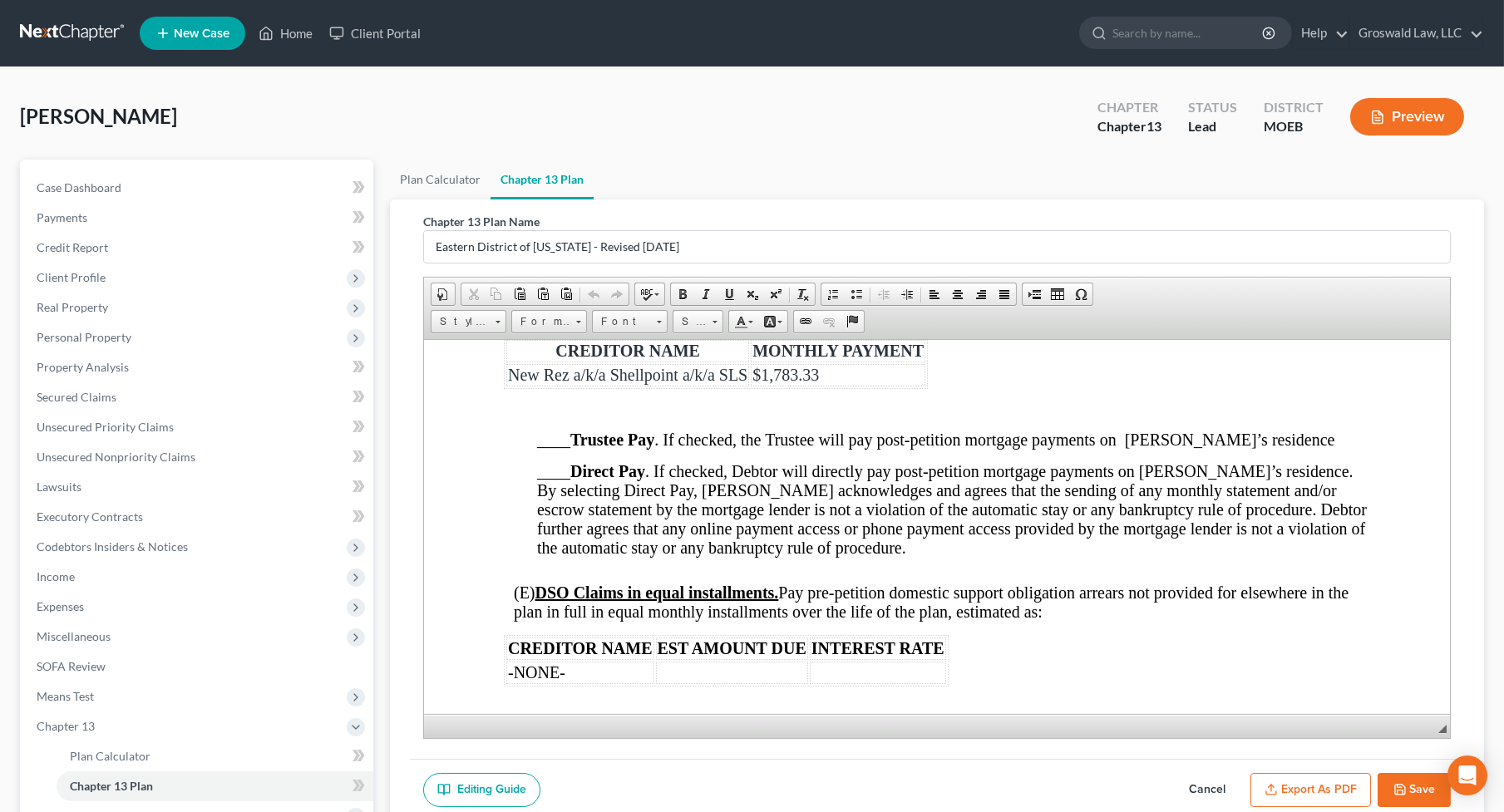
click at [554, 448] on span "____ Trustee Pay . If checked, the Trustee will pay post-petition mortgage paym…" at bounding box center [936, 439] width 797 height 18
click at [1435, 700] on button "Save" at bounding box center [1415, 790] width 74 height 35
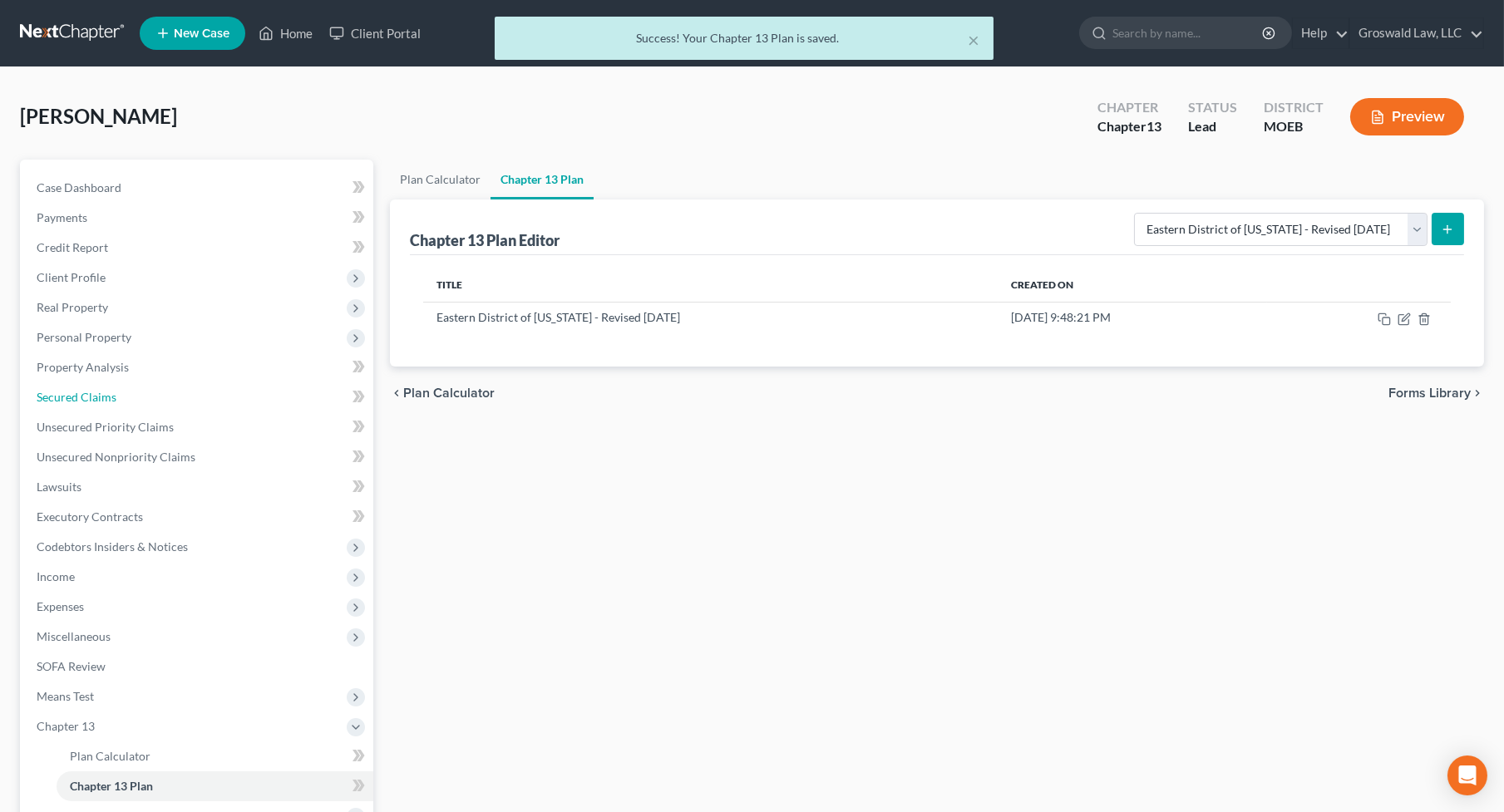
drag, startPoint x: 107, startPoint y: 397, endPoint x: 11, endPoint y: 335, distance: 114.3
click at [104, 397] on span "Secured Claims" at bounding box center [77, 397] width 80 height 14
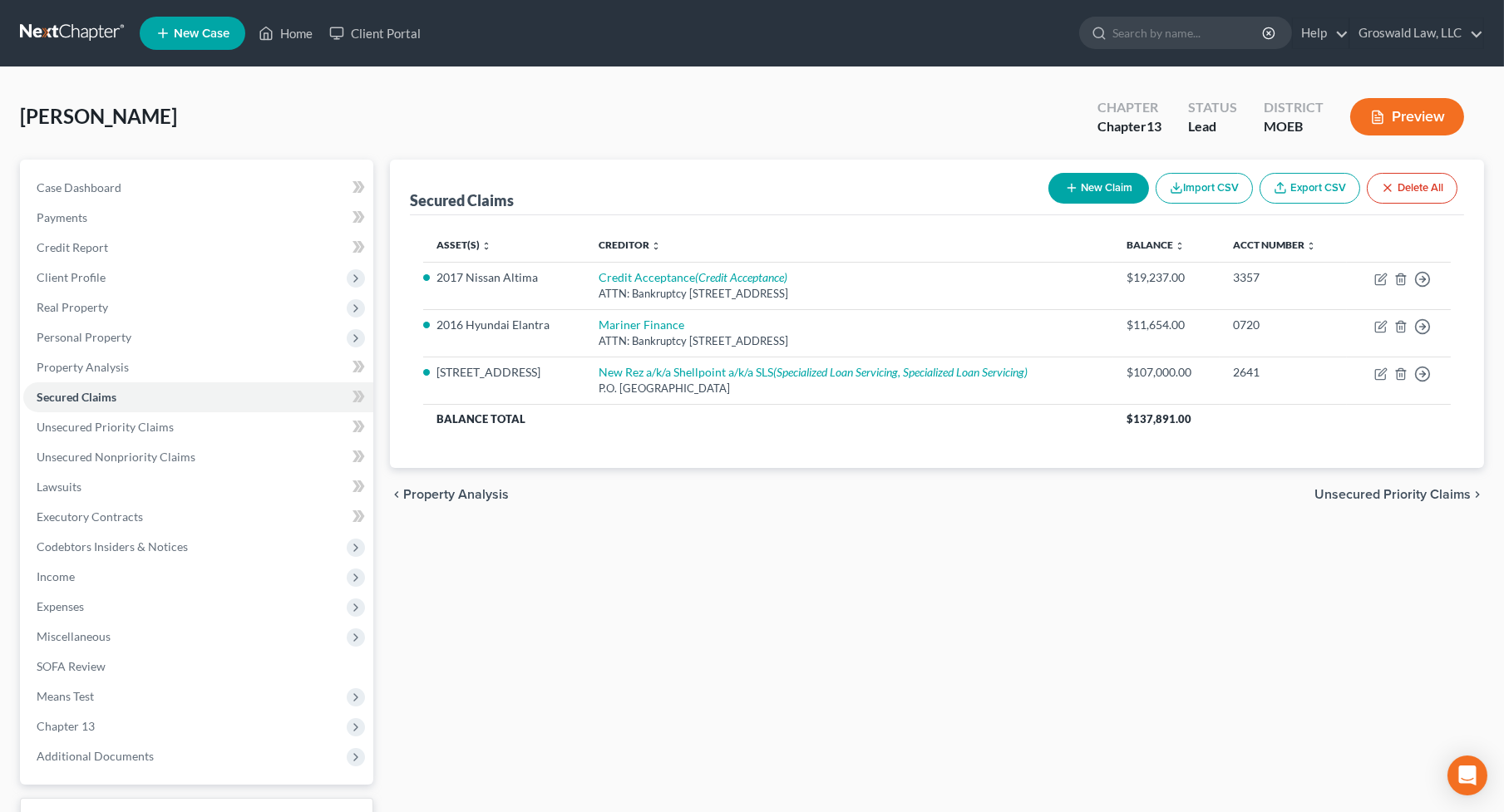
click at [1383, 660] on div "Secured Claims New Claim Import CSV Export CSV Delete All Asset(s) expand_more …" at bounding box center [937, 520] width 1110 height 721
drag, startPoint x: 117, startPoint y: 429, endPoint x: 129, endPoint y: 424, distance: 13.0
click at [117, 429] on span "Unsecured Priority Claims" at bounding box center [105, 426] width 137 height 14
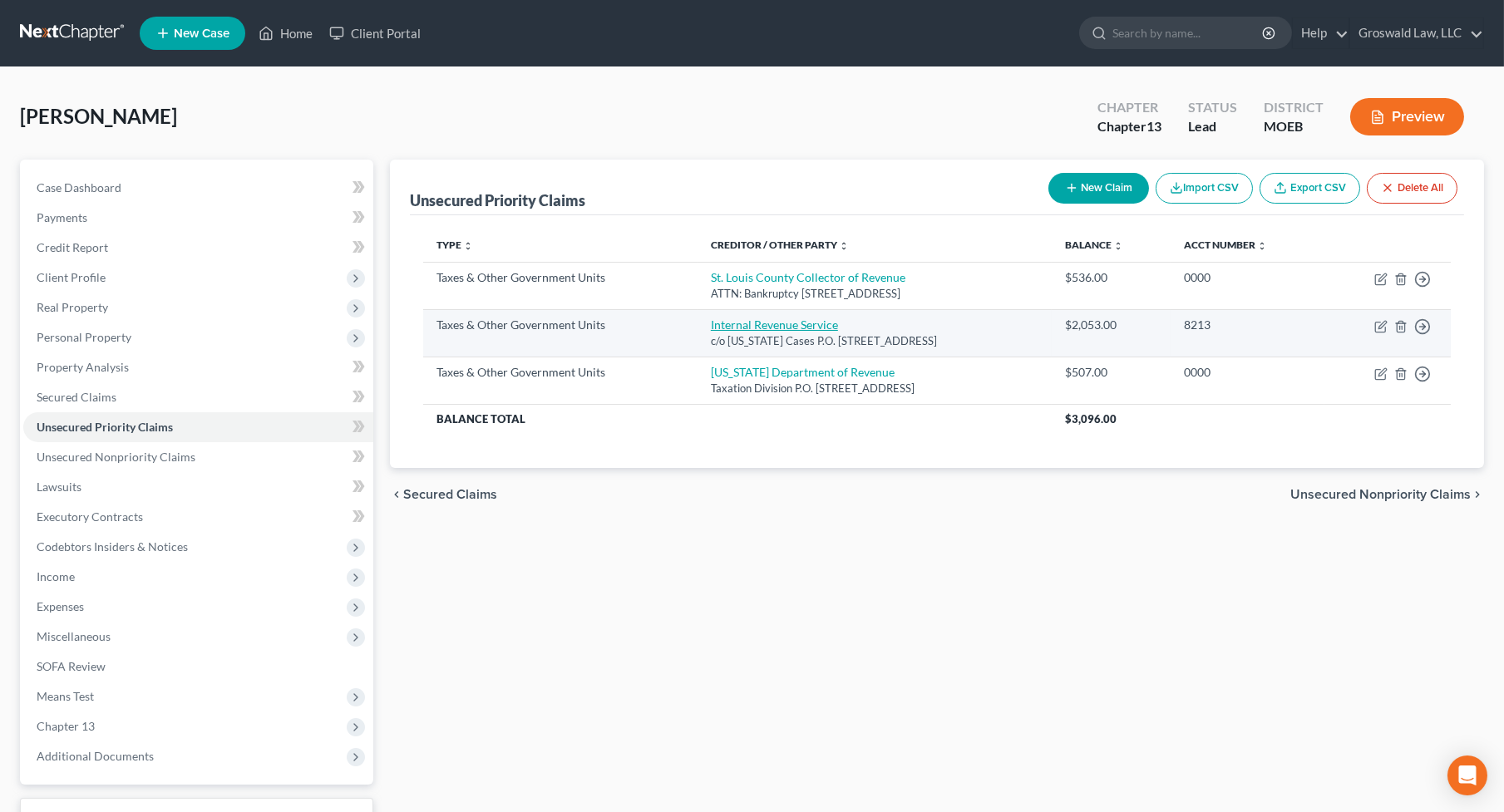
click at [758, 326] on link "Internal Revenue Service" at bounding box center [775, 324] width 127 height 14
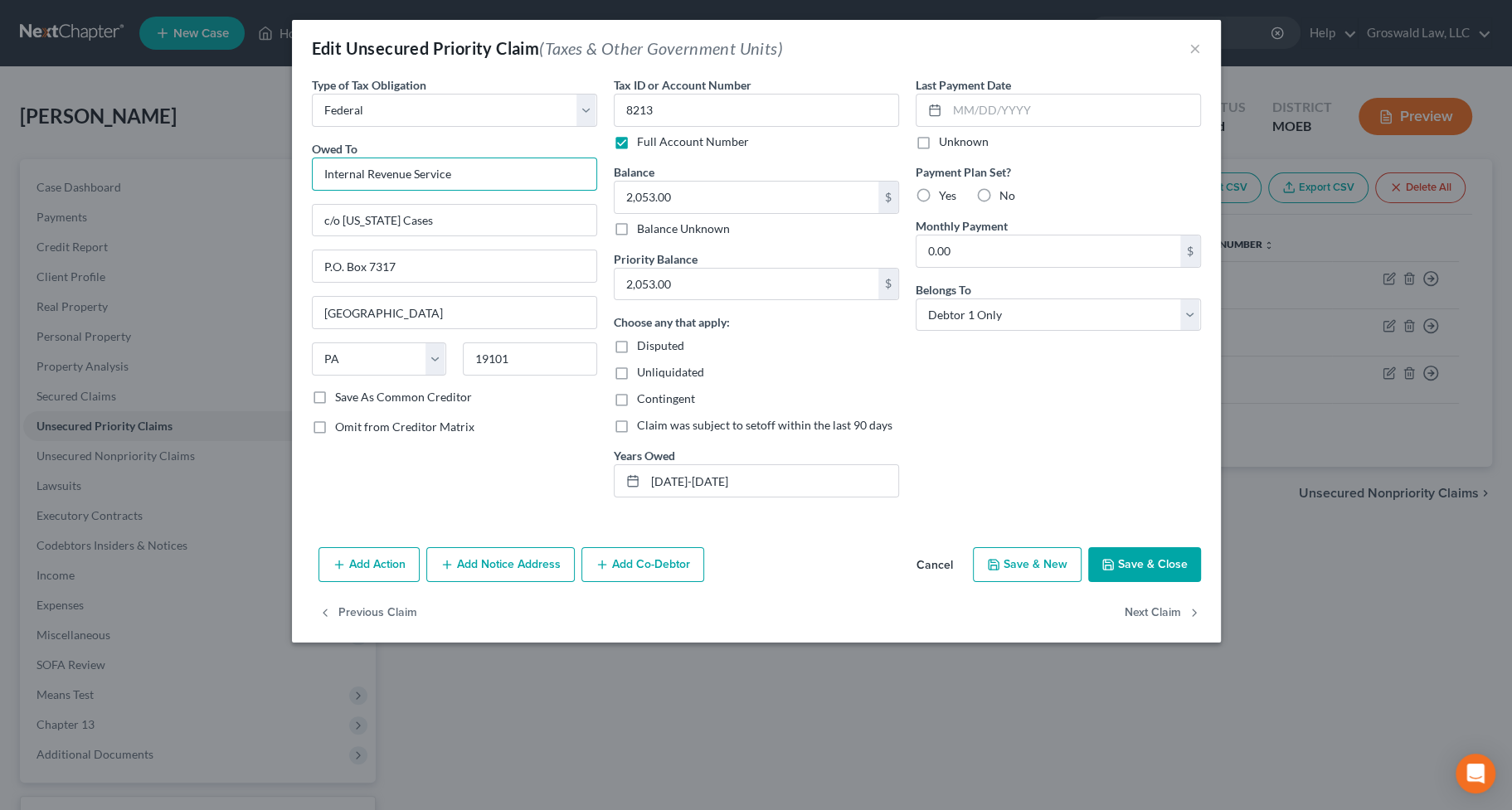
drag, startPoint x: 494, startPoint y: 172, endPoint x: 157, endPoint y: 173, distance: 337.0
click at [157, 173] on div "Edit Unsecured Priority Claim (Taxes & Other Government Units) × Type of Tax Ob…" at bounding box center [756, 405] width 1512 height 810
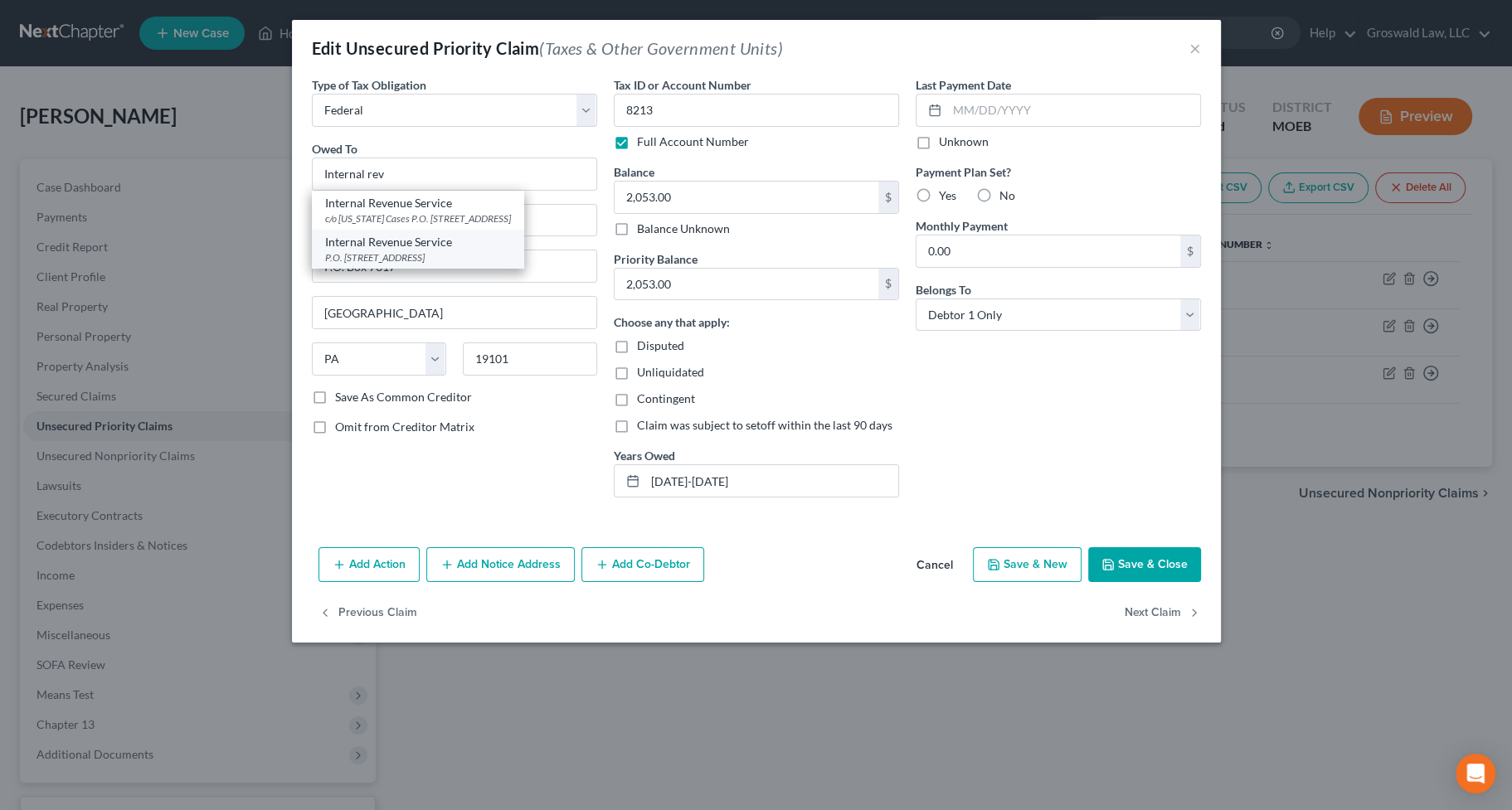
click at [396, 250] on div "P.O. [STREET_ADDRESS]" at bounding box center [418, 257] width 186 height 14
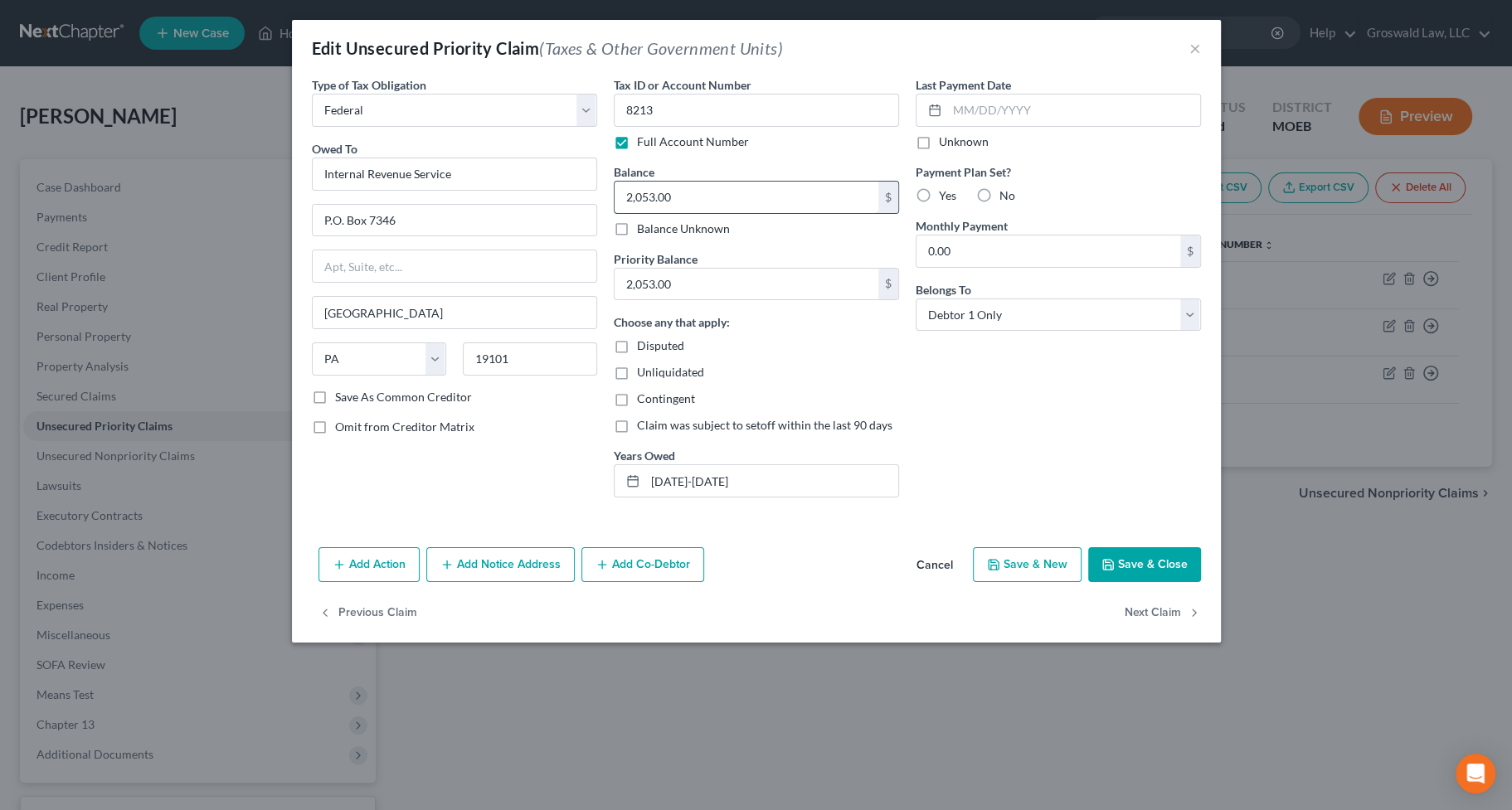
click at [740, 195] on input "2,053.00" at bounding box center [746, 198] width 263 height 32
click at [738, 281] on input "2,053.00" at bounding box center [746, 284] width 263 height 32
click at [1121, 561] on button "Save & Close" at bounding box center [1144, 565] width 113 height 35
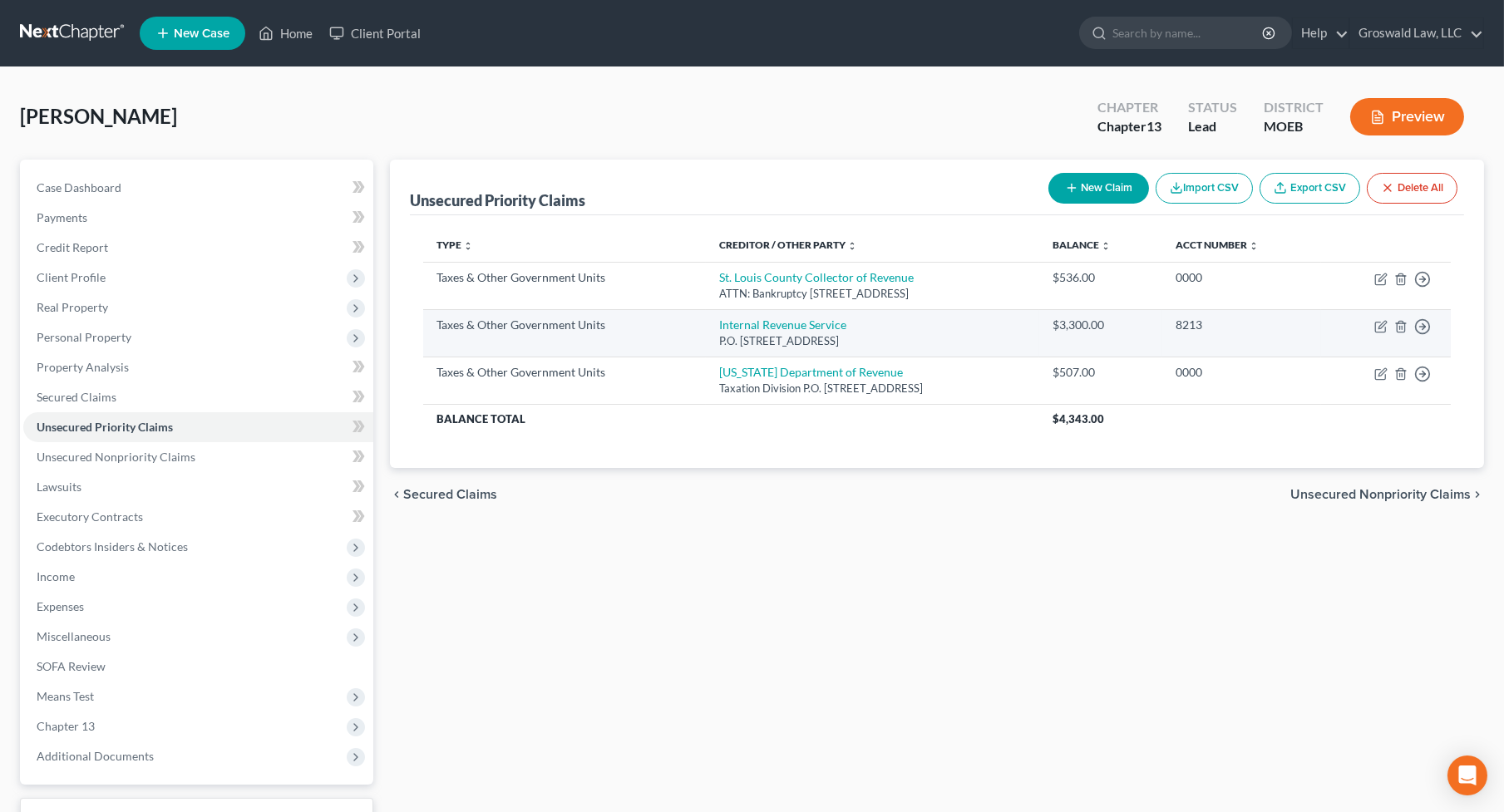
drag, startPoint x: 1413, startPoint y: 609, endPoint x: 1114, endPoint y: 353, distance: 393.6
click at [1402, 595] on div "Unsecured Priority Claims New Claim Import CSV Export CSV Delete All Type expan…" at bounding box center [937, 520] width 1110 height 721
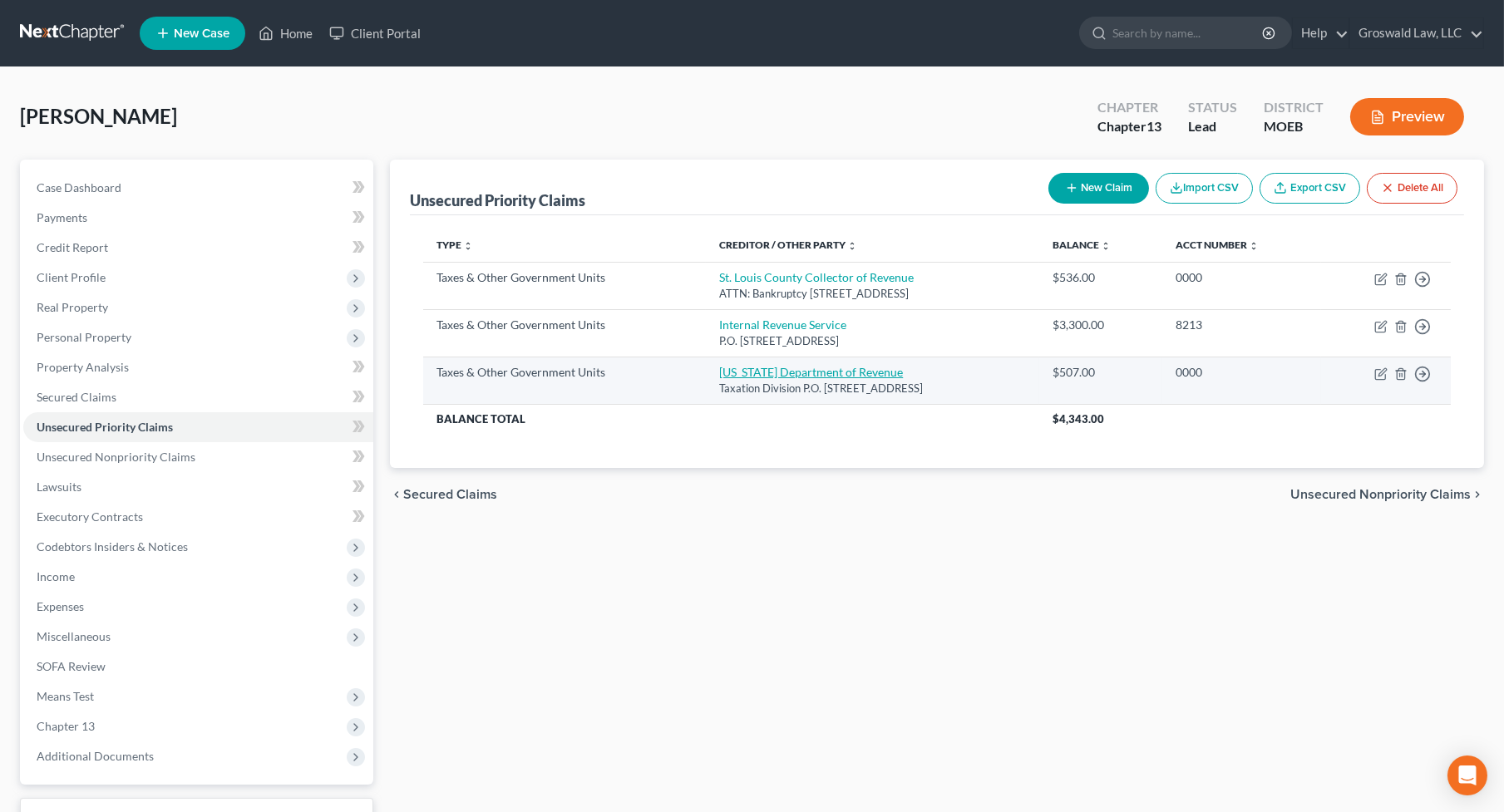
click at [741, 371] on link "[US_STATE] Department of Revenue" at bounding box center [811, 372] width 184 height 14
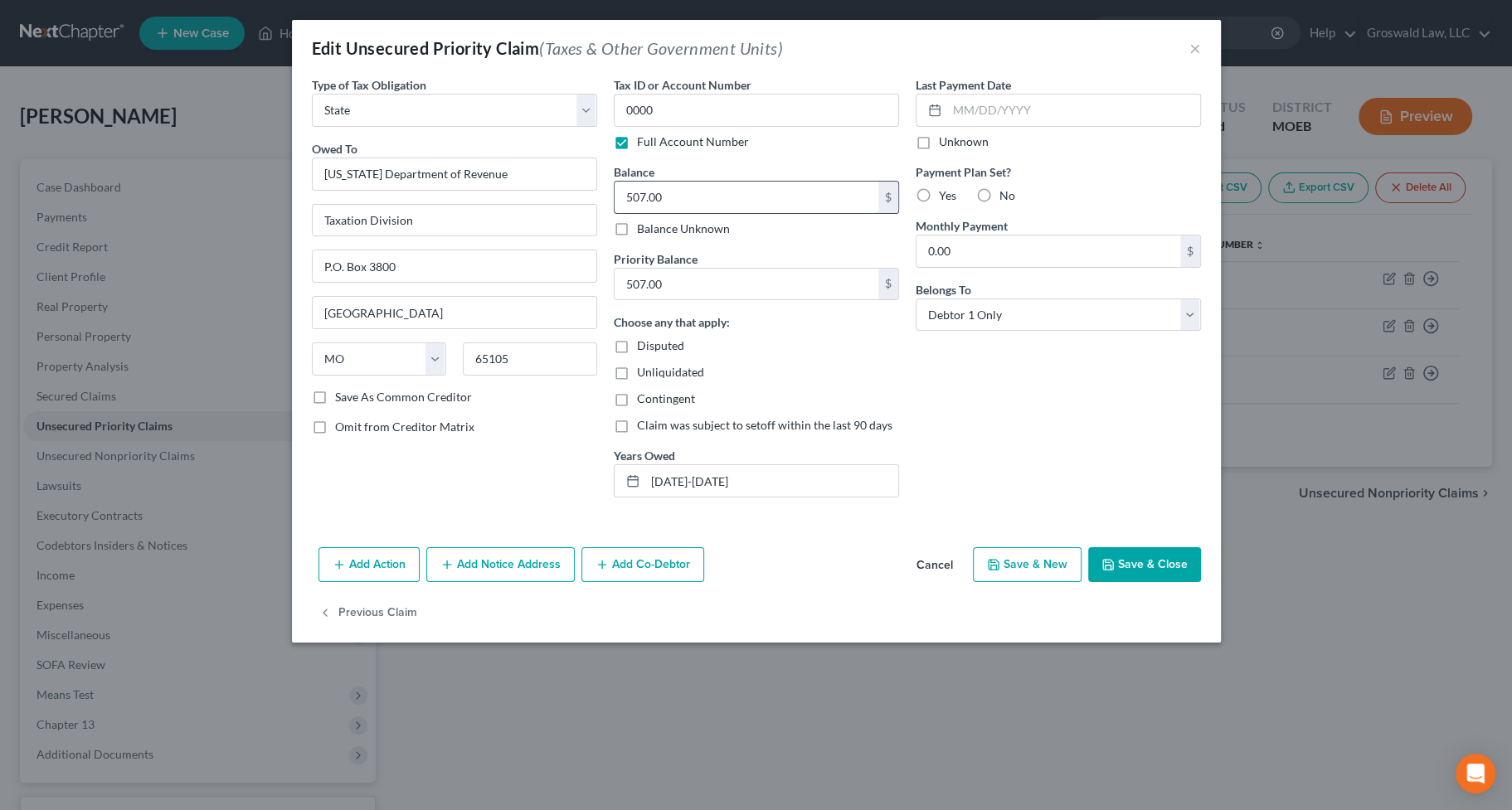
click at [703, 192] on input "507.00" at bounding box center [746, 198] width 263 height 32
click at [489, 567] on button "Add Notice Address" at bounding box center [500, 565] width 148 height 35
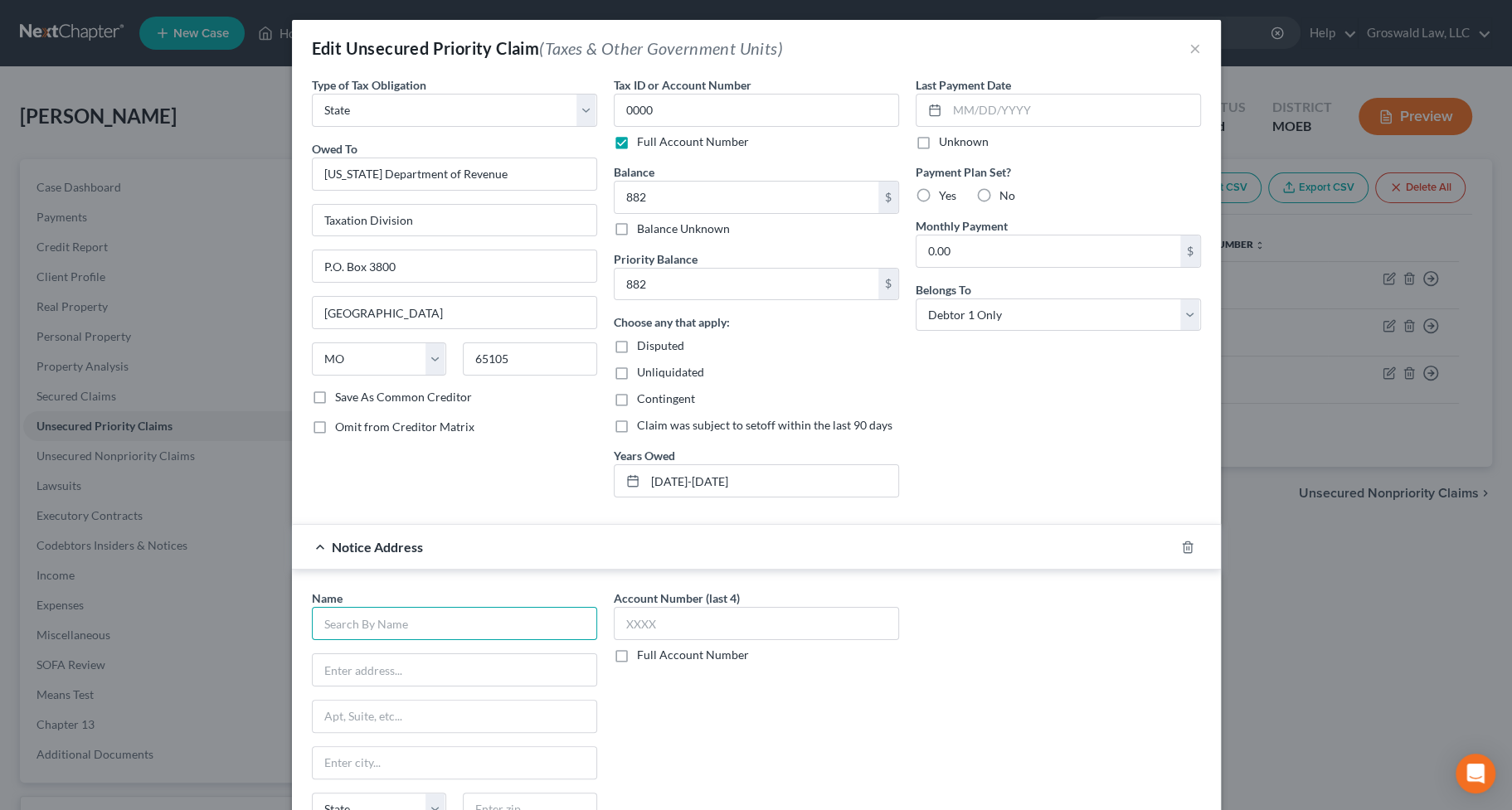
click at [468, 625] on input "text" at bounding box center [454, 623] width 285 height 33
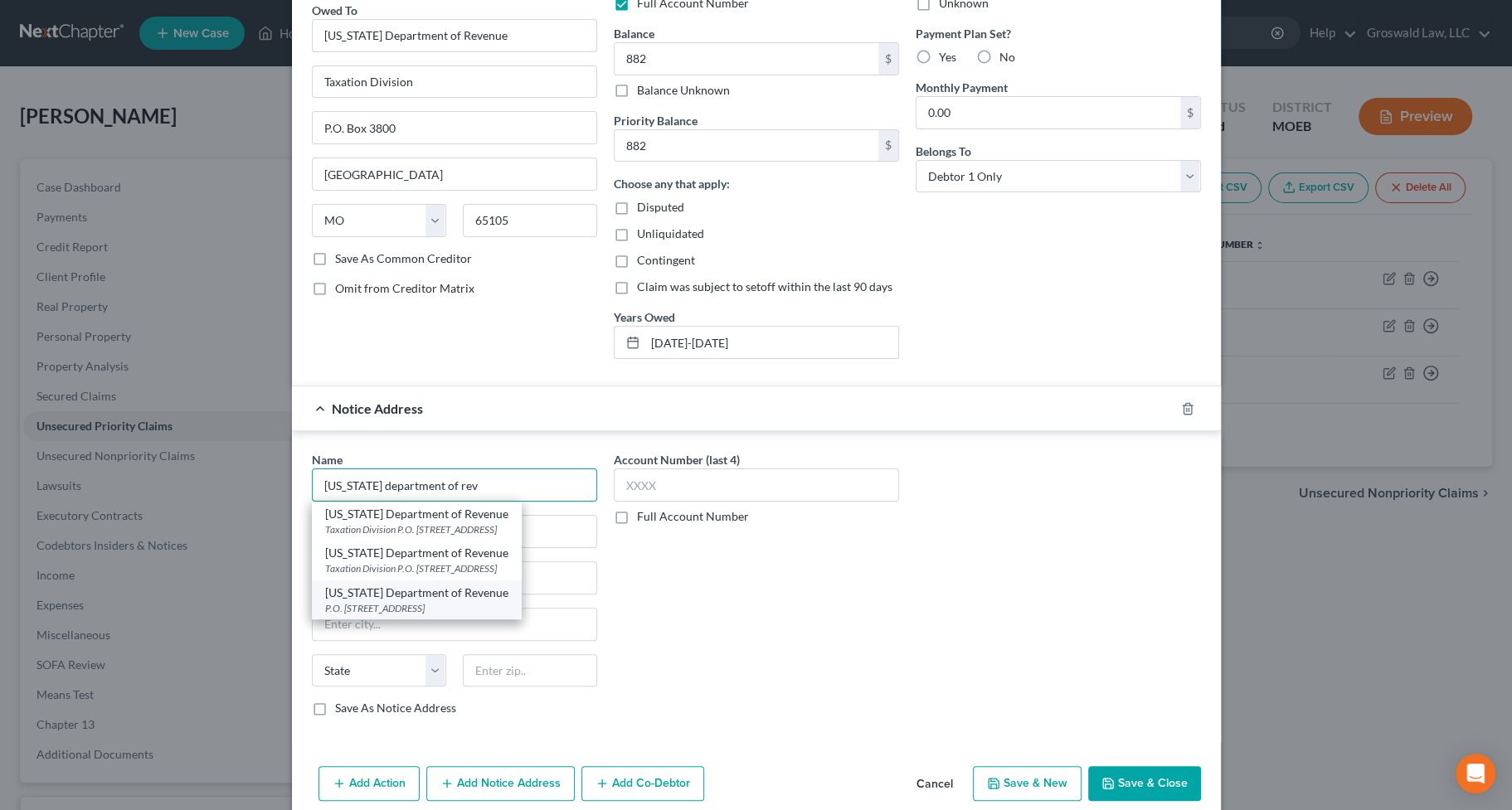
scroll to position [150, 0]
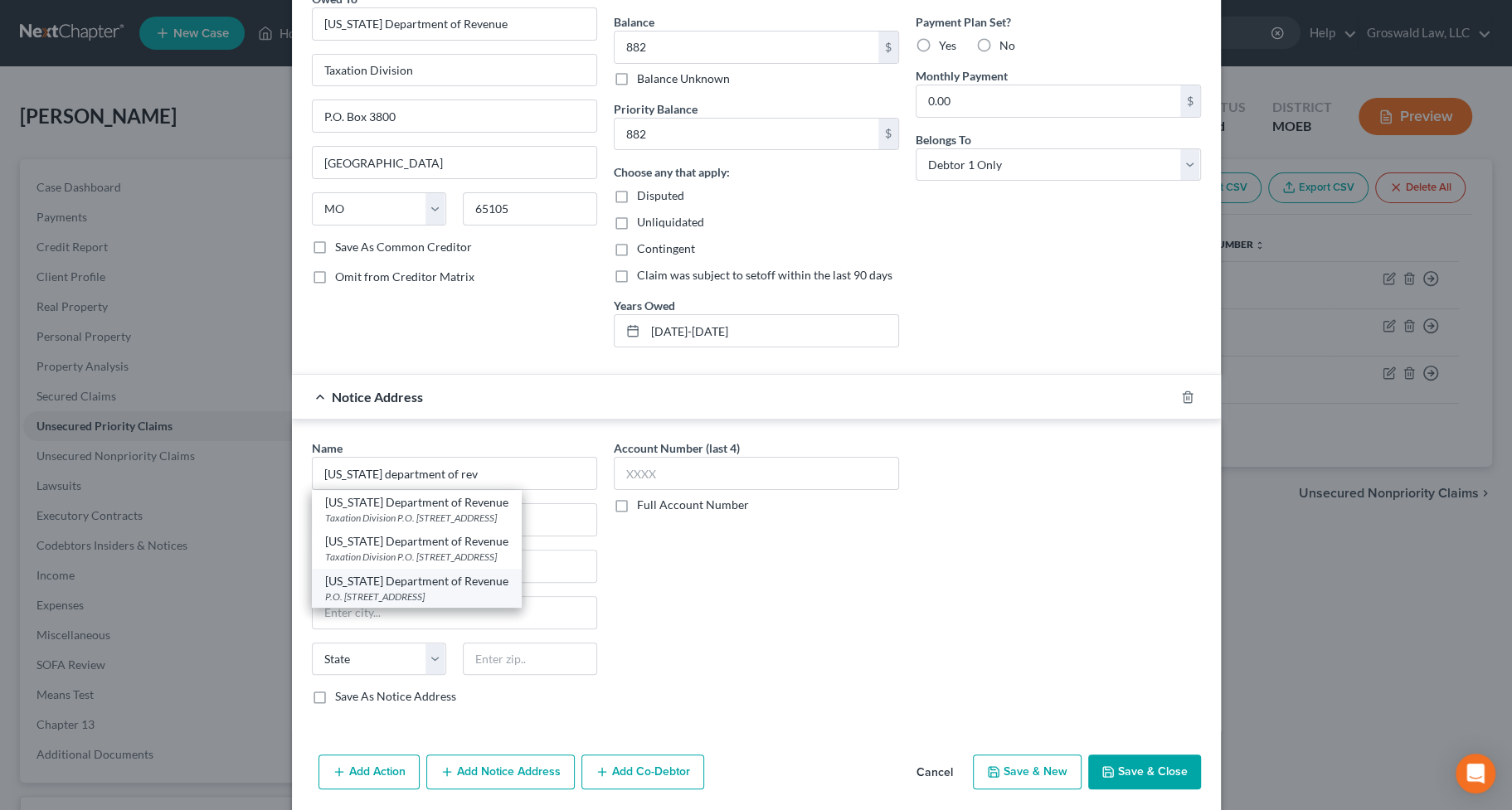
click at [493, 580] on div "[US_STATE] Department of Revenue" at bounding box center [417, 581] width 183 height 17
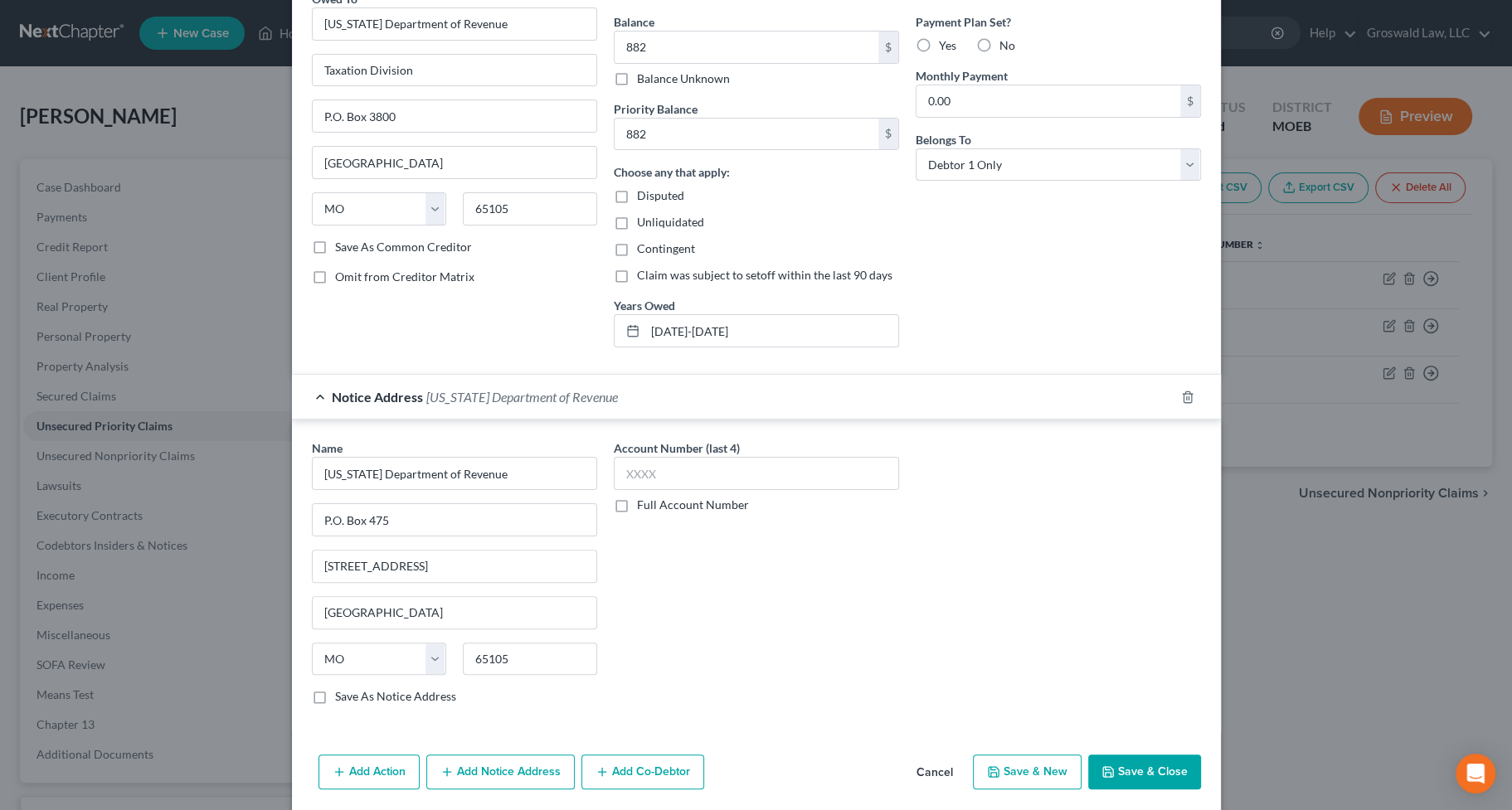
click at [1139, 698] on button "Save & Close" at bounding box center [1144, 772] width 113 height 35
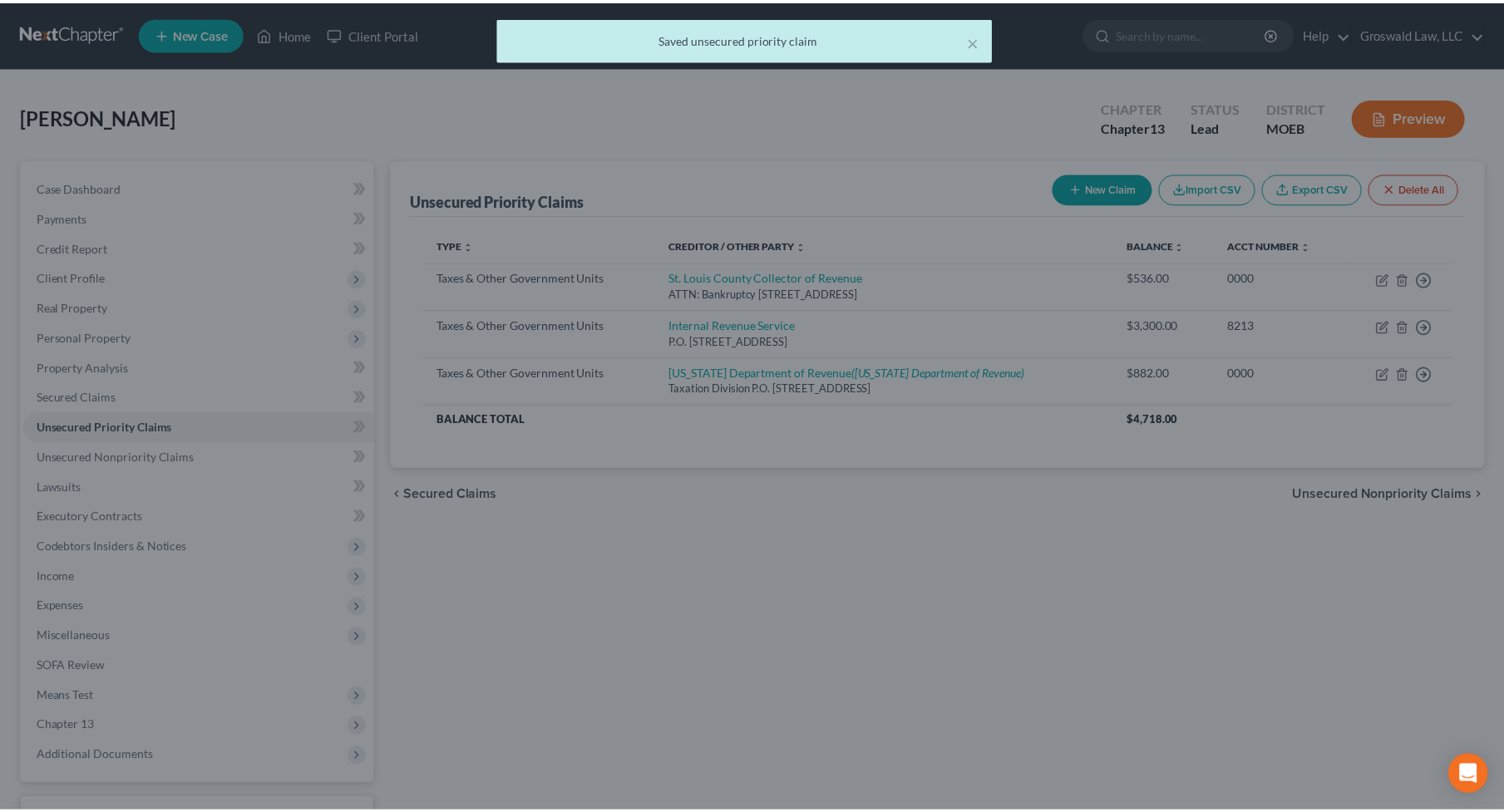
scroll to position [0, 0]
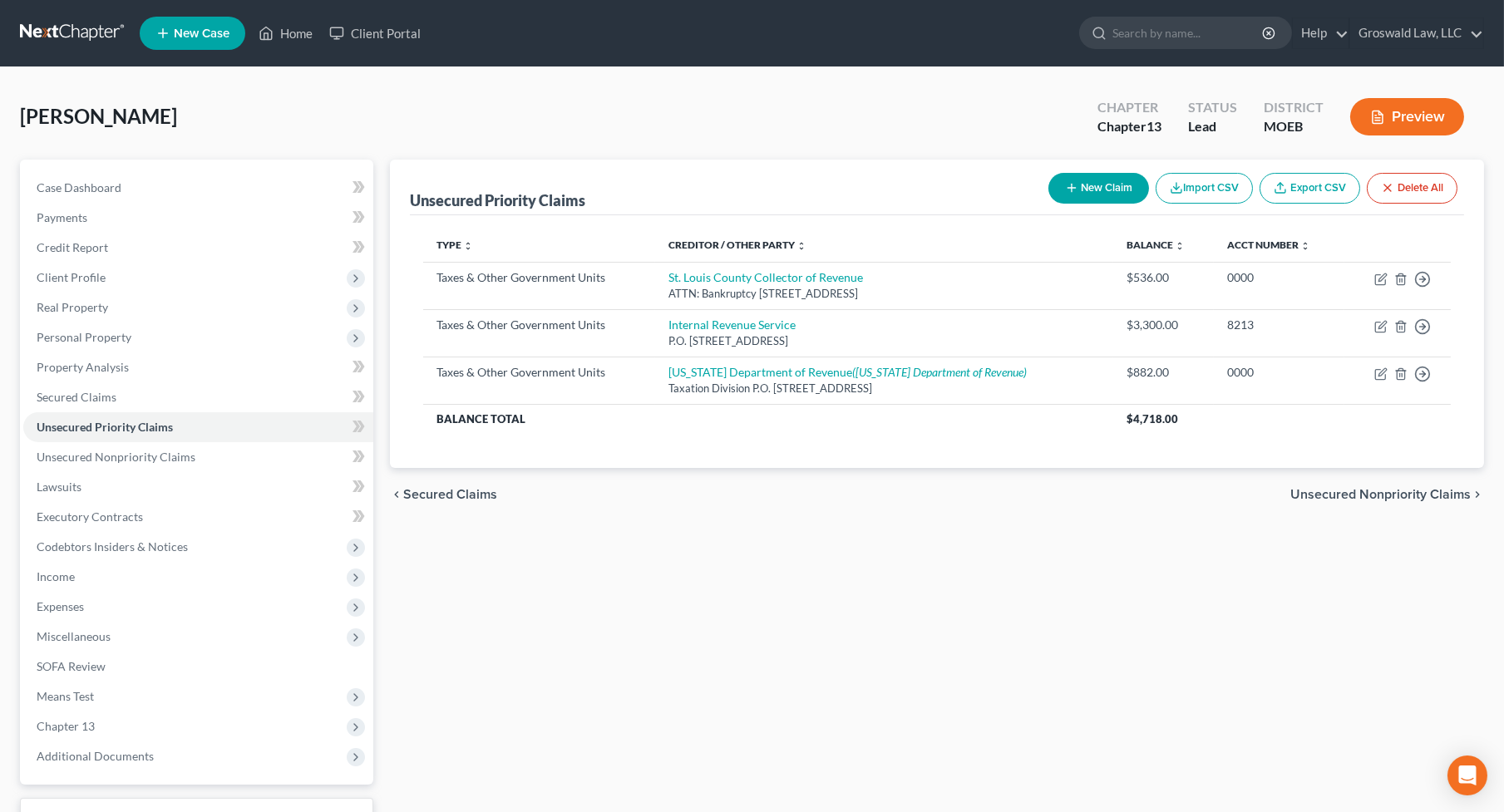
click at [1371, 571] on div "Unsecured Priority Claims New Claim Import CSV Export CSV Delete All Type expan…" at bounding box center [937, 520] width 1110 height 721
click at [125, 175] on link "Case Dashboard" at bounding box center [198, 188] width 350 height 30
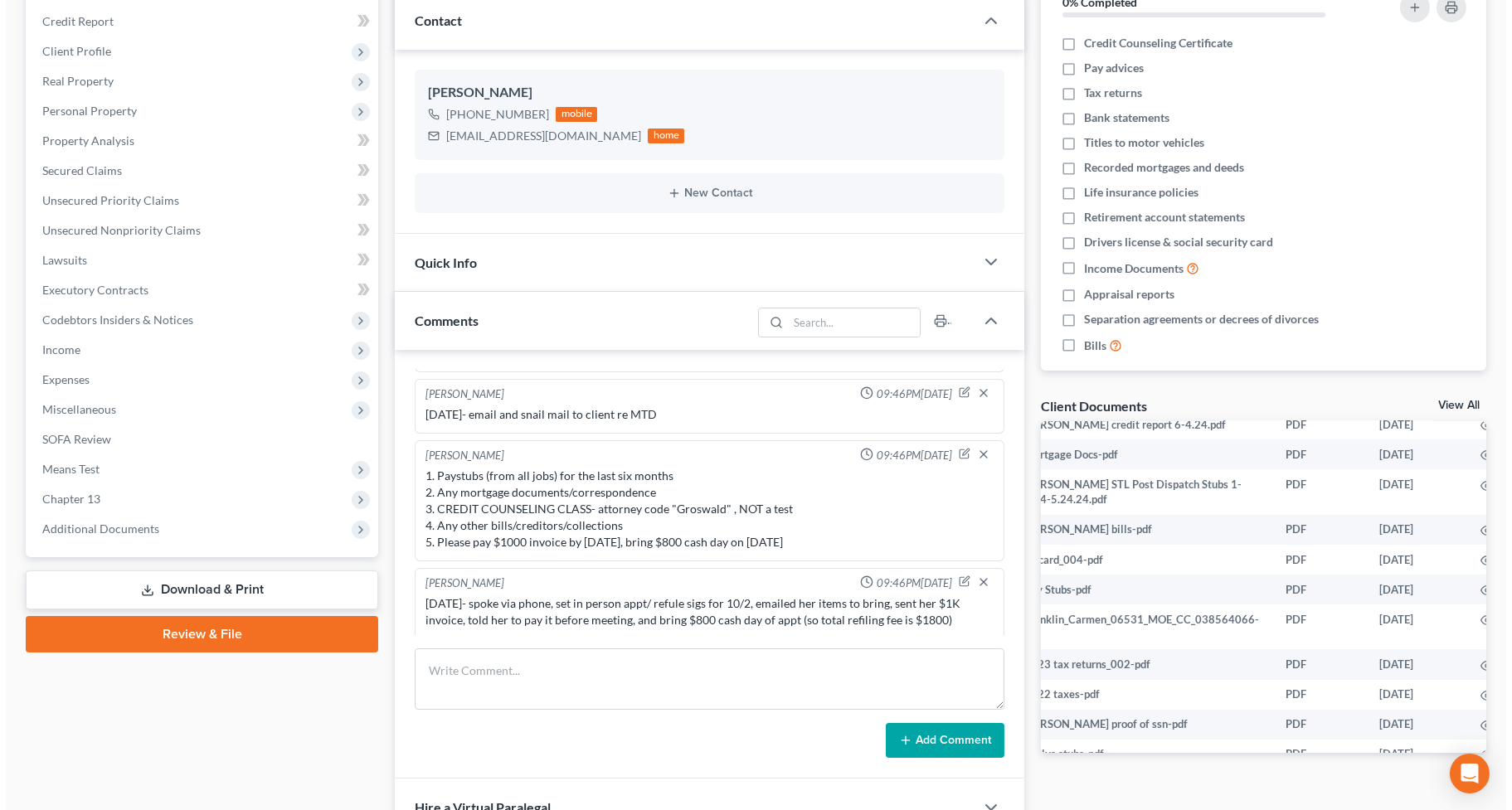
scroll to position [75, 58]
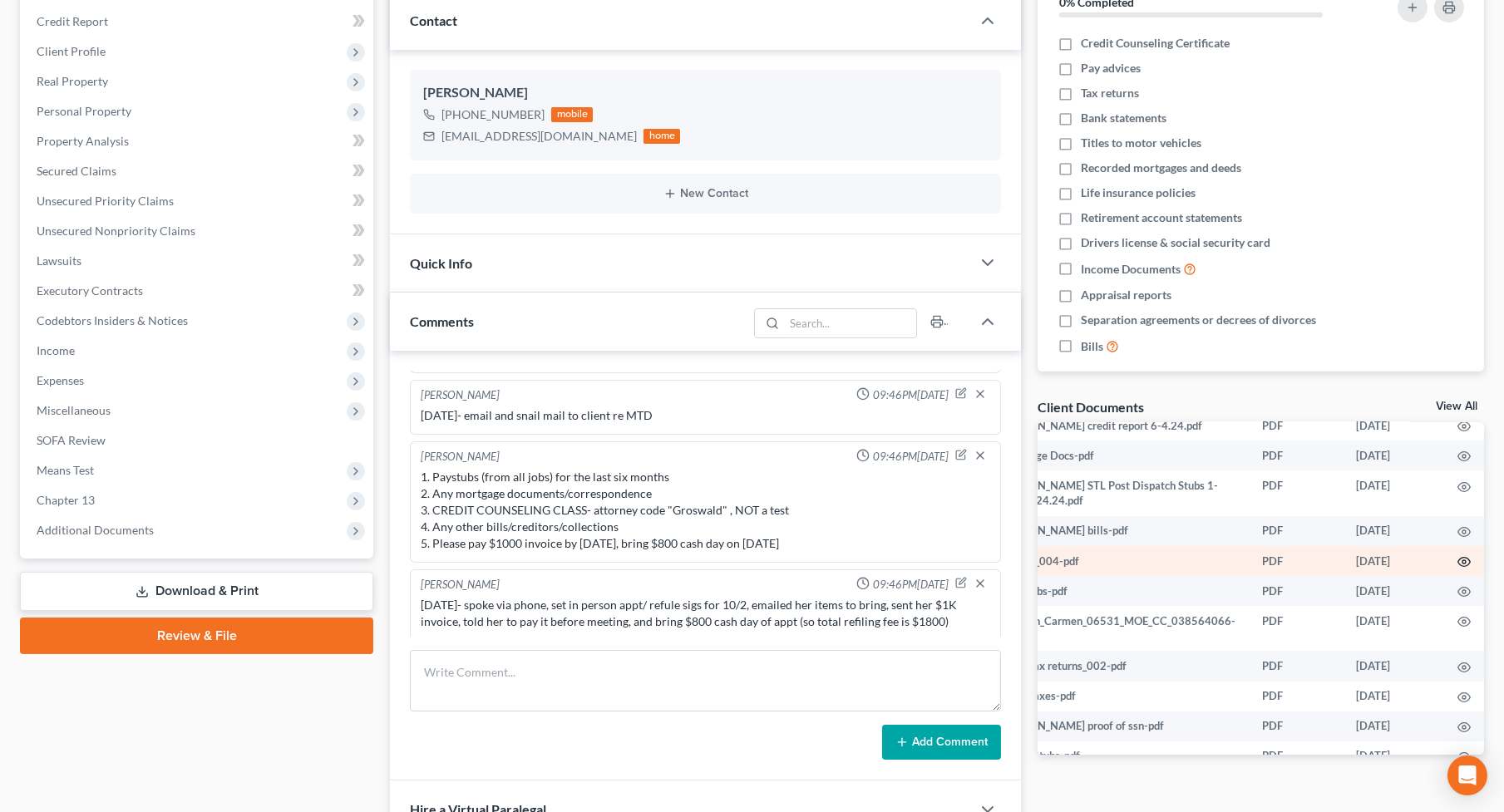
click at [1439, 561] on circle "button" at bounding box center [1464, 562] width 3 height 3
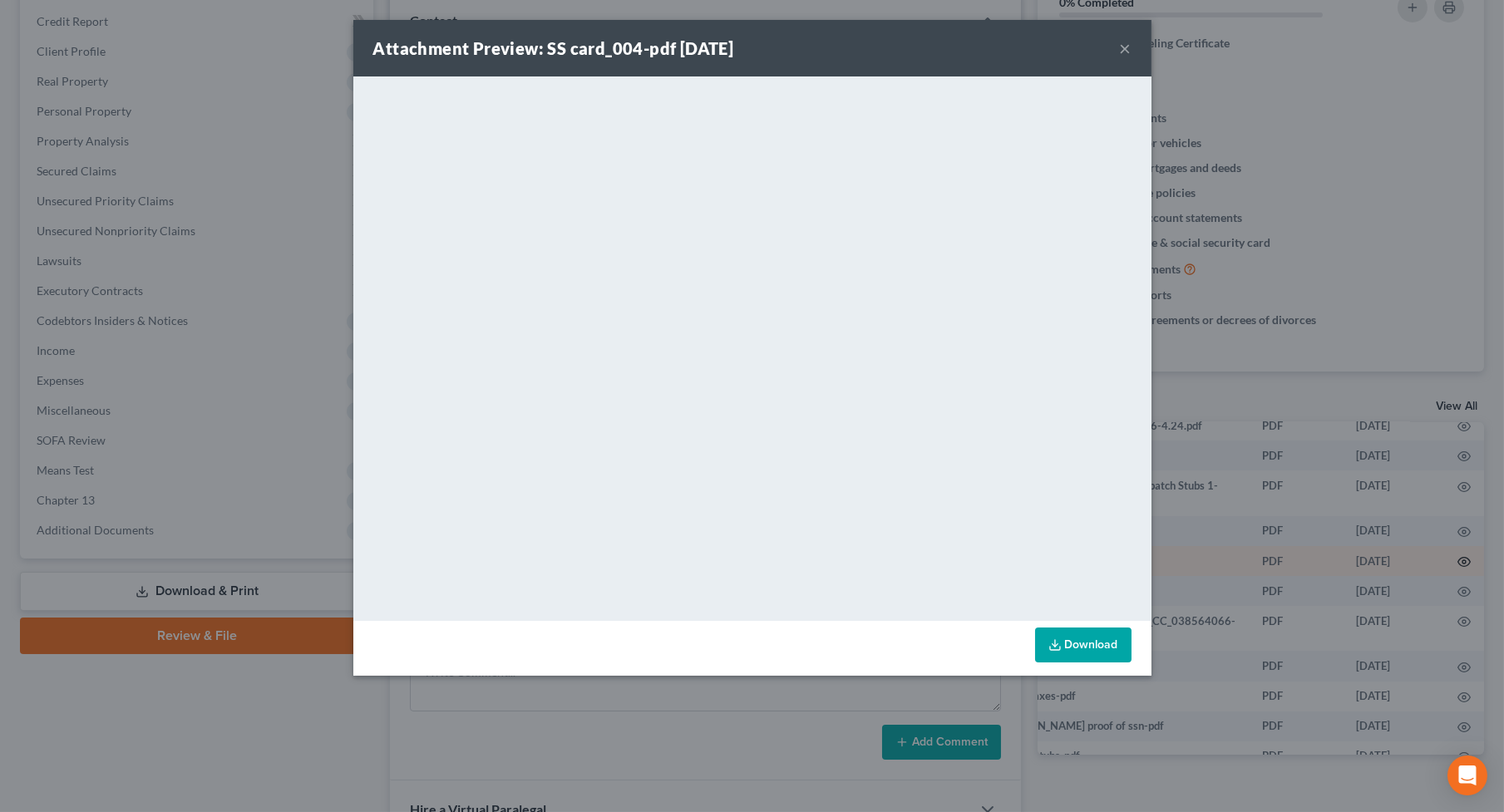
scroll to position [75, 53]
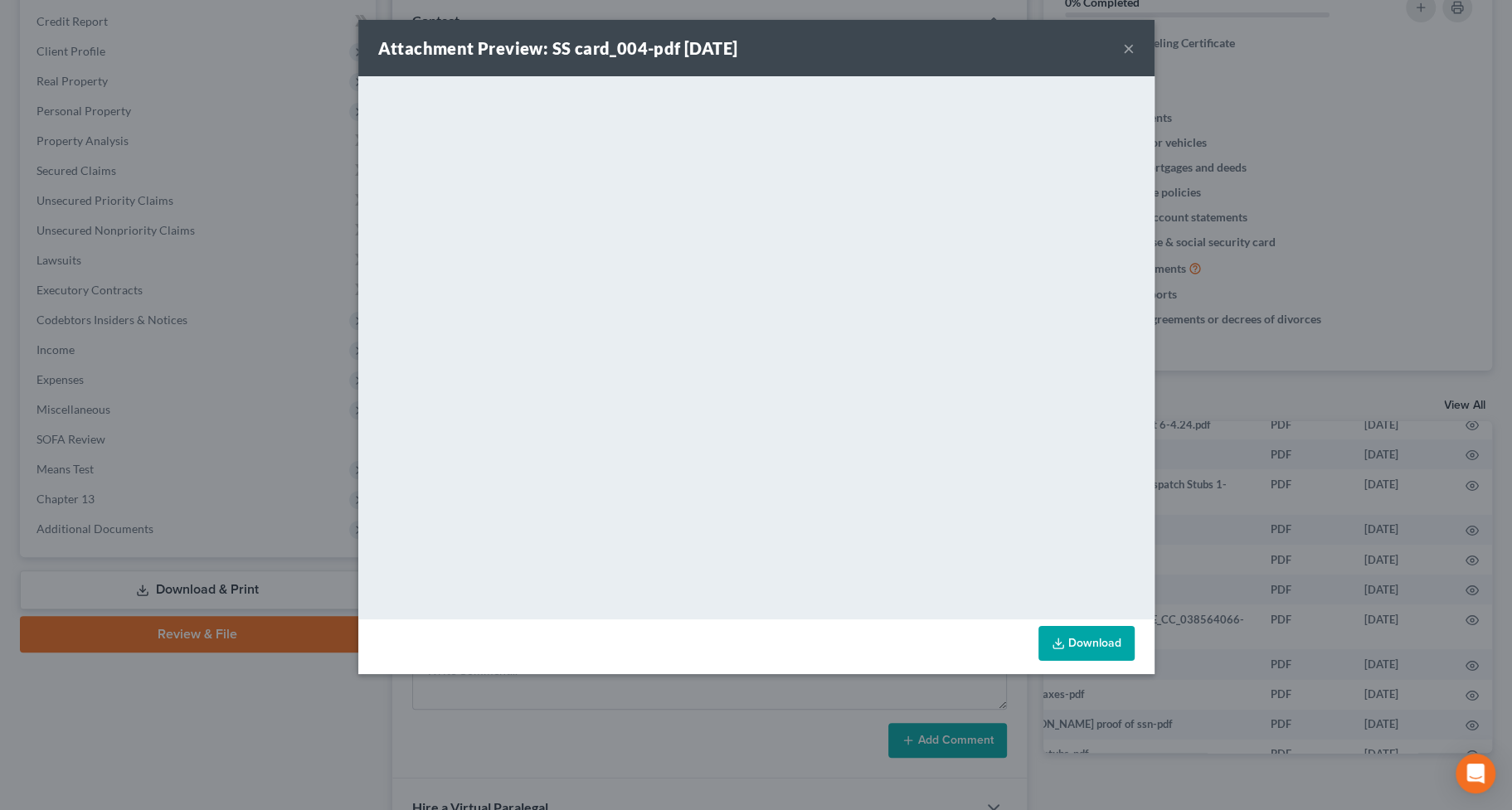
click at [1119, 48] on div "Attachment Preview: SS card_004-pdf [DATE] ×" at bounding box center [756, 48] width 796 height 57
click at [1126, 42] on button "×" at bounding box center [1129, 48] width 12 height 20
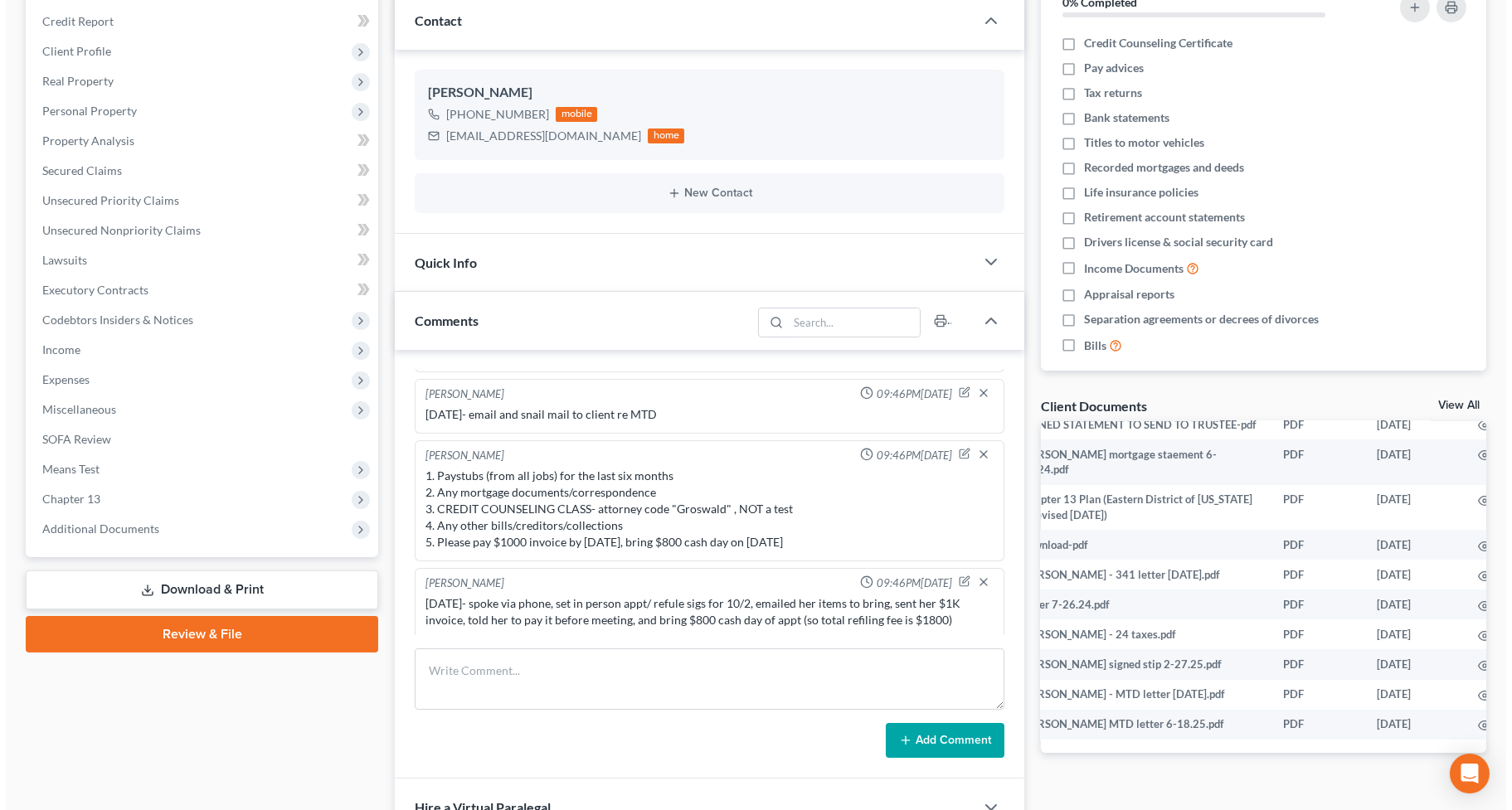
scroll to position [528, 58]
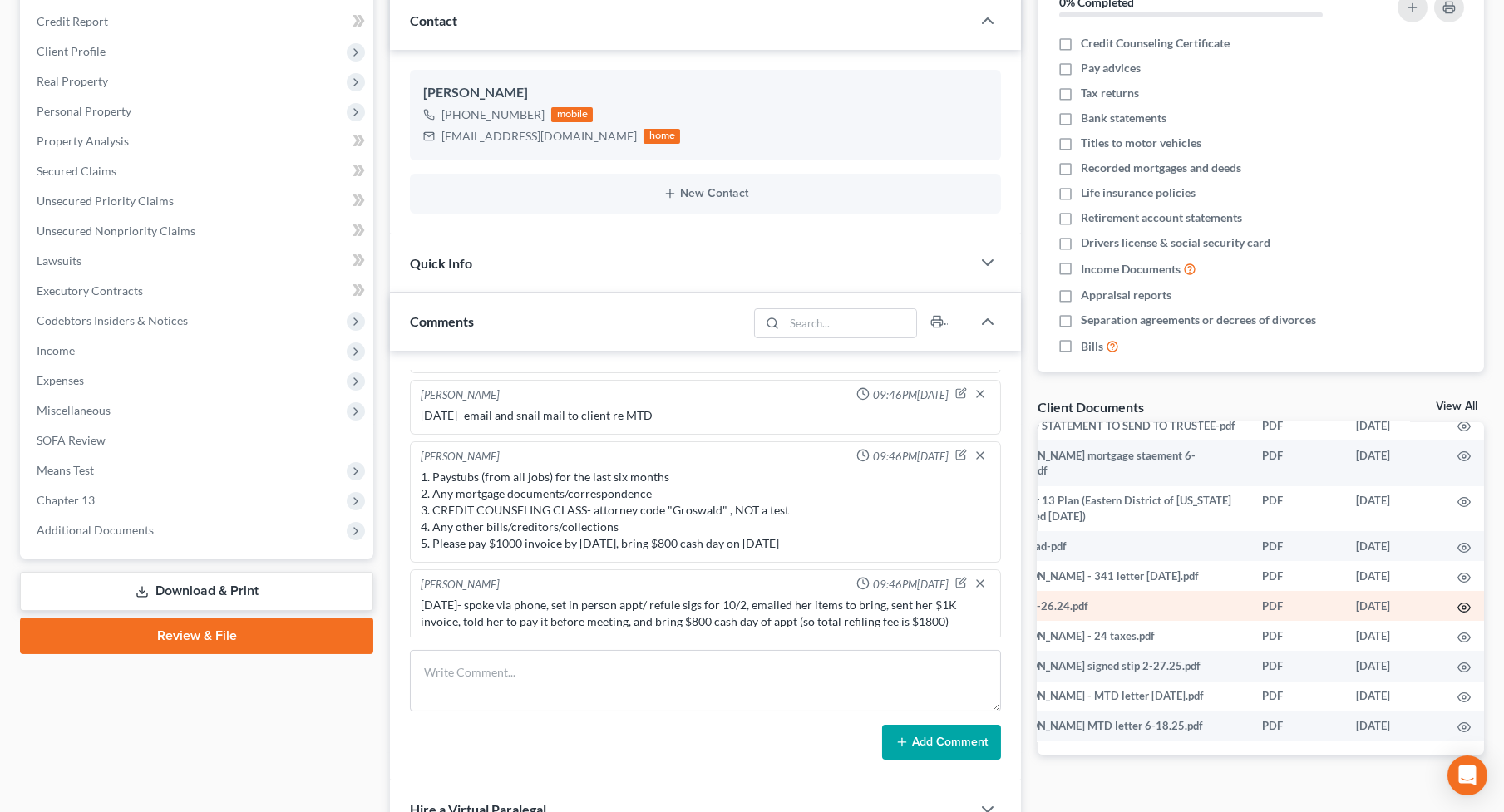
click at [1439, 614] on icon "button" at bounding box center [1464, 607] width 13 height 13
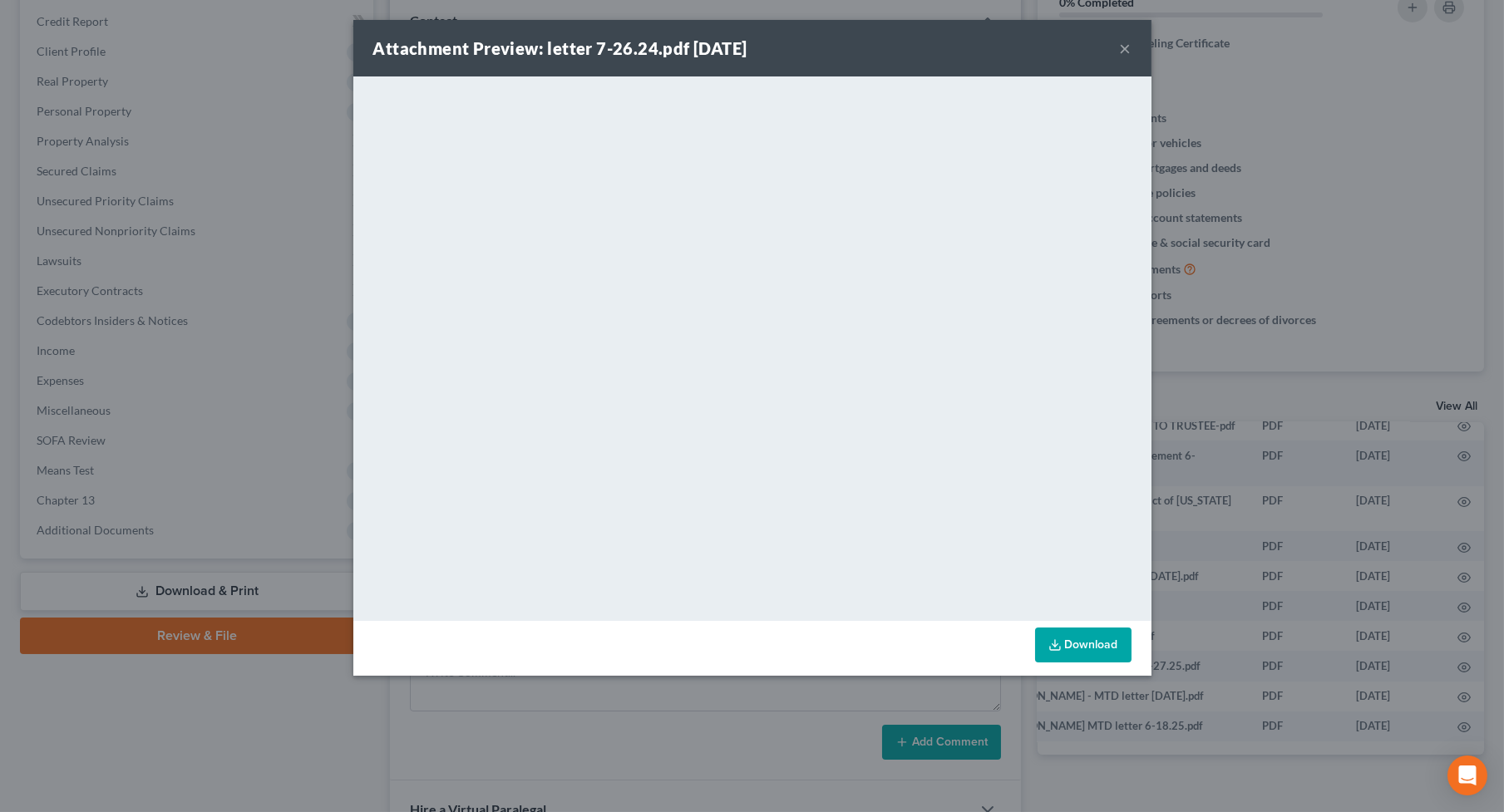
scroll to position [529, 53]
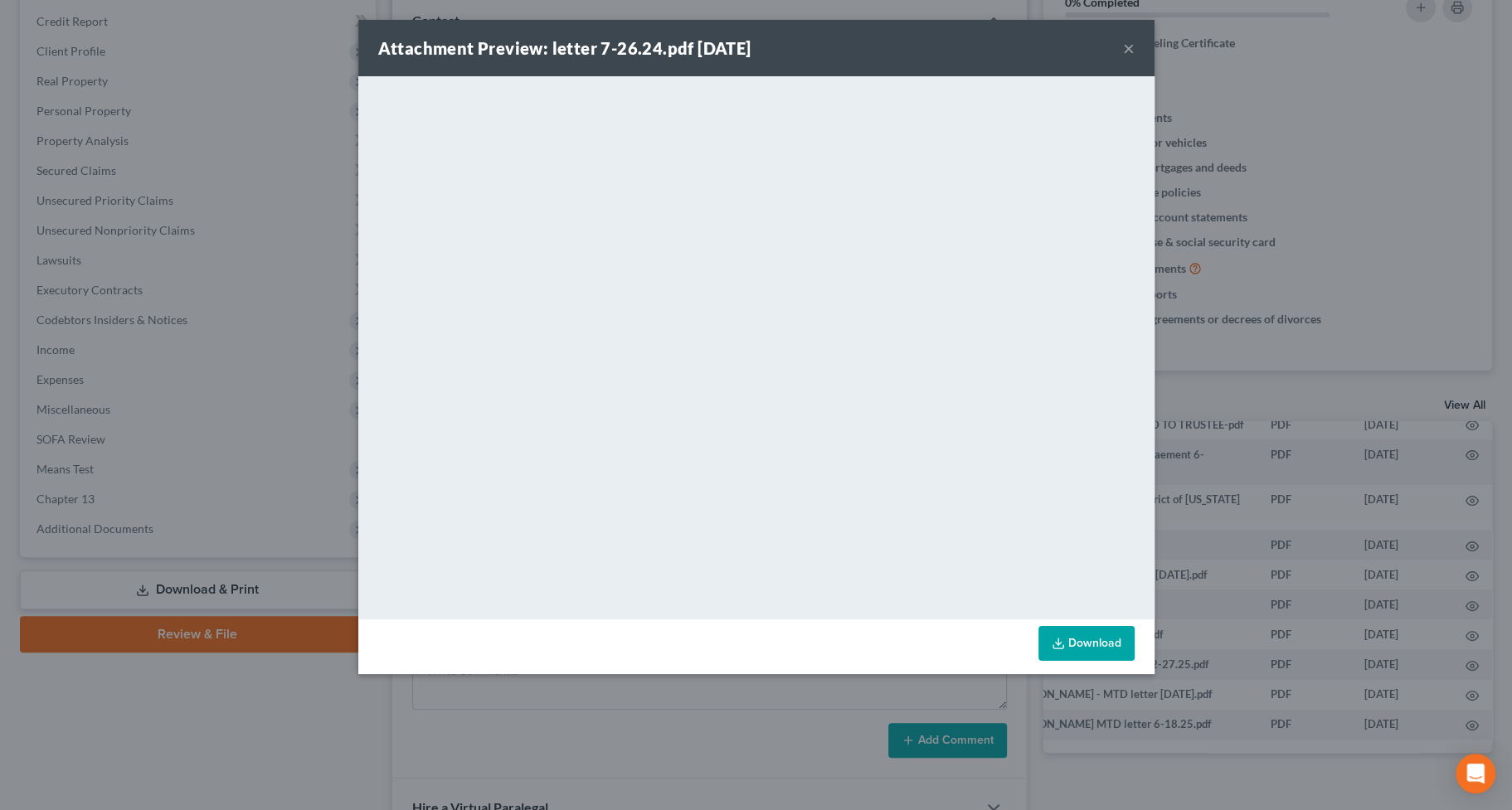
click at [1124, 46] on button "×" at bounding box center [1129, 48] width 12 height 20
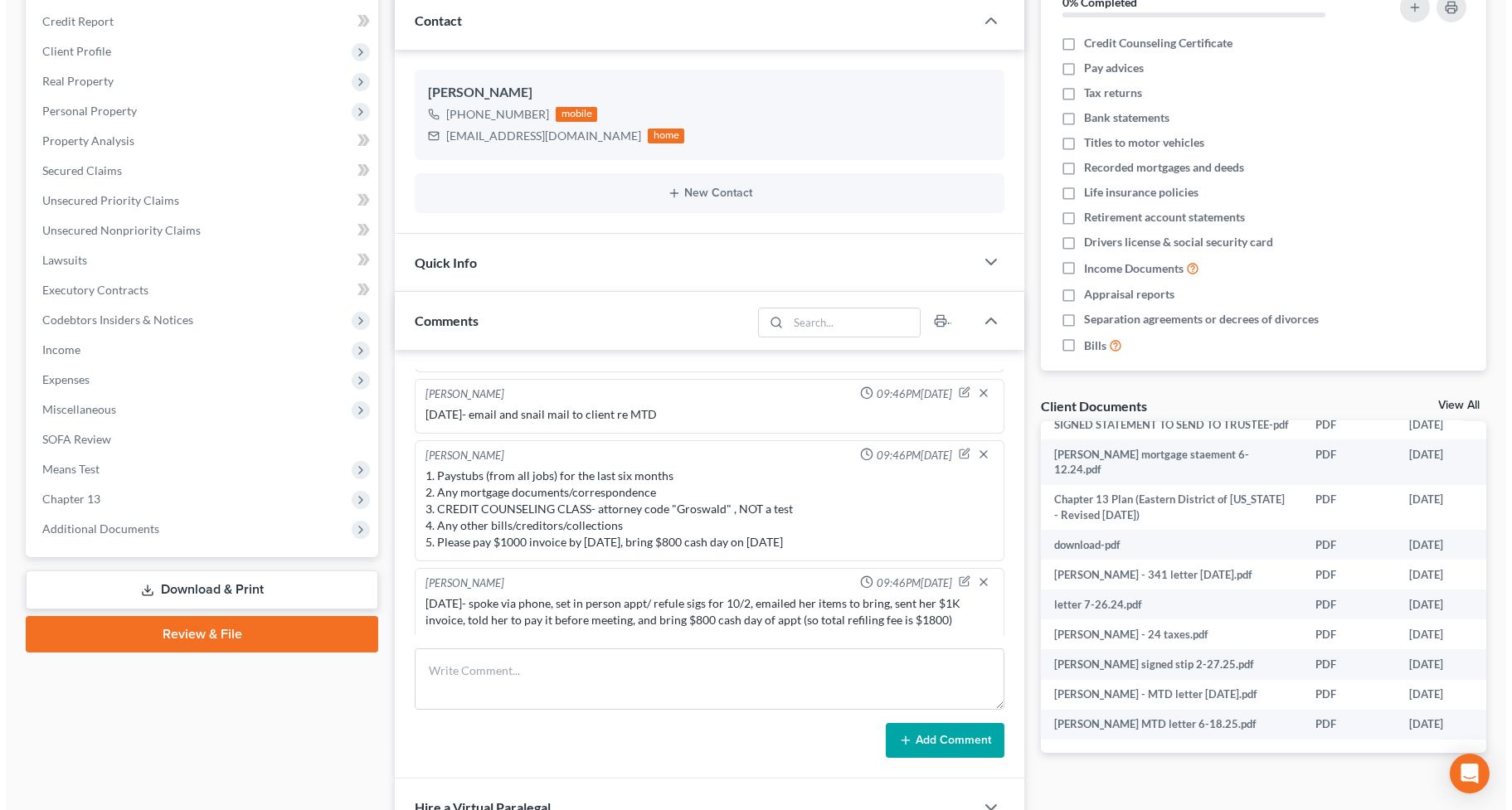
scroll to position [528, 58]
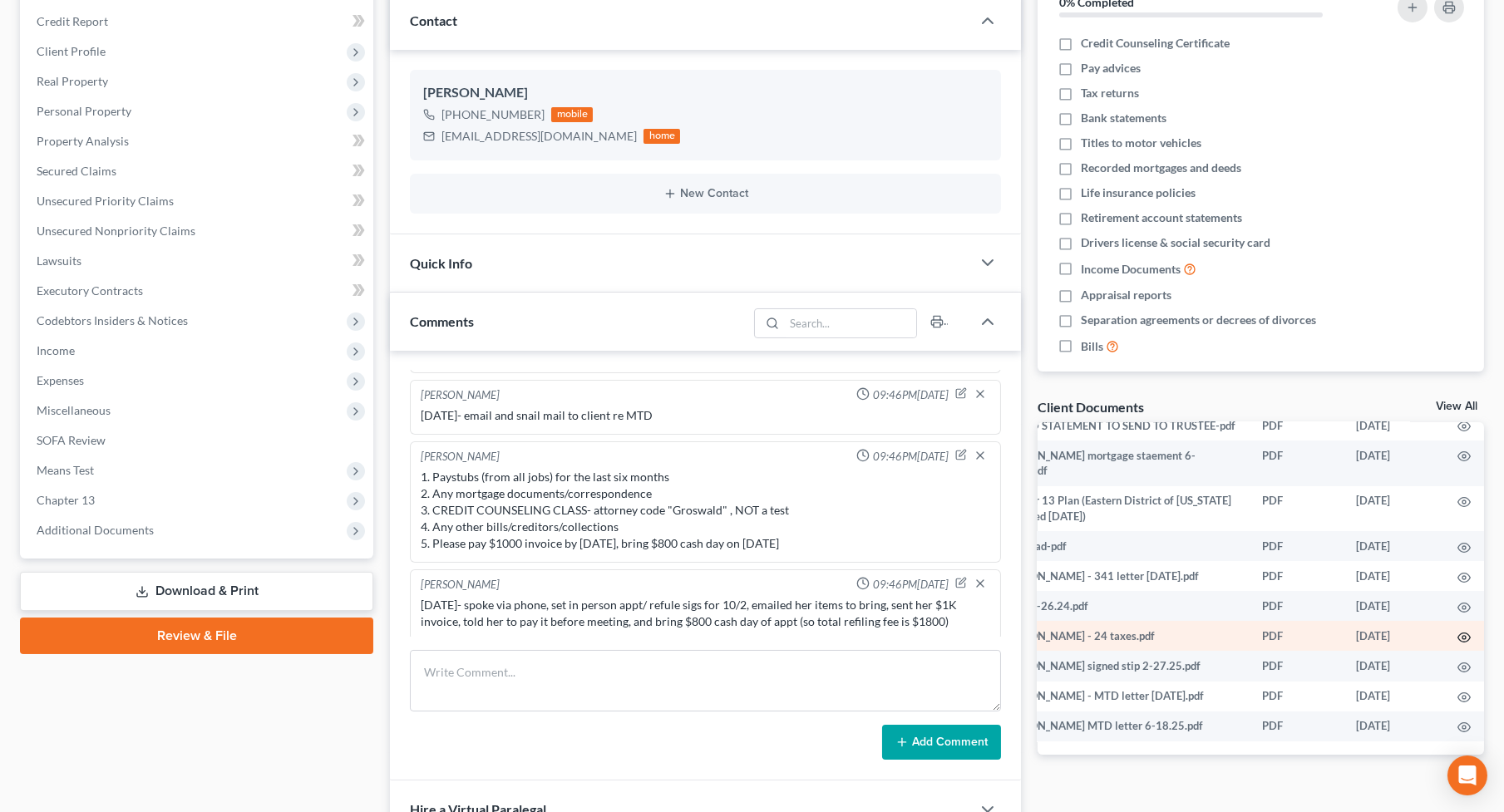
click at [1439, 638] on icon "button" at bounding box center [1464, 637] width 13 height 13
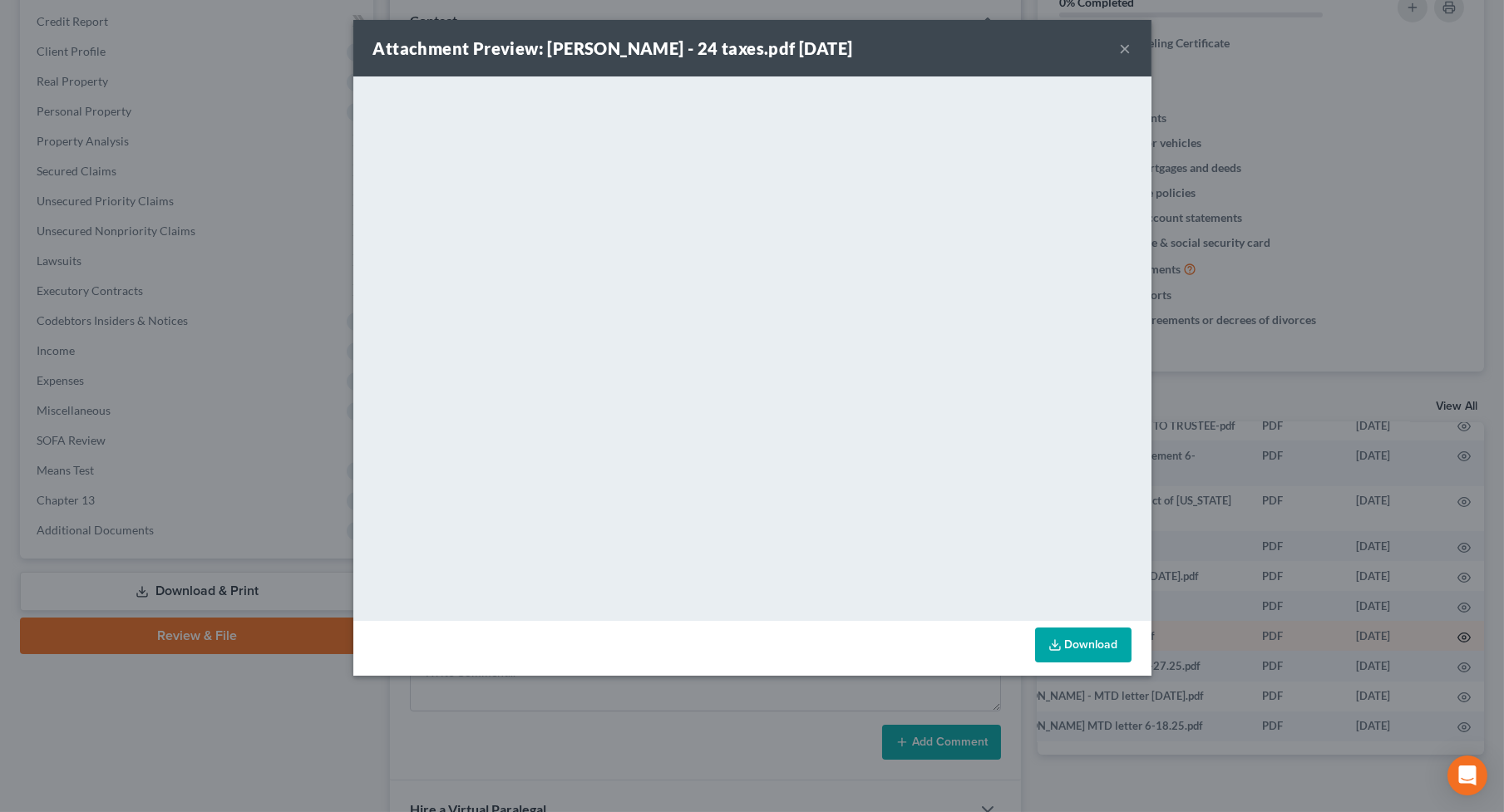
scroll to position [529, 53]
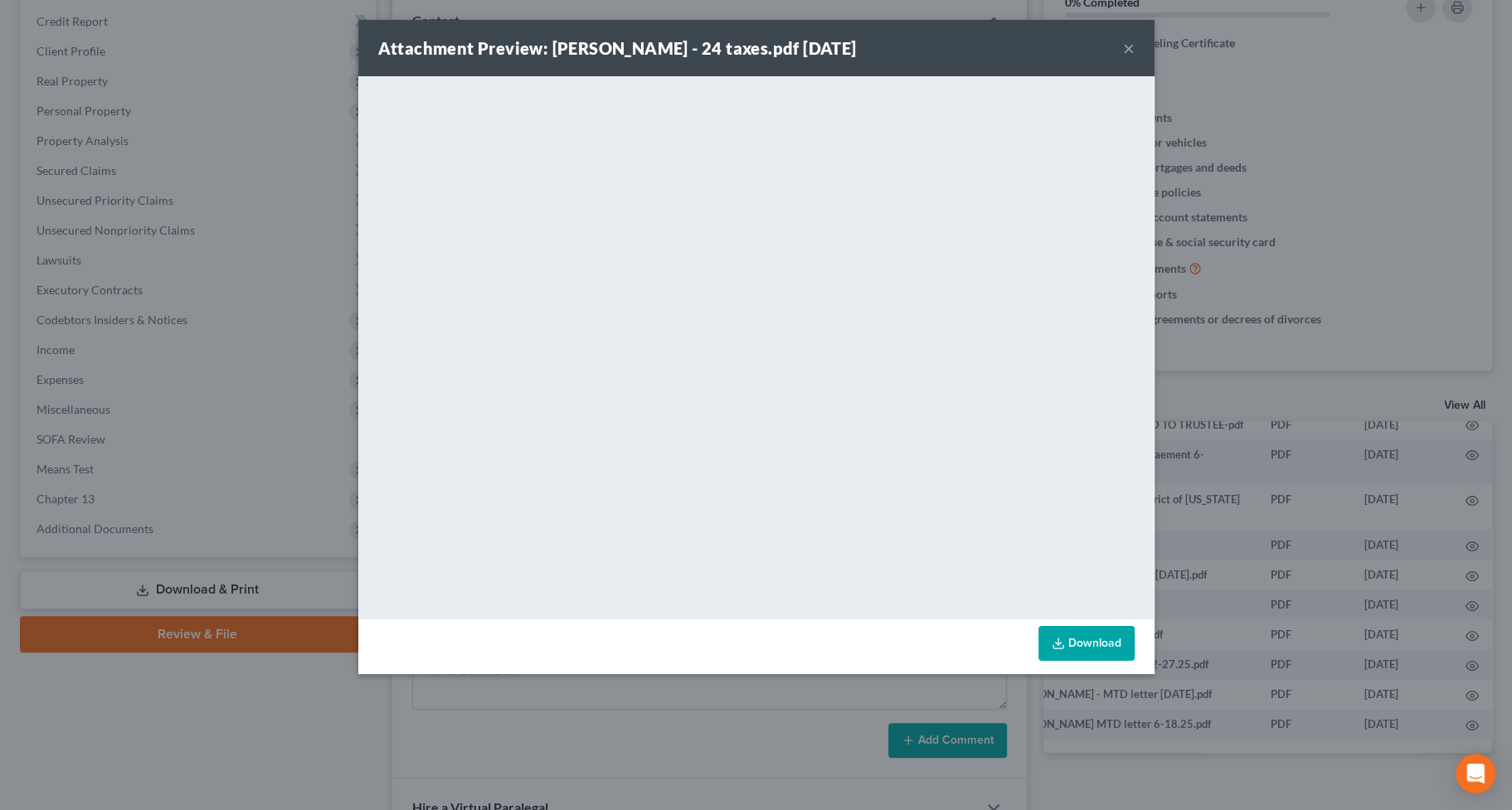
click at [1126, 48] on button "×" at bounding box center [1129, 48] width 12 height 20
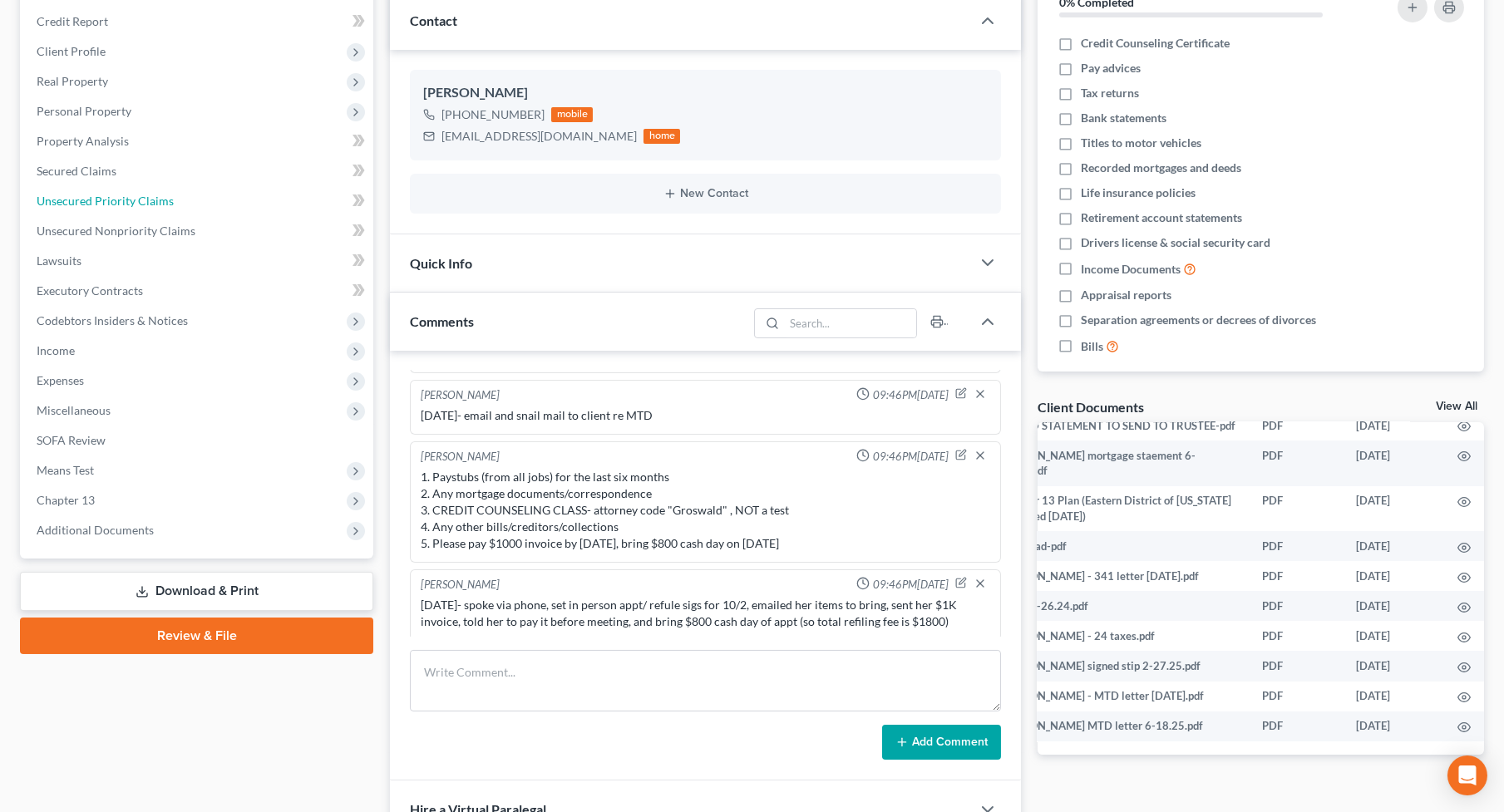
drag, startPoint x: 116, startPoint y: 195, endPoint x: 401, endPoint y: 196, distance: 285.0
click at [116, 195] on span "Unsecured Priority Claims" at bounding box center [105, 200] width 137 height 14
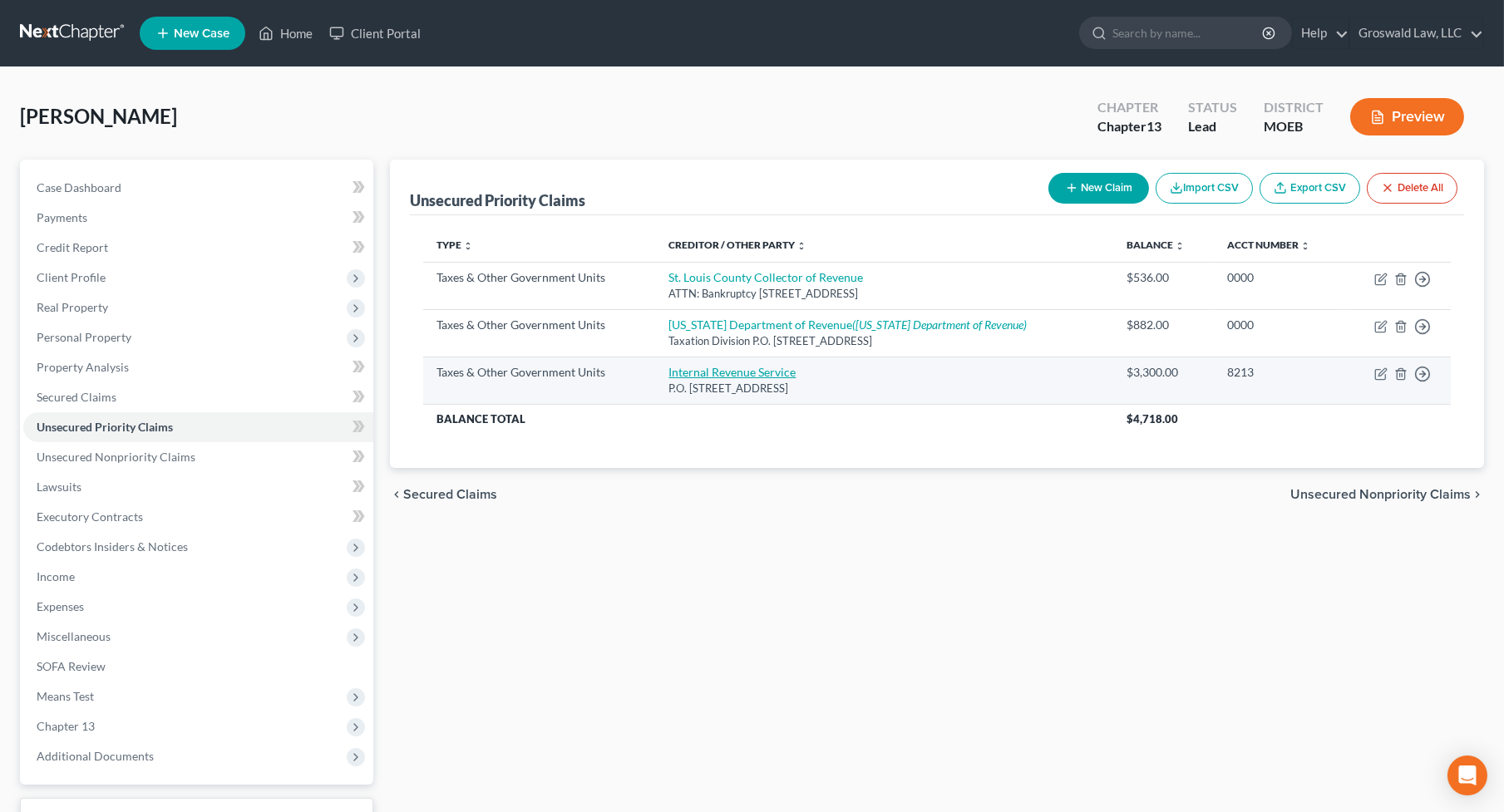
click at [770, 372] on link "Internal Revenue Service" at bounding box center [732, 372] width 127 height 14
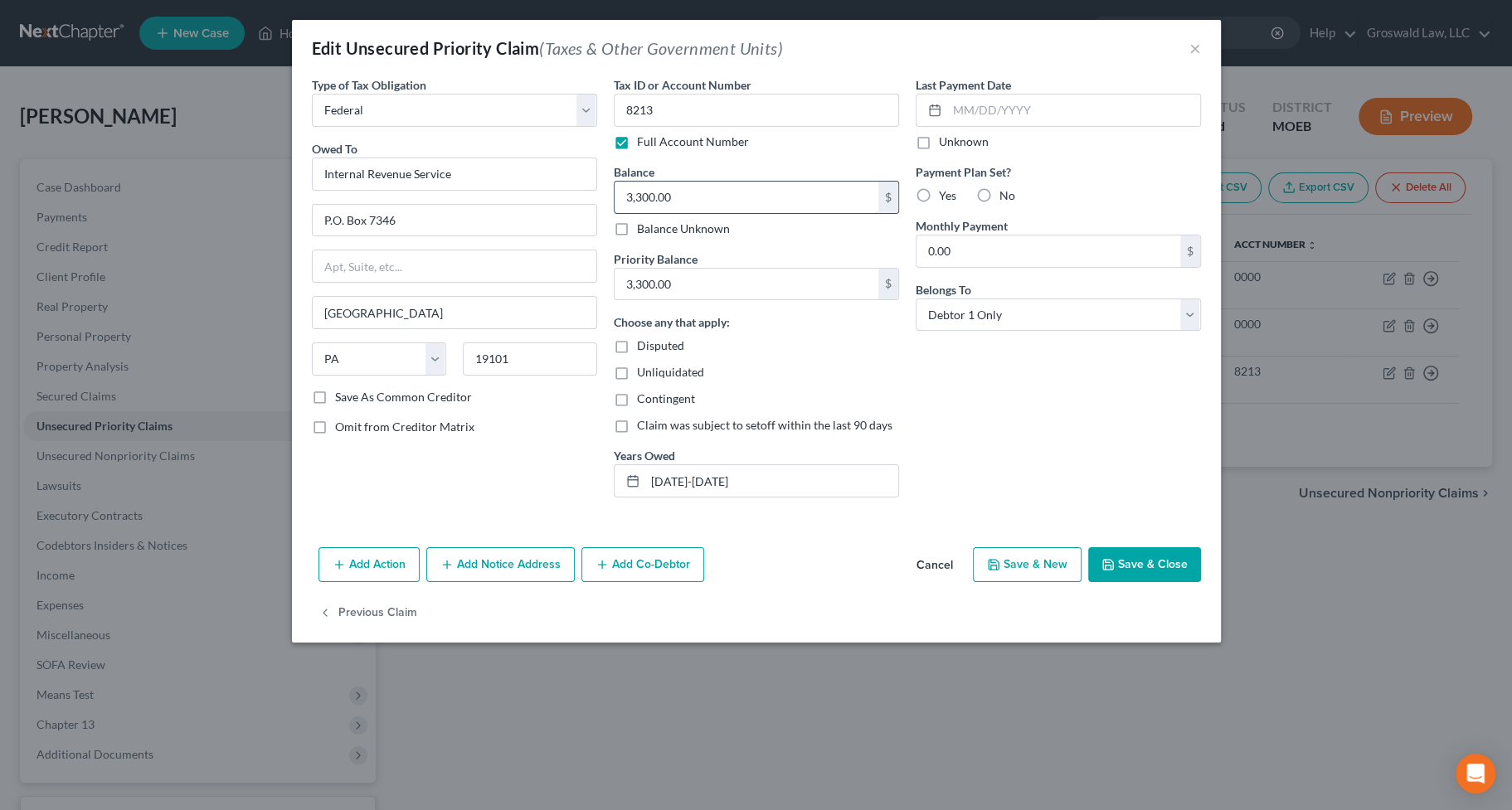
click at [692, 192] on input "3,300.00" at bounding box center [746, 198] width 263 height 32
click at [694, 273] on input "3,300.00" at bounding box center [746, 284] width 263 height 32
click at [748, 472] on input "[DATE]-[DATE]" at bounding box center [771, 481] width 253 height 32
click at [1114, 559] on icon "button" at bounding box center [1108, 565] width 13 height 13
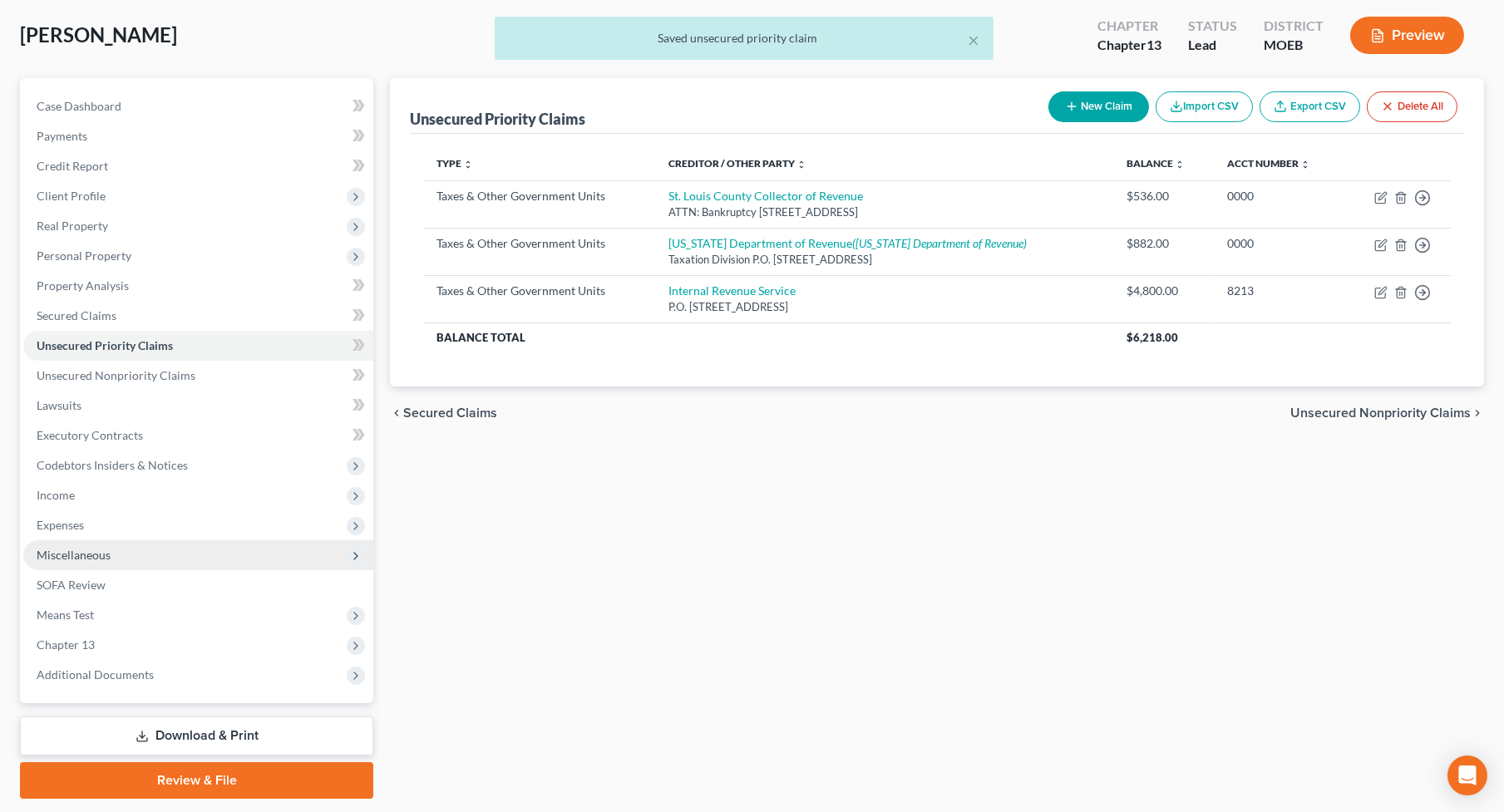
scroll to position [129, 0]
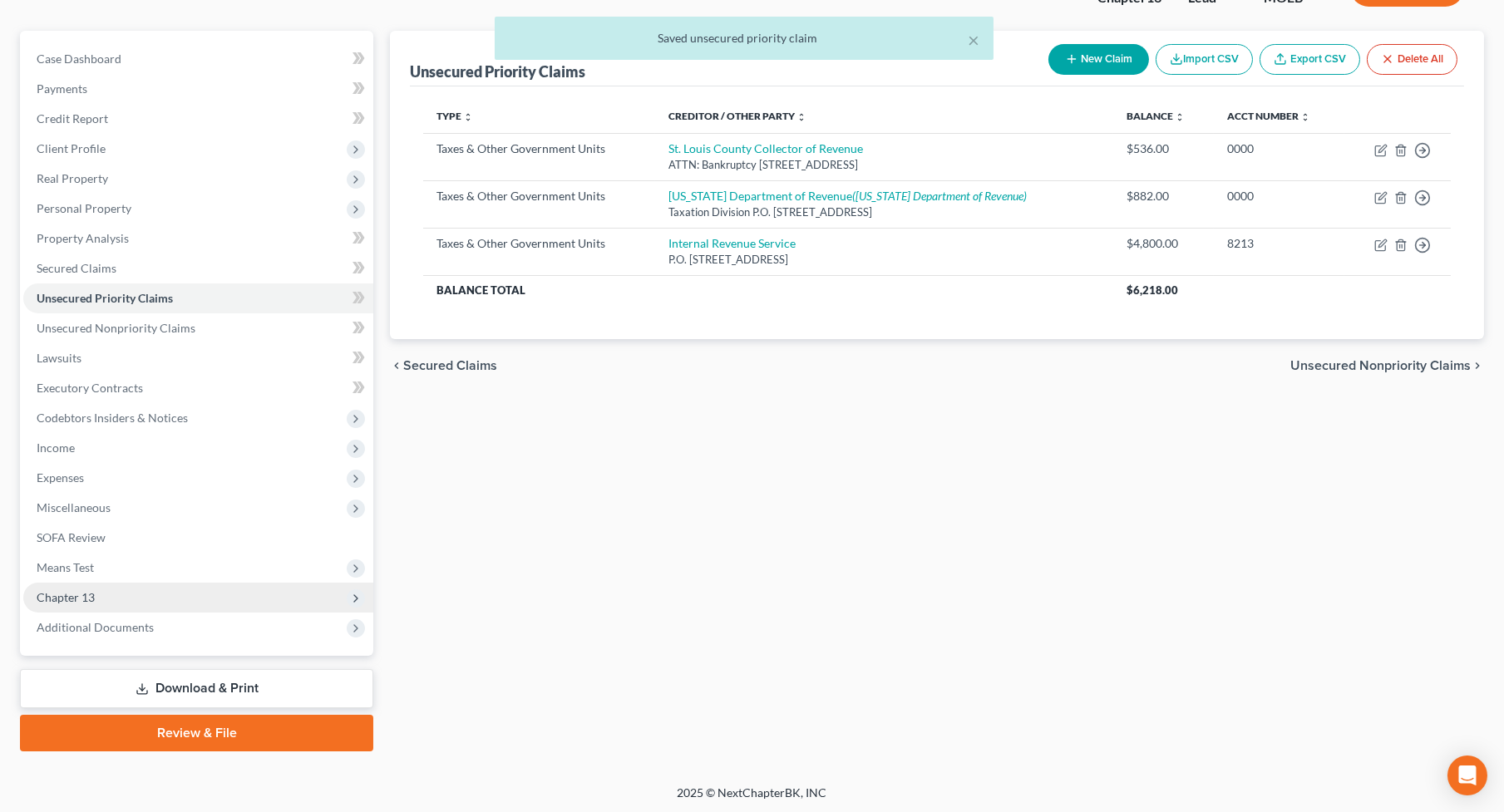
drag, startPoint x: 150, startPoint y: 623, endPoint x: 155, endPoint y: 597, distance: 26.5
click at [150, 623] on span "Additional Documents" at bounding box center [95, 627] width 117 height 14
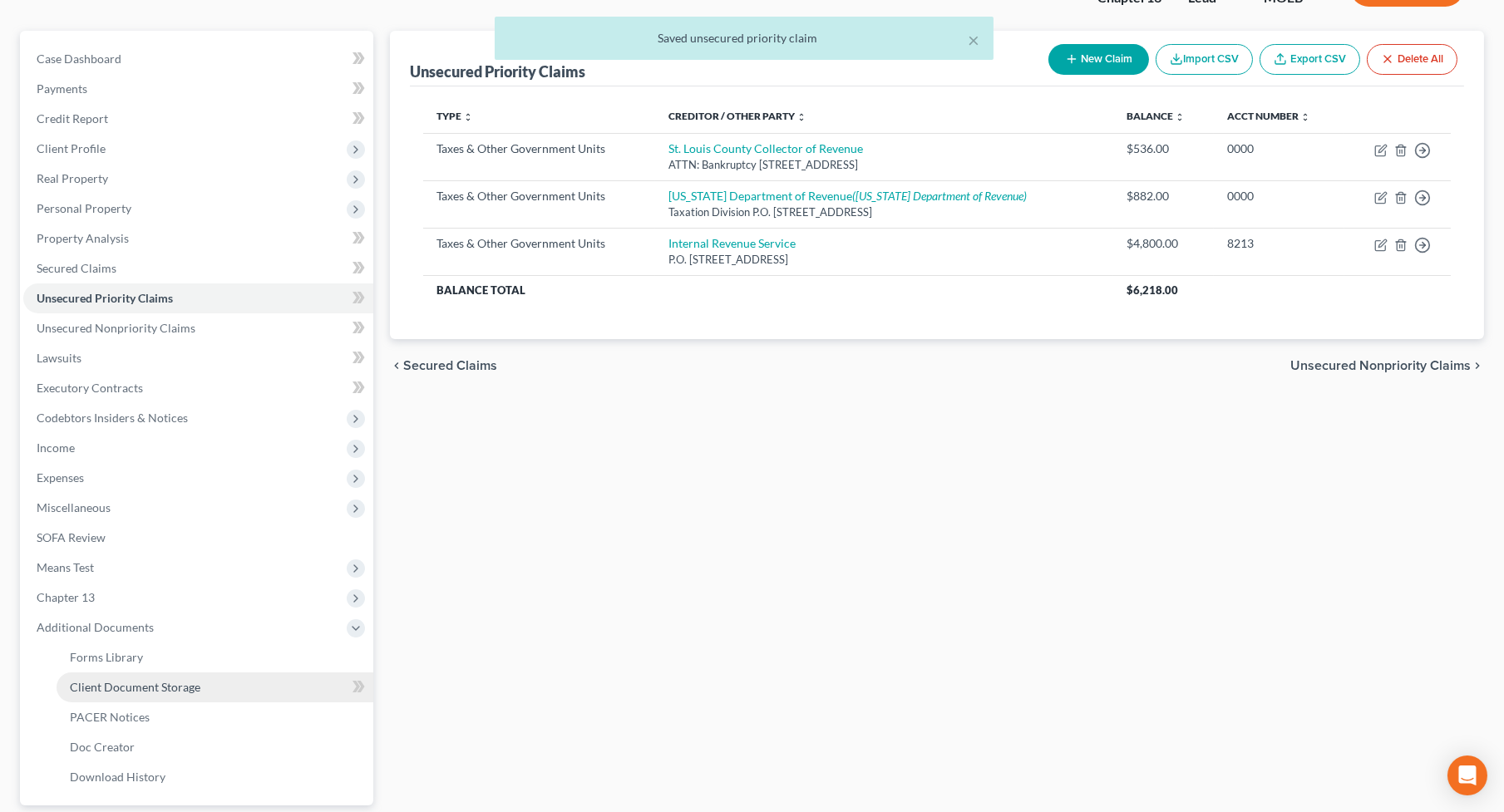
click at [189, 693] on link "Client Document Storage" at bounding box center [215, 688] width 317 height 30
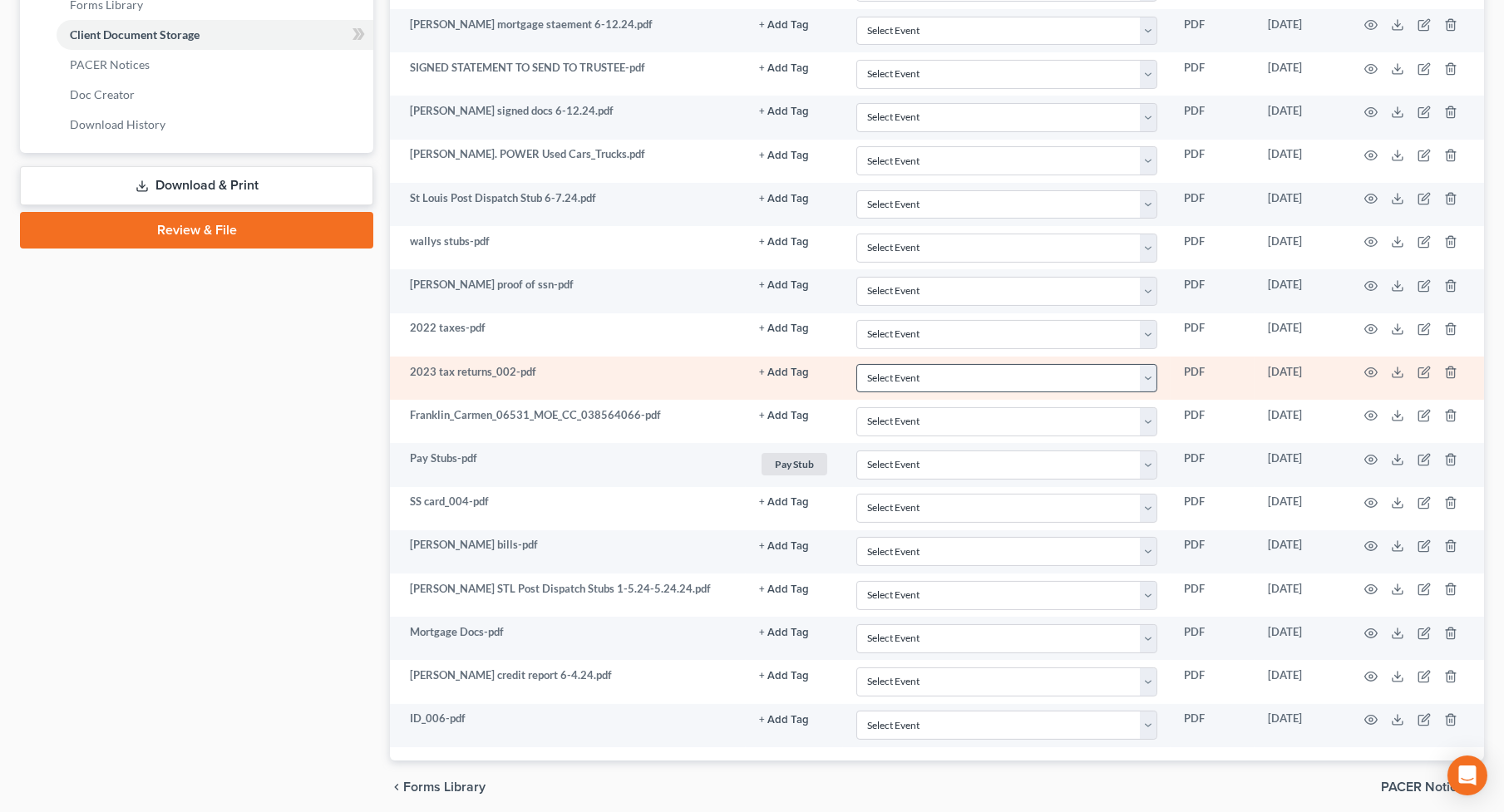
scroll to position [755, 0]
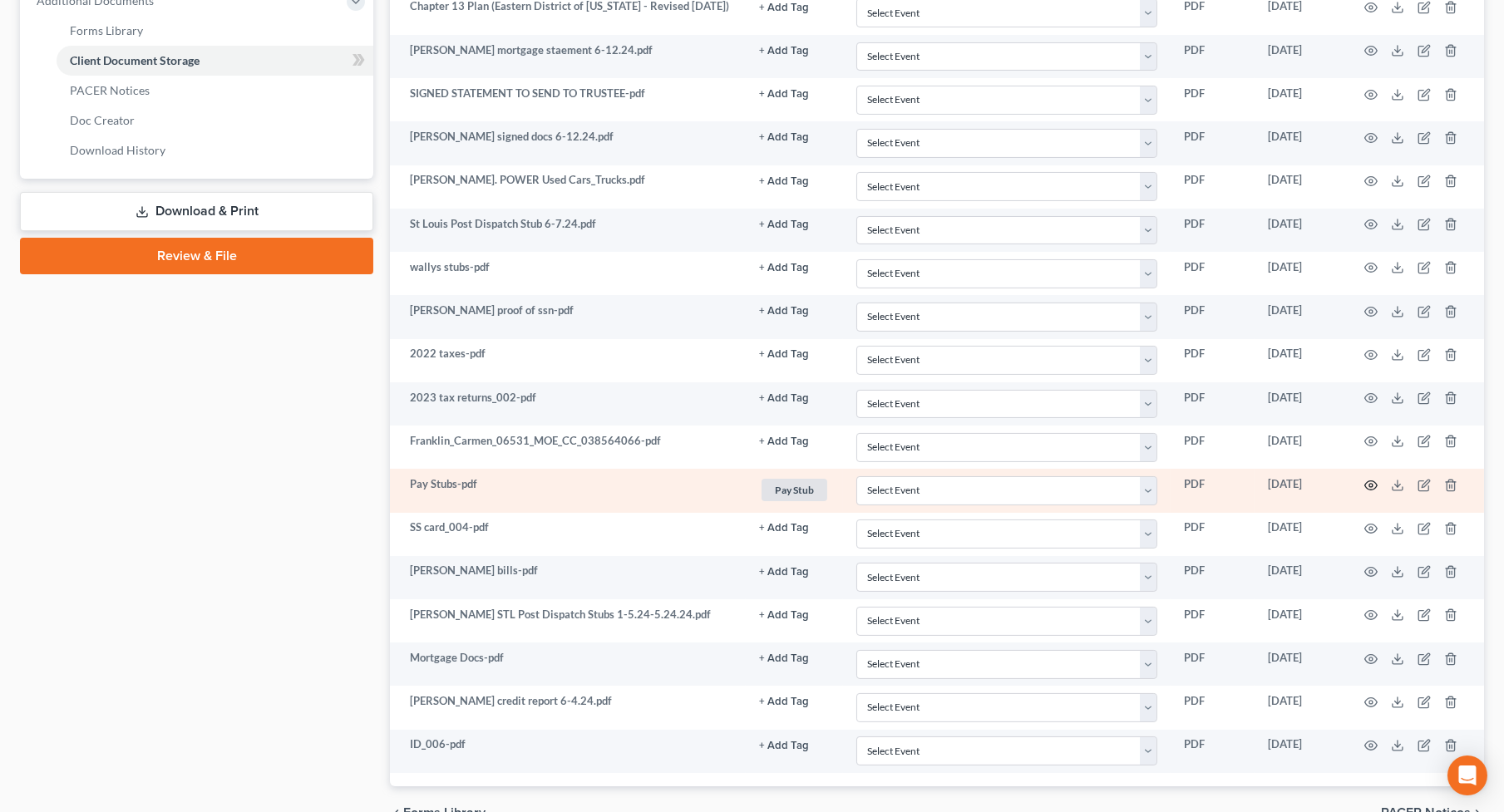
click at [1365, 480] on icon "button" at bounding box center [1371, 485] width 13 height 9
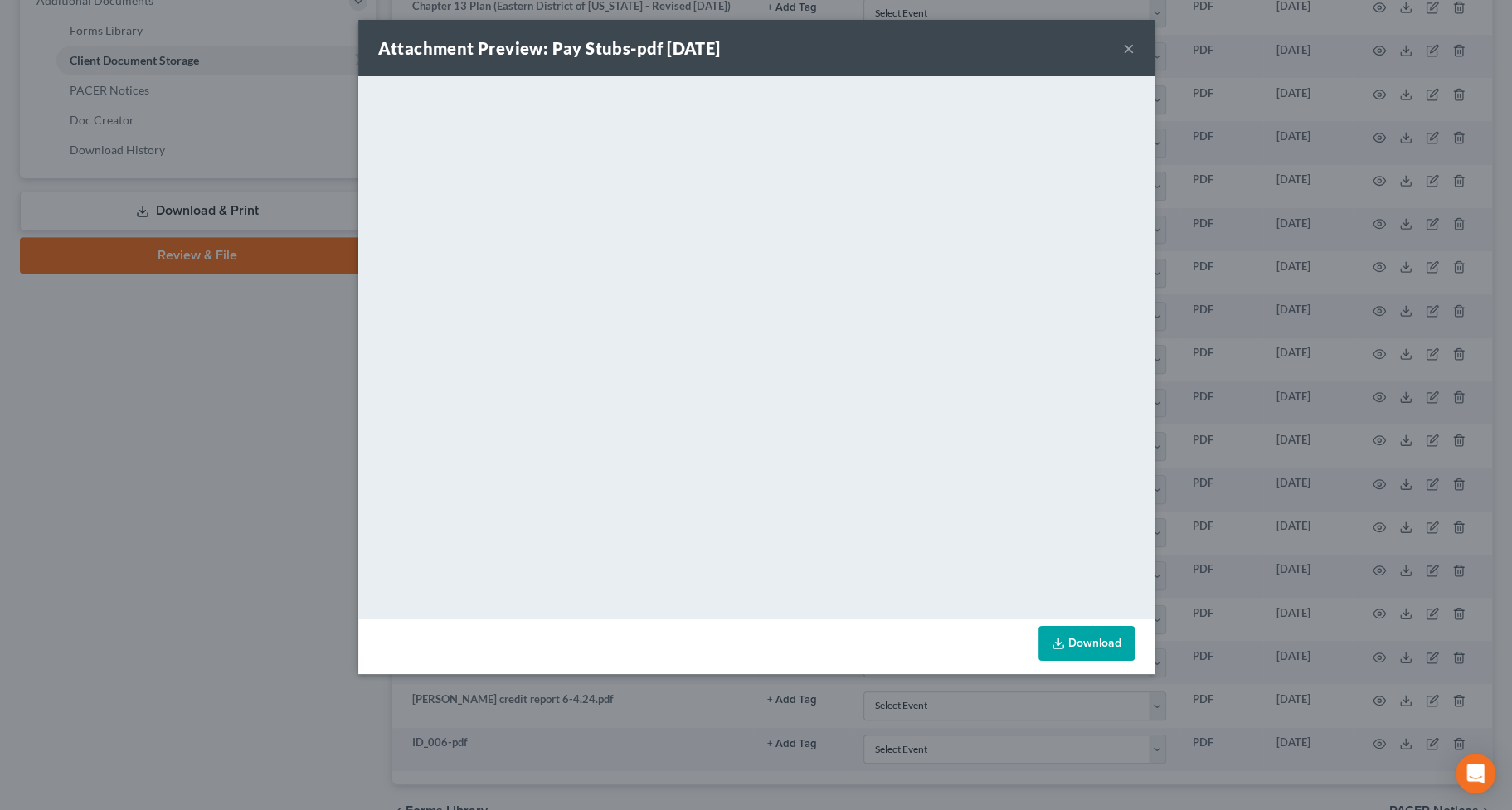
click at [1124, 48] on button "×" at bounding box center [1129, 48] width 12 height 20
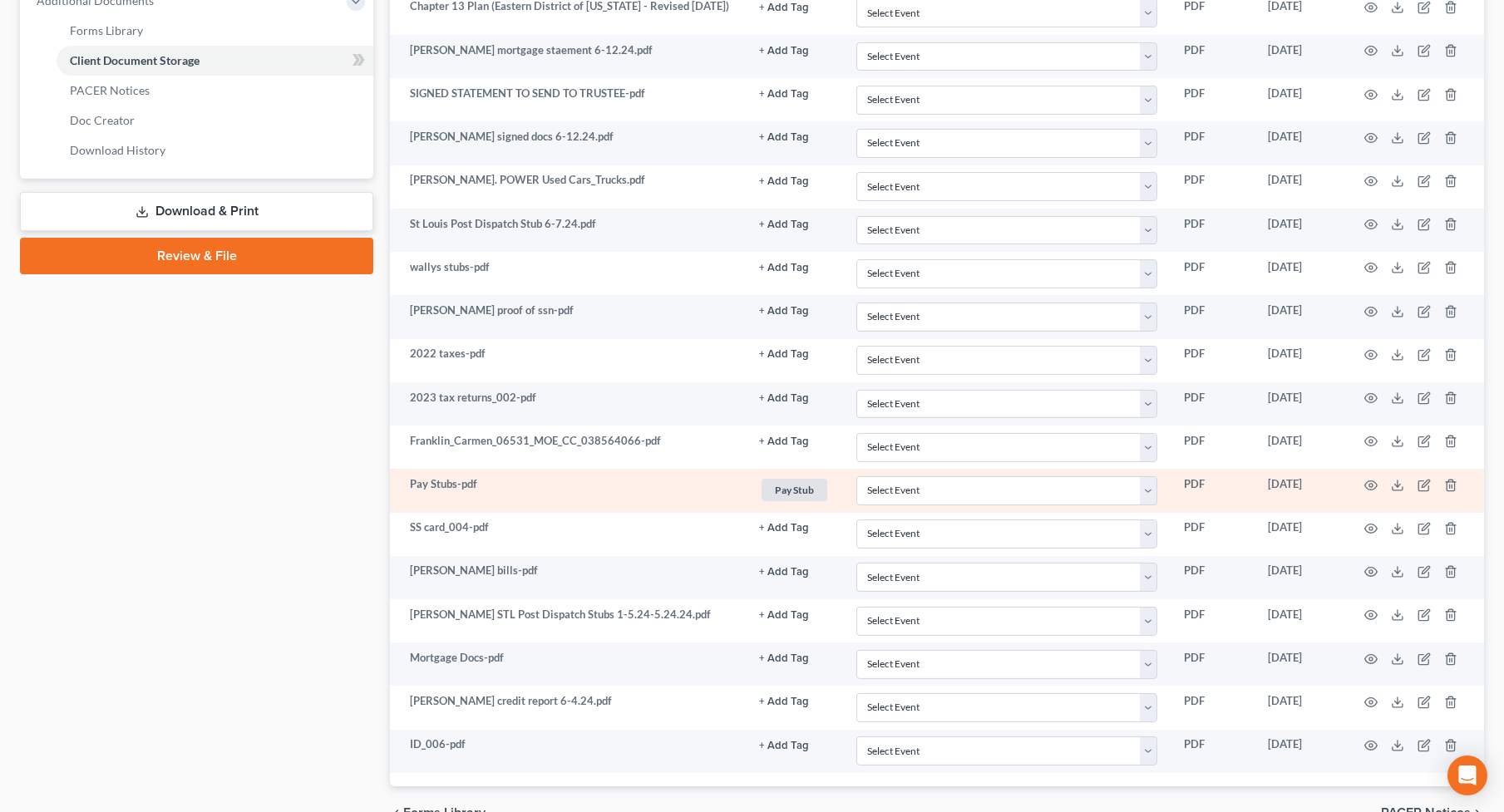
click at [794, 485] on span "Pay Stub" at bounding box center [794, 490] width 66 height 23
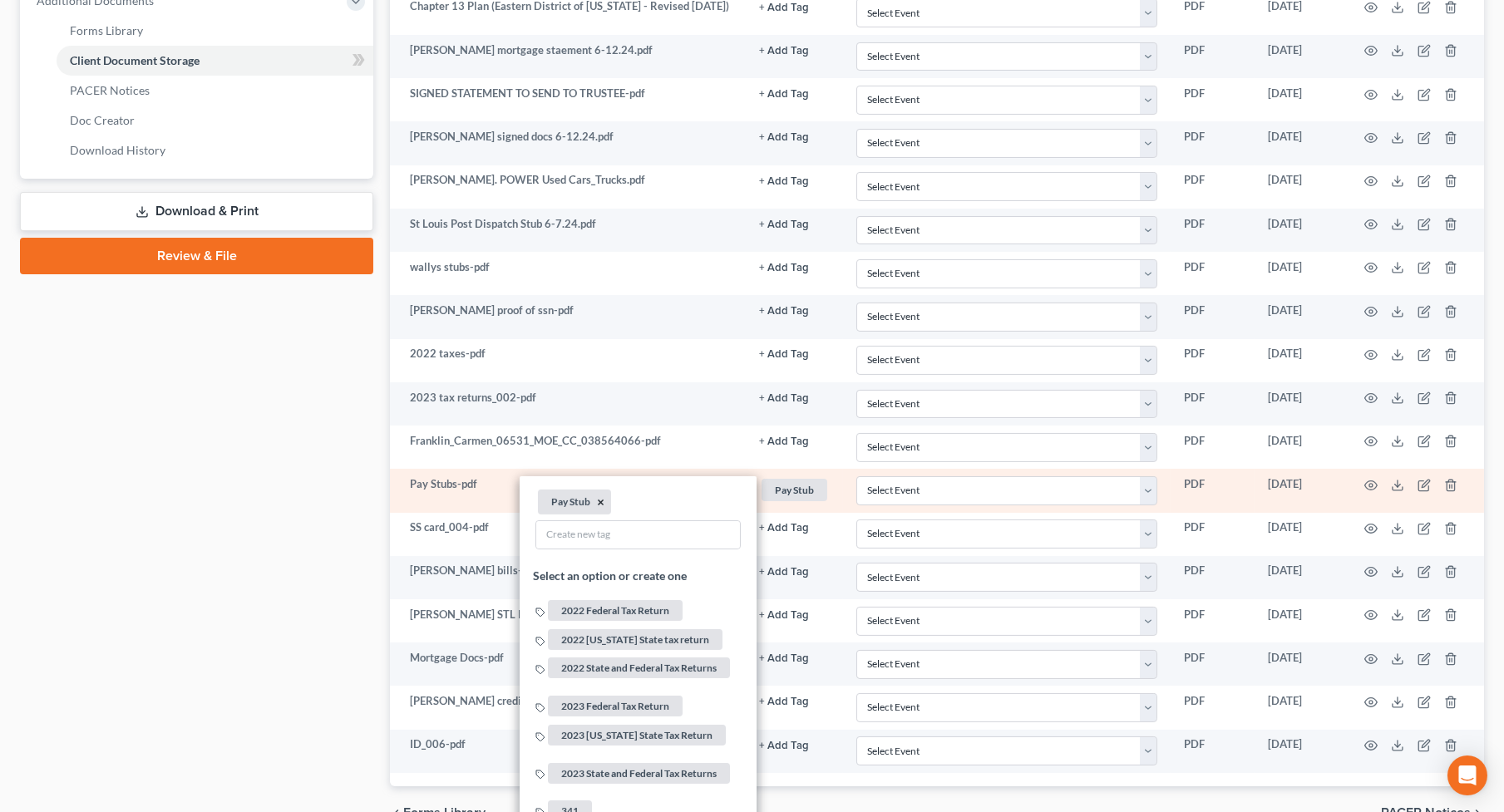
click at [597, 495] on button "×" at bounding box center [600, 503] width 8 height 15
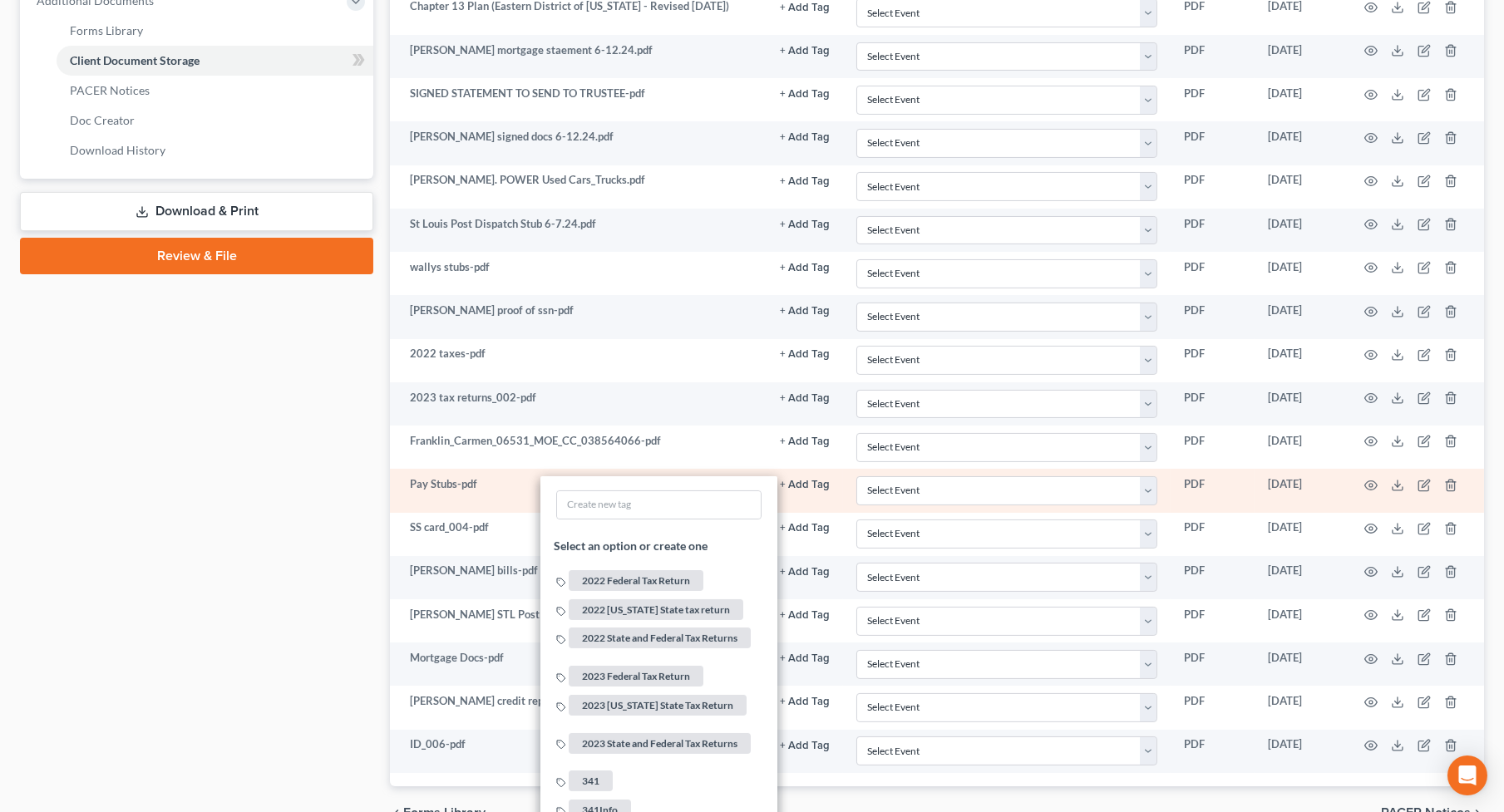
click at [155, 563] on div "Case Dashboard Payments Invoices Payments Payments Credit Report Client Profile" at bounding box center [196, 122] width 370 height 1435
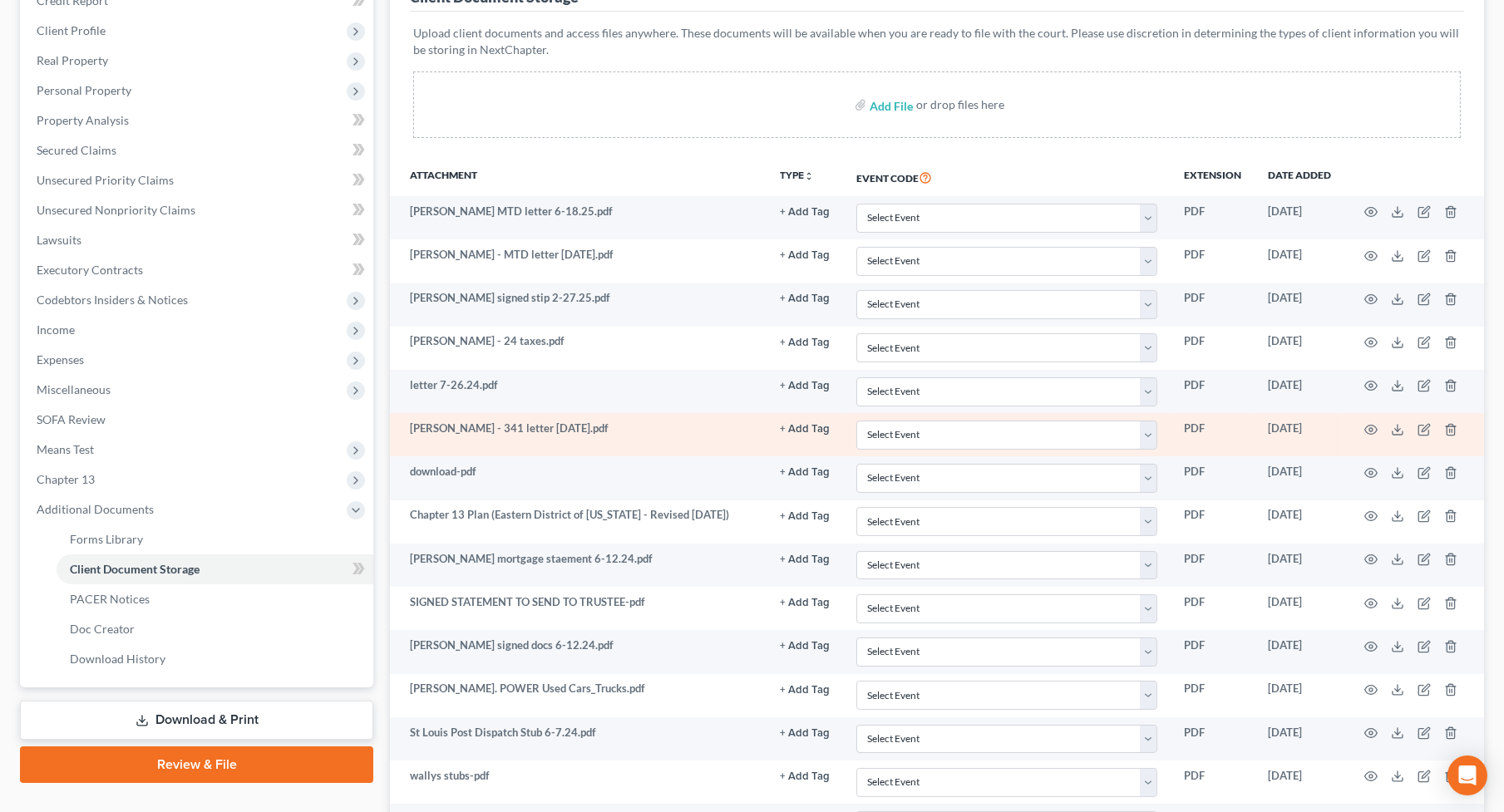
scroll to position [226, 0]
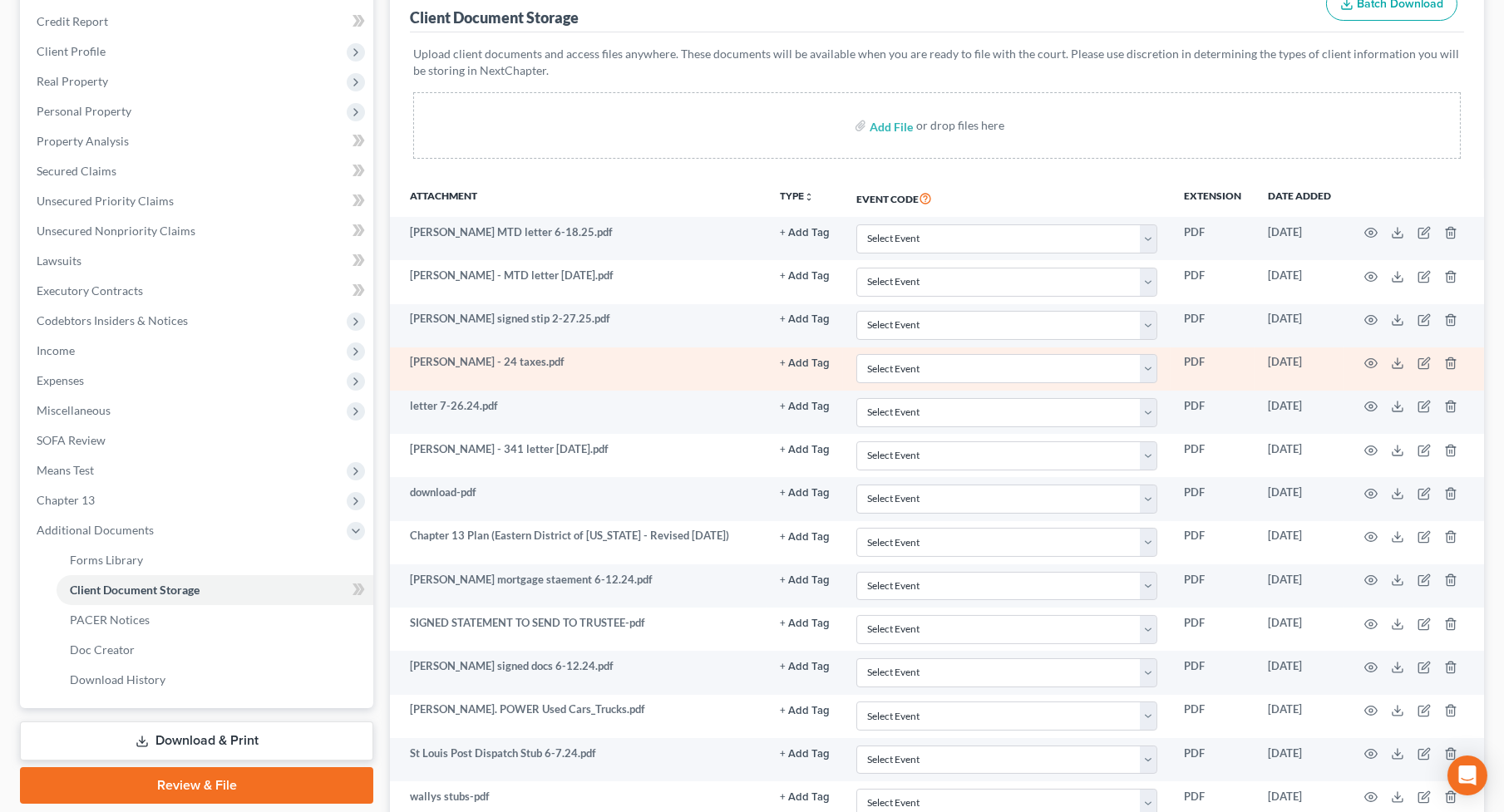
click at [819, 360] on button "+ Add Tag" at bounding box center [805, 363] width 50 height 11
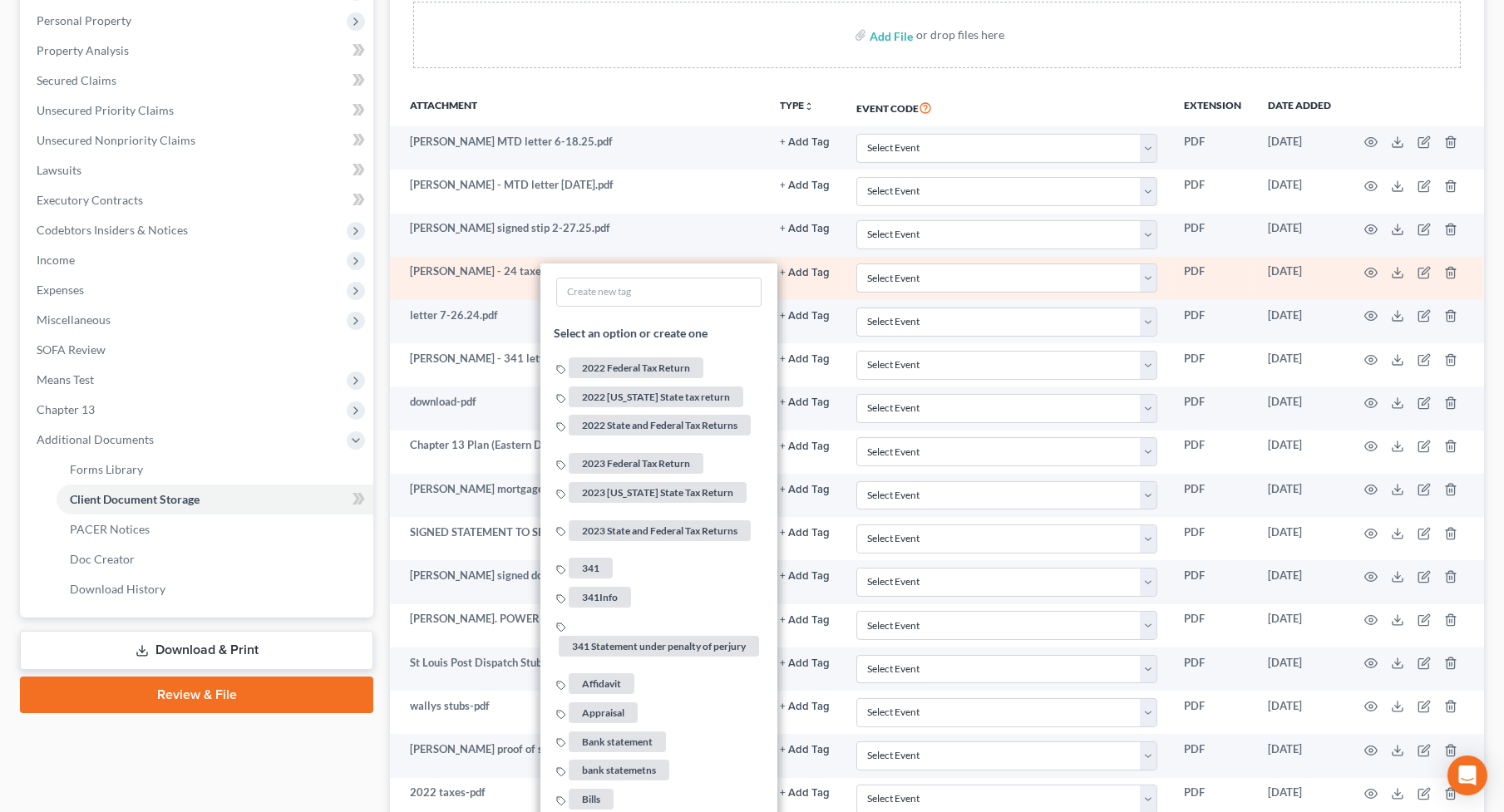
scroll to position [453, 0]
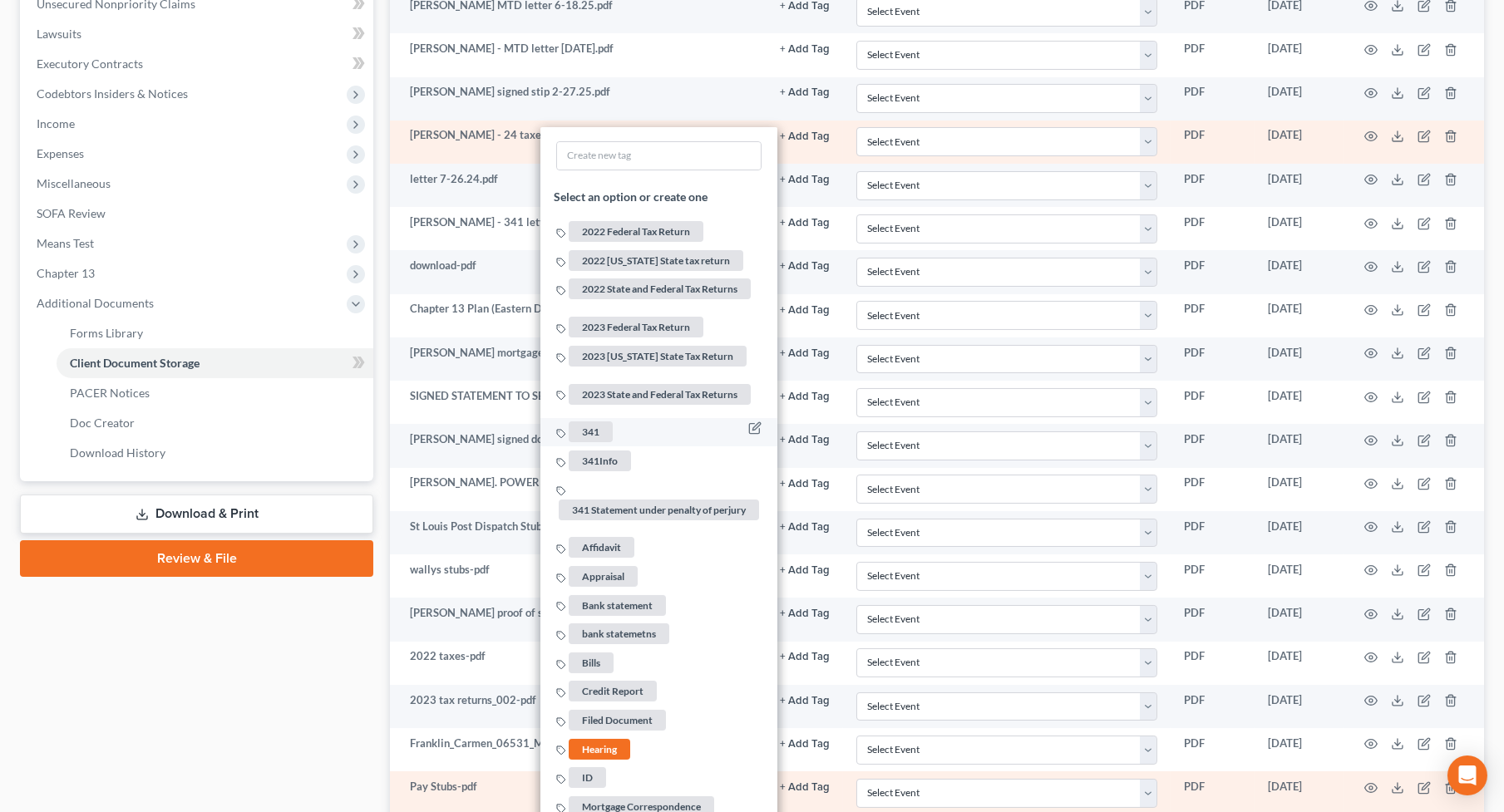
click at [598, 422] on span "341" at bounding box center [591, 432] width 44 height 21
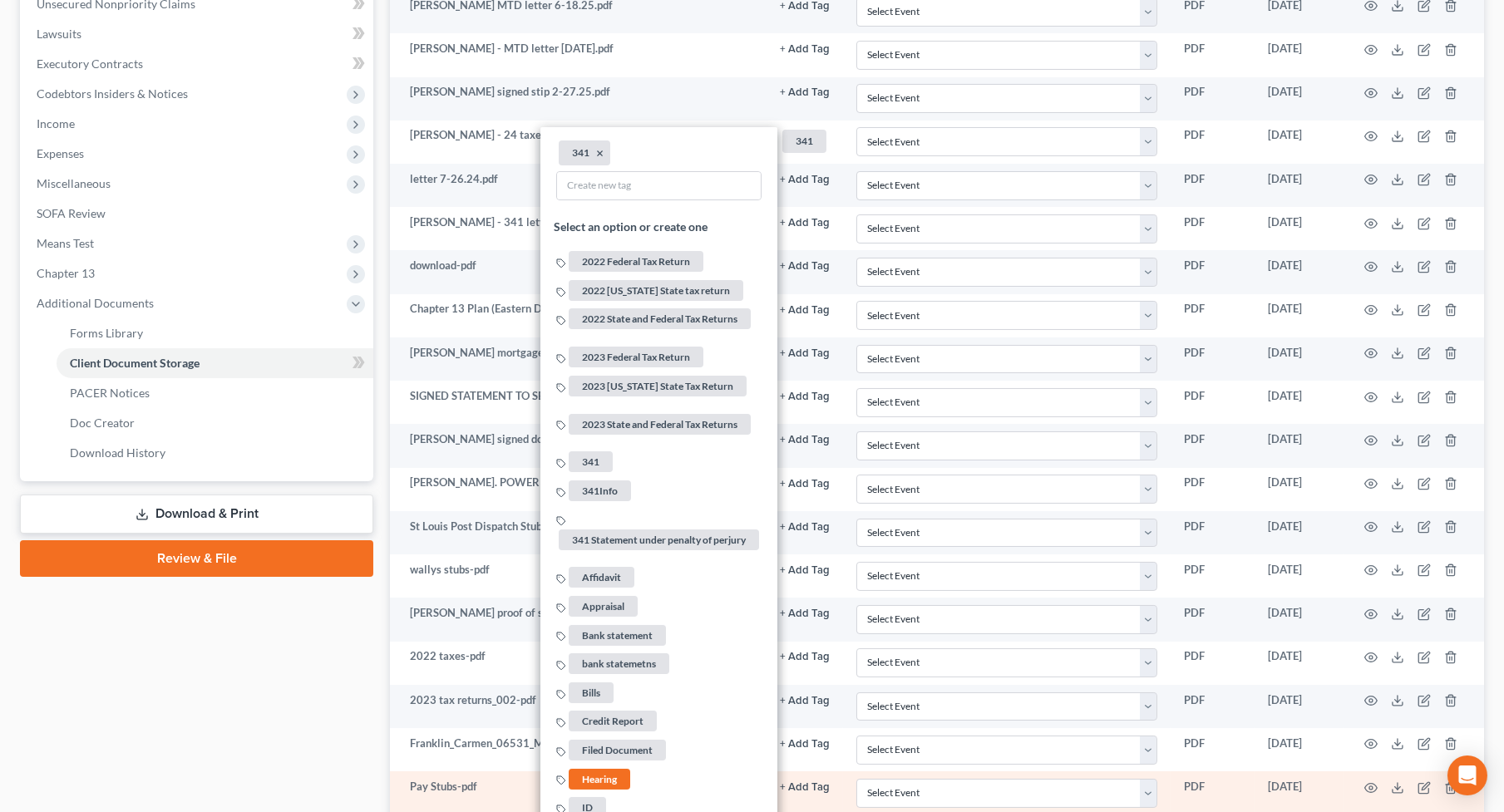
click at [220, 640] on div "Case Dashboard Payments Invoices Payments Payments Credit Report Client Profile" at bounding box center [196, 424] width 370 height 1435
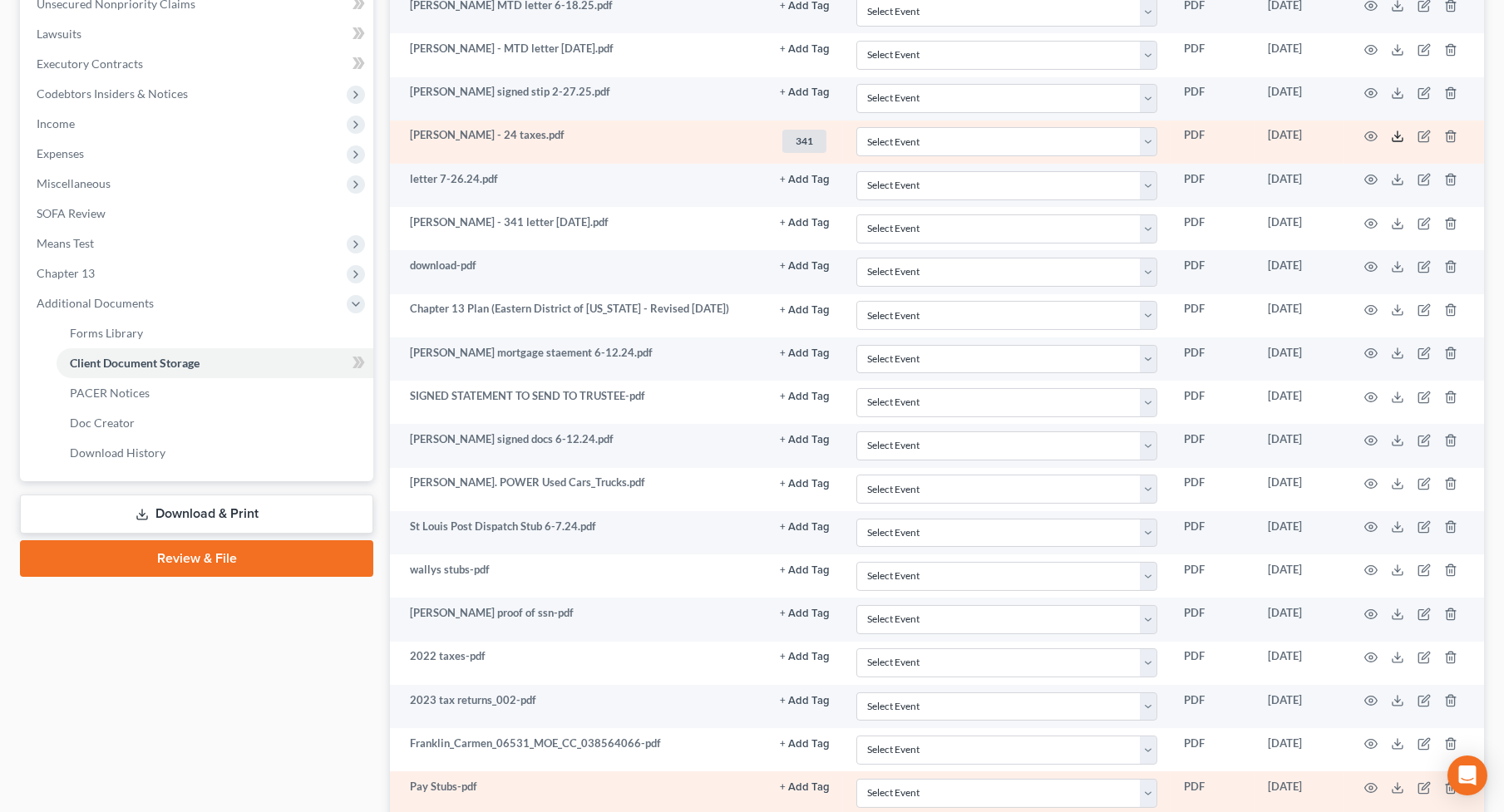
click at [1401, 134] on icon at bounding box center [1397, 136] width 13 height 13
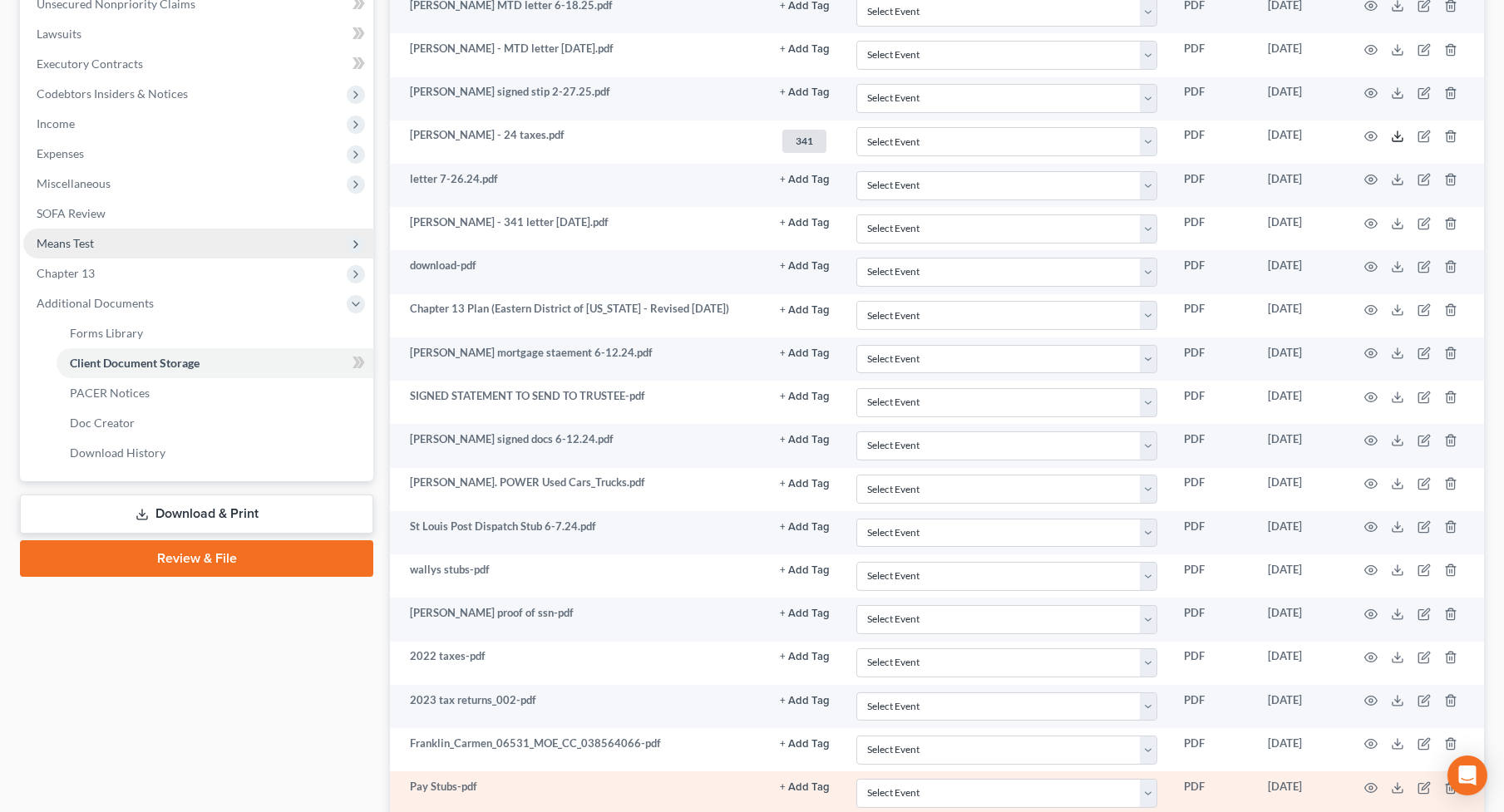
scroll to position [226, 0]
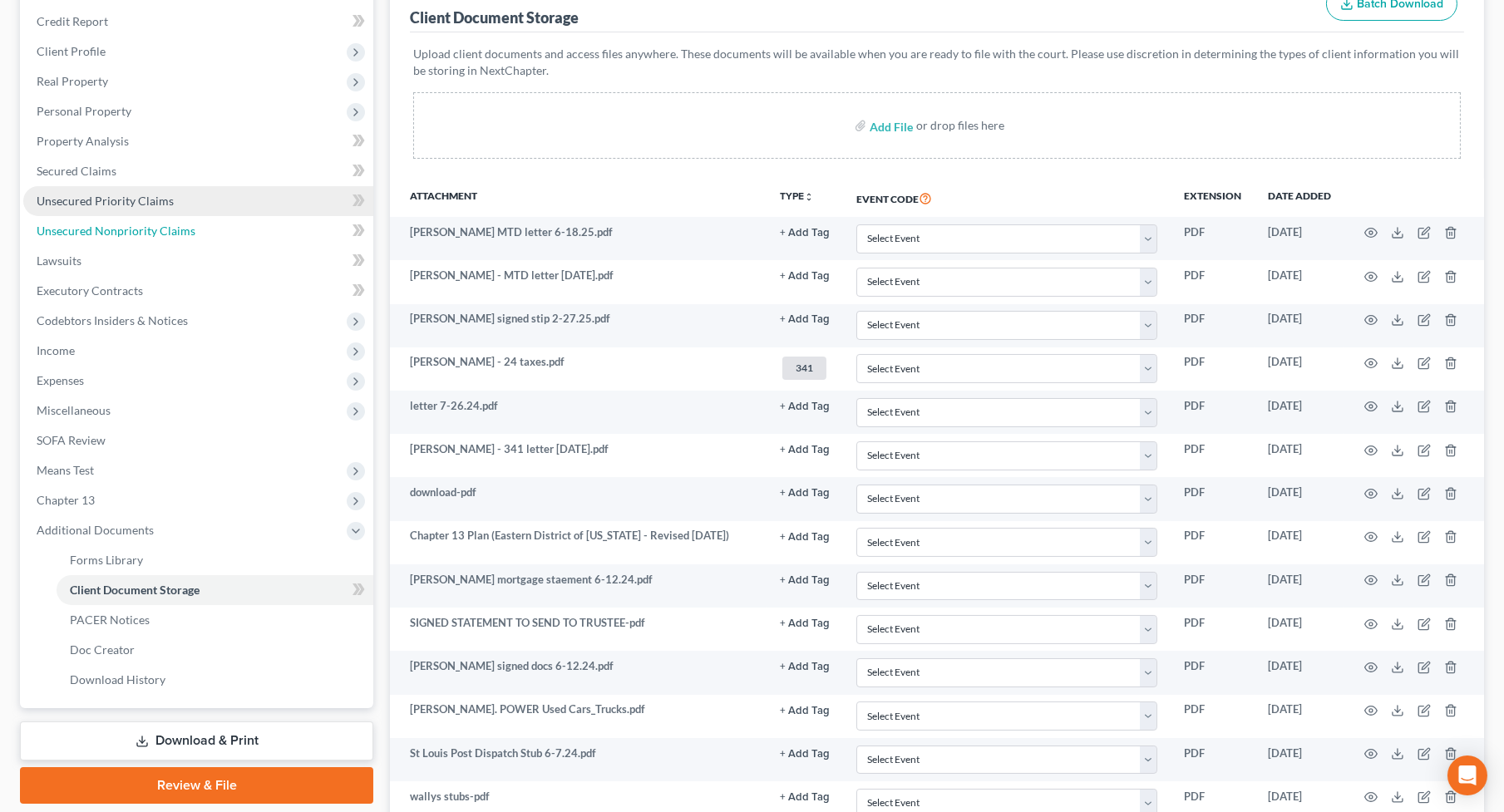
drag, startPoint x: 96, startPoint y: 222, endPoint x: 97, endPoint y: 205, distance: 17.0
click at [96, 224] on span "Unsecured Nonpriority Claims" at bounding box center [116, 231] width 159 height 14
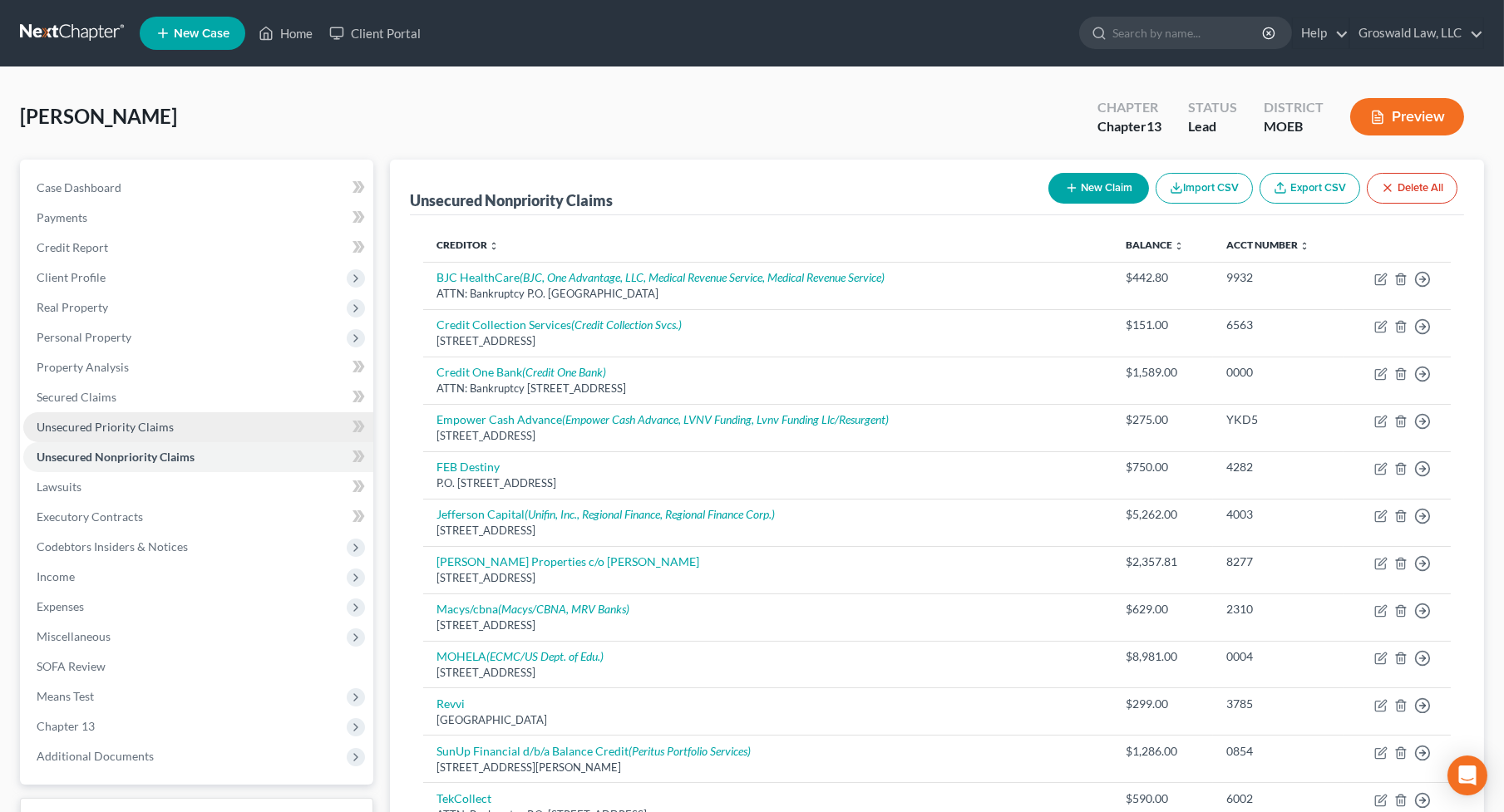
click at [119, 422] on span "Unsecured Priority Claims" at bounding box center [105, 426] width 137 height 14
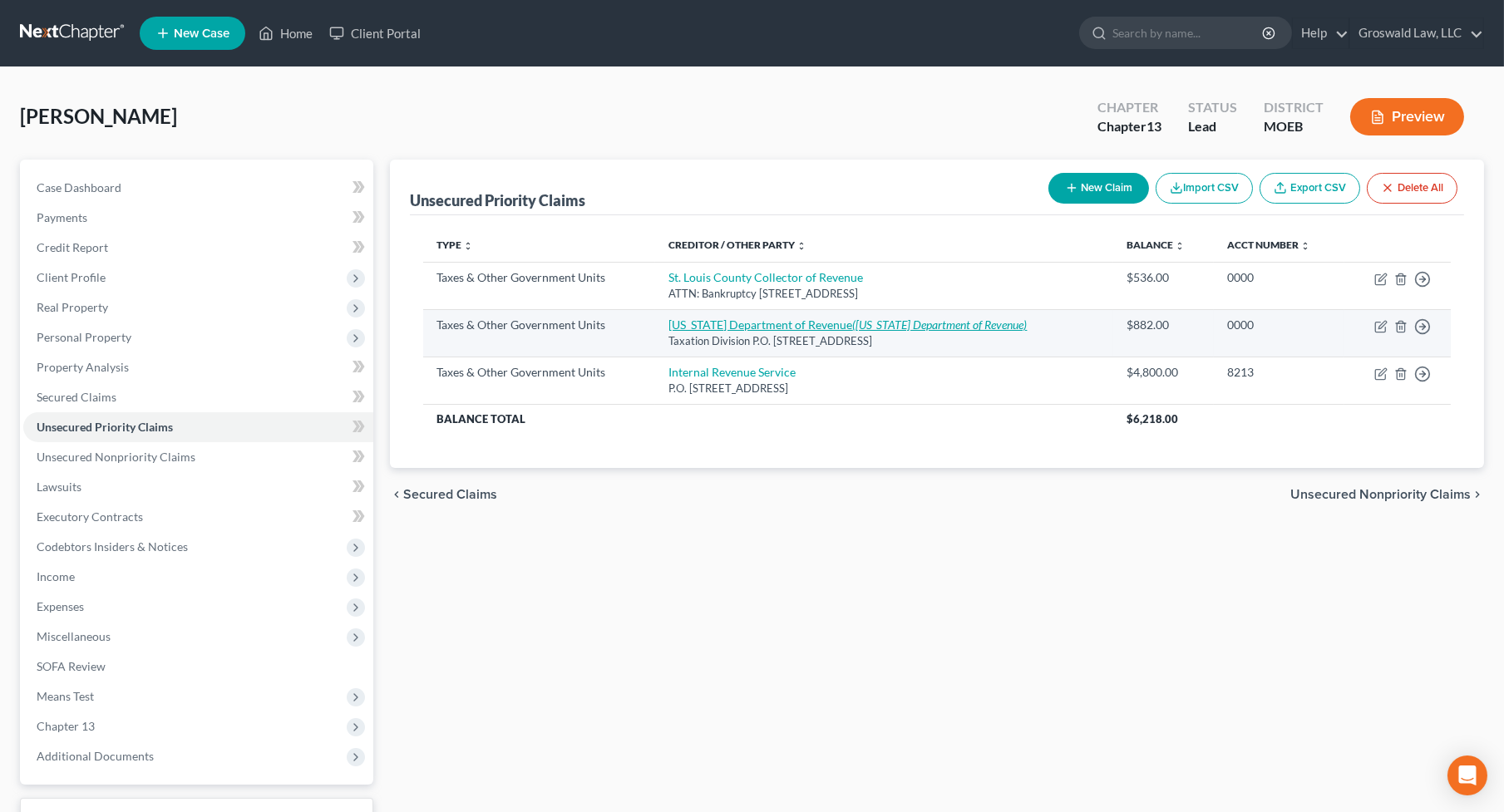
click at [755, 323] on link "[US_STATE] Department of Revenue ([US_STATE] Department of Revenue)" at bounding box center [847, 324] width 358 height 14
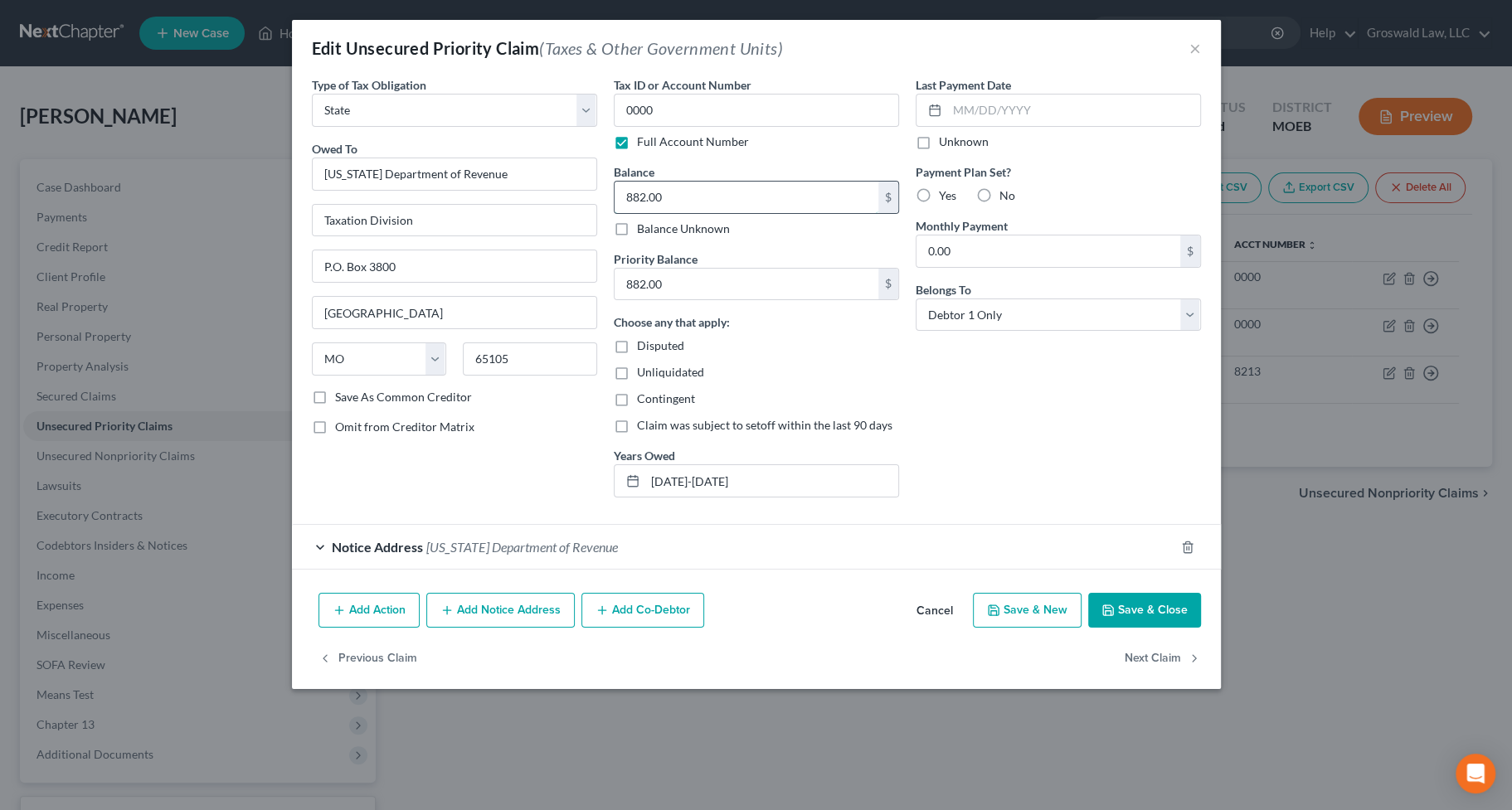
click at [682, 191] on input "882.00" at bounding box center [746, 198] width 263 height 32
drag, startPoint x: 754, startPoint y: 473, endPoint x: 703, endPoint y: 478, distance: 51.2
click at [703, 478] on input "[DATE]-[DATE]" at bounding box center [771, 481] width 253 height 32
click at [1123, 607] on button "Save & Close" at bounding box center [1144, 610] width 113 height 35
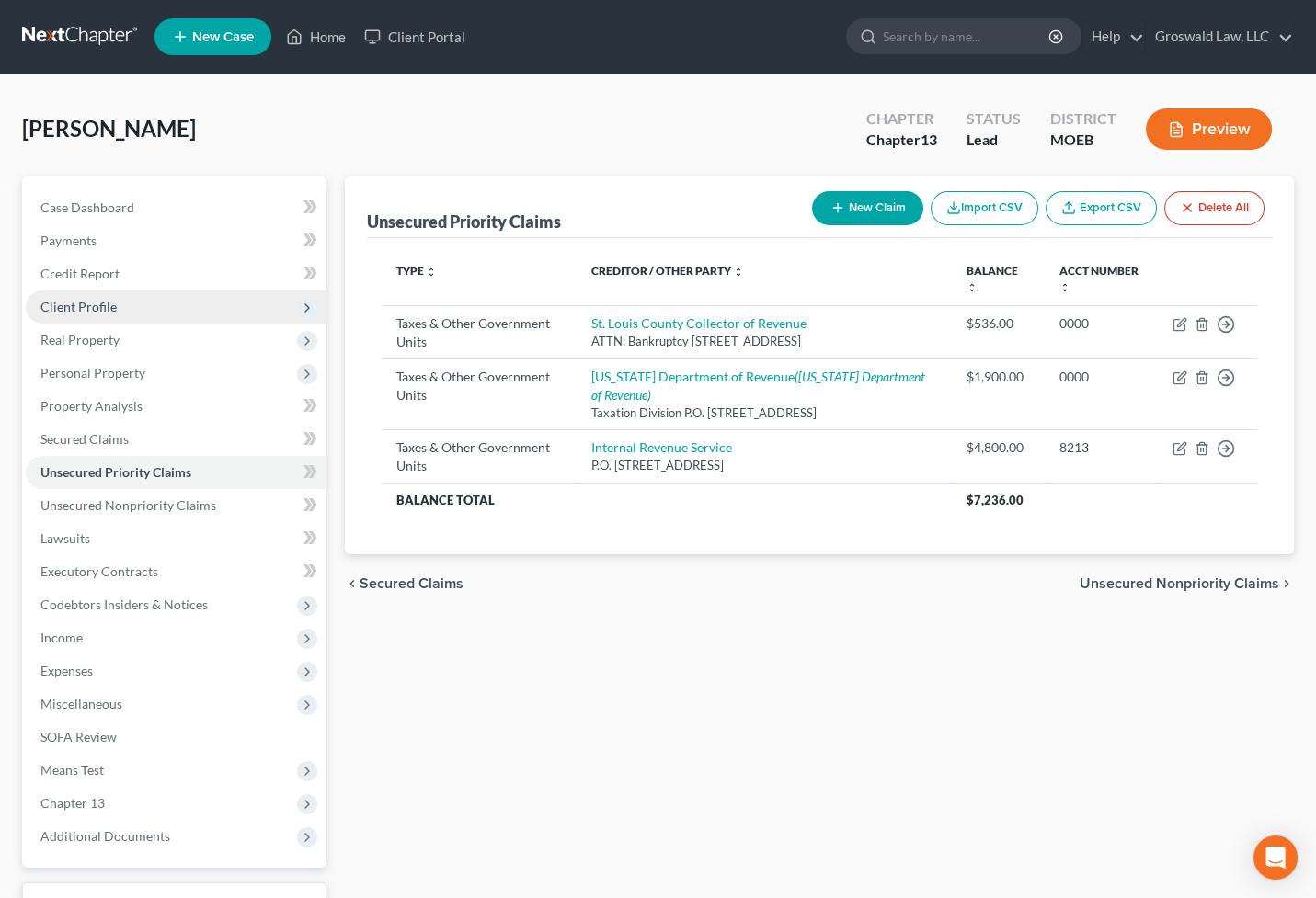
click at [104, 303] on span "Client Profile" at bounding box center [79, 306] width 77 height 16
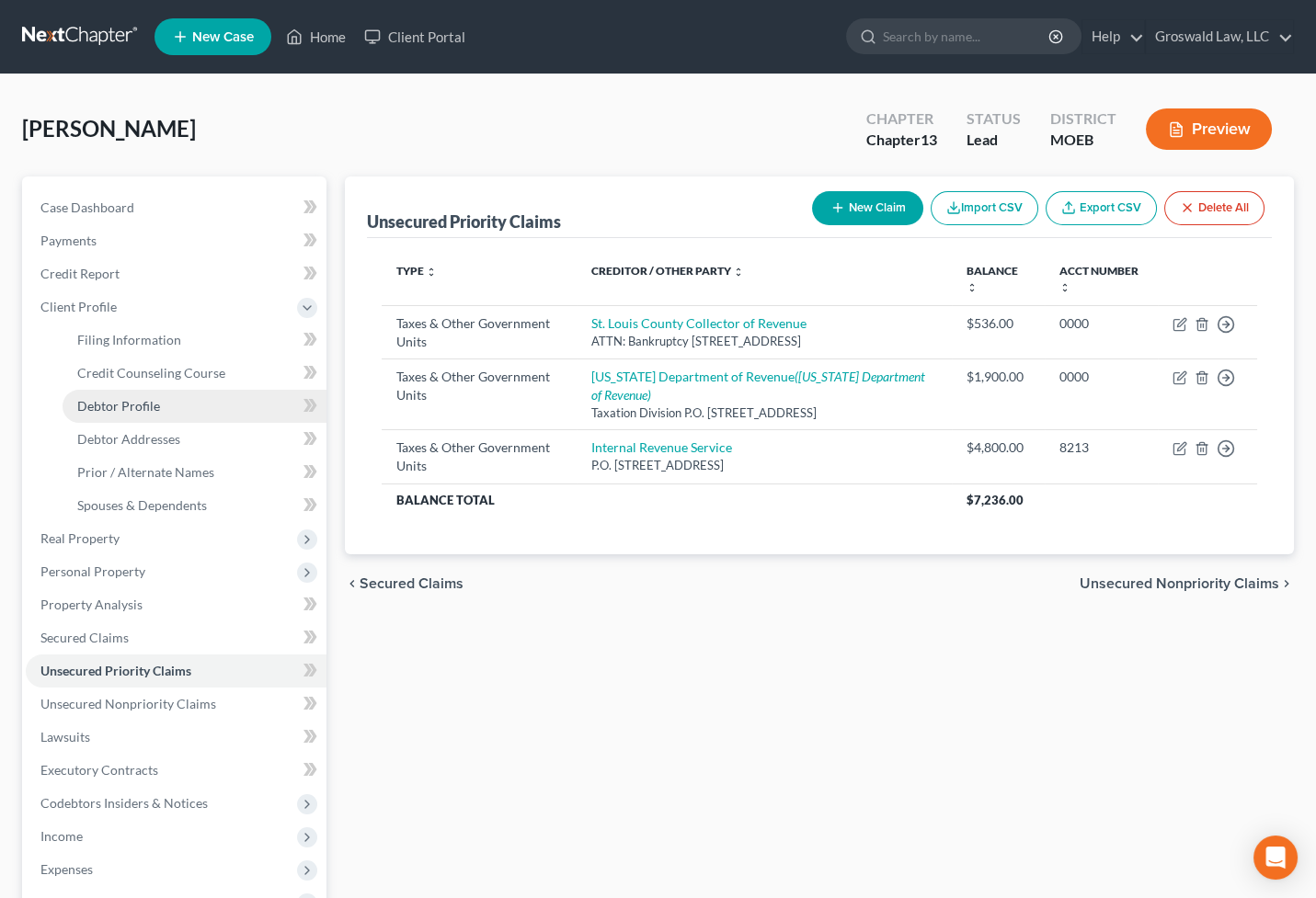
click at [163, 409] on link "Debtor Profile" at bounding box center [195, 407] width 264 height 33
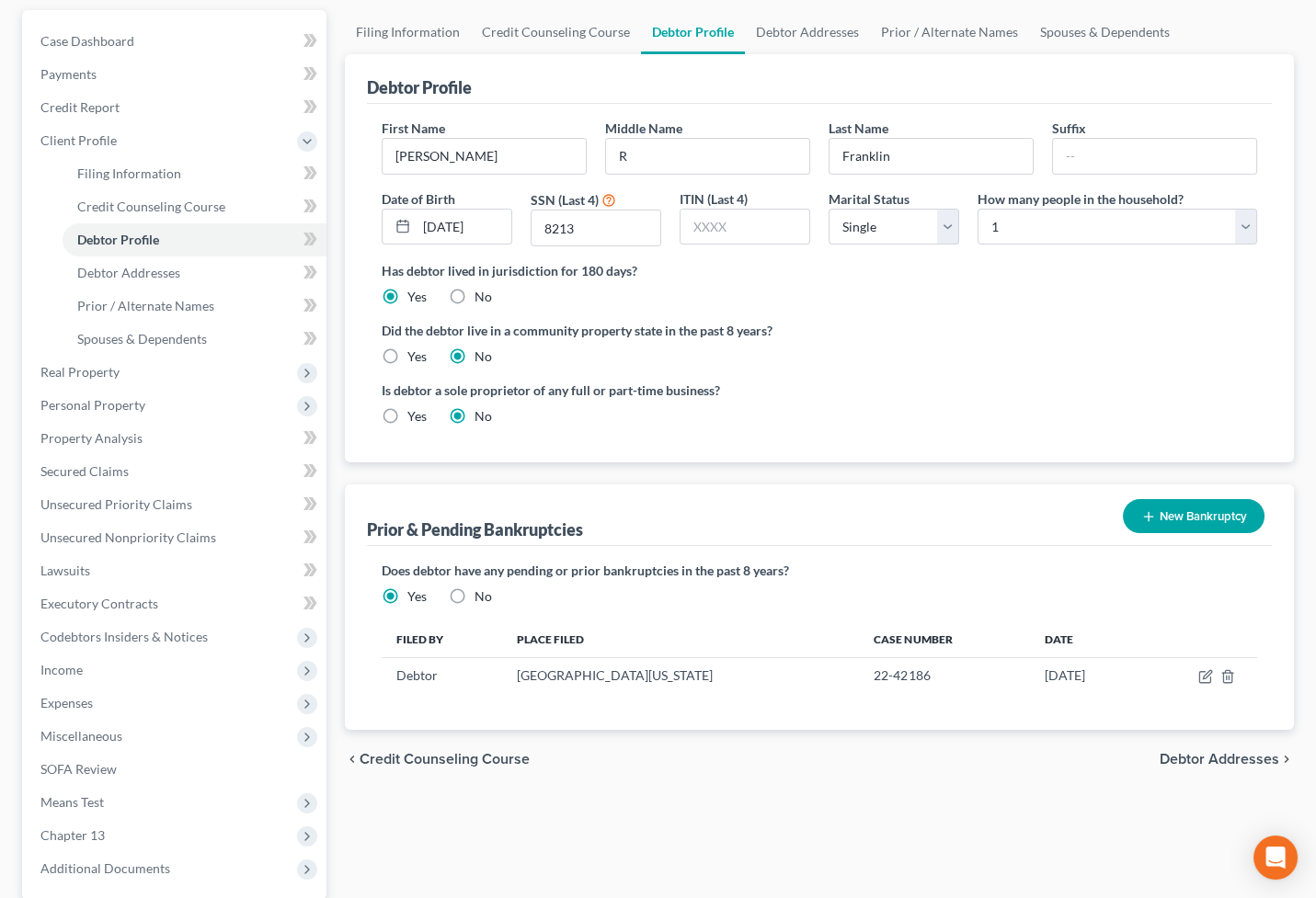
scroll to position [341, 0]
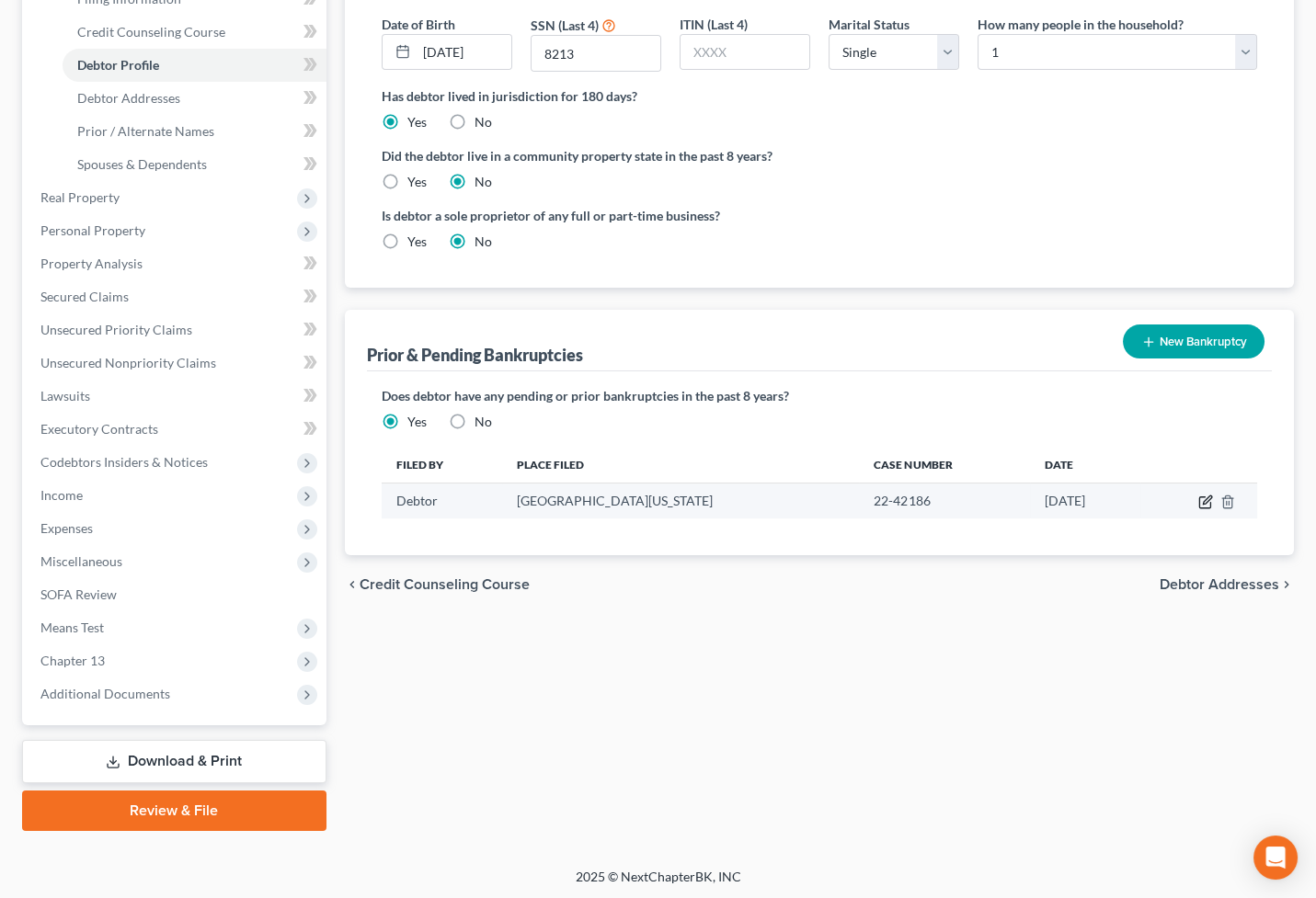
click at [1200, 500] on icon "button" at bounding box center [1205, 502] width 15 height 15
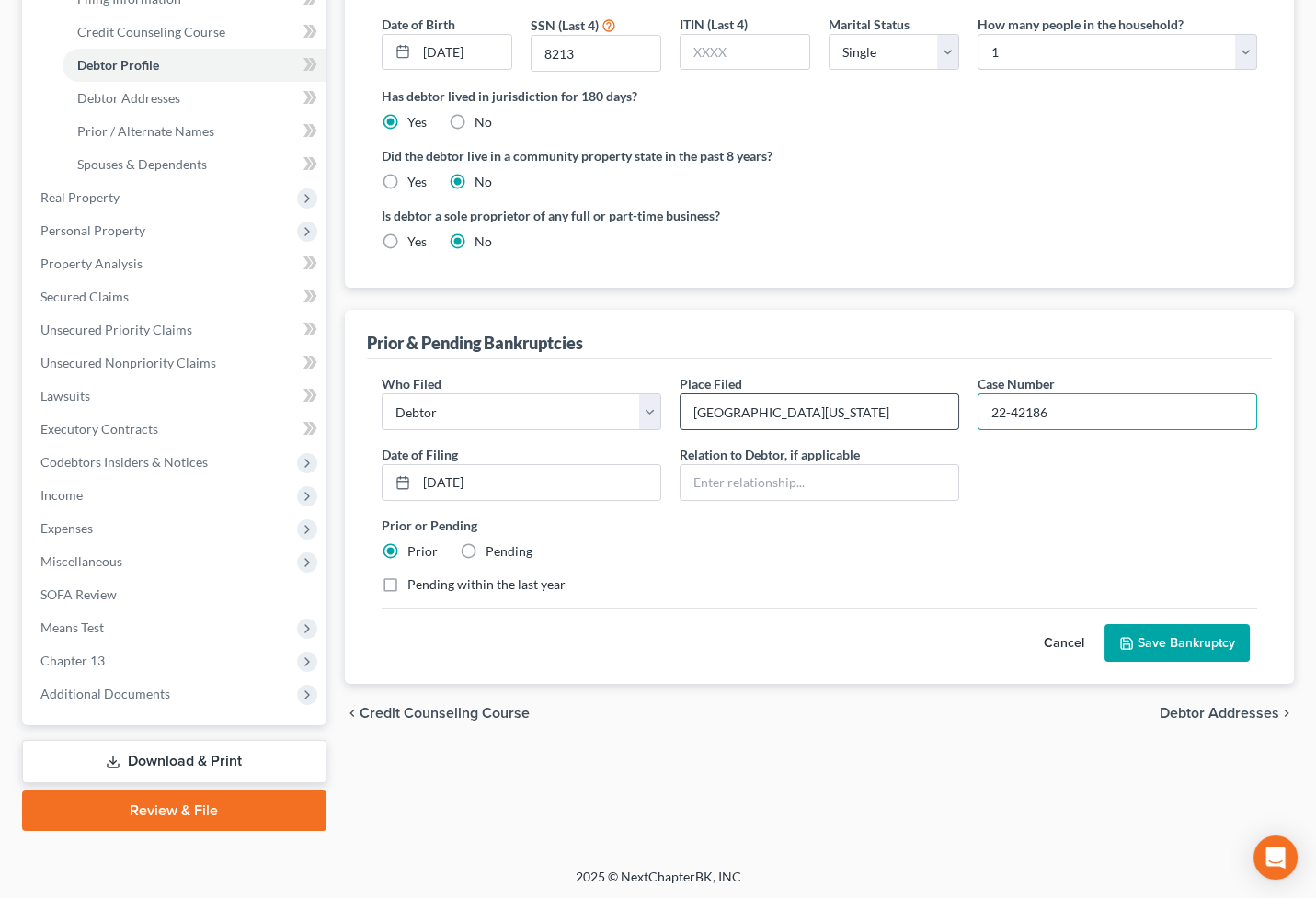
drag, startPoint x: 1091, startPoint y: 400, endPoint x: 839, endPoint y: 402, distance: 252.0
click at [839, 402] on div "Who Filed * Debtor Other Place Filed * Eastern District [US_STATE] Case Number …" at bounding box center [819, 491] width 894 height 235
click at [1098, 407] on input "22-42186" at bounding box center [1117, 412] width 277 height 35
click at [1086, 414] on input "22-42186" at bounding box center [1117, 412] width 277 height 35
click at [1154, 632] on button "Save Bankruptcy" at bounding box center [1176, 644] width 145 height 39
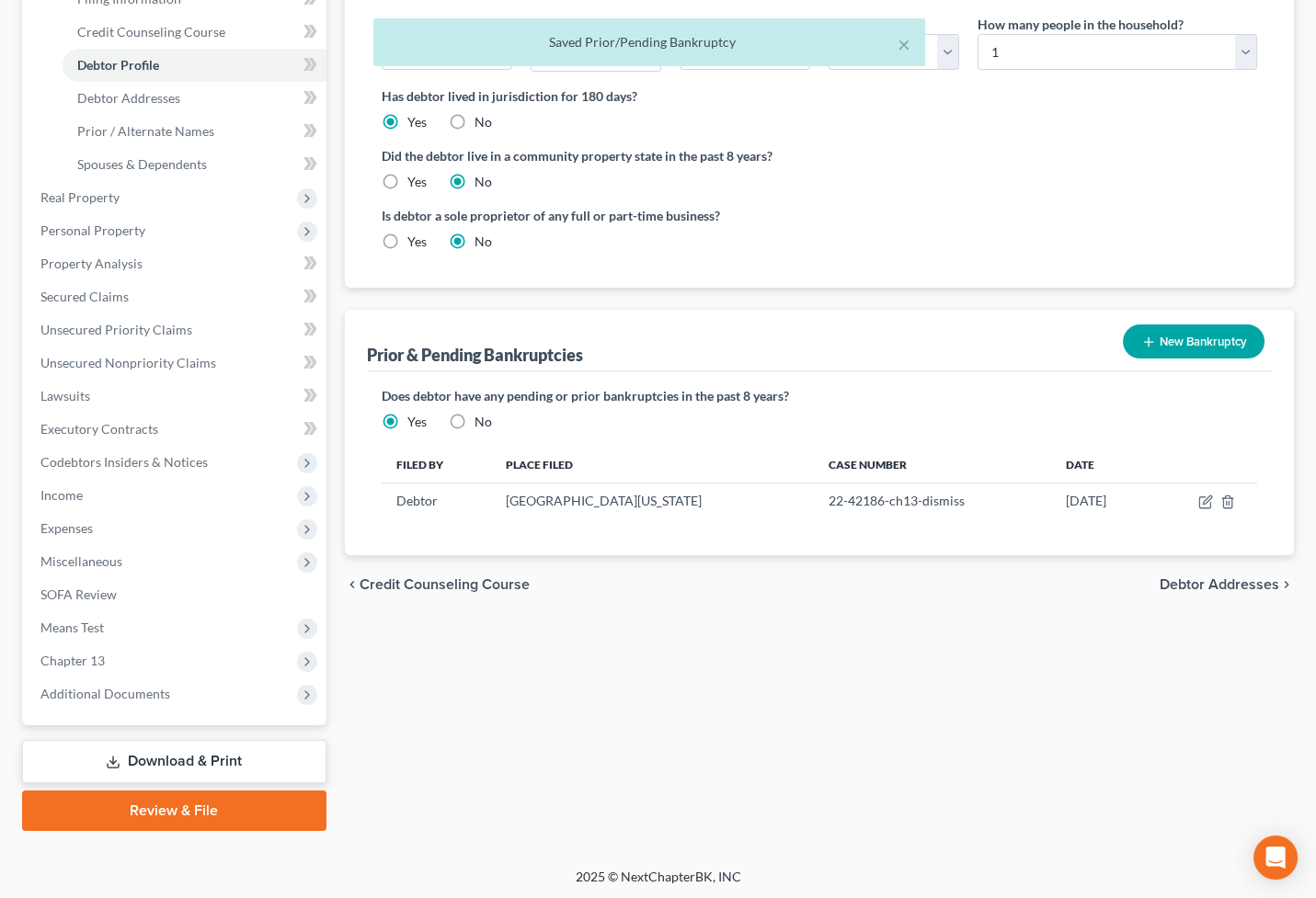
click at [1224, 329] on button "New Bankruptcy" at bounding box center [1193, 341] width 141 height 34
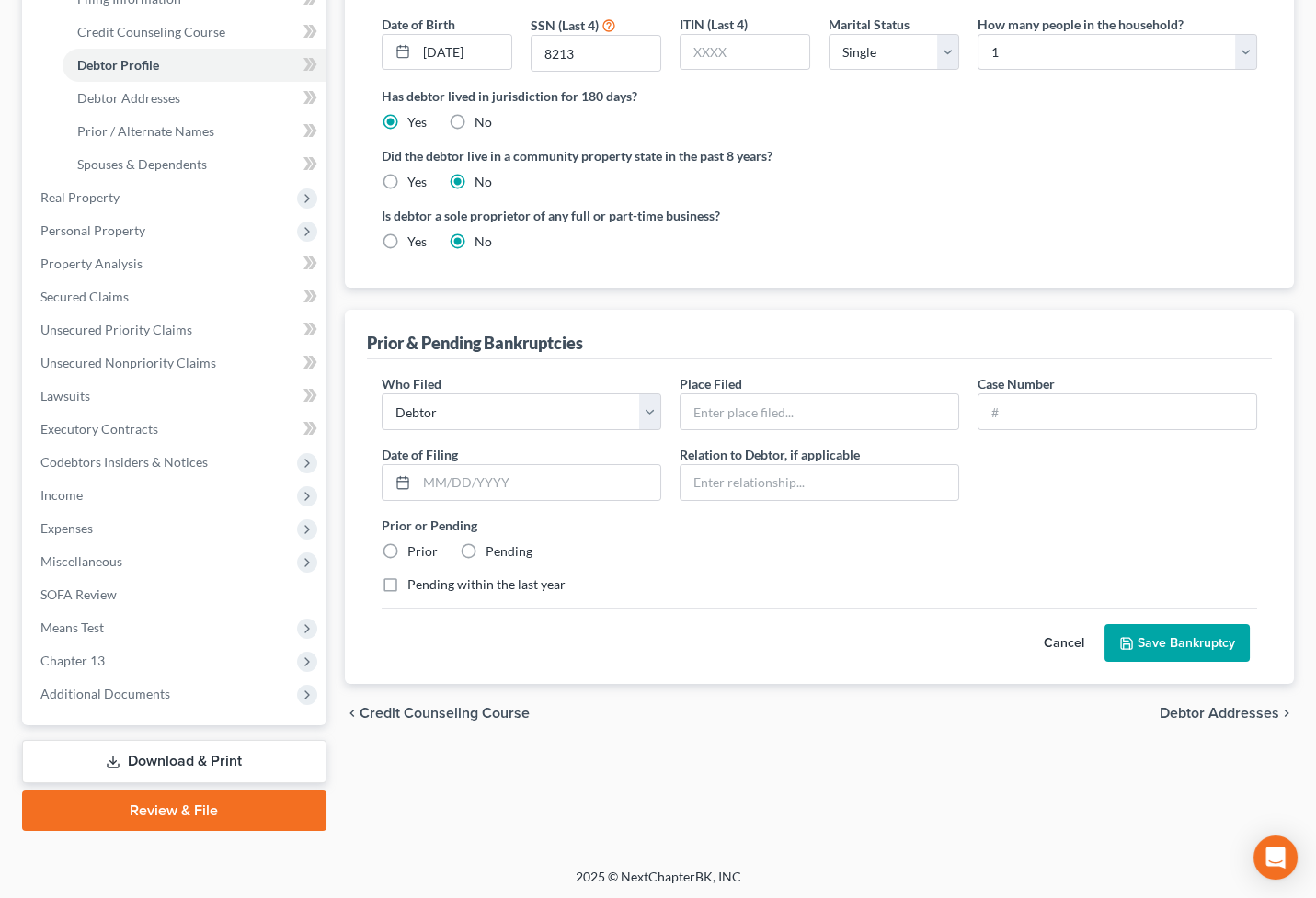
click at [790, 227] on div "Is debtor a sole proprietor of any full or part-time business? Yes No" at bounding box center [596, 228] width 447 height 45
click at [724, 399] on input "text" at bounding box center [819, 412] width 277 height 35
click at [1064, 402] on input "text" at bounding box center [1117, 412] width 277 height 35
click at [528, 479] on input "text" at bounding box center [539, 482] width 244 height 35
click at [739, 729] on div "chevron_left Credit Counseling Course Debtor Addresses chevron_right" at bounding box center [819, 713] width 949 height 59
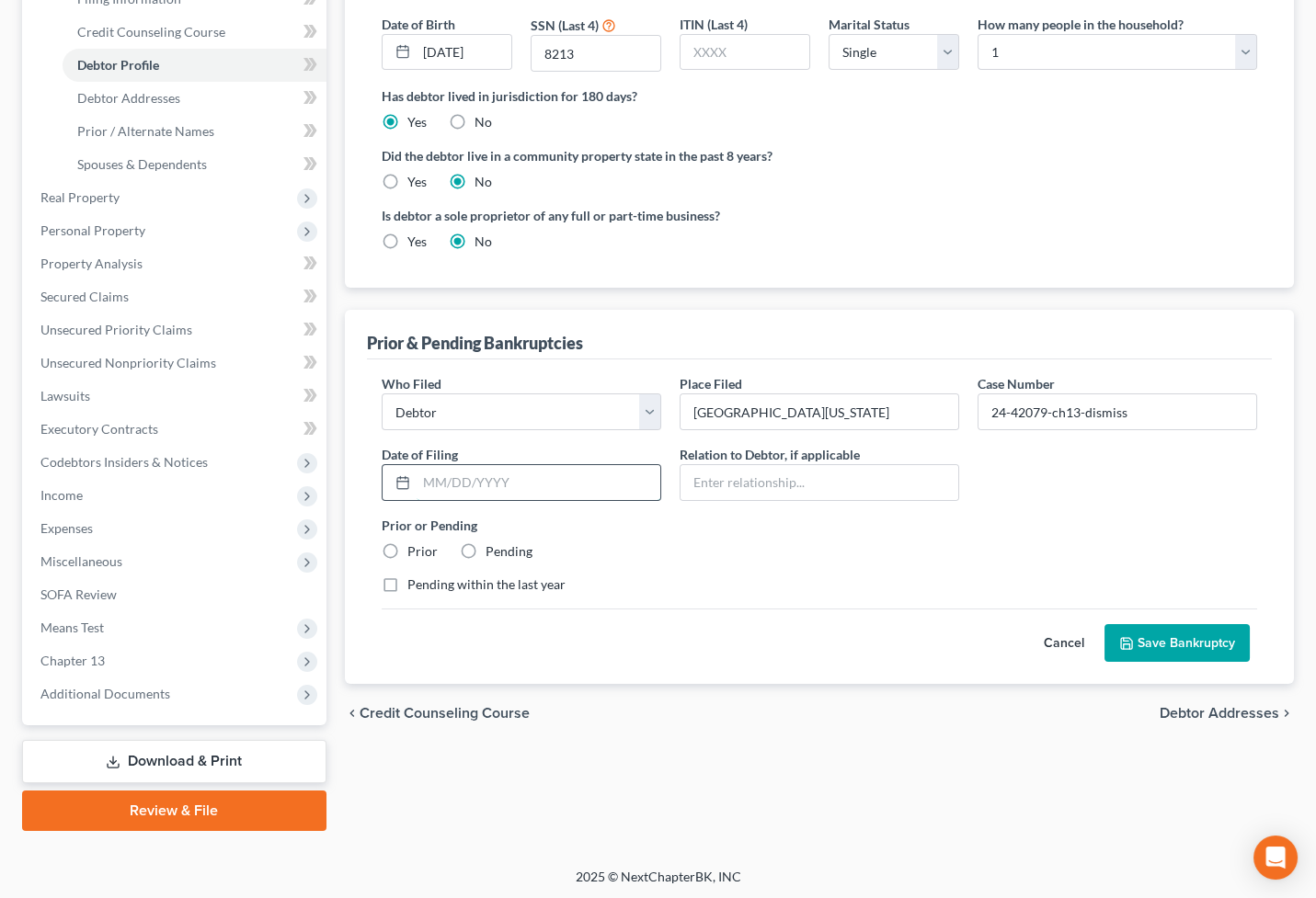
click at [562, 485] on input "text" at bounding box center [539, 482] width 244 height 35
click at [408, 542] on label "Prior" at bounding box center [422, 552] width 30 height 18
click at [415, 542] on input "Prior" at bounding box center [420, 548] width 12 height 12
click at [411, 579] on label "Pending within the last year" at bounding box center [486, 585] width 158 height 18
click at [415, 579] on input "Pending within the last year" at bounding box center [420, 581] width 12 height 12
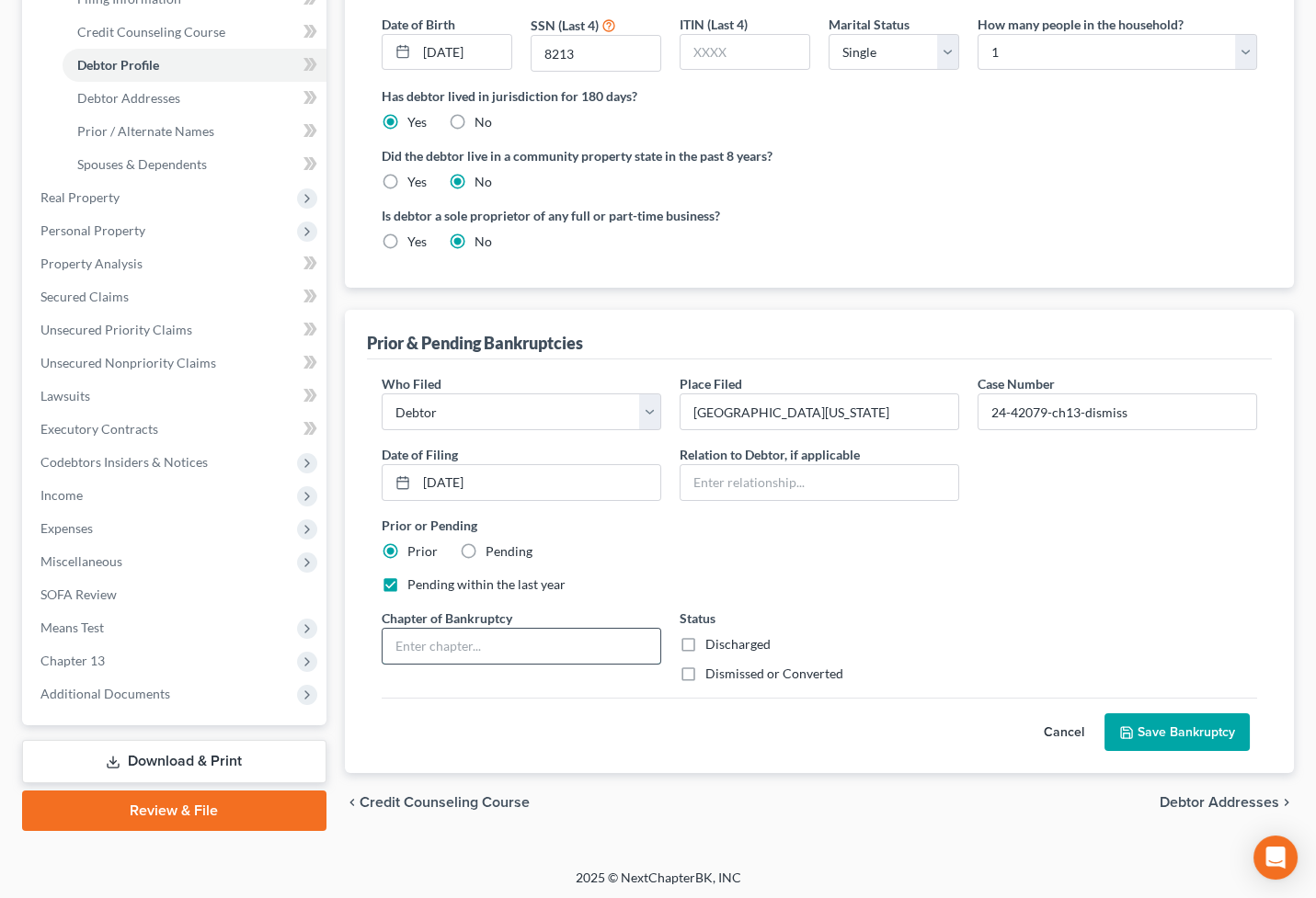
click at [523, 633] on input "text" at bounding box center [521, 647] width 277 height 35
click at [705, 640] on label "Discharged" at bounding box center [737, 644] width 66 height 18
click at [713, 640] on input "Discharged" at bounding box center [718, 640] width 12 height 12
click at [1195, 722] on button "Save Bankruptcy" at bounding box center [1176, 733] width 145 height 39
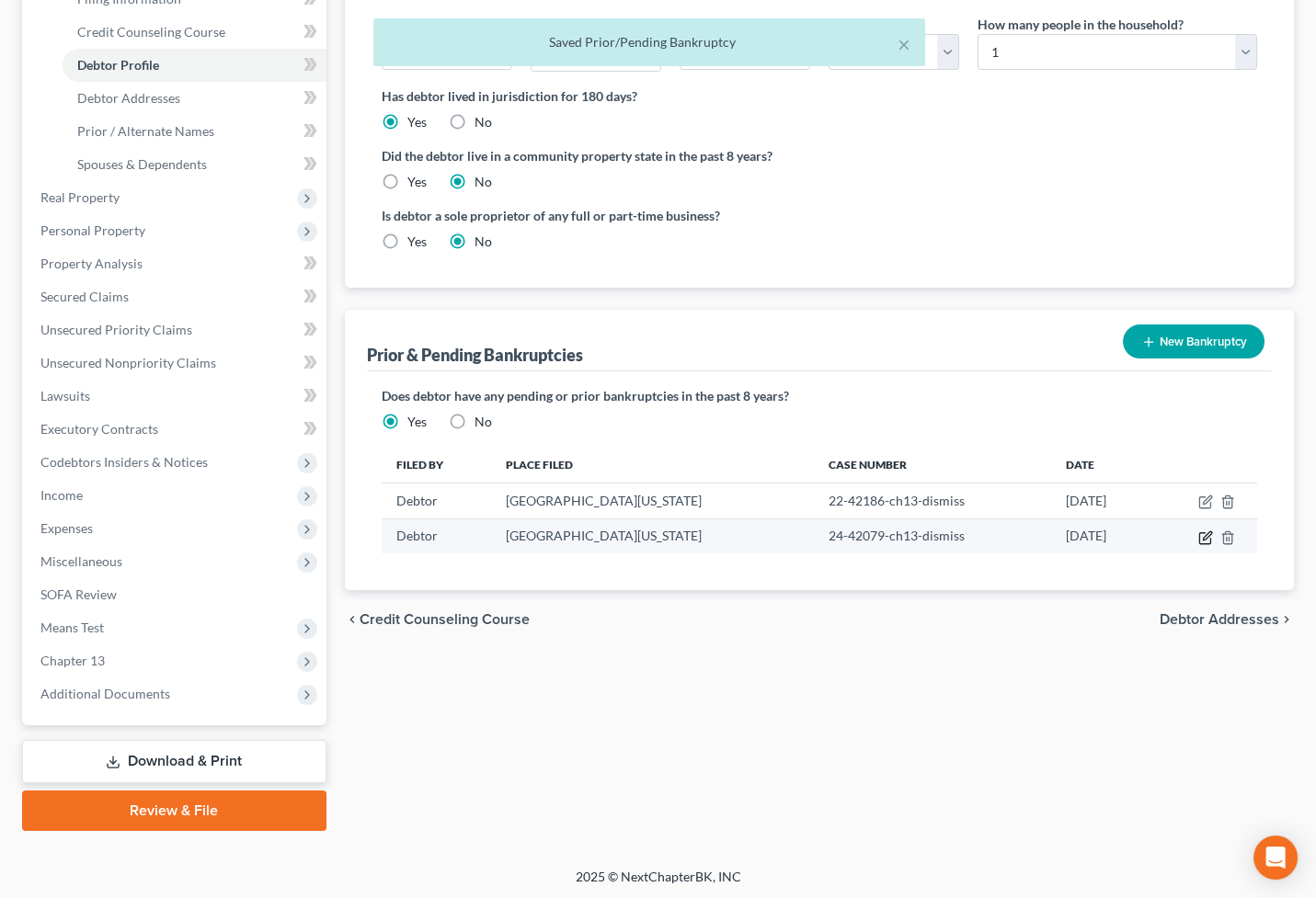
click at [1199, 533] on icon "button" at bounding box center [1204, 538] width 11 height 11
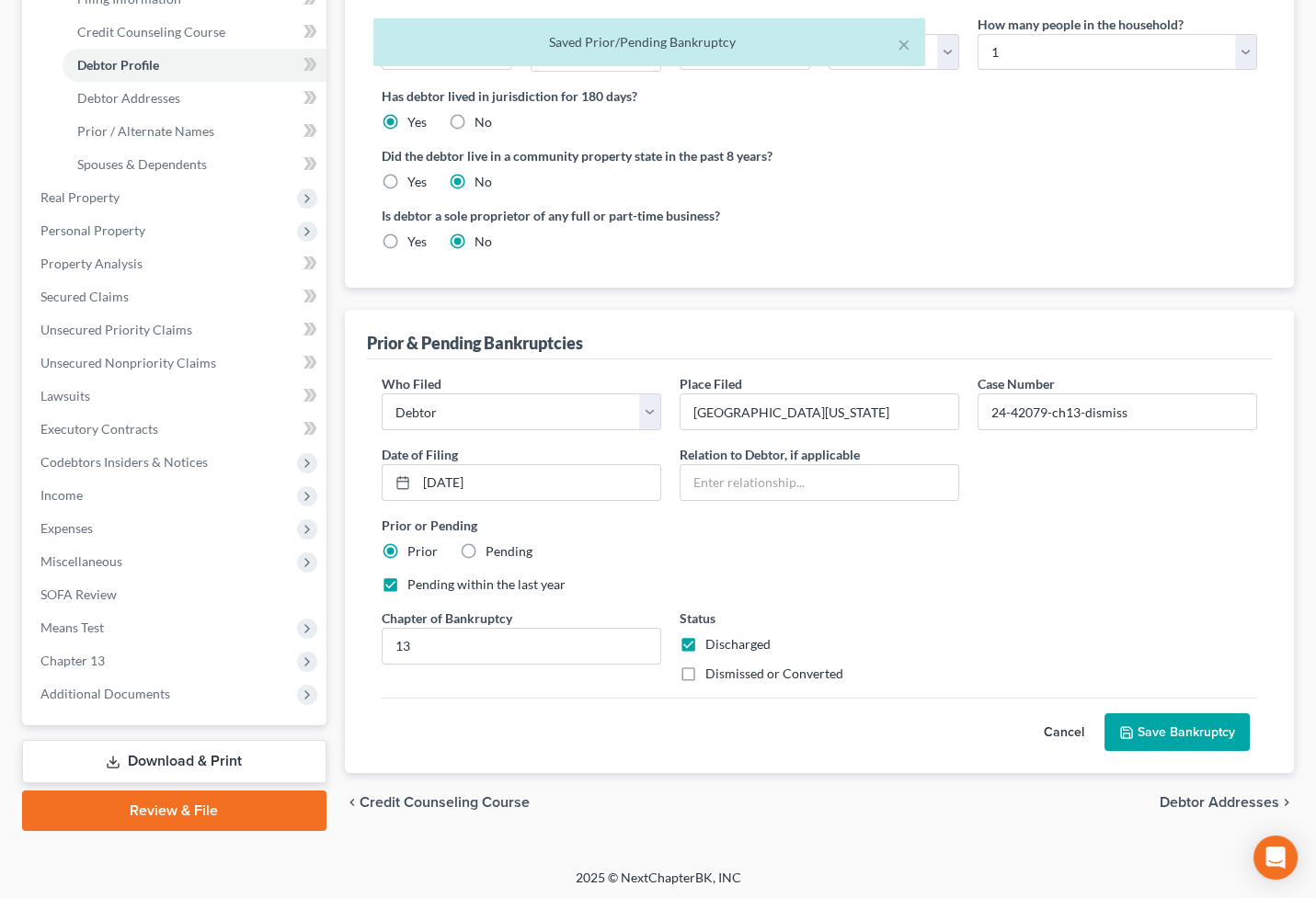
click at [705, 674] on label "Dismissed or Converted" at bounding box center [774, 674] width 138 height 18
click at [713, 674] on input "Dismissed or Converted" at bounding box center [718, 670] width 12 height 12
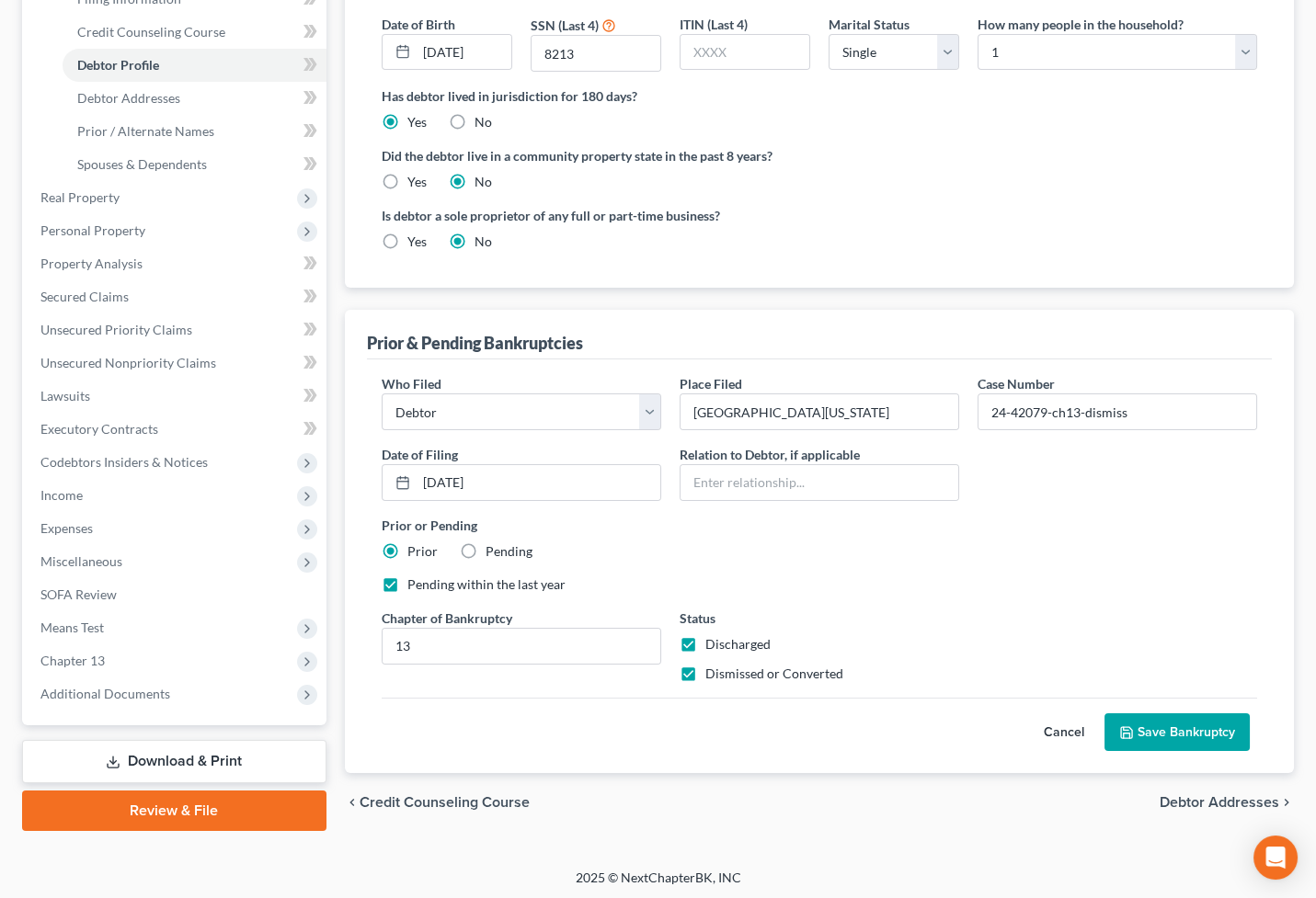
click at [705, 641] on label "Discharged" at bounding box center [737, 644] width 66 height 18
click at [713, 641] on input "Discharged" at bounding box center [718, 640] width 12 height 12
click at [1188, 737] on button "Save Bankruptcy" at bounding box center [1176, 733] width 145 height 39
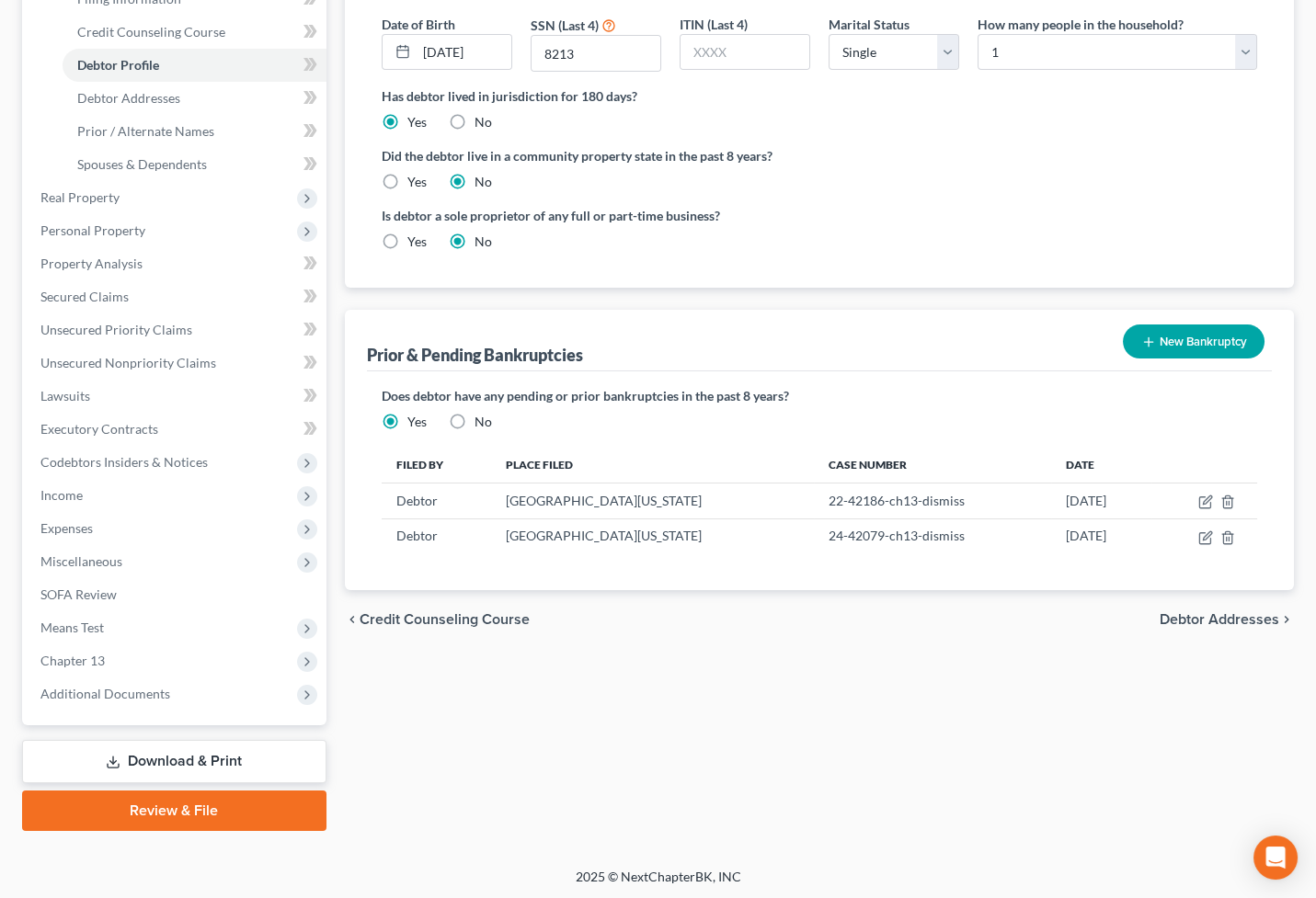
drag, startPoint x: 863, startPoint y: 751, endPoint x: 709, endPoint y: 593, distance: 220.6
click at [863, 751] on div "Filing Information Credit Counseling Course Debtor Profile Debtor Addresses Pri…" at bounding box center [819, 333] width 968 height 995
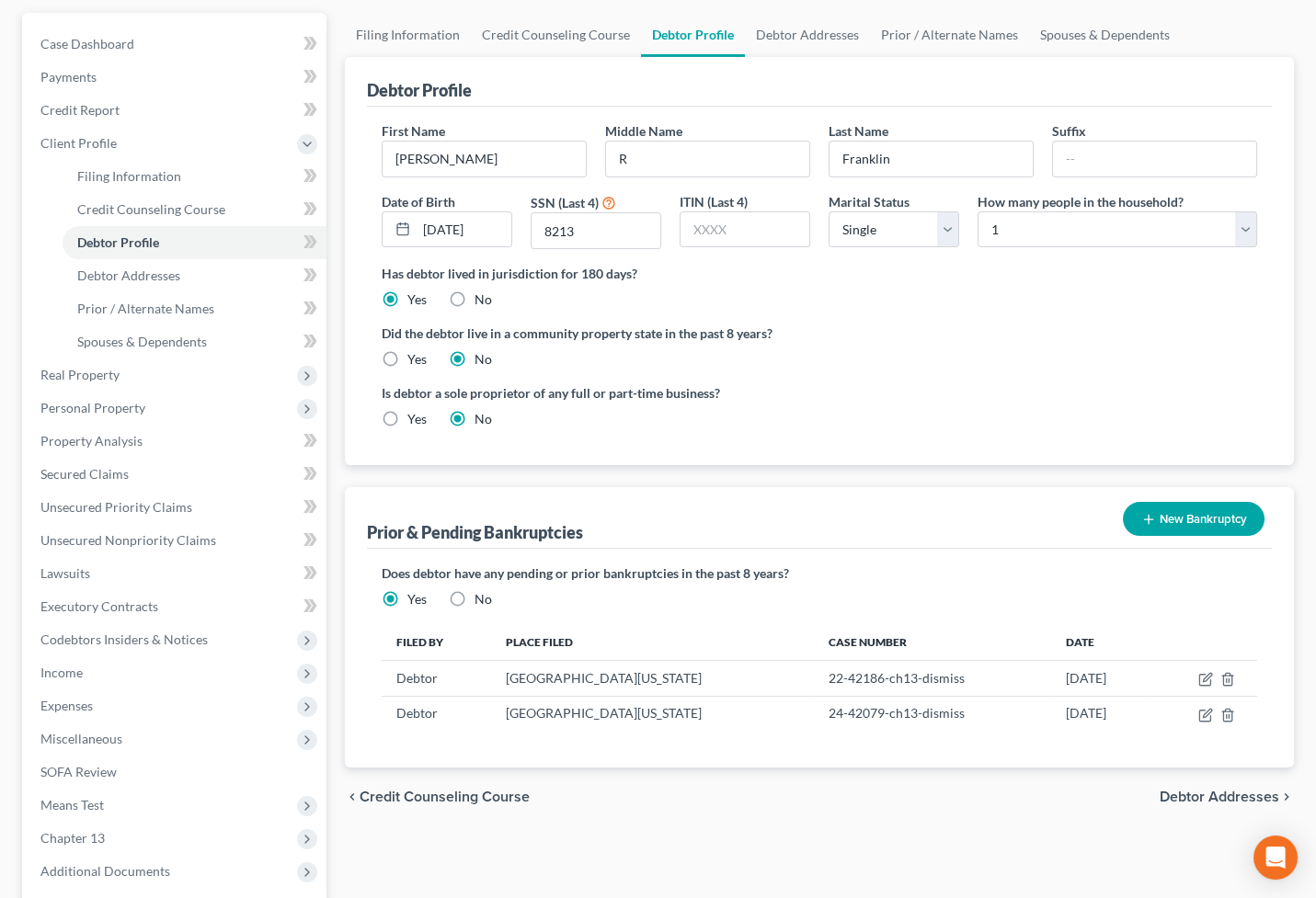
scroll to position [7, 0]
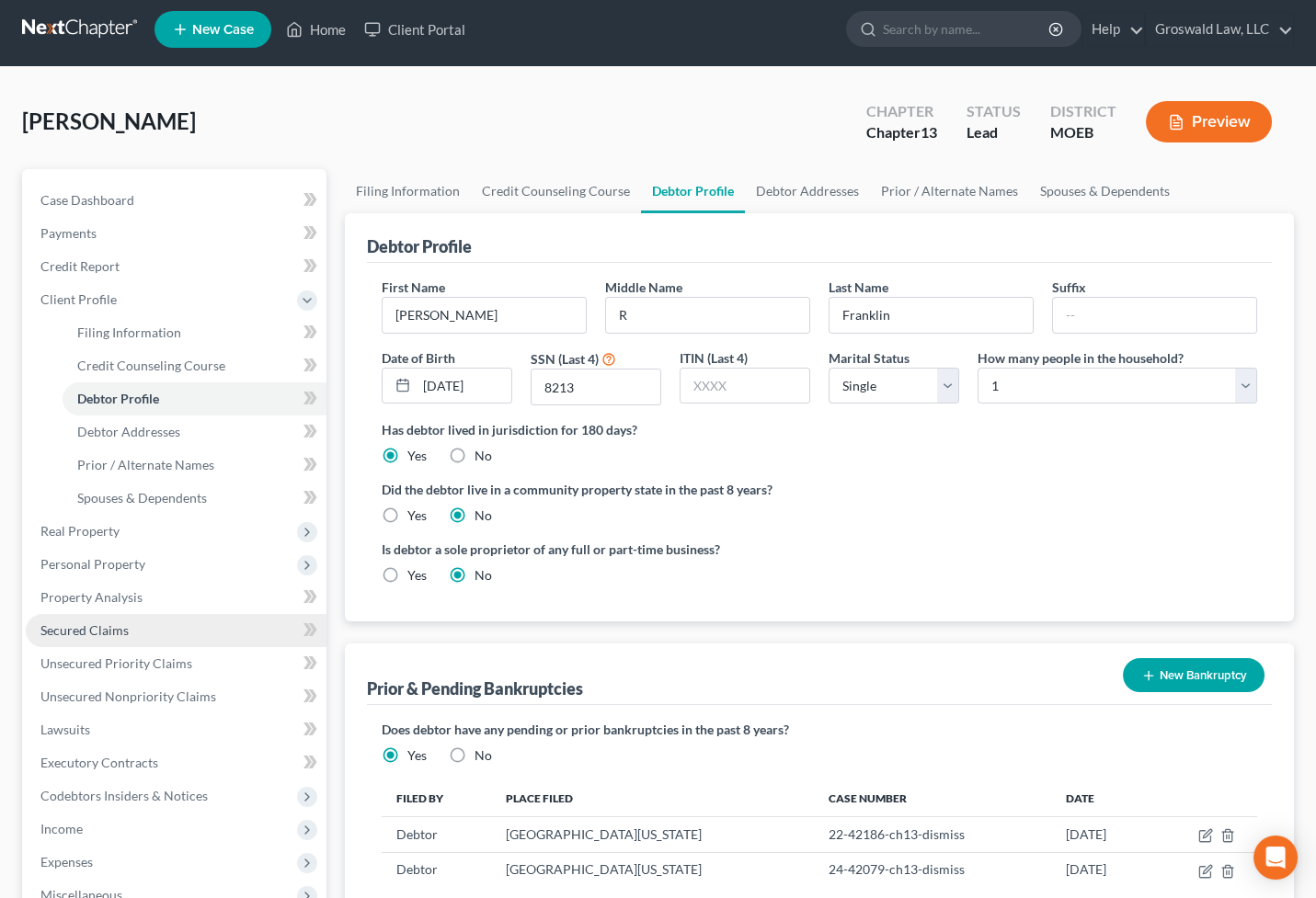
click at [152, 622] on link "Secured Claims" at bounding box center [176, 631] width 300 height 33
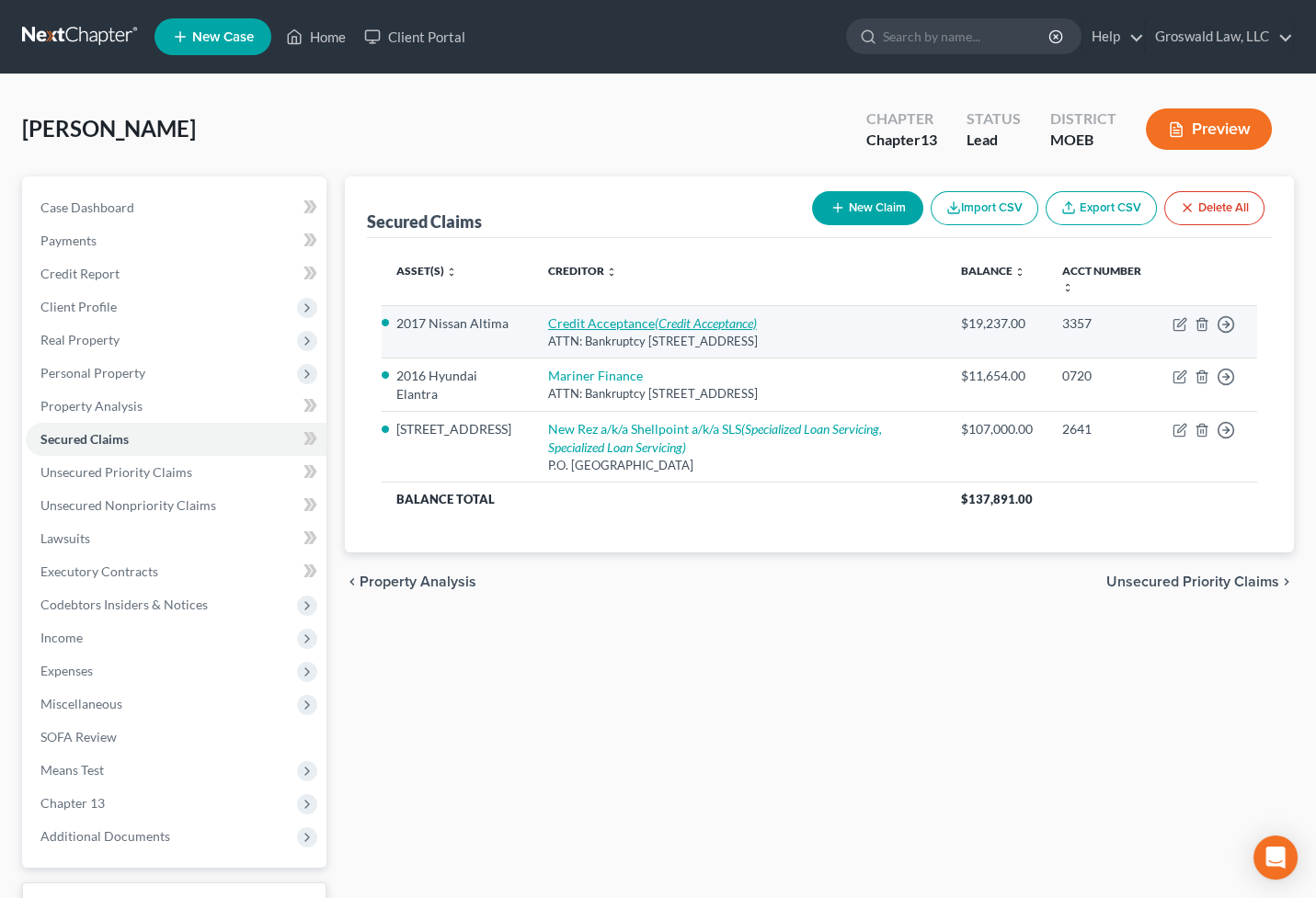
click at [627, 319] on link "Credit Acceptance (Credit Acceptance)" at bounding box center [652, 322] width 209 height 16
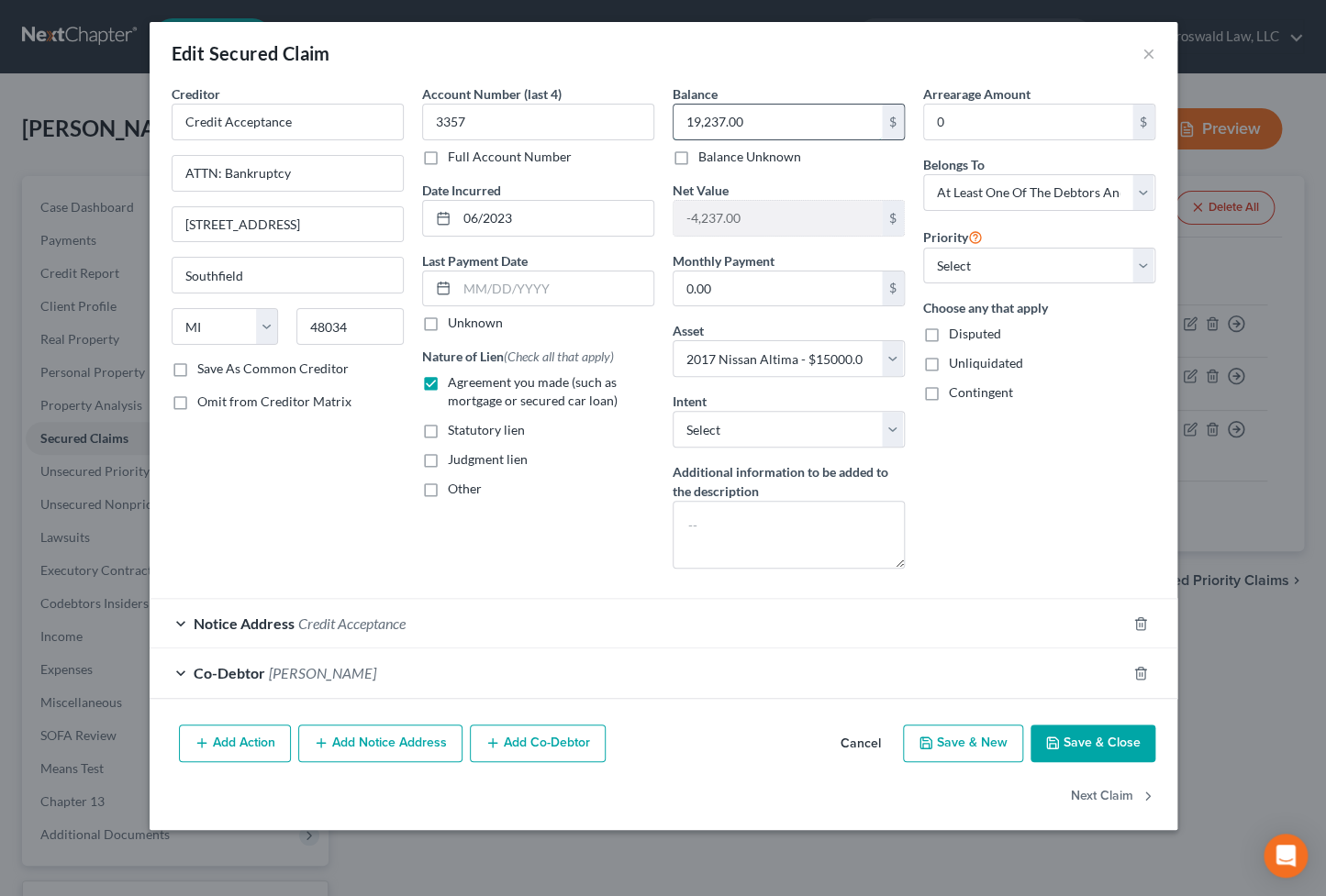
click at [788, 123] on input "19,237.00" at bounding box center [777, 122] width 208 height 35
drag, startPoint x: 877, startPoint y: 743, endPoint x: 1112, endPoint y: 745, distance: 235.0
click at [1112, 745] on div "Add Action Add Notice Address Add Co-Debtor Cancel Save & New Save & Close" at bounding box center [663, 748] width 1027 height 61
click at [1112, 745] on button "Save & Close" at bounding box center [1092, 744] width 124 height 39
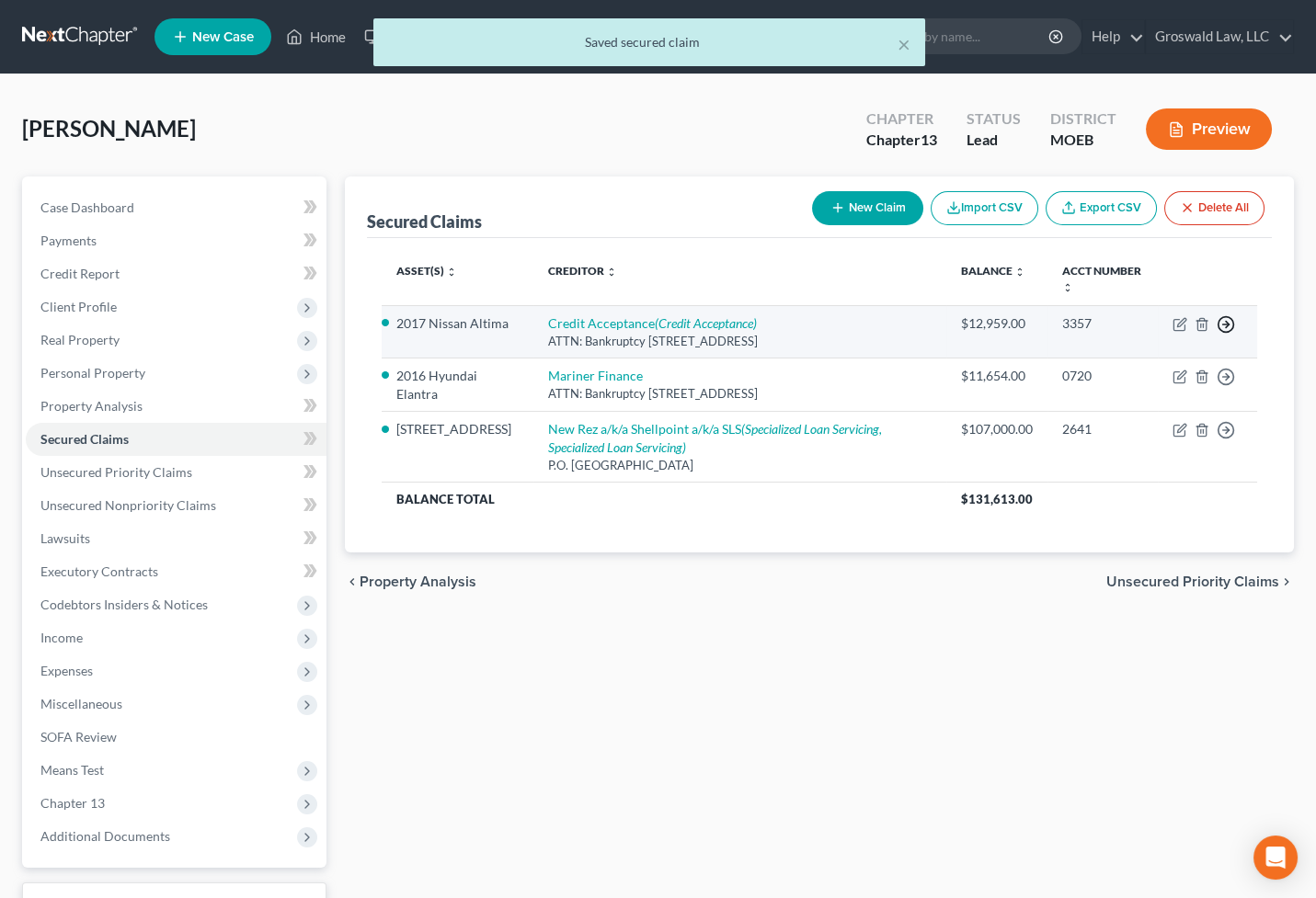
click at [1224, 323] on icon "button" at bounding box center [1225, 324] width 18 height 18
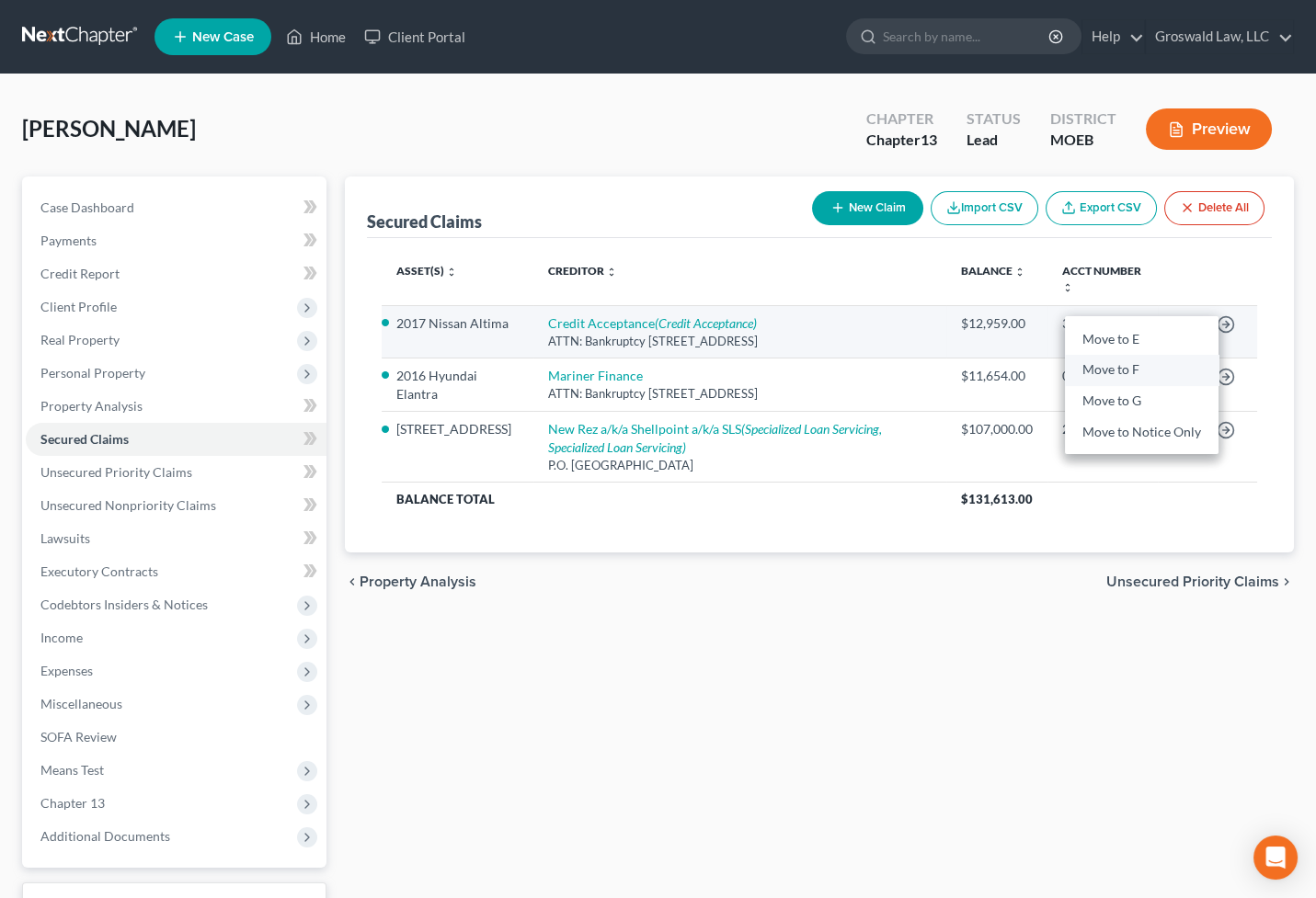
click at [1130, 370] on link "Move to F" at bounding box center [1141, 370] width 153 height 31
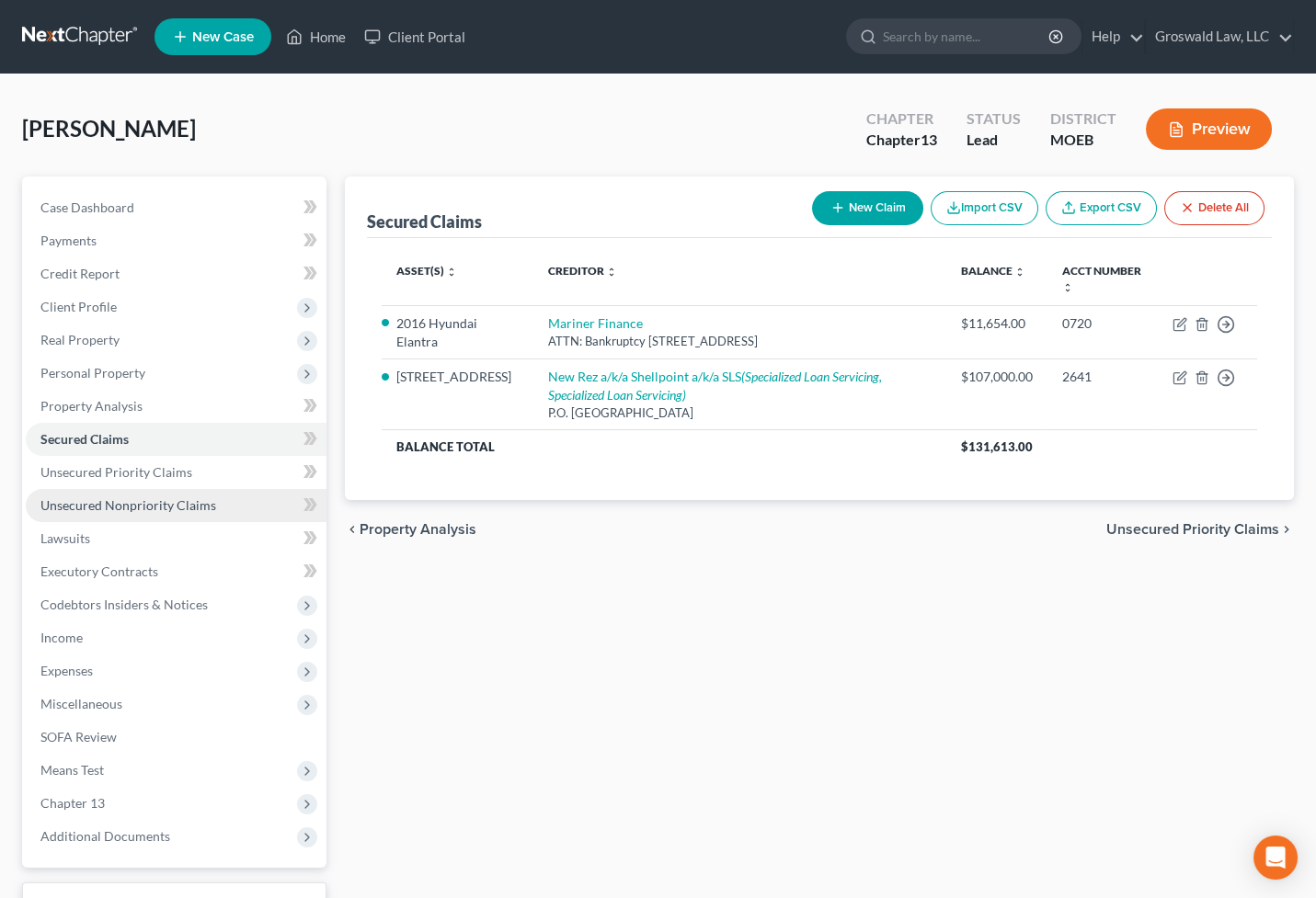
click at [147, 500] on span "Unsecured Nonpriority Claims" at bounding box center [128, 504] width 176 height 16
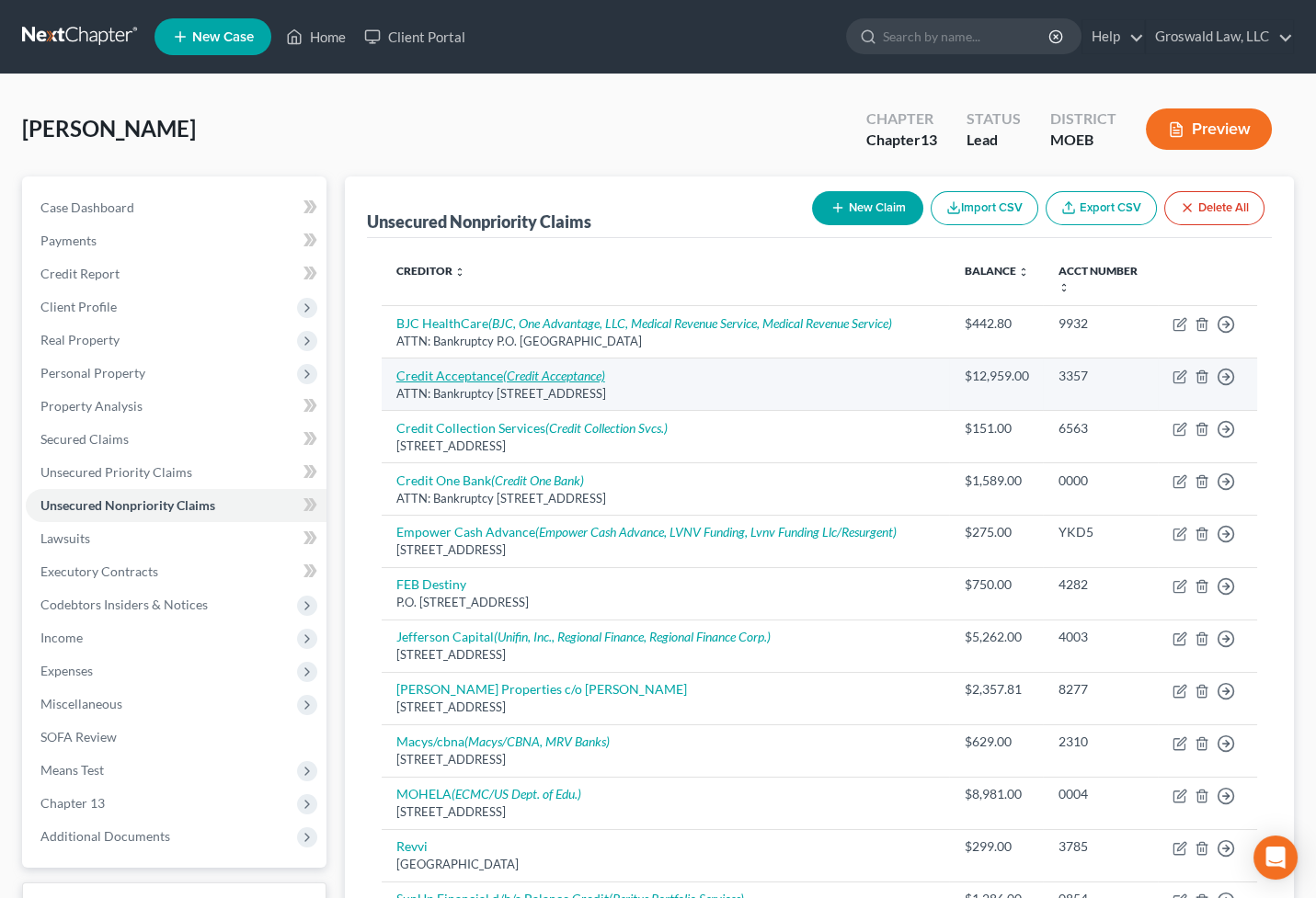
click at [531, 371] on icon "(Credit Acceptance)" at bounding box center [554, 375] width 102 height 16
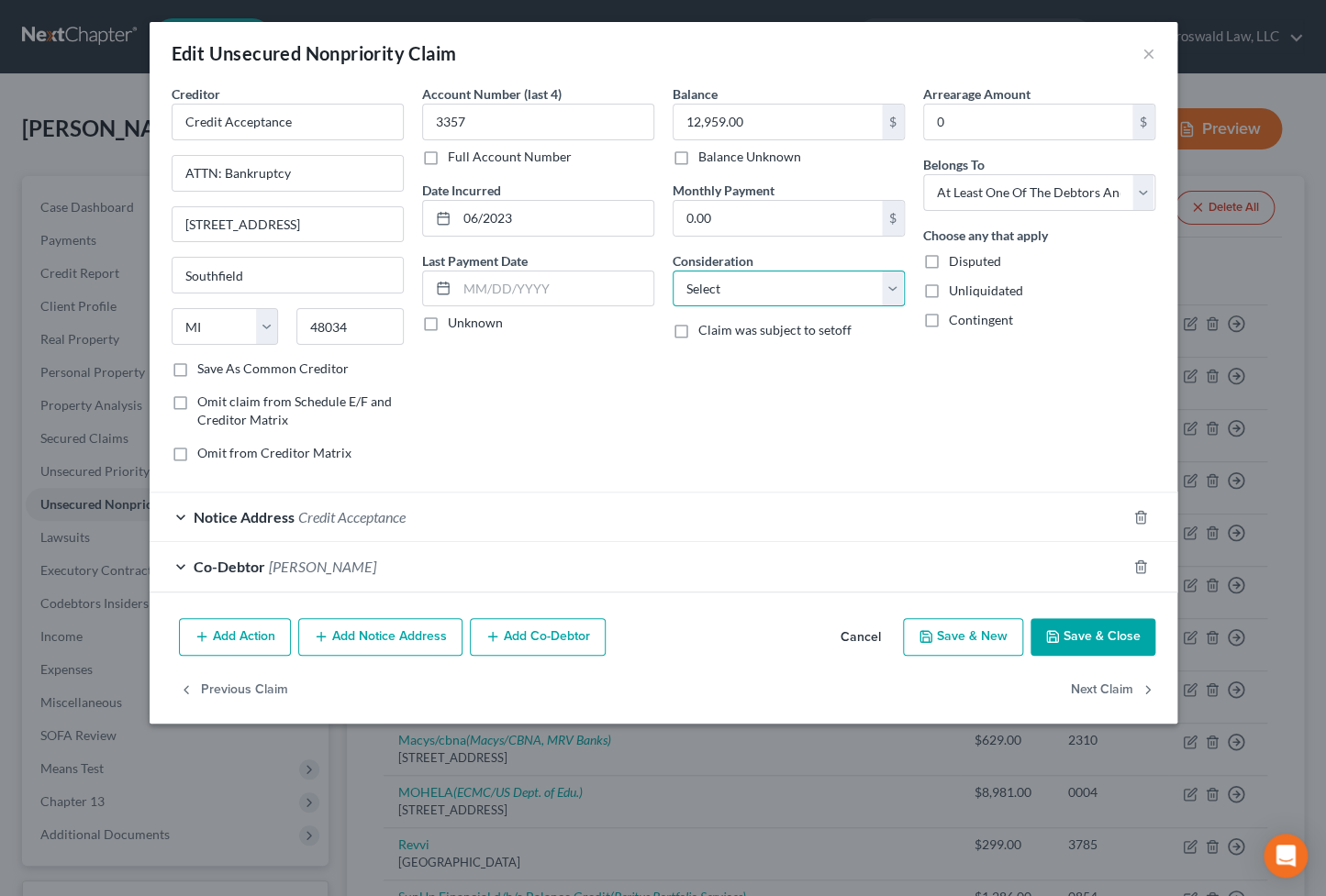
click at [726, 301] on select "Select Cable / Satellite Services Collection Agency Credit Card Debt Debt Couns…" at bounding box center [788, 289] width 232 height 37
drag, startPoint x: 550, startPoint y: 408, endPoint x: 842, endPoint y: 596, distance: 347.3
click at [551, 410] on div "Account Number (last 4) 3357 Full Account Number Date Incurred 06/2023 Last Pay…" at bounding box center [539, 281] width 251 height 393
click at [1053, 632] on polyline "button" at bounding box center [1050, 631] width 5 height 3
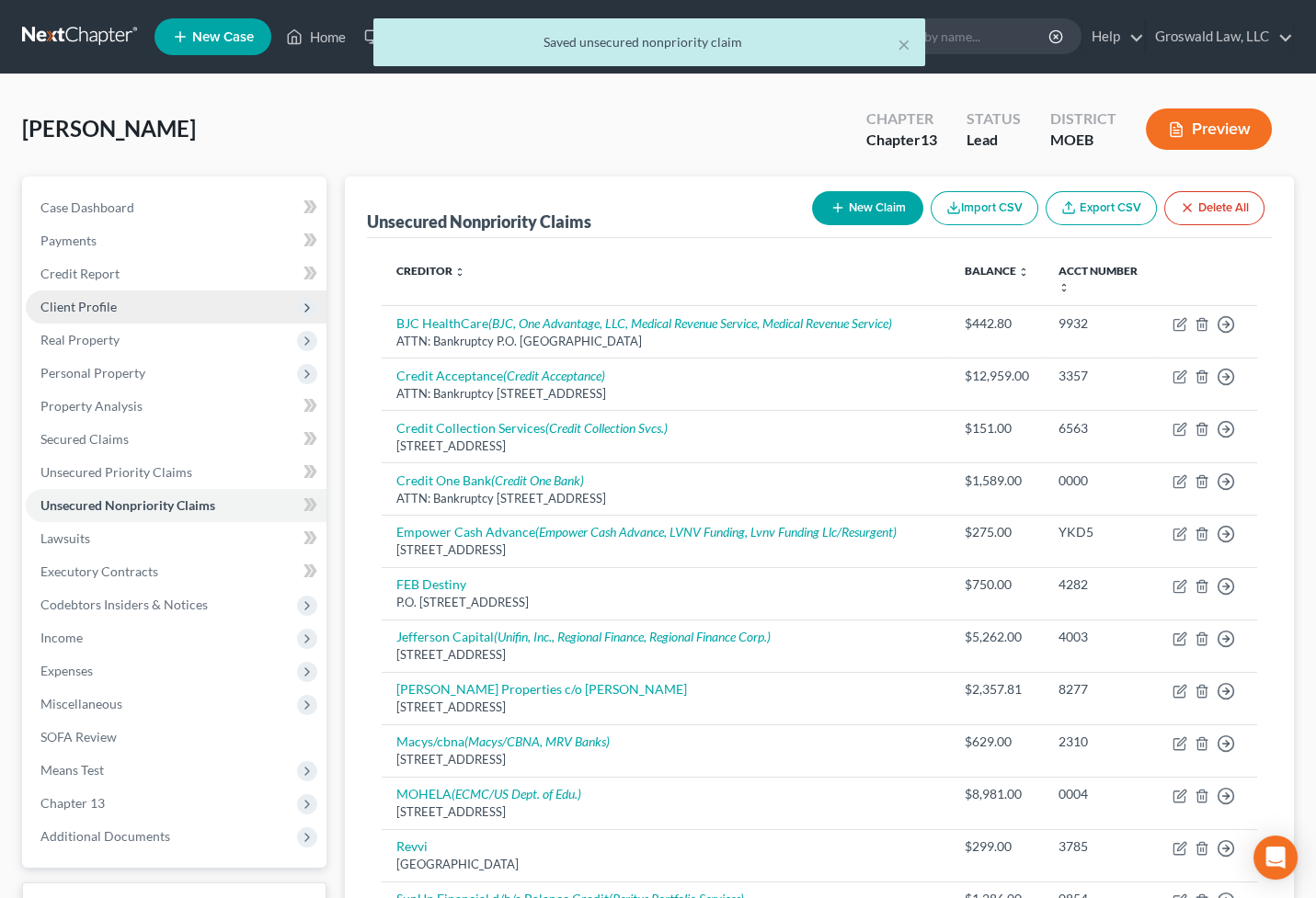
click at [110, 307] on span "Client Profile" at bounding box center [79, 306] width 77 height 16
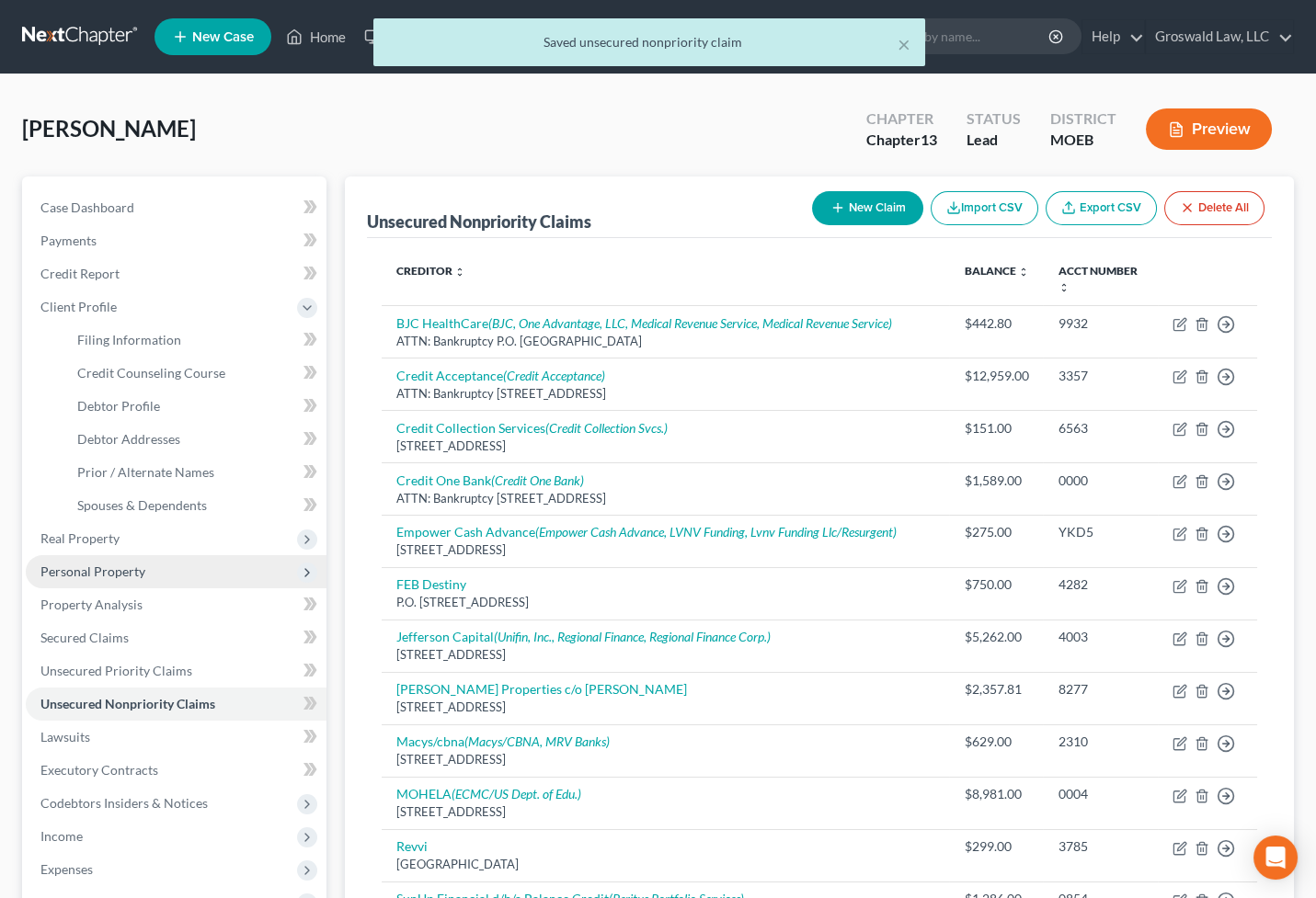
click at [120, 566] on span "Personal Property" at bounding box center [92, 571] width 104 height 16
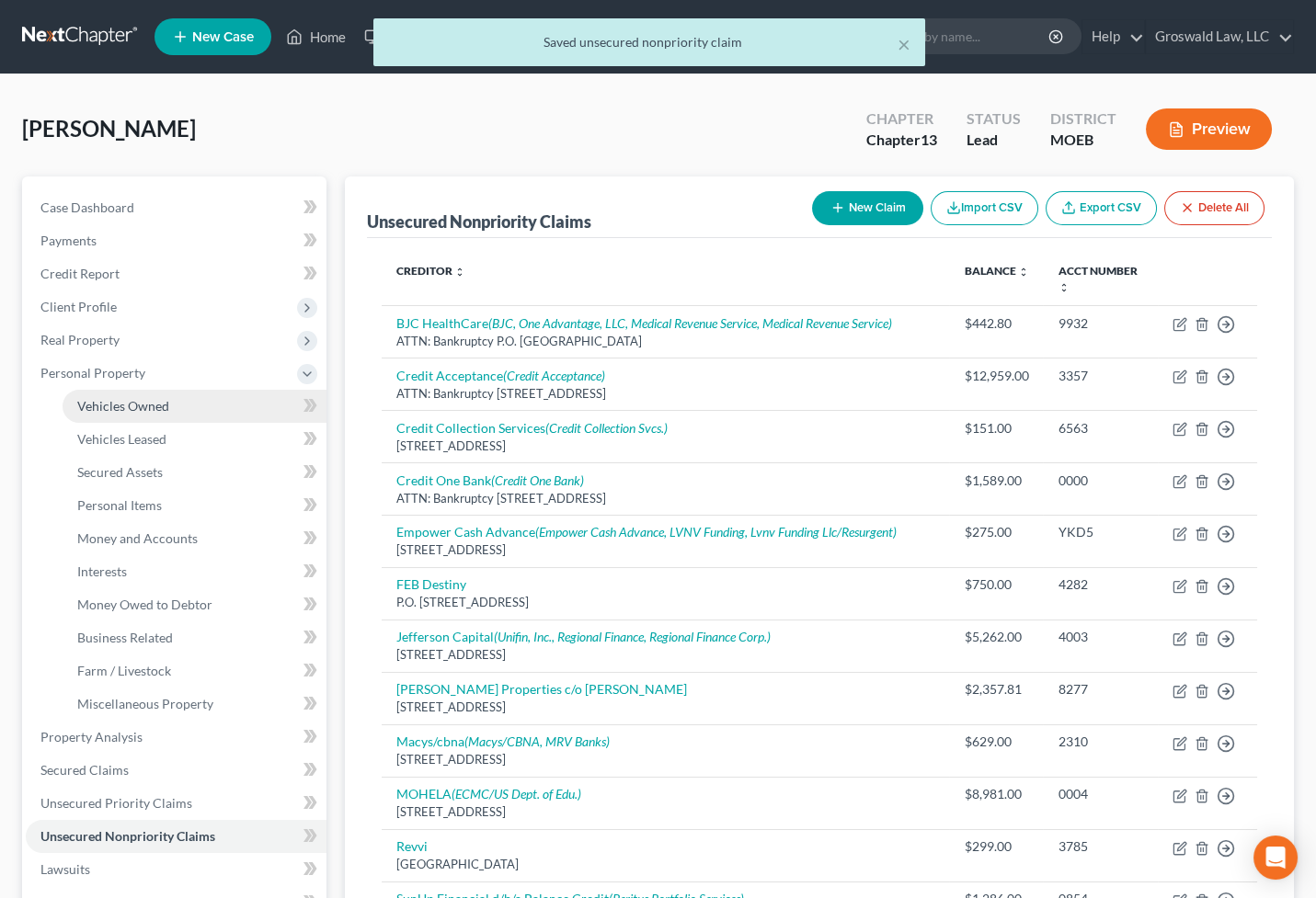
click at [162, 416] on link "Vehicles Owned" at bounding box center [195, 407] width 264 height 33
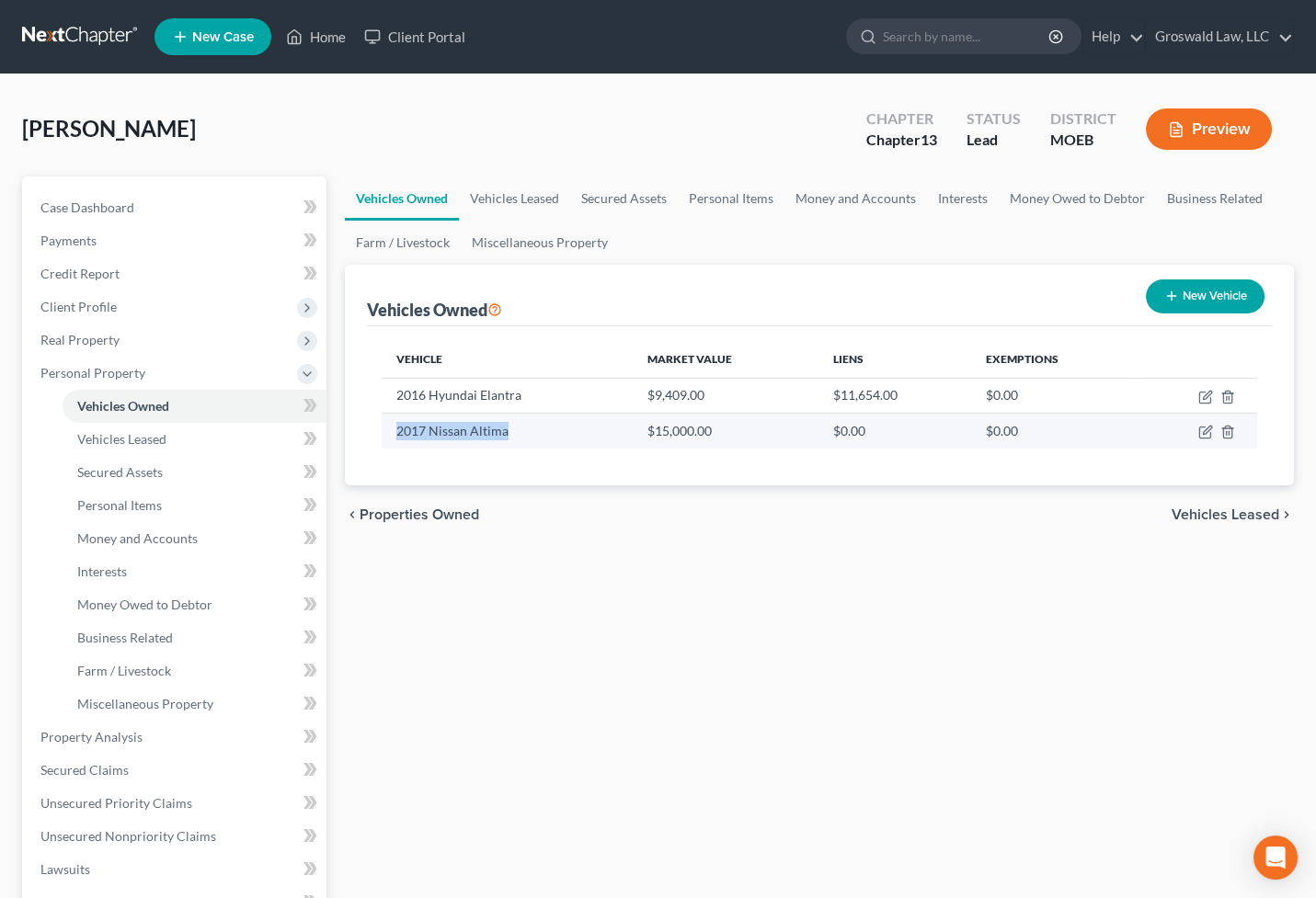
drag, startPoint x: 530, startPoint y: 432, endPoint x: 397, endPoint y: 432, distance: 133.0
click at [397, 432] on td "2017 Nissan Altima" at bounding box center [507, 431] width 251 height 35
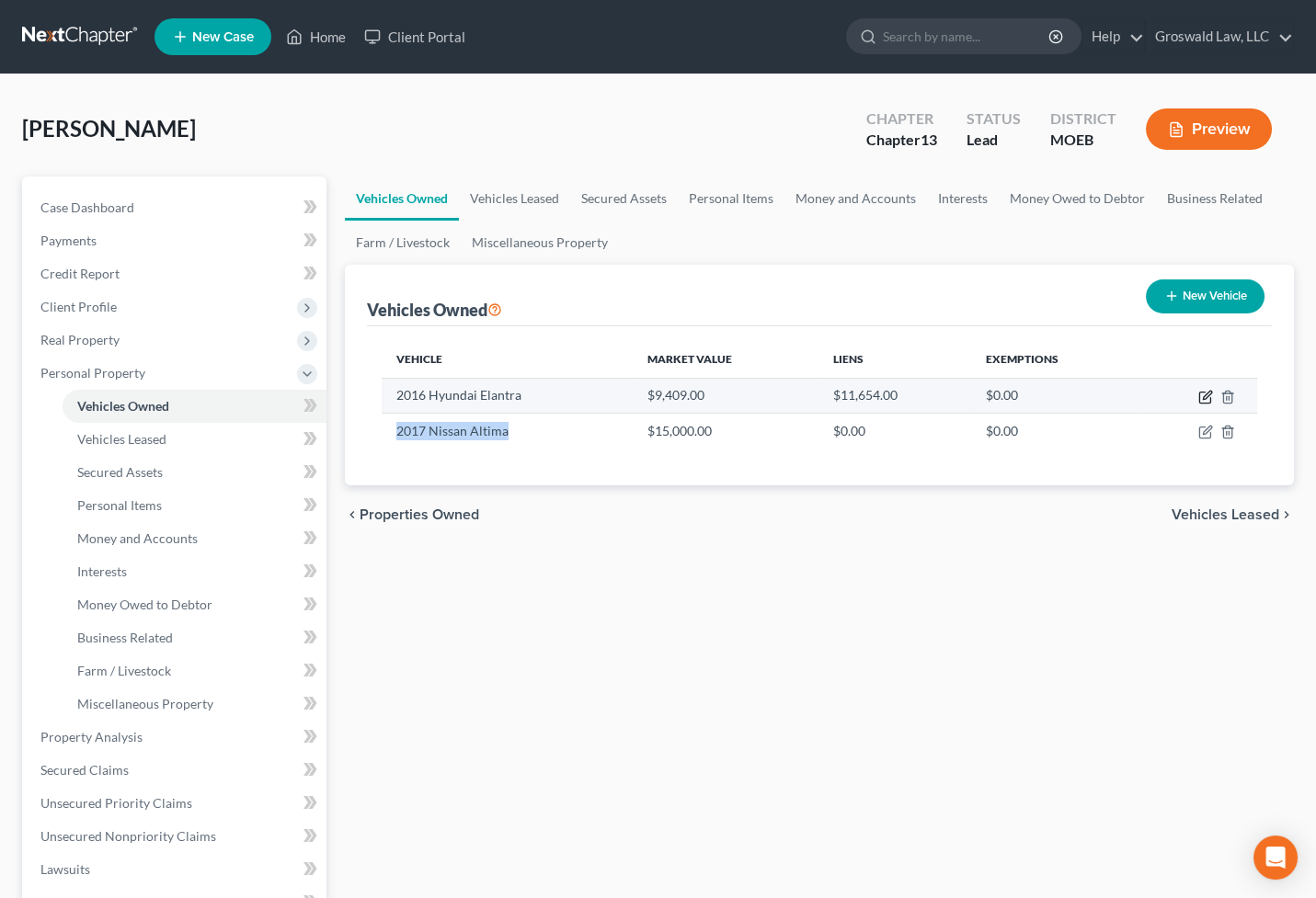
click at [1201, 390] on icon "button" at bounding box center [1205, 397] width 15 height 15
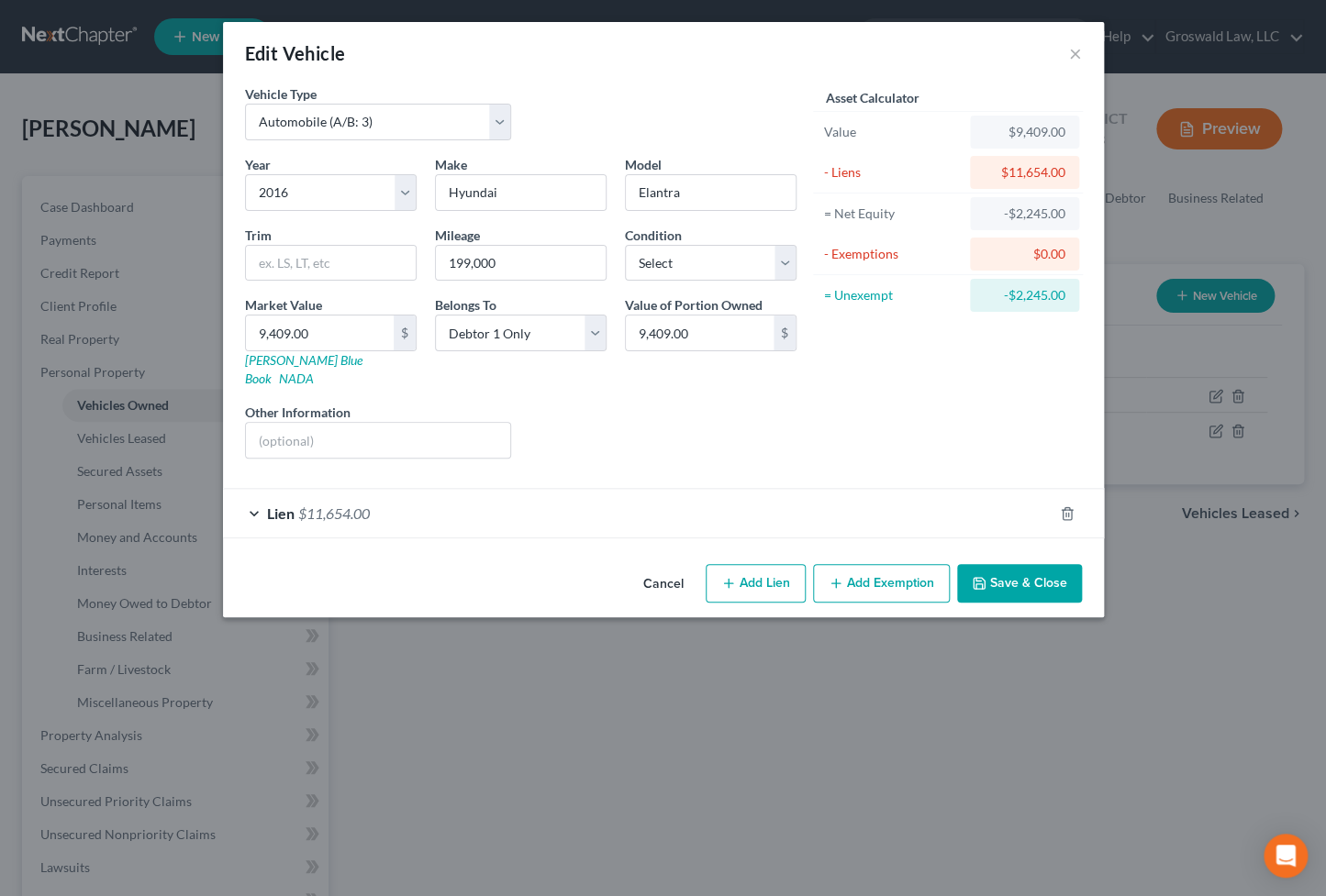
click at [515, 496] on div "Lien $11,654.00" at bounding box center [637, 513] width 829 height 49
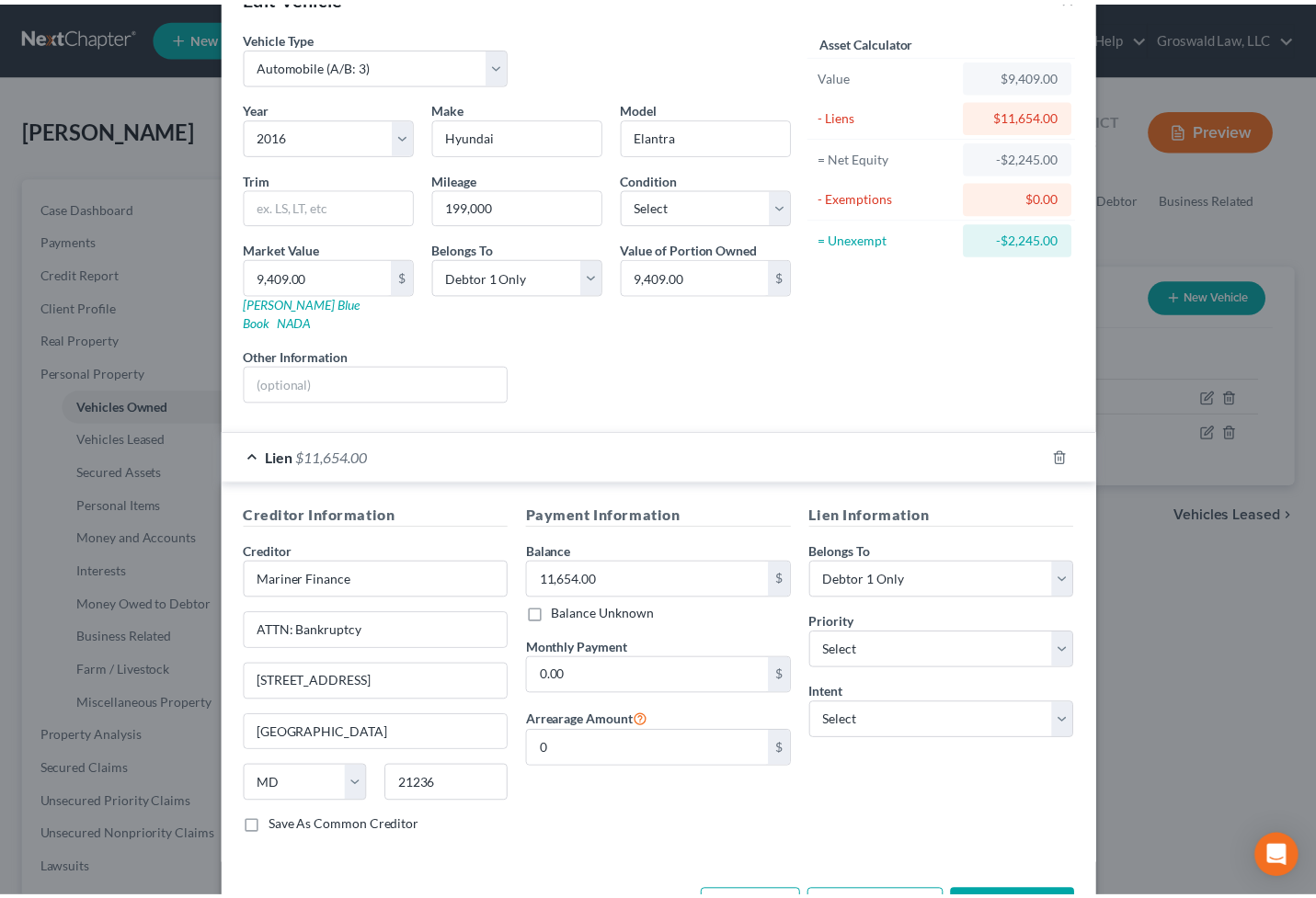
scroll to position [104, 0]
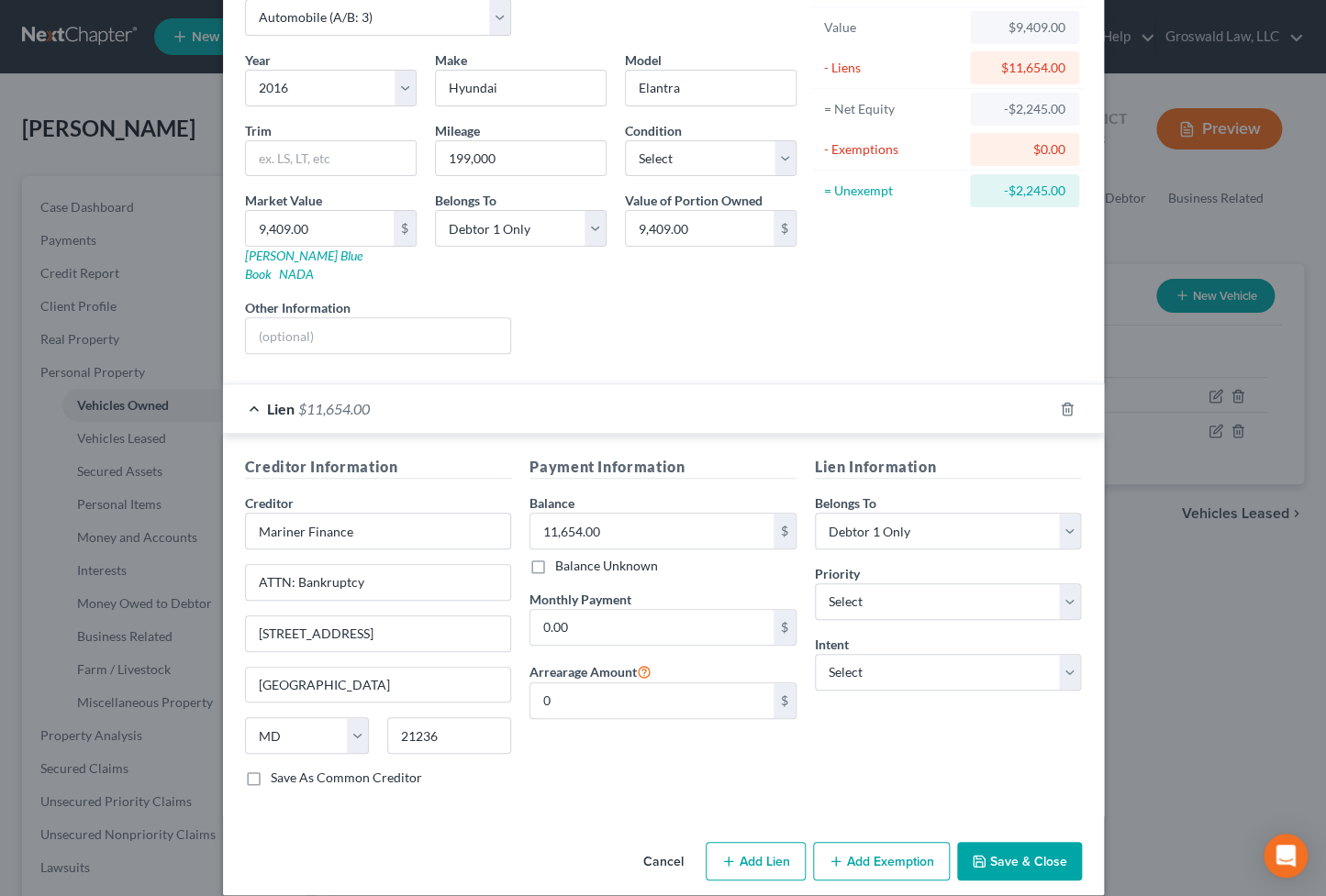
click at [662, 772] on button "Cancel" at bounding box center [664, 862] width 70 height 37
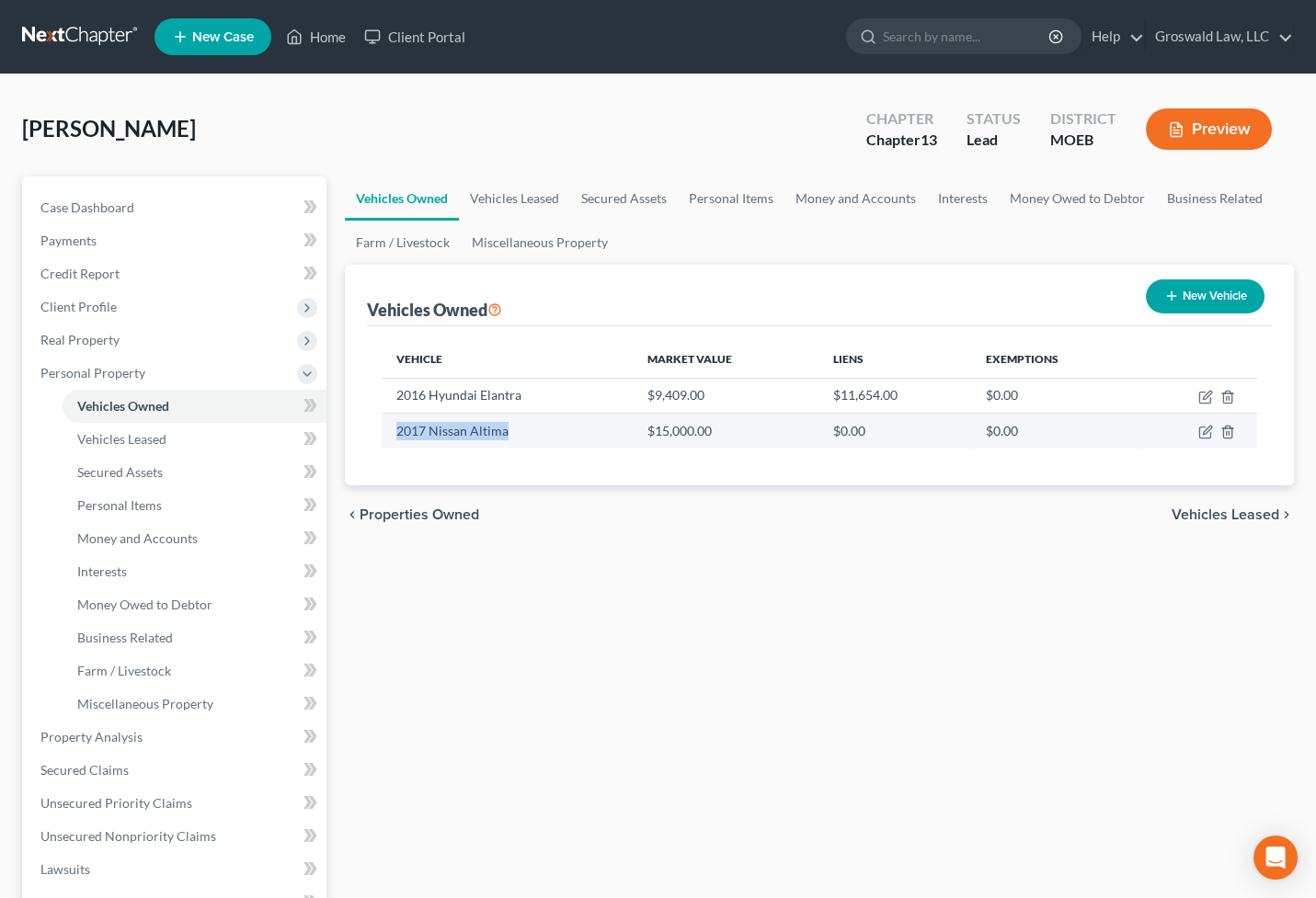
drag, startPoint x: 499, startPoint y: 427, endPoint x: 385, endPoint y: 442, distance: 115.0
click at [385, 442] on td "2017 Nissan Altima" at bounding box center [507, 431] width 251 height 35
copy td "2017 Nissan Altima"
click at [1227, 431] on icon "button" at bounding box center [1227, 432] width 15 height 15
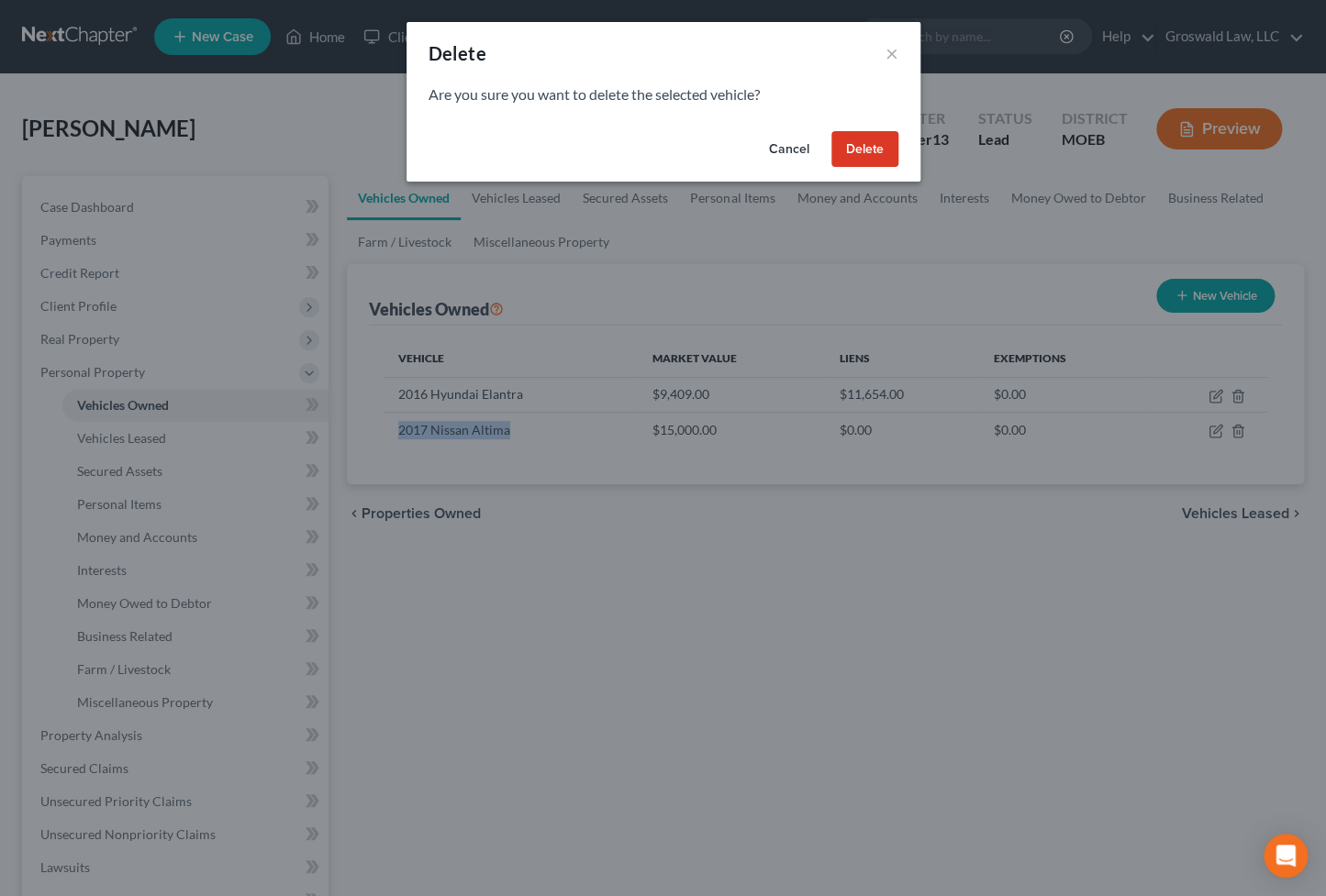
click at [871, 148] on button "Delete" at bounding box center [864, 149] width 67 height 37
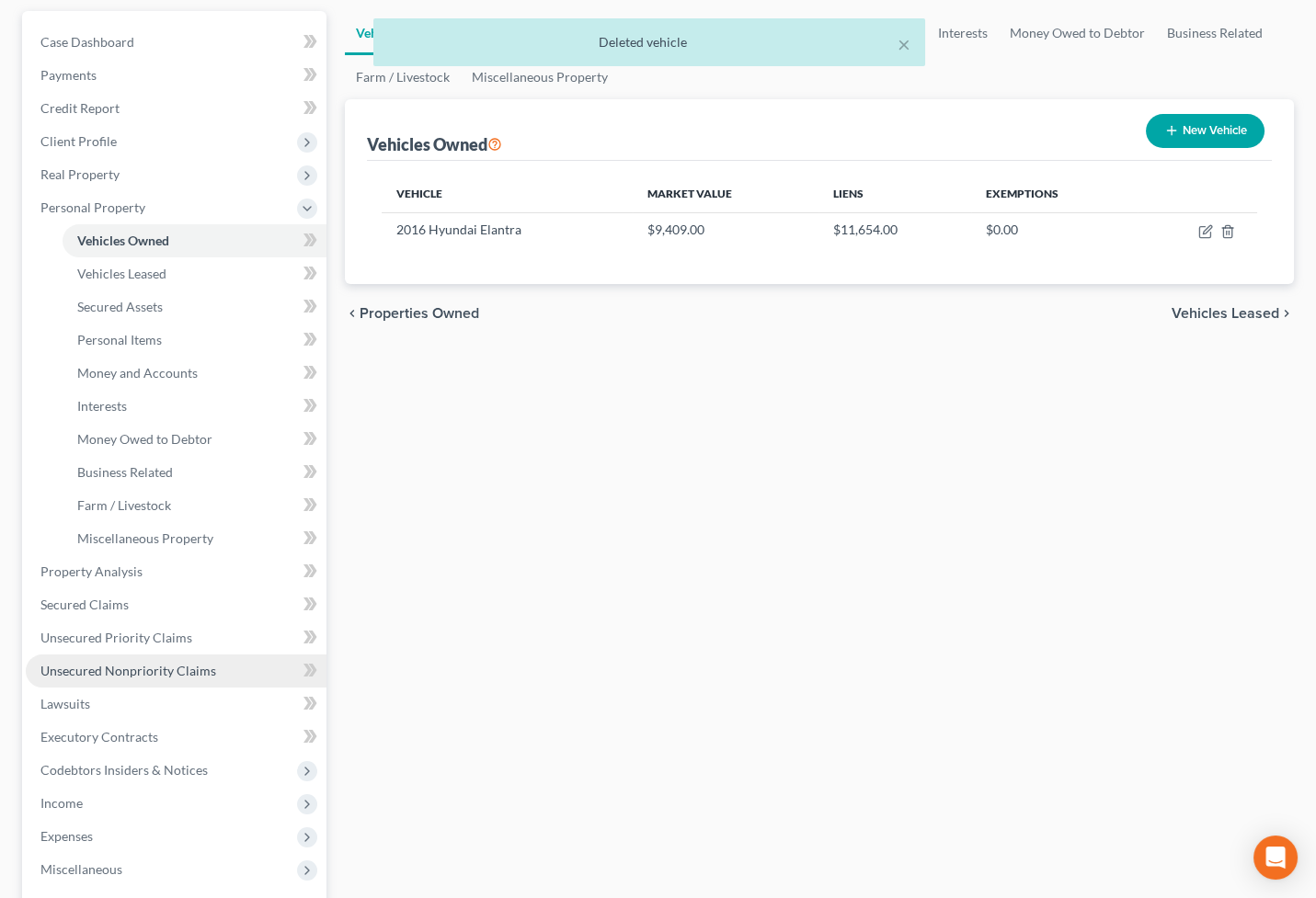
scroll to position [166, 0]
click at [205, 667] on span "Unsecured Nonpriority Claims" at bounding box center [128, 669] width 176 height 16
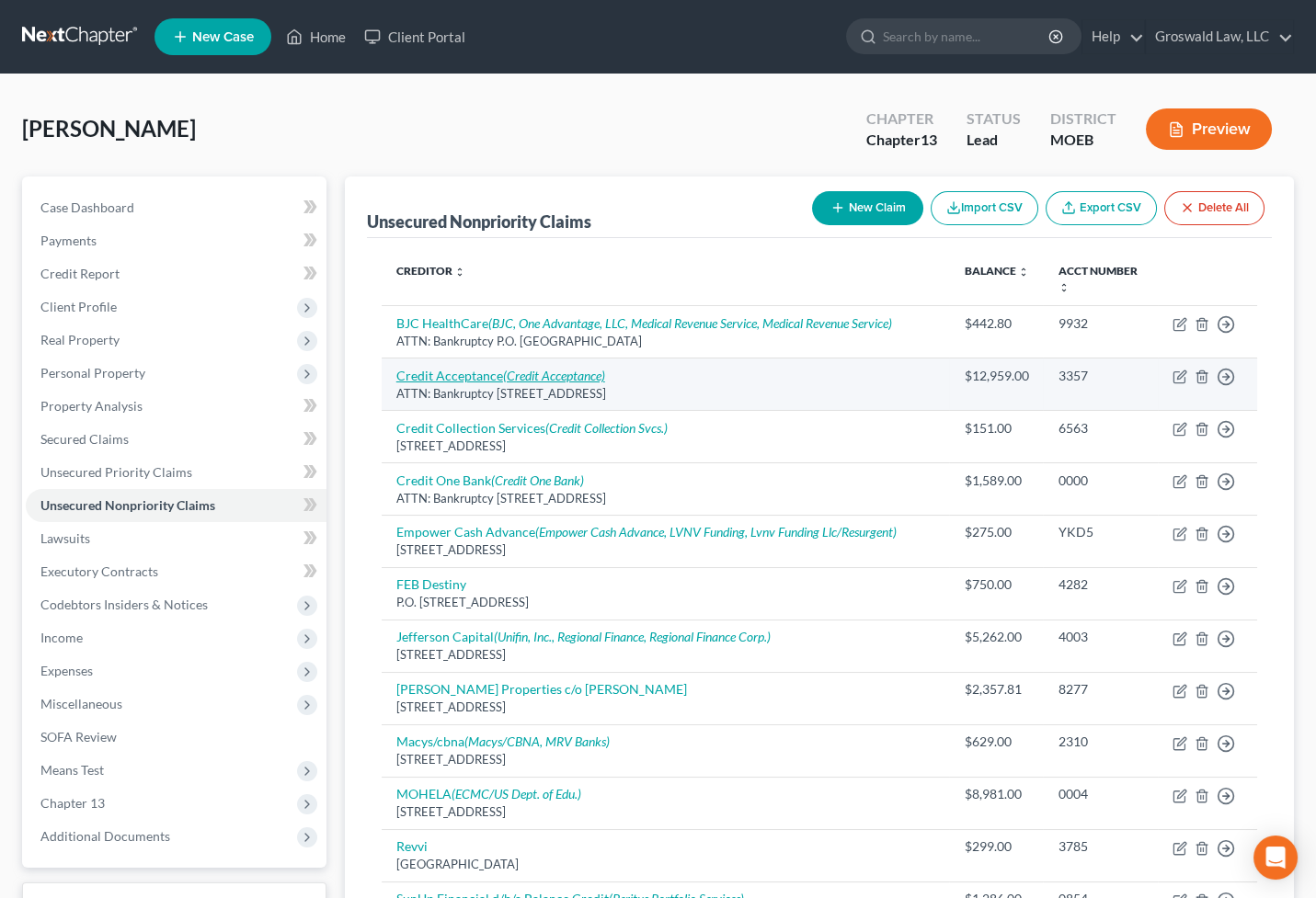
click at [467, 379] on link "Credit Acceptance (Credit Acceptance)" at bounding box center [501, 375] width 209 height 16
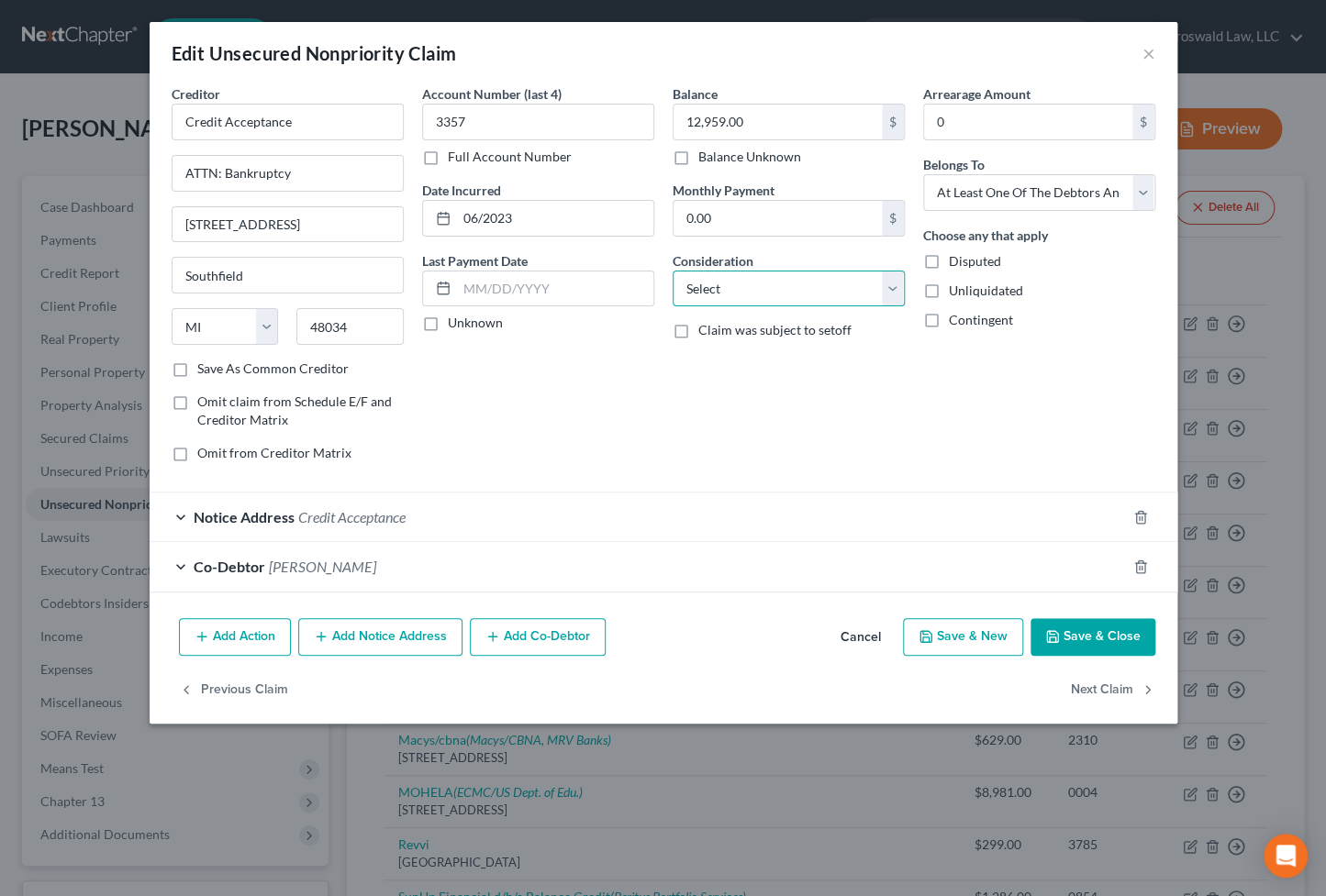
drag, startPoint x: 726, startPoint y: 289, endPoint x: 726, endPoint y: 303, distance: 14.0
click at [726, 289] on select "Select Cable / Satellite Services Collection Agency Credit Card Debt Debt Couns…" at bounding box center [788, 289] width 232 height 37
click at [672, 270] on select "Select Cable / Satellite Services Collection Agency Credit Card Debt Debt Couns…" at bounding box center [788, 289] width 232 height 37
click at [716, 423] on div "Balance 12,959.00 $ Balance Unknown Balance Undetermined 12,959.00 $ Balance Un…" at bounding box center [788, 281] width 251 height 393
click at [719, 296] on select "Select Cable / Satellite Services Collection Agency Credit Card Debt Debt Couns…" at bounding box center [788, 289] width 232 height 37
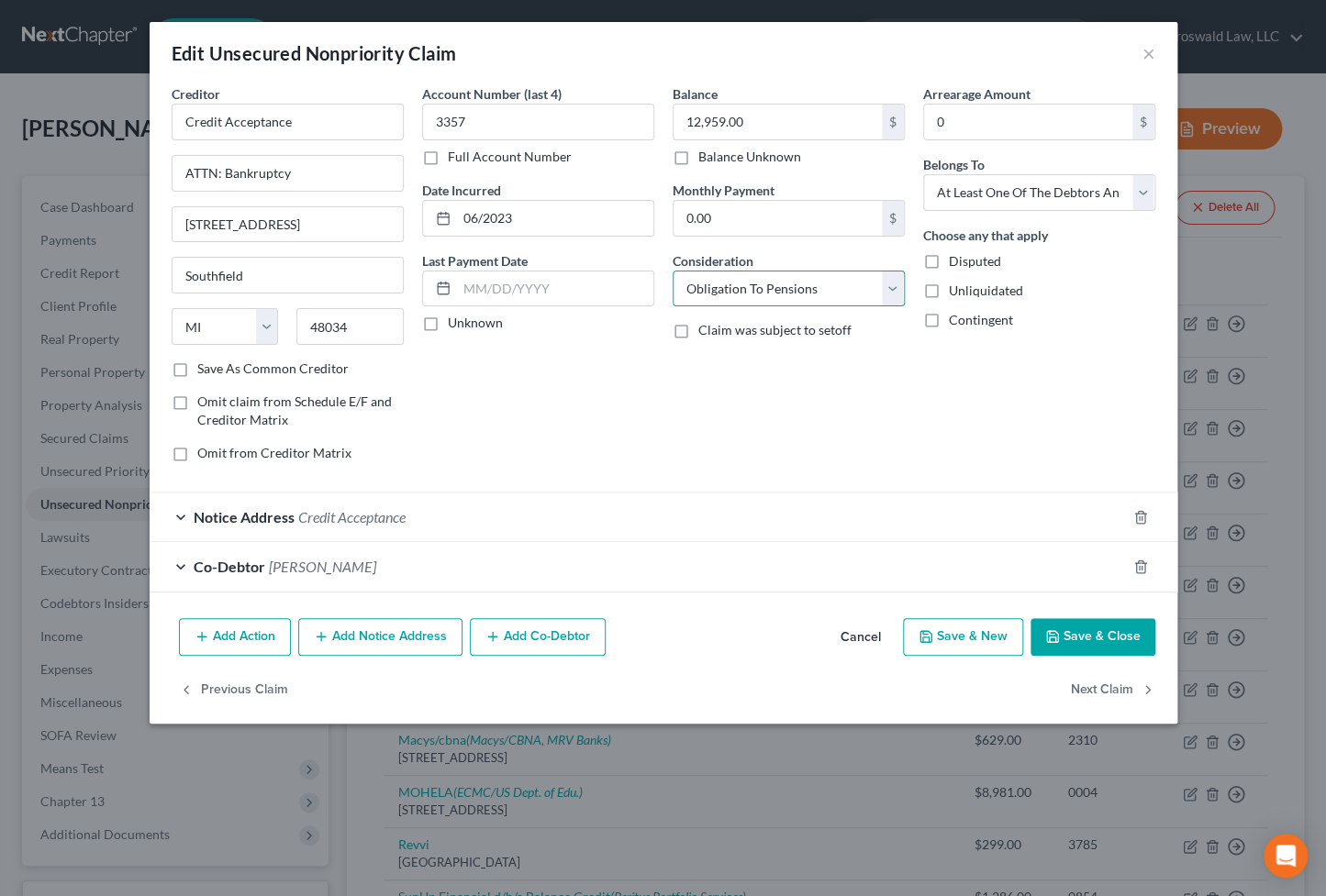
click at [672, 270] on select "Select Cable / Satellite Services Collection Agency Credit Card Debt Debt Couns…" at bounding box center [788, 289] width 232 height 37
drag, startPoint x: 770, startPoint y: 291, endPoint x: 765, endPoint y: 304, distance: 13.9
click at [770, 291] on select "Select Cable / Satellite Services Collection Agency Credit Card Debt Debt Couns…" at bounding box center [788, 289] width 232 height 37
click at [672, 270] on select "Select Cable / Satellite Services Collection Agency Credit Card Debt Debt Couns…" at bounding box center [788, 289] width 232 height 37
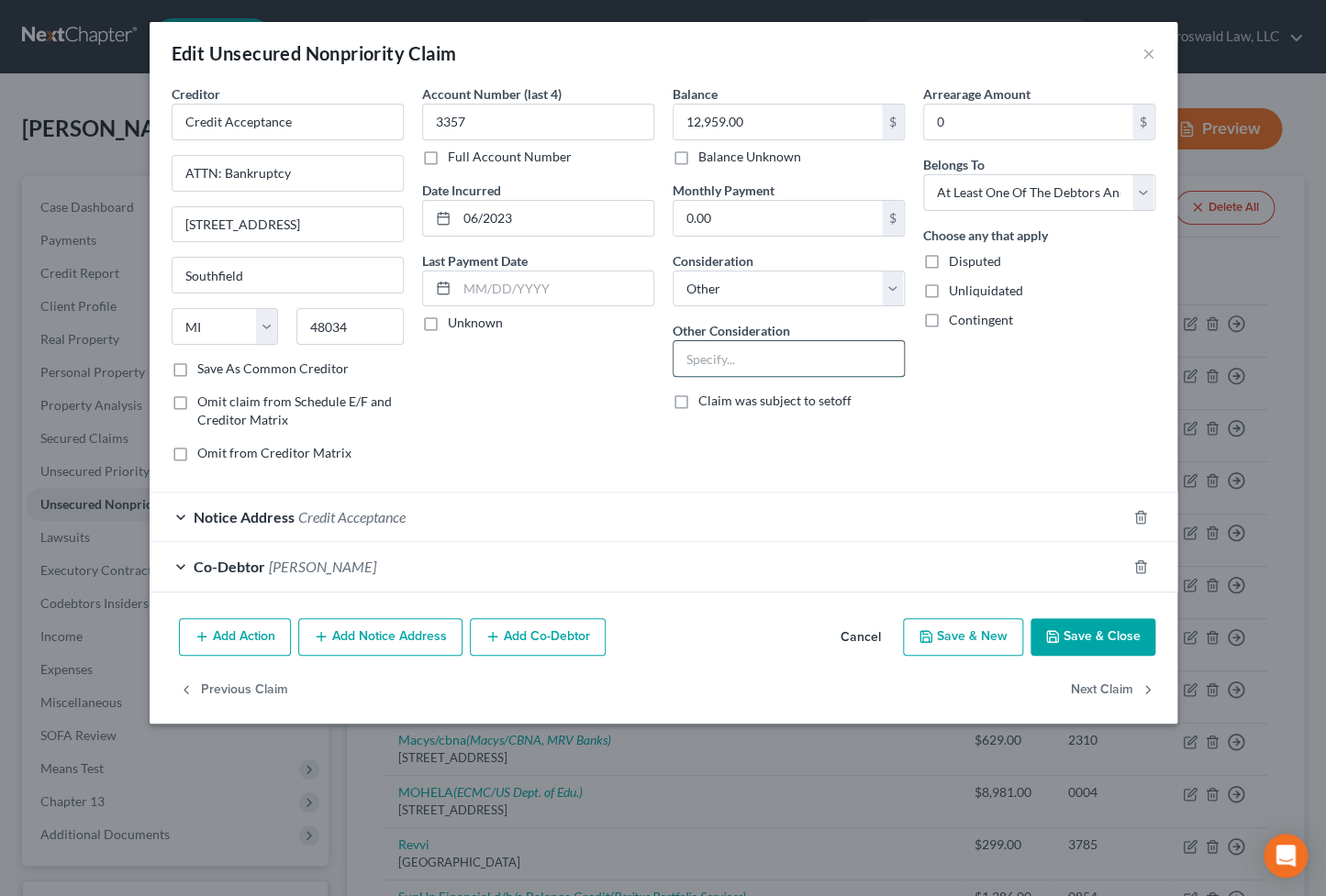
click at [746, 355] on input "text" at bounding box center [788, 359] width 231 height 35
paste input "2017 Nissan Altima"
click at [681, 365] on input "2017 Nissan Altima" at bounding box center [788, 359] width 231 height 35
click at [1093, 629] on button "Save & Close" at bounding box center [1092, 638] width 124 height 39
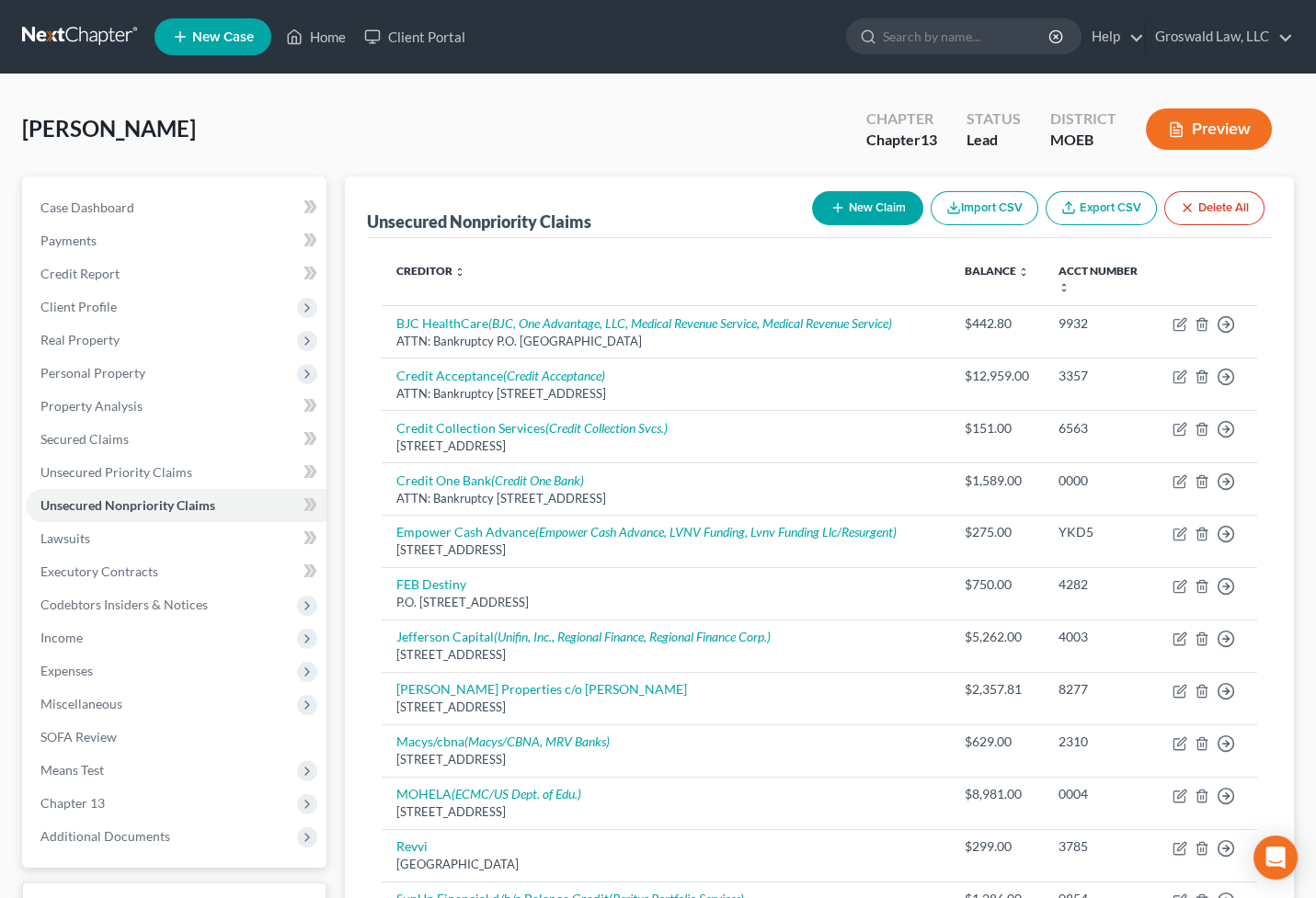
click at [561, 162] on div "[PERSON_NAME] Upgraded Chapter Chapter 13 Status Lead District MOEB Preview" at bounding box center [658, 136] width 1272 height 80
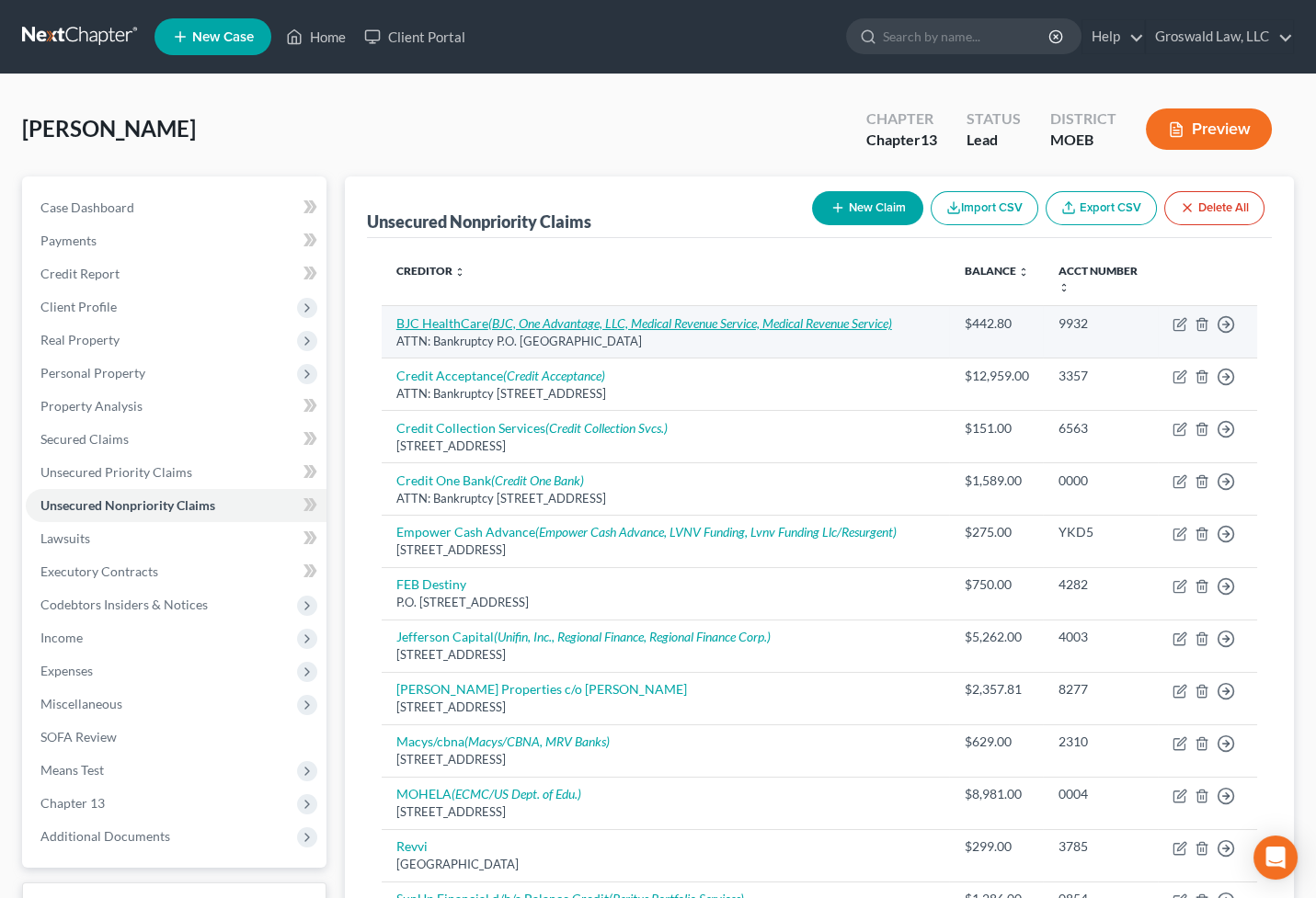
drag, startPoint x: 746, startPoint y: 140, endPoint x: 421, endPoint y: 325, distance: 374.0
click at [746, 140] on div "[PERSON_NAME] Upgraded Chapter Chapter 13 Status Lead District MOEB Preview" at bounding box center [658, 136] width 1272 height 80
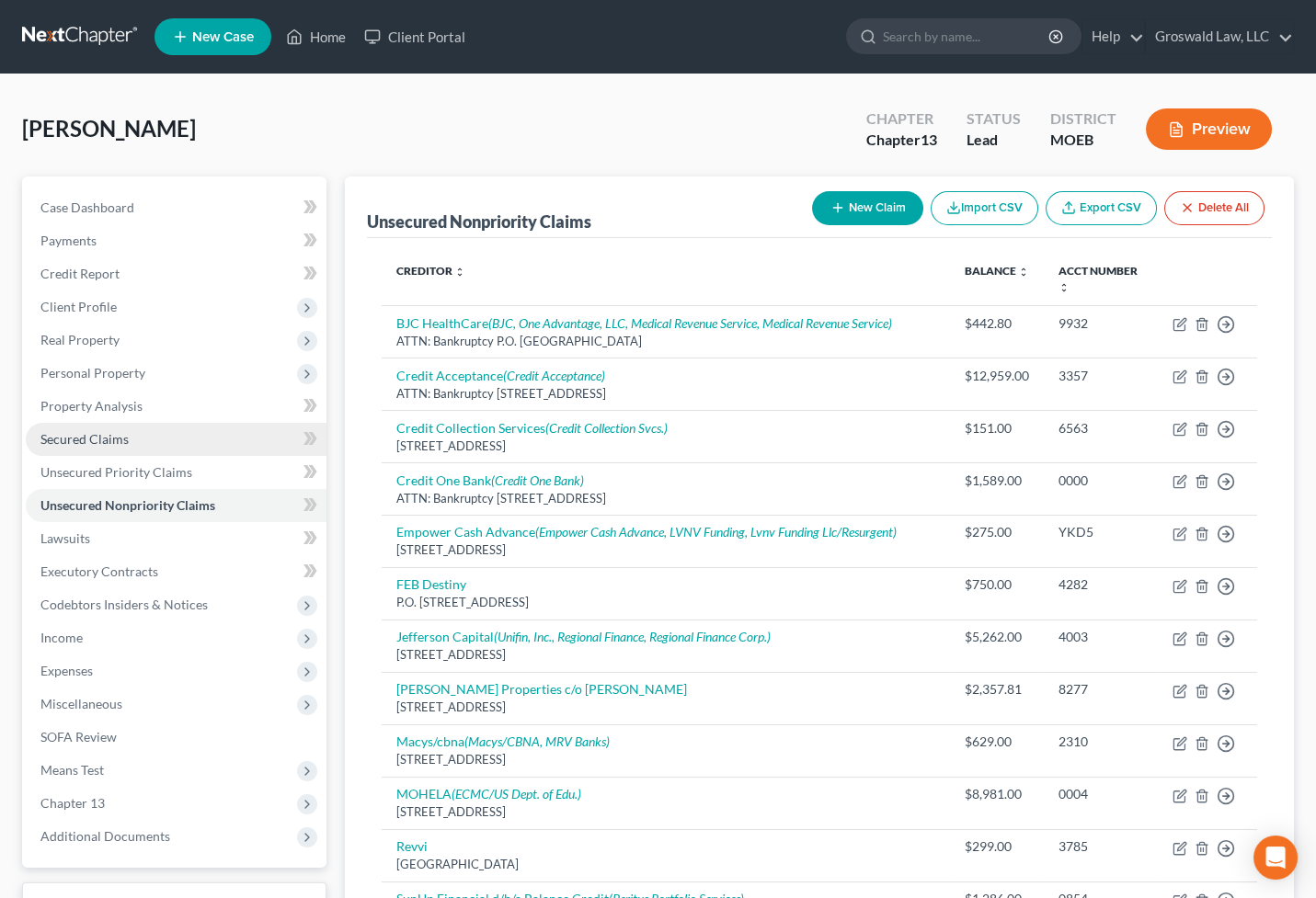
click at [130, 440] on link "Secured Claims" at bounding box center [176, 440] width 300 height 33
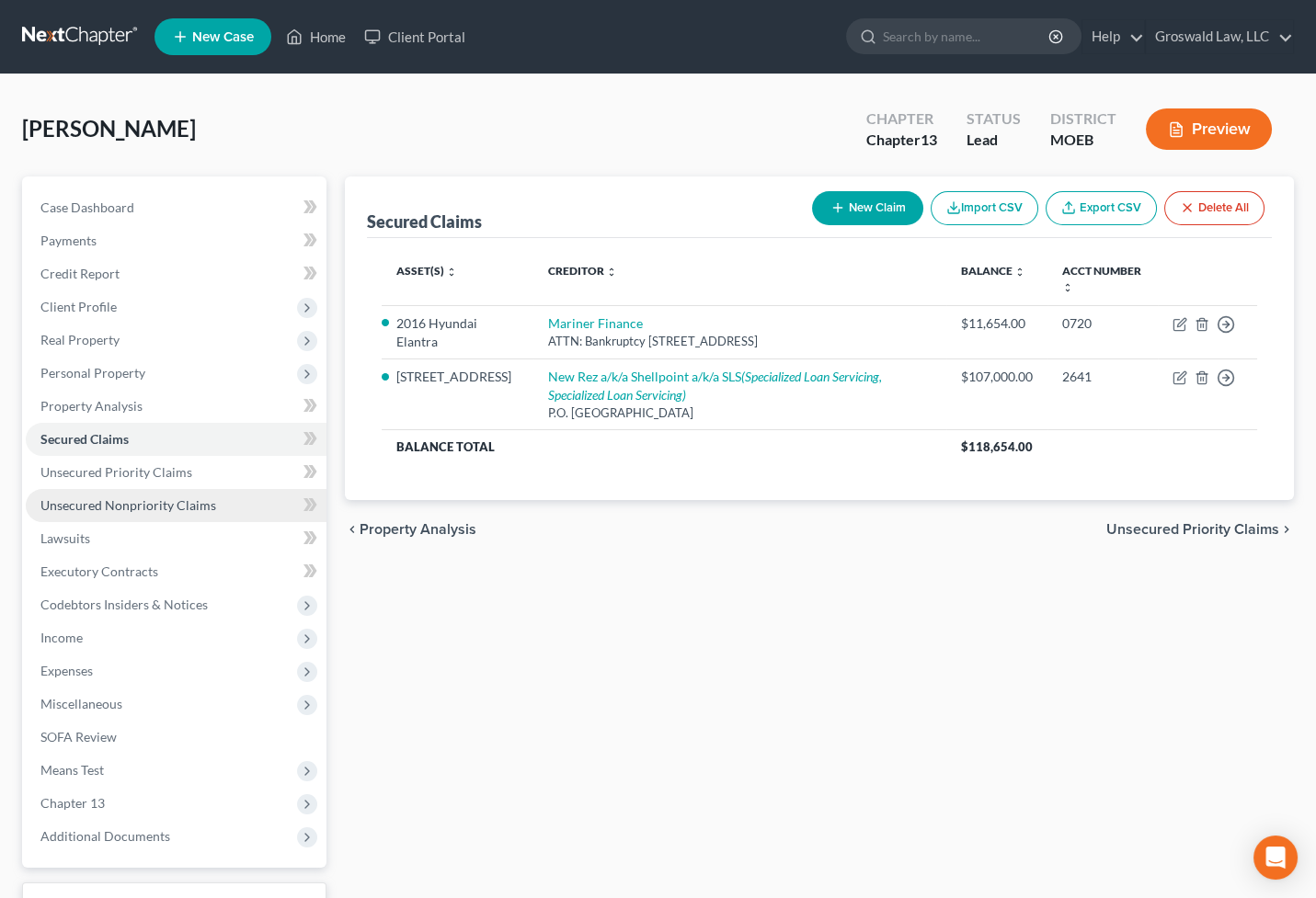
click at [193, 504] on span "Unsecured Nonpriority Claims" at bounding box center [128, 504] width 176 height 16
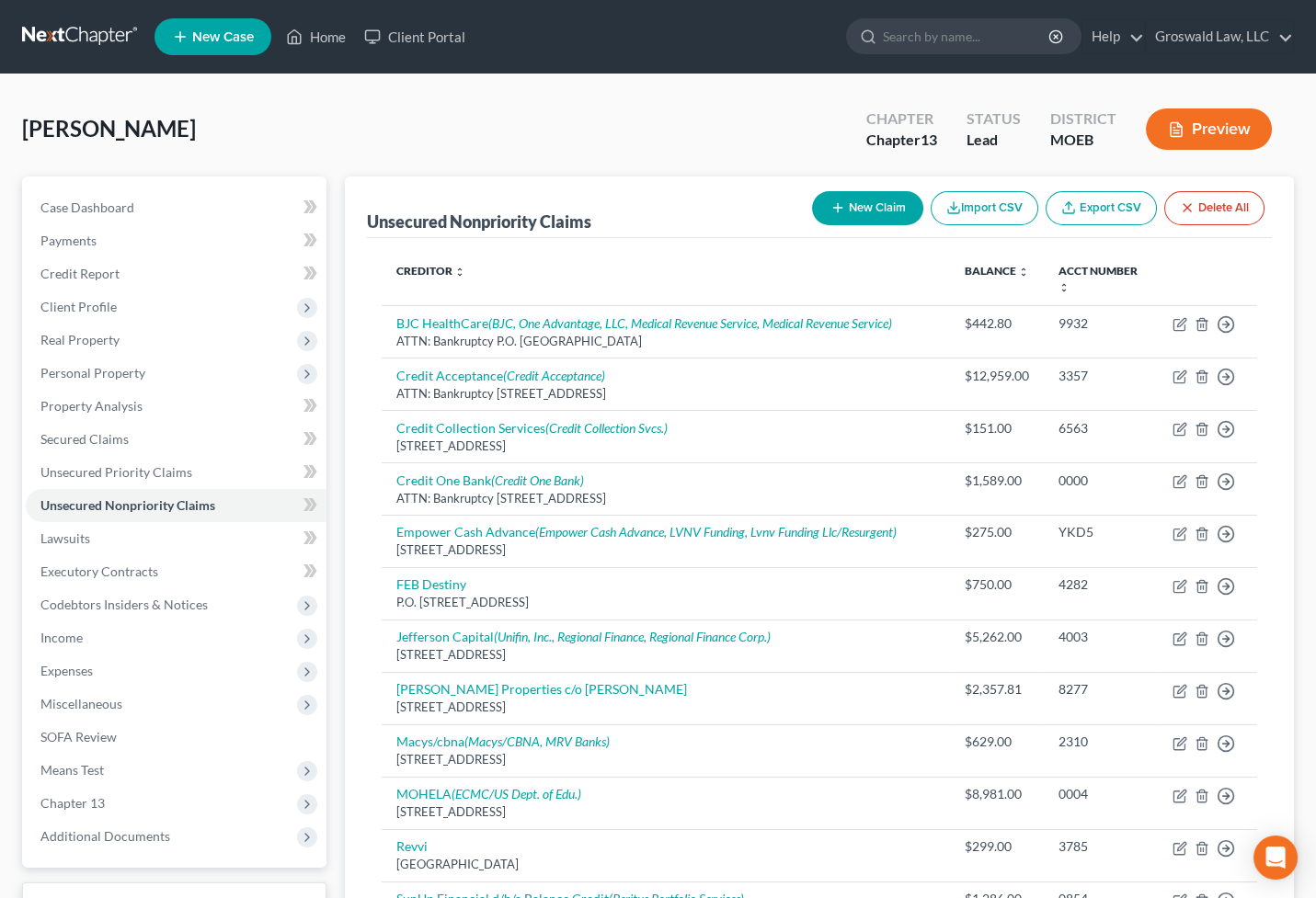
click at [882, 201] on button "New Claim" at bounding box center [868, 208] width 111 height 34
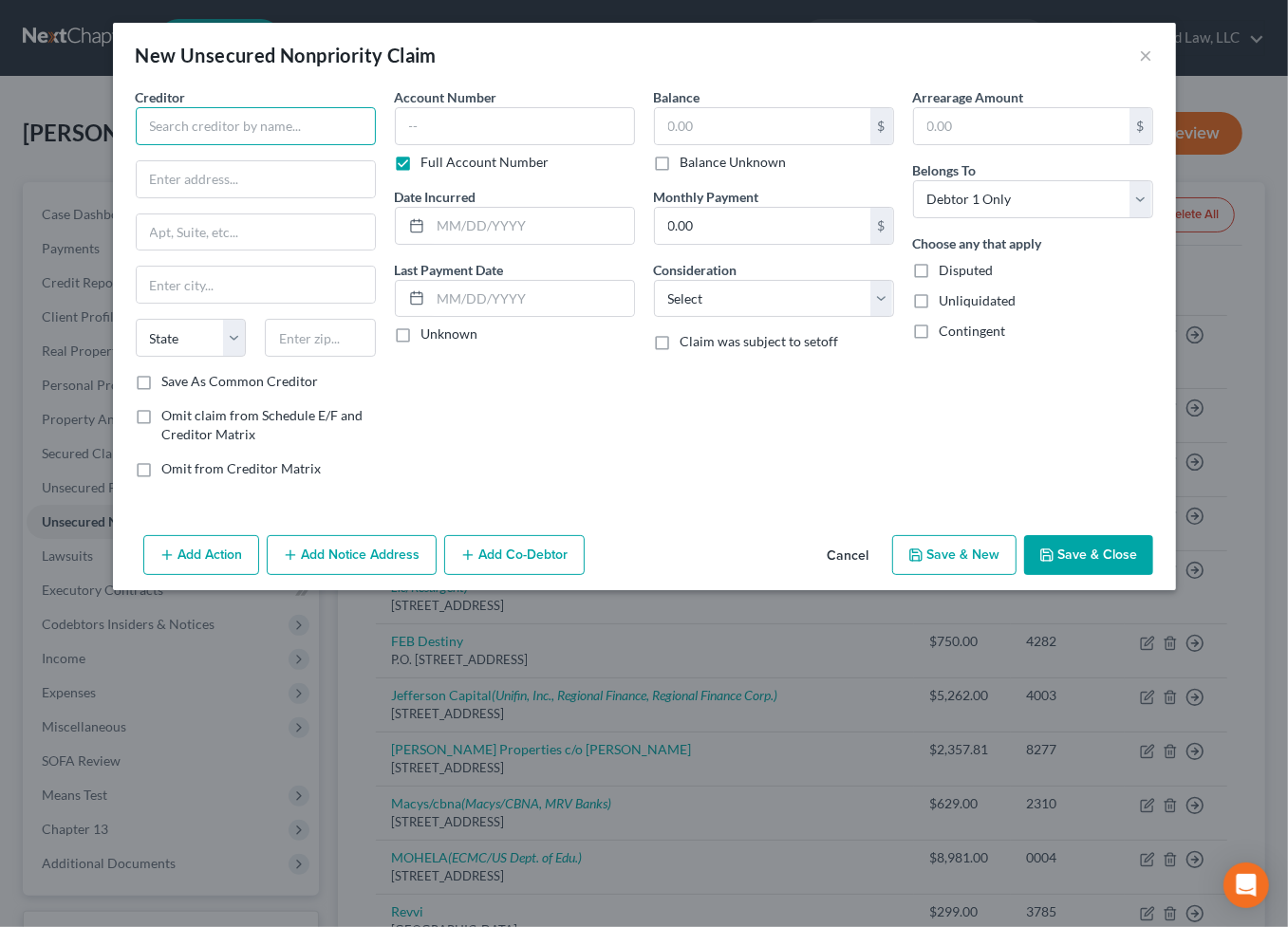
click at [279, 125] on input "text" at bounding box center [256, 126] width 240 height 38
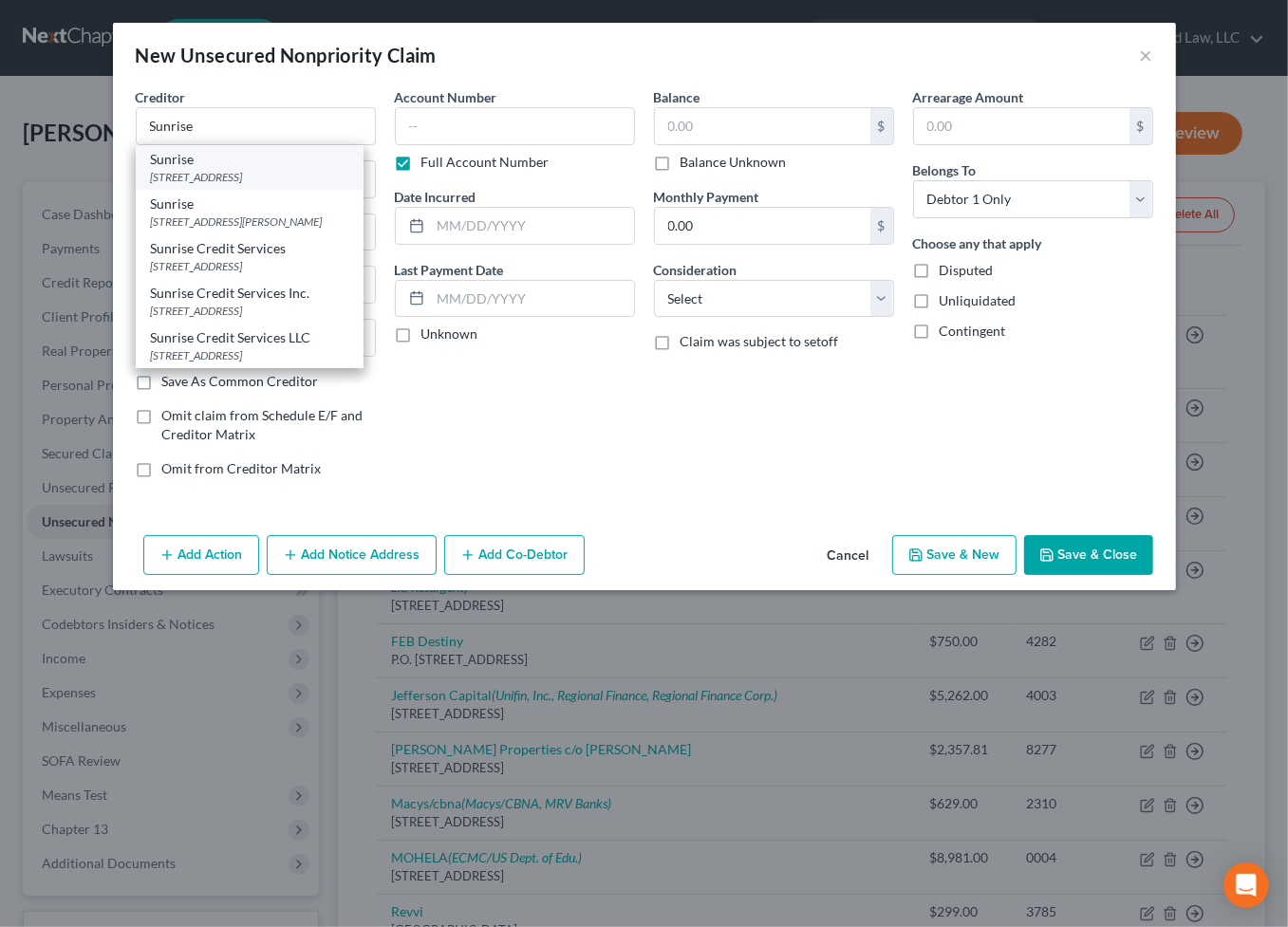
click at [274, 181] on div "[STREET_ADDRESS]" at bounding box center [249, 176] width 197 height 16
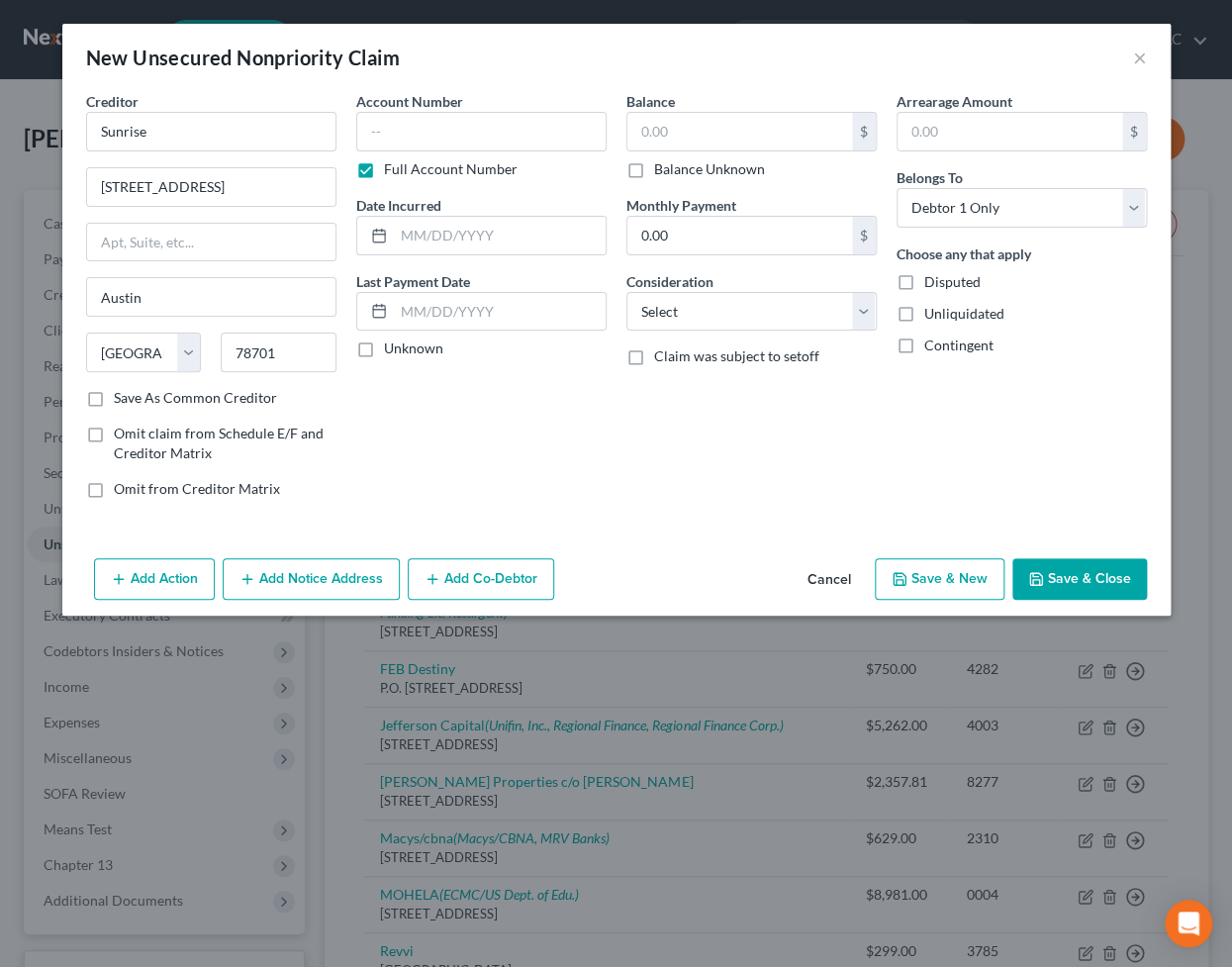
click at [271, 578] on button "Add Notice Address" at bounding box center [311, 579] width 177 height 42
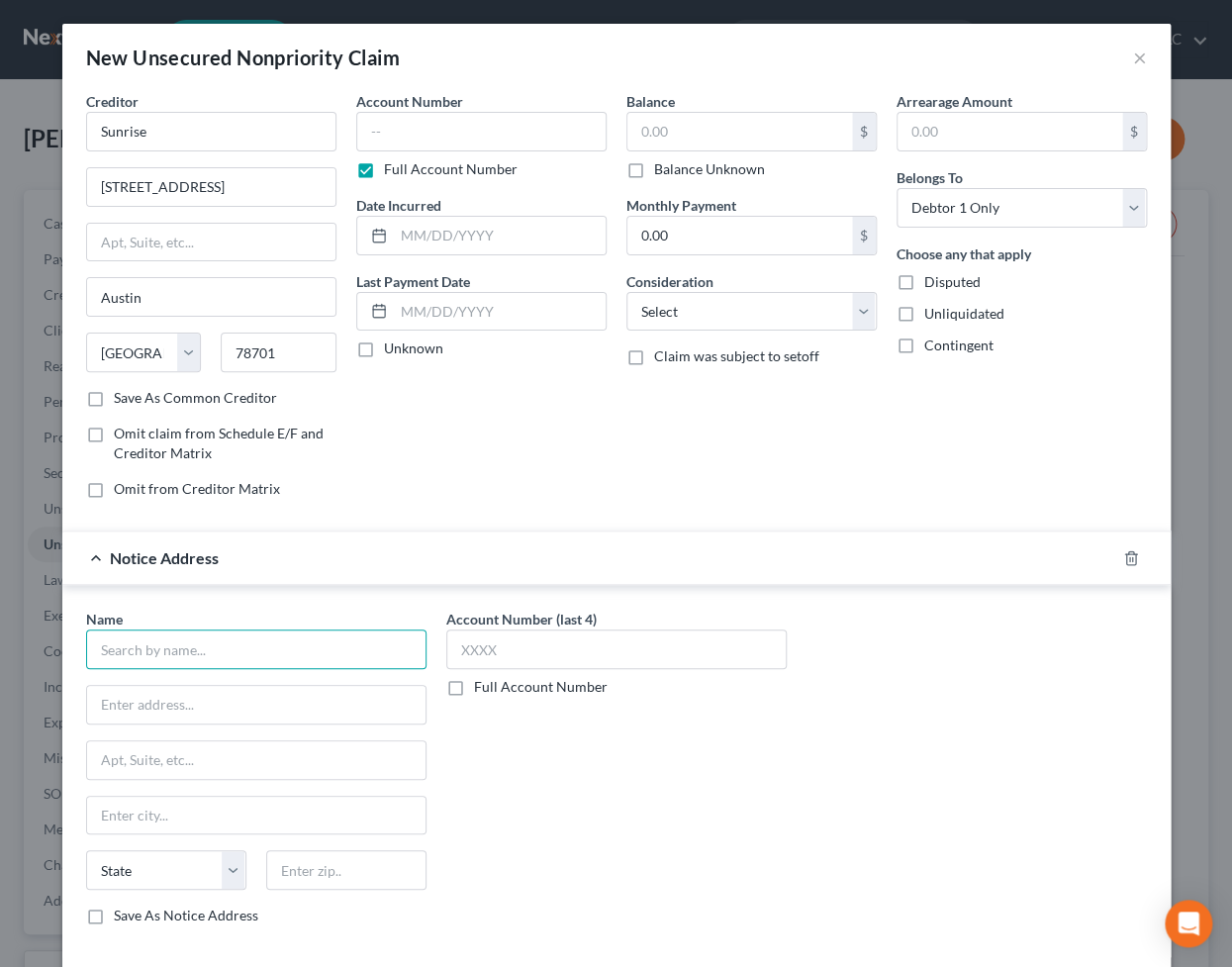
click at [166, 653] on input "text" at bounding box center [257, 650] width 340 height 40
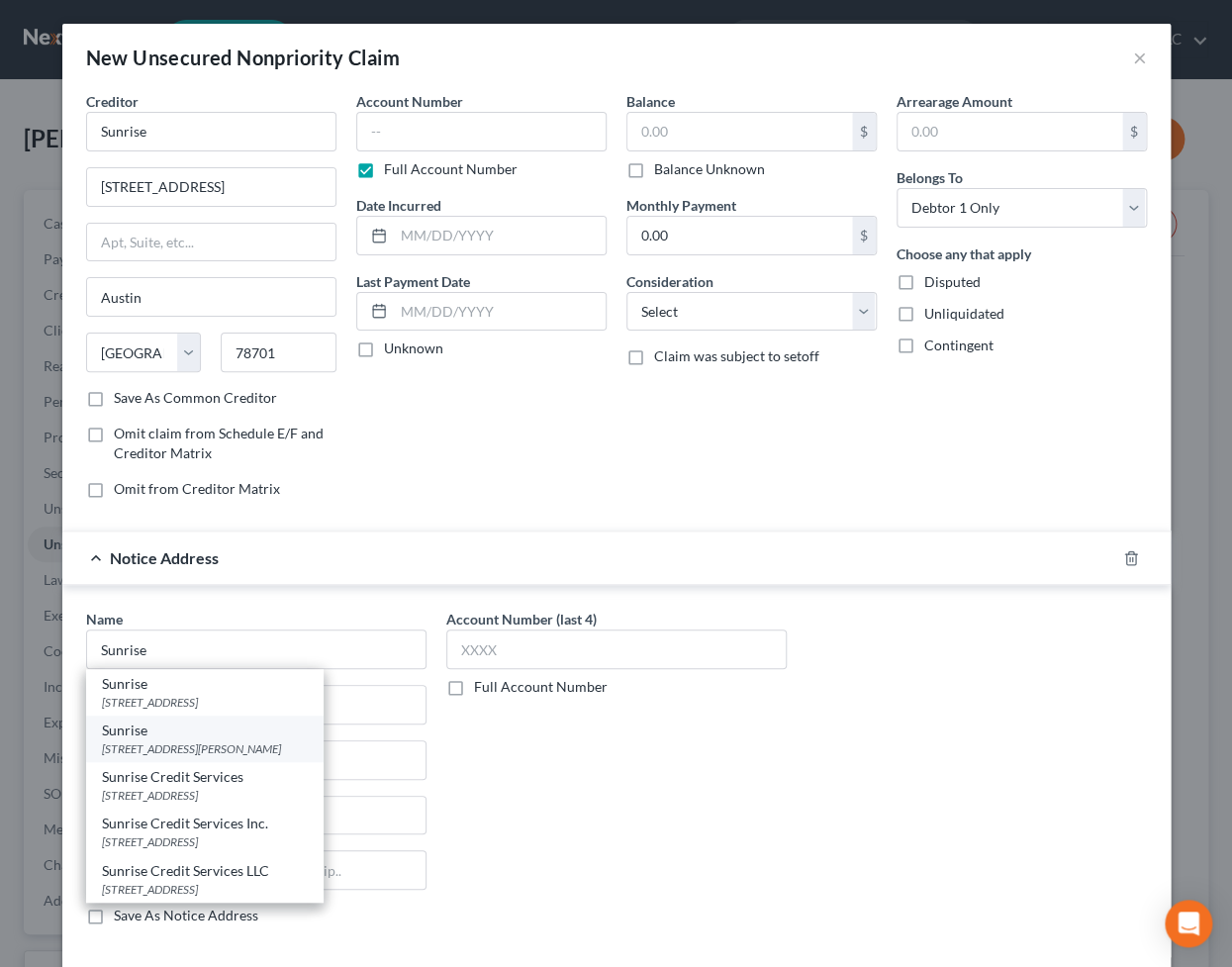
click at [158, 749] on div "[STREET_ADDRESS][PERSON_NAME]" at bounding box center [204, 748] width 206 height 17
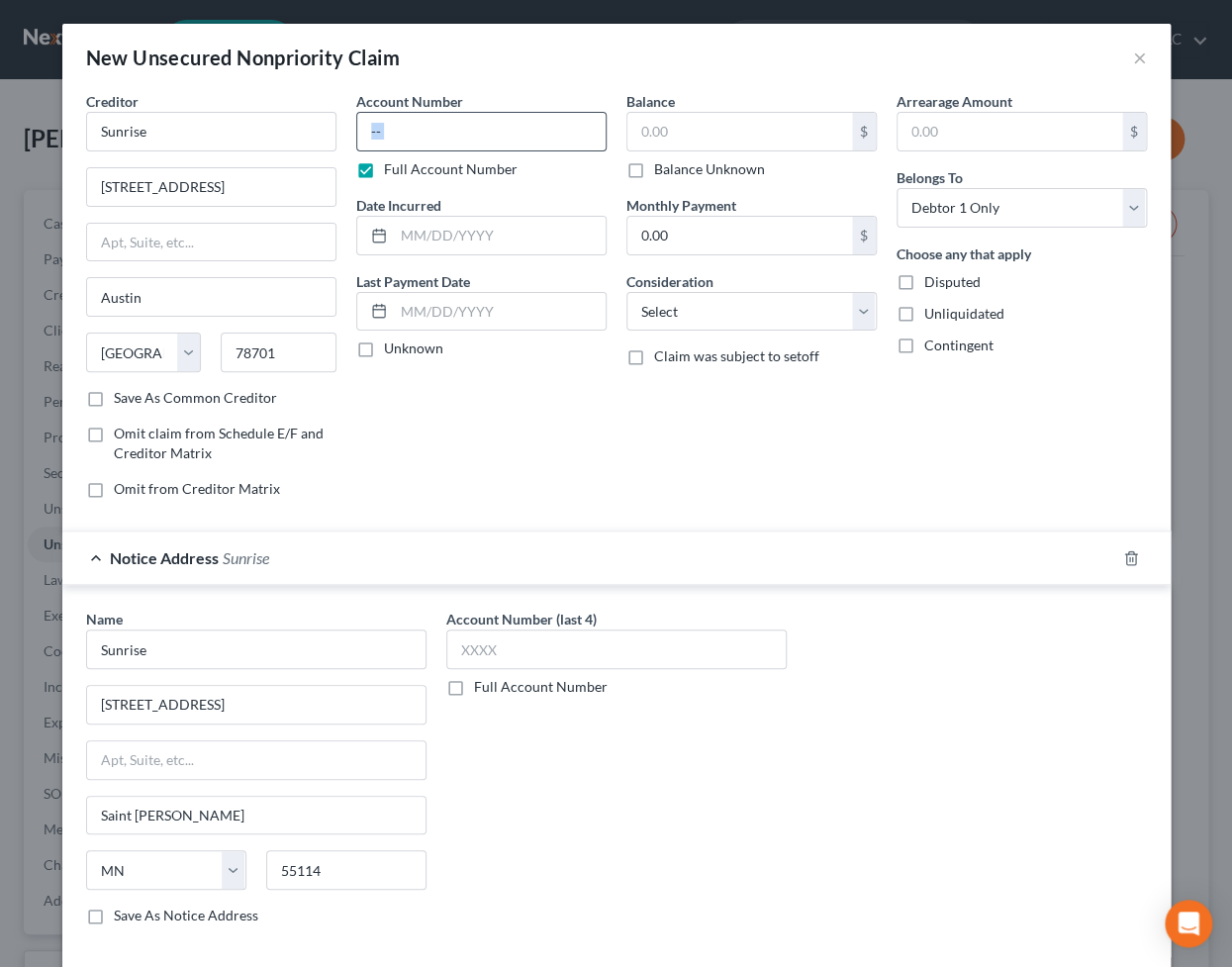
drag, startPoint x: 420, startPoint y: 151, endPoint x: 431, endPoint y: 124, distance: 29.2
click at [423, 139] on div "Account Number Full Account Number" at bounding box center [481, 135] width 251 height 89
click at [431, 124] on input "text" at bounding box center [481, 131] width 251 height 40
click at [420, 127] on input "text" at bounding box center [481, 131] width 251 height 40
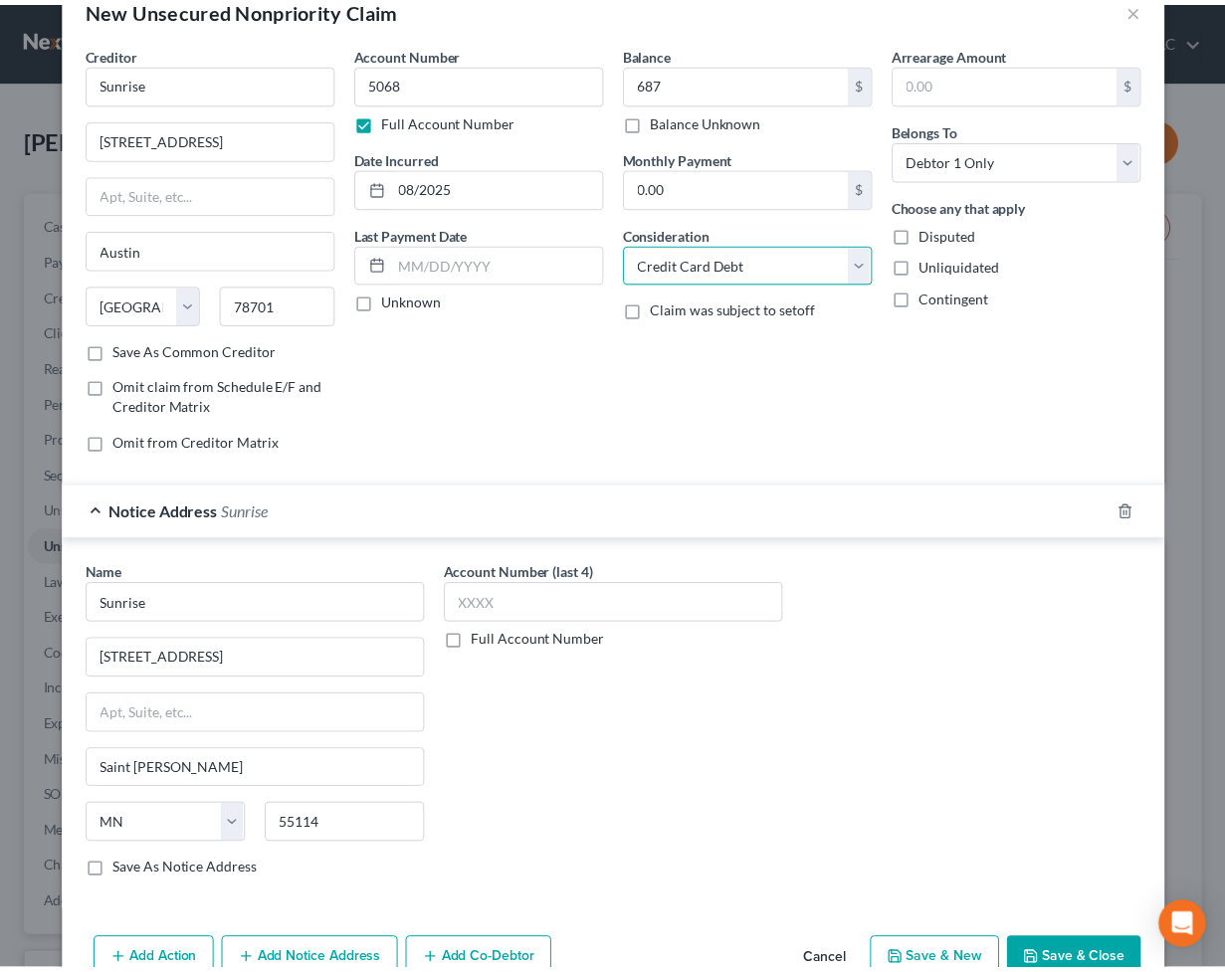
scroll to position [97, 0]
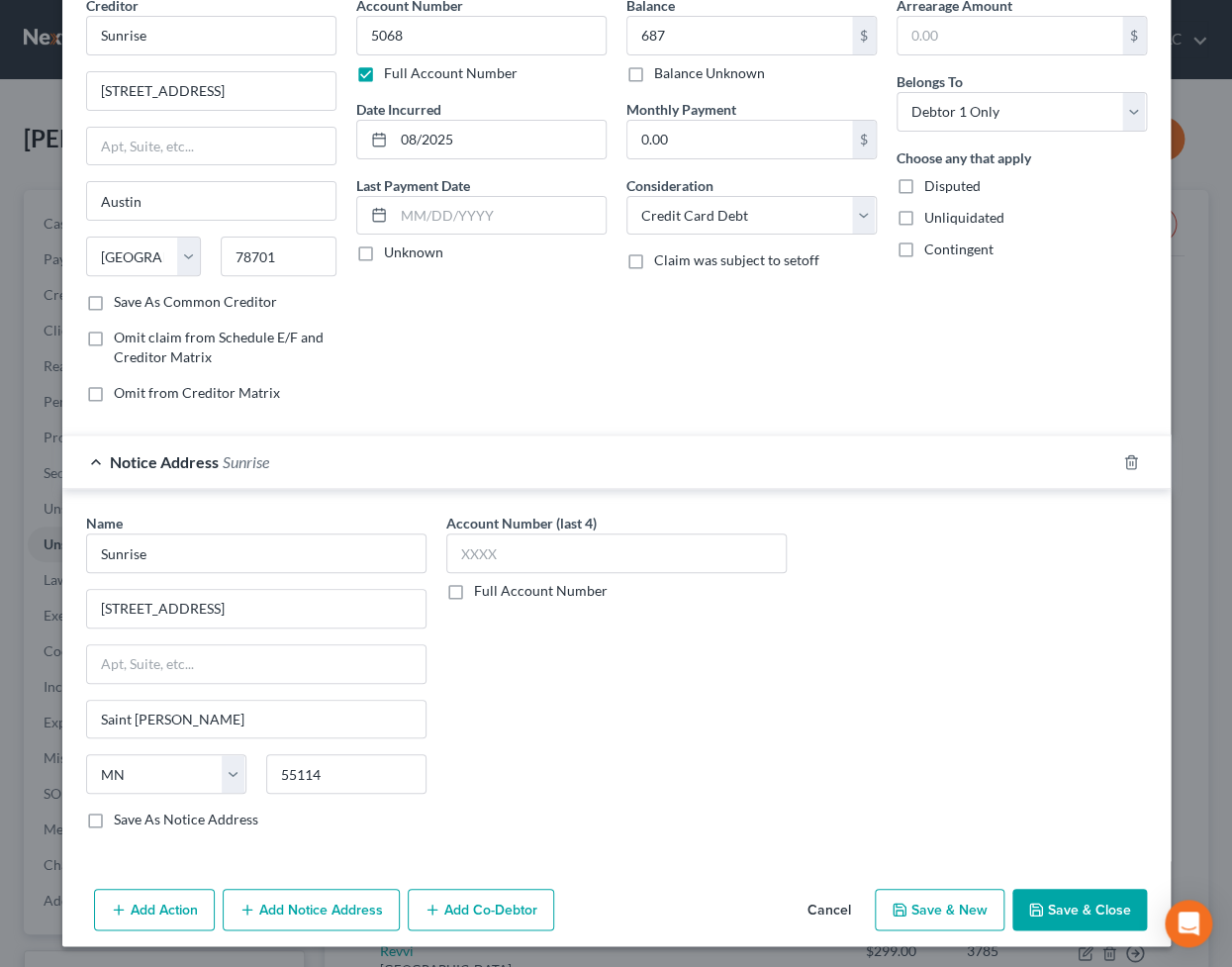
click at [1078, 834] on button "Save & Close" at bounding box center [1079, 909] width 134 height 42
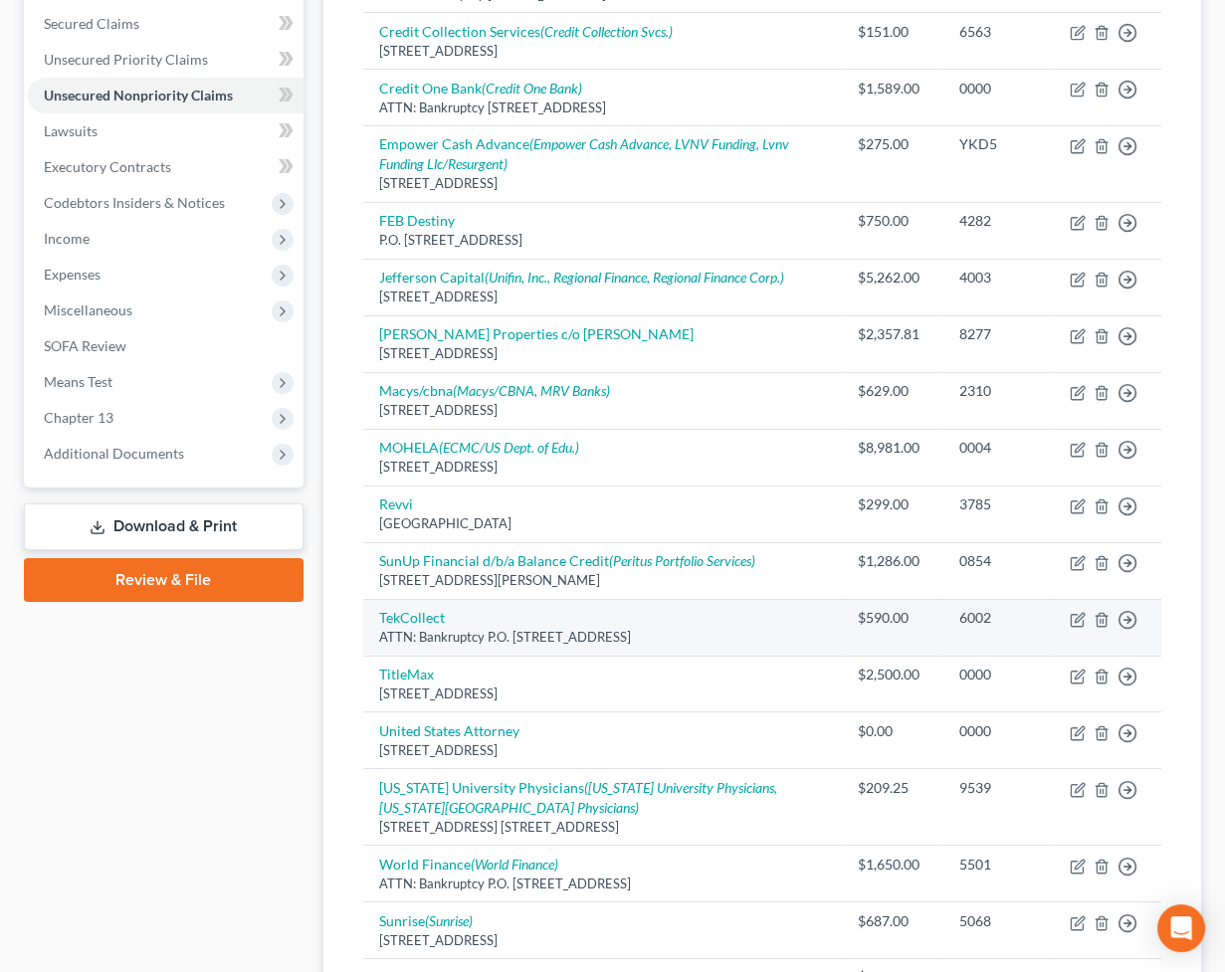
scroll to position [0, 0]
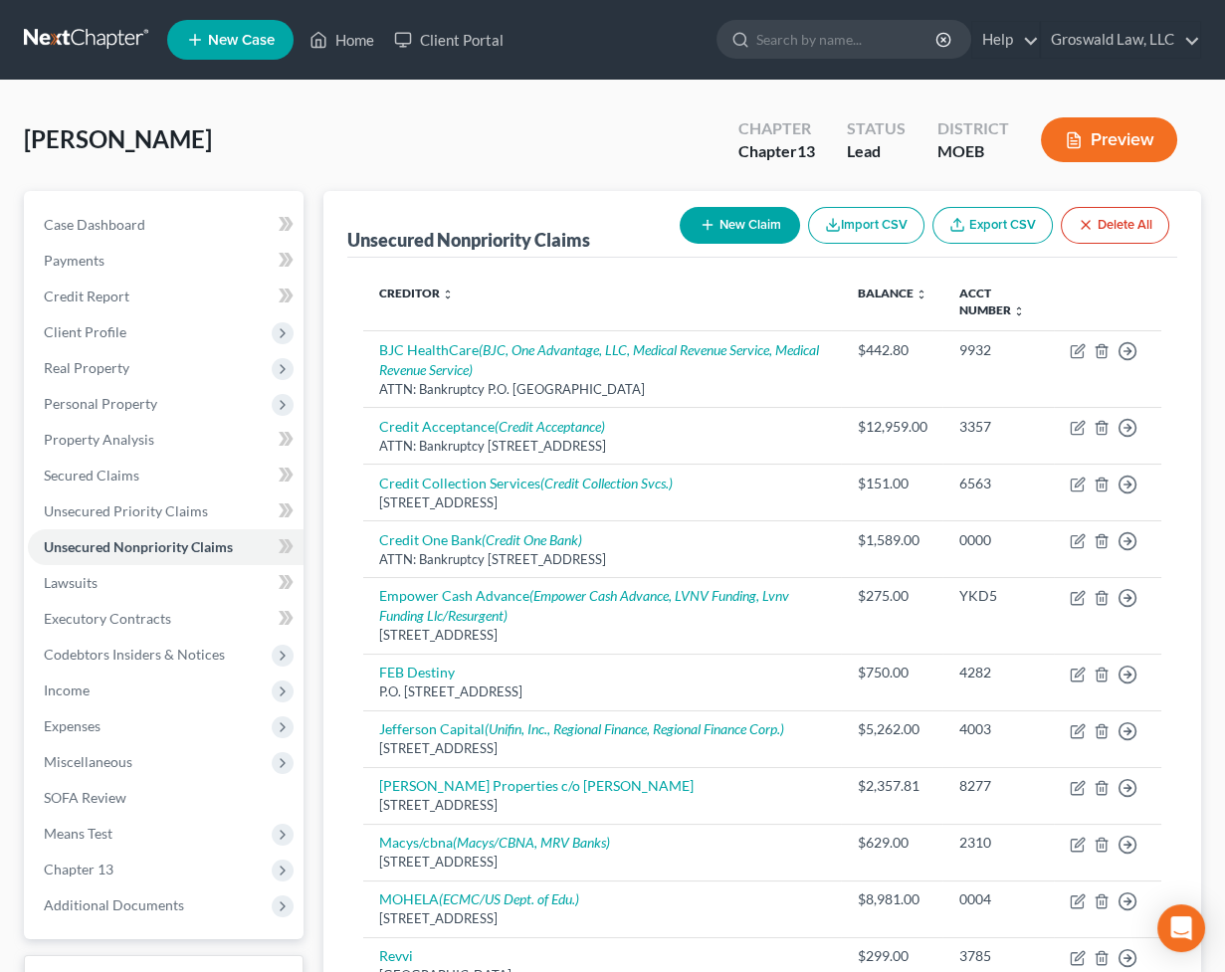
click at [762, 221] on button "New Claim" at bounding box center [740, 225] width 120 height 37
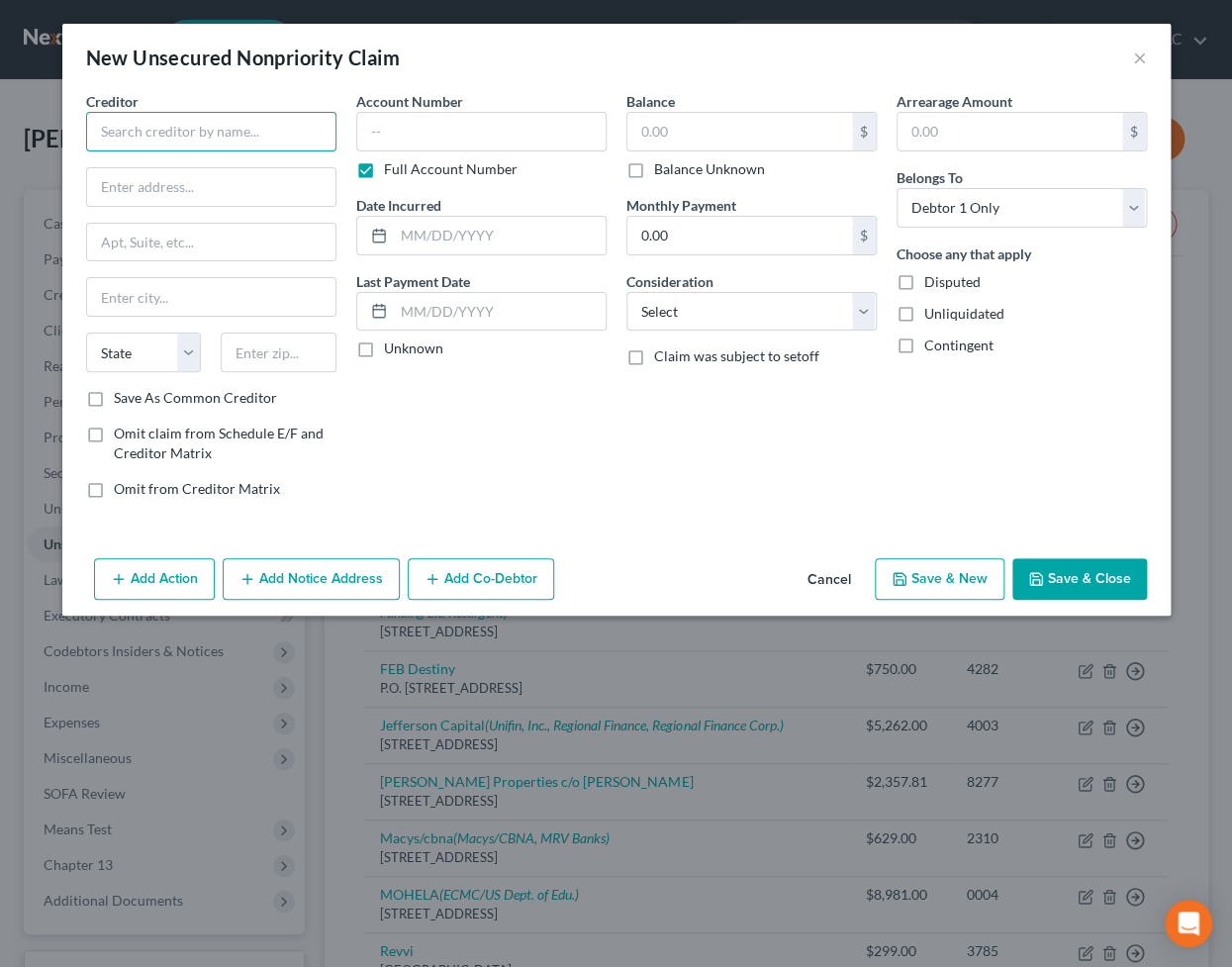
drag, startPoint x: 302, startPoint y: 127, endPoint x: 295, endPoint y: 139, distance: 13.9
click at [302, 127] on input "text" at bounding box center [212, 131] width 251 height 40
paste input "Transform Credit Inc"
click at [249, 188] on input "text" at bounding box center [212, 187] width 249 height 38
click at [295, 196] on input "text" at bounding box center [212, 187] width 249 height 38
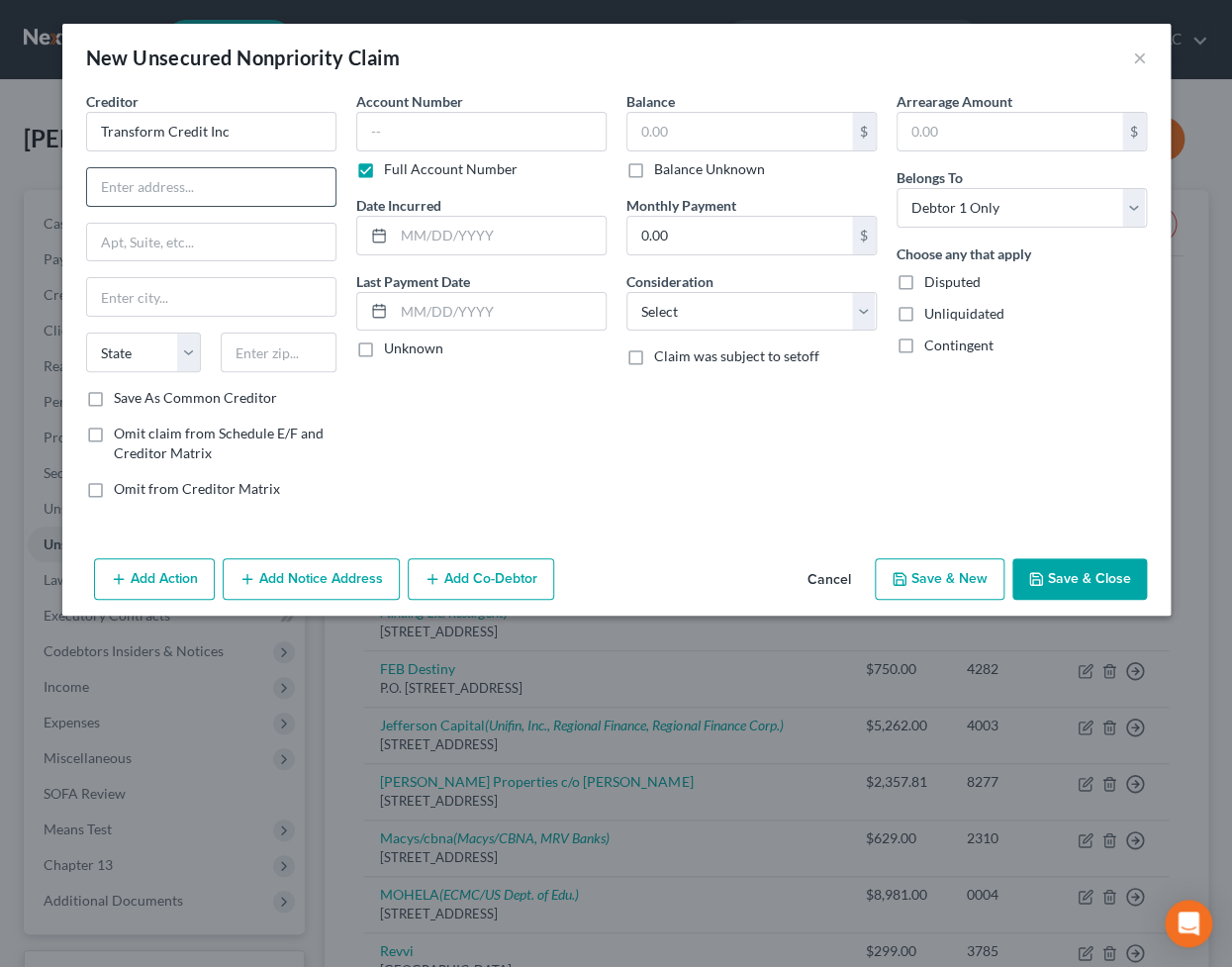
paste input "[STREET_ADDRESS][PERSON_NAME]"
click at [428, 119] on input "text" at bounding box center [481, 131] width 251 height 40
click at [1093, 584] on button "Save & Close" at bounding box center [1079, 579] width 134 height 42
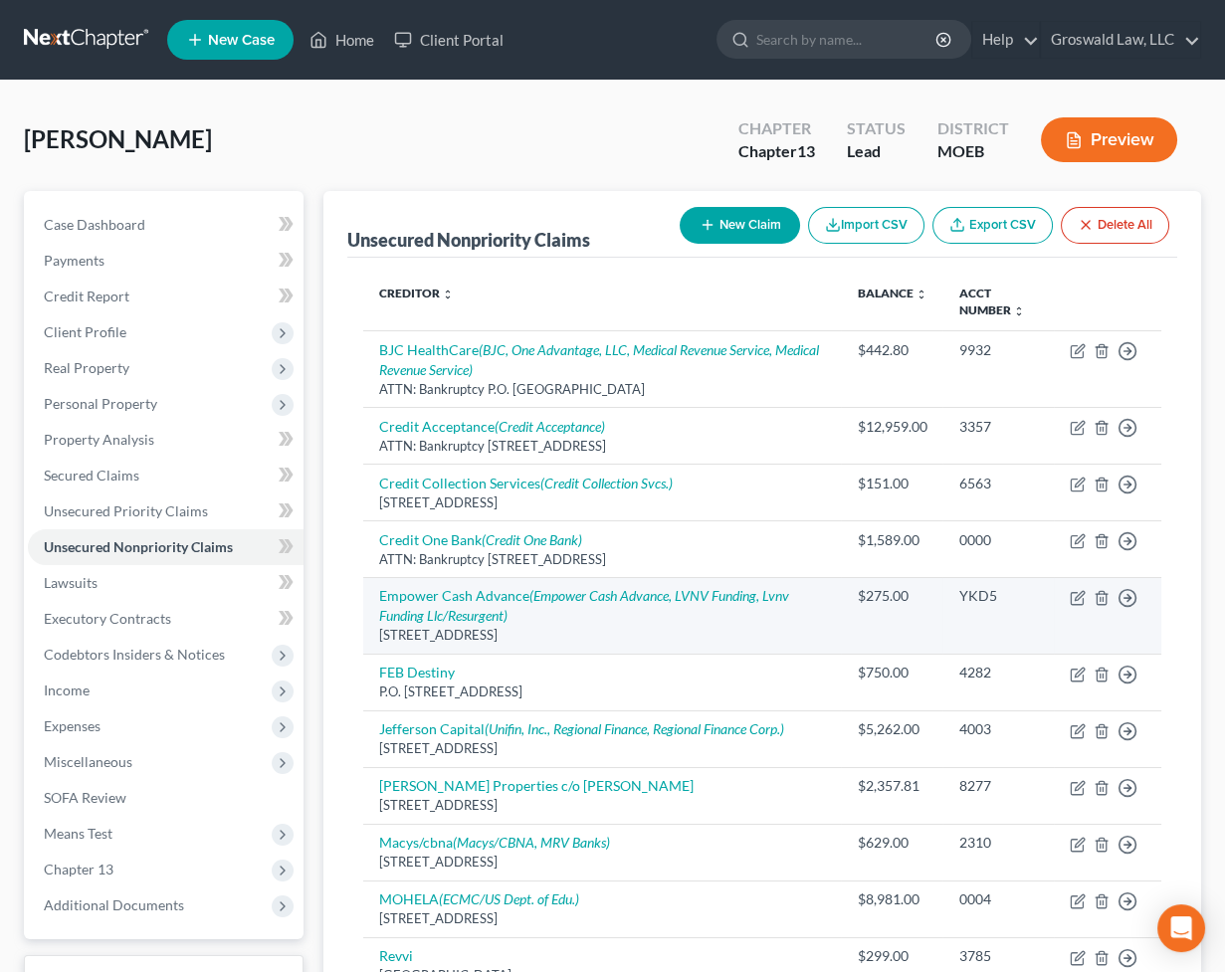
click at [476, 603] on td "Empower Cash Advance (Empower Cash Advance, LVNV Funding, Lvnv Funding Llc/Resu…" at bounding box center [602, 615] width 479 height 77
click at [459, 596] on link "Empower Cash Advance (Empower Cash Advance, LVNV Funding, Lvnv Funding Llc/Resu…" at bounding box center [584, 605] width 410 height 37
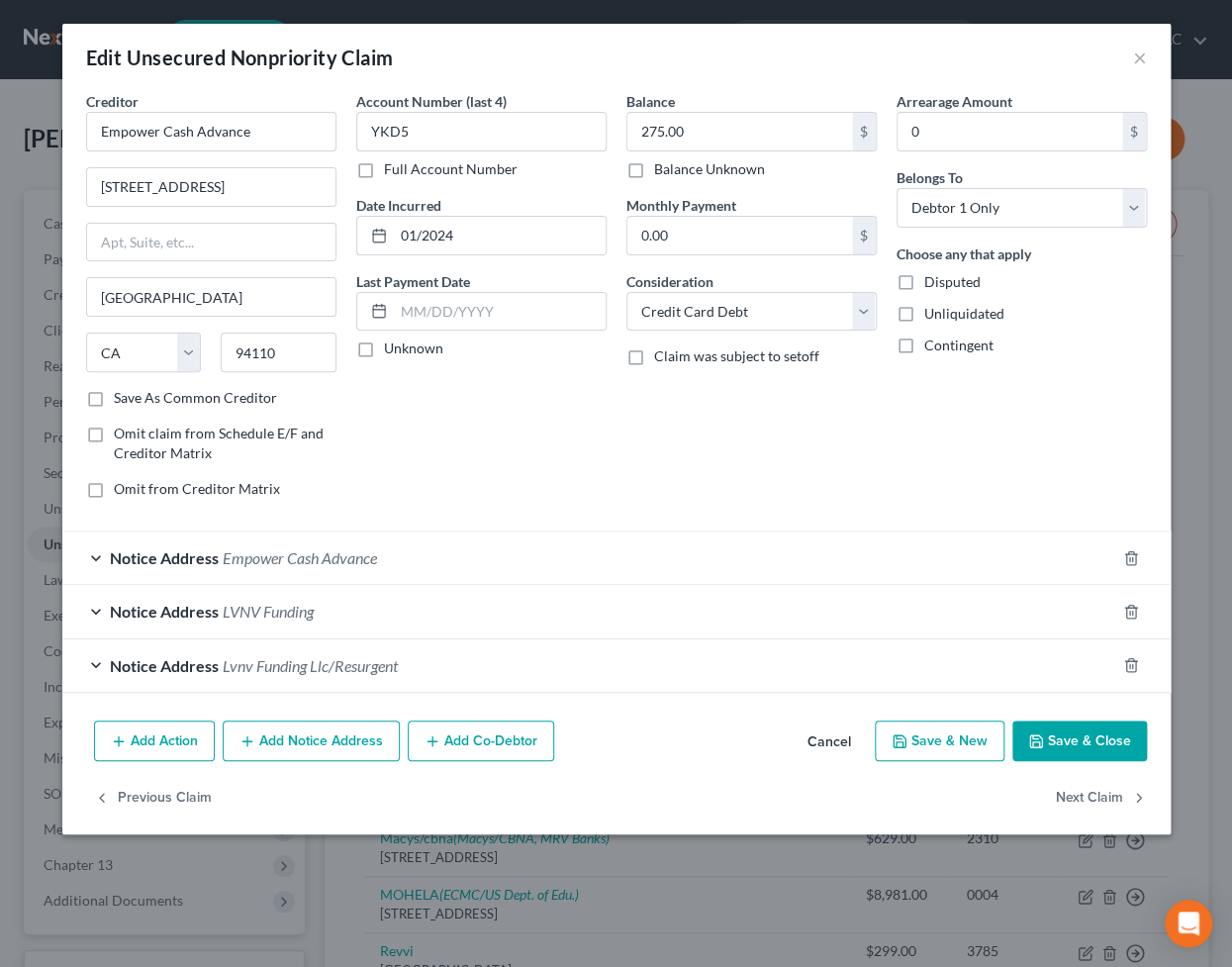
click at [831, 732] on button "Cancel" at bounding box center [829, 742] width 76 height 40
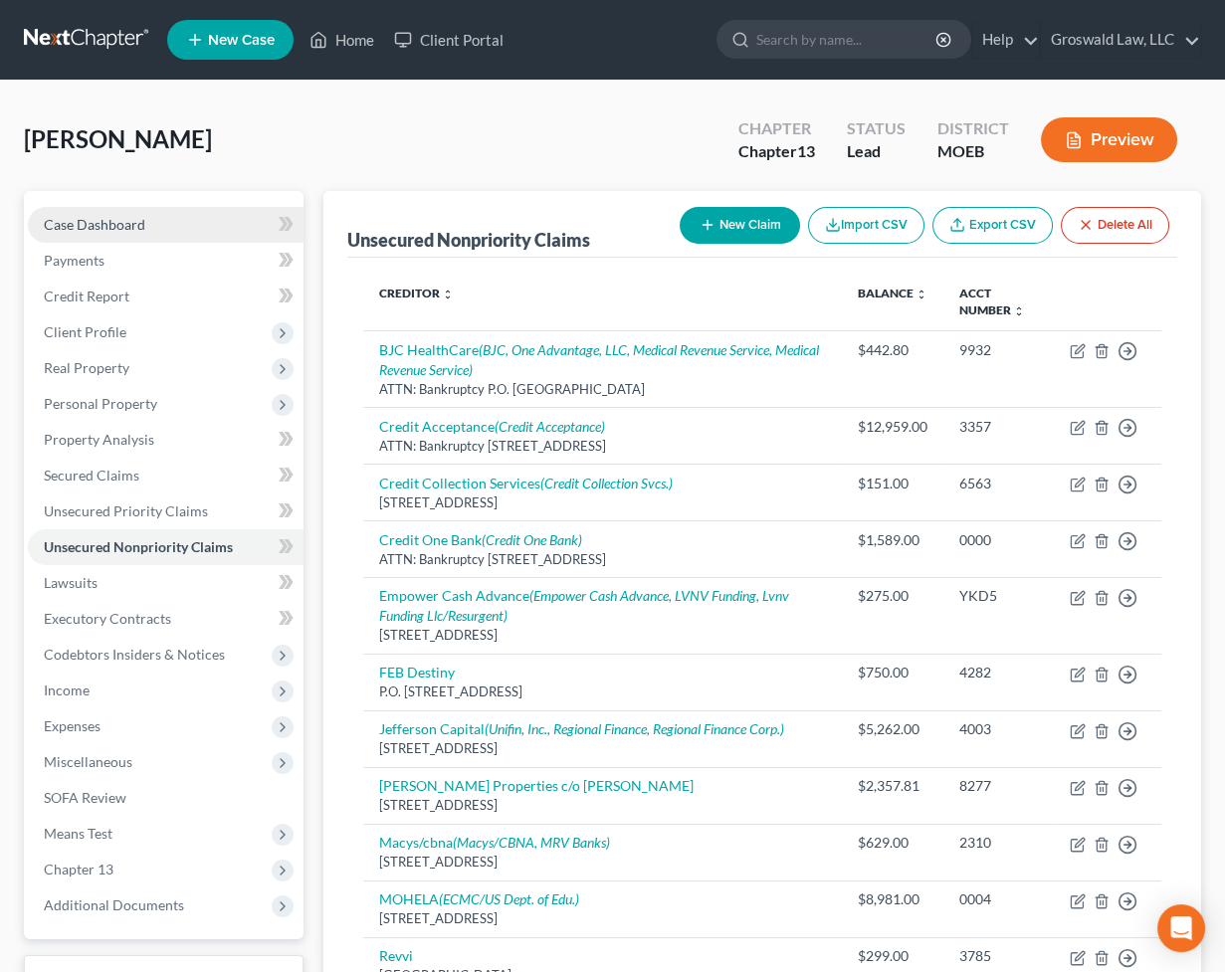
click at [60, 223] on span "Case Dashboard" at bounding box center [94, 224] width 101 height 17
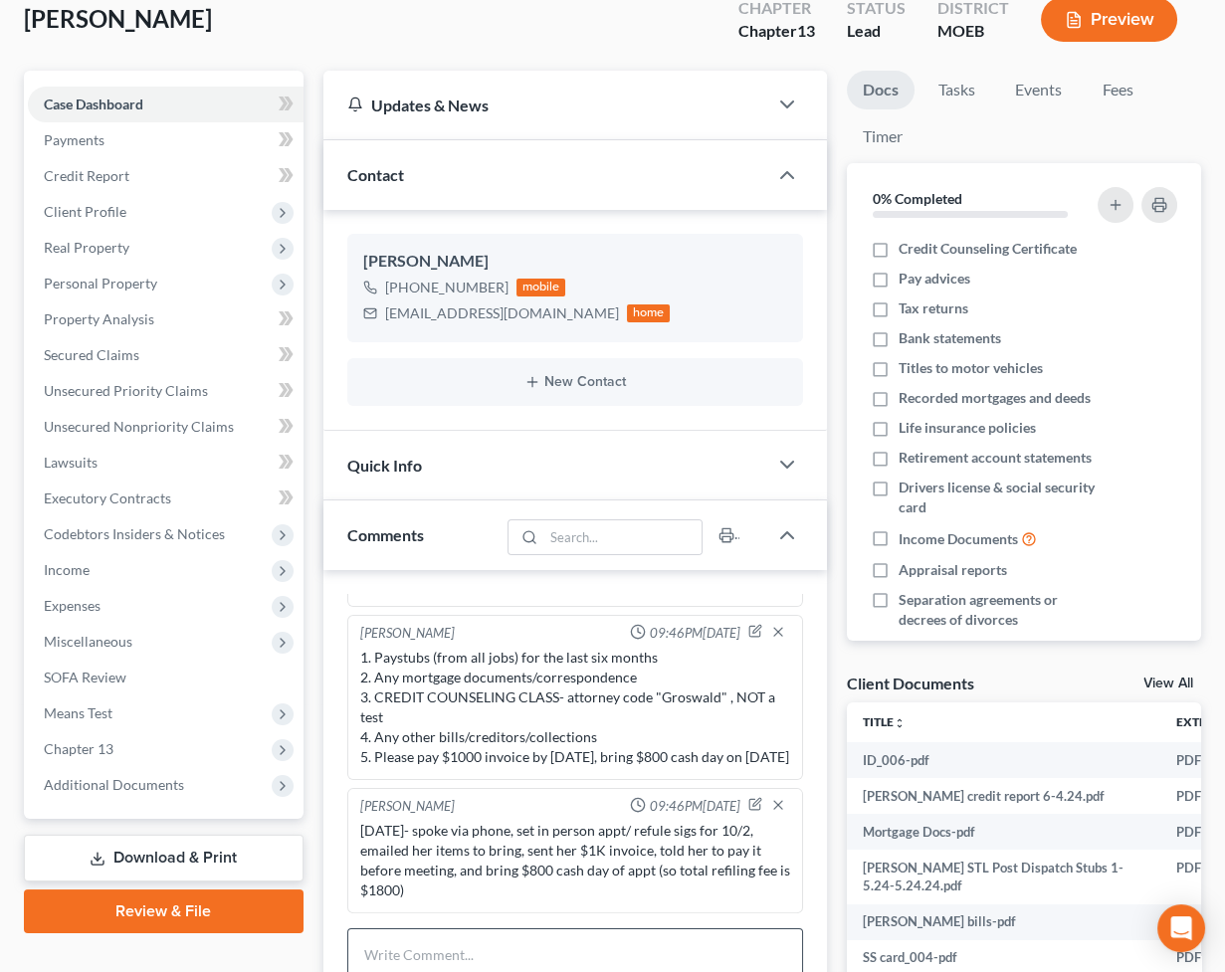
scroll to position [515, 0]
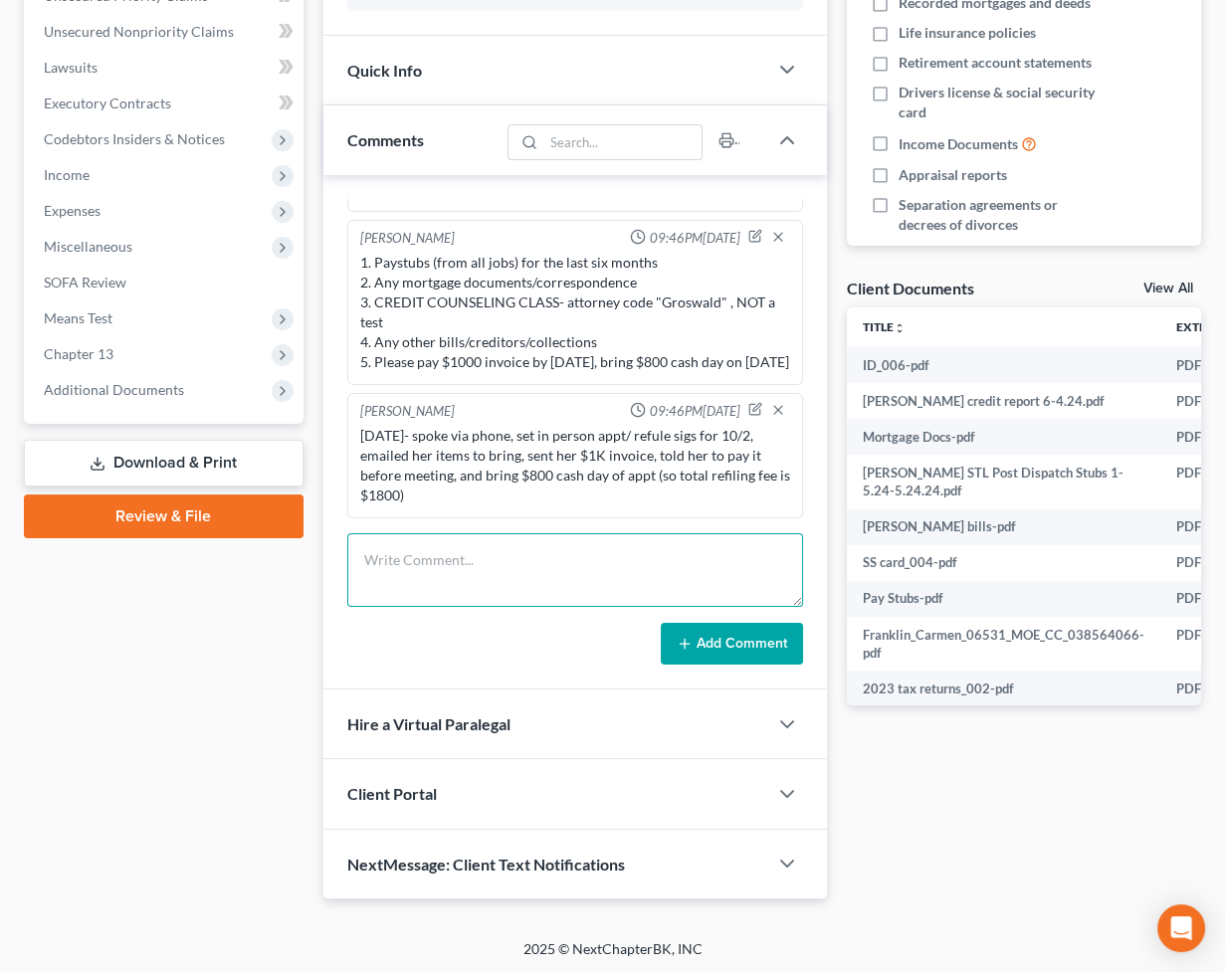
click at [435, 577] on textarea at bounding box center [575, 570] width 456 height 74
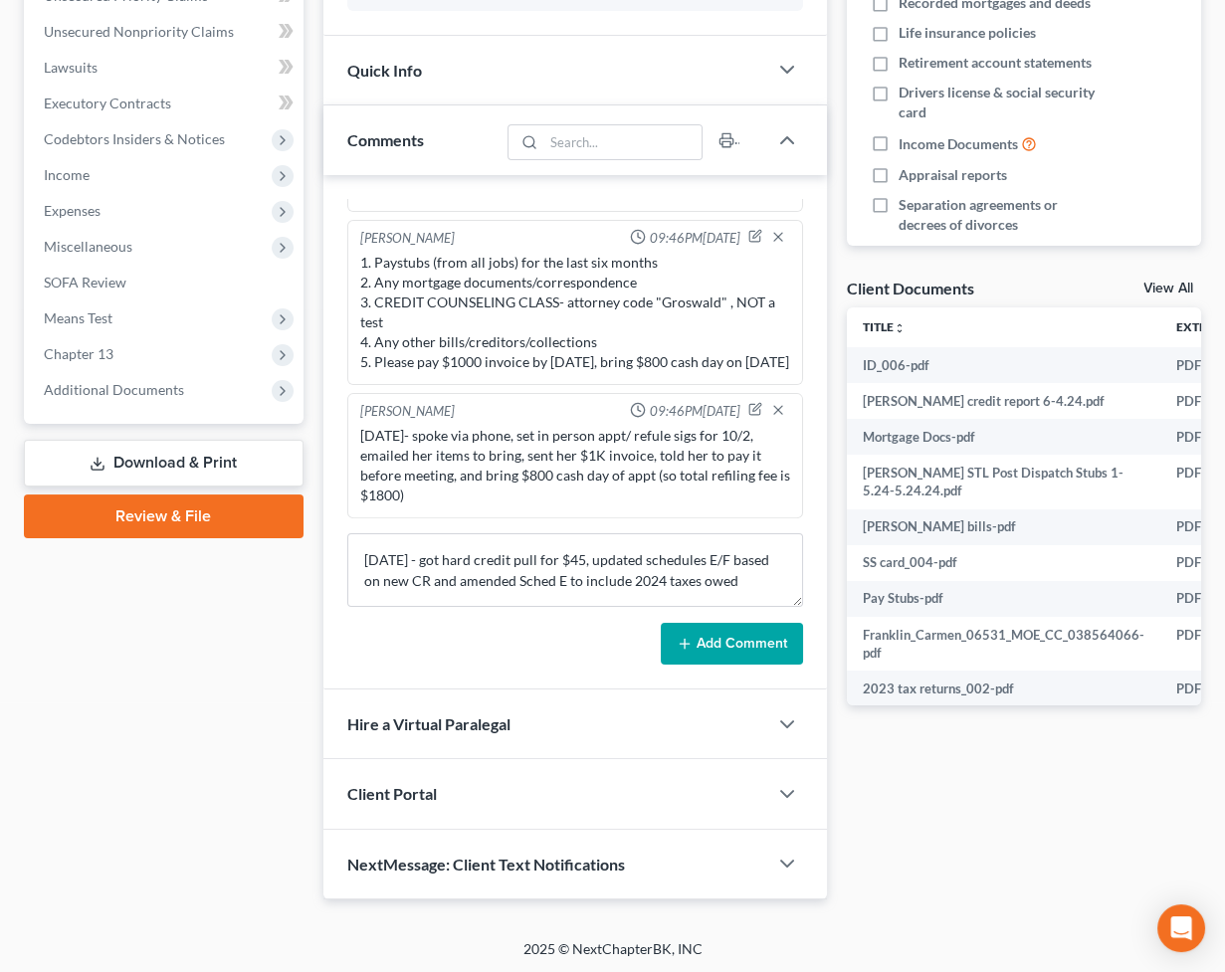
click at [721, 645] on button "Add Comment" at bounding box center [732, 644] width 142 height 42
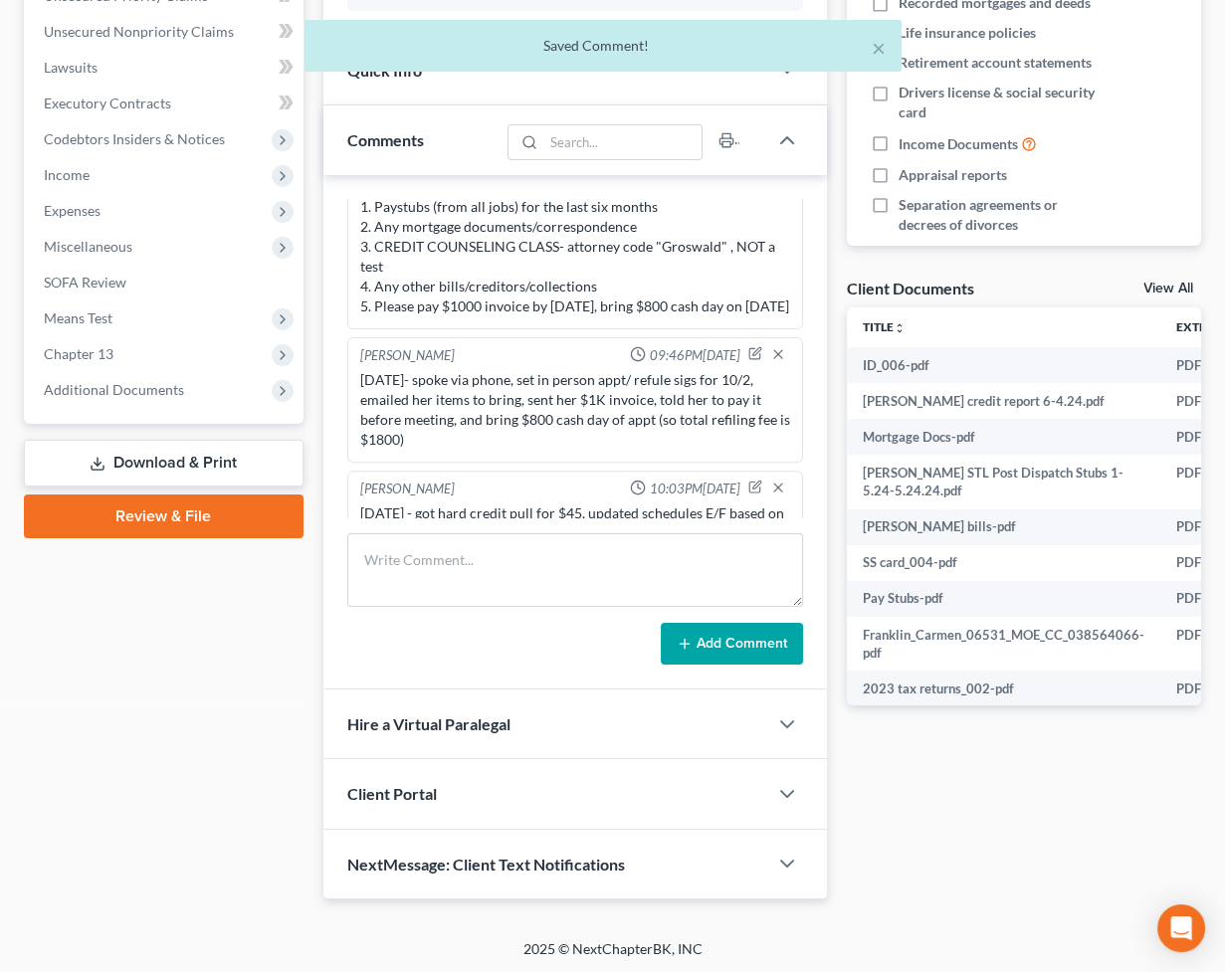
scroll to position [1569, 0]
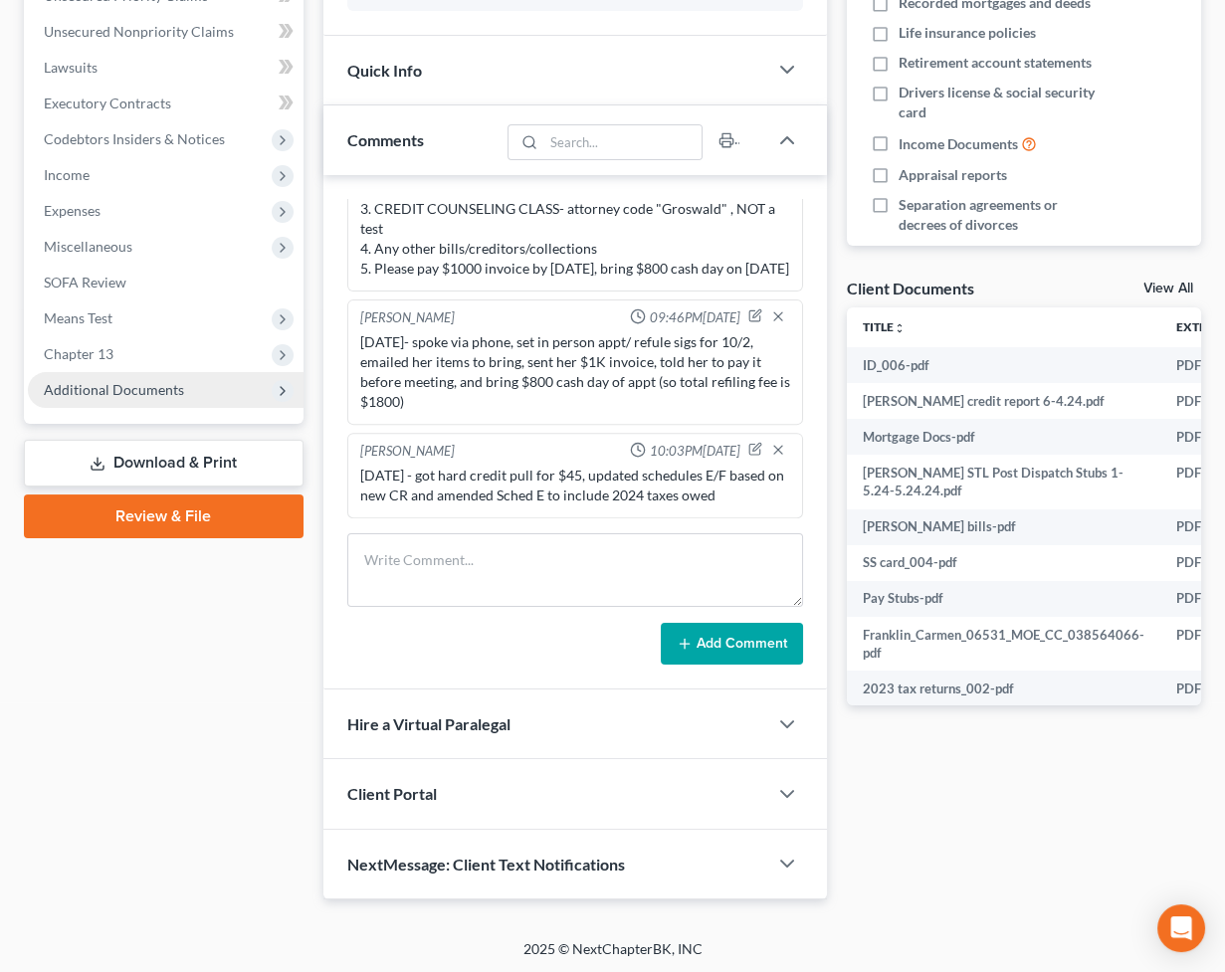
drag, startPoint x: 975, startPoint y: 850, endPoint x: 34, endPoint y: 388, distance: 1048.3
click at [975, 838] on div "Docs Tasks Events Fees Timer 0% Completed Nothing here yet! Credit Counseling C…" at bounding box center [1024, 288] width 374 height 1224
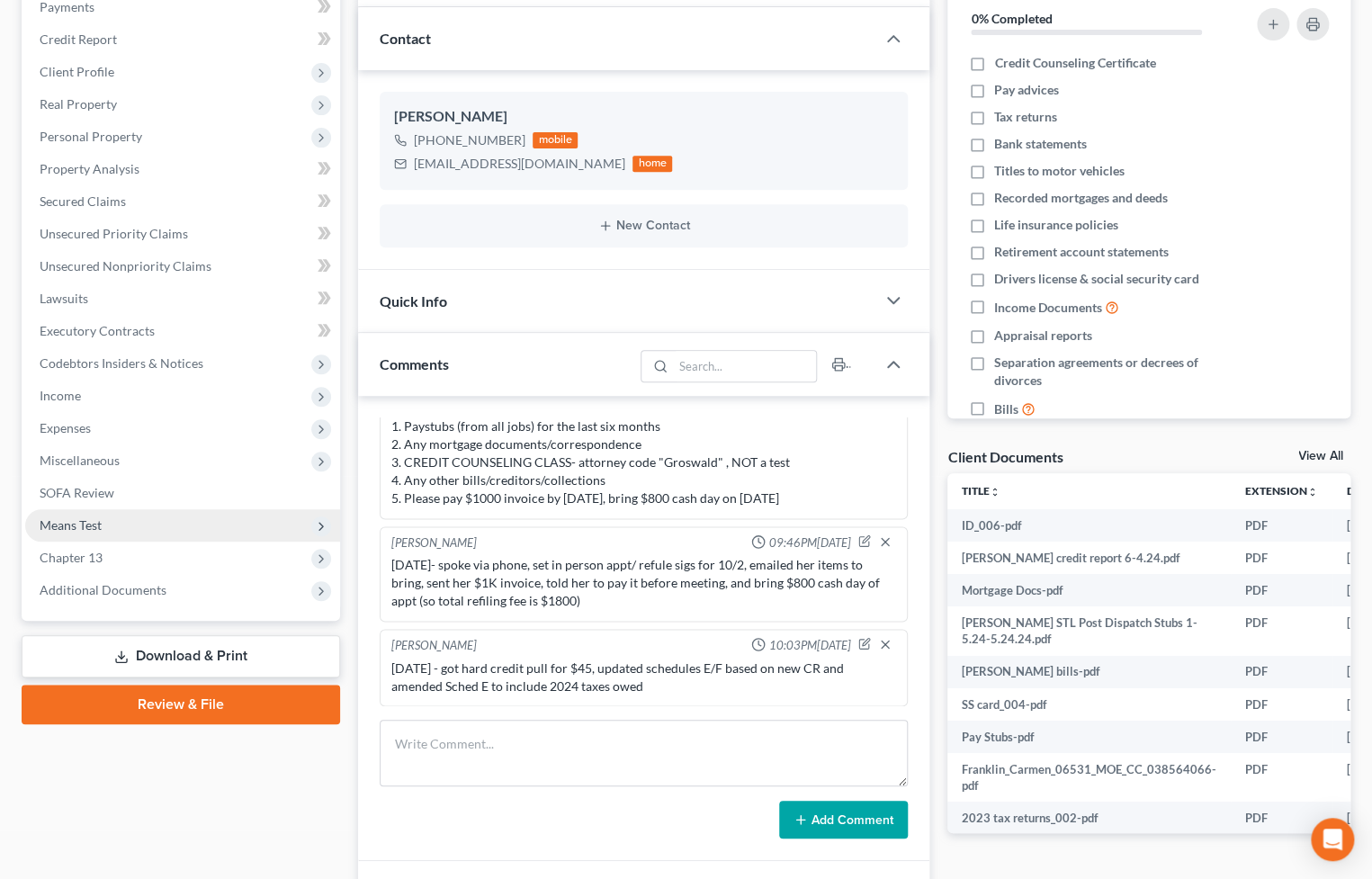
scroll to position [326, 0]
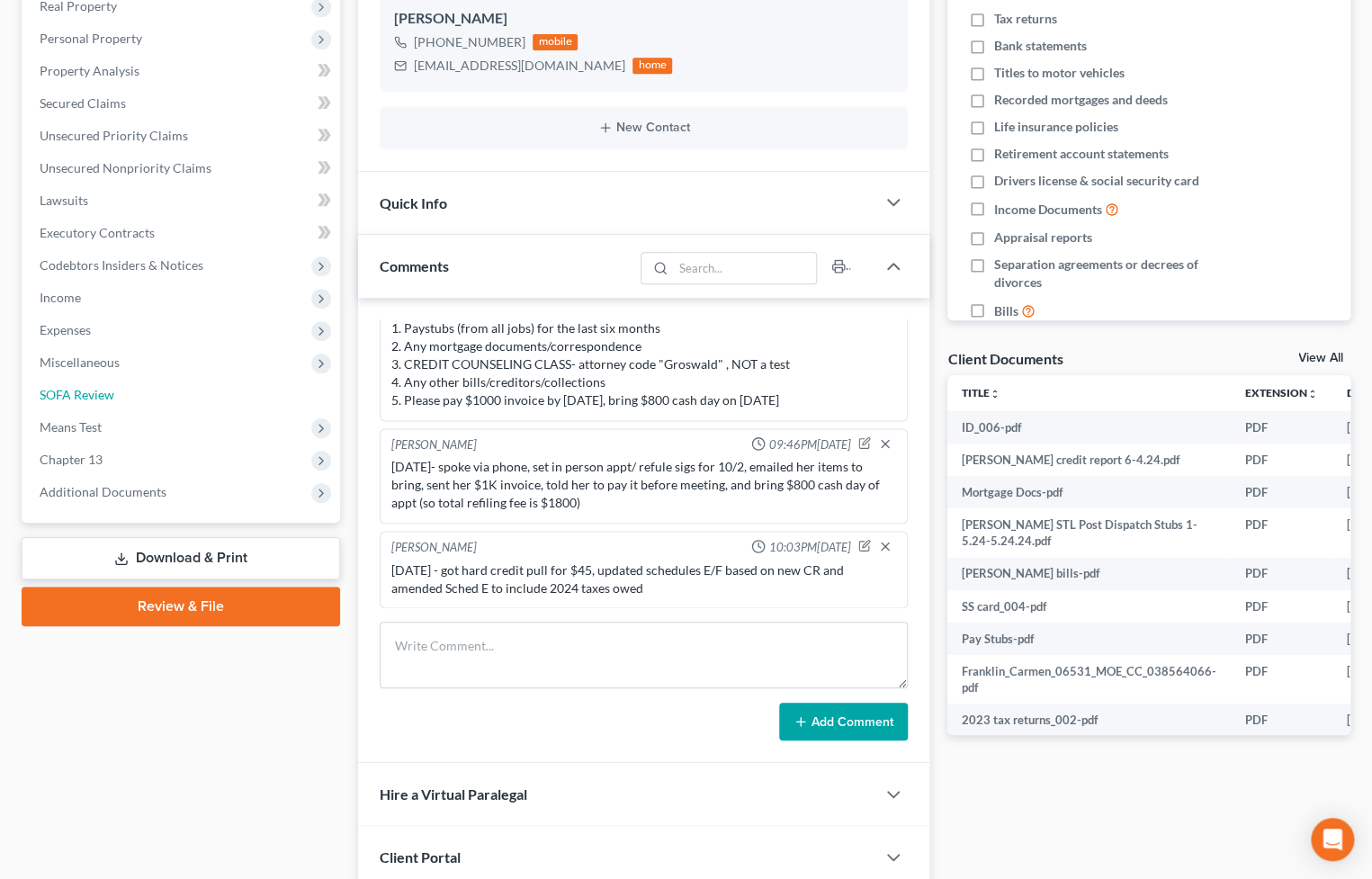
drag, startPoint x: 73, startPoint y: 393, endPoint x: 540, endPoint y: 182, distance: 512.5
click at [73, 393] on span "SOFA Review" at bounding box center [77, 394] width 75 height 15
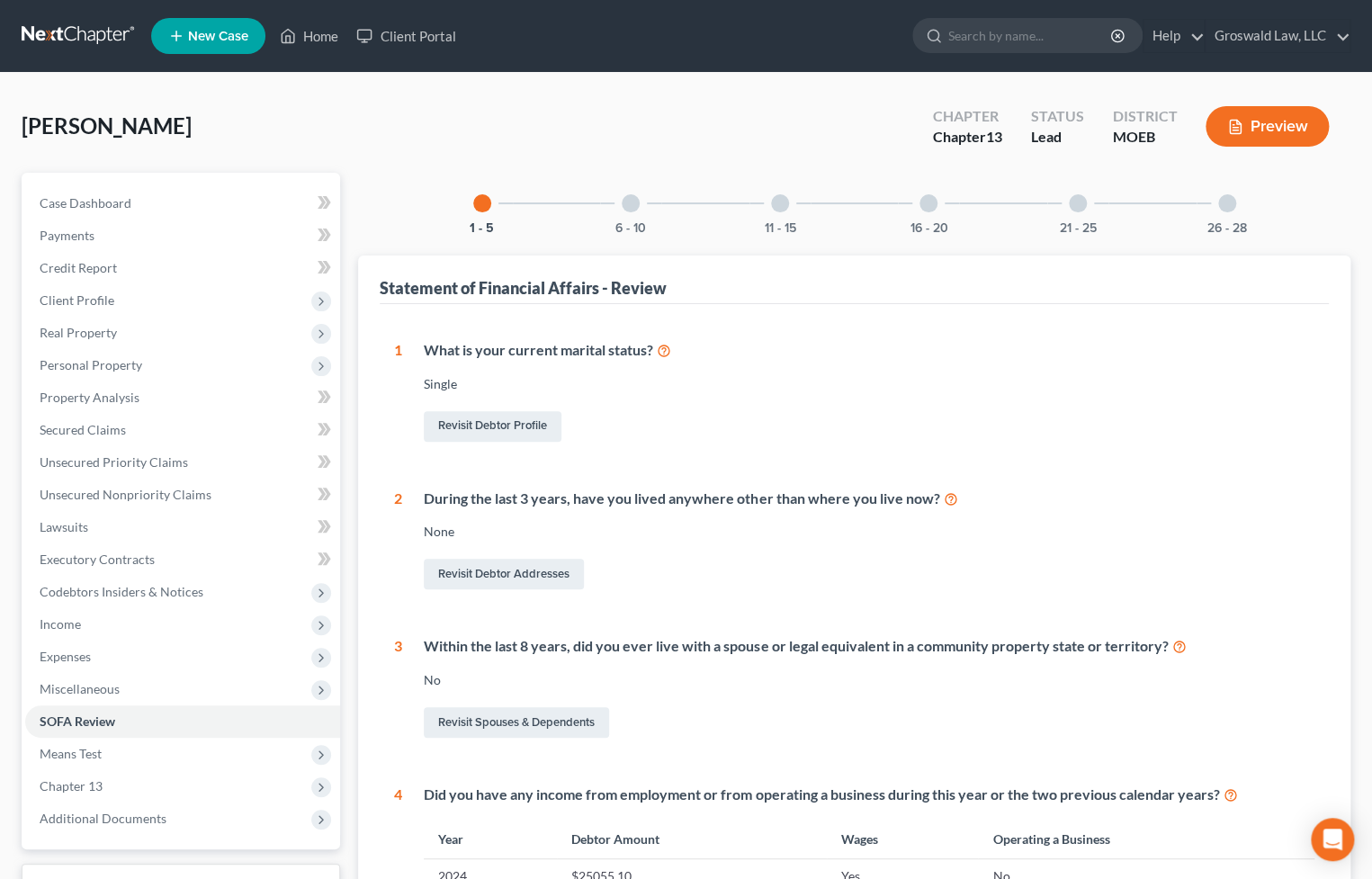
drag, startPoint x: 942, startPoint y: 200, endPoint x: 926, endPoint y: 200, distance: 16.0
click at [939, 200] on div "16 - 20" at bounding box center [929, 203] width 62 height 61
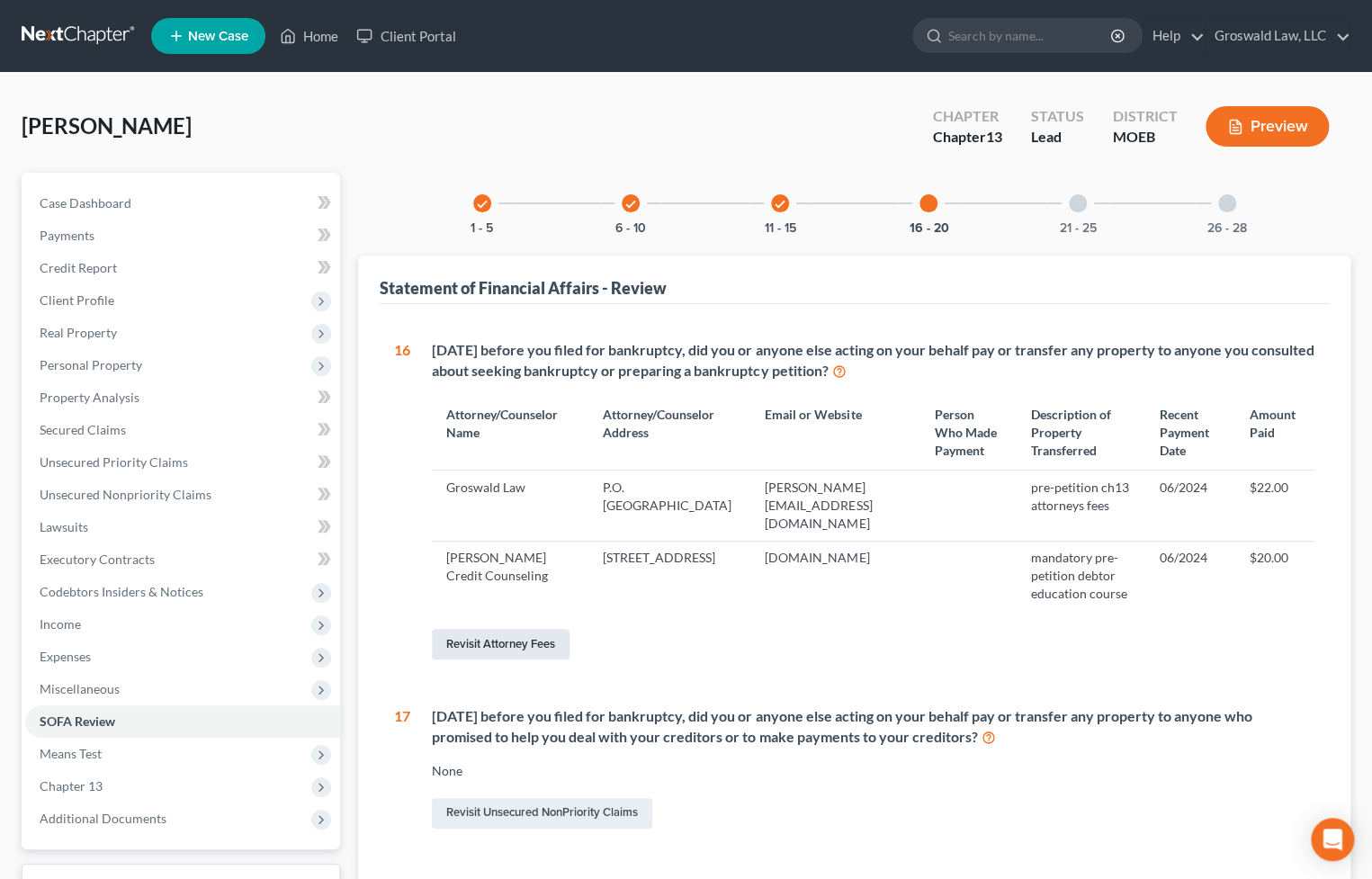
click at [444, 629] on link "Revisit Attorney Fees" at bounding box center [501, 644] width 137 height 31
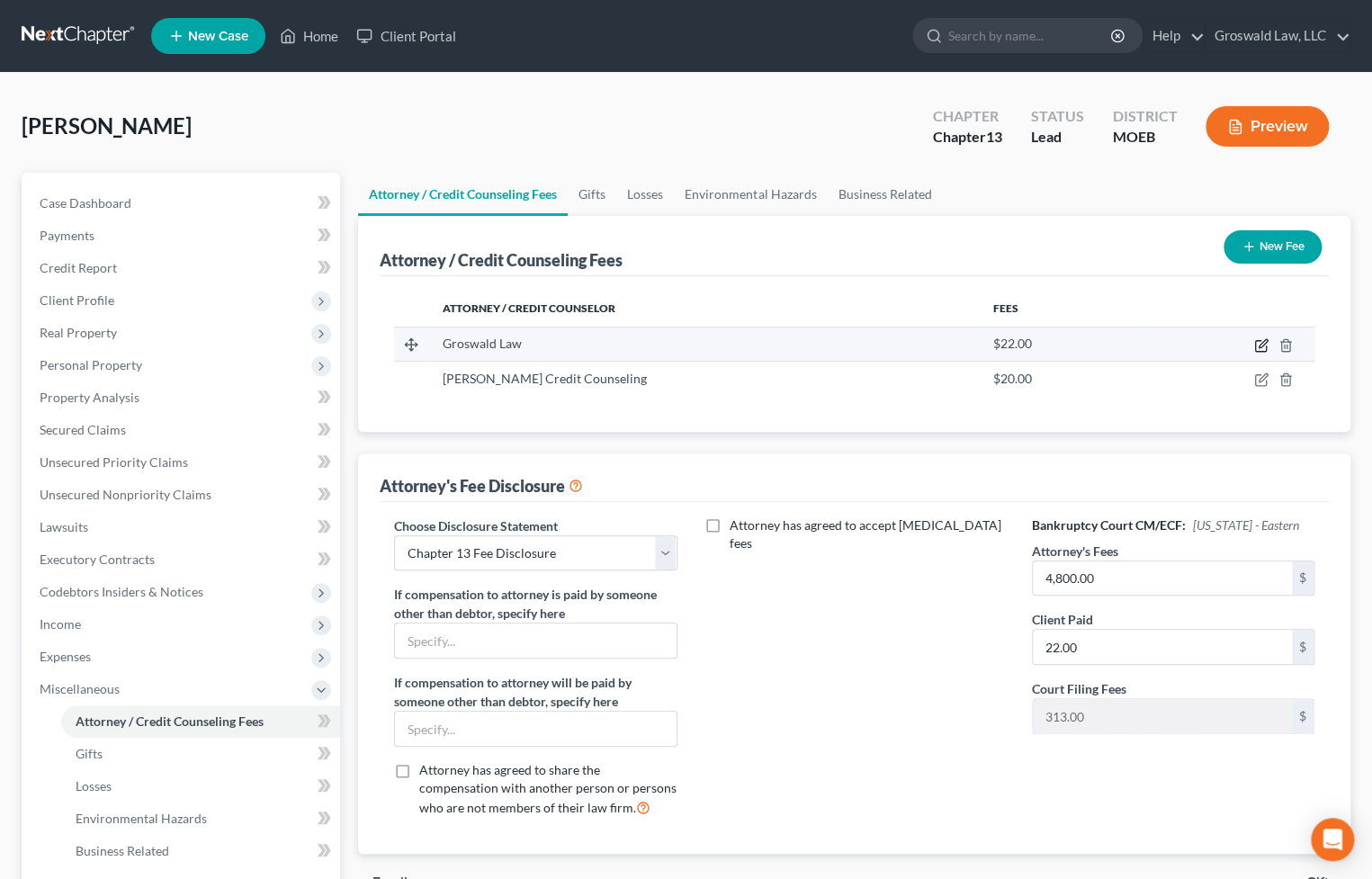
click at [1258, 338] on icon "button" at bounding box center [1262, 345] width 14 height 14
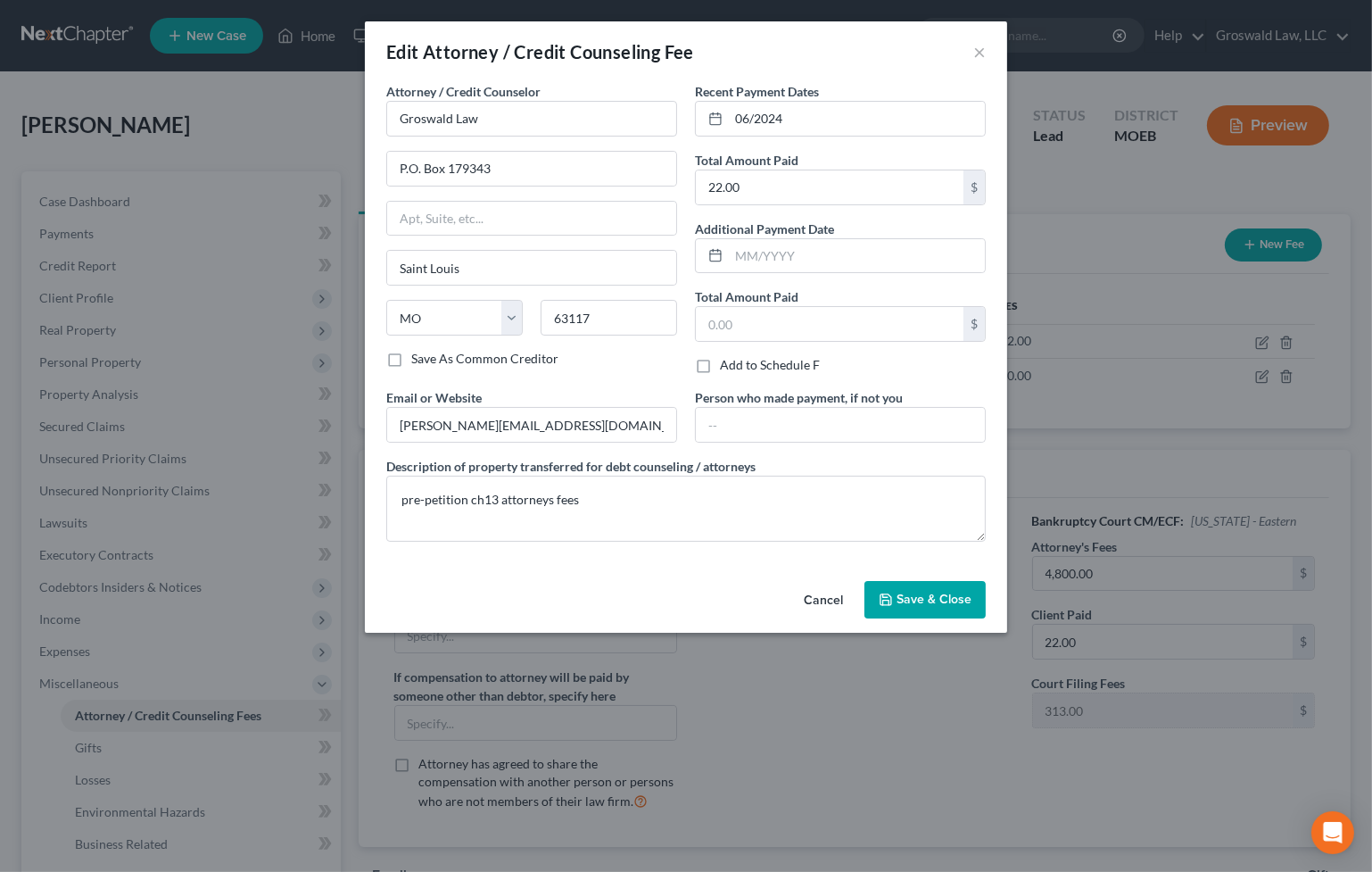
click at [812, 591] on button "Cancel" at bounding box center [823, 601] width 68 height 36
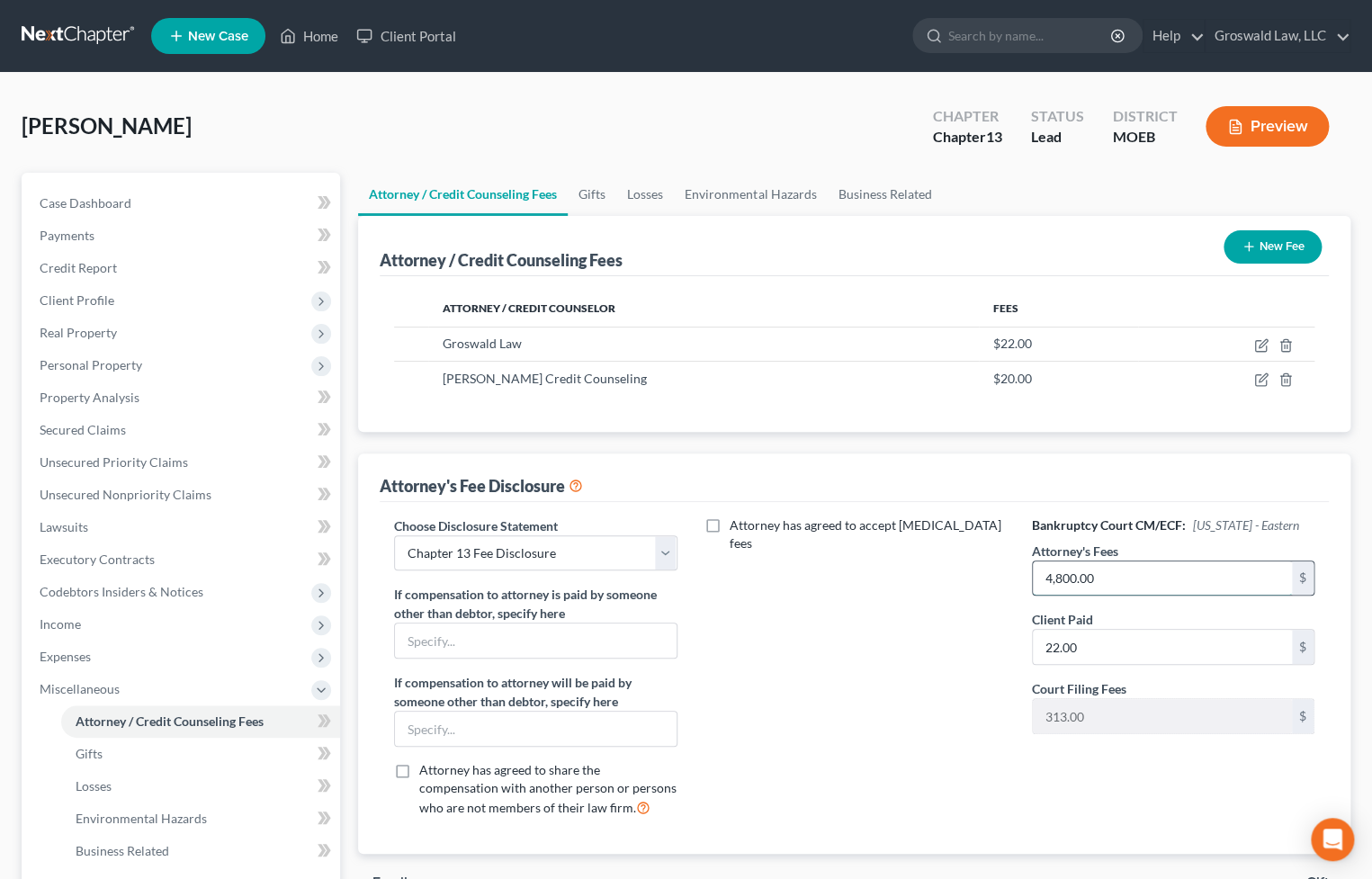
click at [1128, 570] on input "4,800.00" at bounding box center [1162, 579] width 260 height 34
click at [1254, 343] on icon "button" at bounding box center [1262, 345] width 14 height 14
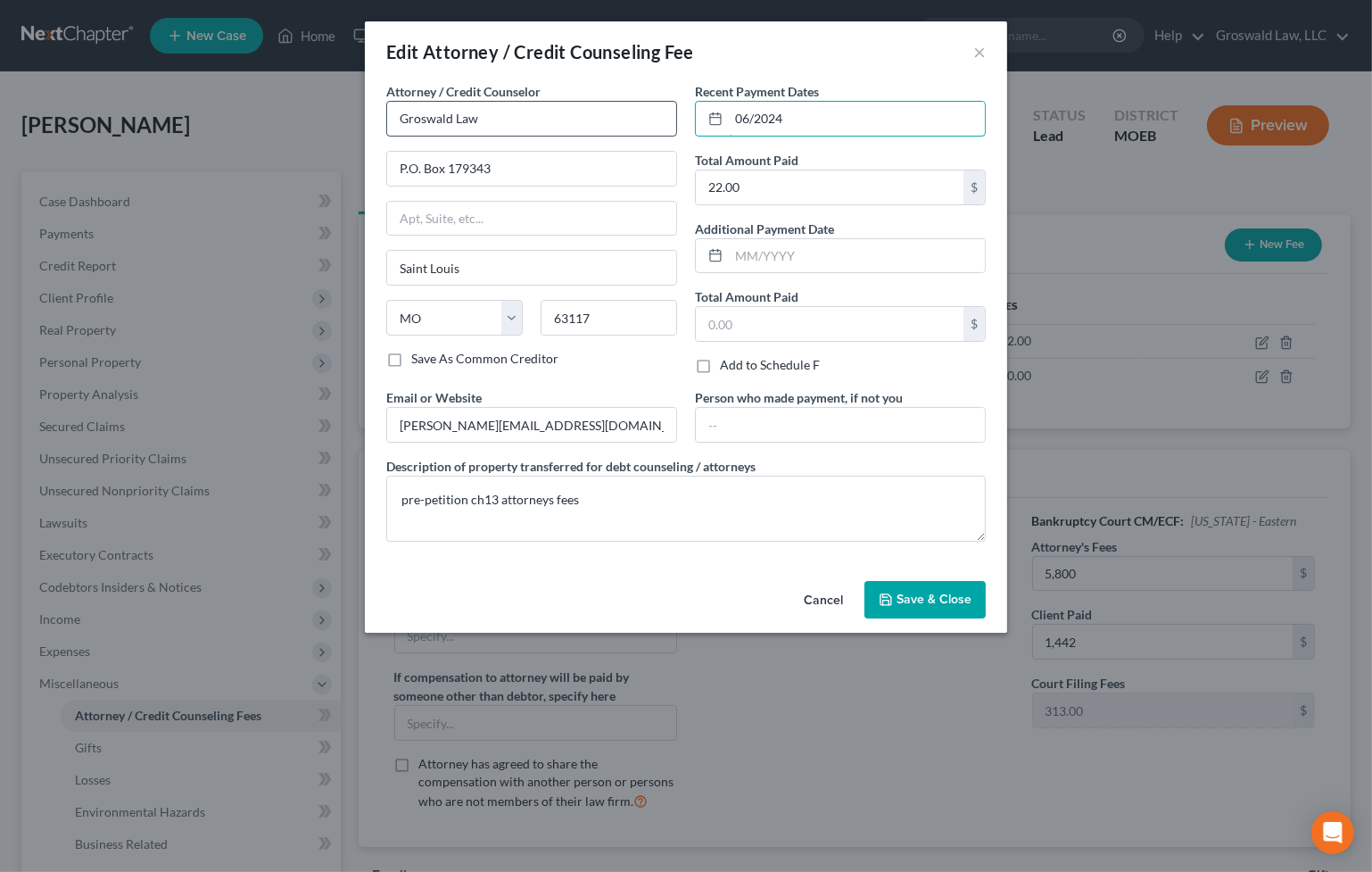
drag, startPoint x: 808, startPoint y: 119, endPoint x: 540, endPoint y: 119, distance: 268.0
click at [540, 119] on div "Attorney / Credit Counselor * Groswald Law P.O. [GEOGRAPHIC_DATA] [US_STATE] AK…" at bounding box center [686, 319] width 617 height 474
click at [914, 589] on button "Save & Close" at bounding box center [925, 600] width 121 height 38
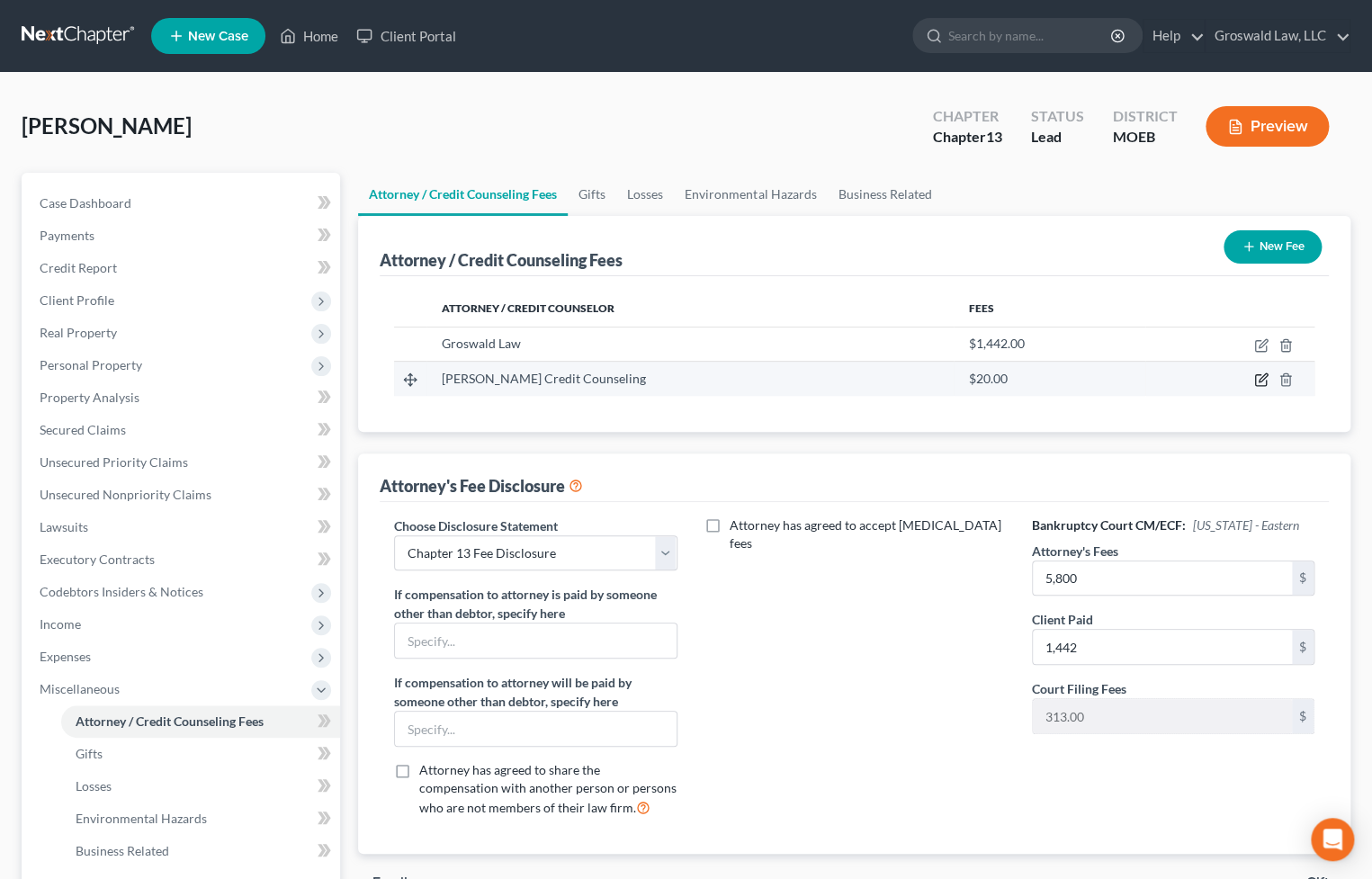
click at [1260, 378] on icon "button" at bounding box center [1263, 378] width 8 height 8
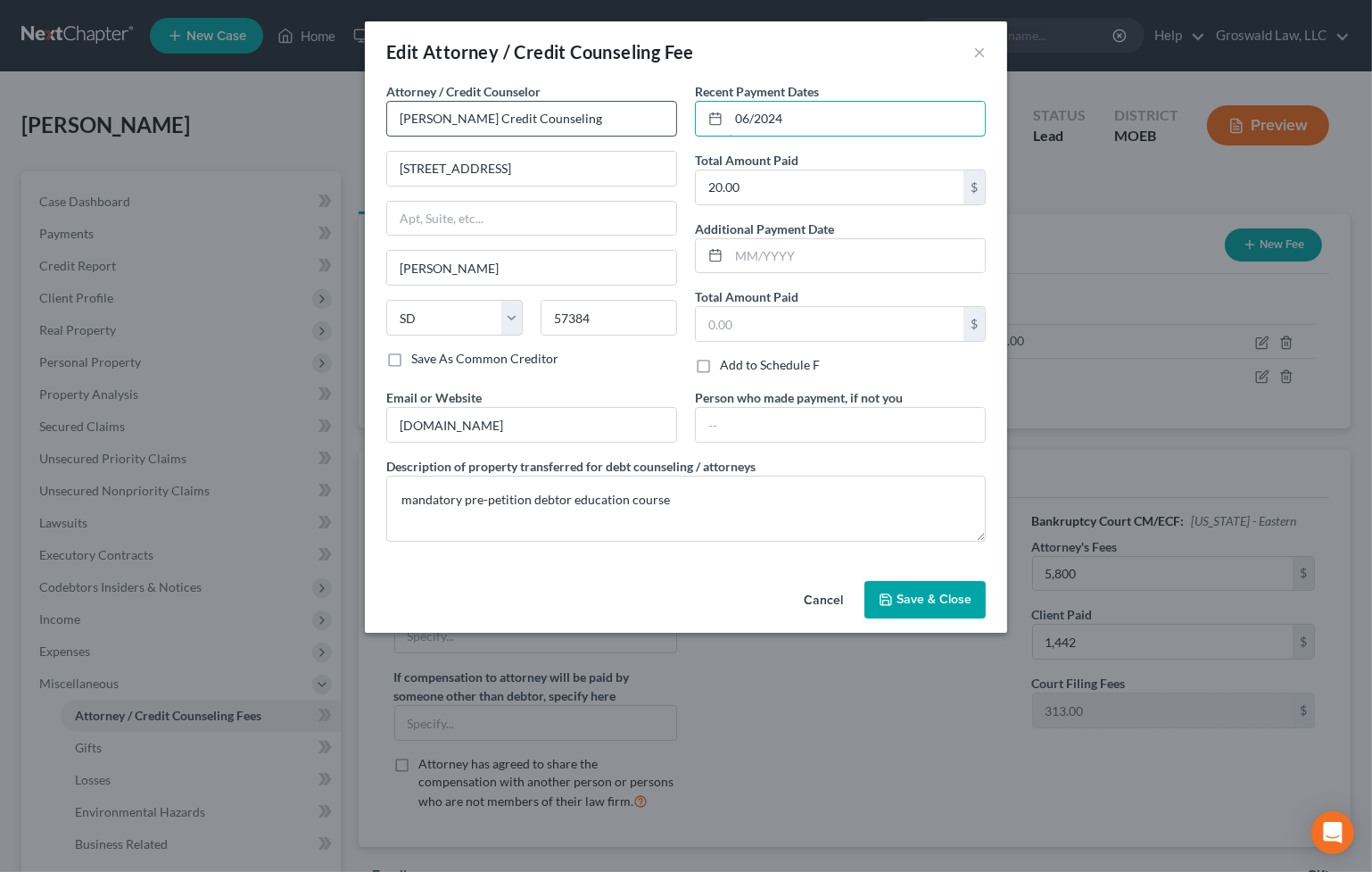
drag, startPoint x: 814, startPoint y: 119, endPoint x: 670, endPoint y: 119, distance: 144.0
click at [670, 119] on div "Attorney / Credit Counselor * [PERSON_NAME] Credit Counseling [GEOGRAPHIC_DATA]…" at bounding box center [686, 319] width 617 height 474
click at [919, 597] on span "Save & Close" at bounding box center [934, 599] width 75 height 15
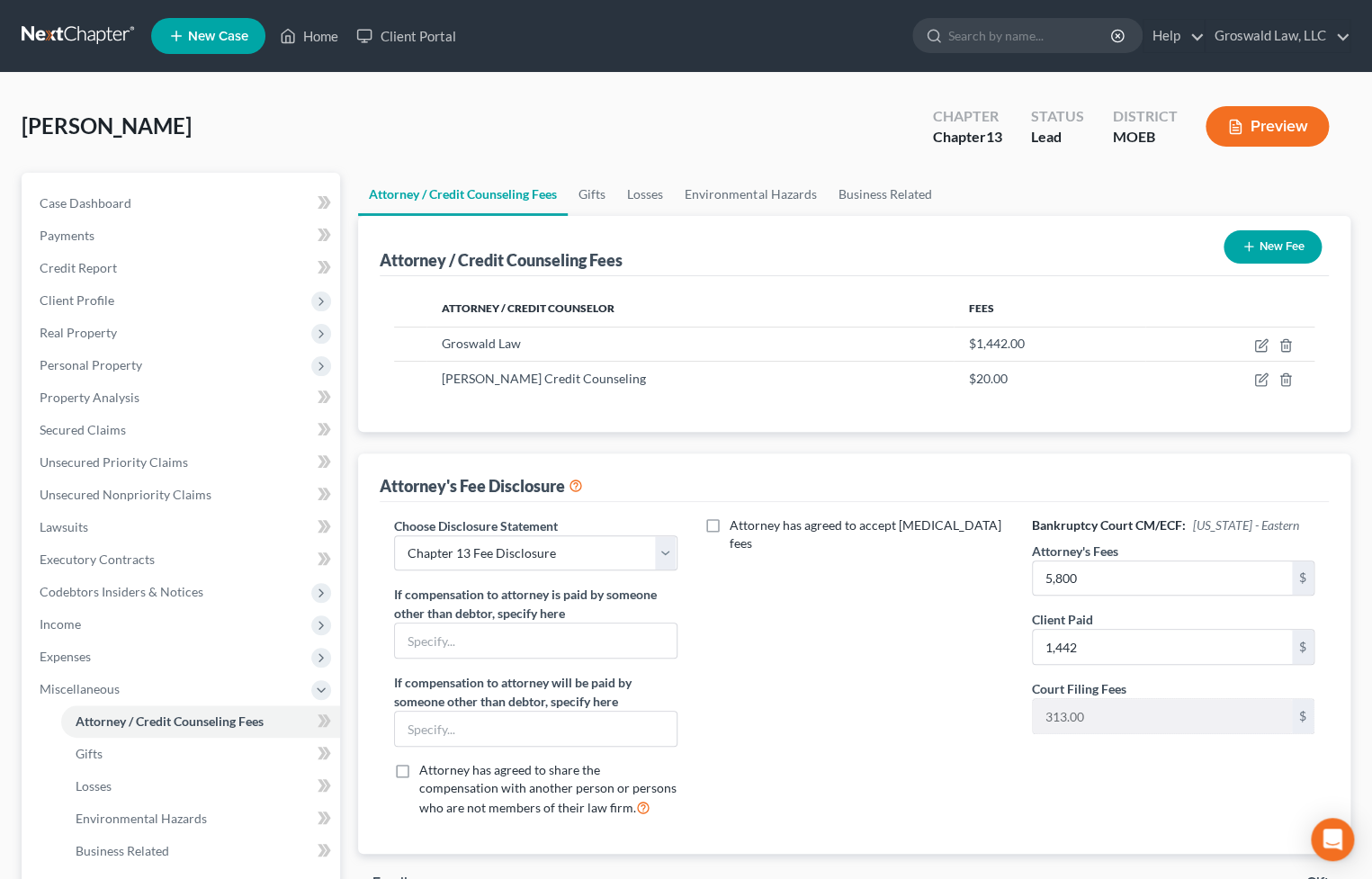
click at [923, 701] on div "Attorney has agreed to accept [MEDICAL_DATA] fees" at bounding box center [855, 674] width 318 height 316
drag, startPoint x: 225, startPoint y: 200, endPoint x: 240, endPoint y: 207, distance: 16.6
click at [225, 200] on link "Case Dashboard" at bounding box center [183, 203] width 315 height 33
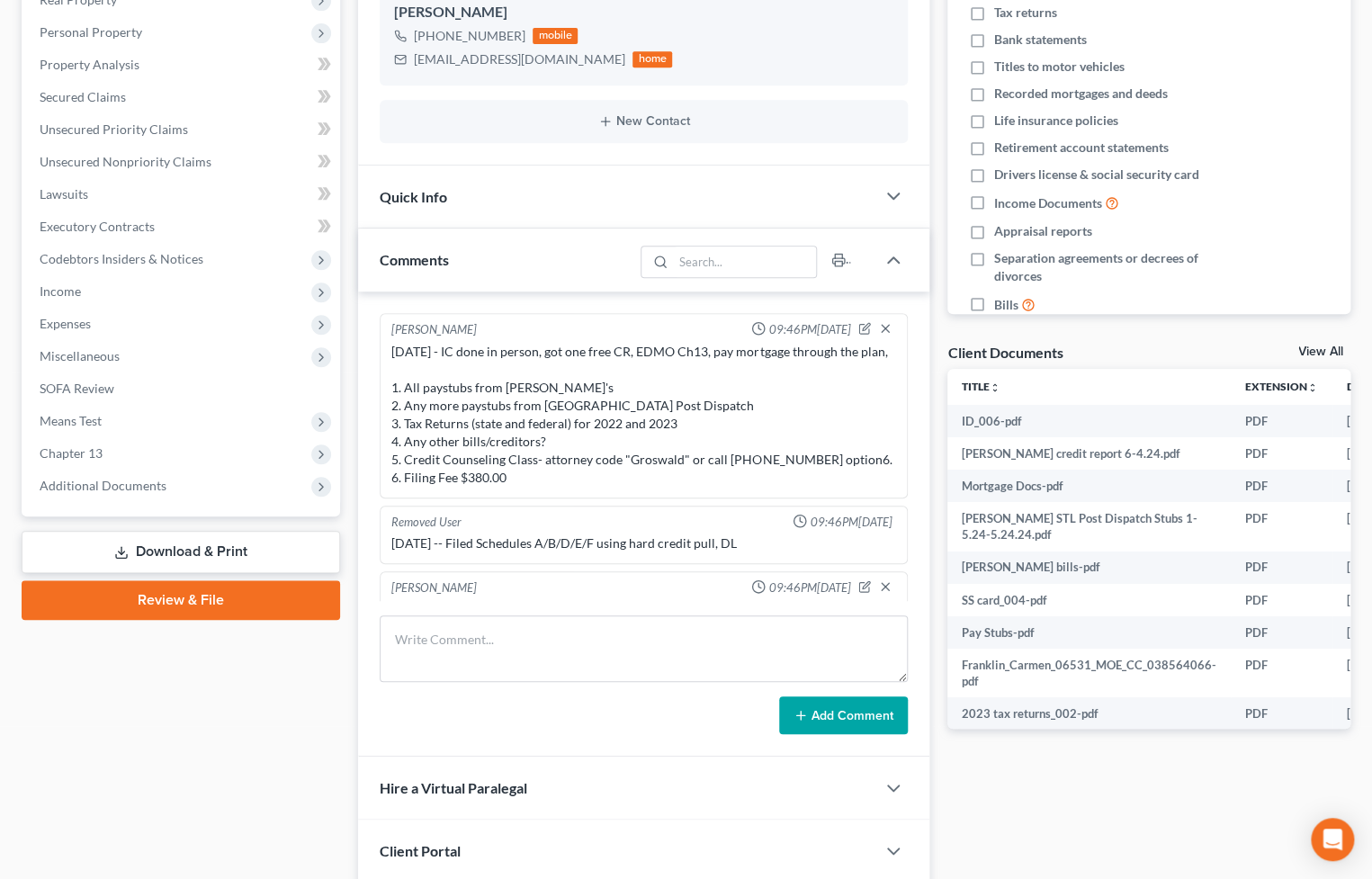
scroll to position [1275, 0]
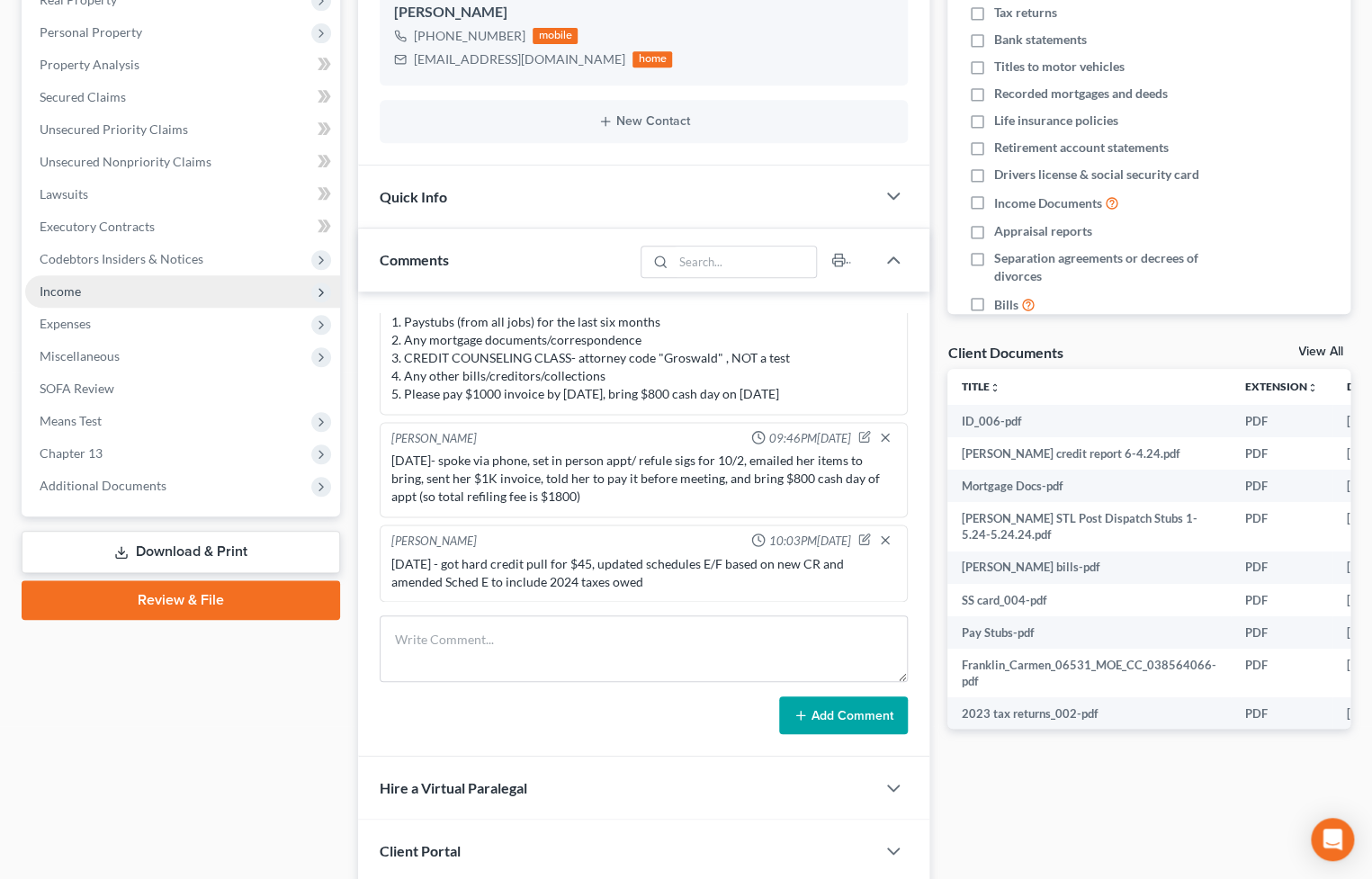
click at [45, 295] on span "Income" at bounding box center [61, 290] width 42 height 15
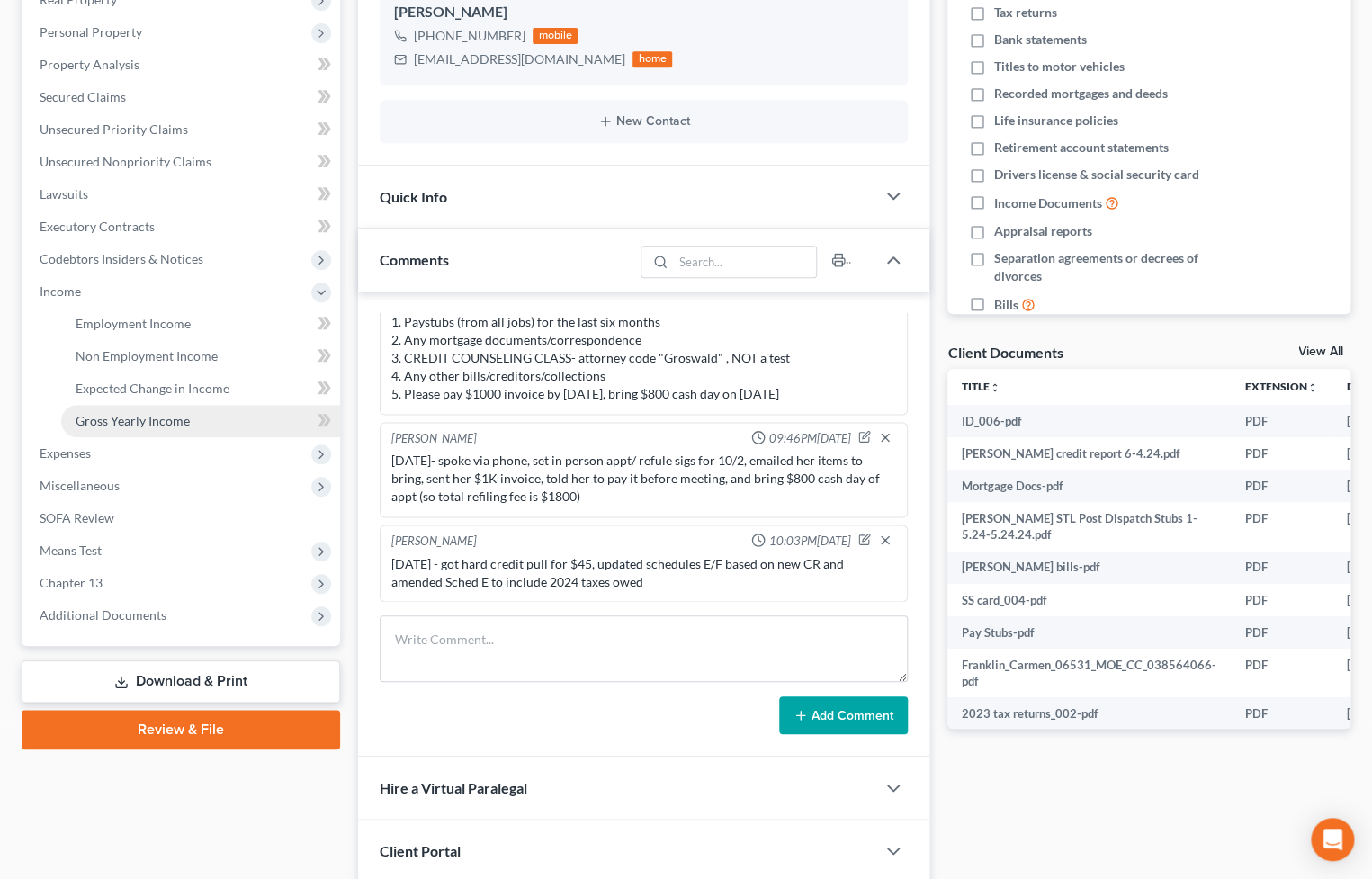
click at [141, 428] on link "Gross Yearly Income" at bounding box center [201, 421] width 279 height 33
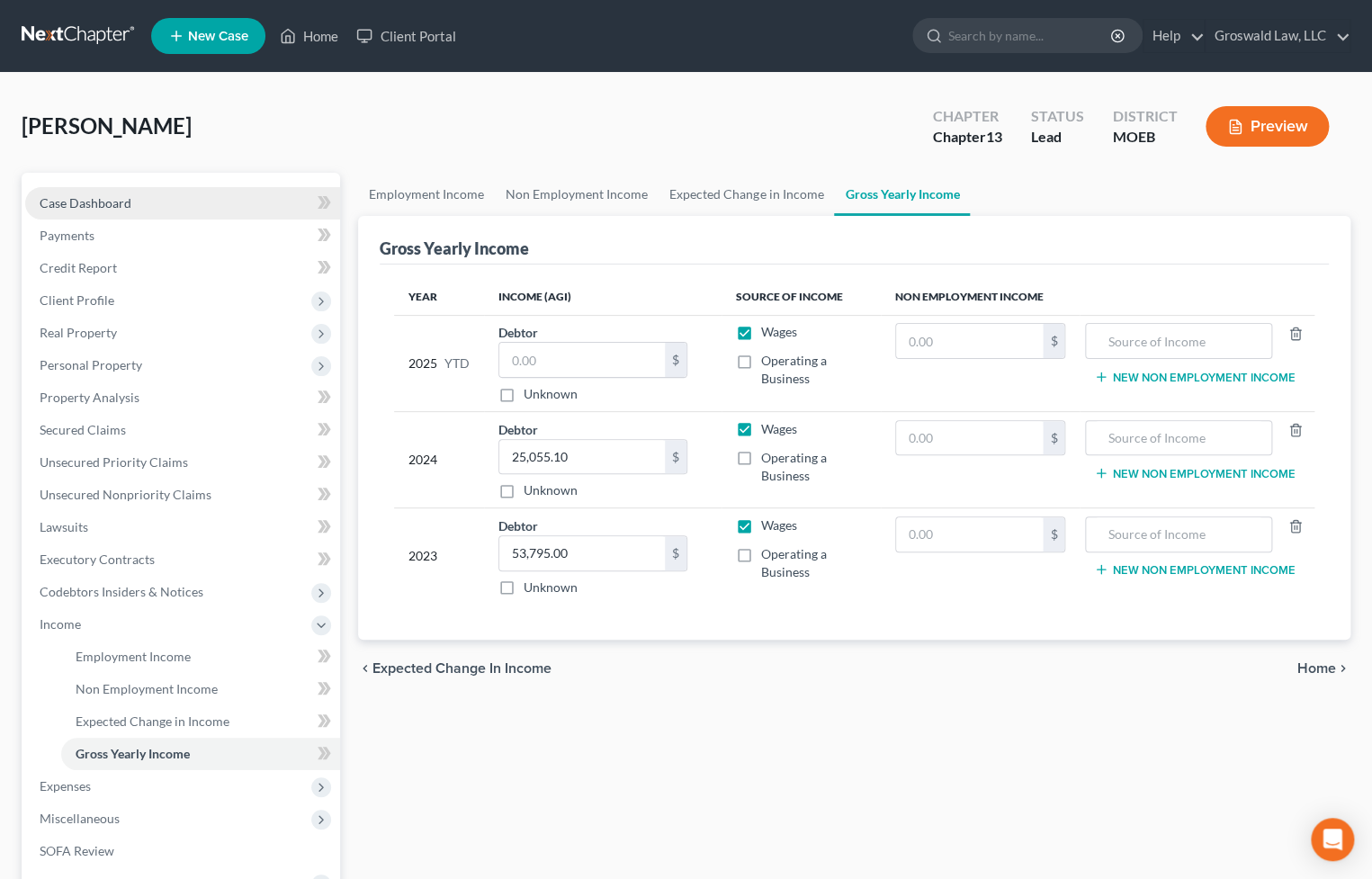
click at [135, 201] on link "Case Dashboard" at bounding box center [183, 203] width 315 height 33
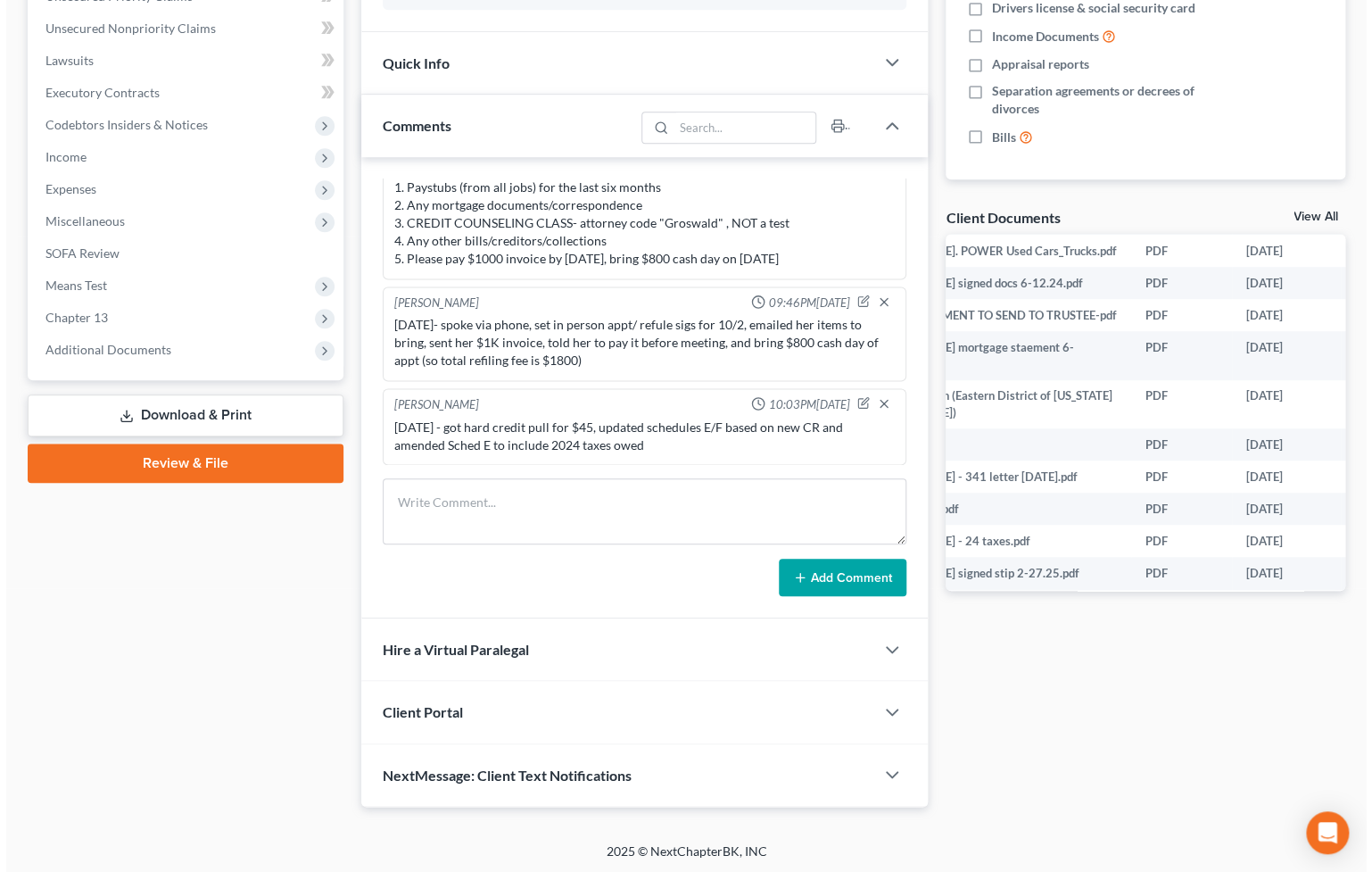
scroll to position [486, 141]
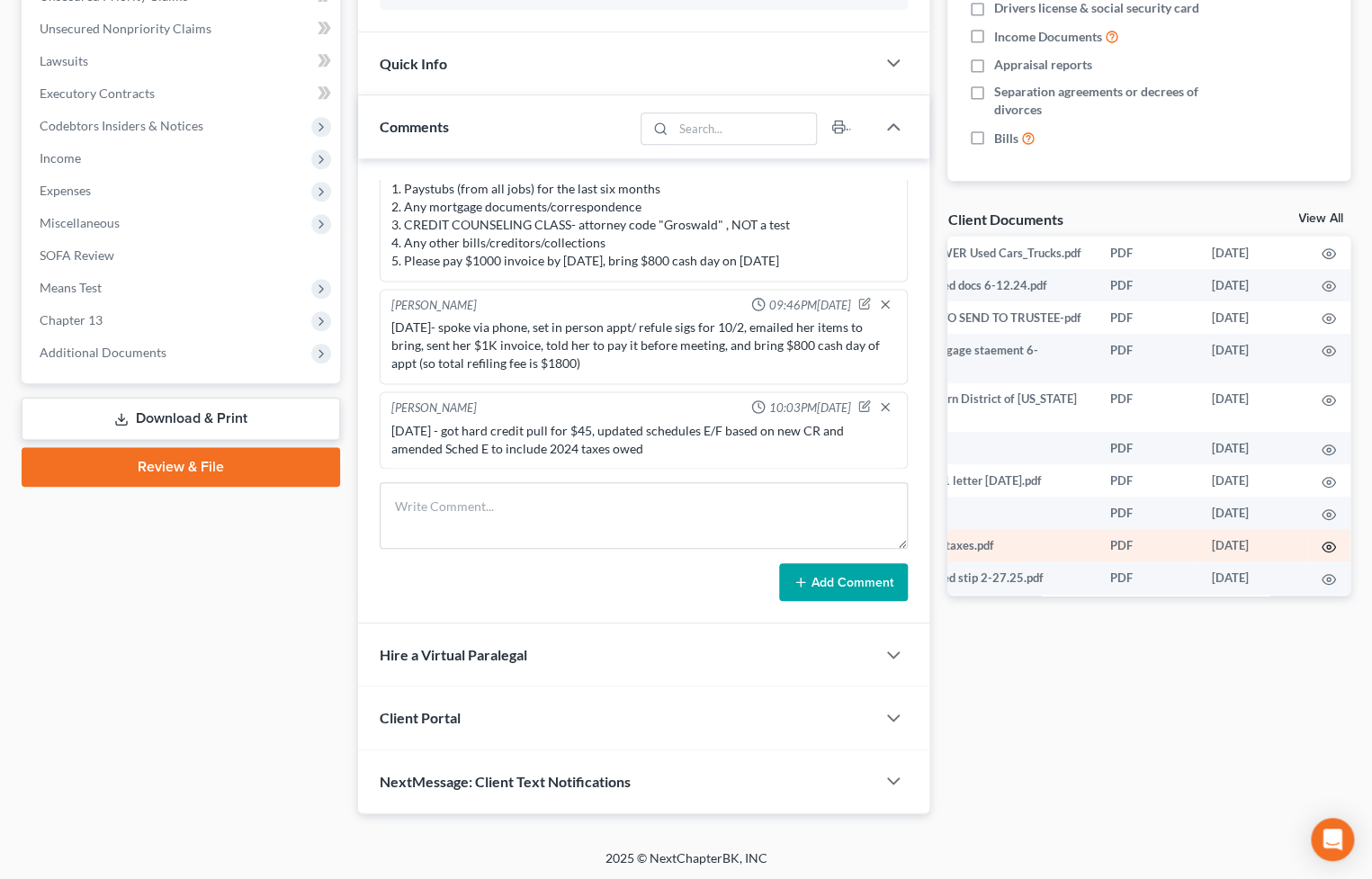
click at [1322, 554] on icon "button" at bounding box center [1329, 547] width 14 height 14
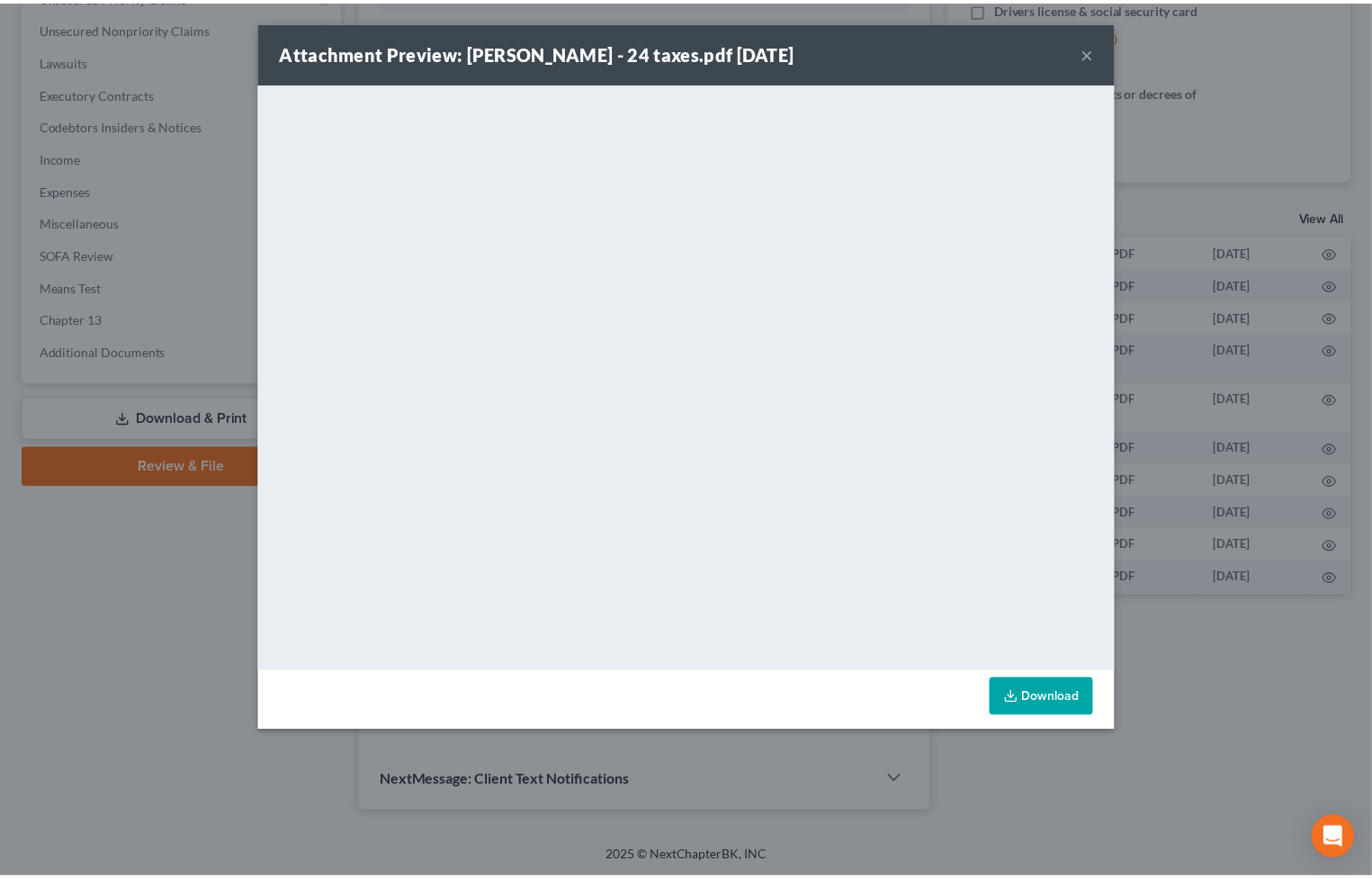
scroll to position [490, 137]
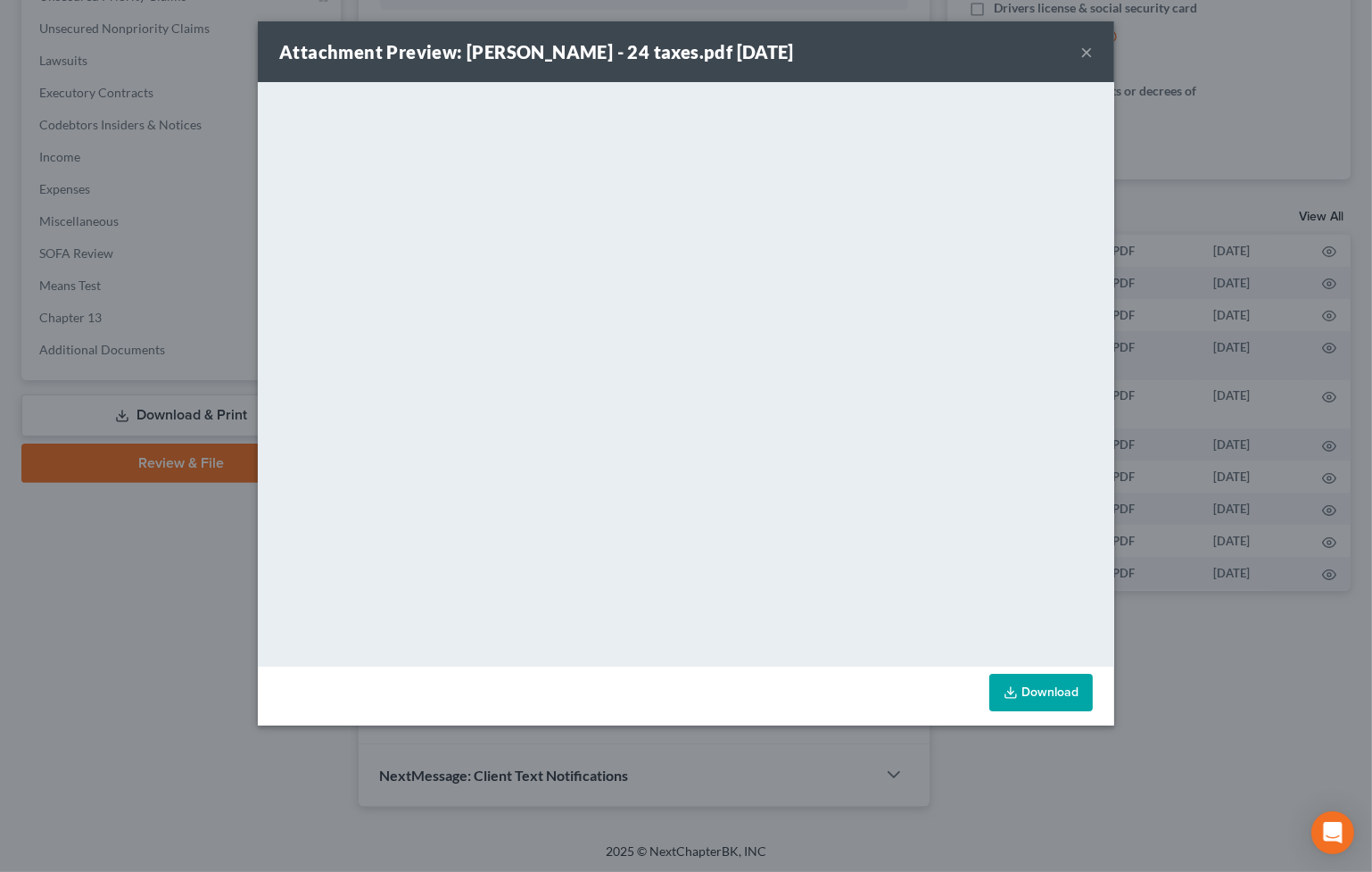
click at [1089, 52] on button "×" at bounding box center [1087, 52] width 13 height 22
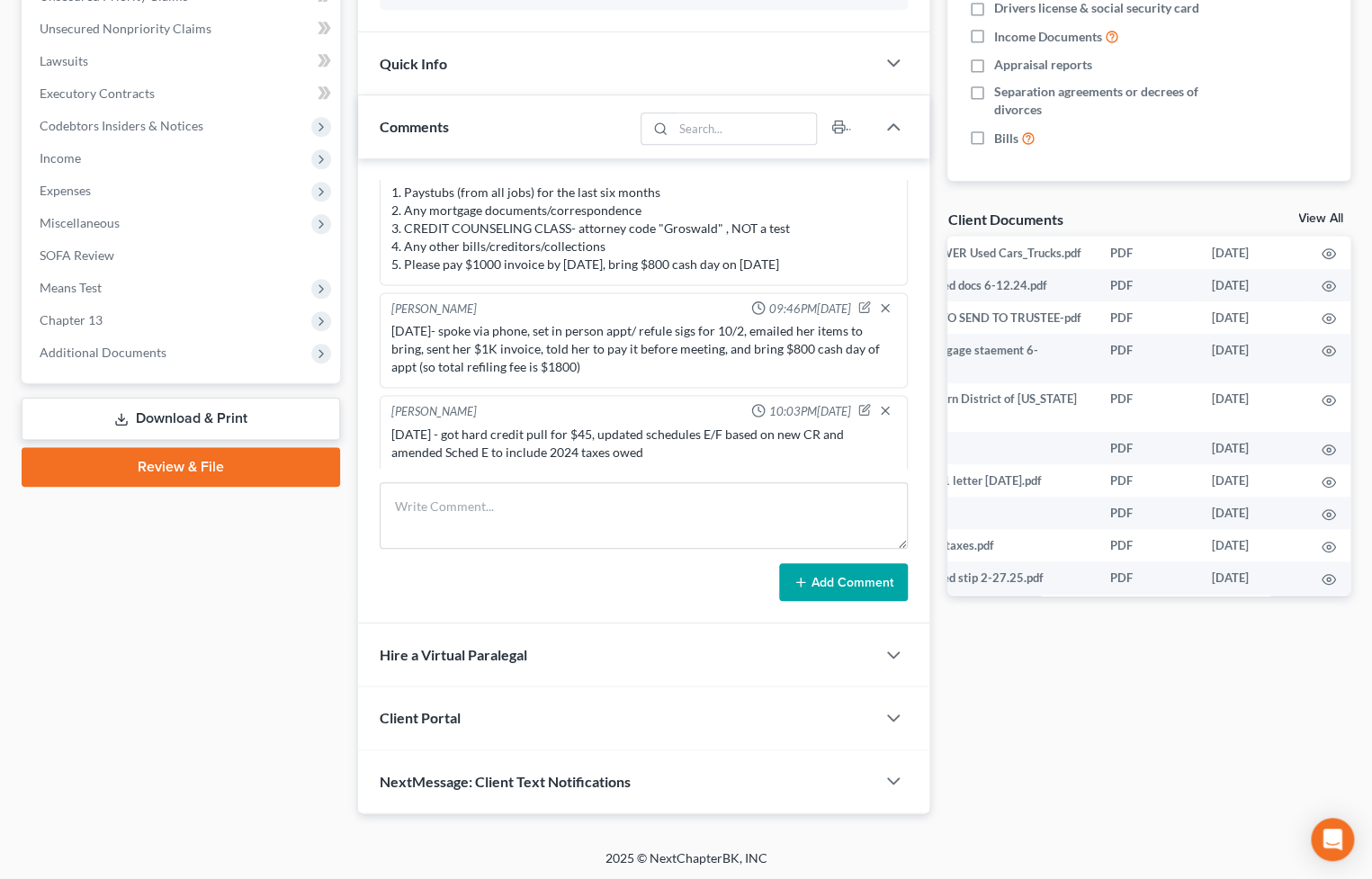
scroll to position [1275, 0]
drag, startPoint x: 86, startPoint y: 165, endPoint x: 147, endPoint y: 307, distance: 154.5
click at [86, 165] on span "Income" at bounding box center [183, 158] width 315 height 33
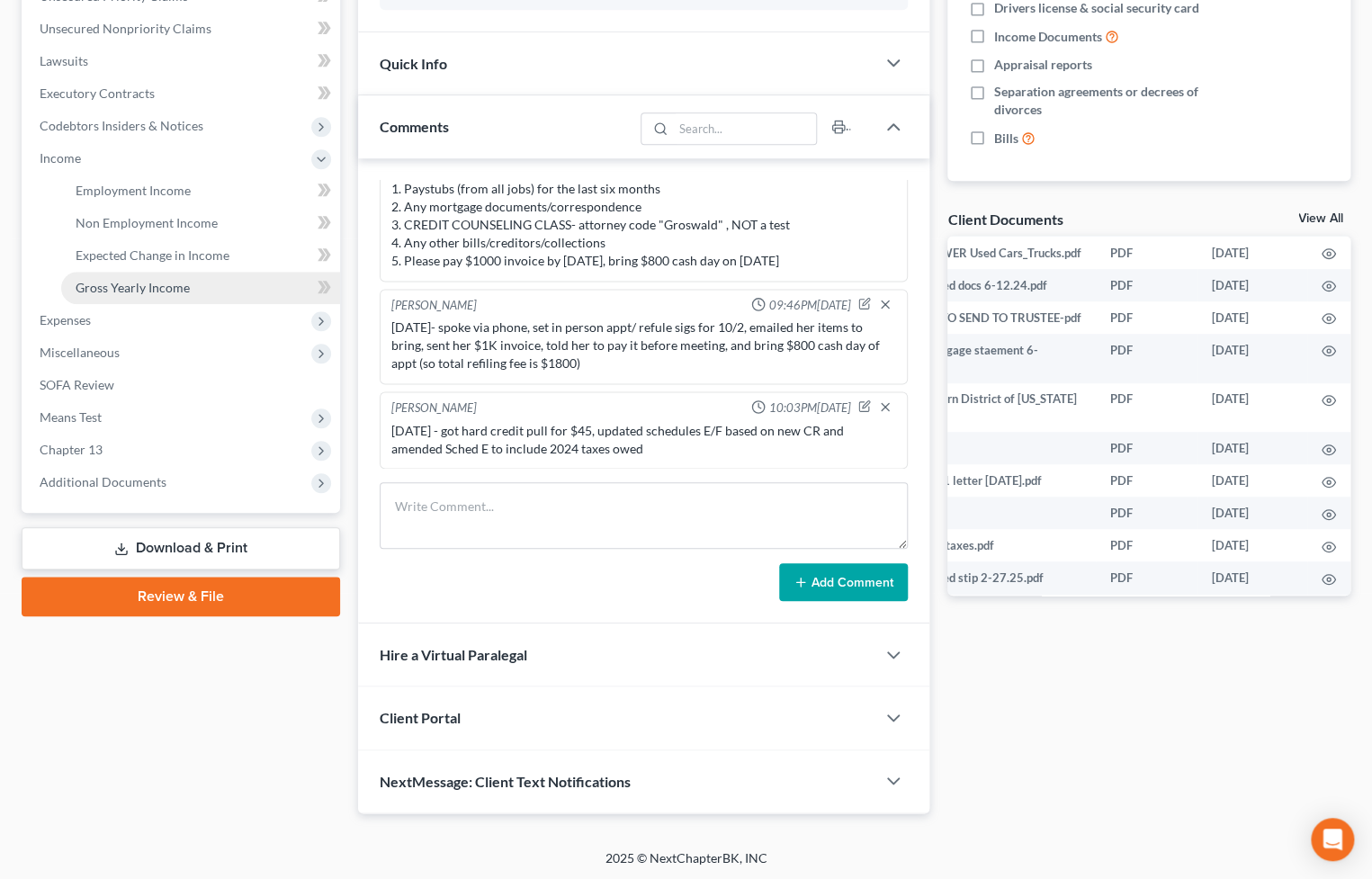
click at [164, 289] on span "Gross Yearly Income" at bounding box center [133, 287] width 114 height 15
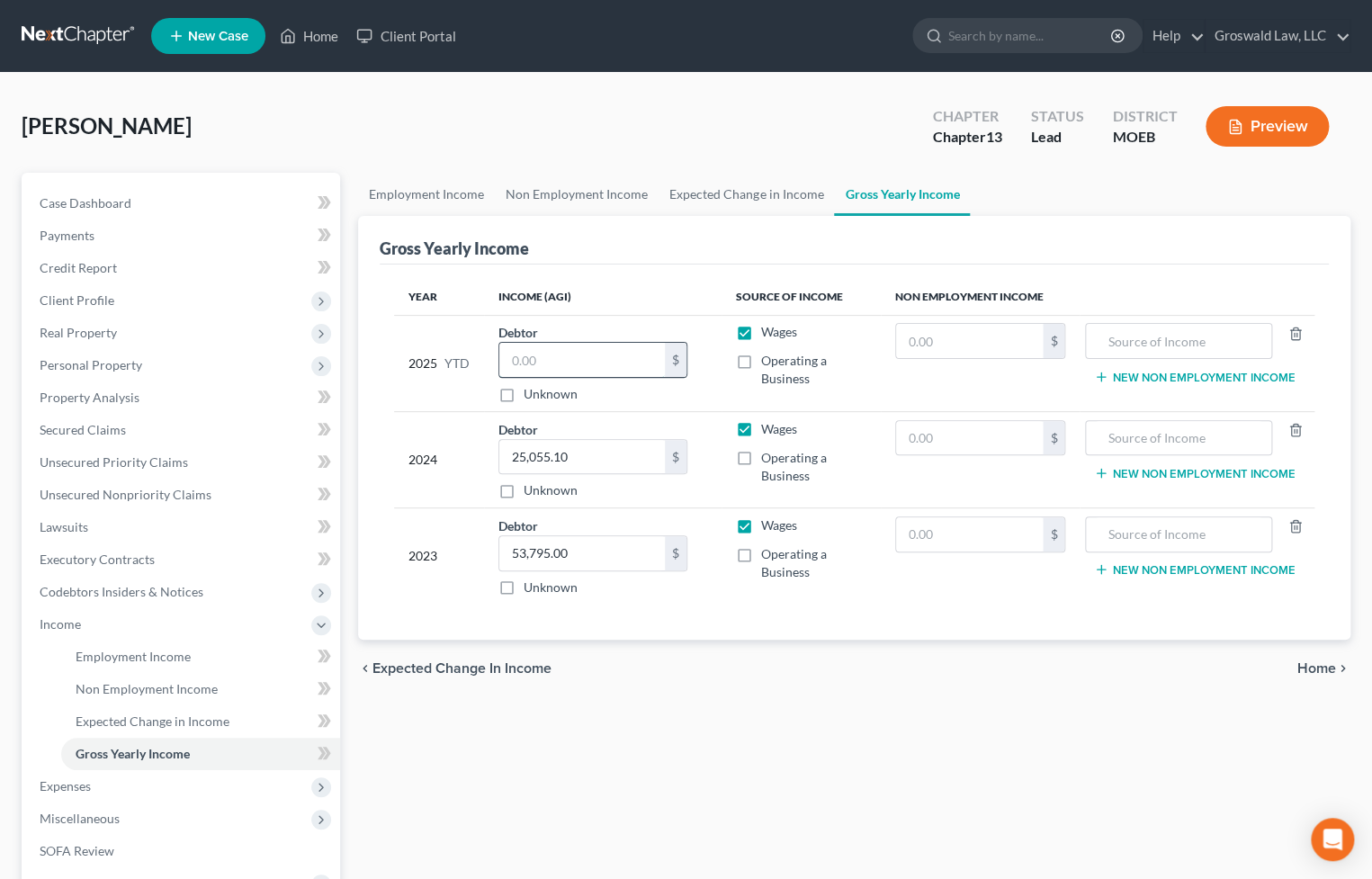
click at [571, 360] on input "text" at bounding box center [582, 360] width 166 height 34
drag, startPoint x: 557, startPoint y: 345, endPoint x: 463, endPoint y: 362, distance: 95.5
click at [463, 362] on tr "2025 YTD Debtor 61,200.00 $ Unknown Balance Undetermined 61,200 $ Unknown Wages…" at bounding box center [855, 363] width 921 height 96
paste input "61,20"
drag, startPoint x: 657, startPoint y: 685, endPoint x: 549, endPoint y: 492, distance: 221.2
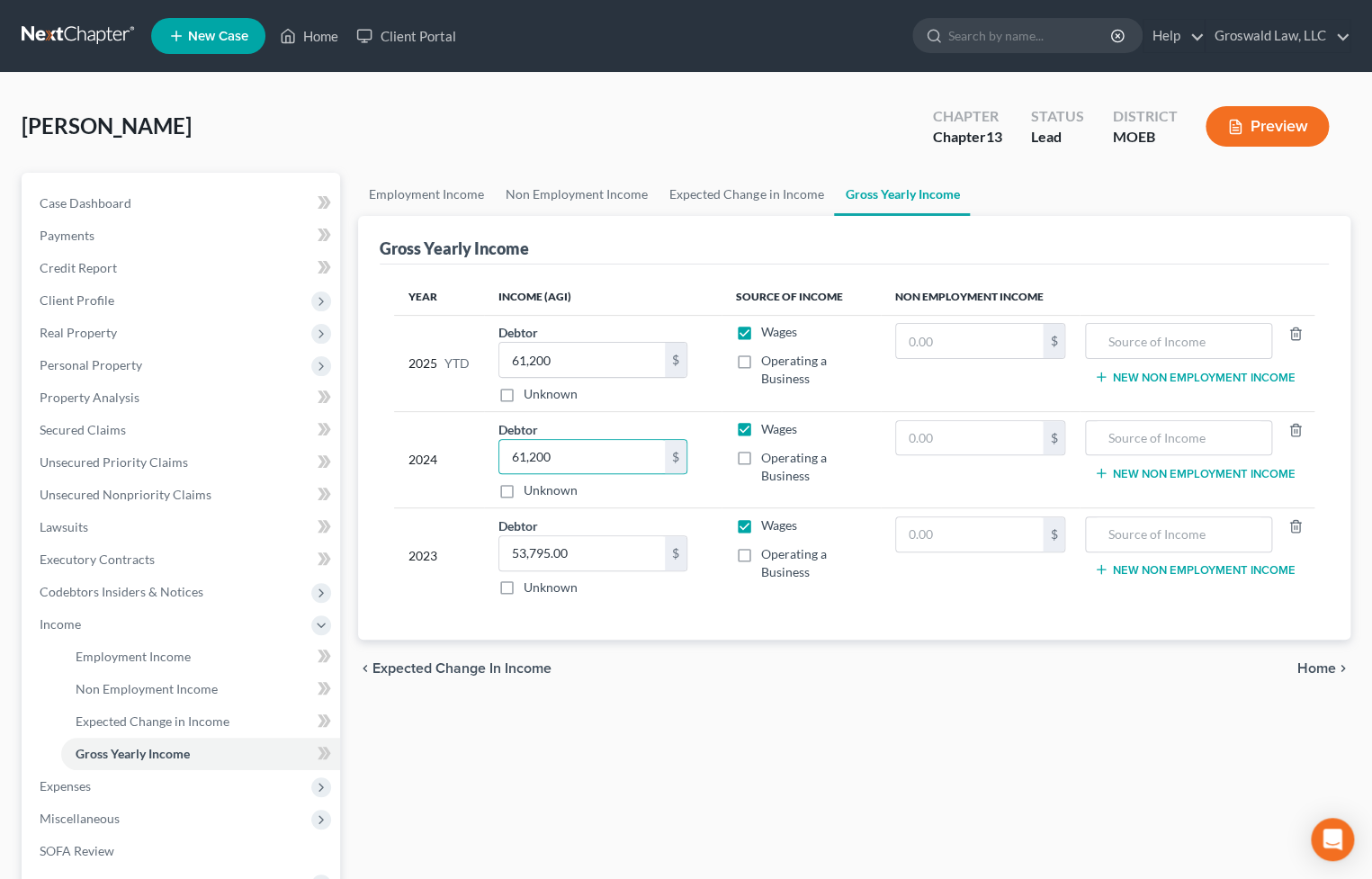
click at [656, 684] on div "chevron_left Expected Change in Income Home chevron_right" at bounding box center [854, 668] width 992 height 58
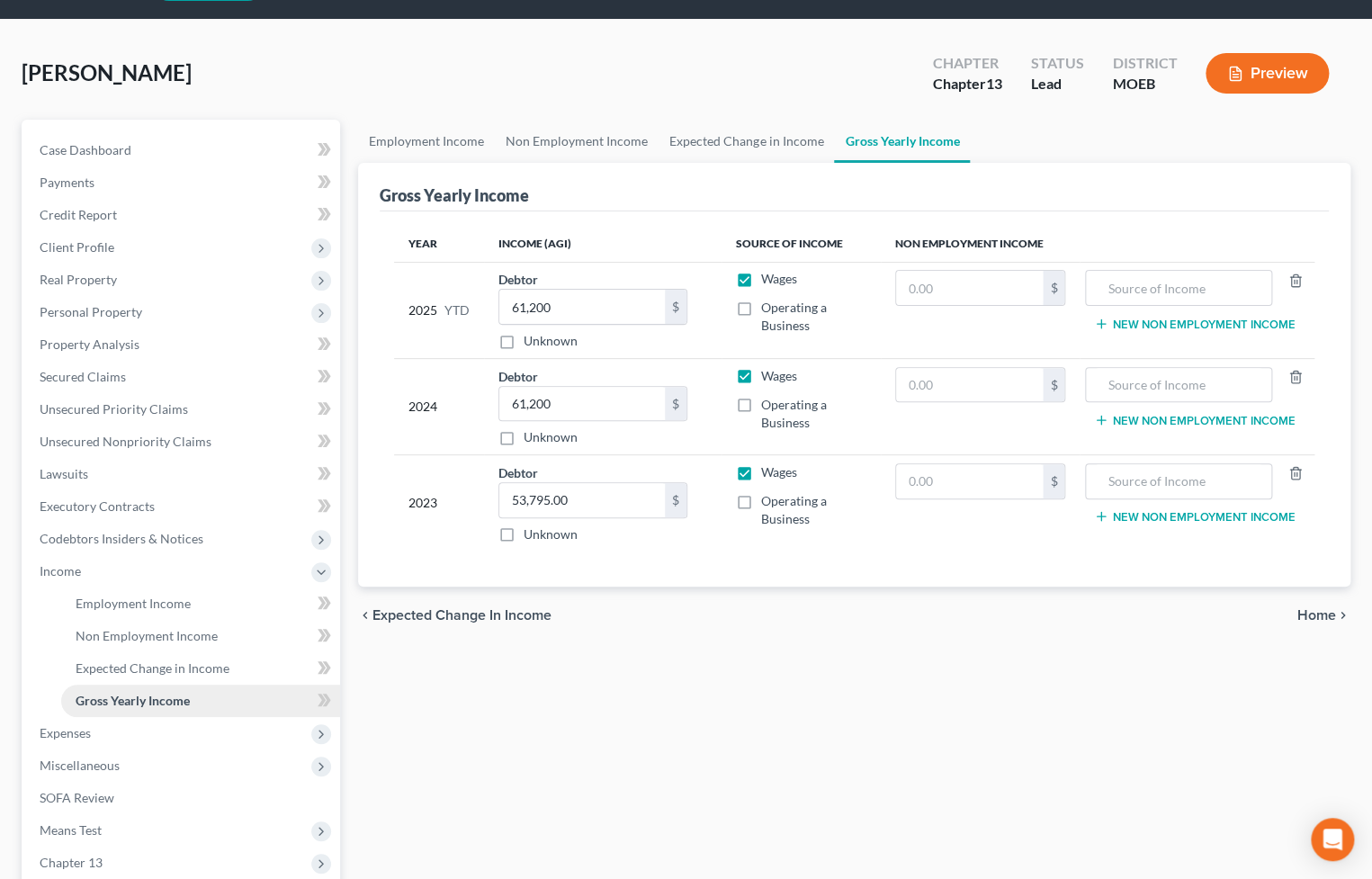
scroll to position [81, 0]
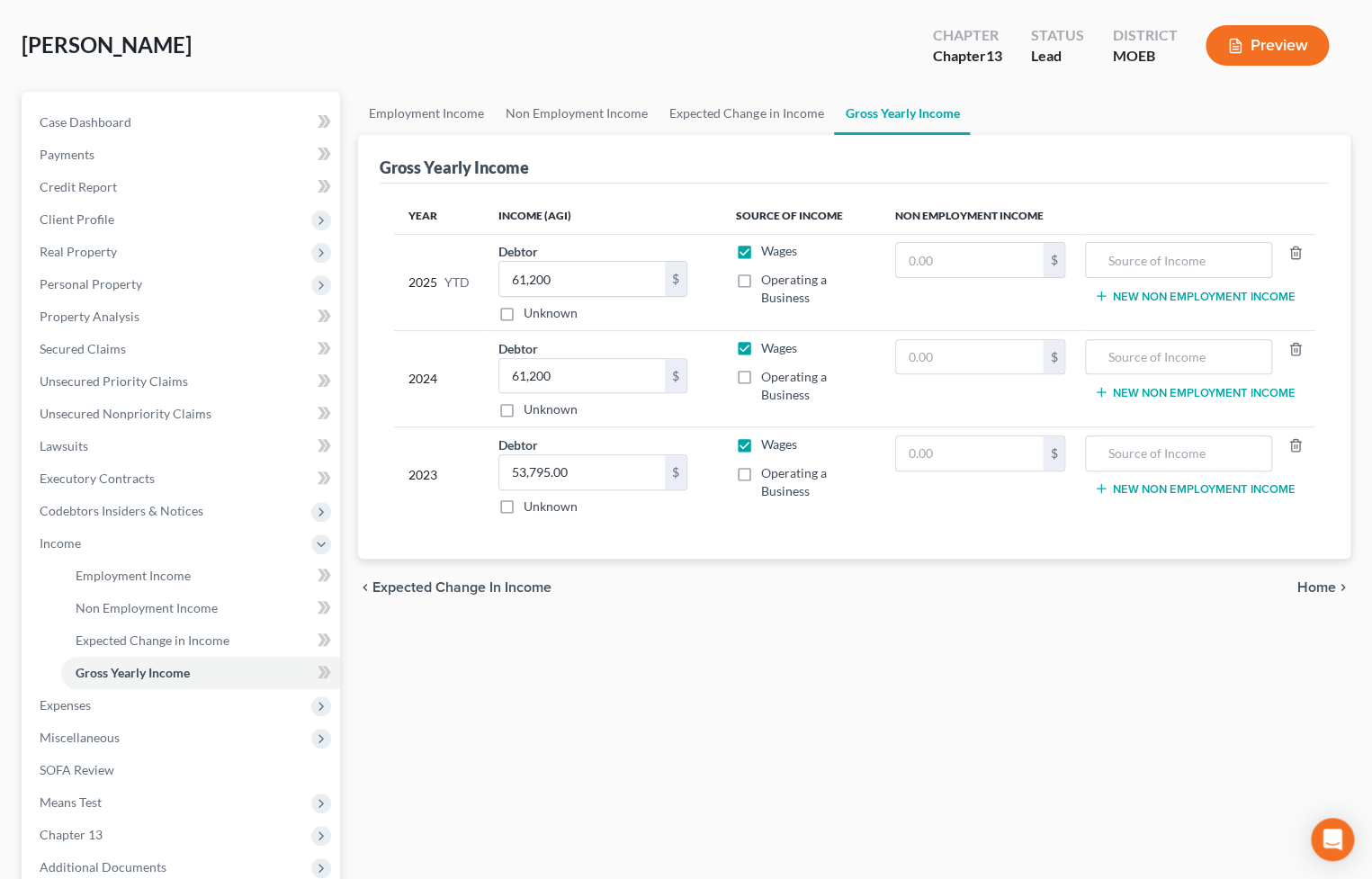
click at [1273, 39] on button "Preview" at bounding box center [1267, 45] width 123 height 41
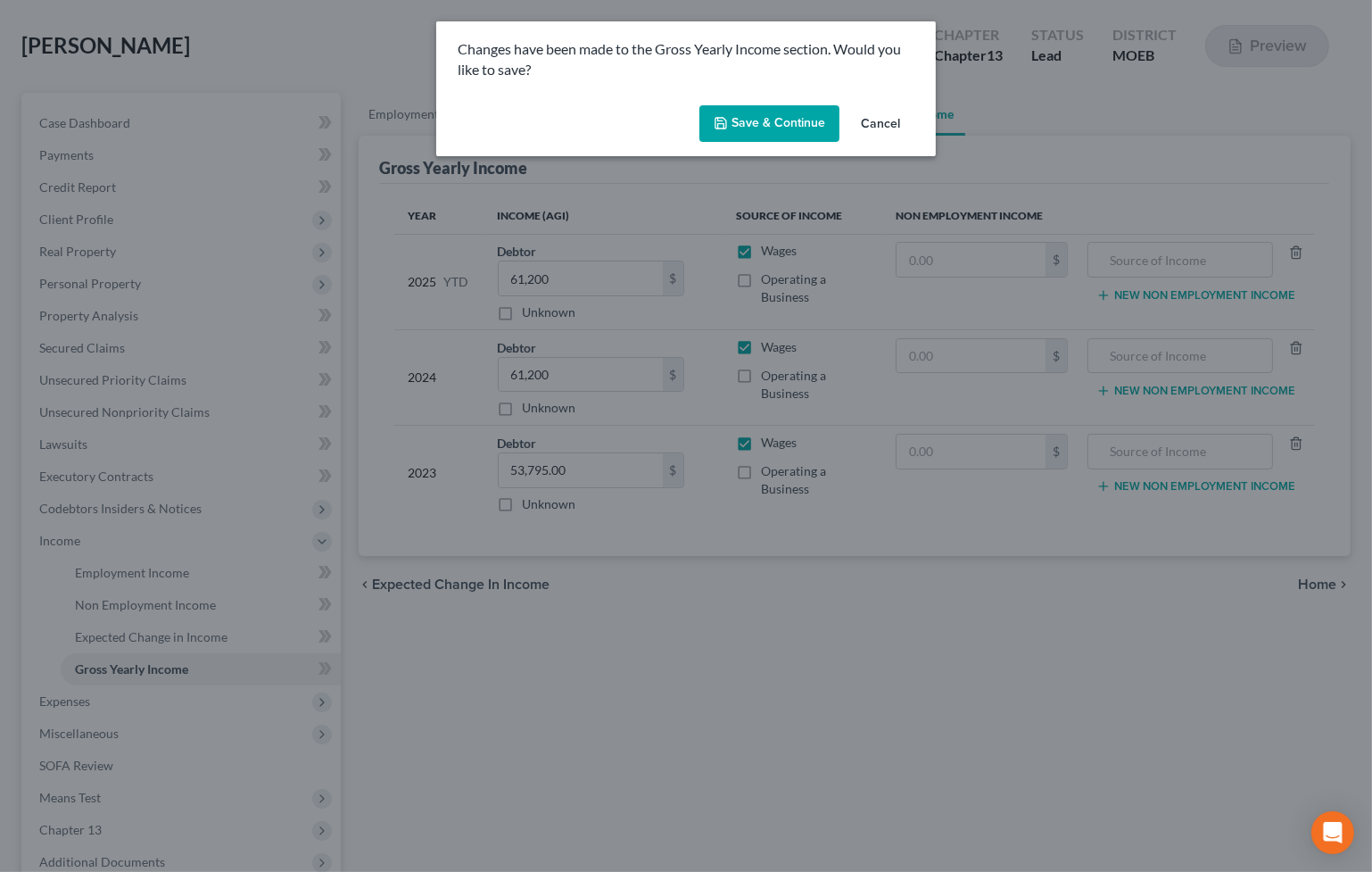
click at [785, 126] on button "Save & Continue" at bounding box center [769, 124] width 140 height 38
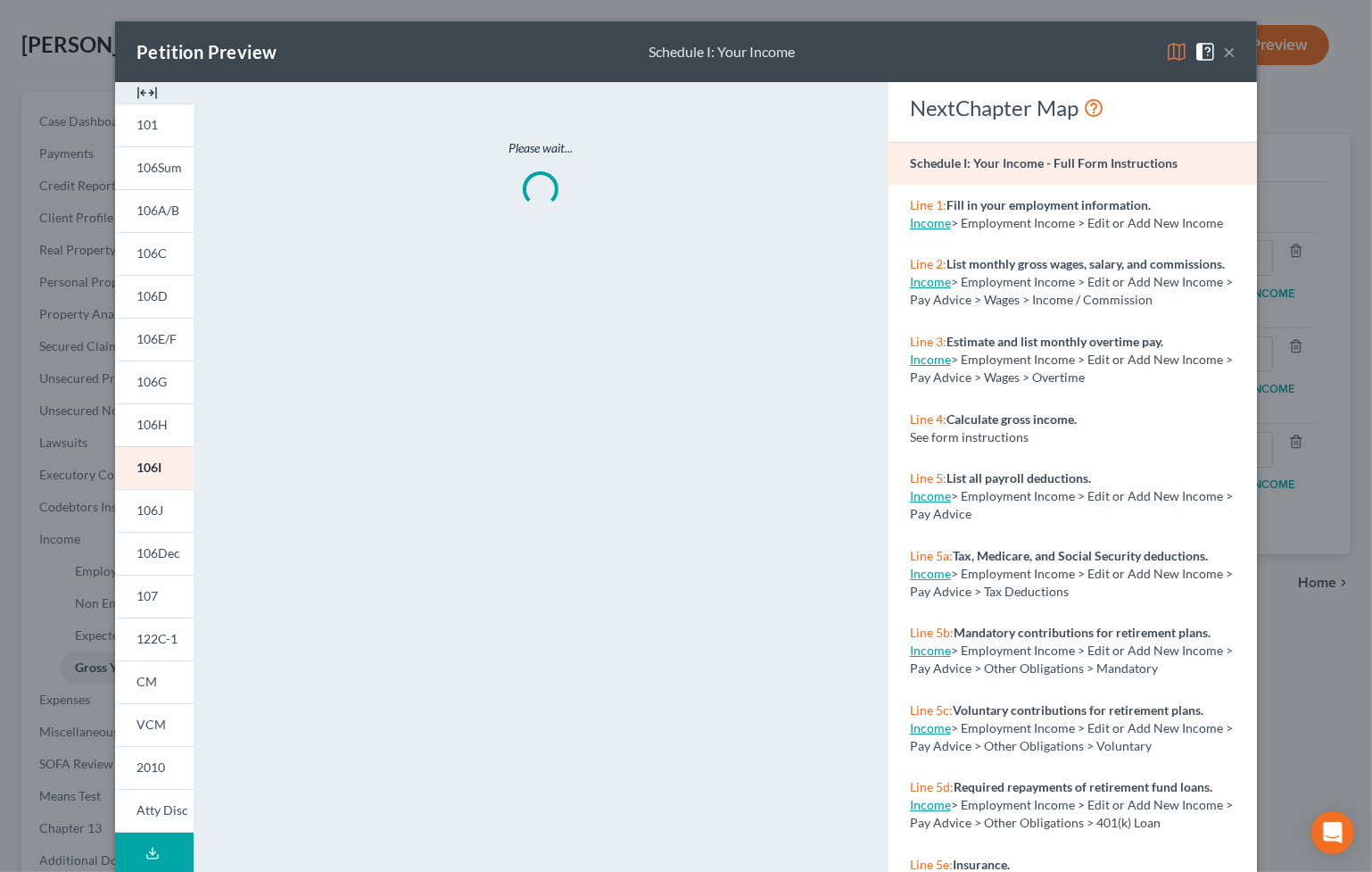
click at [1229, 52] on button "×" at bounding box center [1229, 52] width 13 height 22
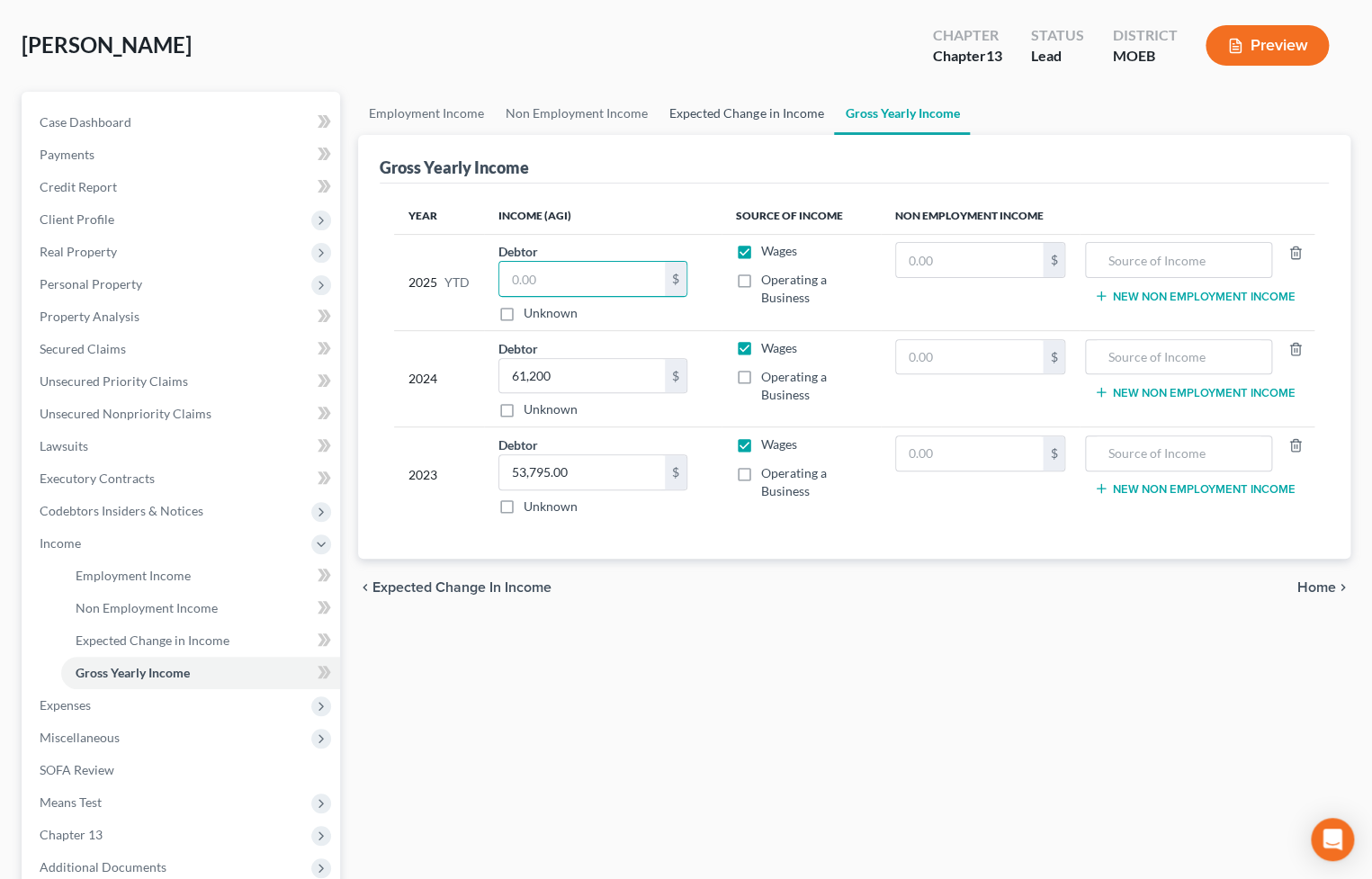
drag, startPoint x: 449, startPoint y: 250, endPoint x: 681, endPoint y: 131, distance: 260.7
click at [461, 243] on div "2025 YTD" at bounding box center [440, 282] width 62 height 80
click at [706, 106] on link "Expected Change in Income" at bounding box center [746, 113] width 175 height 43
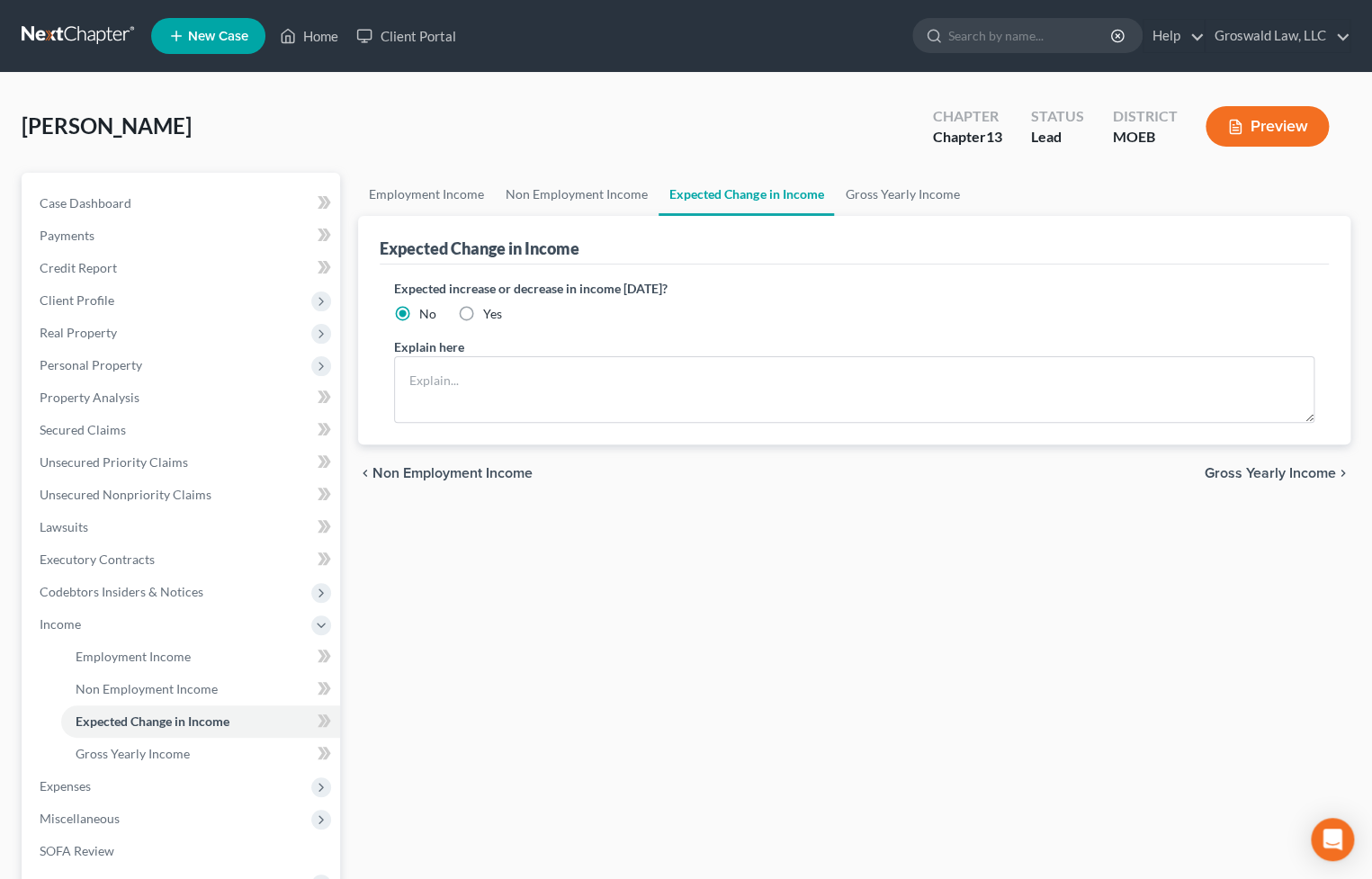
click at [1251, 127] on button "Preview" at bounding box center [1267, 126] width 123 height 41
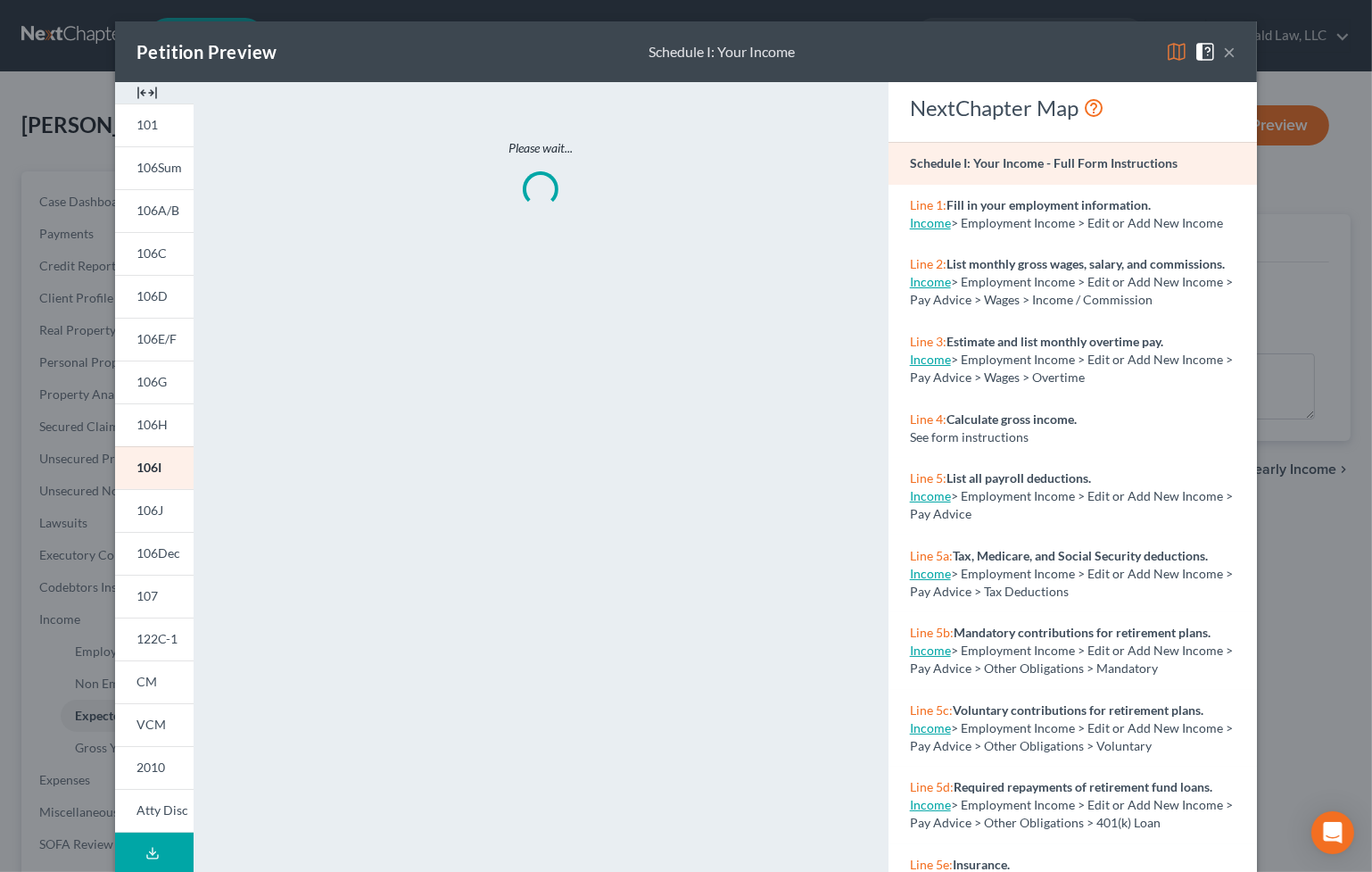
click at [148, 91] on img at bounding box center [147, 93] width 22 height 22
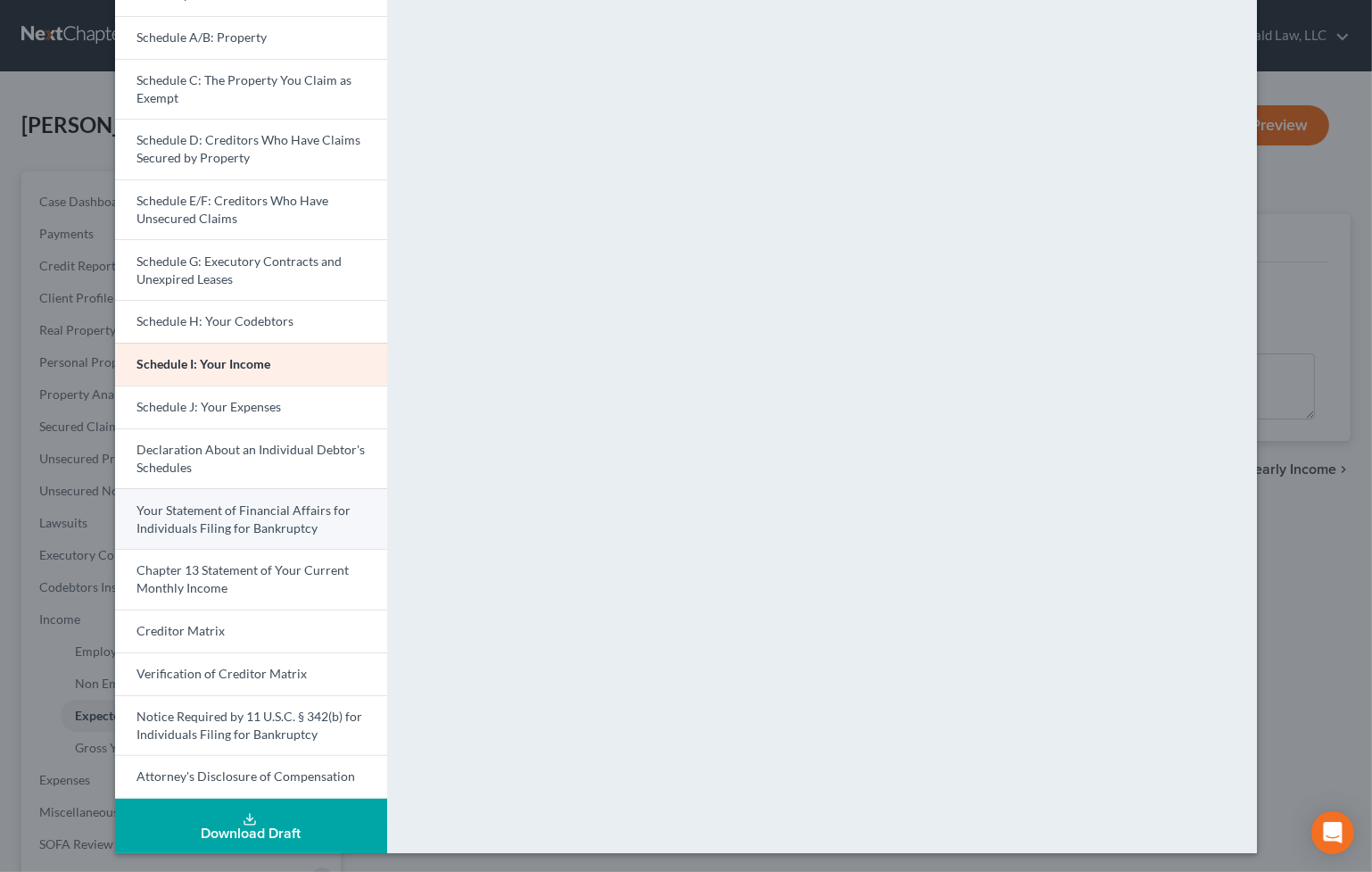
scroll to position [192, 0]
click at [230, 522] on span "Your Statement of Financial Affairs for Individuals Filing for Bankruptcy" at bounding box center [243, 518] width 214 height 33
